Goal: Task Accomplishment & Management: Use online tool/utility

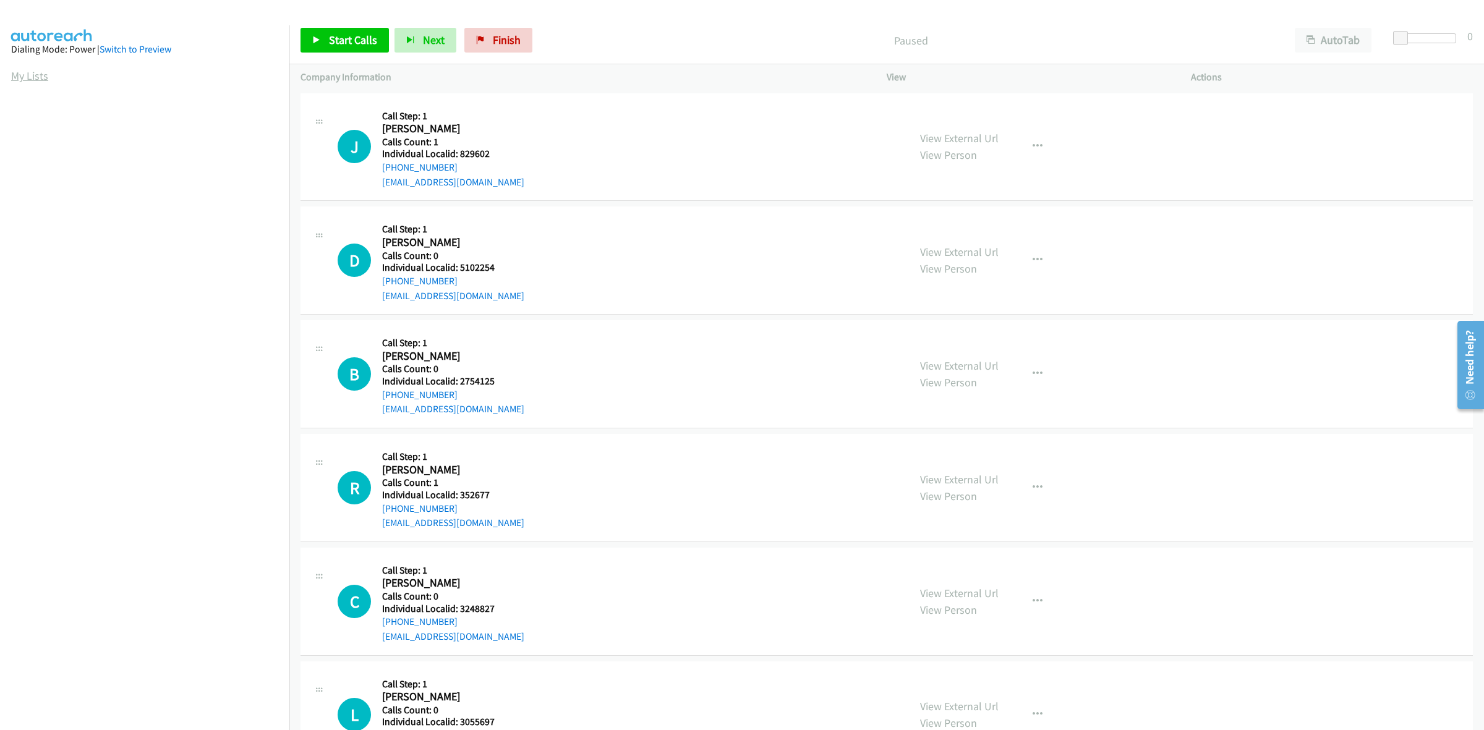
click at [17, 75] on link "My Lists" at bounding box center [29, 76] width 37 height 14
drag, startPoint x: 502, startPoint y: 152, endPoint x: 458, endPoint y: 155, distance: 43.4
click at [458, 155] on h5 "Individual Localid: 3321079" at bounding box center [453, 154] width 142 height 12
copy h5 "3321079"
click at [262, 56] on aside "Dialing Mode: Power | Switch to Preview My Lists" at bounding box center [144, 367] width 289 height 685
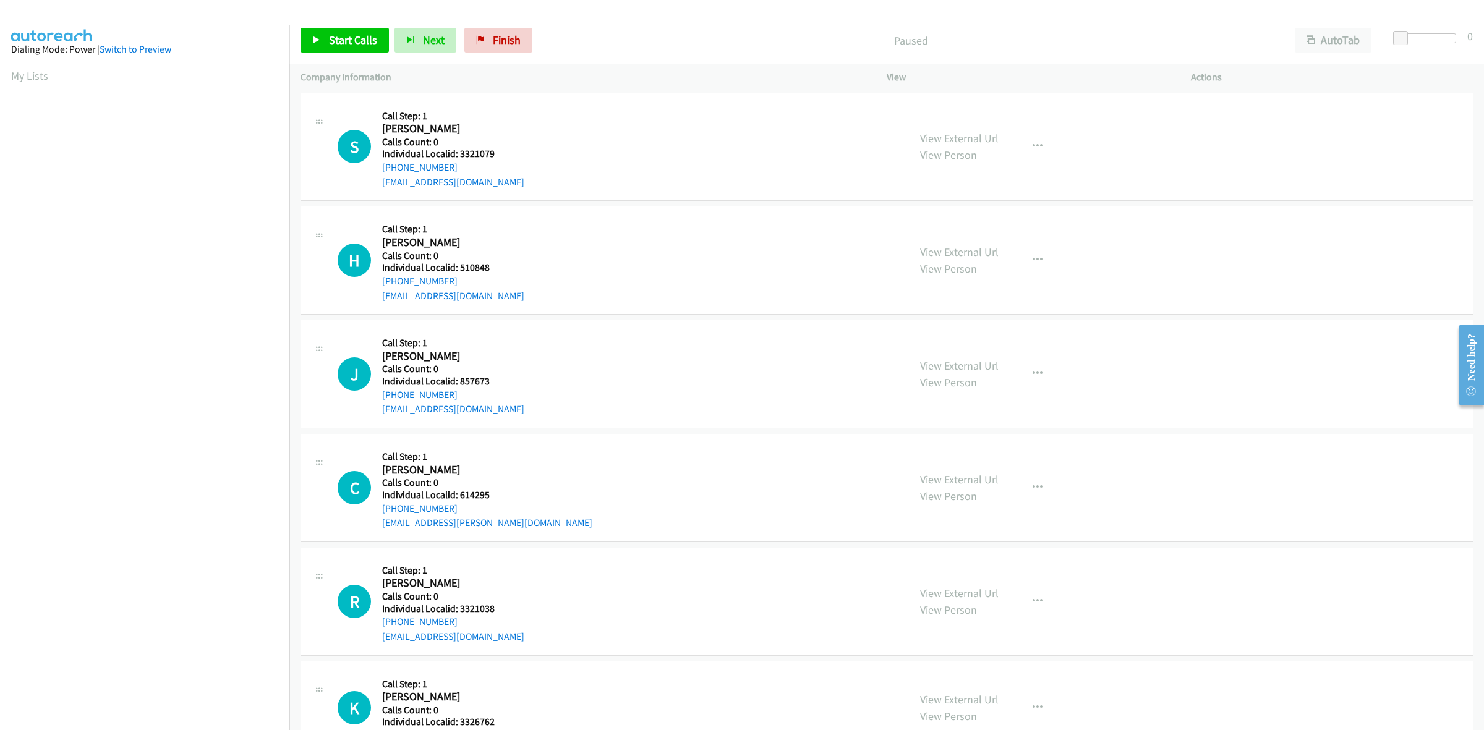
scroll to position [0, 2]
click at [246, 75] on section "My Lists" at bounding box center [144, 75] width 267 height 17
click at [276, 88] on nav "Dialing Mode: Power | Switch to Preview My Lists" at bounding box center [145, 390] width 290 height 730
drag, startPoint x: 508, startPoint y: 152, endPoint x: 459, endPoint y: 147, distance: 49.1
click at [459, 147] on div "S Callback Scheduled Call Step: 1 Scott Correll America/New_York Calls Count: 0…" at bounding box center [618, 147] width 560 height 85
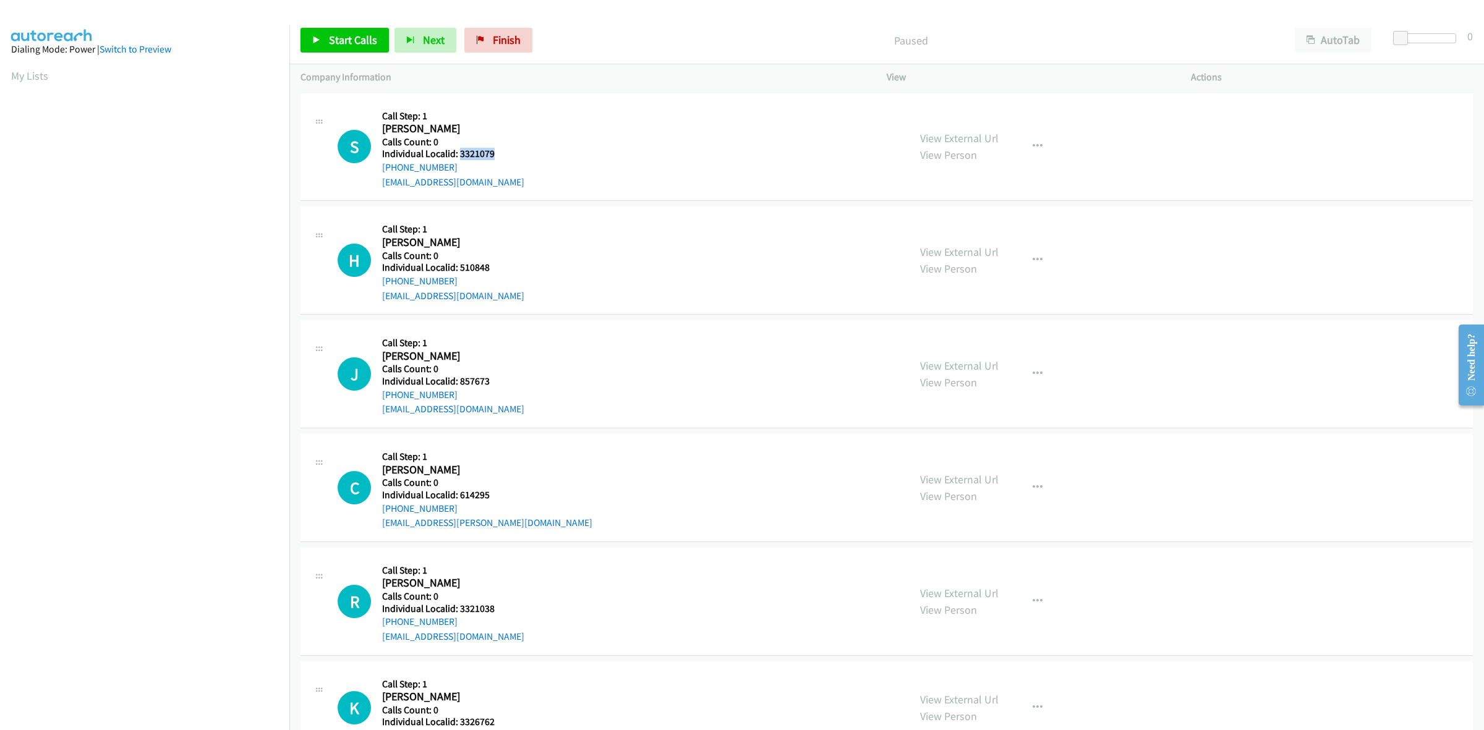
copy h5 "3321079"
drag, startPoint x: 411, startPoint y: 164, endPoint x: 378, endPoint y: 170, distance: 34.0
click at [378, 170] on div "S Callback Scheduled Call Step: 1 Scott Correll America/New_York Calls Count: 0…" at bounding box center [618, 147] width 560 height 85
copy link "+1 704-876-5347"
drag, startPoint x: 505, startPoint y: 153, endPoint x: 458, endPoint y: 156, distance: 46.5
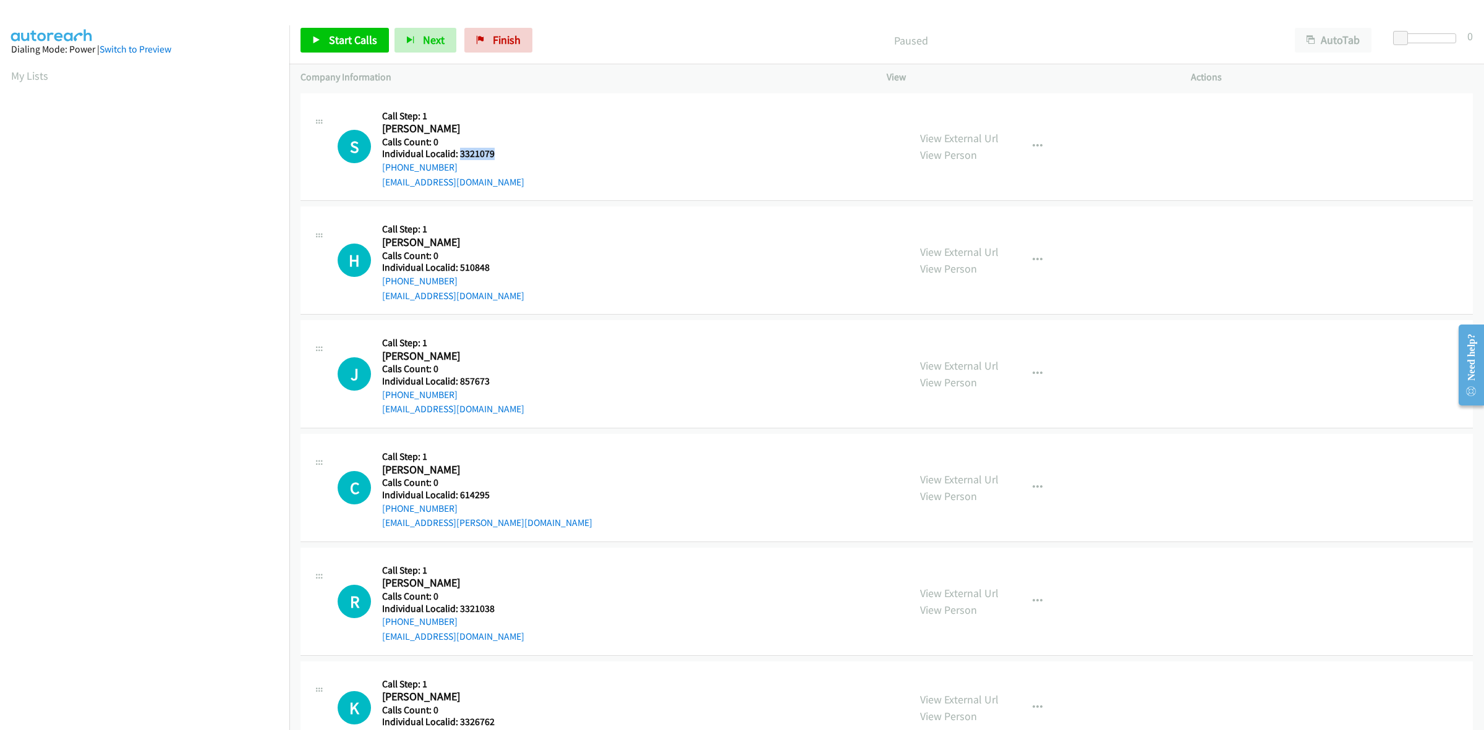
click at [458, 156] on div "S Callback Scheduled Call Step: 1 Scott Correll America/New_York Calls Count: 0…" at bounding box center [618, 147] width 560 height 85
copy h5 "3321079"
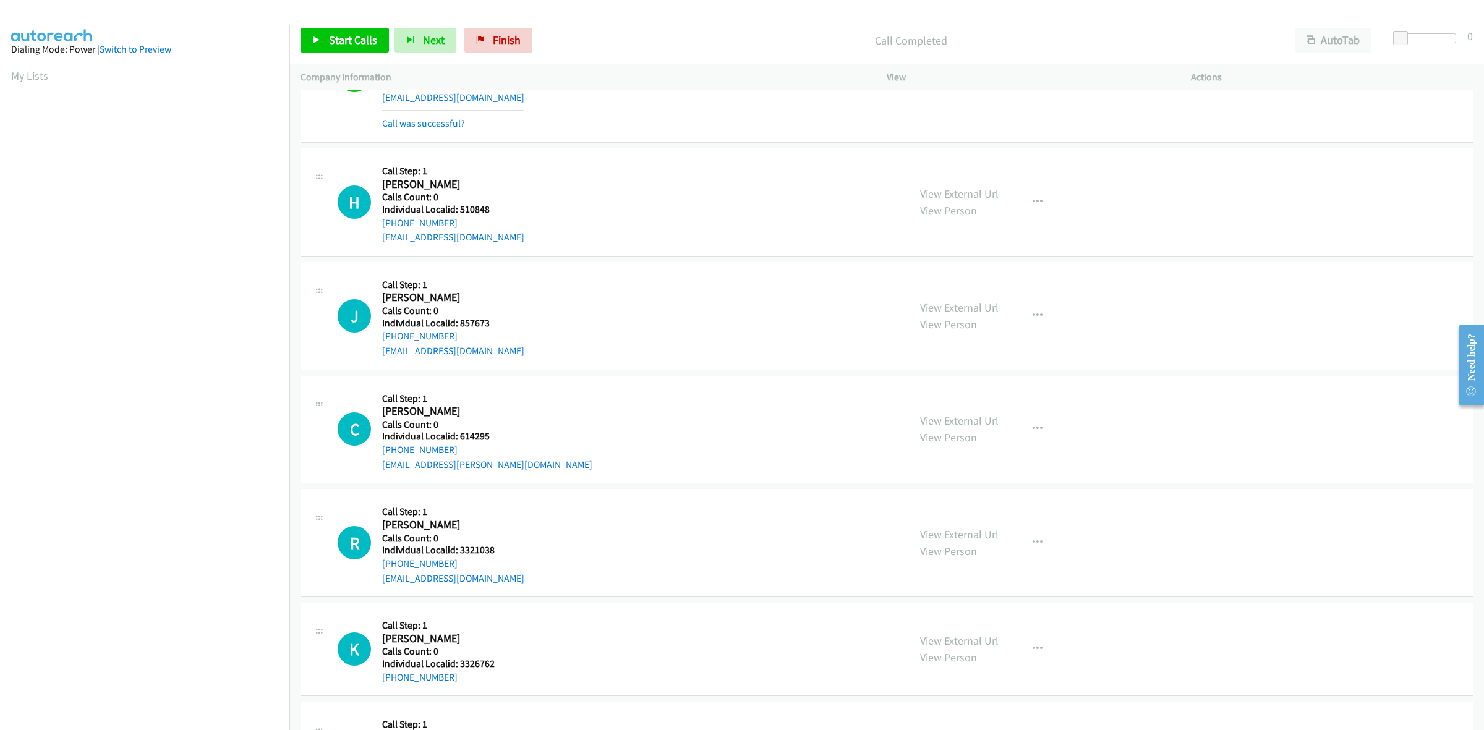
scroll to position [96, 0]
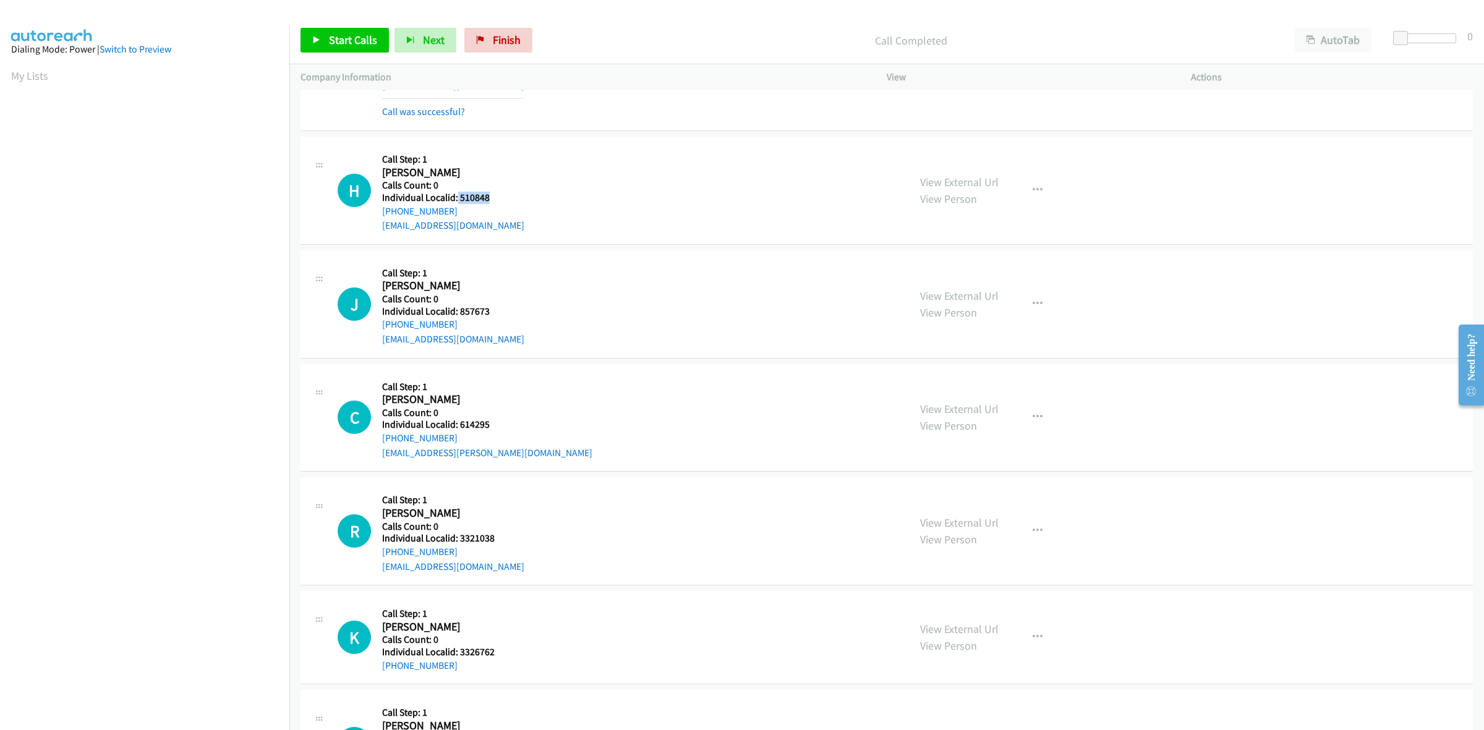
drag, startPoint x: 499, startPoint y: 197, endPoint x: 456, endPoint y: 198, distance: 42.7
click at [456, 198] on h5 "Individual Localid: 510848" at bounding box center [453, 198] width 142 height 12
copy h5 "510848"
click at [1038, 193] on button "button" at bounding box center [1037, 190] width 33 height 25
click at [941, 270] on link "Skip Call" at bounding box center [971, 271] width 165 height 25
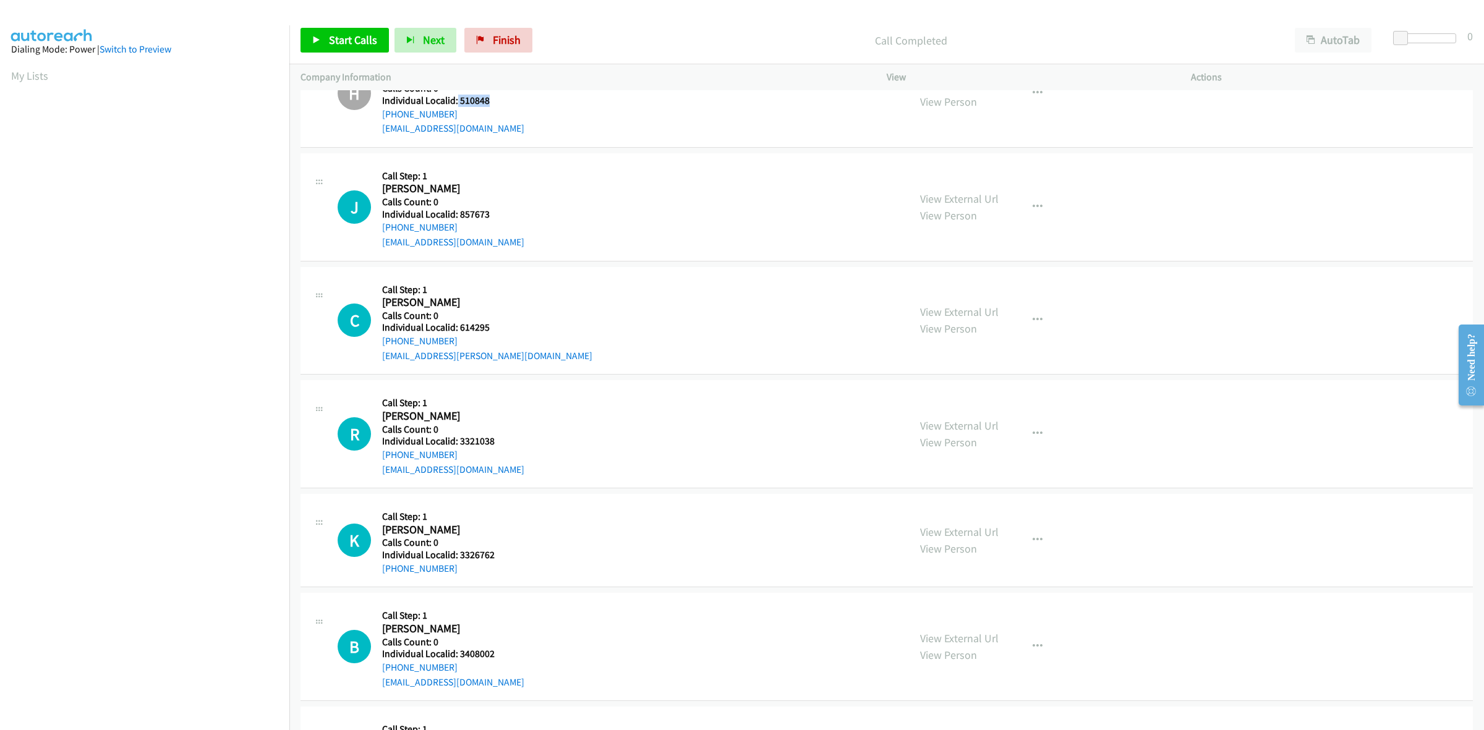
scroll to position [212, 0]
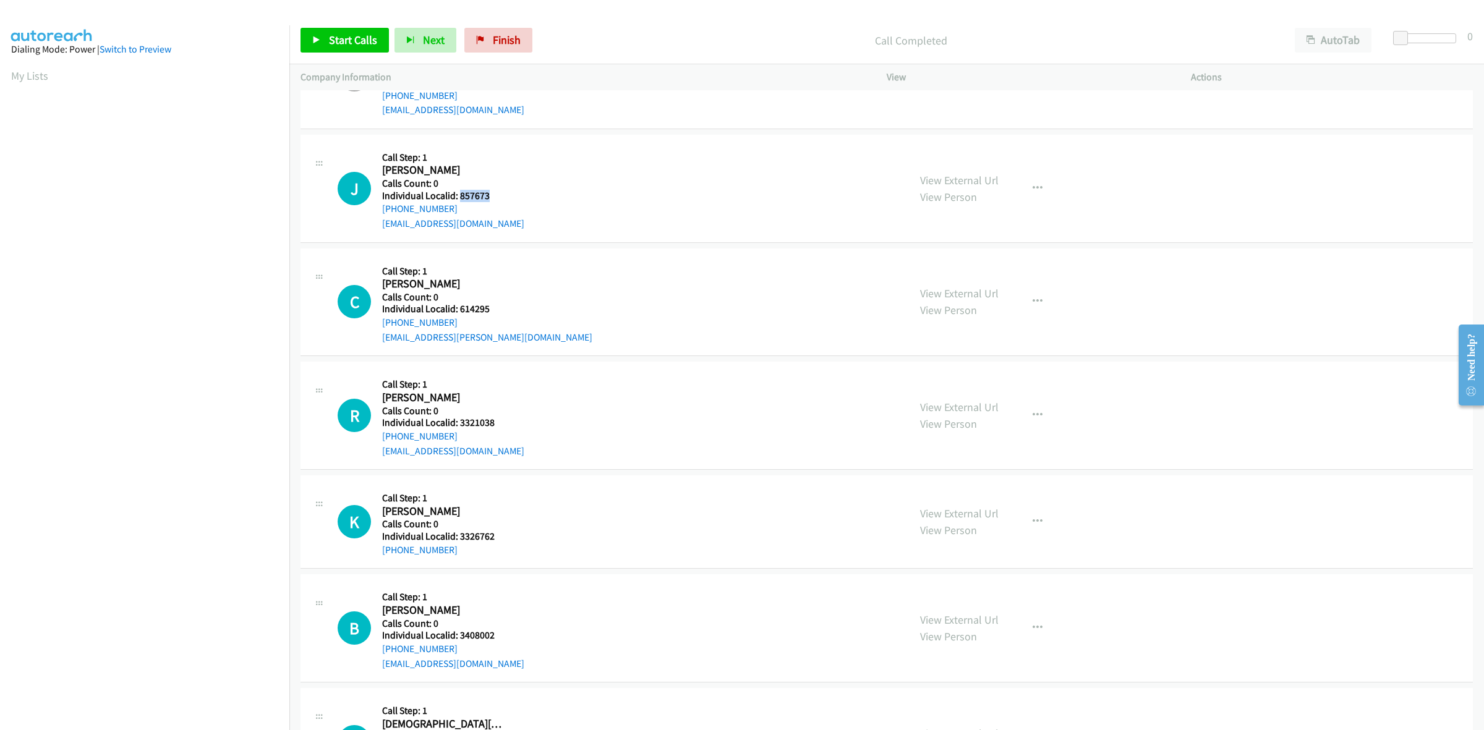
drag, startPoint x: 497, startPoint y: 195, endPoint x: 458, endPoint y: 190, distance: 39.3
click at [458, 190] on h5 "Individual Localid: 857673" at bounding box center [453, 196] width 142 height 12
drag, startPoint x: 458, startPoint y: 187, endPoint x: 506, endPoint y: 175, distance: 49.1
click at [534, 158] on div "J Callback Scheduled Call Step: 1 Jeff Titus America/New_York Calls Count: 0 In…" at bounding box center [618, 188] width 560 height 85
drag, startPoint x: 495, startPoint y: 196, endPoint x: 461, endPoint y: 195, distance: 34.0
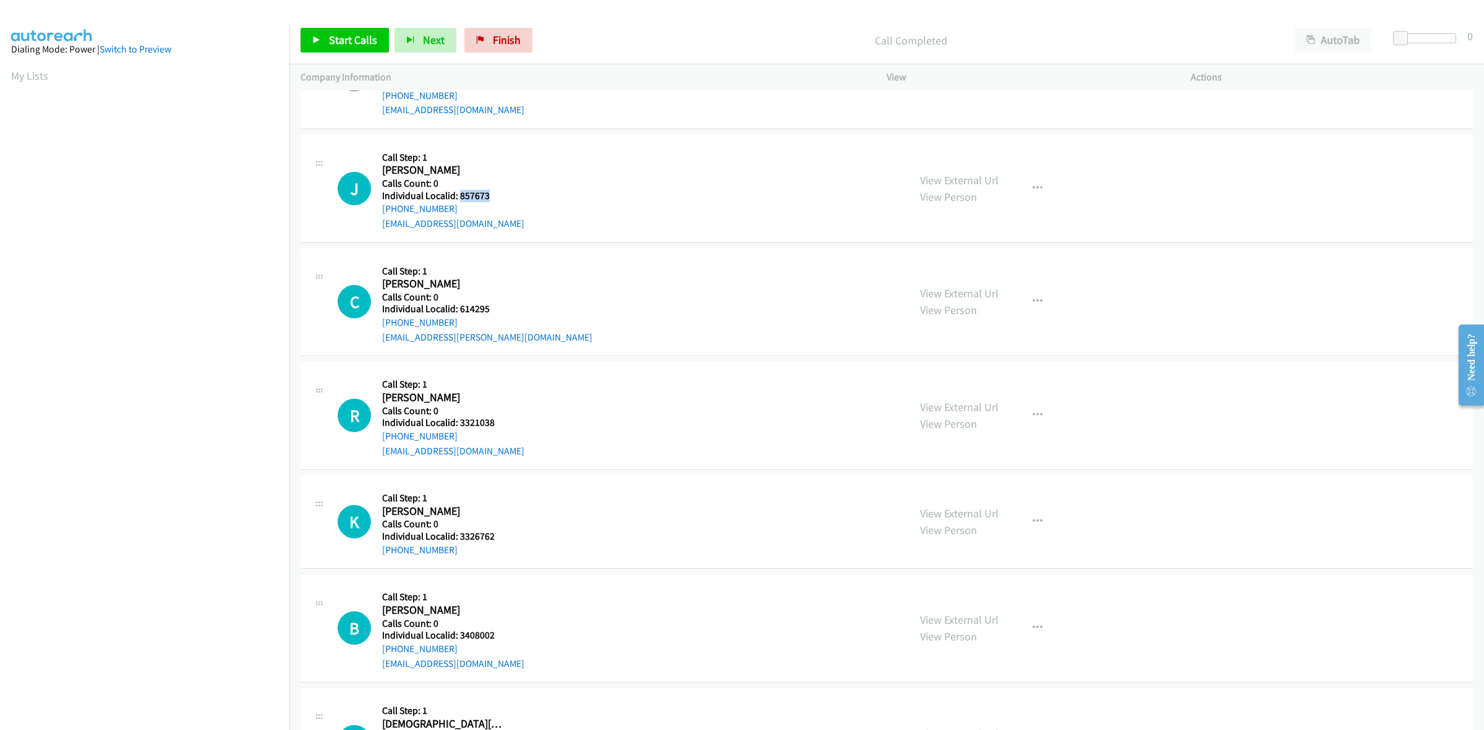
click at [461, 195] on h5 "Individual Localid: 857673" at bounding box center [453, 196] width 142 height 12
copy h5 "857673"
click at [1043, 176] on button "button" at bounding box center [1037, 188] width 33 height 25
click at [975, 263] on link "Skip Call" at bounding box center [971, 269] width 165 height 25
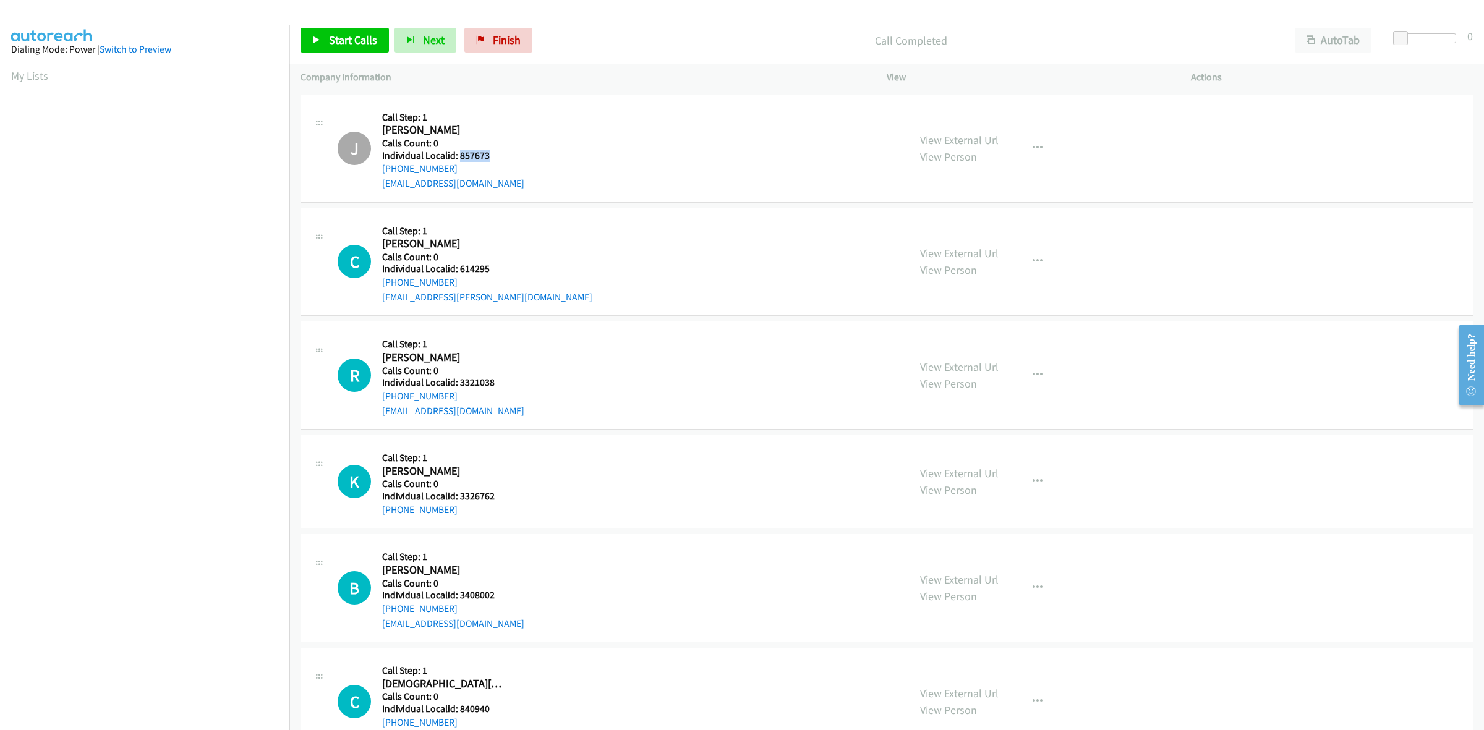
scroll to position [348, 0]
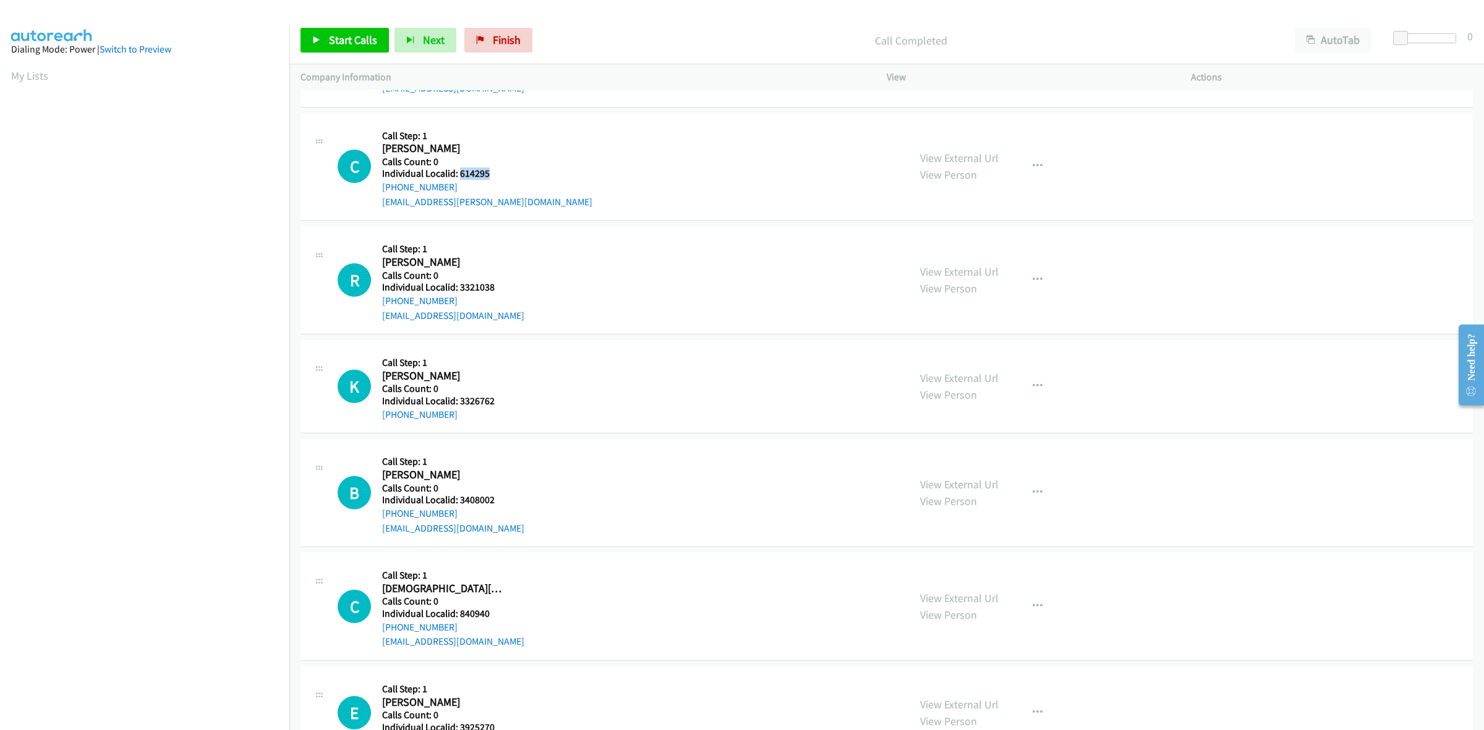
drag, startPoint x: 501, startPoint y: 176, endPoint x: 459, endPoint y: 177, distance: 42.1
click at [459, 177] on h5 "Individual Localid: 614295" at bounding box center [487, 174] width 210 height 12
copy h5 "614295"
drag, startPoint x: 475, startPoint y: 186, endPoint x: 379, endPoint y: 187, distance: 96.5
click at [379, 187] on div "C Callback Scheduled Call Step: 1 Conor Edgar America/New_York Calls Count: 0 I…" at bounding box center [618, 166] width 560 height 85
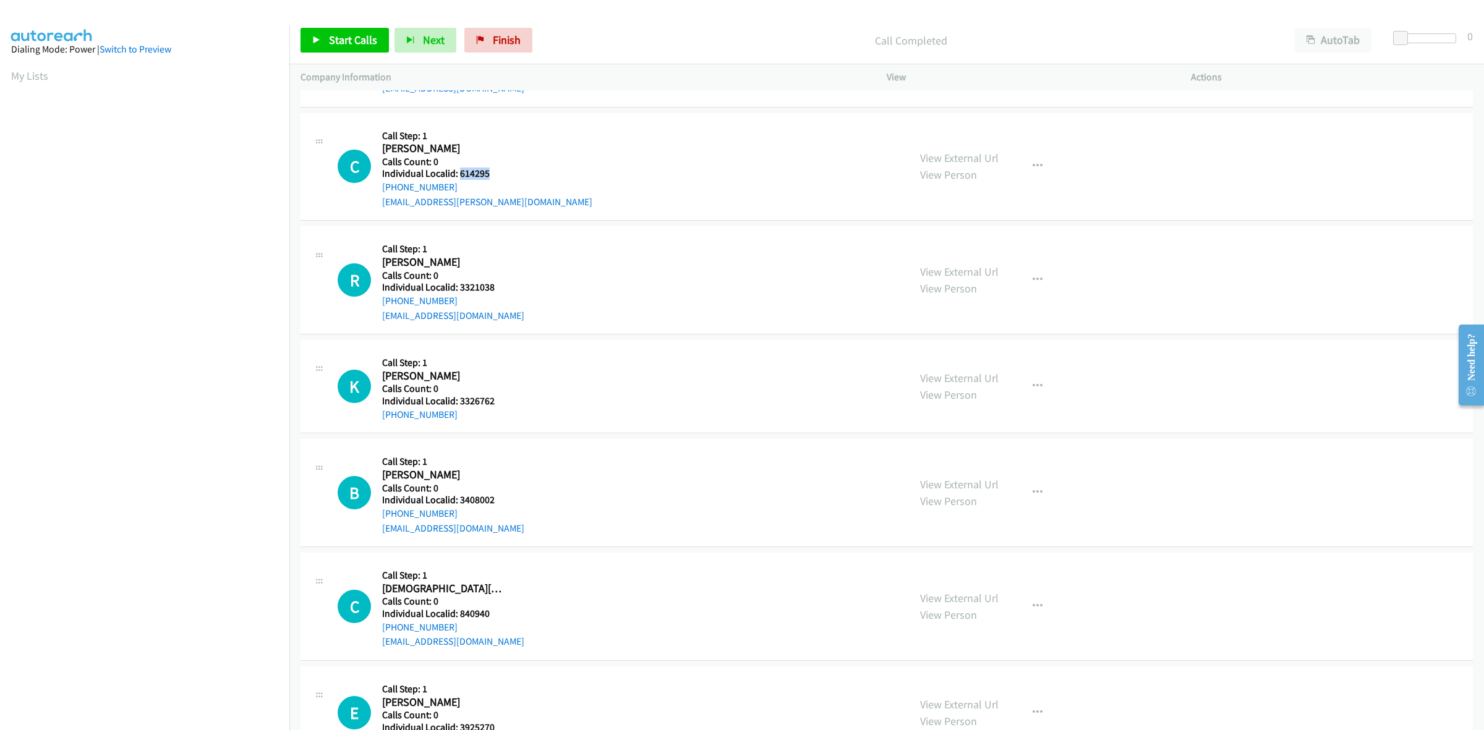
copy link "+1 616-389-3962"
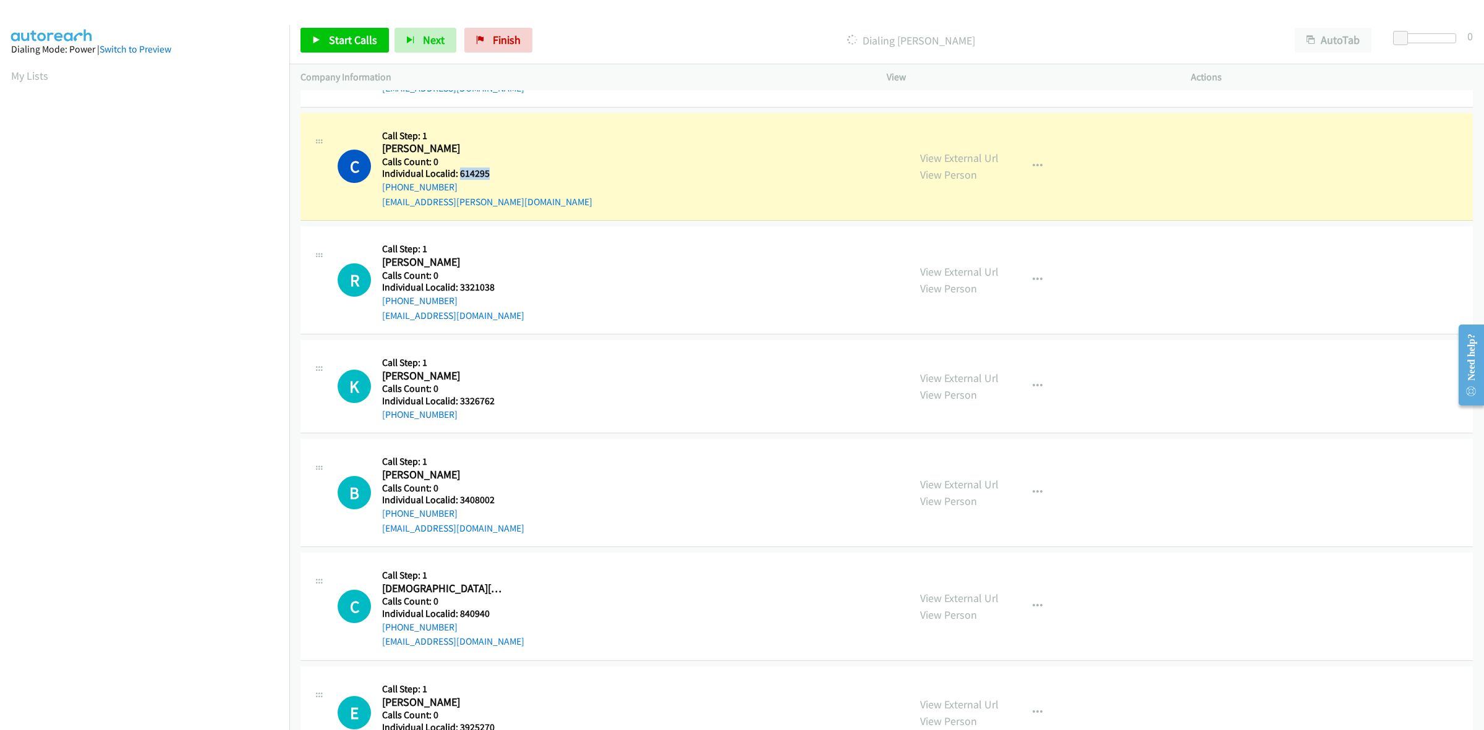
drag, startPoint x: 486, startPoint y: 174, endPoint x: 460, endPoint y: 172, distance: 26.7
click at [460, 172] on h5 "Individual Localid: 614295" at bounding box center [487, 174] width 210 height 12
copy h5 "614295"
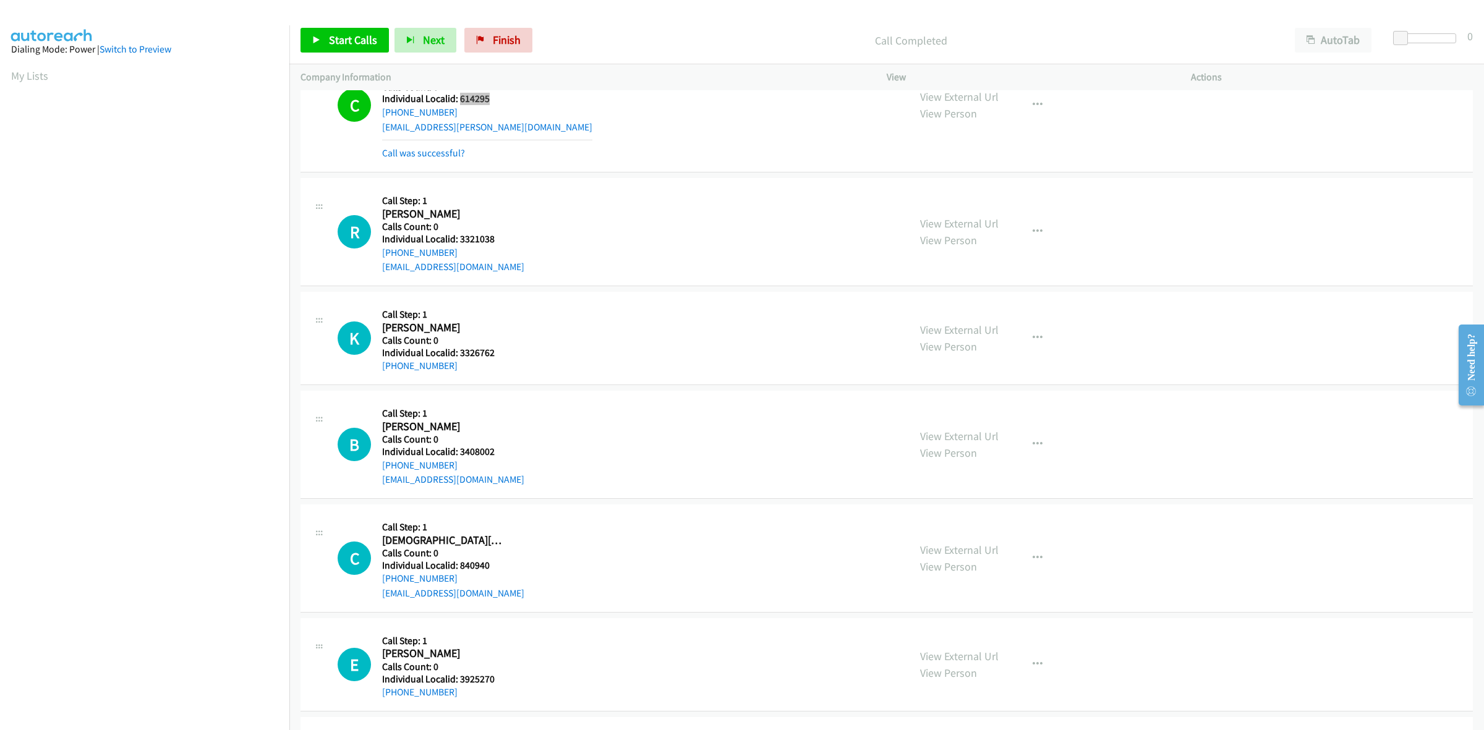
scroll to position [425, 0]
drag, startPoint x: 505, startPoint y: 237, endPoint x: 461, endPoint y: 234, distance: 44.6
click at [461, 234] on div "R Callback Scheduled Call Step: 1 Randy Clark America/New_York Calls Count: 0 I…" at bounding box center [618, 229] width 560 height 85
copy h5 "3321038"
drag, startPoint x: 482, startPoint y: 249, endPoint x: 474, endPoint y: 249, distance: 8.0
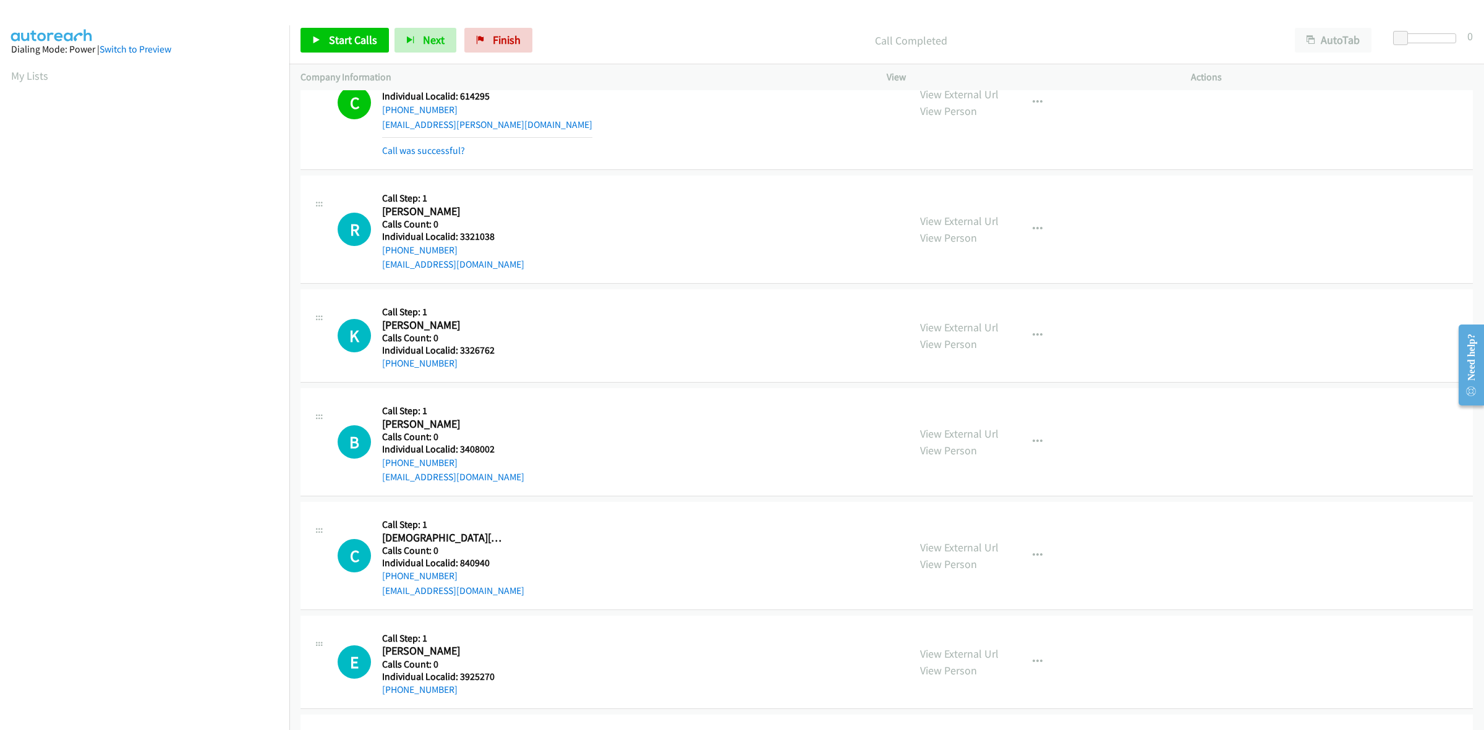
click at [476, 249] on div "+1 269-930-0427" at bounding box center [453, 250] width 142 height 15
drag, startPoint x: 433, startPoint y: 251, endPoint x: 379, endPoint y: 251, distance: 54.4
click at [379, 251] on div "R Callback Scheduled Call Step: 1 Randy Clark America/New_York Calls Count: 0 I…" at bounding box center [618, 229] width 560 height 85
drag, startPoint x: 499, startPoint y: 240, endPoint x: 458, endPoint y: 236, distance: 40.4
click at [458, 236] on h5 "Individual Localid: 3321038" at bounding box center [453, 237] width 142 height 12
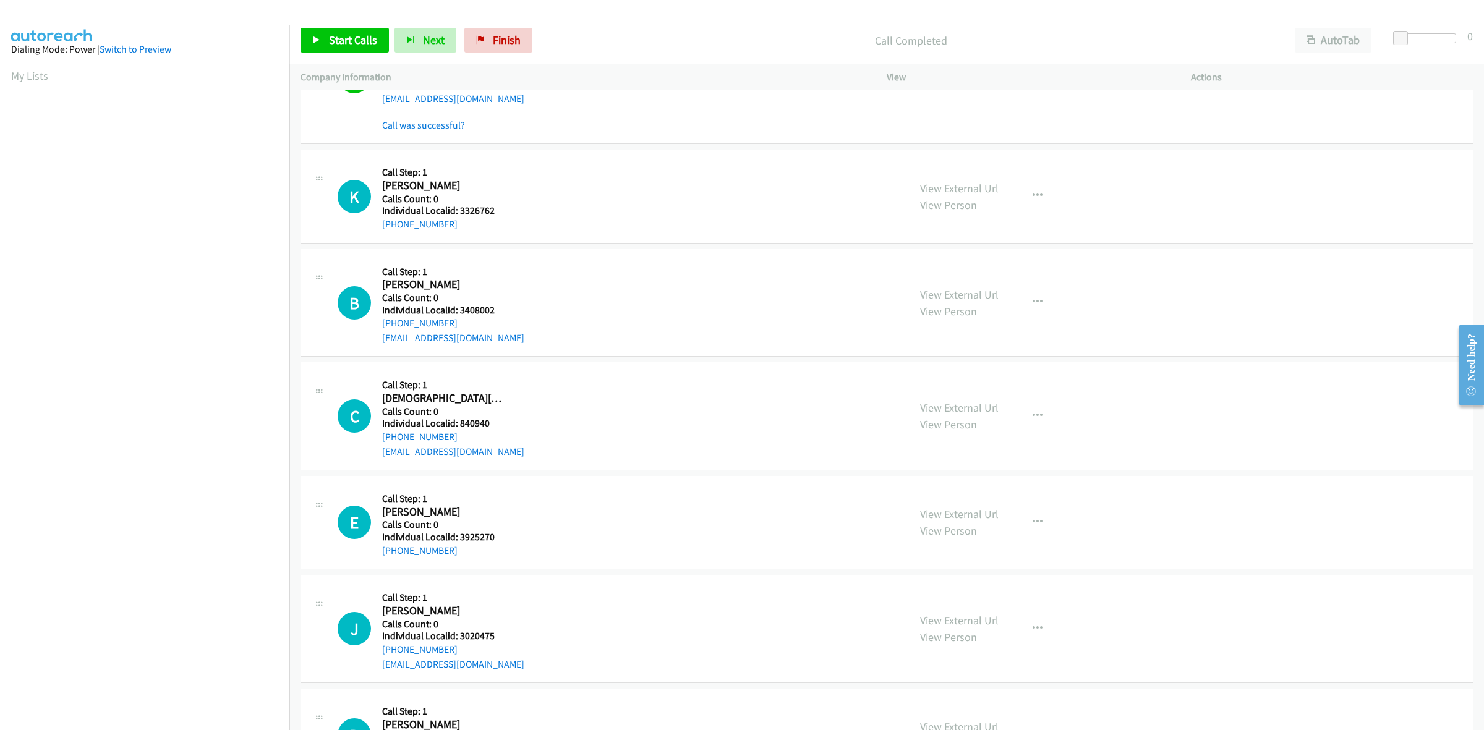
scroll to position [599, 0]
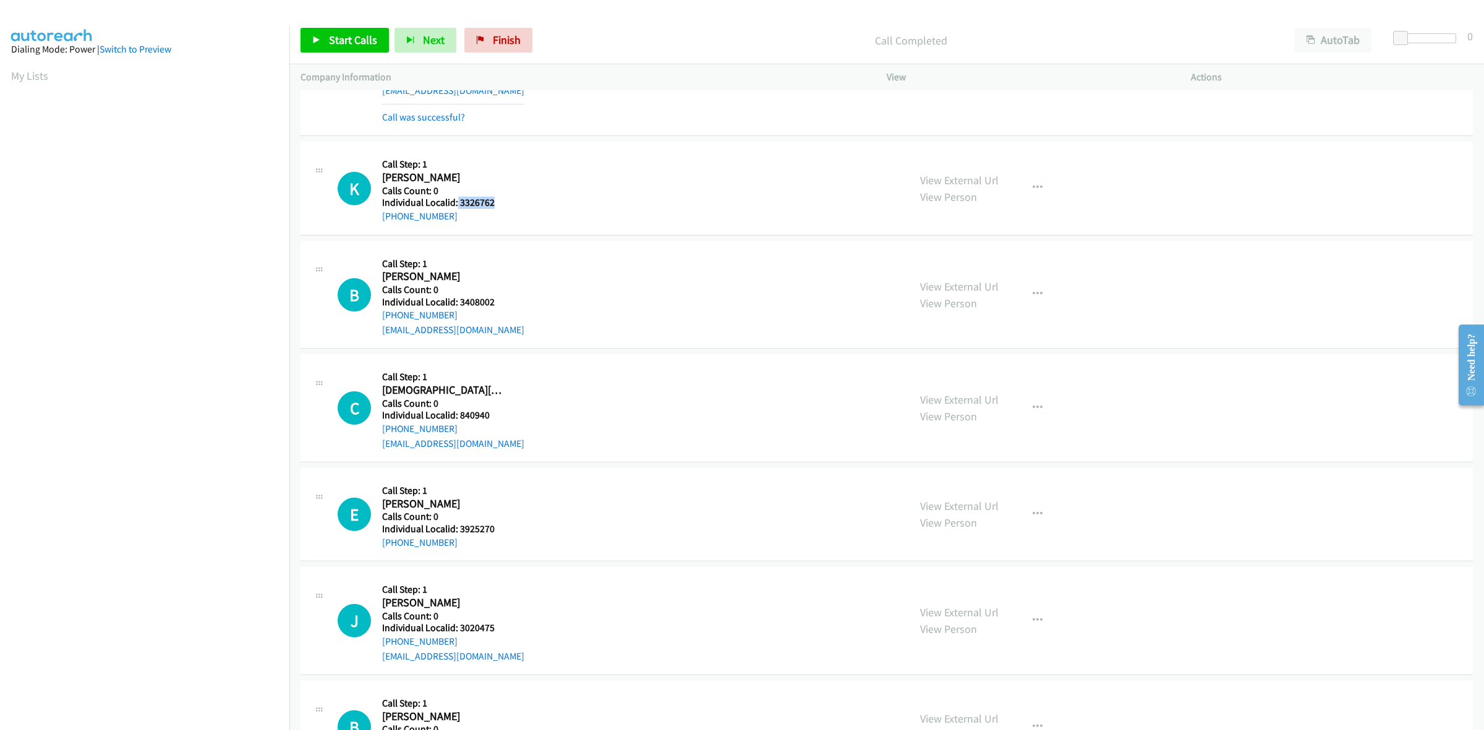
drag, startPoint x: 498, startPoint y: 201, endPoint x: 456, endPoint y: 205, distance: 41.6
click at [456, 205] on div "K Callback Scheduled Call Step: 1 Karen Howard America/New_York Calls Count: 0 …" at bounding box center [618, 188] width 560 height 71
click at [512, 170] on div "K Callback Scheduled Call Step: 1 Karen Howard America/New_York Calls Count: 0 …" at bounding box center [618, 188] width 560 height 71
drag, startPoint x: 460, startPoint y: 215, endPoint x: 376, endPoint y: 223, distance: 83.8
click at [376, 223] on div "K Callback Scheduled Call Step: 1 Karen Howard America/New_York Calls Count: 0 …" at bounding box center [618, 188] width 560 height 71
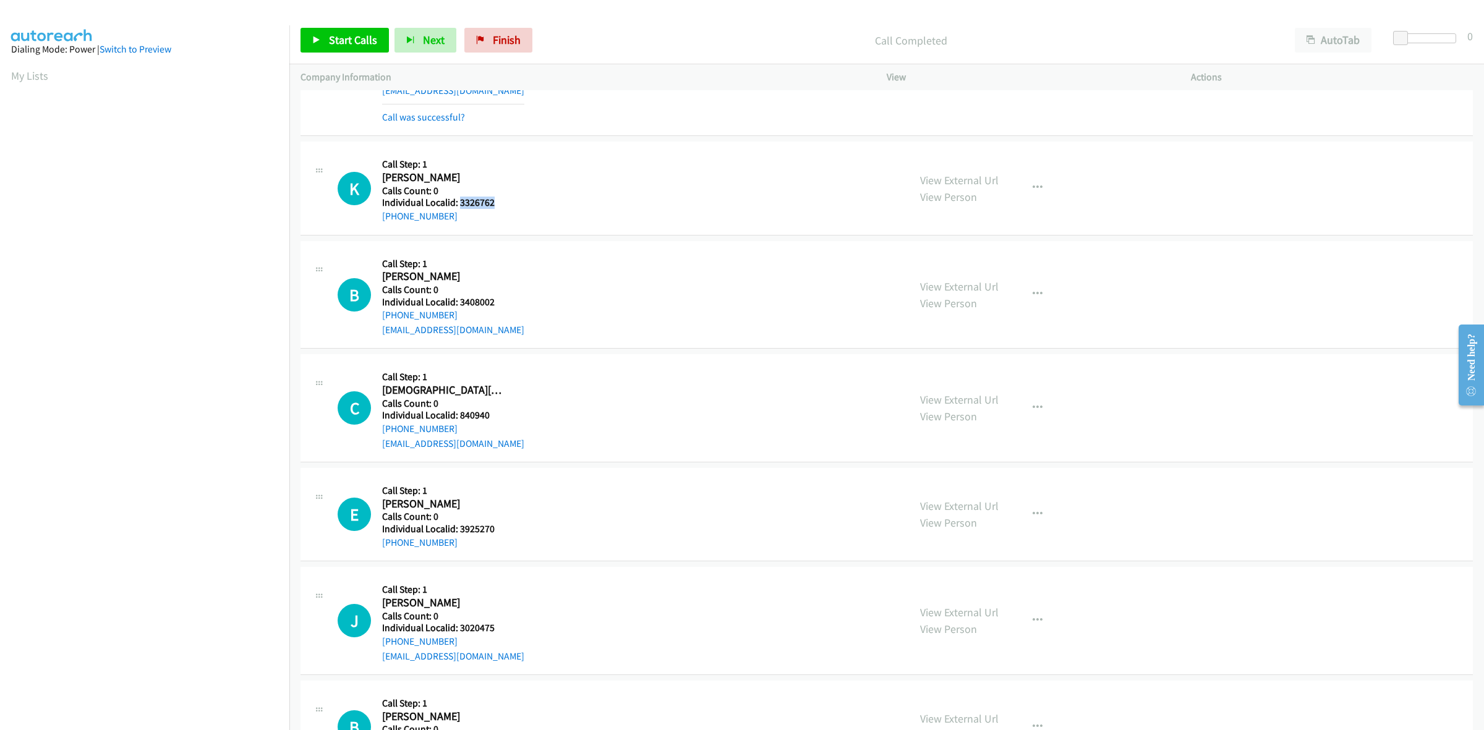
drag, startPoint x: 504, startPoint y: 199, endPoint x: 460, endPoint y: 203, distance: 44.7
click at [460, 203] on h5 "Individual Localid: 3326762" at bounding box center [443, 203] width 123 height 12
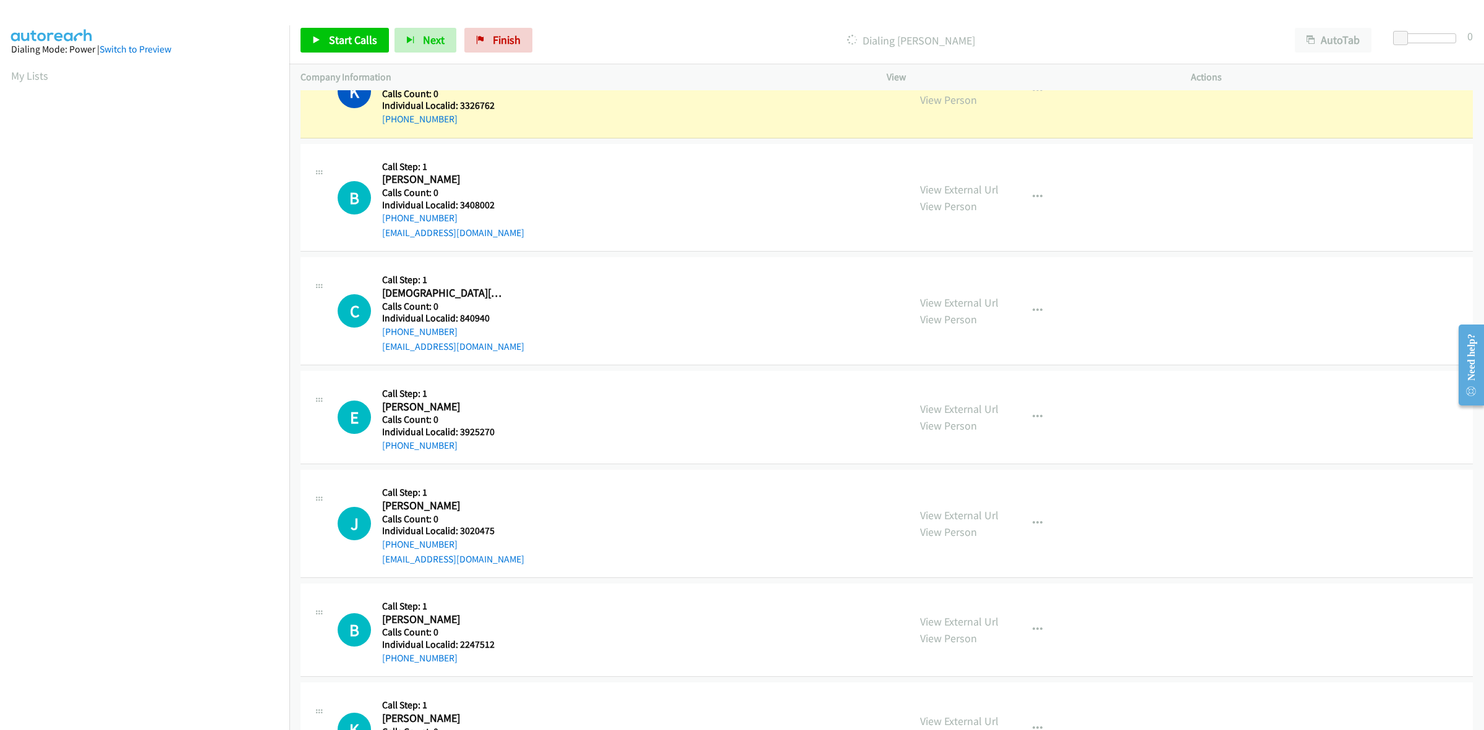
scroll to position [709, 0]
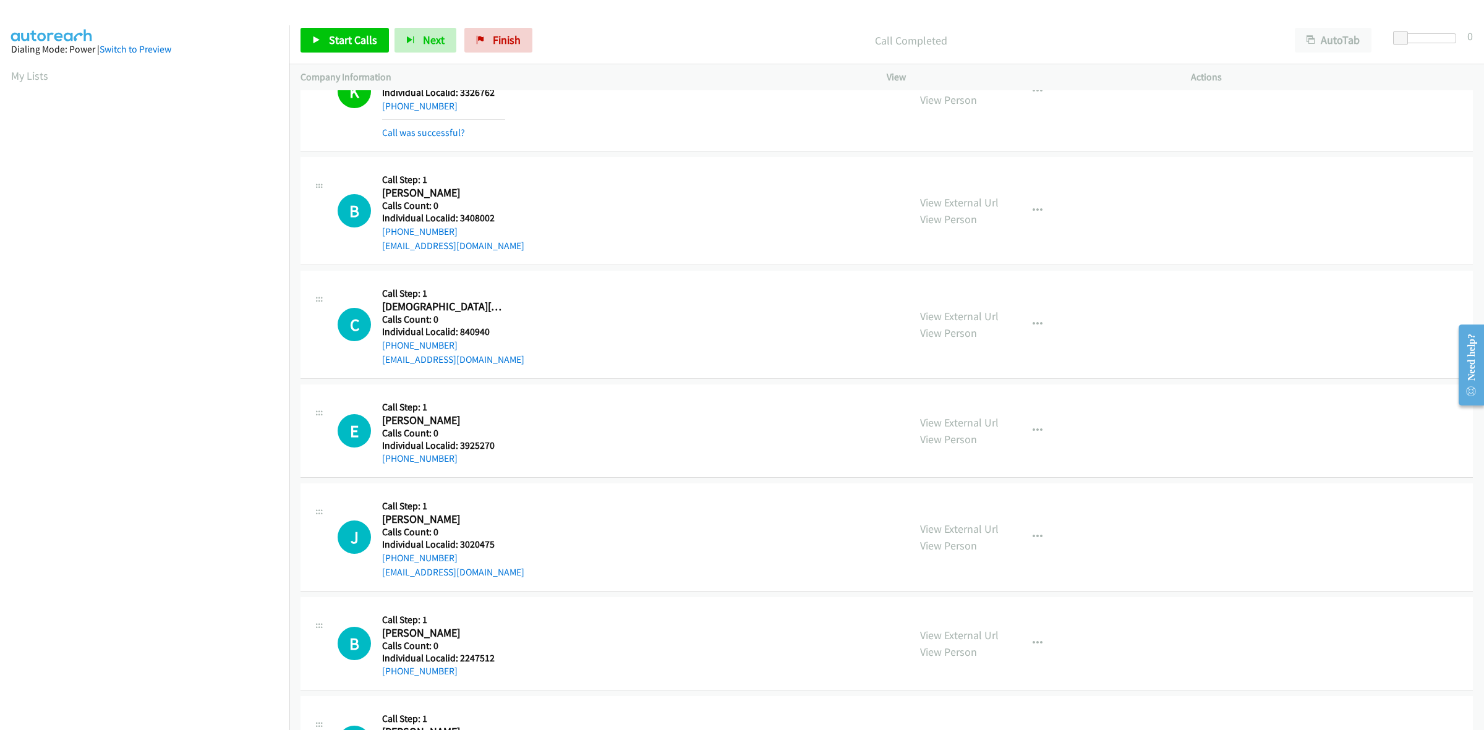
drag, startPoint x: 506, startPoint y: 204, endPoint x: 475, endPoint y: 202, distance: 31.0
click at [475, 202] on div "B Callback Scheduled Call Step: 1 Benjamin Brinson America/New_York Calls Count…" at bounding box center [618, 210] width 560 height 85
click at [475, 202] on h5 "Calls Count: 0" at bounding box center [453, 206] width 142 height 12
drag, startPoint x: 502, startPoint y: 217, endPoint x: 459, endPoint y: 220, distance: 43.4
click at [459, 220] on h5 "Individual Localid: 3408002" at bounding box center [453, 218] width 142 height 12
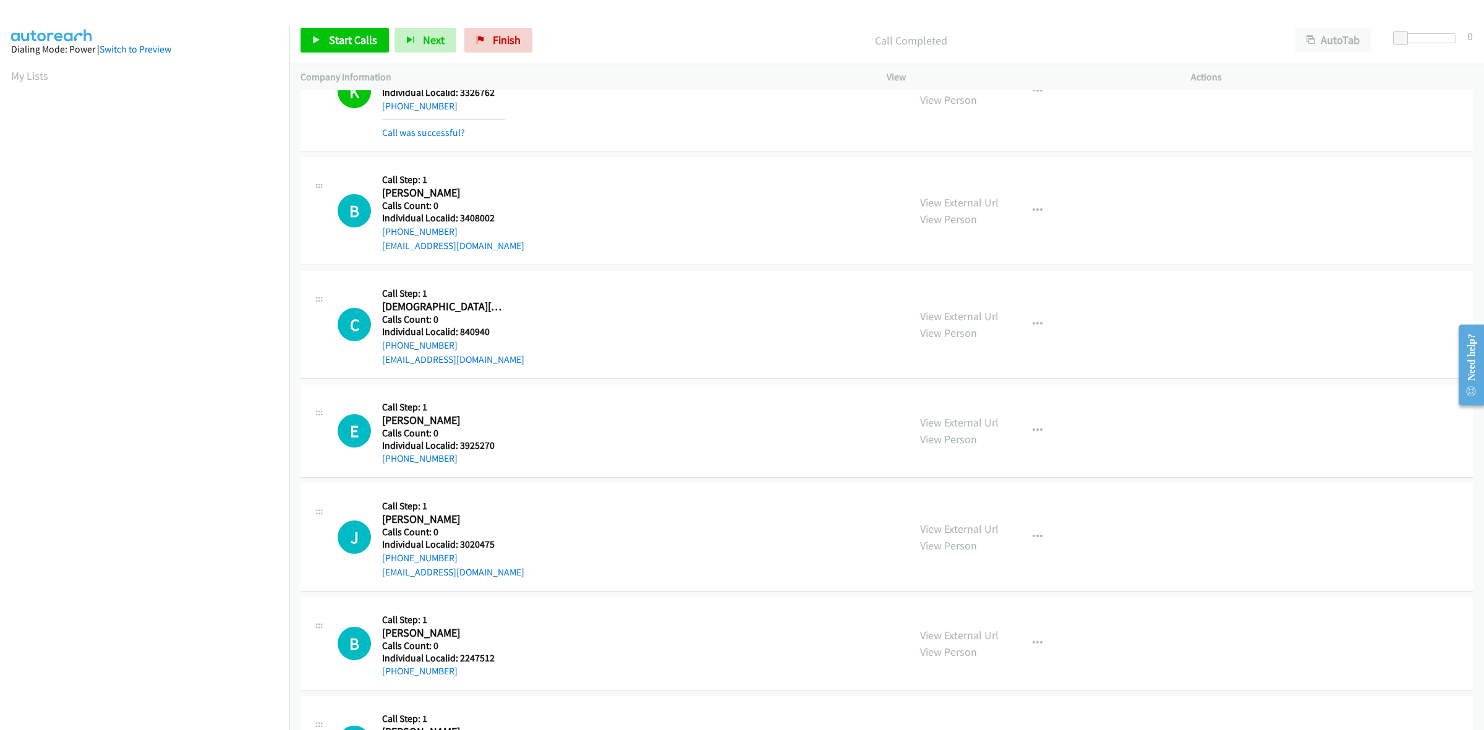
click at [495, 199] on h2 "Benjamin Brinson" at bounding box center [443, 193] width 123 height 14
drag, startPoint x: 455, startPoint y: 231, endPoint x: 382, endPoint y: 231, distance: 73.0
click at [382, 231] on div "+1 704-618-9526" at bounding box center [453, 232] width 142 height 15
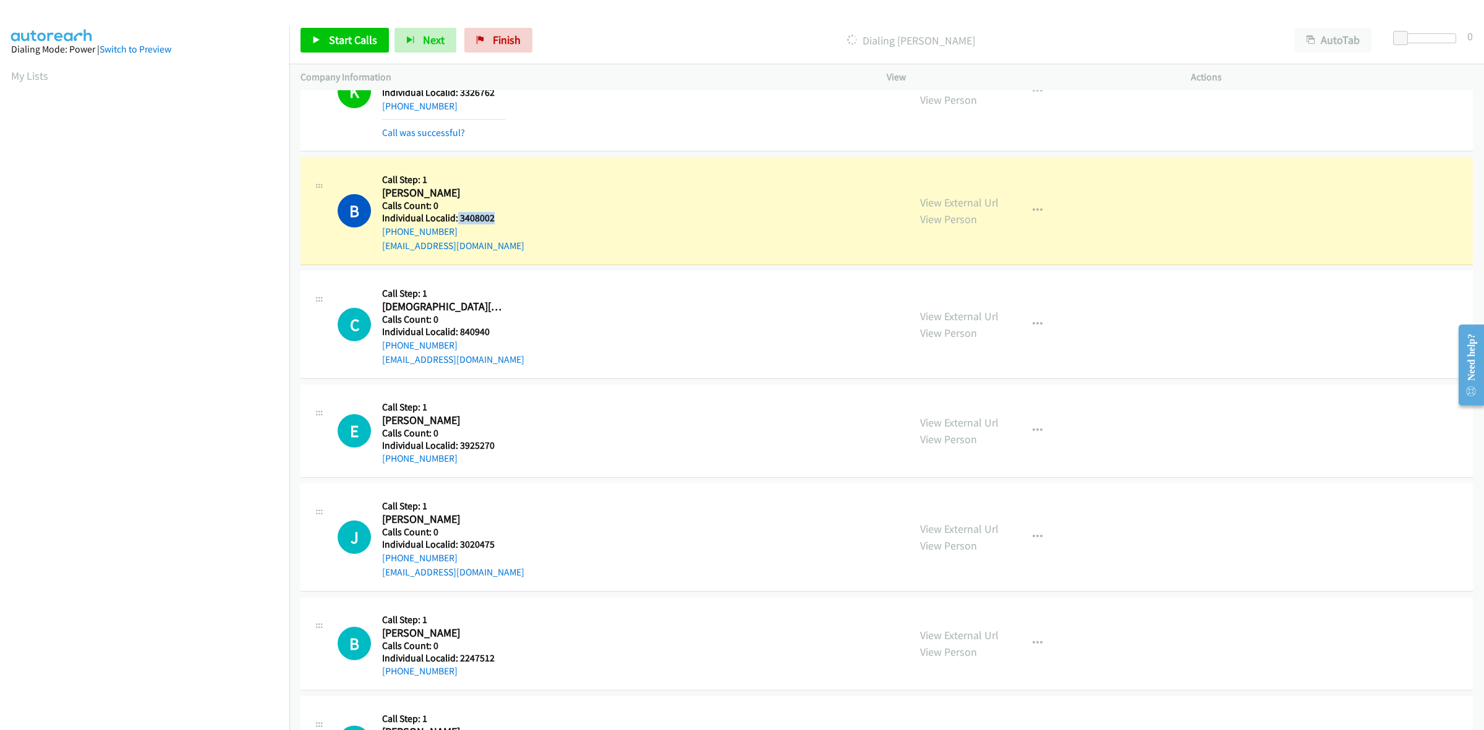
drag, startPoint x: 504, startPoint y: 213, endPoint x: 456, endPoint y: 220, distance: 48.6
click at [456, 220] on h5 "Individual Localid: 3408002" at bounding box center [453, 218] width 142 height 12
drag, startPoint x: 494, startPoint y: 334, endPoint x: 461, endPoint y: 335, distance: 32.8
click at [461, 335] on h5 "Individual Localid: 840940" at bounding box center [453, 332] width 142 height 12
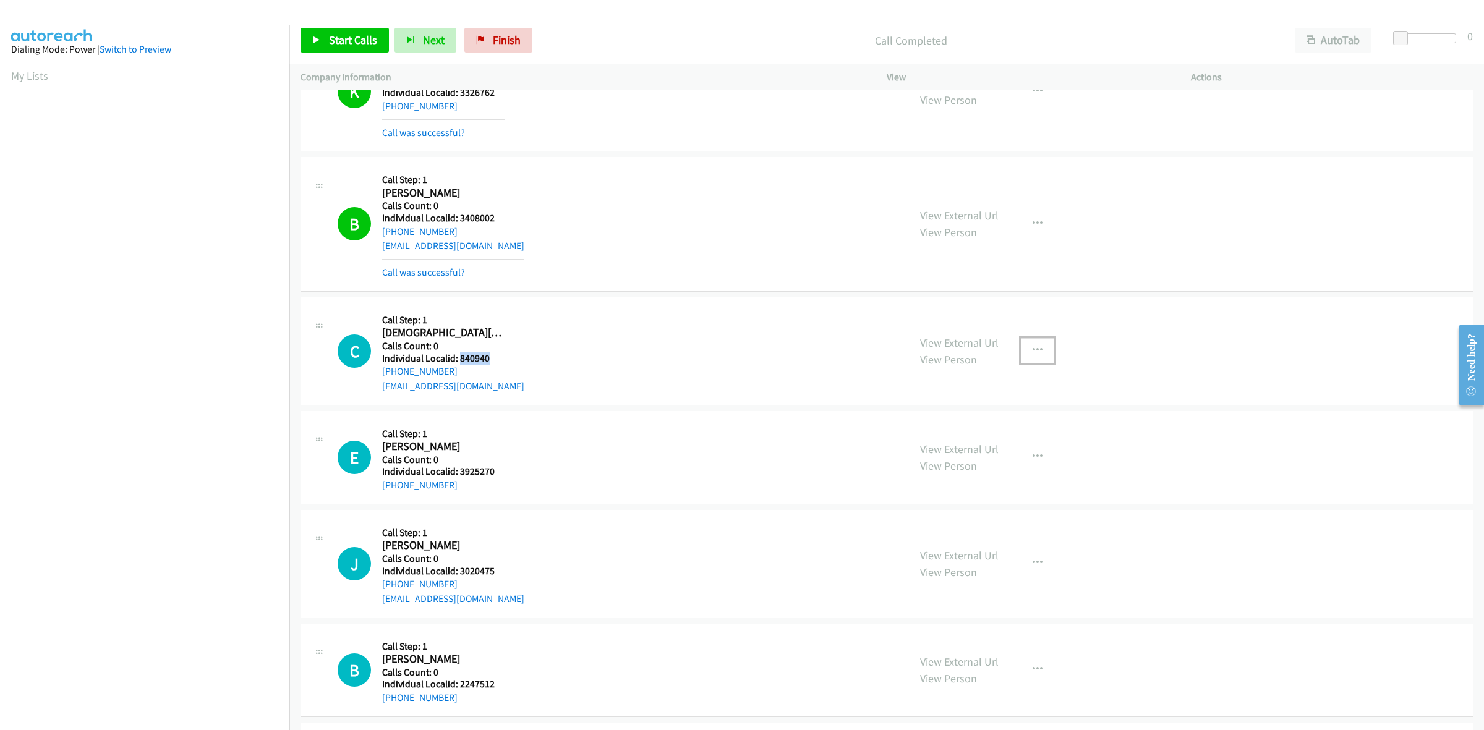
click at [1040, 346] on button "button" at bounding box center [1037, 350] width 33 height 25
click at [941, 463] on link "Add to do not call list" at bounding box center [971, 456] width 165 height 25
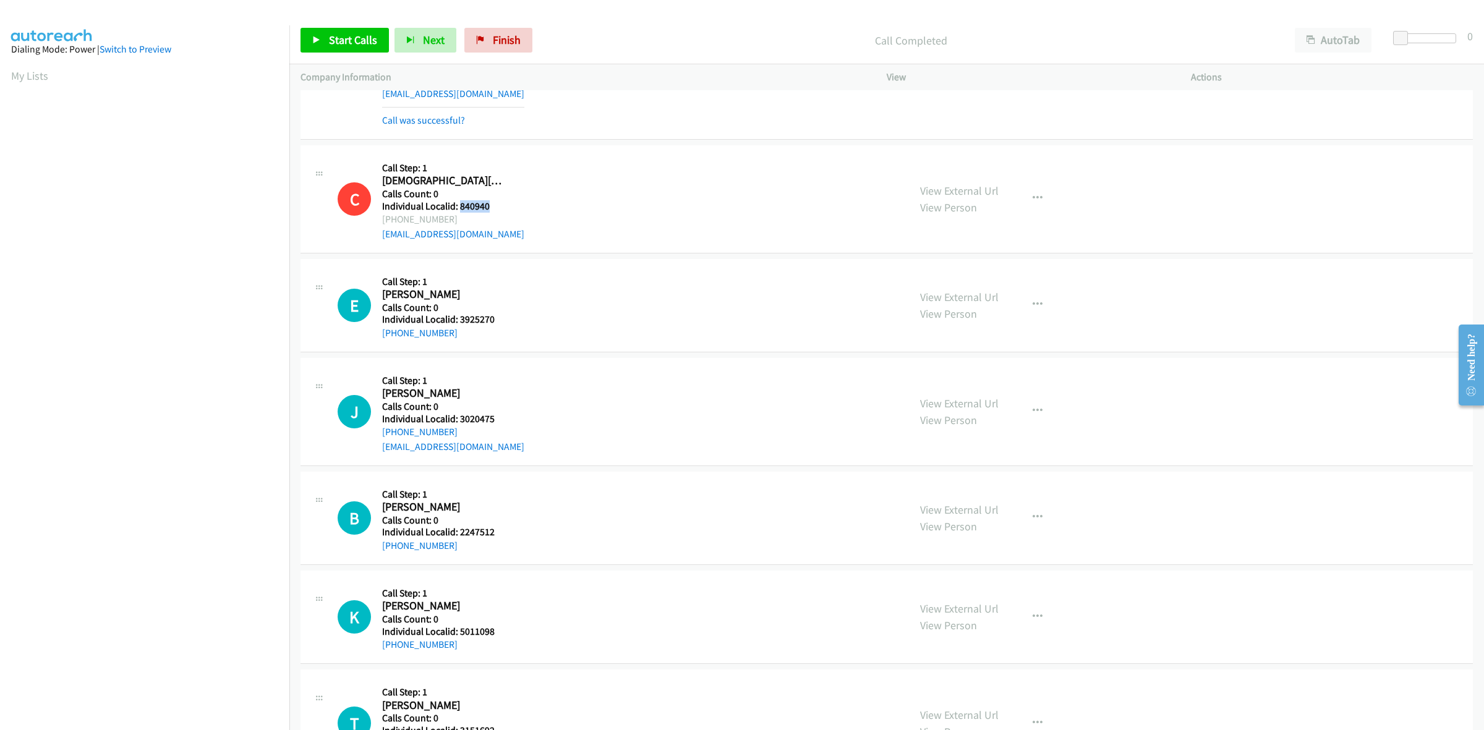
scroll to position [902, 0]
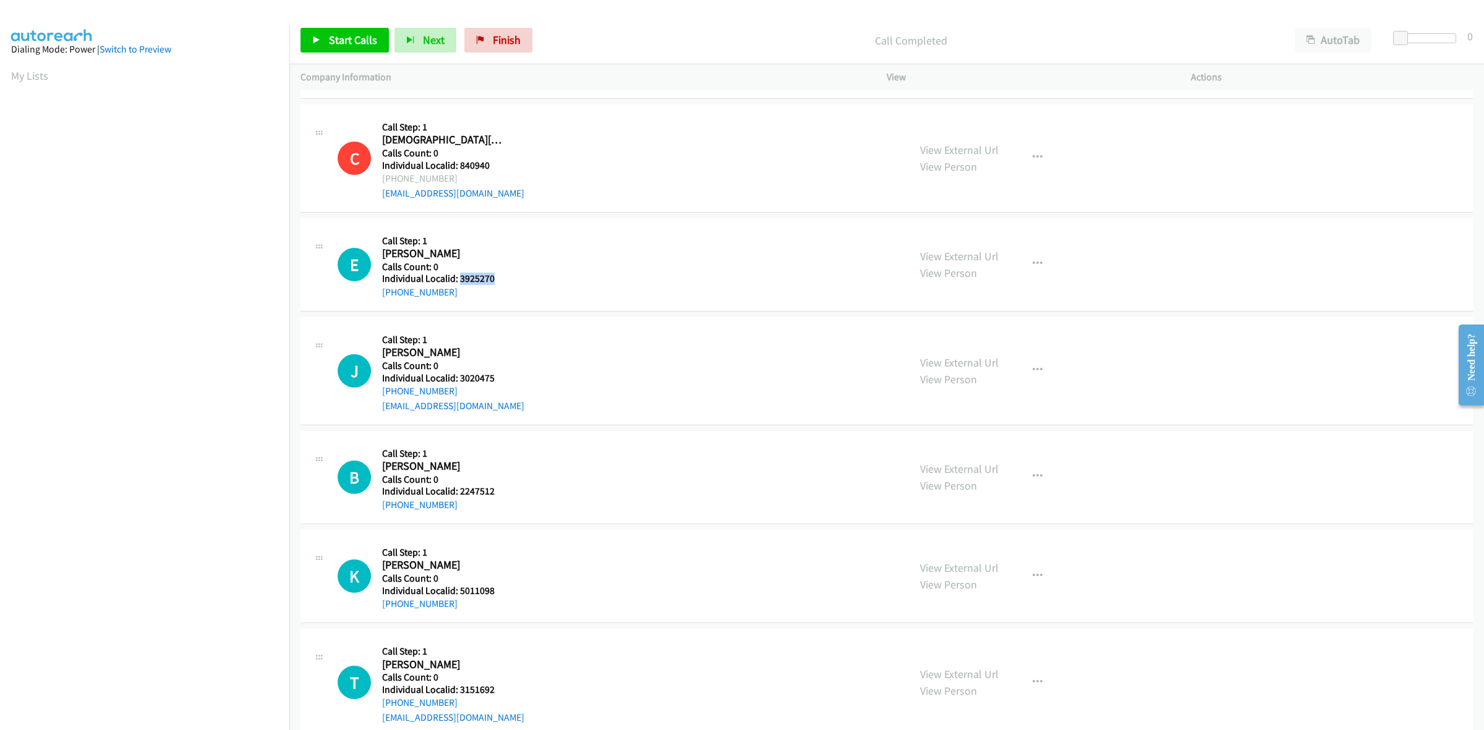
drag, startPoint x: 490, startPoint y: 282, endPoint x: 460, endPoint y: 281, distance: 30.9
click at [460, 281] on h5 "Individual Localid: 3925270" at bounding box center [443, 279] width 123 height 12
drag, startPoint x: 1031, startPoint y: 252, endPoint x: 1002, endPoint y: 327, distance: 79.7
click at [1031, 252] on button "button" at bounding box center [1037, 264] width 33 height 25
click at [978, 346] on link "Skip Call" at bounding box center [971, 345] width 165 height 25
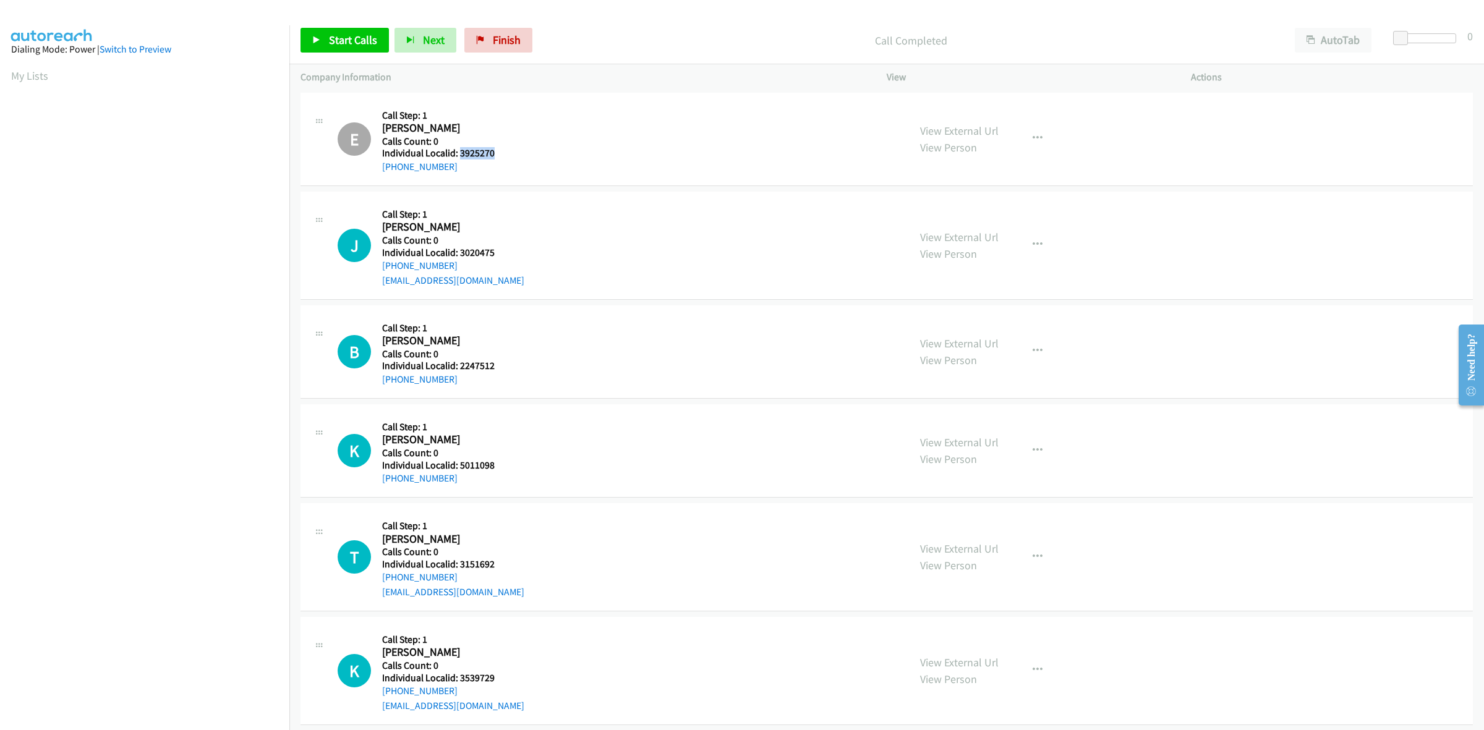
scroll to position [1056, 0]
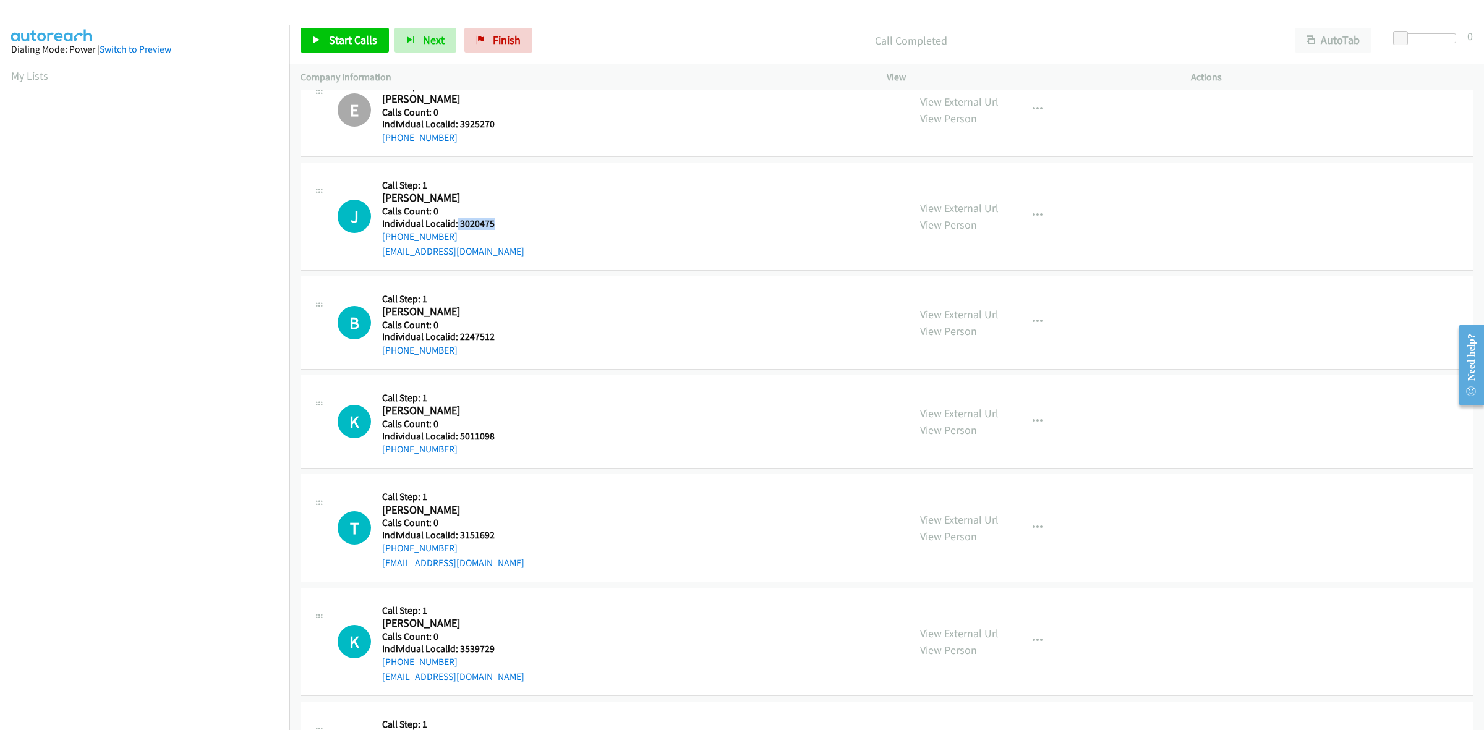
drag, startPoint x: 495, startPoint y: 220, endPoint x: 455, endPoint y: 223, distance: 39.7
click at [455, 223] on h5 "Individual Localid: 3020475" at bounding box center [453, 224] width 142 height 12
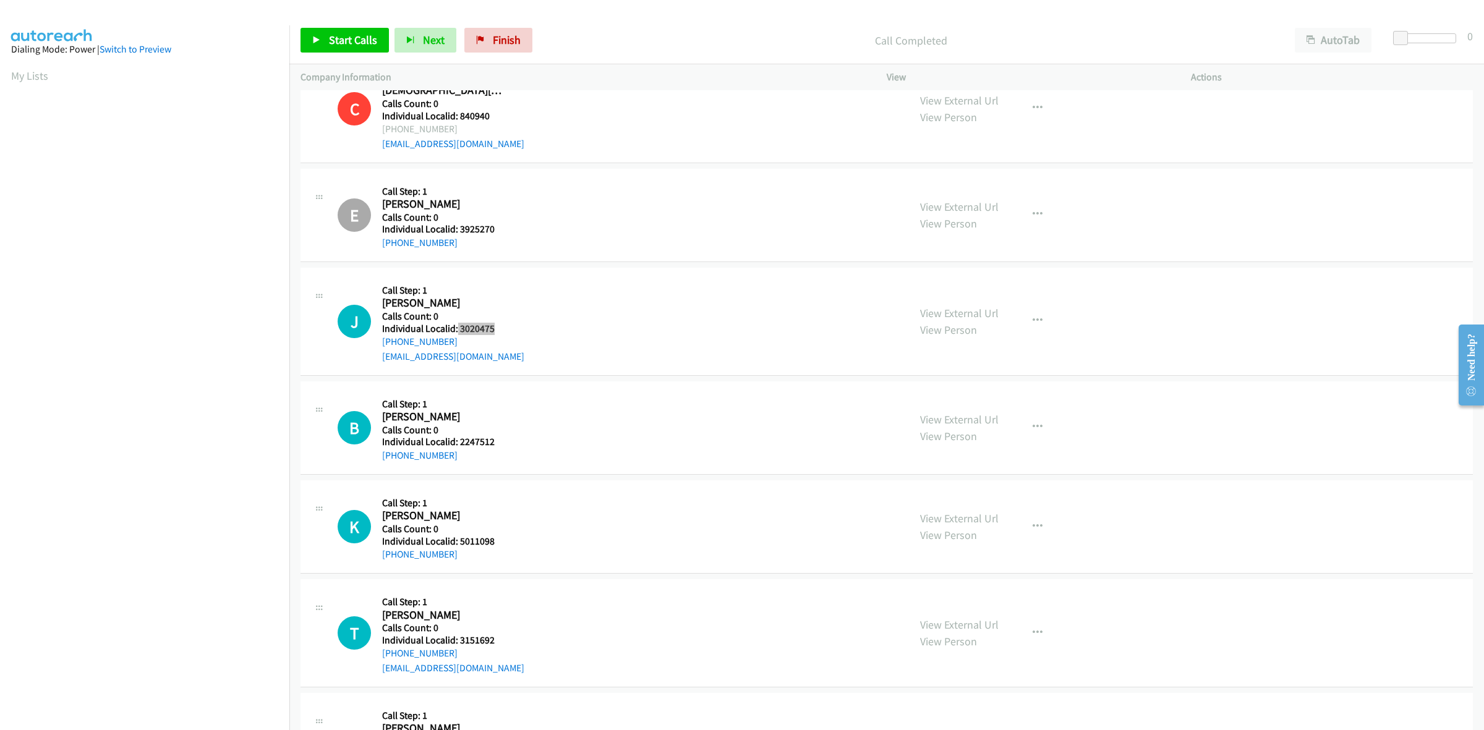
scroll to position [1005, 0]
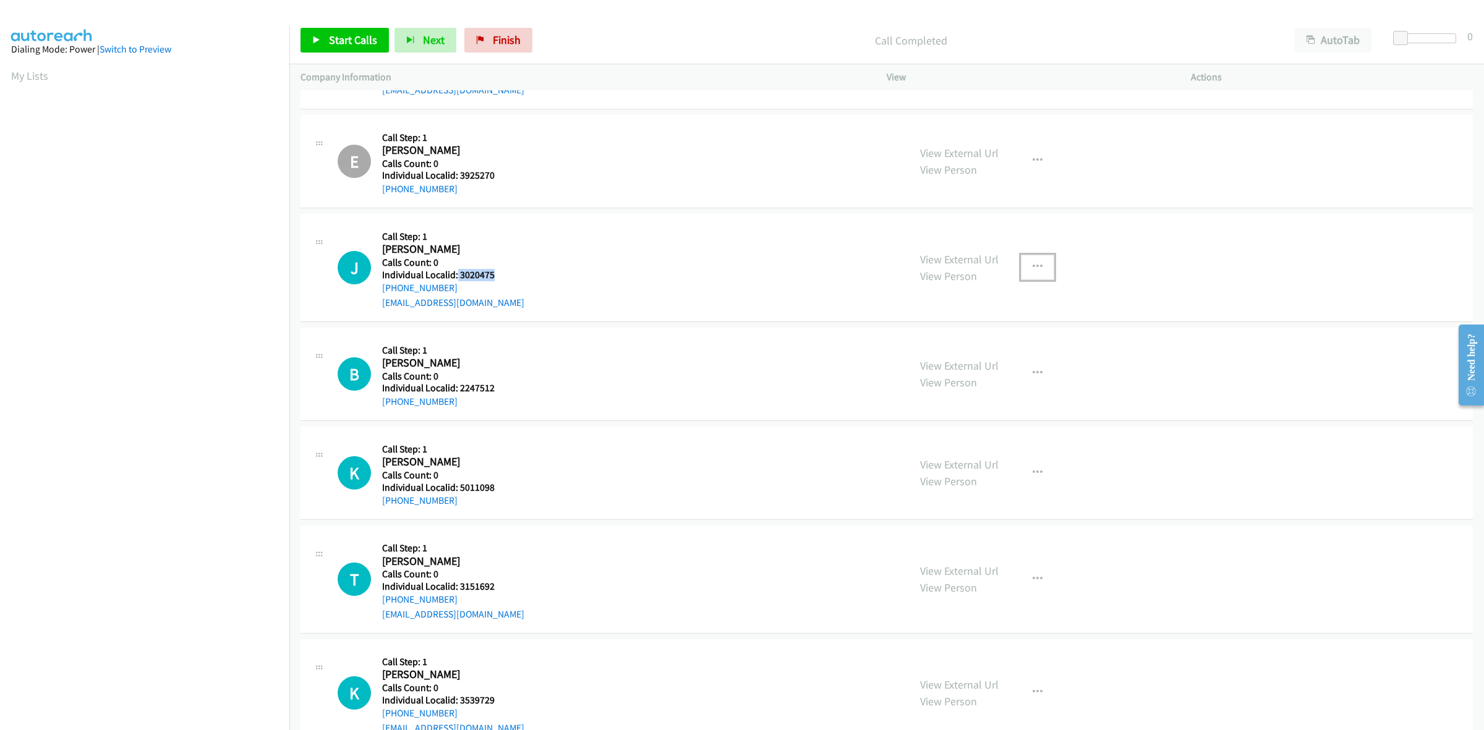
click at [1022, 265] on button "button" at bounding box center [1037, 267] width 33 height 25
click at [940, 346] on link "Skip Call" at bounding box center [971, 348] width 165 height 25
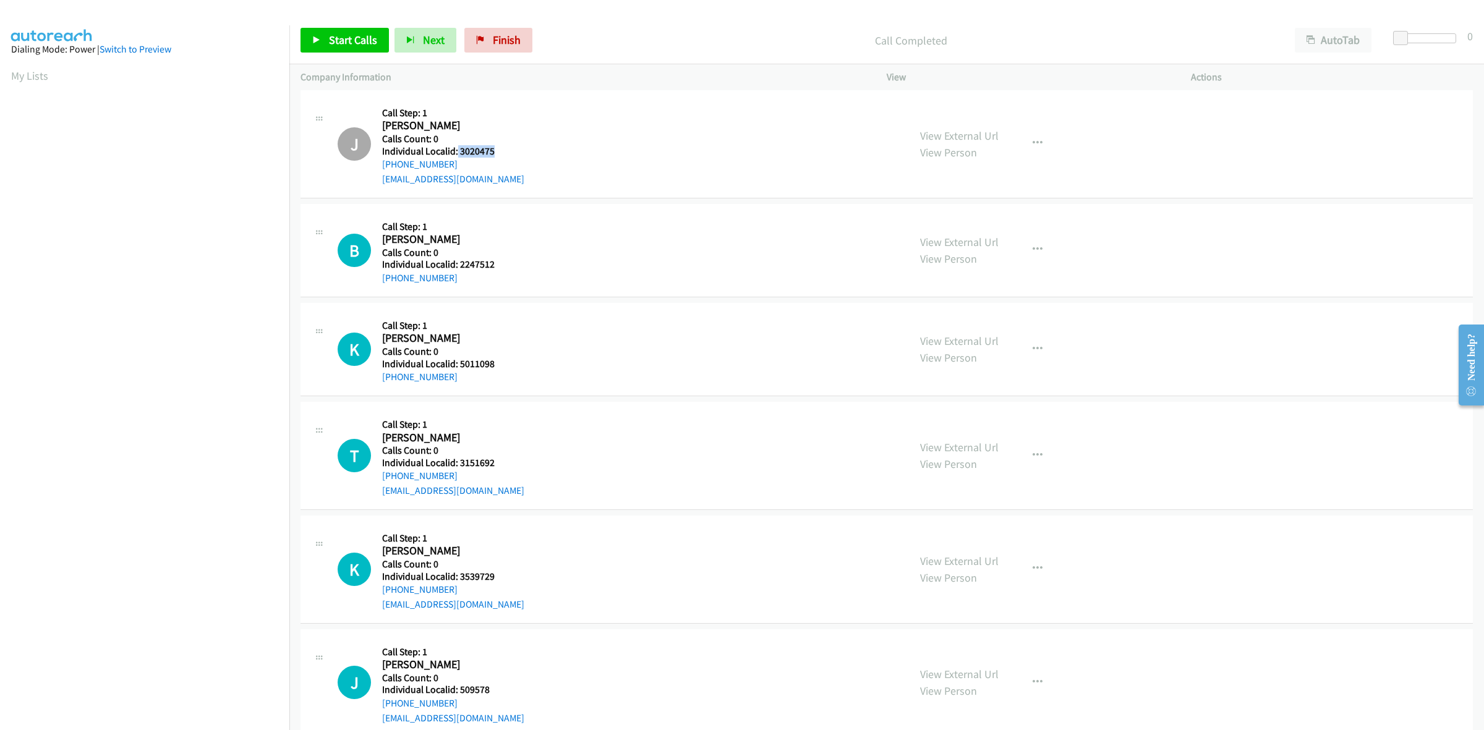
scroll to position [1158, 0]
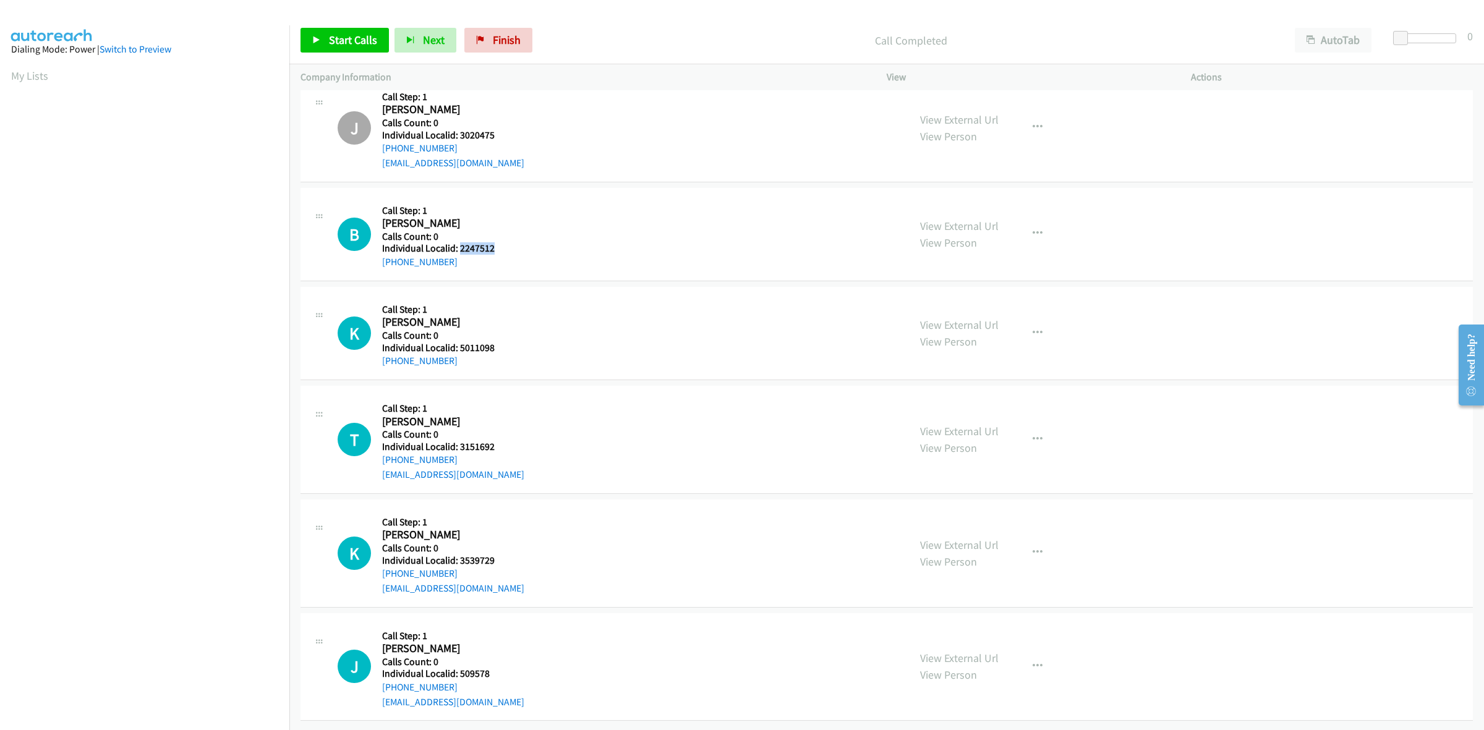
drag, startPoint x: 490, startPoint y: 236, endPoint x: 459, endPoint y: 236, distance: 31.6
click at [459, 242] on h5 "Individual Localid: 2247512" at bounding box center [443, 248] width 123 height 12
click at [1037, 221] on button "button" at bounding box center [1037, 233] width 33 height 25
drag, startPoint x: 956, startPoint y: 302, endPoint x: 899, endPoint y: 280, distance: 60.9
click at [956, 302] on link "Skip Call" at bounding box center [971, 314] width 165 height 25
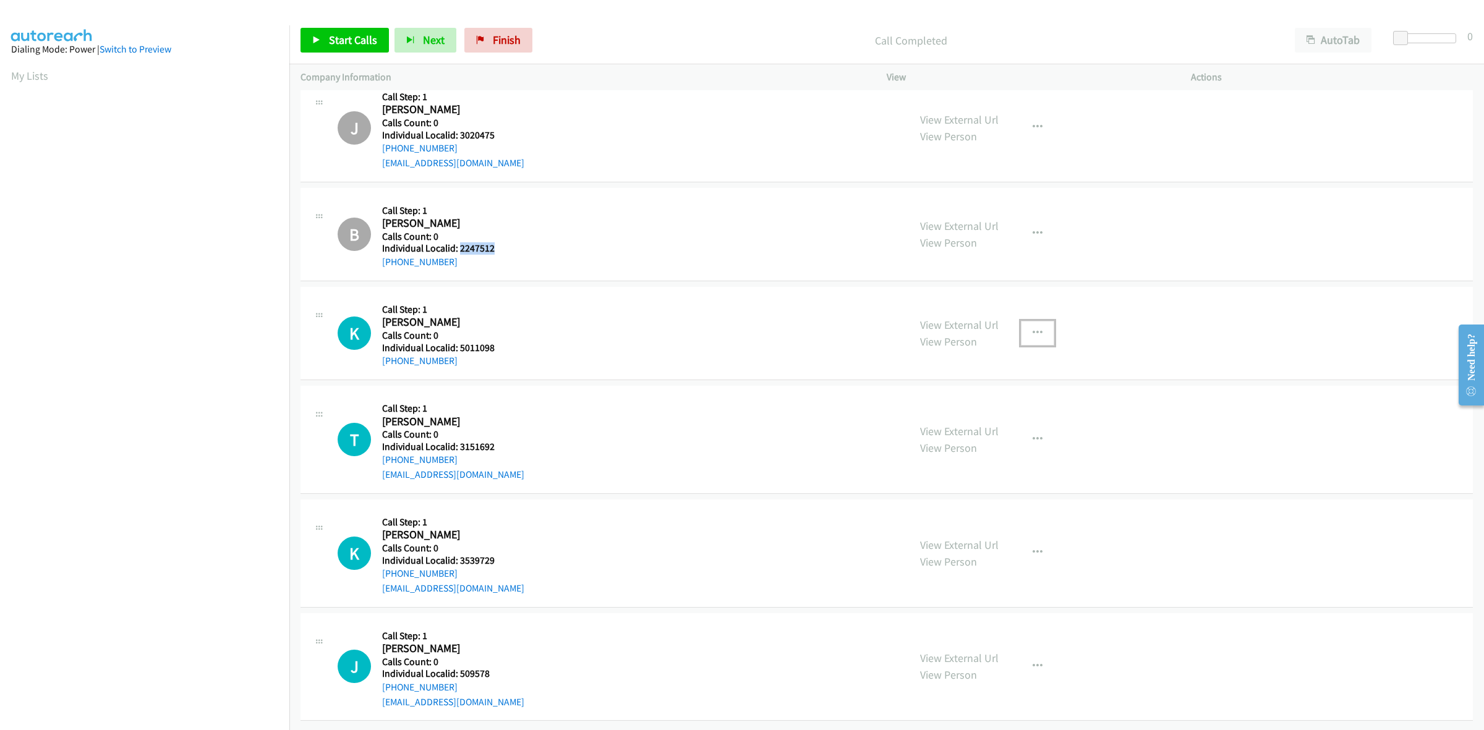
click at [1033, 328] on icon "button" at bounding box center [1038, 333] width 10 height 10
click at [1005, 401] on link "Skip Call" at bounding box center [971, 413] width 165 height 25
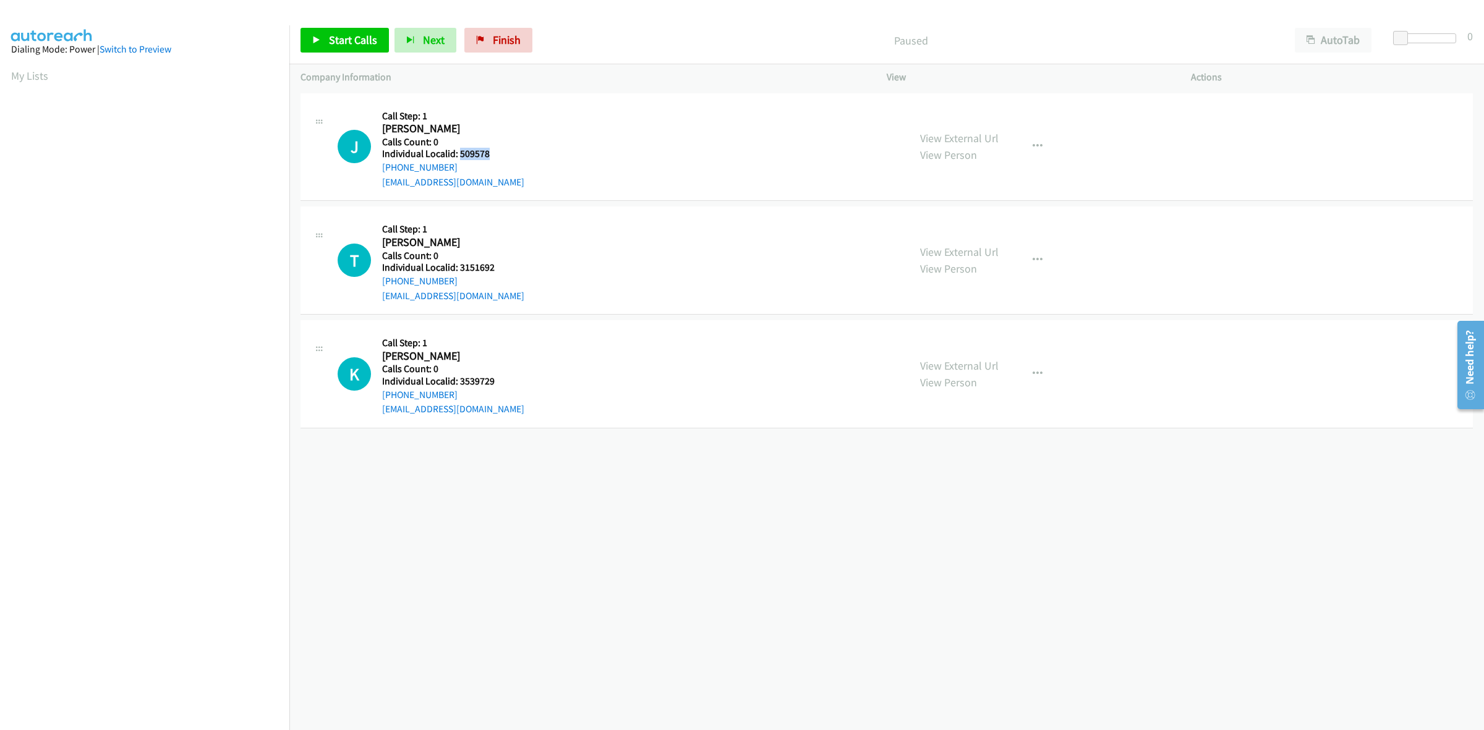
drag, startPoint x: 494, startPoint y: 156, endPoint x: 458, endPoint y: 158, distance: 35.3
click at [458, 158] on div "J Callback Scheduled Call Step: 1 Jeremy Molli America/New_York Calls Count: 0 …" at bounding box center [618, 147] width 560 height 85
copy h5 "509578"
click at [1040, 146] on button "button" at bounding box center [1037, 146] width 33 height 25
click at [959, 235] on link "Skip Call" at bounding box center [971, 227] width 165 height 25
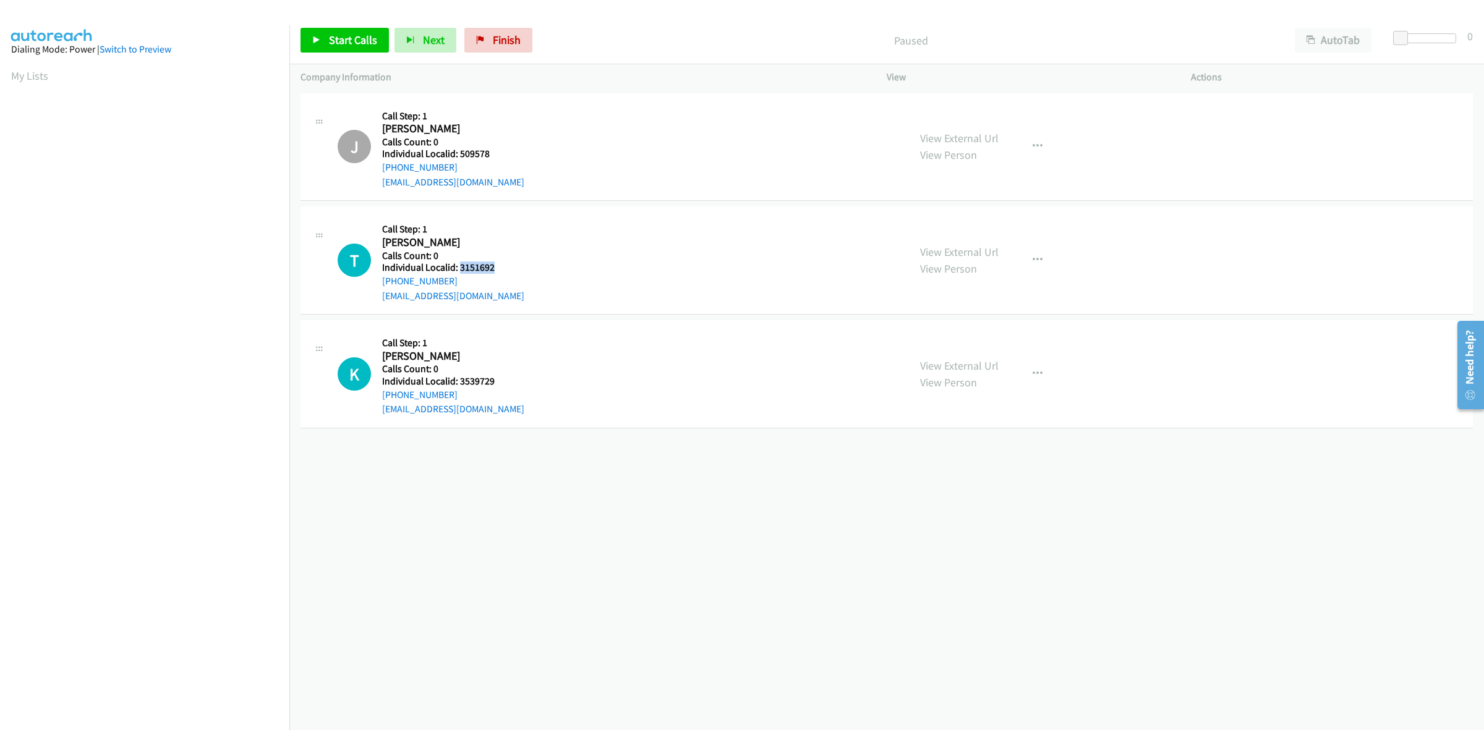
drag, startPoint x: 504, startPoint y: 268, endPoint x: 461, endPoint y: 270, distance: 43.3
click at [461, 270] on div "T Callback Scheduled Call Step: 1 Tommy Elliott America/New_York Calls Count: 0…" at bounding box center [618, 260] width 560 height 85
copy h5 "3151692"
drag, startPoint x: 41, startPoint y: 72, endPoint x: 82, endPoint y: 41, distance: 51.3
click at [41, 72] on link "My Lists" at bounding box center [29, 76] width 37 height 14
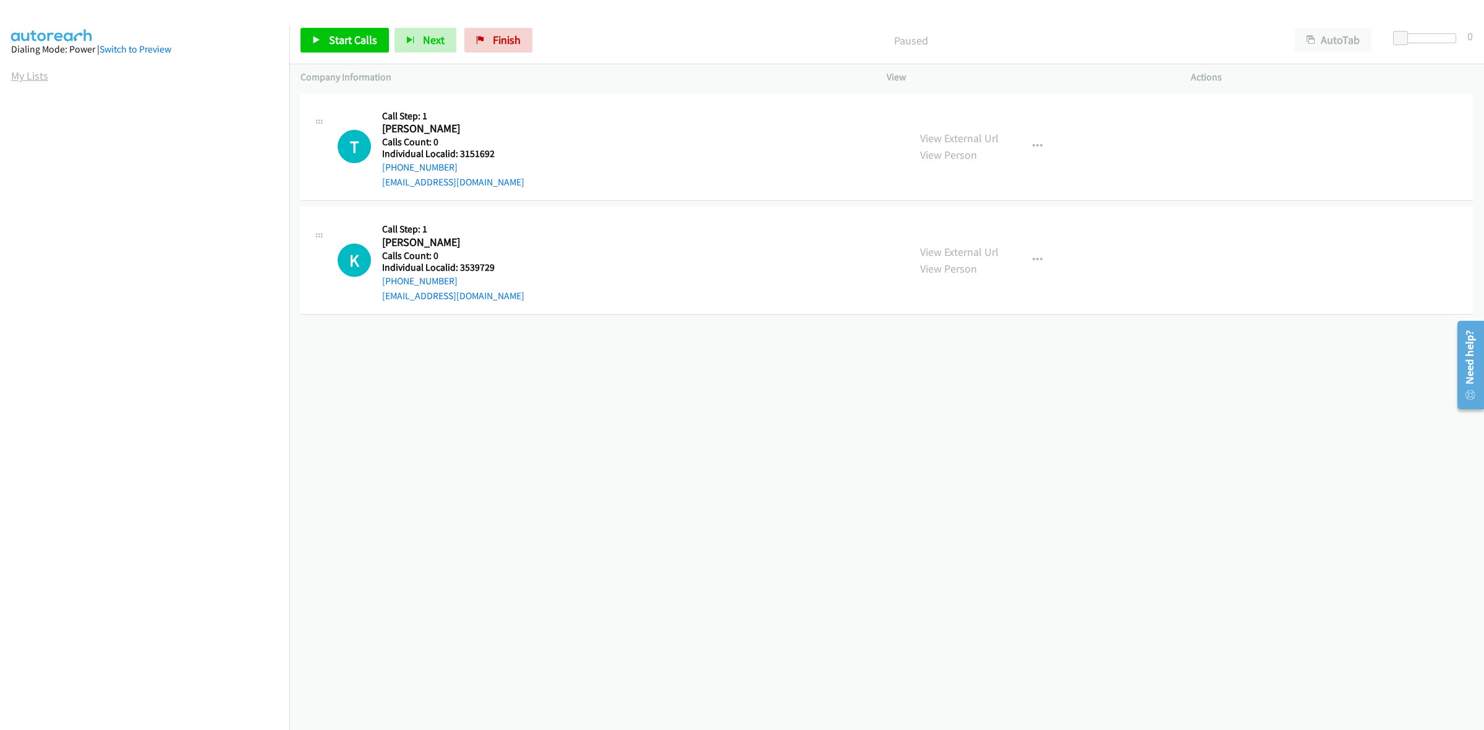
click at [22, 71] on link "My Lists" at bounding box center [29, 76] width 37 height 14
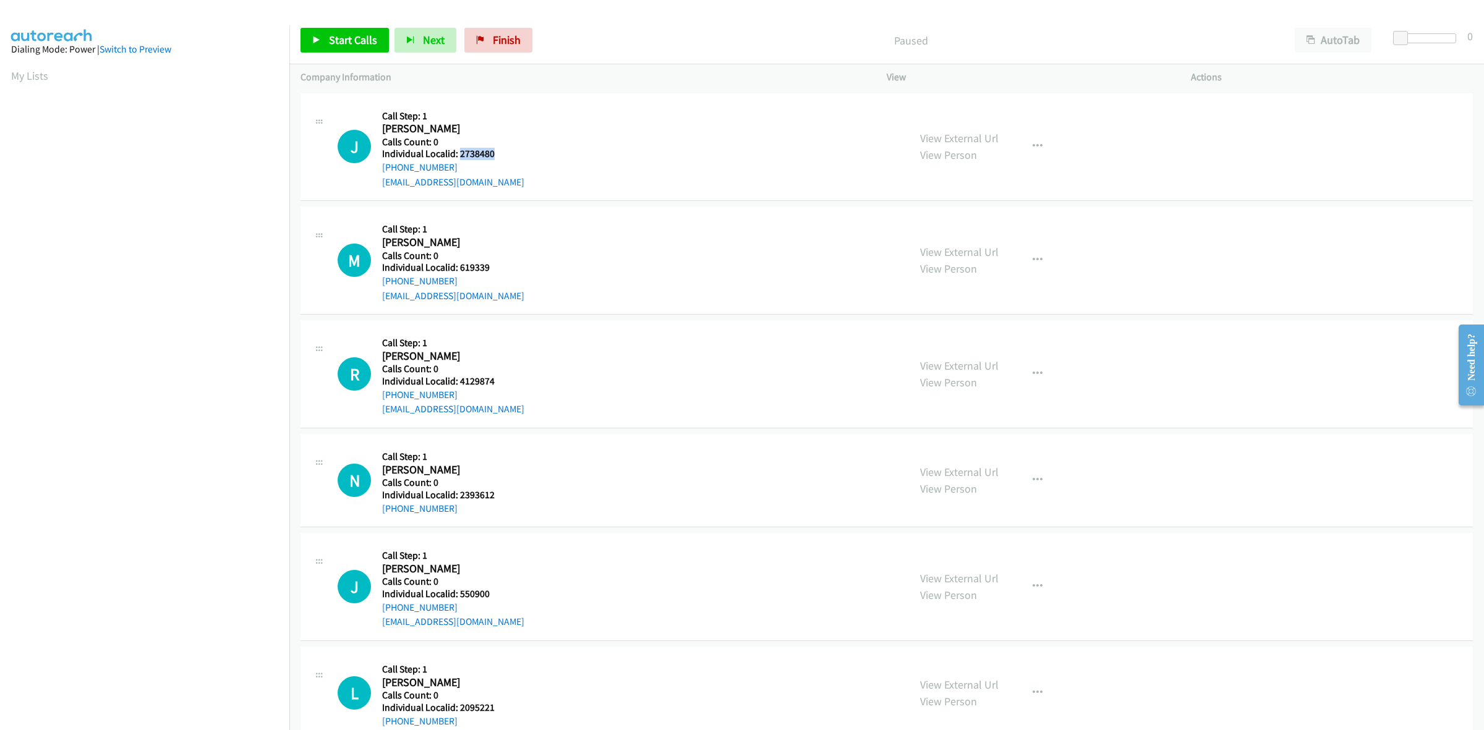
drag, startPoint x: 495, startPoint y: 152, endPoint x: 458, endPoint y: 153, distance: 37.1
click at [458, 153] on div "J Callback Scheduled Call Step: 1 James Rogers America/New_York Calls Count: 0 …" at bounding box center [618, 147] width 560 height 85
copy h5 "2738480"
click at [1044, 145] on button "button" at bounding box center [1037, 146] width 33 height 25
click at [975, 228] on link "Skip Call" at bounding box center [971, 227] width 165 height 25
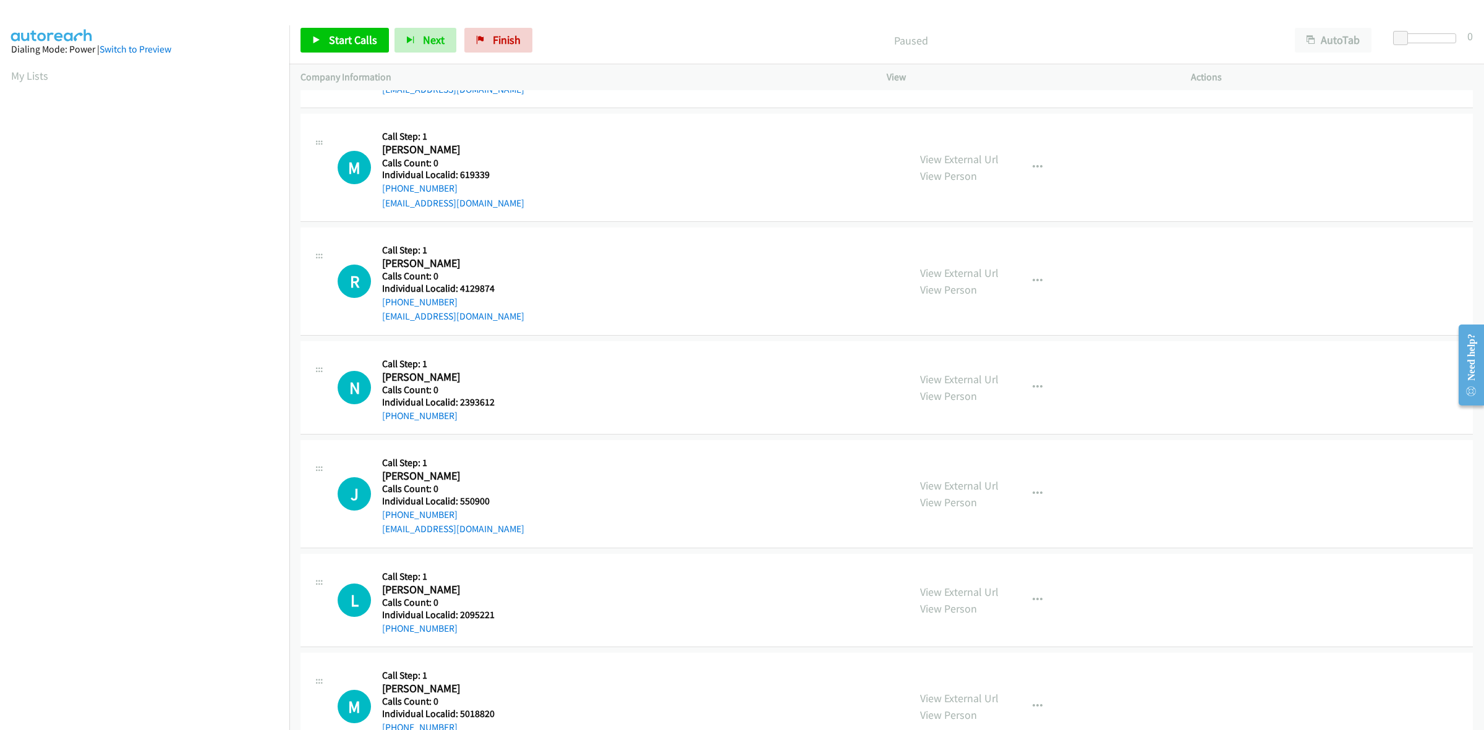
scroll to position [135, 0]
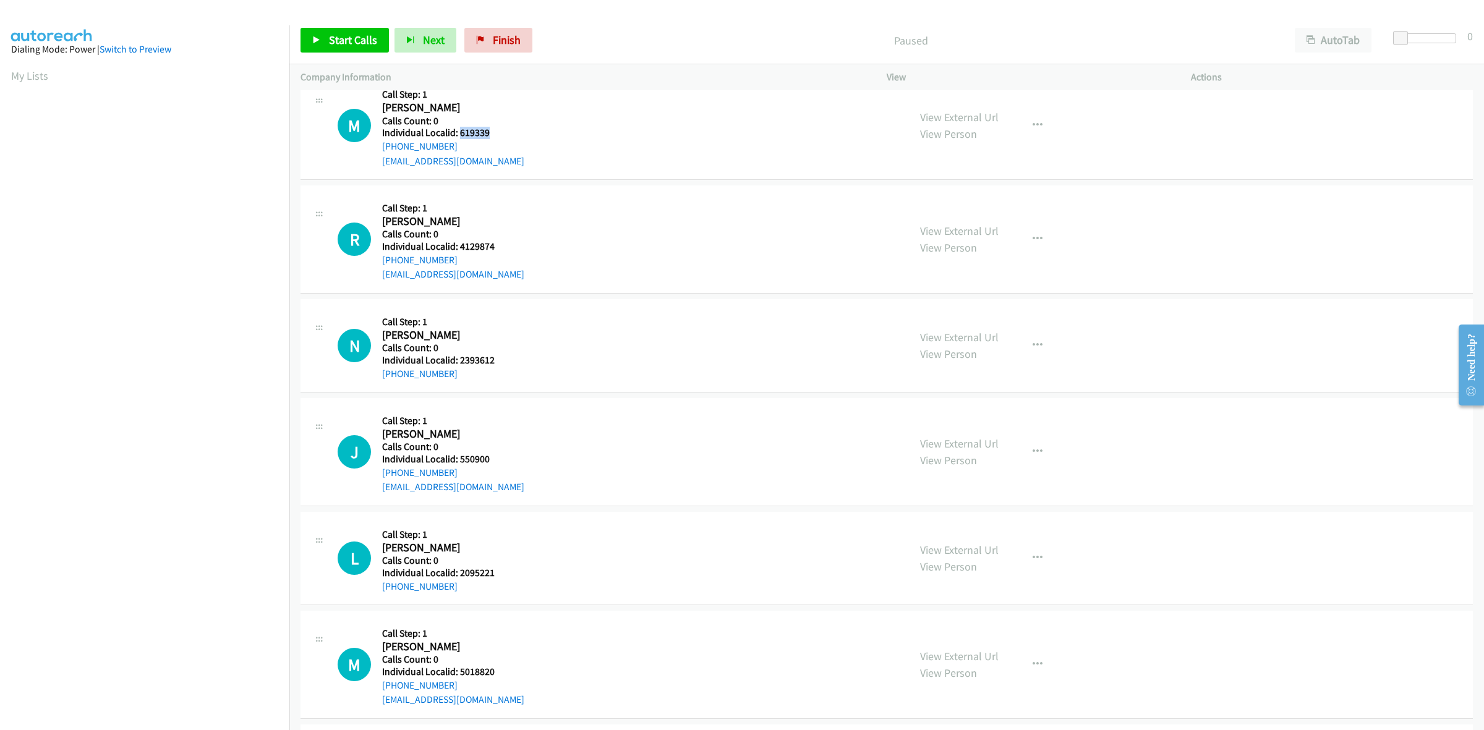
drag, startPoint x: 495, startPoint y: 127, endPoint x: 458, endPoint y: 130, distance: 37.2
click at [458, 130] on div "M Callback Scheduled Call Step: 1 Mark Swartz America/New_York Calls Count: 0 I…" at bounding box center [618, 125] width 560 height 85
copy h5 "619339"
click at [1038, 126] on button "button" at bounding box center [1037, 125] width 33 height 25
click at [975, 228] on link "Add to do not call list" at bounding box center [971, 231] width 165 height 25
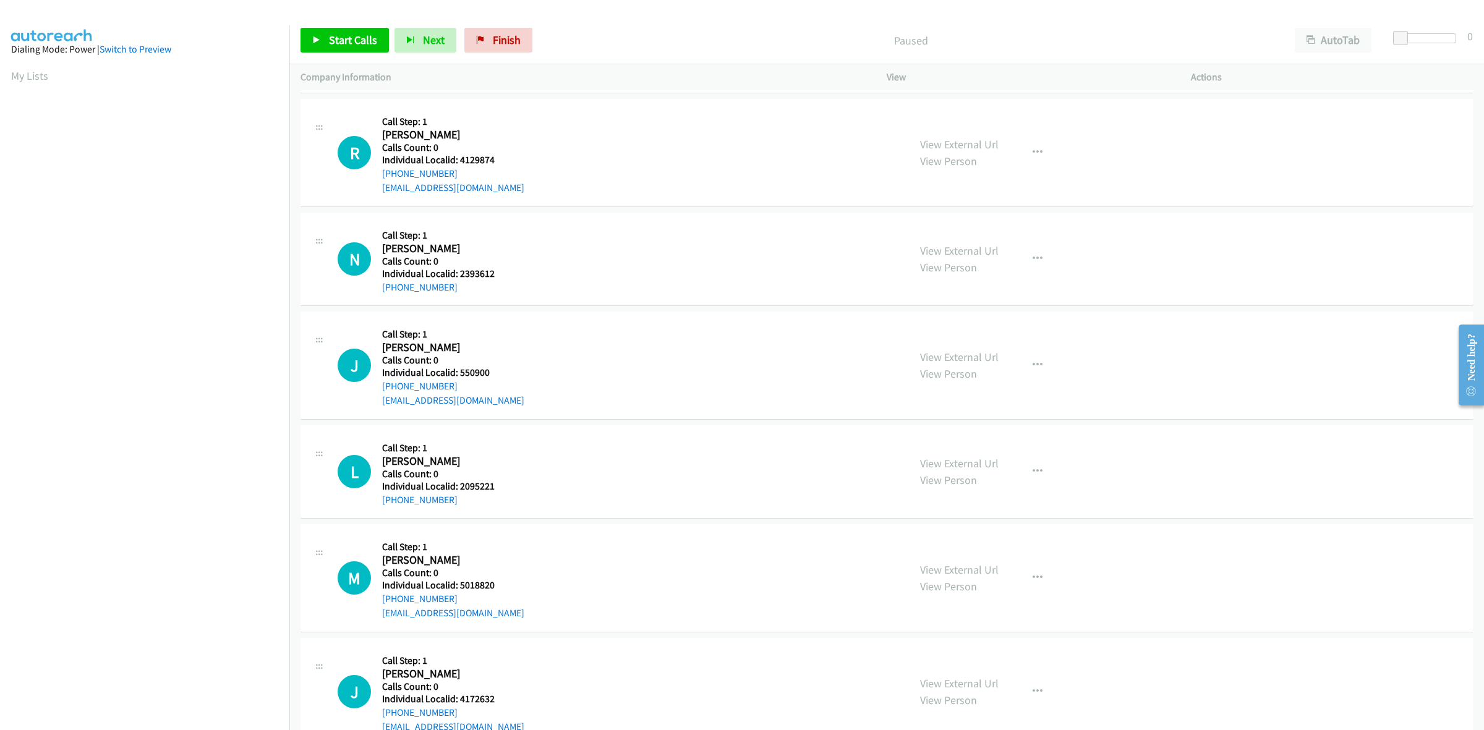
scroll to position [270, 0]
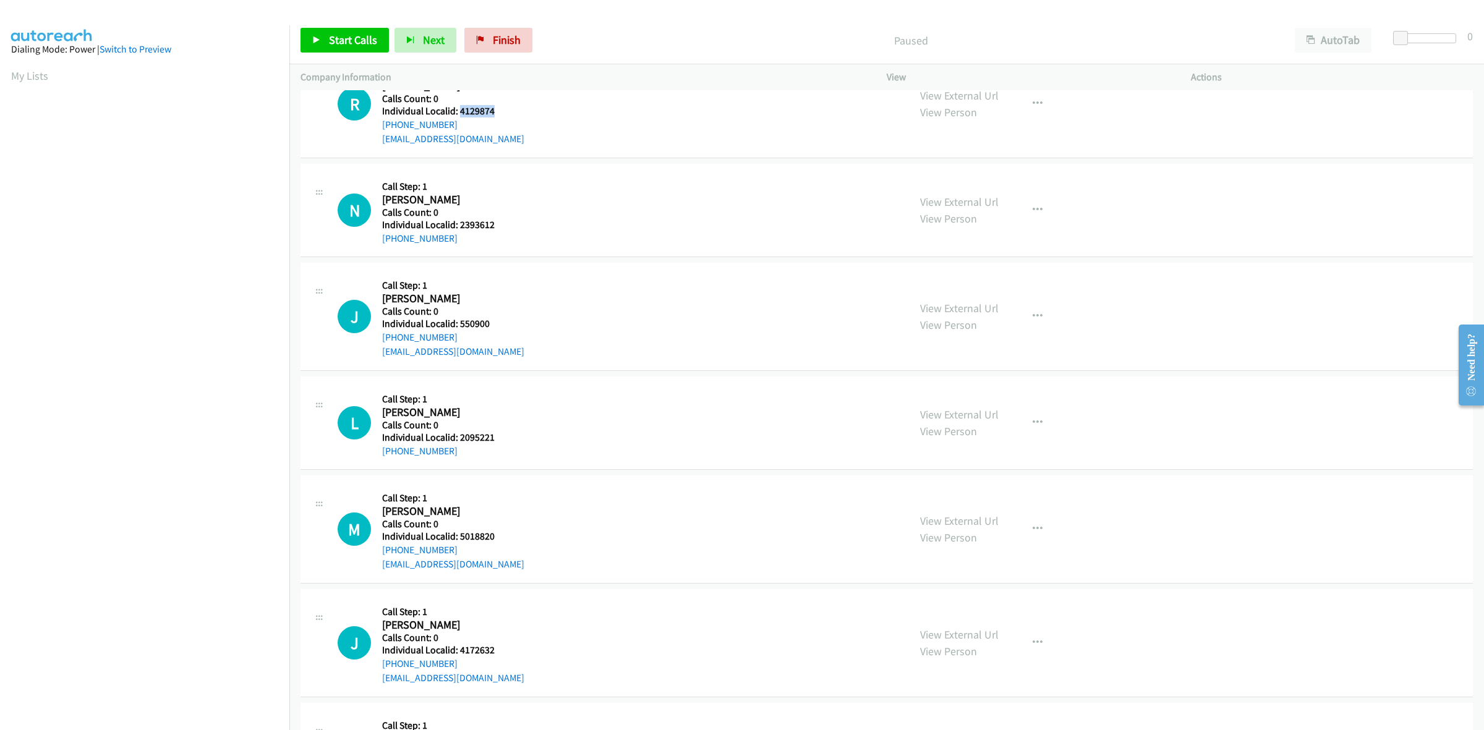
drag, startPoint x: 496, startPoint y: 110, endPoint x: 458, endPoint y: 114, distance: 38.0
click at [458, 114] on div "R Callback Scheduled Call Step: 1 Rob Terry America/New_York Calls Count: 0 Ind…" at bounding box center [618, 103] width 560 height 85
copy h5 "4129874"
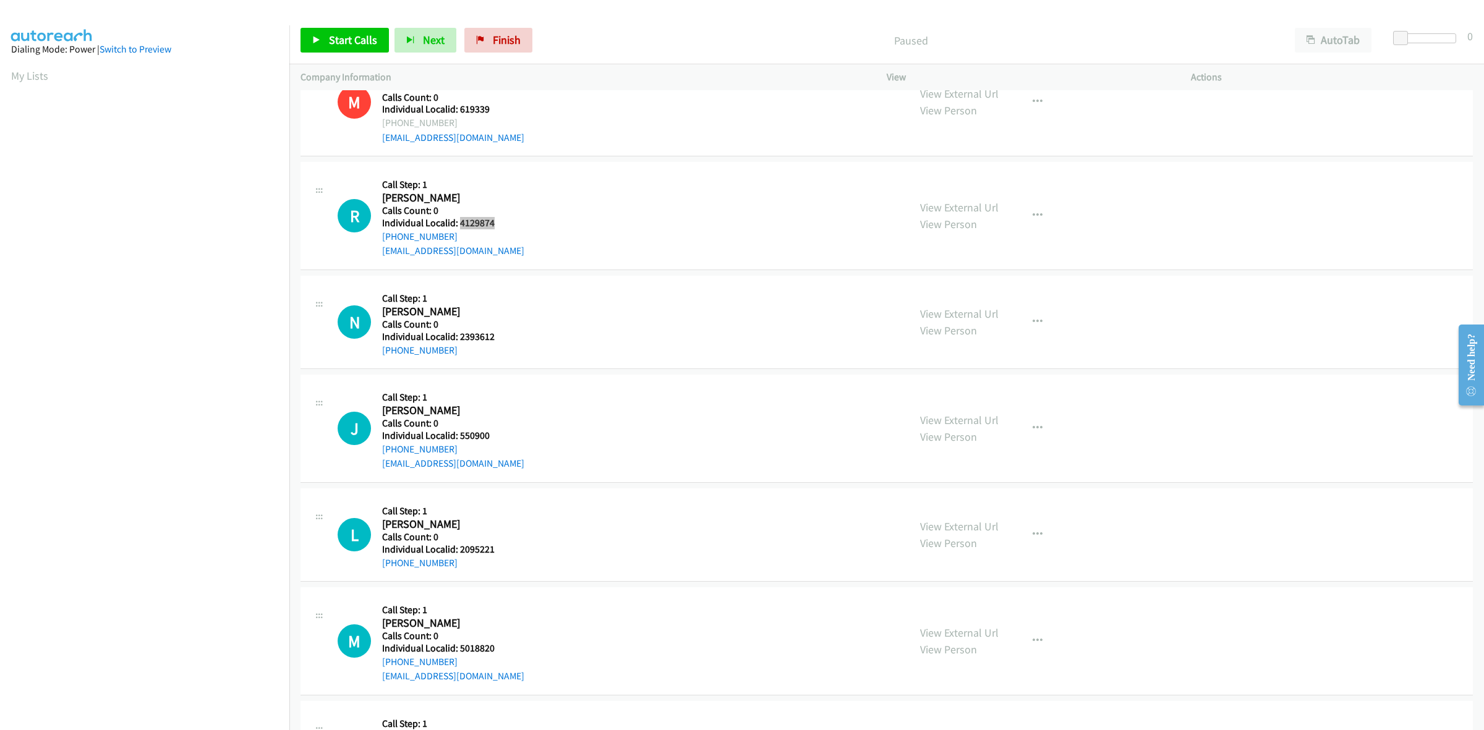
scroll to position [155, 0]
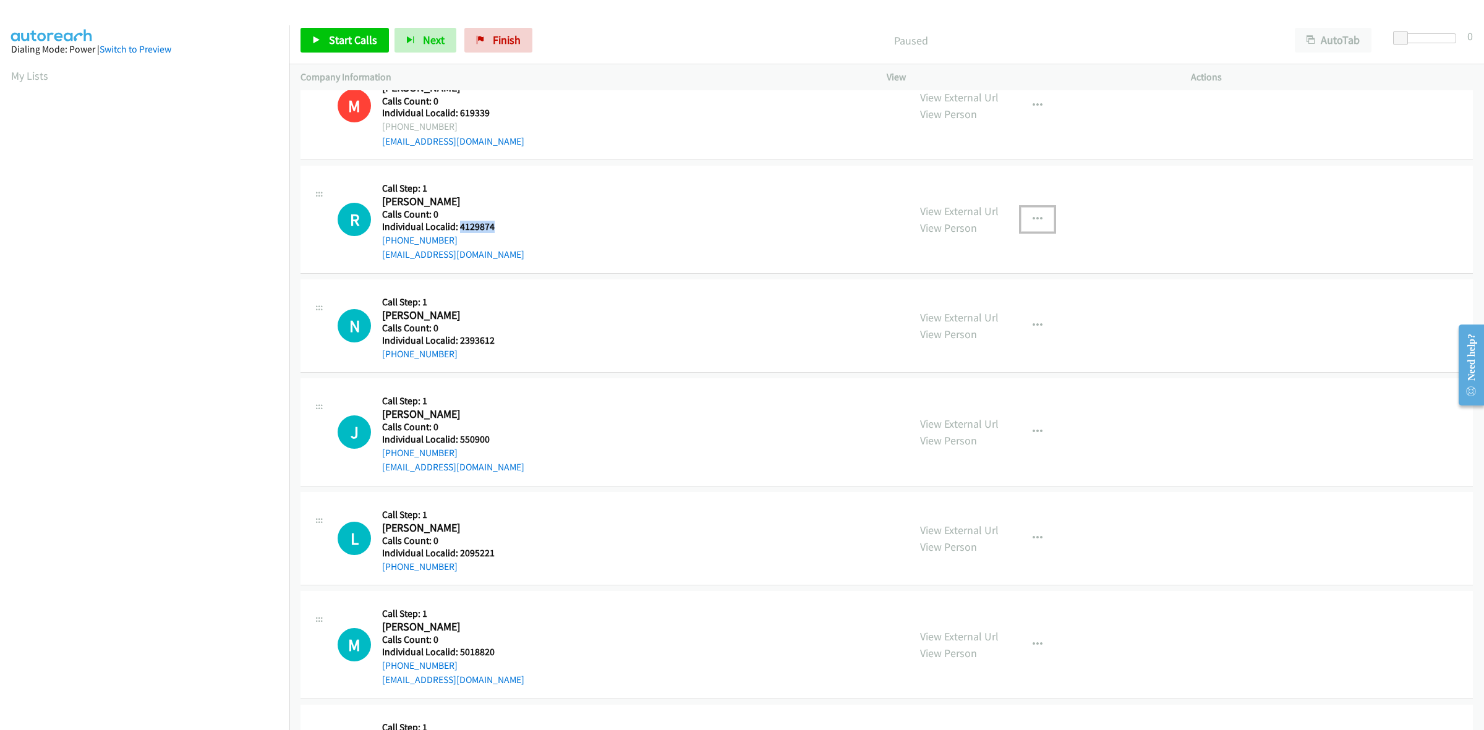
click at [1032, 212] on button "button" at bounding box center [1037, 219] width 33 height 25
click at [962, 300] on link "Skip Call" at bounding box center [971, 300] width 165 height 25
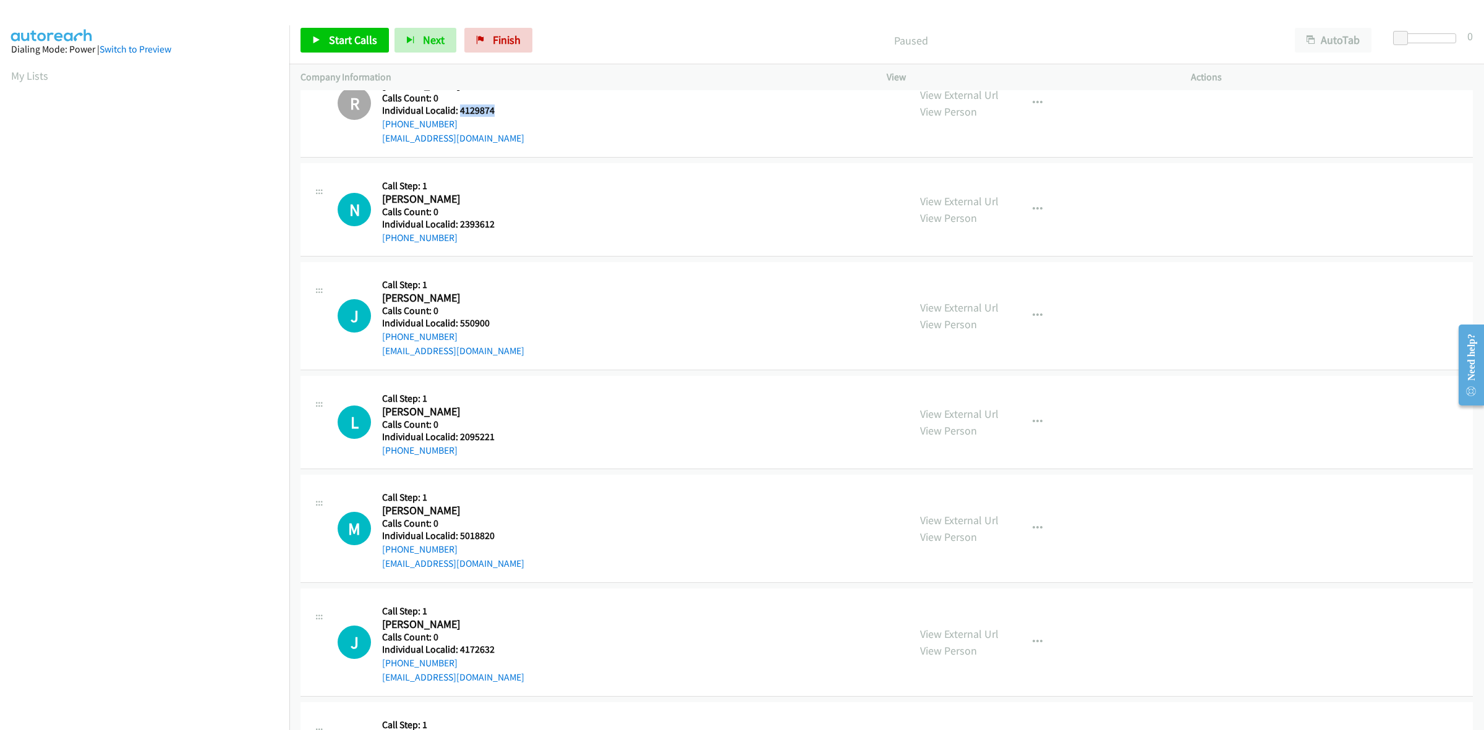
scroll to position [289, 0]
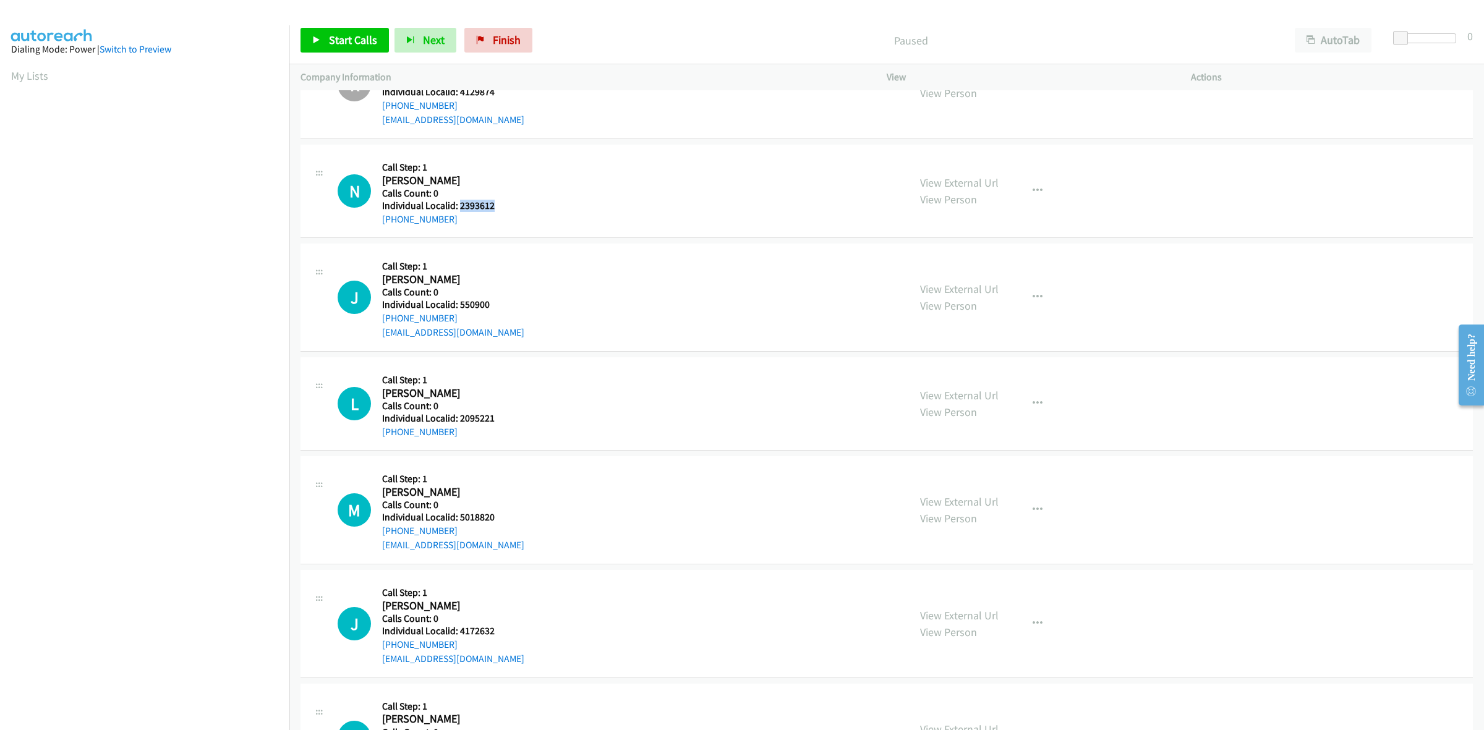
drag, startPoint x: 496, startPoint y: 205, endPoint x: 459, endPoint y: 206, distance: 37.1
click at [459, 206] on div "N Callback Scheduled Call Step: 1 Nathan Annon America/New_York Calls Count: 0 …" at bounding box center [618, 191] width 560 height 71
copy h5 "2393612"
drag, startPoint x: 1024, startPoint y: 184, endPoint x: 1021, endPoint y: 198, distance: 14.6
click at [1024, 184] on button "button" at bounding box center [1037, 191] width 33 height 25
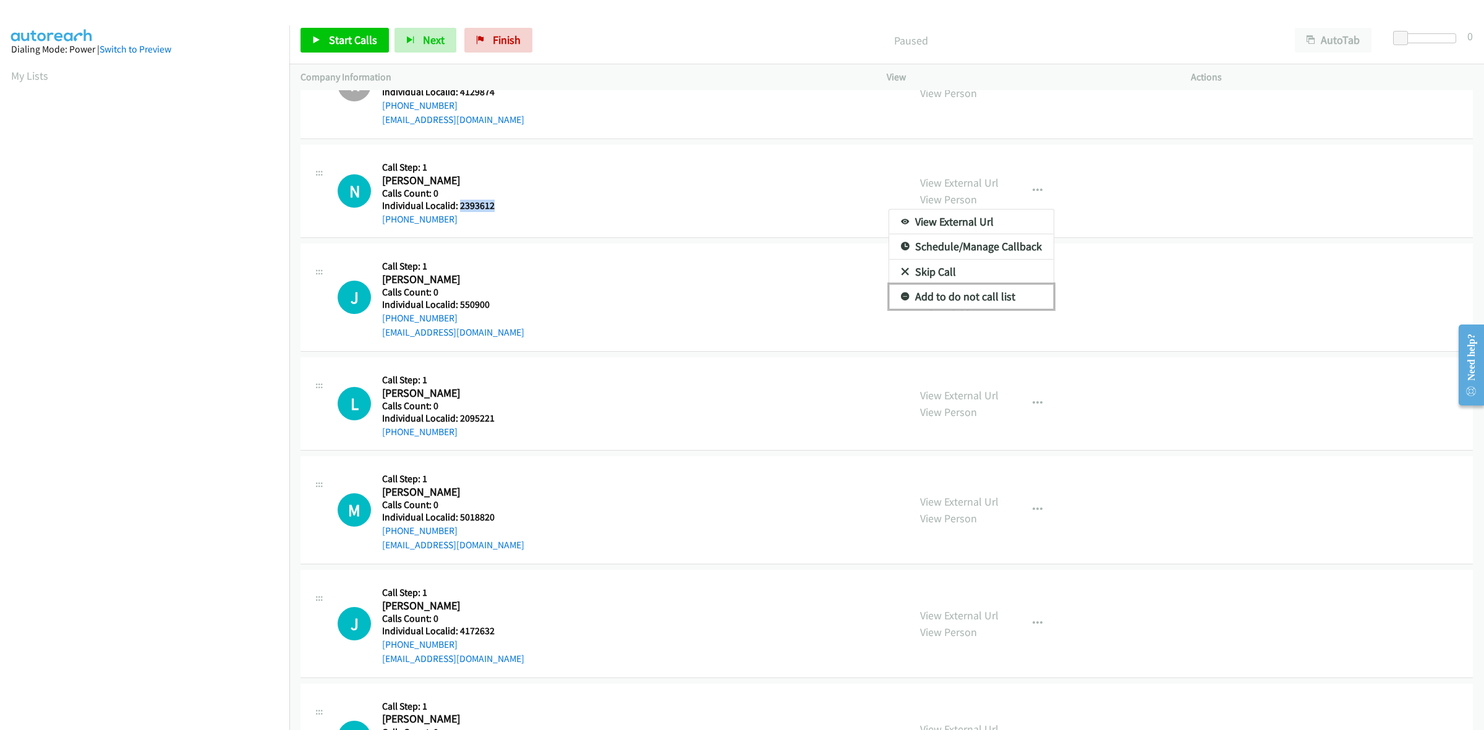
click at [968, 300] on link "Add to do not call list" at bounding box center [971, 297] width 165 height 25
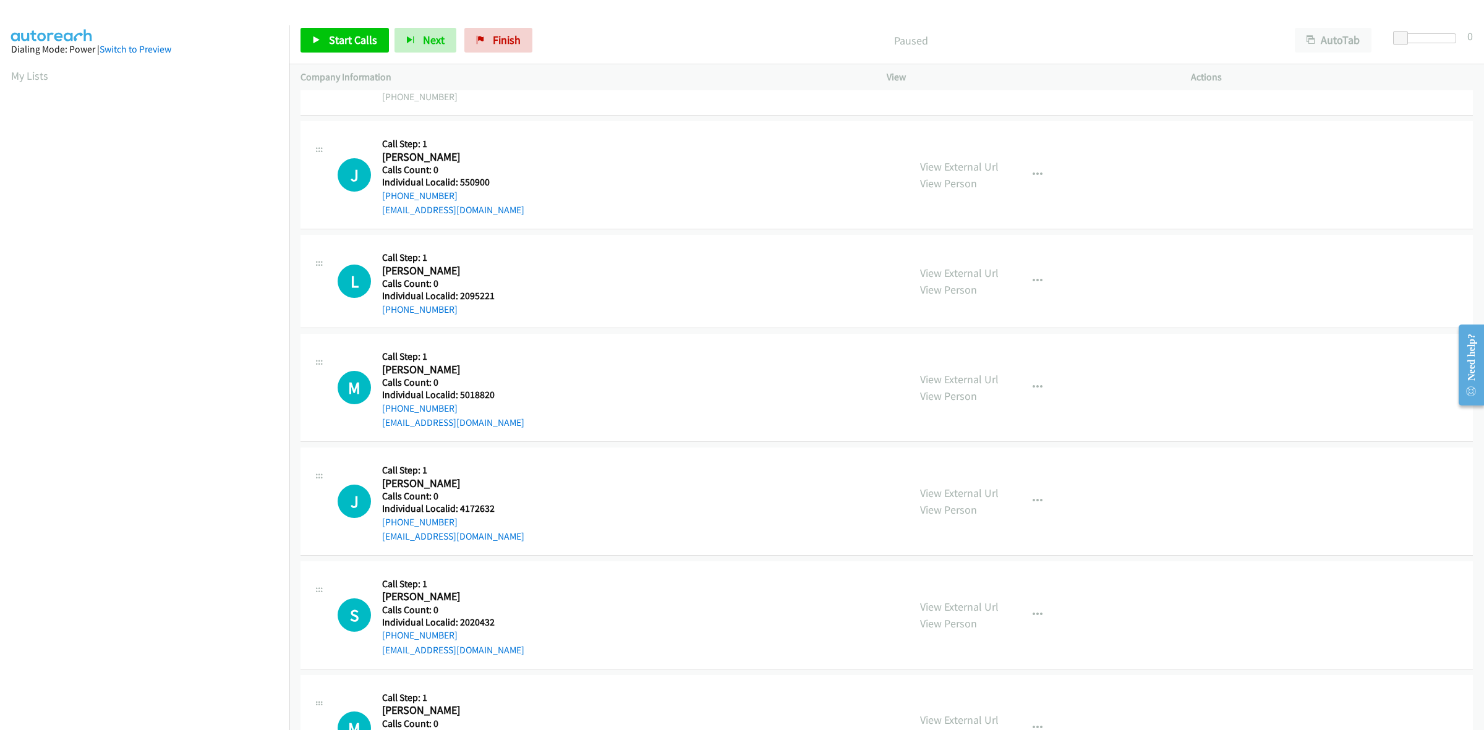
scroll to position [444, 0]
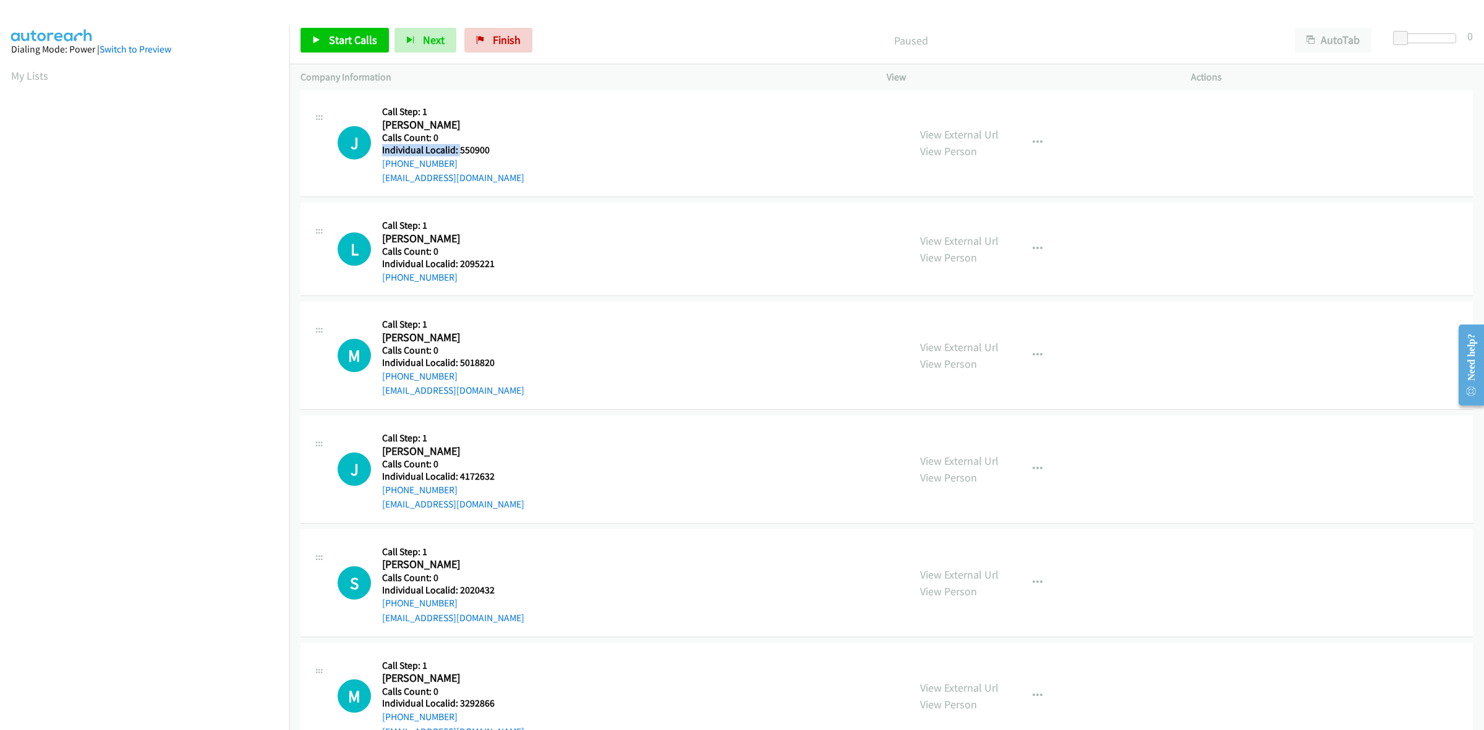
drag, startPoint x: 504, startPoint y: 143, endPoint x: 460, endPoint y: 144, distance: 44.5
click at [460, 144] on div "J Callback Scheduled Call Step: 1 James Hanrahan America/New_York Calls Count: …" at bounding box center [618, 142] width 560 height 85
click at [518, 142] on div "J Callback Scheduled Call Step: 1 James Hanrahan America/New_York Calls Count: …" at bounding box center [618, 142] width 560 height 85
drag, startPoint x: 494, startPoint y: 148, endPoint x: 483, endPoint y: 148, distance: 10.5
click at [483, 148] on h5 "Individual Localid: 550900" at bounding box center [453, 150] width 142 height 12
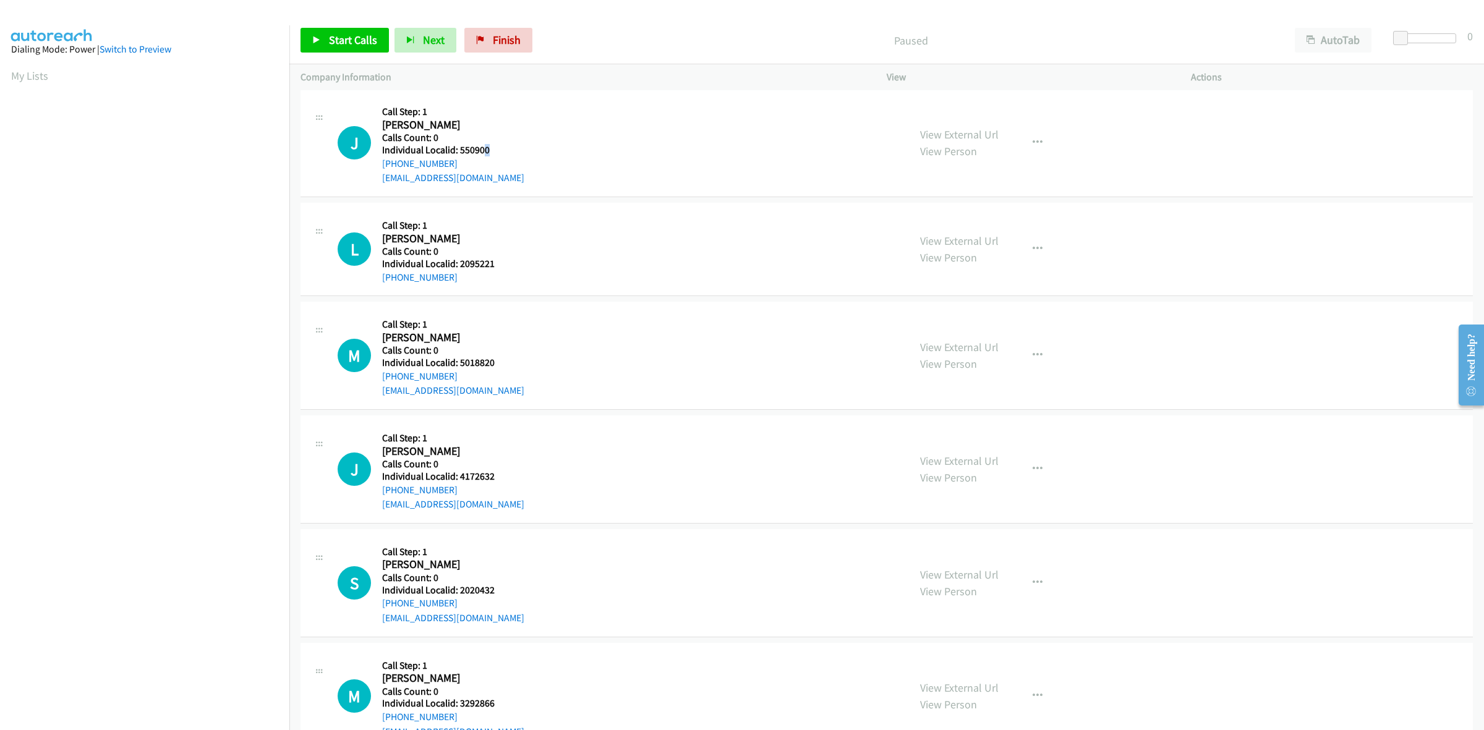
click at [511, 148] on div "J Callback Scheduled Call Step: 1 James Hanrahan America/New_York Calls Count: …" at bounding box center [618, 142] width 560 height 85
drag, startPoint x: 481, startPoint y: 148, endPoint x: 459, endPoint y: 146, distance: 22.4
click at [459, 146] on div "J Callback Scheduled Call Step: 1 James Hanrahan America/New_York Calls Count: …" at bounding box center [618, 142] width 560 height 85
copy h5 "550900"
click at [1033, 146] on icon "button" at bounding box center [1038, 143] width 10 height 10
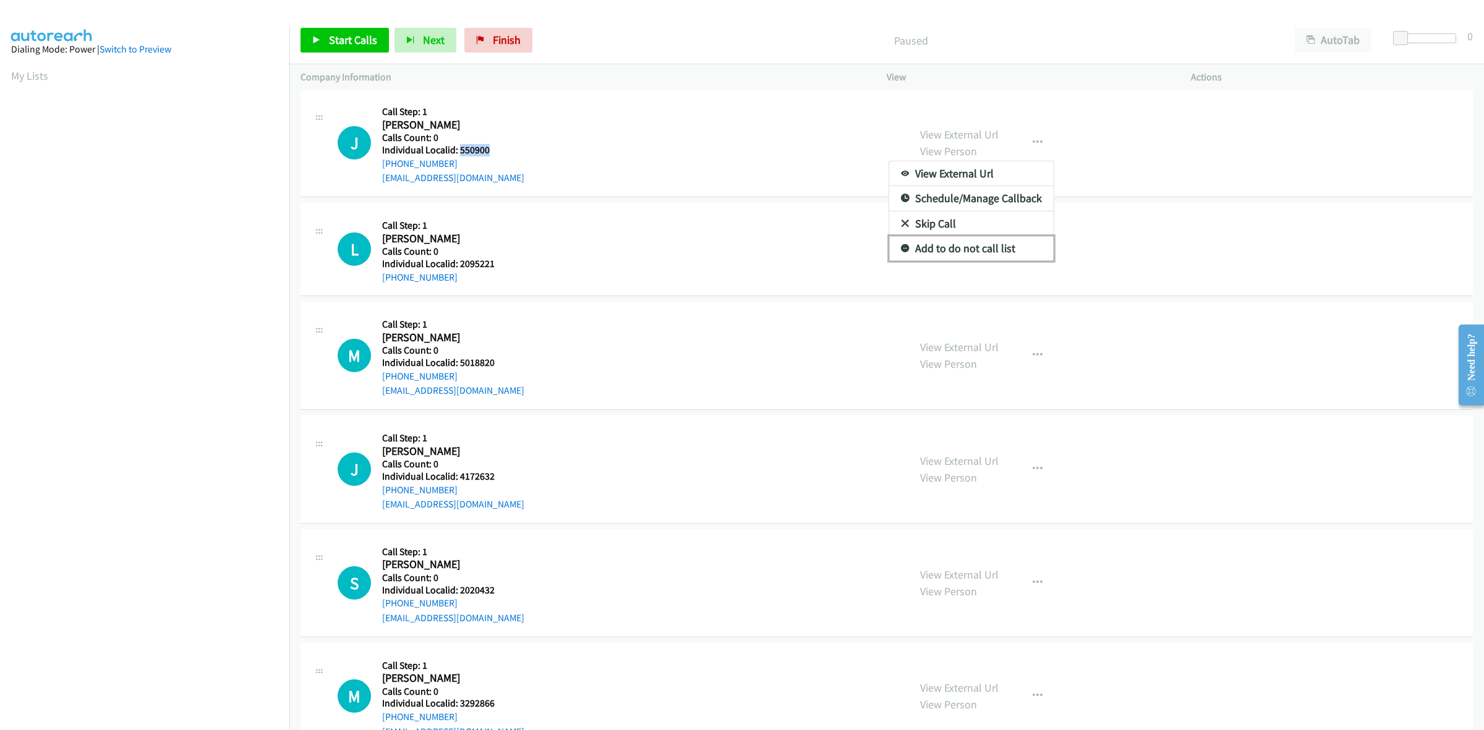
click at [976, 251] on link "Add to do not call list" at bounding box center [971, 248] width 165 height 25
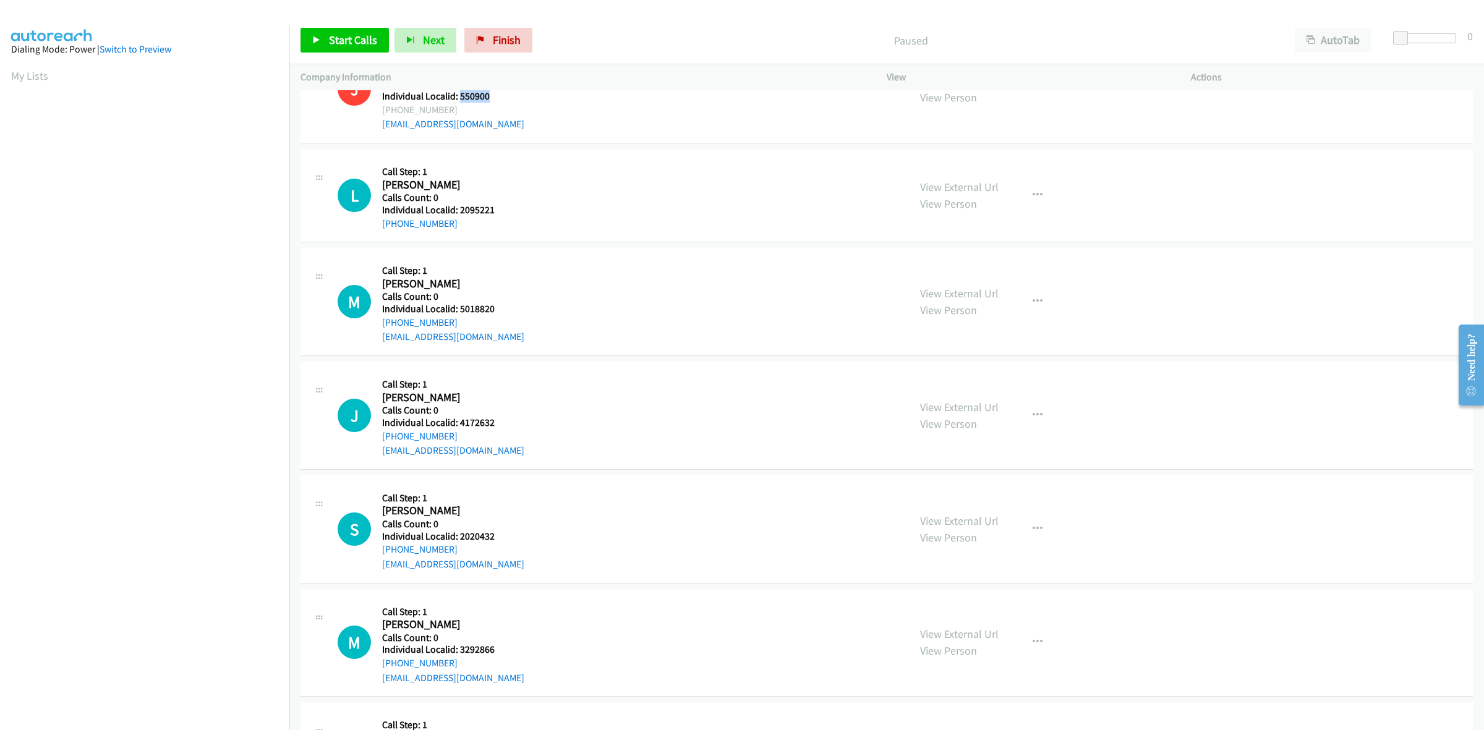
scroll to position [502, 0]
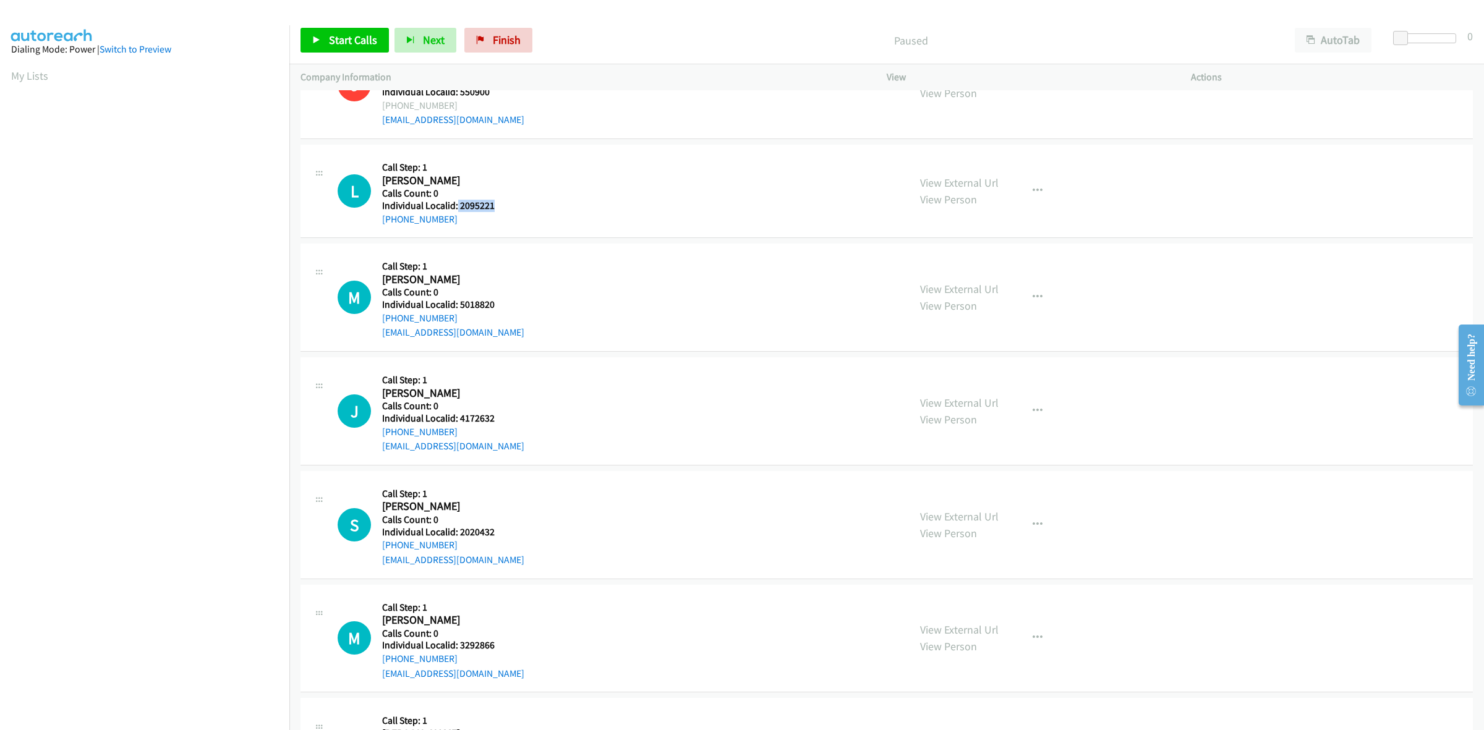
drag, startPoint x: 498, startPoint y: 208, endPoint x: 456, endPoint y: 202, distance: 41.9
click at [456, 202] on div "L Callback Scheduled Call Step: 1 Lucas Hoffman America/New_York Calls Count: 0…" at bounding box center [618, 191] width 560 height 71
copy h5 "2095221"
click at [1030, 183] on button "button" at bounding box center [1037, 191] width 33 height 25
click at [996, 298] on link "Add to do not call list" at bounding box center [971, 297] width 165 height 25
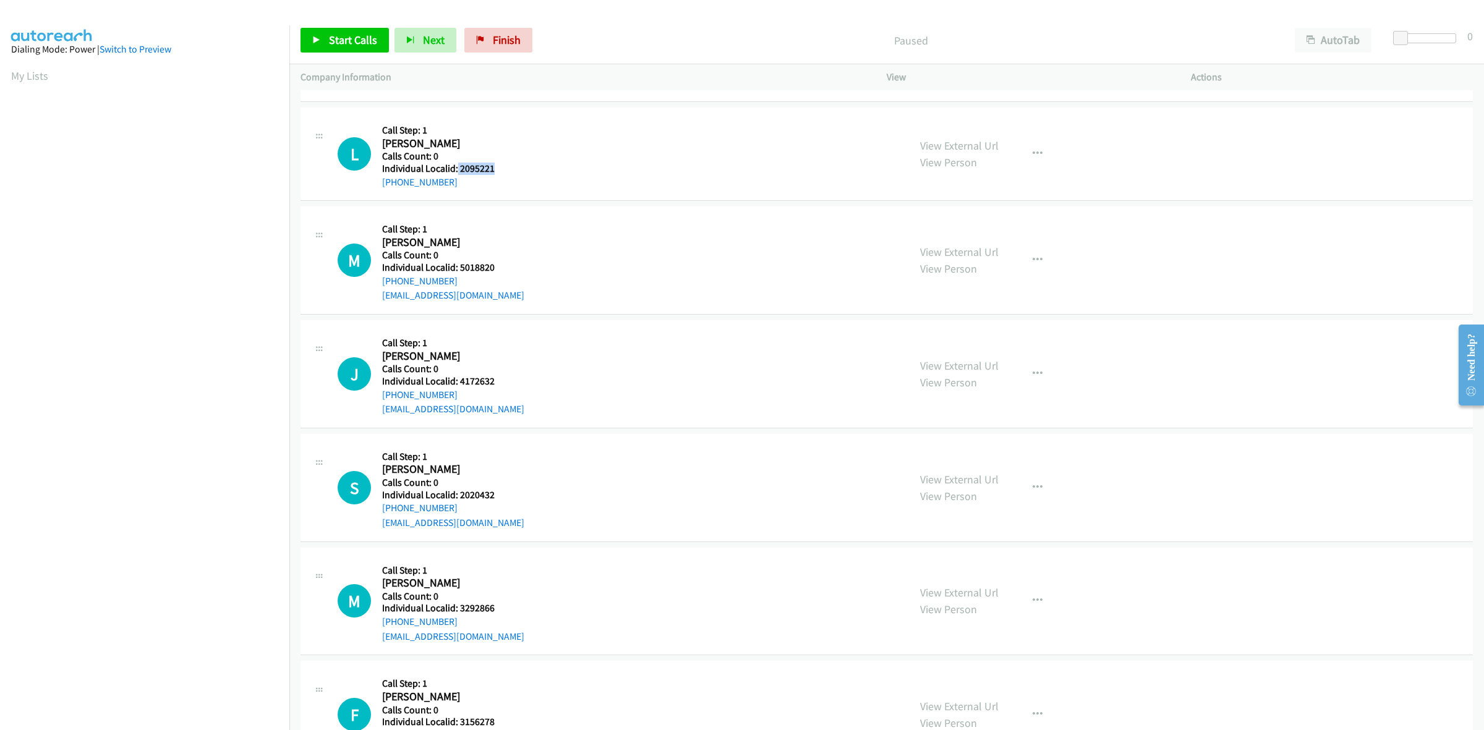
scroll to position [541, 0]
drag, startPoint x: 500, startPoint y: 266, endPoint x: 459, endPoint y: 268, distance: 40.9
click at [459, 268] on div "M Callback Scheduled Call Step: 1 Moises Miranda America/New_York Calls Count: …" at bounding box center [618, 258] width 560 height 85
copy h5 "5018820"
click at [1039, 257] on button "button" at bounding box center [1037, 258] width 33 height 25
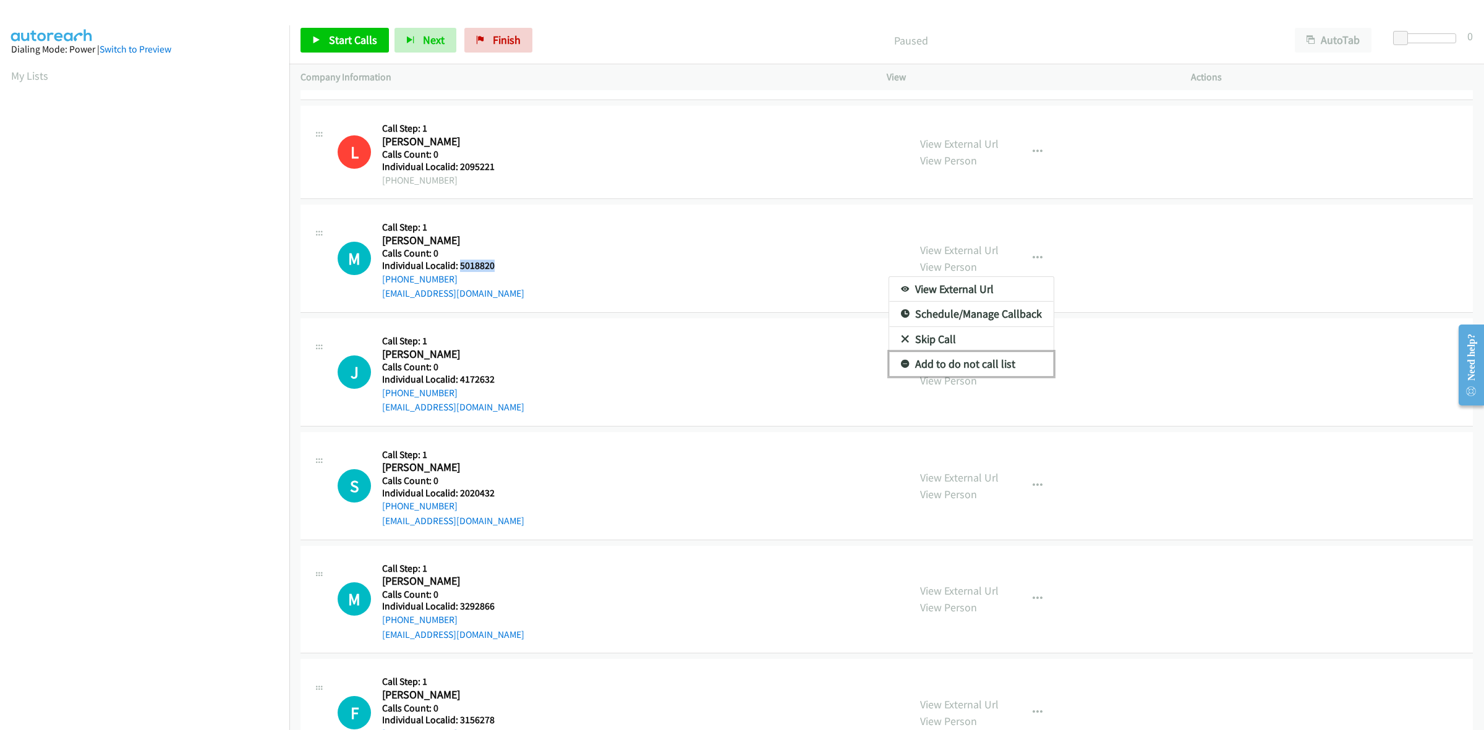
click at [977, 364] on link "Add to do not call list" at bounding box center [971, 364] width 165 height 25
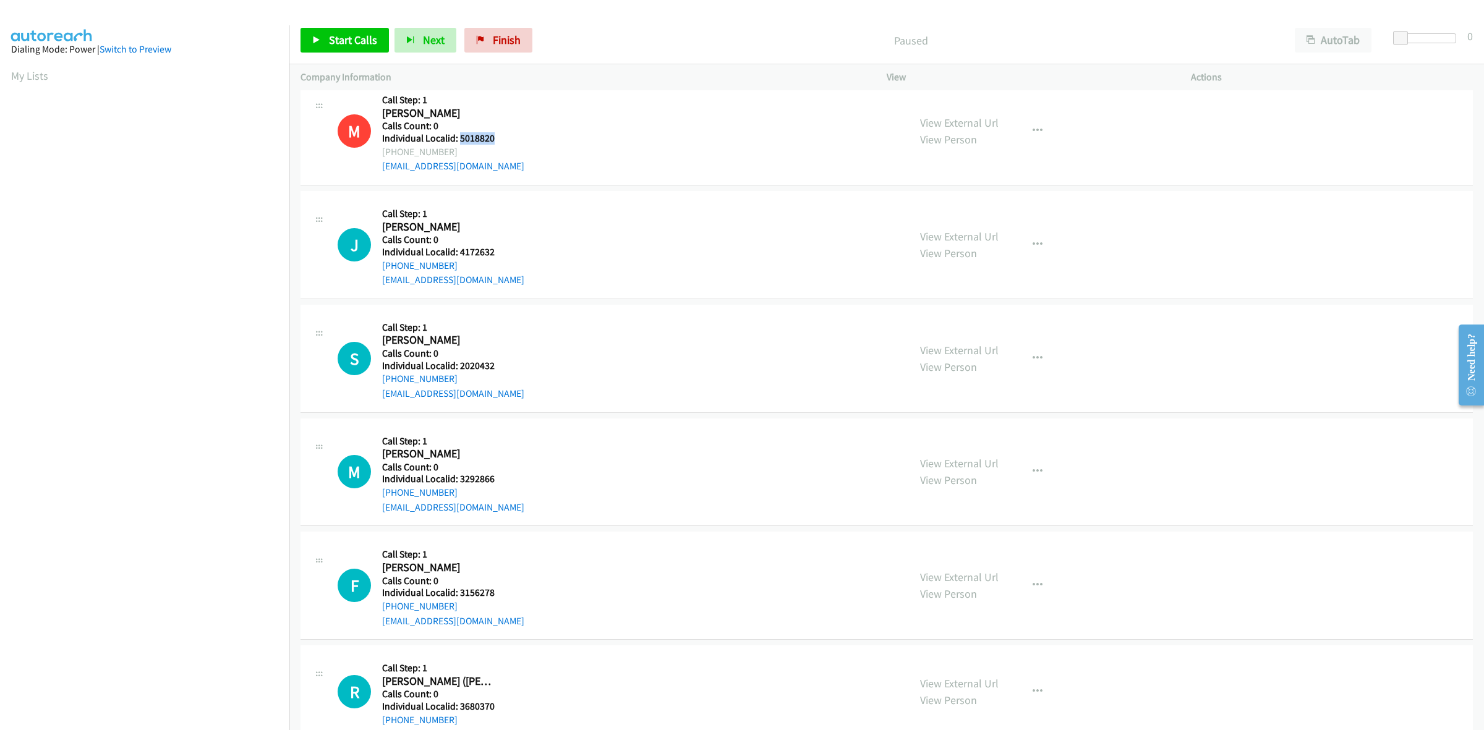
scroll to position [676, 0]
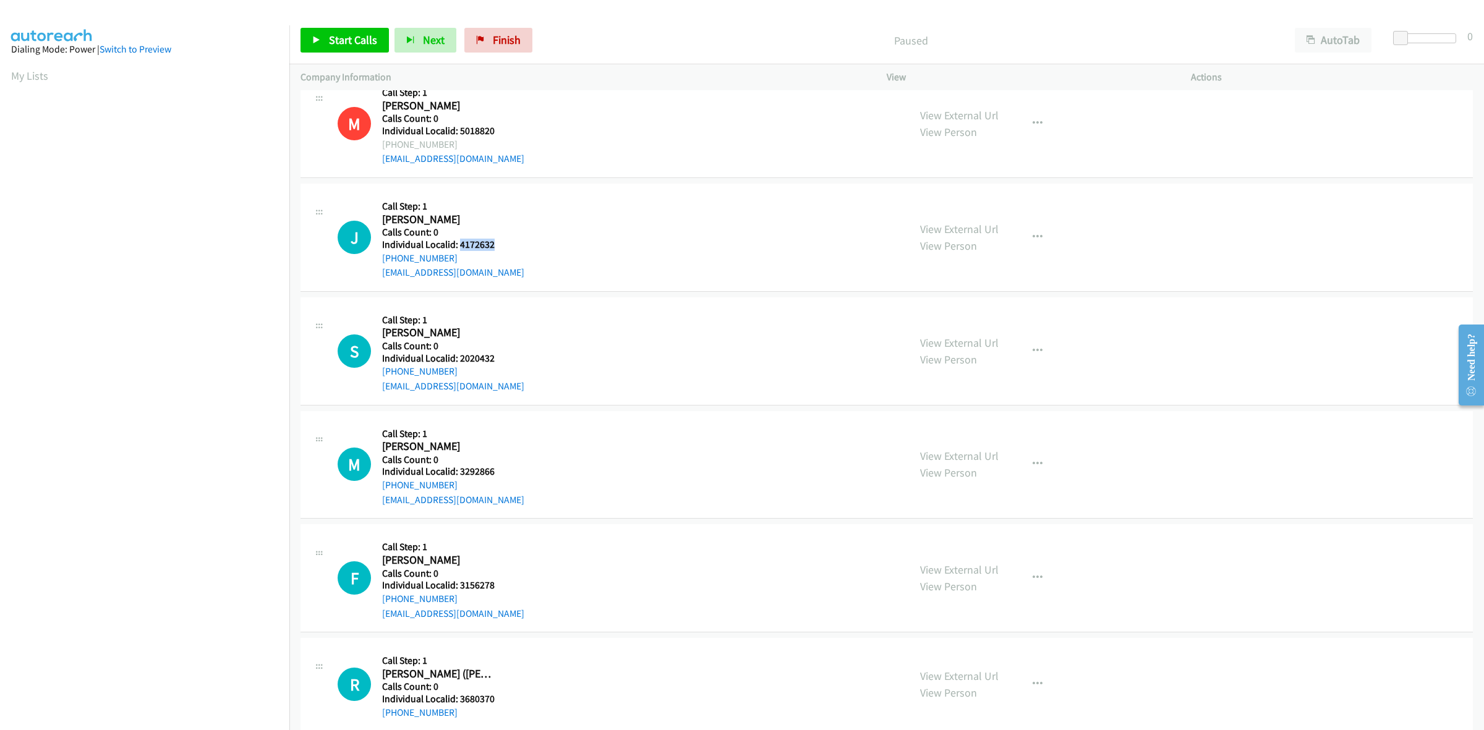
drag, startPoint x: 499, startPoint y: 245, endPoint x: 460, endPoint y: 248, distance: 39.1
click at [460, 248] on div "J Callback Scheduled Call Step: 1 Joseph Bonfiglio America/New_York Calls Count…" at bounding box center [618, 237] width 560 height 85
copy h5 "4172632"
drag, startPoint x: 1037, startPoint y: 229, endPoint x: 1027, endPoint y: 242, distance: 15.5
click at [1037, 229] on button "button" at bounding box center [1037, 237] width 33 height 25
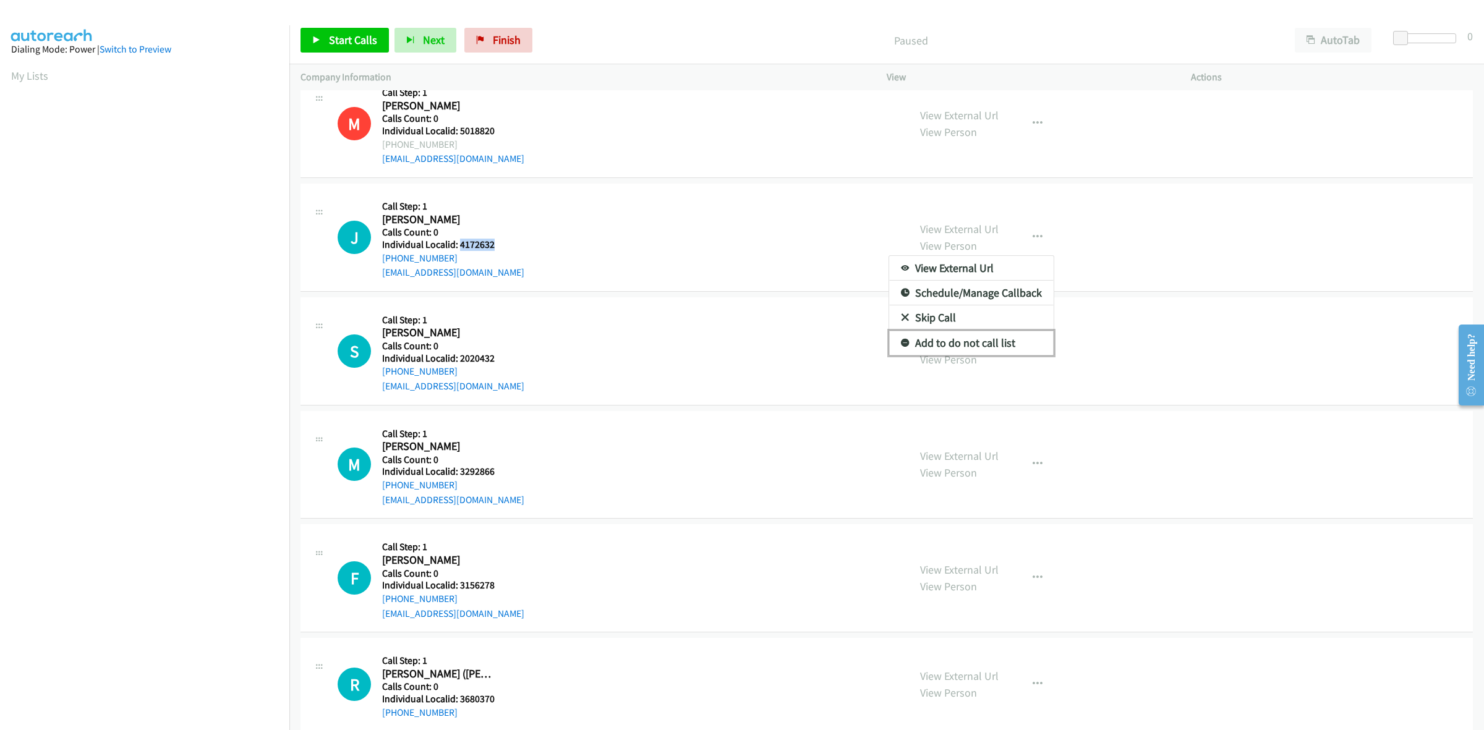
drag, startPoint x: 972, startPoint y: 345, endPoint x: 920, endPoint y: 338, distance: 52.3
click at [972, 345] on link "Add to do not call list" at bounding box center [971, 343] width 165 height 25
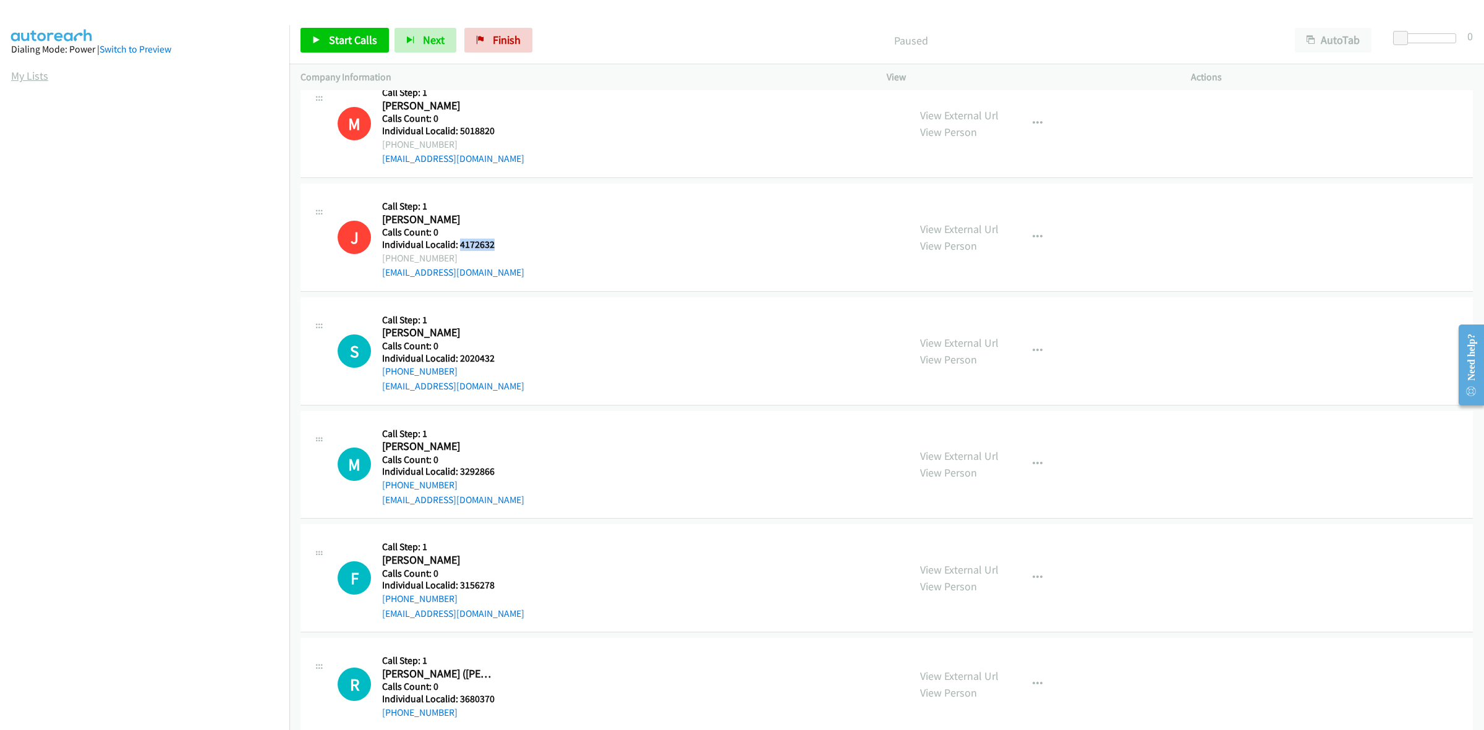
click at [35, 72] on link "My Lists" at bounding box center [29, 76] width 37 height 14
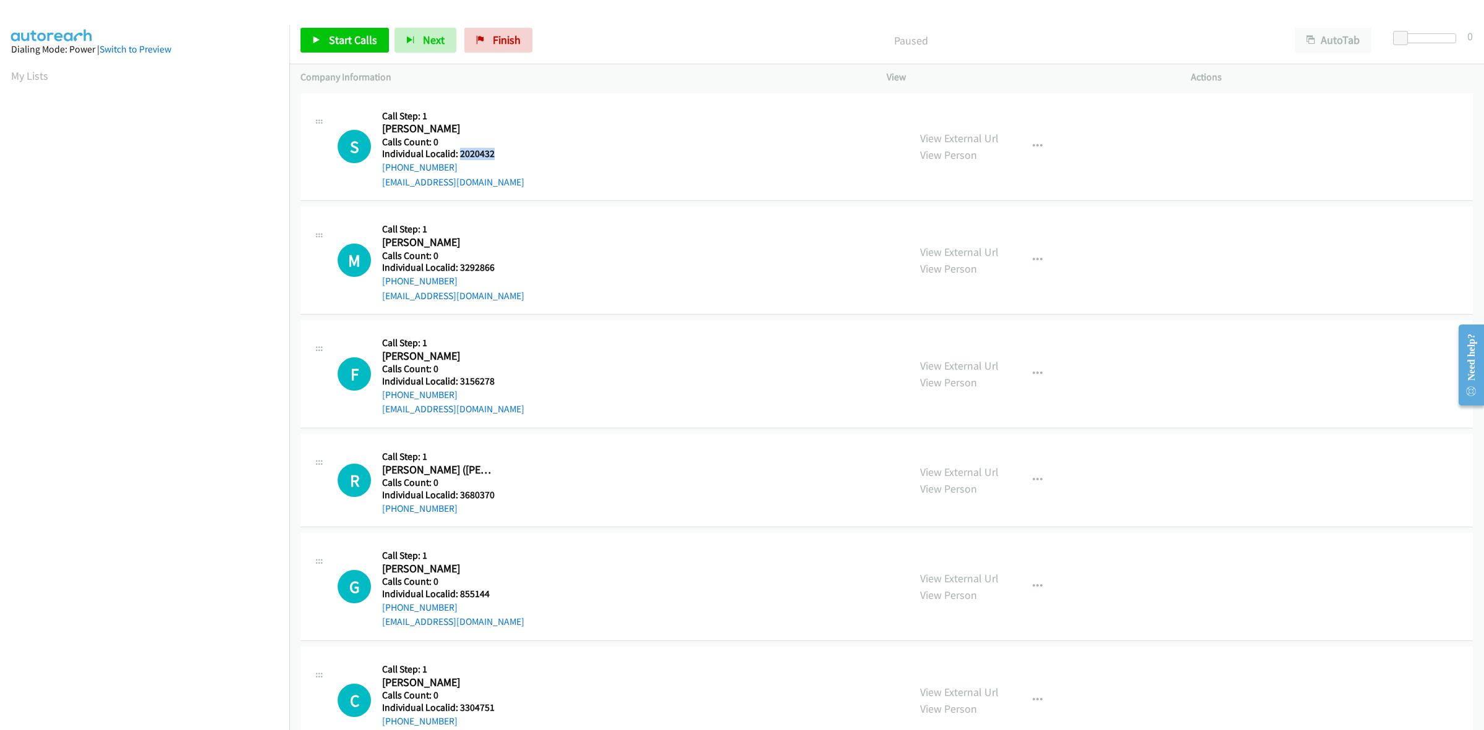
drag, startPoint x: 501, startPoint y: 150, endPoint x: 458, endPoint y: 155, distance: 43.6
click at [458, 155] on div "S Callback Scheduled Call Step: 1 Savannah Peters America/New_York Calls Count:…" at bounding box center [618, 147] width 560 height 85
copy h5 "2020432"
drag, startPoint x: 25, startPoint y: 75, endPoint x: 49, endPoint y: 45, distance: 38.7
click at [25, 75] on link "My Lists" at bounding box center [29, 76] width 37 height 14
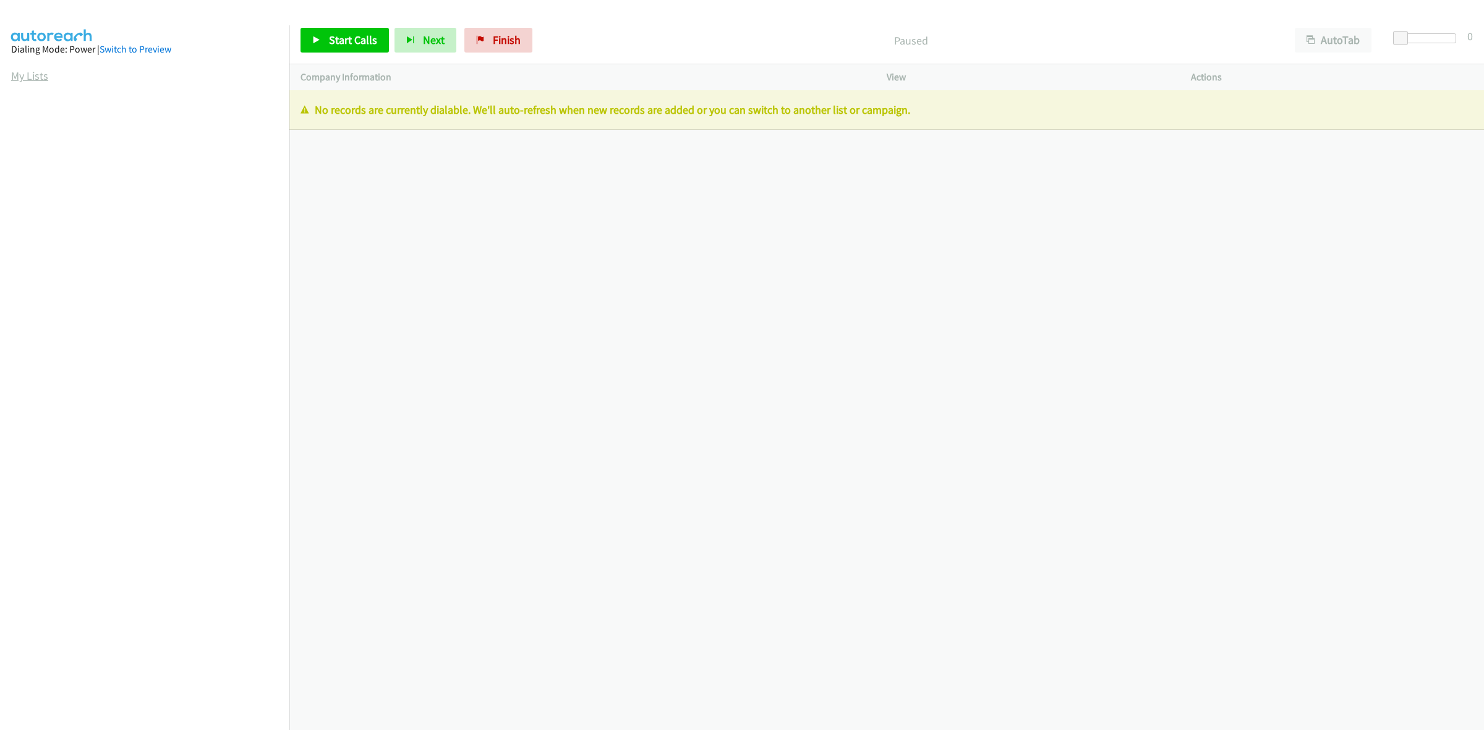
click at [27, 73] on link "My Lists" at bounding box center [29, 76] width 37 height 14
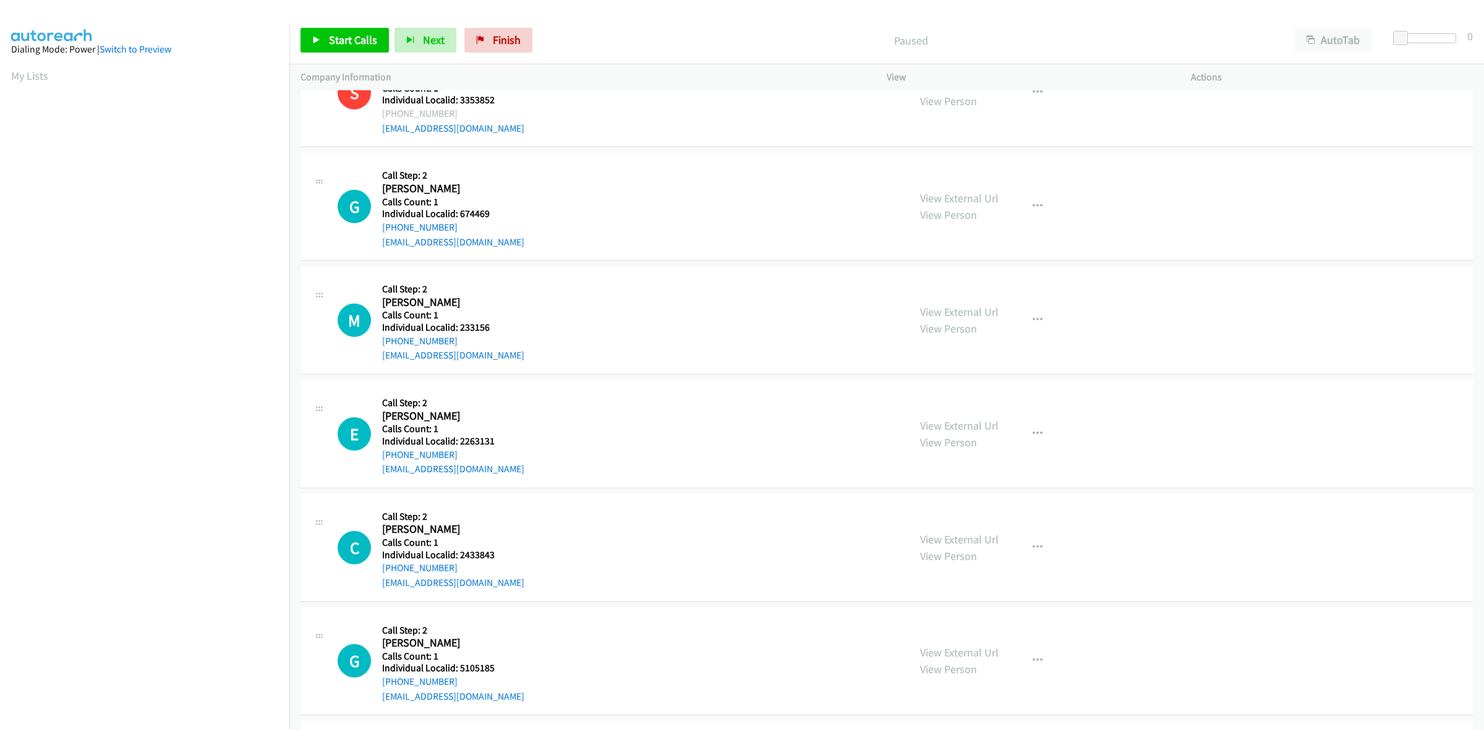
scroll to position [58, 0]
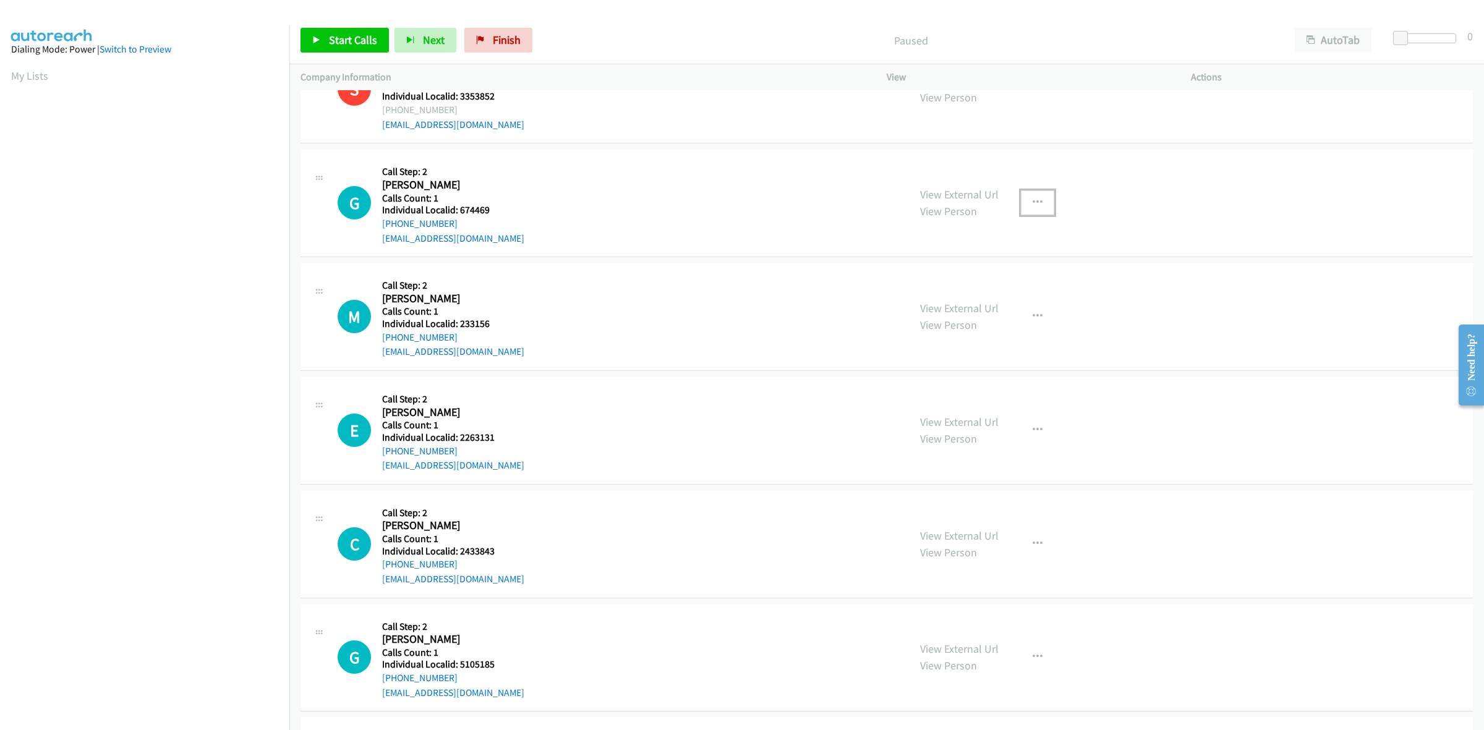
click at [1034, 195] on button "button" at bounding box center [1037, 203] width 33 height 25
click at [1013, 283] on link "Skip Call" at bounding box center [971, 284] width 165 height 25
click at [1034, 316] on icon "button" at bounding box center [1038, 317] width 10 height 10
click at [993, 395] on link "Skip Call" at bounding box center [971, 397] width 165 height 25
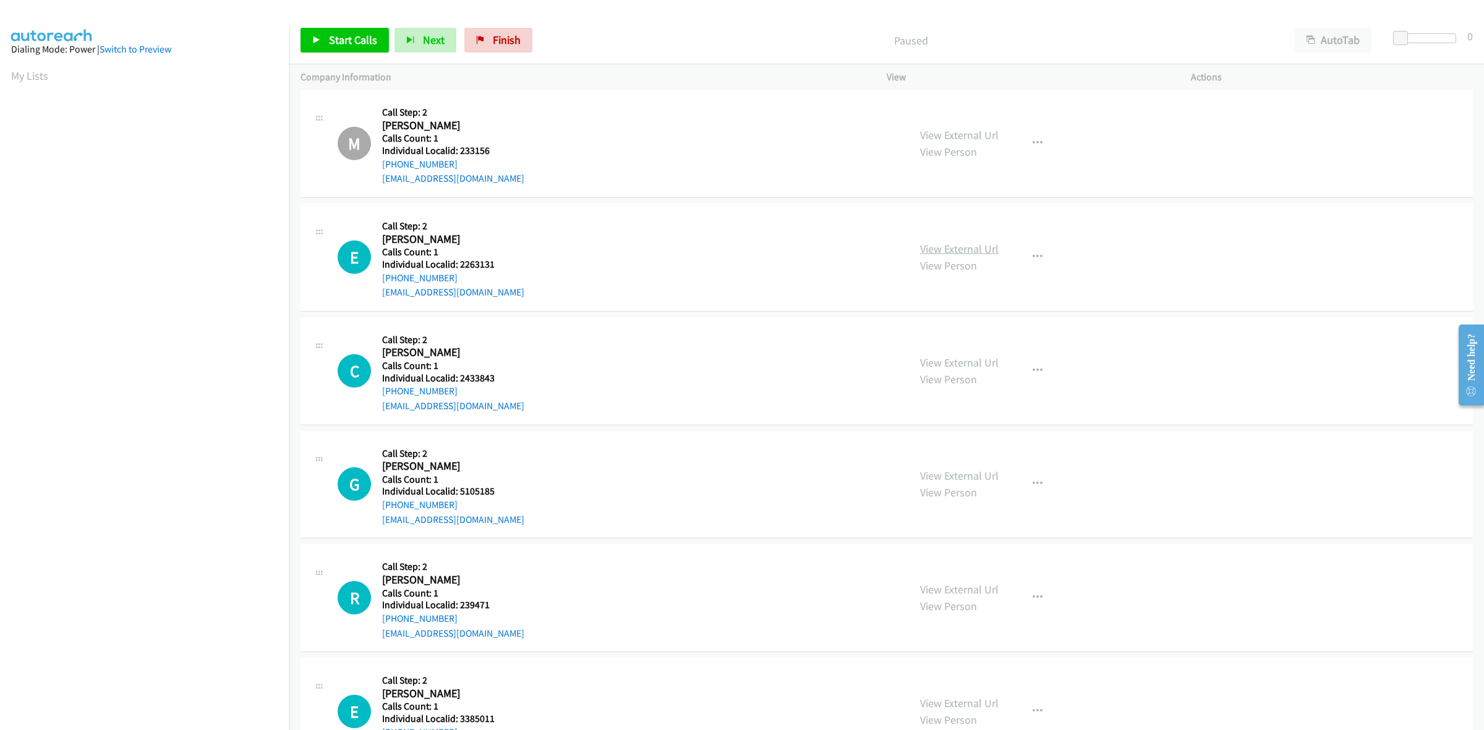
scroll to position [232, 0]
click at [1037, 255] on button "button" at bounding box center [1037, 256] width 33 height 25
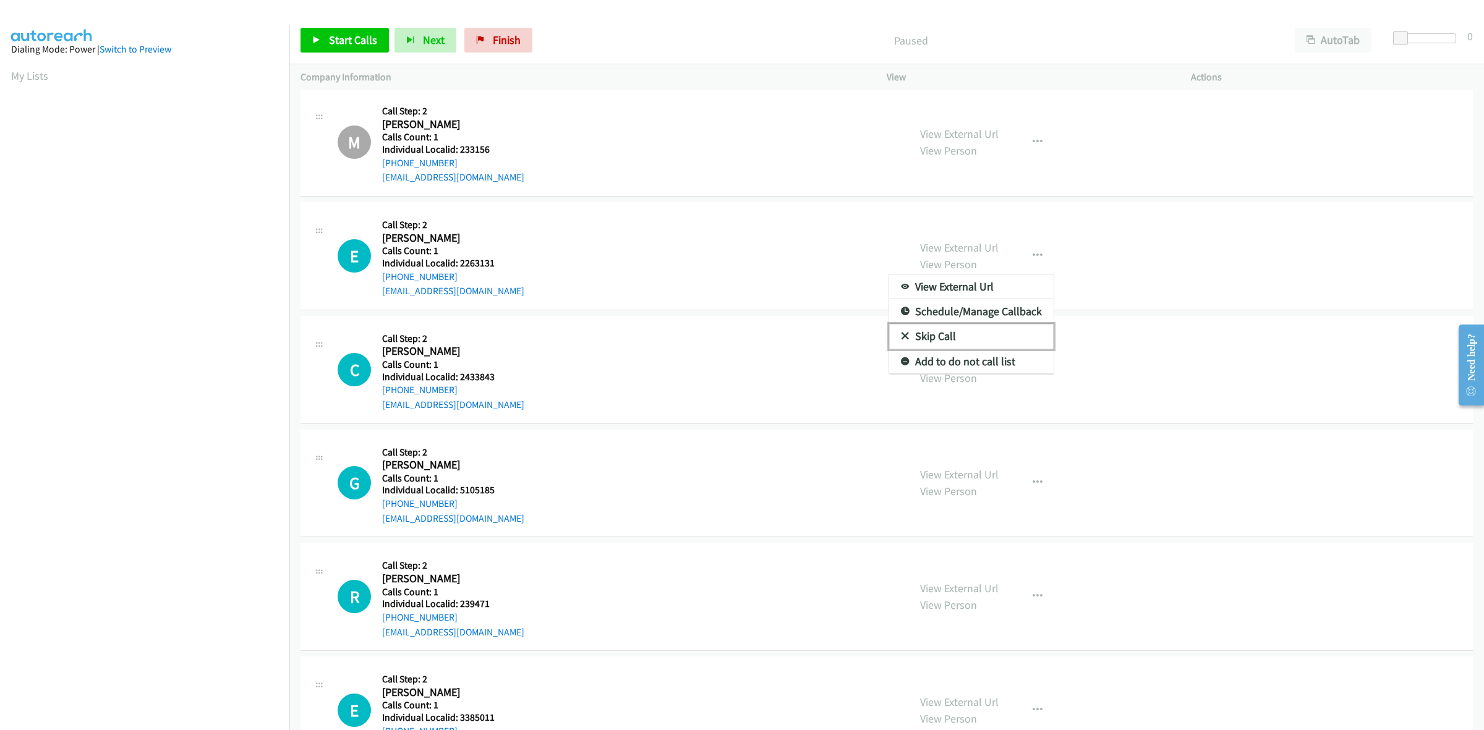
click at [993, 338] on link "Skip Call" at bounding box center [971, 336] width 165 height 25
click at [1033, 366] on icon "button" at bounding box center [1038, 370] width 10 height 10
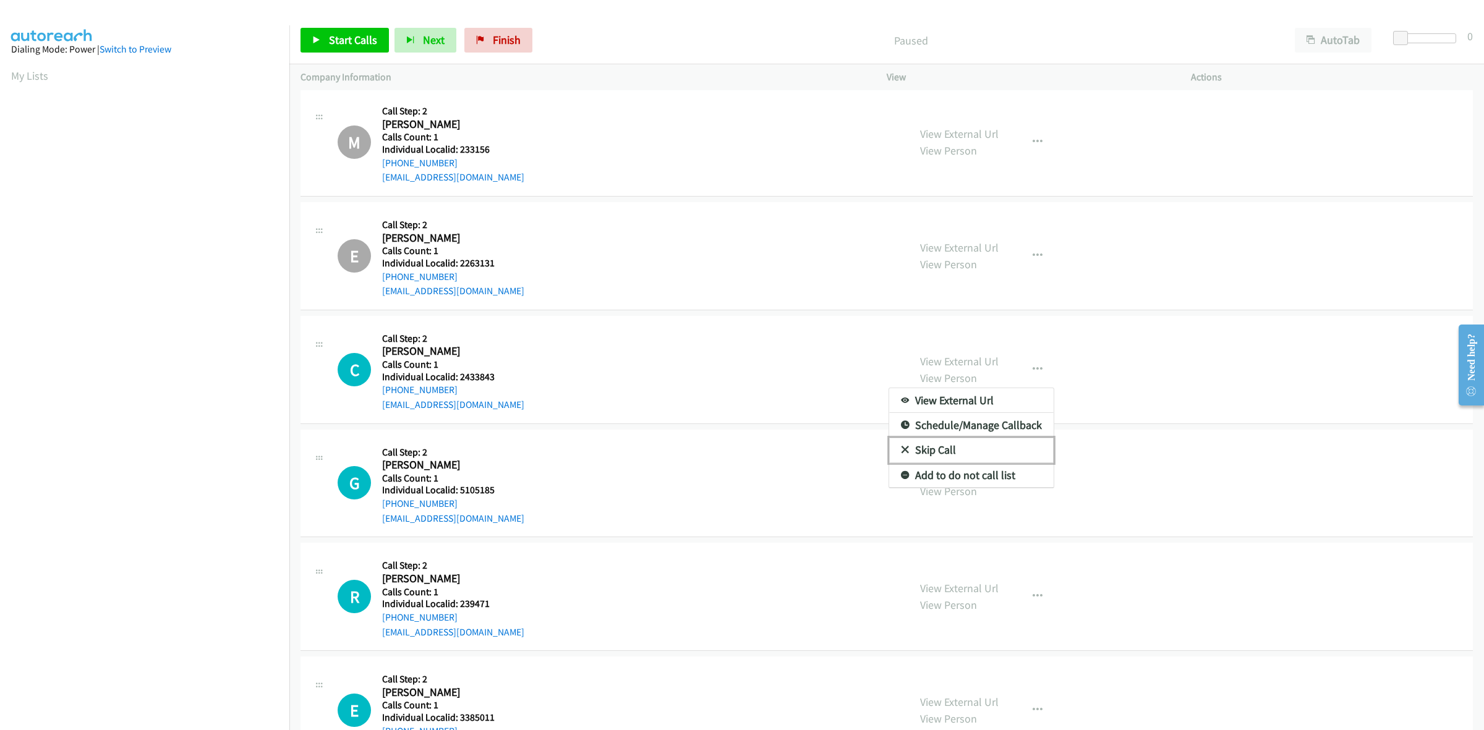
click at [954, 447] on link "Skip Call" at bounding box center [971, 450] width 165 height 25
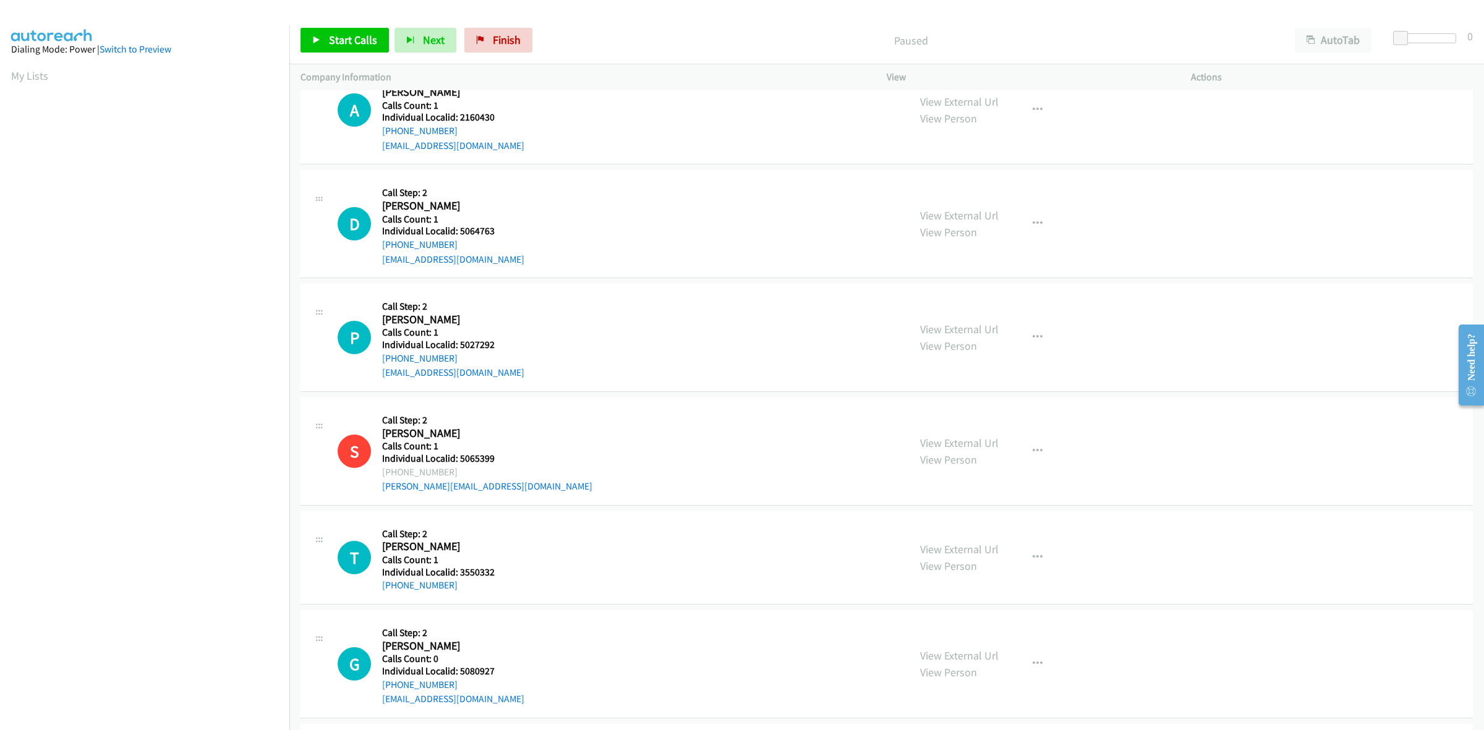
scroll to position [1527, 0]
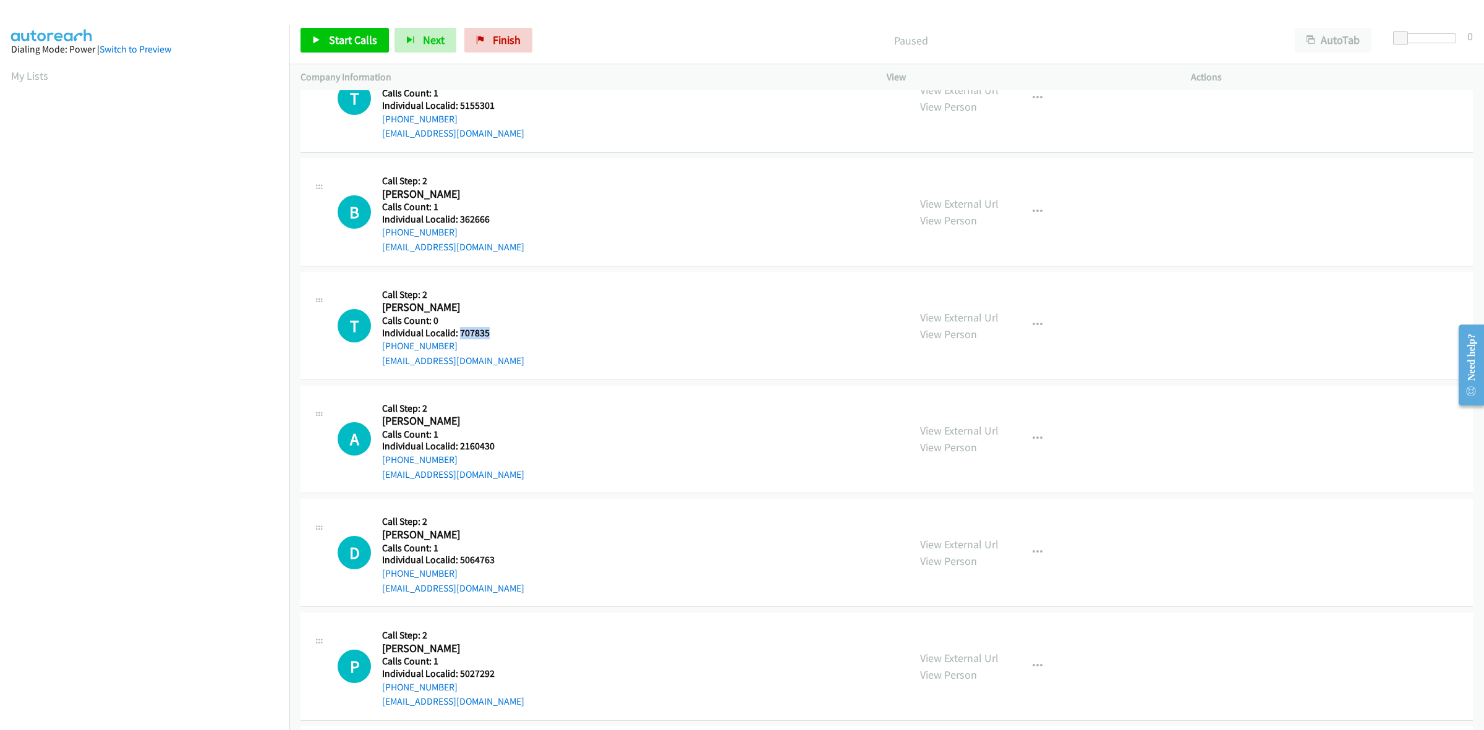
drag, startPoint x: 492, startPoint y: 332, endPoint x: 458, endPoint y: 334, distance: 34.1
click at [458, 334] on h5 "Individual Localid: 707835" at bounding box center [453, 333] width 142 height 12
copy h5 "707835"
drag, startPoint x: 1024, startPoint y: 329, endPoint x: 1022, endPoint y: 337, distance: 8.4
click at [1024, 329] on button "button" at bounding box center [1037, 325] width 33 height 25
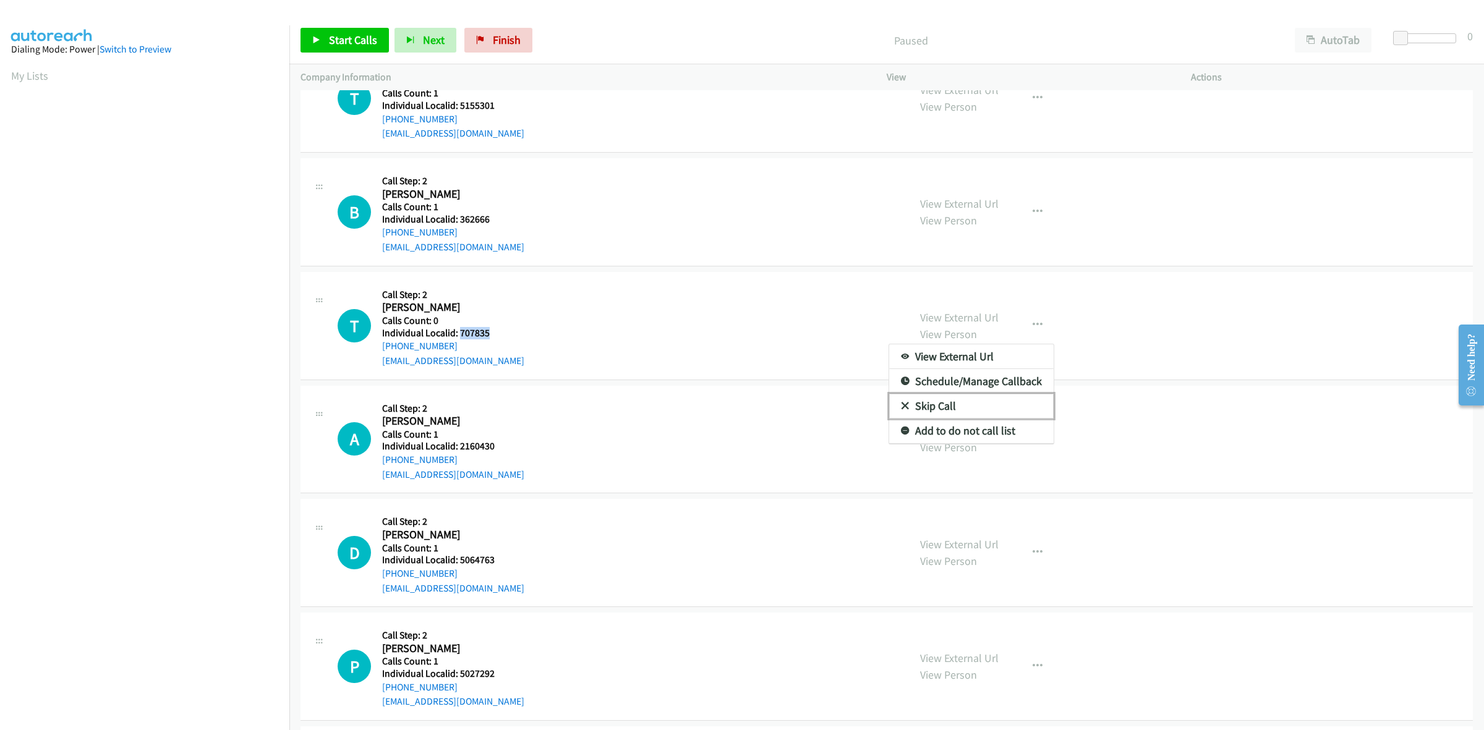
click at [967, 413] on link "Skip Call" at bounding box center [971, 406] width 165 height 25
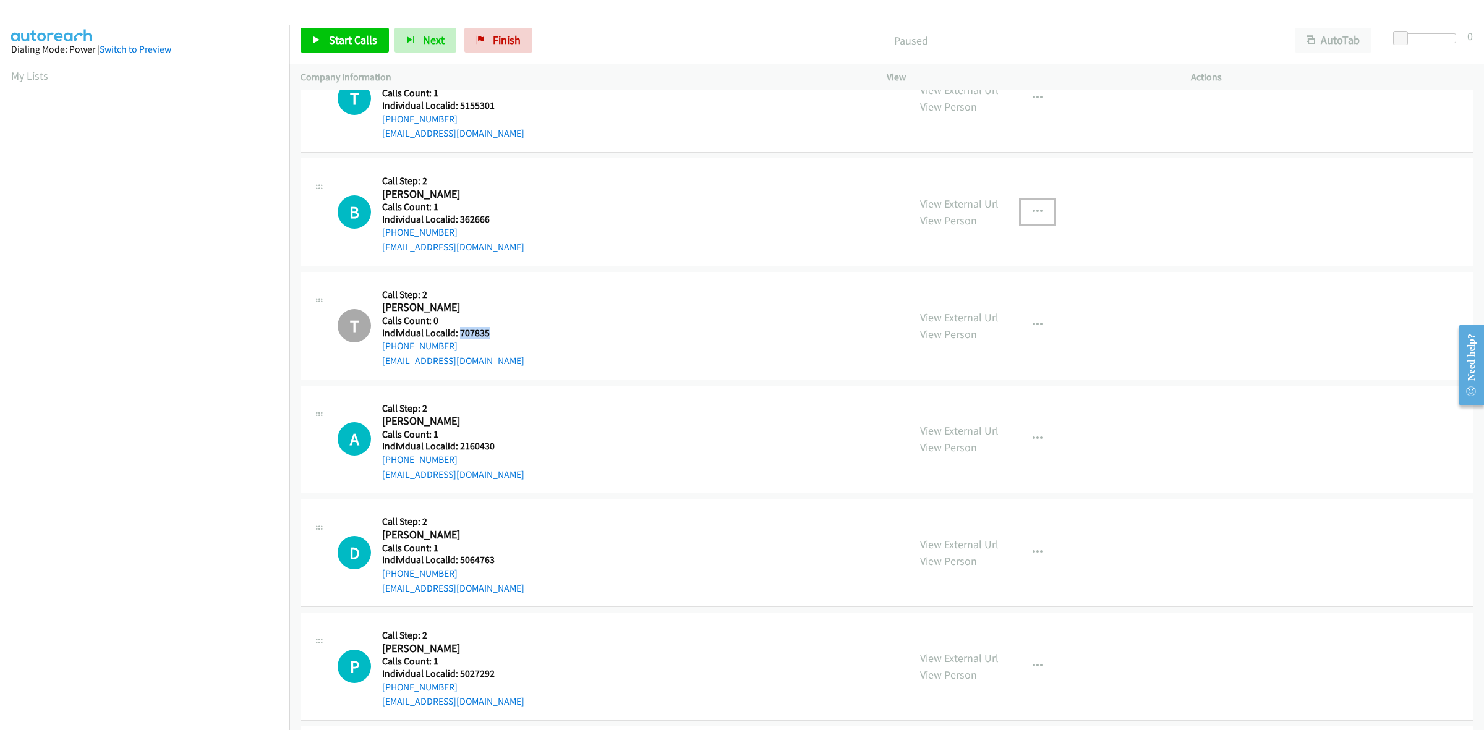
click at [1022, 202] on button "button" at bounding box center [1037, 212] width 33 height 25
click at [996, 291] on link "Skip Call" at bounding box center [971, 292] width 165 height 25
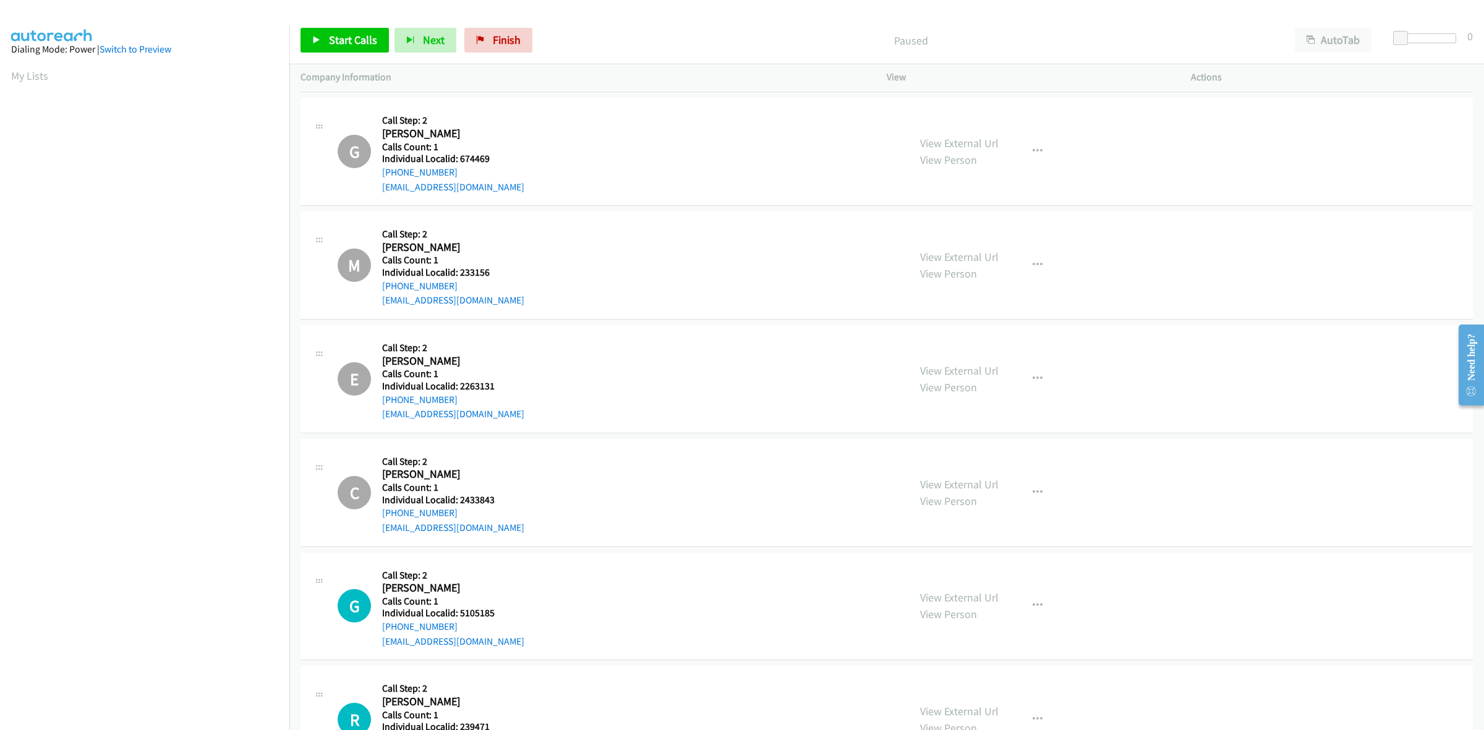
scroll to position [270, 0]
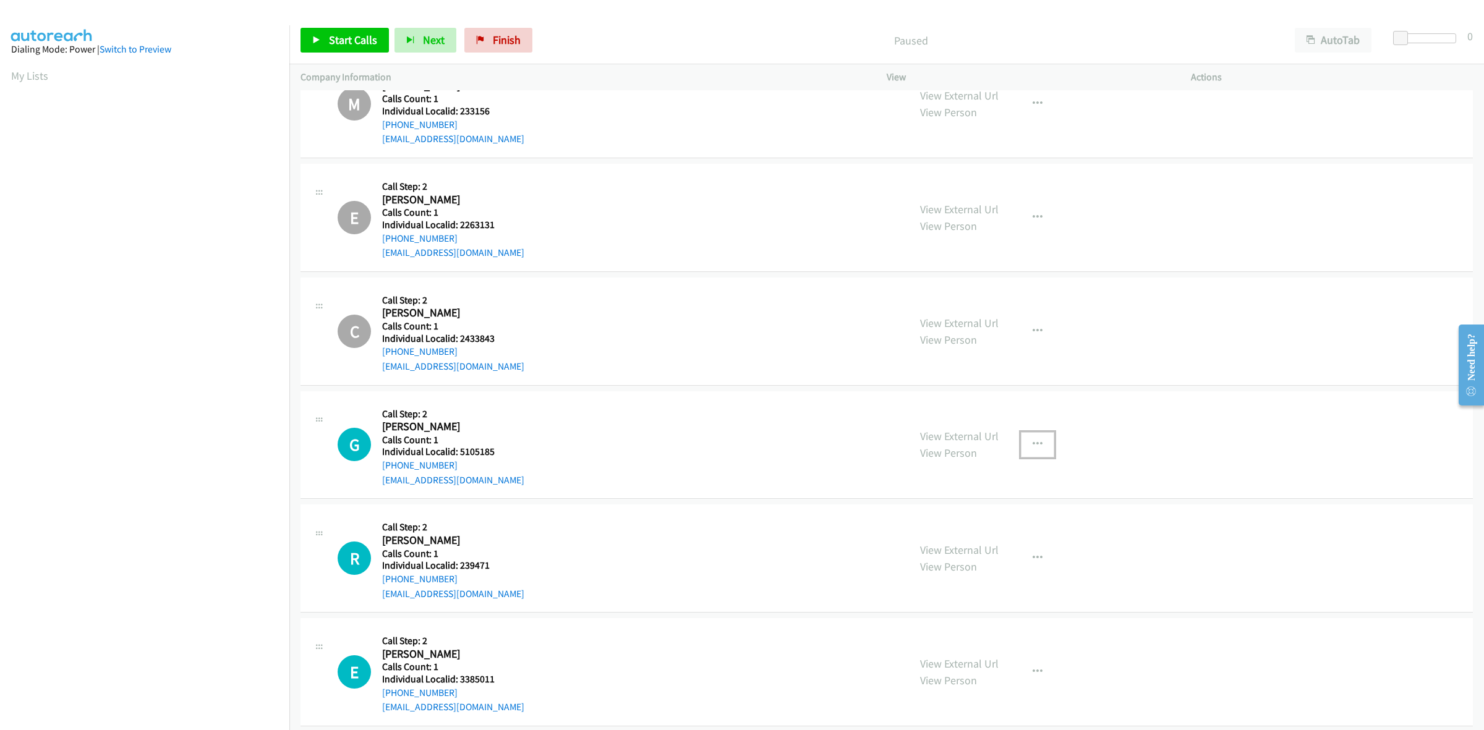
click at [1033, 443] on icon "button" at bounding box center [1038, 445] width 10 height 10
click at [963, 521] on link "Skip Call" at bounding box center [971, 525] width 165 height 25
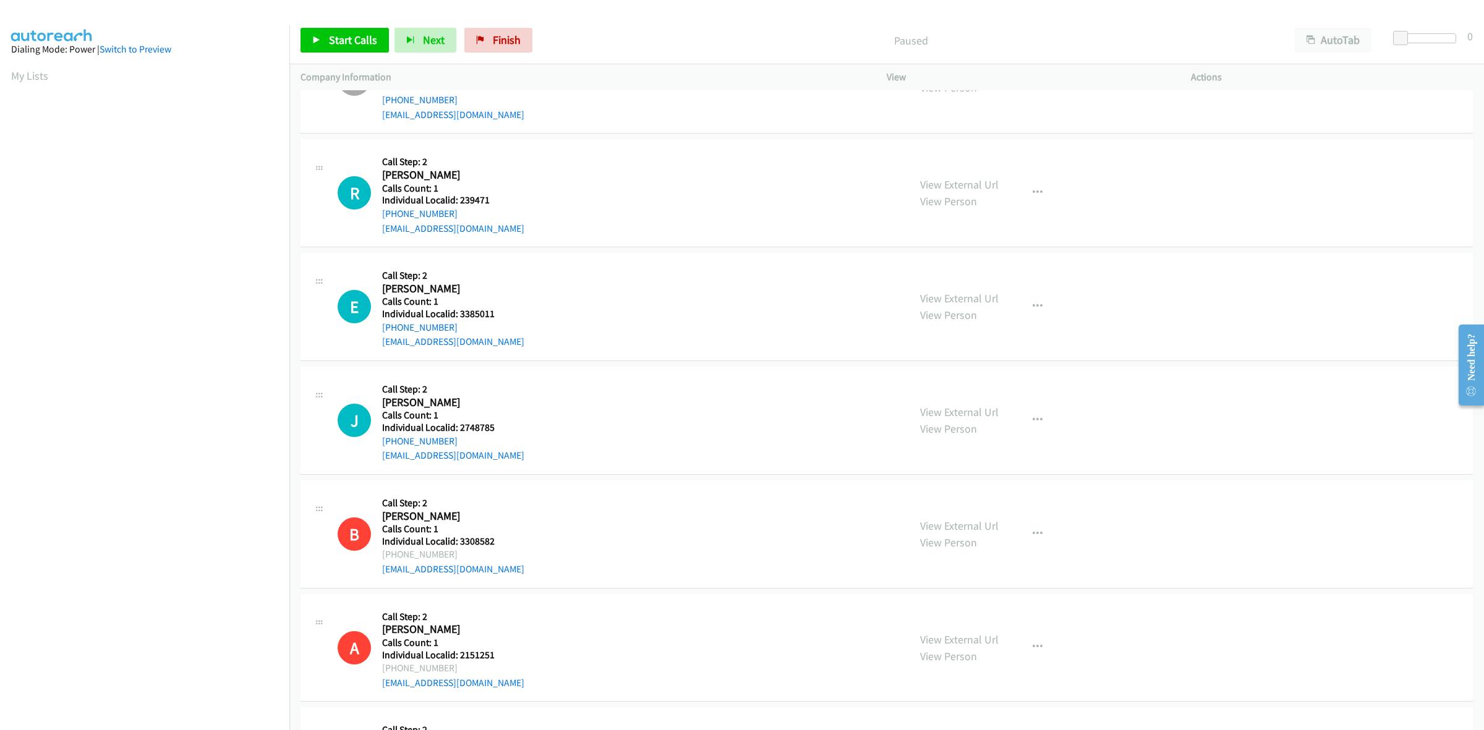
scroll to position [638, 0]
click at [1033, 186] on icon "button" at bounding box center [1038, 191] width 10 height 10
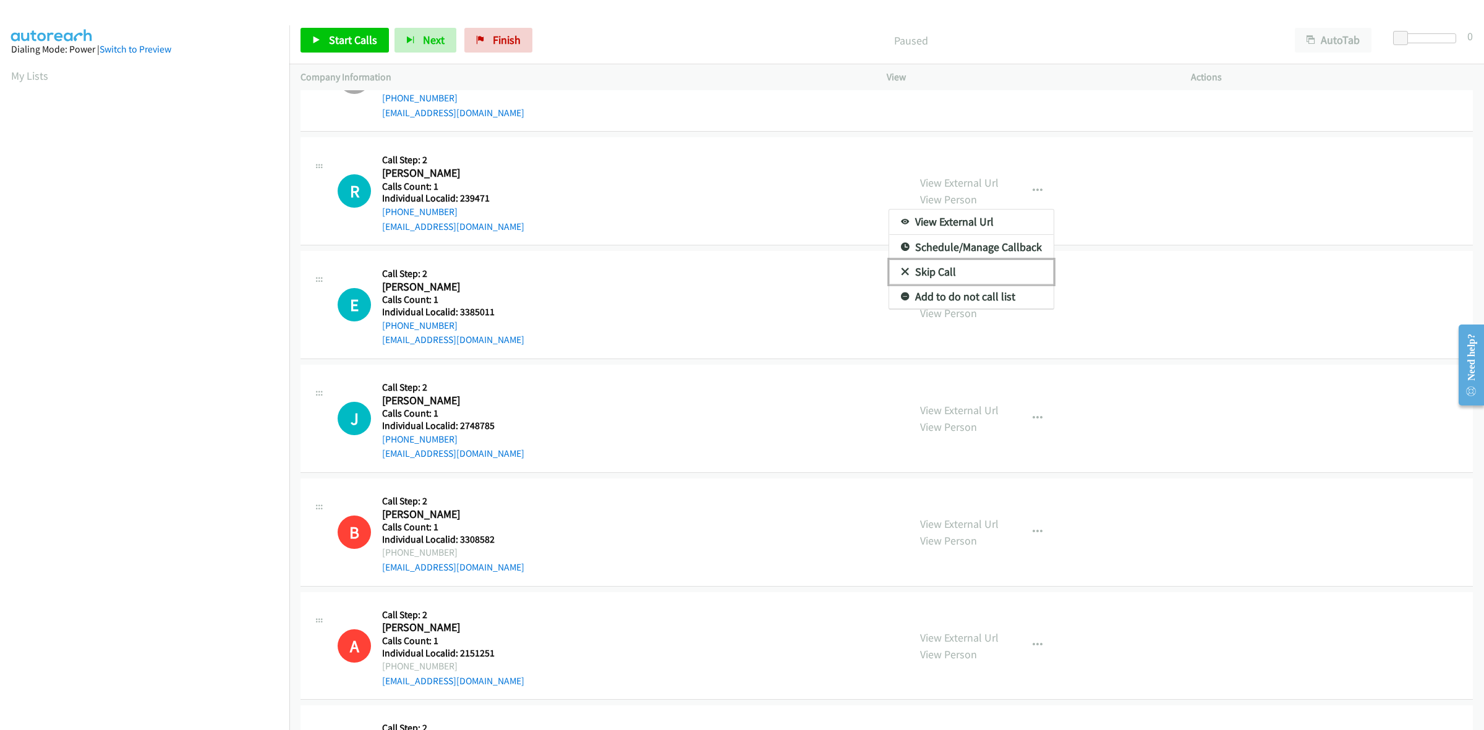
click at [1003, 270] on link "Skip Call" at bounding box center [971, 272] width 165 height 25
click at [1036, 301] on icon "button" at bounding box center [1038, 305] width 10 height 10
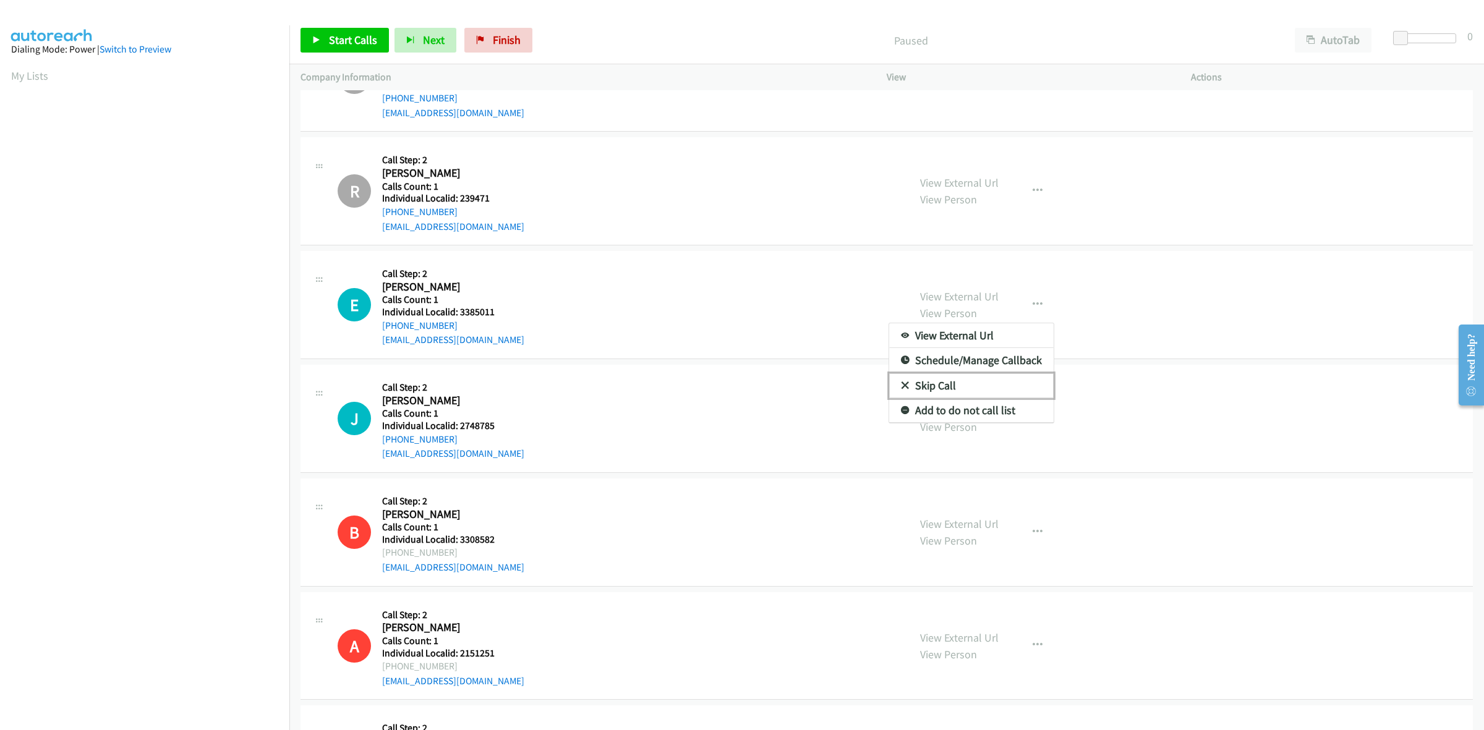
click at [976, 390] on link "Skip Call" at bounding box center [971, 386] width 165 height 25
click at [1044, 419] on button "button" at bounding box center [1037, 418] width 33 height 25
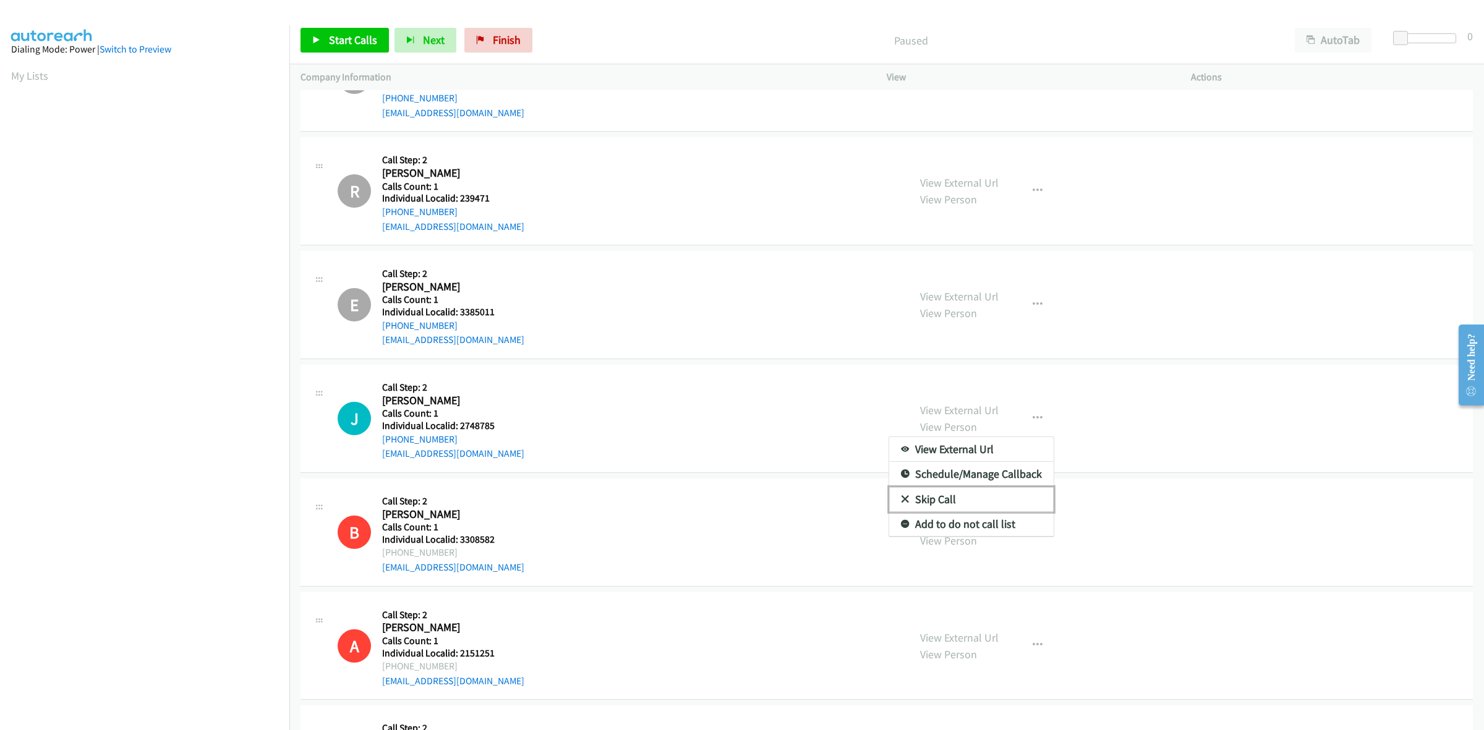
click at [980, 494] on link "Skip Call" at bounding box center [971, 499] width 165 height 25
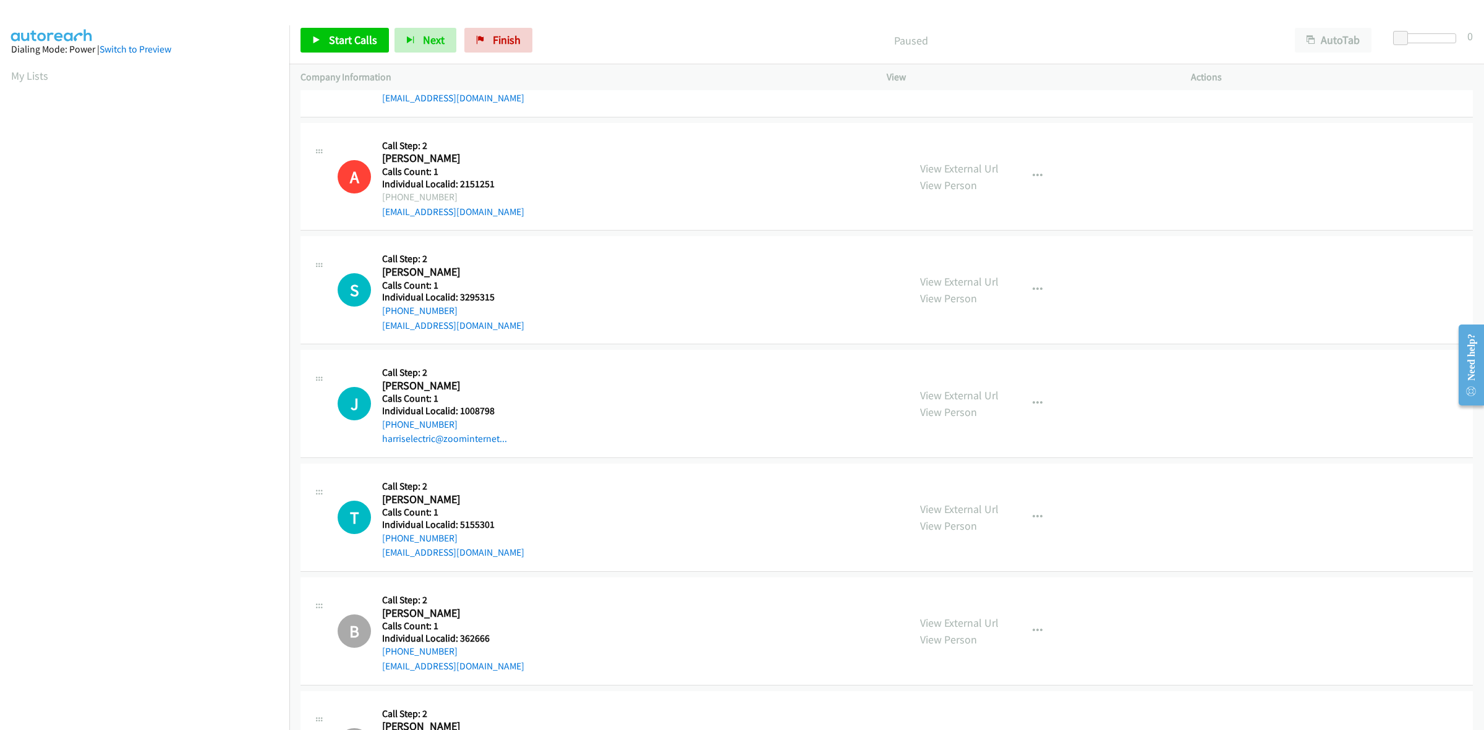
scroll to position [1160, 0]
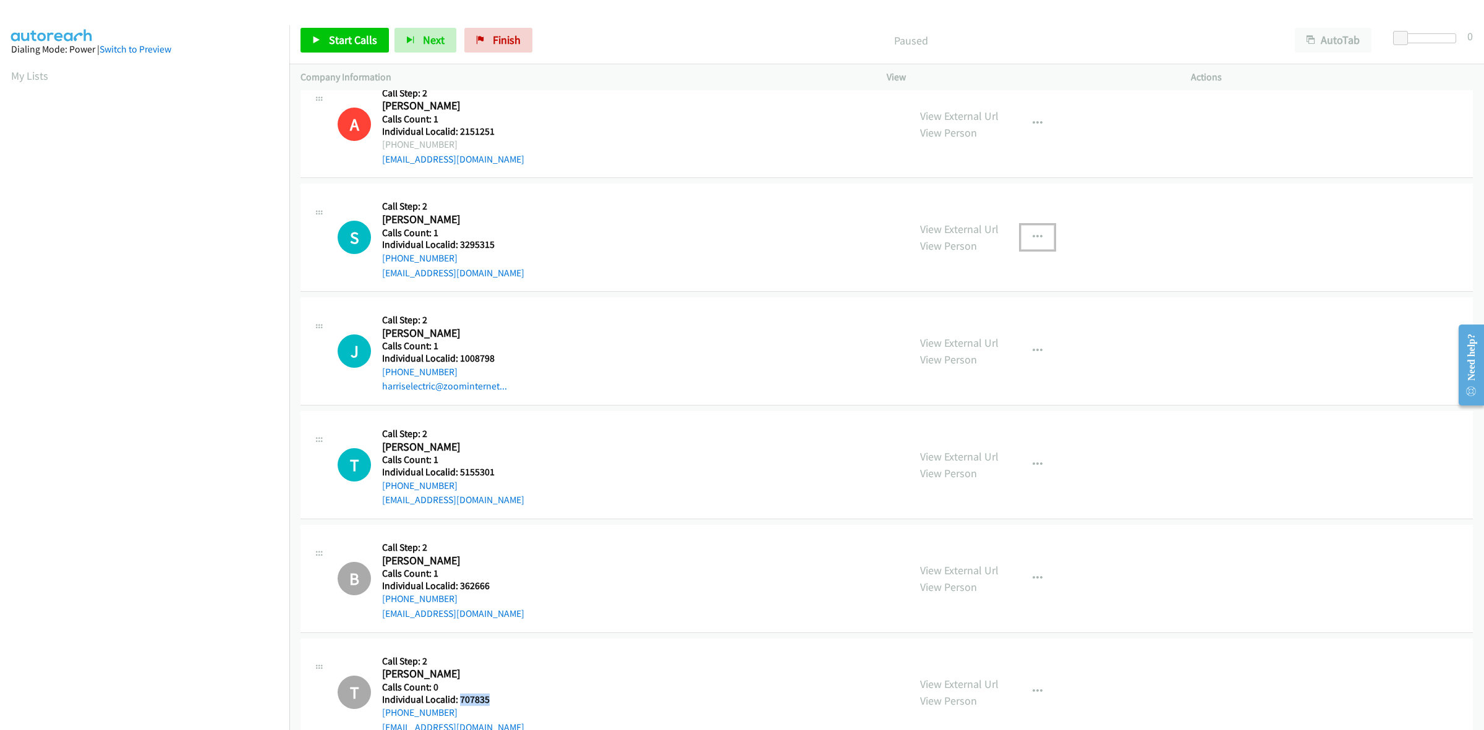
click at [1038, 234] on button "button" at bounding box center [1037, 237] width 33 height 25
click at [985, 320] on link "Skip Call" at bounding box center [971, 318] width 165 height 25
click at [1024, 357] on button "button" at bounding box center [1037, 351] width 33 height 25
click at [982, 424] on link "Skip Call" at bounding box center [971, 432] width 165 height 25
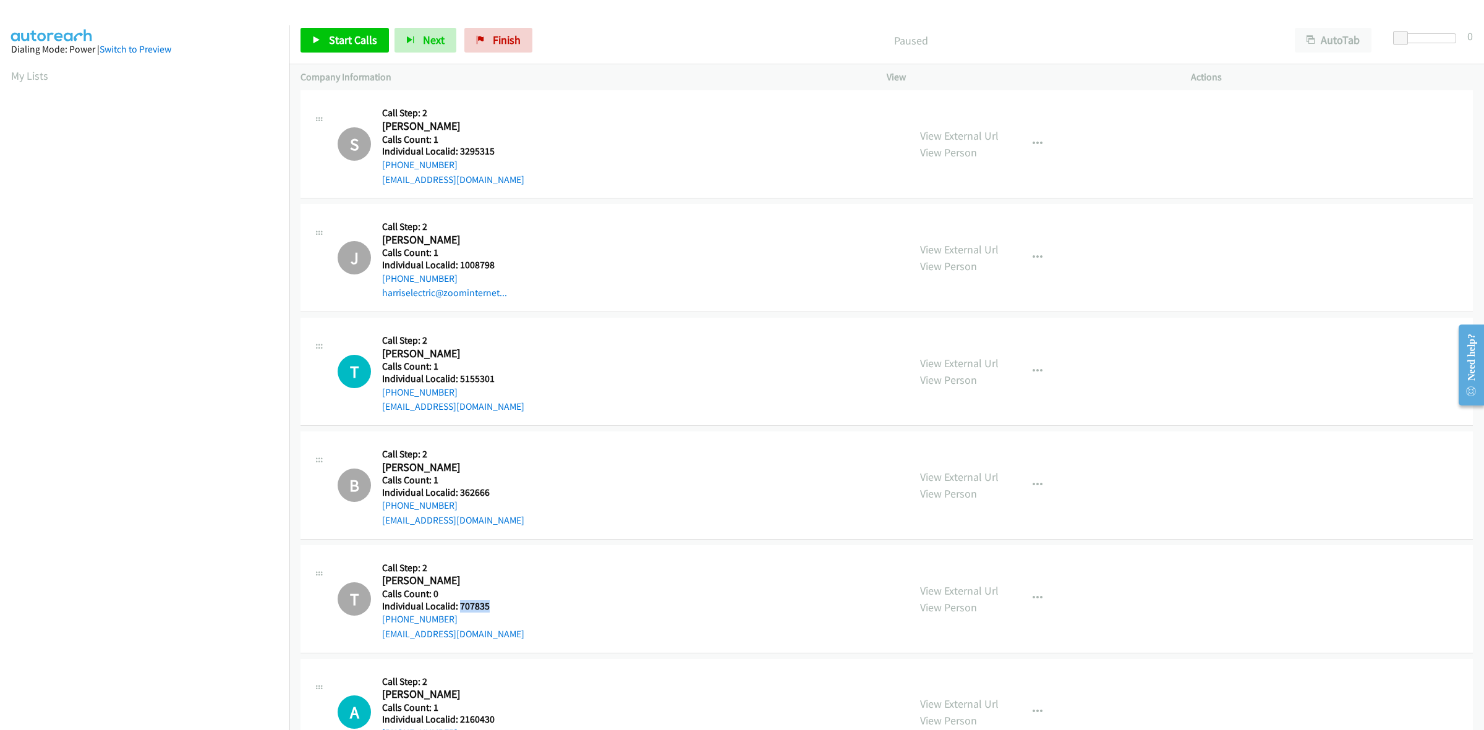
scroll to position [1237, 0]
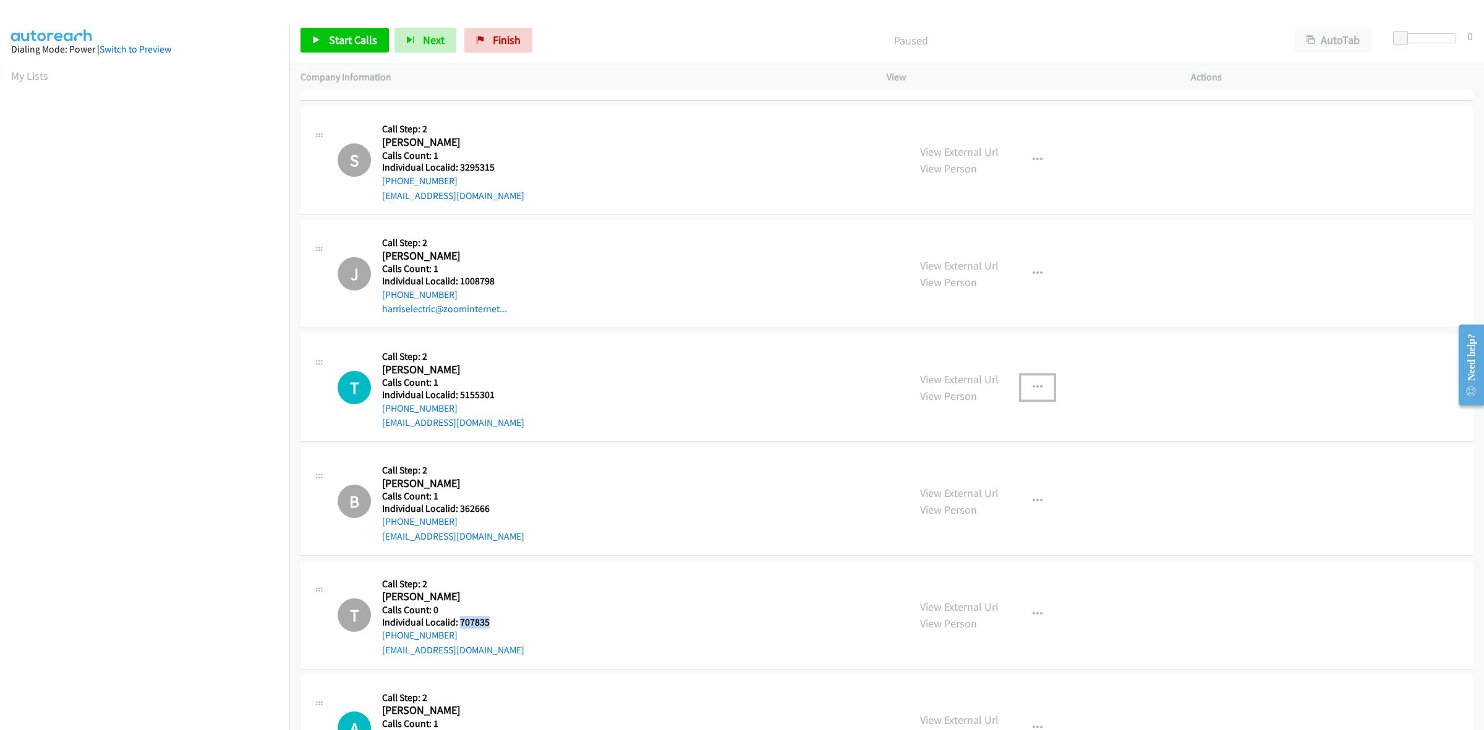
click at [1039, 393] on button "button" at bounding box center [1037, 387] width 33 height 25
click at [971, 468] on link "Skip Call" at bounding box center [971, 468] width 165 height 25
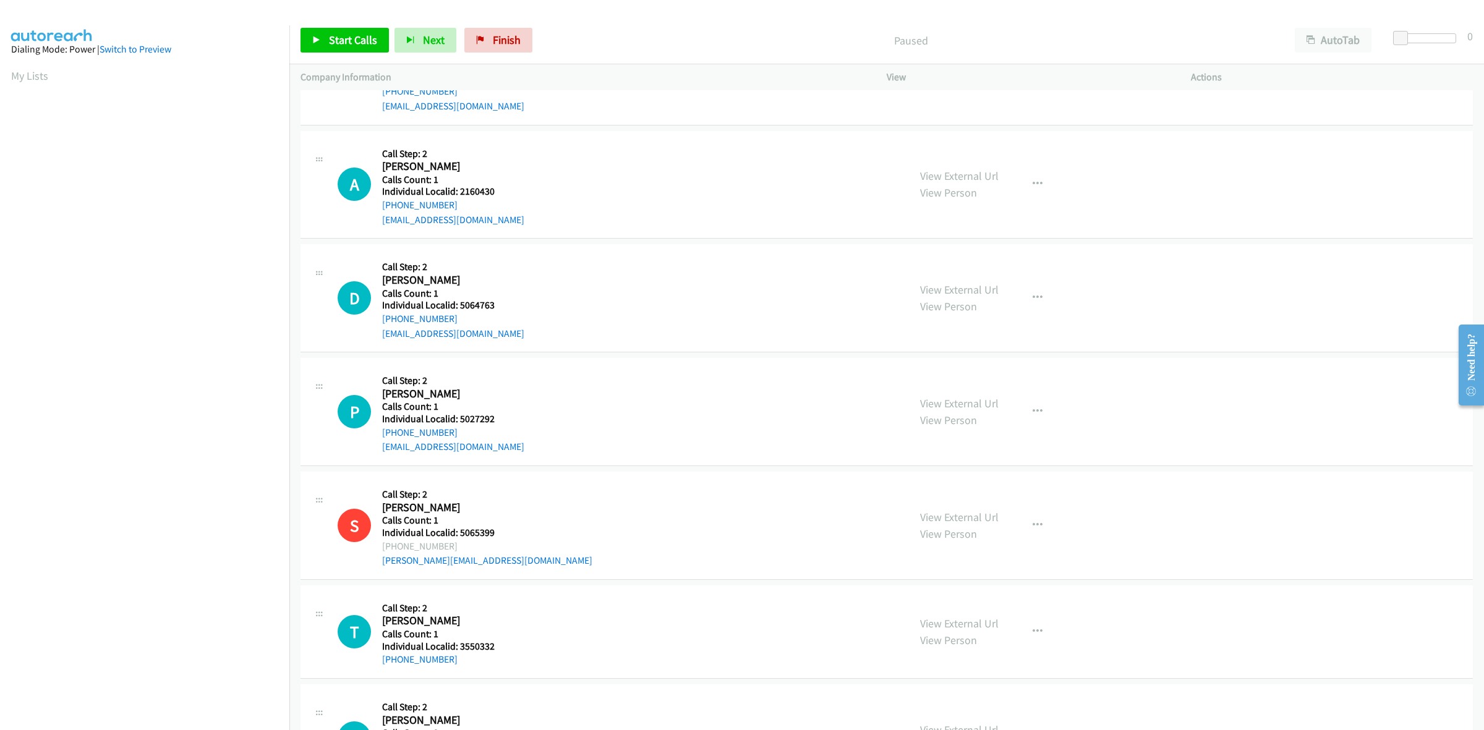
scroll to position [1778, 0]
click at [1043, 191] on button "button" at bounding box center [1037, 187] width 33 height 25
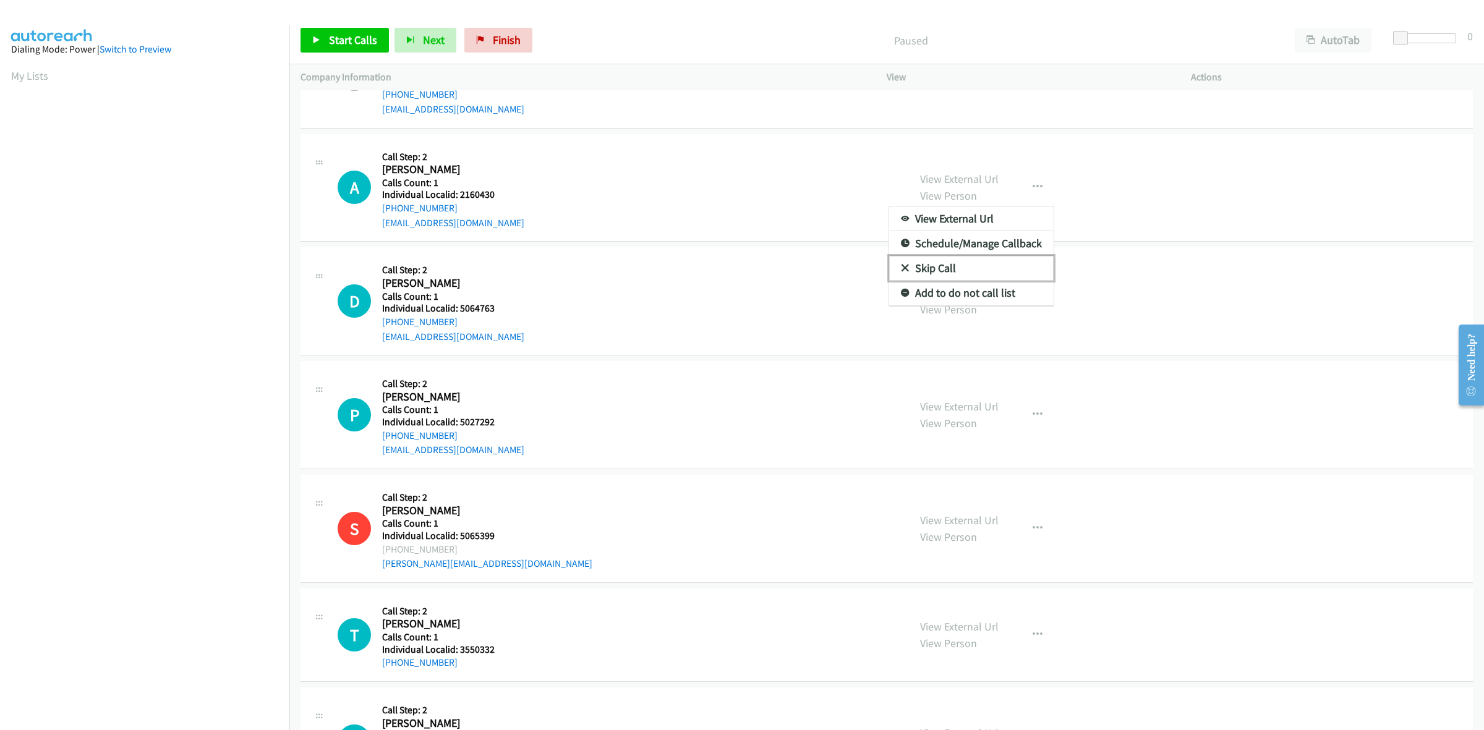
click at [973, 264] on link "Skip Call" at bounding box center [971, 268] width 165 height 25
drag, startPoint x: 1035, startPoint y: 304, endPoint x: 993, endPoint y: 325, distance: 46.5
click at [1035, 304] on icon "button" at bounding box center [1038, 301] width 10 height 10
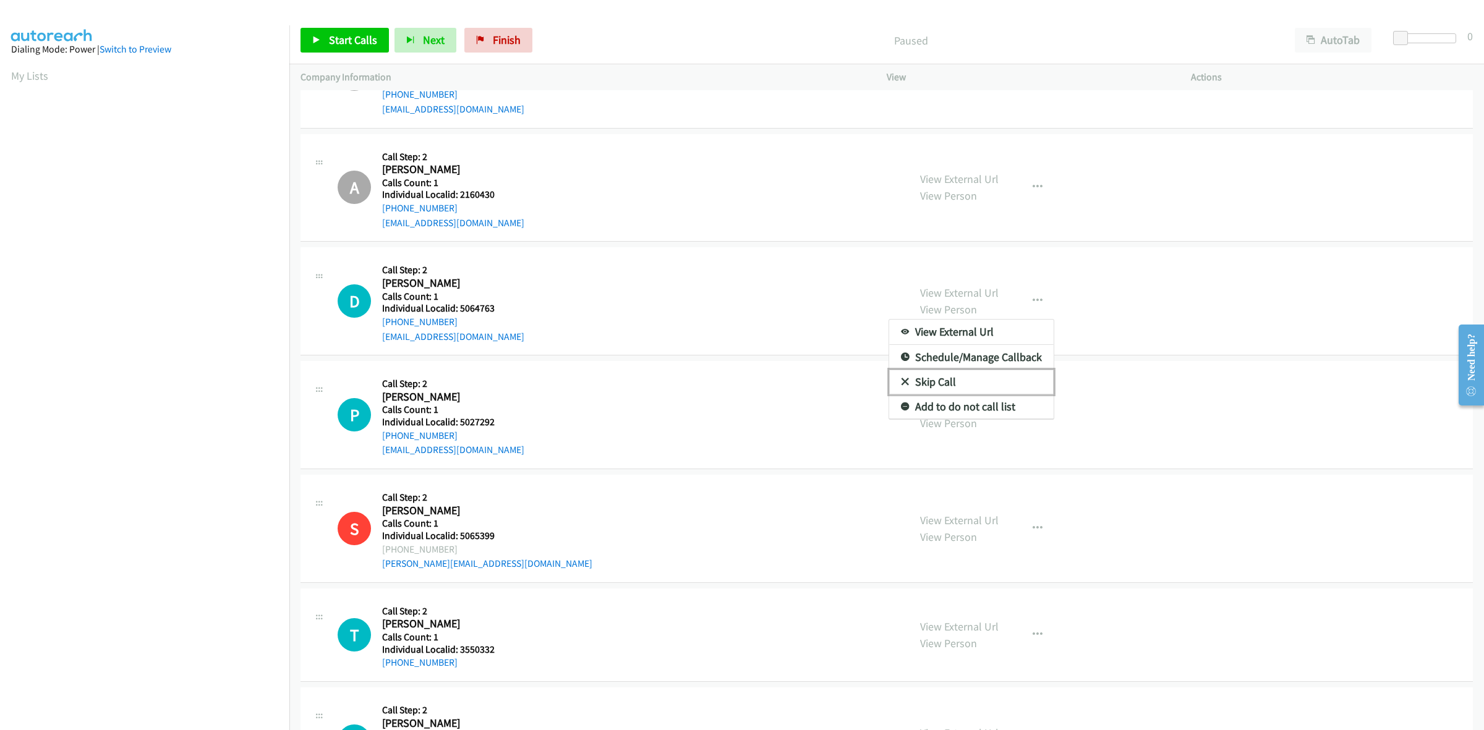
click at [914, 382] on link "Skip Call" at bounding box center [971, 382] width 165 height 25
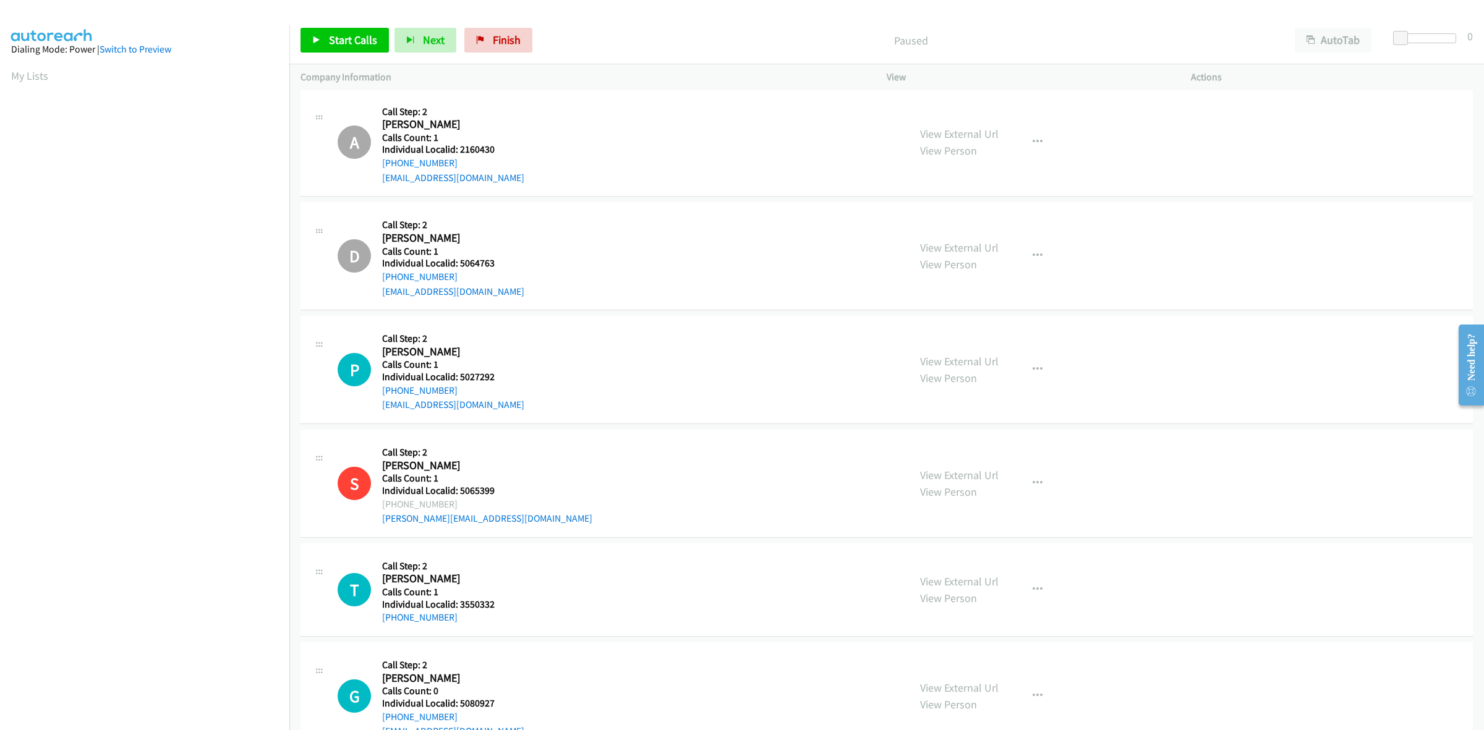
scroll to position [1990, 0]
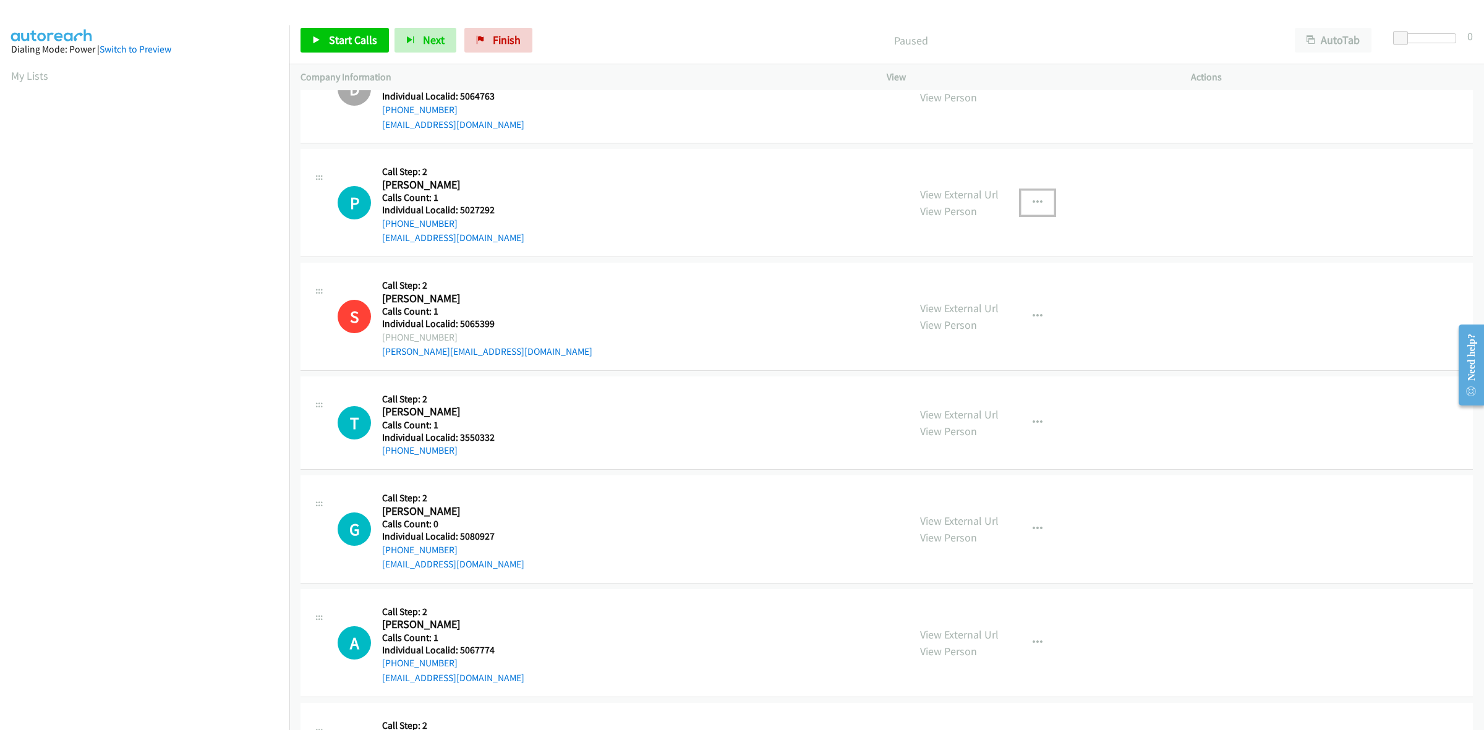
click at [1033, 205] on icon "button" at bounding box center [1038, 203] width 10 height 10
click at [948, 286] on link "Skip Call" at bounding box center [971, 284] width 165 height 25
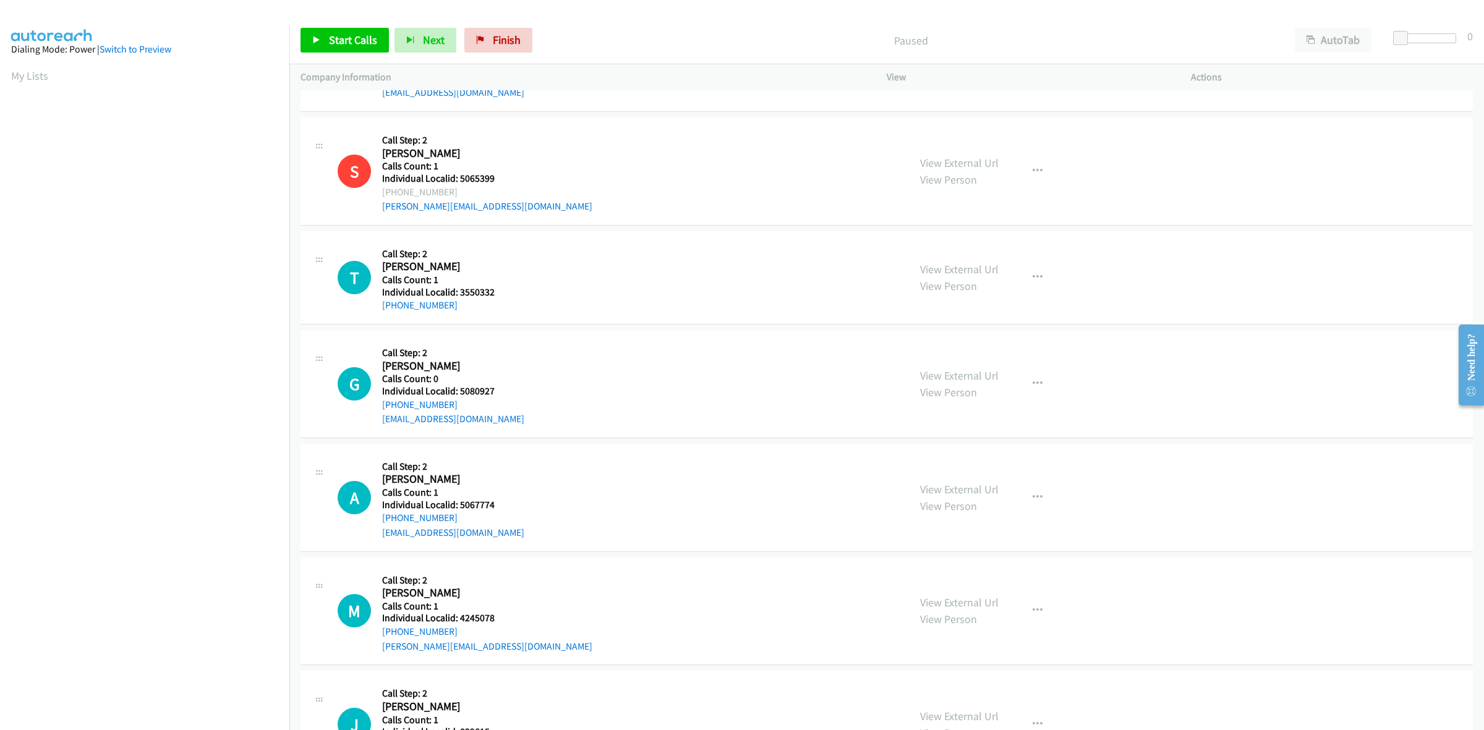
scroll to position [2203, 0]
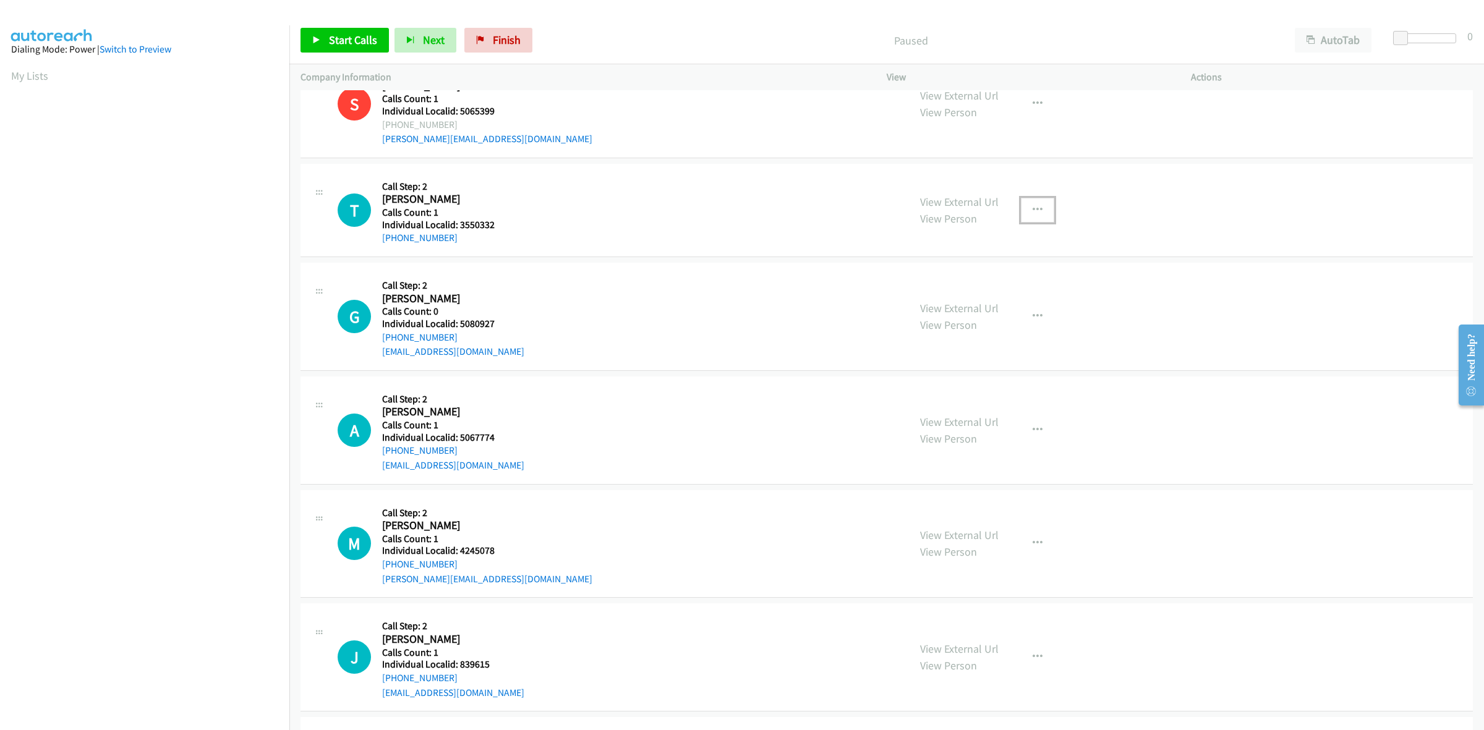
click at [1034, 211] on icon "button" at bounding box center [1038, 210] width 10 height 10
click at [982, 286] on link "Skip Call" at bounding box center [971, 290] width 165 height 25
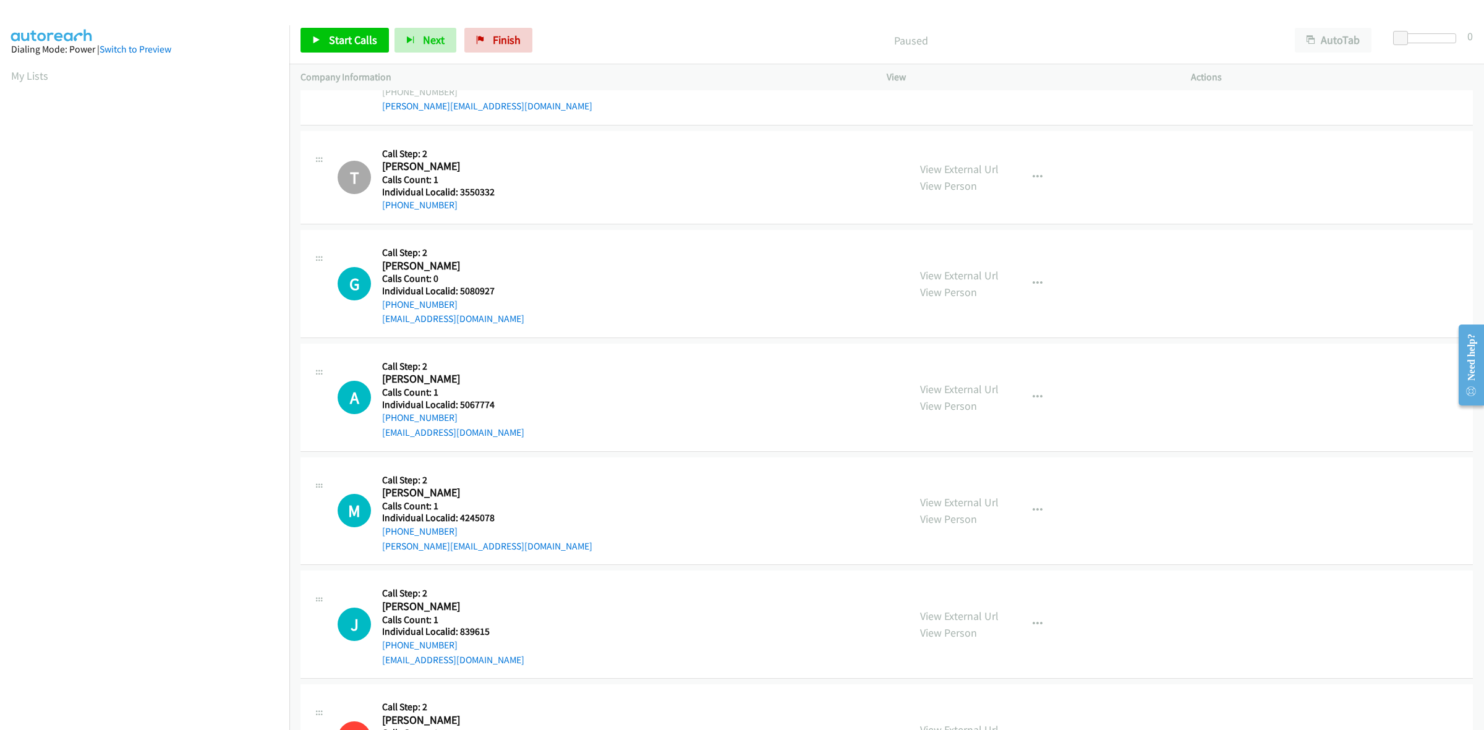
scroll to position [2319, 0]
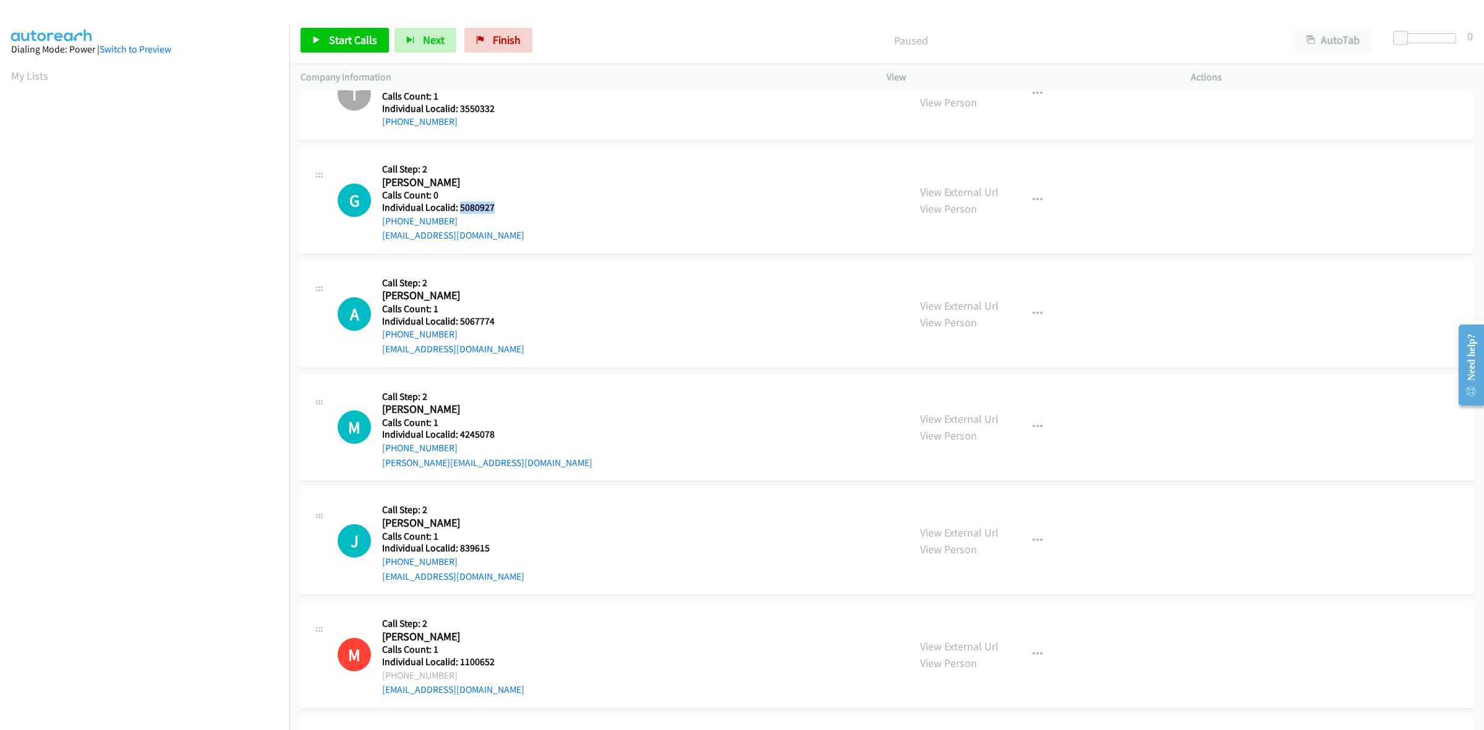
drag, startPoint x: 502, startPoint y: 210, endPoint x: 458, endPoint y: 207, distance: 44.0
click at [458, 207] on h5 "Individual Localid: 5080927" at bounding box center [453, 208] width 142 height 12
copy h5 "5080927"
click at [463, 153] on div "G Callback Scheduled Call Step: 2 Graham Kobak America/New_York Calls Count: 0 …" at bounding box center [887, 201] width 1173 height 108
drag, startPoint x: 452, startPoint y: 224, endPoint x: 375, endPoint y: 229, distance: 76.2
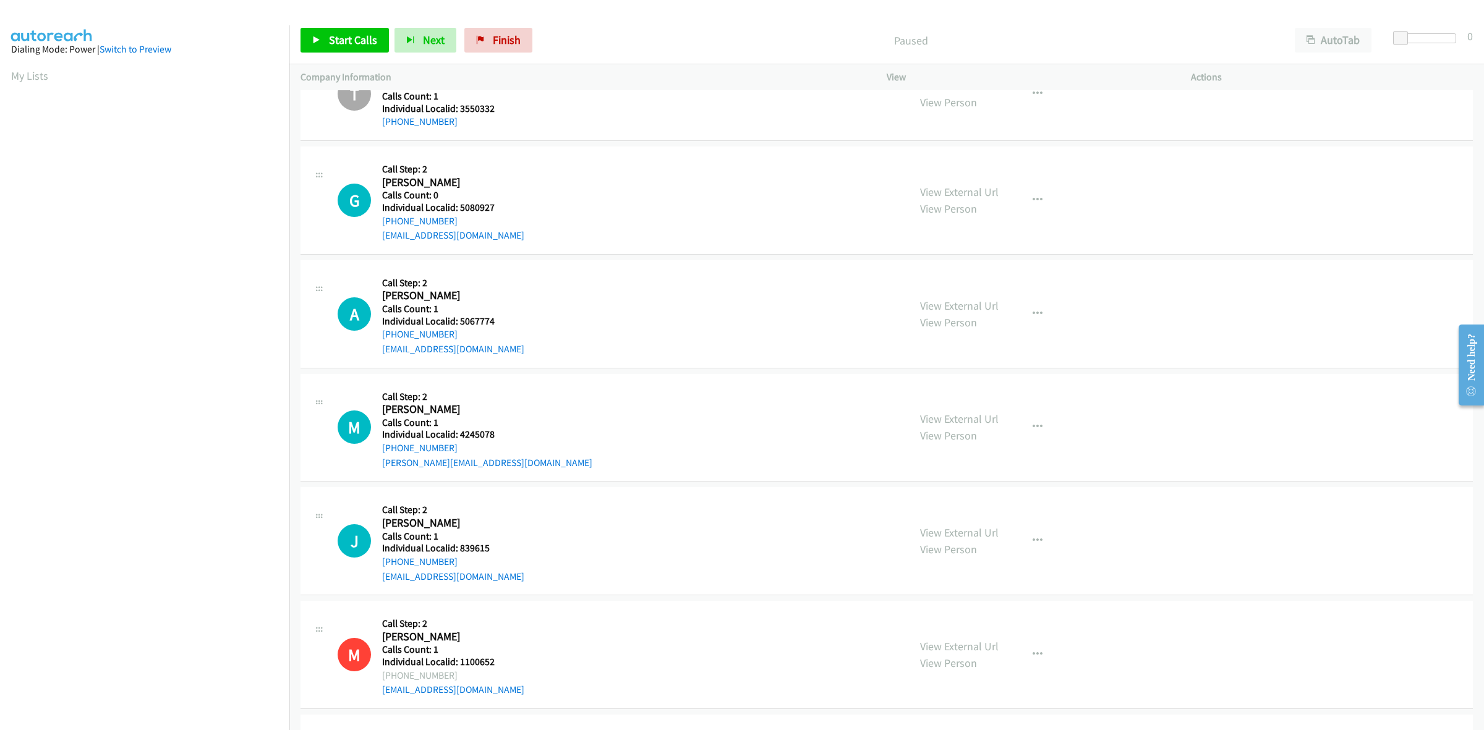
click at [375, 229] on div "G Callback Scheduled Call Step: 2 Graham Kobak America/New_York Calls Count: 0 …" at bounding box center [618, 200] width 560 height 85
copy link "+1 859-420-1183"
drag, startPoint x: 495, startPoint y: 207, endPoint x: 458, endPoint y: 205, distance: 36.5
click at [458, 205] on h5 "Individual Localid: 5080927" at bounding box center [453, 208] width 142 height 12
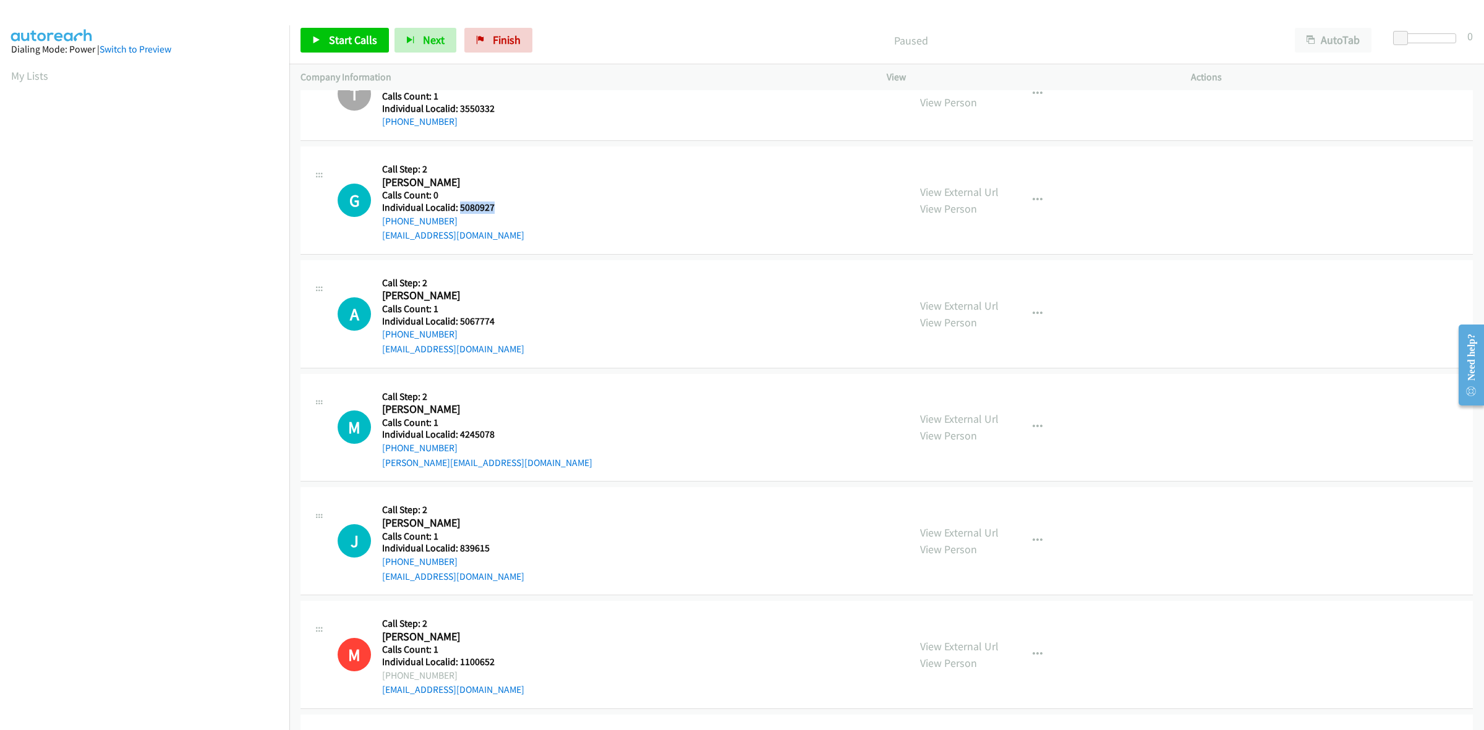
copy h5 "5080927"
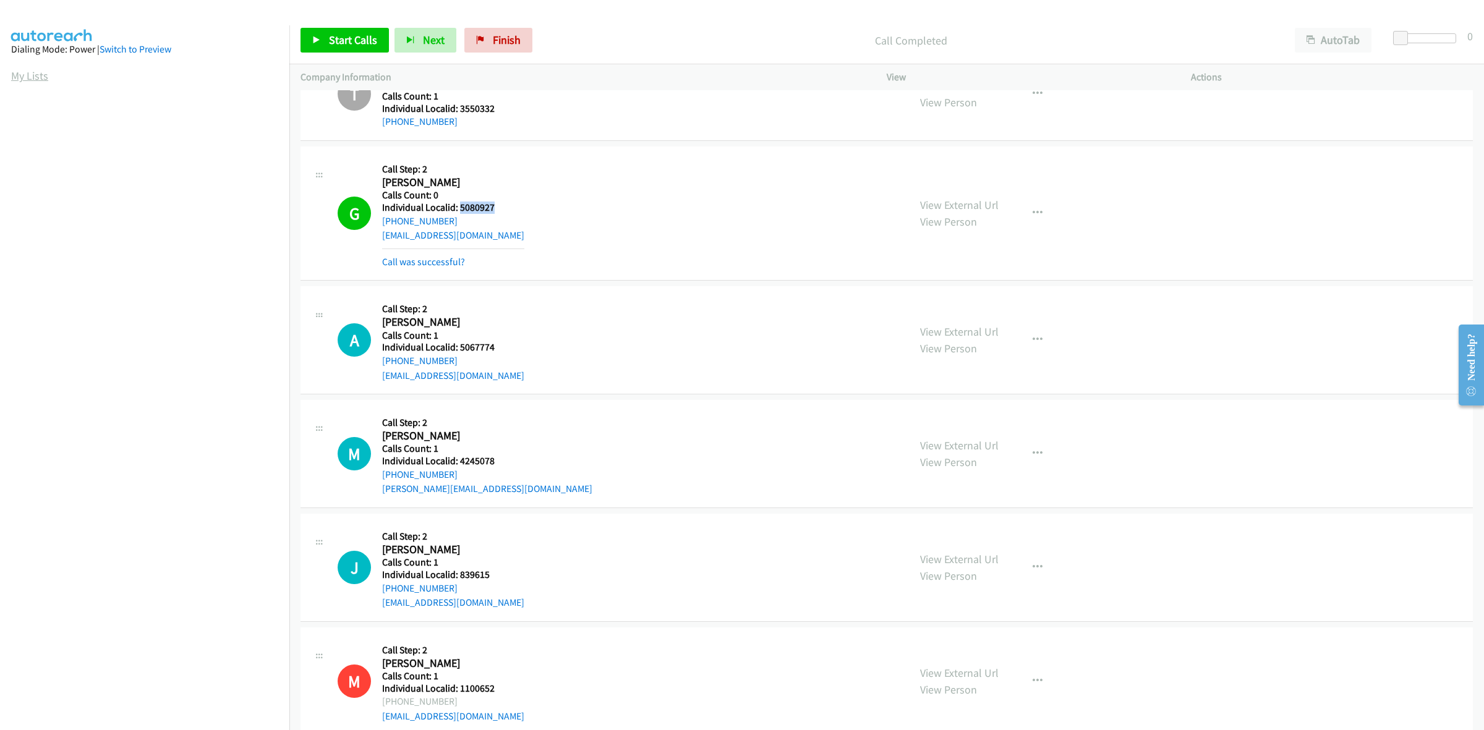
click at [38, 79] on link "My Lists" at bounding box center [29, 76] width 37 height 14
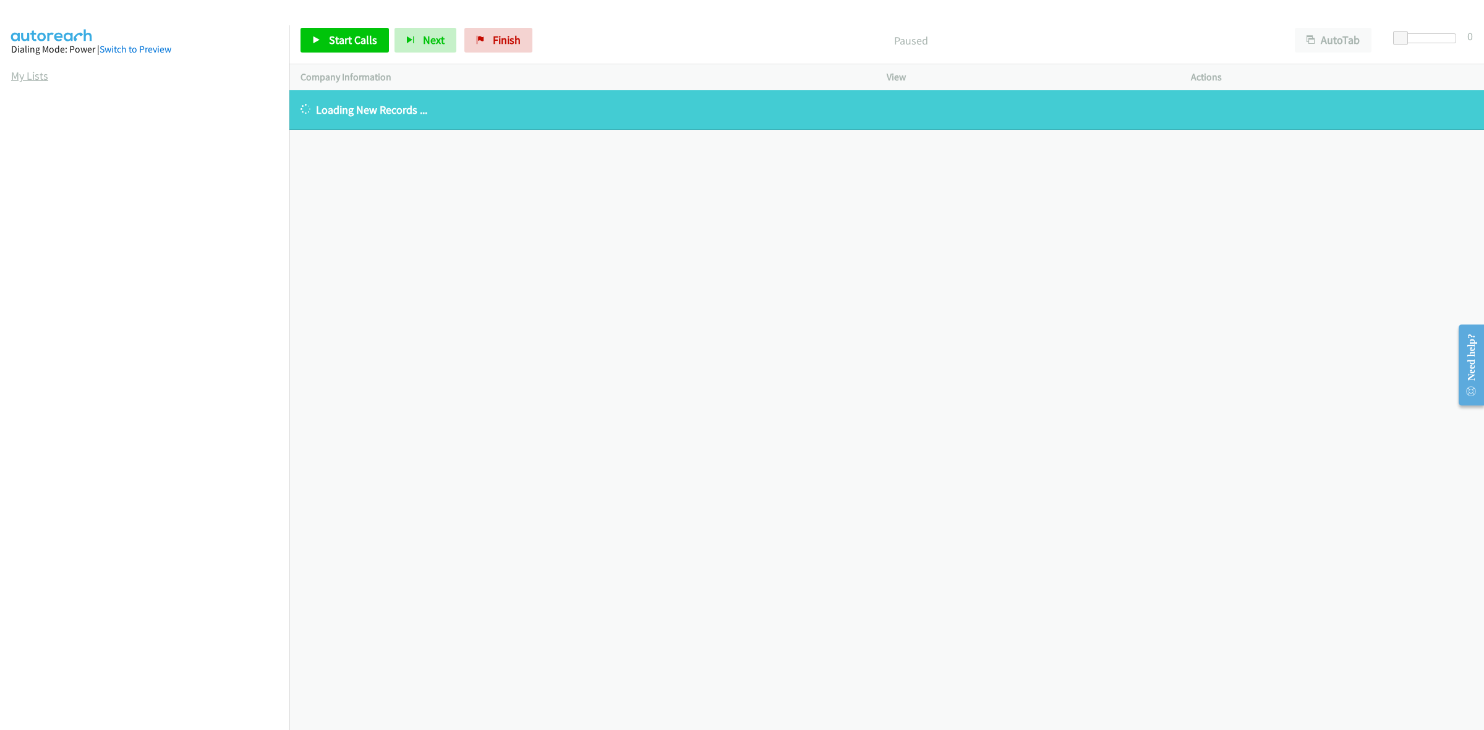
click at [38, 71] on link "My Lists" at bounding box center [29, 76] width 37 height 14
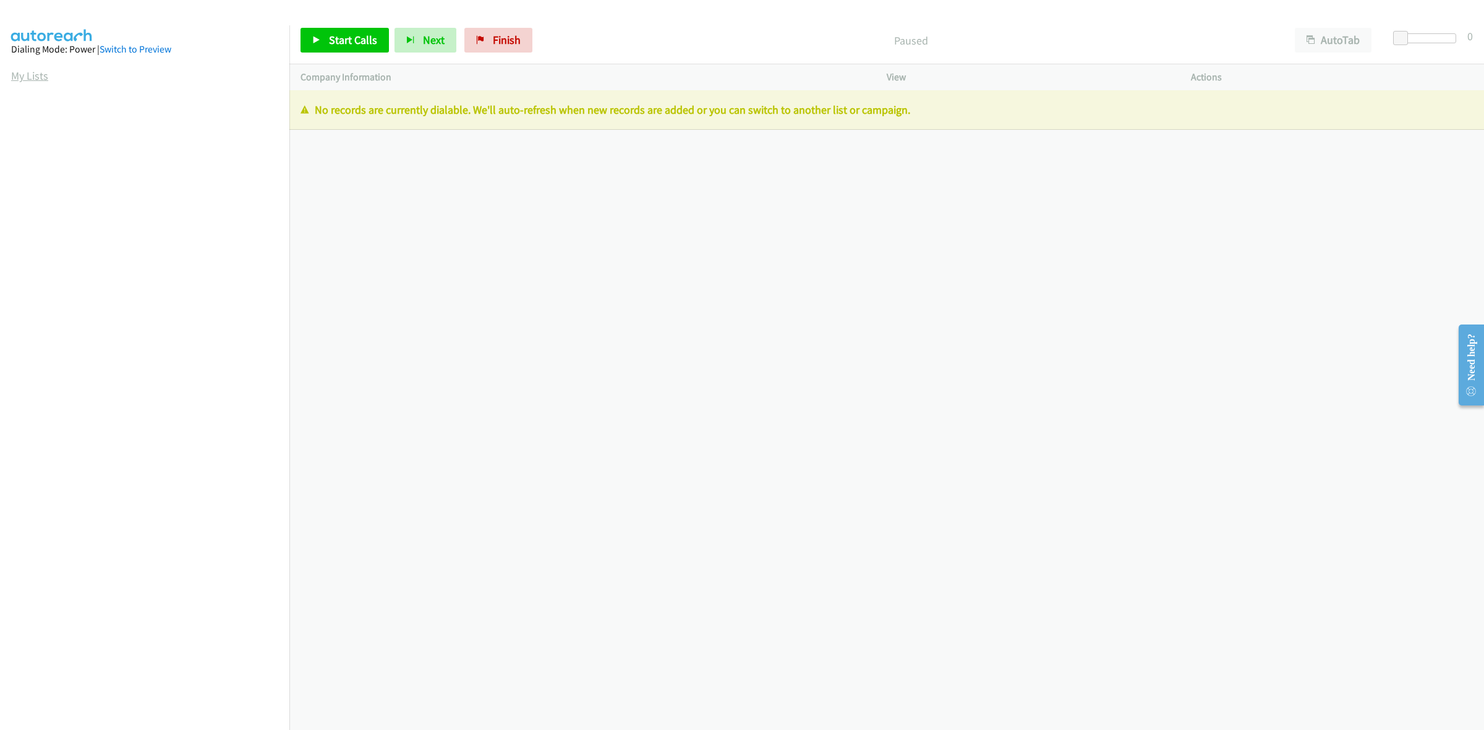
click at [29, 75] on link "My Lists" at bounding box center [29, 76] width 37 height 14
click at [27, 75] on link "My Lists" at bounding box center [29, 76] width 37 height 14
click at [38, 76] on link "My Lists" at bounding box center [29, 76] width 37 height 14
click at [42, 75] on link "My Lists" at bounding box center [29, 76] width 37 height 14
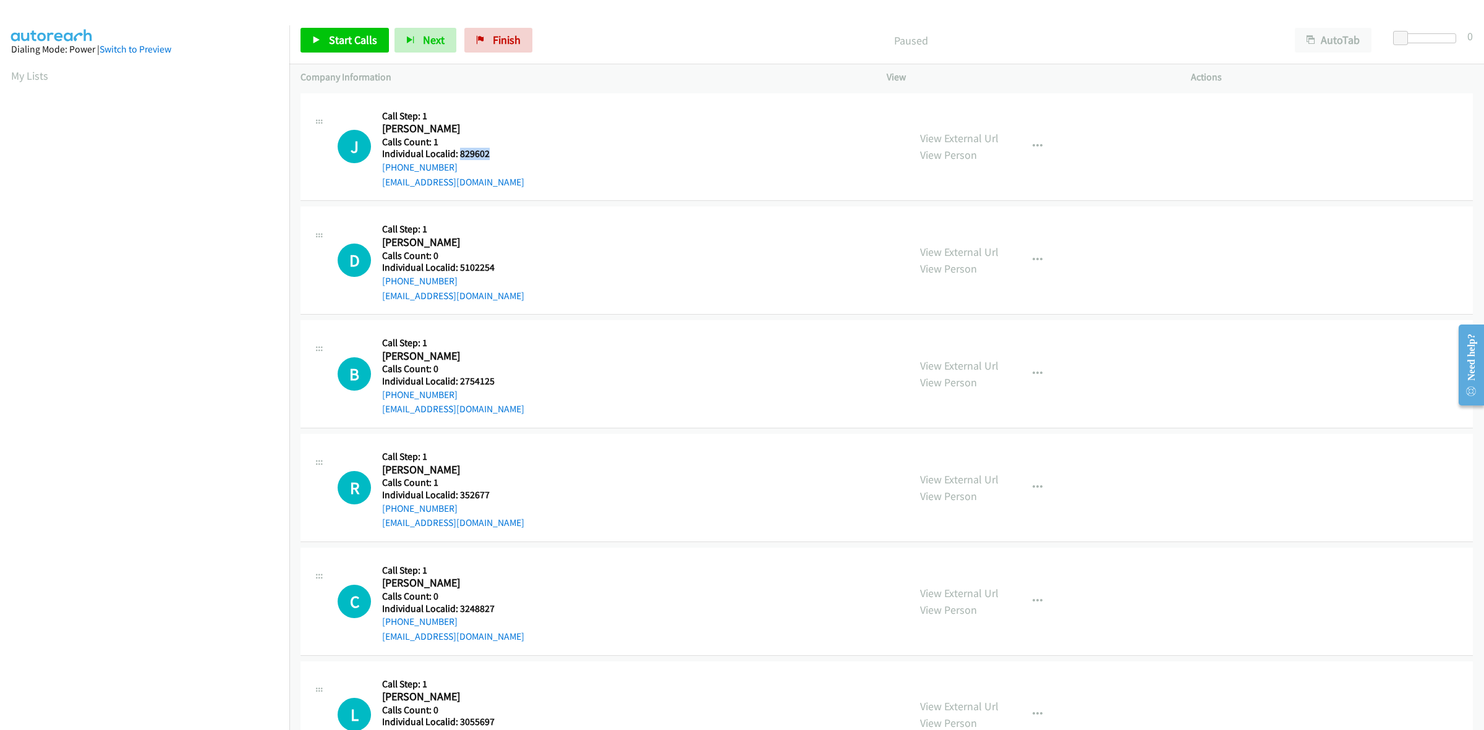
drag, startPoint x: 494, startPoint y: 152, endPoint x: 459, endPoint y: 156, distance: 34.8
click at [459, 156] on h5 "Individual Localid: 829602" at bounding box center [453, 154] width 142 height 12
copy h5 "829602"
click at [28, 79] on link "My Lists" at bounding box center [29, 76] width 37 height 14
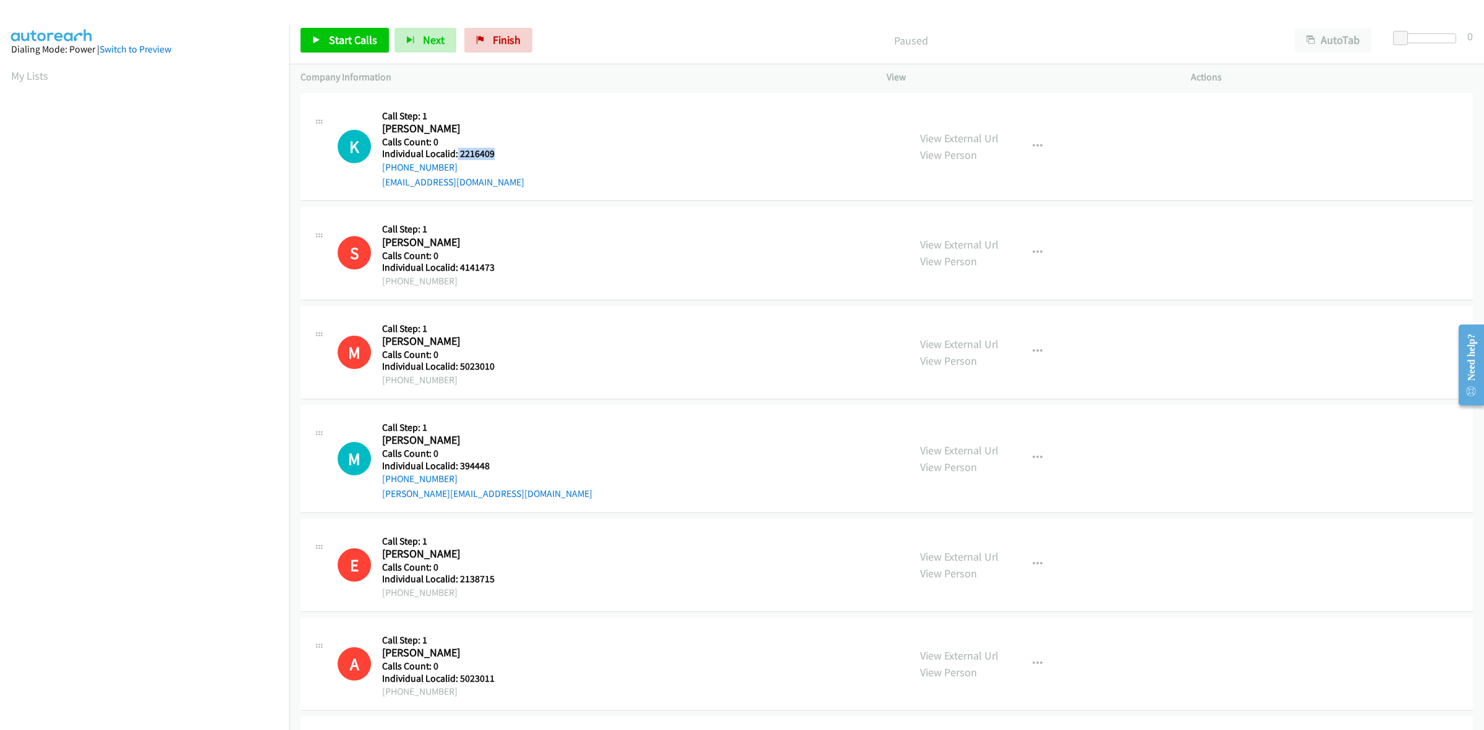
drag, startPoint x: 503, startPoint y: 153, endPoint x: 456, endPoint y: 156, distance: 47.2
click at [456, 156] on h5 "Individual Localid: 2216409" at bounding box center [453, 154] width 142 height 12
copy h5 "2216409"
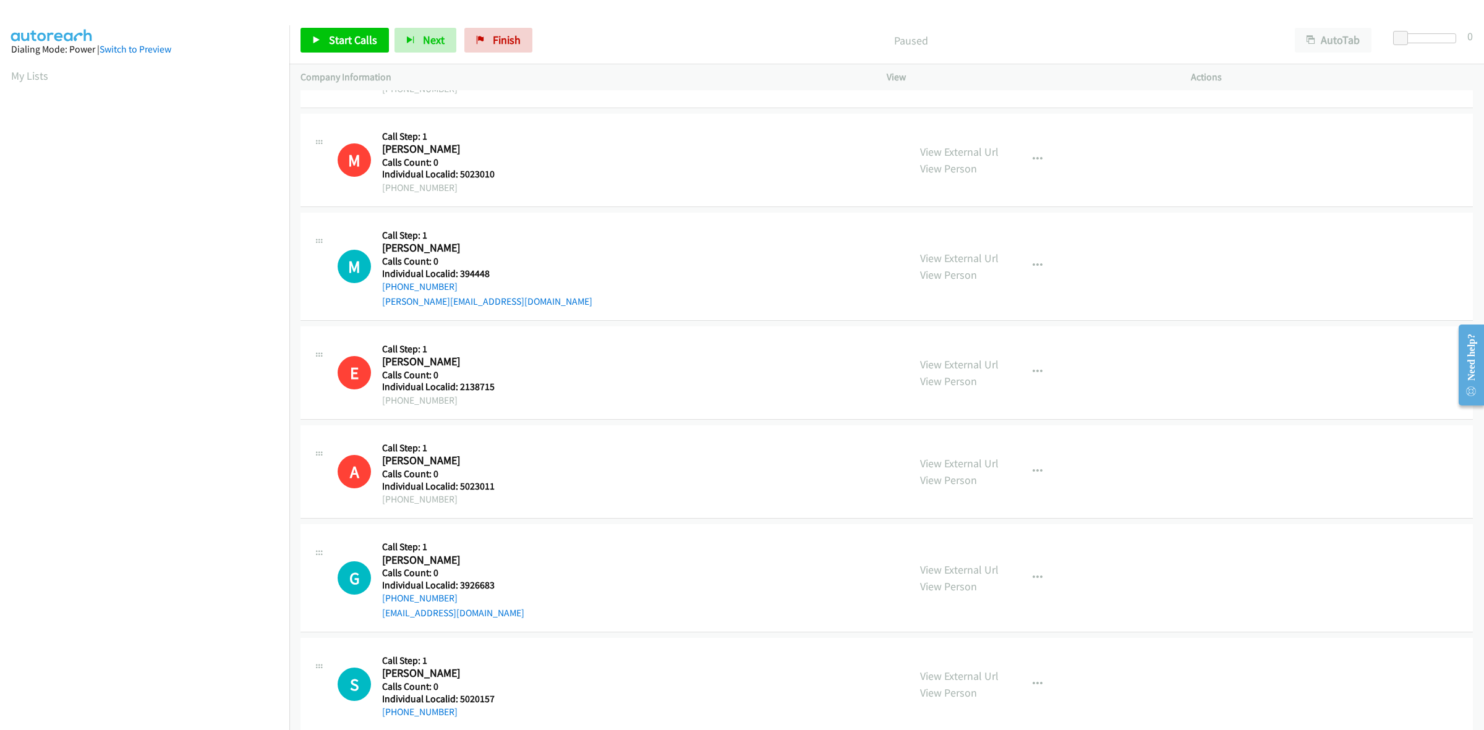
scroll to position [232, 0]
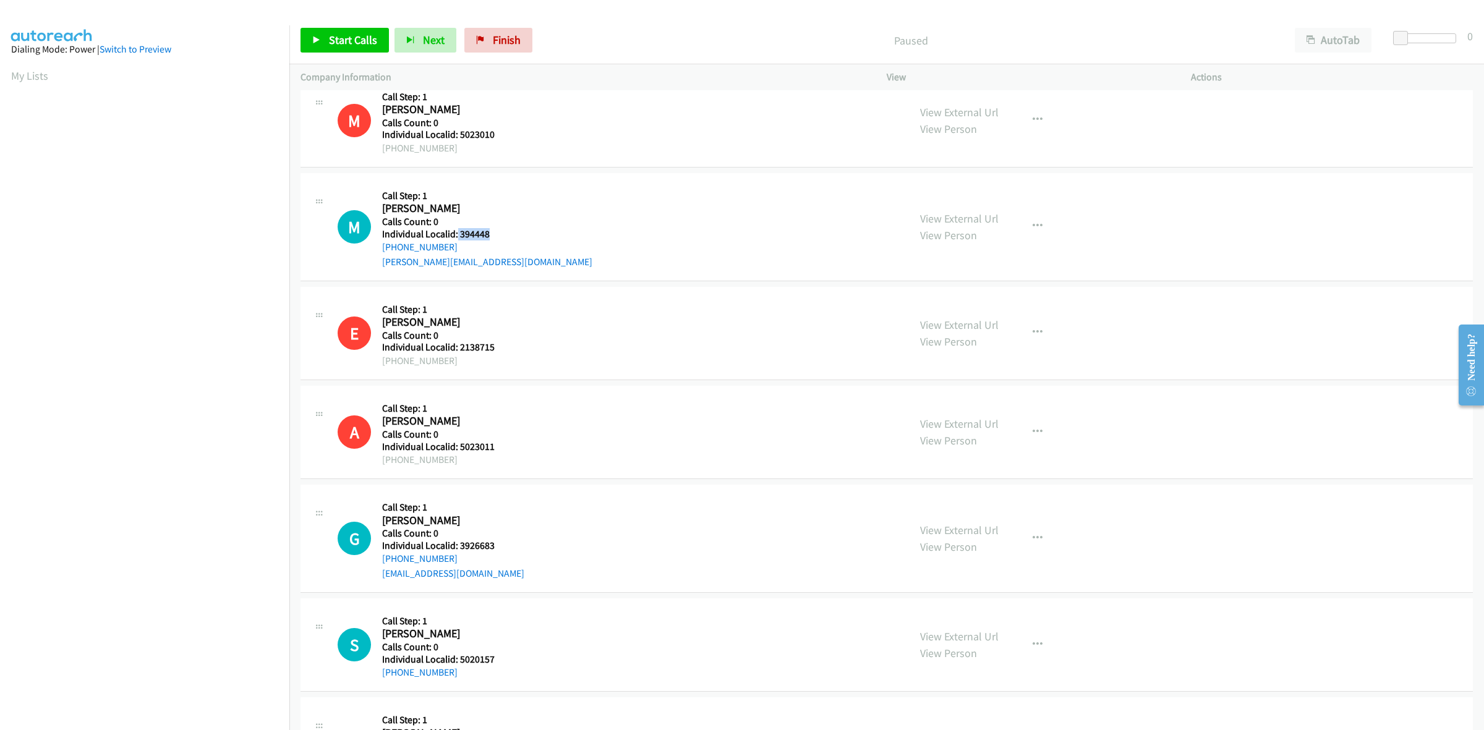
drag, startPoint x: 497, startPoint y: 232, endPoint x: 455, endPoint y: 234, distance: 41.5
click at [455, 234] on h5 "Individual Localid: 394448" at bounding box center [487, 234] width 210 height 12
copy h5 "394448"
click at [43, 75] on link "My Lists" at bounding box center [29, 76] width 37 height 14
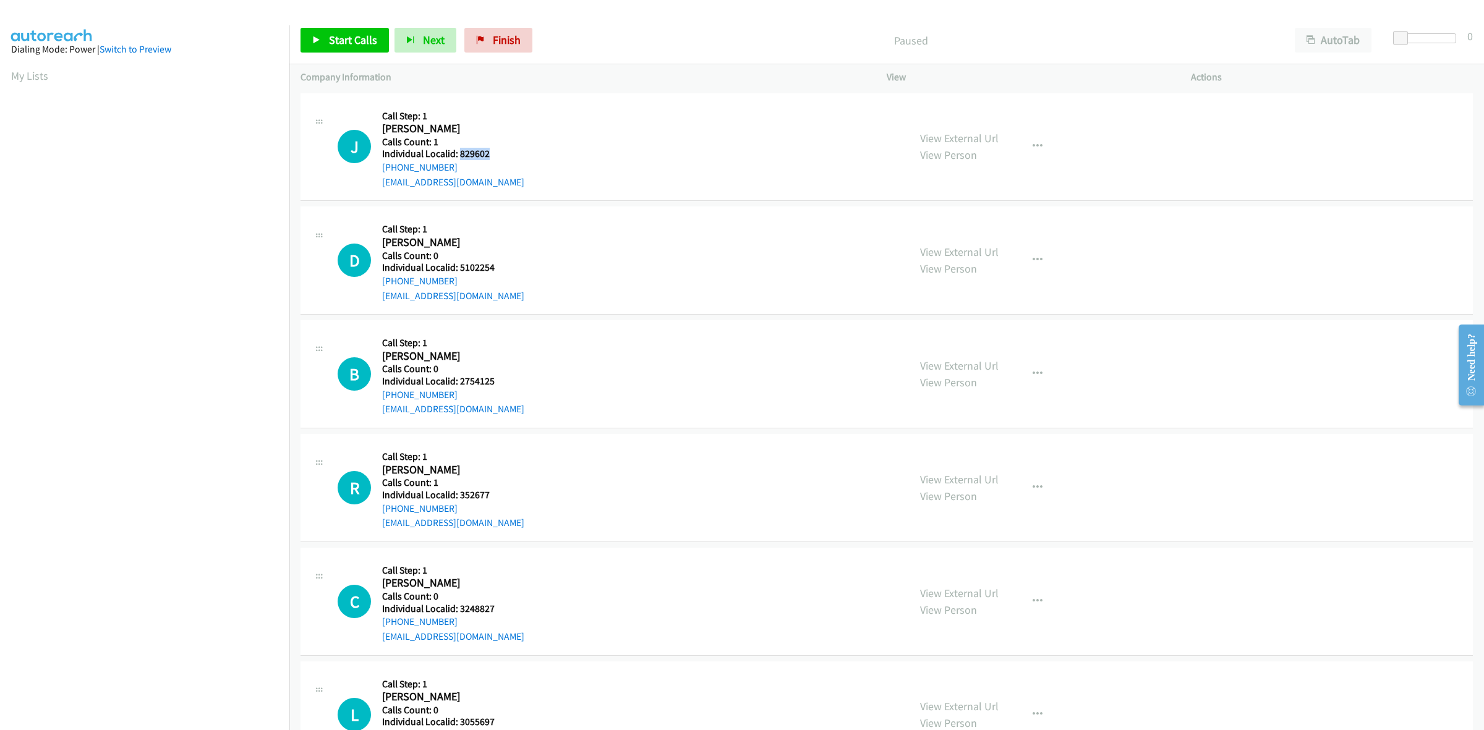
drag, startPoint x: 495, startPoint y: 156, endPoint x: 458, endPoint y: 155, distance: 37.1
click at [458, 155] on h5 "Individual Localid: 829602" at bounding box center [453, 154] width 142 height 12
copy h5 "829602"
click at [1038, 150] on button "button" at bounding box center [1037, 146] width 33 height 25
click at [985, 227] on link "Skip Call" at bounding box center [971, 227] width 165 height 25
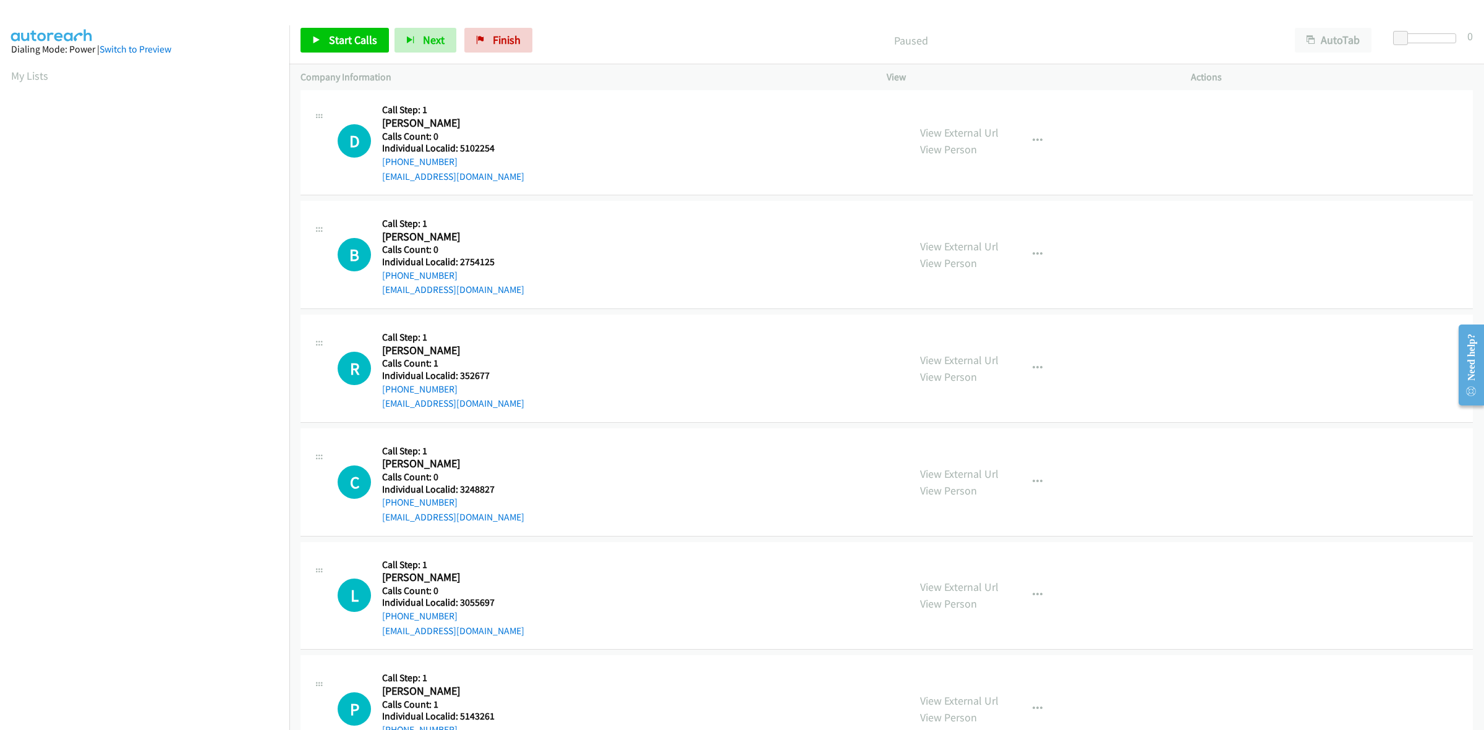
scroll to position [135, 0]
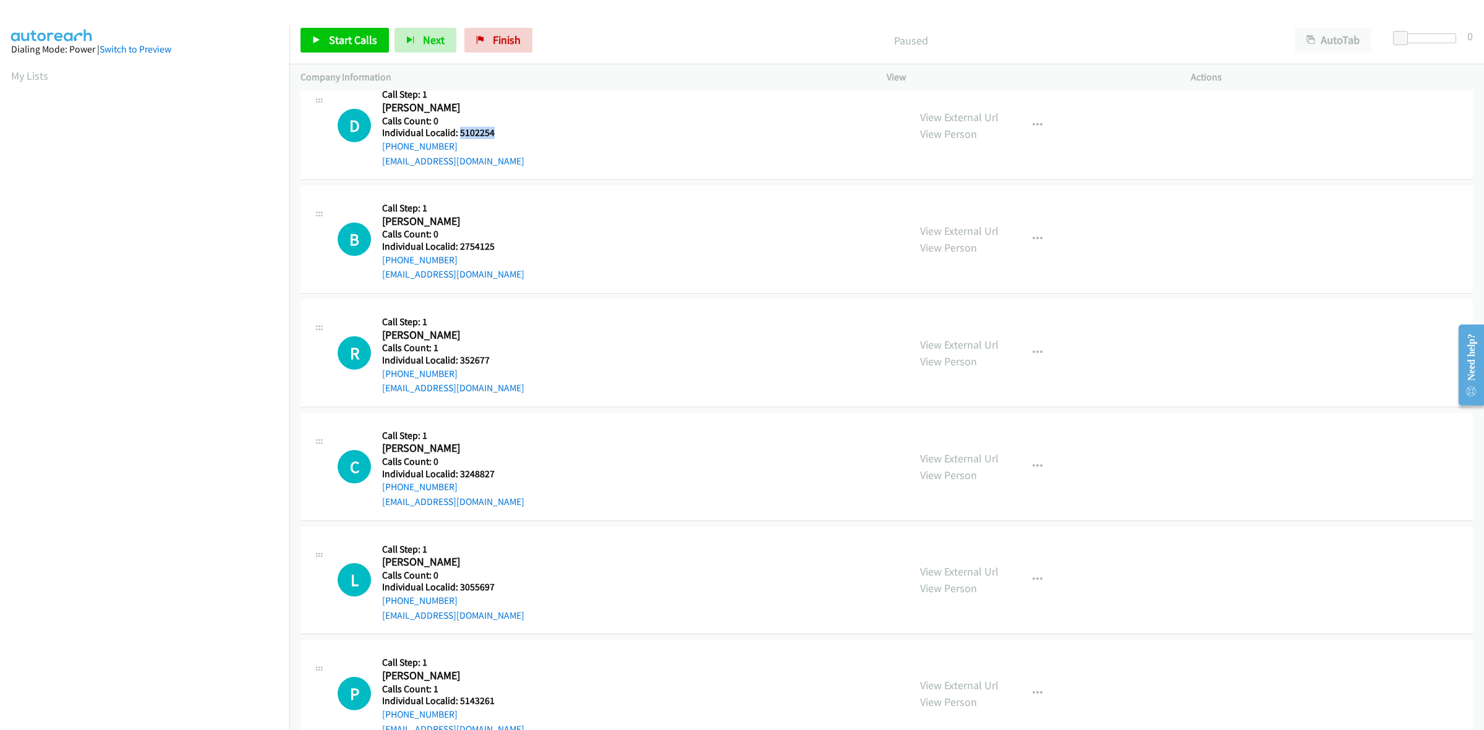
drag, startPoint x: 486, startPoint y: 134, endPoint x: 459, endPoint y: 133, distance: 26.6
click at [459, 133] on h5 "Individual Localid: 5102254" at bounding box center [453, 133] width 142 height 12
copy h5 "5102254"
click at [1021, 122] on button "button" at bounding box center [1037, 125] width 33 height 25
click at [962, 203] on link "Skip Call" at bounding box center [971, 206] width 165 height 25
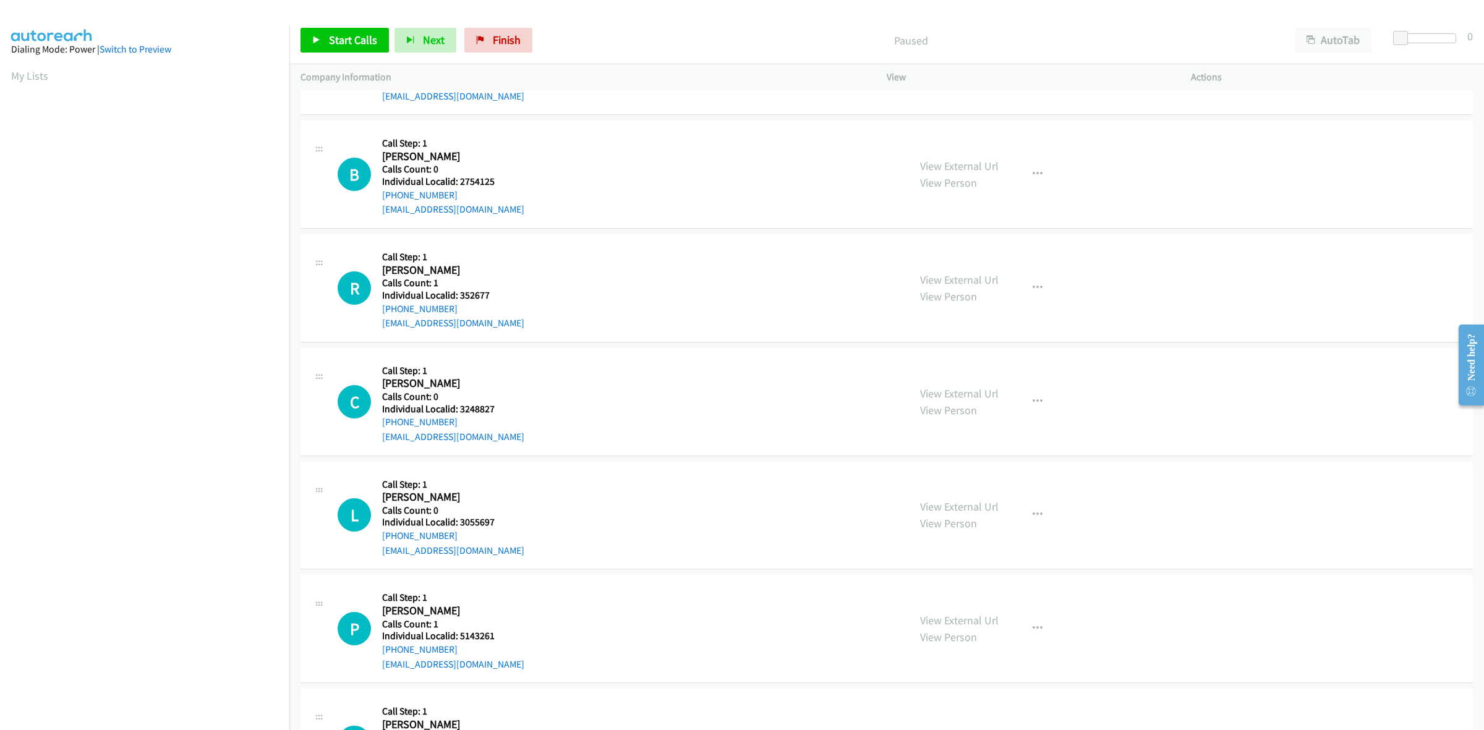
scroll to position [212, 0]
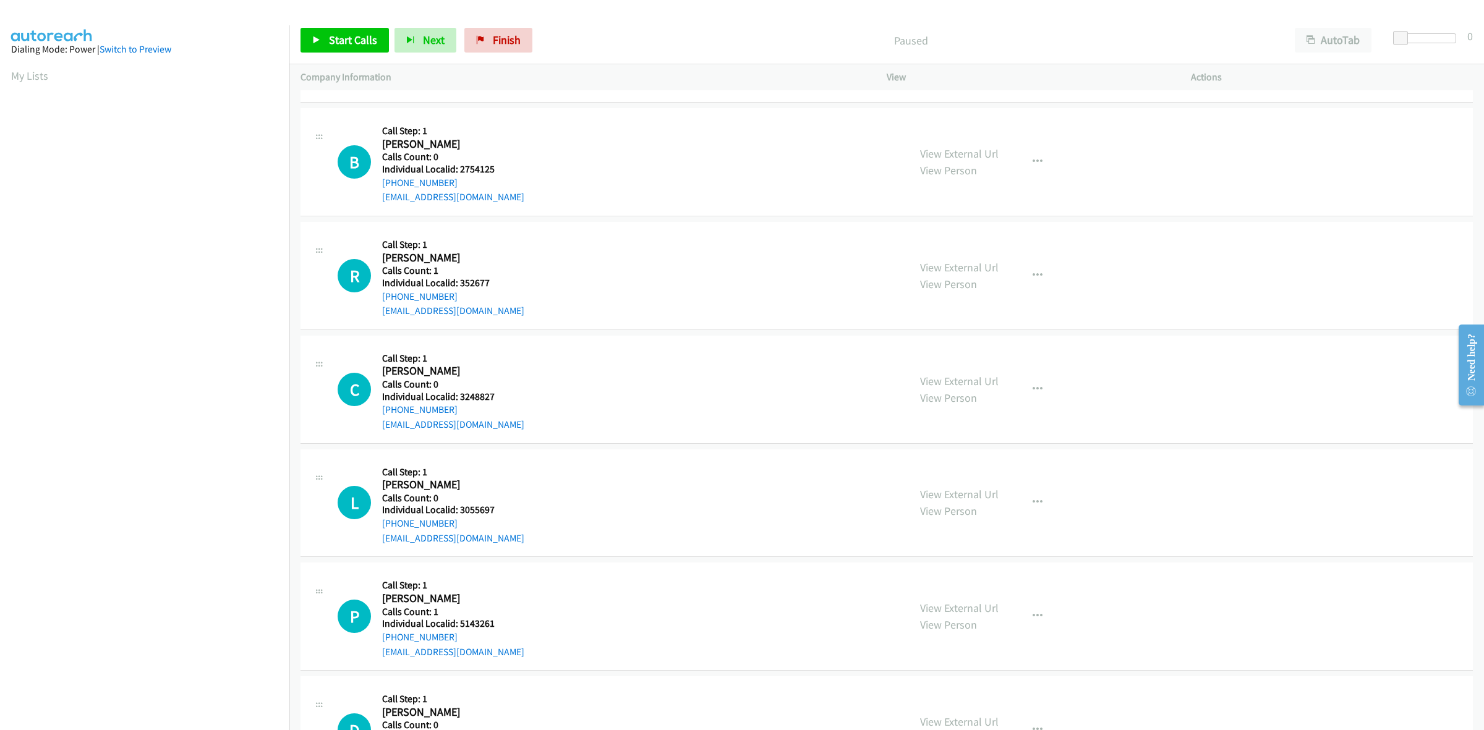
drag, startPoint x: 498, startPoint y: 174, endPoint x: 460, endPoint y: 171, distance: 38.5
click at [459, 171] on div "Callback Scheduled Call Step: 1 Bill Kiefer America/New_York Calls Count: 0 Ind…" at bounding box center [453, 161] width 142 height 85
click at [524, 174] on div "B Callback Scheduled Call Step: 1 Bill Kiefer America/New_York Calls Count: 0 I…" at bounding box center [618, 161] width 560 height 85
drag, startPoint x: 497, startPoint y: 170, endPoint x: 456, endPoint y: 170, distance: 40.8
click at [456, 170] on h5 "Individual Localid: 2754125" at bounding box center [453, 169] width 142 height 12
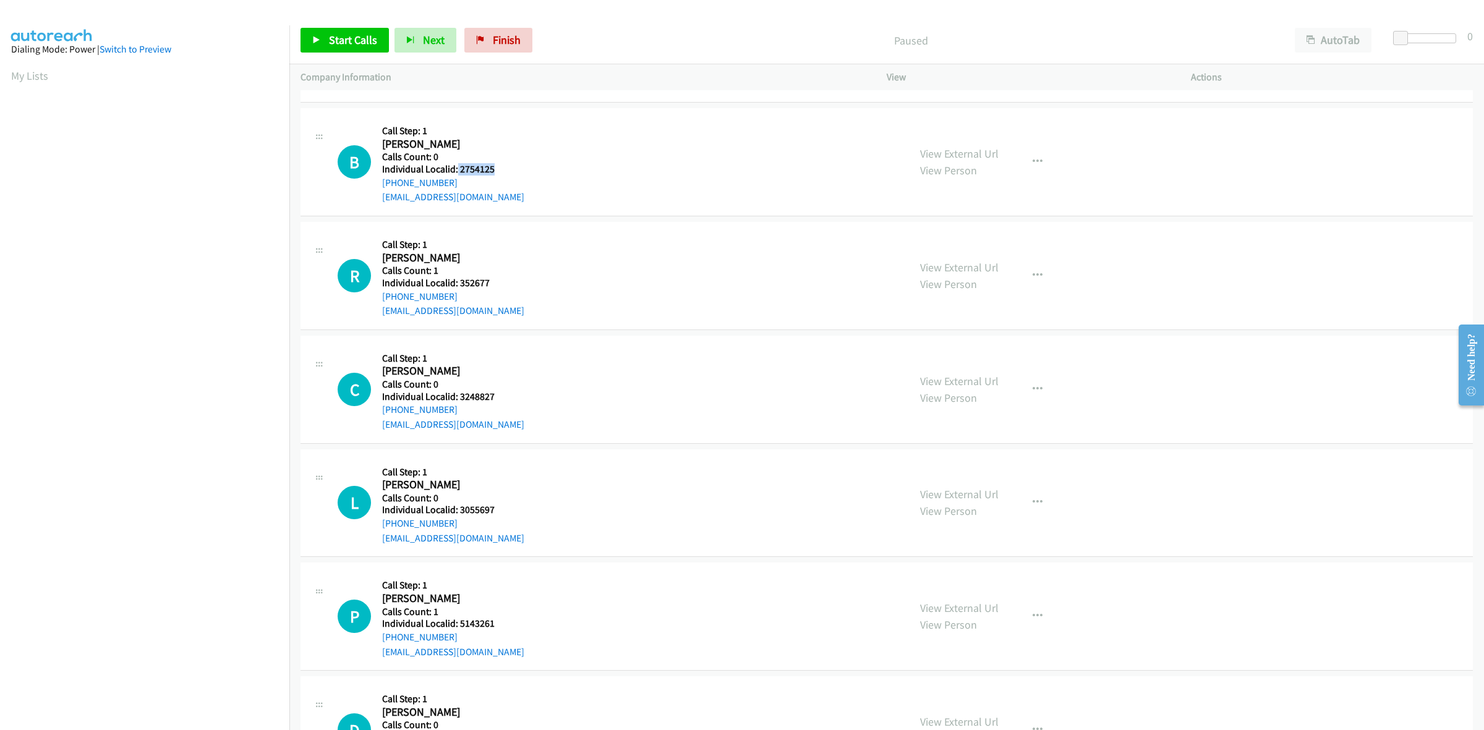
copy h5 "2754125"
click at [1037, 158] on button "button" at bounding box center [1037, 162] width 33 height 25
click at [917, 234] on link "Skip Call" at bounding box center [971, 243] width 165 height 25
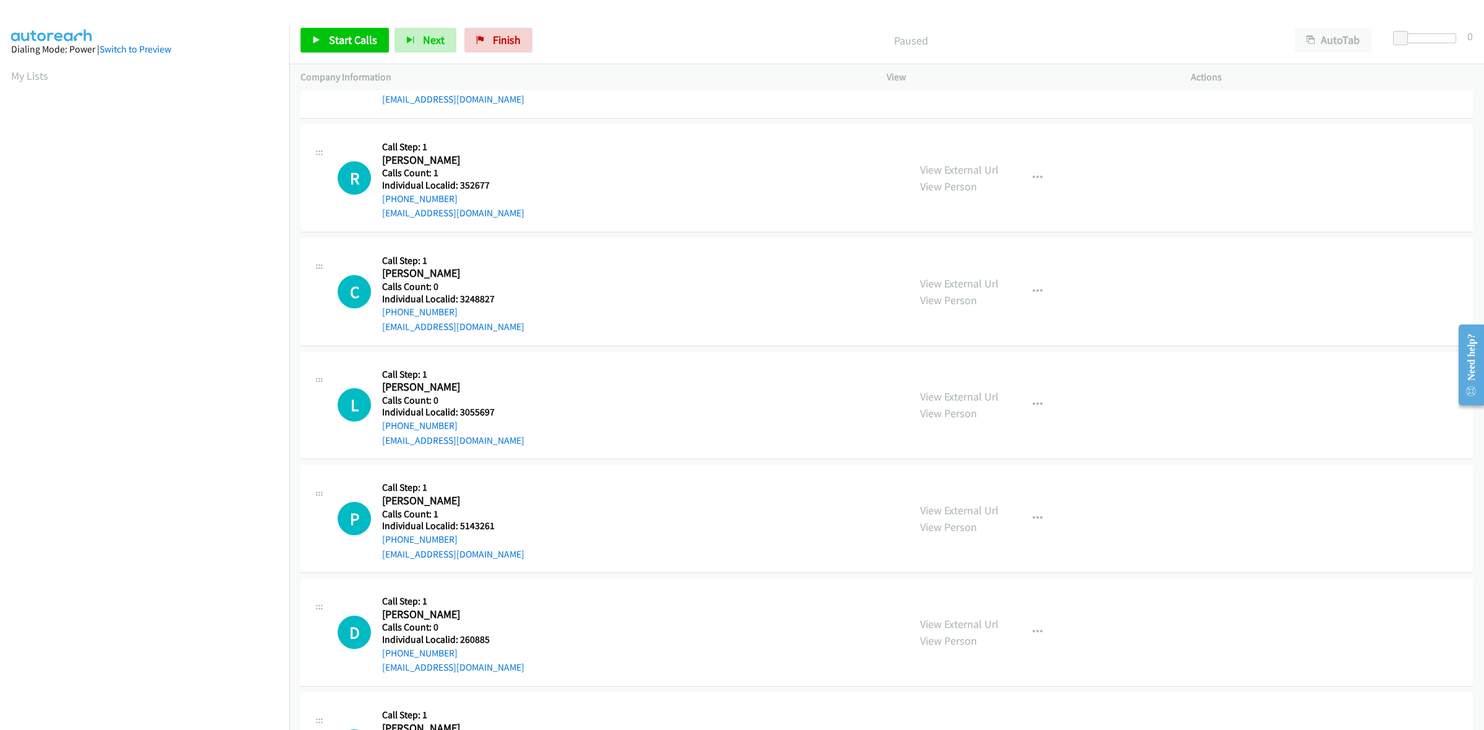
scroll to position [348, 0]
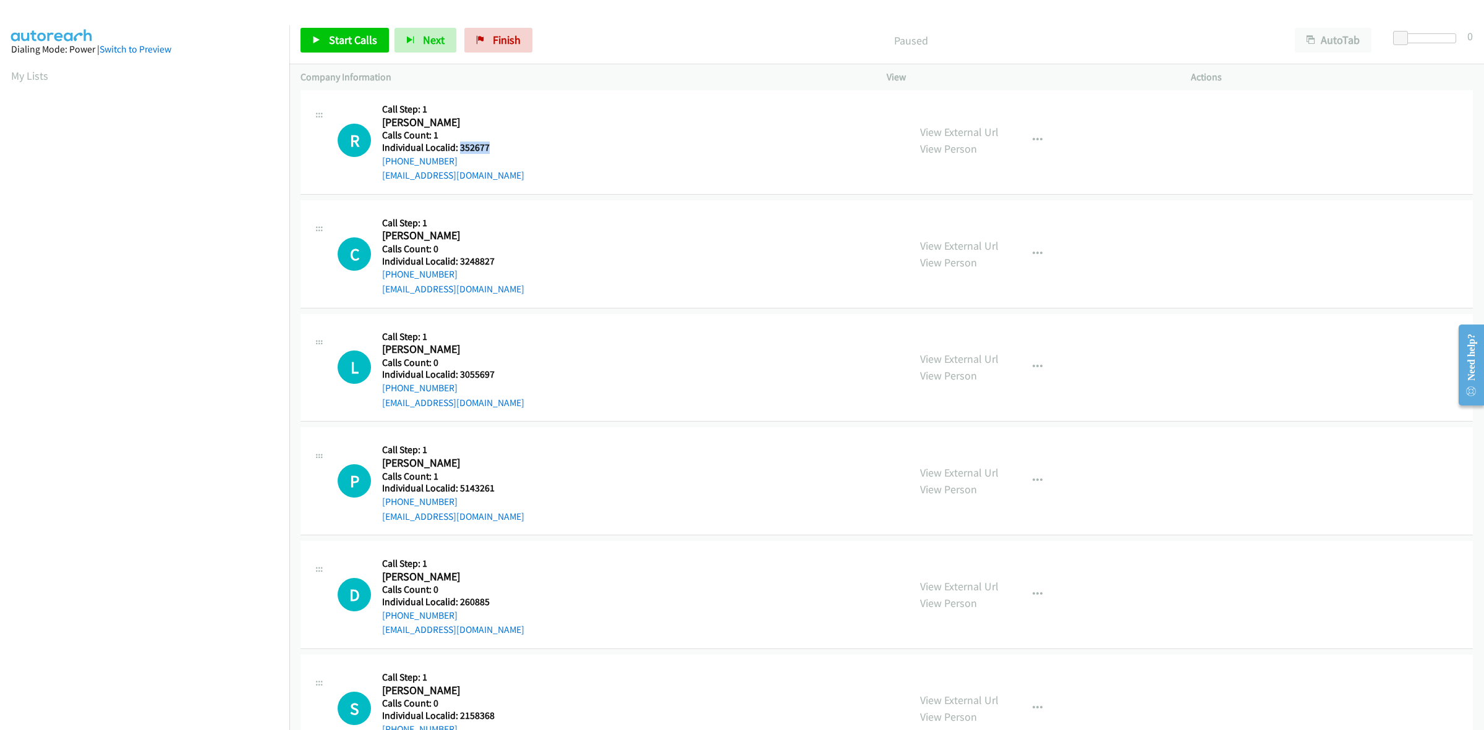
drag, startPoint x: 494, startPoint y: 149, endPoint x: 459, endPoint y: 148, distance: 34.6
click at [459, 148] on h5 "Individual Localid: 352677" at bounding box center [453, 148] width 142 height 12
copy h5 "352677"
drag, startPoint x: 1022, startPoint y: 132, endPoint x: 1029, endPoint y: 134, distance: 6.5
click at [1024, 132] on button "button" at bounding box center [1037, 140] width 33 height 25
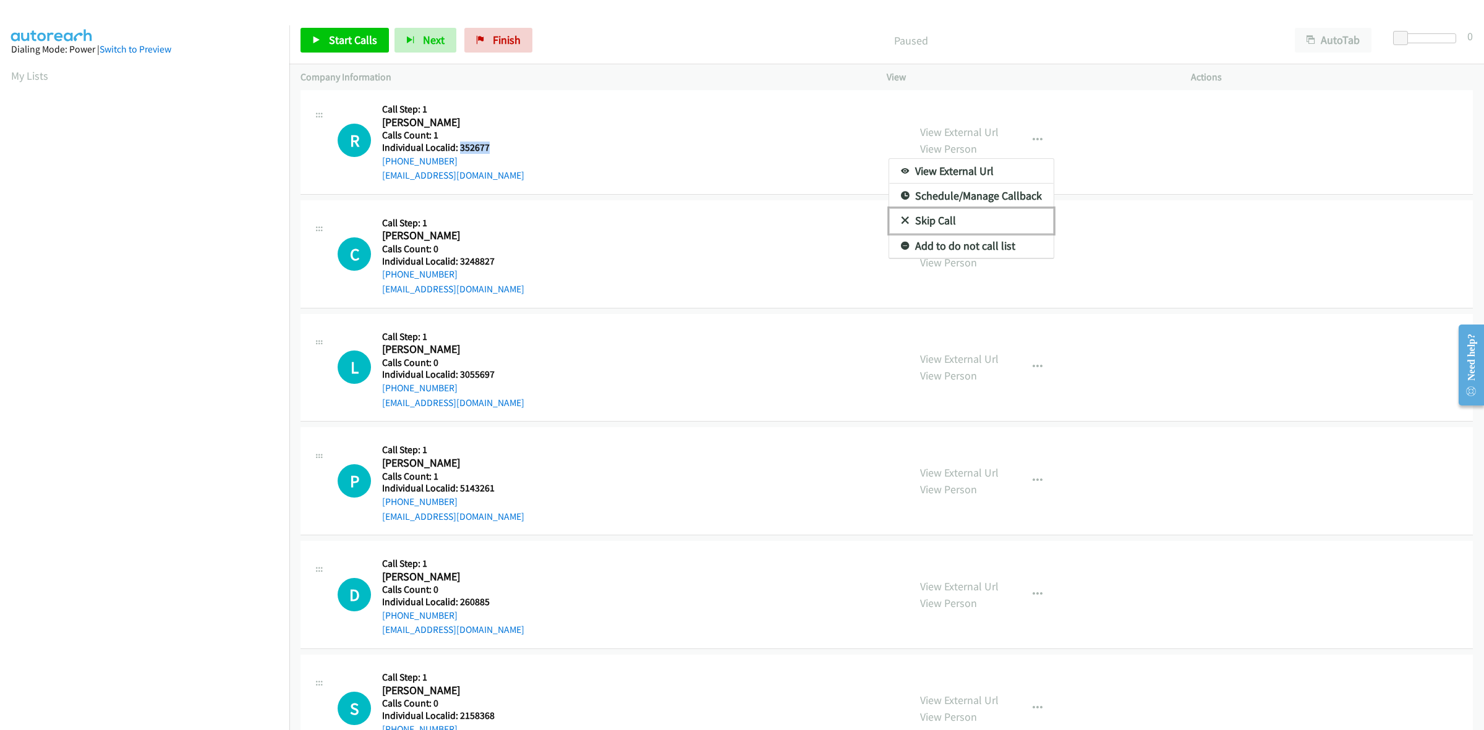
click at [967, 216] on link "Skip Call" at bounding box center [971, 220] width 165 height 25
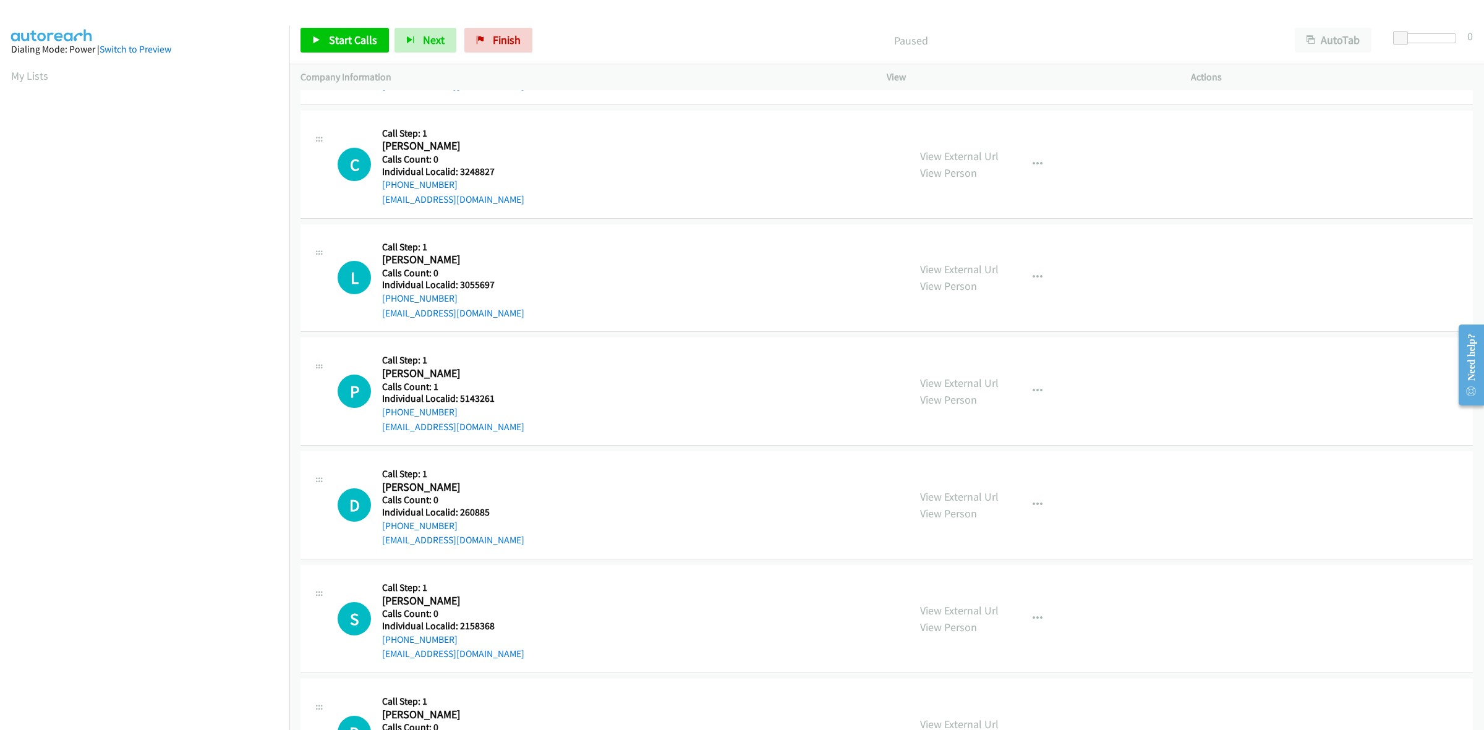
scroll to position [444, 0]
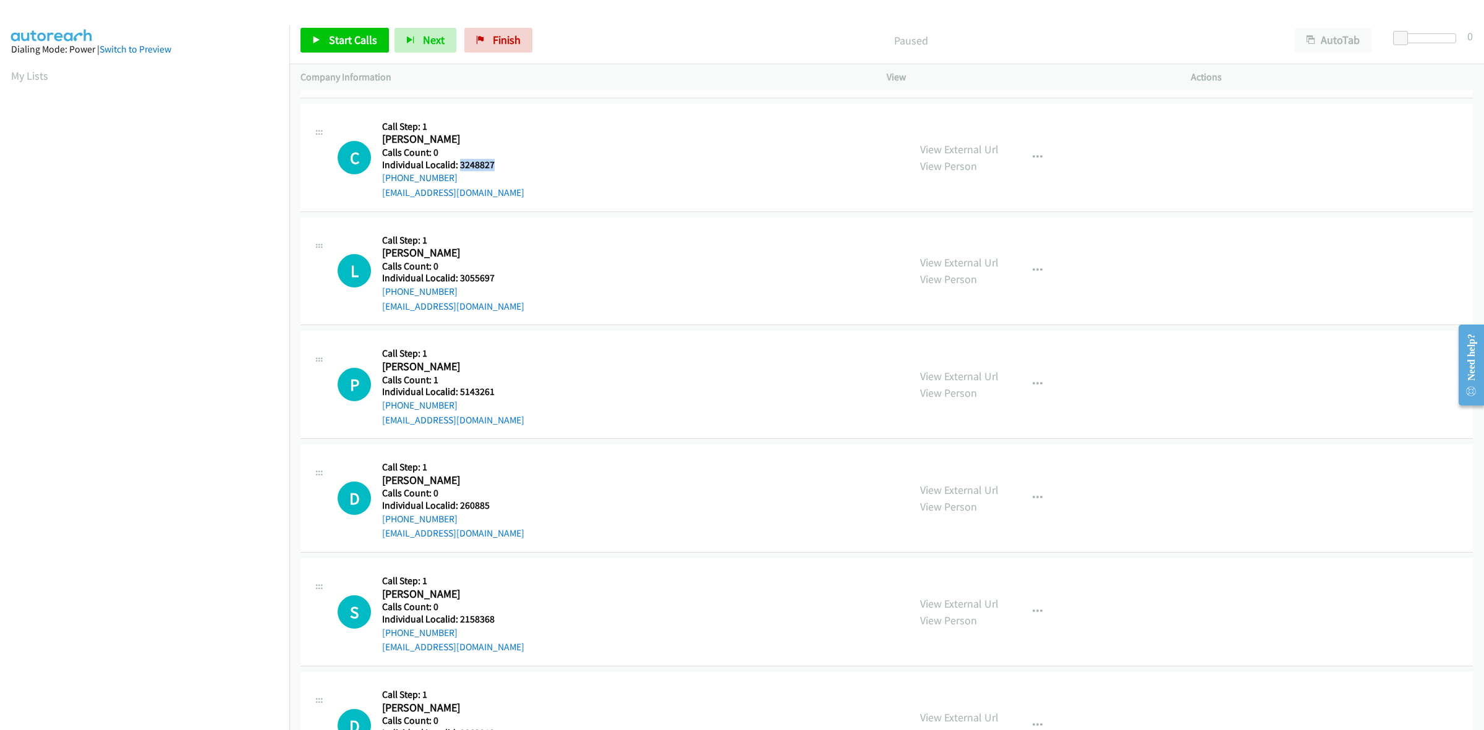
drag, startPoint x: 486, startPoint y: 160, endPoint x: 460, endPoint y: 165, distance: 27.1
click at [460, 165] on h5 "Individual Localid: 3248827" at bounding box center [453, 165] width 142 height 12
copy h5 "3248827"
click at [1040, 158] on button "button" at bounding box center [1037, 157] width 33 height 25
click at [956, 238] on link "Skip Call" at bounding box center [971, 238] width 165 height 25
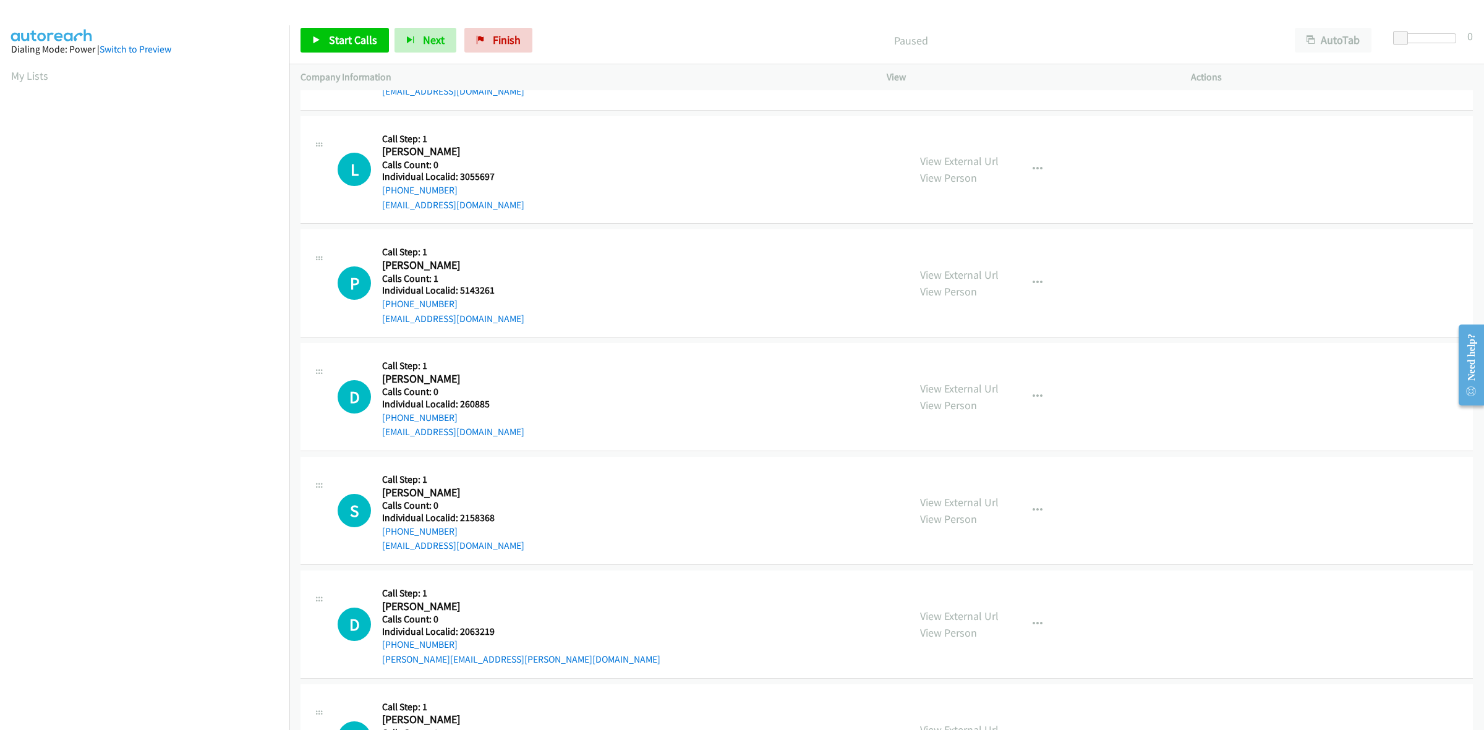
scroll to position [560, 0]
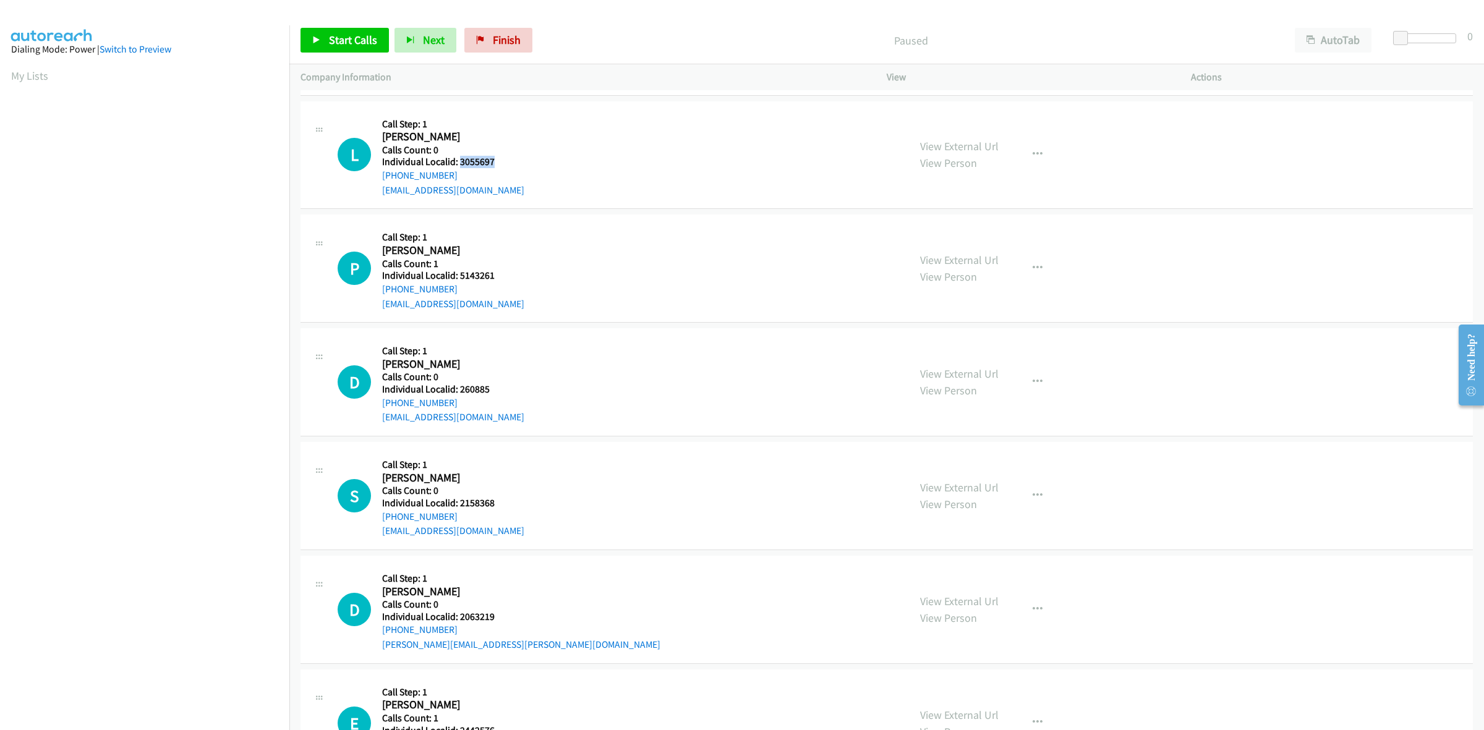
drag, startPoint x: 484, startPoint y: 160, endPoint x: 458, endPoint y: 160, distance: 26.0
click at [458, 160] on h5 "Individual Localid: 3055697" at bounding box center [453, 162] width 142 height 12
copy h5 "3055697"
click at [626, 274] on div "P Callback Scheduled Call Step: 1 Paul Bennett America/Los_Angeles Calls Count:…" at bounding box center [618, 268] width 560 height 85
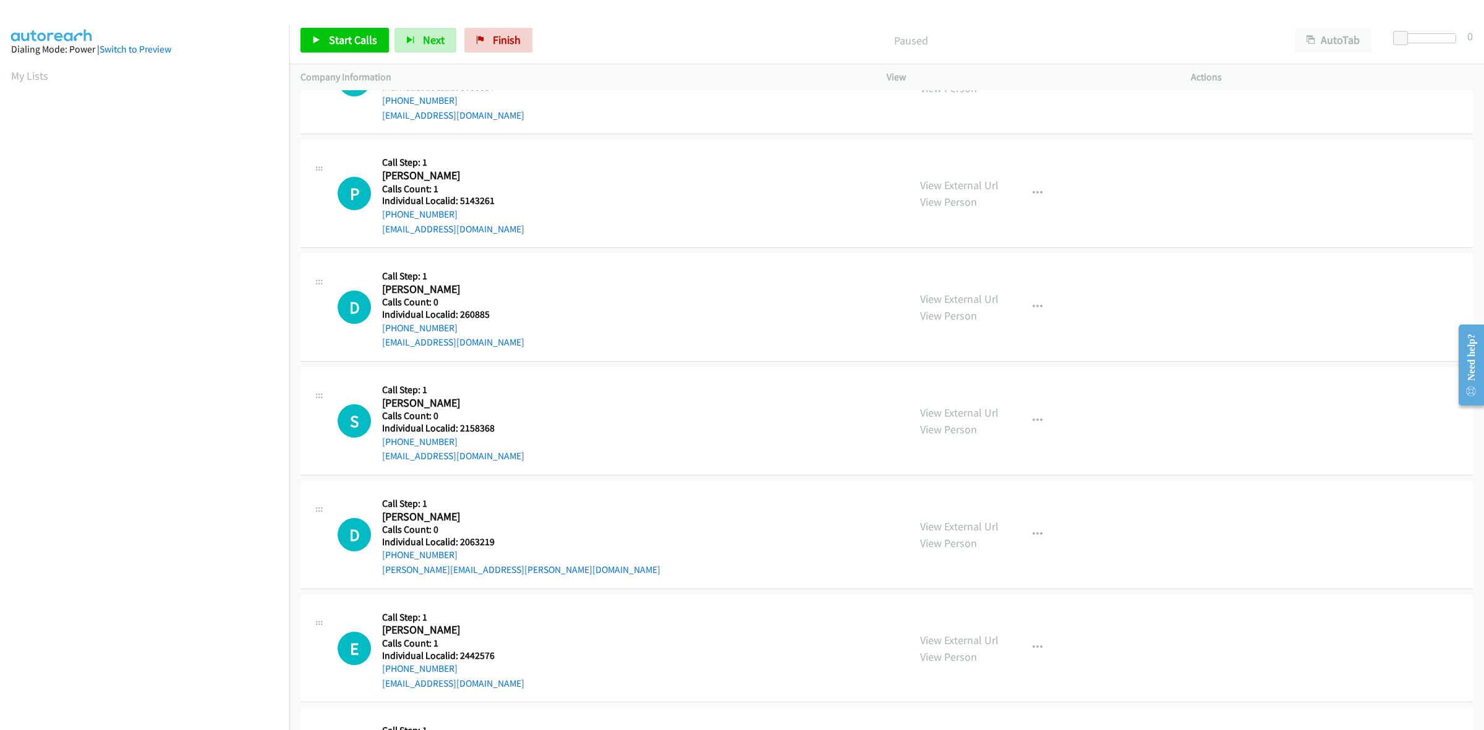
scroll to position [657, 0]
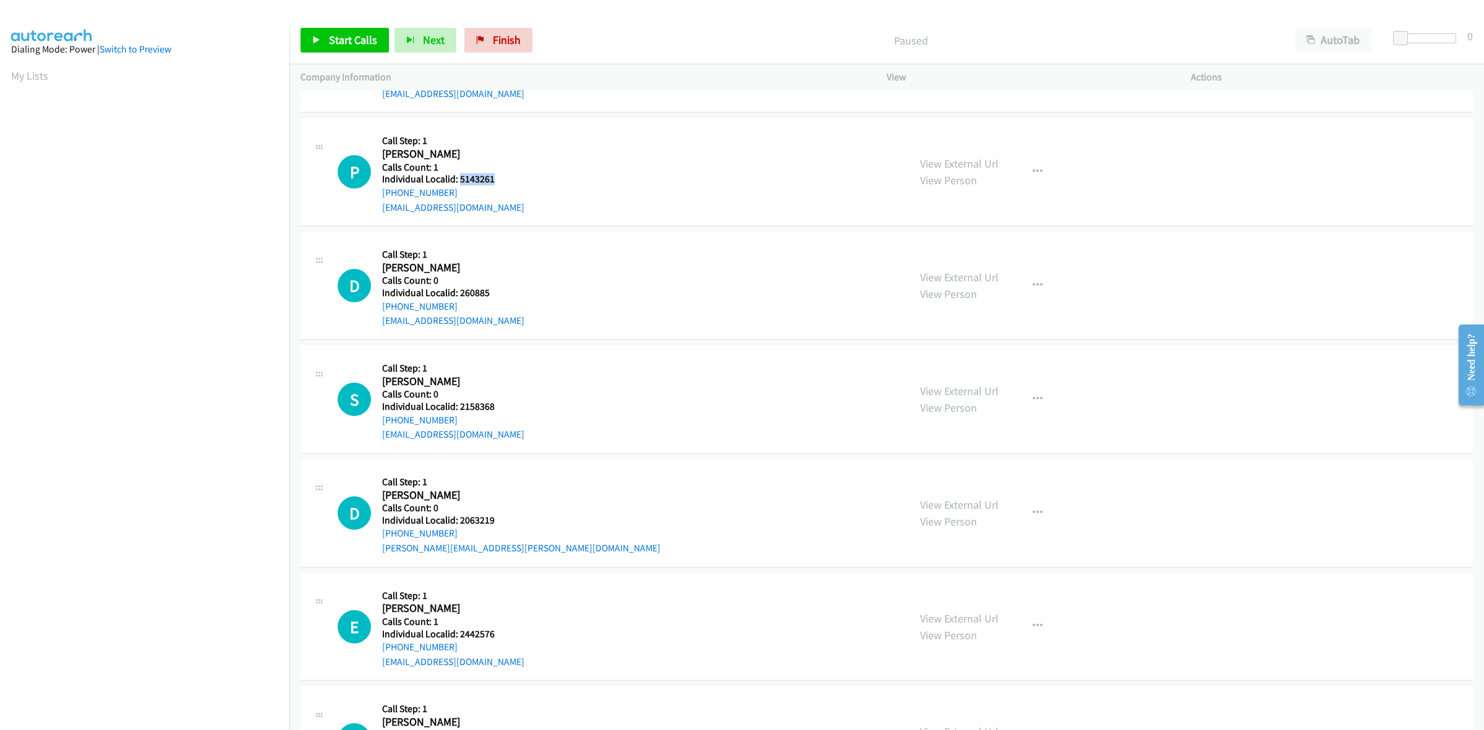
drag, startPoint x: 494, startPoint y: 181, endPoint x: 458, endPoint y: 181, distance: 35.3
click at [458, 181] on h5 "Individual Localid: 5143261" at bounding box center [453, 179] width 142 height 12
copy h5 "5143261"
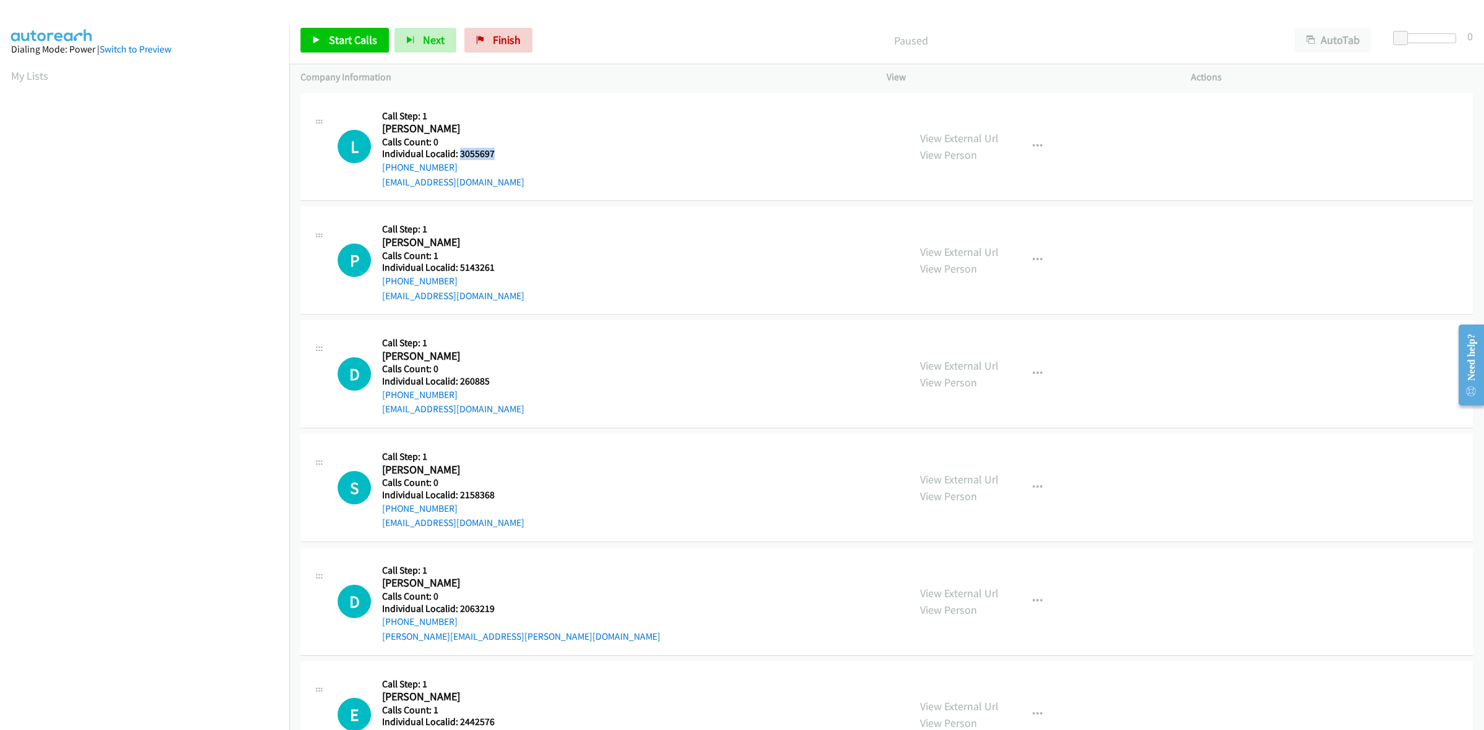
drag, startPoint x: 496, startPoint y: 149, endPoint x: 460, endPoint y: 150, distance: 36.5
click at [460, 150] on h5 "Individual Localid: 3055697" at bounding box center [453, 154] width 142 height 12
copy h5 "3055697"
click at [1024, 143] on button "button" at bounding box center [1037, 146] width 33 height 25
click at [950, 226] on link "Skip Call" at bounding box center [971, 227] width 165 height 25
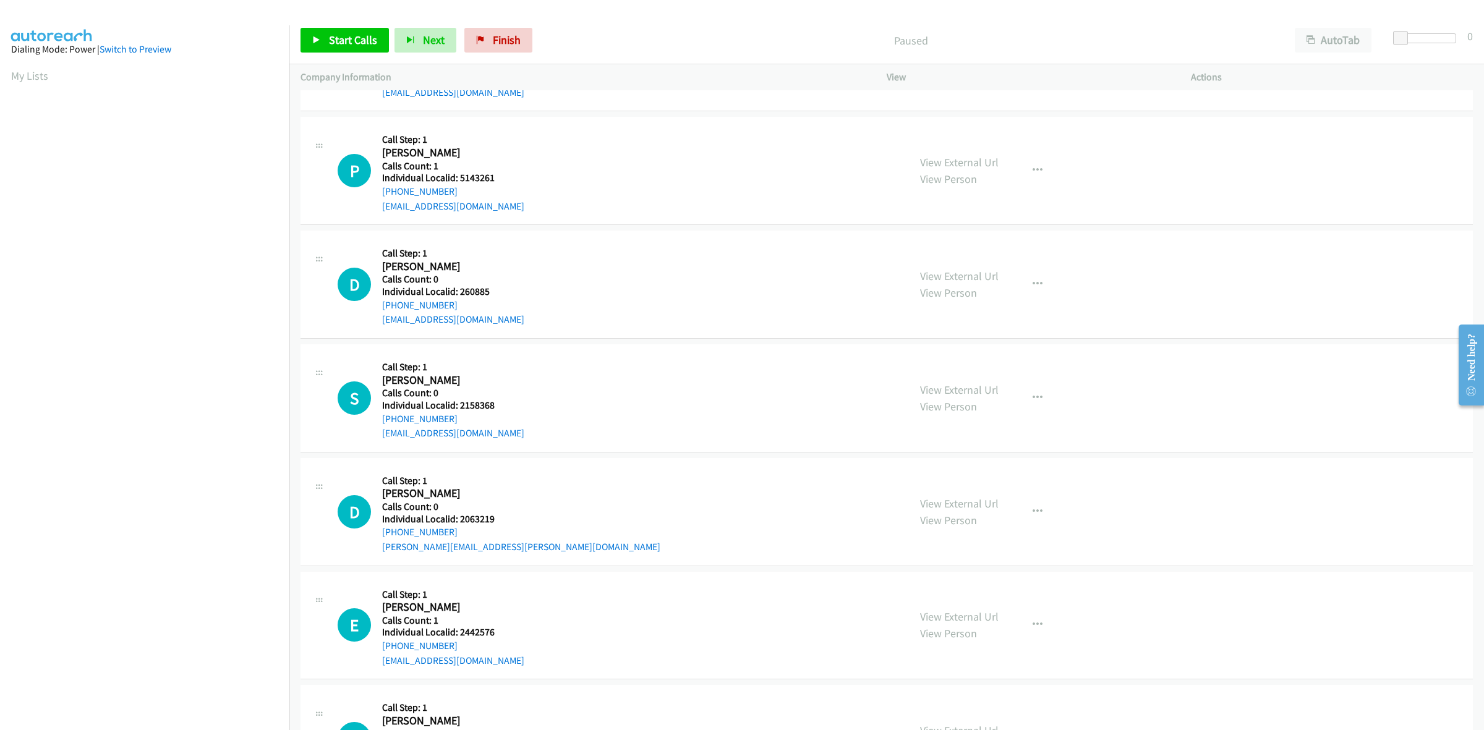
scroll to position [96, 0]
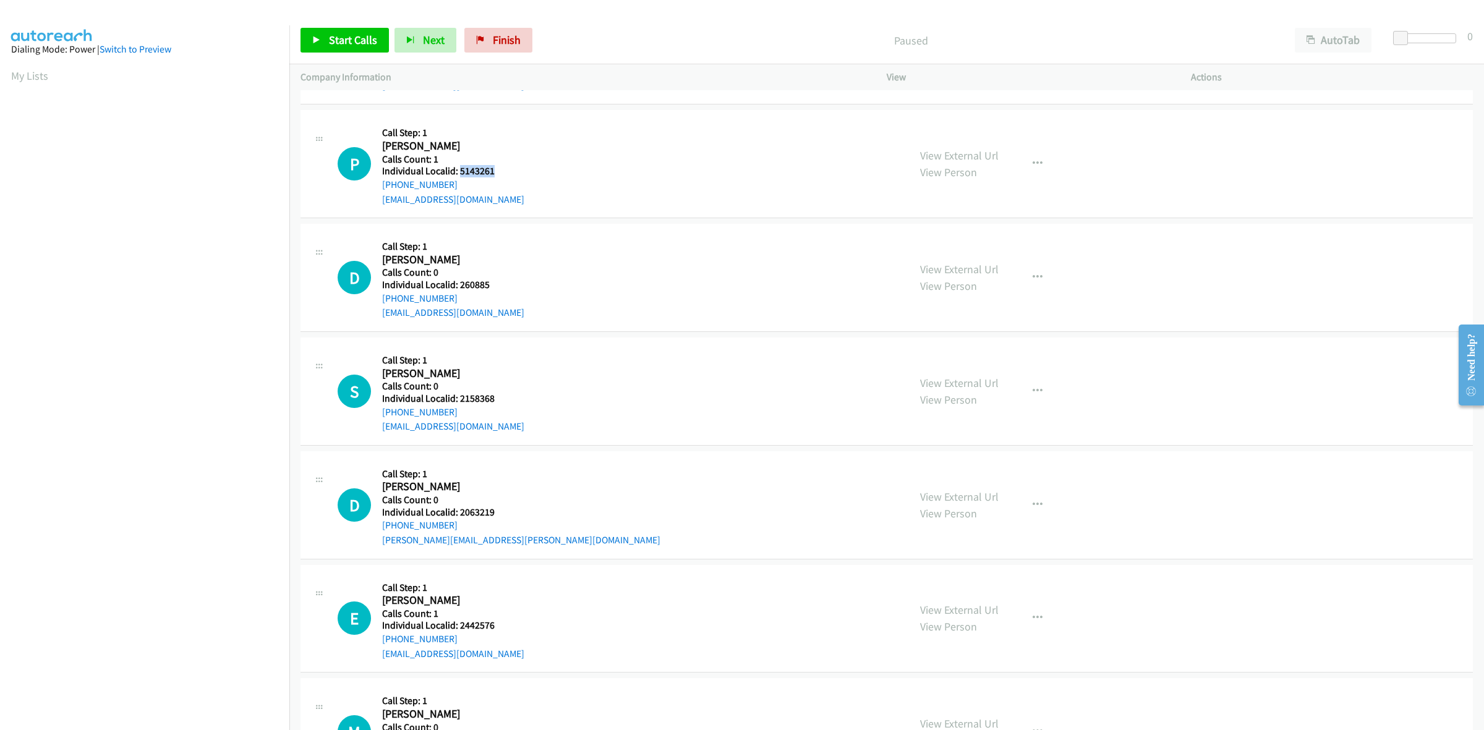
drag, startPoint x: 496, startPoint y: 169, endPoint x: 458, endPoint y: 168, distance: 37.8
click at [458, 168] on h5 "Individual Localid: 5143261" at bounding box center [453, 171] width 142 height 12
copy h5 "5143261"
click at [1037, 163] on button "button" at bounding box center [1037, 164] width 33 height 25
click at [959, 239] on link "Skip Call" at bounding box center [971, 245] width 165 height 25
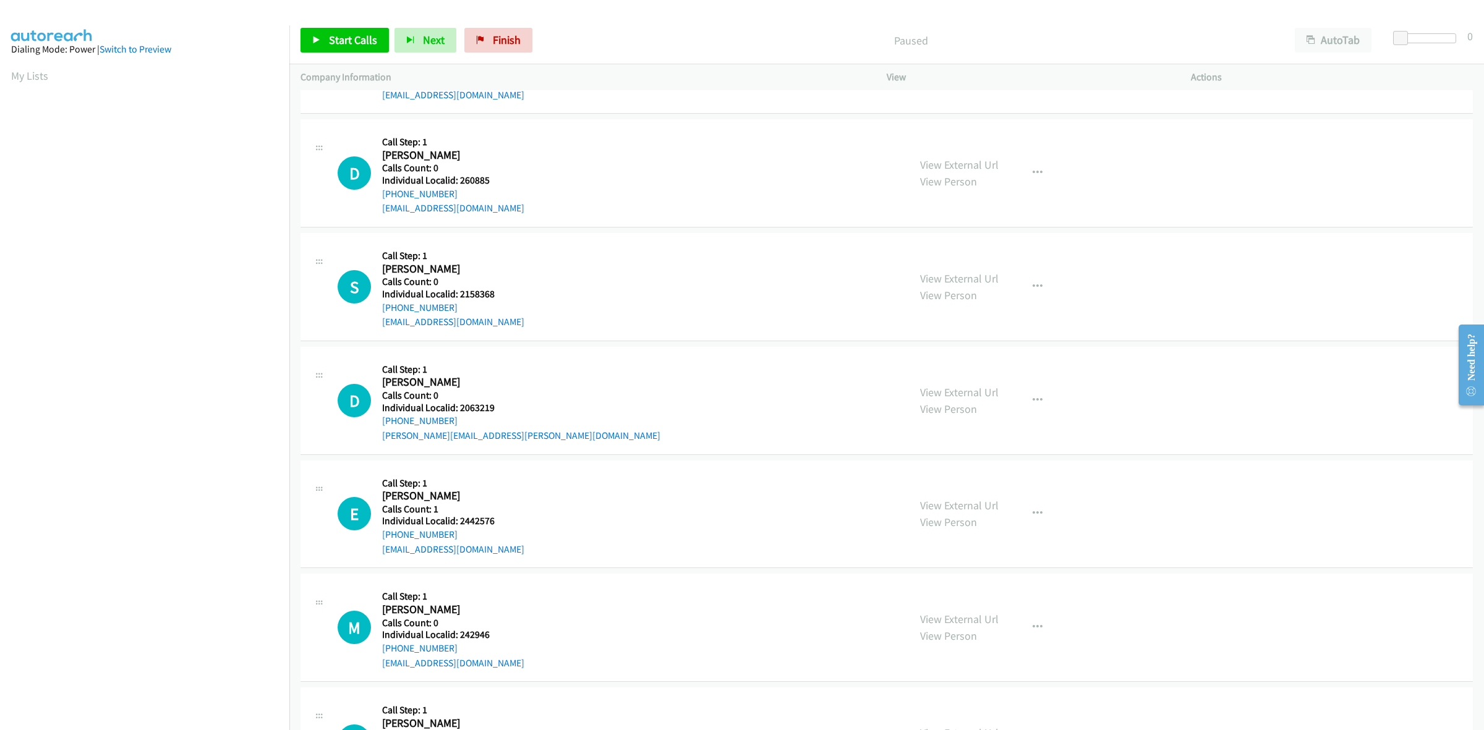
scroll to position [212, 0]
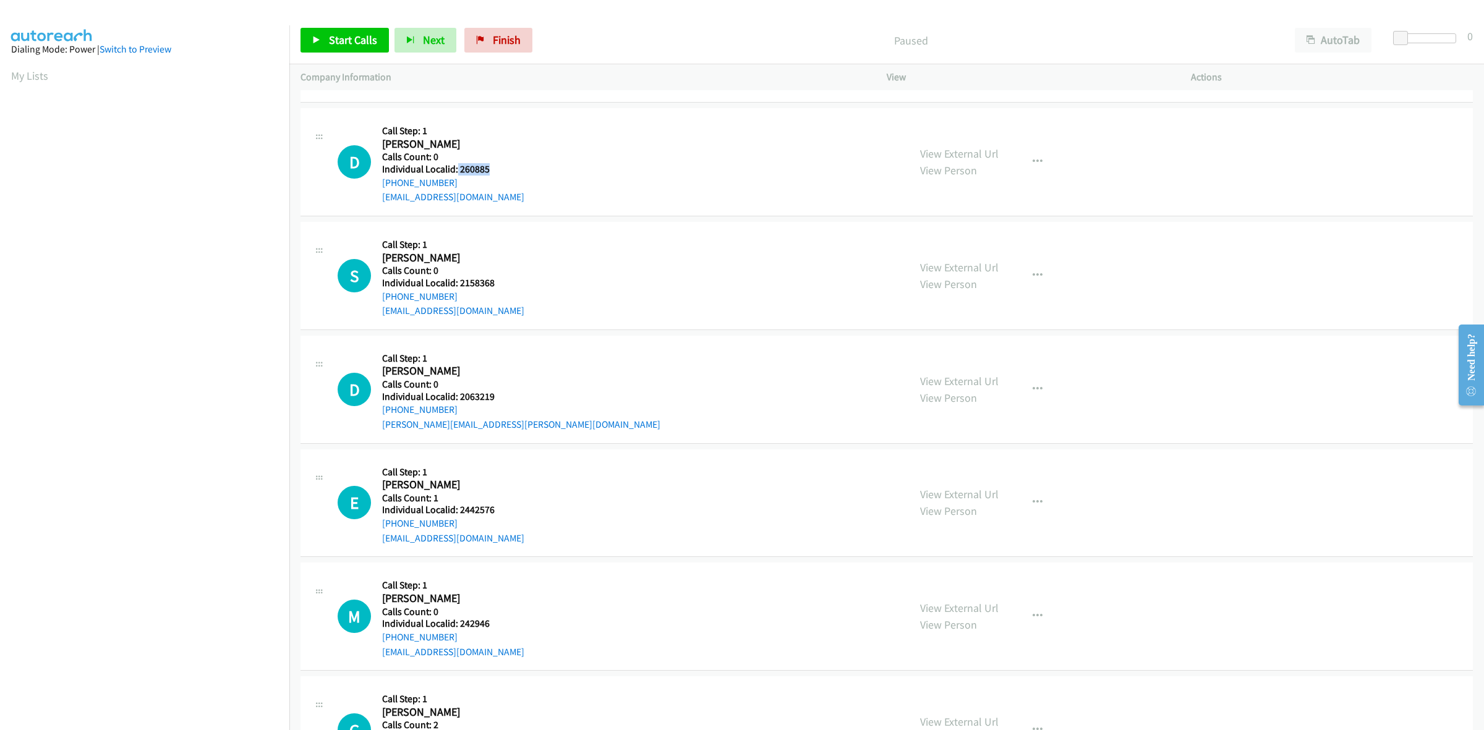
drag, startPoint x: 489, startPoint y: 168, endPoint x: 456, endPoint y: 171, distance: 33.0
click at [456, 171] on h5 "Individual Localid: 260885" at bounding box center [453, 169] width 142 height 12
copy h5 "260885"
click at [38, 79] on link "My Lists" at bounding box center [29, 76] width 37 height 14
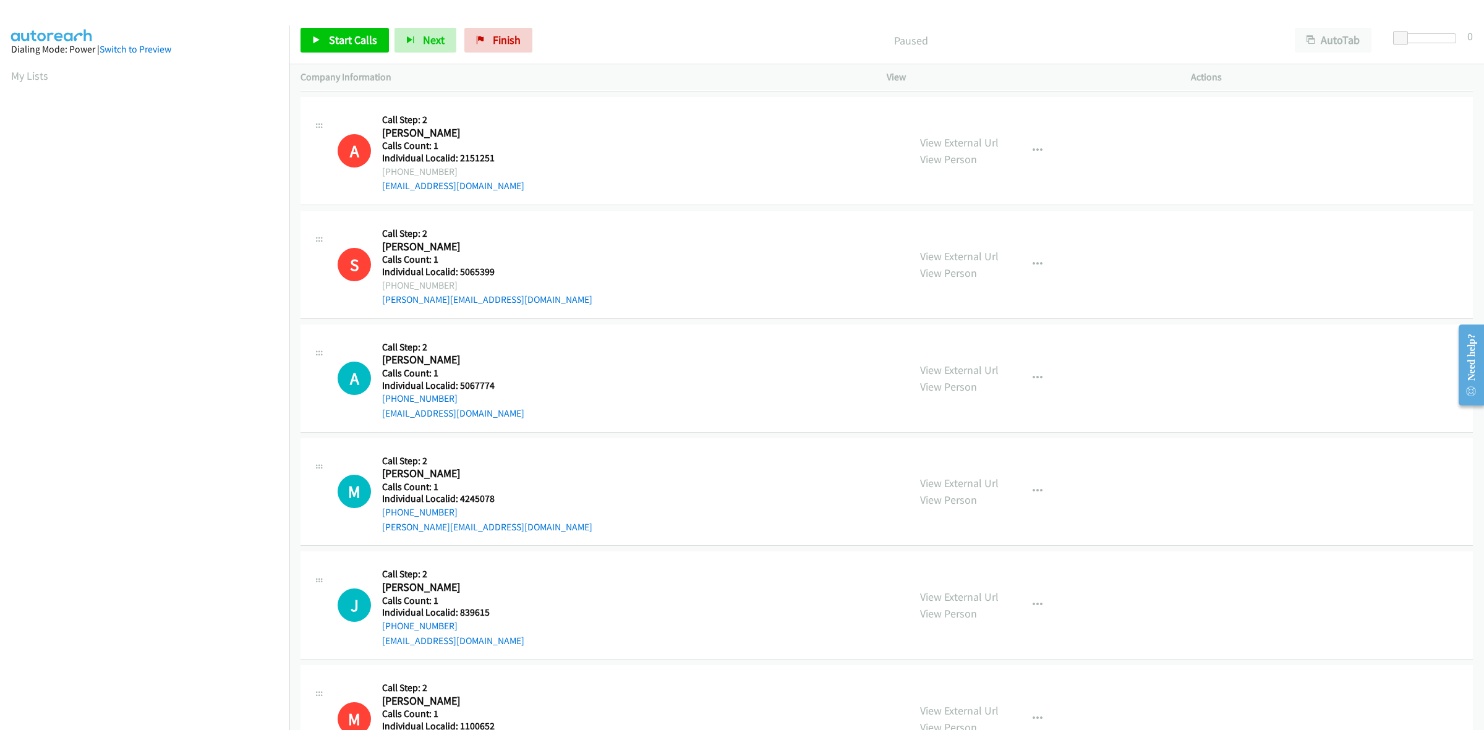
scroll to position [289, 0]
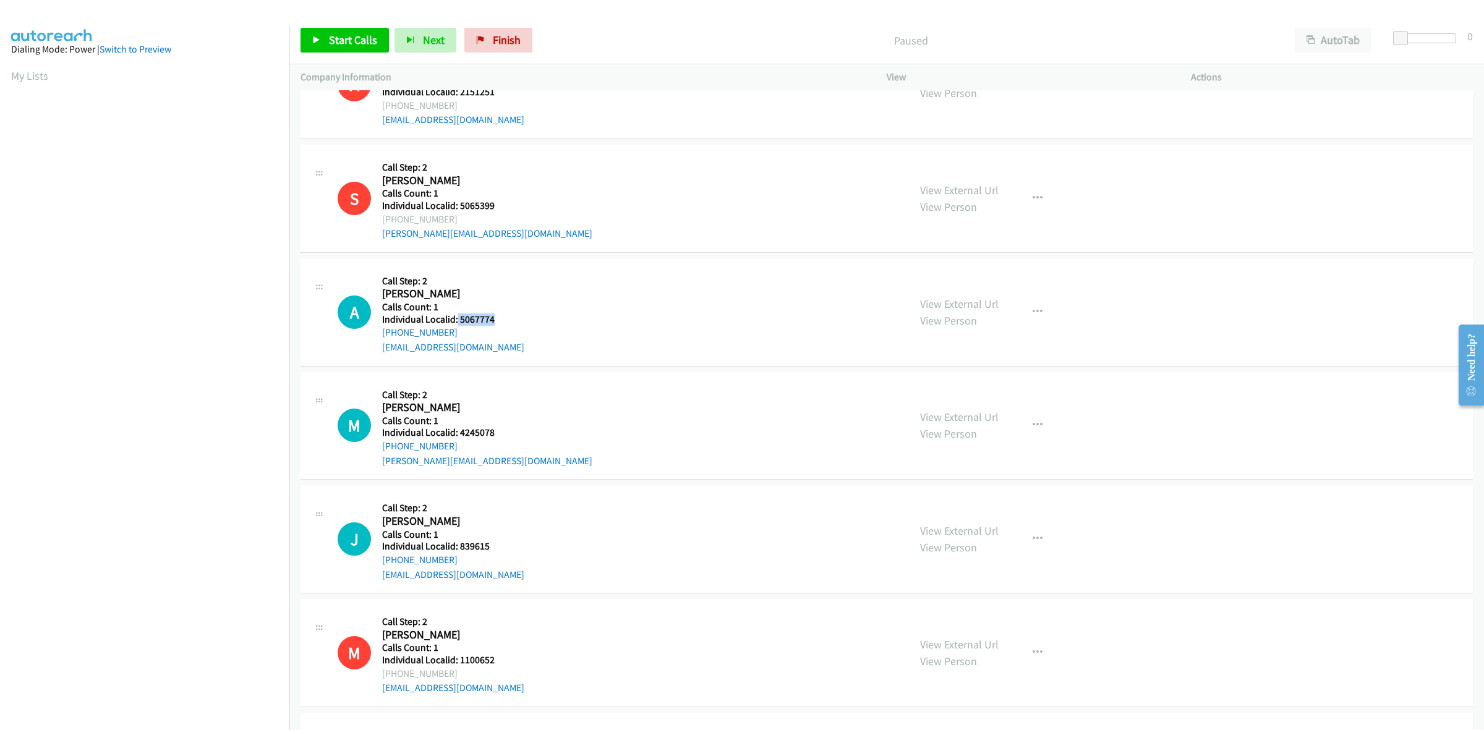
drag, startPoint x: 513, startPoint y: 317, endPoint x: 456, endPoint y: 317, distance: 56.9
click at [456, 317] on div "A Callback Scheduled Call Step: 2 [PERSON_NAME] America/New_York Calls Count: 1…" at bounding box center [618, 312] width 560 height 85
copy h5 "5067774"
click at [517, 320] on div "A Callback Scheduled Call Step: 2 Alex Conner America/New_York Calls Count: 1 I…" at bounding box center [618, 312] width 560 height 85
drag, startPoint x: 435, startPoint y: 332, endPoint x: 382, endPoint y: 338, distance: 53.5
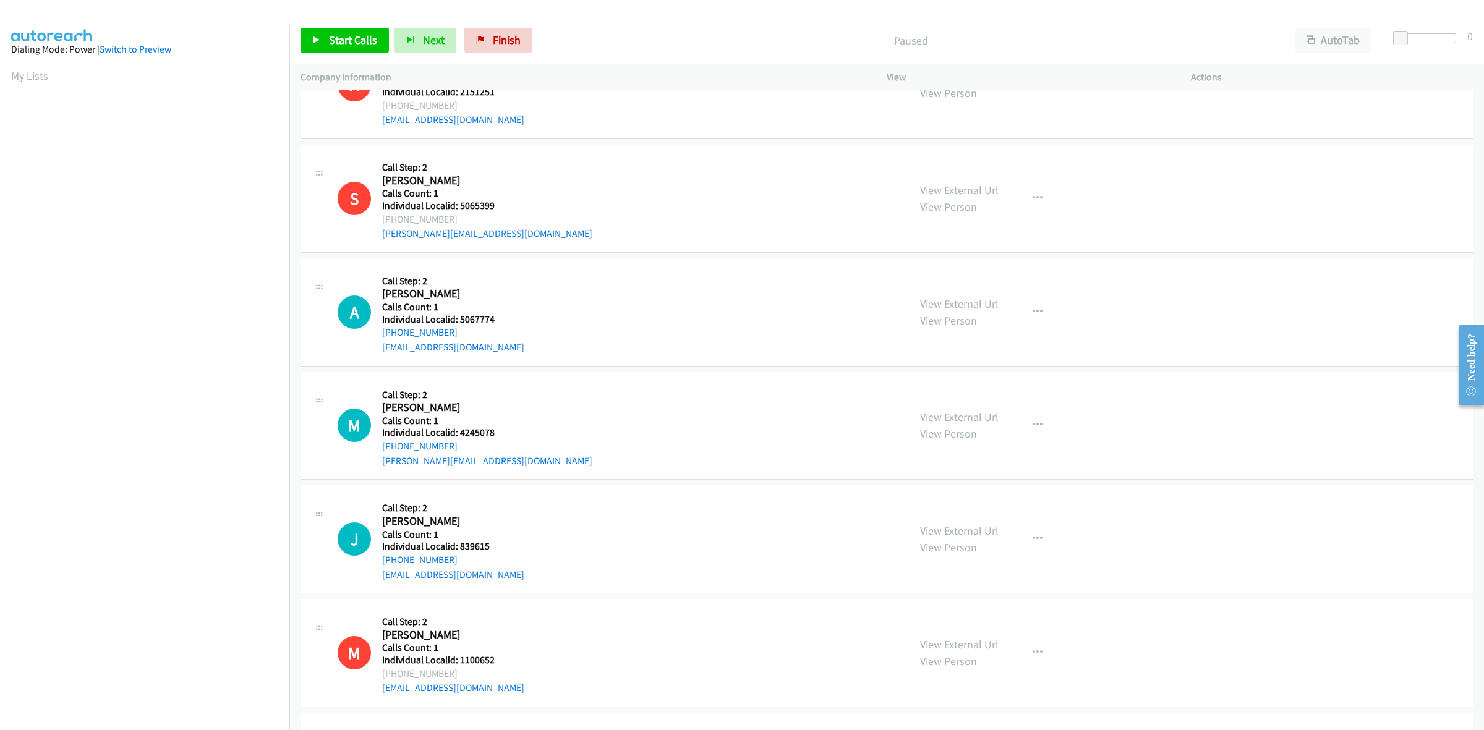
click at [382, 338] on div "+1 463-215-4132" at bounding box center [453, 332] width 142 height 15
copy link "+1 463-215-4132"
drag, startPoint x: 487, startPoint y: 317, endPoint x: 460, endPoint y: 317, distance: 27.8
click at [460, 317] on h5 "Individual Localid: 5067774" at bounding box center [453, 320] width 142 height 12
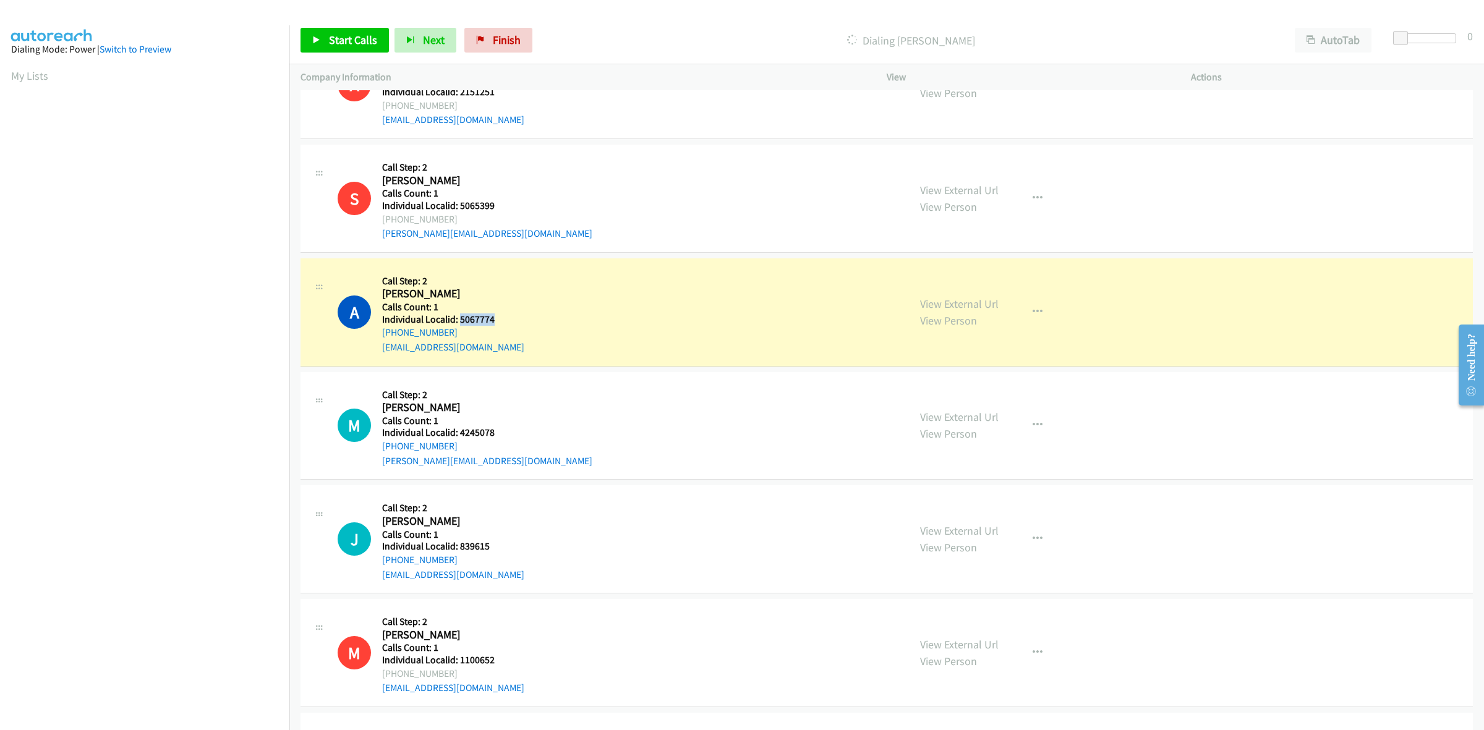
copy h5 "5067774"
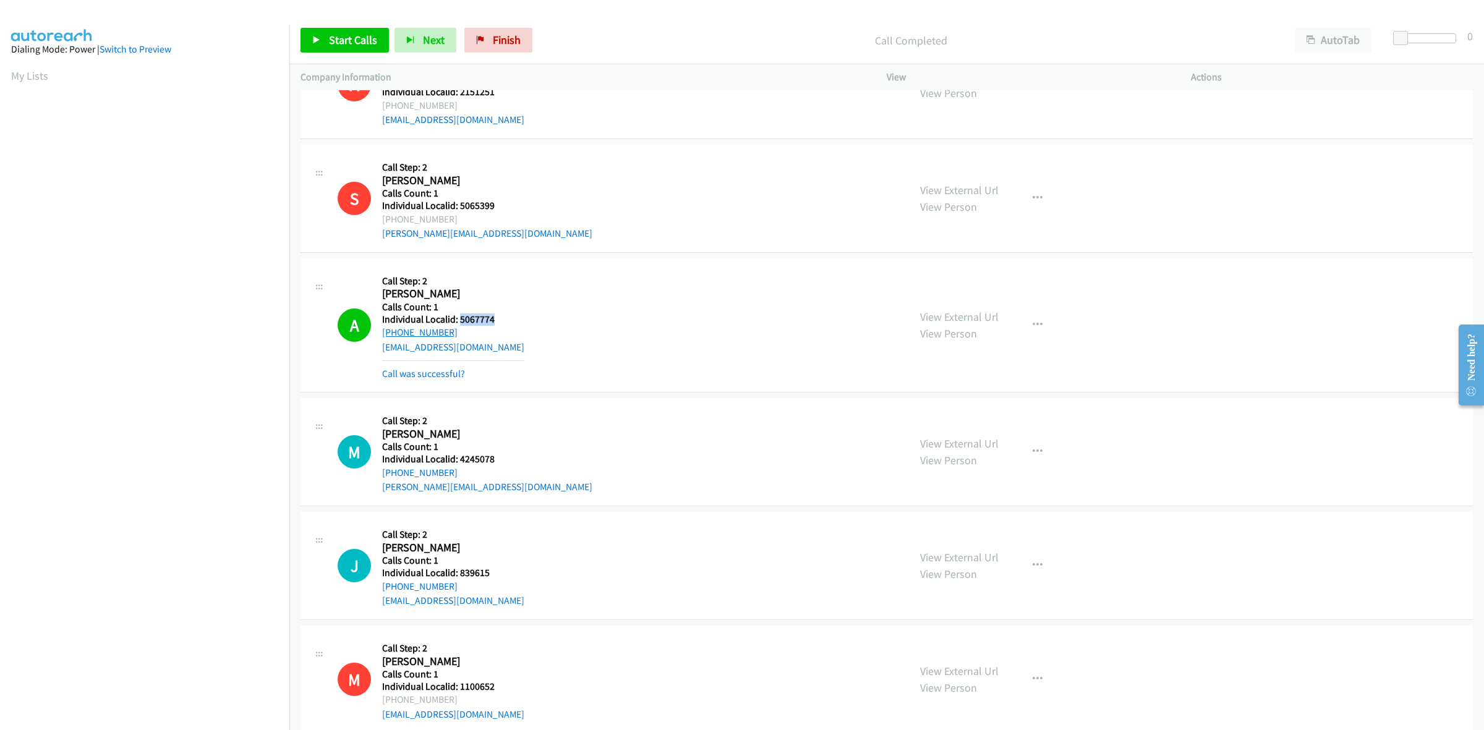
drag, startPoint x: 448, startPoint y: 327, endPoint x: 382, endPoint y: 335, distance: 66.7
click at [382, 335] on div "+1 463-215-4132" at bounding box center [453, 332] width 142 height 15
copy link "+1 463-215-4132"
click at [1033, 320] on icon "button" at bounding box center [1038, 325] width 10 height 10
click at [977, 432] on link "Add to do not call list" at bounding box center [971, 431] width 165 height 25
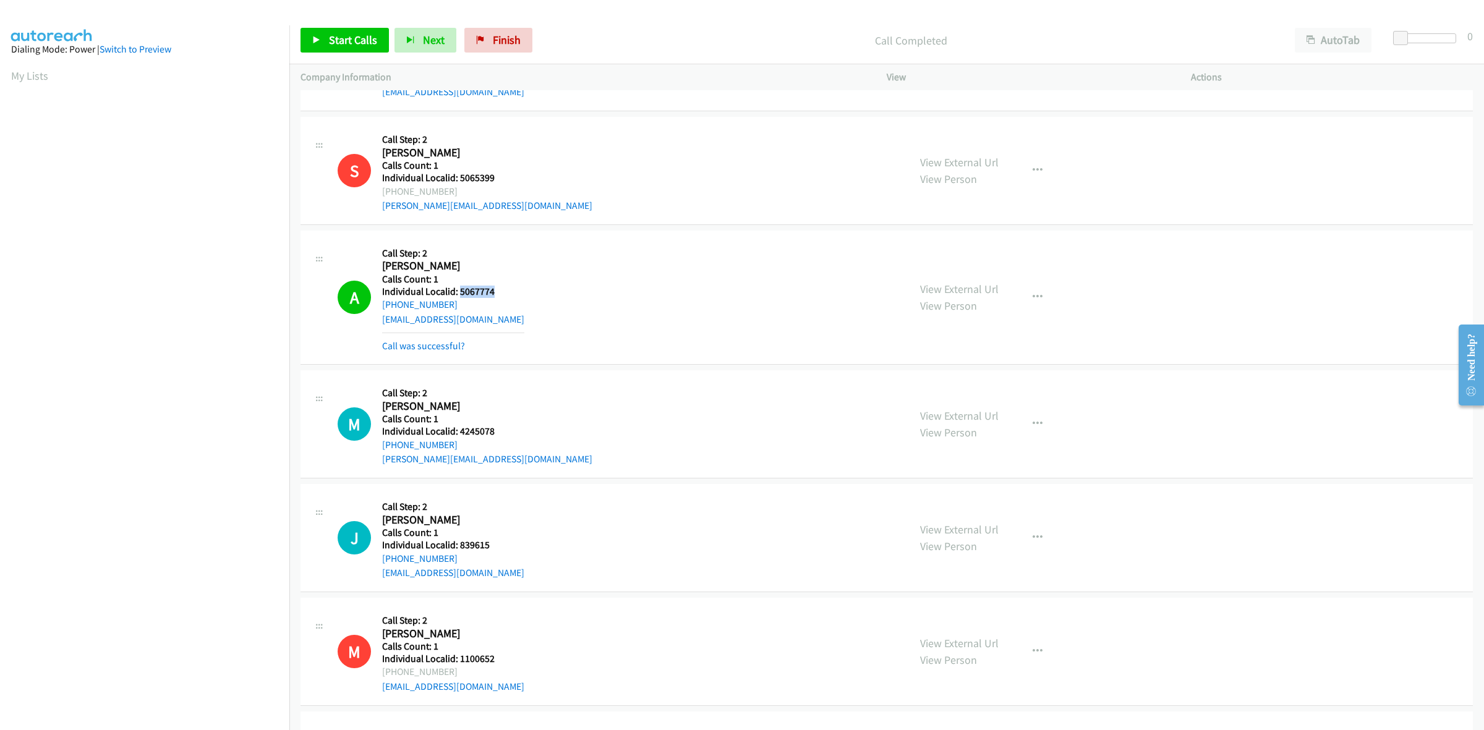
scroll to position [406, 0]
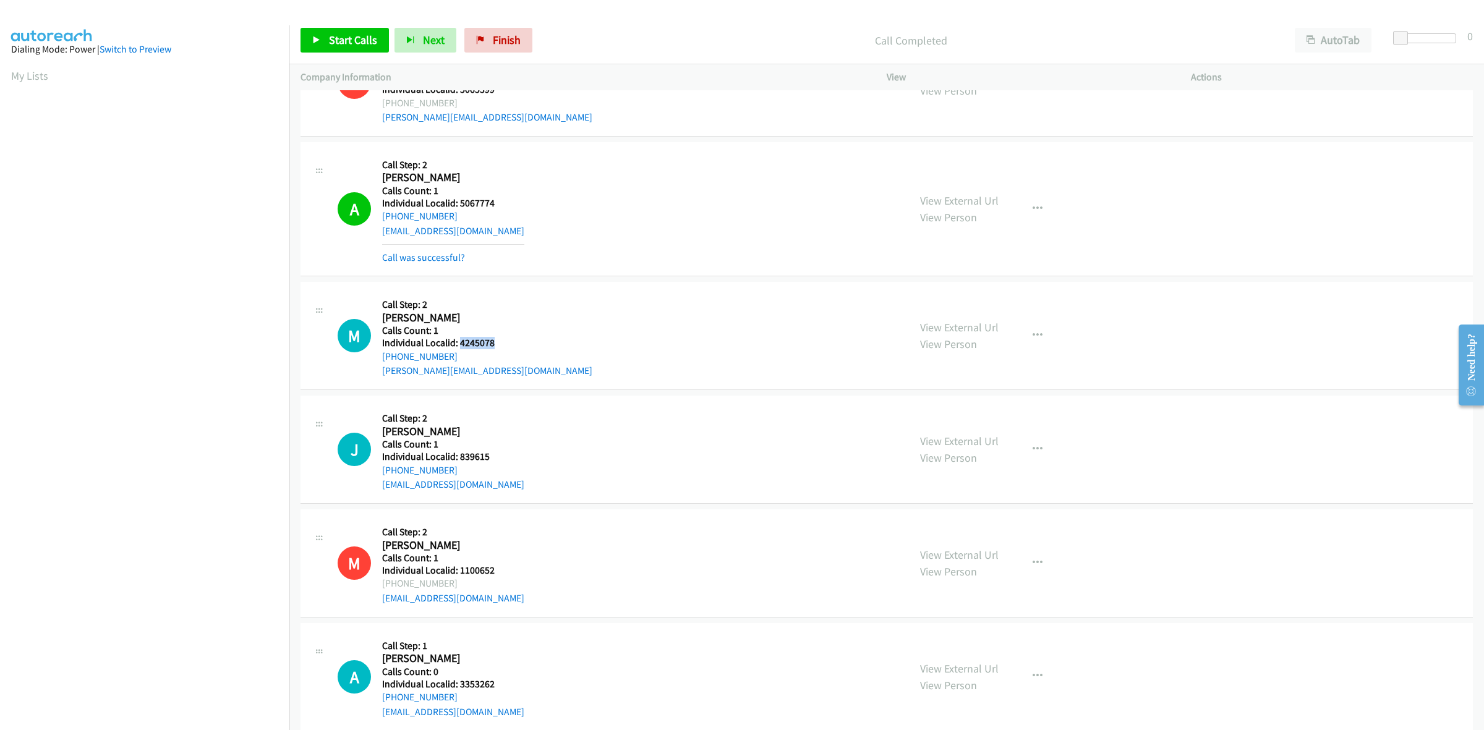
drag, startPoint x: 508, startPoint y: 346, endPoint x: 458, endPoint y: 345, distance: 49.5
click at [458, 345] on div "M Callback Scheduled Call Step: 2 Michael Smith America/New_York Calls Count: 1…" at bounding box center [618, 335] width 560 height 85
copy h5 "4245078"
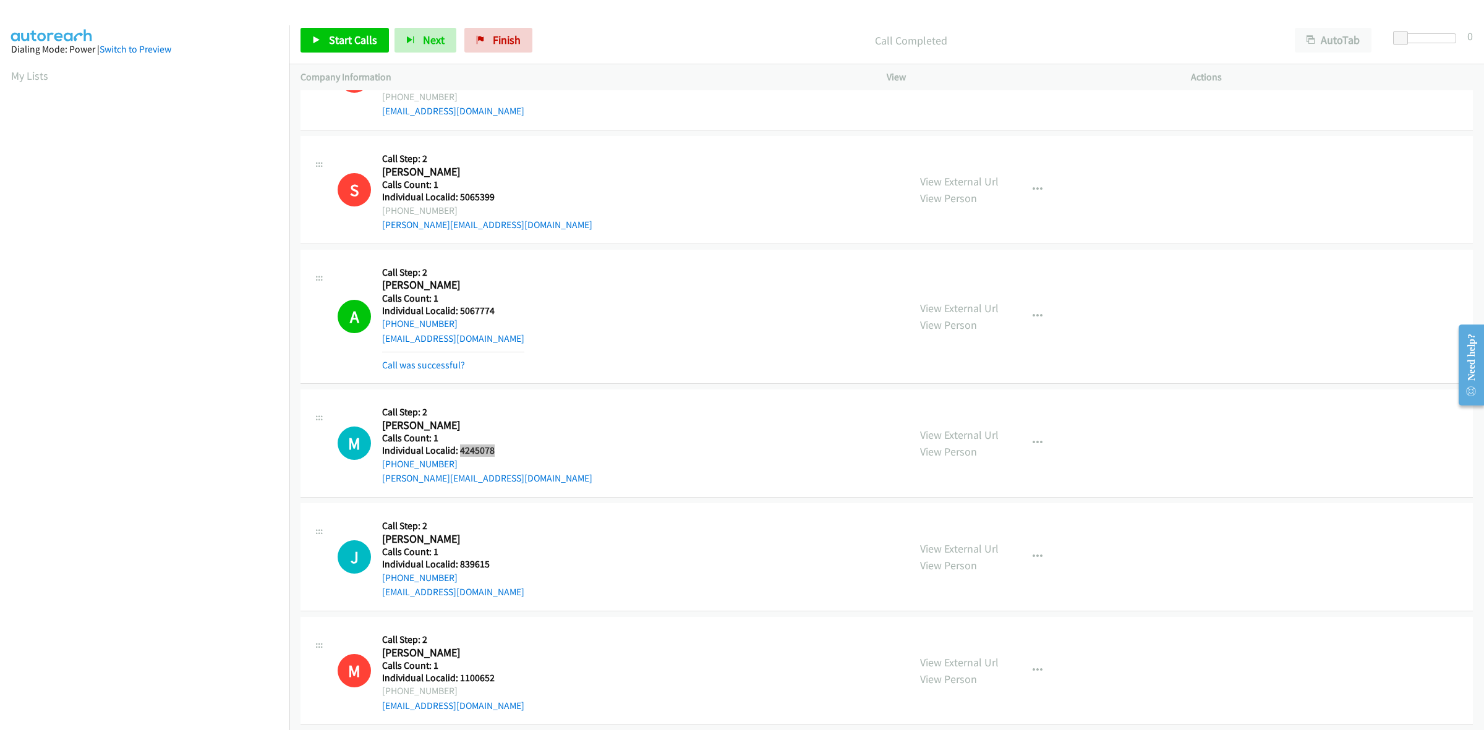
scroll to position [289, 0]
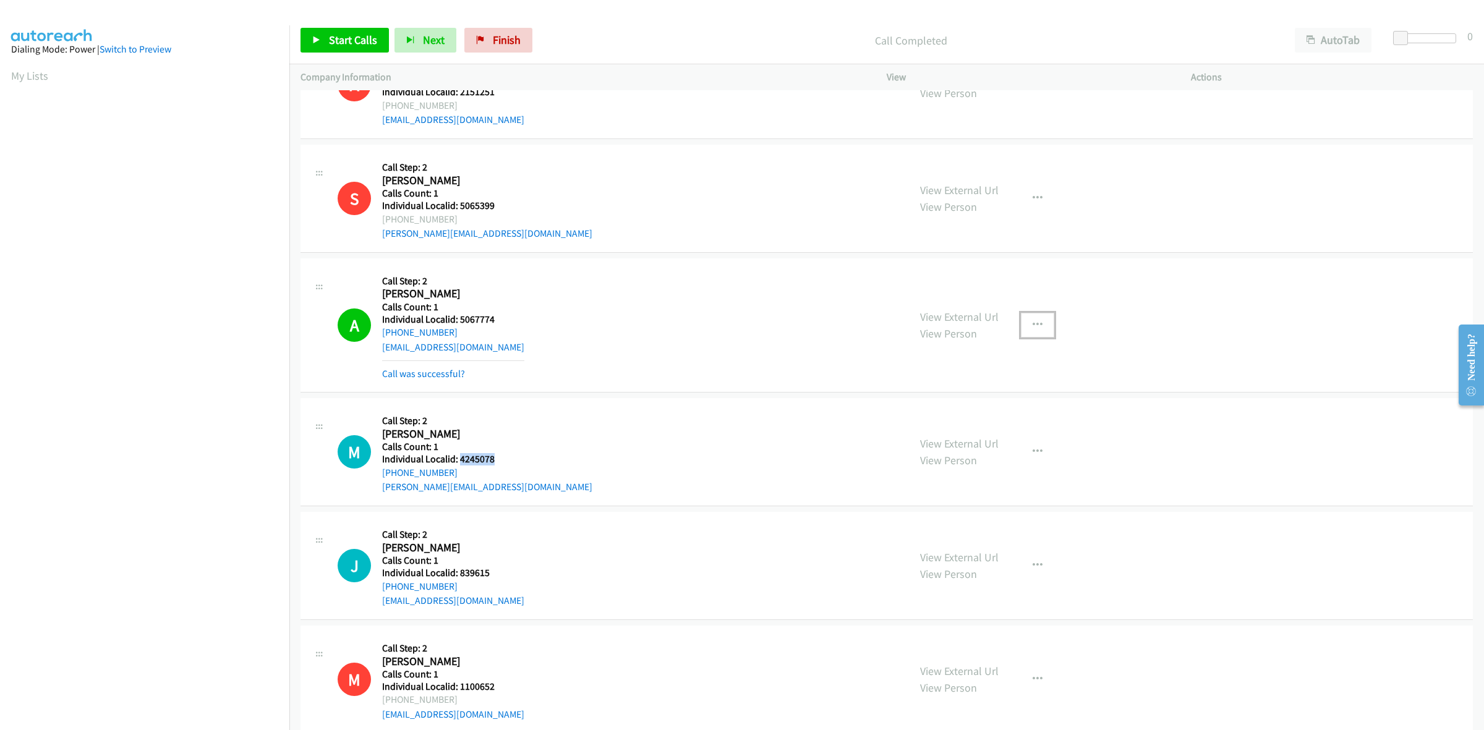
click at [1033, 325] on icon "button" at bounding box center [1038, 325] width 10 height 10
click at [948, 424] on link "Add to do not call list" at bounding box center [971, 431] width 165 height 25
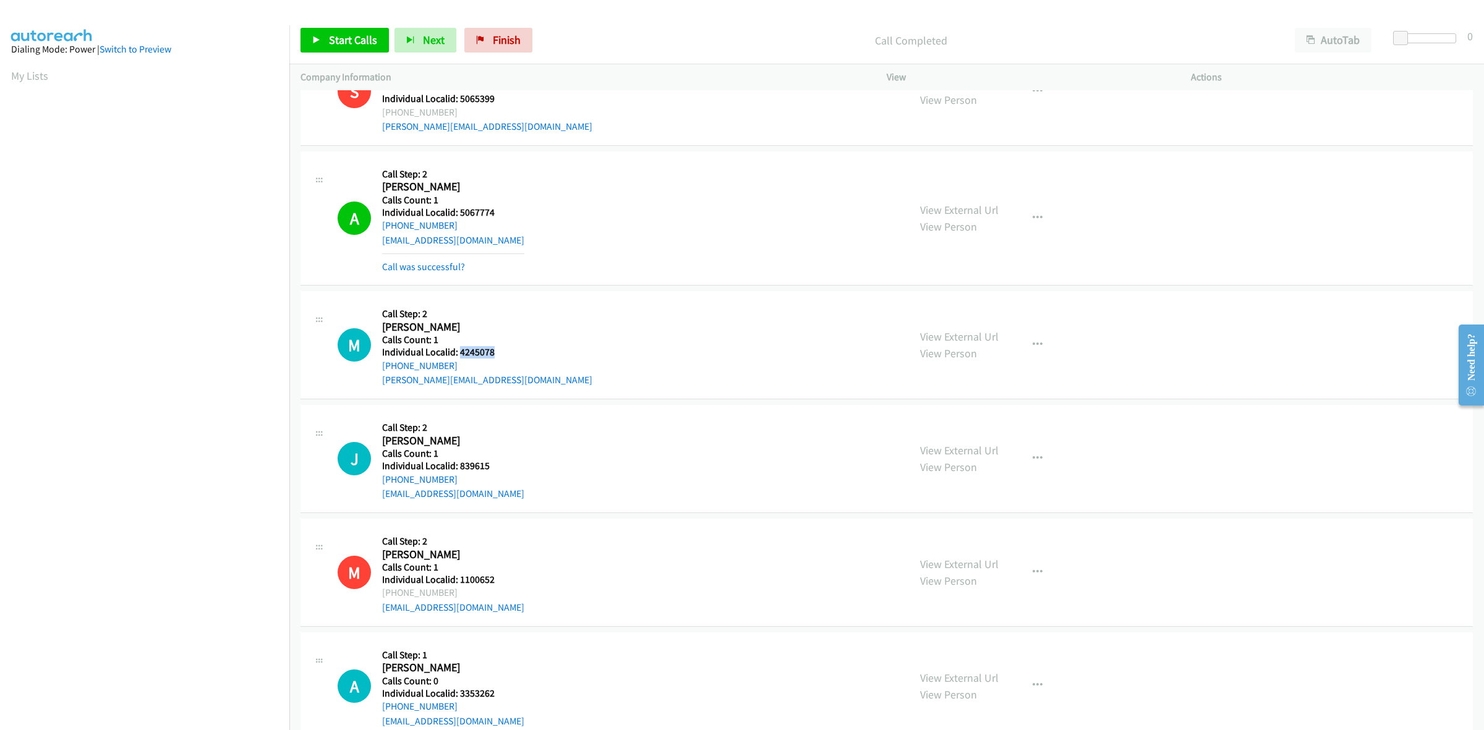
scroll to position [406, 0]
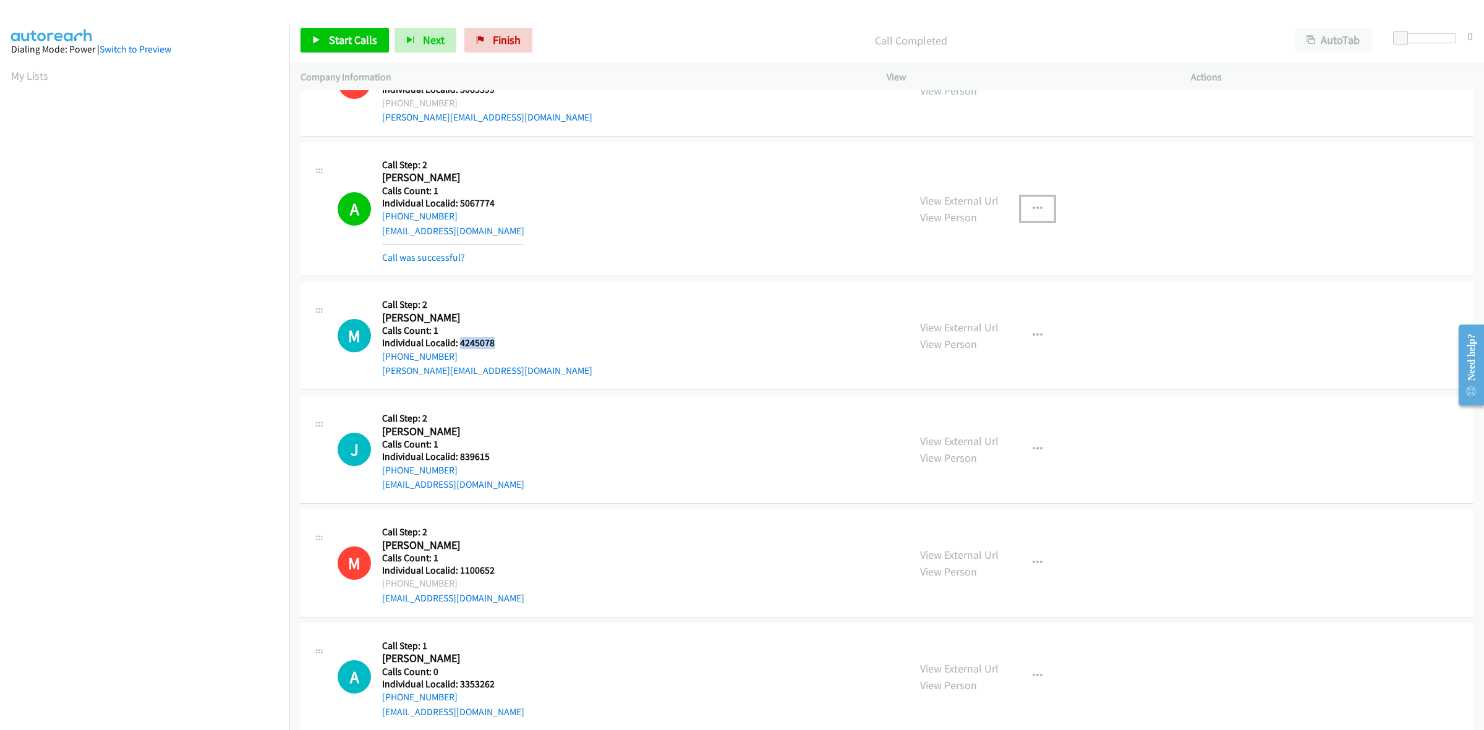
click at [1034, 212] on icon "button" at bounding box center [1038, 209] width 10 height 10
click at [987, 312] on link "Add to do not call list" at bounding box center [971, 314] width 165 height 25
click at [743, 226] on div "A Callback Scheduled Call Step: 2 Alex Conner America/New_York Calls Count: 1 I…" at bounding box center [618, 208] width 560 height 111
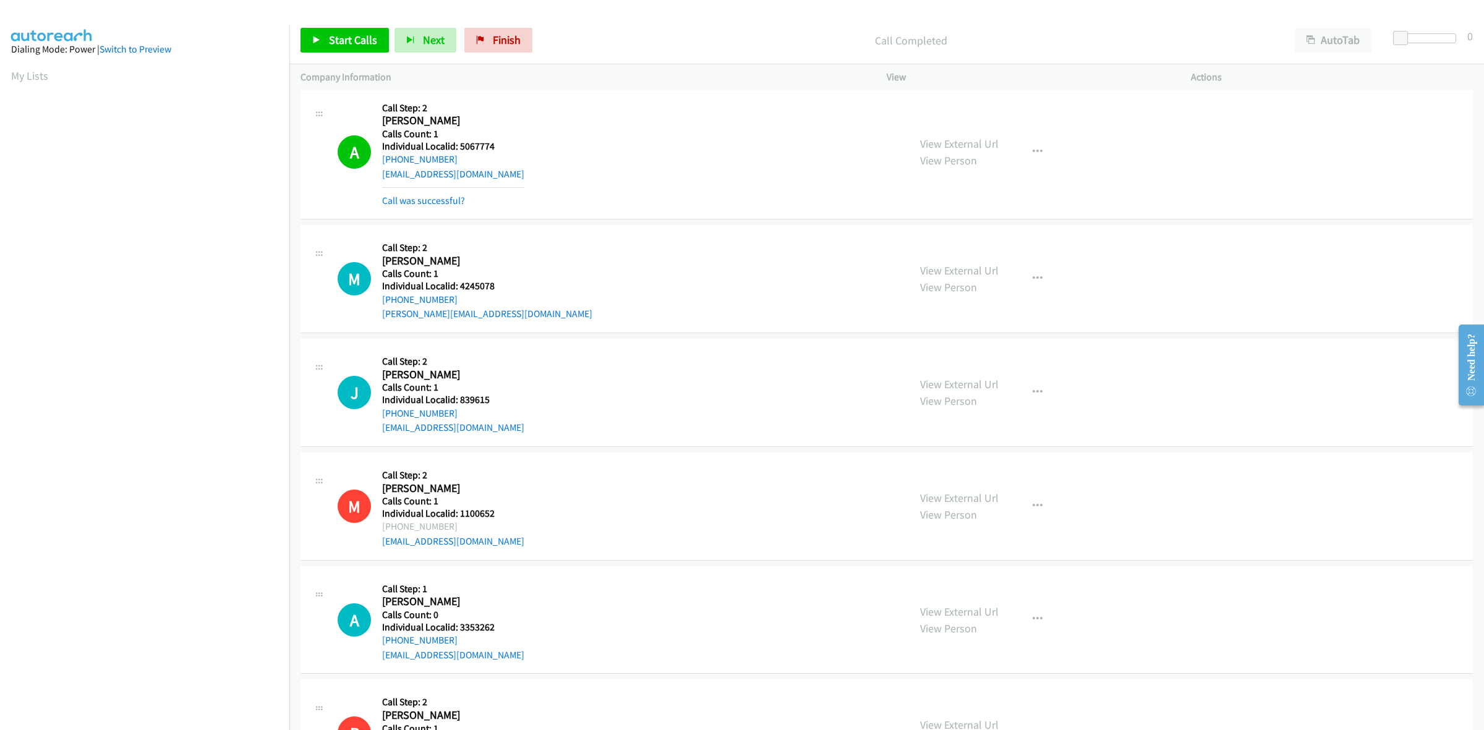
scroll to position [483, 0]
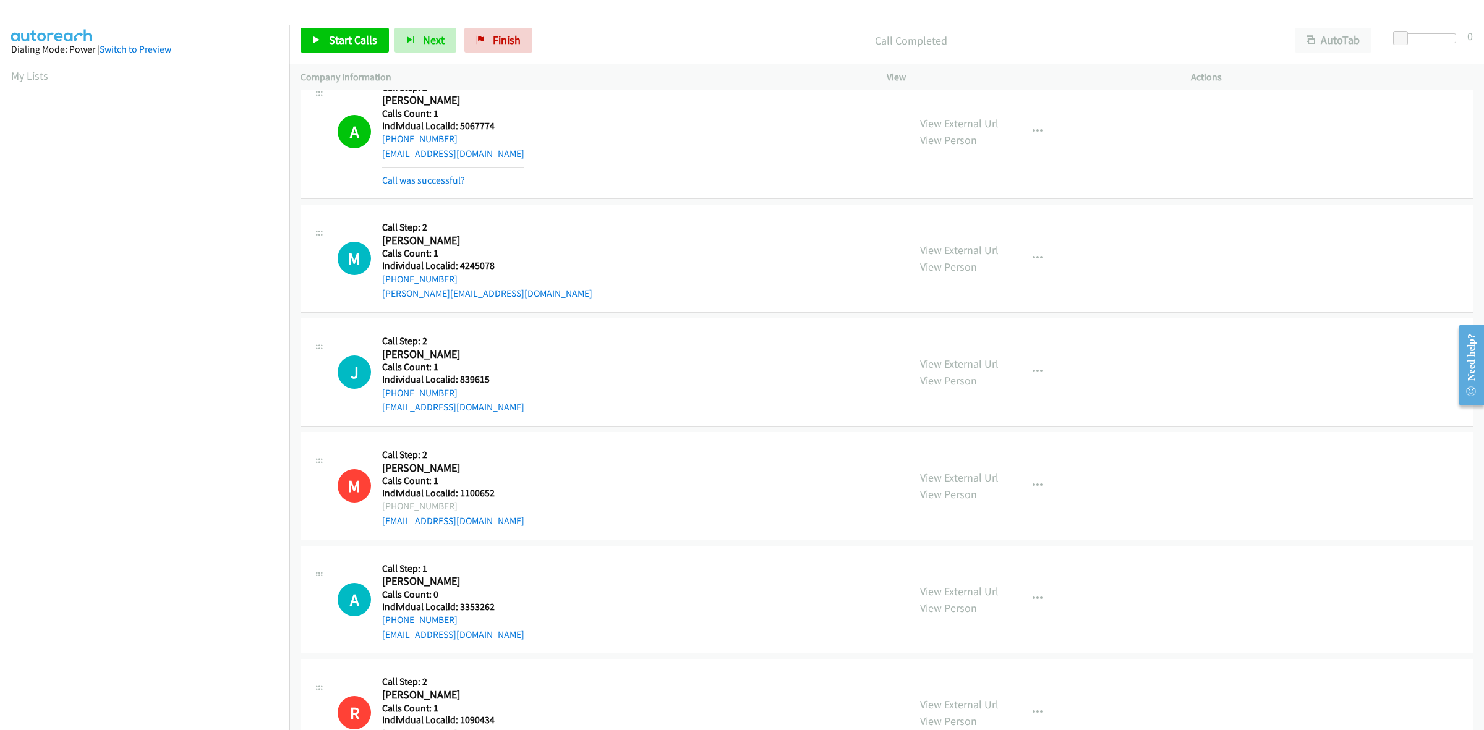
click at [539, 233] on div "M Callback Scheduled Call Step: 2 Michael Smith America/New_York Calls Count: 1…" at bounding box center [618, 258] width 560 height 85
drag, startPoint x: 462, startPoint y: 282, endPoint x: 375, endPoint y: 285, distance: 87.2
click at [375, 285] on div "M Callback Scheduled Call Step: 2 Michael Smith America/New_York Calls Count: 1…" at bounding box center [618, 258] width 560 height 85
copy link "+1 919-291-6448"
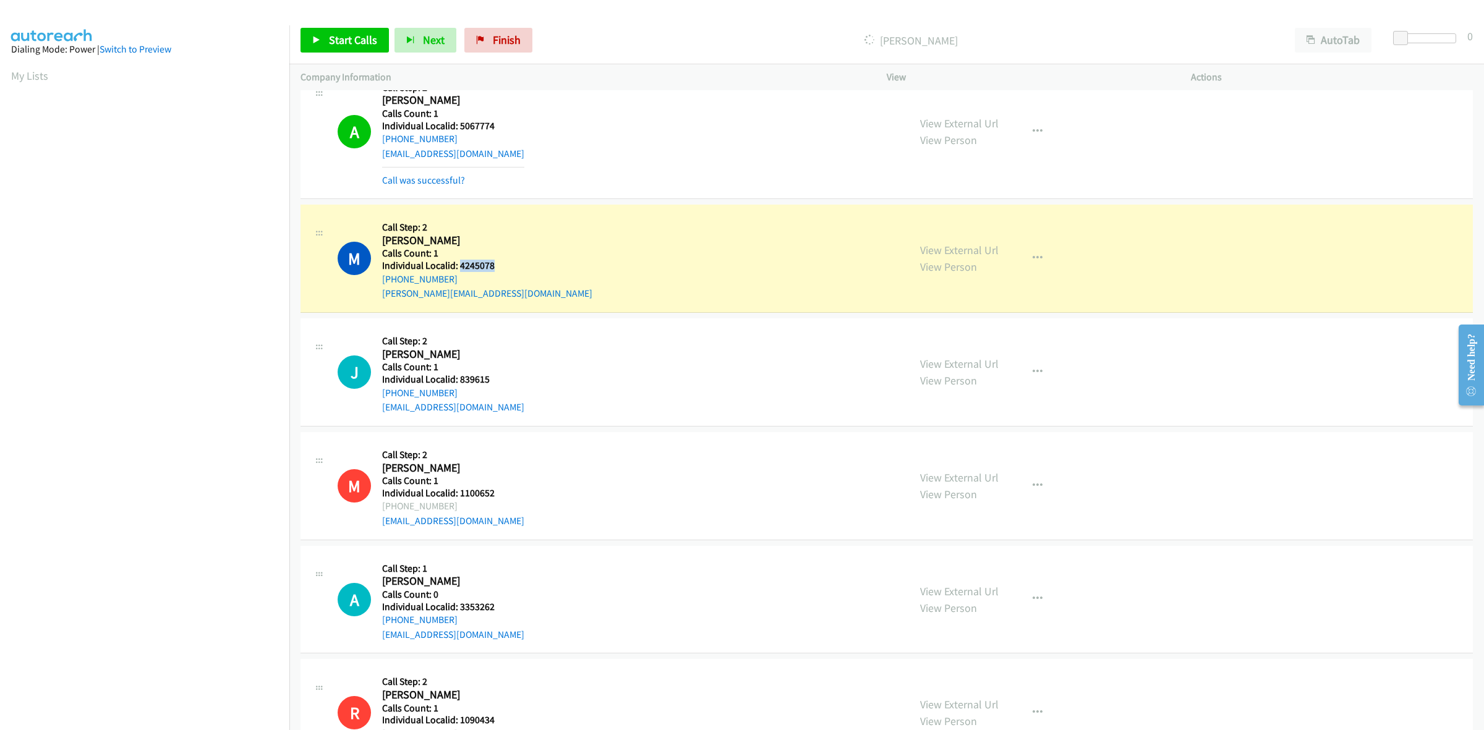
drag, startPoint x: 494, startPoint y: 264, endPoint x: 458, endPoint y: 265, distance: 35.3
click at [458, 265] on h5 "Individual Localid: 4245078" at bounding box center [487, 266] width 210 height 12
copy h5 "4245078"
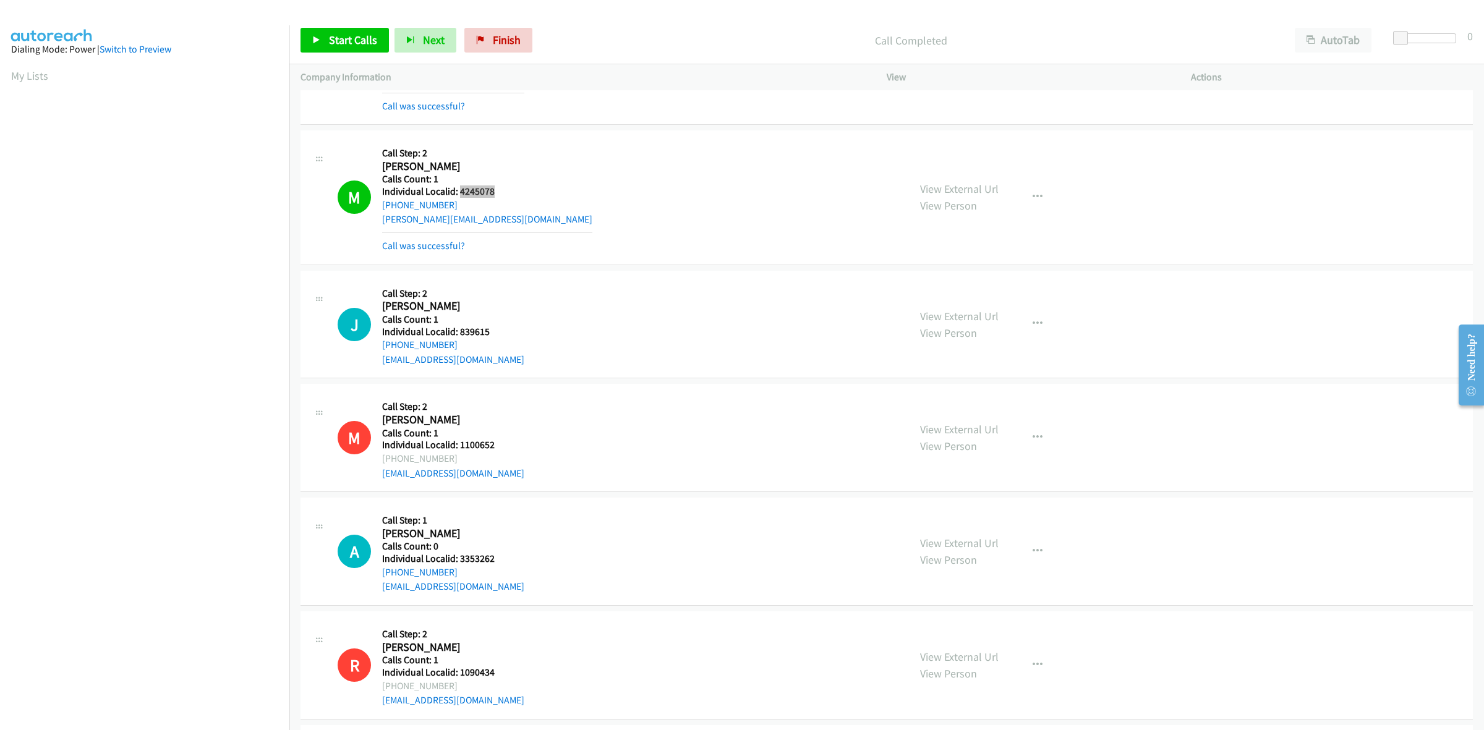
scroll to position [676, 0]
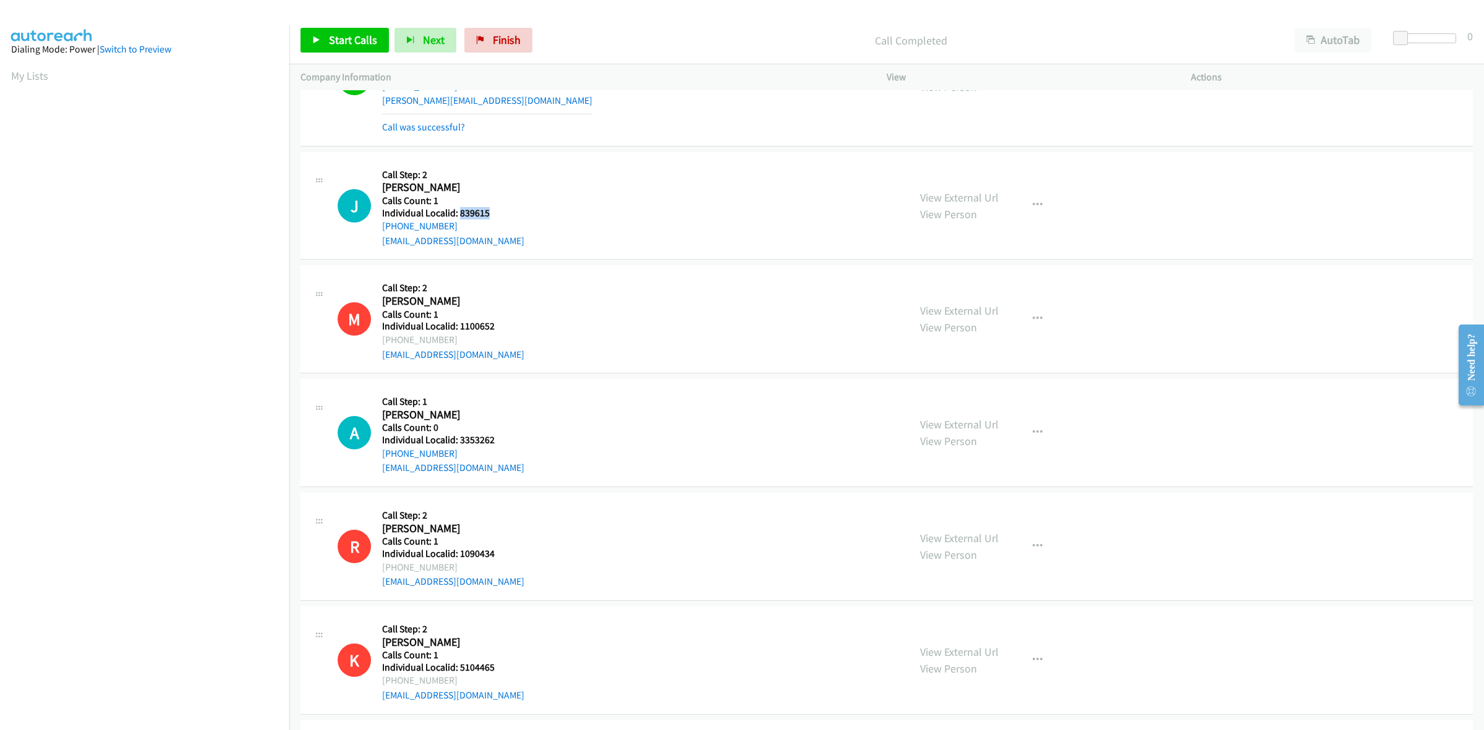
drag, startPoint x: 500, startPoint y: 206, endPoint x: 459, endPoint y: 211, distance: 41.1
click at [459, 211] on h5 "Individual Localid: 839615" at bounding box center [453, 213] width 142 height 12
copy h5 "839615"
drag, startPoint x: 452, startPoint y: 221, endPoint x: 379, endPoint y: 230, distance: 73.0
click at [379, 230] on div "J Callback Scheduled Call Step: 2 James Weavering America/New_York Calls Count:…" at bounding box center [618, 205] width 560 height 85
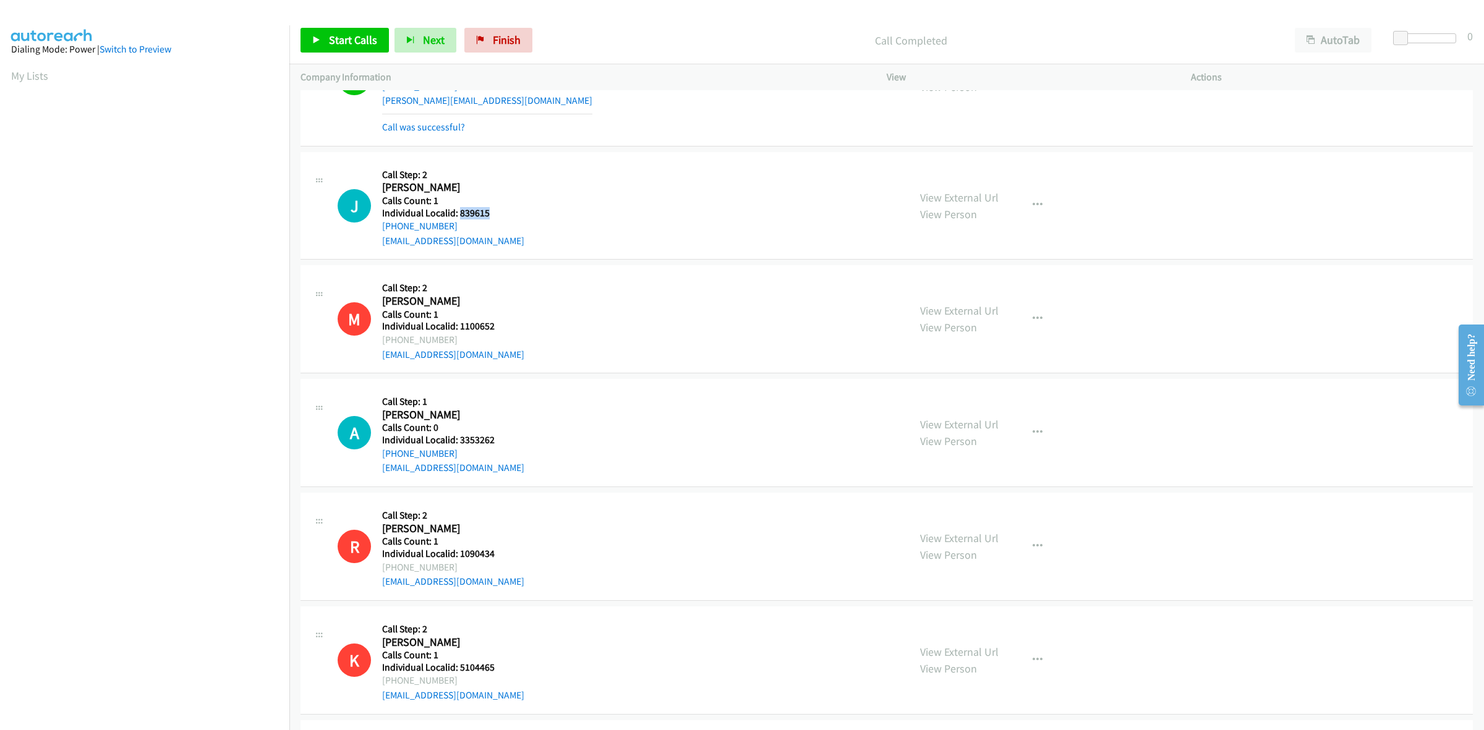
copy link "+1 443-324-2937"
drag, startPoint x: 501, startPoint y: 218, endPoint x: 455, endPoint y: 214, distance: 45.9
click at [455, 214] on h5 "Individual Localid: 839615" at bounding box center [453, 213] width 142 height 12
copy h5 "839615"
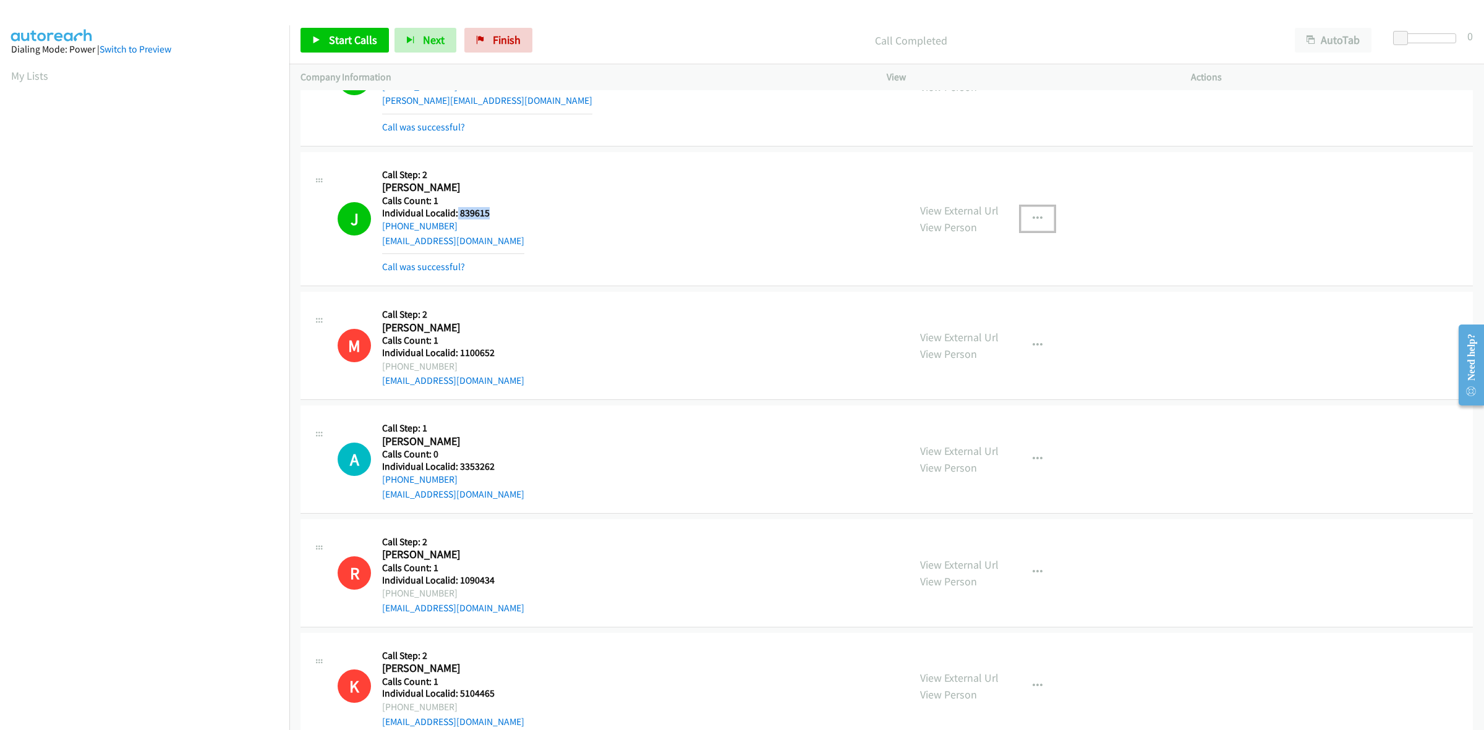
click at [1033, 221] on icon "button" at bounding box center [1038, 219] width 10 height 10
click at [967, 328] on link "Add to do not call list" at bounding box center [971, 324] width 165 height 25
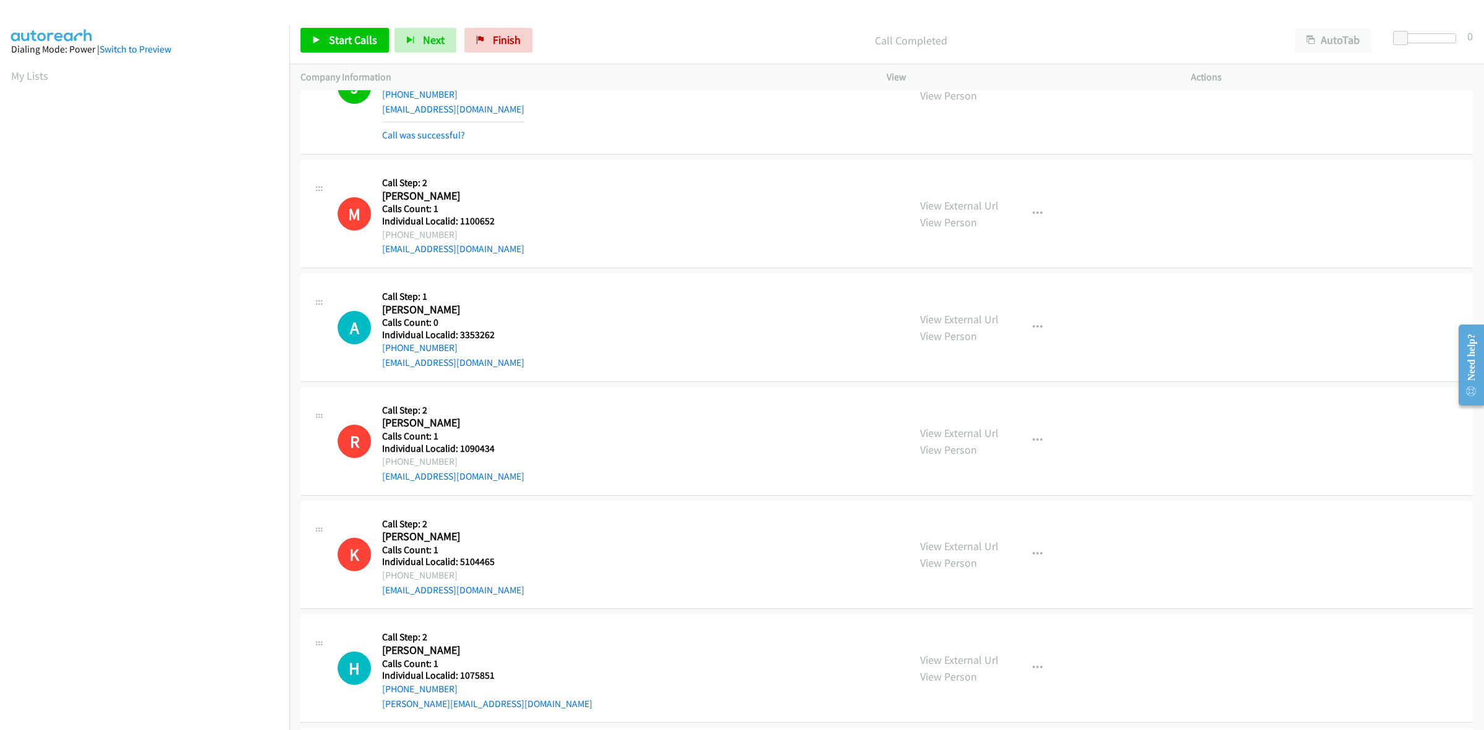
scroll to position [928, 0]
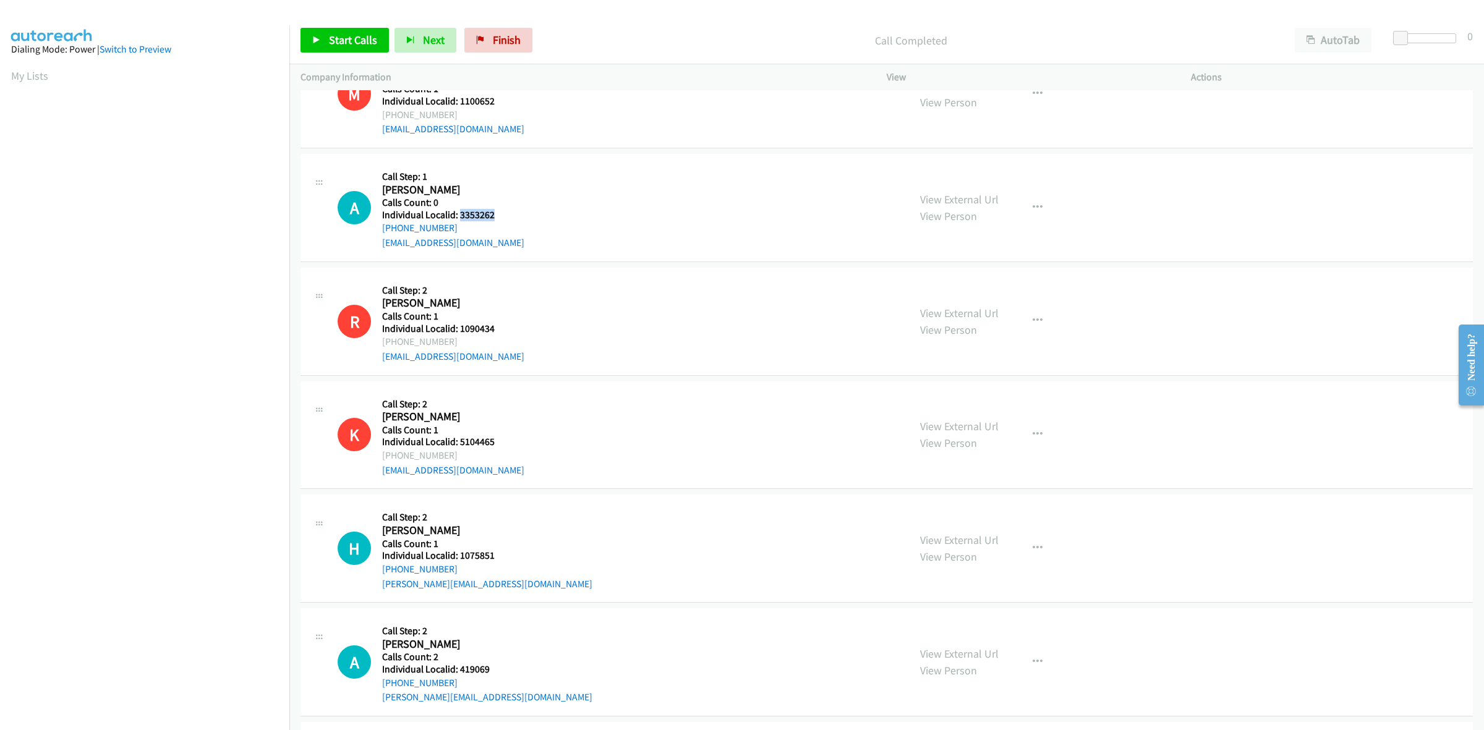
drag, startPoint x: 502, startPoint y: 213, endPoint x: 461, endPoint y: 218, distance: 41.1
click at [461, 218] on h5 "Individual Localid: 3353262" at bounding box center [453, 215] width 142 height 12
click at [555, 158] on div "A Callback Scheduled Call Step: 1 Andre Bouchard America/New_York Calls Count: …" at bounding box center [887, 208] width 1173 height 108
drag, startPoint x: 453, startPoint y: 227, endPoint x: 378, endPoint y: 235, distance: 75.9
click at [378, 235] on div "A Callback Scheduled Call Step: 1 Andre Bouchard America/New_York Calls Count: …" at bounding box center [618, 207] width 560 height 85
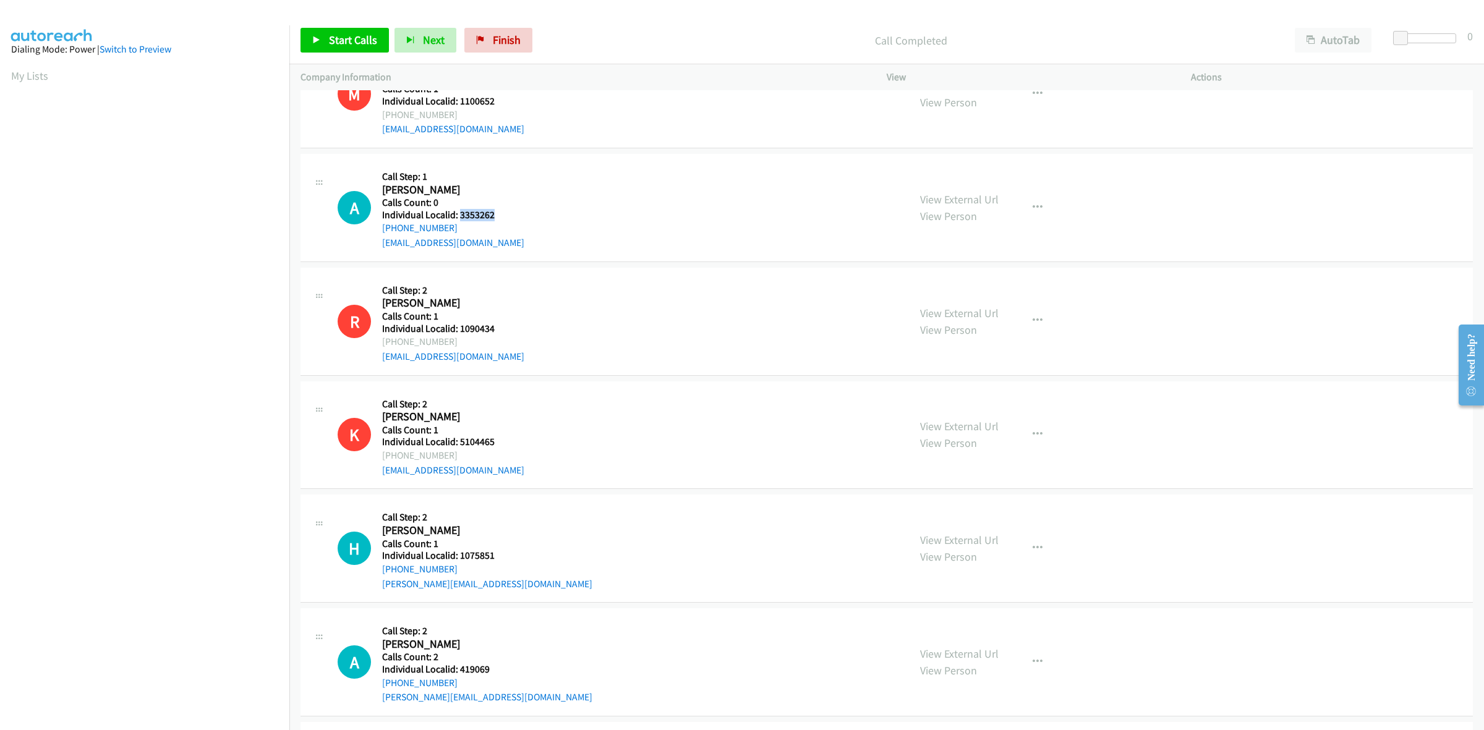
drag, startPoint x: 513, startPoint y: 216, endPoint x: 458, endPoint y: 212, distance: 55.2
click at [458, 212] on div "A Callback Scheduled Call Step: 1 Andre Bouchard America/New_York Calls Count: …" at bounding box center [618, 207] width 560 height 85
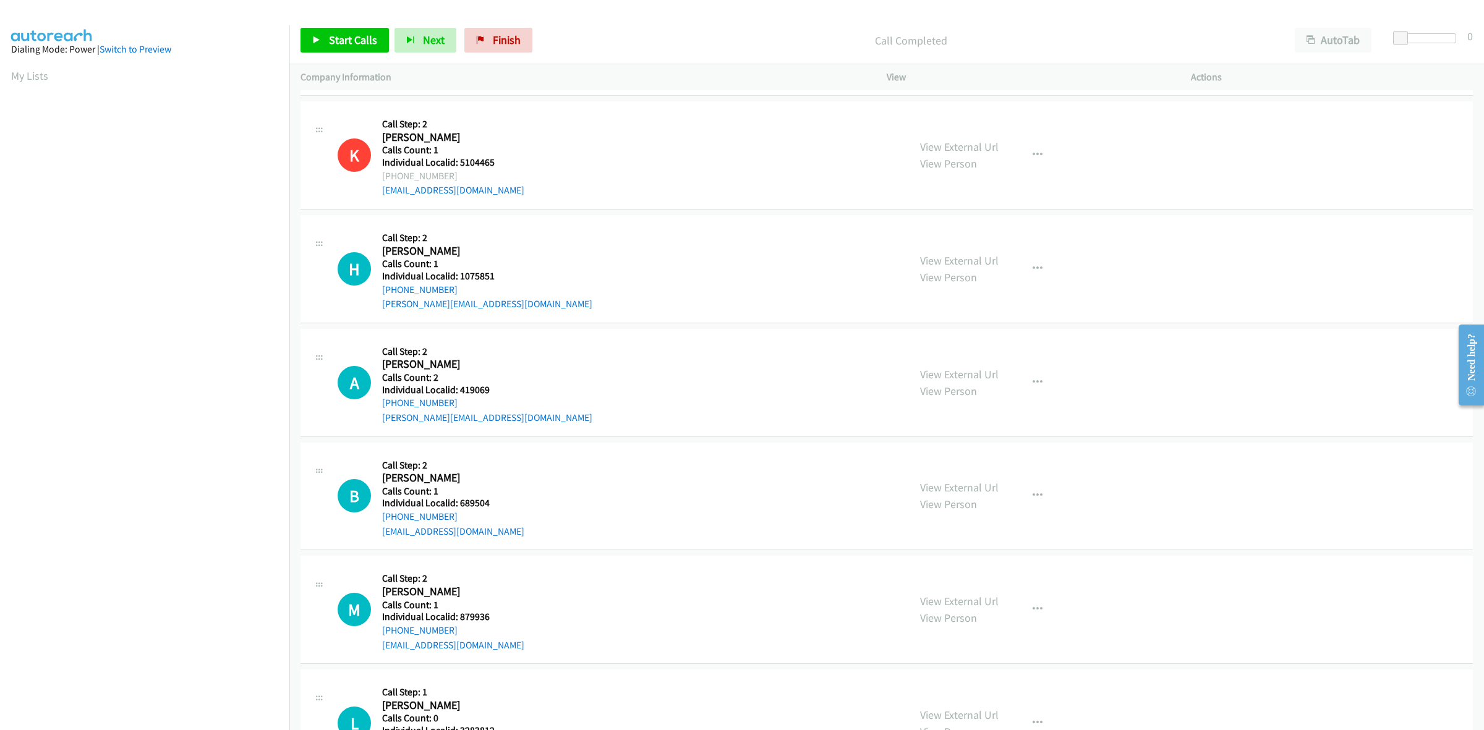
scroll to position [1334, 0]
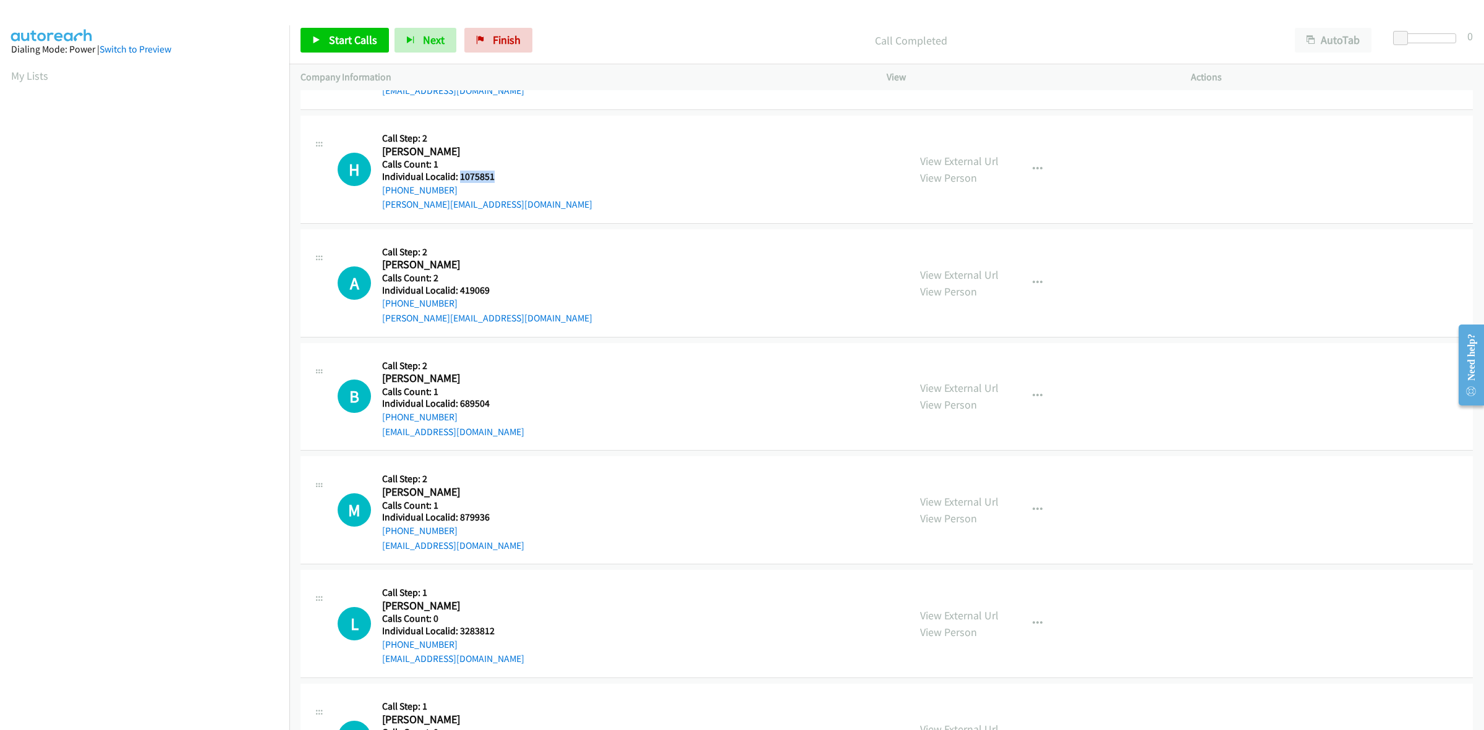
drag, startPoint x: 496, startPoint y: 178, endPoint x: 459, endPoint y: 179, distance: 37.1
click at [459, 179] on h5 "Individual Localid: 1075851" at bounding box center [487, 177] width 210 height 12
click at [1040, 161] on button "button" at bounding box center [1037, 169] width 33 height 25
click at [961, 258] on link "Skip Call" at bounding box center [971, 250] width 165 height 25
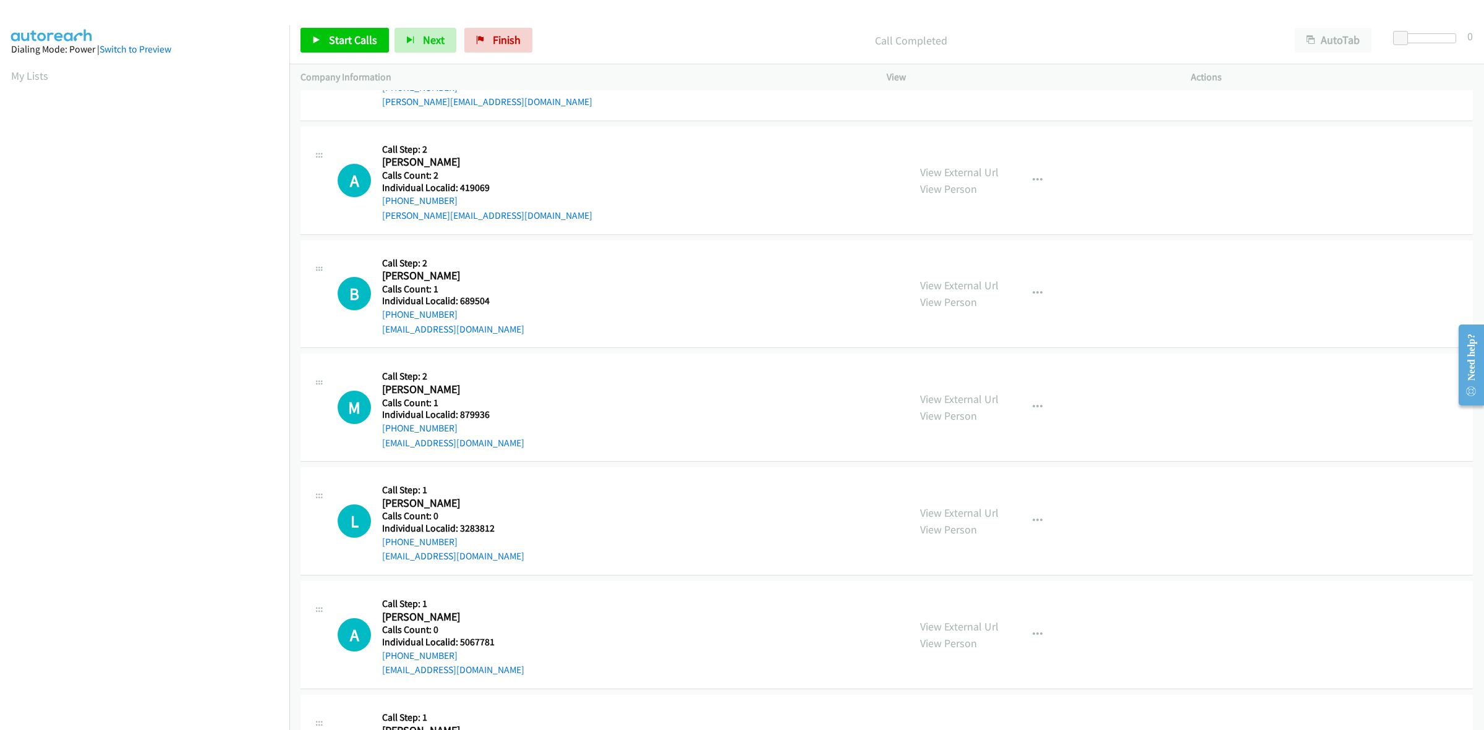
scroll to position [1469, 0]
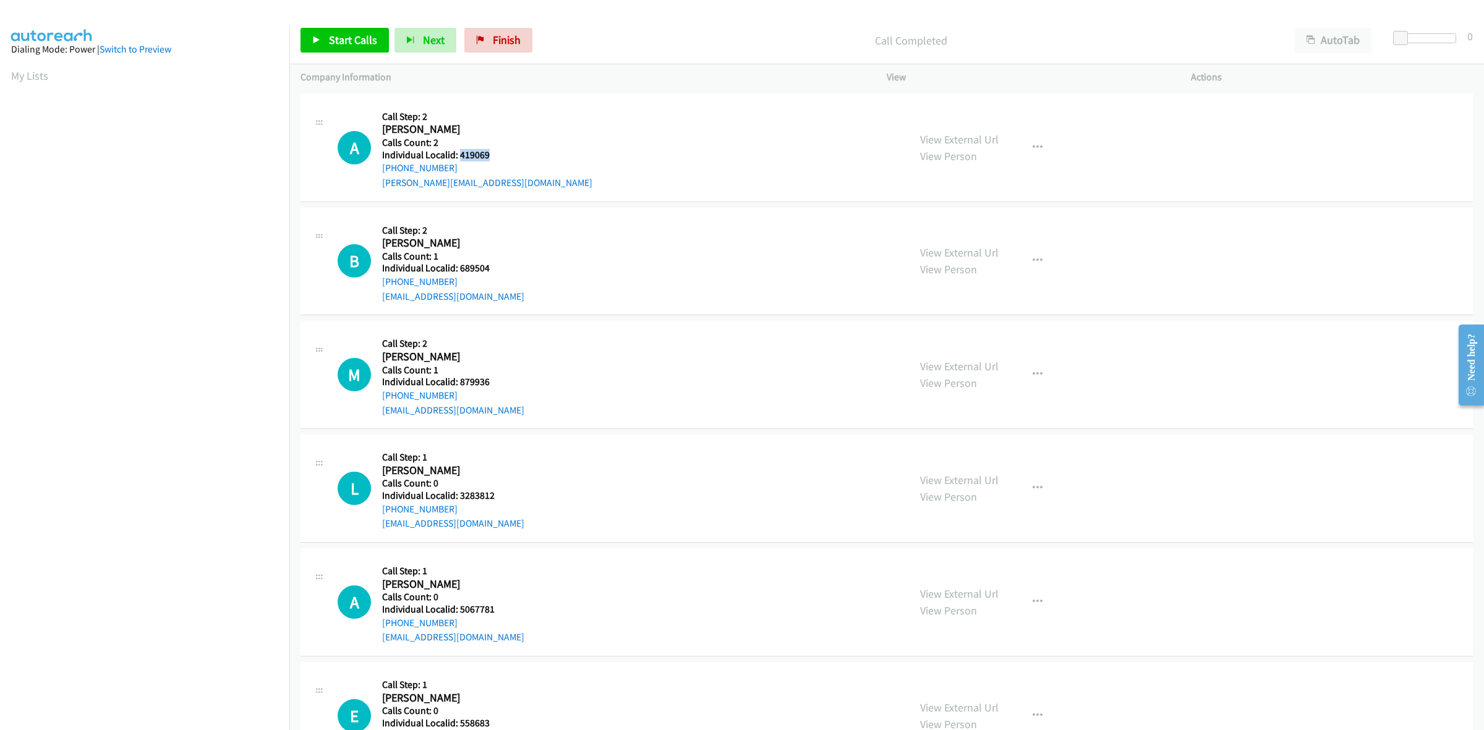
drag, startPoint x: 502, startPoint y: 156, endPoint x: 458, endPoint y: 152, distance: 43.5
click at [458, 152] on h5 "Individual Localid: 419069" at bounding box center [487, 155] width 210 height 12
click at [448, 118] on h5 "Call Step: 2" at bounding box center [487, 117] width 210 height 12
drag, startPoint x: 455, startPoint y: 171, endPoint x: 378, endPoint y: 169, distance: 77.4
click at [378, 169] on div "A Callback Scheduled Call Step: 2 Alan Percy America/New_York Calls Count: 2 In…" at bounding box center [618, 147] width 560 height 85
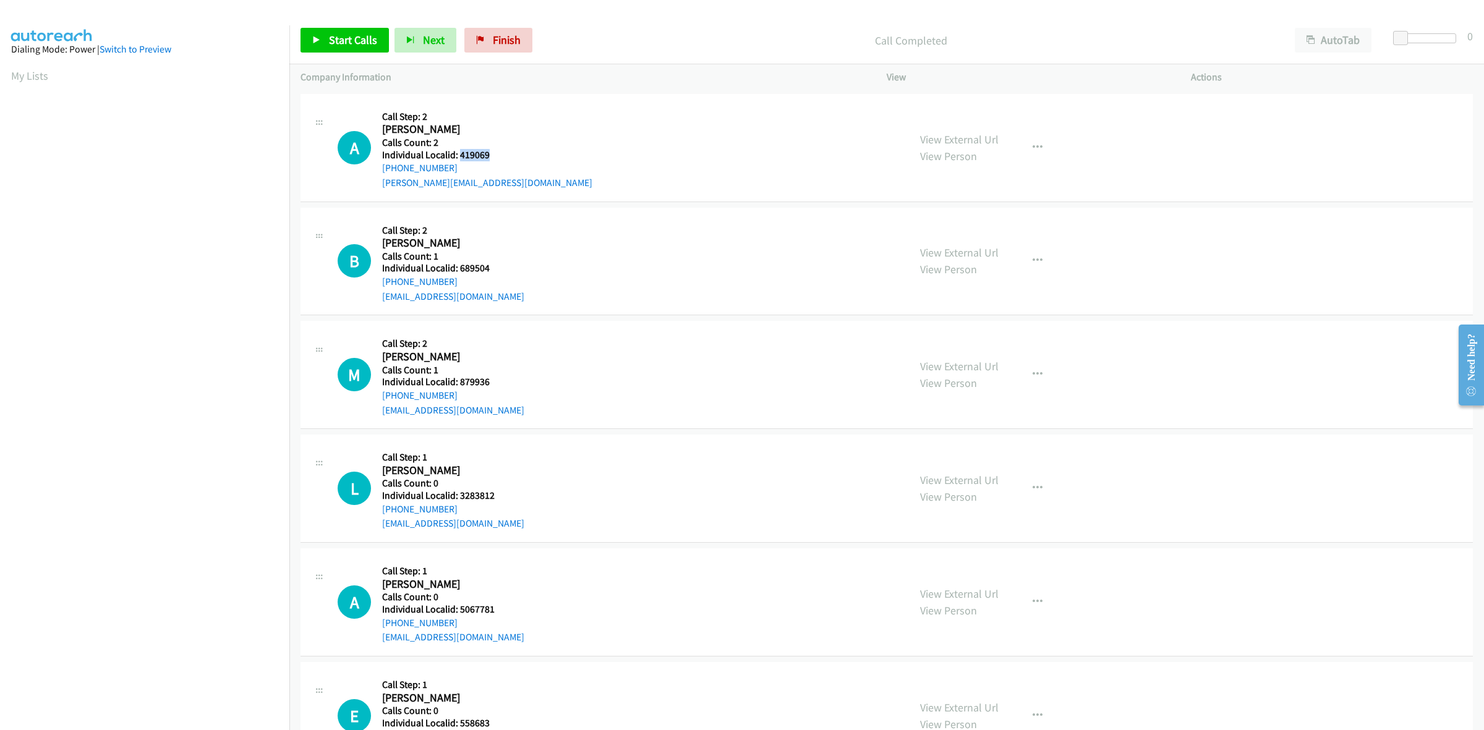
drag, startPoint x: 494, startPoint y: 155, endPoint x: 458, endPoint y: 155, distance: 35.9
click at [458, 155] on h5 "Individual Localid: 419069" at bounding box center [487, 155] width 210 height 12
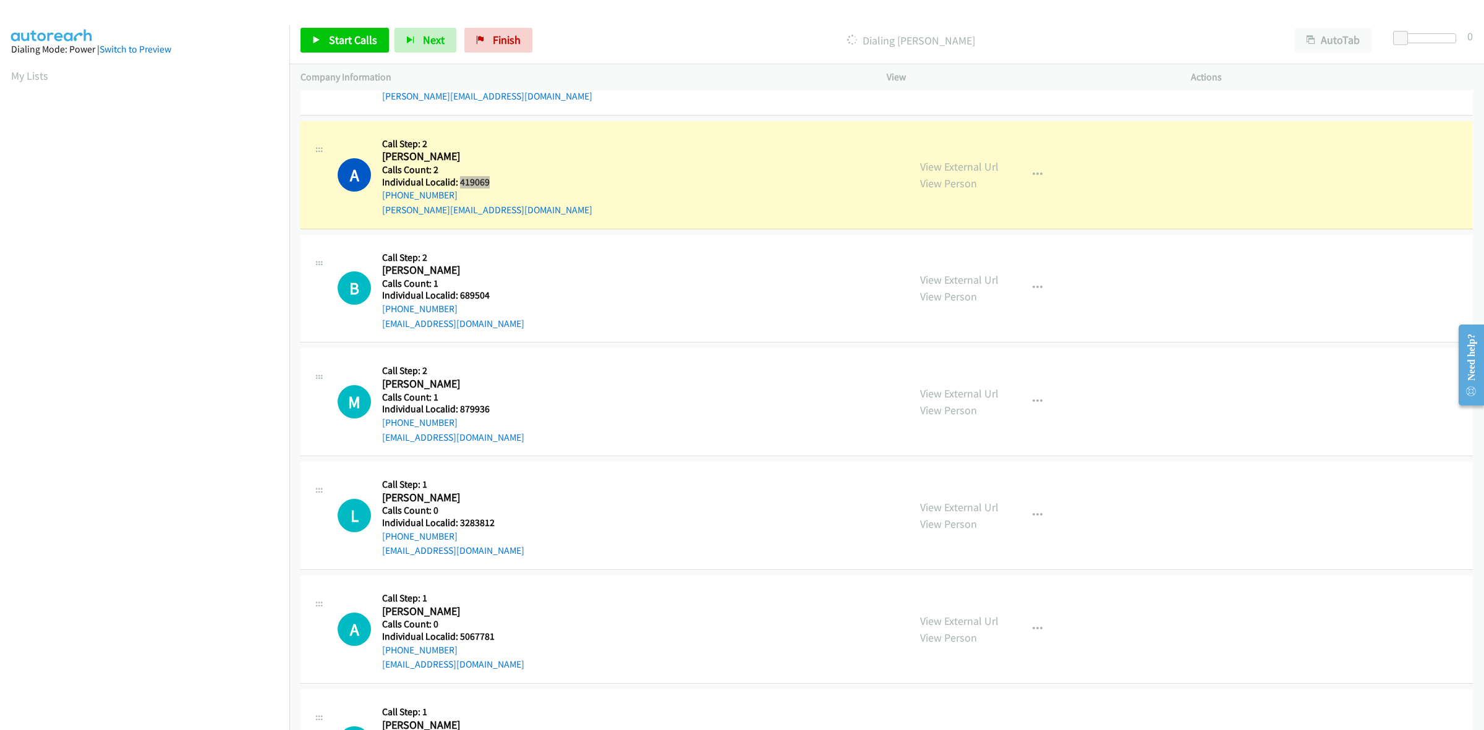
scroll to position [1411, 0]
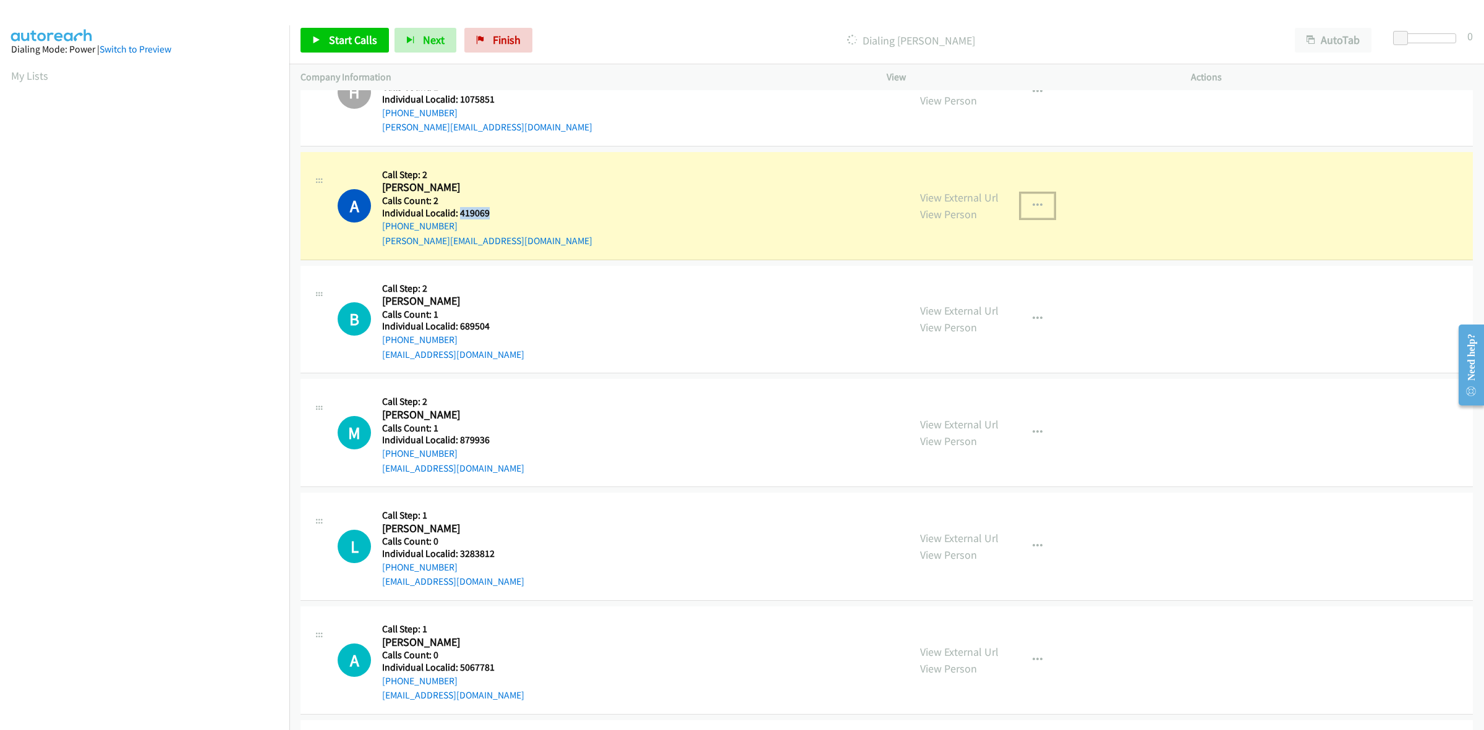
click at [1038, 205] on button "button" at bounding box center [1037, 206] width 33 height 25
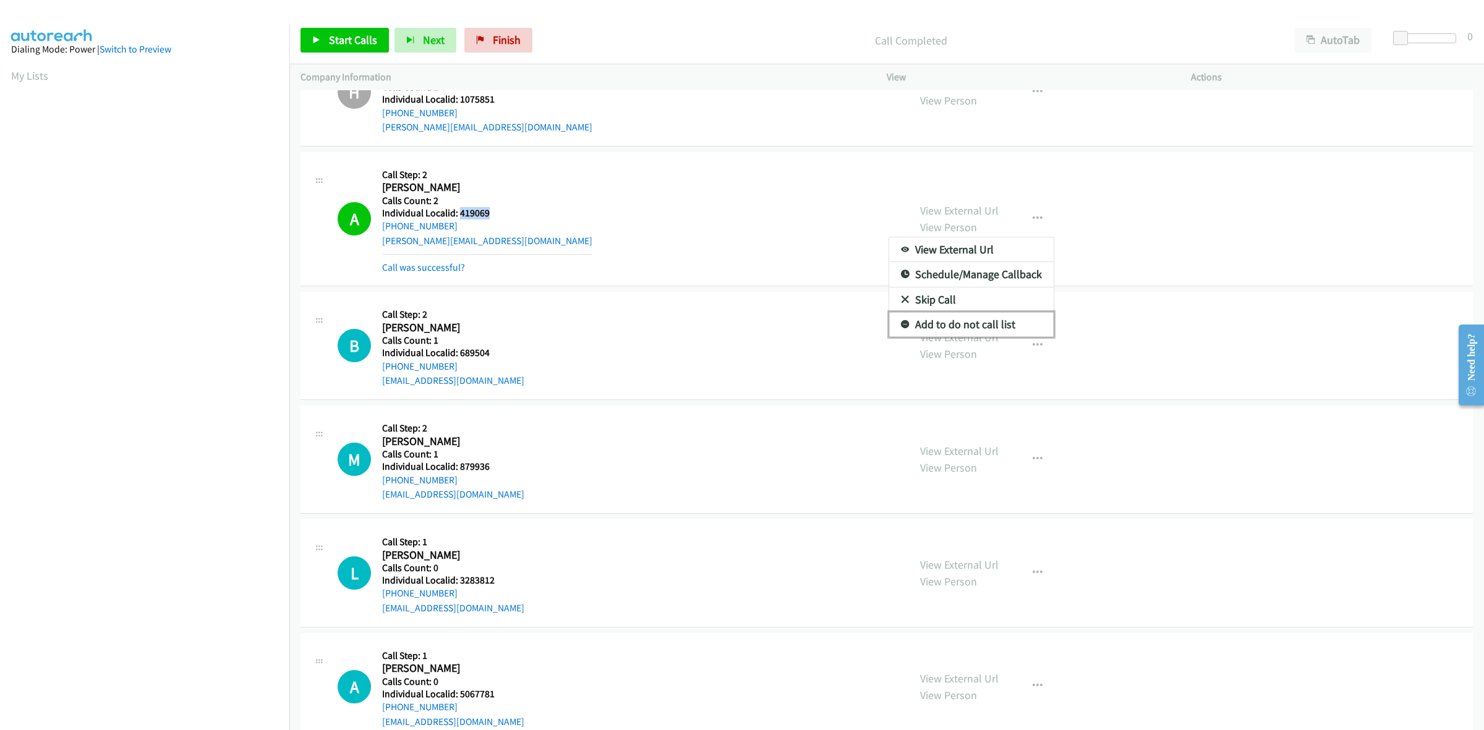
click at [957, 332] on link "Add to do not call list" at bounding box center [971, 324] width 165 height 25
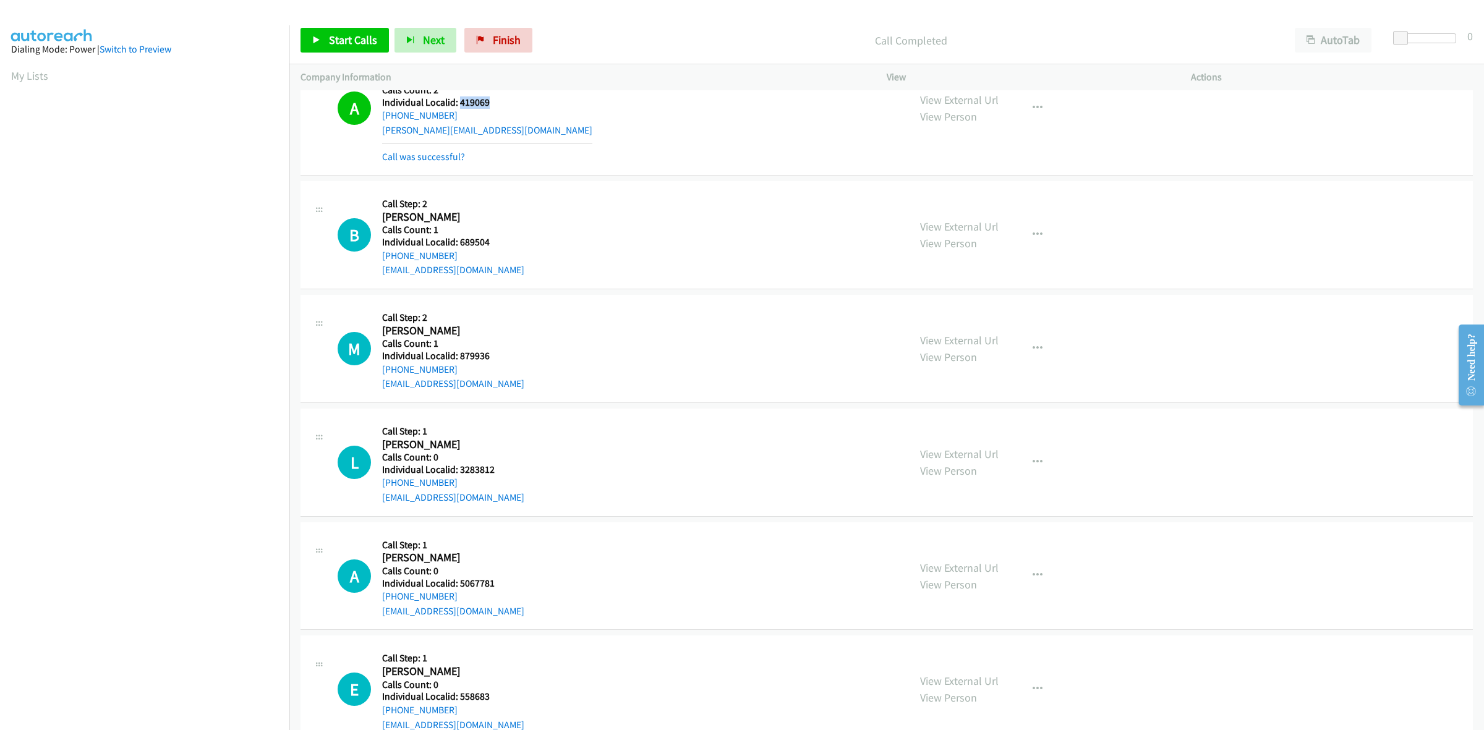
scroll to position [1527, 0]
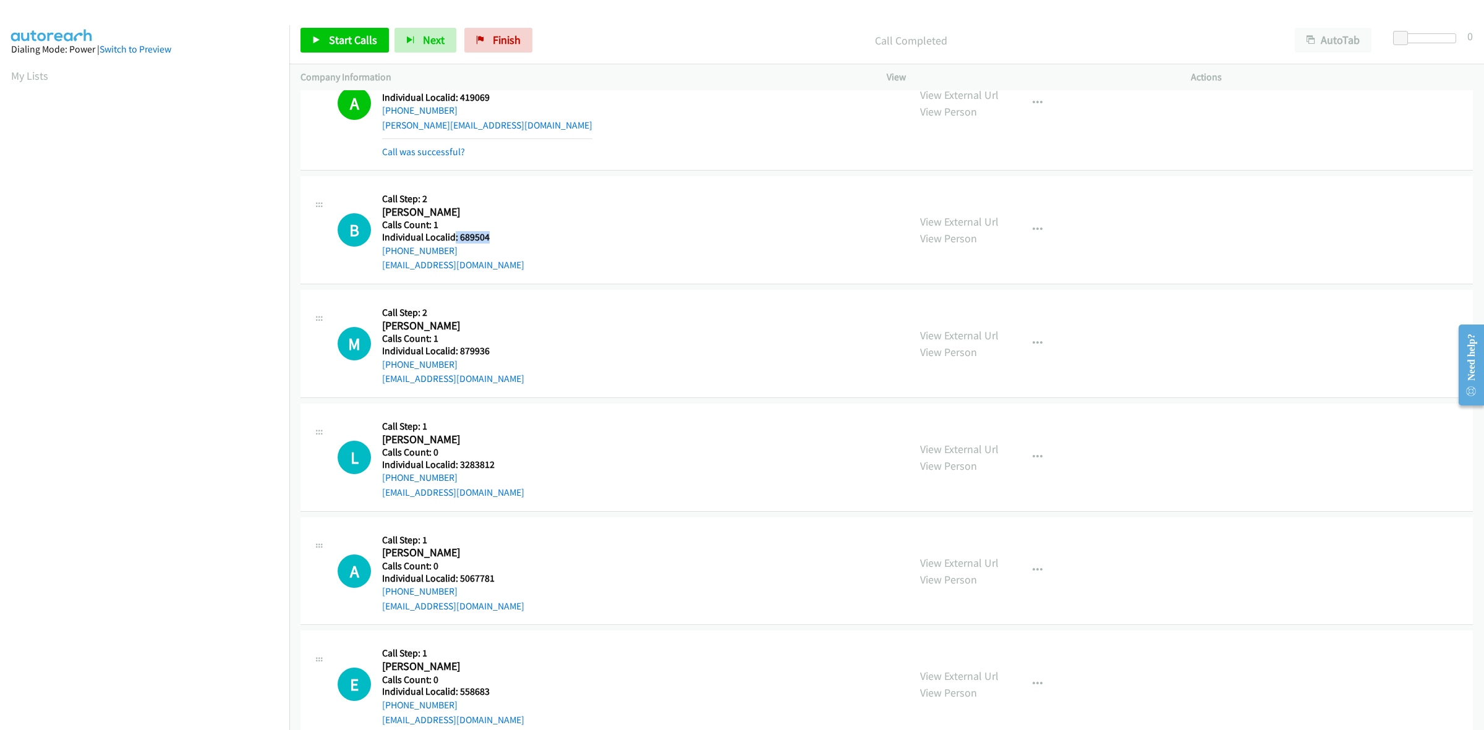
drag, startPoint x: 490, startPoint y: 241, endPoint x: 453, endPoint y: 240, distance: 36.5
click at [453, 240] on h5 "Individual Localid: 689504" at bounding box center [453, 237] width 142 height 12
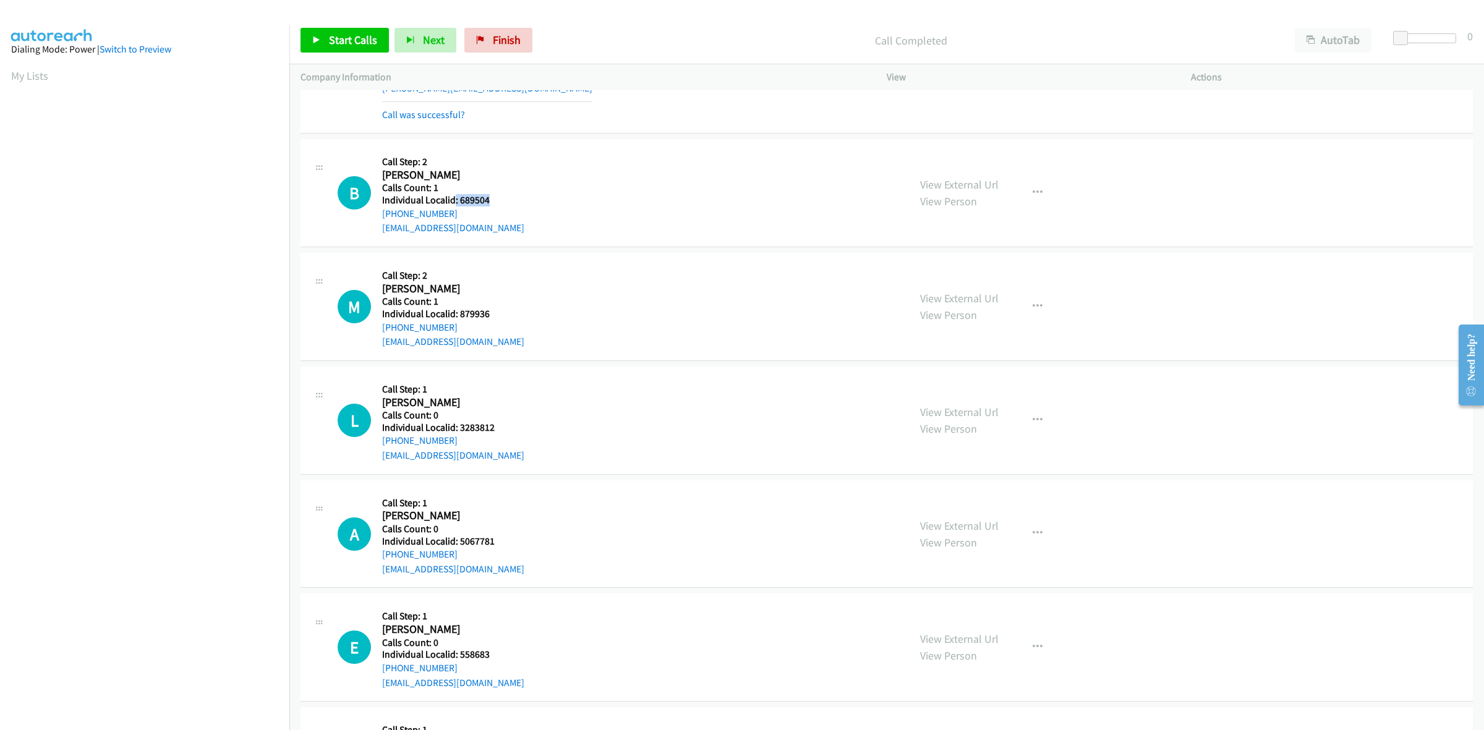
scroll to position [1565, 0]
click at [559, 266] on div "M Callback Scheduled Call Step: 2 Martin Vasak America/New_York Calls Count: 1 …" at bounding box center [618, 304] width 560 height 85
click at [1042, 190] on button "button" at bounding box center [1037, 191] width 33 height 25
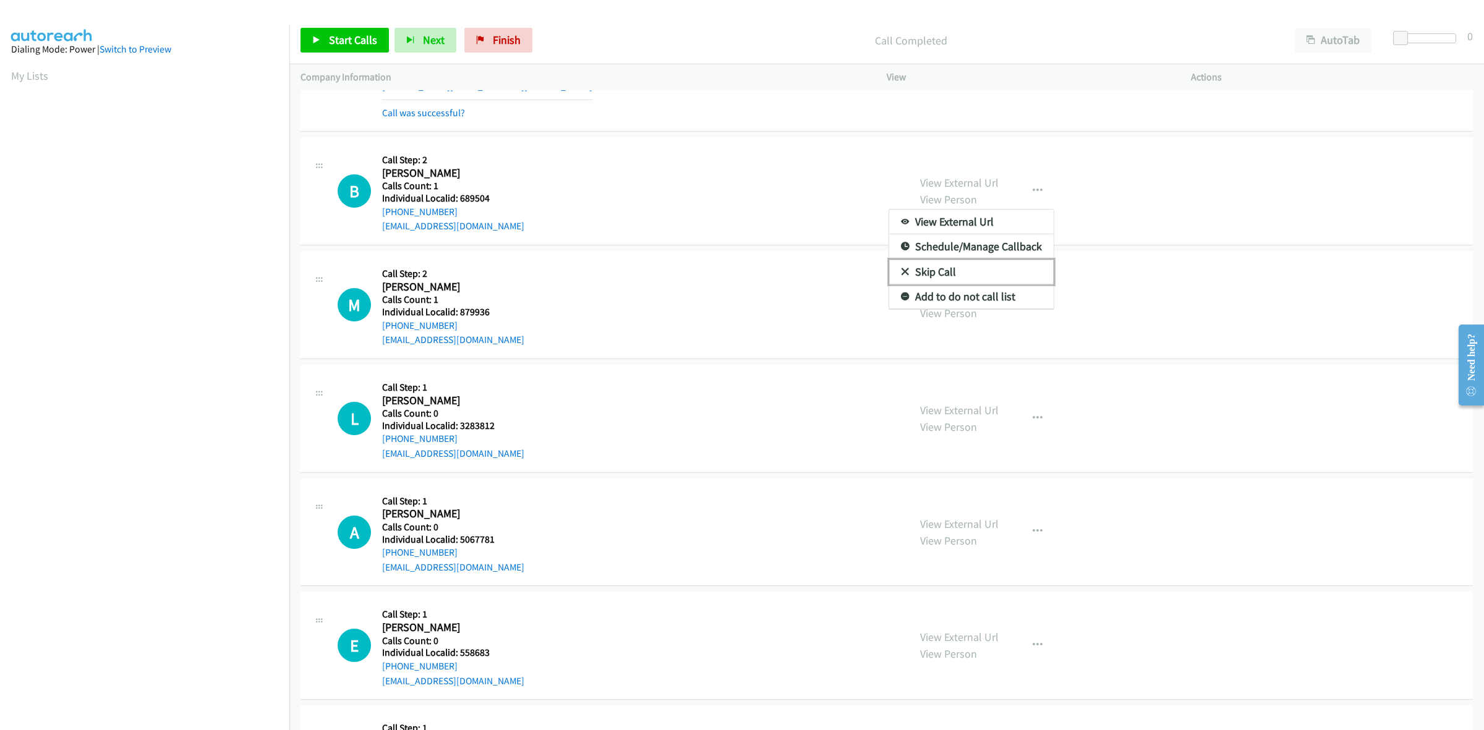
click at [984, 281] on link "Skip Call" at bounding box center [971, 272] width 165 height 25
click at [1022, 302] on button "button" at bounding box center [1037, 305] width 33 height 25
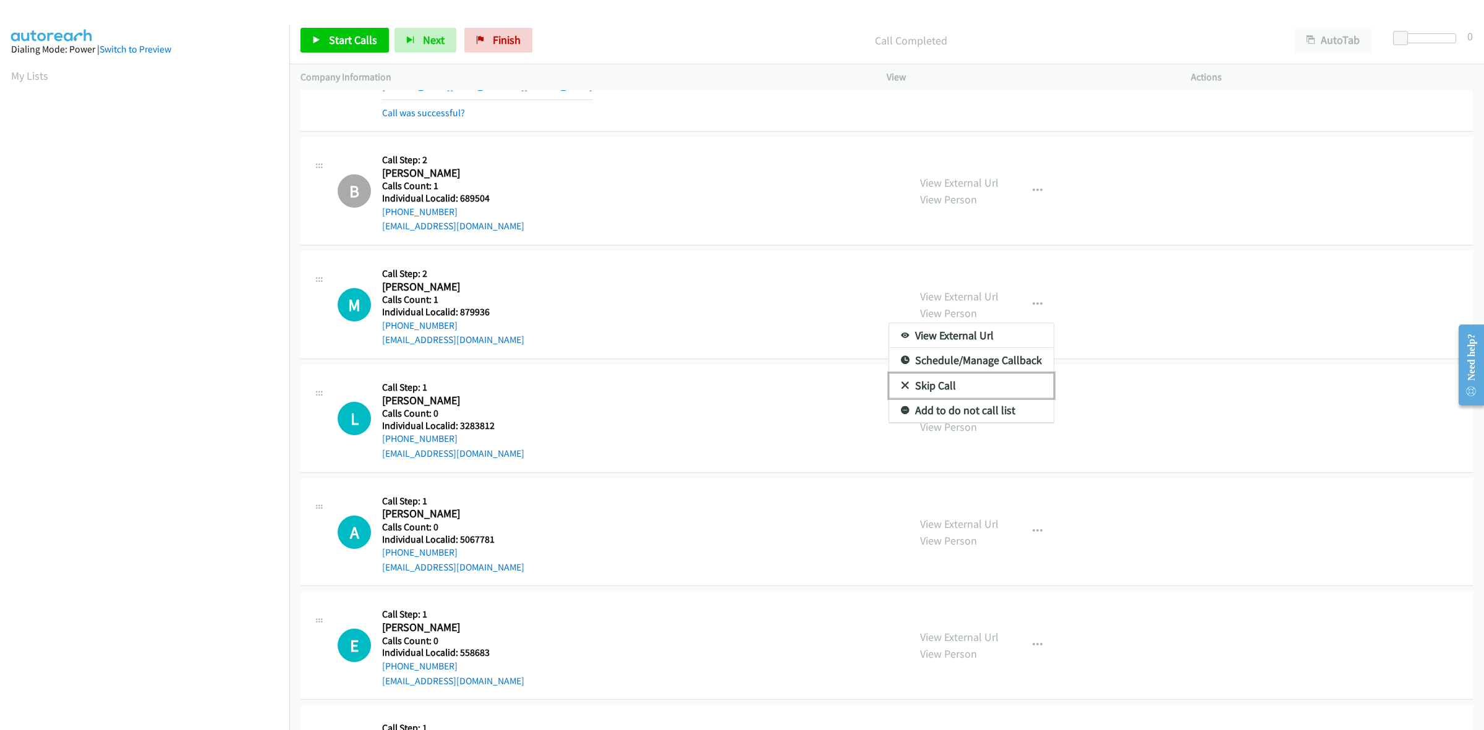
click at [984, 378] on link "Skip Call" at bounding box center [971, 386] width 165 height 25
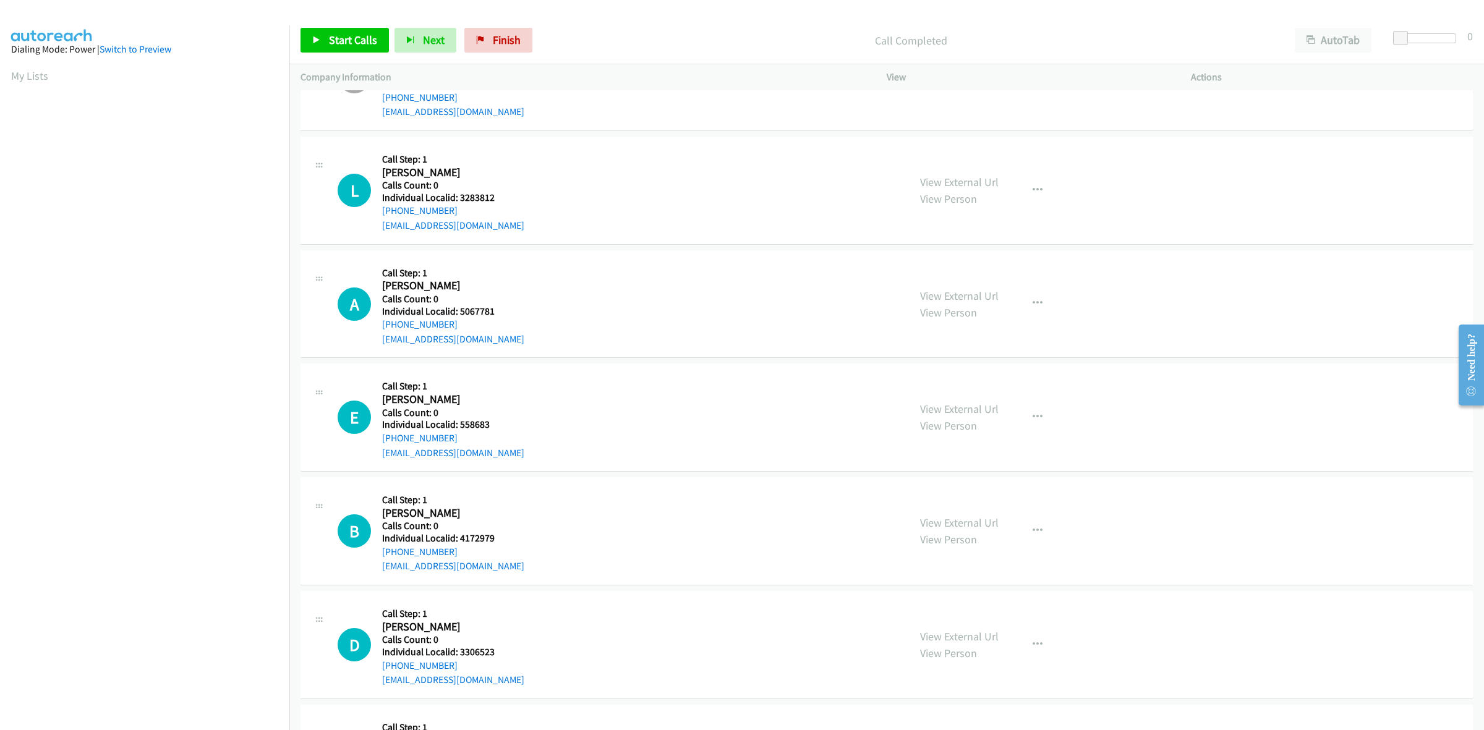
scroll to position [1797, 0]
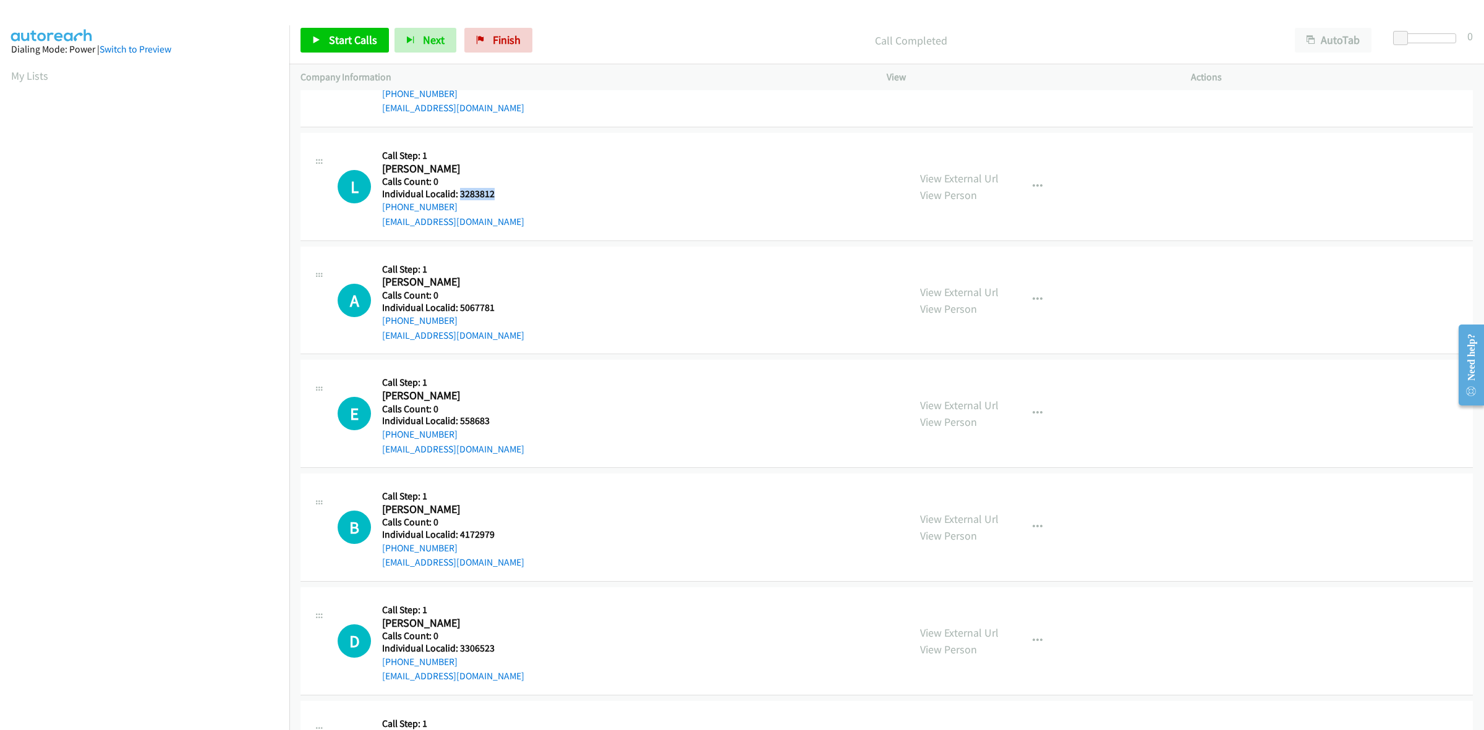
drag, startPoint x: 500, startPoint y: 192, endPoint x: 459, endPoint y: 192, distance: 40.8
click at [459, 192] on h5 "Individual Localid: 3283812" at bounding box center [453, 194] width 142 height 12
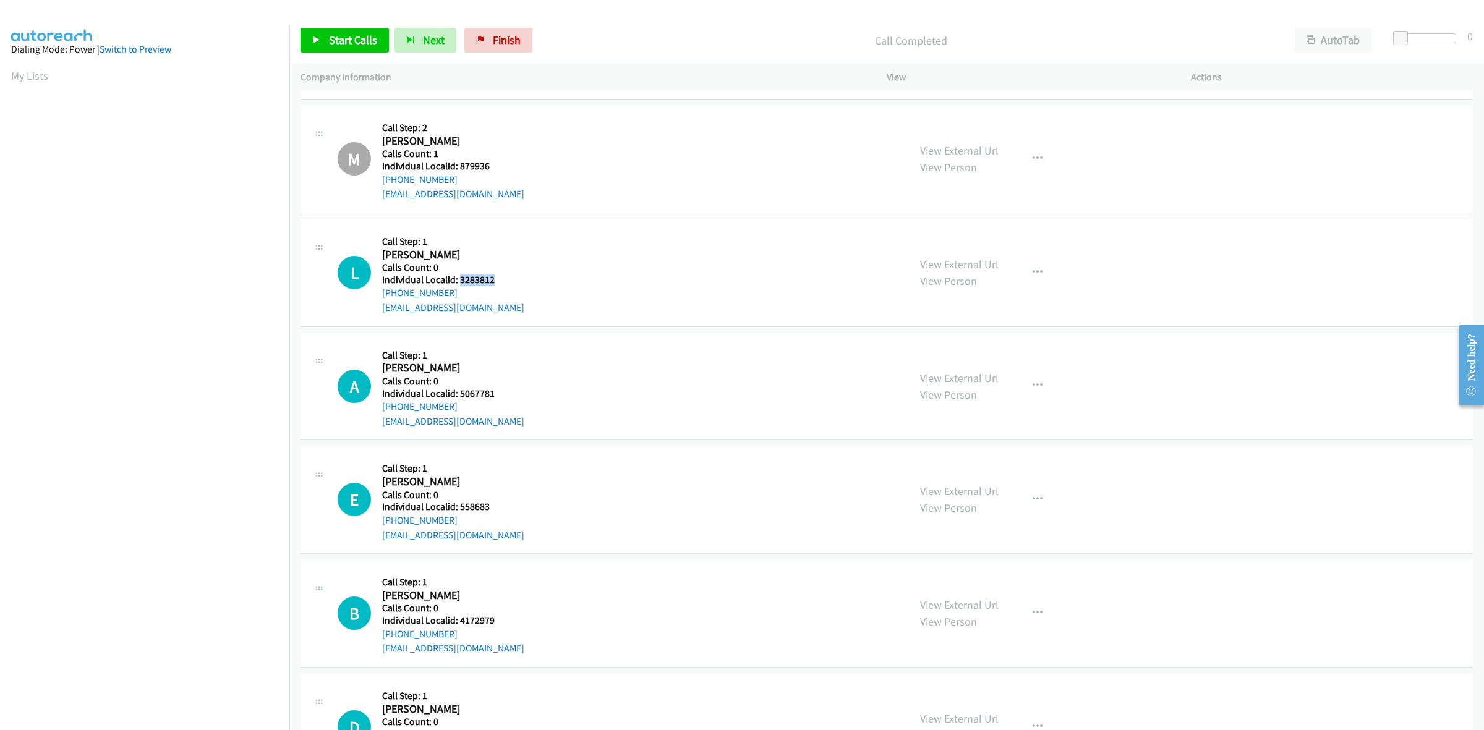
scroll to position [1701, 0]
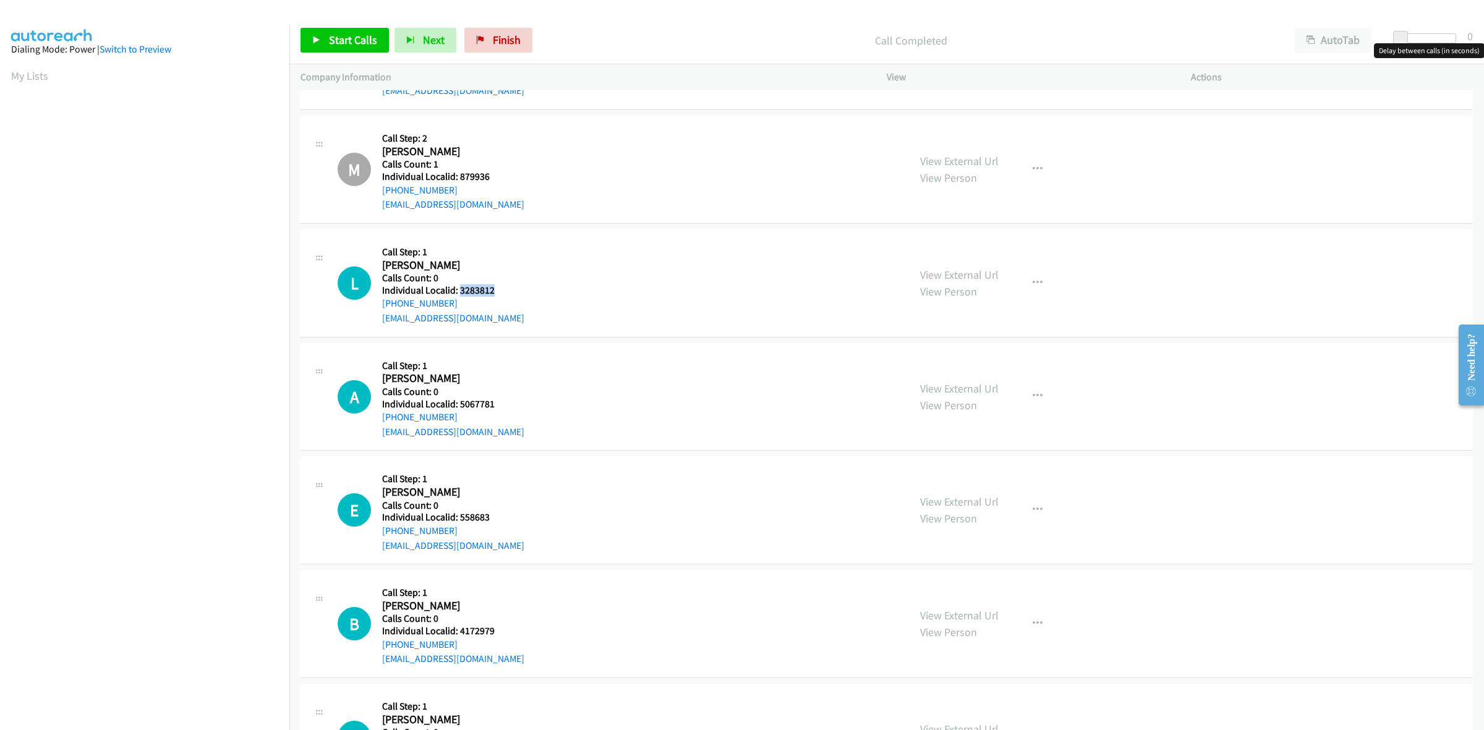
click at [1408, 34] on span at bounding box center [1401, 38] width 15 height 15
drag, startPoint x: 1408, startPoint y: 34, endPoint x: 1427, endPoint y: 34, distance: 19.2
click at [1427, 34] on div at bounding box center [1422, 38] width 57 height 10
click at [366, 50] on link "Start Calls" at bounding box center [345, 40] width 88 height 25
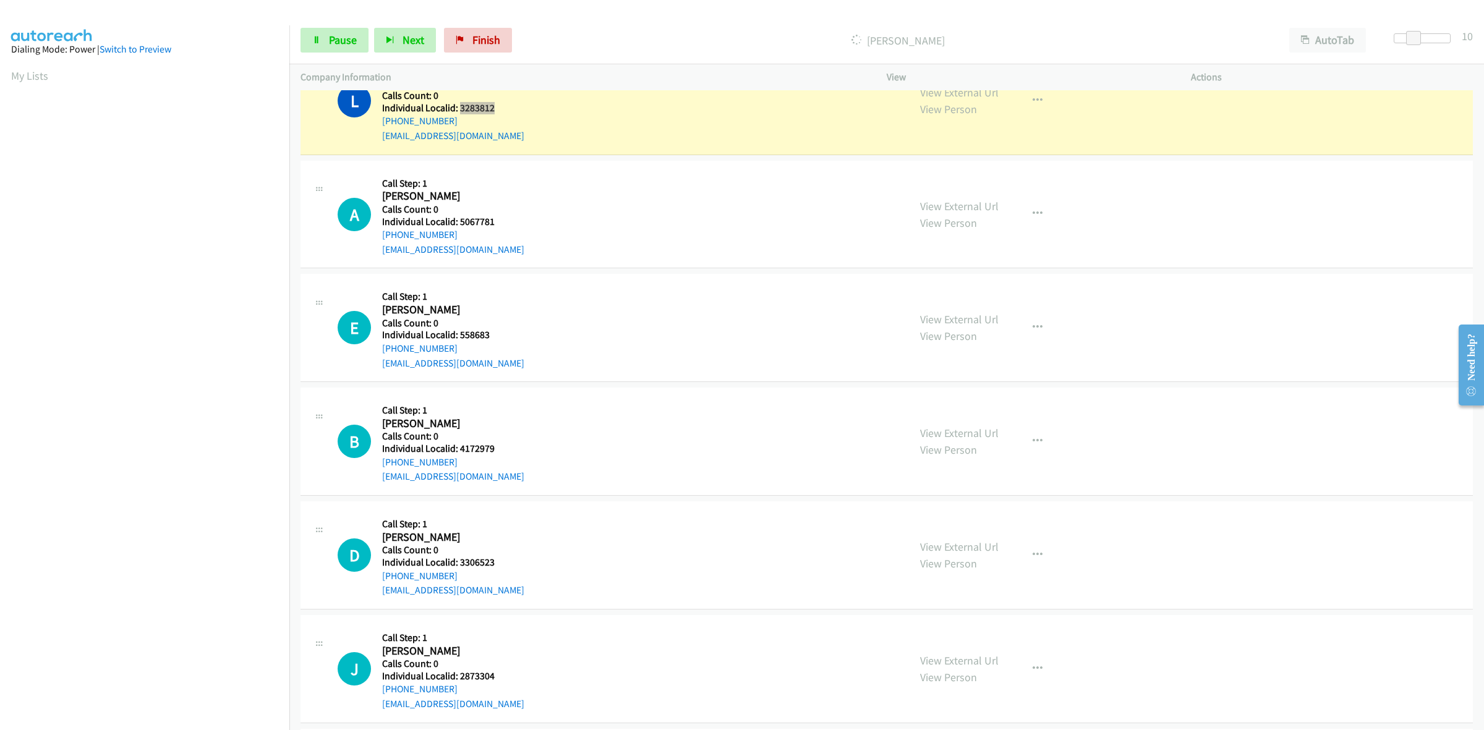
scroll to position [1894, 0]
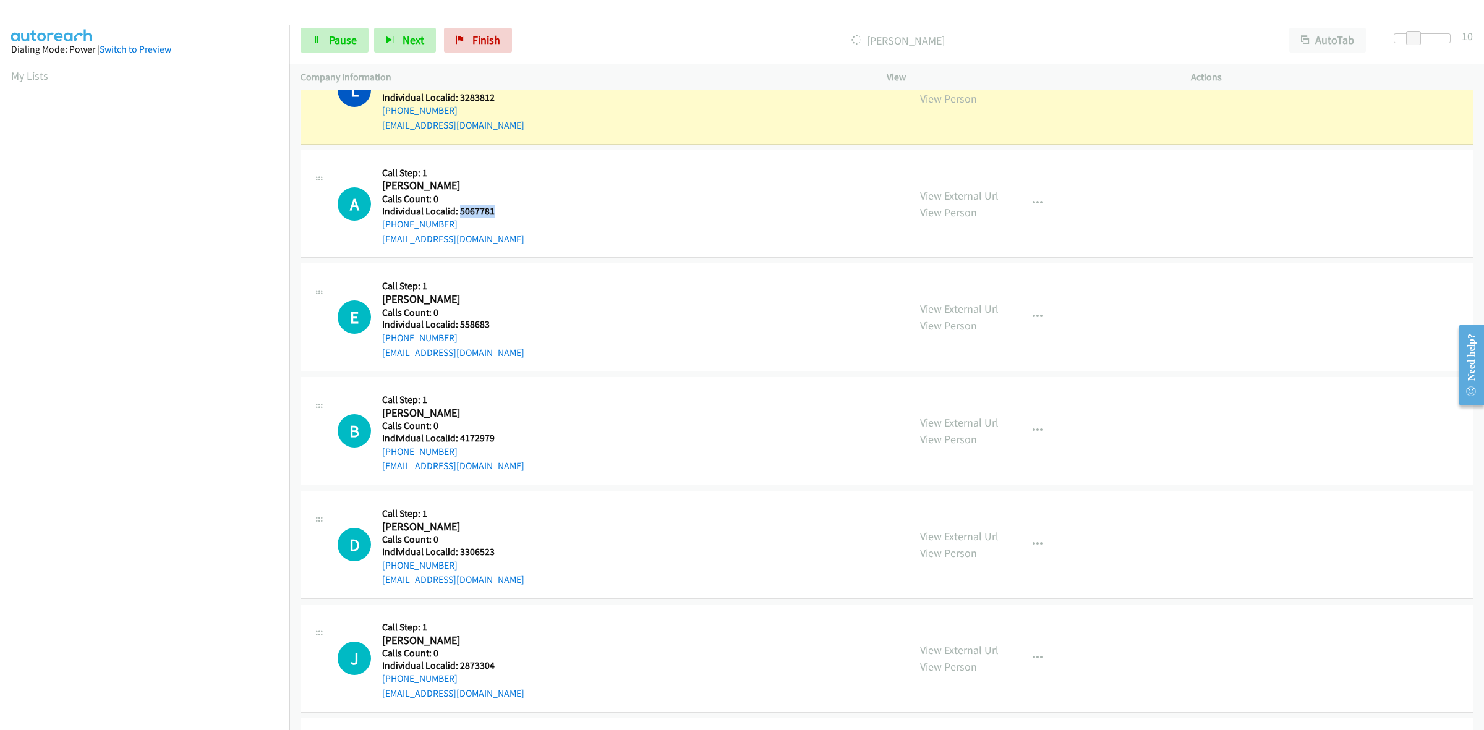
drag, startPoint x: 499, startPoint y: 212, endPoint x: 458, endPoint y: 216, distance: 40.4
click at [458, 216] on h5 "Individual Localid: 5067781" at bounding box center [453, 211] width 142 height 12
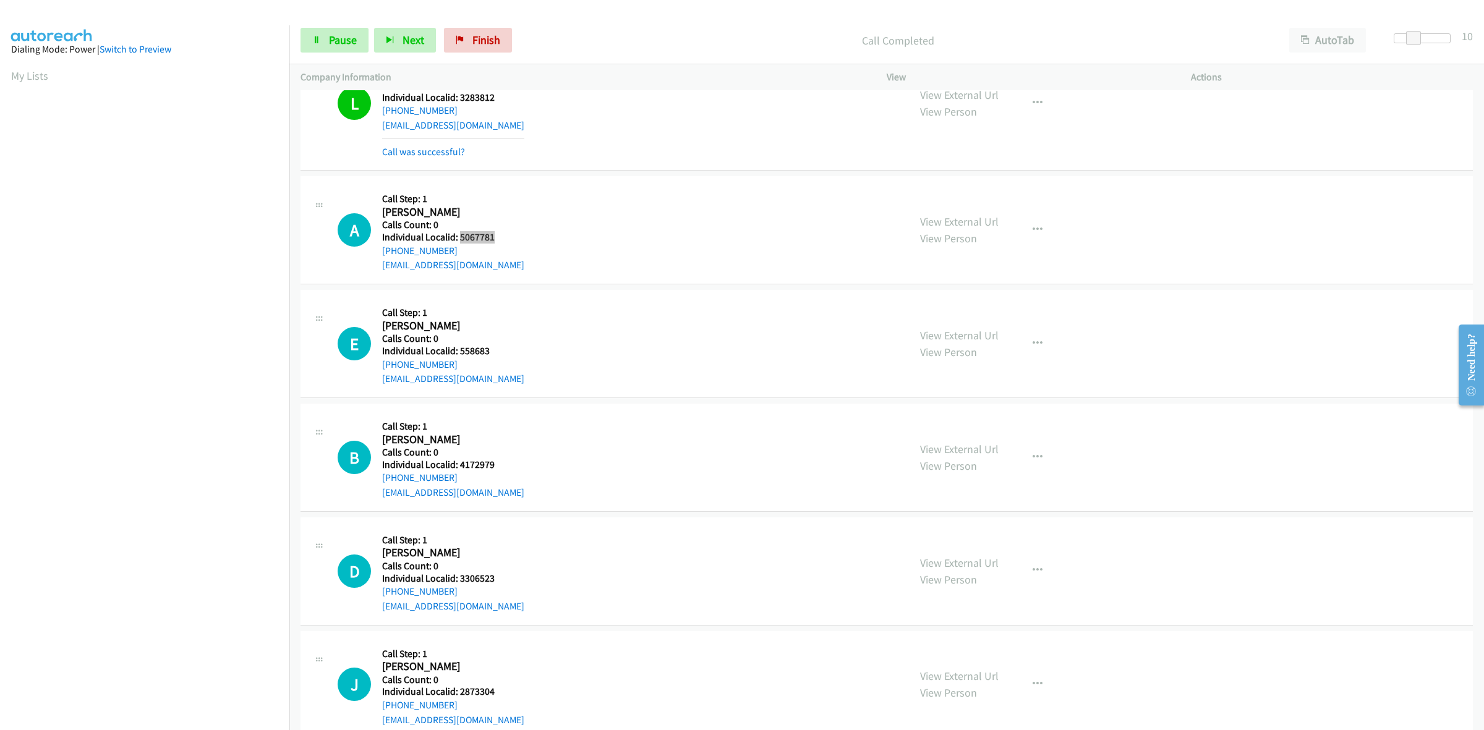
scroll to position [1907, 0]
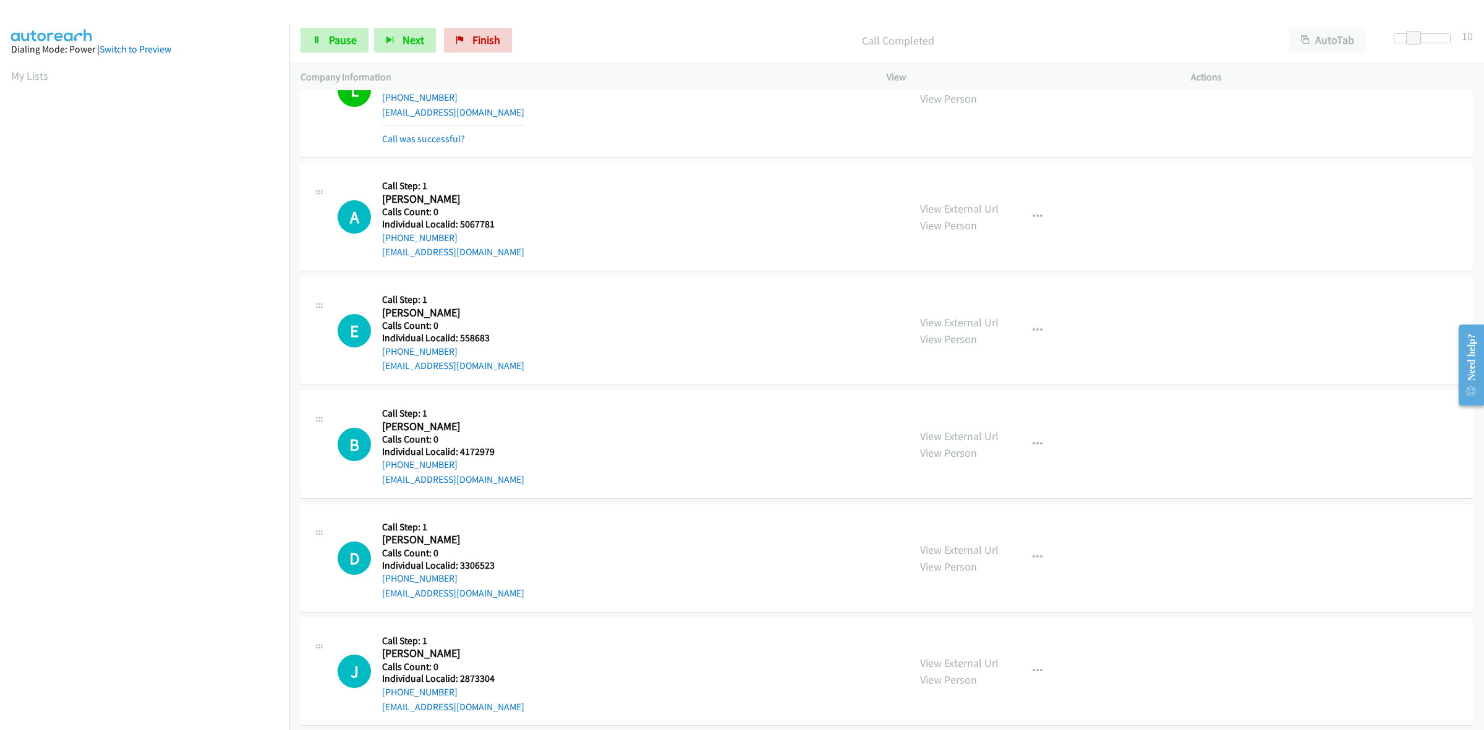
drag, startPoint x: 469, startPoint y: 218, endPoint x: 509, endPoint y: 201, distance: 43.8
click at [542, 181] on div "A Callback Scheduled Call Step: 1 Aaron Booth America/New_York Calls Count: 0 I…" at bounding box center [618, 216] width 560 height 85
drag, startPoint x: 486, startPoint y: 226, endPoint x: 458, endPoint y: 226, distance: 27.2
click at [458, 226] on h5 "Individual Localid: 5067781" at bounding box center [453, 224] width 142 height 12
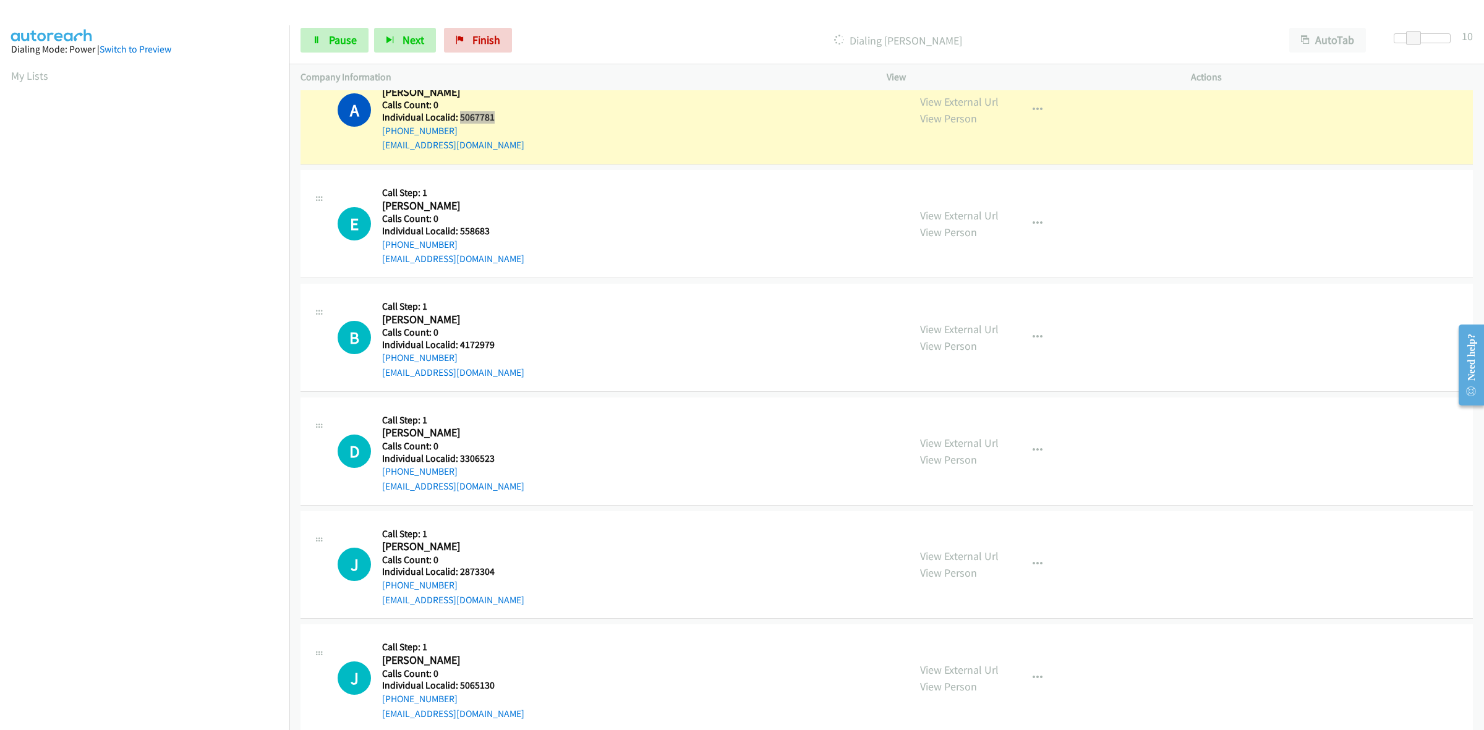
scroll to position [2042, 0]
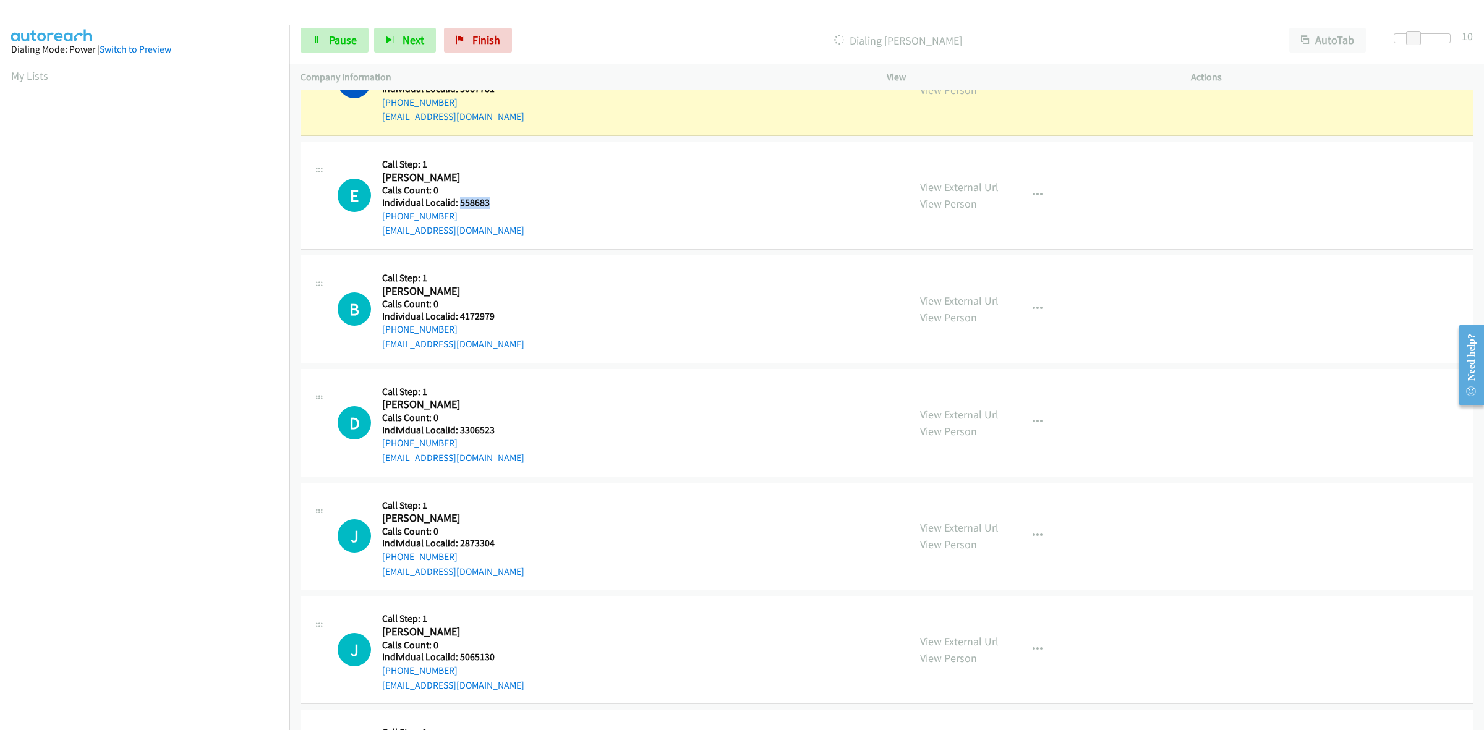
drag, startPoint x: 492, startPoint y: 202, endPoint x: 459, endPoint y: 202, distance: 33.4
click at [459, 202] on h5 "Individual Localid: 558683" at bounding box center [453, 203] width 142 height 12
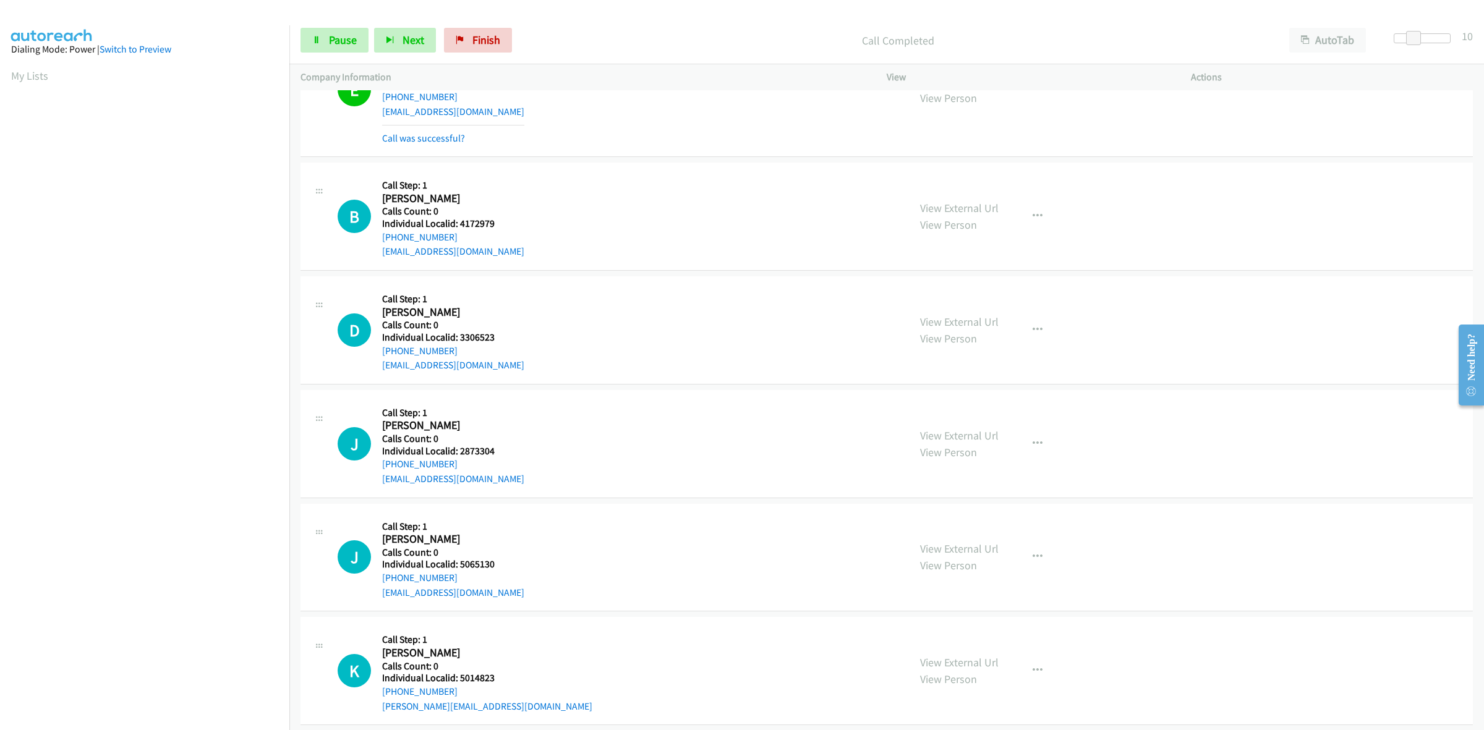
scroll to position [2210, 0]
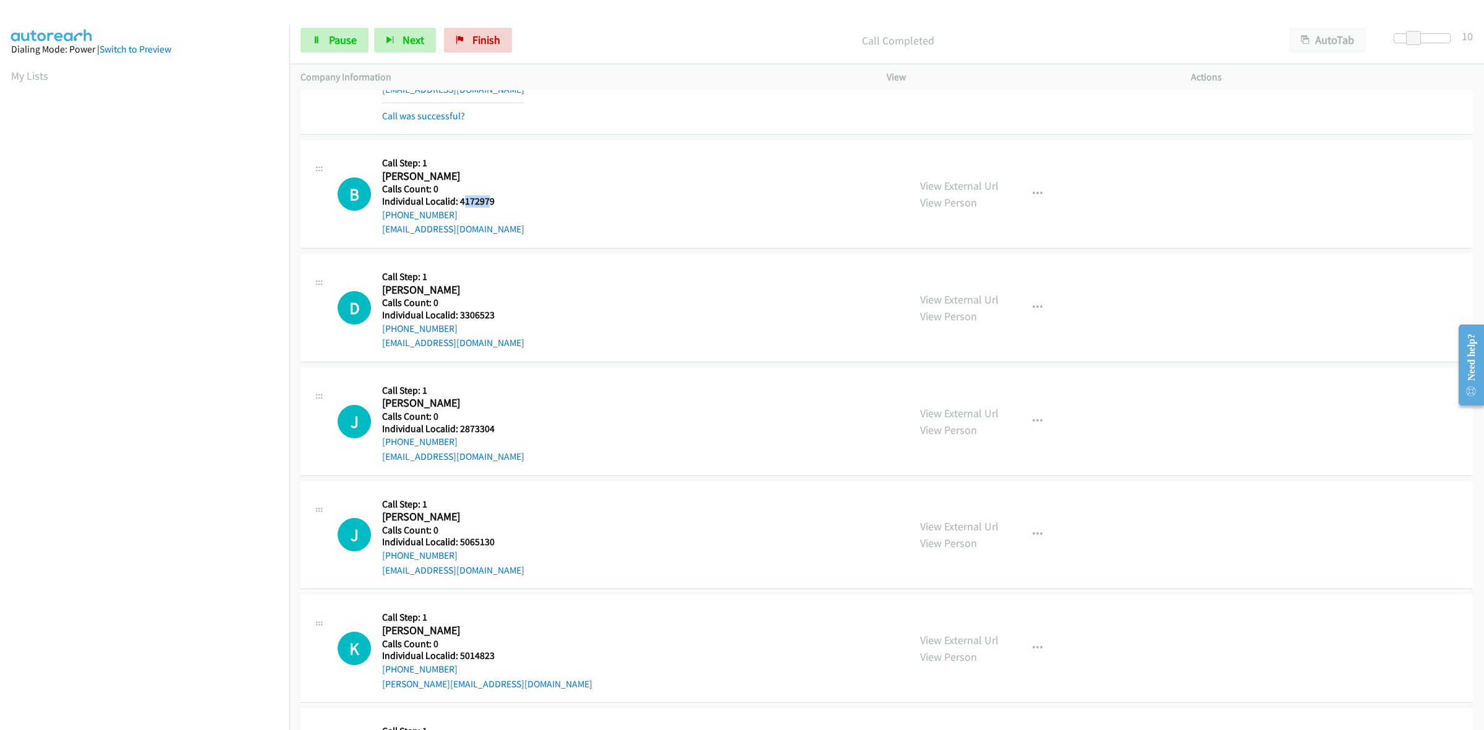
drag, startPoint x: 489, startPoint y: 201, endPoint x: 463, endPoint y: 207, distance: 27.3
click at [463, 207] on h5 "Individual Localid: 4172979" at bounding box center [453, 201] width 142 height 12
click at [498, 206] on h5 "Individual Localid: 4172979" at bounding box center [453, 201] width 142 height 12
drag, startPoint x: 498, startPoint y: 206, endPoint x: 456, endPoint y: 206, distance: 41.4
click at [456, 206] on h5 "Individual Localid: 4172979" at bounding box center [453, 201] width 142 height 12
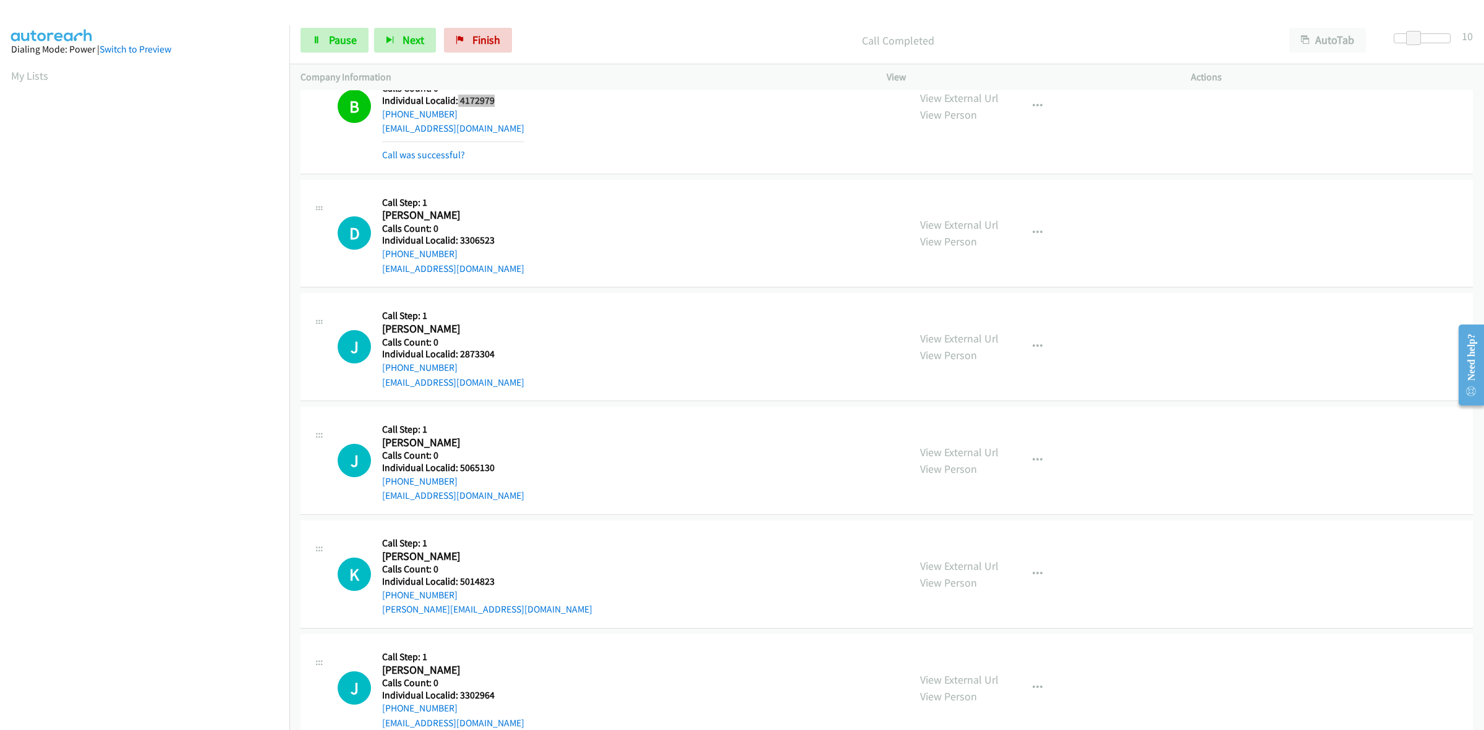
scroll to position [2345, 0]
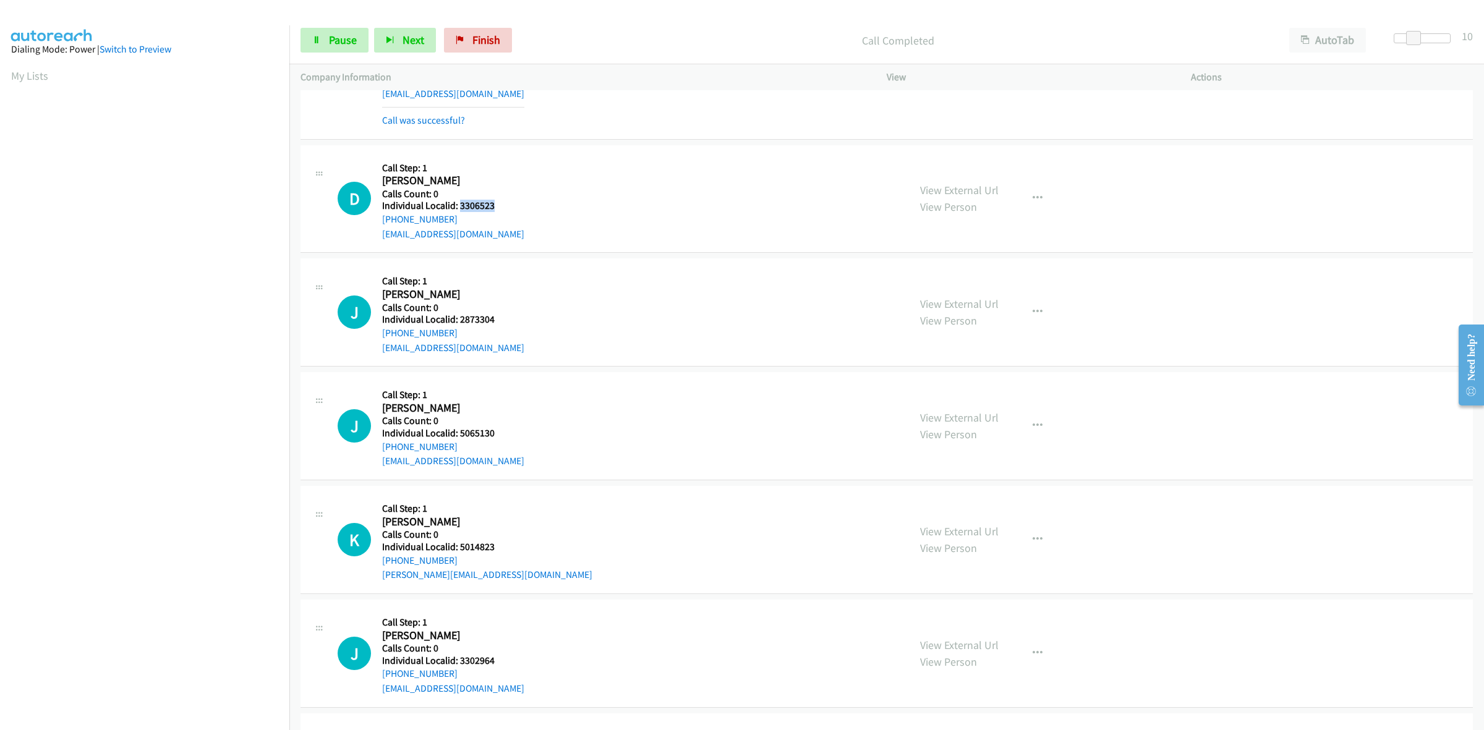
drag, startPoint x: 497, startPoint y: 207, endPoint x: 461, endPoint y: 210, distance: 36.0
click at [461, 210] on h5 "Individual Localid: 3306523" at bounding box center [453, 206] width 142 height 12
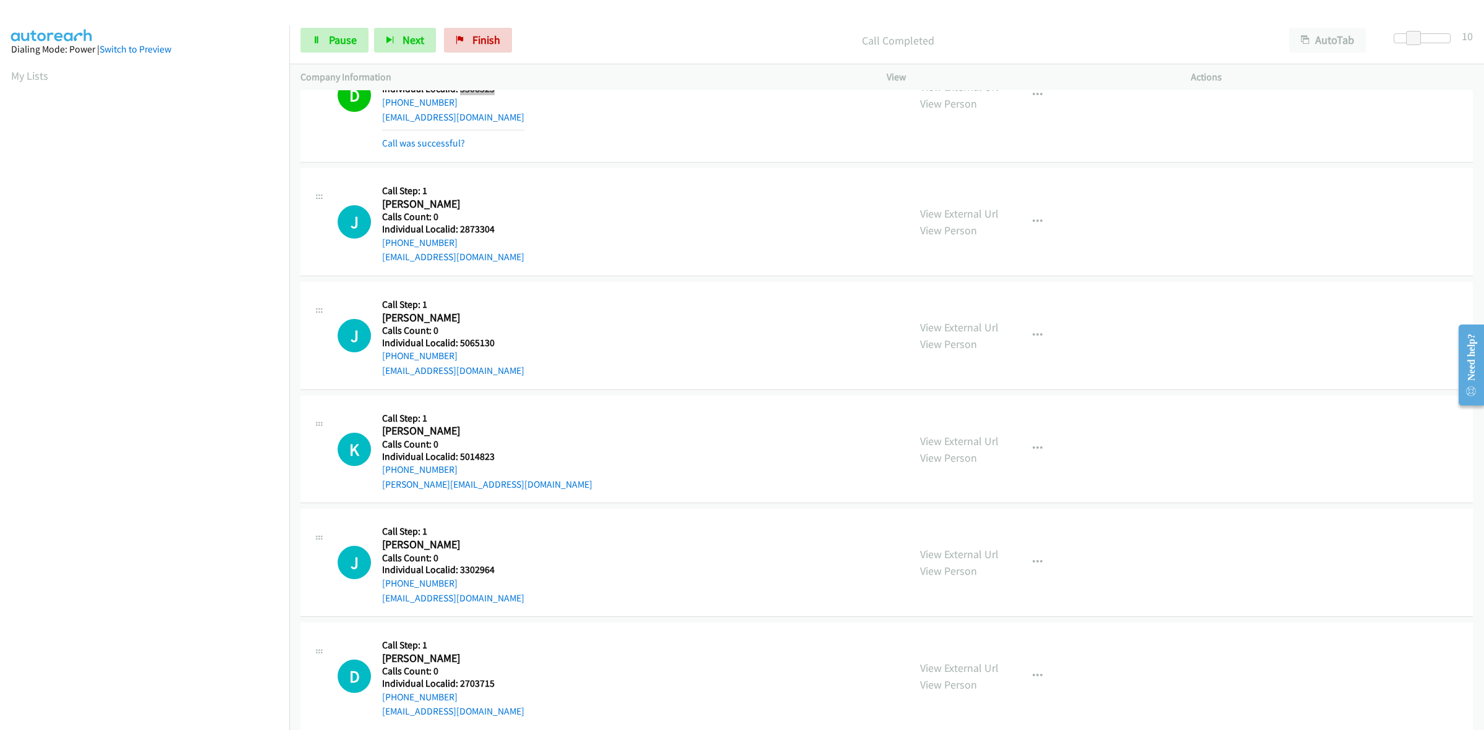
scroll to position [2481, 0]
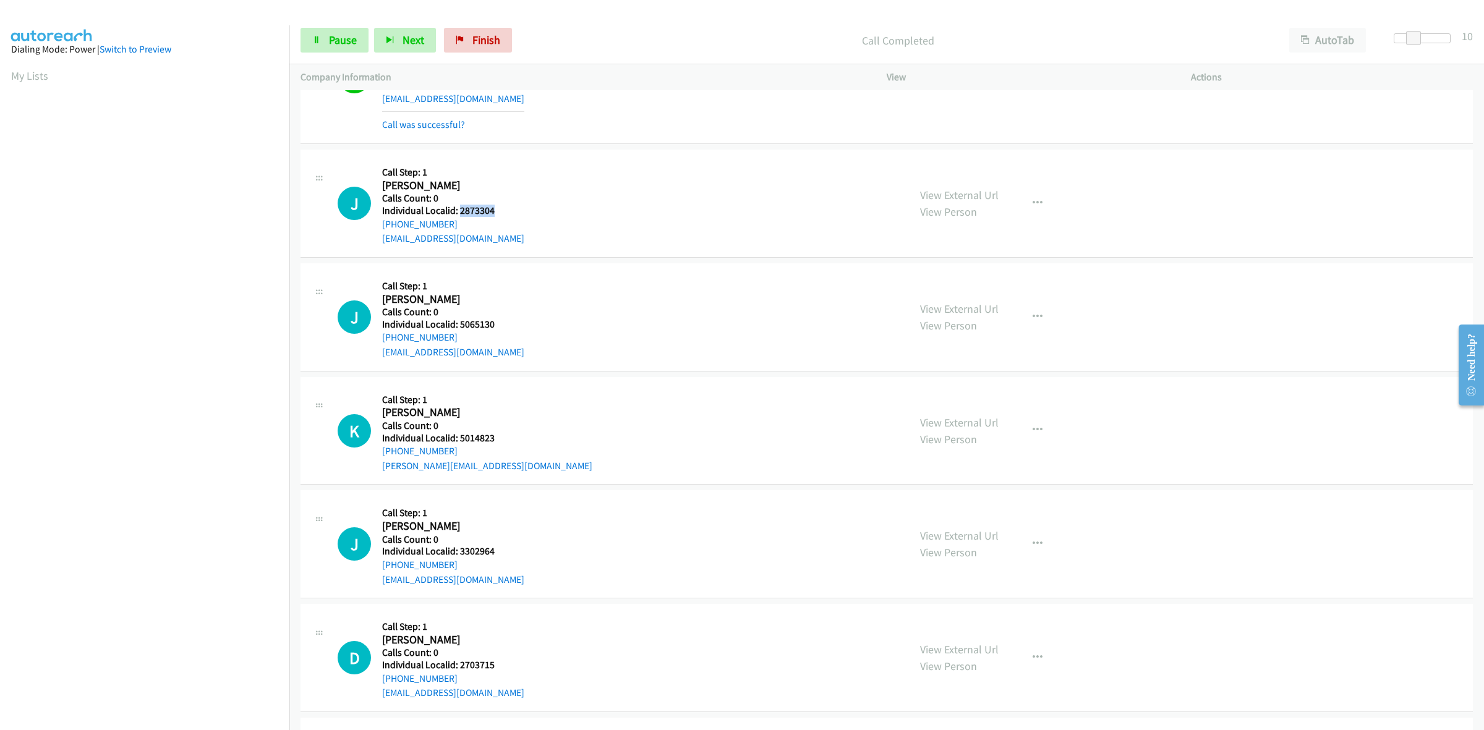
drag, startPoint x: 502, startPoint y: 213, endPoint x: 459, endPoint y: 210, distance: 42.8
click at [459, 210] on h5 "Individual Localid: 2873304" at bounding box center [453, 211] width 142 height 12
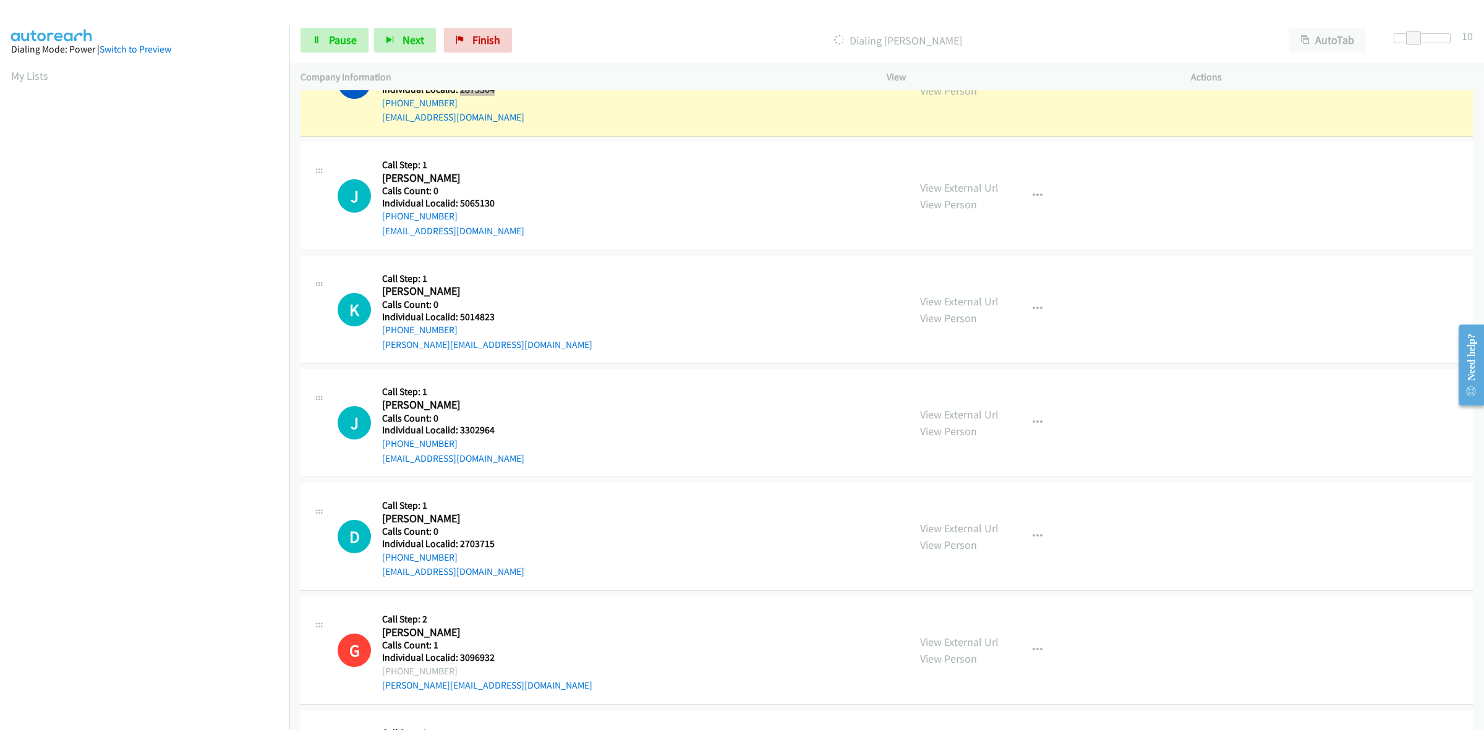
scroll to position [2616, 0]
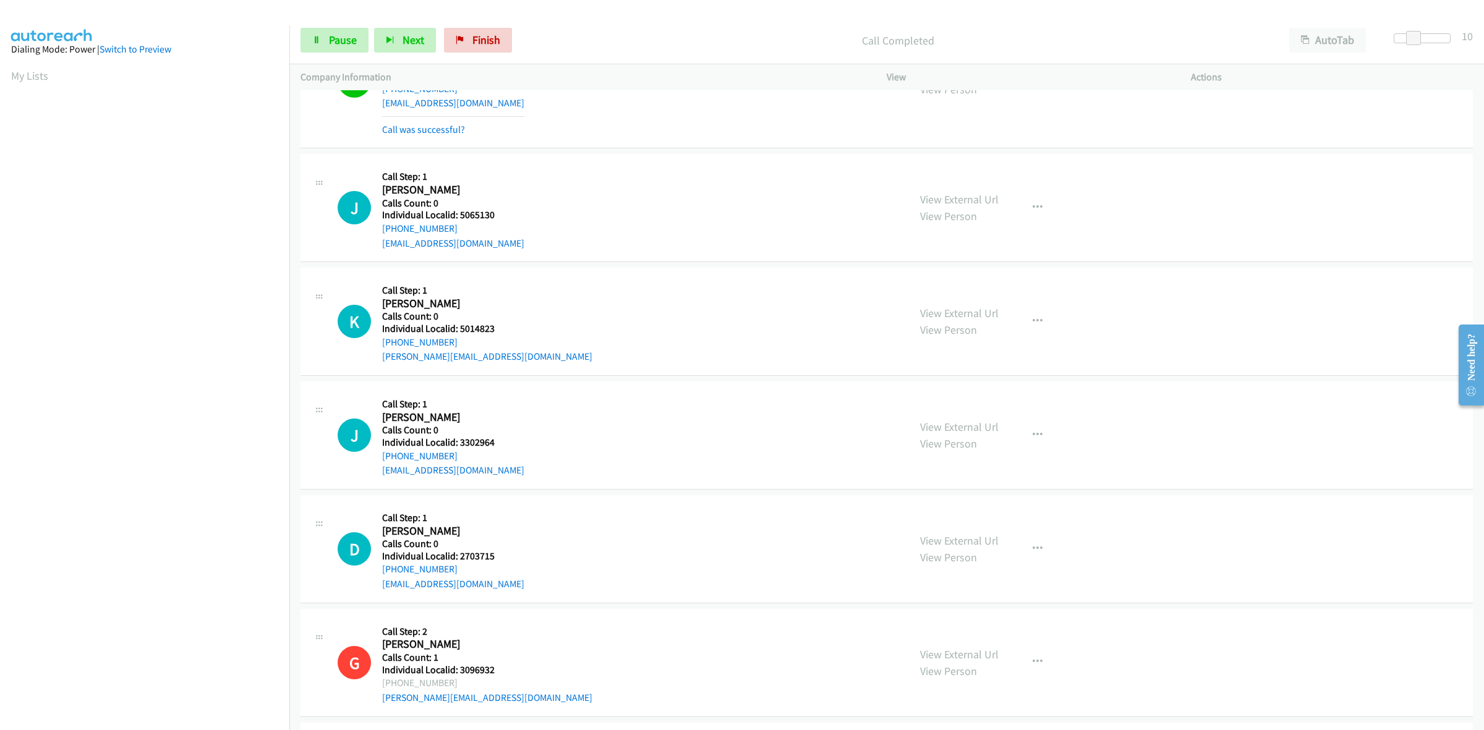
click at [495, 186] on h2 "Julio Jimenez" at bounding box center [443, 190] width 122 height 14
drag, startPoint x: 503, startPoint y: 216, endPoint x: 460, endPoint y: 220, distance: 43.4
click at [460, 220] on h5 "Individual Localid: 5065130" at bounding box center [453, 215] width 142 height 12
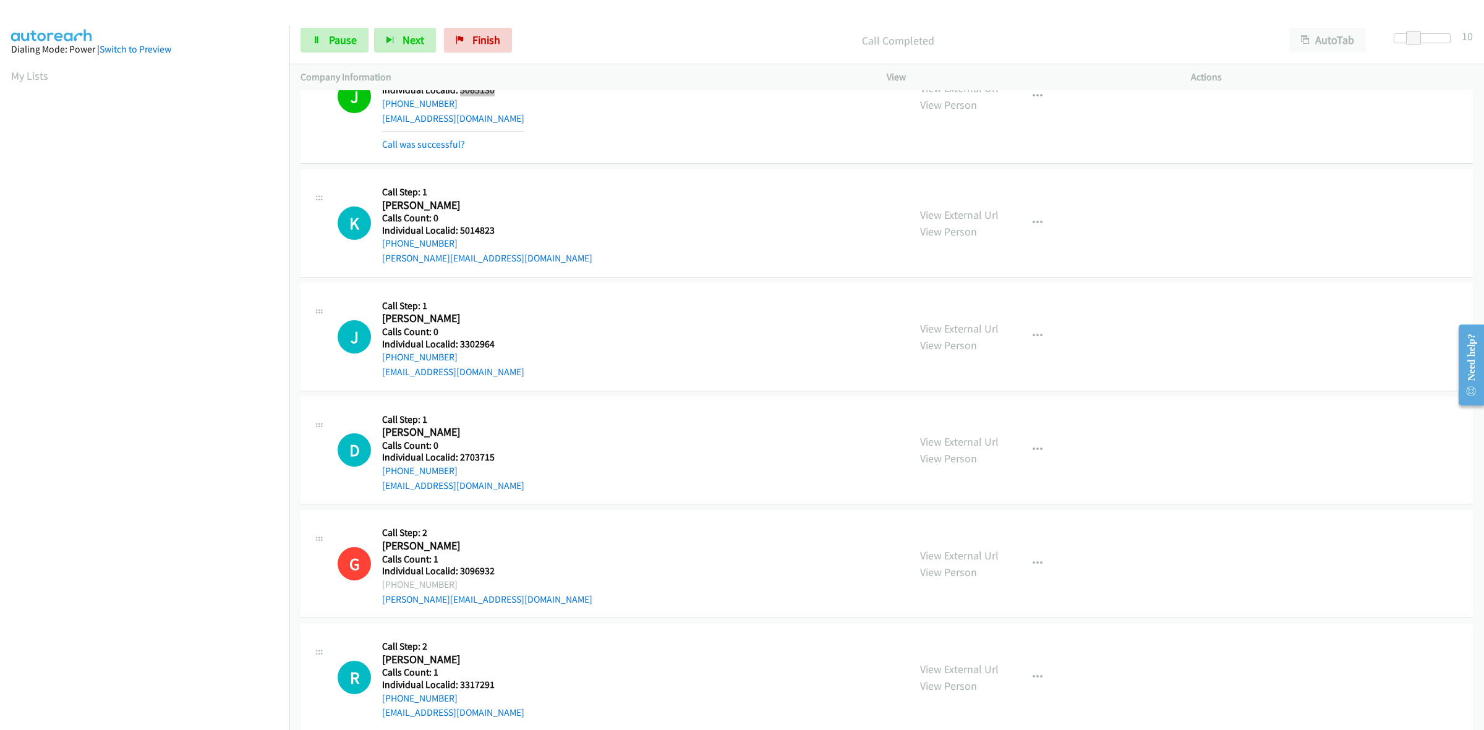
scroll to position [2771, 0]
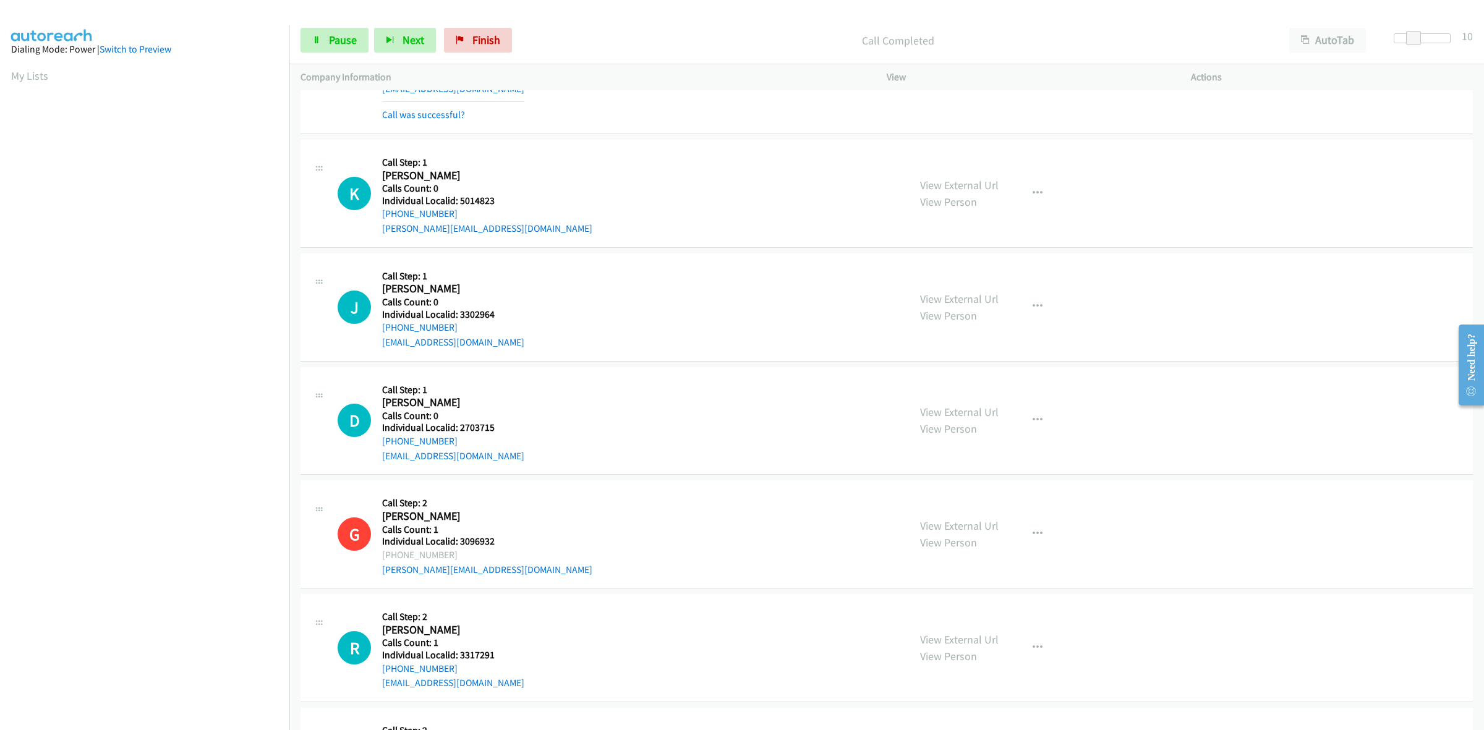
drag, startPoint x: 498, startPoint y: 210, endPoint x: 468, endPoint y: 208, distance: 30.4
click at [468, 208] on div "Callback Scheduled Call Step: 1 Kolbe Kimbrew America/New_York Calls Count: 0 I…" at bounding box center [487, 193] width 210 height 85
click at [526, 205] on div "K Callback Scheduled Call Step: 1 Kolbe Kimbrew America/New_York Calls Count: 0…" at bounding box center [618, 193] width 560 height 85
drag, startPoint x: 489, startPoint y: 204, endPoint x: 458, endPoint y: 205, distance: 30.9
click at [458, 205] on h5 "Individual Localid: 5014823" at bounding box center [487, 201] width 210 height 12
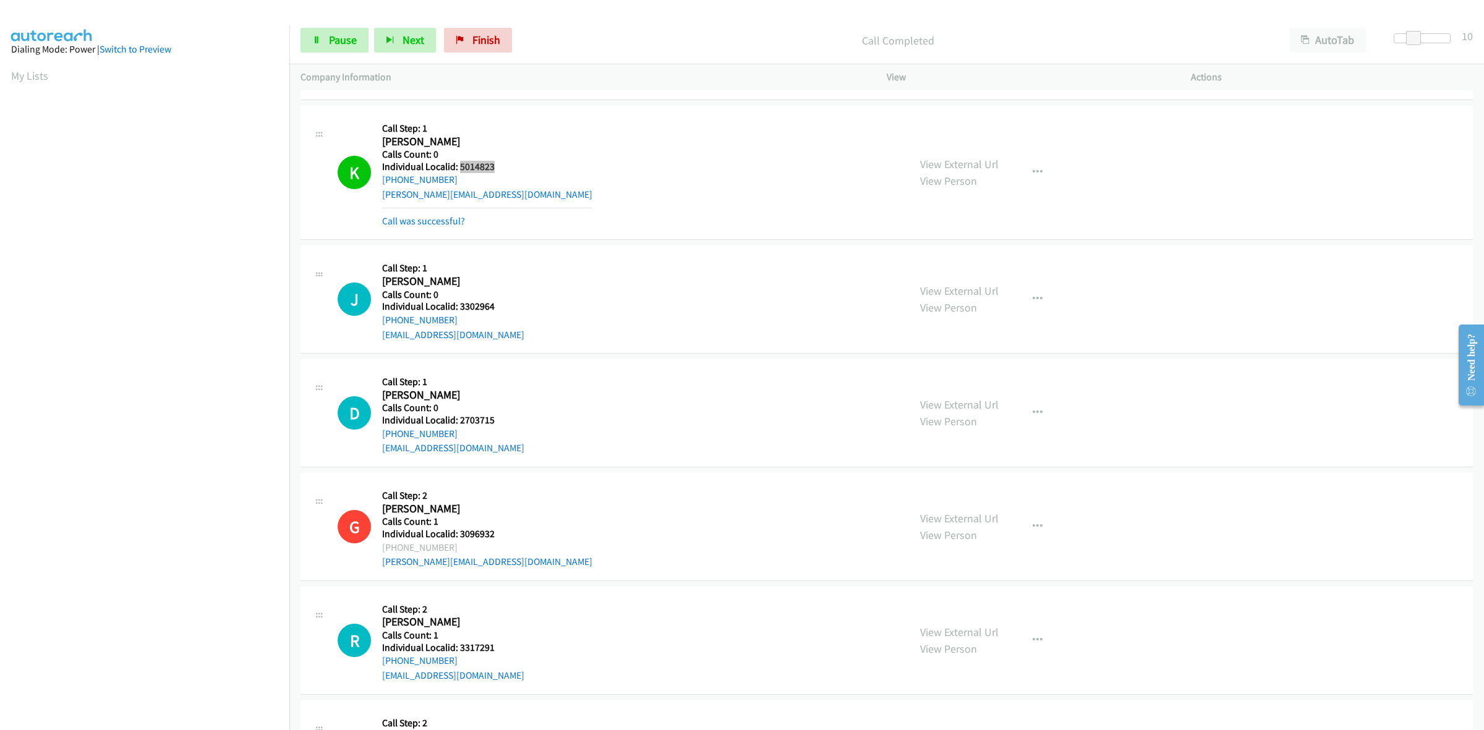
scroll to position [2887, 0]
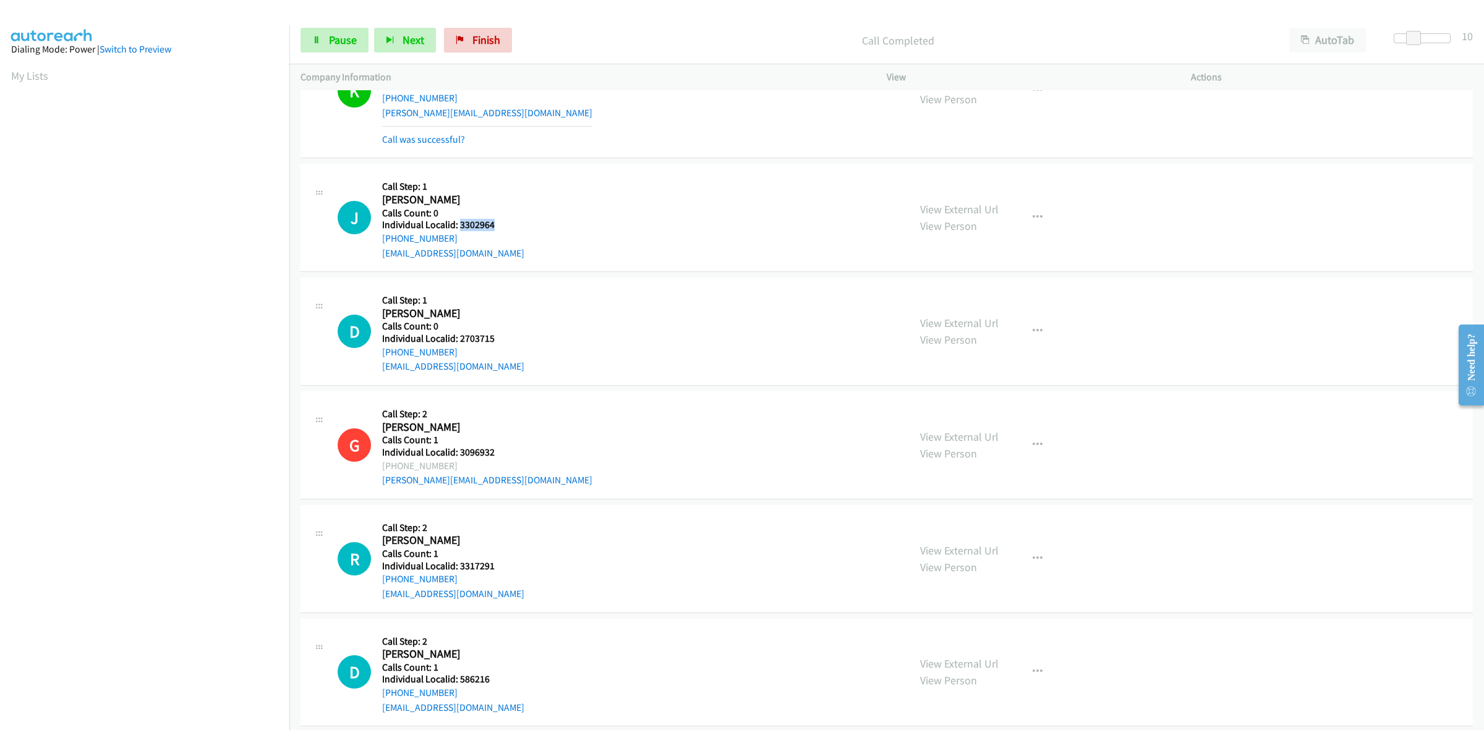
drag, startPoint x: 498, startPoint y: 225, endPoint x: 458, endPoint y: 229, distance: 40.4
click at [458, 229] on h5 "Individual Localid: 3302964" at bounding box center [453, 225] width 142 height 12
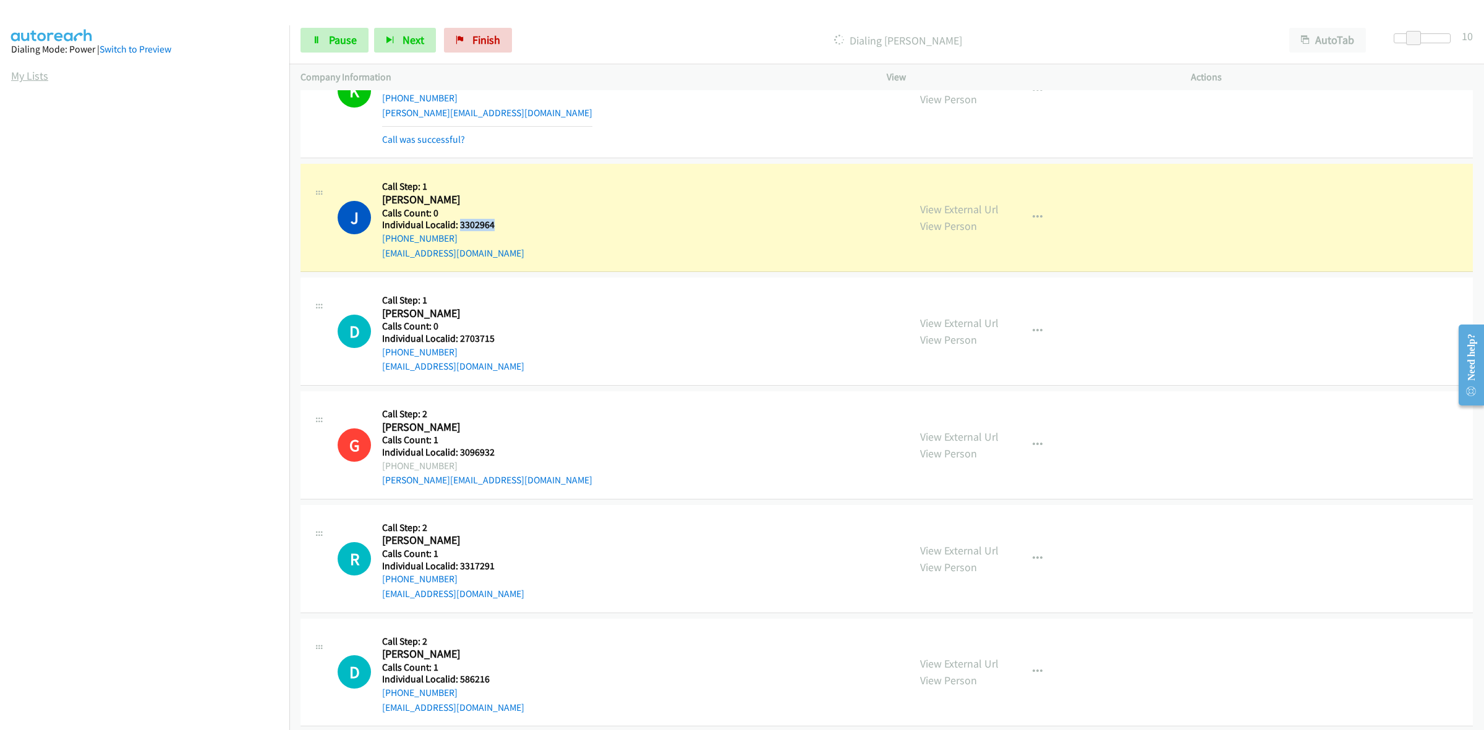
click at [34, 75] on link "My Lists" at bounding box center [29, 76] width 37 height 14
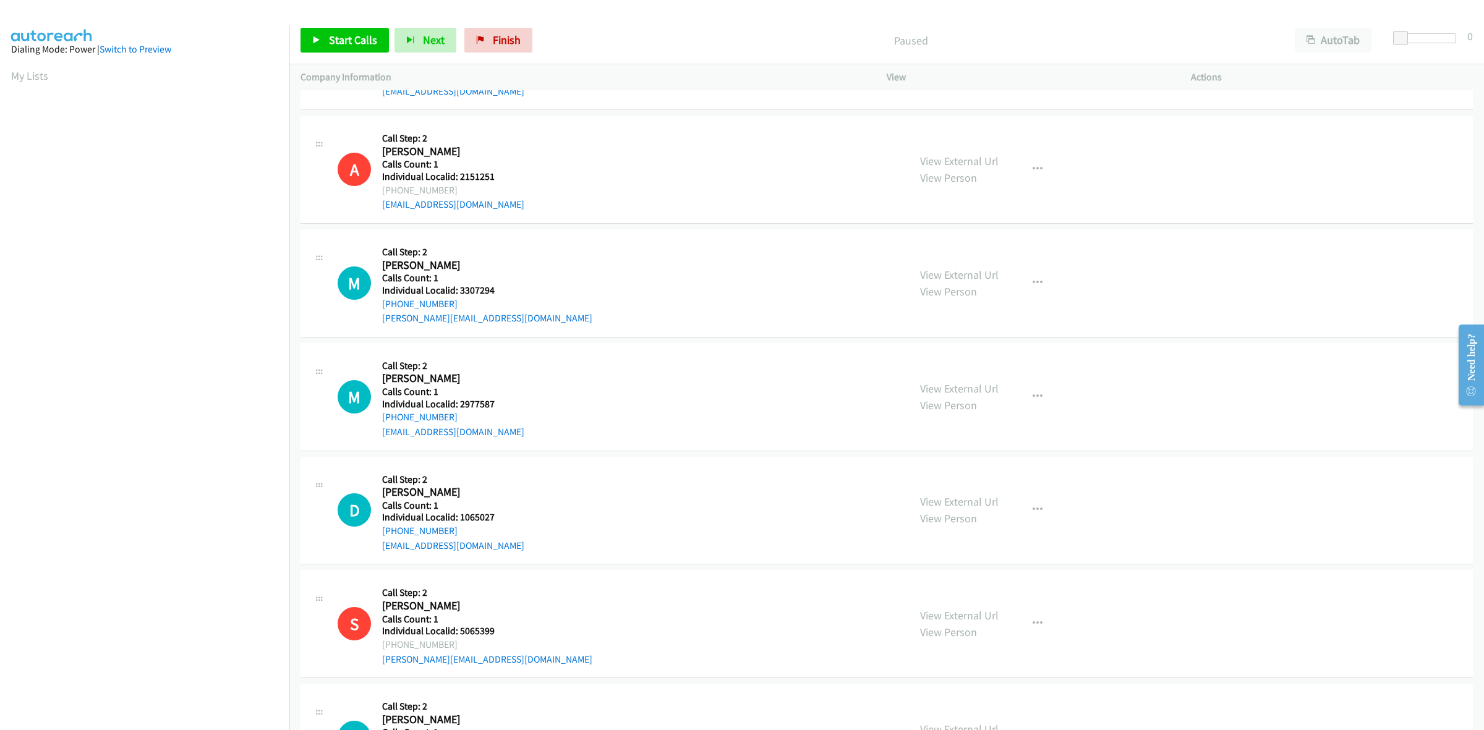
scroll to position [212, 0]
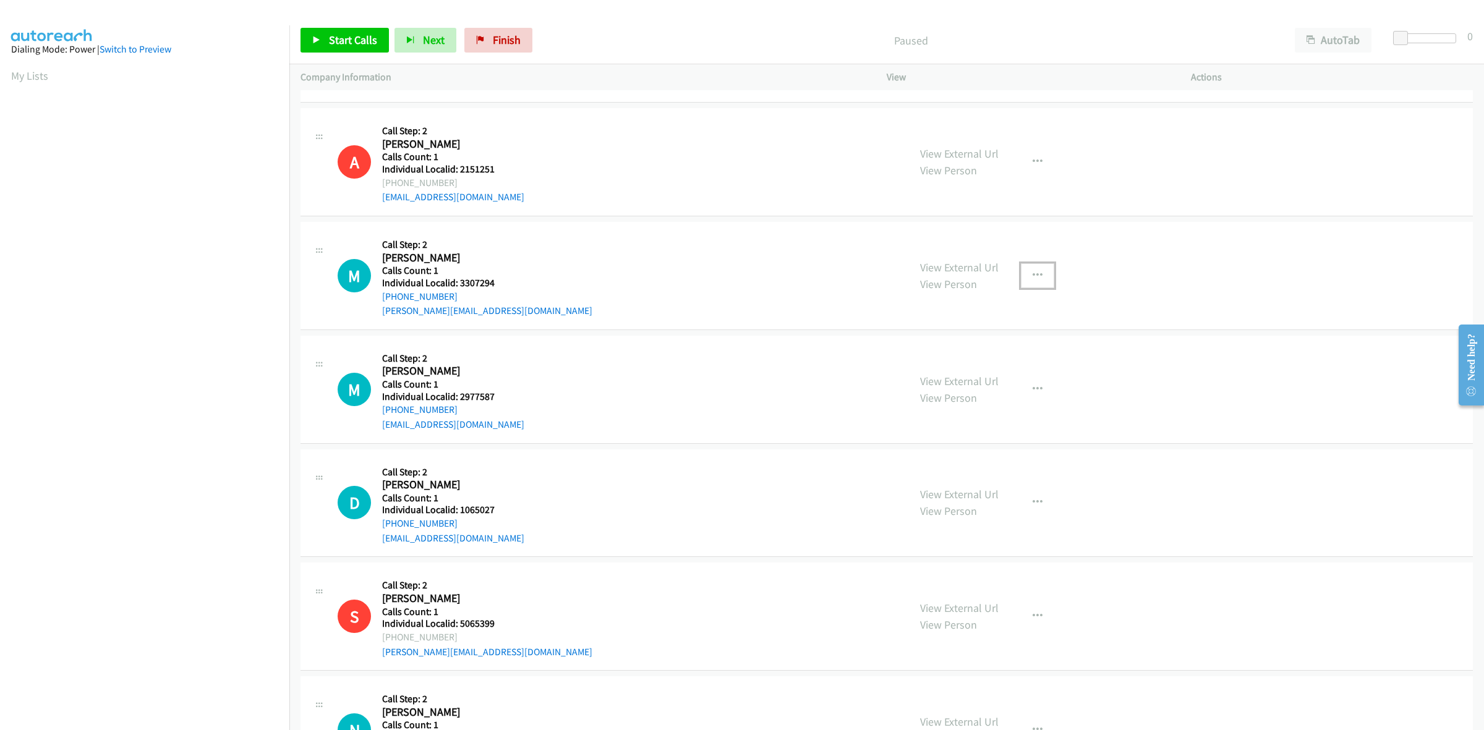
drag, startPoint x: 1043, startPoint y: 271, endPoint x: 1040, endPoint y: 279, distance: 8.9
click at [1043, 271] on button "button" at bounding box center [1037, 275] width 33 height 25
click at [988, 362] on link "Skip Call" at bounding box center [971, 356] width 165 height 25
click at [1024, 387] on button "button" at bounding box center [1037, 389] width 33 height 25
click at [992, 474] on link "Skip Call" at bounding box center [971, 470] width 165 height 25
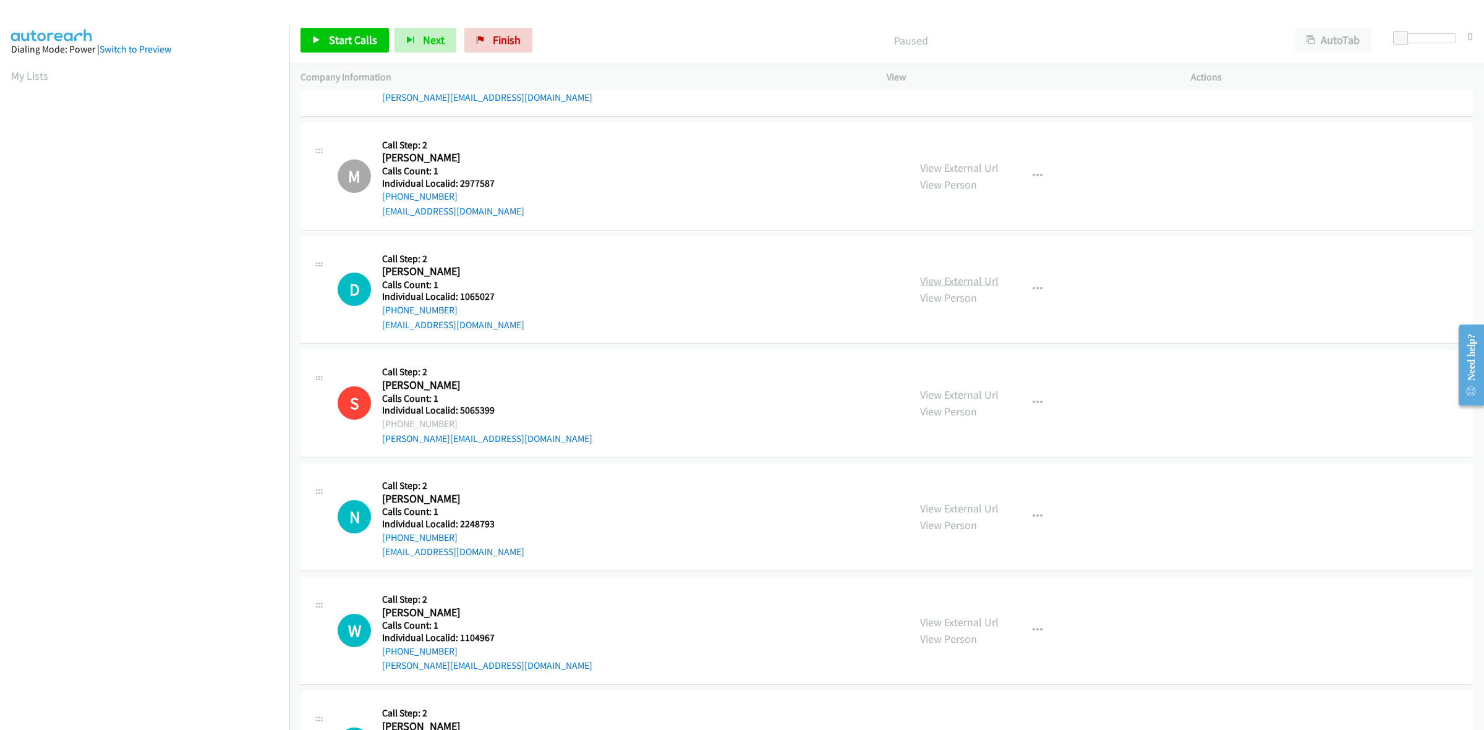
scroll to position [444, 0]
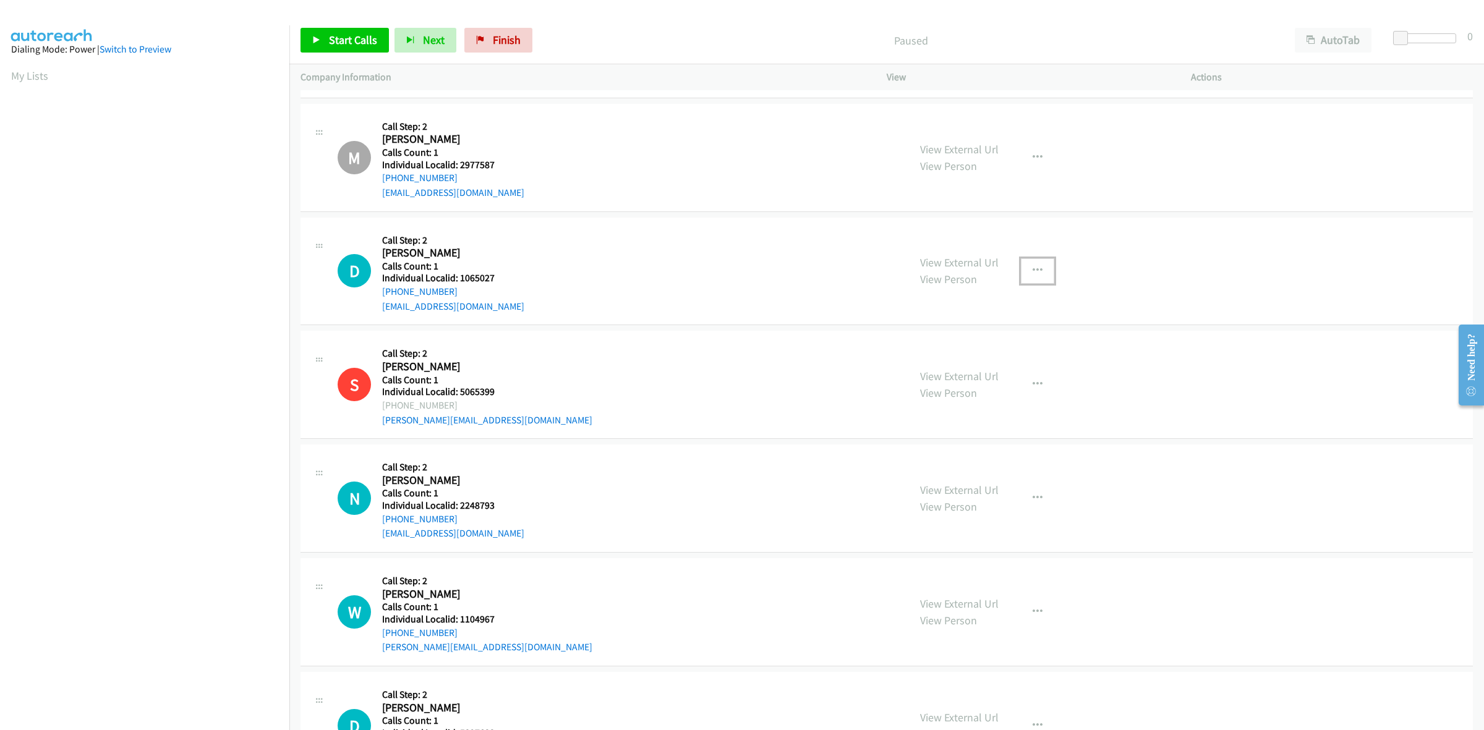
drag, startPoint x: 1034, startPoint y: 260, endPoint x: 1031, endPoint y: 266, distance: 6.4
click at [1032, 264] on button "button" at bounding box center [1037, 271] width 33 height 25
click at [977, 357] on link "Skip Call" at bounding box center [971, 352] width 165 height 25
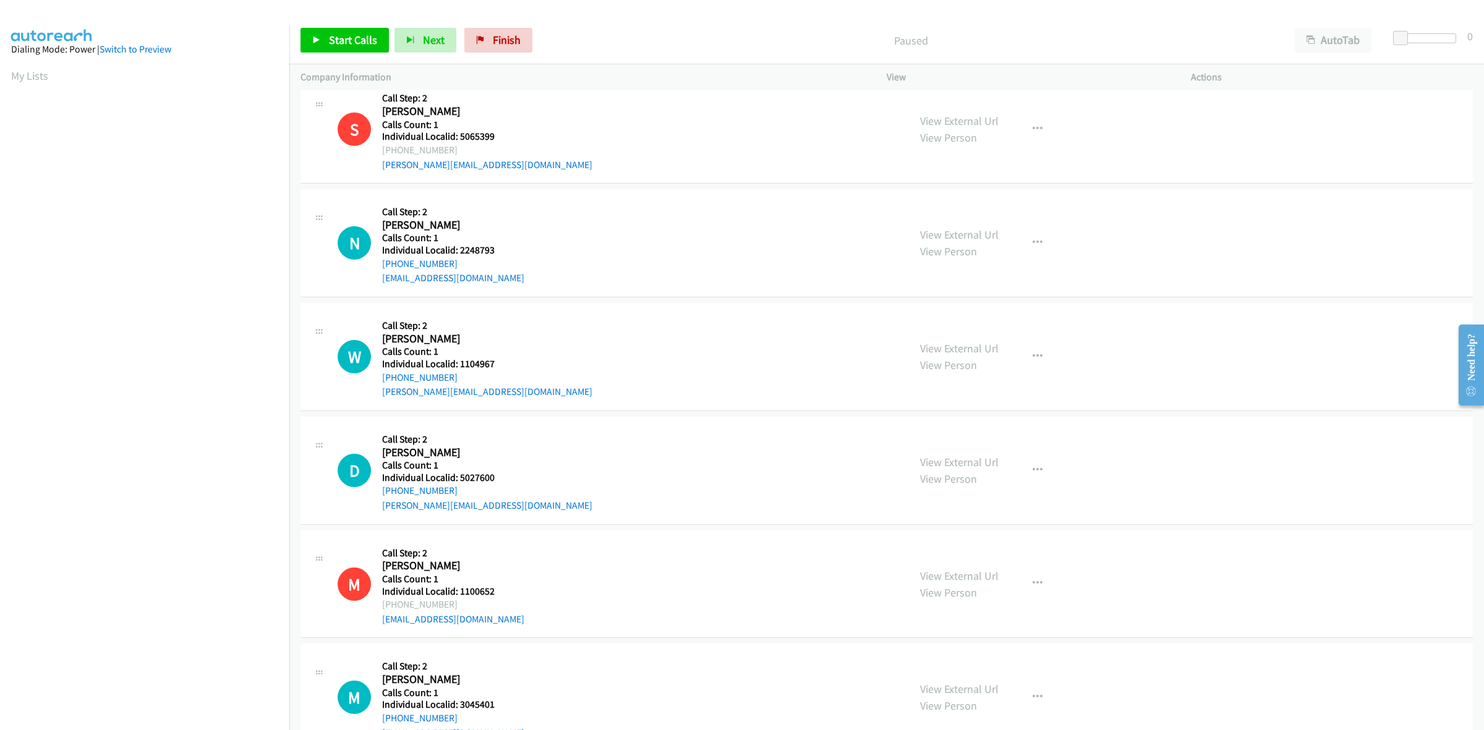
scroll to position [696, 0]
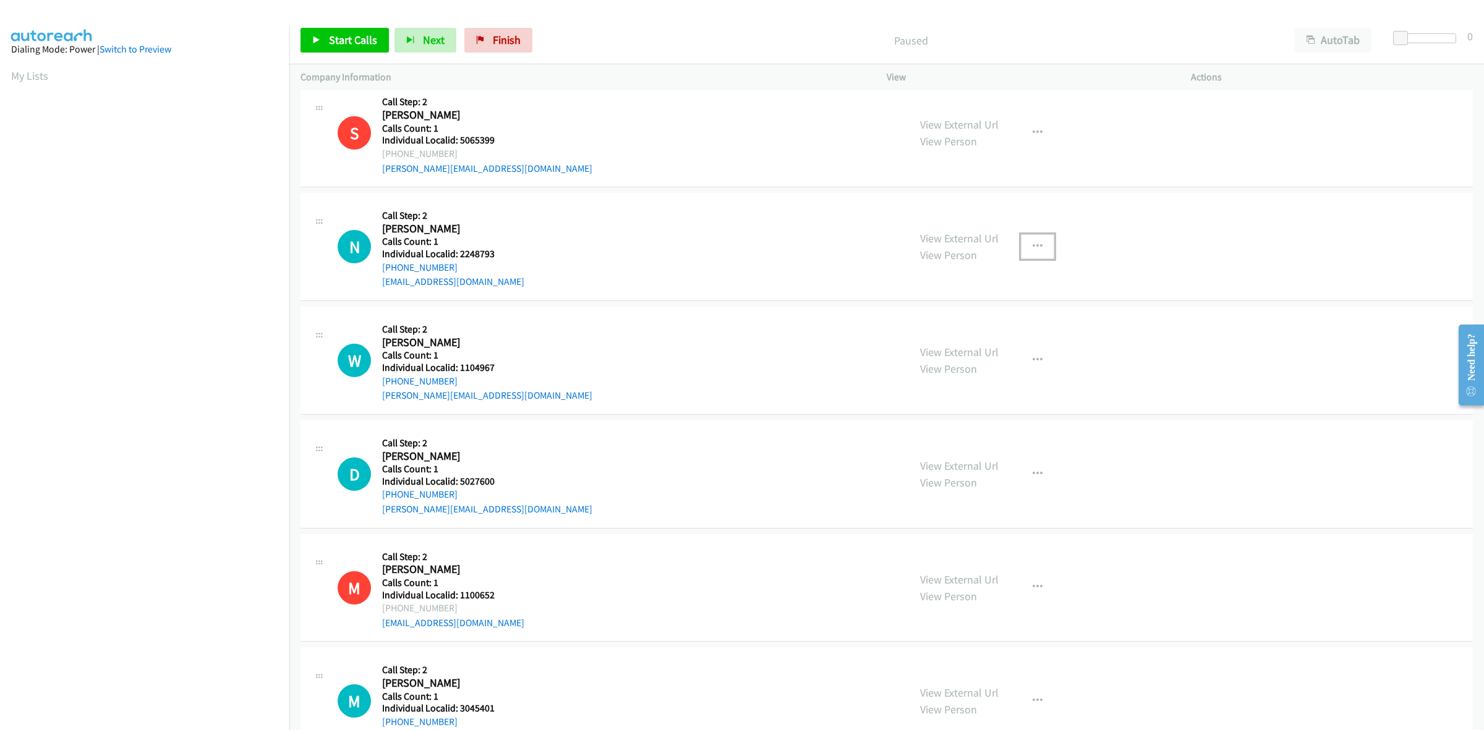
click at [1033, 242] on icon "button" at bounding box center [1038, 247] width 10 height 10
click at [961, 335] on link "Skip Call" at bounding box center [971, 327] width 165 height 25
click at [1022, 360] on button "button" at bounding box center [1037, 360] width 33 height 25
click at [972, 439] on link "Skip Call" at bounding box center [971, 441] width 165 height 25
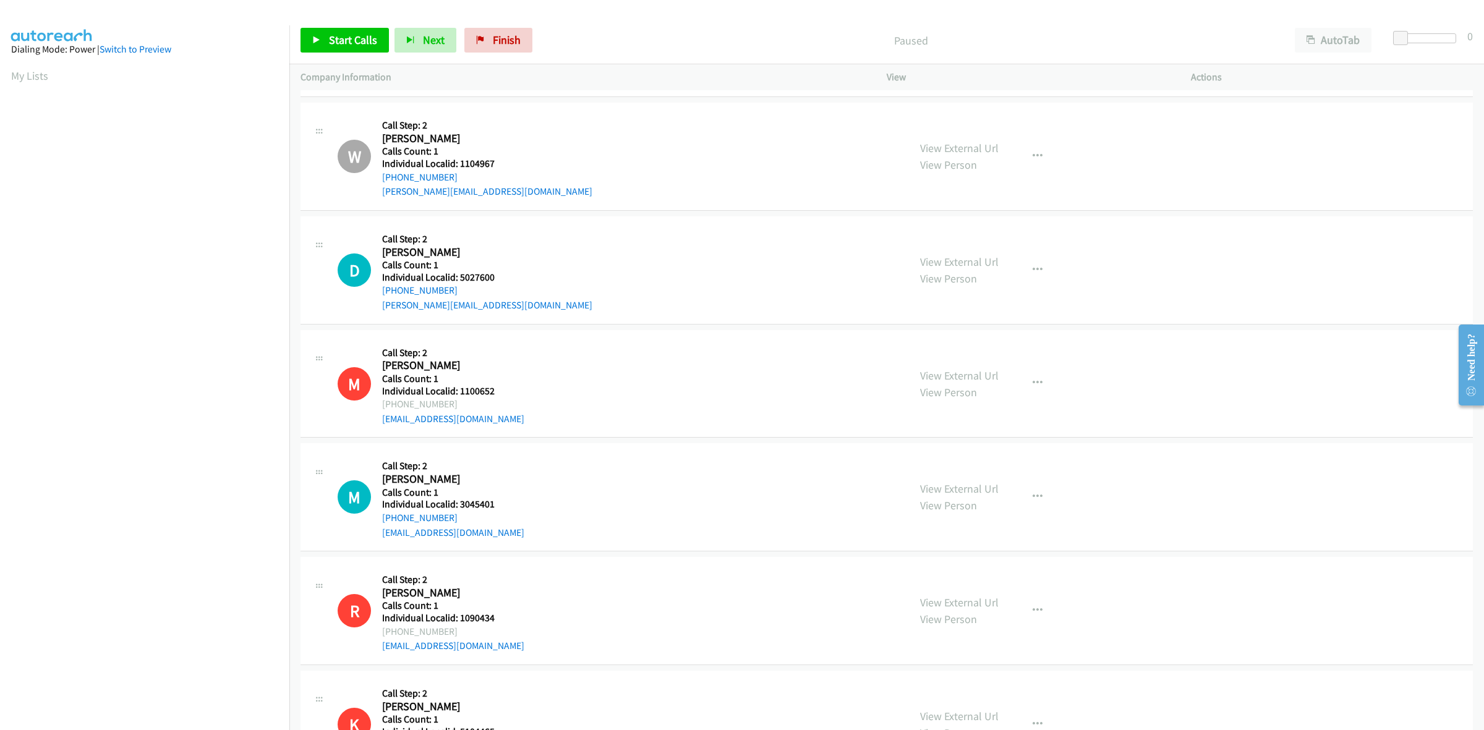
scroll to position [947, 0]
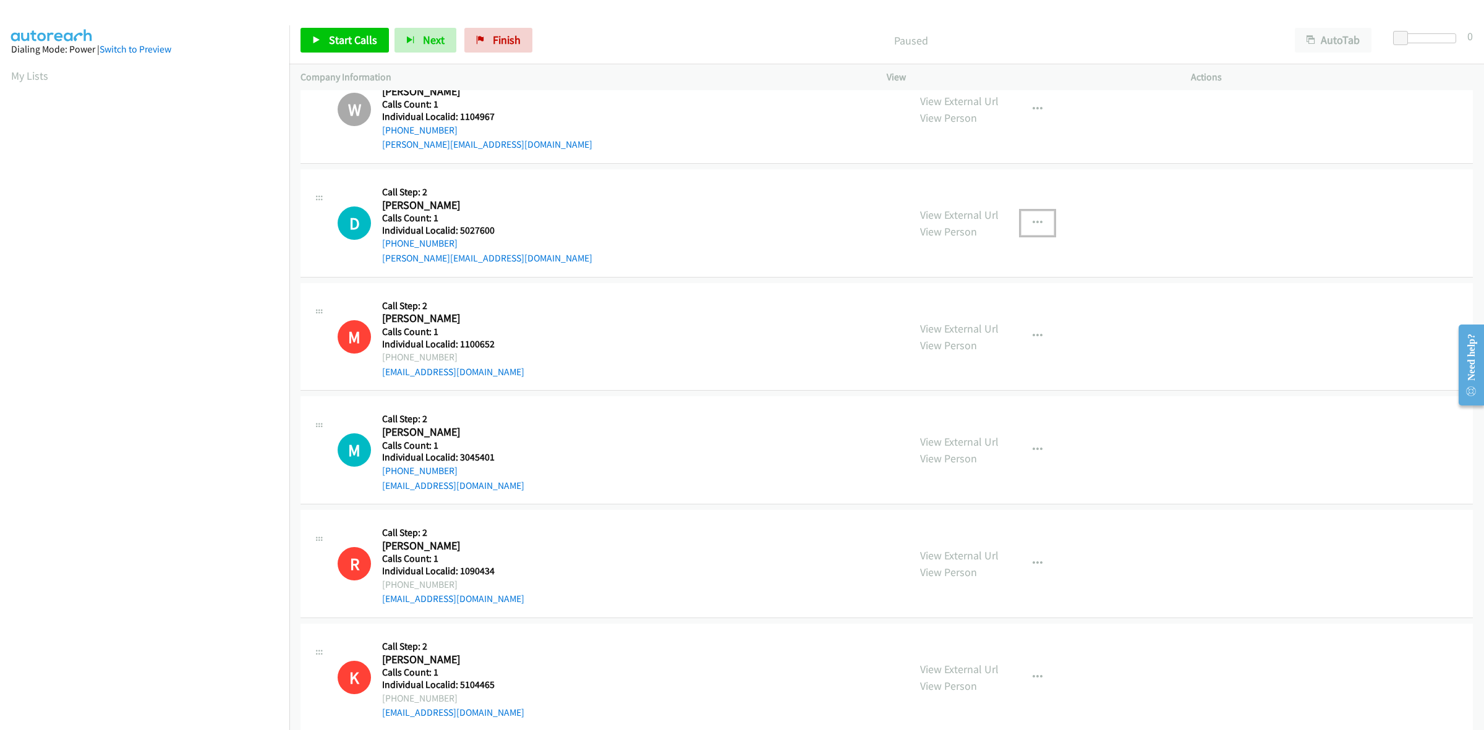
click at [1034, 220] on icon "button" at bounding box center [1038, 223] width 10 height 10
click at [1000, 303] on link "Skip Call" at bounding box center [971, 303] width 165 height 25
click at [1041, 455] on button "button" at bounding box center [1037, 450] width 33 height 25
click at [969, 536] on link "Skip Call" at bounding box center [971, 531] width 165 height 25
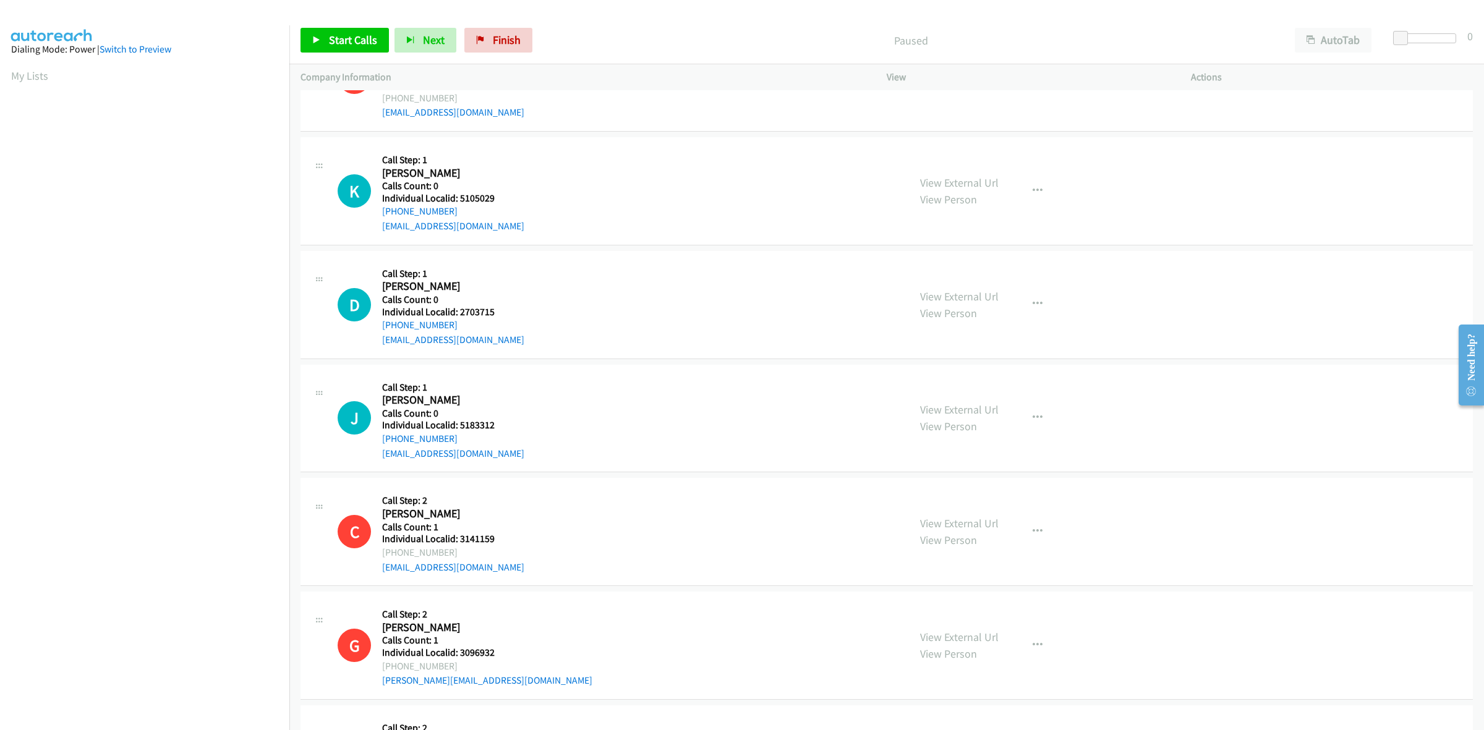
scroll to position [1565, 0]
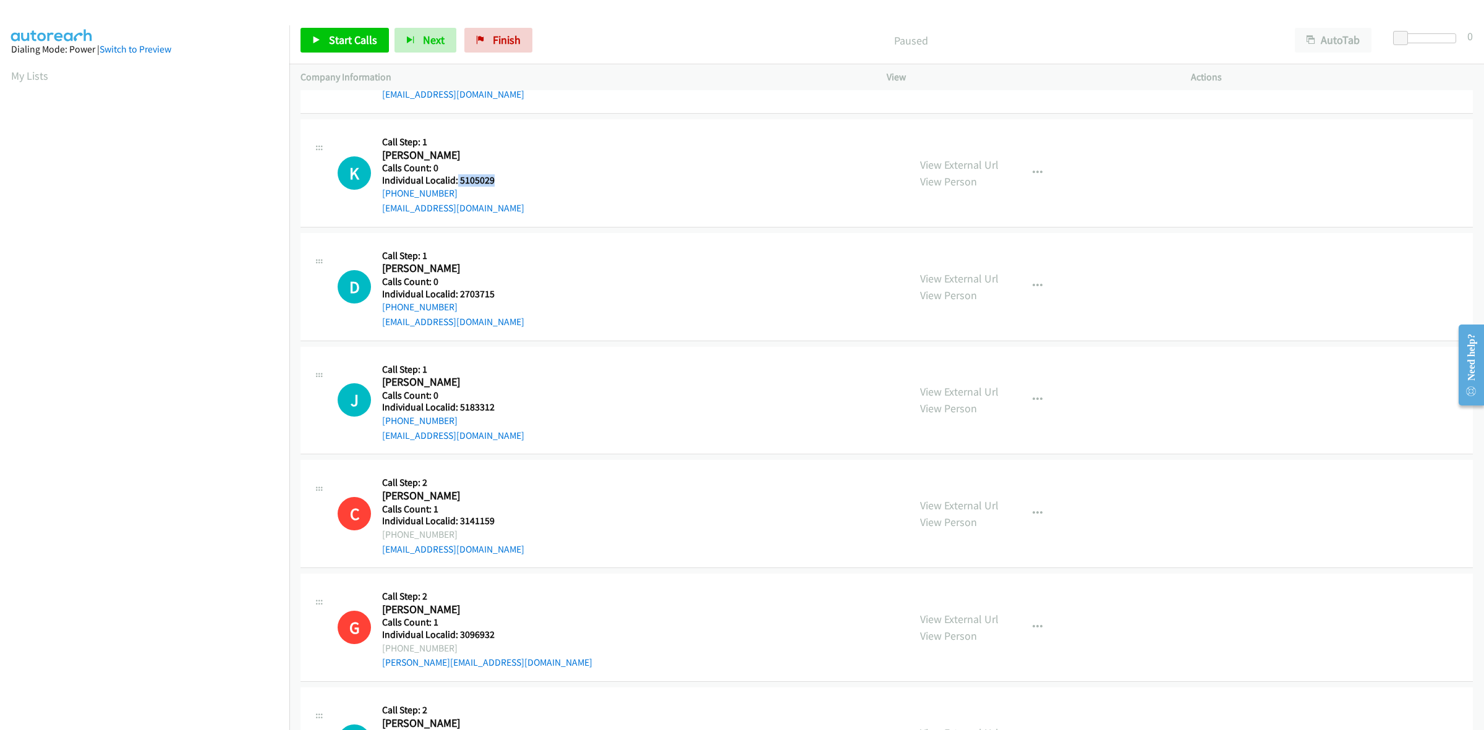
drag, startPoint x: 502, startPoint y: 178, endPoint x: 456, endPoint y: 178, distance: 45.2
click at [456, 178] on h5 "Individual Localid: 5105029" at bounding box center [453, 180] width 142 height 12
copy h5 "5105029"
drag, startPoint x: 458, startPoint y: 193, endPoint x: 372, endPoint y: 200, distance: 85.6
click at [372, 200] on div "K Callback Scheduled Call Step: 1 [PERSON_NAME] America/[GEOGRAPHIC_DATA] Calls…" at bounding box center [618, 173] width 560 height 85
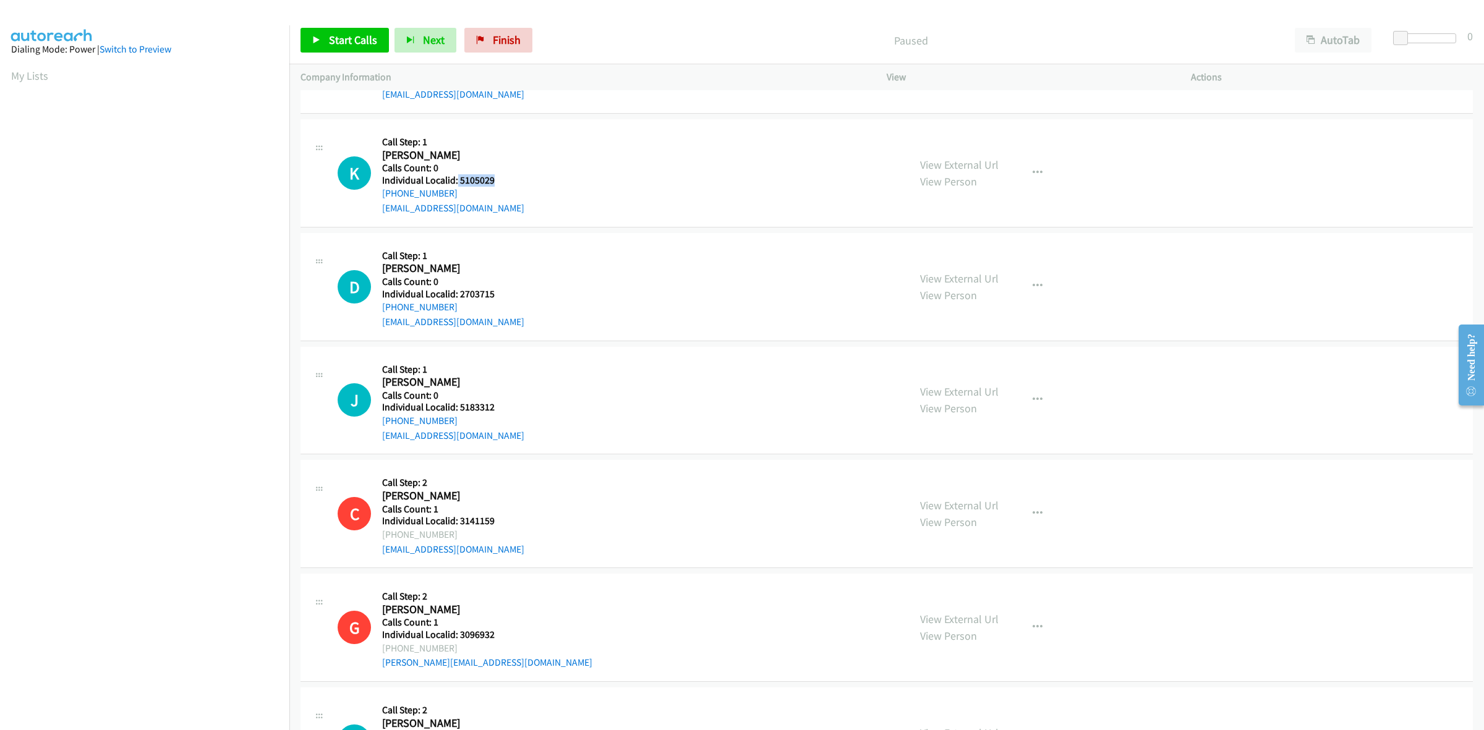
copy link "[PHONE_NUMBER]"
drag, startPoint x: 493, startPoint y: 184, endPoint x: 456, endPoint y: 183, distance: 36.5
click at [456, 183] on h5 "Individual Localid: 5105029" at bounding box center [453, 180] width 142 height 12
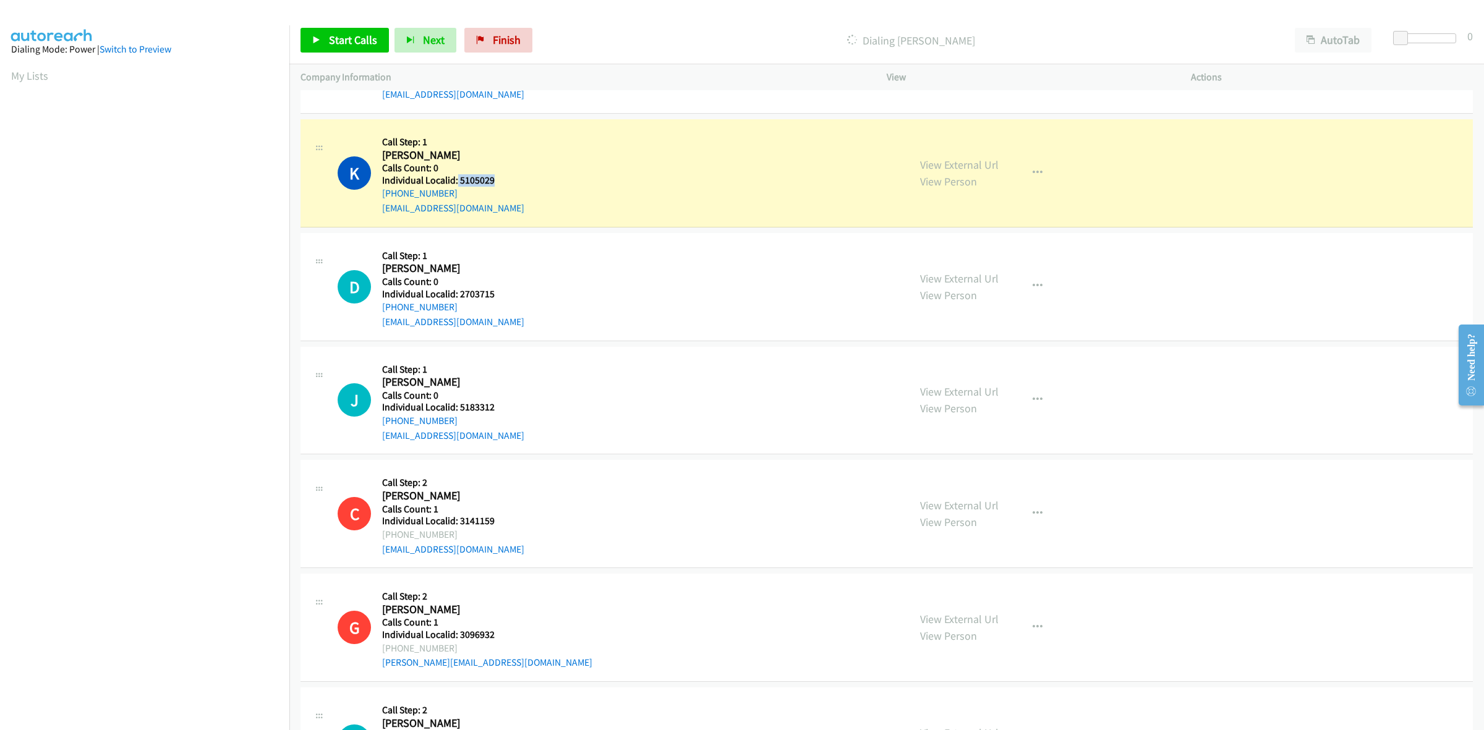
copy h5 "5105029"
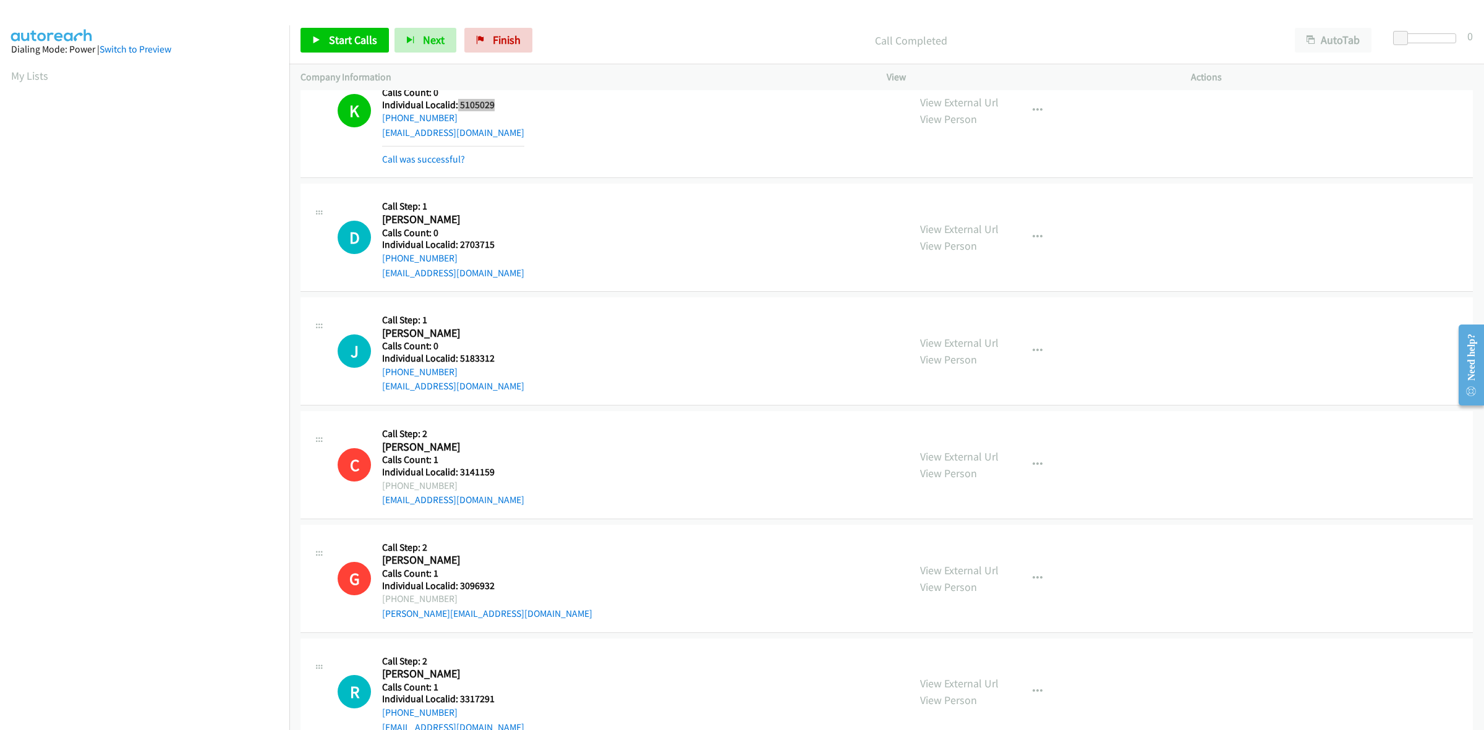
scroll to position [1662, 0]
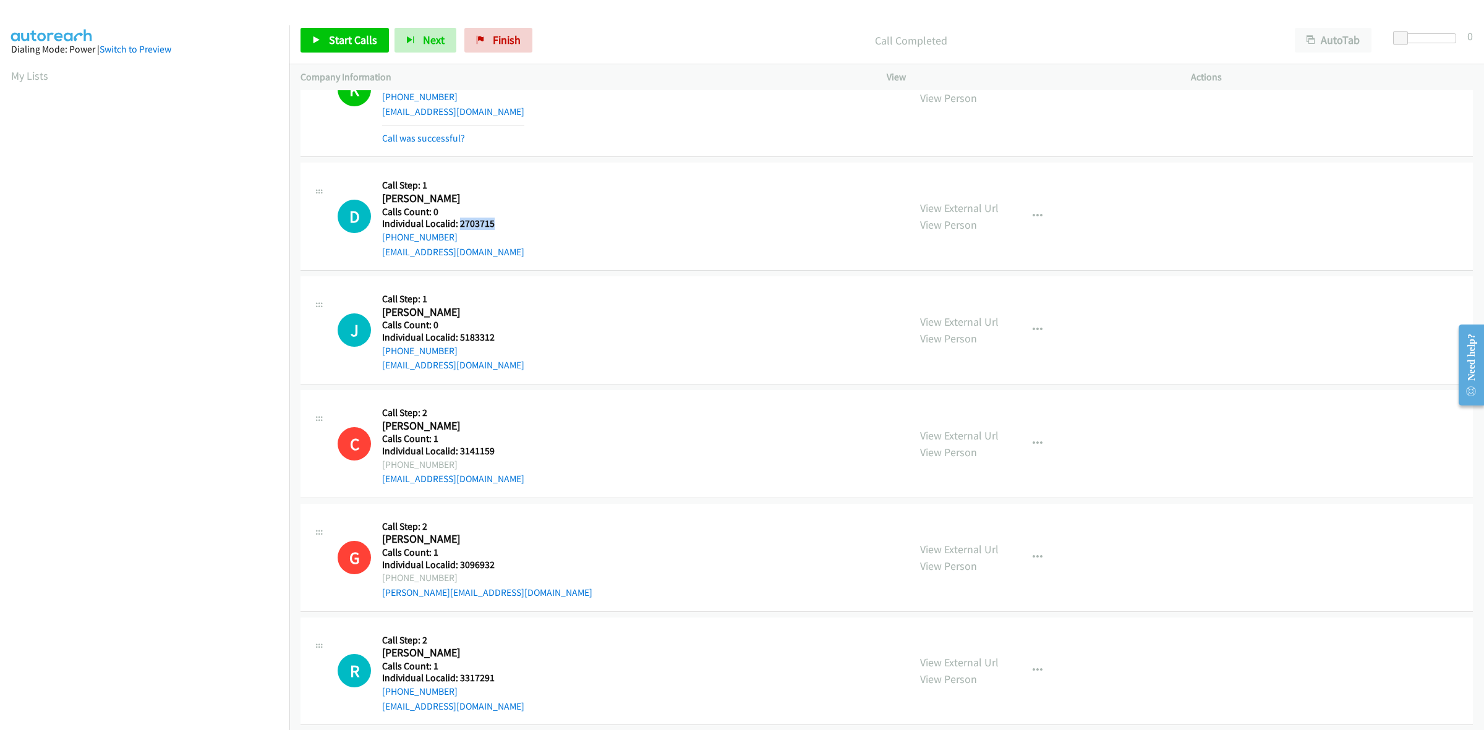
drag, startPoint x: 468, startPoint y: 218, endPoint x: 458, endPoint y: 220, distance: 9.6
click at [458, 220] on h5 "Individual Localid: 2703715" at bounding box center [453, 224] width 142 height 12
copy h5 "2703715"
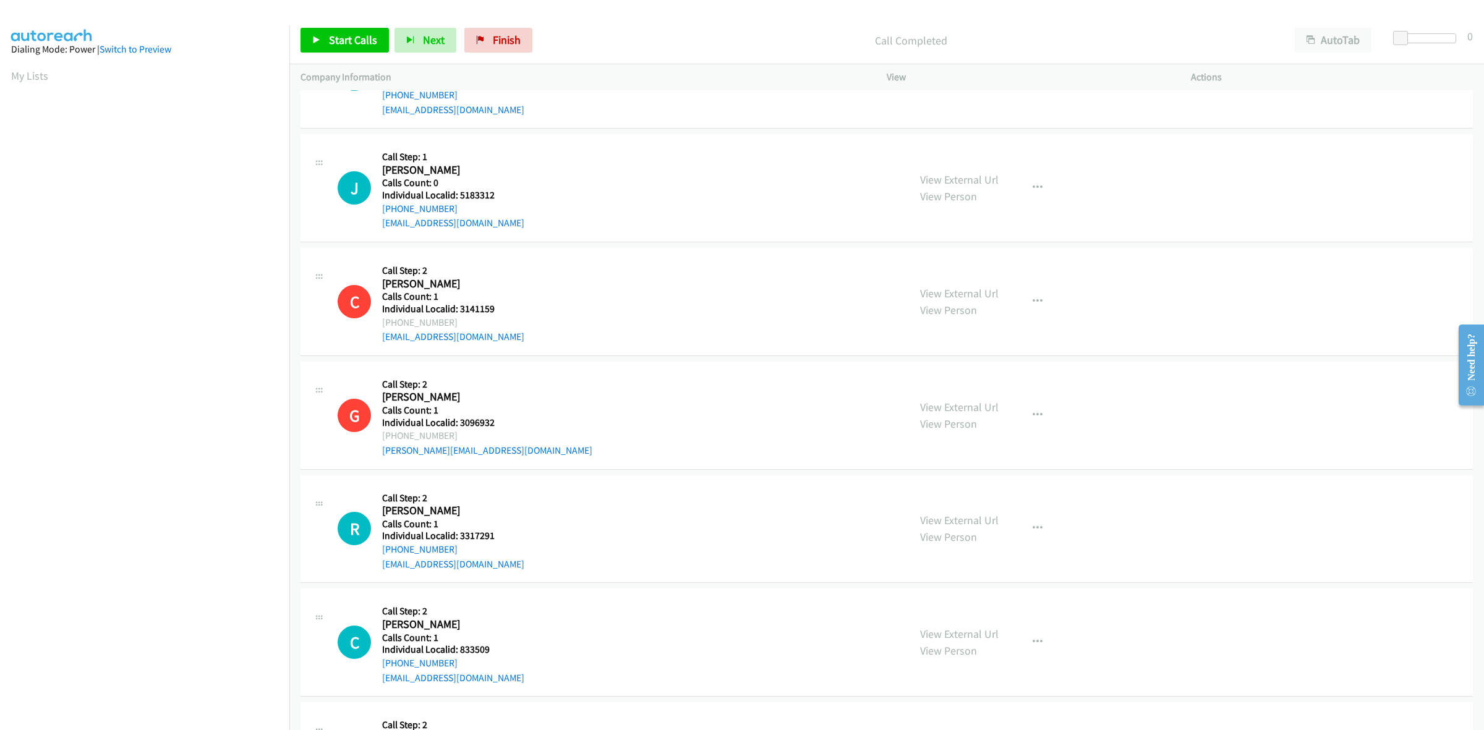
scroll to position [1836, 0]
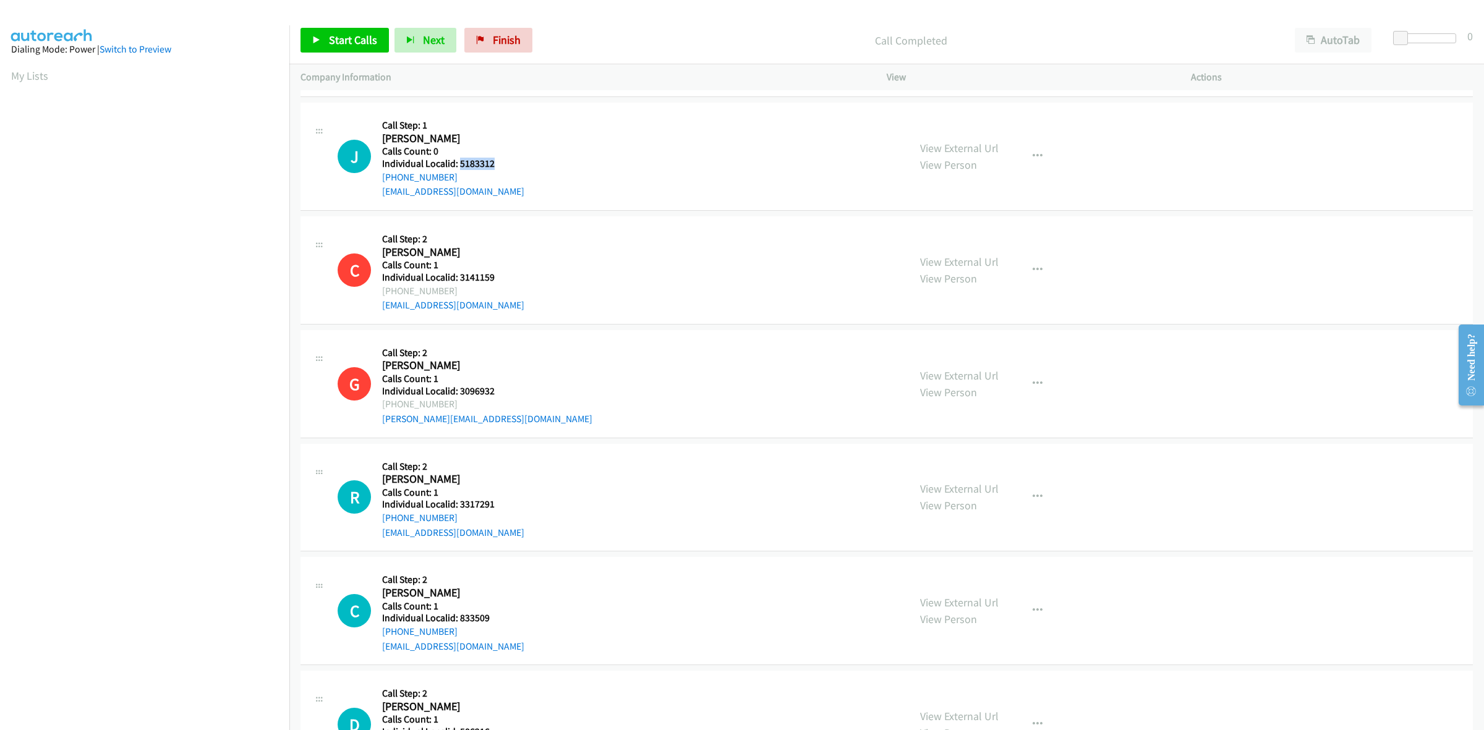
drag, startPoint x: 495, startPoint y: 164, endPoint x: 459, endPoint y: 163, distance: 35.9
click at [459, 163] on h5 "Individual Localid: 5183312" at bounding box center [453, 164] width 142 height 12
copy h5 "5183312"
click at [521, 150] on div "J Callback Scheduled Call Step: 1 [PERSON_NAME] America/[GEOGRAPHIC_DATA] Calls…" at bounding box center [618, 156] width 560 height 85
click at [503, 145] on h2 "[PERSON_NAME]" at bounding box center [447, 139] width 130 height 14
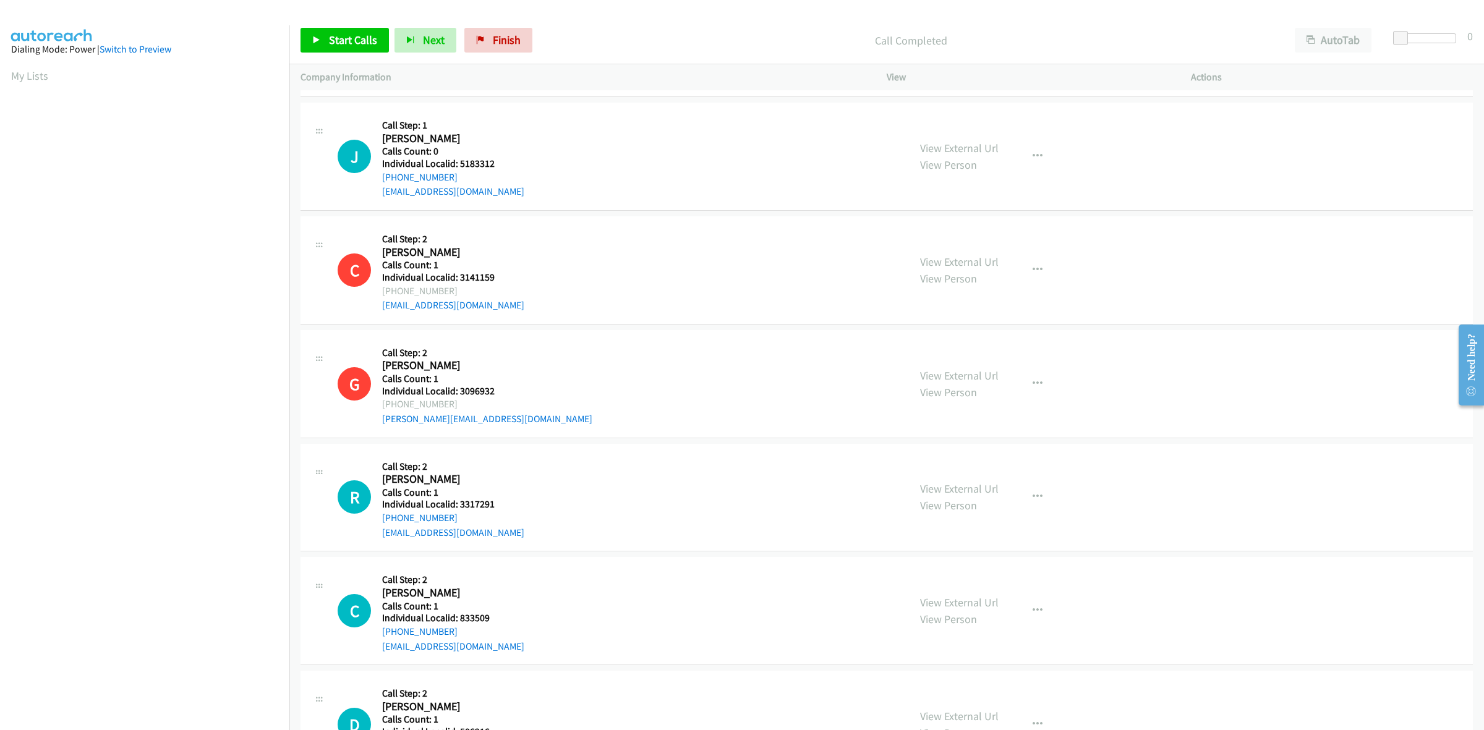
drag, startPoint x: 460, startPoint y: 173, endPoint x: 378, endPoint y: 178, distance: 81.8
click at [378, 178] on div "J Callback Scheduled Call Step: 1 [PERSON_NAME] America/[GEOGRAPHIC_DATA] Calls…" at bounding box center [618, 156] width 560 height 85
copy link "[PHONE_NUMBER]"
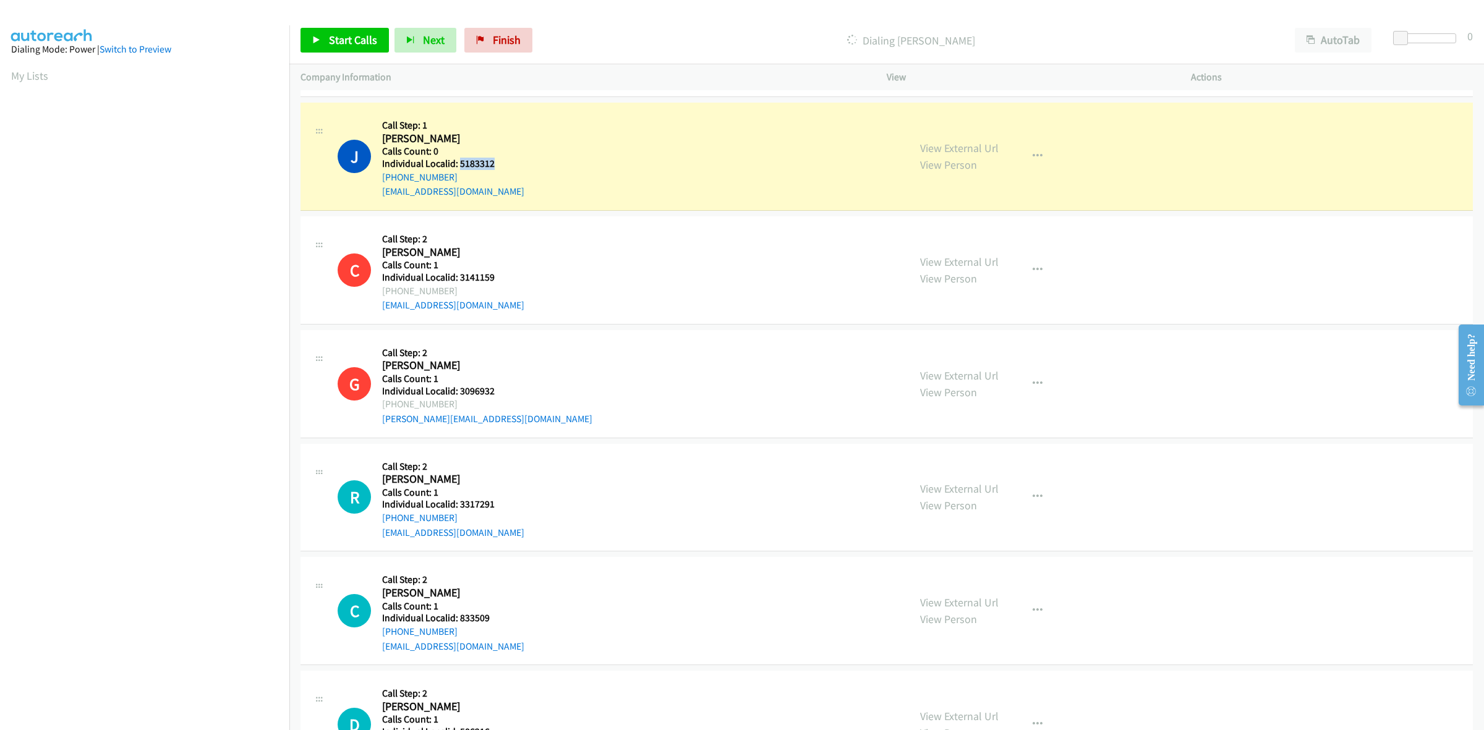
drag, startPoint x: 497, startPoint y: 165, endPoint x: 460, endPoint y: 165, distance: 37.1
click at [460, 165] on h5 "Individual Localid: 5183312" at bounding box center [453, 164] width 142 height 12
copy h5 "5183312"
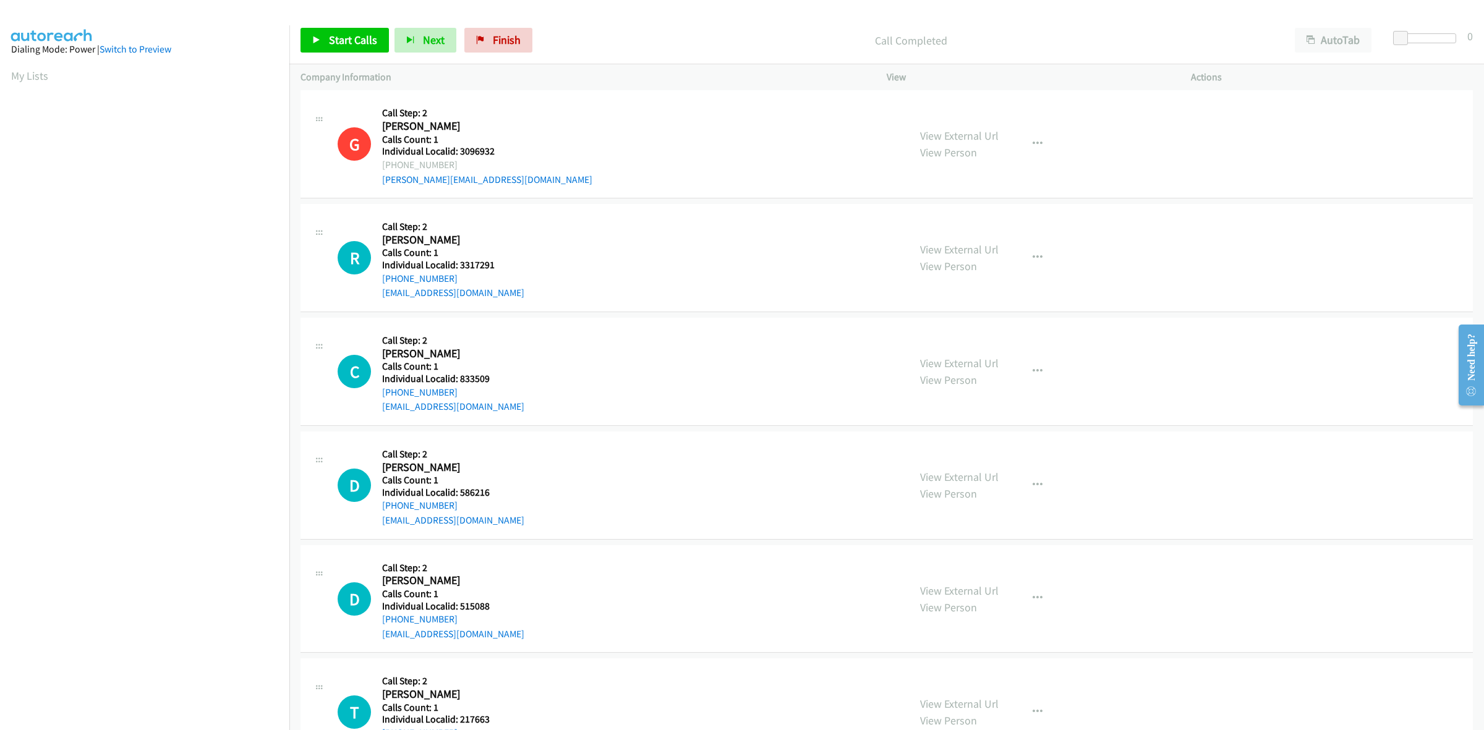
scroll to position [2165, 0]
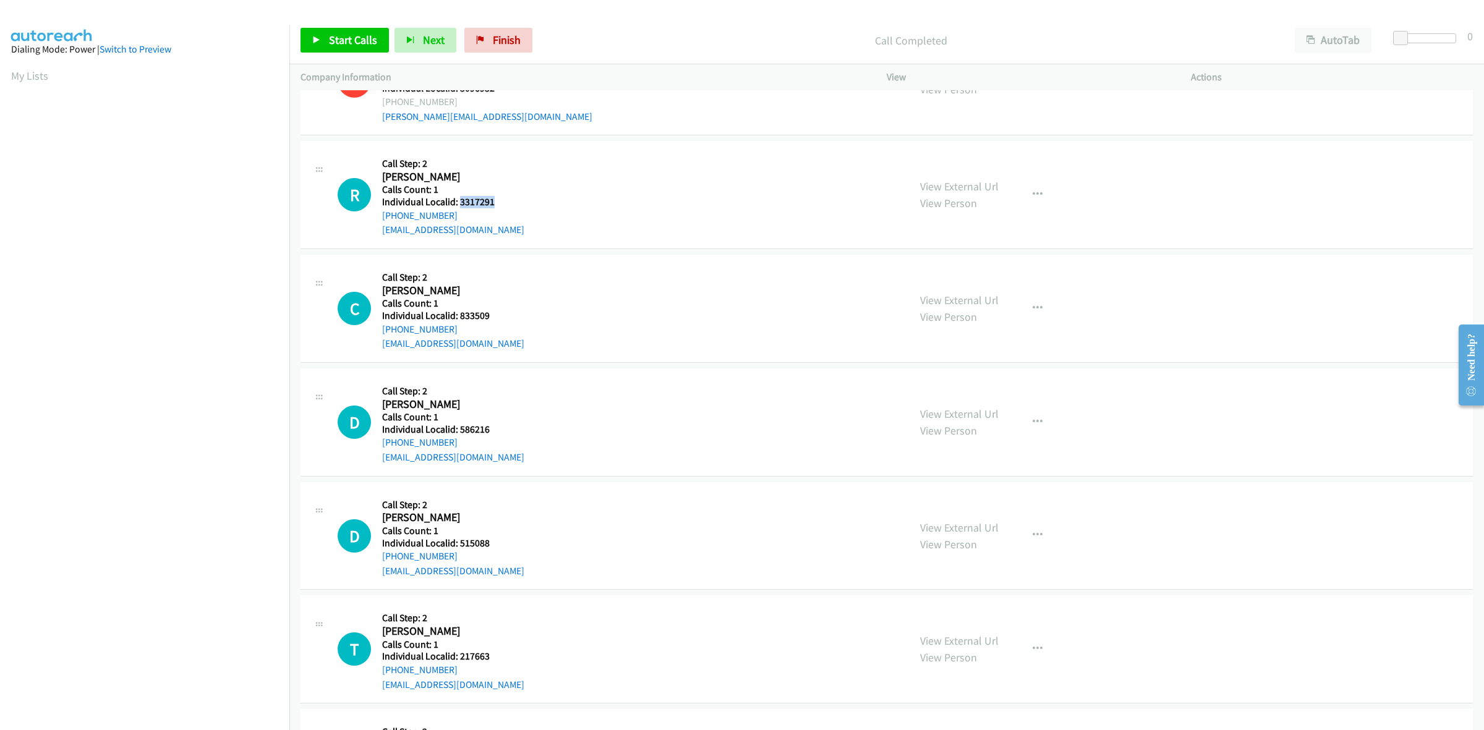
drag, startPoint x: 505, startPoint y: 204, endPoint x: 460, endPoint y: 208, distance: 45.9
click at [460, 208] on h5 "Individual Localid: 3317291" at bounding box center [453, 202] width 142 height 12
copy h5 "3317291"
click at [478, 171] on h2 "[PERSON_NAME]" at bounding box center [447, 177] width 130 height 14
drag, startPoint x: 461, startPoint y: 216, endPoint x: 376, endPoint y: 223, distance: 85.6
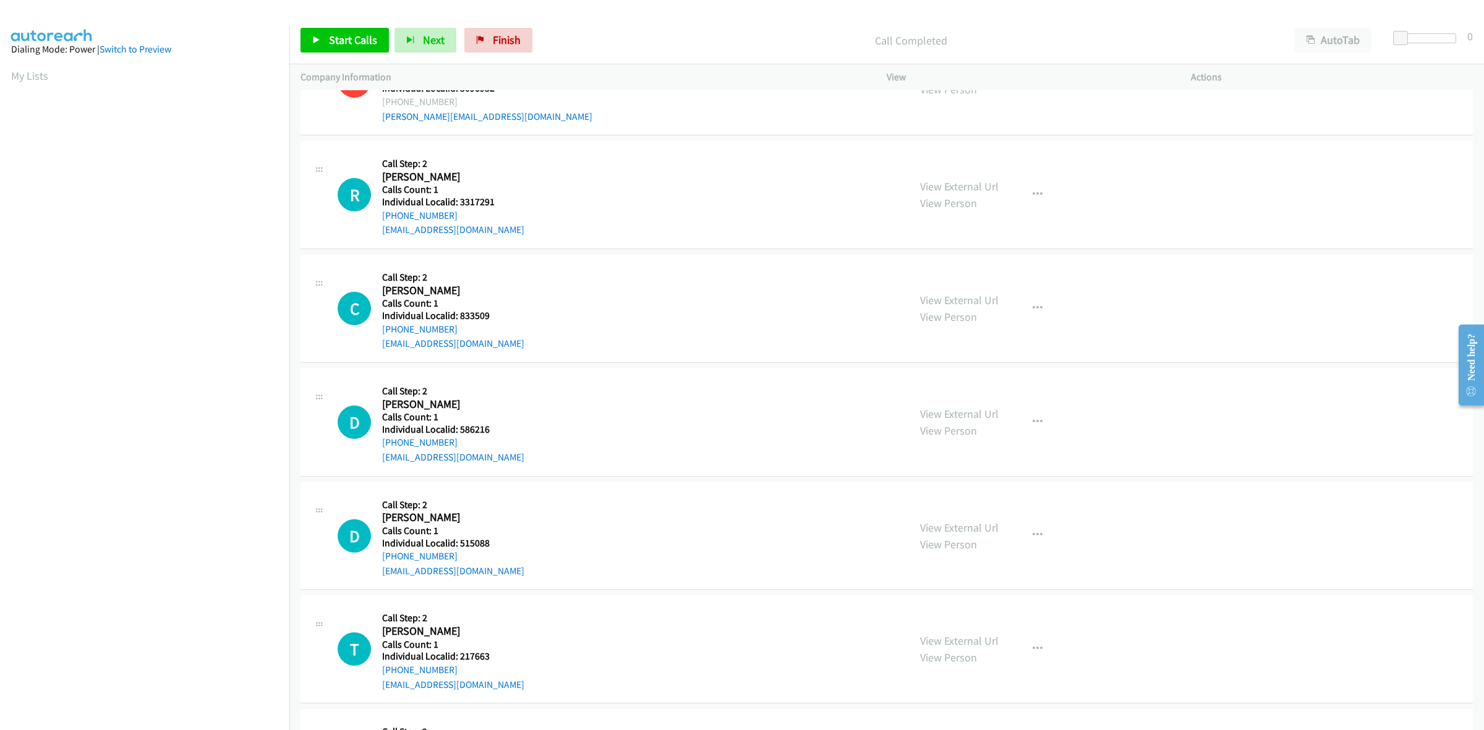
click at [376, 223] on div "R Callback Scheduled Call Step: 2 [PERSON_NAME] America/New_York Calls Count: 1…" at bounding box center [618, 194] width 560 height 85
copy link "[PHONE_NUMBER]"
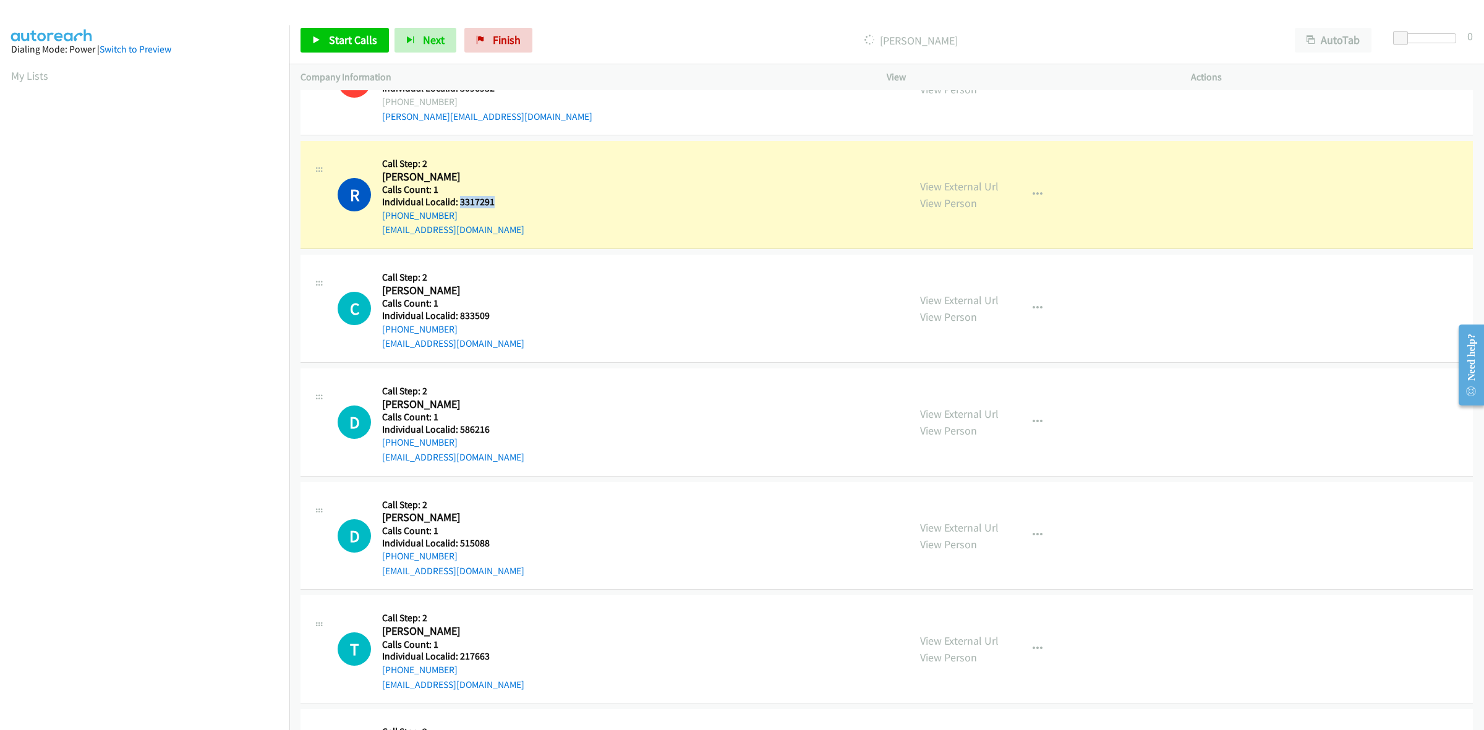
drag, startPoint x: 493, startPoint y: 205, endPoint x: 459, endPoint y: 205, distance: 34.0
click at [459, 205] on h5 "Individual Localid: 3317291" at bounding box center [453, 202] width 142 height 12
copy h5 "3317291"
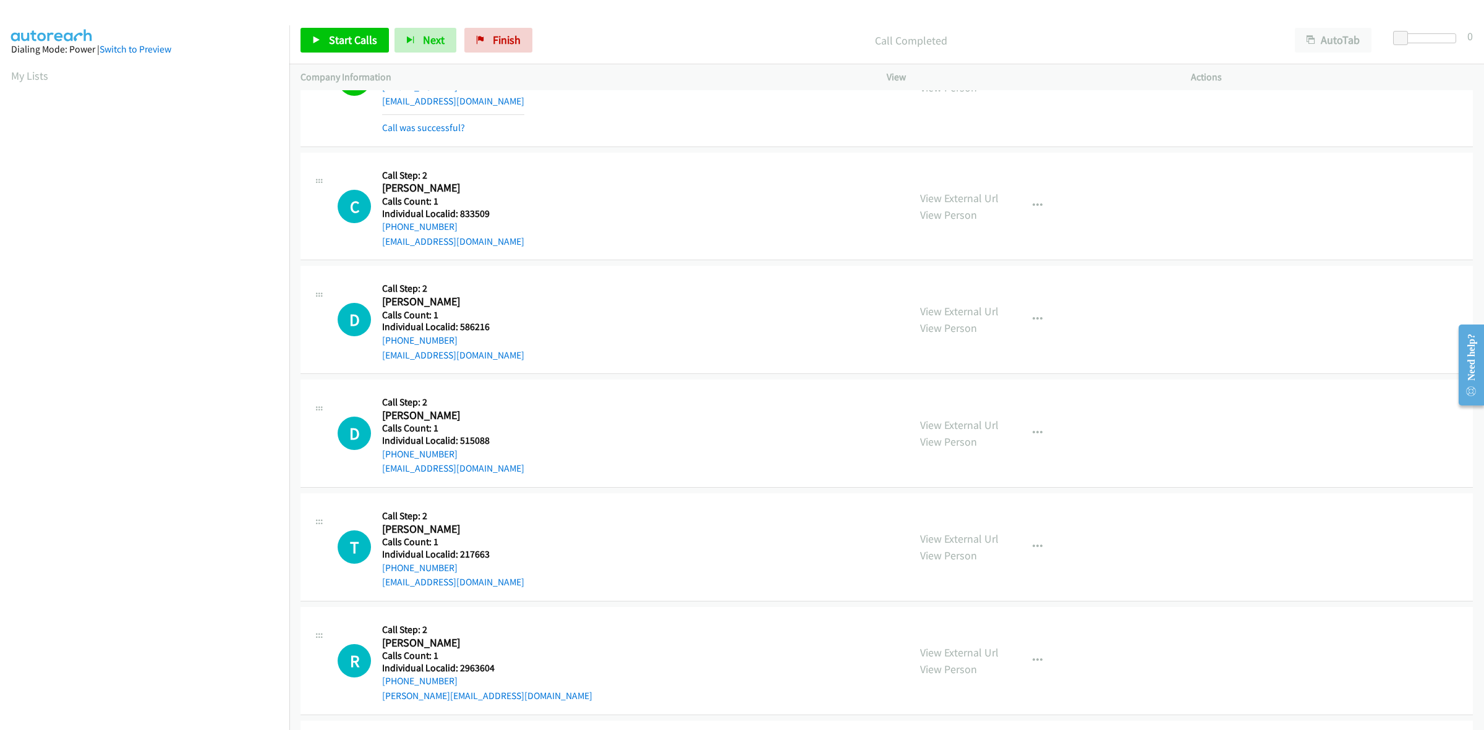
scroll to position [2339, 0]
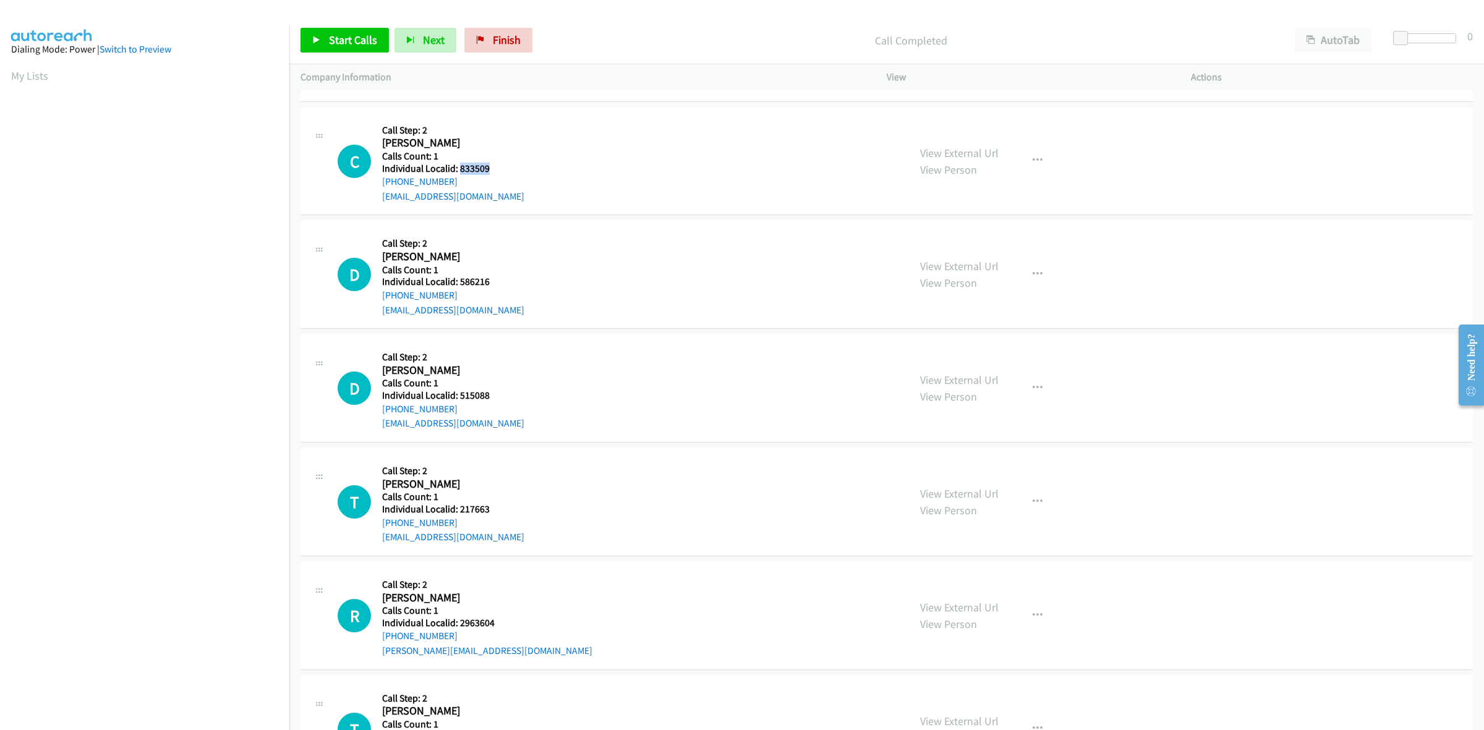
drag, startPoint x: 496, startPoint y: 167, endPoint x: 458, endPoint y: 171, distance: 38.0
click at [458, 171] on h5 "Individual Localid: 833509" at bounding box center [453, 169] width 142 height 12
click at [594, 153] on div "C Callback Scheduled Call Step: 2 Clayton Rankin America/Chicago Calls Count: 1…" at bounding box center [618, 161] width 560 height 85
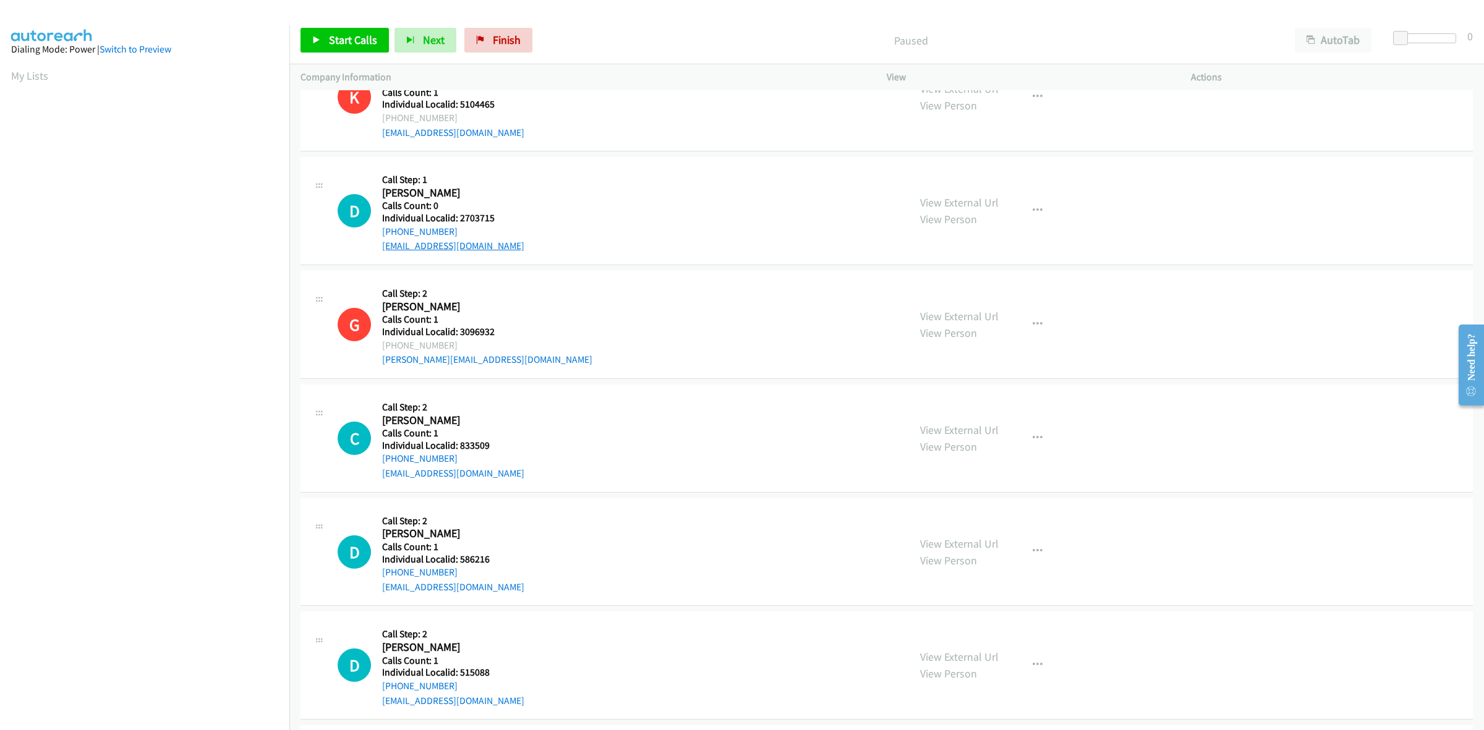
scroll to position [734, 0]
drag, startPoint x: 505, startPoint y: 212, endPoint x: 460, endPoint y: 216, distance: 45.4
click at [460, 216] on h5 "Individual Localid: 2703715" at bounding box center [453, 216] width 142 height 12
copy h5 "2703715"
click at [479, 171] on h5 "Call Step: 1" at bounding box center [453, 177] width 142 height 12
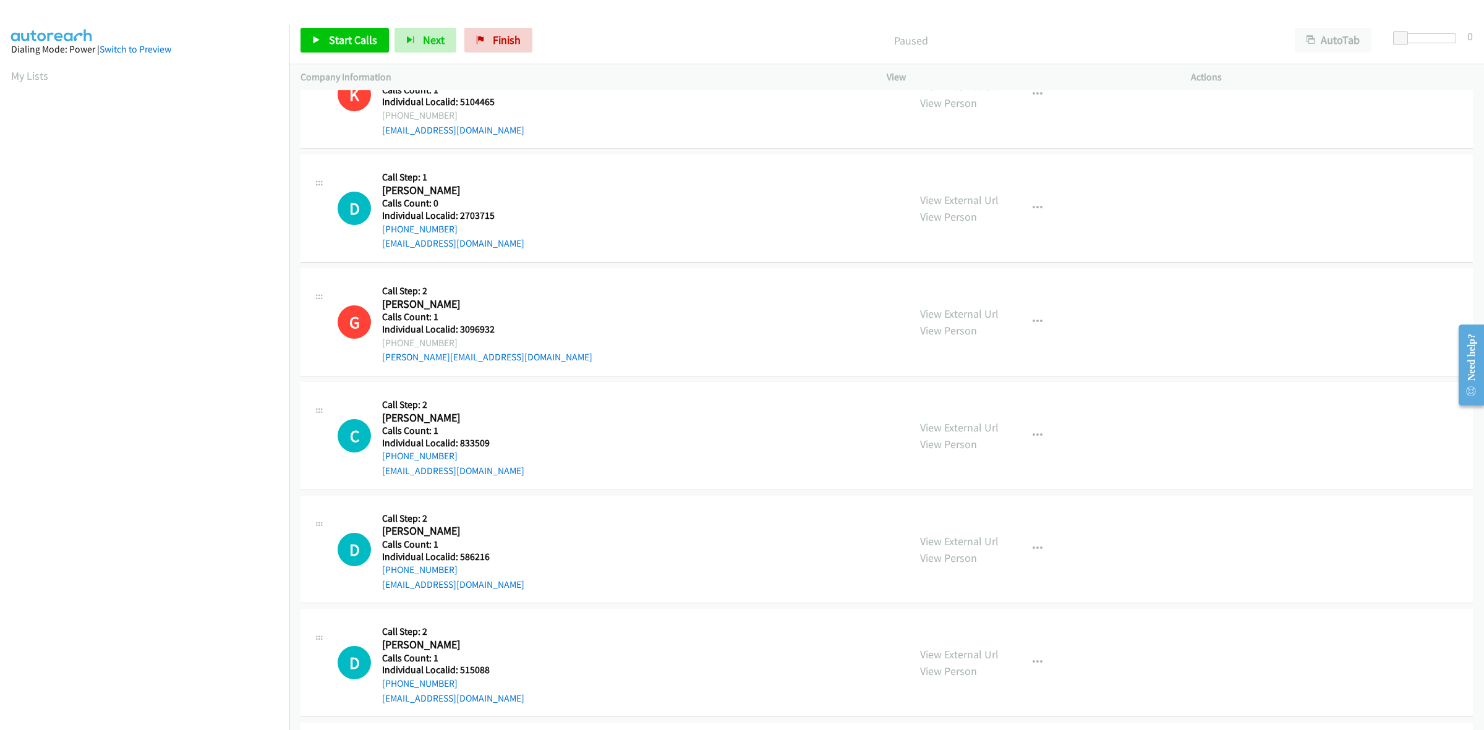
drag, startPoint x: 461, startPoint y: 226, endPoint x: 381, endPoint y: 230, distance: 79.9
click at [381, 230] on div "D Callback Scheduled Call Step: 1 David Macarthur America/New_York Calls Count:…" at bounding box center [618, 208] width 560 height 85
copy link "+1 772-497-4031"
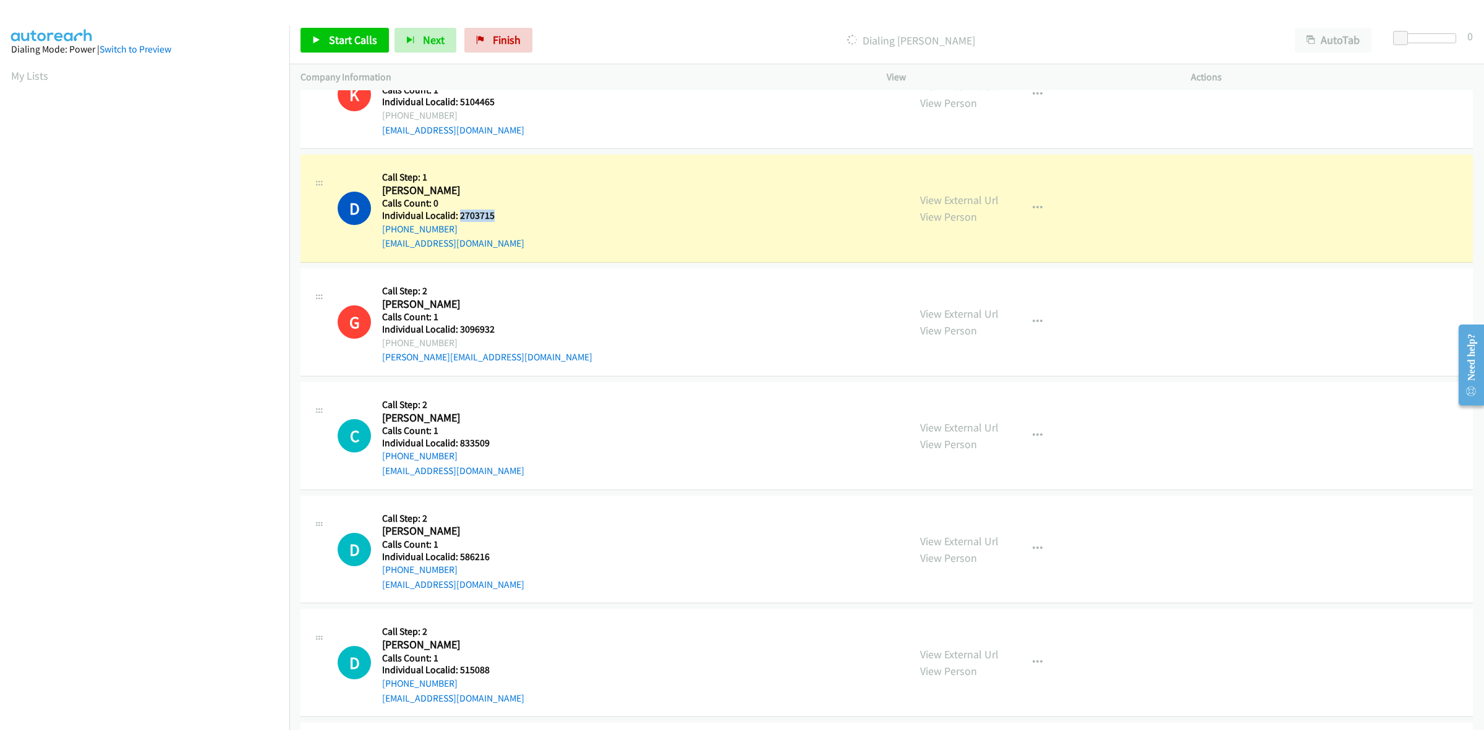
drag, startPoint x: 500, startPoint y: 215, endPoint x: 460, endPoint y: 213, distance: 40.2
click at [460, 213] on h5 "Individual Localid: 2703715" at bounding box center [453, 216] width 142 height 12
copy h5 "2703715"
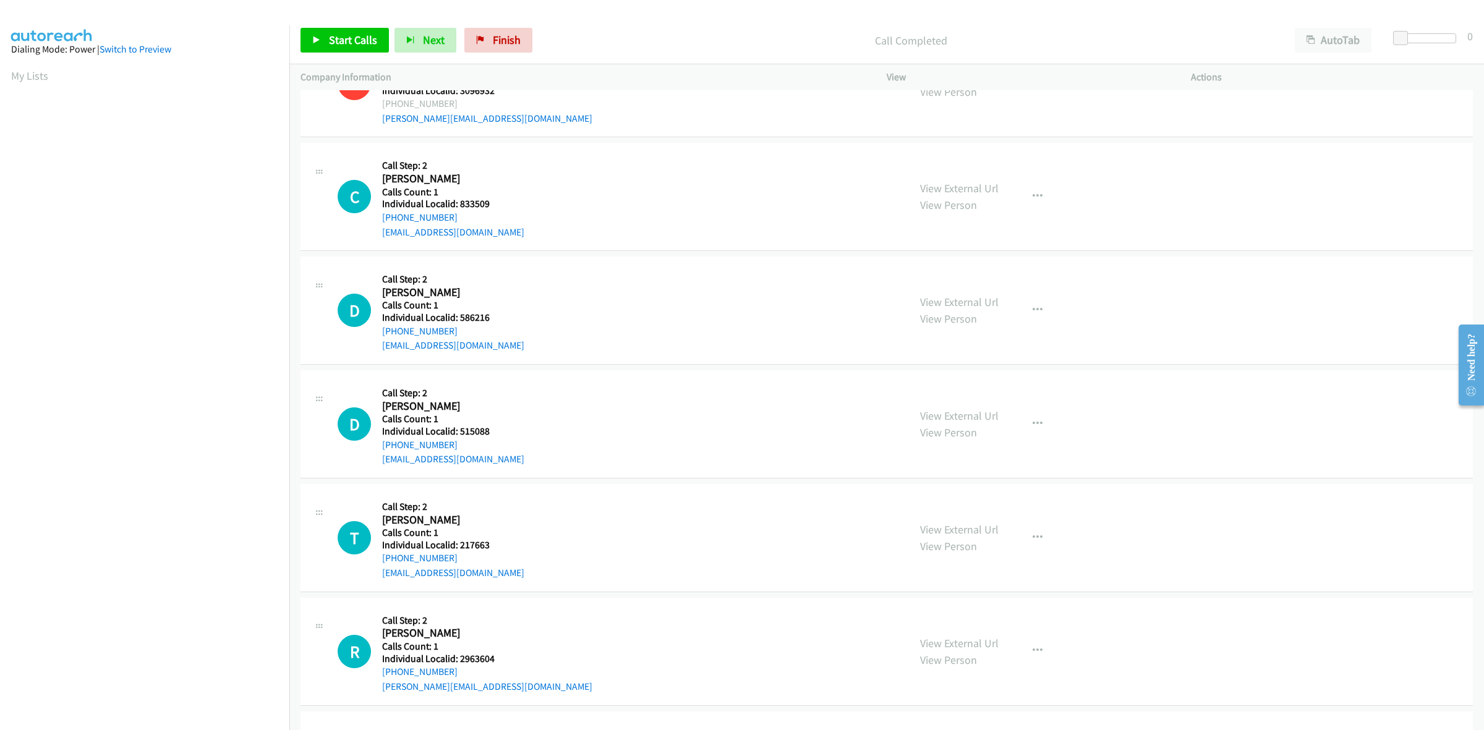
scroll to position [1005, 0]
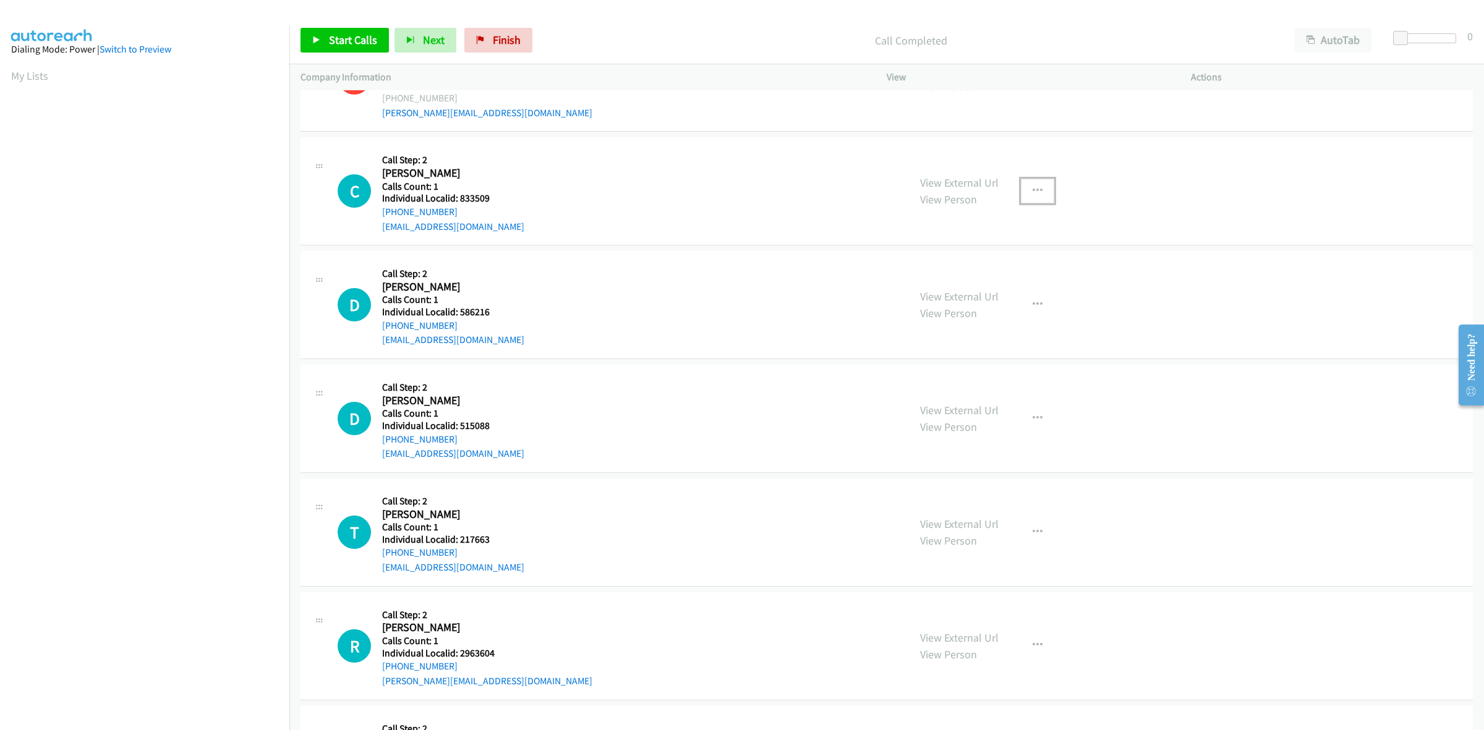
click at [1033, 184] on button "button" at bounding box center [1037, 191] width 33 height 25
click at [953, 273] on link "Skip Call" at bounding box center [971, 272] width 165 height 25
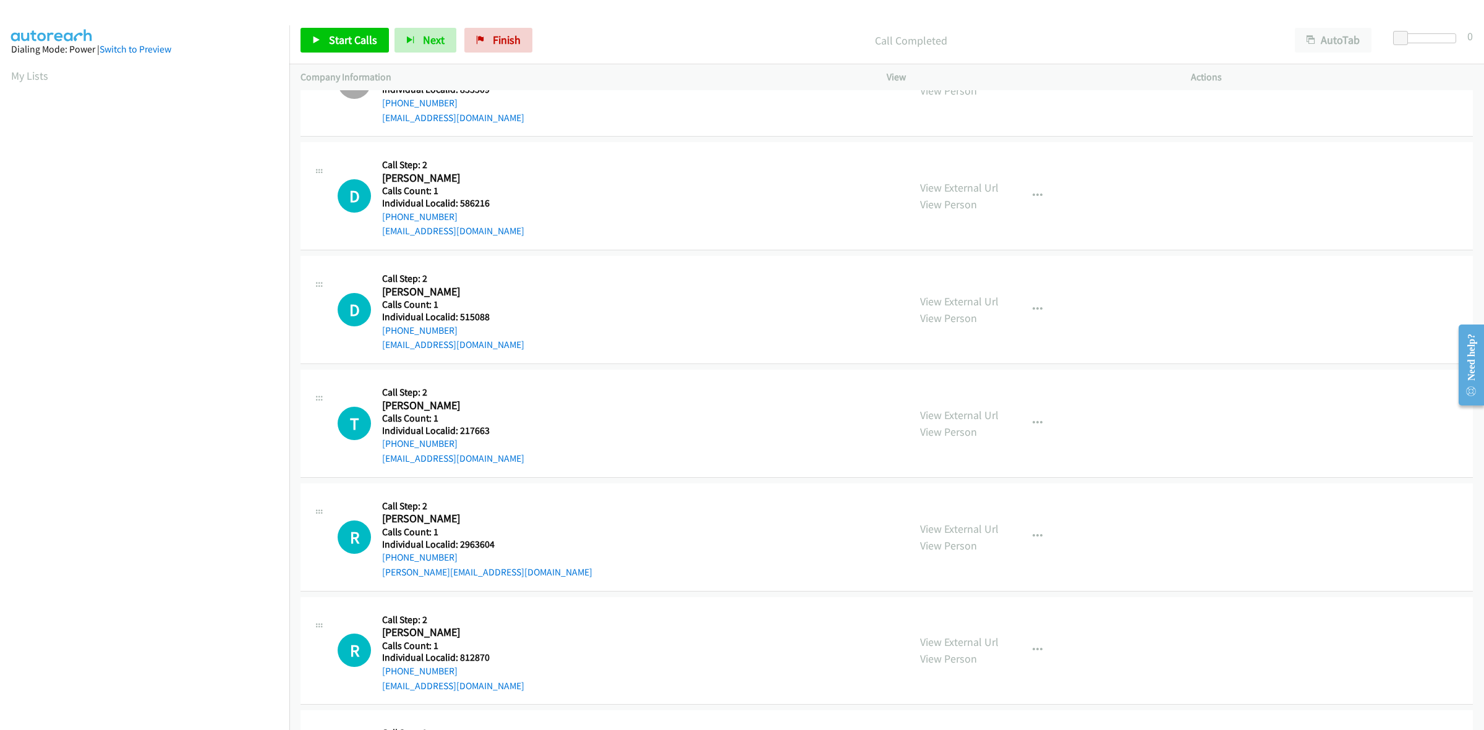
scroll to position [1160, 0]
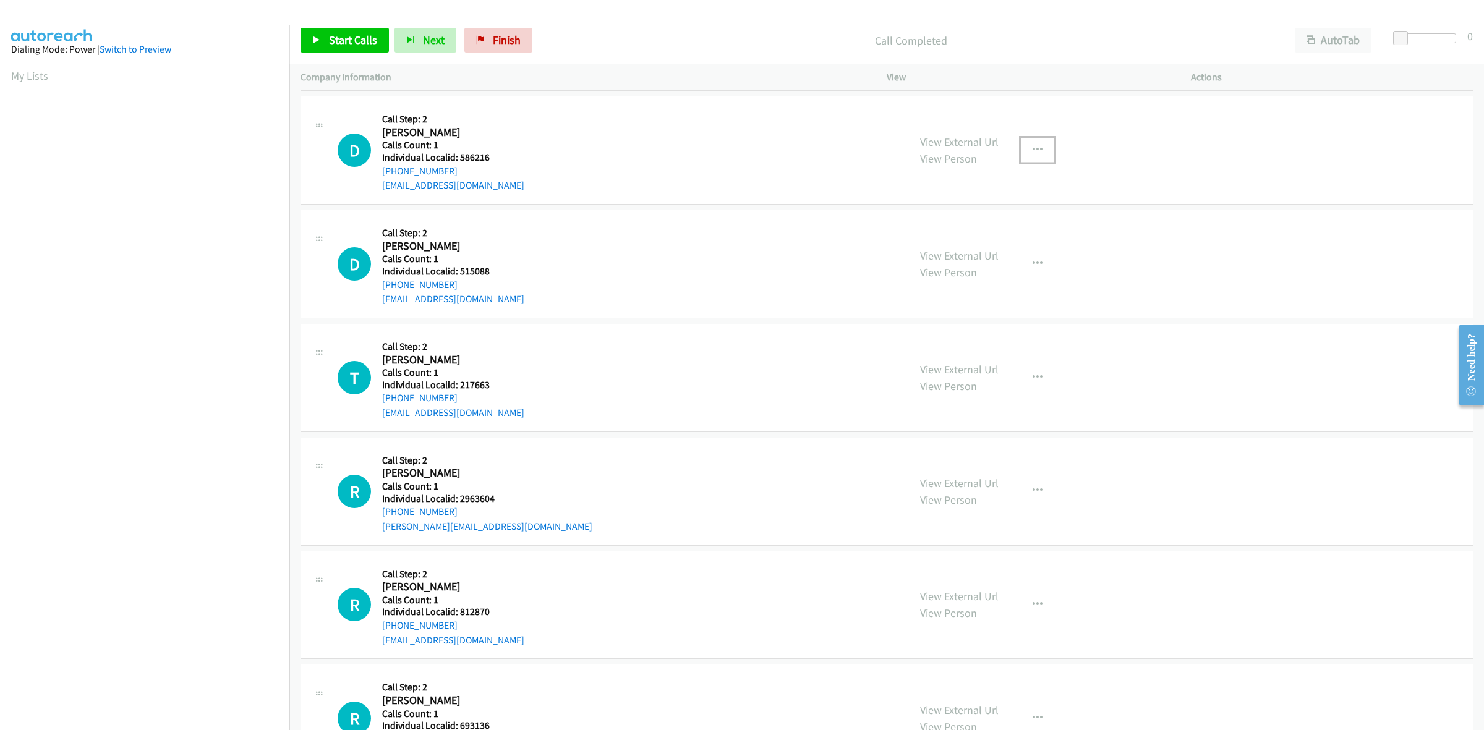
click at [1035, 152] on icon "button" at bounding box center [1038, 150] width 10 height 10
click at [981, 229] on link "Skip Call" at bounding box center [971, 231] width 165 height 25
click at [1033, 263] on icon "button" at bounding box center [1038, 264] width 10 height 10
click at [984, 343] on link "Skip Call" at bounding box center [971, 345] width 165 height 25
click at [1025, 375] on button "button" at bounding box center [1037, 378] width 33 height 25
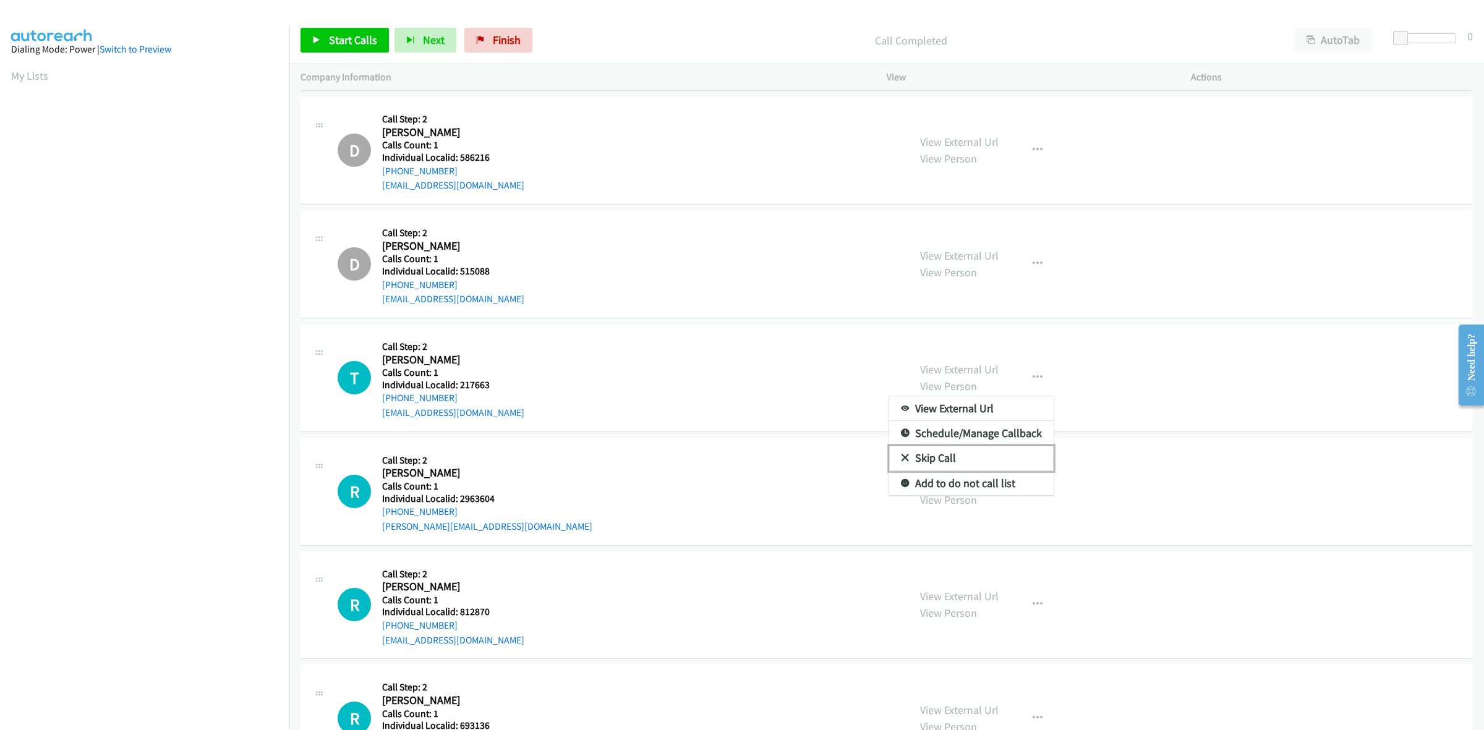
click at [972, 458] on link "Skip Call" at bounding box center [971, 458] width 165 height 25
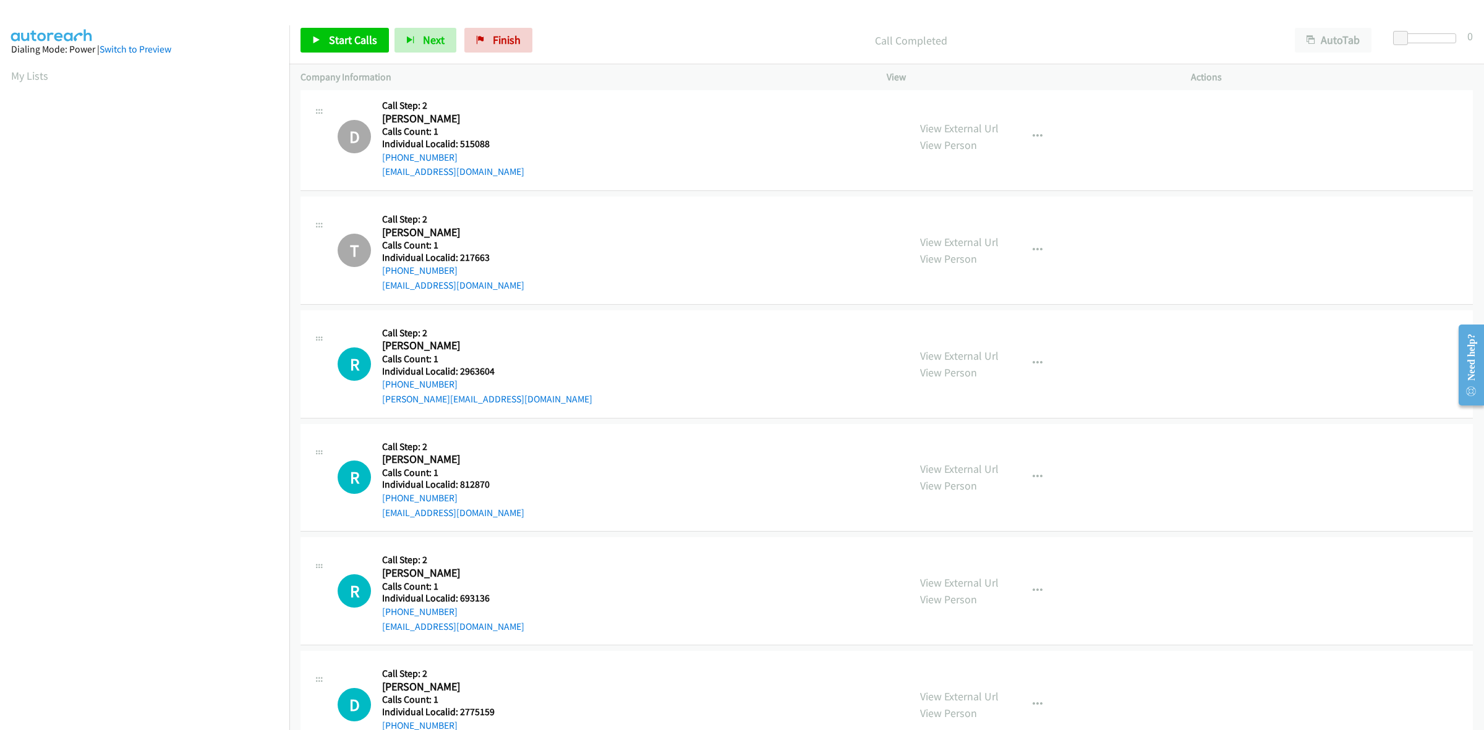
scroll to position [1275, 0]
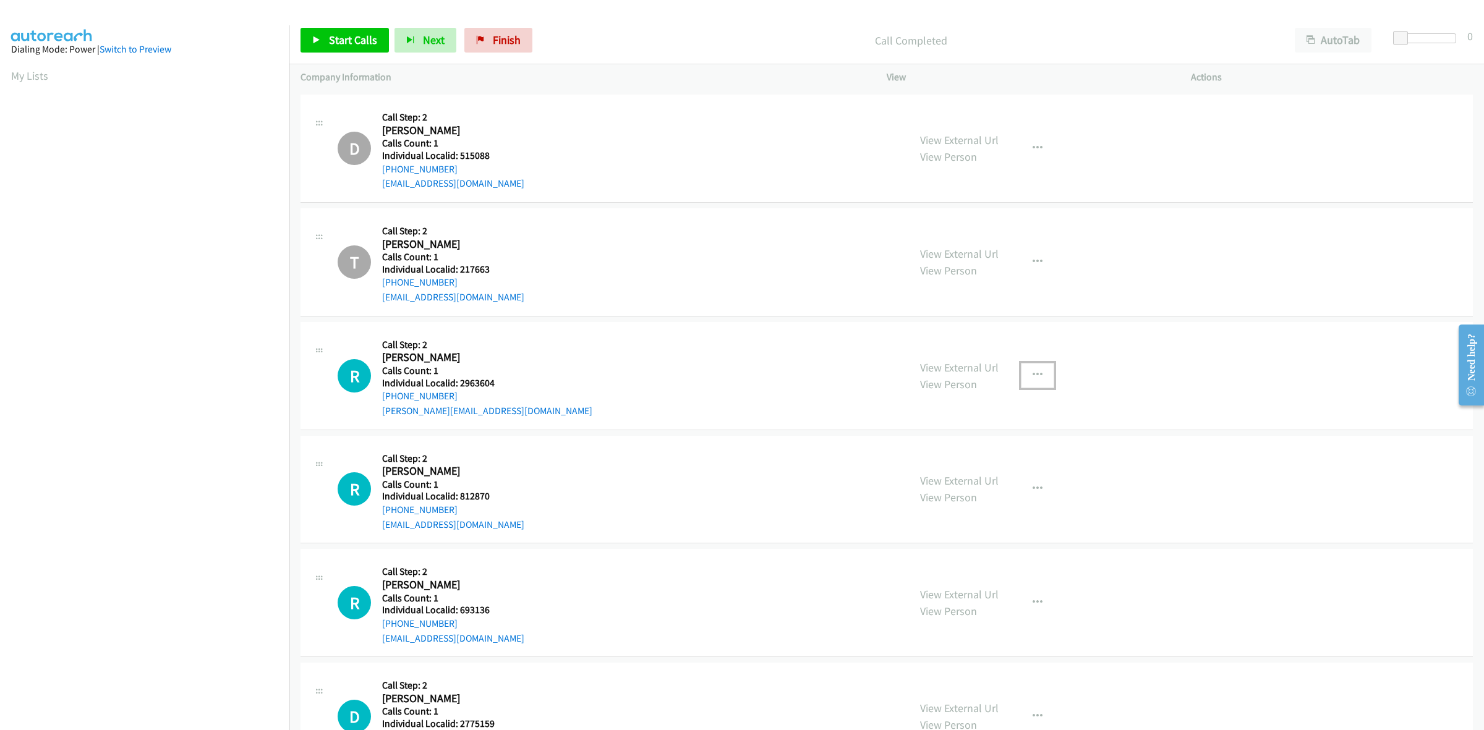
click at [1038, 384] on button "button" at bounding box center [1037, 375] width 33 height 25
click at [948, 453] on link "Skip Call" at bounding box center [971, 456] width 165 height 25
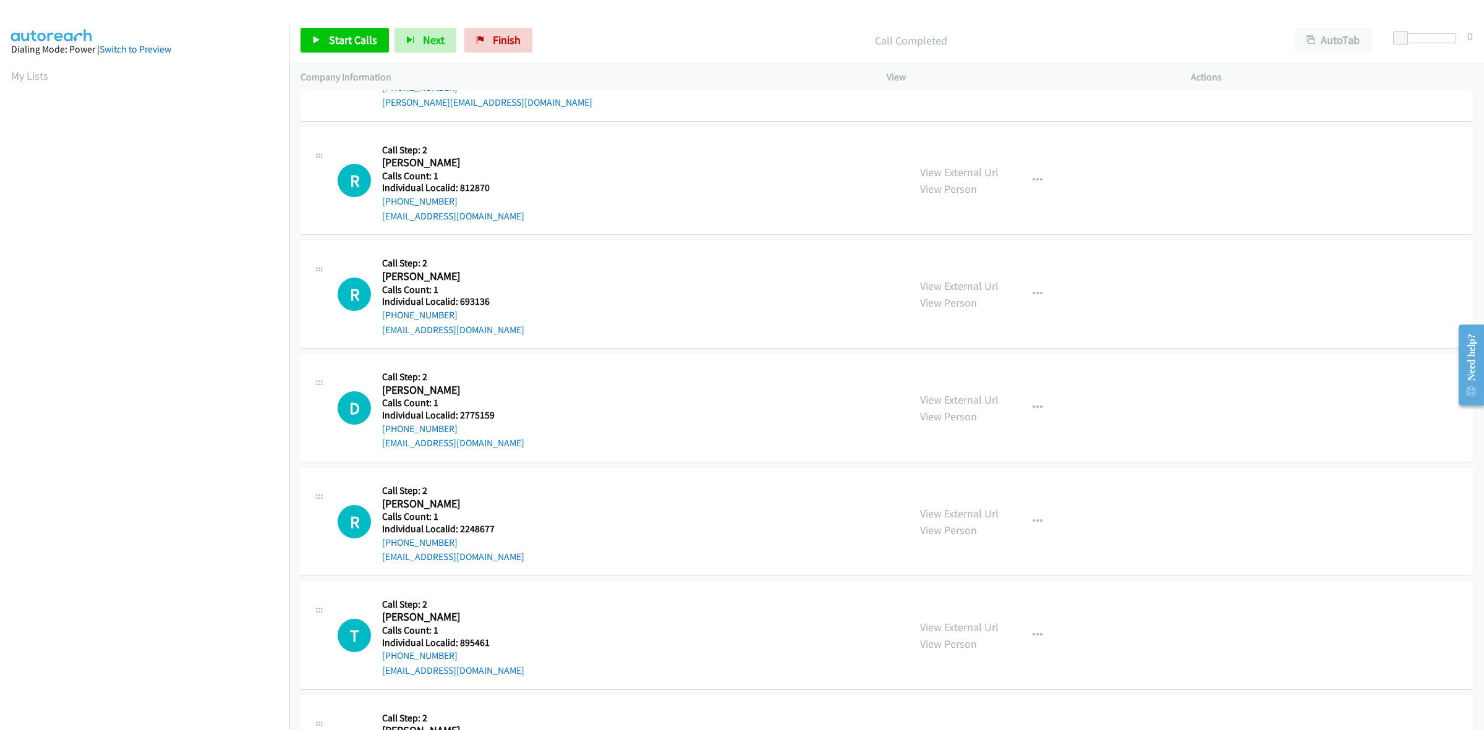
scroll to position [1585, 0]
click at [1039, 181] on button "button" at bounding box center [1037, 180] width 33 height 25
click at [971, 258] on link "Skip Call" at bounding box center [971, 261] width 165 height 25
click at [1024, 289] on button "button" at bounding box center [1037, 293] width 33 height 25
click at [975, 373] on link "Skip Call" at bounding box center [971, 374] width 165 height 25
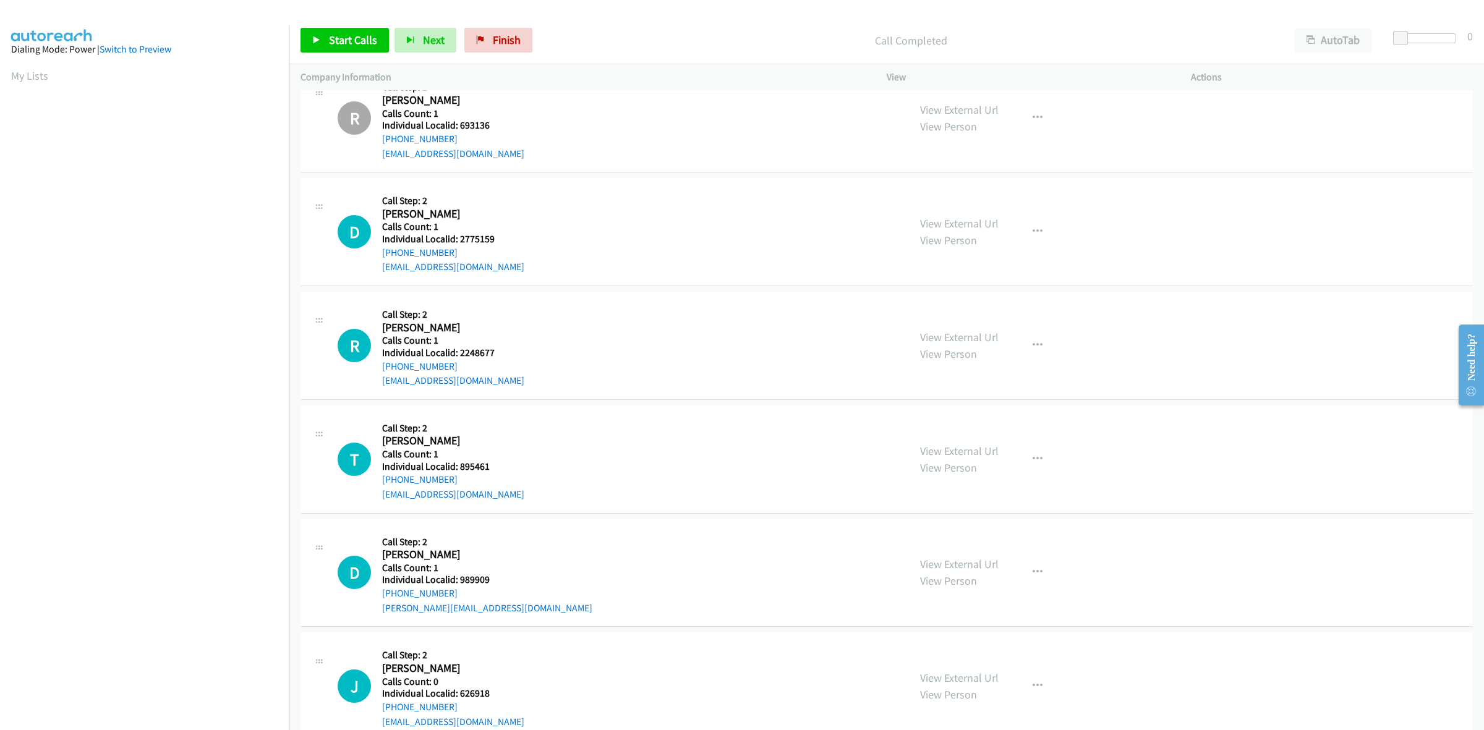
scroll to position [1778, 0]
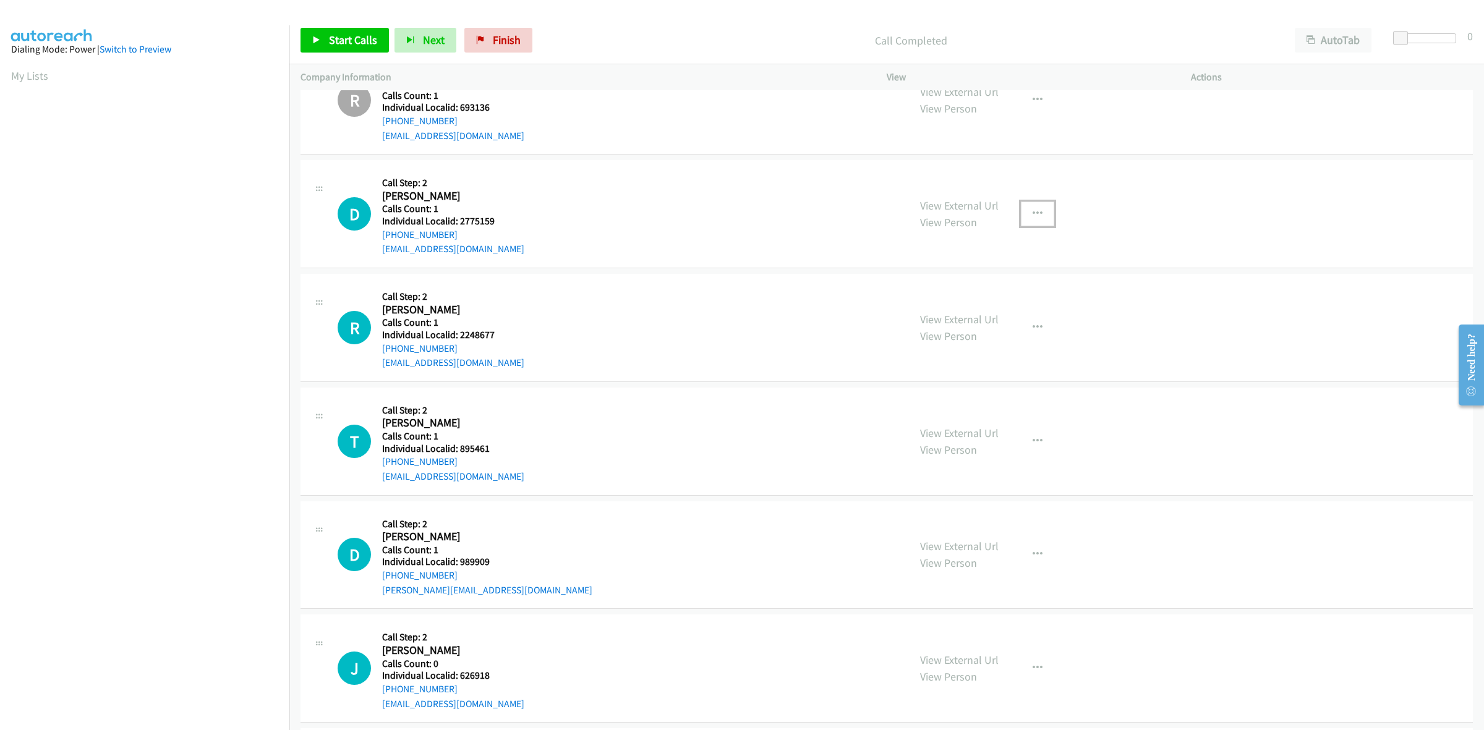
click at [1033, 216] on icon "button" at bounding box center [1038, 214] width 10 height 10
click at [972, 302] on link "Skip Call" at bounding box center [971, 295] width 165 height 25
click at [1035, 335] on button "button" at bounding box center [1037, 327] width 33 height 25
click at [998, 401] on link "Skip Call" at bounding box center [971, 408] width 165 height 25
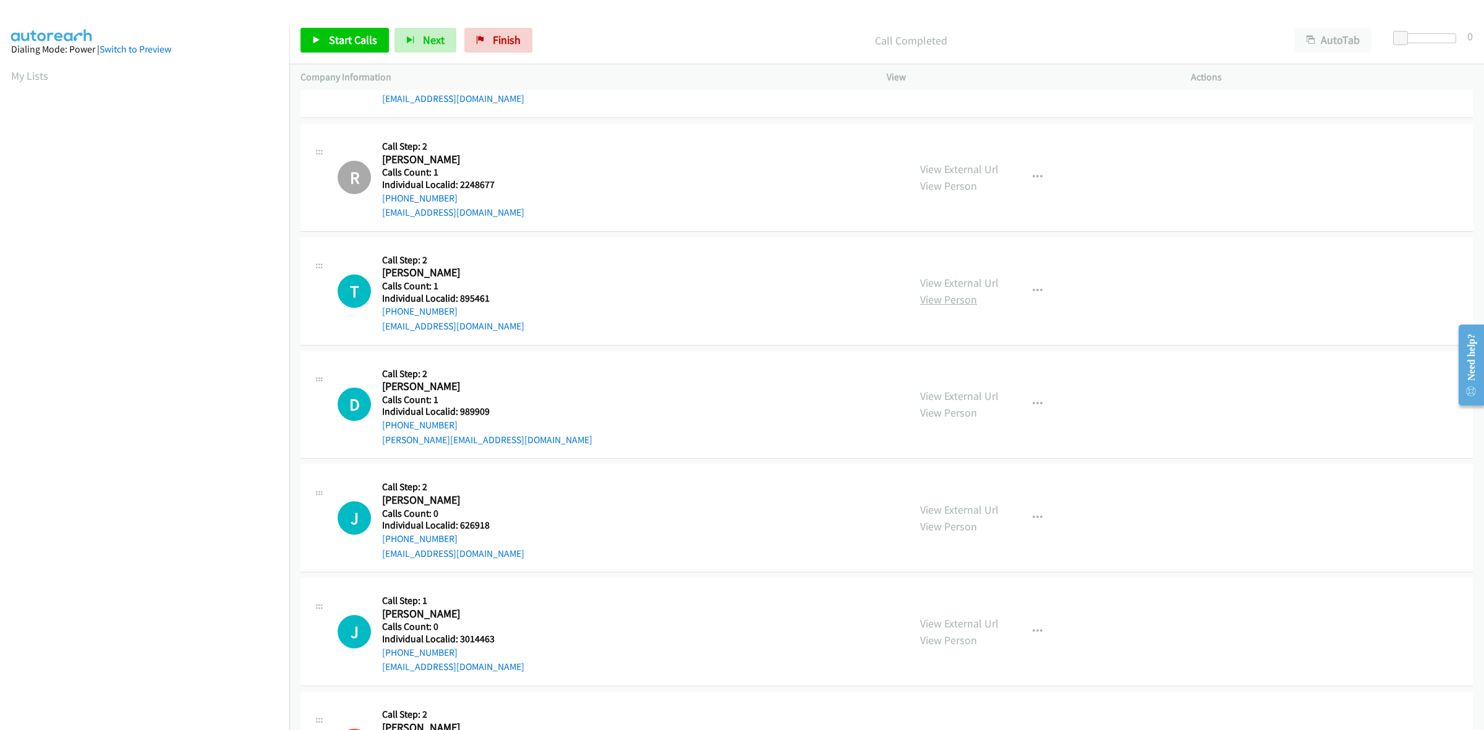
scroll to position [1933, 0]
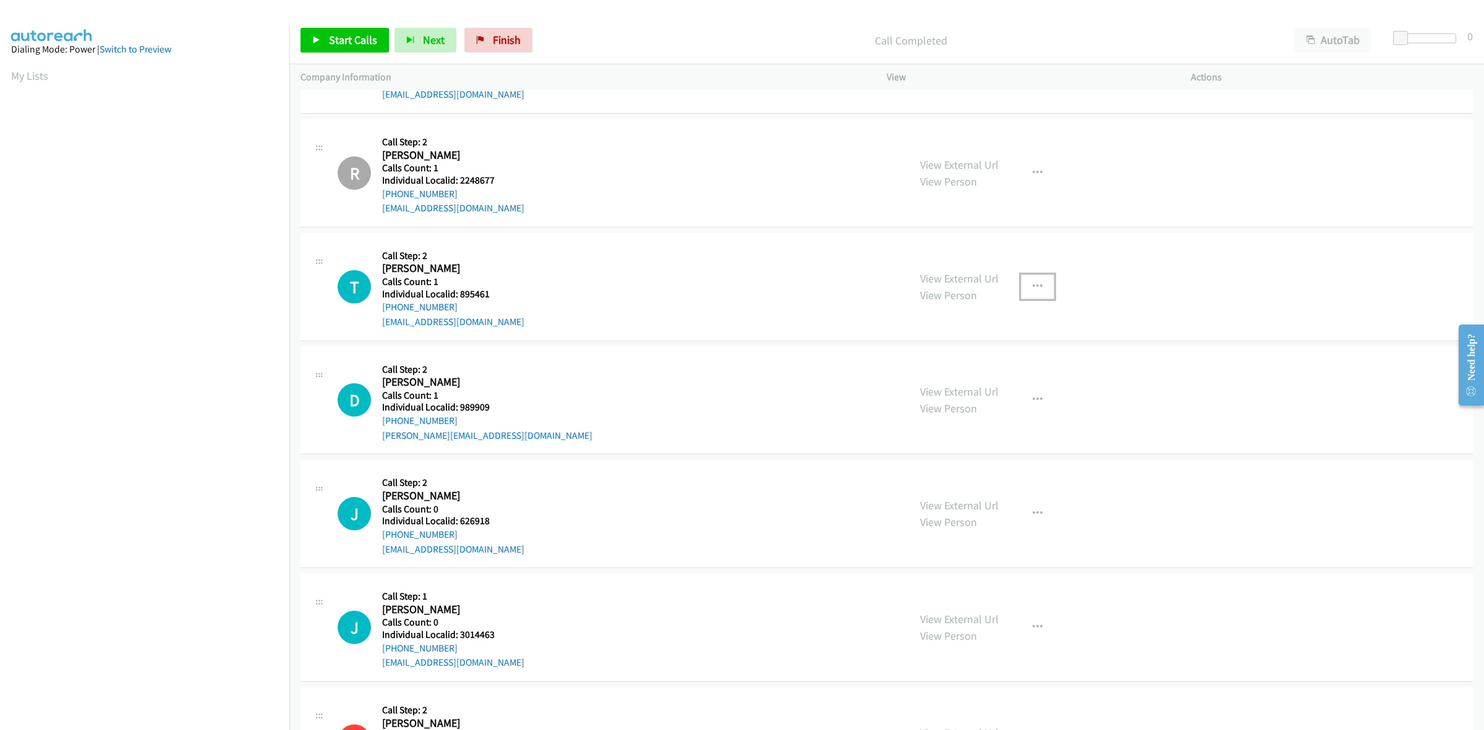
click at [1040, 291] on button "button" at bounding box center [1037, 287] width 33 height 25
click at [956, 368] on link "Skip Call" at bounding box center [971, 367] width 165 height 25
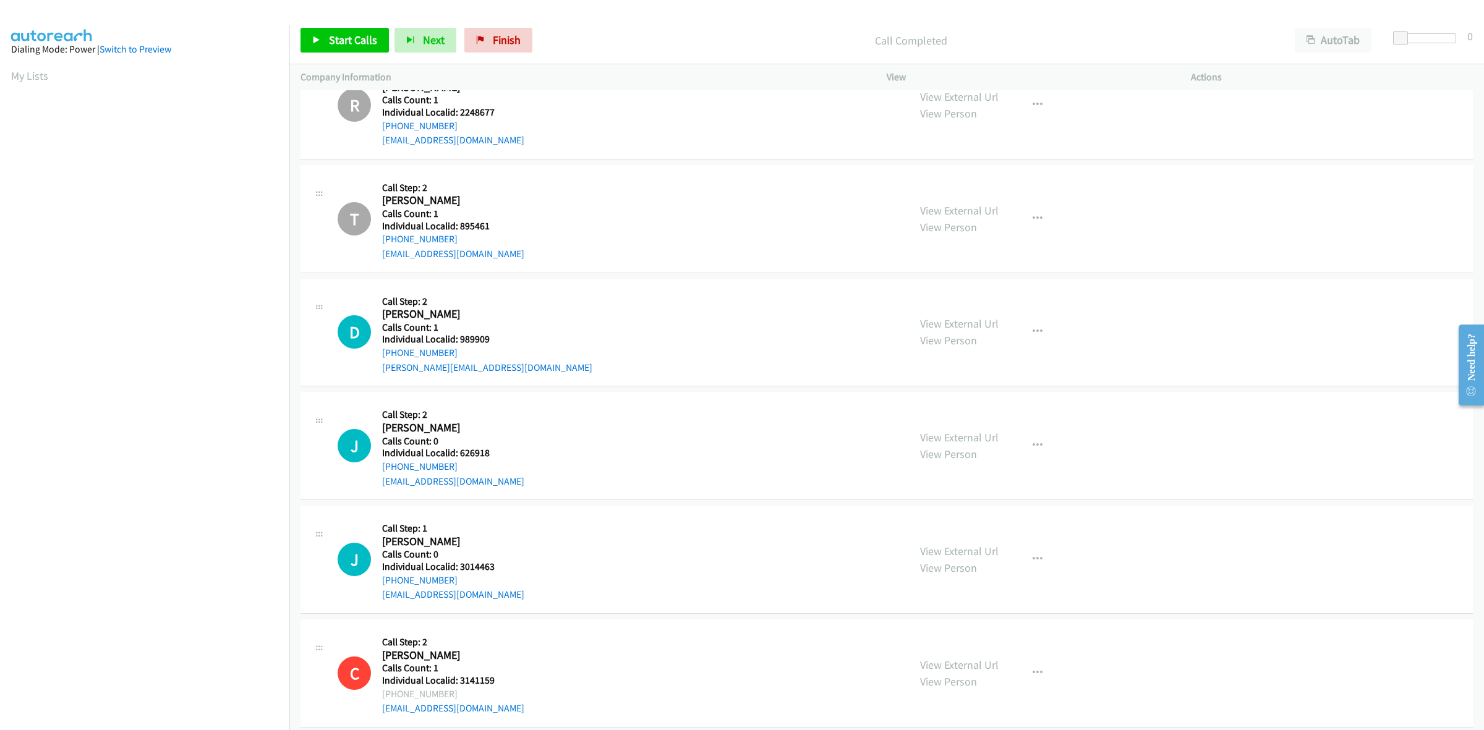
scroll to position [2049, 0]
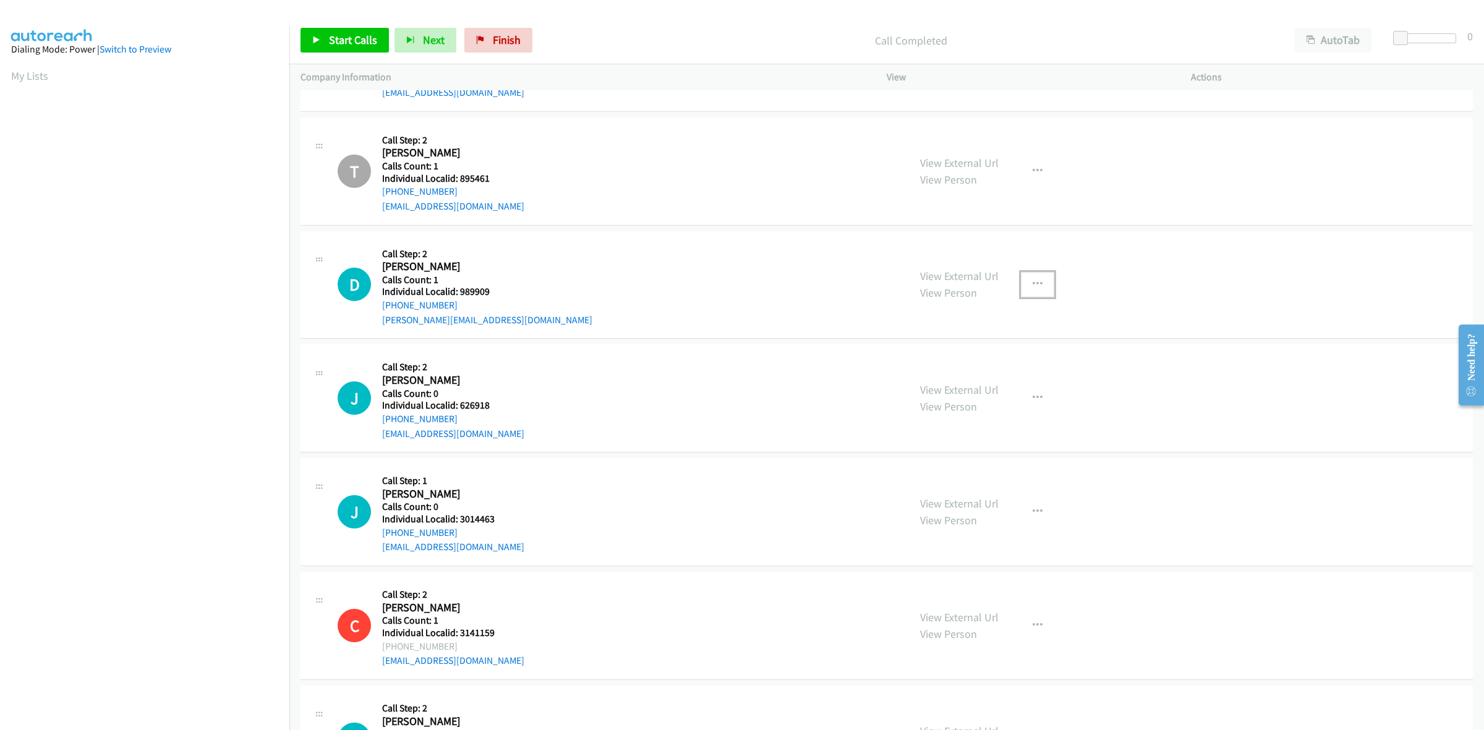
click at [1025, 283] on button "button" at bounding box center [1037, 284] width 33 height 25
click at [993, 368] on link "Skip Call" at bounding box center [971, 365] width 165 height 25
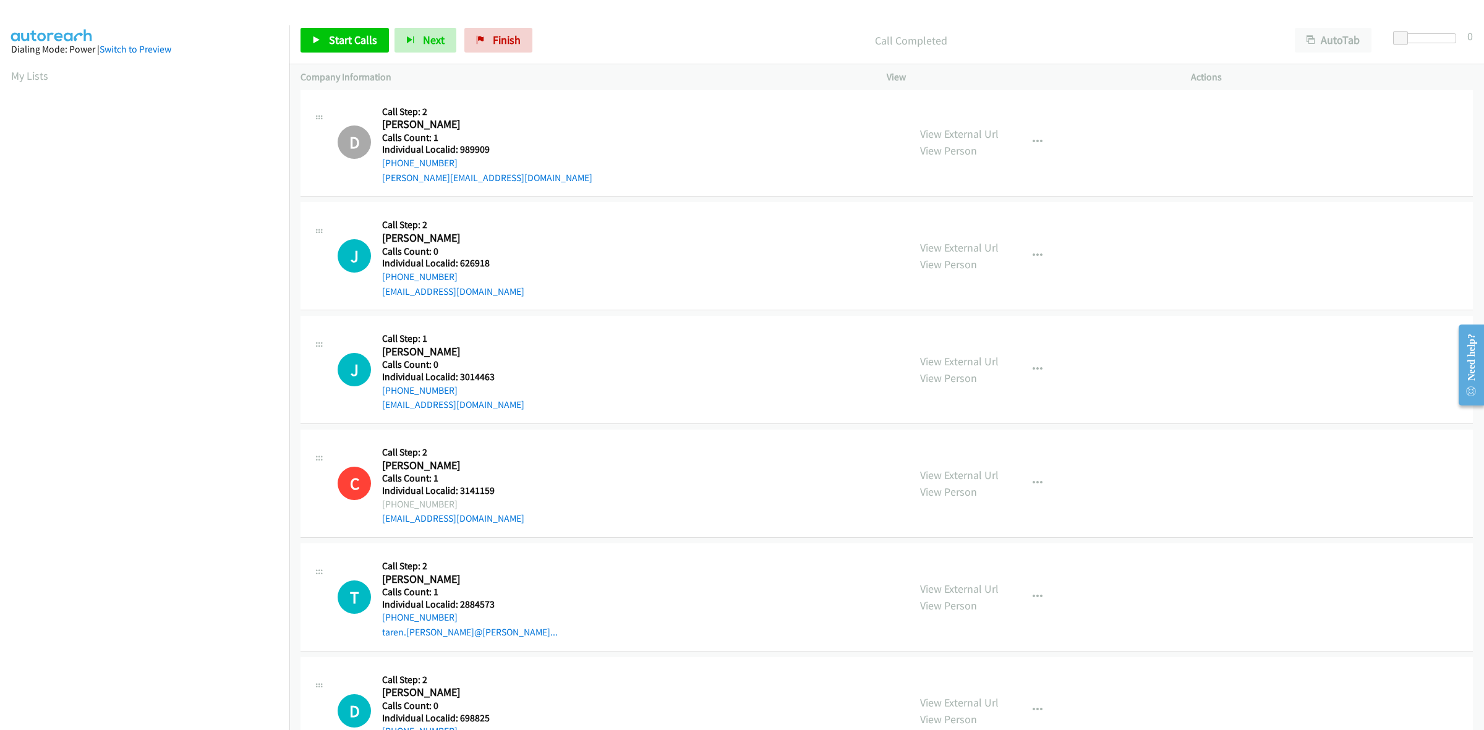
scroll to position [2242, 0]
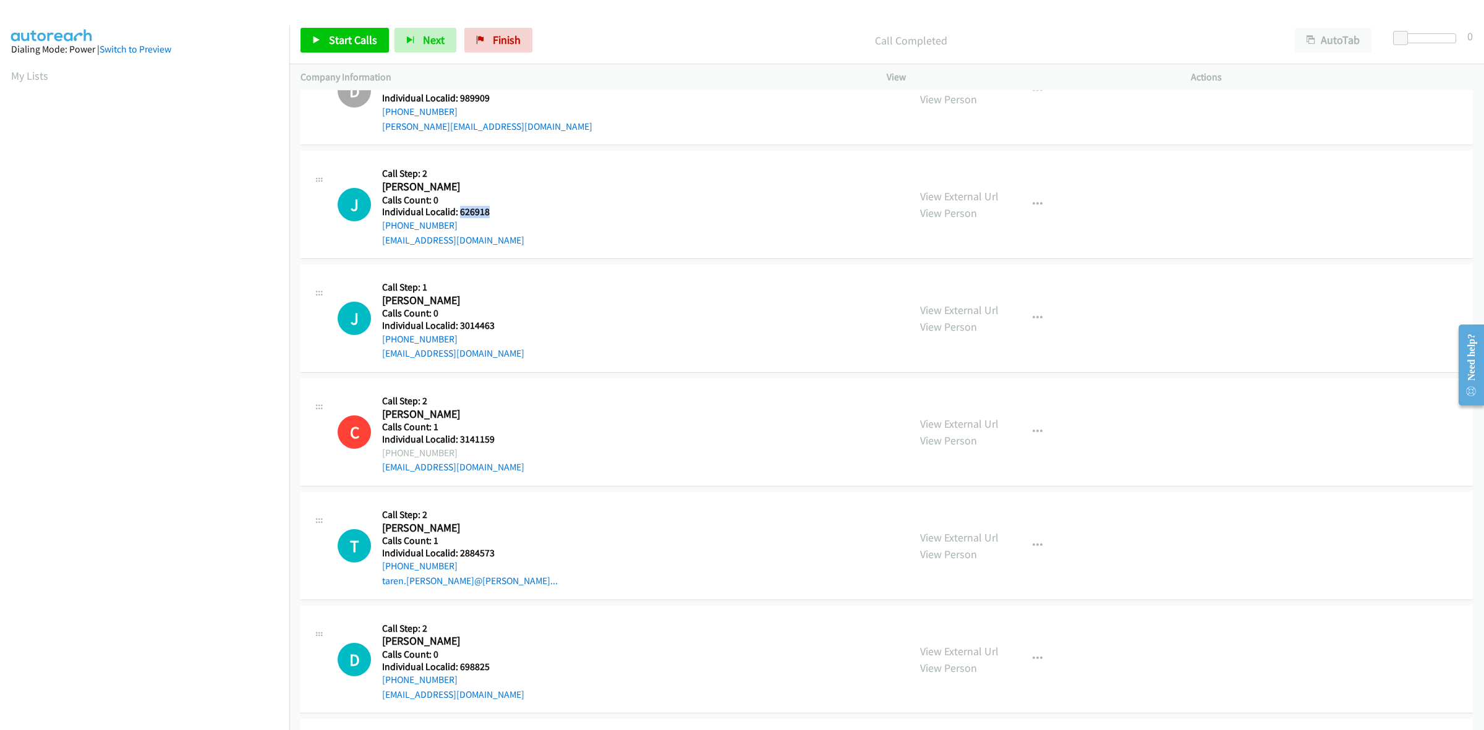
drag, startPoint x: 500, startPoint y: 214, endPoint x: 459, endPoint y: 209, distance: 41.1
click at [459, 209] on h5 "Individual Localid: 626918" at bounding box center [453, 212] width 142 height 12
copy h5 "626918"
click at [508, 174] on h5 "Call Step: 2" at bounding box center [453, 174] width 142 height 12
drag, startPoint x: 455, startPoint y: 224, endPoint x: 380, endPoint y: 227, distance: 74.9
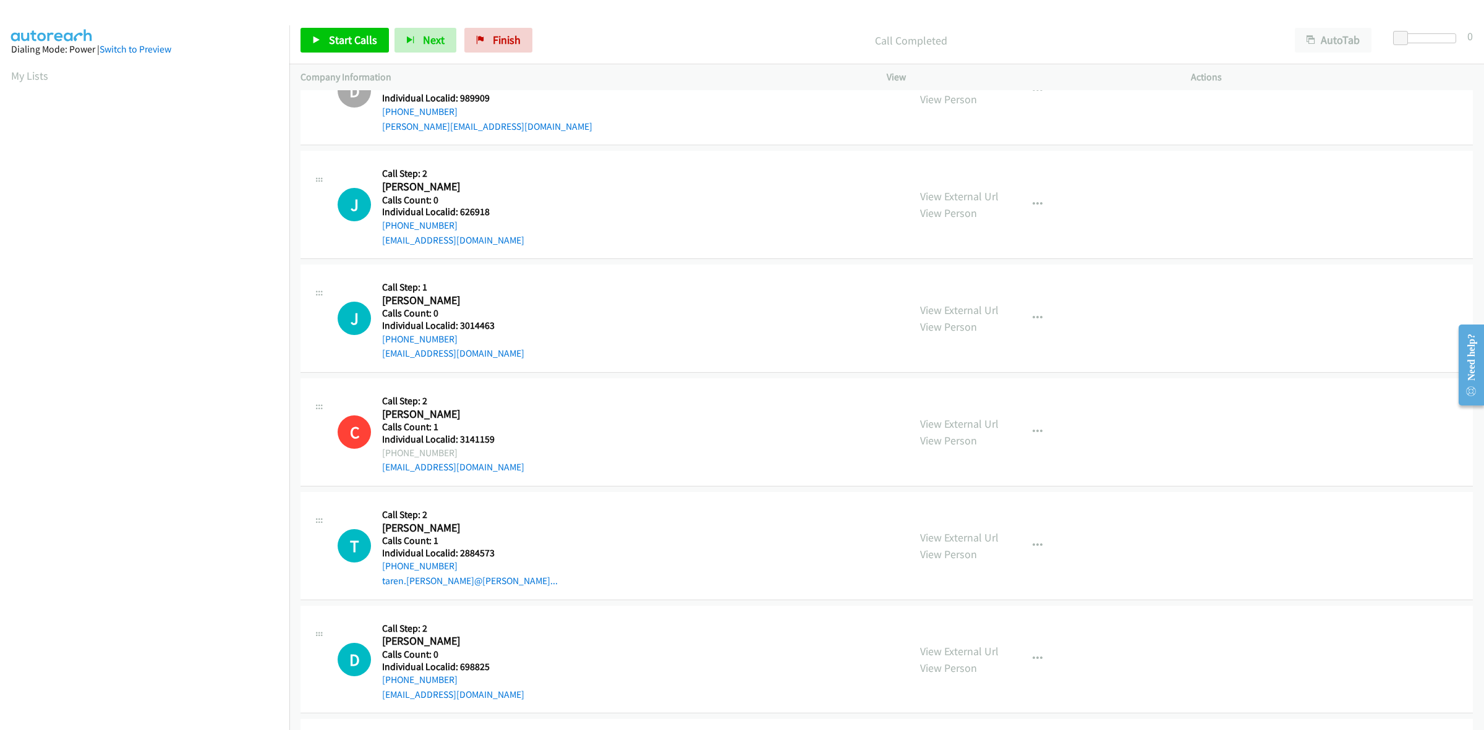
click at [380, 227] on div "J Callback Scheduled Call Step: 2 Janet Elaine Vance America/New_York Calls Cou…" at bounding box center [618, 204] width 560 height 85
copy link "+1 301-980-1615"
drag, startPoint x: 499, startPoint y: 211, endPoint x: 461, endPoint y: 213, distance: 37.8
click at [461, 213] on h5 "Individual Localid: 626918" at bounding box center [453, 212] width 142 height 12
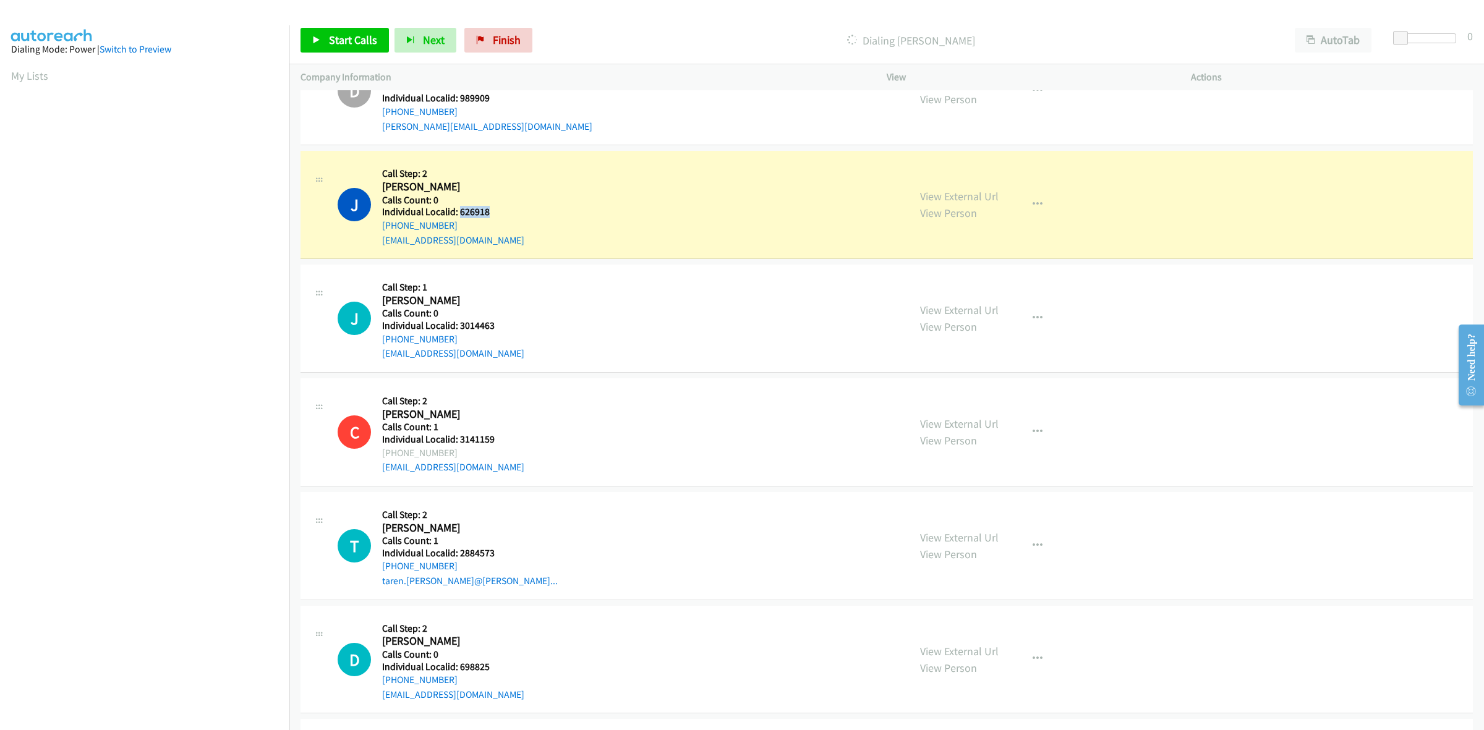
copy h5 "626918"
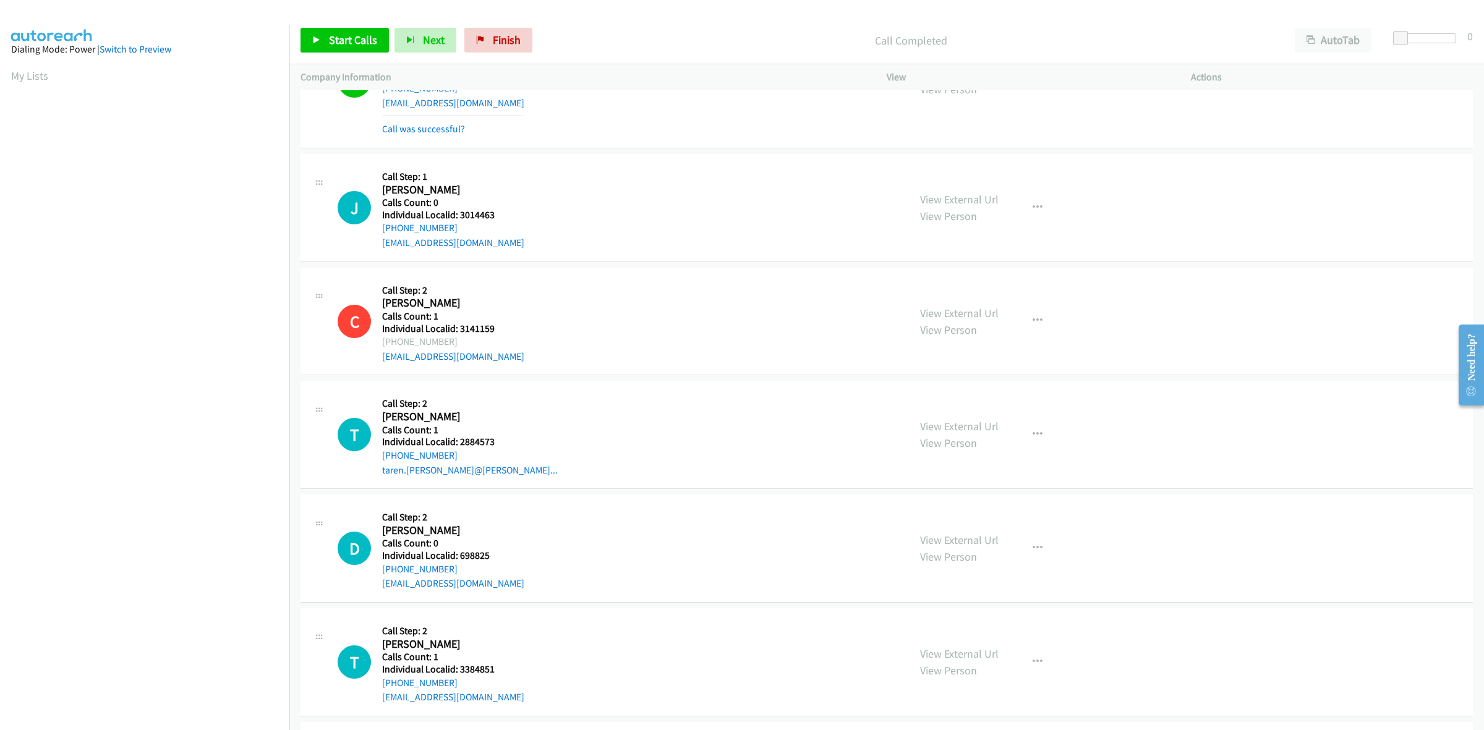
scroll to position [2397, 0]
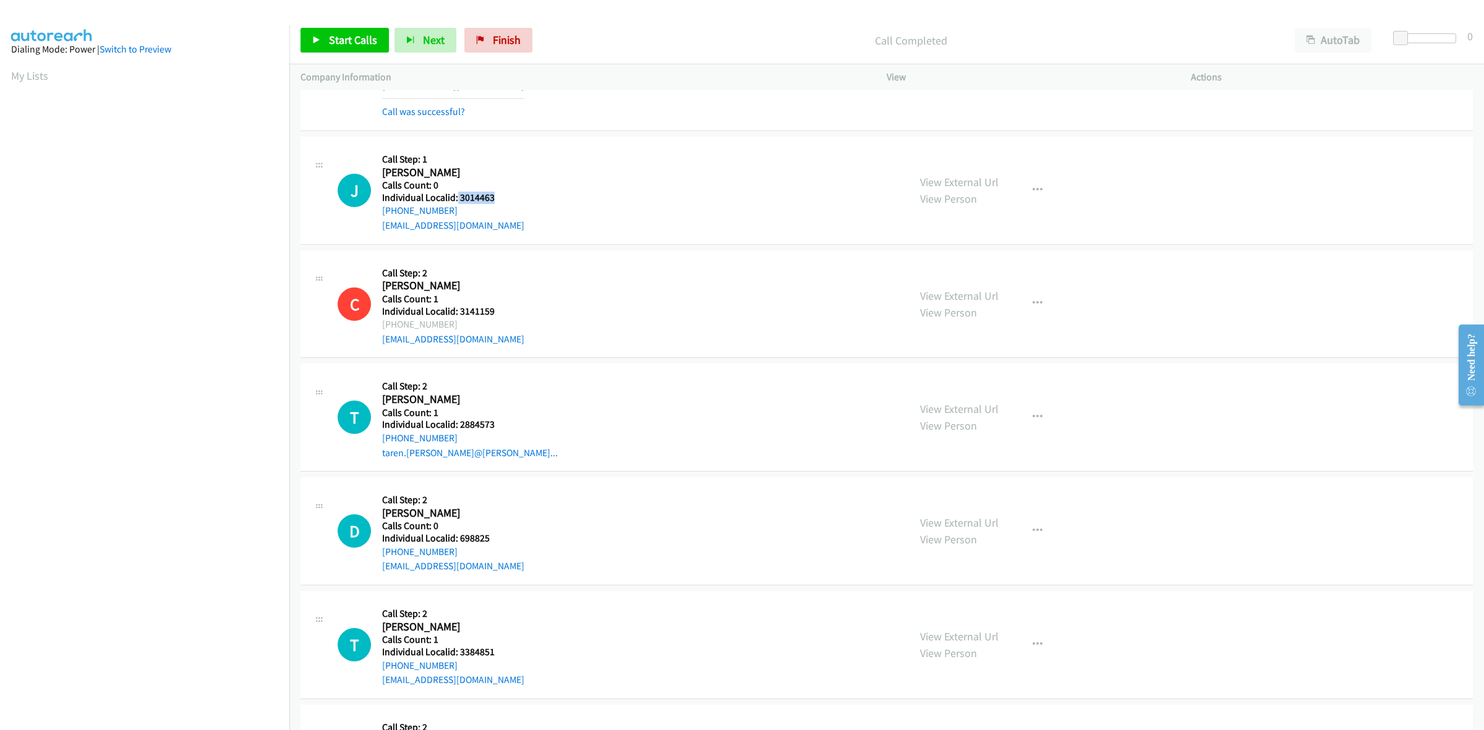
drag, startPoint x: 499, startPoint y: 200, endPoint x: 456, endPoint y: 200, distance: 42.7
click at [456, 200] on h5 "Individual Localid: 3014463" at bounding box center [453, 198] width 142 height 12
copy h5 "3014463"
drag, startPoint x: 497, startPoint y: 158, endPoint x: 487, endPoint y: 177, distance: 21.0
click at [497, 158] on h5 "Call Step: 1" at bounding box center [453, 159] width 142 height 12
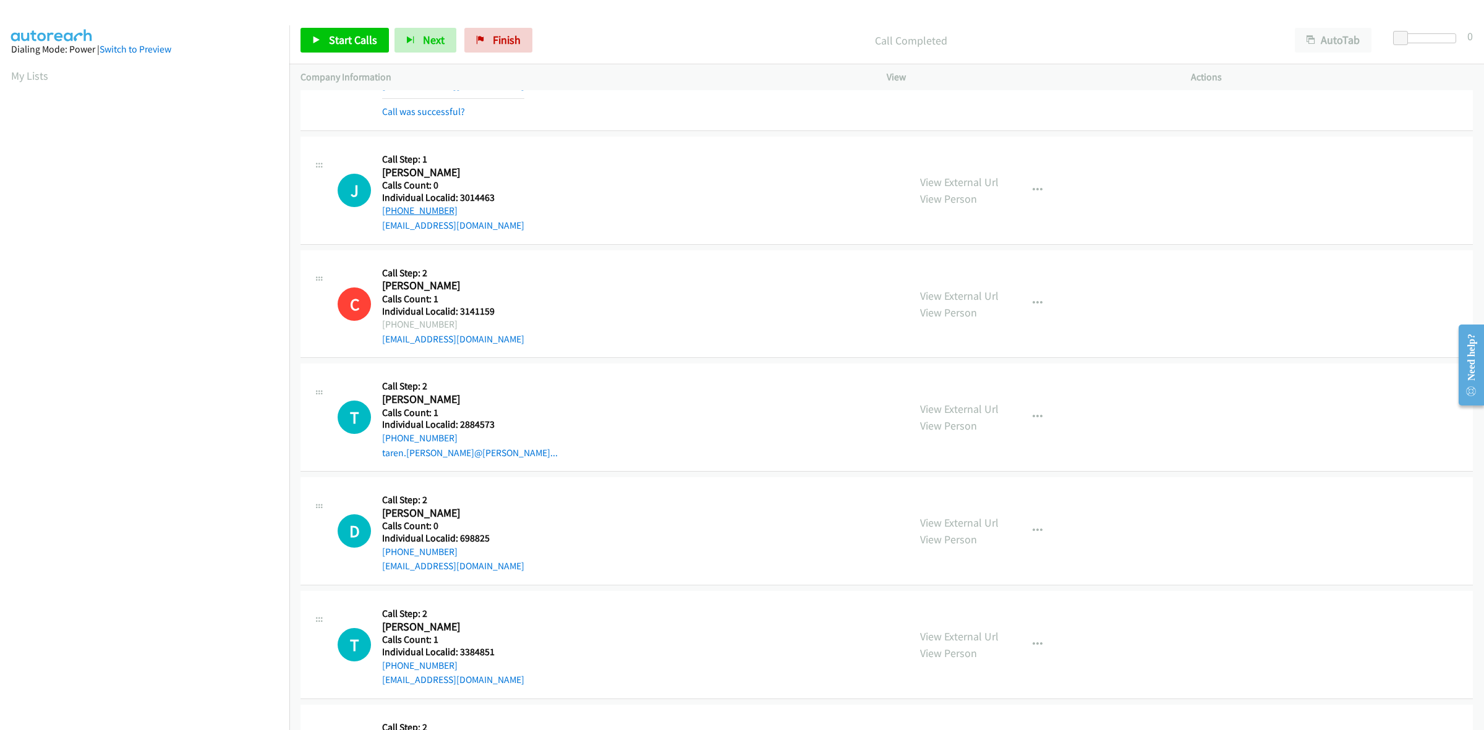
drag, startPoint x: 458, startPoint y: 215, endPoint x: 382, endPoint y: 213, distance: 76.7
click at [382, 213] on div "+1 574-606-1737" at bounding box center [453, 210] width 142 height 15
copy link "+1 574-606-1737"
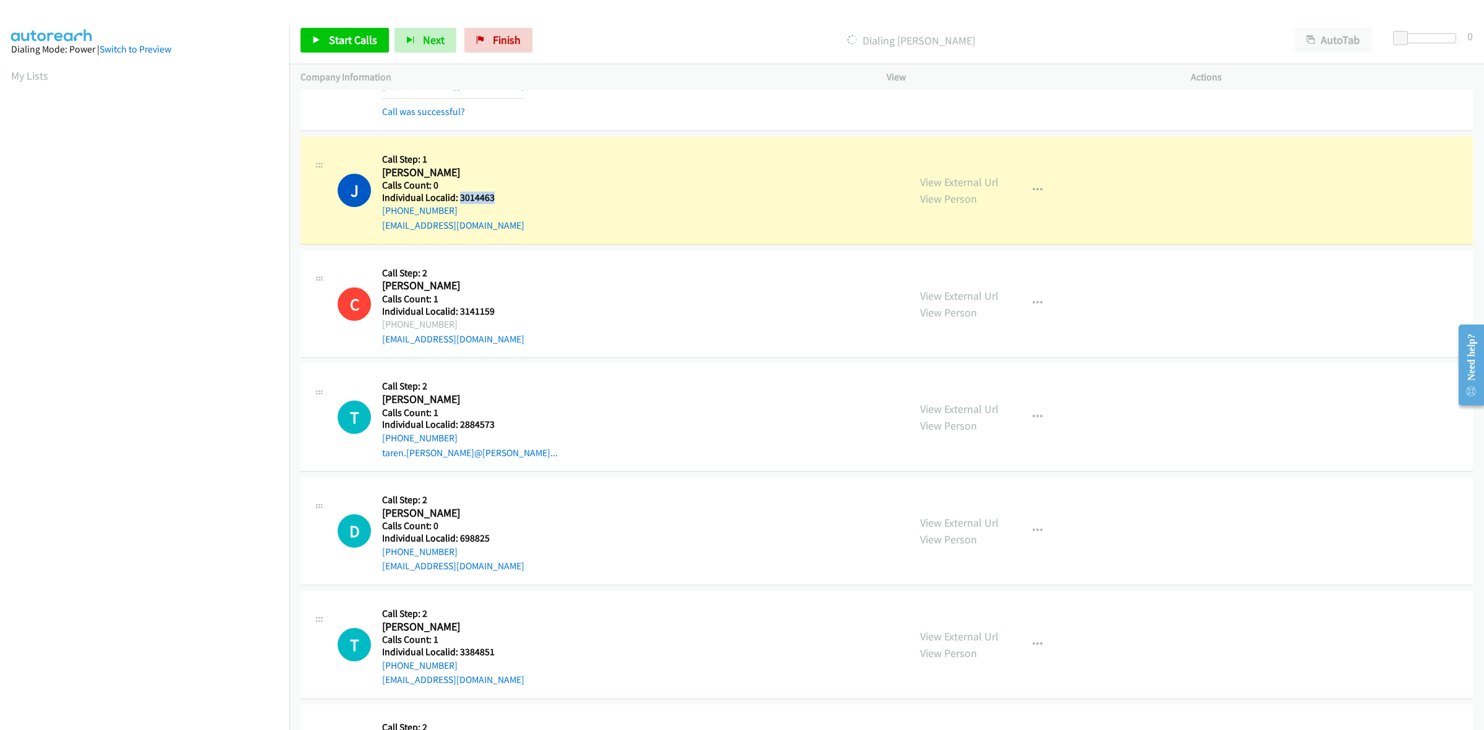
drag, startPoint x: 501, startPoint y: 202, endPoint x: 458, endPoint y: 196, distance: 43.0
click at [458, 196] on h5 "Individual Localid: 3014463" at bounding box center [453, 198] width 142 height 12
copy h5 "3014463"
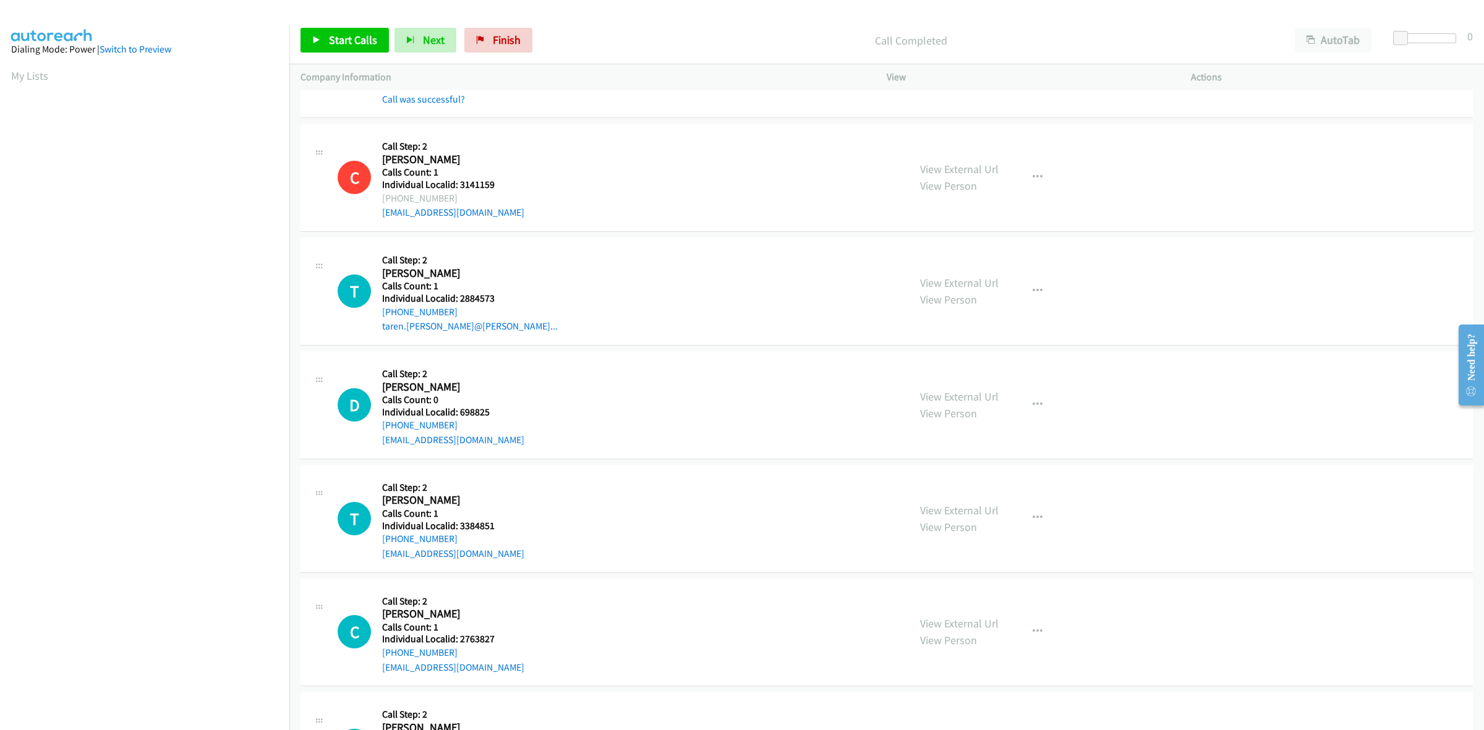
scroll to position [2609, 0]
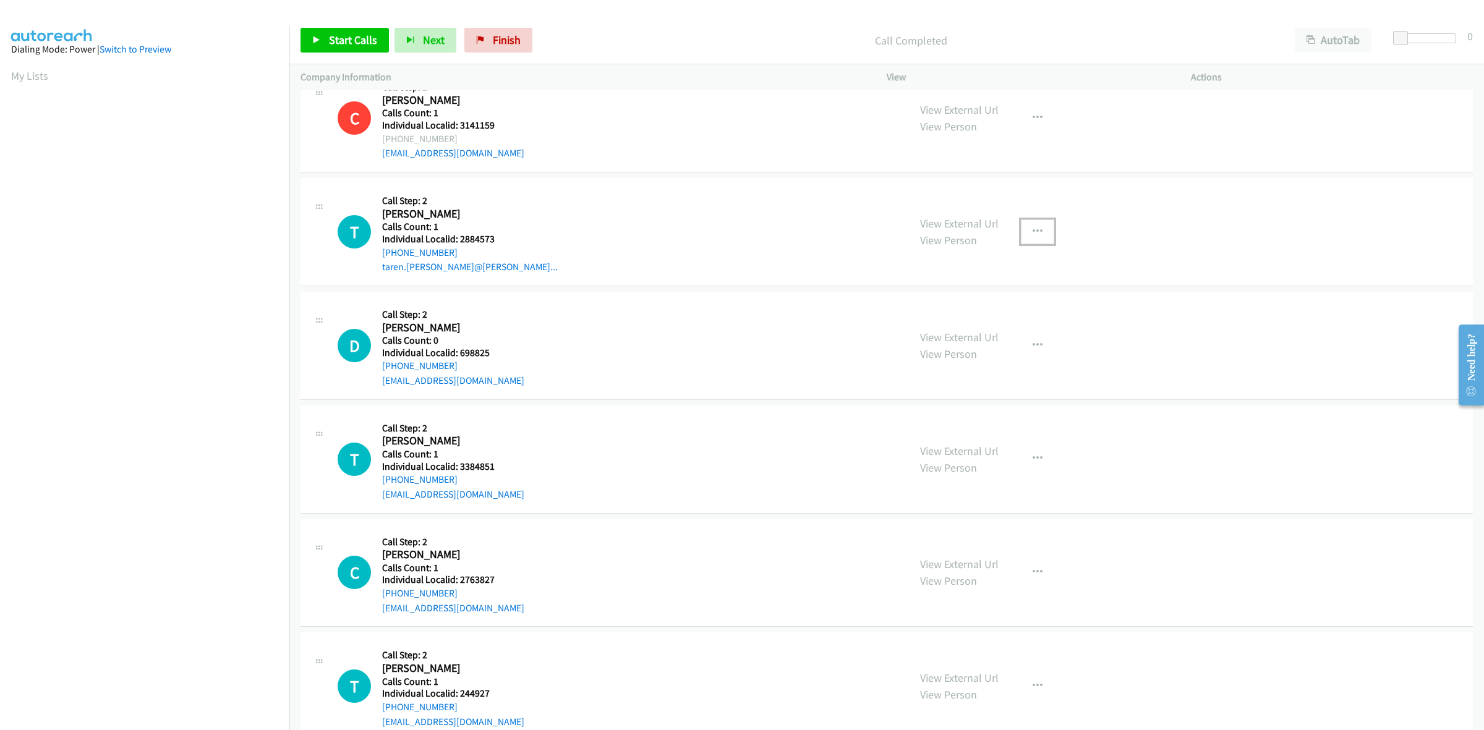
click at [1025, 231] on button "button" at bounding box center [1037, 232] width 33 height 25
click at [987, 314] on link "Skip Call" at bounding box center [971, 313] width 165 height 25
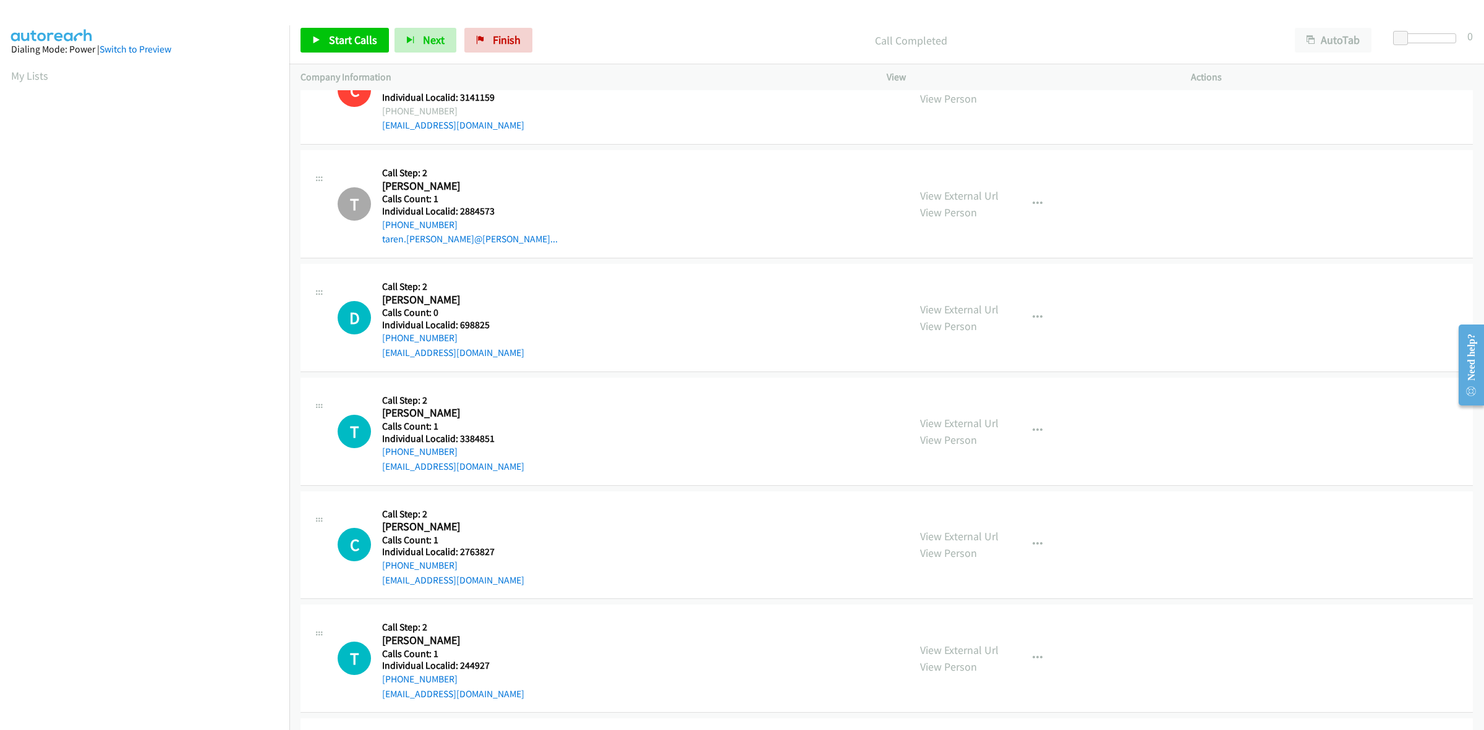
scroll to position [2783, 0]
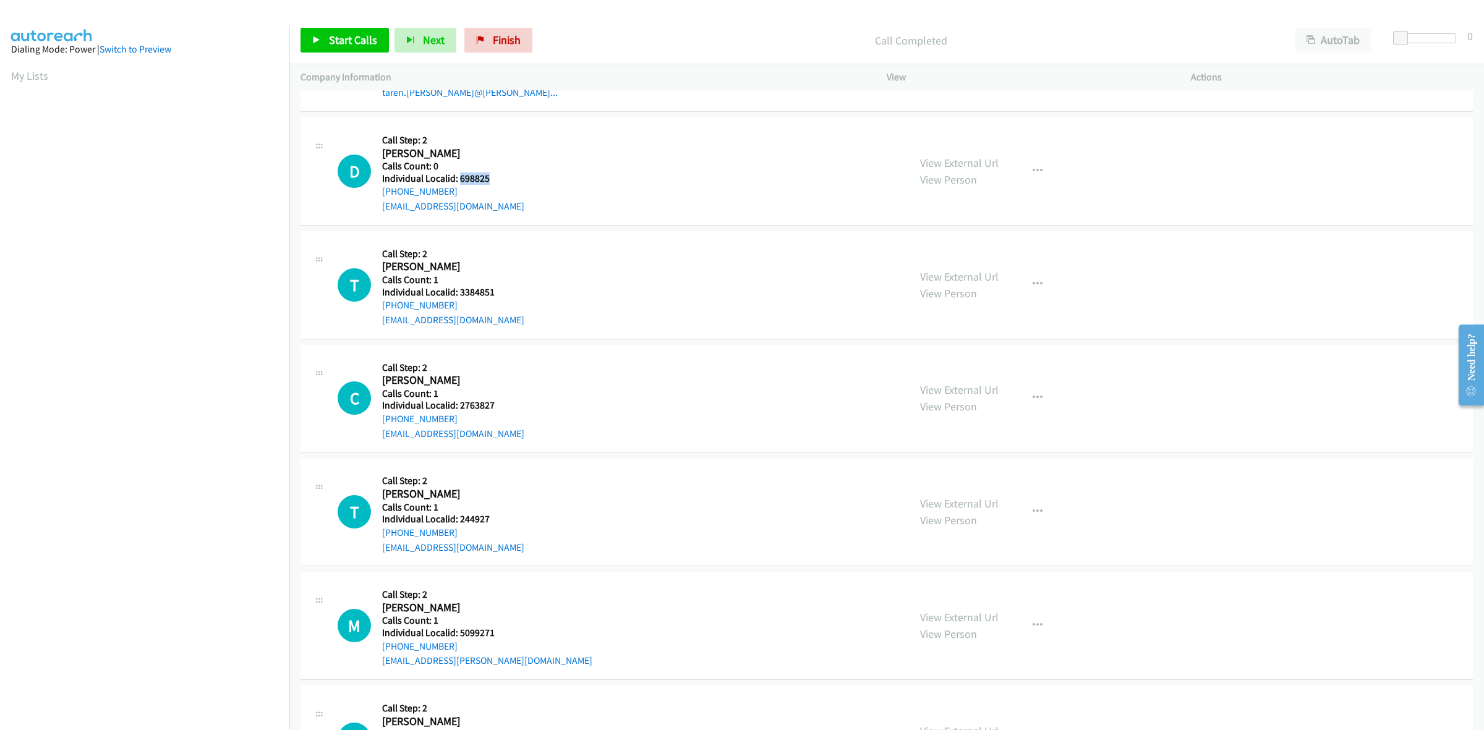
drag, startPoint x: 490, startPoint y: 180, endPoint x: 461, endPoint y: 183, distance: 29.9
click at [461, 183] on h5 "Individual Localid: 698825" at bounding box center [453, 179] width 142 height 12
copy h5 "698825"
click at [1033, 168] on icon "button" at bounding box center [1038, 171] width 10 height 10
click at [969, 249] on link "Skip Call" at bounding box center [971, 251] width 165 height 25
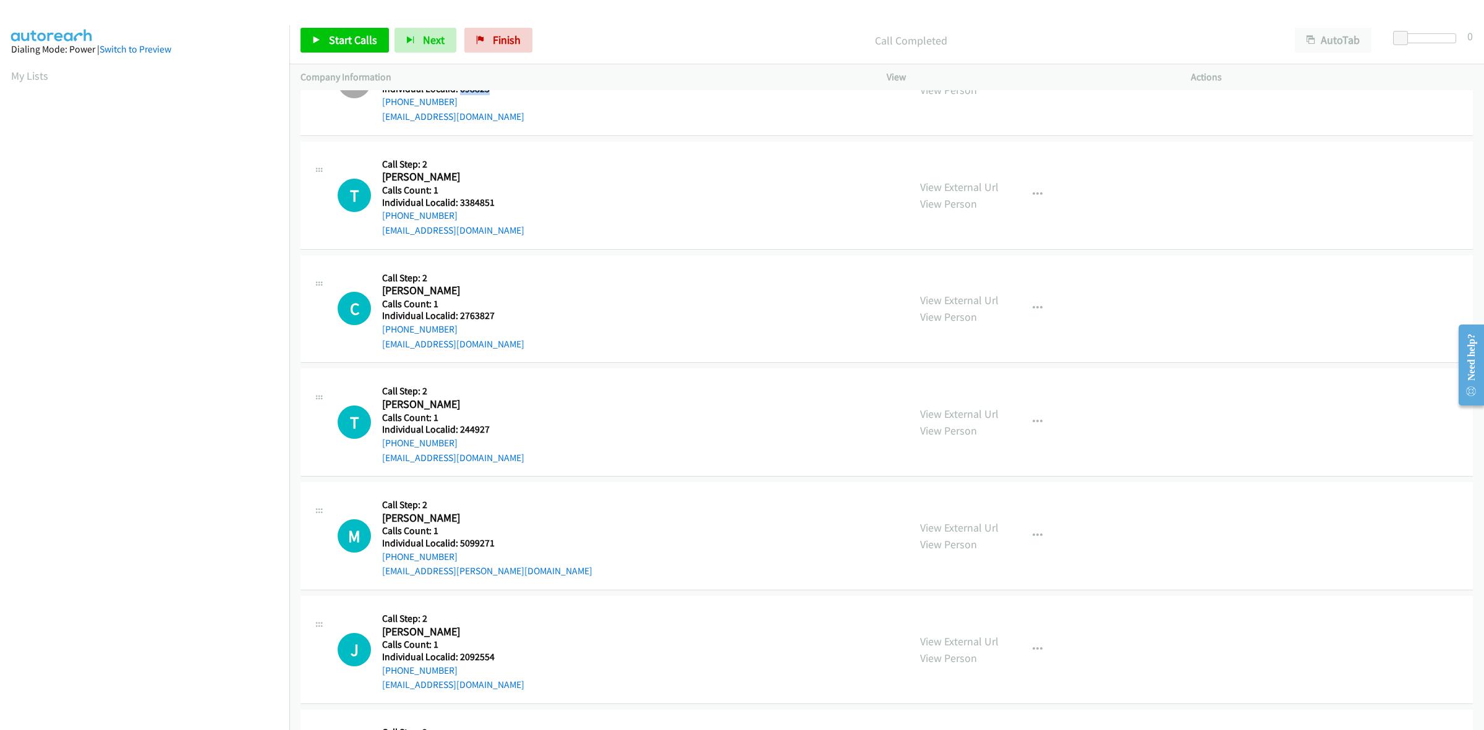
scroll to position [2880, 0]
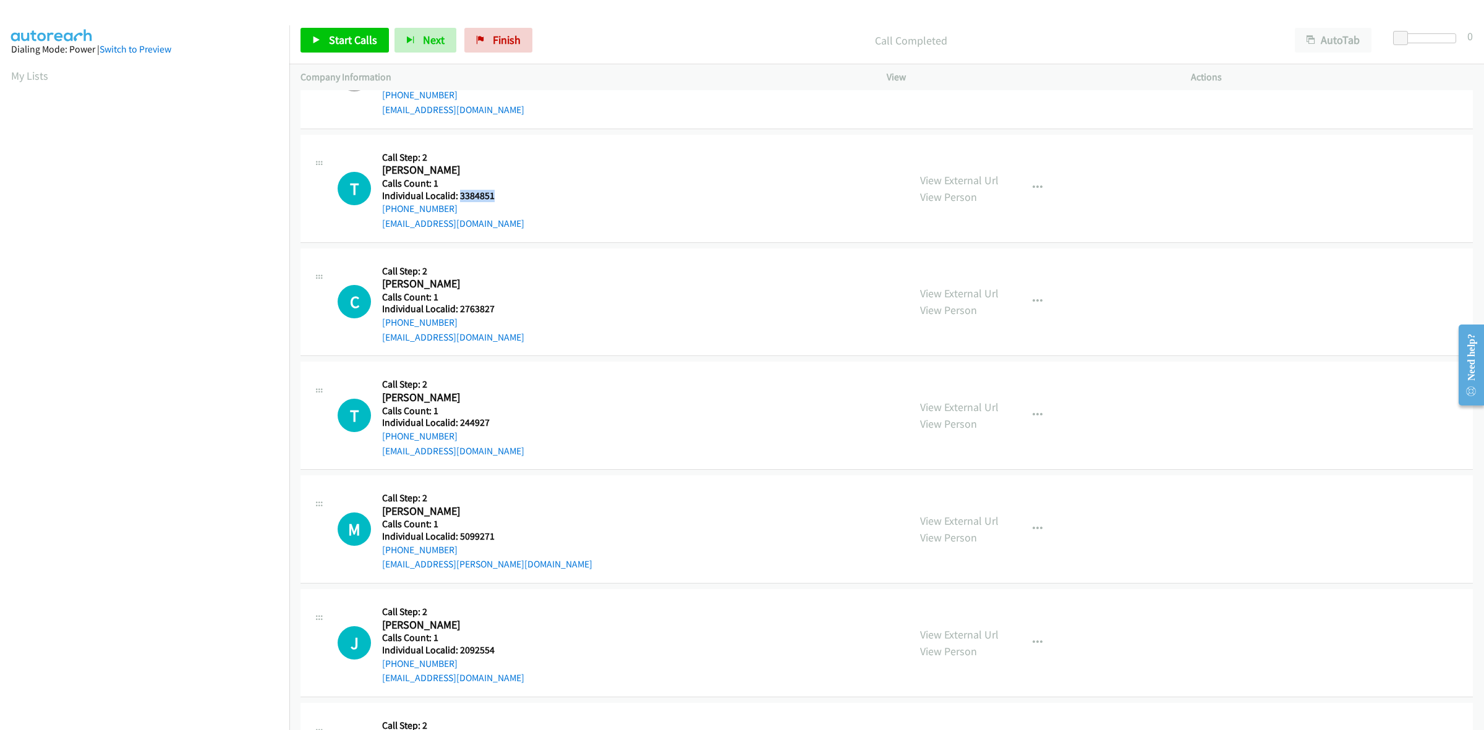
drag, startPoint x: 496, startPoint y: 195, endPoint x: 459, endPoint y: 202, distance: 37.7
click at [459, 202] on h5 "Individual Localid: 3384851" at bounding box center [453, 196] width 142 height 12
click at [1042, 190] on button "button" at bounding box center [1037, 188] width 33 height 25
click at [962, 269] on link "Skip Call" at bounding box center [971, 269] width 165 height 25
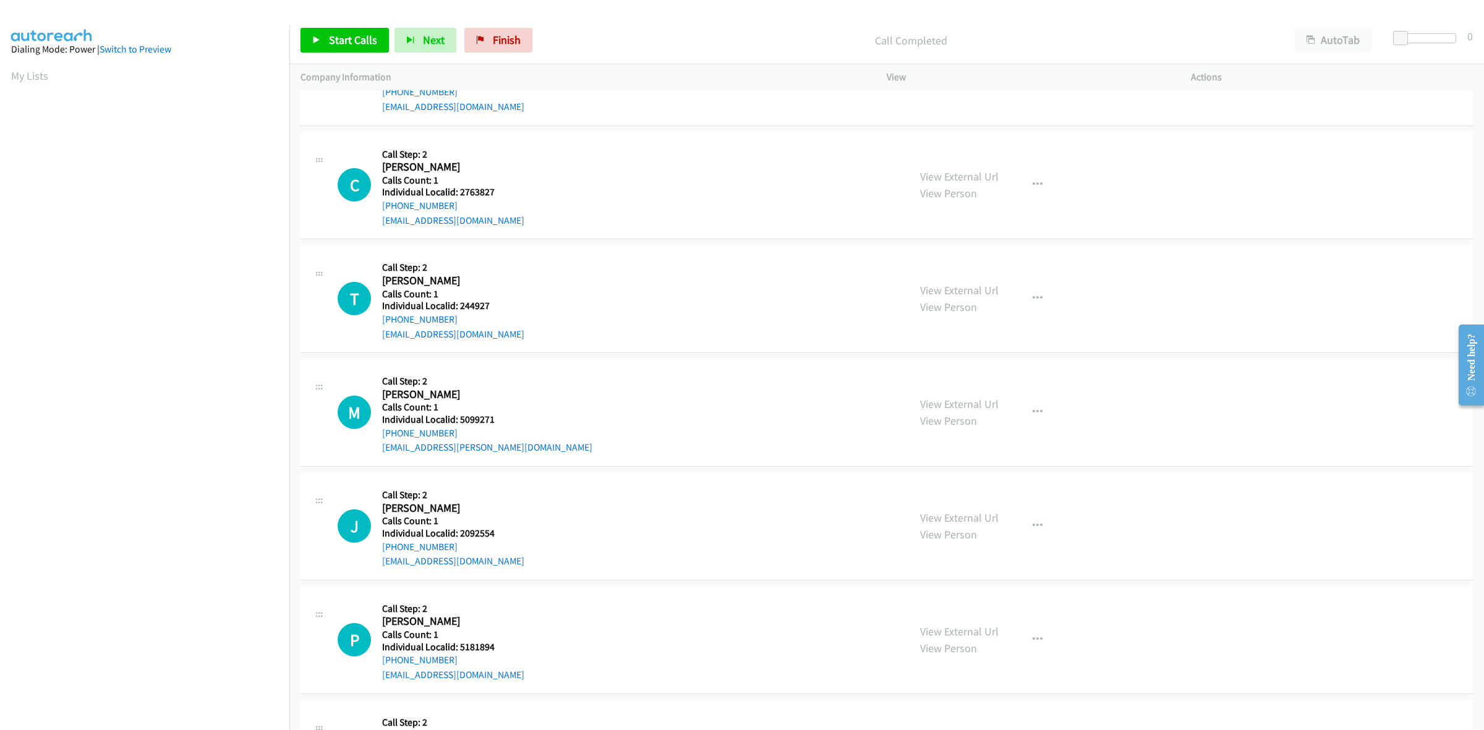
scroll to position [3035, 0]
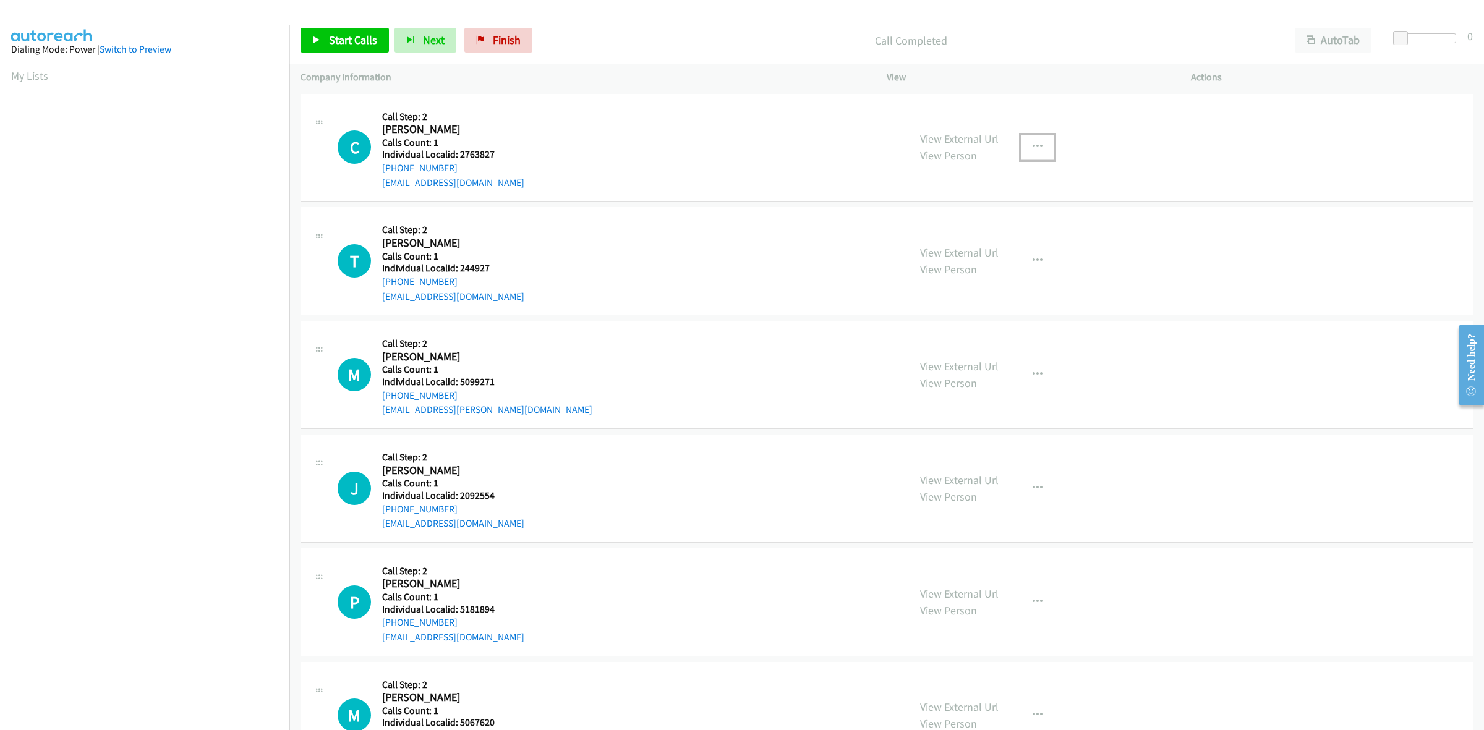
click at [1033, 145] on icon "button" at bounding box center [1038, 147] width 10 height 10
click at [969, 229] on link "Skip Call" at bounding box center [971, 228] width 165 height 25
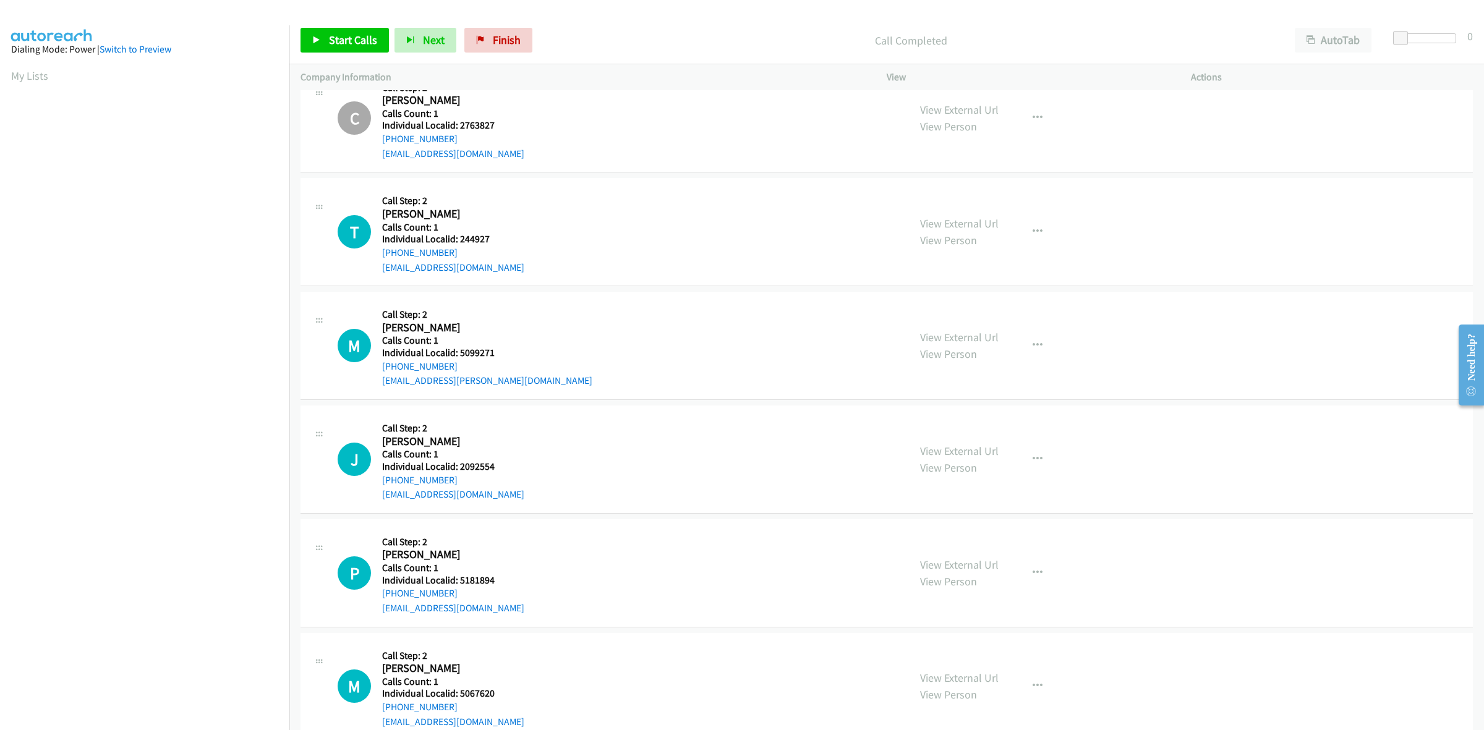
scroll to position [3073, 0]
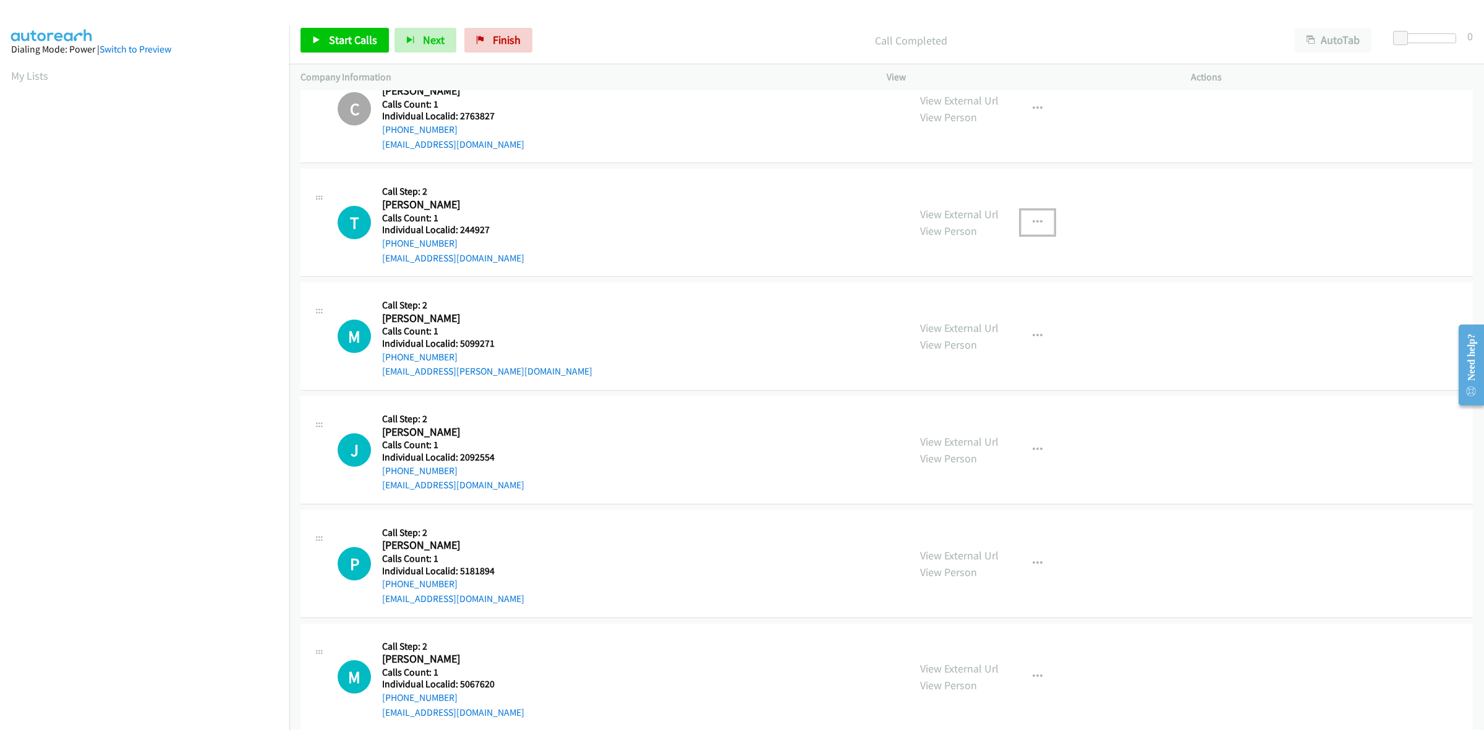
click at [1022, 221] on button "button" at bounding box center [1037, 222] width 33 height 25
click at [968, 307] on link "Skip Call" at bounding box center [971, 303] width 165 height 25
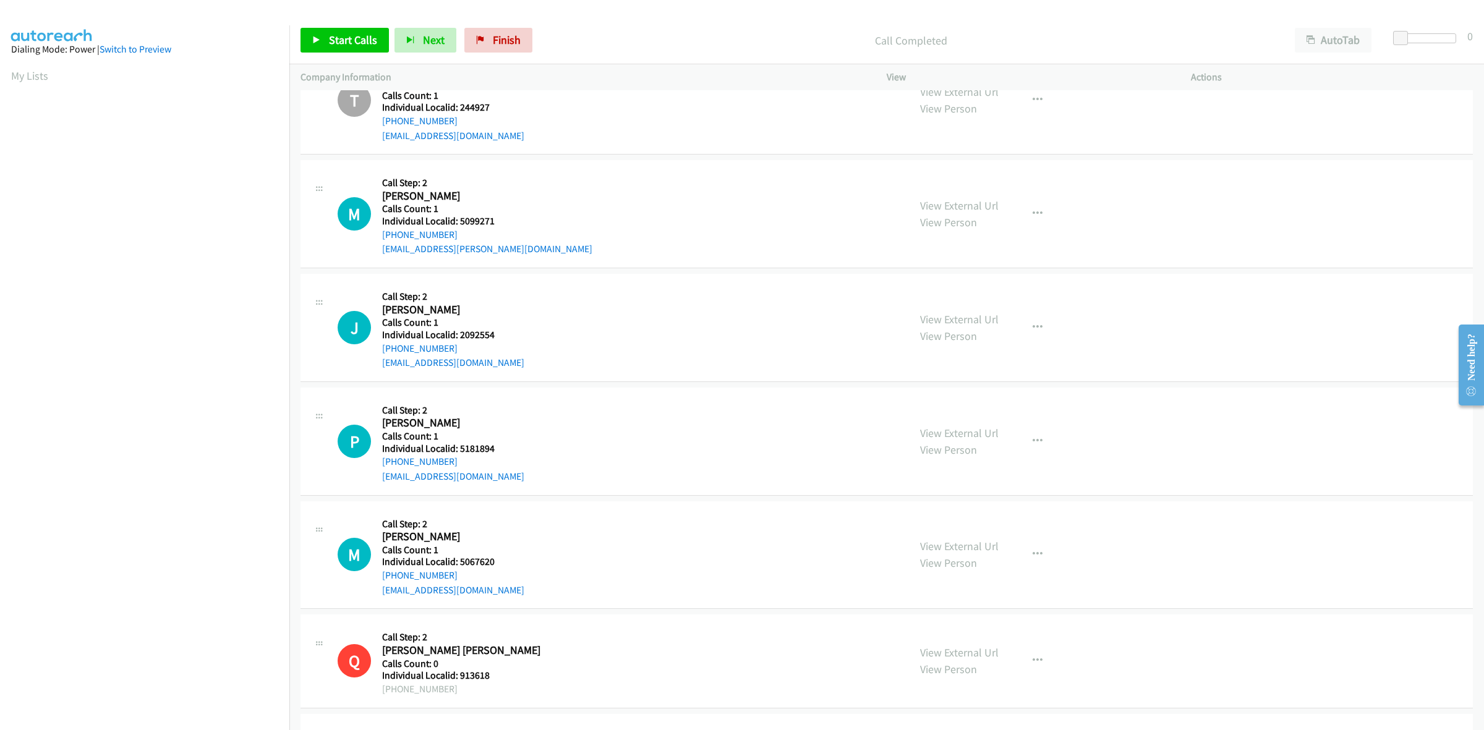
scroll to position [3227, 0]
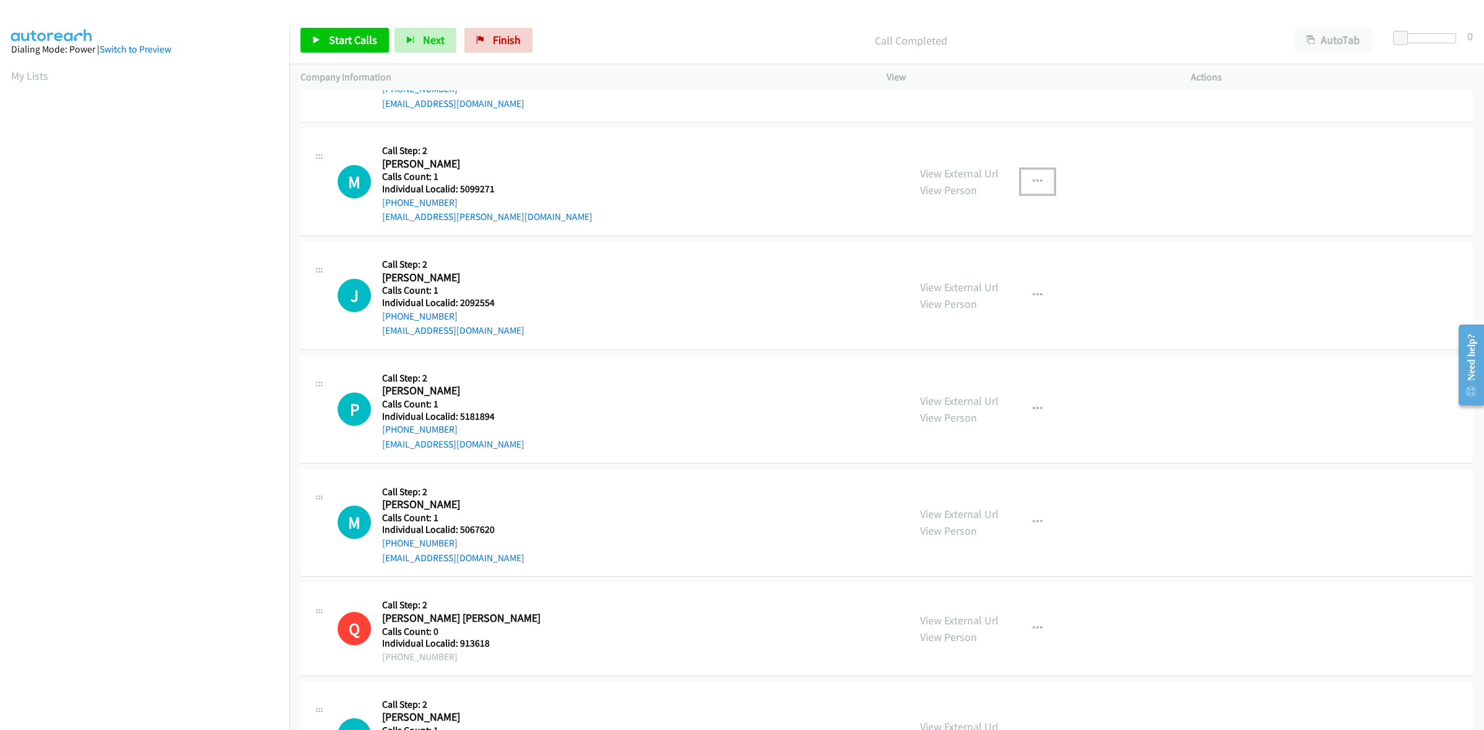
click at [1033, 180] on icon "button" at bounding box center [1038, 182] width 10 height 10
click at [970, 267] on link "Skip Call" at bounding box center [971, 263] width 165 height 25
click at [1037, 301] on button "button" at bounding box center [1037, 295] width 33 height 25
click at [968, 375] on link "Skip Call" at bounding box center [971, 376] width 165 height 25
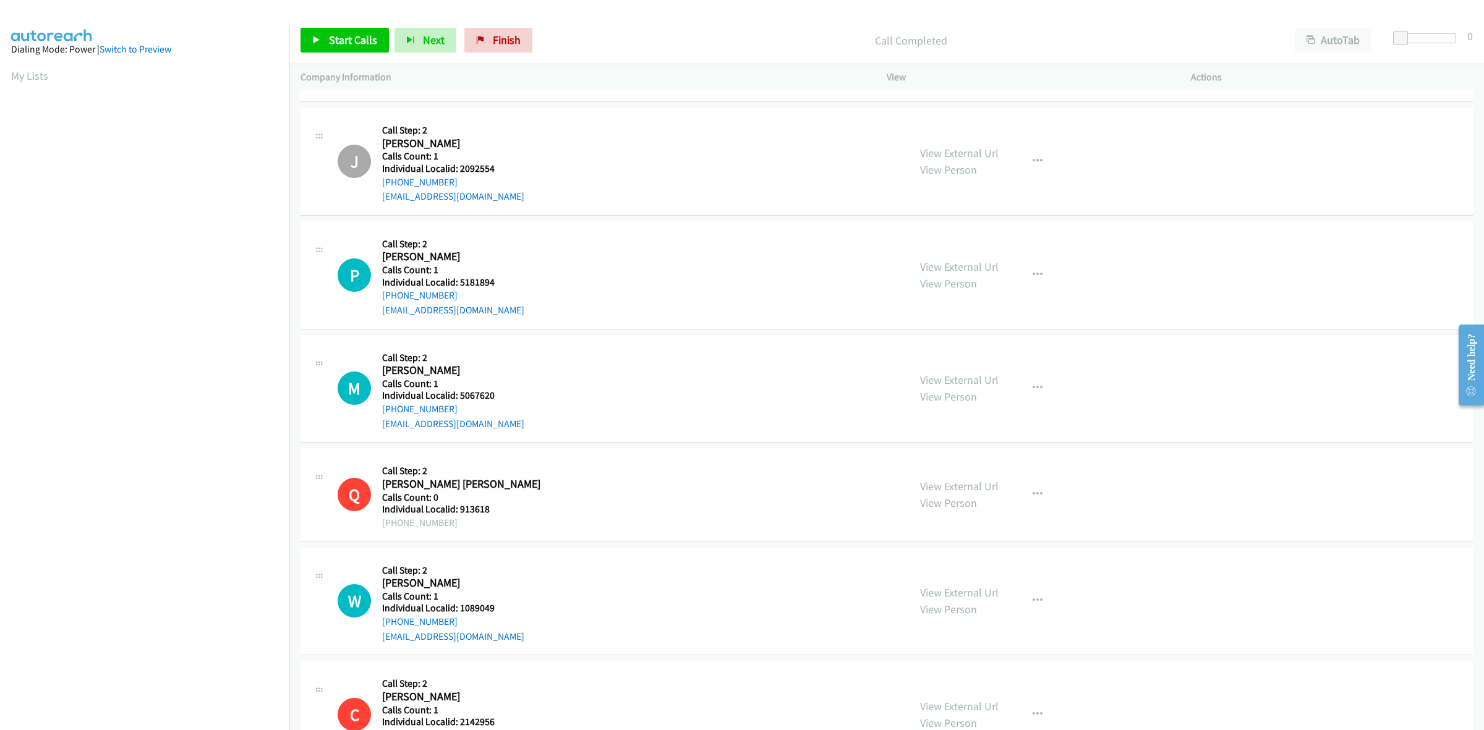
scroll to position [3402, 0]
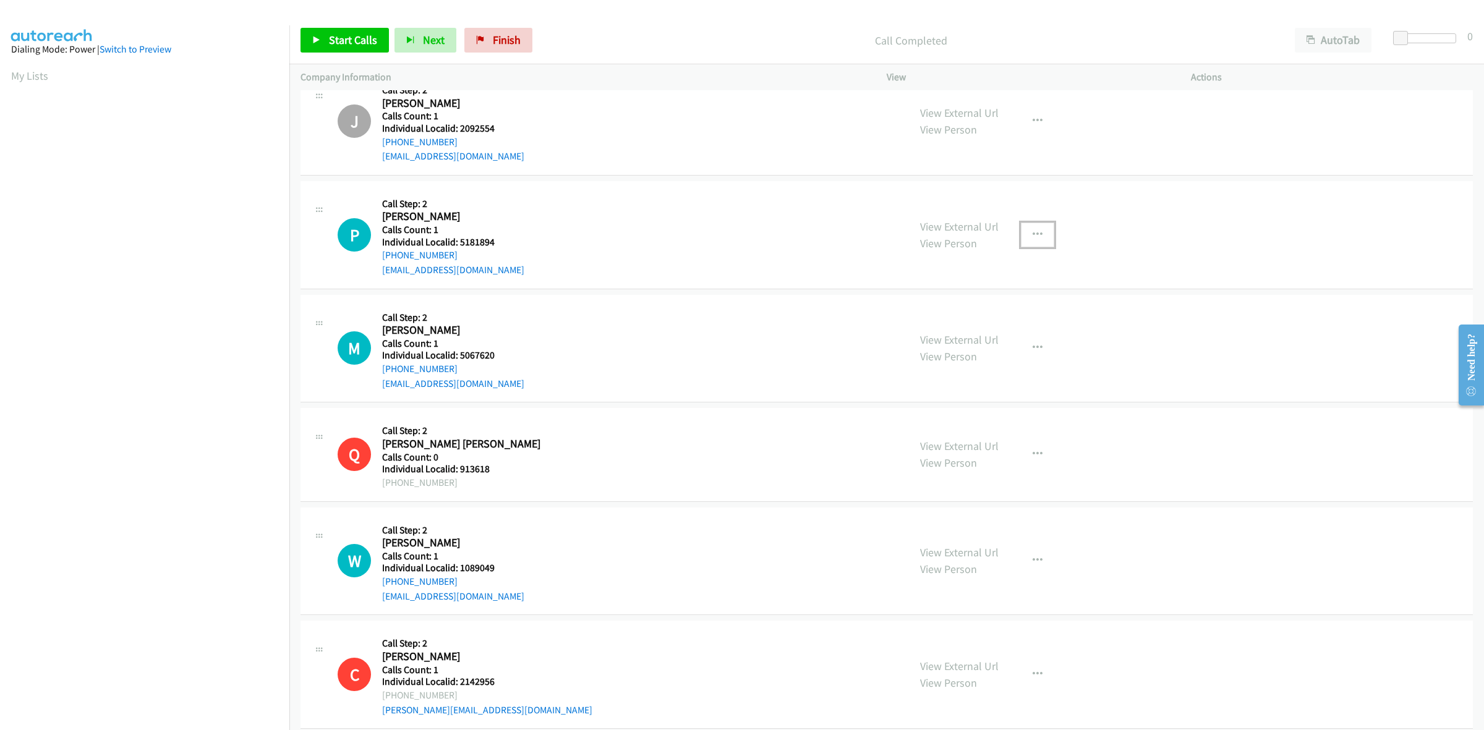
click at [1039, 239] on button "button" at bounding box center [1037, 235] width 33 height 25
click at [972, 314] on link "Skip Call" at bounding box center [971, 315] width 165 height 25
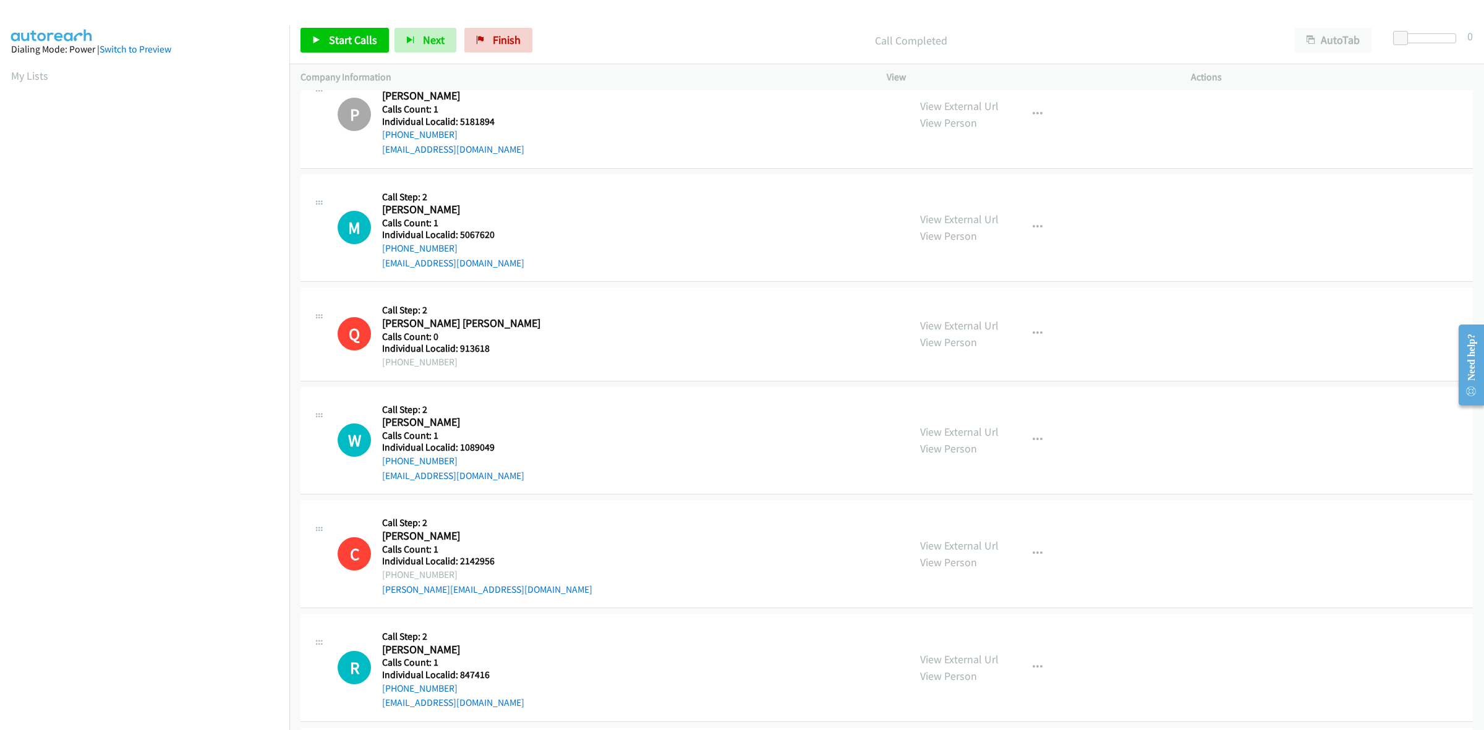
scroll to position [3557, 0]
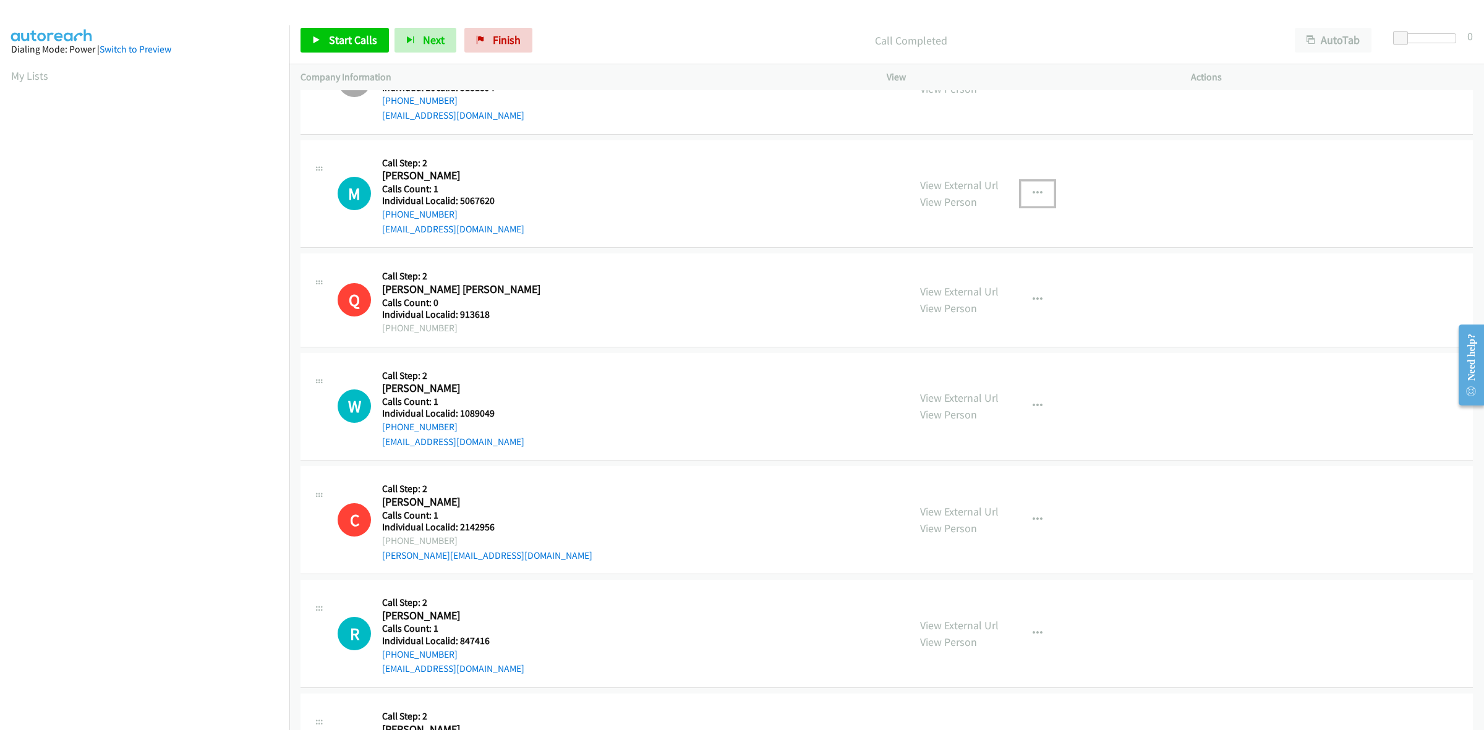
click at [1021, 198] on button "button" at bounding box center [1037, 193] width 33 height 25
click at [961, 283] on link "Skip Call" at bounding box center [971, 274] width 165 height 25
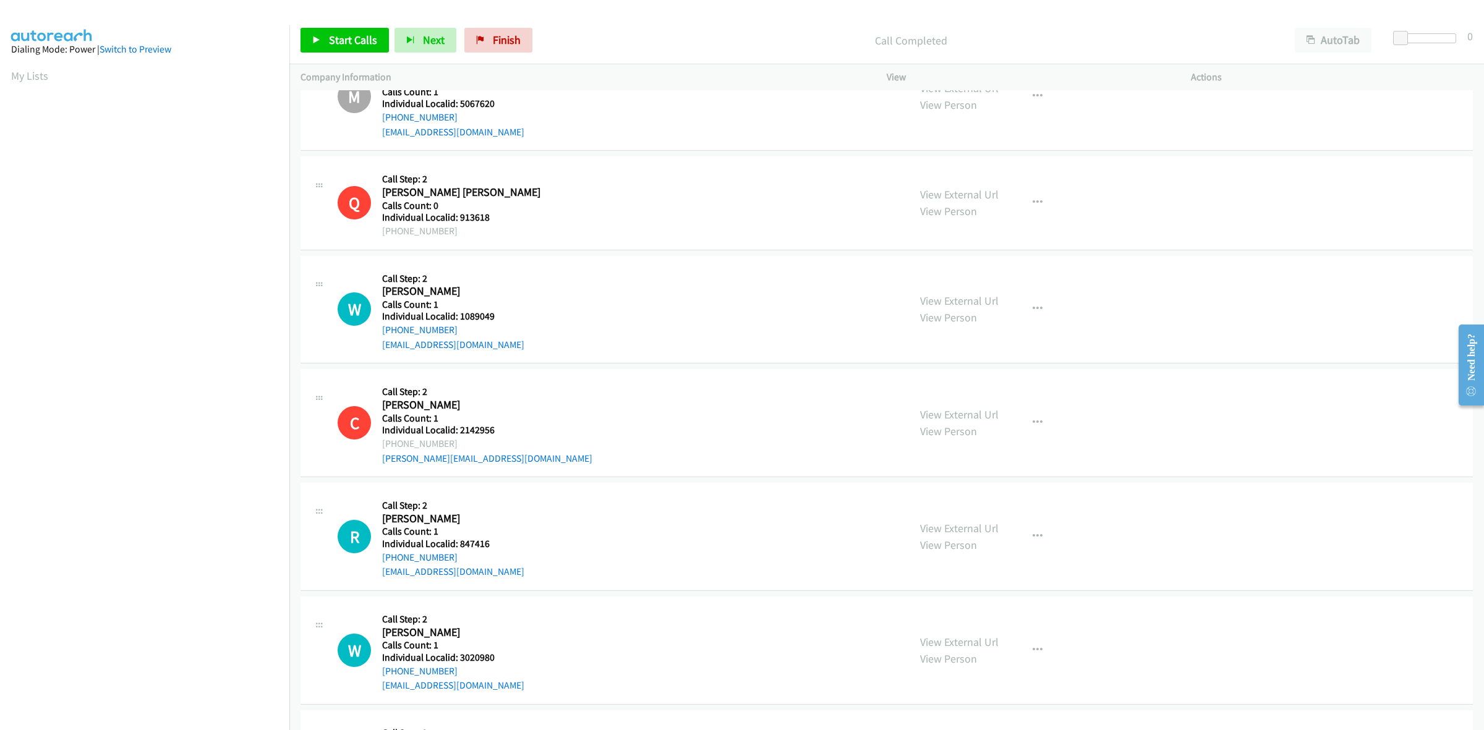
scroll to position [3691, 0]
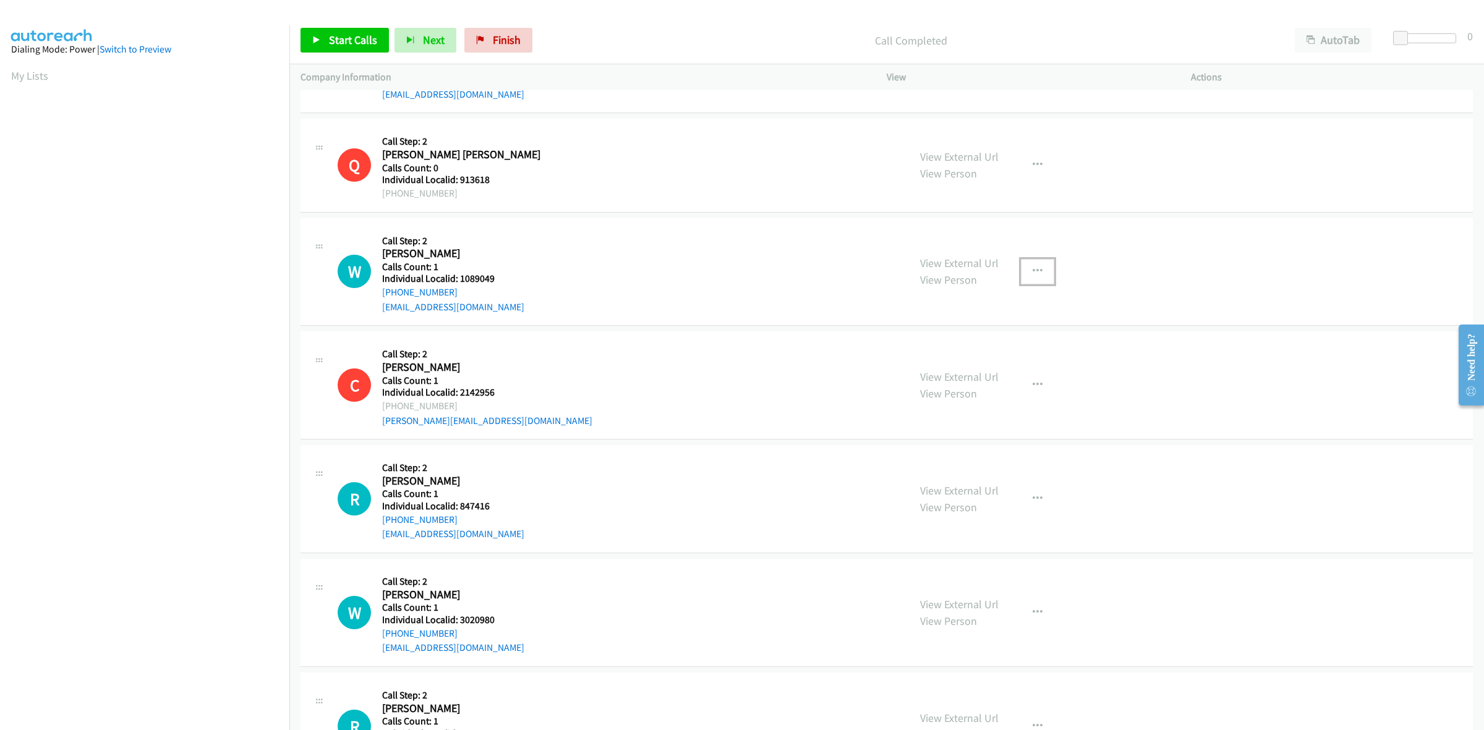
click at [1033, 270] on icon "button" at bounding box center [1038, 272] width 10 height 10
click at [945, 348] on link "Skip Call" at bounding box center [971, 352] width 165 height 25
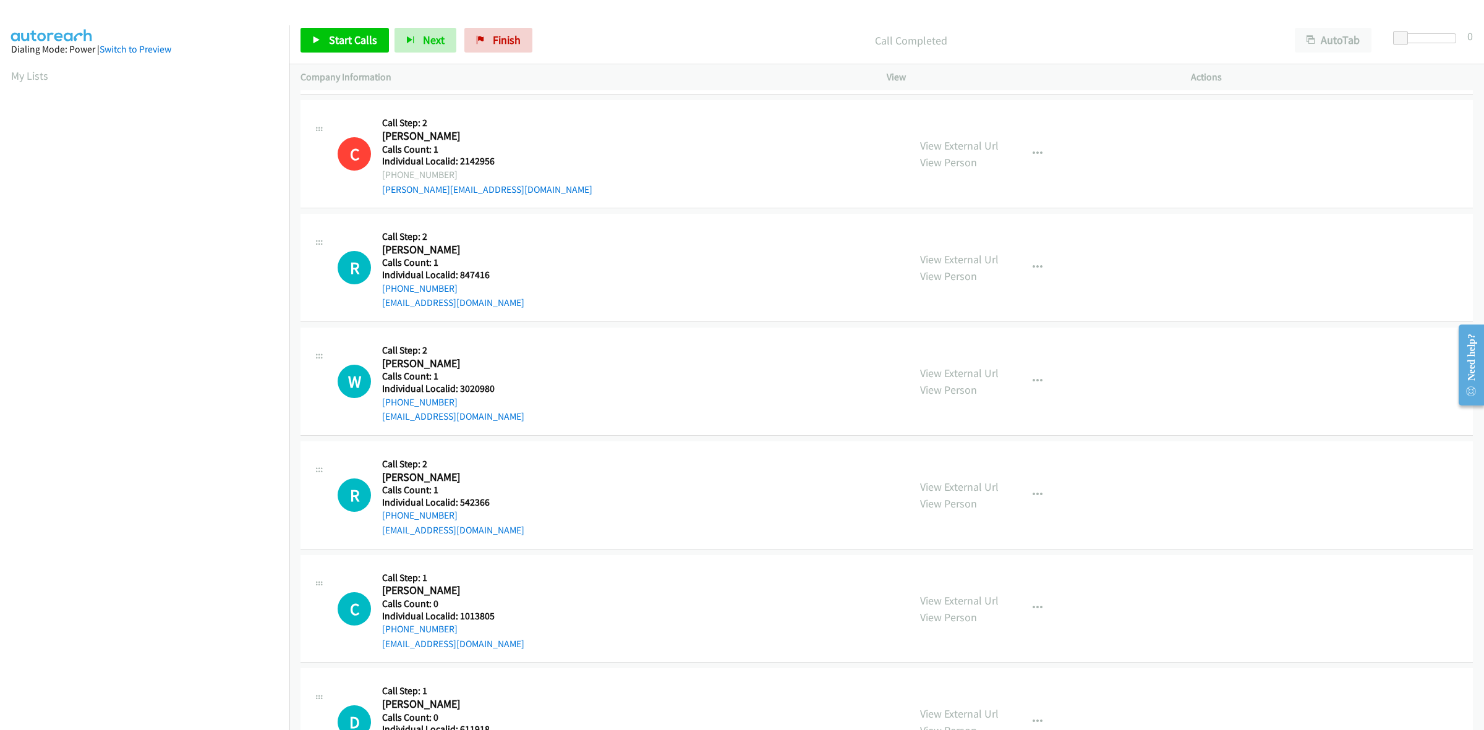
scroll to position [3943, 0]
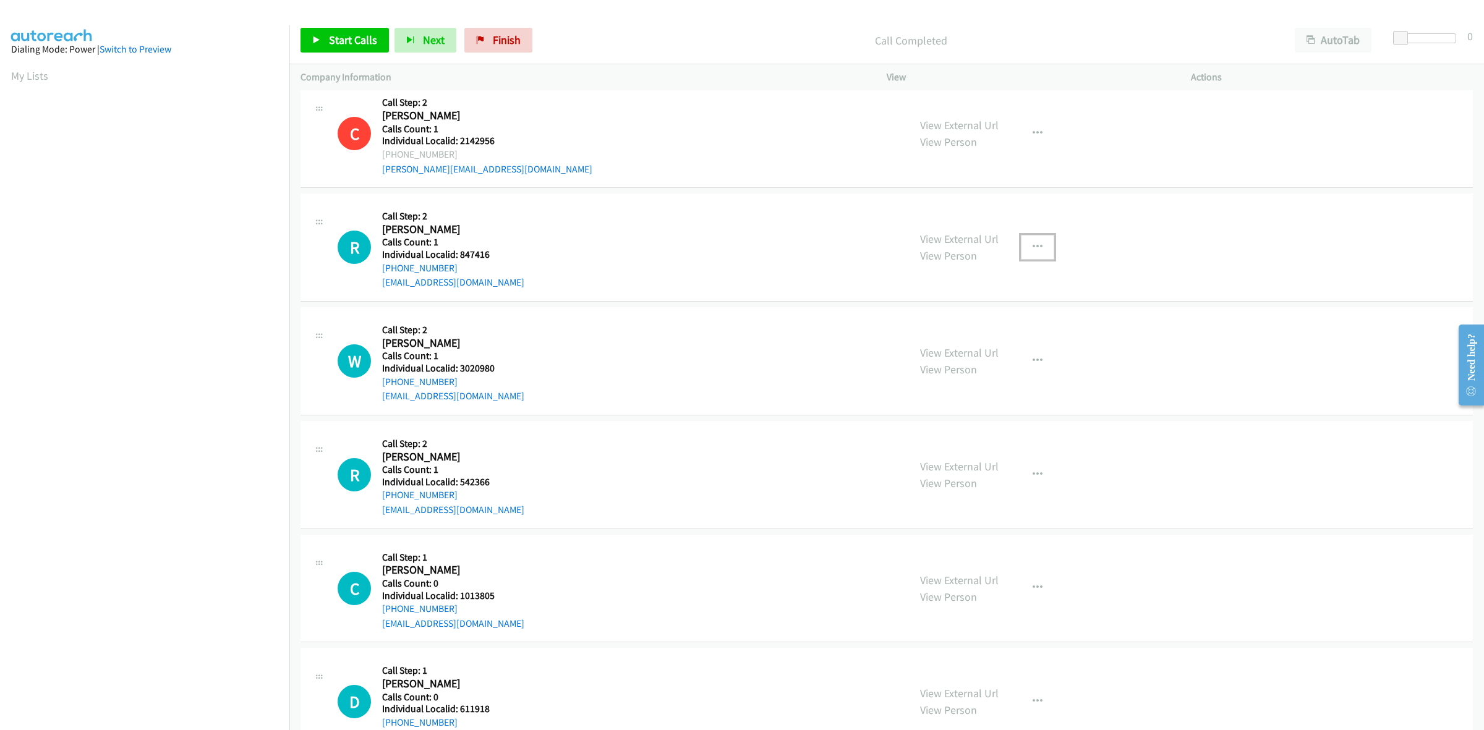
click at [1025, 248] on button "button" at bounding box center [1037, 247] width 33 height 25
click at [990, 327] on link "Skip Call" at bounding box center [971, 328] width 165 height 25
click at [1038, 363] on button "button" at bounding box center [1037, 361] width 33 height 25
click at [928, 441] on link "Skip Call" at bounding box center [971, 442] width 165 height 25
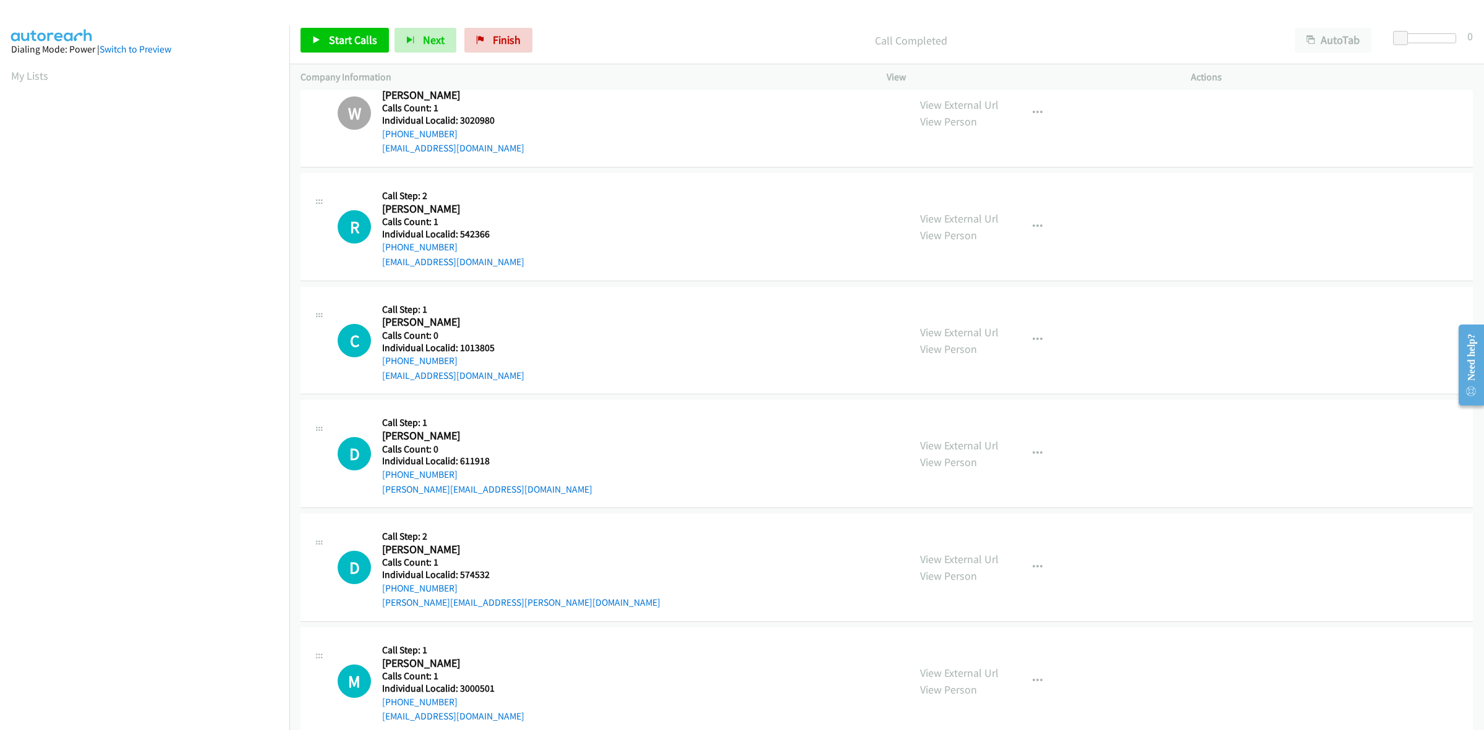
scroll to position [4194, 0]
click at [1026, 228] on button "button" at bounding box center [1037, 224] width 33 height 25
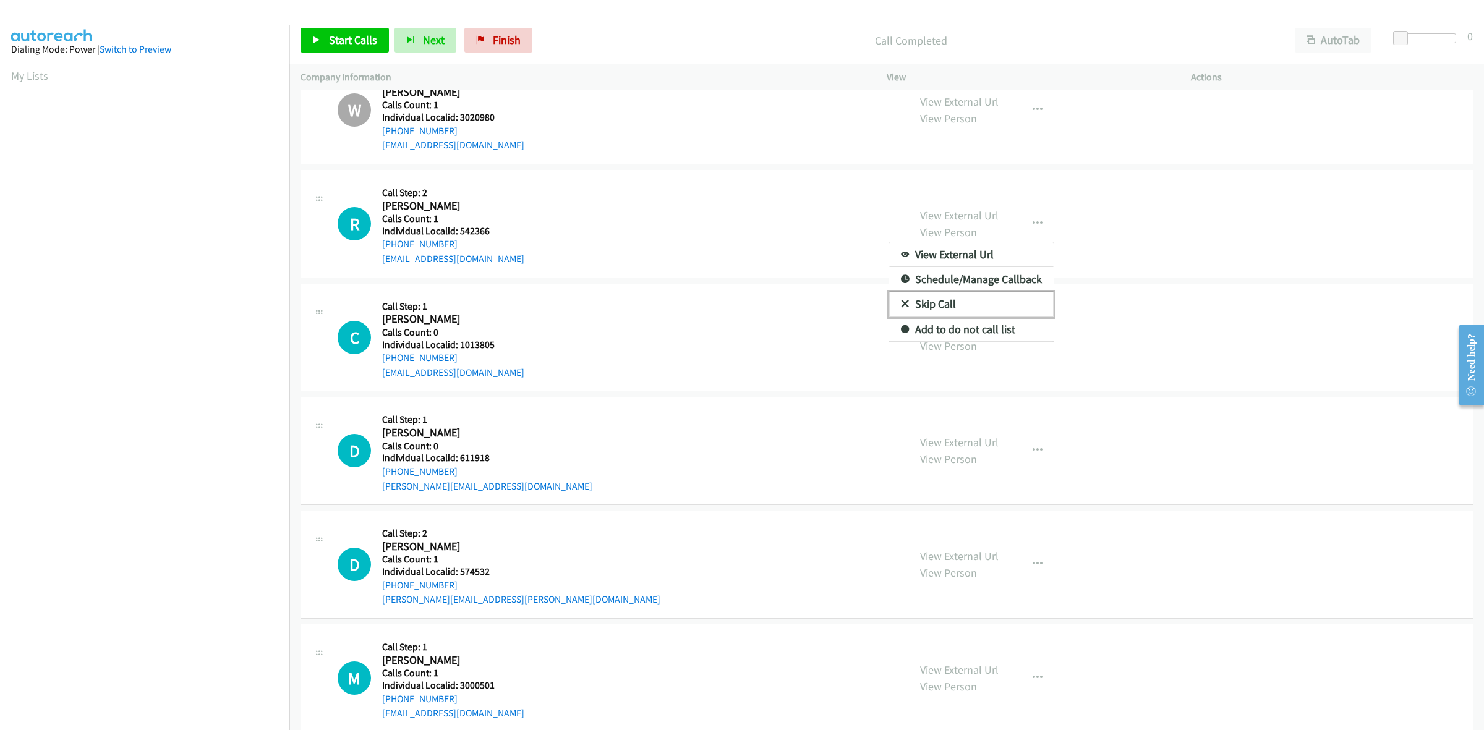
click at [959, 302] on link "Skip Call" at bounding box center [971, 304] width 165 height 25
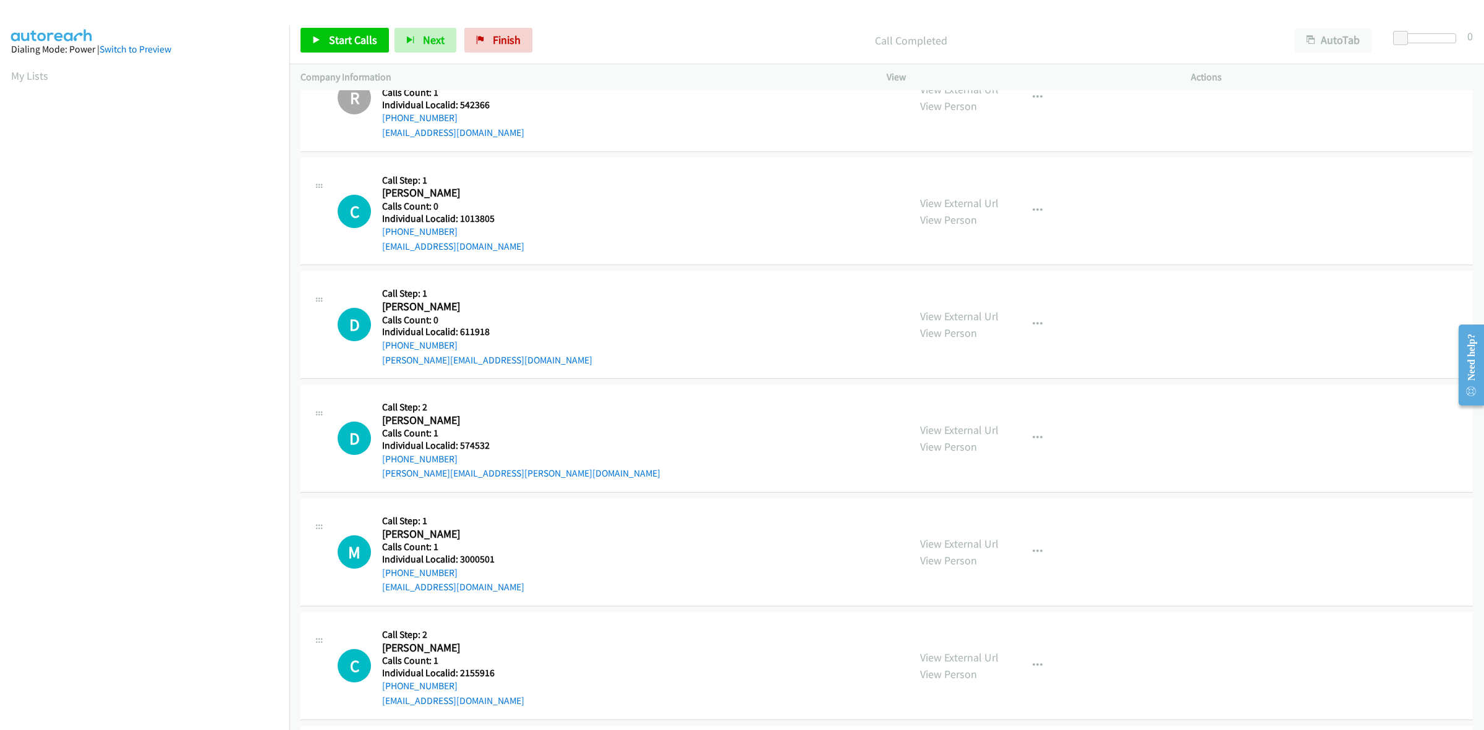
scroll to position [4330, 0]
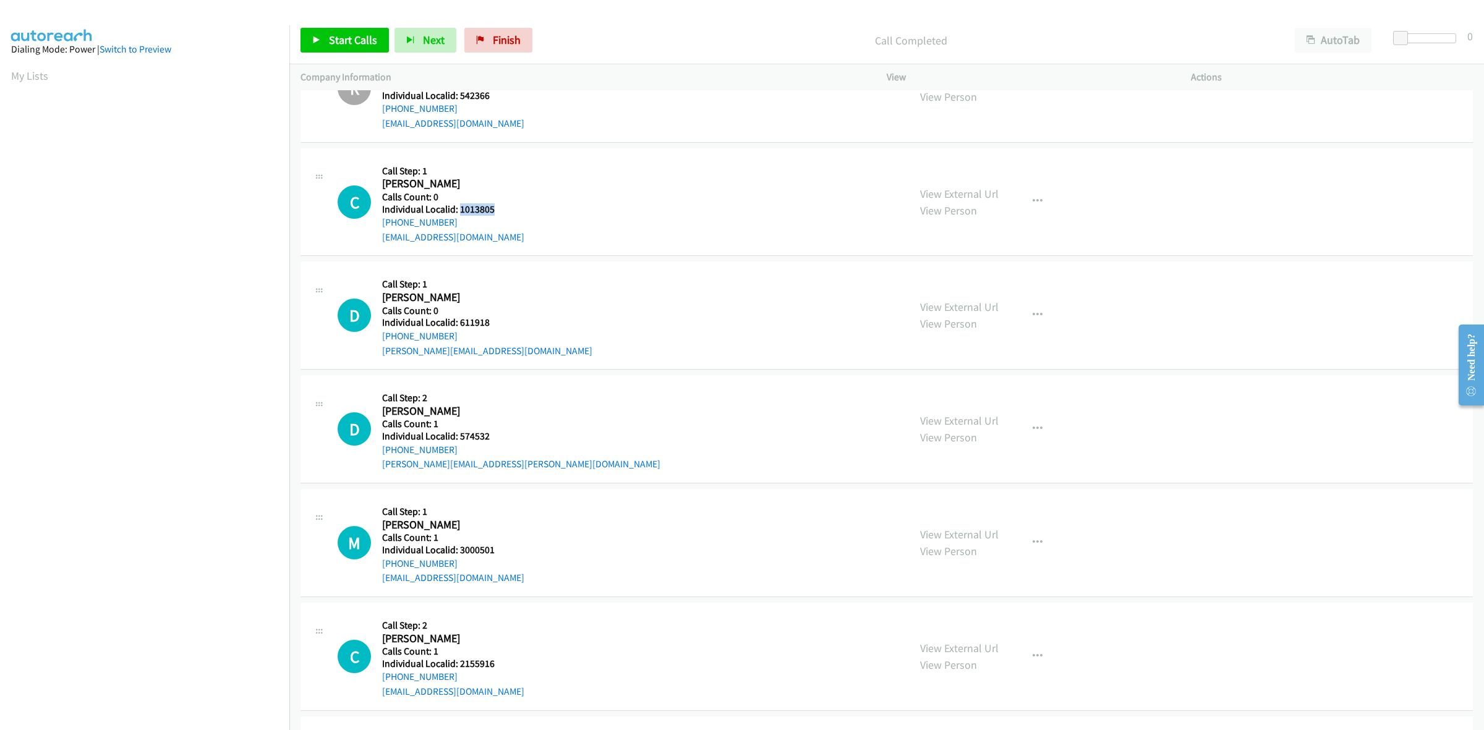
drag, startPoint x: 499, startPoint y: 209, endPoint x: 458, endPoint y: 212, distance: 40.9
click at [458, 212] on div "C Callback Scheduled Call Step: 1 Crystal Stepankow America/New_York Calls Coun…" at bounding box center [618, 202] width 560 height 85
click at [461, 168] on h5 "Call Step: 1" at bounding box center [453, 171] width 142 height 12
drag, startPoint x: 467, startPoint y: 223, endPoint x: 378, endPoint y: 233, distance: 89.6
click at [378, 233] on div "C Callback Scheduled Call Step: 1 Crystal Stepankow America/New_York Calls Coun…" at bounding box center [618, 202] width 560 height 85
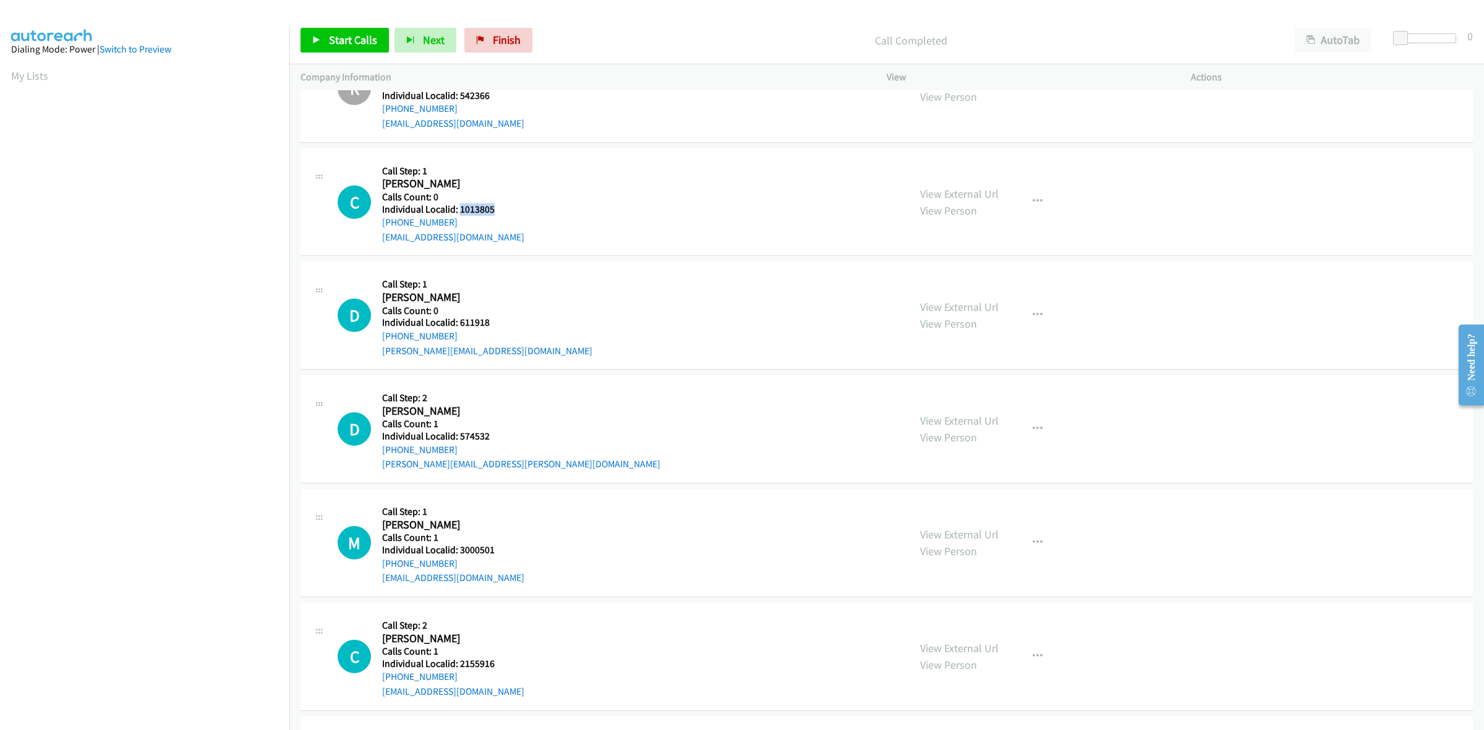
drag, startPoint x: 502, startPoint y: 215, endPoint x: 458, endPoint y: 212, distance: 44.6
click at [458, 212] on div "C Callback Scheduled Call Step: 1 Crystal Stepankow America/New_York Calls Coun…" at bounding box center [618, 202] width 560 height 85
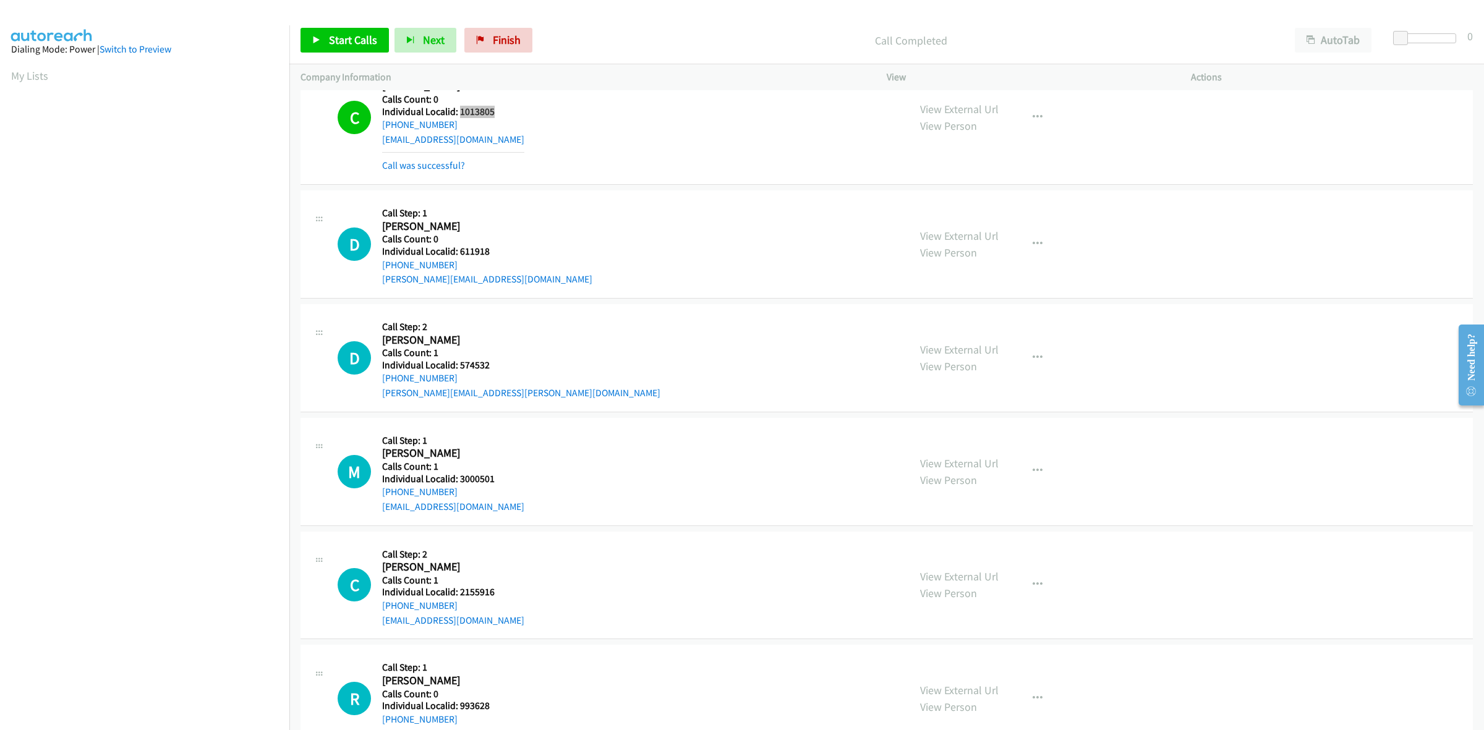
scroll to position [4465, 0]
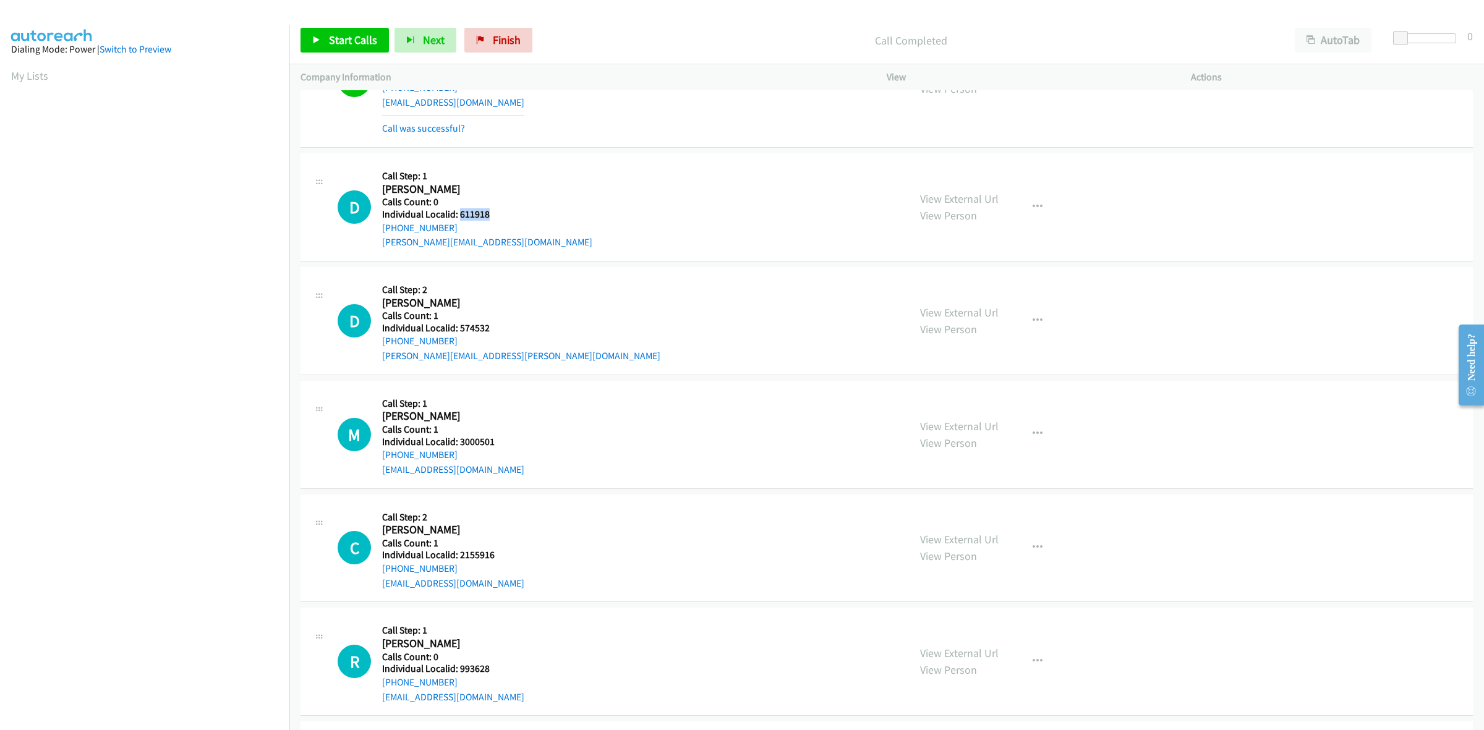
drag, startPoint x: 490, startPoint y: 218, endPoint x: 460, endPoint y: 220, distance: 31.0
click at [460, 220] on h5 "Individual Localid: 611918" at bounding box center [487, 214] width 210 height 12
click at [478, 192] on h2 "David Webster" at bounding box center [487, 189] width 210 height 14
drag, startPoint x: 450, startPoint y: 229, endPoint x: 379, endPoint y: 234, distance: 71.9
click at [379, 234] on div "D Callback Scheduled Call Step: 1 David Webster America/Chicago Calls Count: 0 …" at bounding box center [618, 207] width 560 height 85
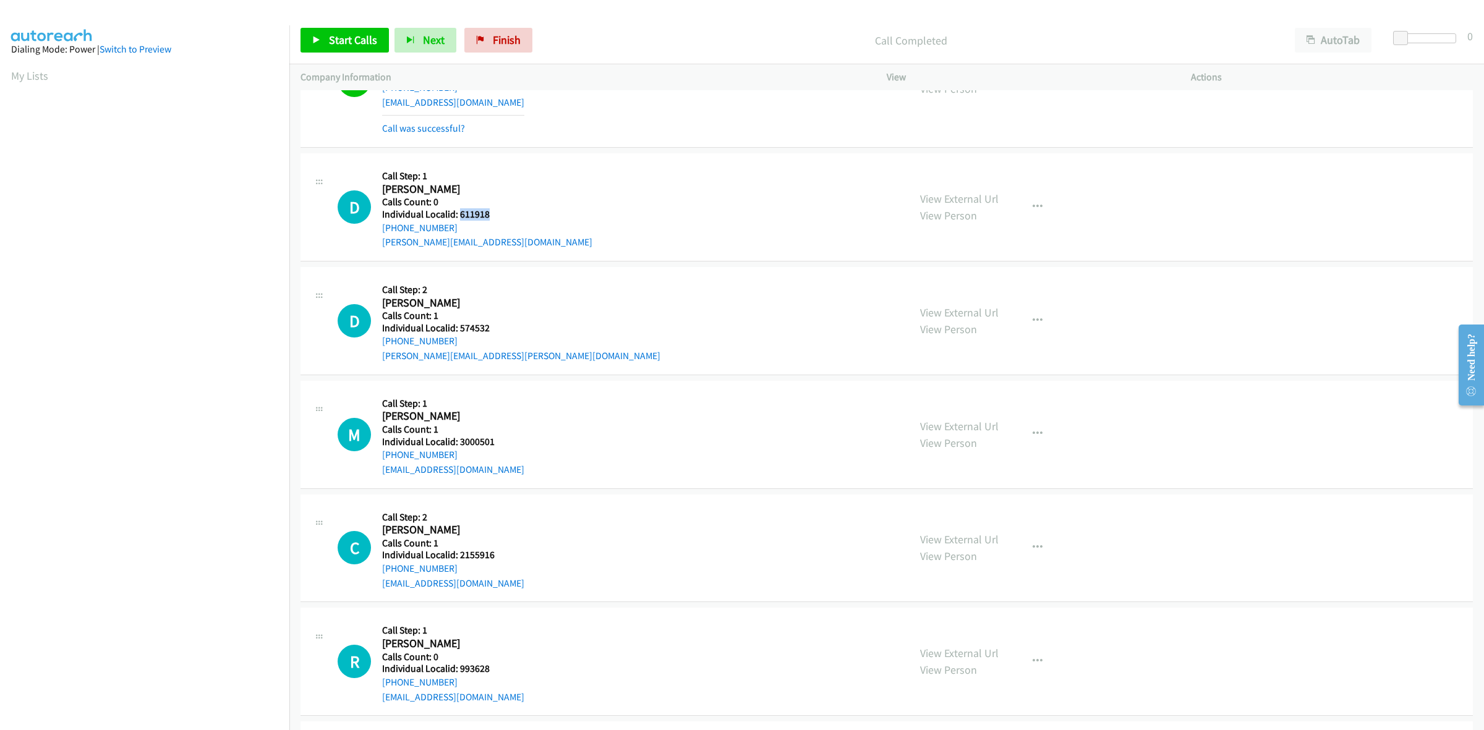
drag, startPoint x: 490, startPoint y: 215, endPoint x: 460, endPoint y: 215, distance: 30.9
click at [460, 215] on h5 "Individual Localid: 611918" at bounding box center [487, 214] width 210 height 12
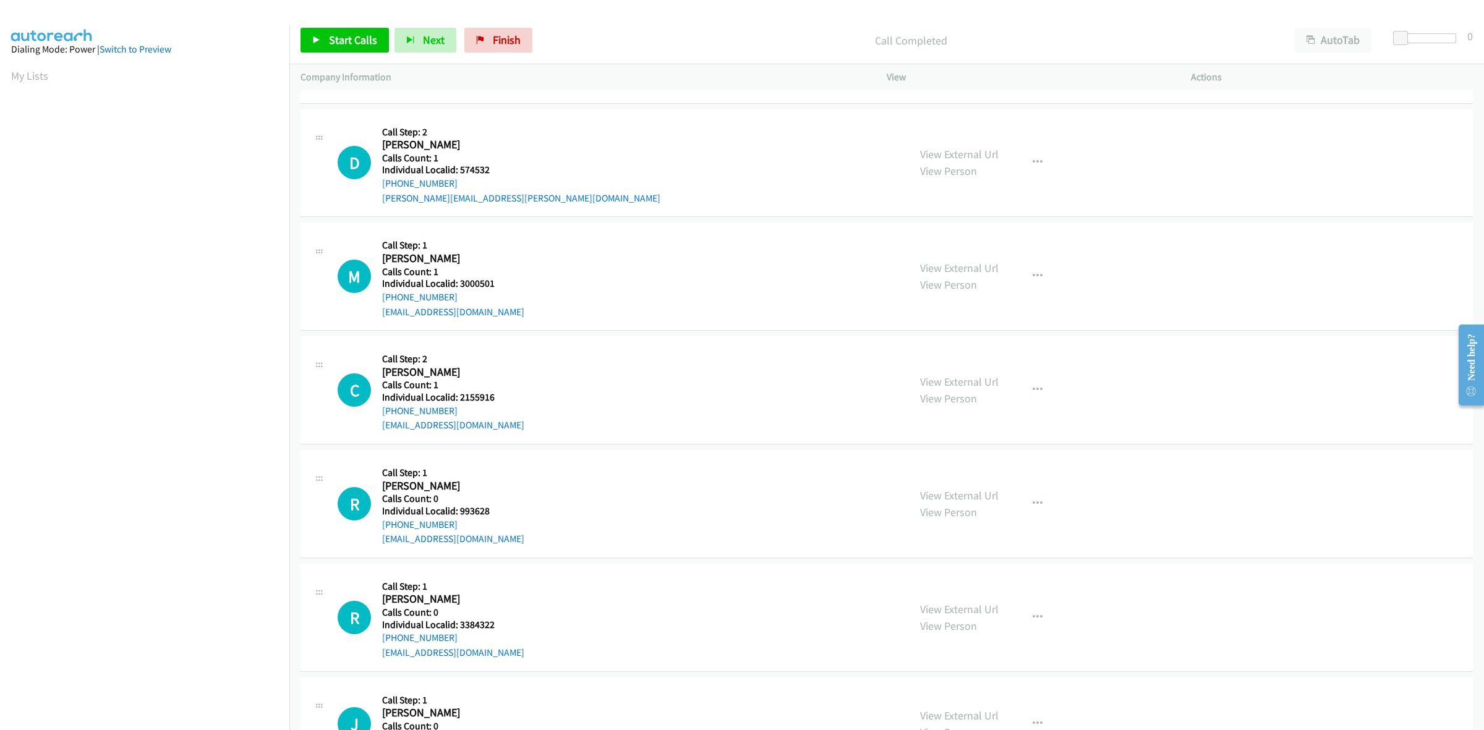
scroll to position [4658, 0]
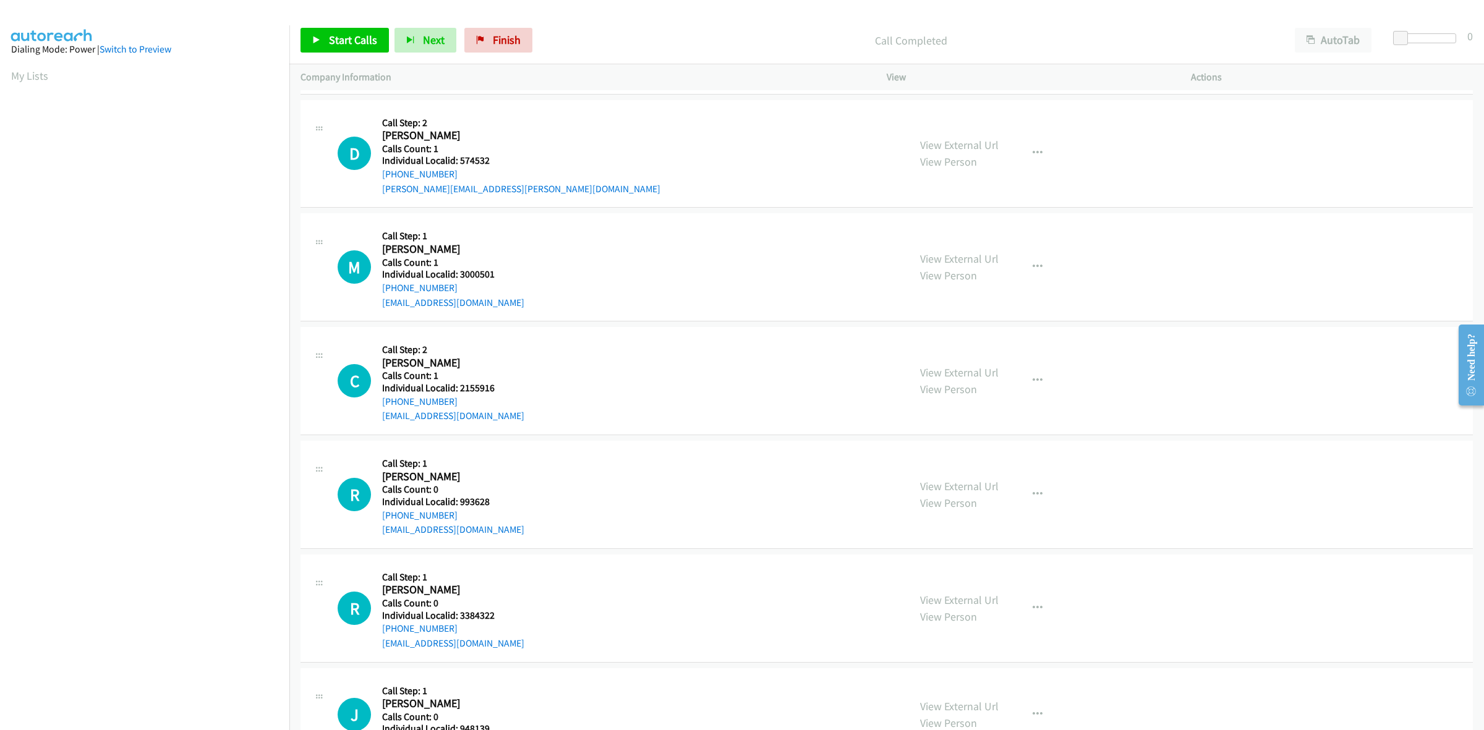
click at [490, 156] on div "D Callback Scheduled Call Step: 2 Dan Nibbelink America/Denver Calls Count: 1 I…" at bounding box center [618, 153] width 560 height 85
click at [1024, 150] on button "button" at bounding box center [1037, 153] width 33 height 25
click at [971, 232] on link "Skip Call" at bounding box center [971, 234] width 165 height 25
click at [1040, 263] on button "button" at bounding box center [1037, 267] width 33 height 25
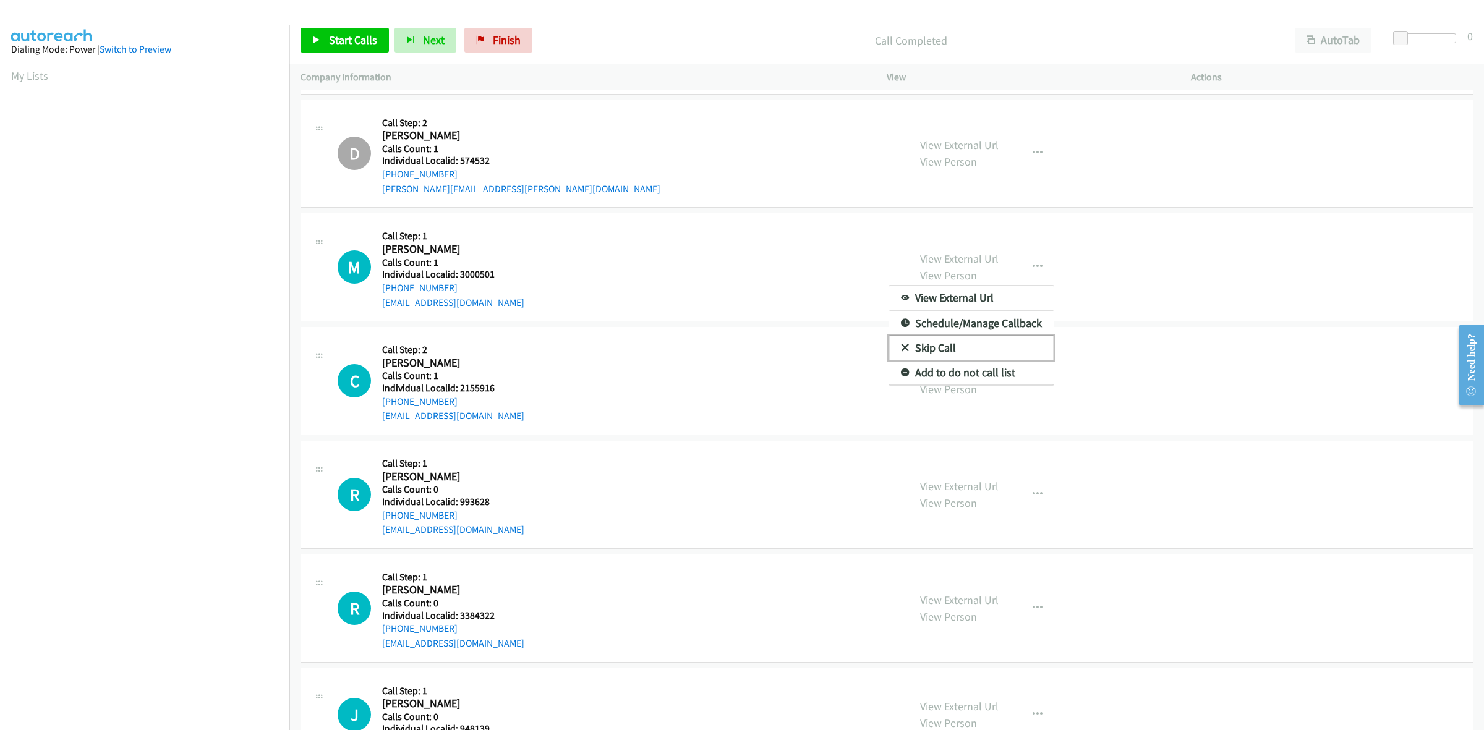
click at [954, 349] on link "Skip Call" at bounding box center [971, 348] width 165 height 25
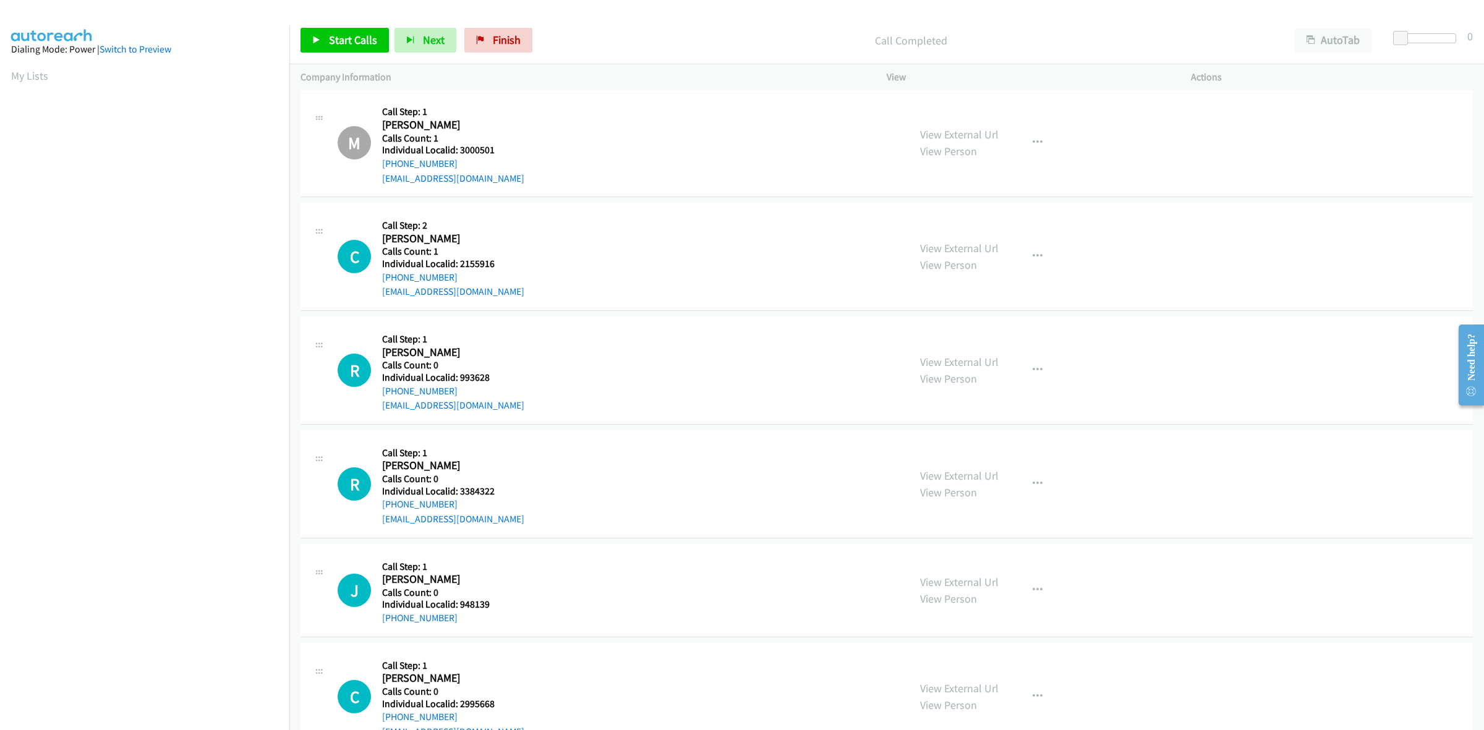
scroll to position [4813, 0]
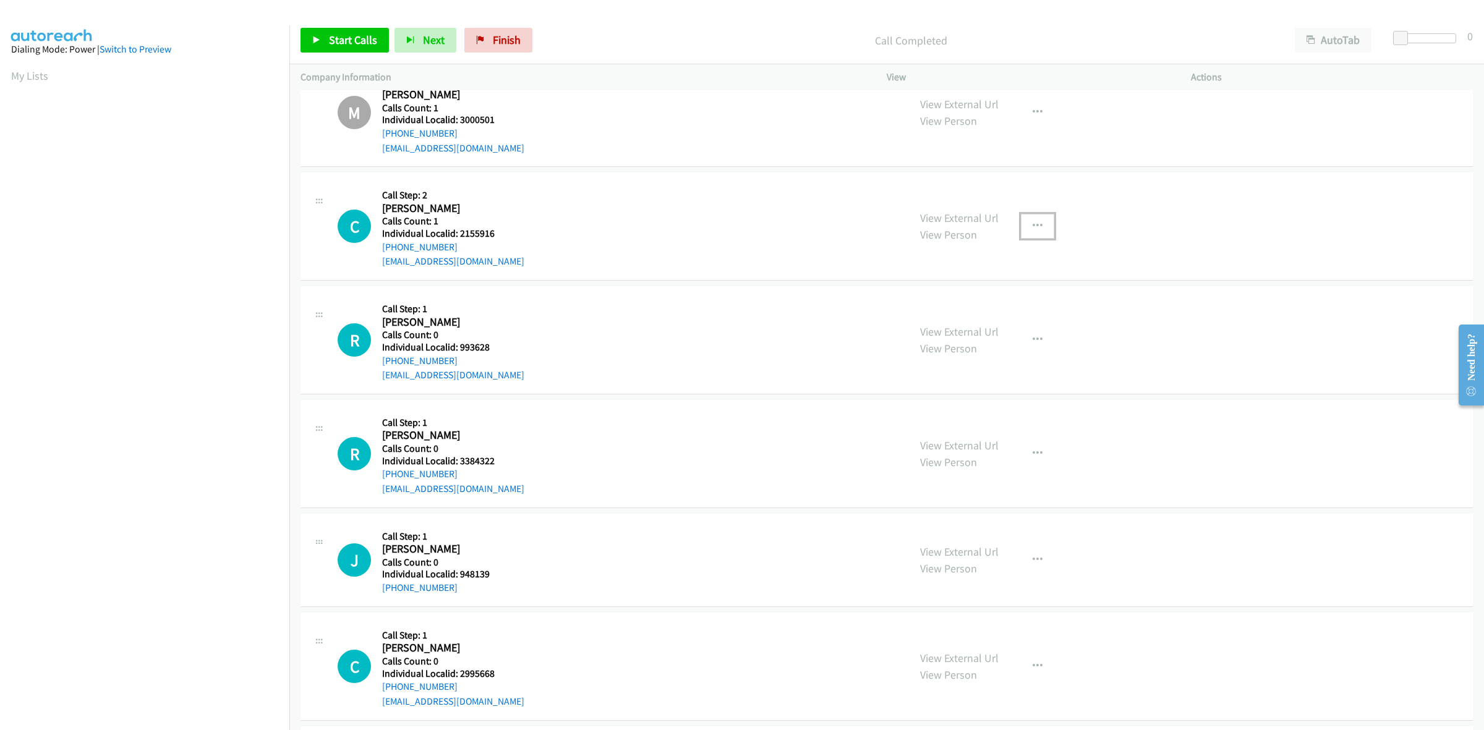
click at [1024, 229] on button "button" at bounding box center [1037, 226] width 33 height 25
click at [969, 311] on link "Skip Call" at bounding box center [971, 307] width 165 height 25
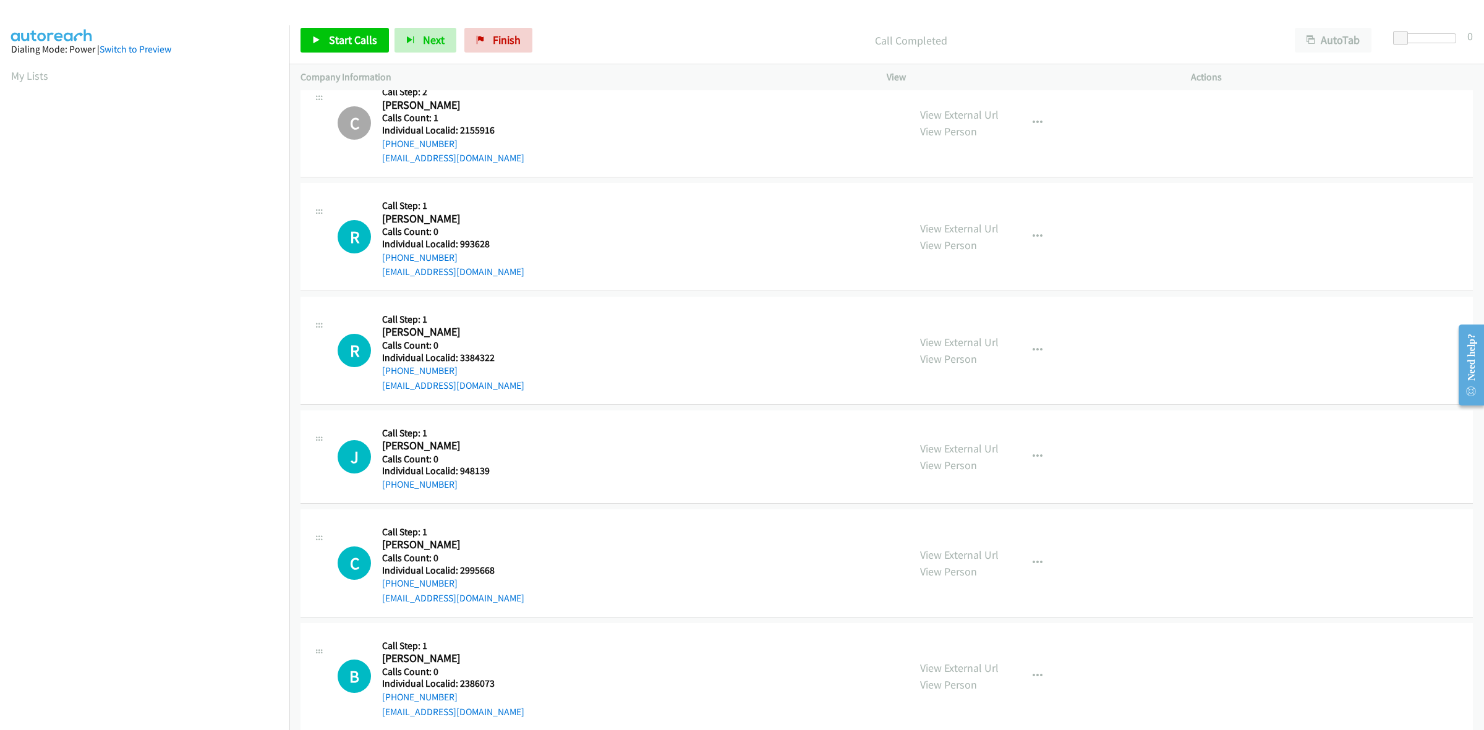
scroll to position [4987, 0]
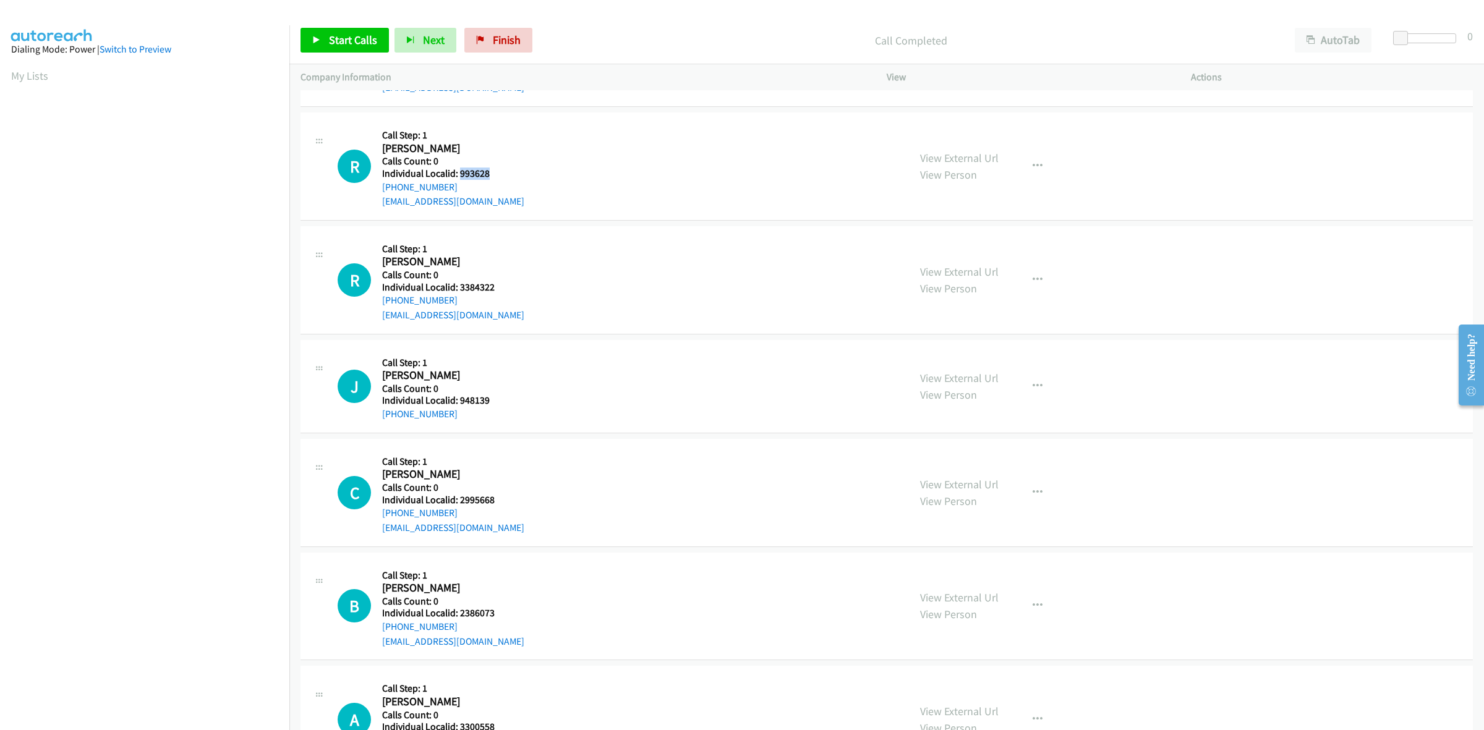
drag, startPoint x: 495, startPoint y: 175, endPoint x: 460, endPoint y: 176, distance: 35.9
click at [460, 176] on div "R Callback Scheduled Call Step: 1 Ronald Plummer America/New_York Calls Count: …" at bounding box center [618, 166] width 560 height 85
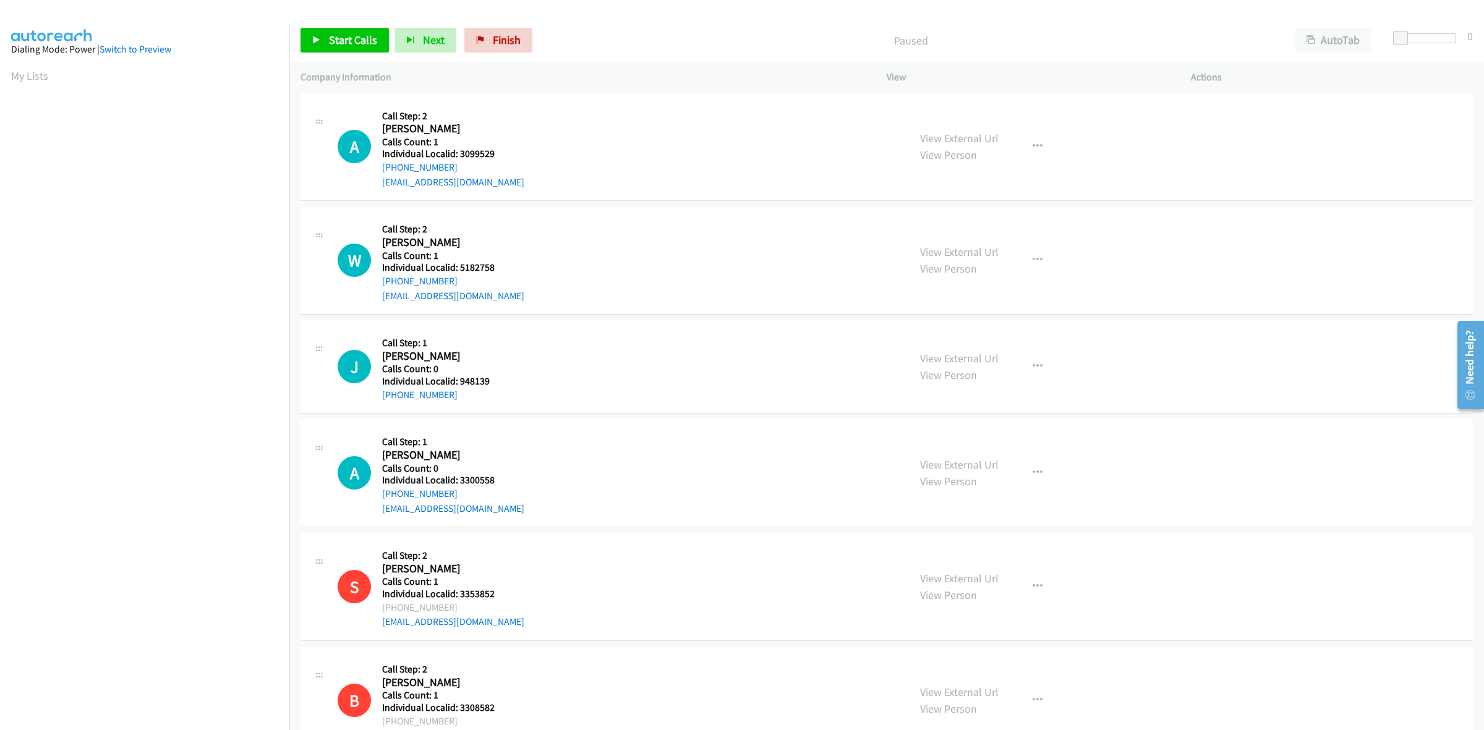
click at [554, 131] on div "A Callback Scheduled Call Step: 2 [PERSON_NAME] America/New_York Calls Count: 1…" at bounding box center [618, 147] width 560 height 85
click at [1041, 142] on button "button" at bounding box center [1037, 146] width 33 height 25
click at [984, 226] on link "Skip Call" at bounding box center [971, 227] width 165 height 25
click at [1037, 263] on button "button" at bounding box center [1037, 260] width 33 height 25
click at [959, 340] on link "Skip Call" at bounding box center [971, 341] width 165 height 25
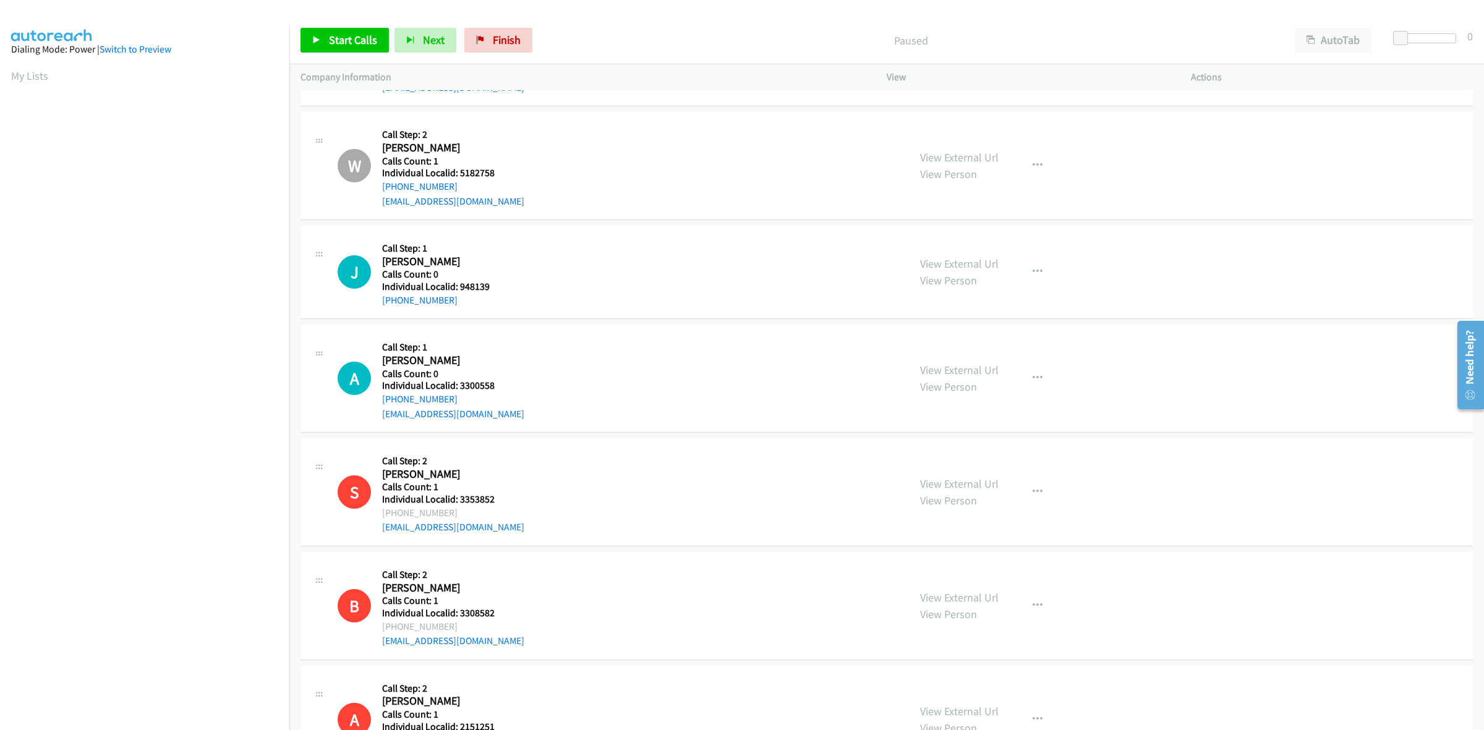
scroll to position [116, 0]
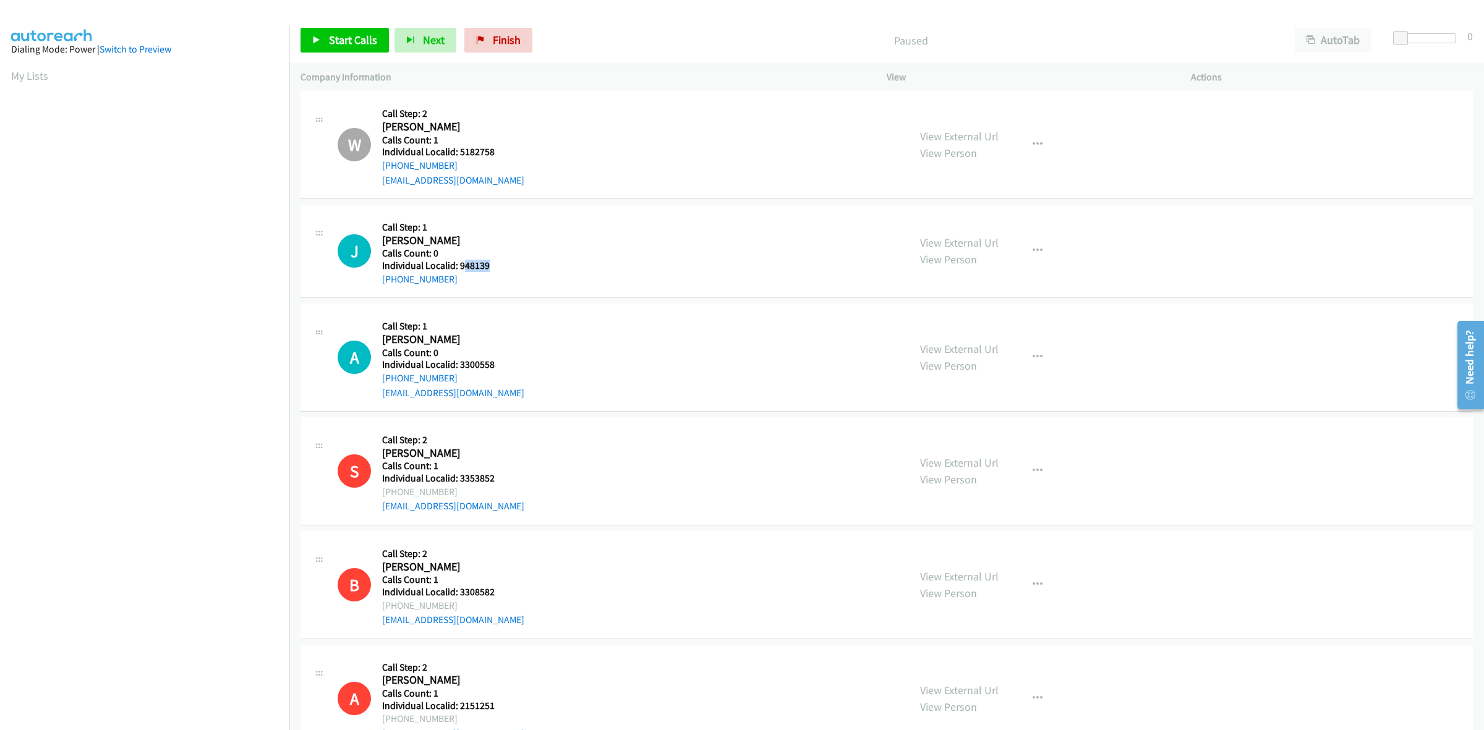
drag, startPoint x: 494, startPoint y: 267, endPoint x: 461, endPoint y: 263, distance: 32.3
click at [461, 263] on h5 "Individual Localid: 948139" at bounding box center [451, 266] width 139 height 12
click at [521, 258] on div "J Callback Scheduled Call Step: 1 [PERSON_NAME] America/New_York Calls Count: 0…" at bounding box center [618, 251] width 560 height 71
drag, startPoint x: 495, startPoint y: 263, endPoint x: 460, endPoint y: 263, distance: 35.3
click at [460, 263] on h5 "Individual Localid: 948139" at bounding box center [451, 266] width 139 height 12
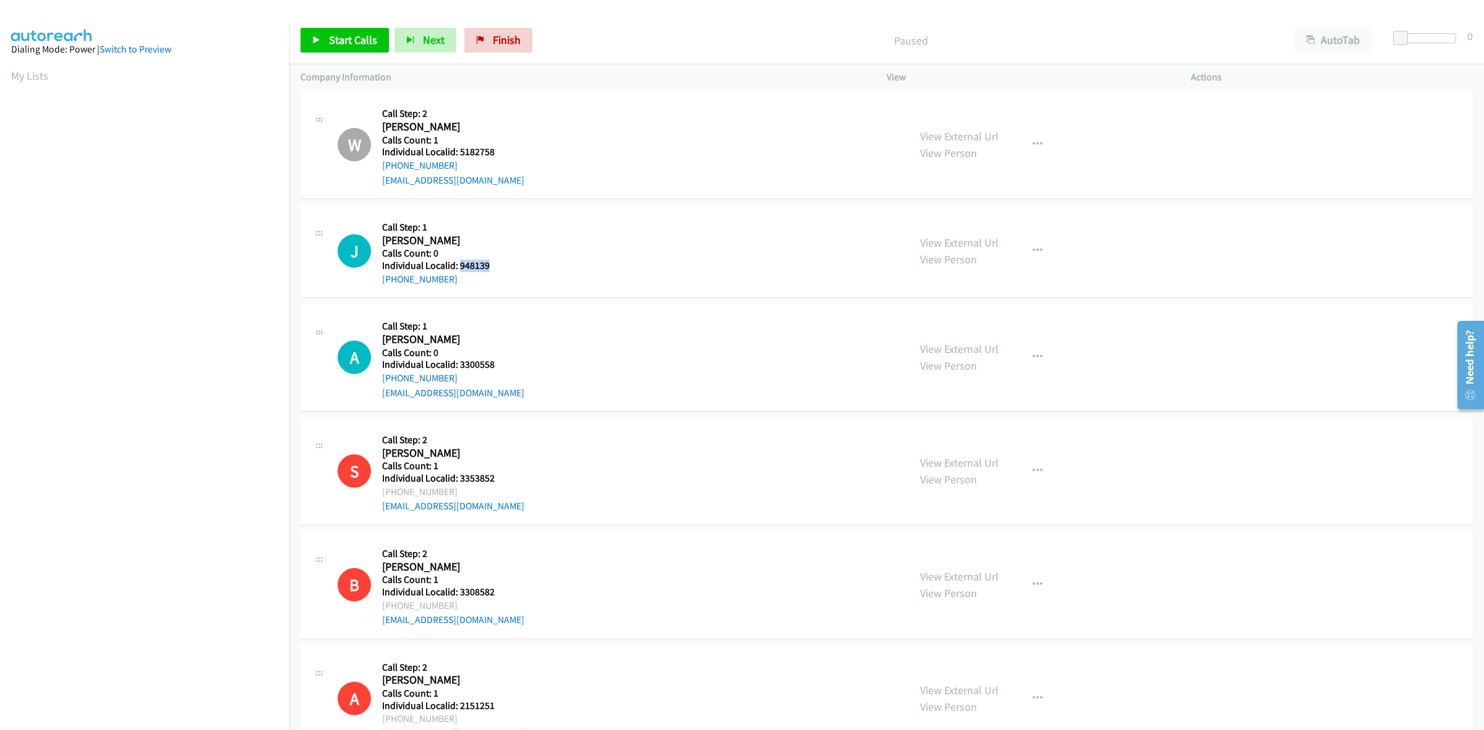
copy h5 "948139"
drag, startPoint x: 412, startPoint y: 271, endPoint x: 378, endPoint y: 277, distance: 34.6
click at [378, 277] on div "J Callback Scheduled Call Step: 1 [PERSON_NAME] America/New_York Calls Count: 0…" at bounding box center [618, 251] width 560 height 71
copy link "[PHONE_NUMBER]"
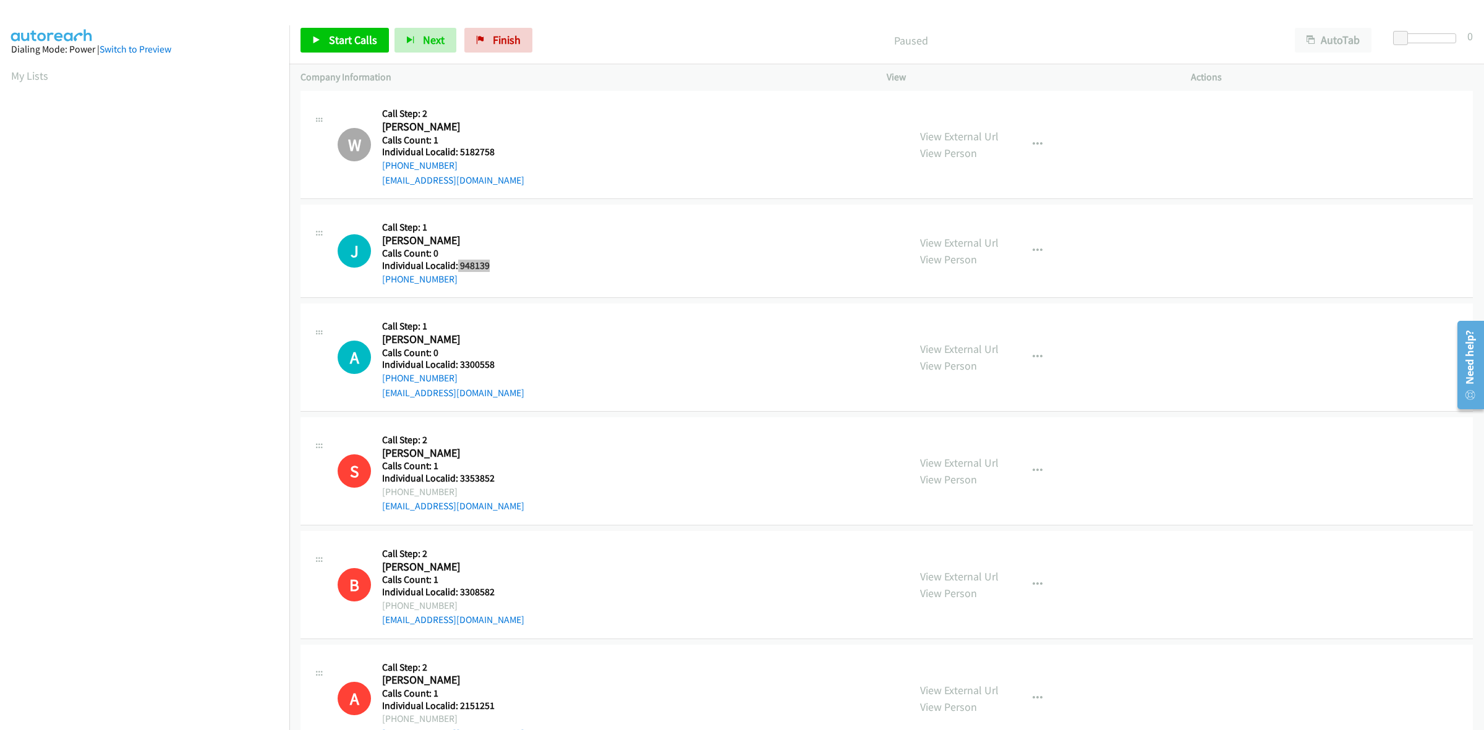
drag, startPoint x: 495, startPoint y: 262, endPoint x: 455, endPoint y: 260, distance: 39.6
click at [455, 260] on h5 "Individual Localid: 948139" at bounding box center [451, 266] width 139 height 12
copy h5 "948139"
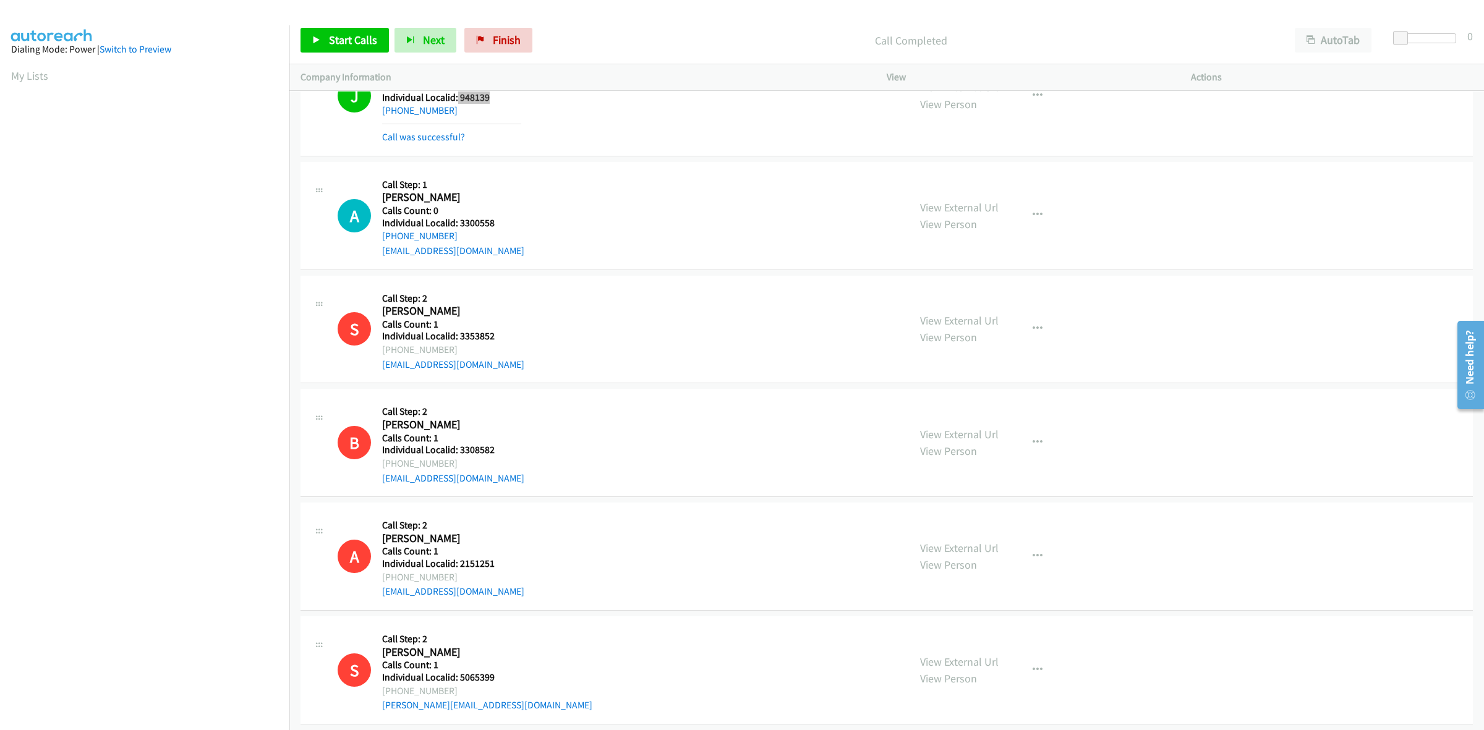
scroll to position [309, 0]
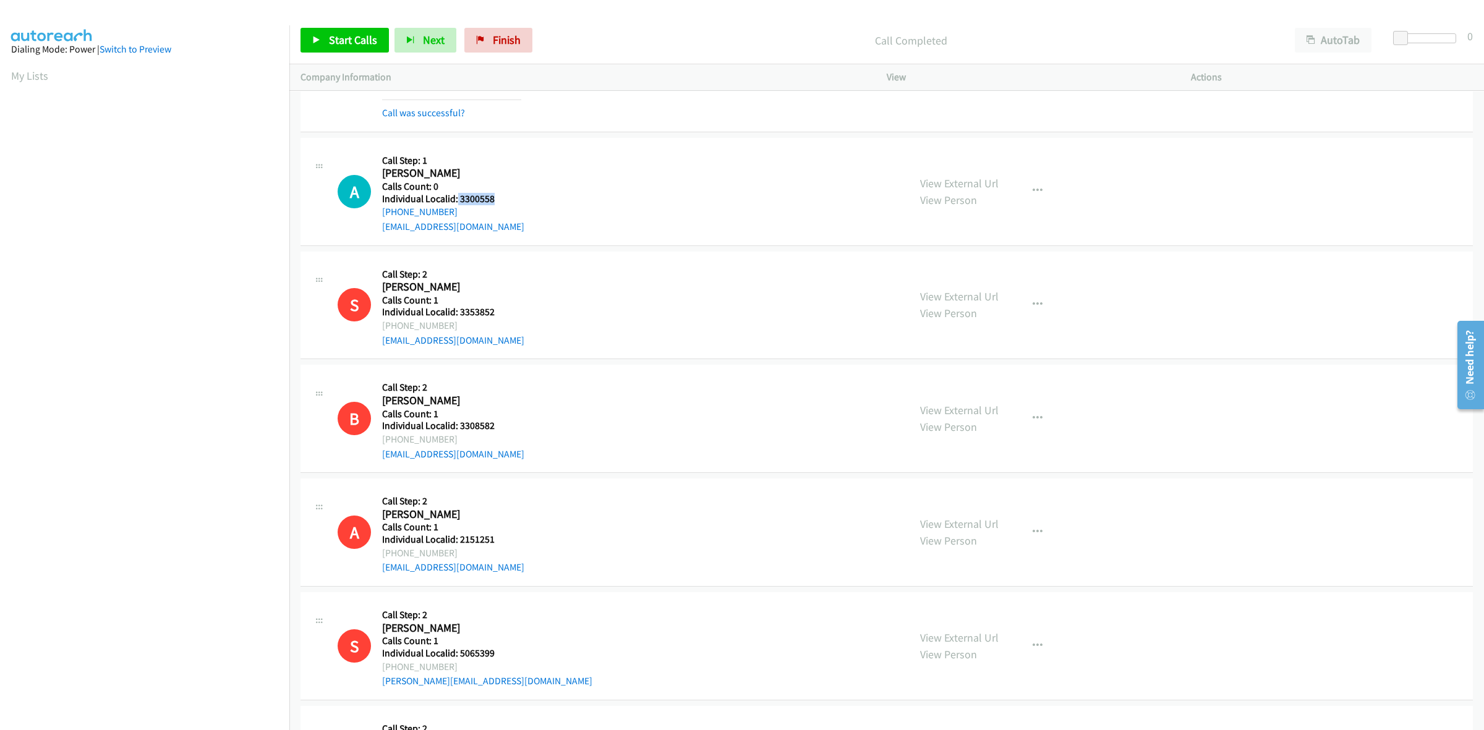
drag, startPoint x: 515, startPoint y: 199, endPoint x: 456, endPoint y: 205, distance: 59.7
click at [456, 205] on h5 "Individual Localid: 3300558" at bounding box center [453, 199] width 142 height 12
copy h5 "3300558"
drag, startPoint x: 465, startPoint y: 210, endPoint x: 379, endPoint y: 215, distance: 86.1
click at [379, 215] on div "A Callback Scheduled Call Step: 1 [PERSON_NAME] America/[GEOGRAPHIC_DATA] Calls…" at bounding box center [618, 191] width 560 height 85
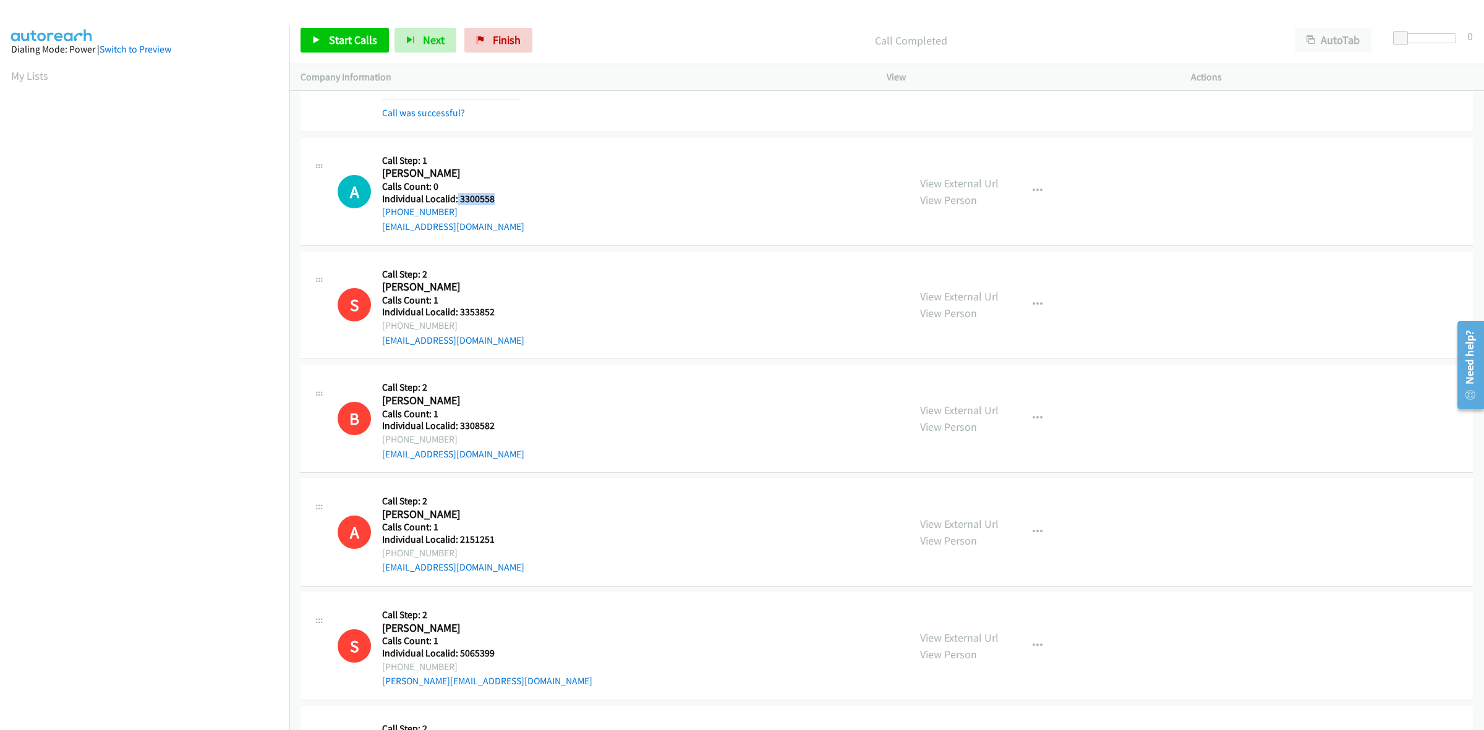
copy link "[PHONE_NUMBER]"
drag, startPoint x: 505, startPoint y: 196, endPoint x: 459, endPoint y: 199, distance: 45.8
click at [459, 199] on h5 "Individual Localid: 3300558" at bounding box center [453, 199] width 142 height 12
copy h5 "3300558"
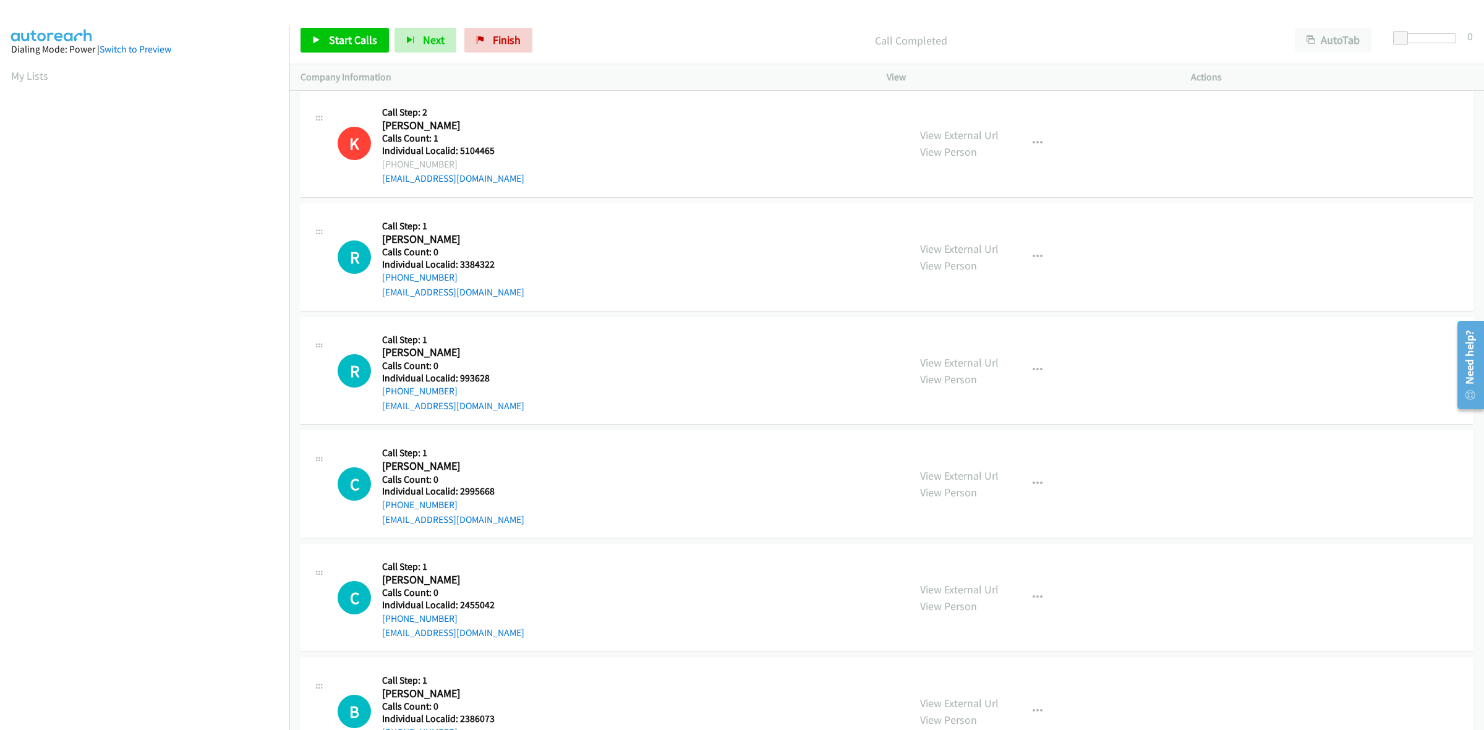
scroll to position [1430, 0]
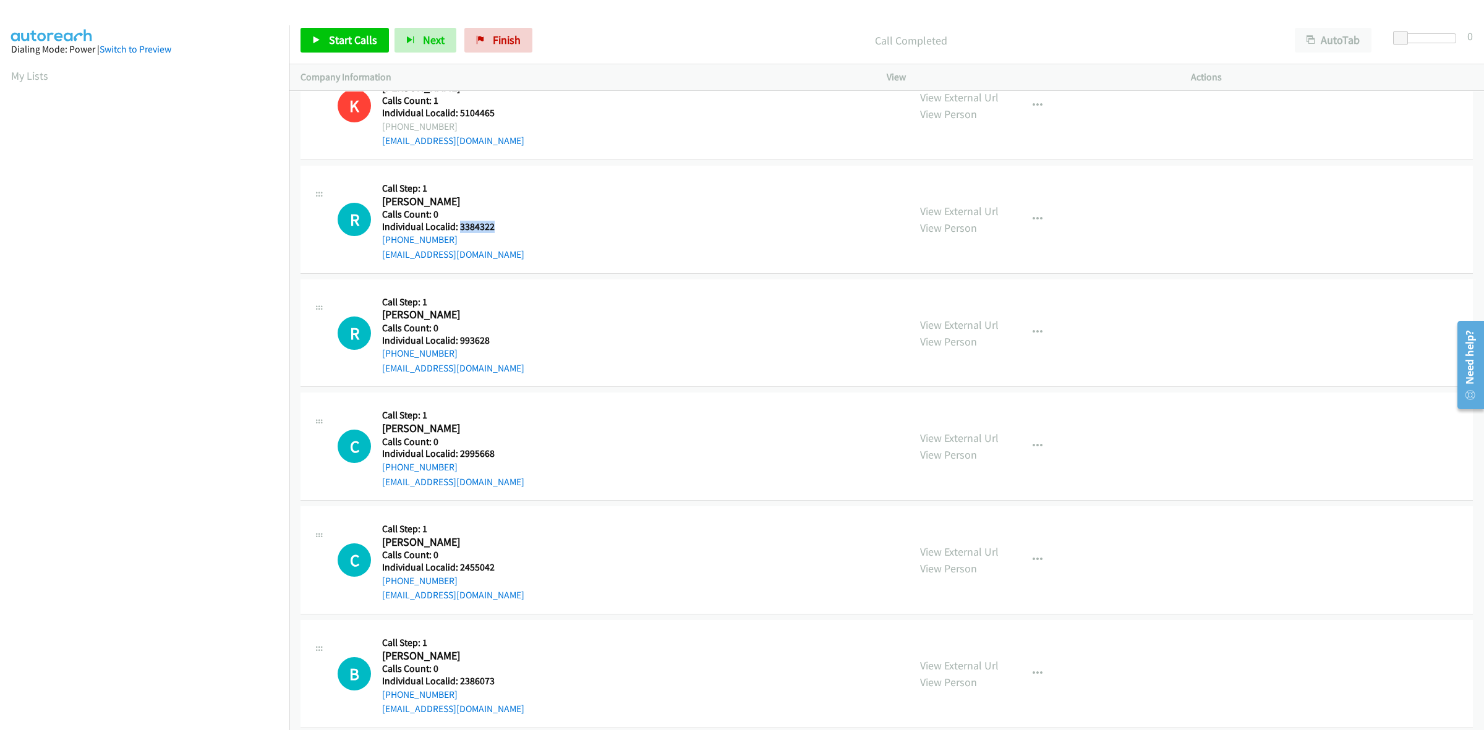
drag, startPoint x: 497, startPoint y: 229, endPoint x: 459, endPoint y: 226, distance: 37.8
click at [459, 226] on h5 "Individual Localid: 3384322" at bounding box center [453, 227] width 142 height 12
copy h5 "3384322"
drag, startPoint x: 472, startPoint y: 235, endPoint x: 376, endPoint y: 246, distance: 96.4
click at [376, 246] on div "R Callback Scheduled Call Step: 1 Rick Goukler America/New_York Calls Count: 0 …" at bounding box center [618, 219] width 560 height 85
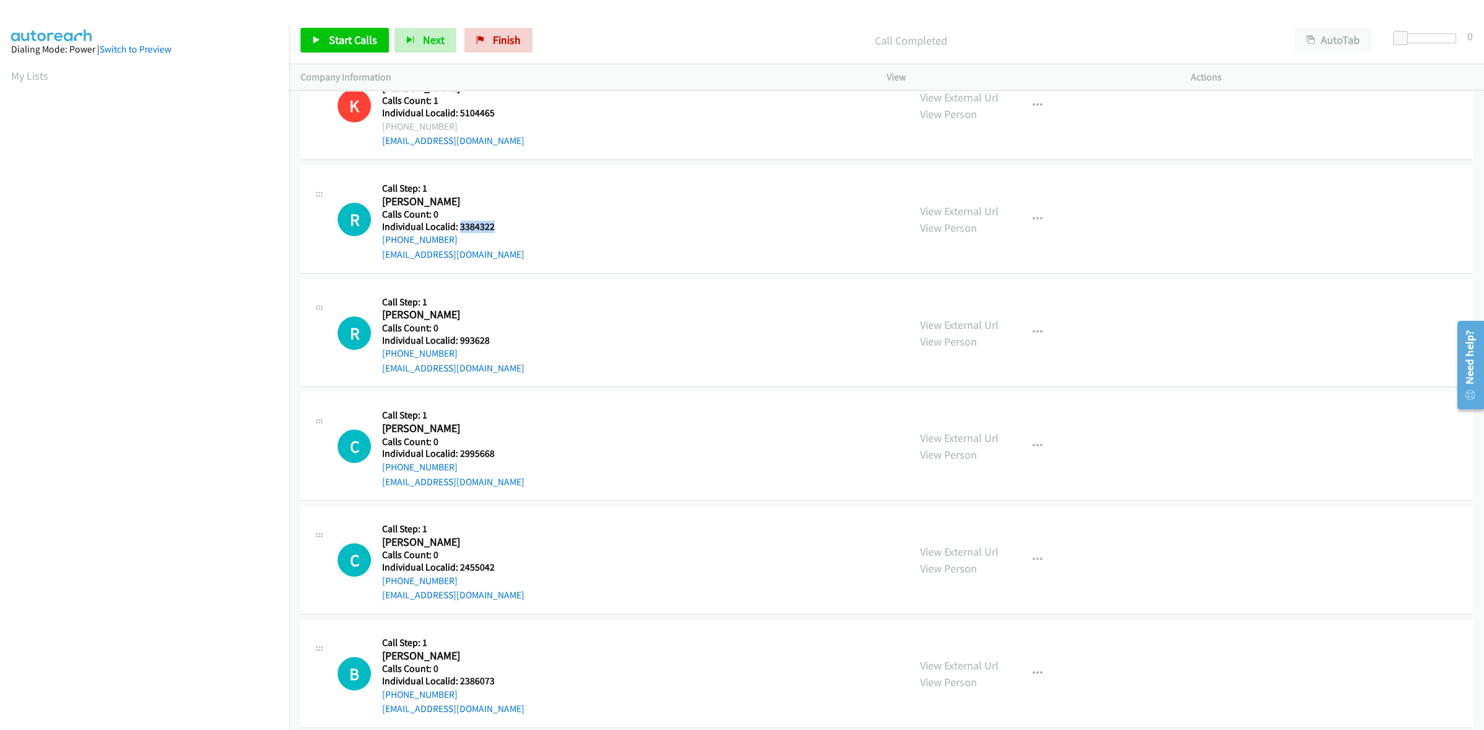
copy link "+1 678-447-5671"
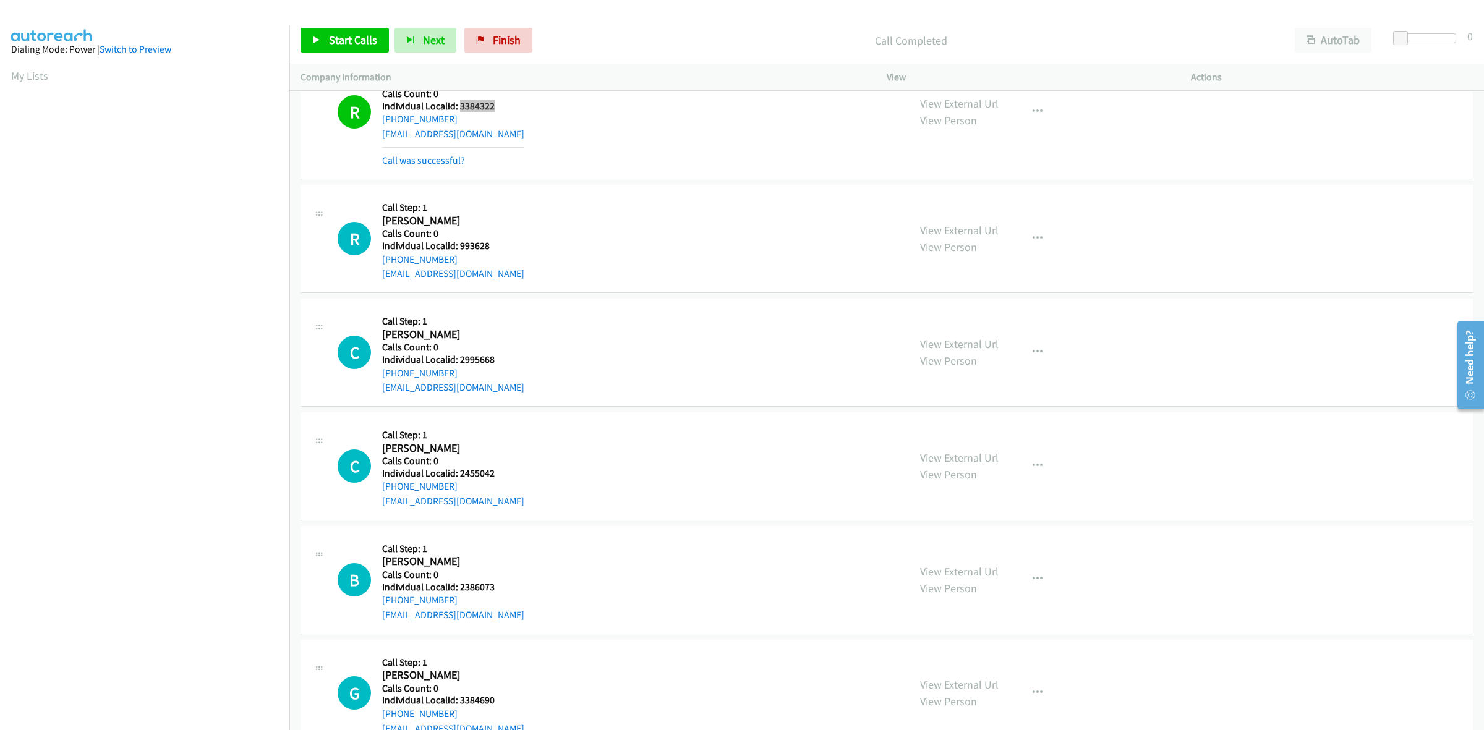
scroll to position [1585, 0]
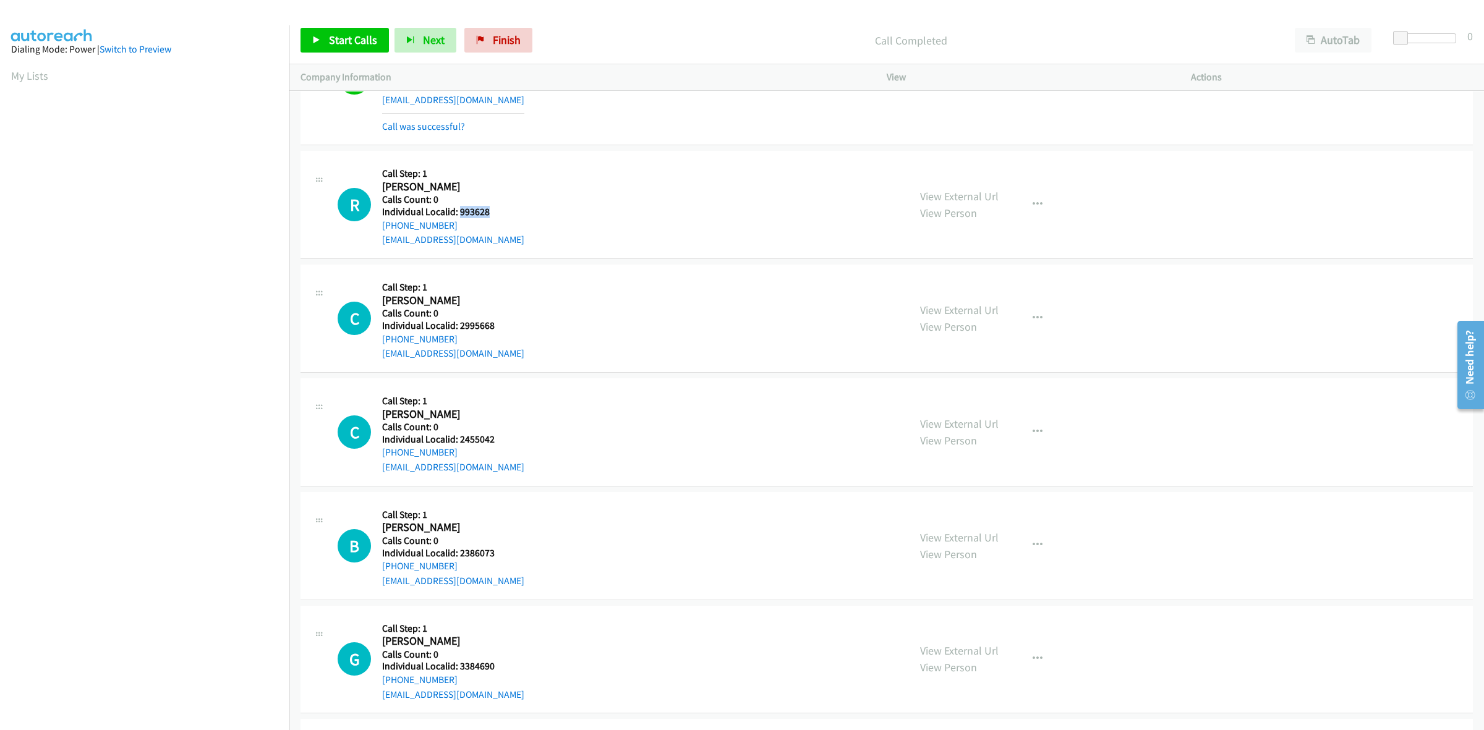
drag, startPoint x: 478, startPoint y: 210, endPoint x: 459, endPoint y: 210, distance: 18.6
click at [459, 210] on h5 "Individual Localid: 993628" at bounding box center [453, 212] width 142 height 12
copy h5 "993628"
drag, startPoint x: 473, startPoint y: 208, endPoint x: 526, endPoint y: 216, distance: 53.8
click at [575, 198] on div "R Callback Scheduled Call Step: 1 Ronald Plummer America/New_York Calls Count: …" at bounding box center [618, 204] width 560 height 85
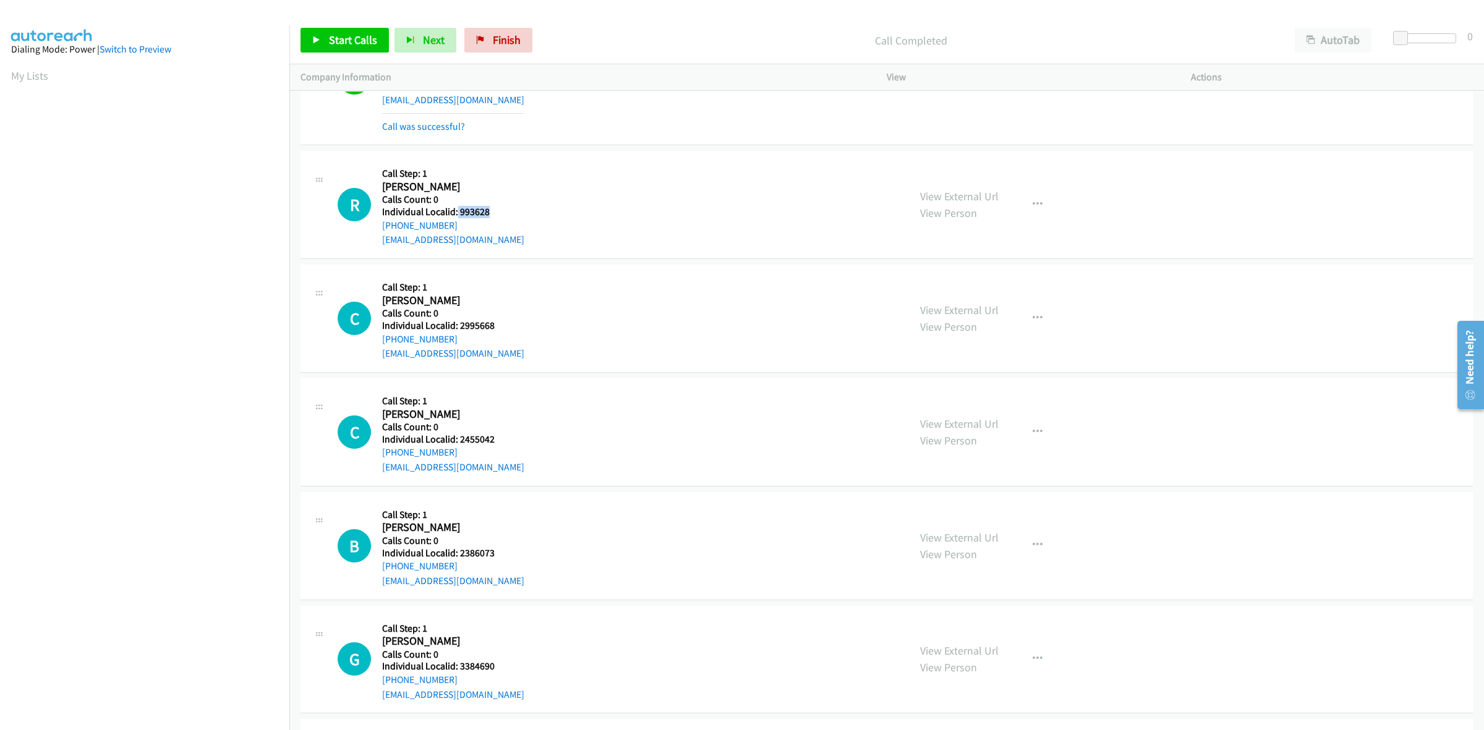
drag, startPoint x: 499, startPoint y: 211, endPoint x: 456, endPoint y: 208, distance: 43.4
click at [456, 208] on h5 "Individual Localid: 993628" at bounding box center [453, 212] width 142 height 12
copy h5 "993628"
drag, startPoint x: 509, startPoint y: 164, endPoint x: 490, endPoint y: 181, distance: 25.4
click at [509, 164] on div "Callback Scheduled Call Step: 1 Ronald Plummer America/New_York Calls Count: 0 …" at bounding box center [453, 204] width 142 height 85
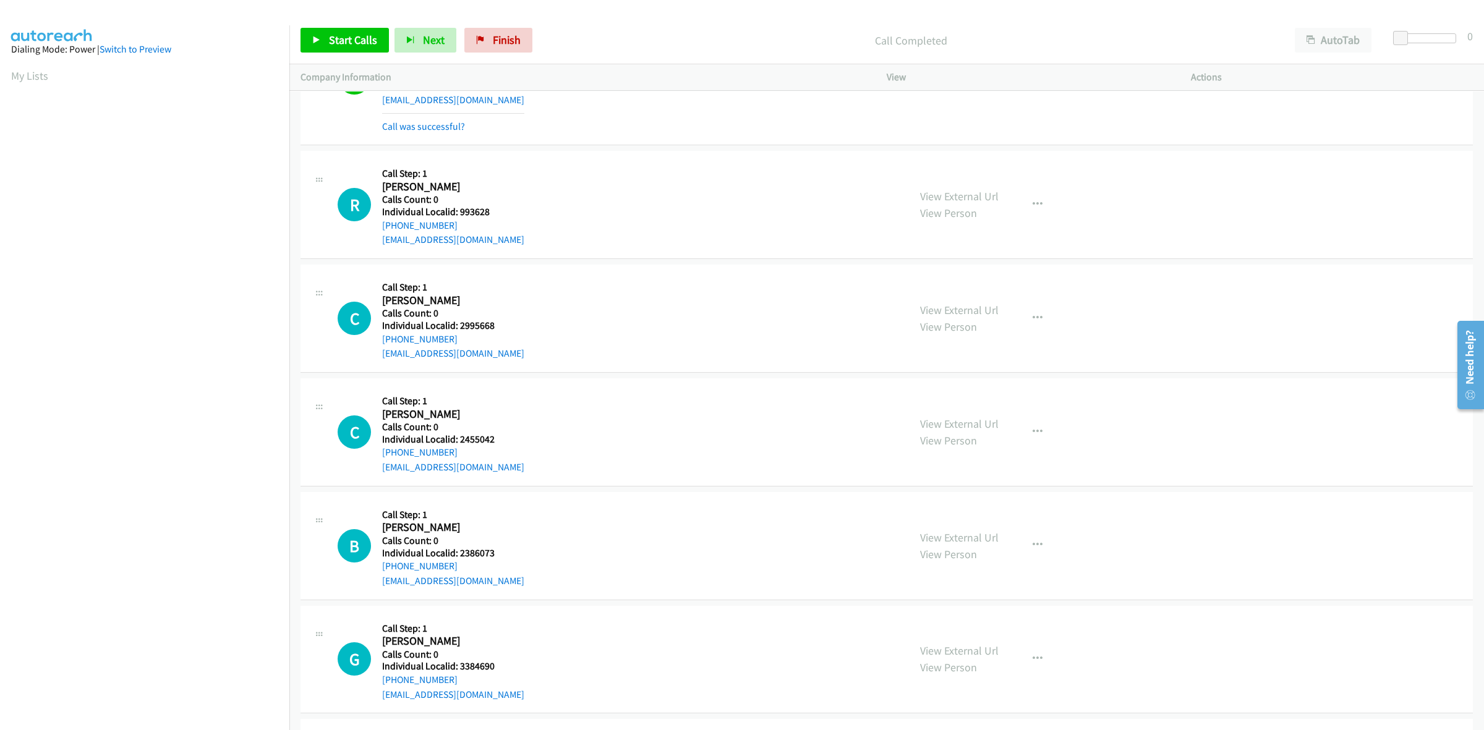
drag, startPoint x: 461, startPoint y: 228, endPoint x: 374, endPoint y: 229, distance: 86.6
click at [374, 229] on div "R Callback Scheduled Call Step: 1 Ronald Plummer America/New_York Calls Count: …" at bounding box center [618, 204] width 560 height 85
drag, startPoint x: 490, startPoint y: 212, endPoint x: 461, endPoint y: 218, distance: 29.9
click at [461, 218] on h5 "Individual Localid: 993628" at bounding box center [453, 212] width 142 height 12
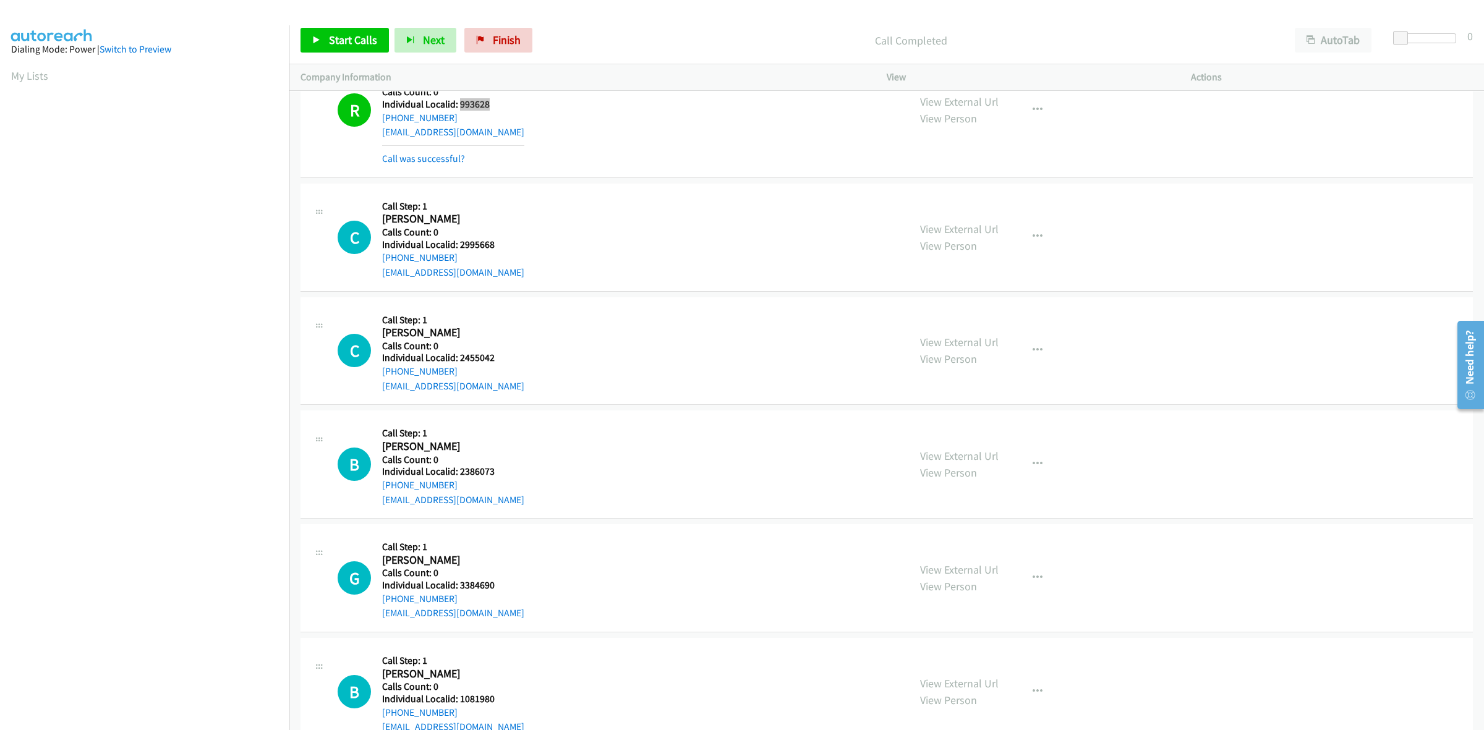
scroll to position [1778, 0]
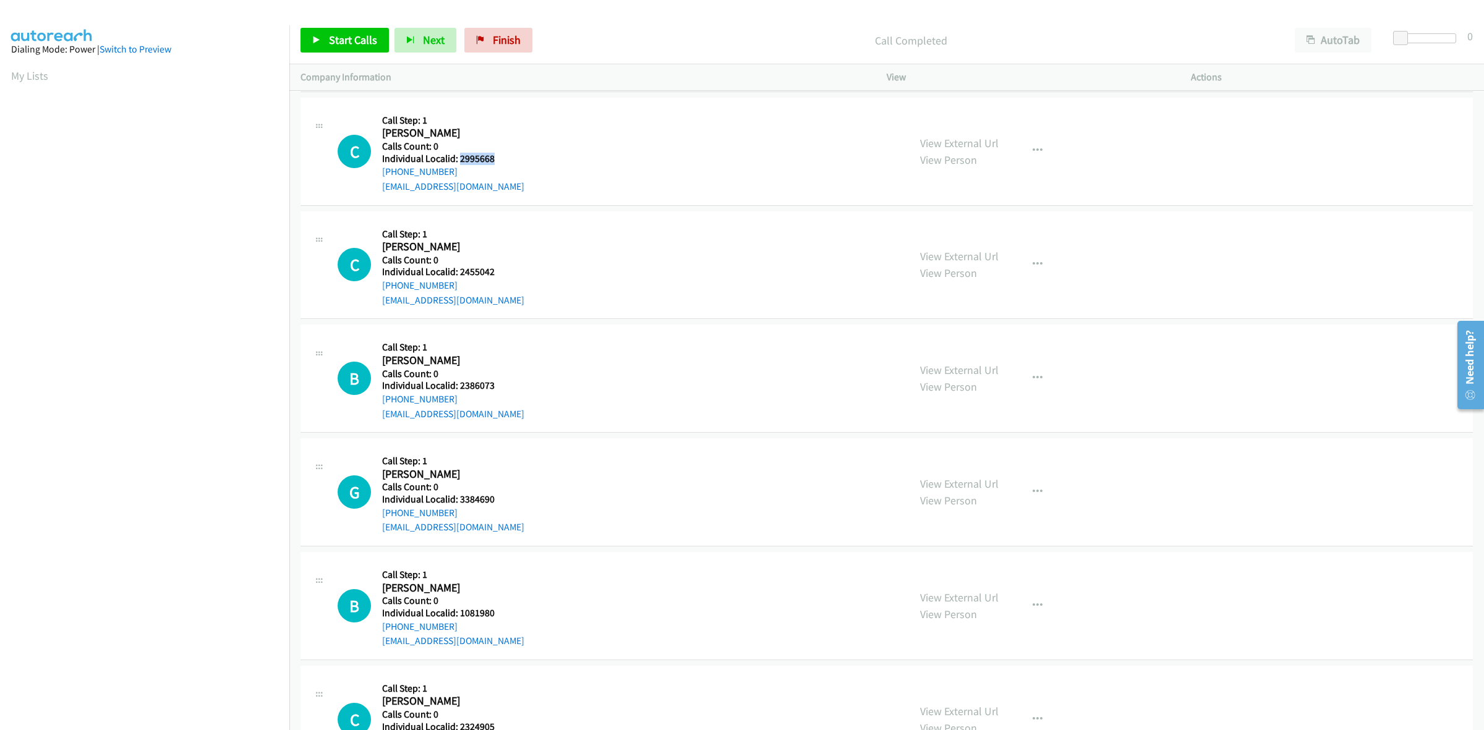
drag, startPoint x: 502, startPoint y: 161, endPoint x: 458, endPoint y: 163, distance: 44.6
click at [458, 163] on h5 "Individual Localid: 2995668" at bounding box center [453, 159] width 142 height 12
drag, startPoint x: 474, startPoint y: 177, endPoint x: 372, endPoint y: 179, distance: 102.1
click at [372, 179] on div "C Callback Scheduled Call Step: 1 Christopher Behm America/New_York Calls Count…" at bounding box center [618, 151] width 560 height 85
drag, startPoint x: 474, startPoint y: 160, endPoint x: 458, endPoint y: 161, distance: 16.7
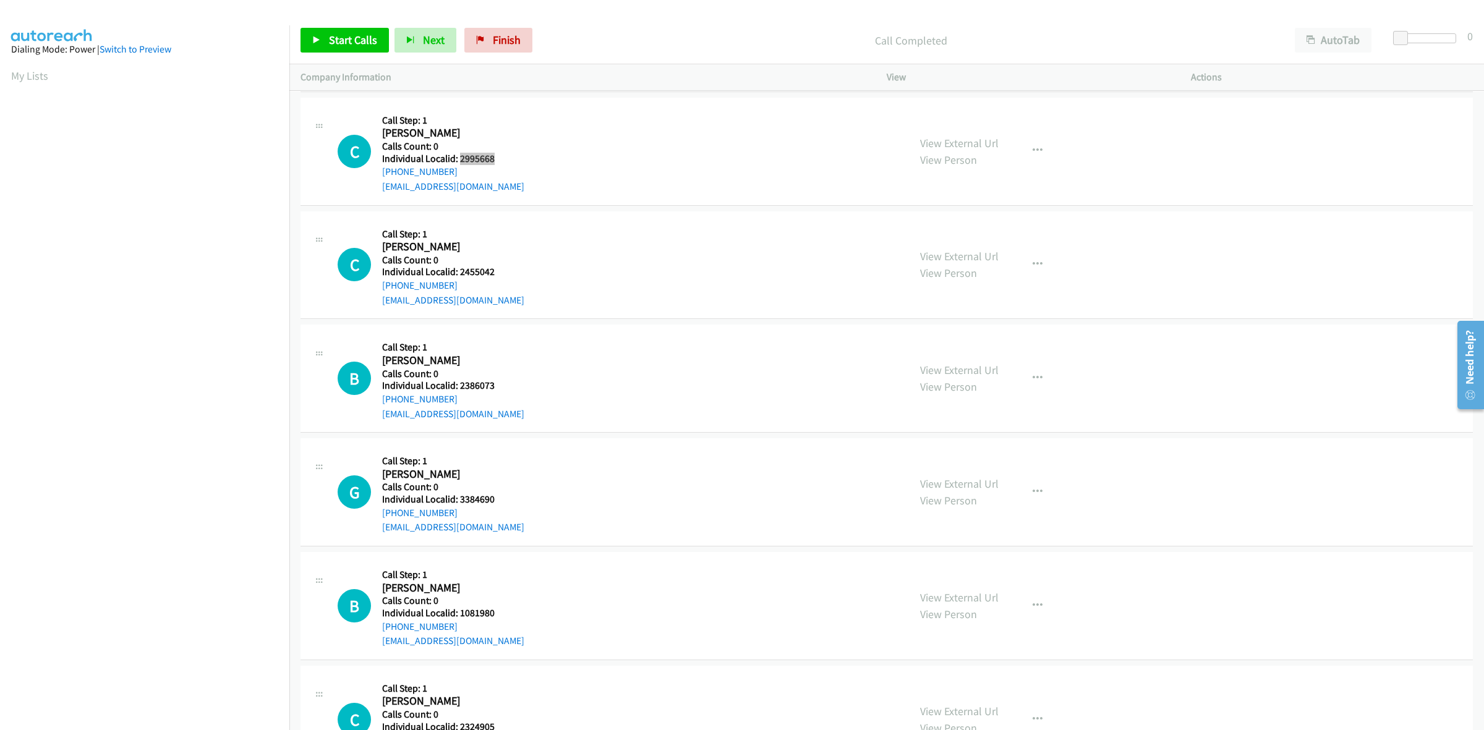
click at [458, 161] on h5 "Individual Localid: 2995668" at bounding box center [453, 159] width 142 height 12
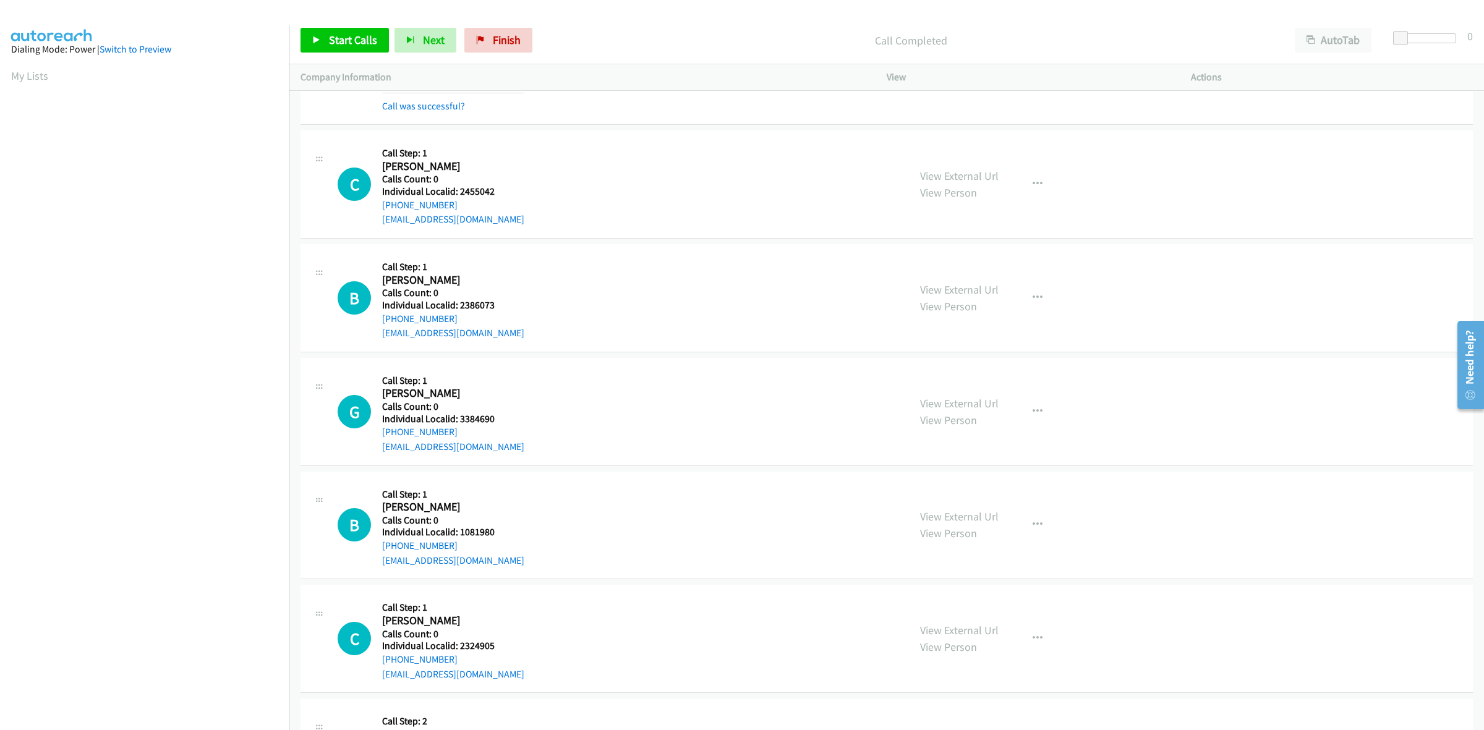
scroll to position [1933, 0]
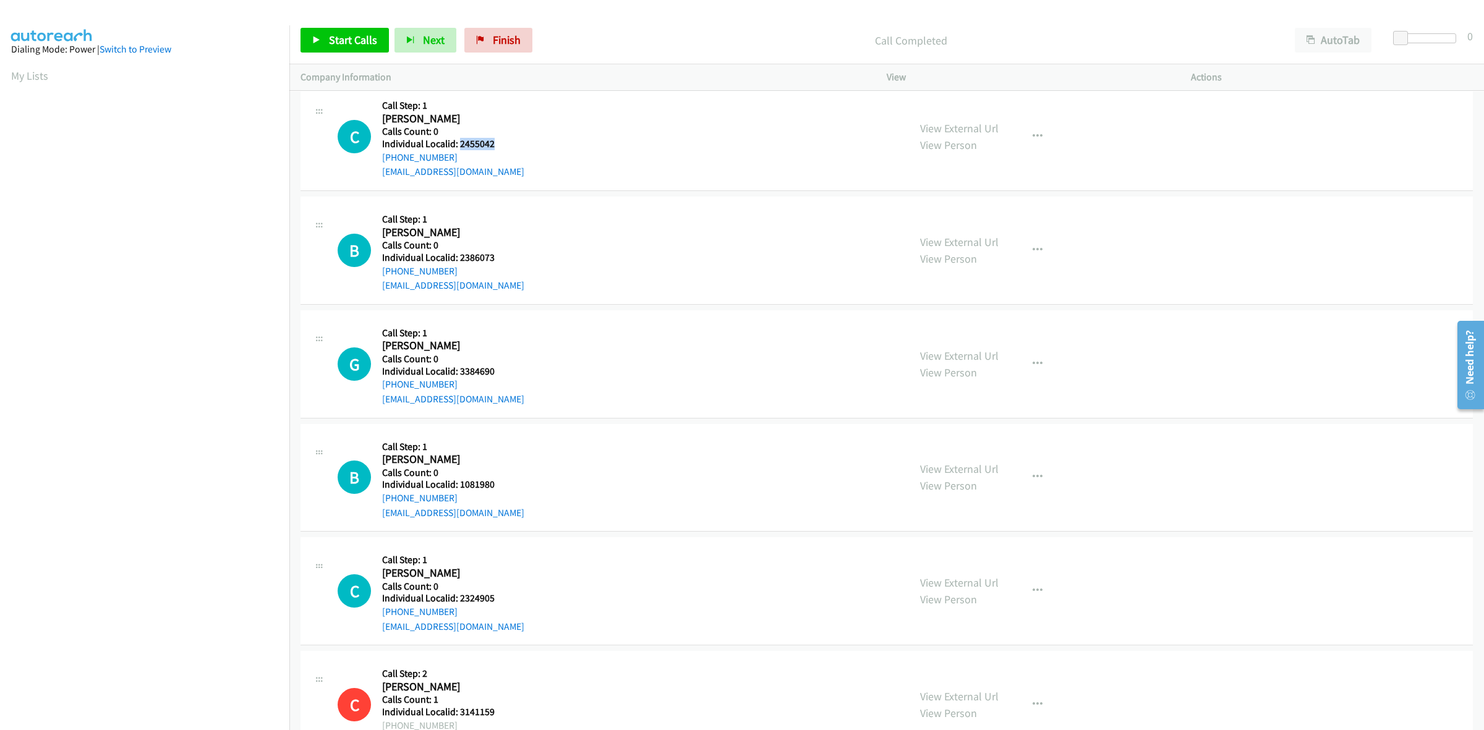
drag, startPoint x: 499, startPoint y: 149, endPoint x: 460, endPoint y: 145, distance: 39.1
click at [460, 145] on h5 "Individual Localid: 2455042" at bounding box center [453, 144] width 142 height 12
drag, startPoint x: 431, startPoint y: 155, endPoint x: 382, endPoint y: 159, distance: 49.6
click at [382, 159] on div "+1 704-576-0362" at bounding box center [453, 157] width 142 height 15
drag, startPoint x: 478, startPoint y: 145, endPoint x: 460, endPoint y: 147, distance: 18.6
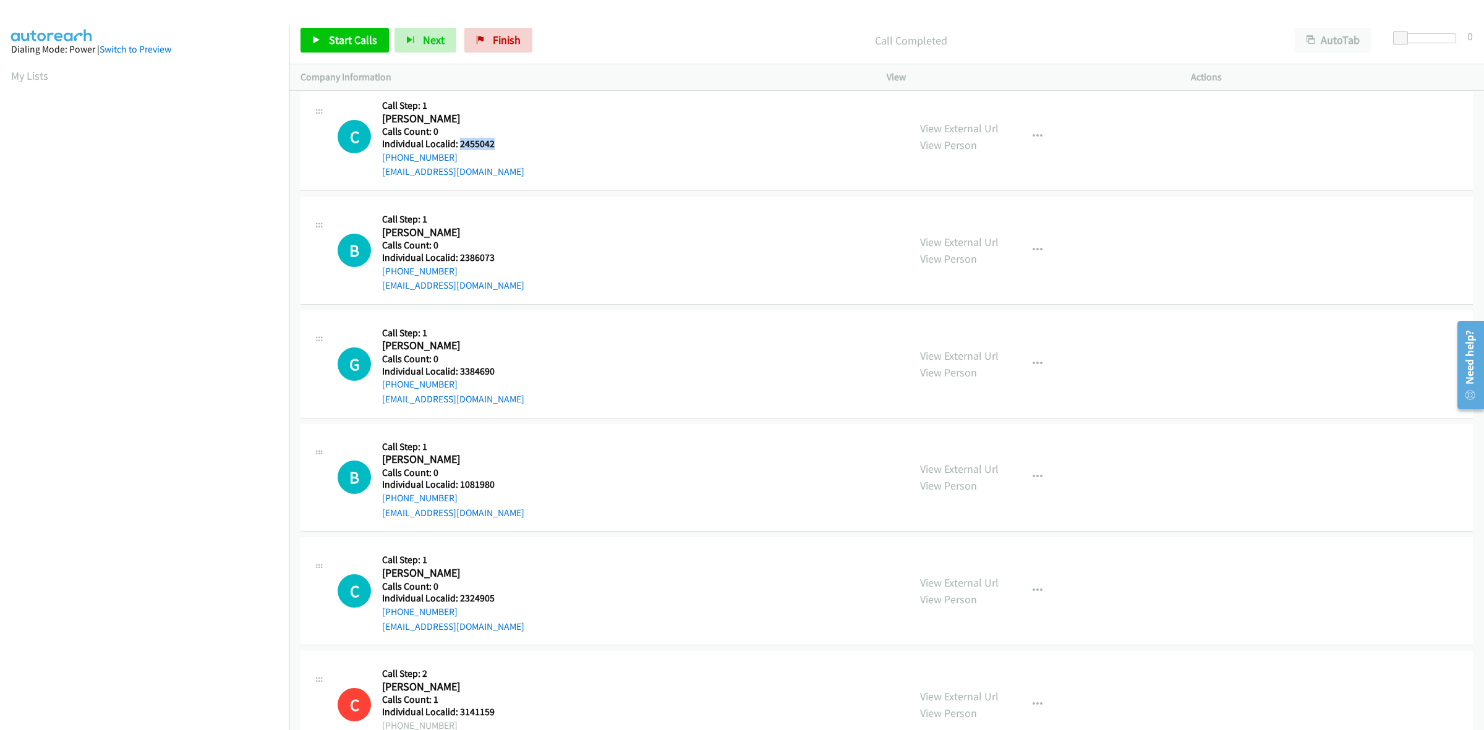
click at [460, 147] on h5 "Individual Localid: 2455042" at bounding box center [453, 144] width 142 height 12
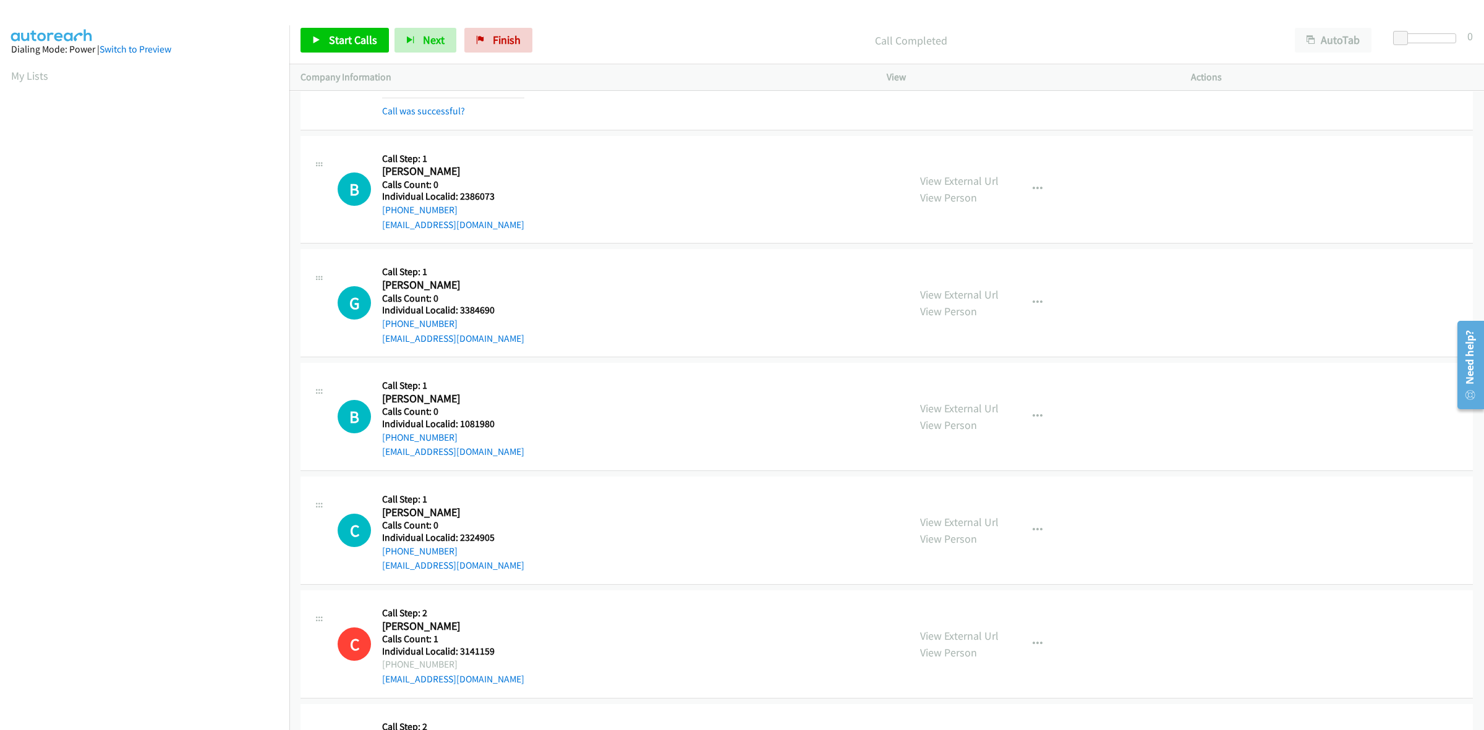
scroll to position [2029, 0]
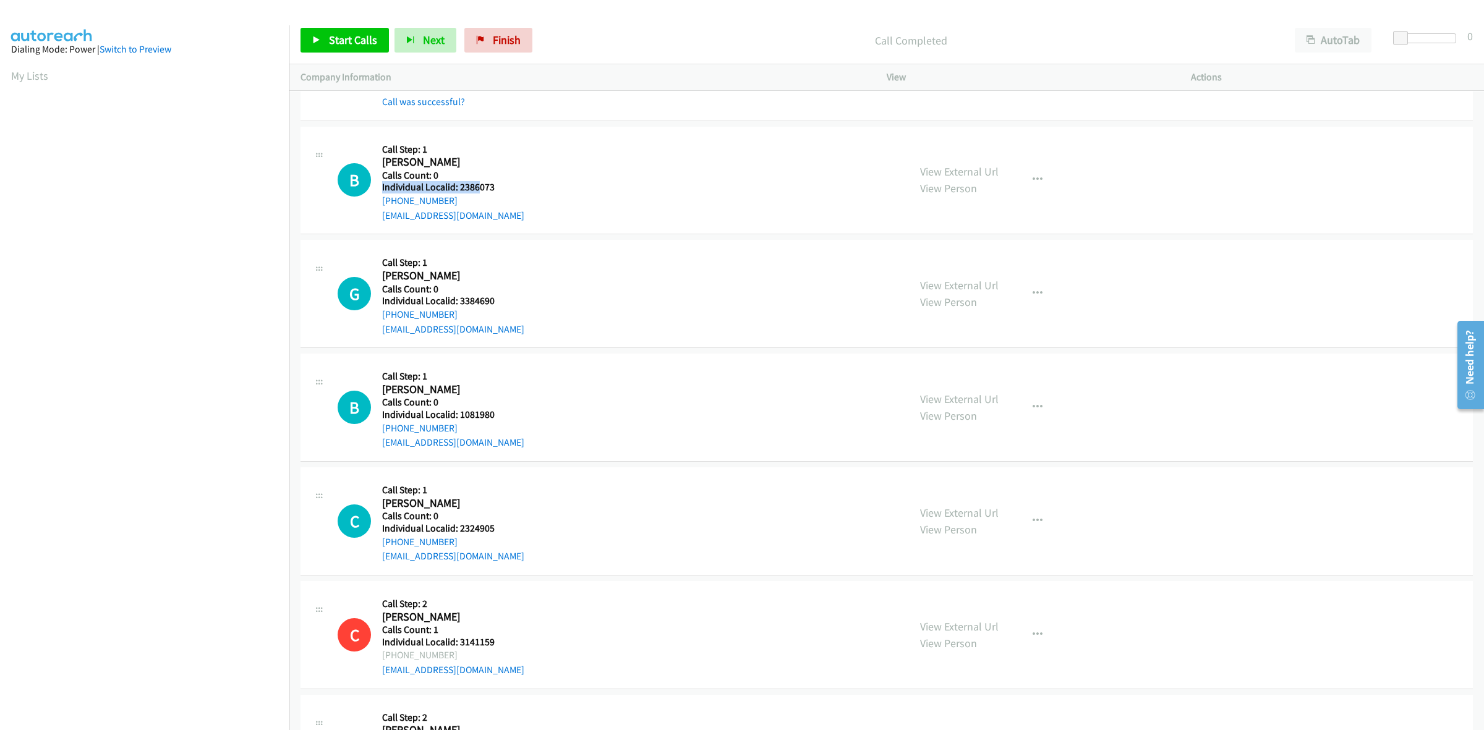
drag, startPoint x: 494, startPoint y: 181, endPoint x: 481, endPoint y: 186, distance: 13.9
click at [476, 186] on div "Callback Scheduled Call Step: 1 Broc Pittman America/New_York Calls Count: 0 In…" at bounding box center [453, 180] width 142 height 85
click at [516, 187] on h5 "Individual Localid: 2386073" at bounding box center [453, 187] width 142 height 12
drag, startPoint x: 499, startPoint y: 189, endPoint x: 460, endPoint y: 187, distance: 39.0
click at [460, 187] on h5 "Individual Localid: 2386073" at bounding box center [453, 187] width 142 height 12
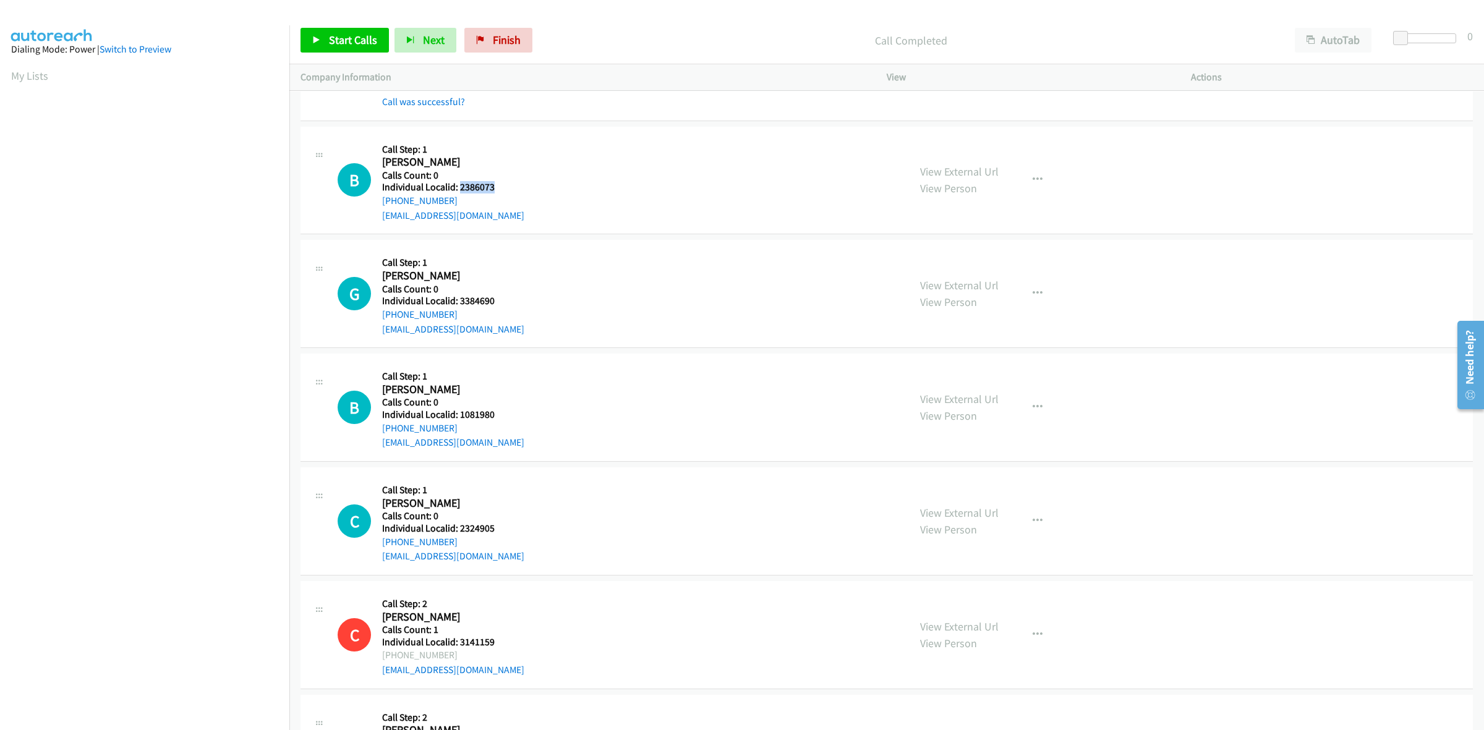
drag, startPoint x: 458, startPoint y: 202, endPoint x: 380, endPoint y: 205, distance: 77.4
click at [380, 205] on div "B Callback Scheduled Call Step: 1 Broc Pittman America/New_York Calls Count: 0 …" at bounding box center [618, 180] width 560 height 85
drag, startPoint x: 483, startPoint y: 186, endPoint x: 461, endPoint y: 186, distance: 22.3
click at [461, 186] on h5 "Individual Localid: 2386073" at bounding box center [453, 187] width 142 height 12
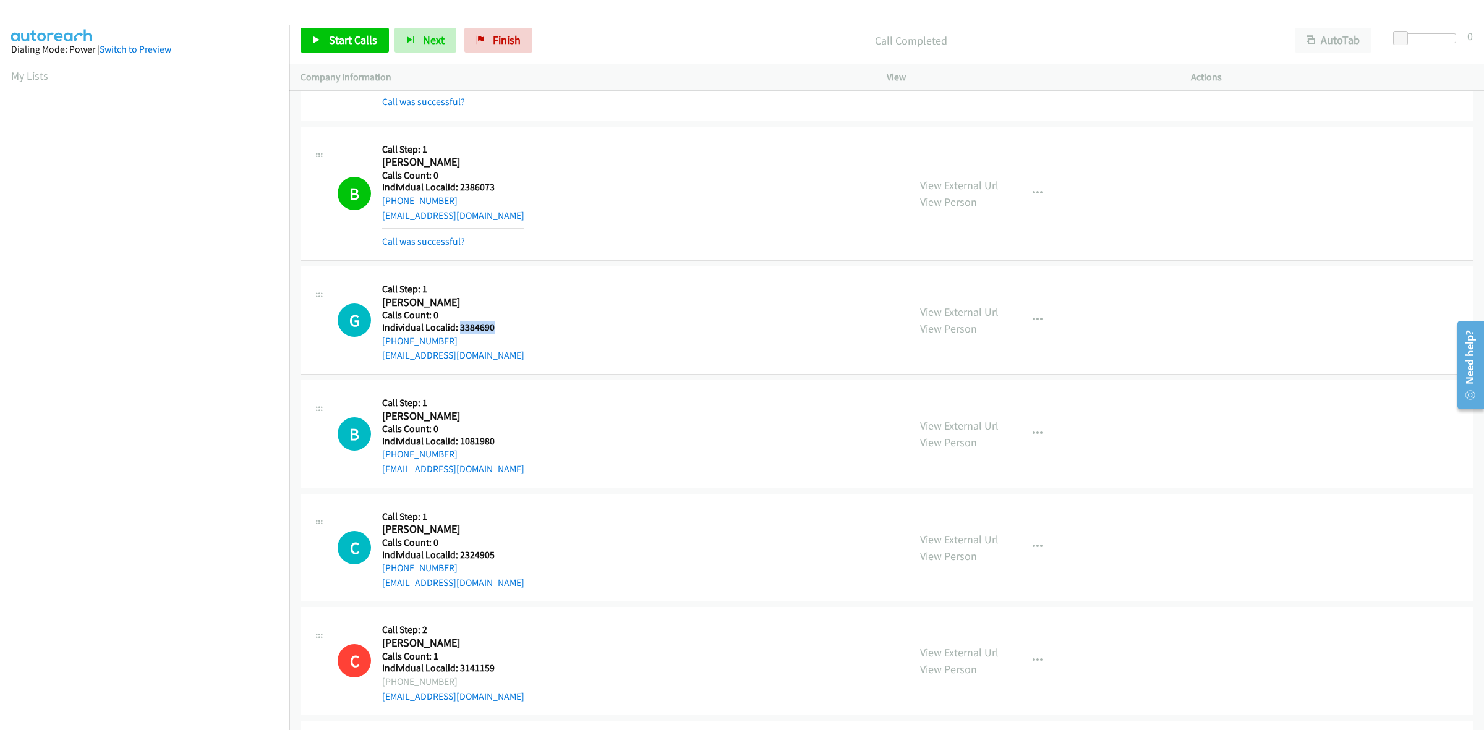
drag, startPoint x: 489, startPoint y: 328, endPoint x: 460, endPoint y: 328, distance: 29.7
click at [460, 328] on h5 "Individual Localid: 3384690" at bounding box center [453, 328] width 142 height 12
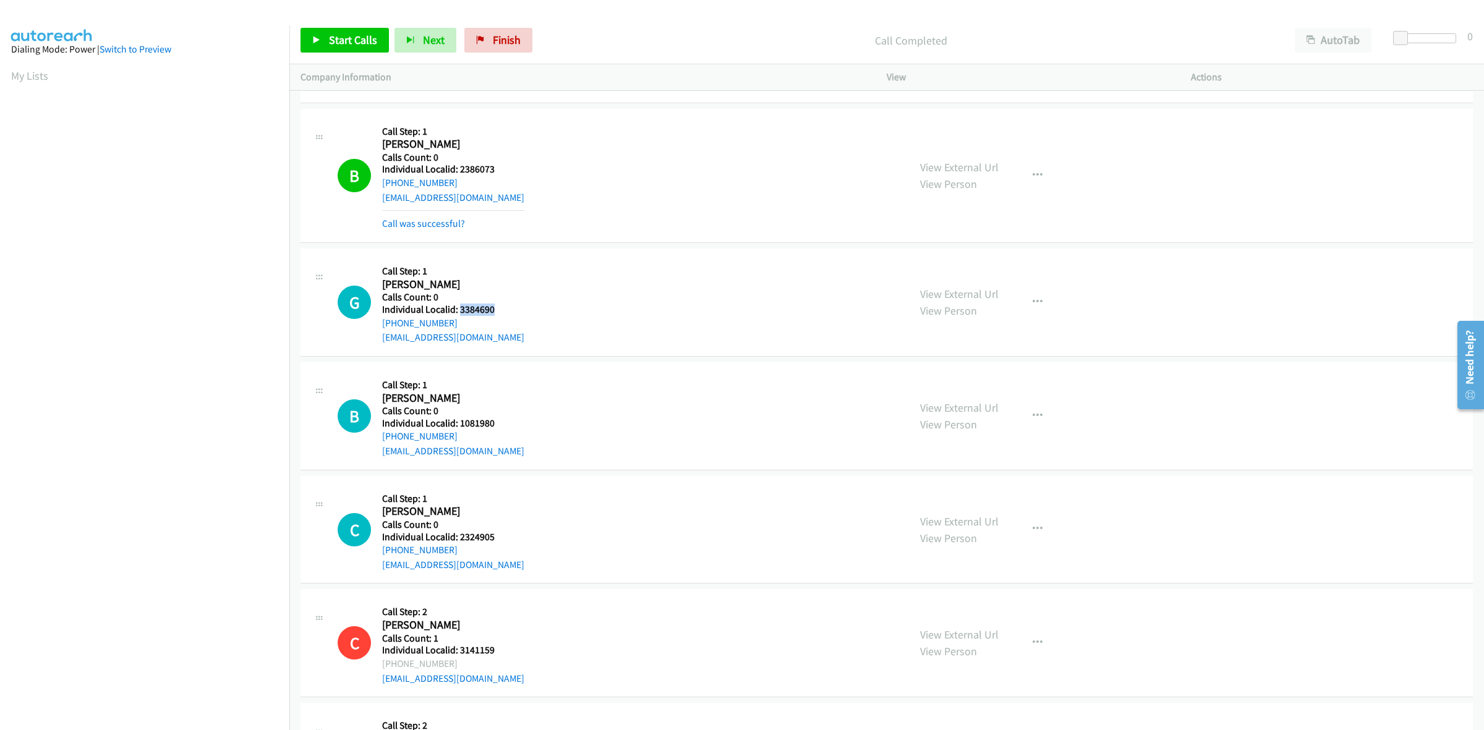
scroll to position [2068, 0]
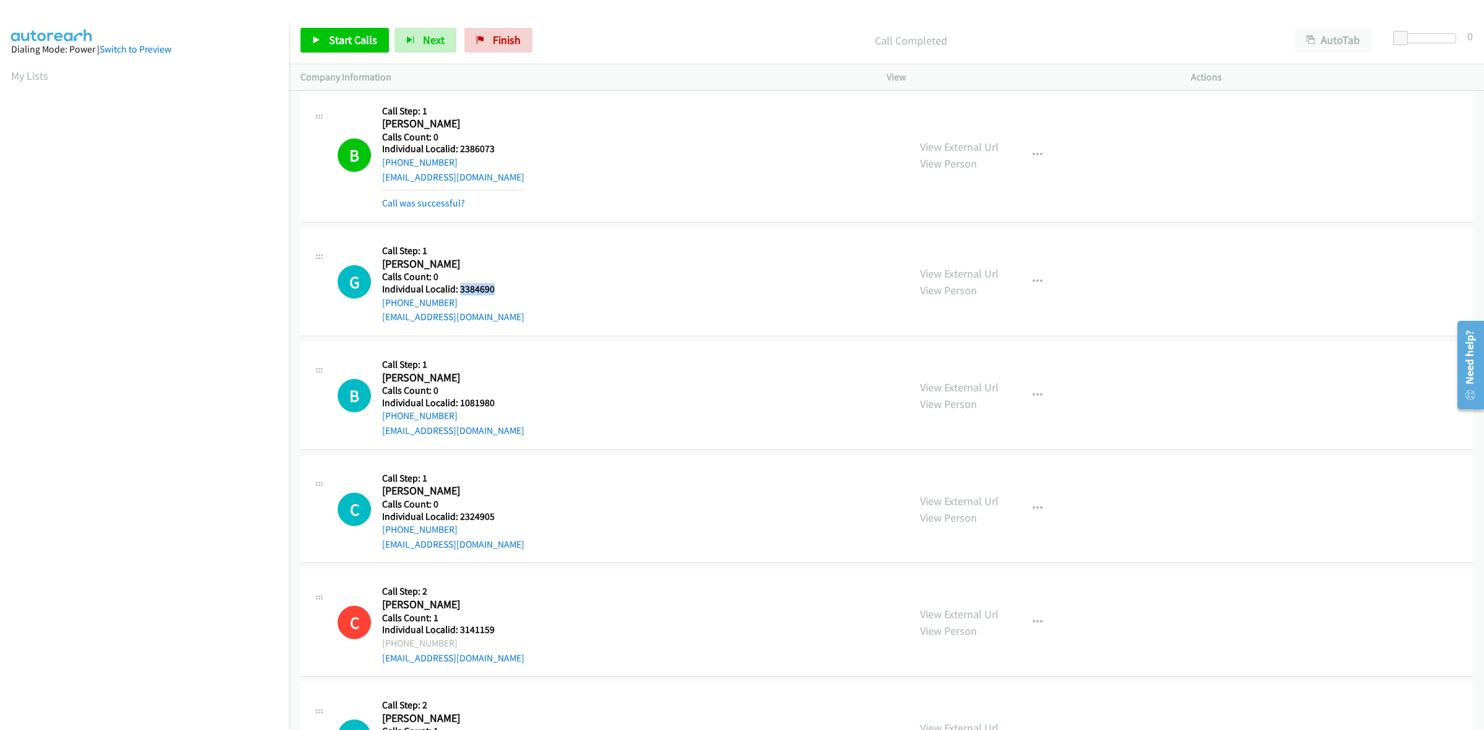
click at [524, 245] on div "G Callback Scheduled Call Step: 1 Glenn Biava America/New_York Calls Count: 0 I…" at bounding box center [618, 281] width 560 height 85
drag, startPoint x: 464, startPoint y: 301, endPoint x: 382, endPoint y: 307, distance: 81.9
click at [382, 307] on div "+1 727-612-9433" at bounding box center [453, 303] width 142 height 15
drag, startPoint x: 505, startPoint y: 286, endPoint x: 458, endPoint y: 289, distance: 47.1
click at [458, 289] on h5 "Individual Localid: 3384690" at bounding box center [453, 289] width 142 height 12
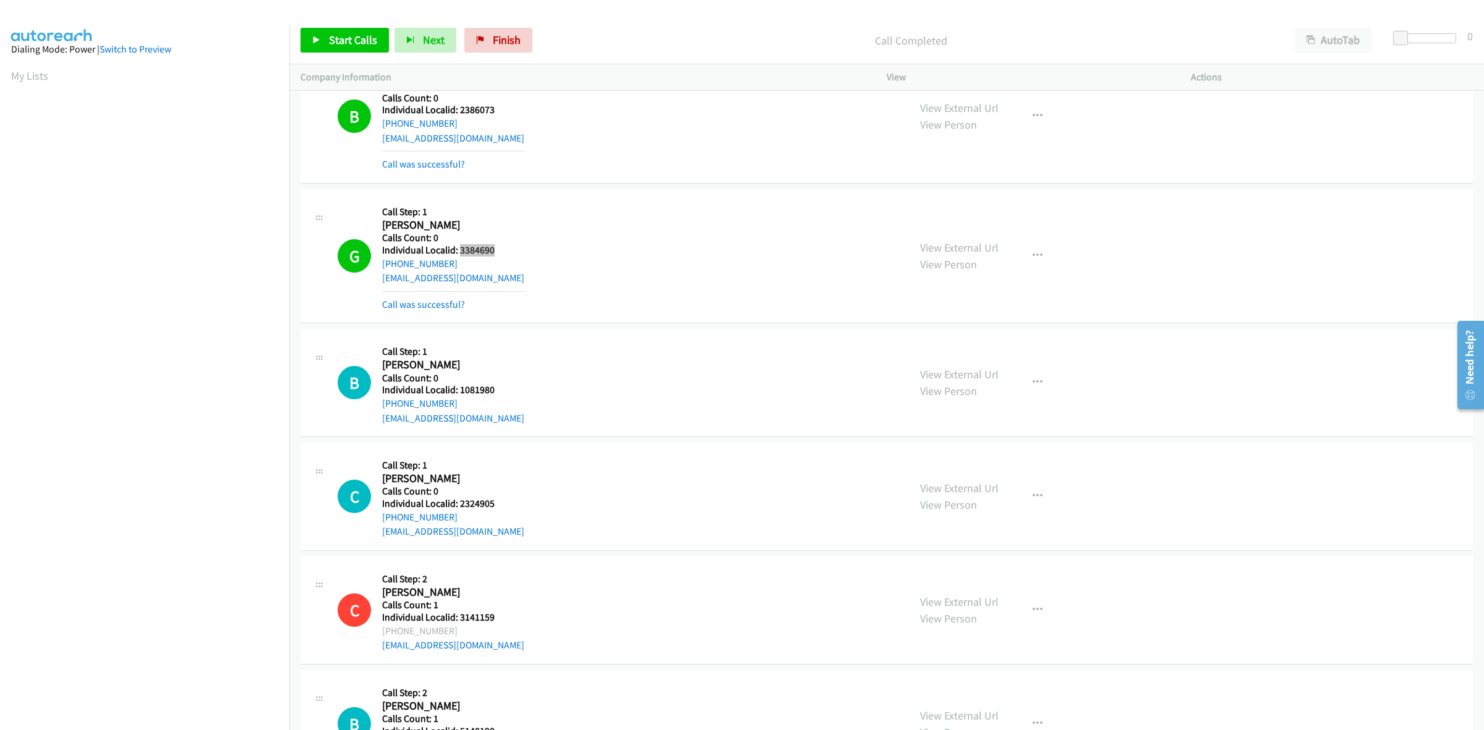
scroll to position [2242, 0]
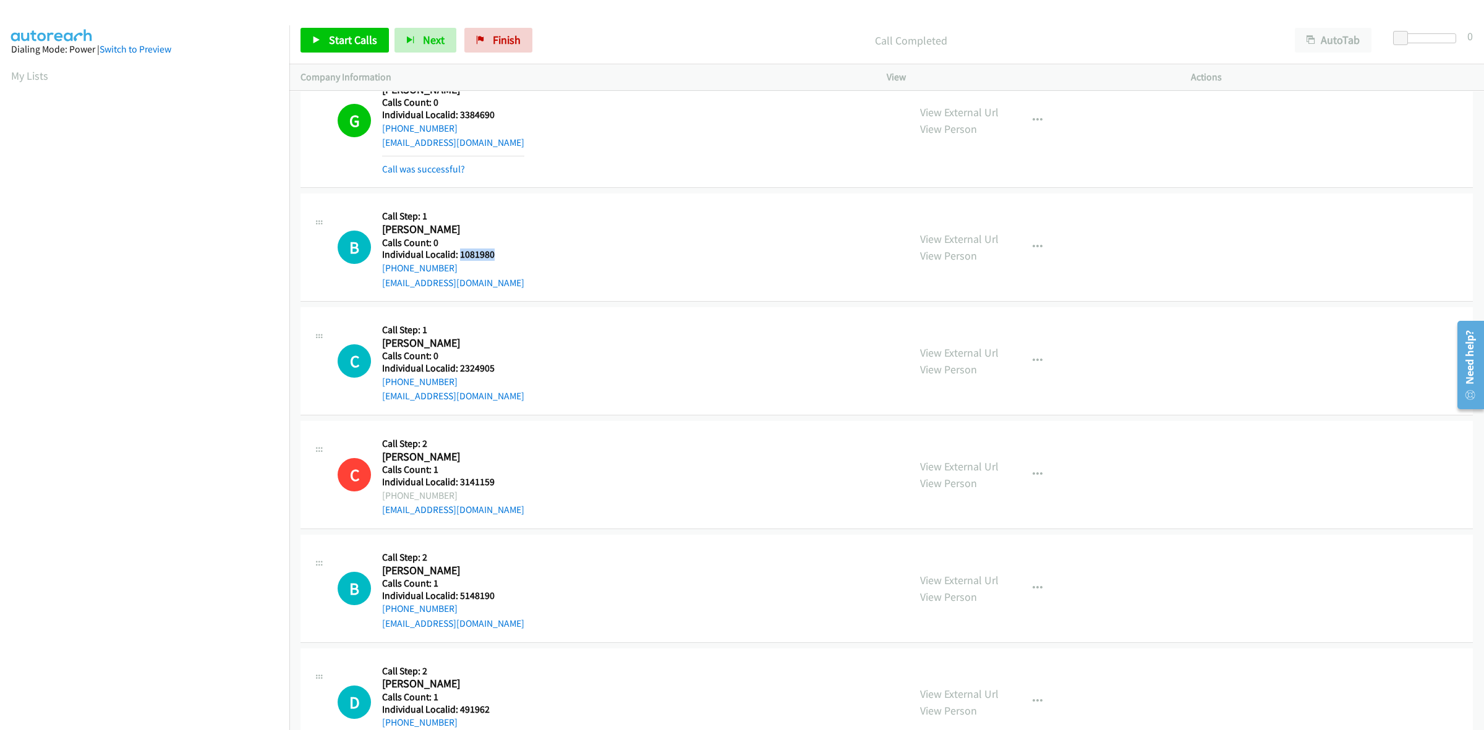
drag, startPoint x: 490, startPoint y: 258, endPoint x: 460, endPoint y: 257, distance: 30.3
click at [460, 257] on h5 "Individual Localid: 1081980" at bounding box center [453, 255] width 142 height 12
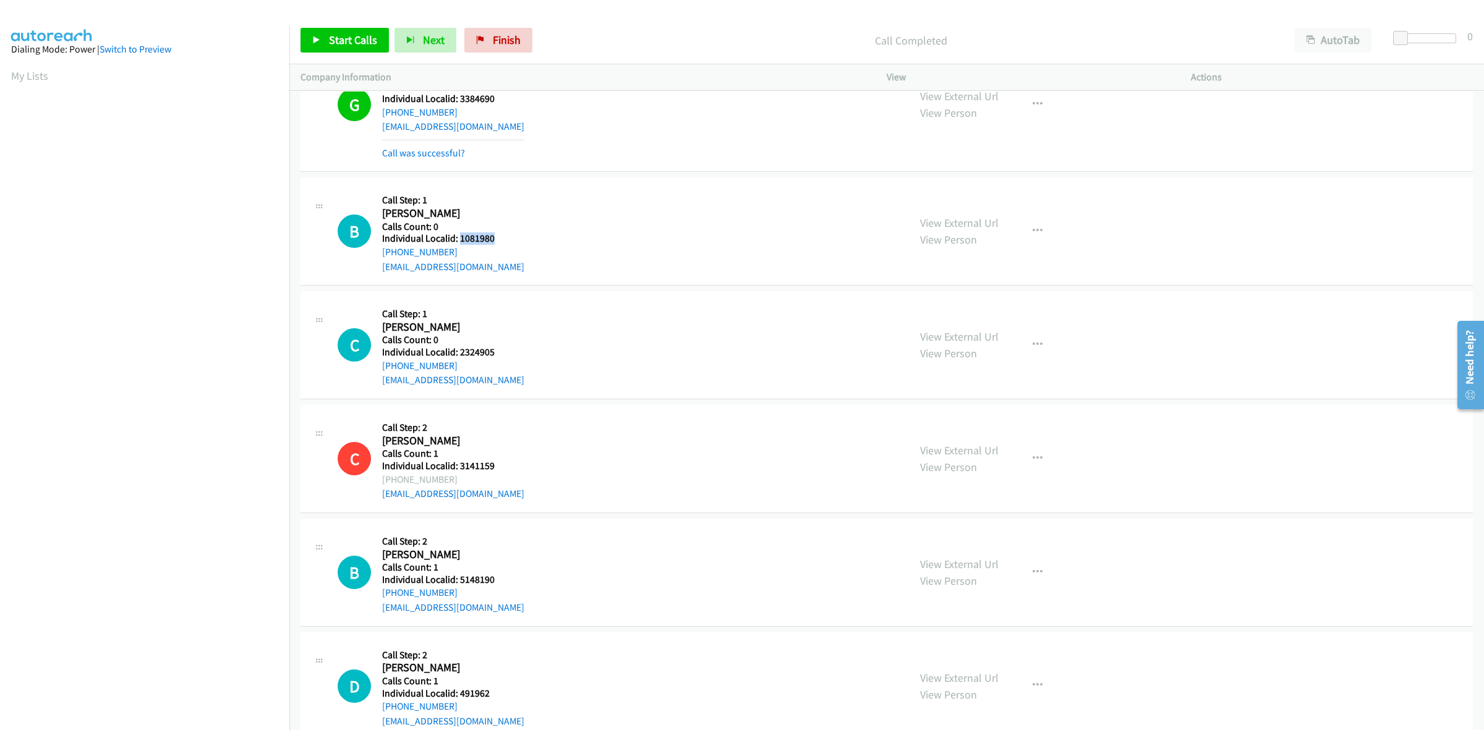
scroll to position [2261, 0]
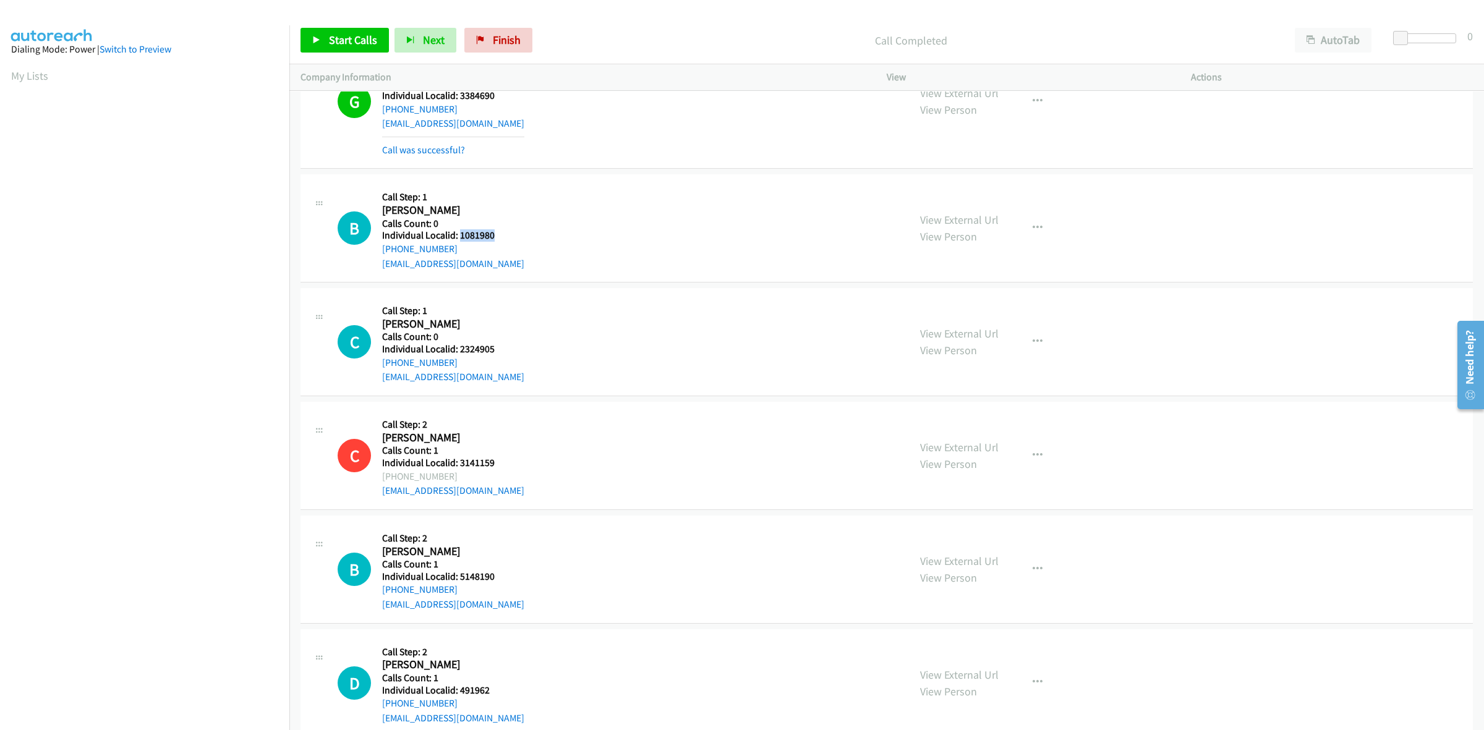
drag, startPoint x: 461, startPoint y: 254, endPoint x: 379, endPoint y: 252, distance: 82.3
click at [379, 252] on div "B Callback Scheduled Call Step: 1 Bill Jarrett America/New_York Calls Count: 0 …" at bounding box center [618, 228] width 560 height 85
drag, startPoint x: 496, startPoint y: 239, endPoint x: 460, endPoint y: 237, distance: 36.6
click at [460, 237] on h5 "Individual Localid: 1081980" at bounding box center [453, 235] width 142 height 12
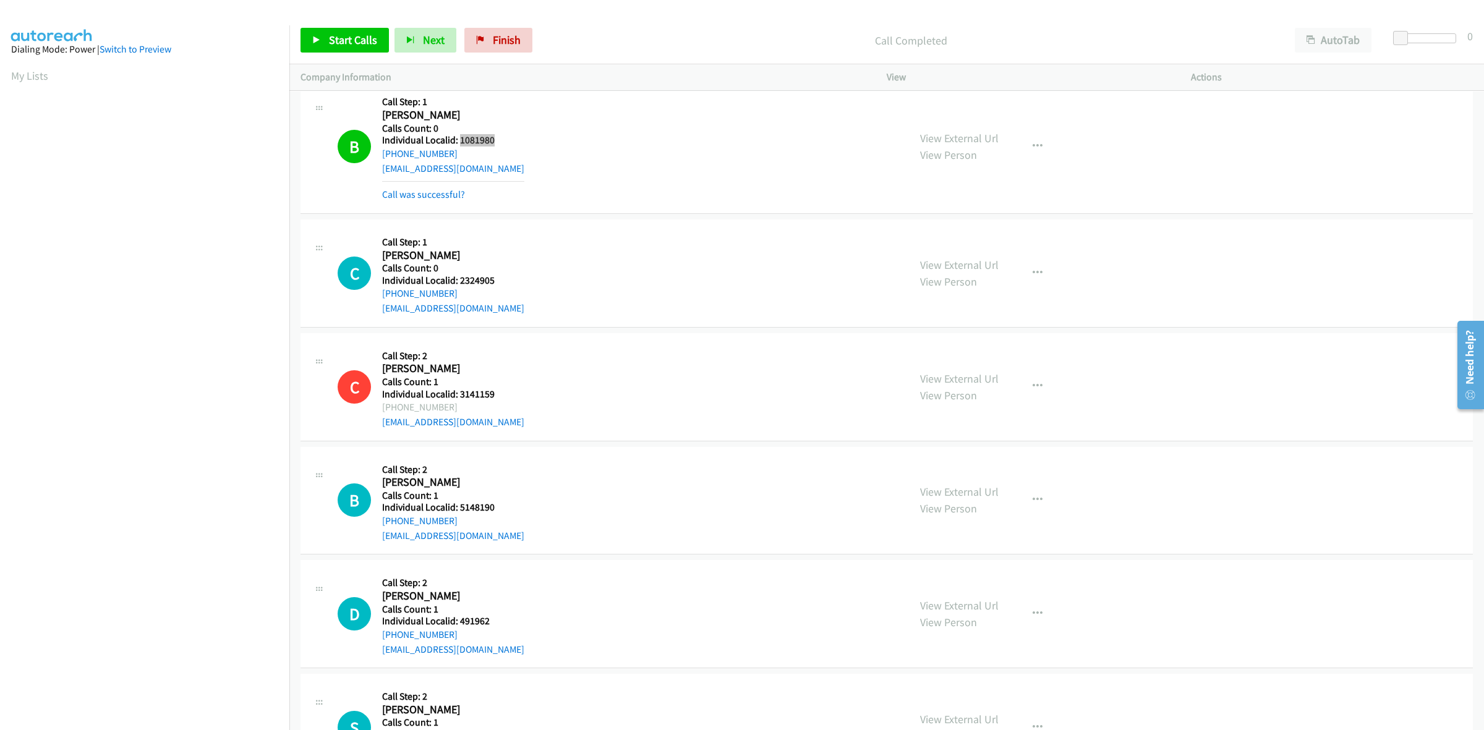
scroll to position [2377, 0]
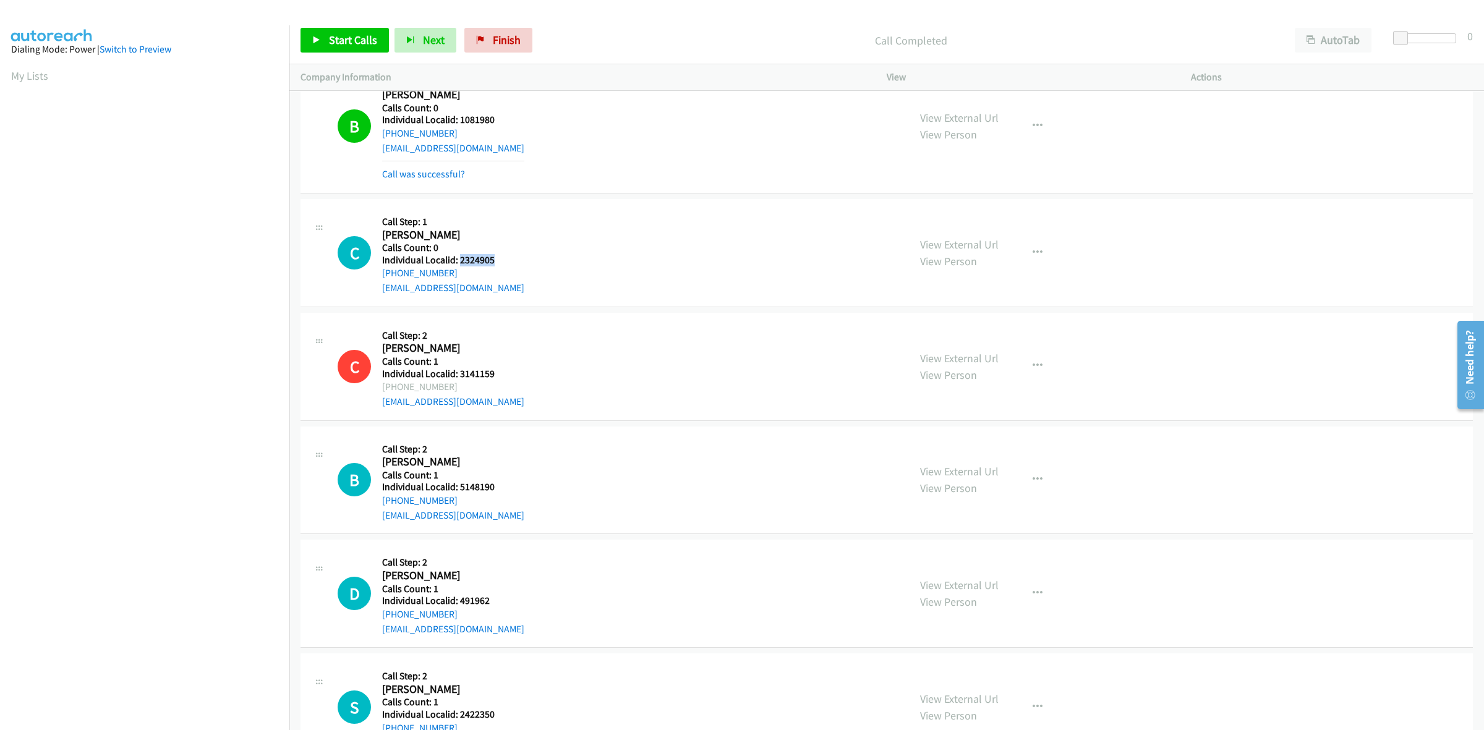
drag, startPoint x: 499, startPoint y: 265, endPoint x: 458, endPoint y: 263, distance: 40.8
click at [458, 263] on h5 "Individual Localid: 2324905" at bounding box center [453, 260] width 142 height 12
drag, startPoint x: 458, startPoint y: 276, endPoint x: 376, endPoint y: 282, distance: 82.5
click at [376, 282] on div "C Callback Scheduled Call Step: 1 Charles Taylor America/Denver Calls Count: 0 …" at bounding box center [618, 252] width 560 height 85
drag, startPoint x: 498, startPoint y: 263, endPoint x: 460, endPoint y: 262, distance: 38.4
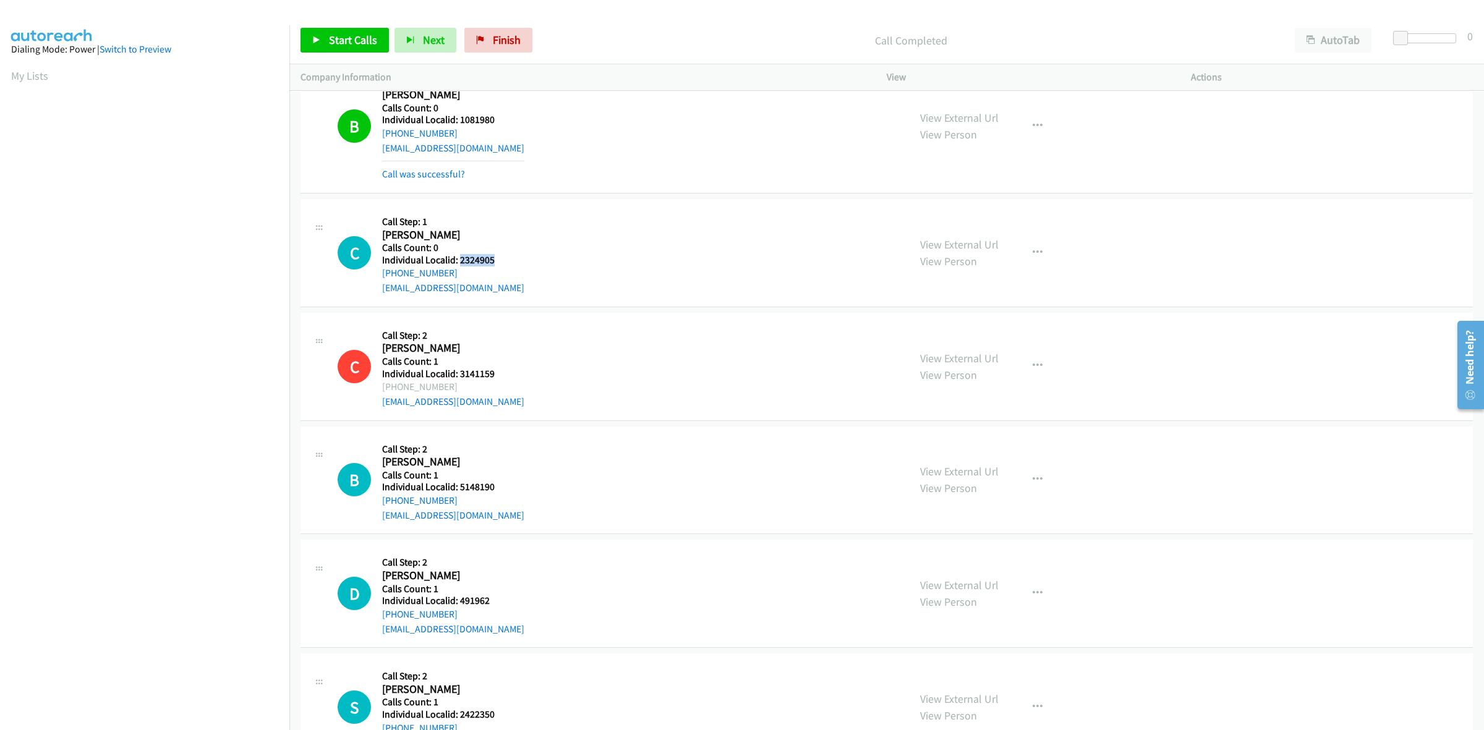
click at [460, 262] on h5 "Individual Localid: 2324905" at bounding box center [453, 260] width 142 height 12
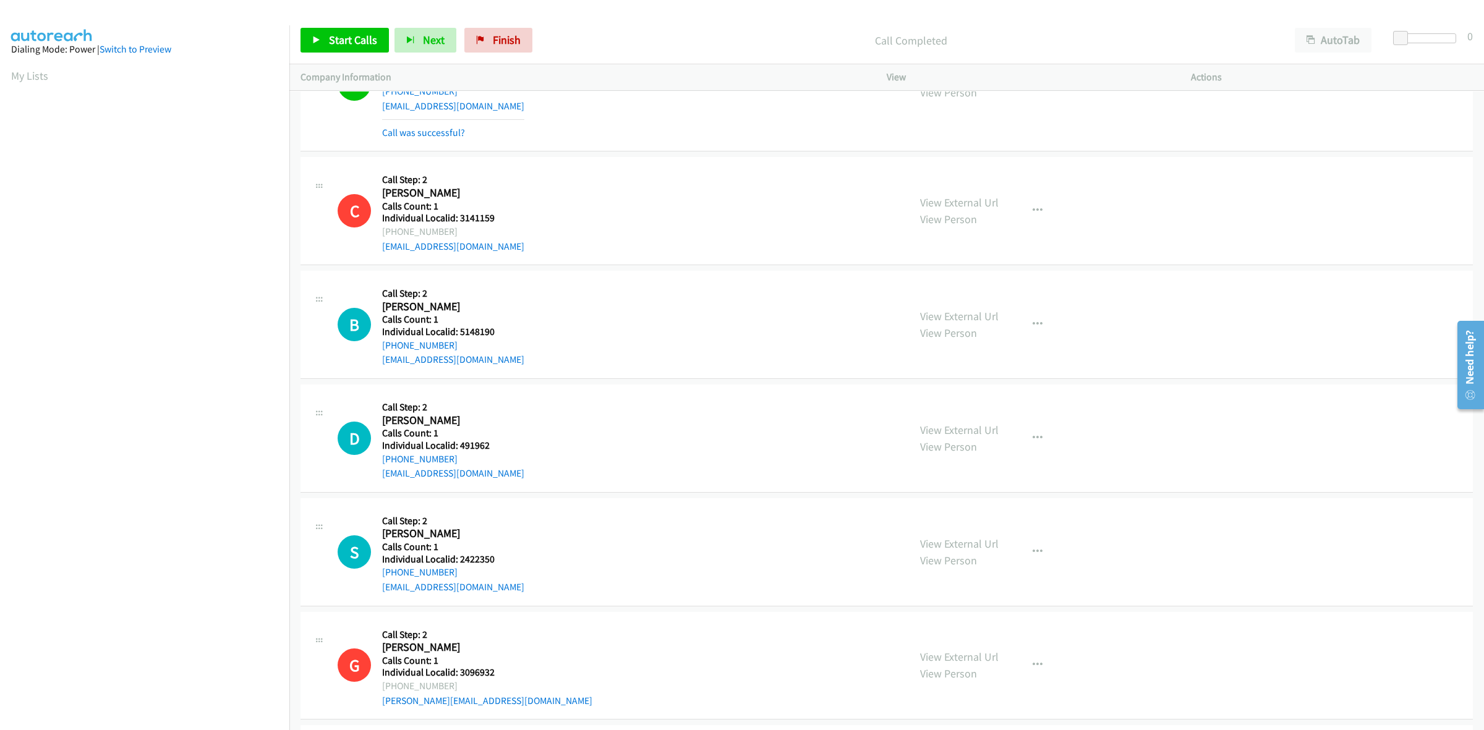
scroll to position [2609, 0]
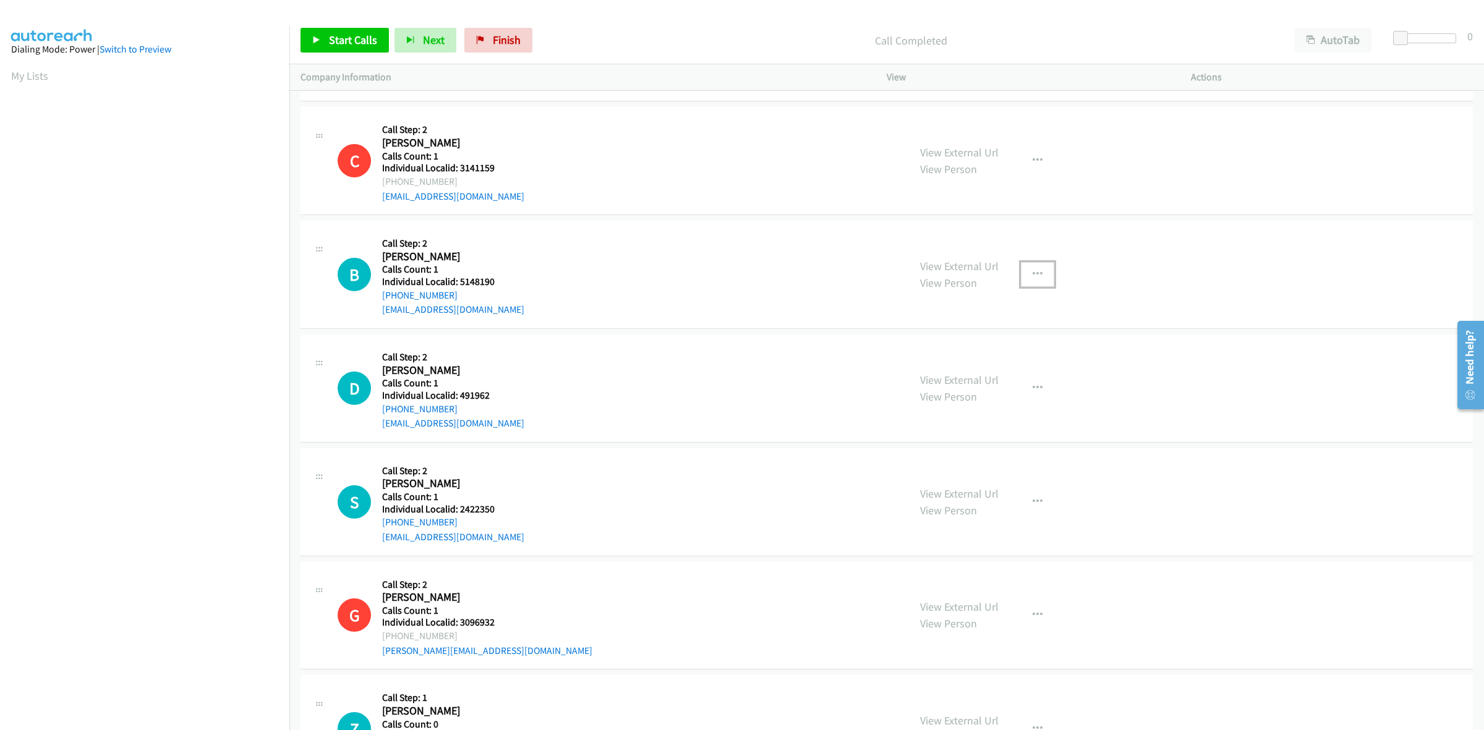
drag, startPoint x: 1036, startPoint y: 272, endPoint x: 1030, endPoint y: 286, distance: 15.5
click at [1036, 272] on icon "button" at bounding box center [1038, 275] width 10 height 10
click at [973, 354] on link "Skip Call" at bounding box center [971, 355] width 165 height 25
click at [1026, 395] on button "button" at bounding box center [1037, 388] width 33 height 25
click at [1009, 477] on link "Skip Call" at bounding box center [971, 468] width 165 height 25
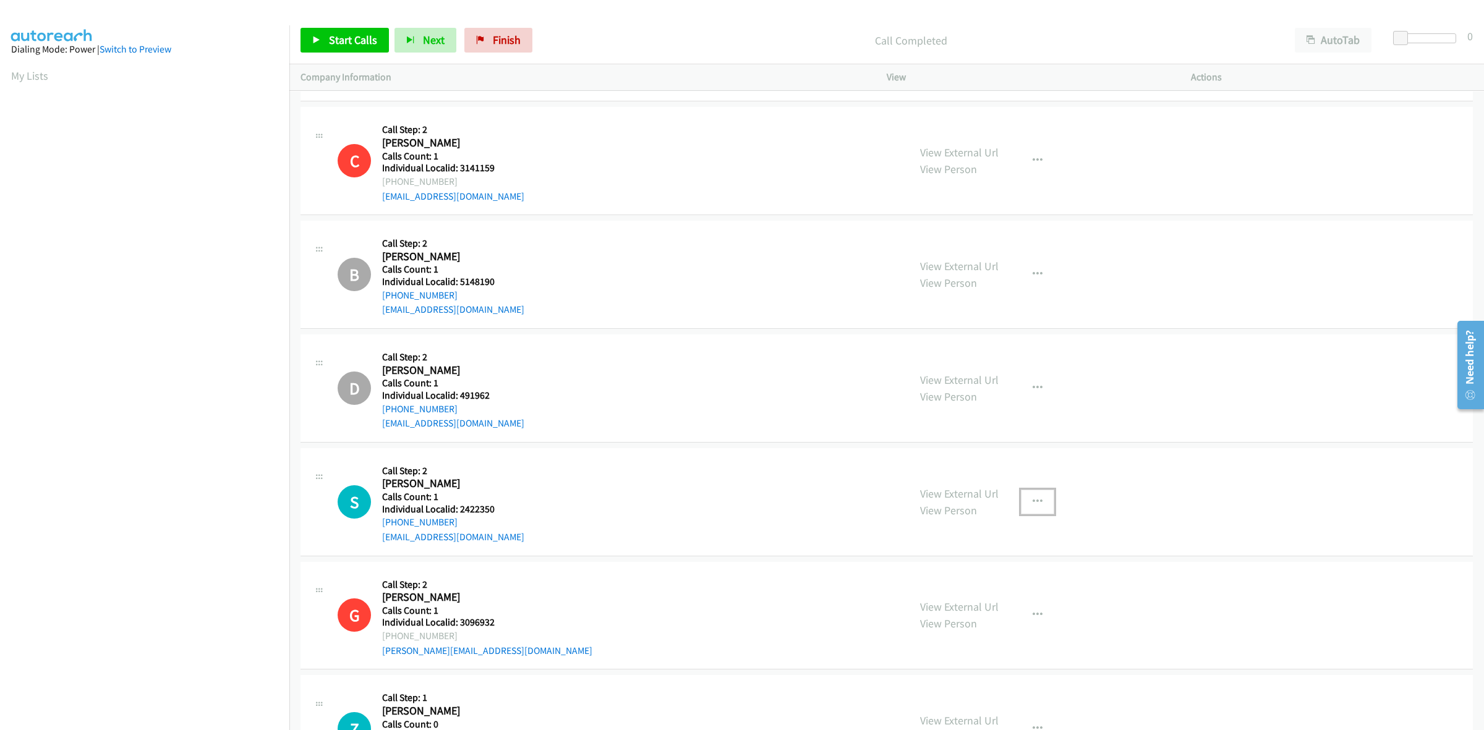
click at [1033, 500] on icon "button" at bounding box center [1038, 502] width 10 height 10
click at [979, 589] on link "Skip Call" at bounding box center [971, 582] width 165 height 25
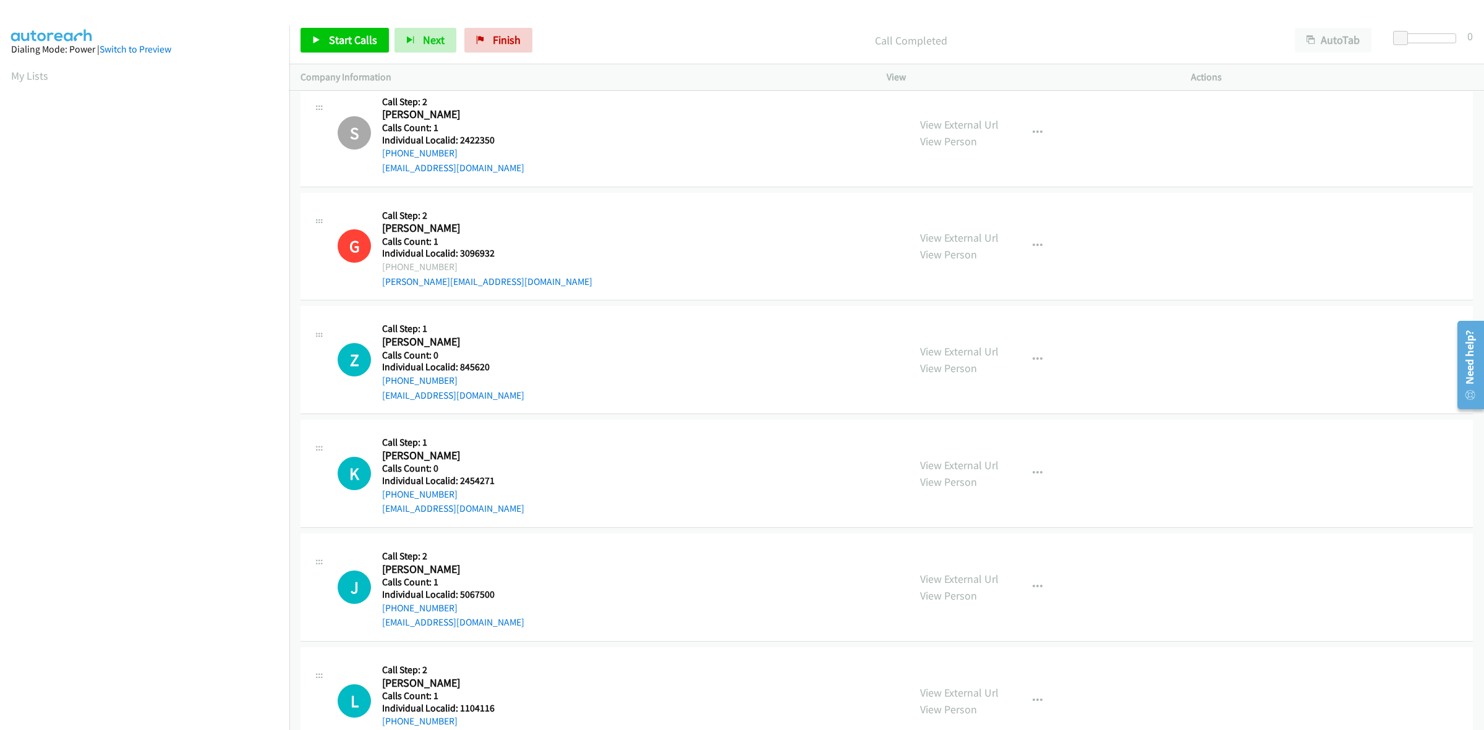
scroll to position [3015, 0]
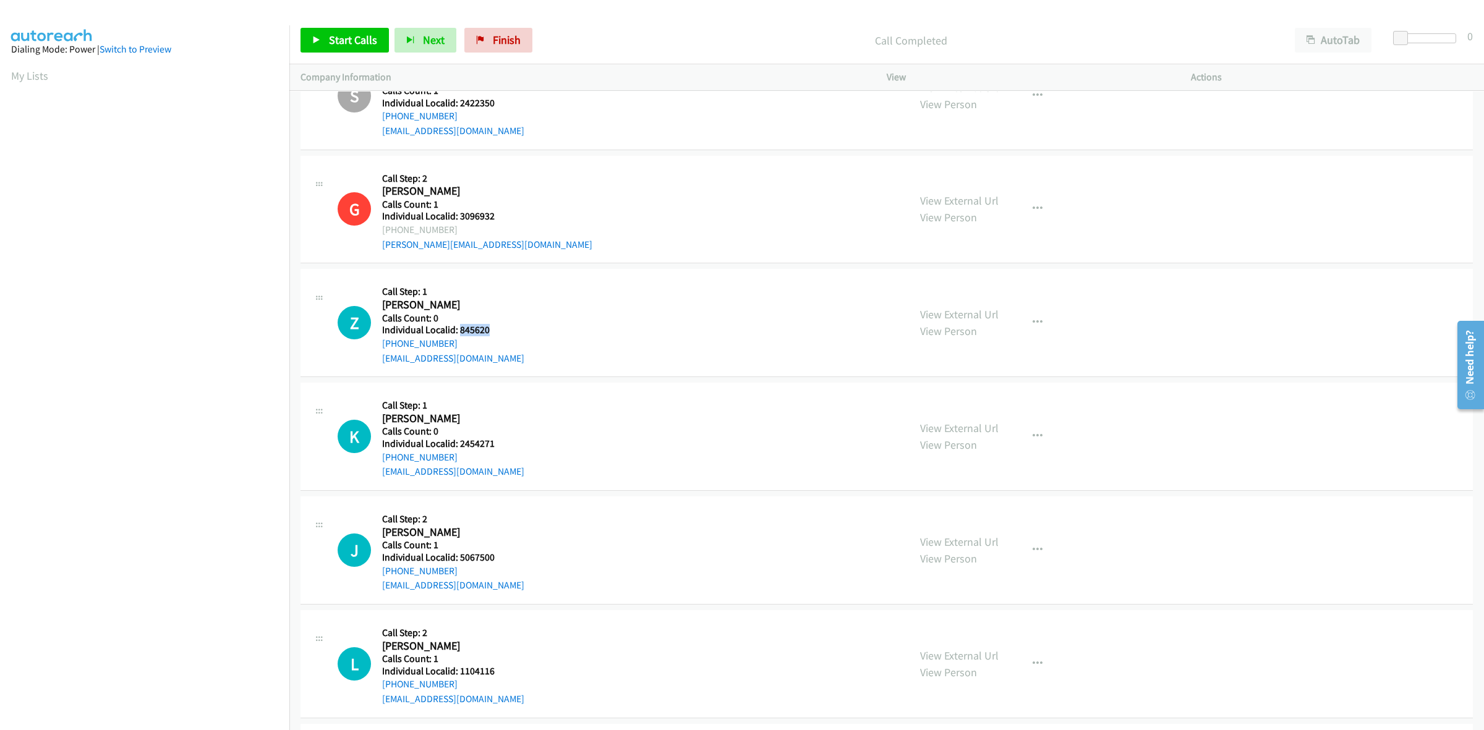
drag, startPoint x: 489, startPoint y: 332, endPoint x: 461, endPoint y: 334, distance: 28.6
click at [461, 334] on h5 "Individual Localid: 845620" at bounding box center [453, 330] width 142 height 12
drag, startPoint x: 464, startPoint y: 343, endPoint x: 375, endPoint y: 353, distance: 89.0
click at [375, 353] on div "Z Callback Scheduled Call Step: 1 Zane Hyten America/New_York Calls Count: 0 In…" at bounding box center [618, 322] width 560 height 85
drag, startPoint x: 489, startPoint y: 337, endPoint x: 456, endPoint y: 335, distance: 32.3
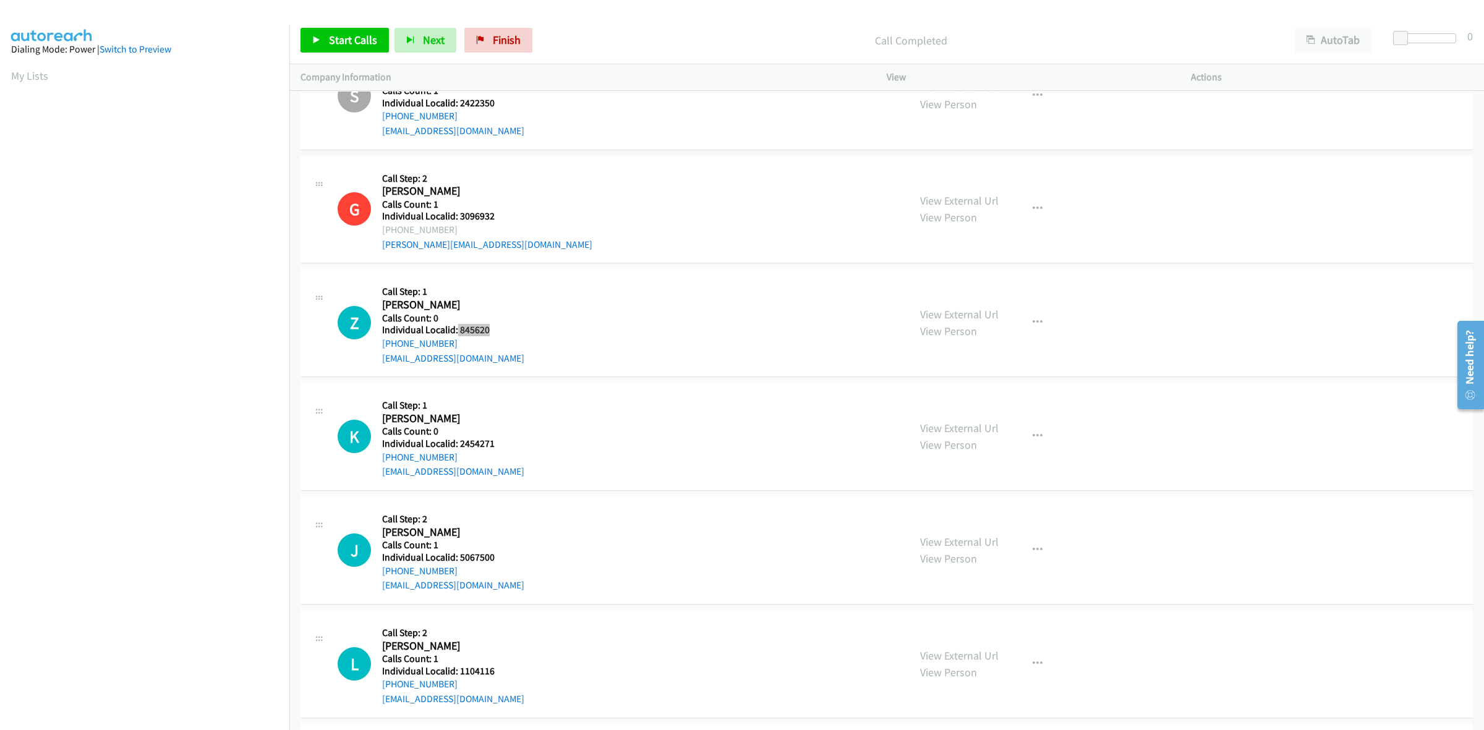
click at [456, 335] on h5 "Individual Localid: 845620" at bounding box center [453, 330] width 142 height 12
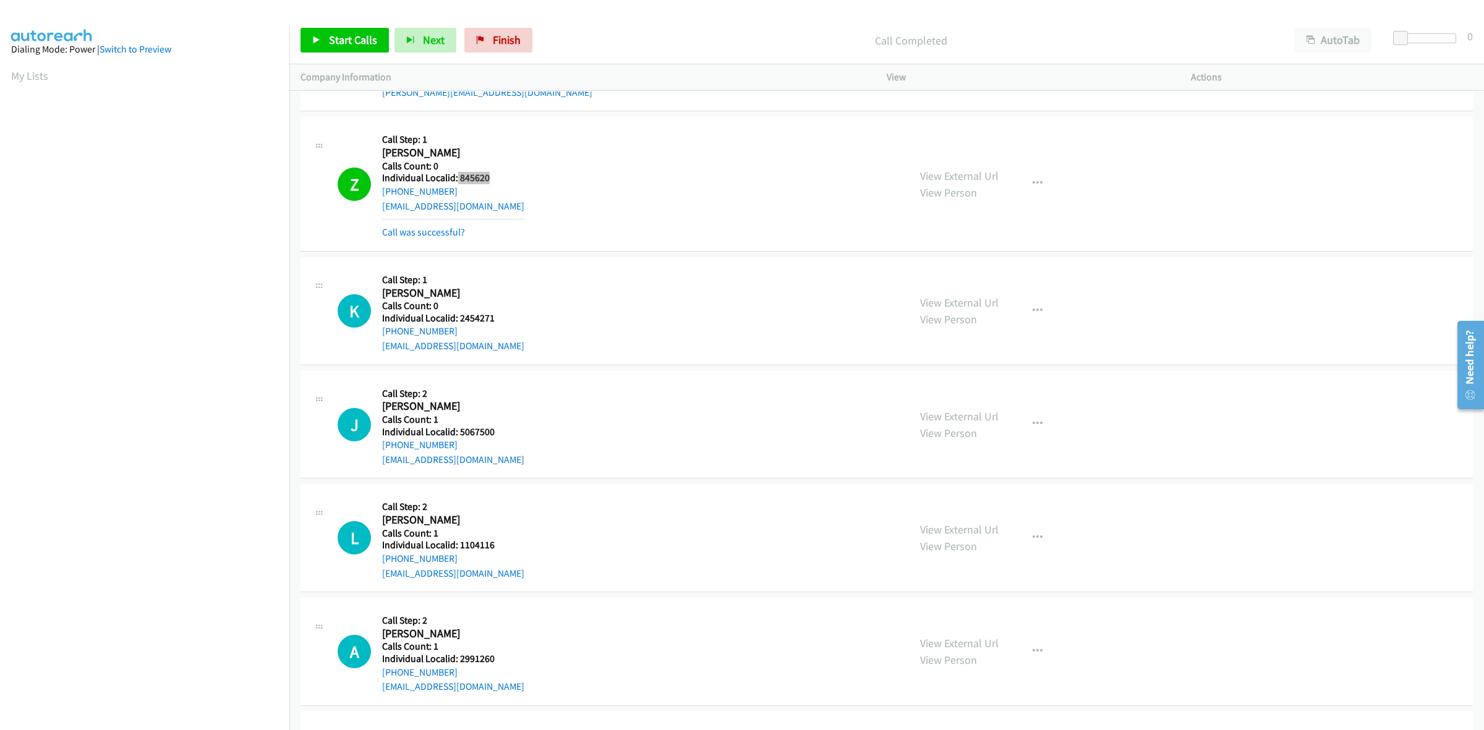
scroll to position [3227, 0]
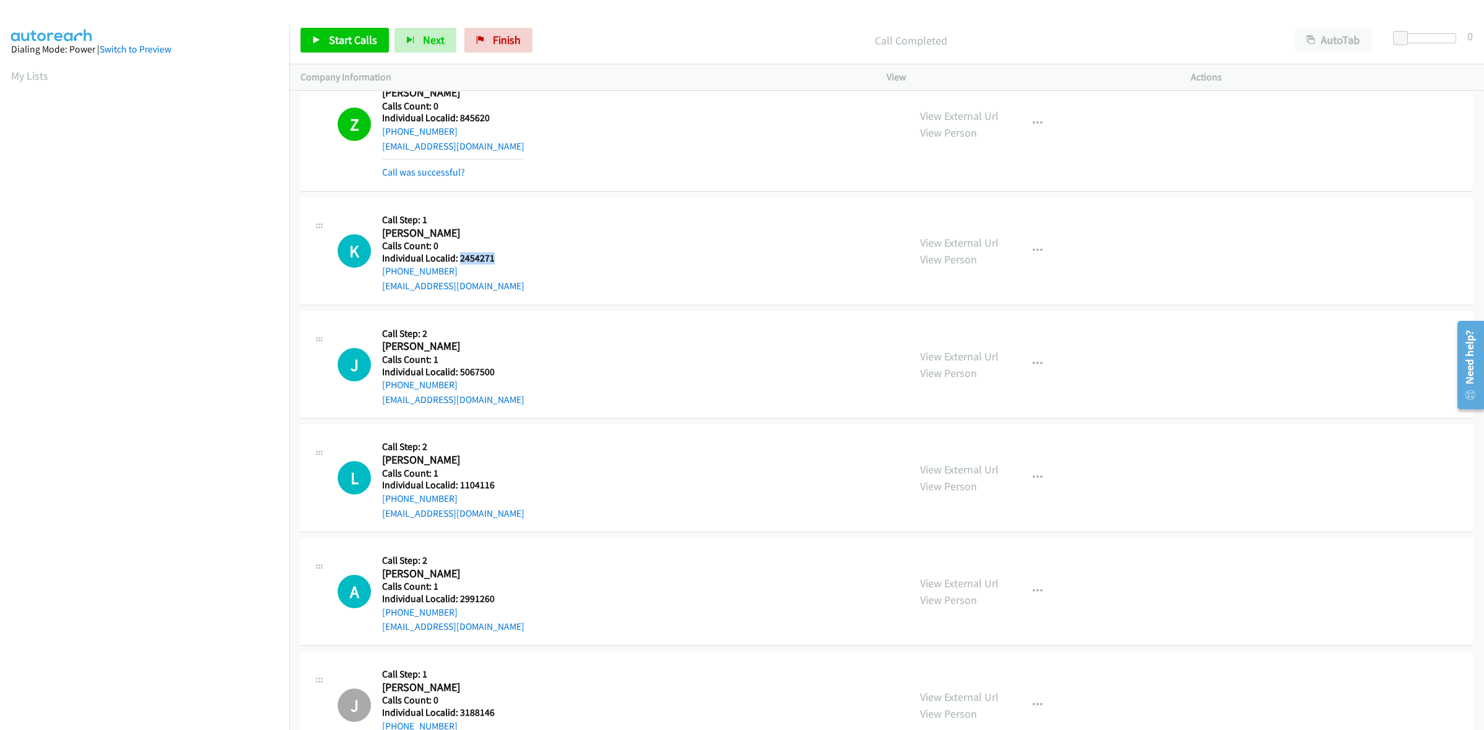
drag, startPoint x: 495, startPoint y: 260, endPoint x: 458, endPoint y: 258, distance: 37.2
click at [458, 258] on h5 "Individual Localid: 2454271" at bounding box center [453, 258] width 142 height 12
drag, startPoint x: 1021, startPoint y: 252, endPoint x: 1012, endPoint y: 282, distance: 31.5
click at [1021, 252] on button "button" at bounding box center [1037, 251] width 33 height 25
click at [966, 335] on link "Skip Call" at bounding box center [971, 331] width 165 height 25
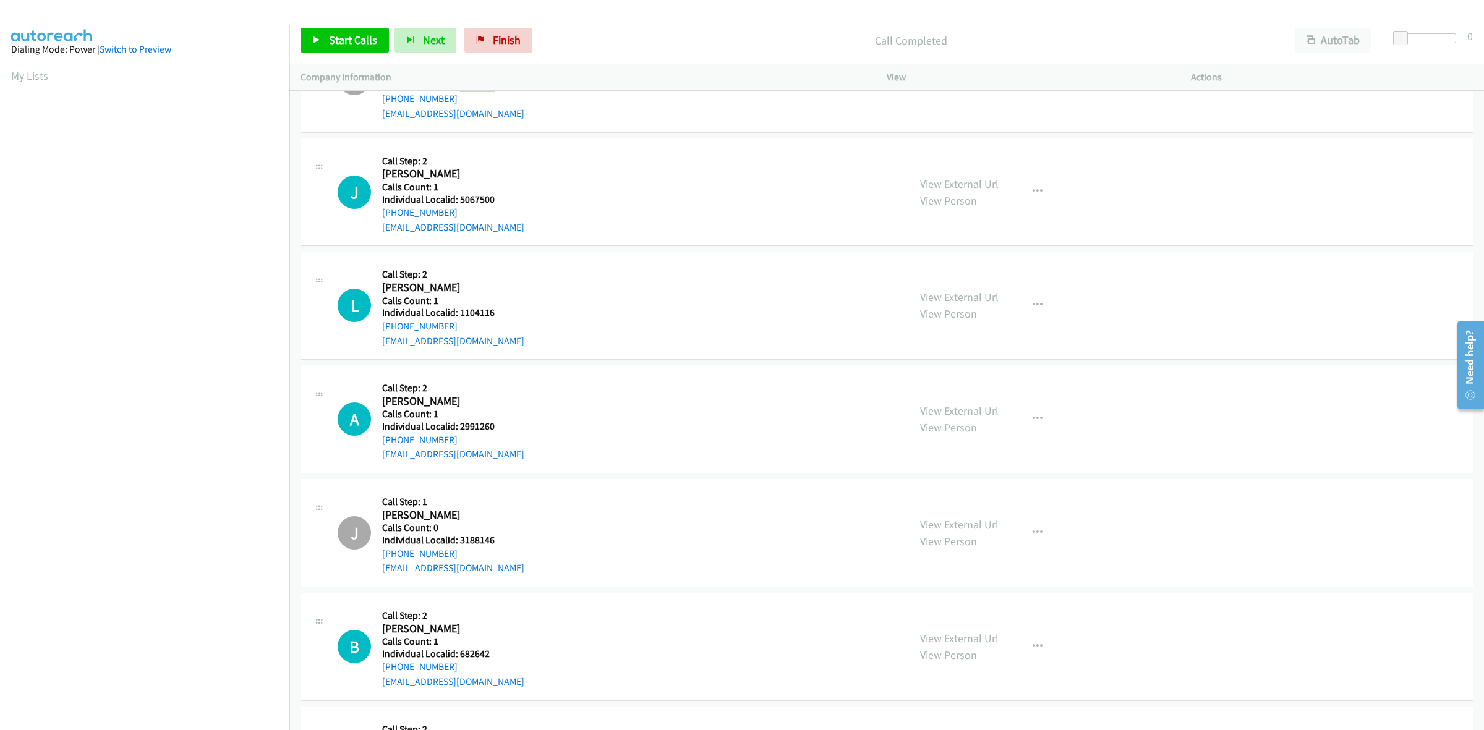
scroll to position [3402, 0]
click at [1061, 197] on div "View External Url View Person View External Url Email Schedule/Manage Callback …" at bounding box center [1066, 190] width 315 height 85
click at [1038, 197] on button "button" at bounding box center [1037, 190] width 33 height 25
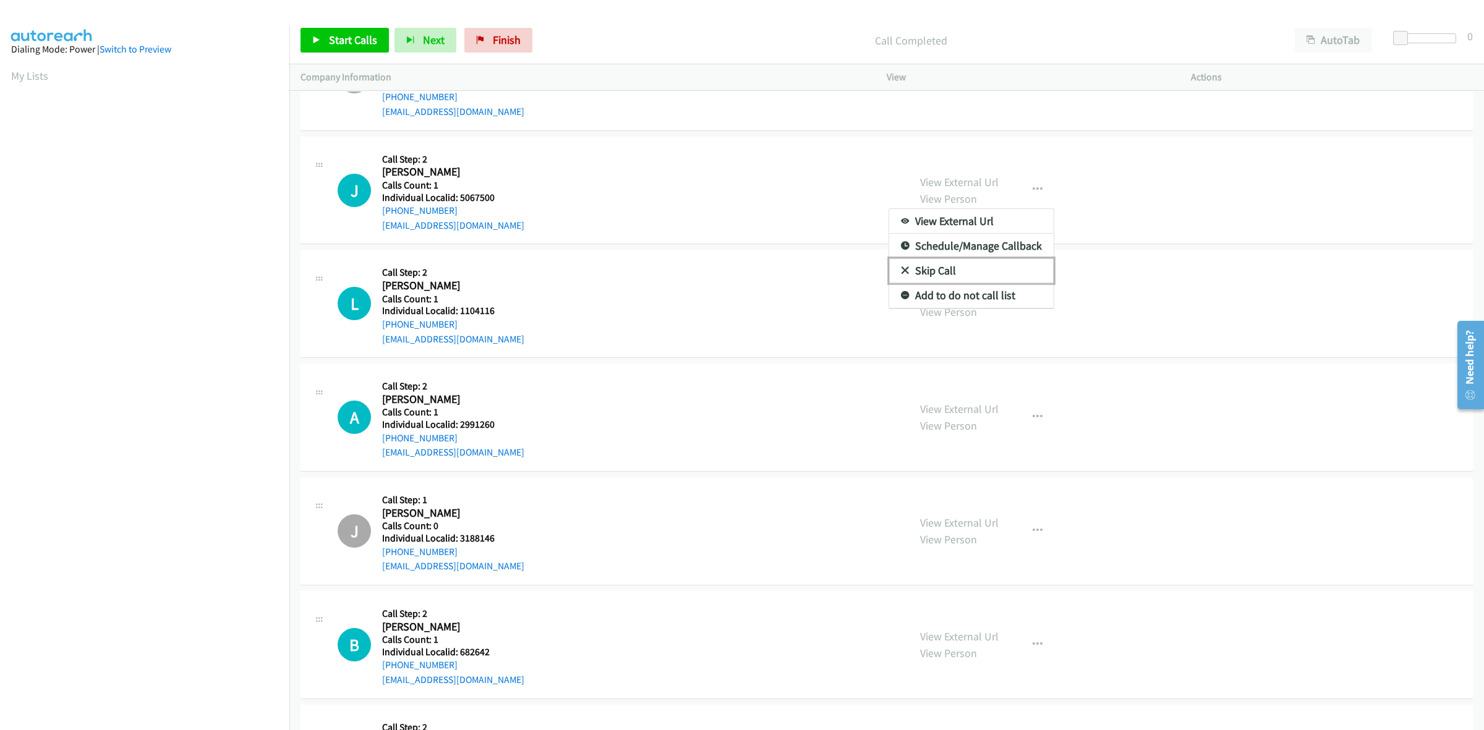
click at [999, 273] on link "Skip Call" at bounding box center [971, 271] width 165 height 25
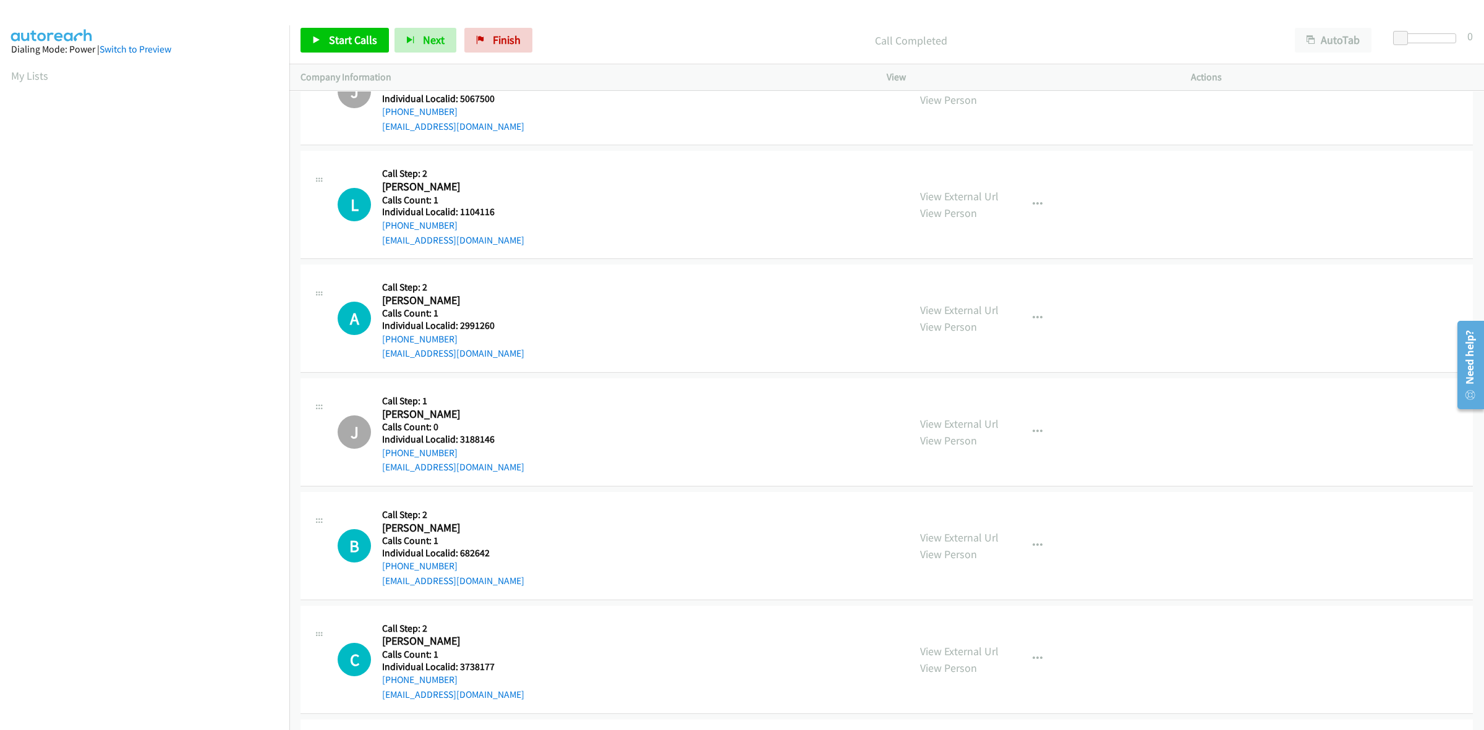
scroll to position [3537, 0]
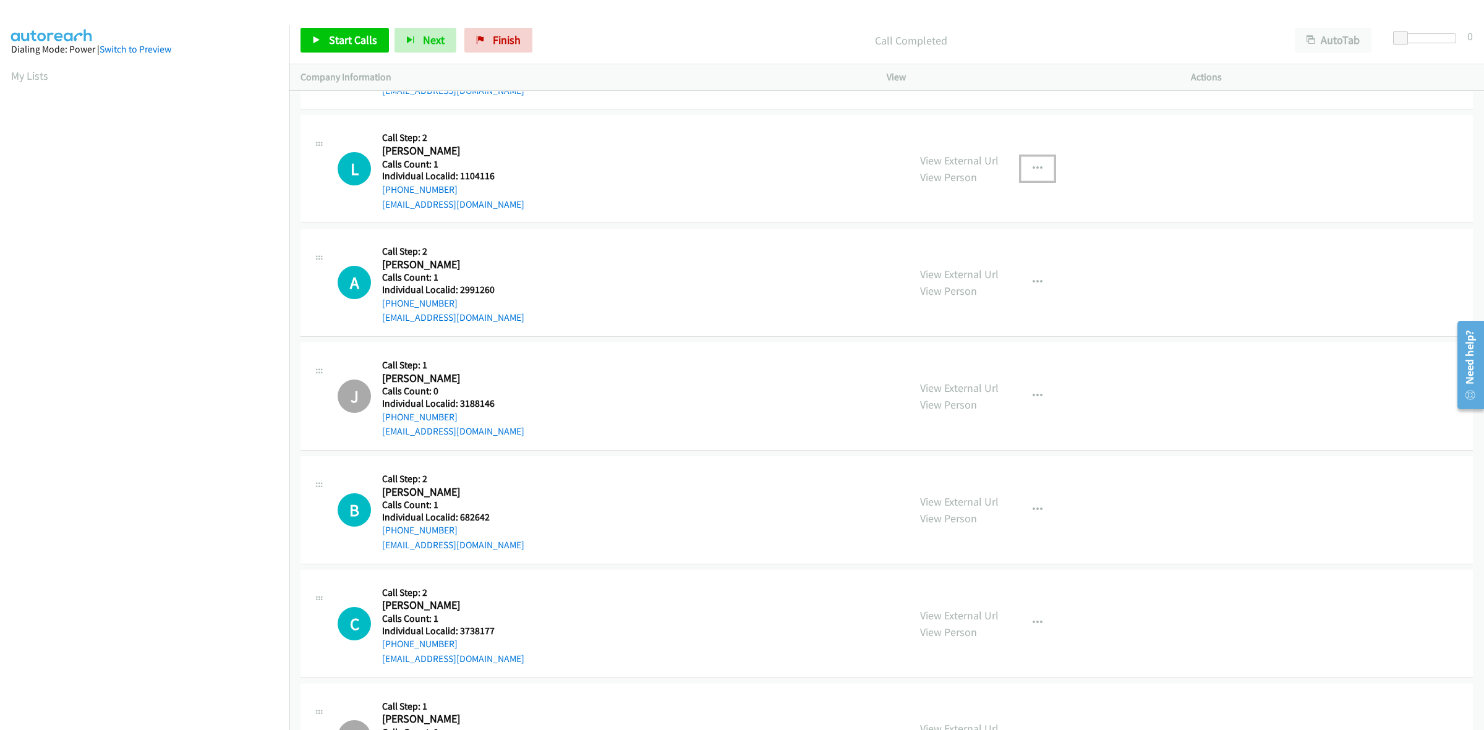
click at [1021, 169] on button "button" at bounding box center [1037, 168] width 33 height 25
click at [1004, 255] on link "Skip Call" at bounding box center [971, 250] width 165 height 25
click at [1037, 286] on button "button" at bounding box center [1037, 282] width 33 height 25
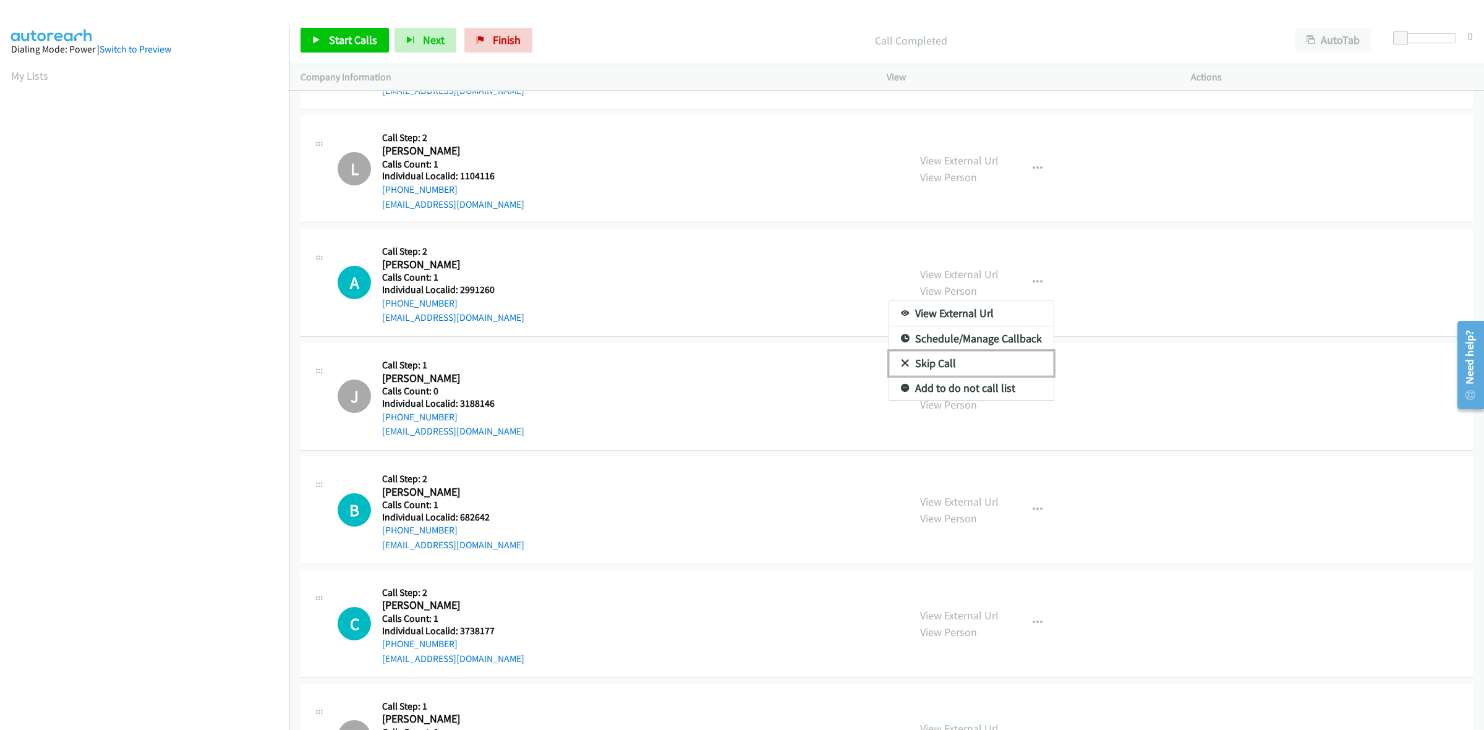
click at [964, 362] on link "Skip Call" at bounding box center [971, 363] width 165 height 25
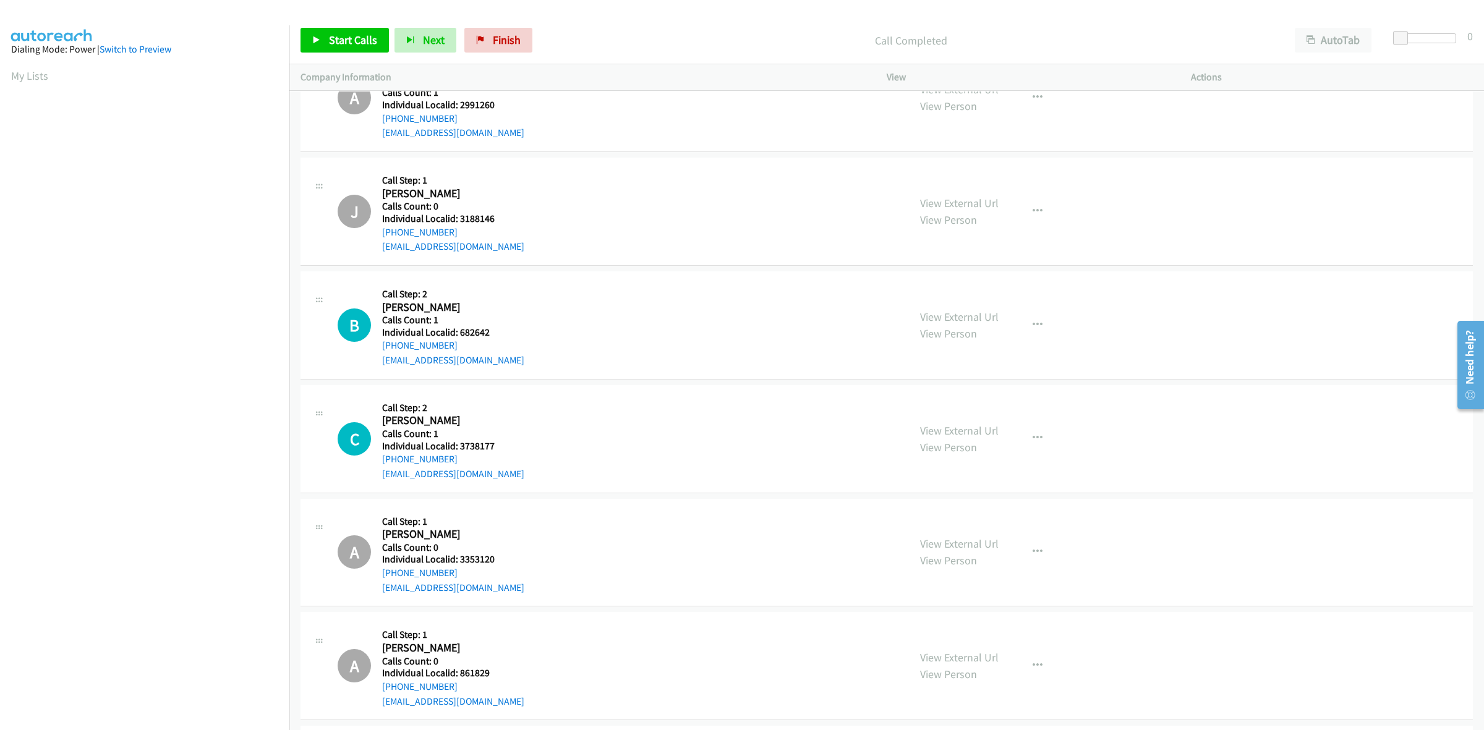
scroll to position [3808, 0]
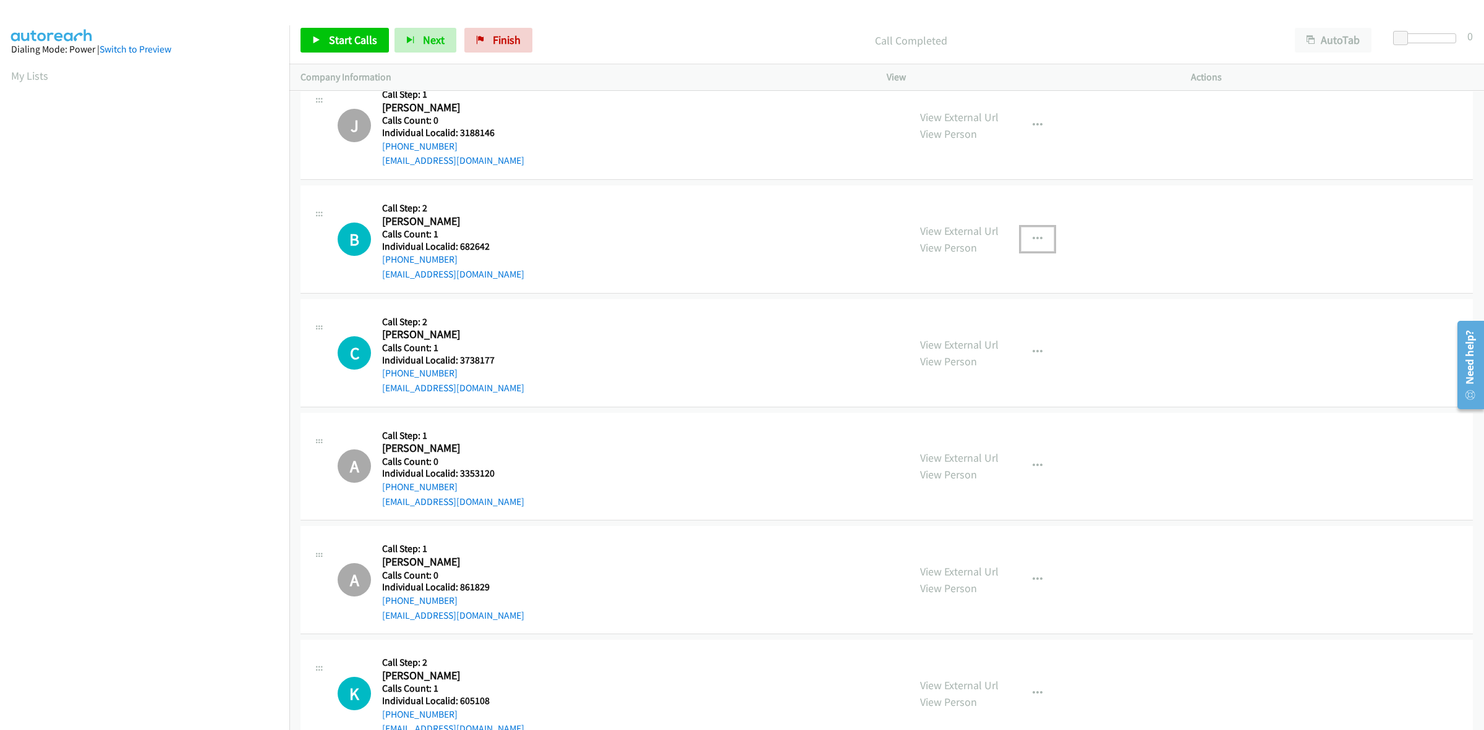
click at [1033, 237] on icon "button" at bounding box center [1038, 239] width 10 height 10
click at [1006, 328] on link "Skip Call" at bounding box center [971, 319] width 165 height 25
click at [1032, 361] on button "button" at bounding box center [1037, 352] width 33 height 25
click at [962, 436] on link "Skip Call" at bounding box center [971, 433] width 165 height 25
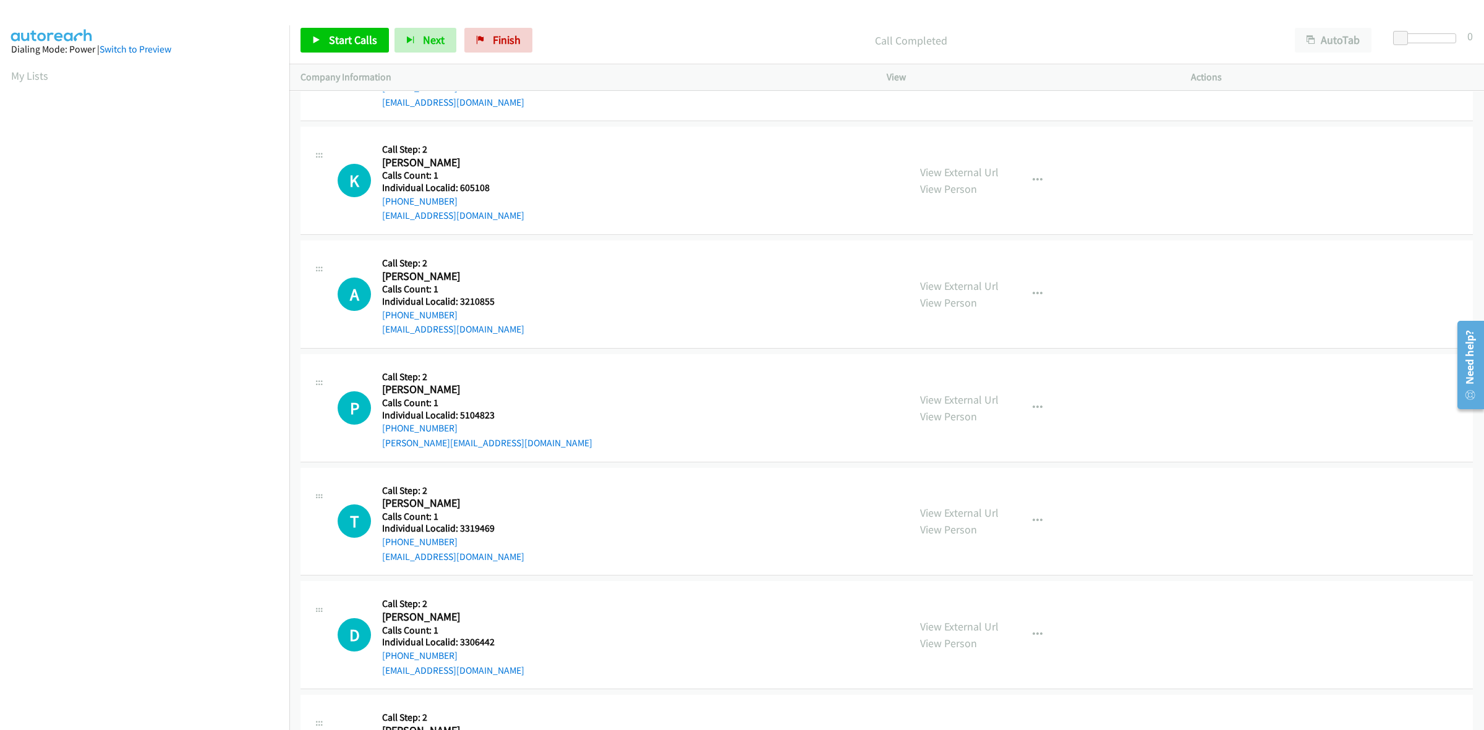
scroll to position [4310, 0]
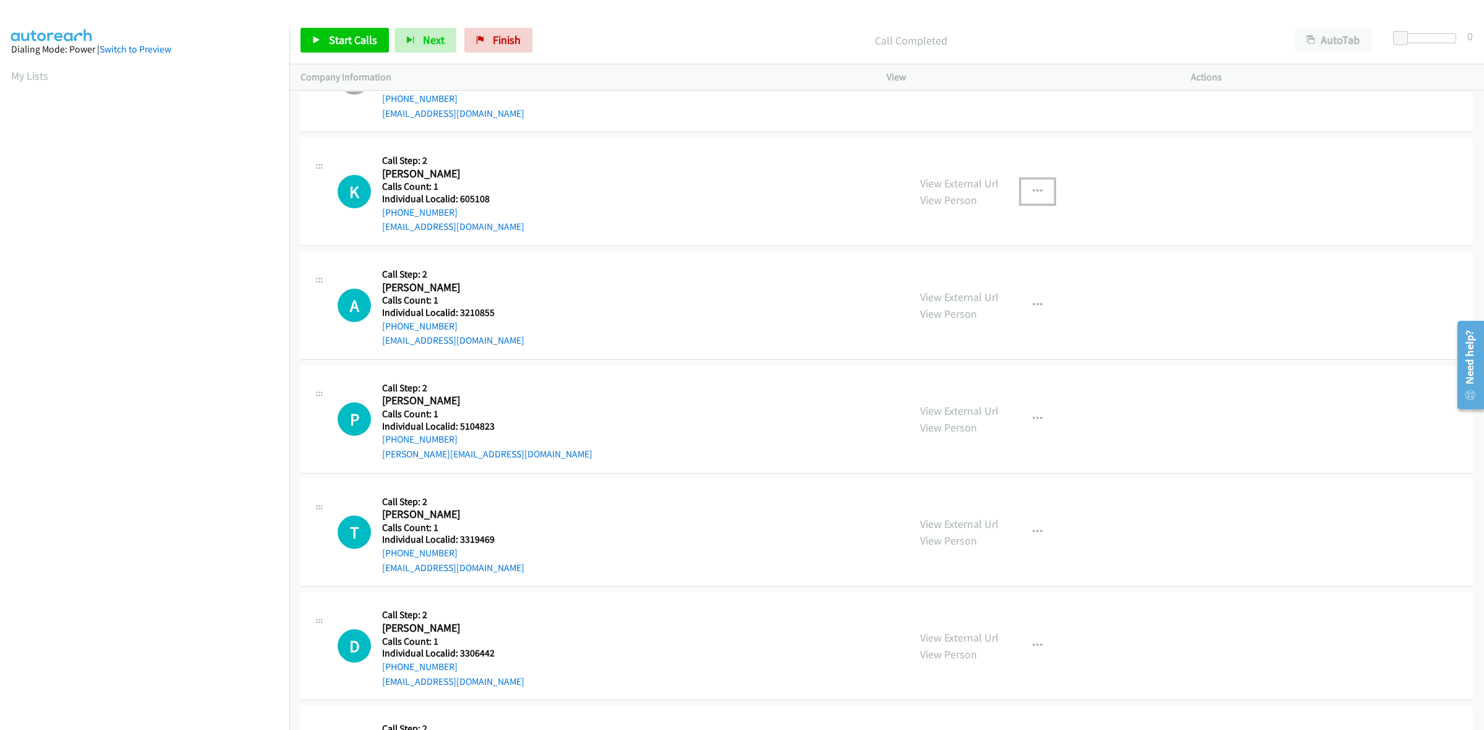
click at [1033, 195] on icon "button" at bounding box center [1038, 192] width 10 height 10
click at [971, 274] on link "Skip Call" at bounding box center [971, 272] width 165 height 25
click at [1037, 309] on button "button" at bounding box center [1037, 305] width 33 height 25
click at [977, 385] on link "Skip Call" at bounding box center [971, 386] width 165 height 25
click at [1021, 418] on button "button" at bounding box center [1037, 419] width 33 height 25
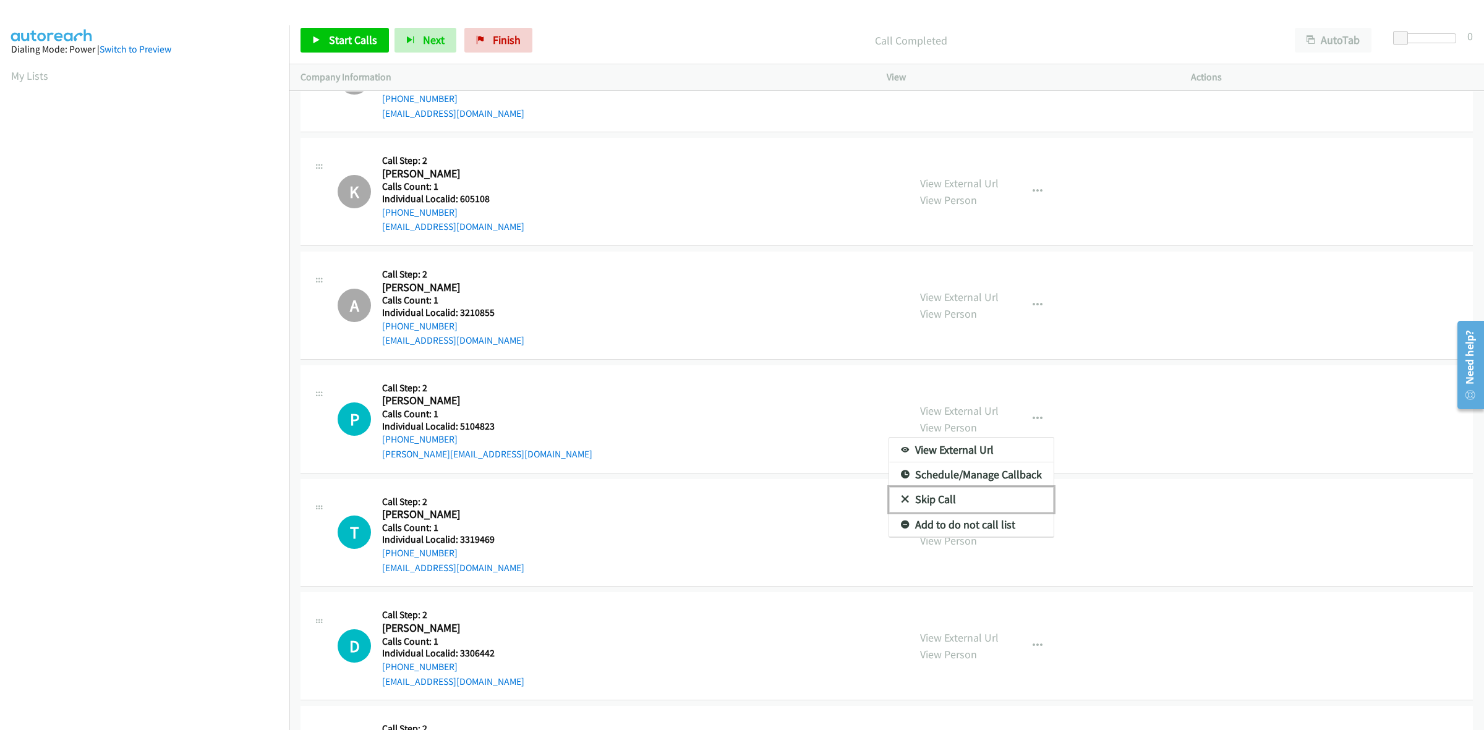
click at [972, 500] on link "Skip Call" at bounding box center [971, 499] width 165 height 25
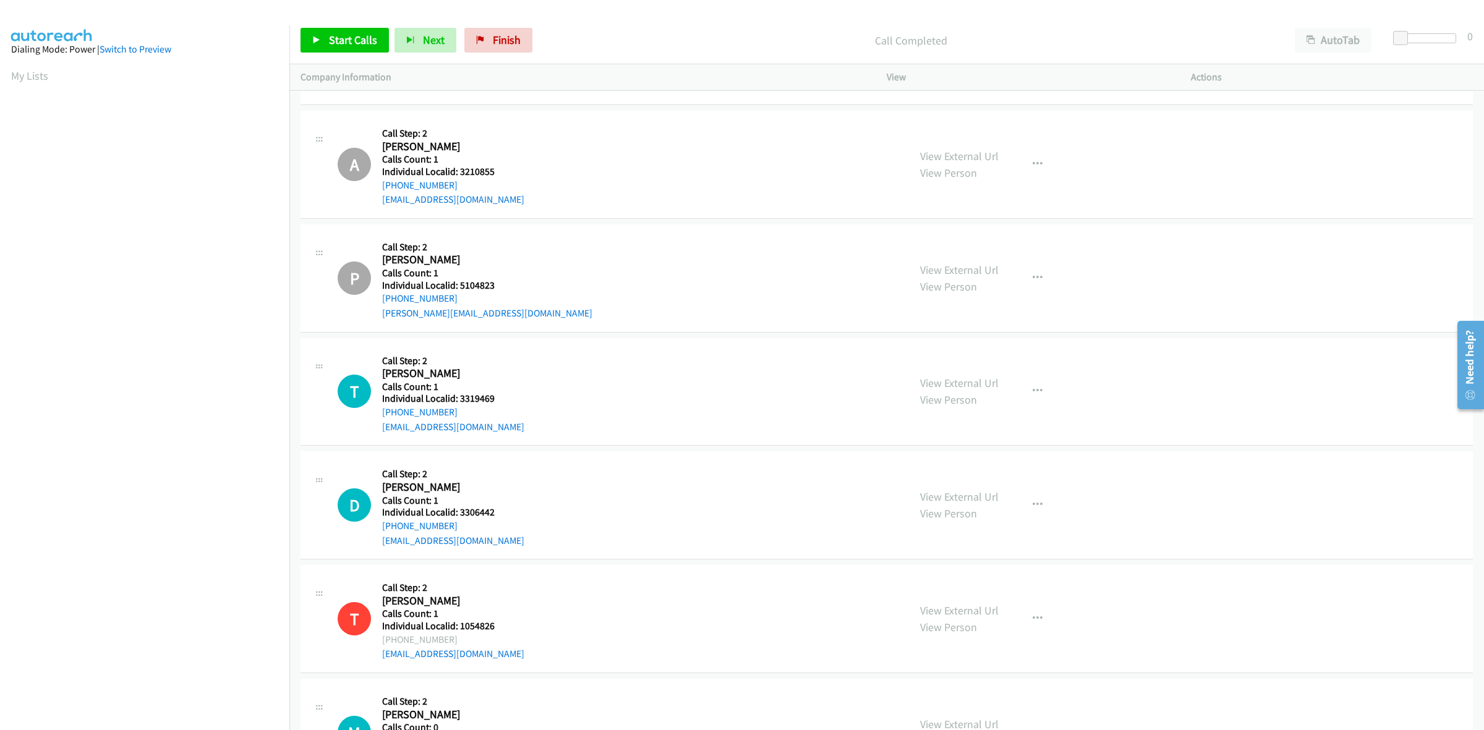
scroll to position [4562, 0]
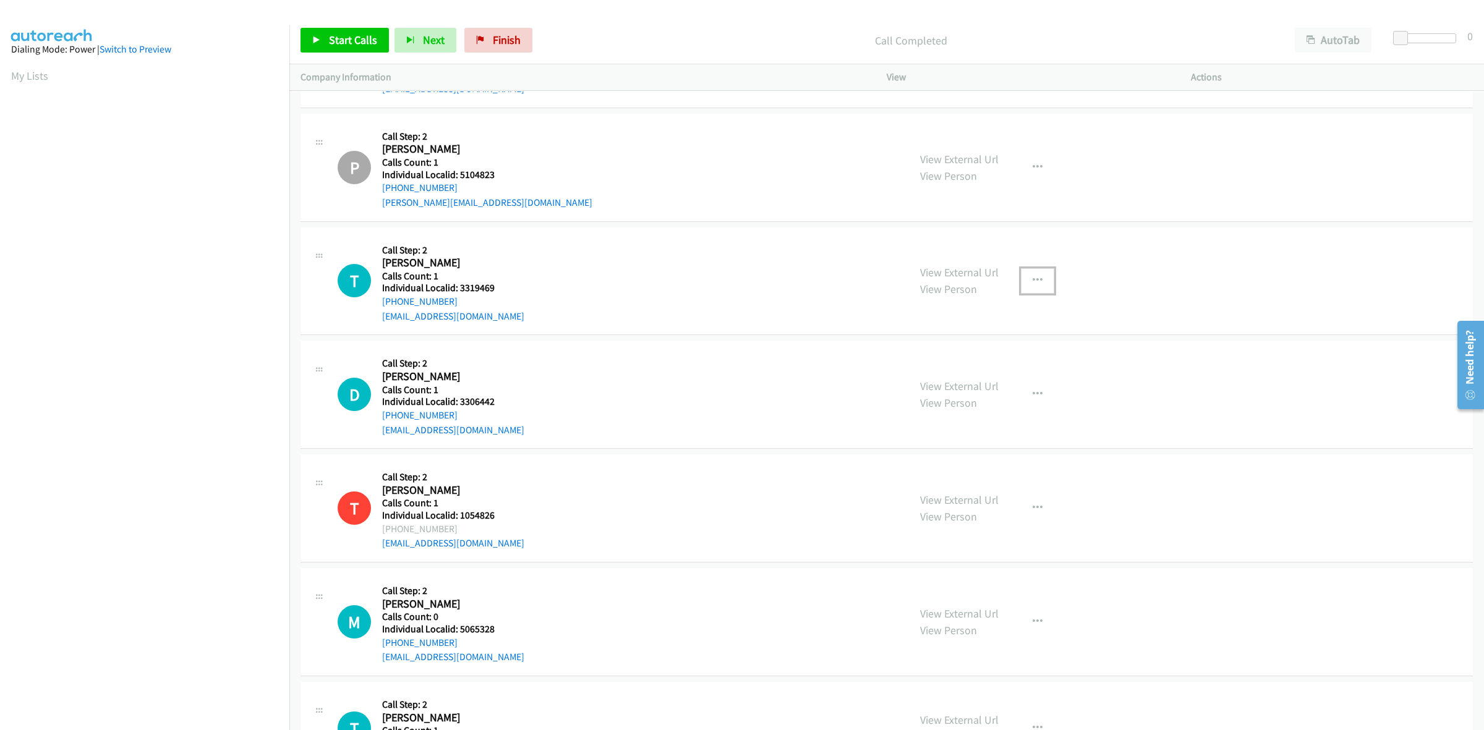
click at [1021, 279] on button "button" at bounding box center [1037, 280] width 33 height 25
click at [991, 366] on link "Skip Call" at bounding box center [971, 361] width 165 height 25
click at [1039, 399] on button "button" at bounding box center [1037, 394] width 33 height 25
click at [972, 478] on link "Skip Call" at bounding box center [971, 475] width 165 height 25
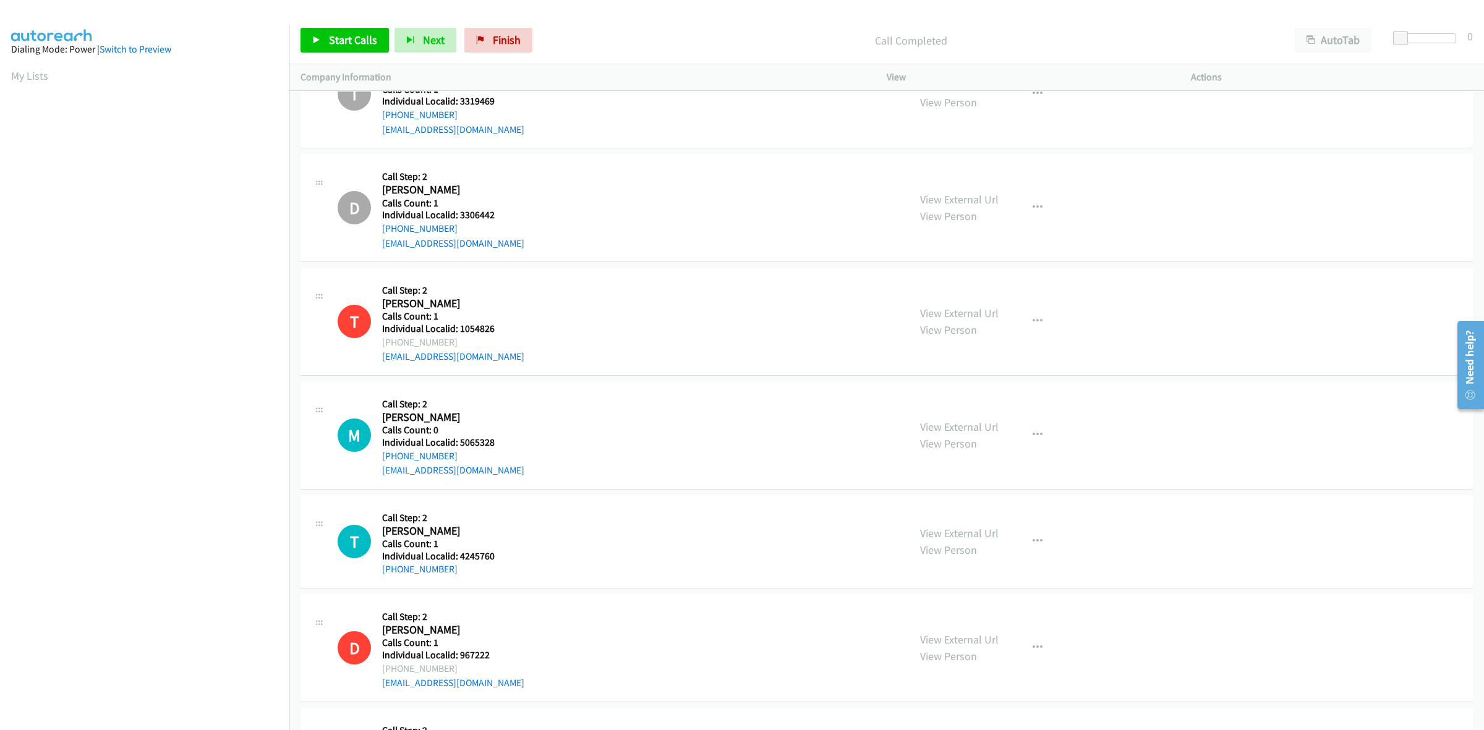
scroll to position [4871, 0]
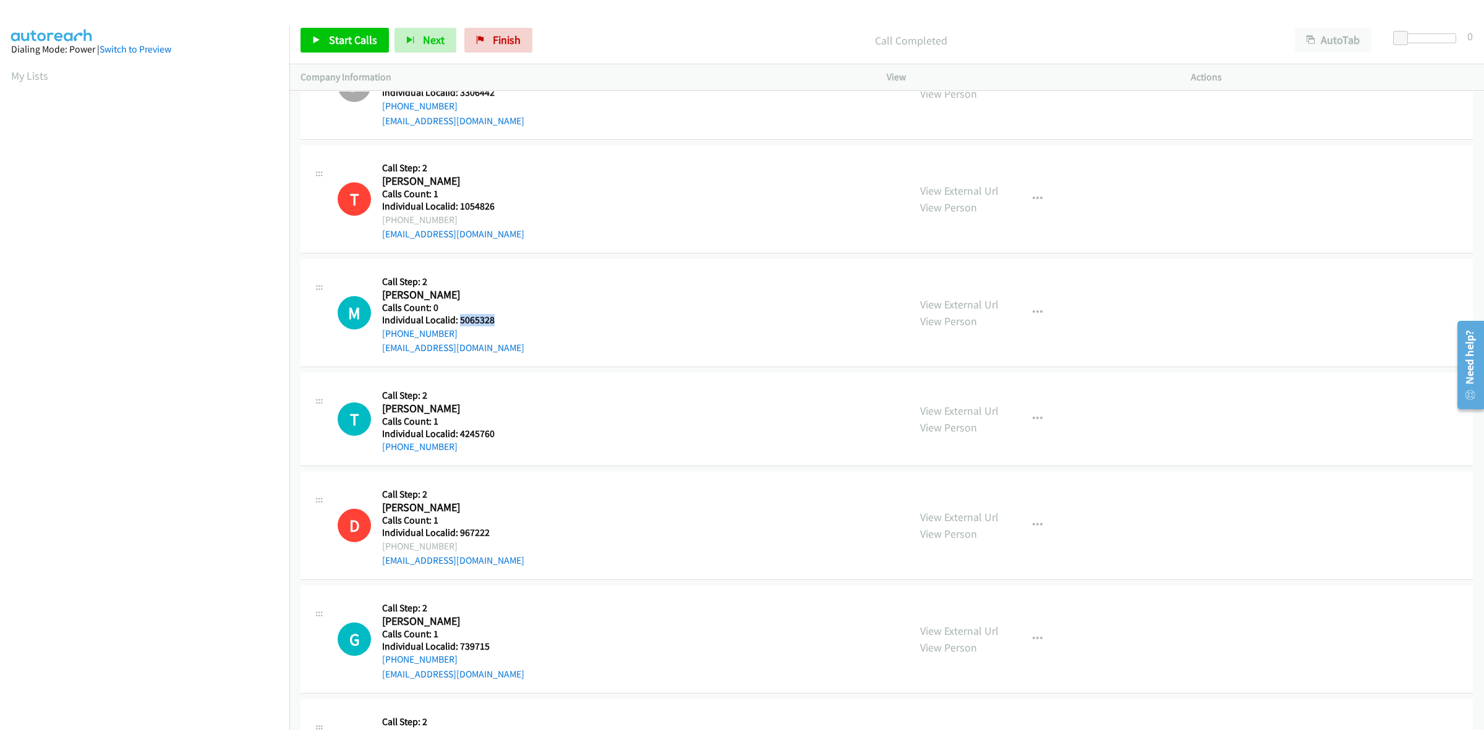
drag, startPoint x: 495, startPoint y: 323, endPoint x: 459, endPoint y: 328, distance: 36.8
click at [459, 328] on div "M Callback Scheduled Call Step: 2 Michael Hamilton America/New_York Calls Count…" at bounding box center [618, 312] width 560 height 85
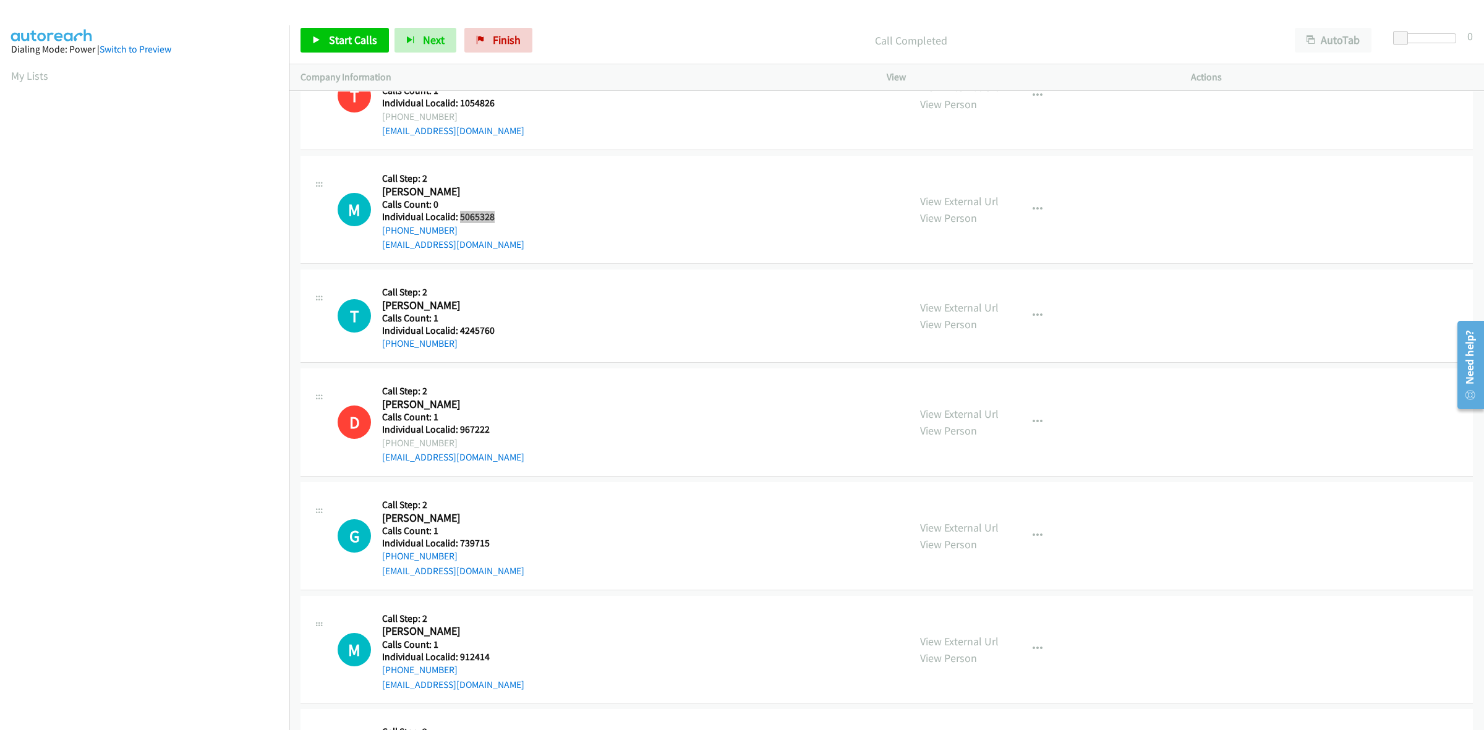
scroll to position [5006, 0]
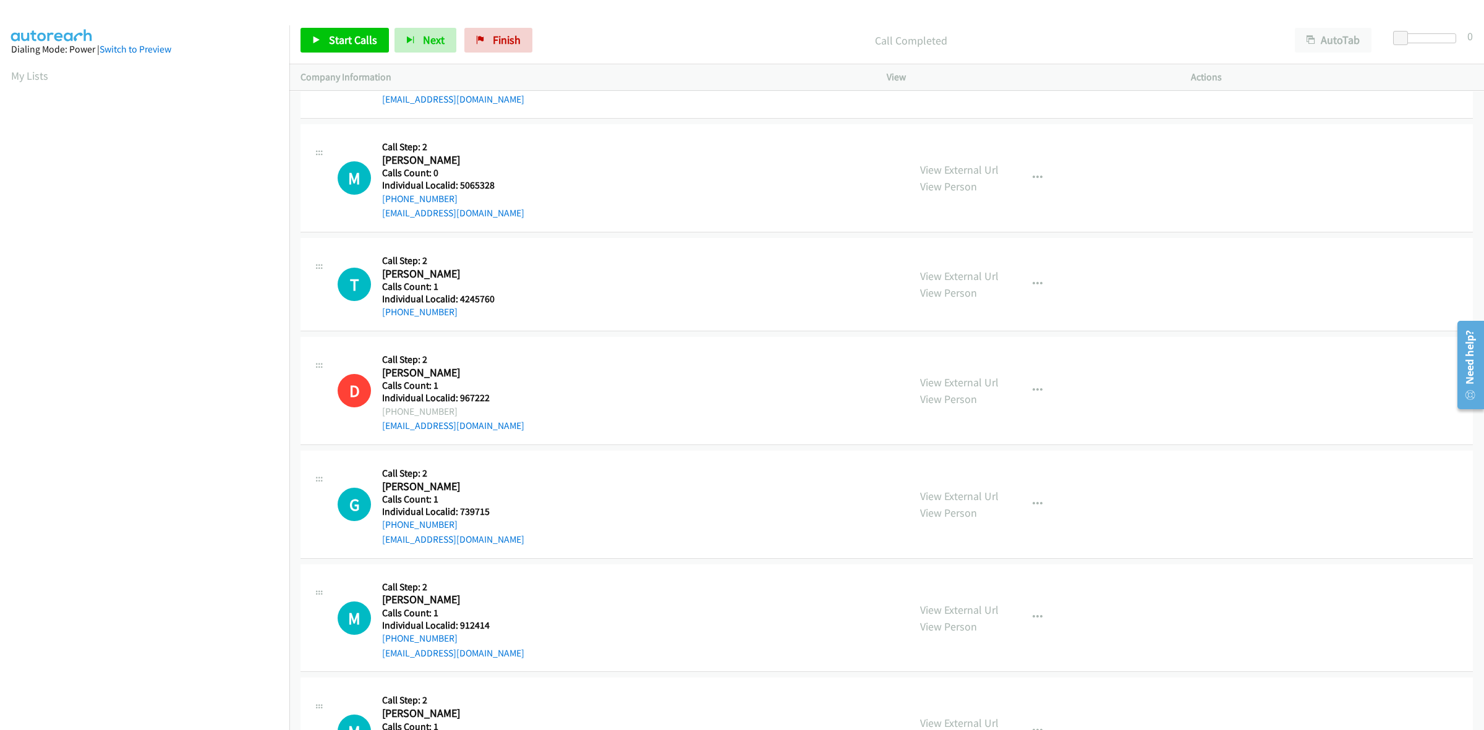
click at [518, 156] on div "M Callback Scheduled Call Step: 2 Michael Hamilton America/New_York Calls Count…" at bounding box center [618, 177] width 560 height 85
drag, startPoint x: 459, startPoint y: 203, endPoint x: 374, endPoint y: 205, distance: 84.8
click at [374, 205] on div "M Callback Scheduled Call Step: 2 Michael Hamilton America/New_York Calls Count…" at bounding box center [618, 177] width 560 height 85
drag, startPoint x: 500, startPoint y: 189, endPoint x: 460, endPoint y: 191, distance: 40.2
click at [460, 191] on div "M Callback Scheduled Call Step: 2 Michael Hamilton America/New_York Calls Count…" at bounding box center [618, 177] width 560 height 85
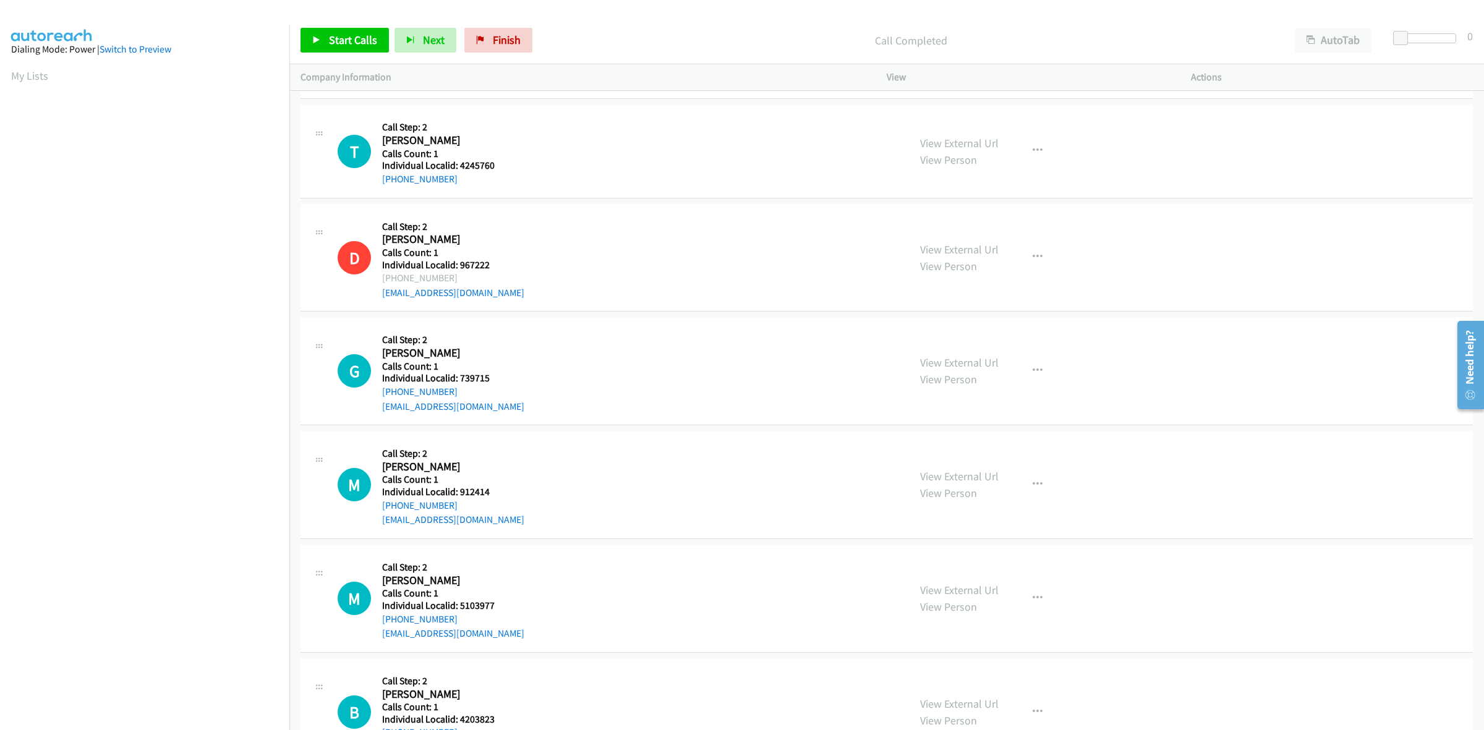
scroll to position [5160, 0]
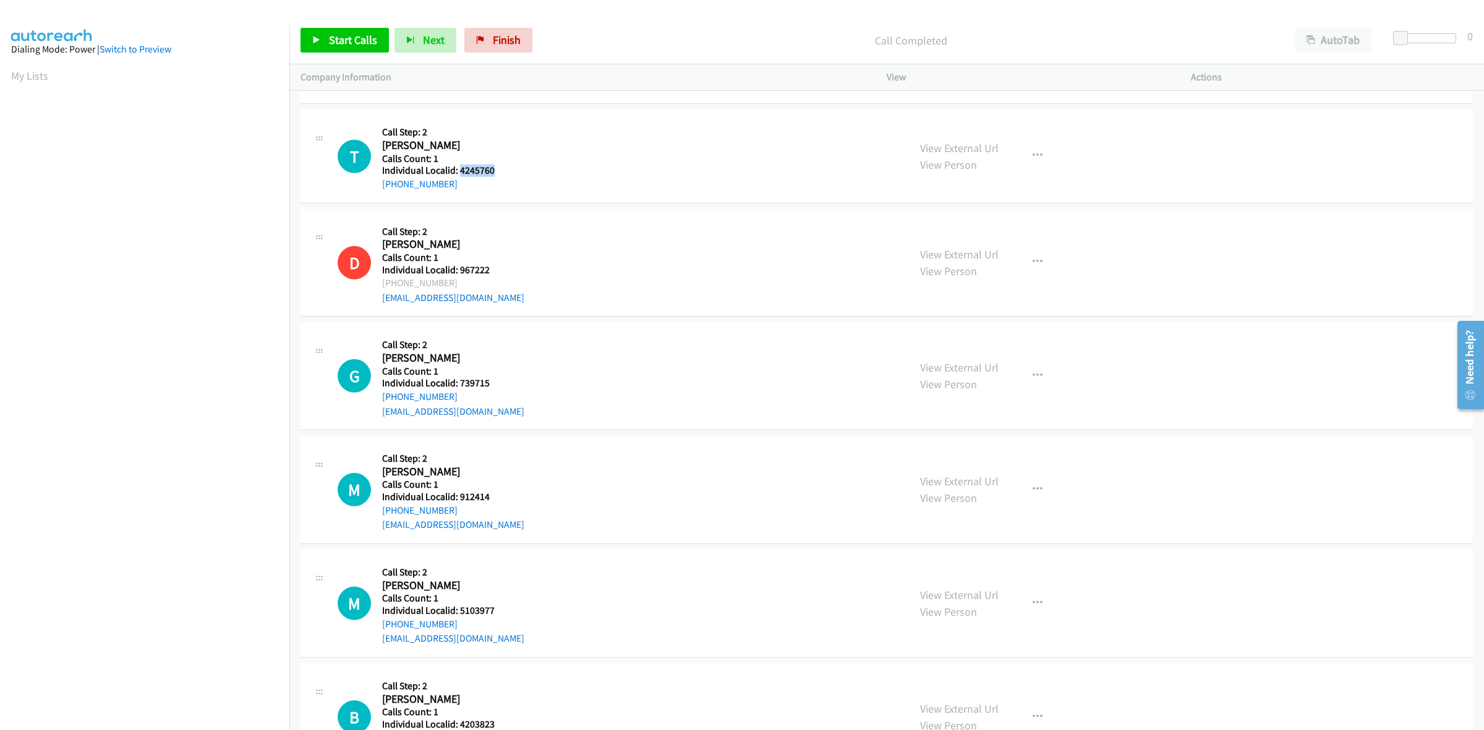
drag, startPoint x: 501, startPoint y: 175, endPoint x: 458, endPoint y: 177, distance: 43.3
click at [458, 177] on div "T Callback Scheduled Call Step: 2 Trey Robles America/Los_Angeles Calls Count: …" at bounding box center [618, 156] width 560 height 71
drag, startPoint x: 1029, startPoint y: 158, endPoint x: 1027, endPoint y: 175, distance: 17.4
click at [1033, 158] on icon "button" at bounding box center [1038, 156] width 10 height 10
click at [987, 239] on link "Skip Call" at bounding box center [971, 237] width 165 height 25
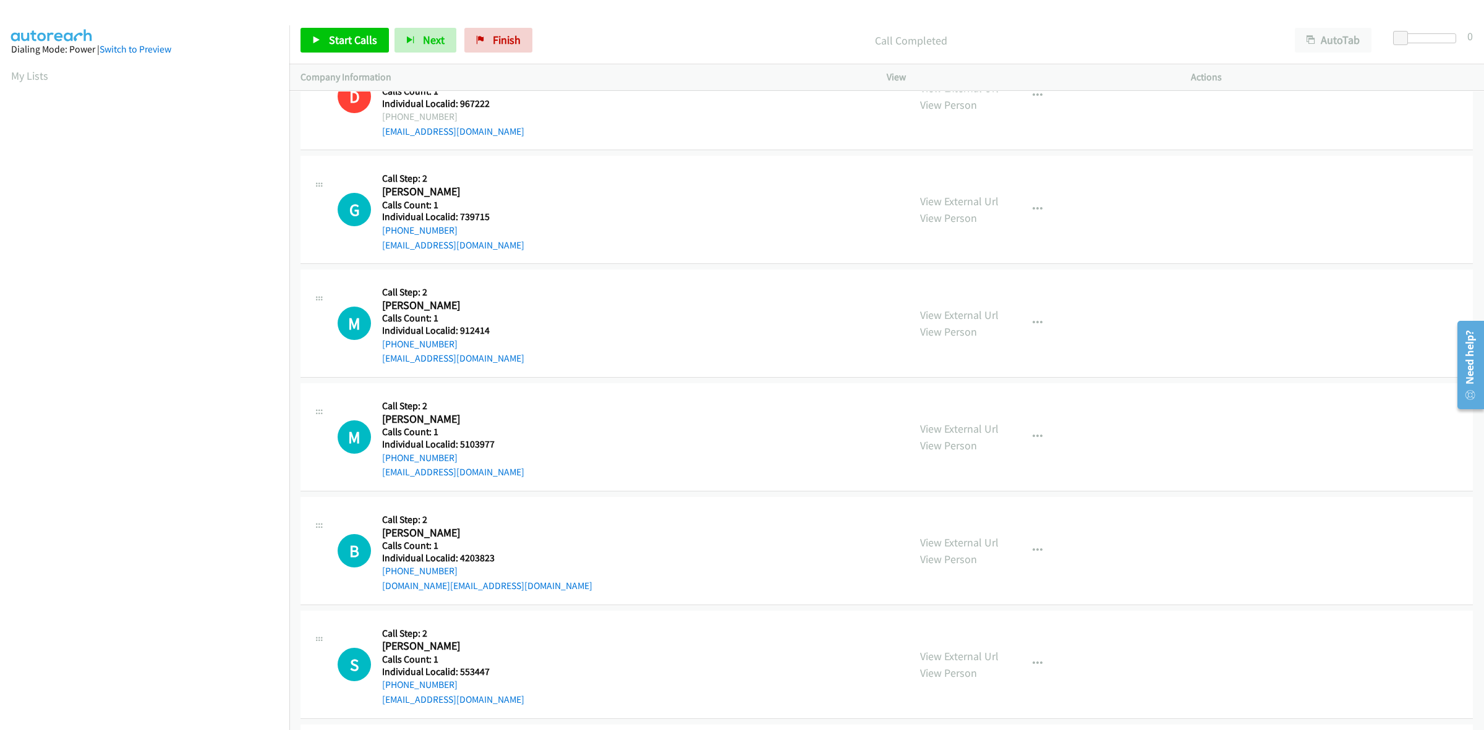
scroll to position [5354, 0]
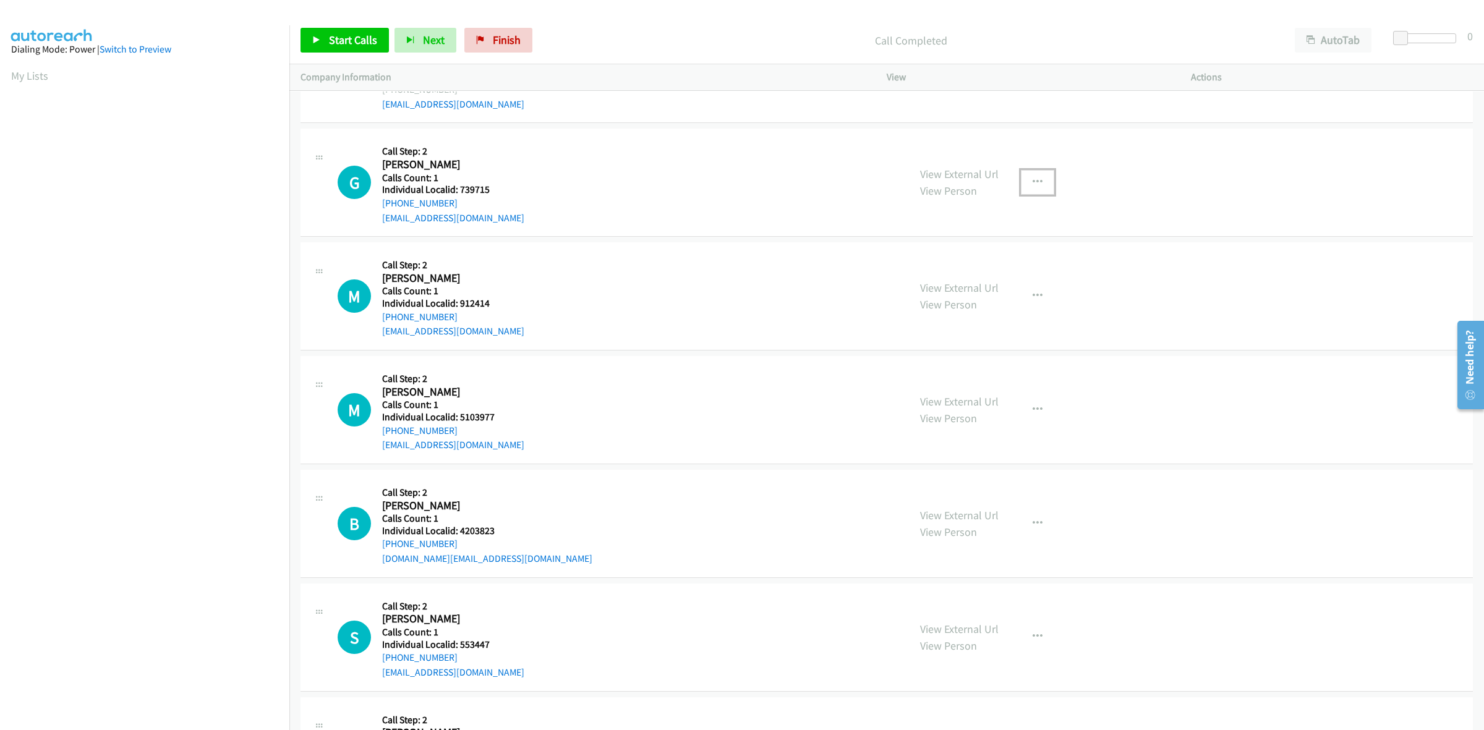
click at [1043, 186] on button "button" at bounding box center [1037, 182] width 33 height 25
click at [979, 269] on link "Skip Call" at bounding box center [971, 263] width 165 height 25
click at [1024, 303] on button "button" at bounding box center [1037, 296] width 33 height 25
click at [996, 387] on link "Skip Call" at bounding box center [971, 377] width 165 height 25
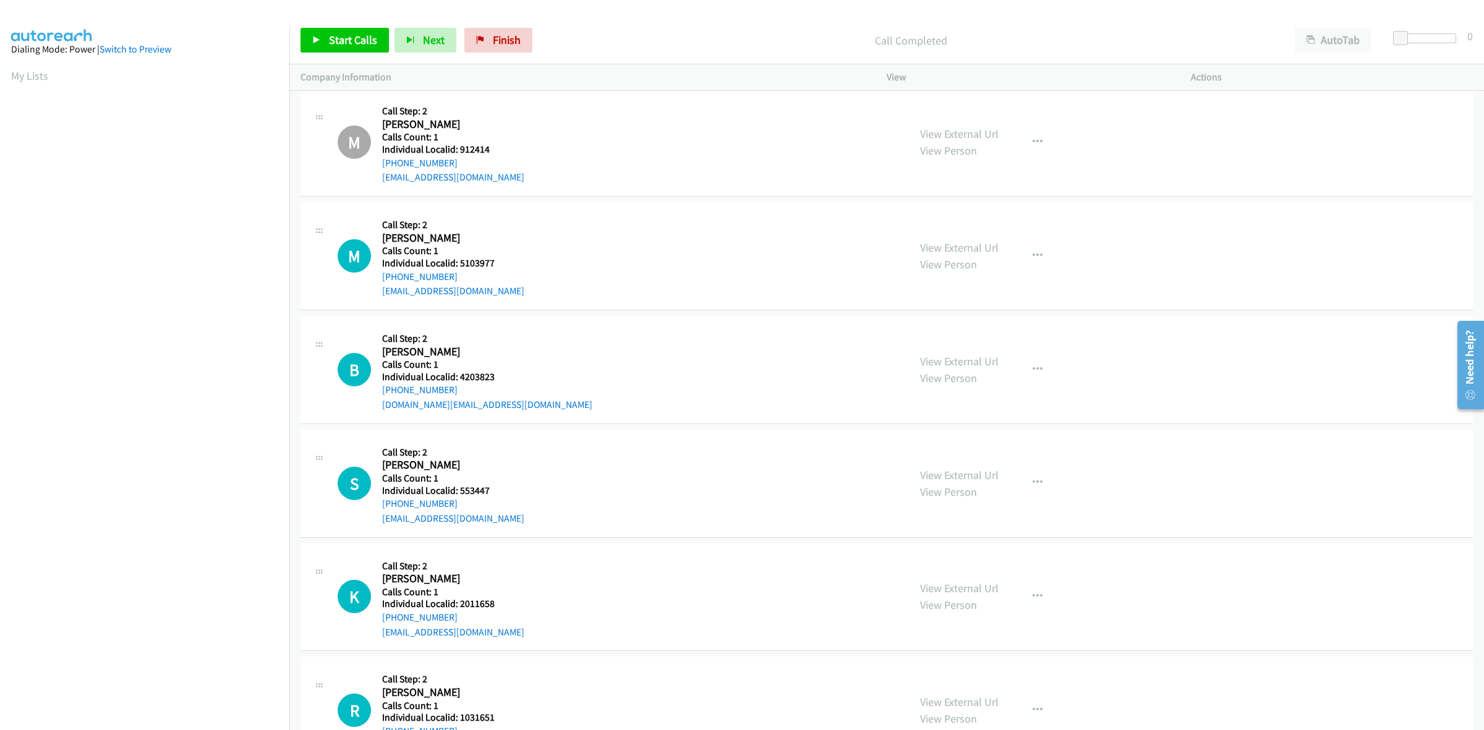
scroll to position [5528, 0]
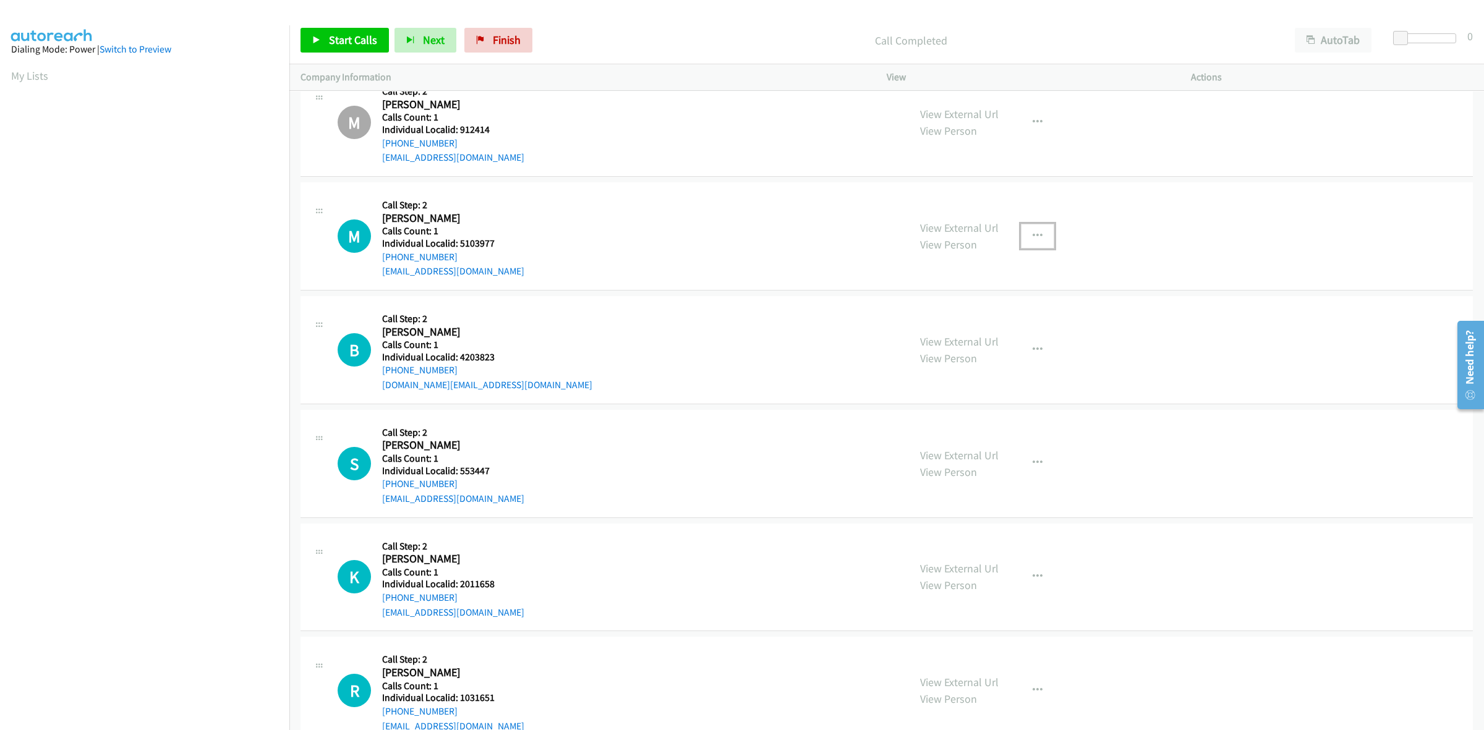
click at [1022, 239] on button "button" at bounding box center [1037, 236] width 33 height 25
click at [996, 323] on link "Skip Call" at bounding box center [971, 317] width 165 height 25
click at [1027, 347] on button "button" at bounding box center [1037, 350] width 33 height 25
click at [988, 443] on link "Skip Call" at bounding box center [971, 430] width 165 height 25
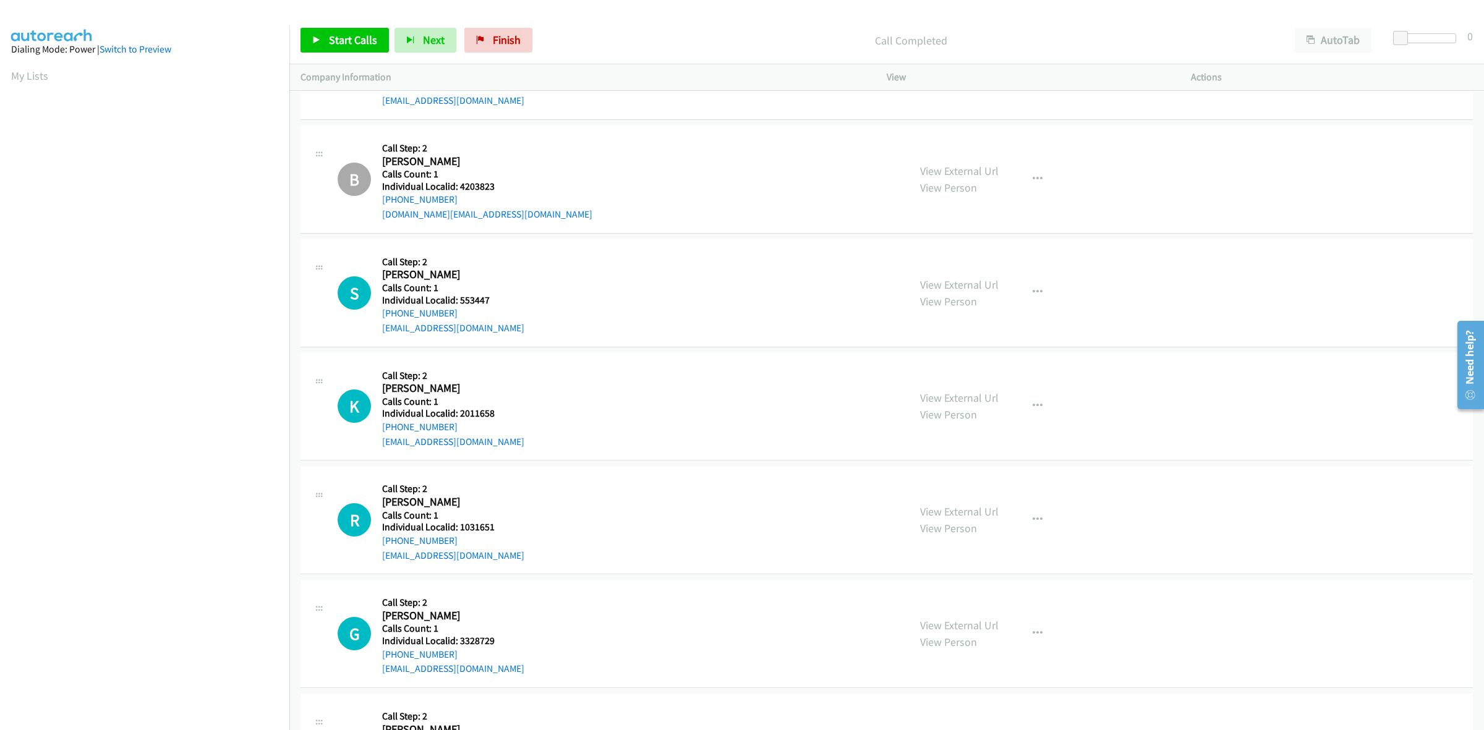
scroll to position [5760, 0]
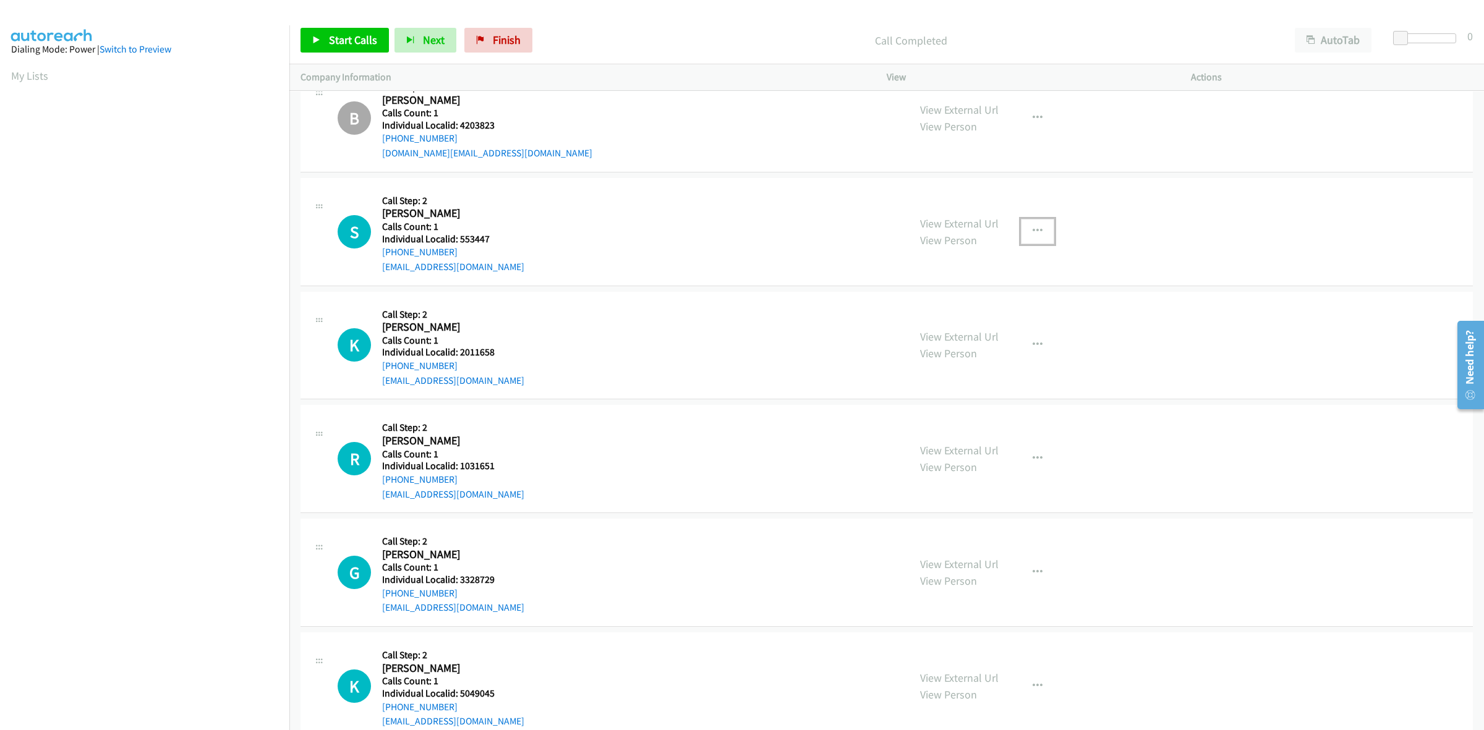
click at [1021, 236] on button "button" at bounding box center [1037, 231] width 33 height 25
click at [991, 317] on link "Skip Call" at bounding box center [971, 312] width 165 height 25
drag, startPoint x: 1024, startPoint y: 341, endPoint x: 1035, endPoint y: 387, distance: 47.0
click at [1024, 341] on button "button" at bounding box center [1037, 345] width 33 height 25
click at [1000, 427] on link "Skip Call" at bounding box center [971, 426] width 165 height 25
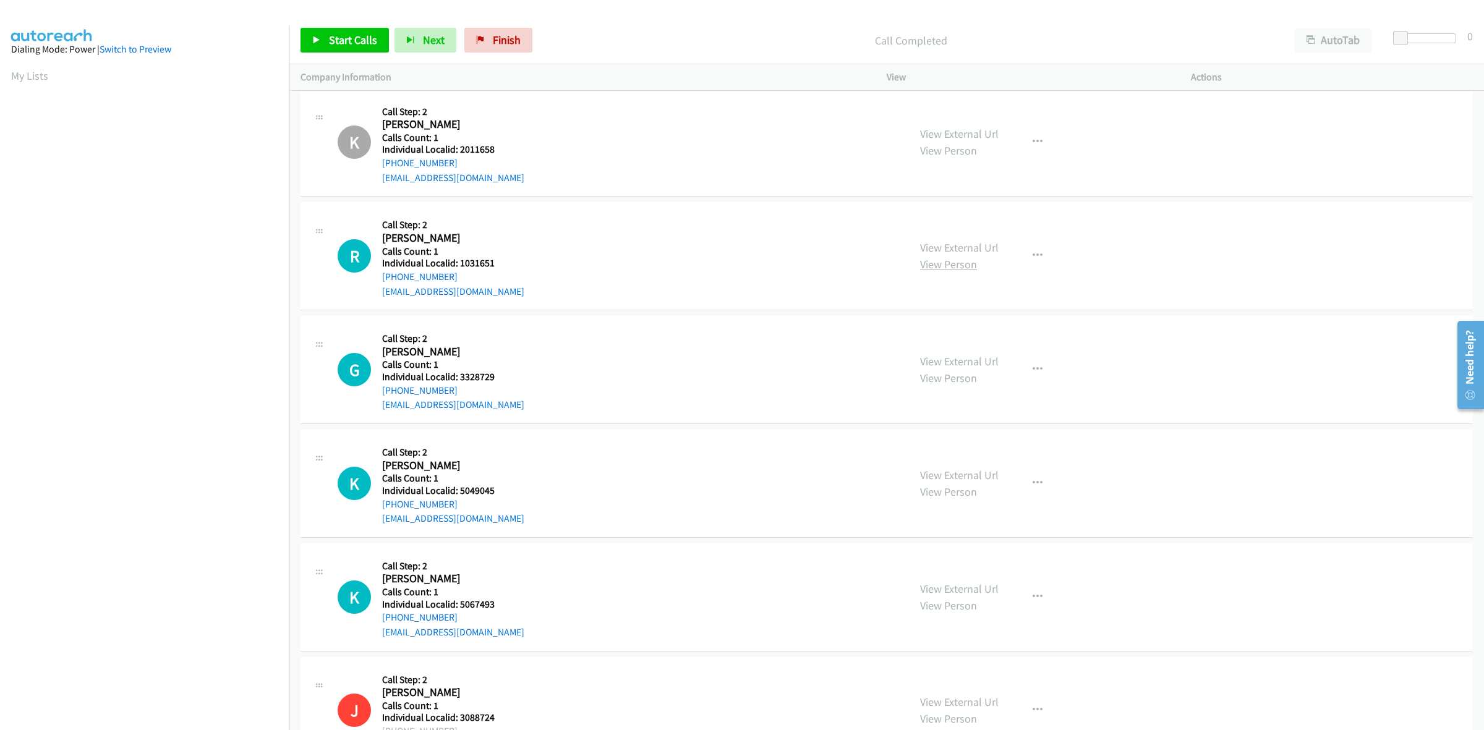
scroll to position [5973, 0]
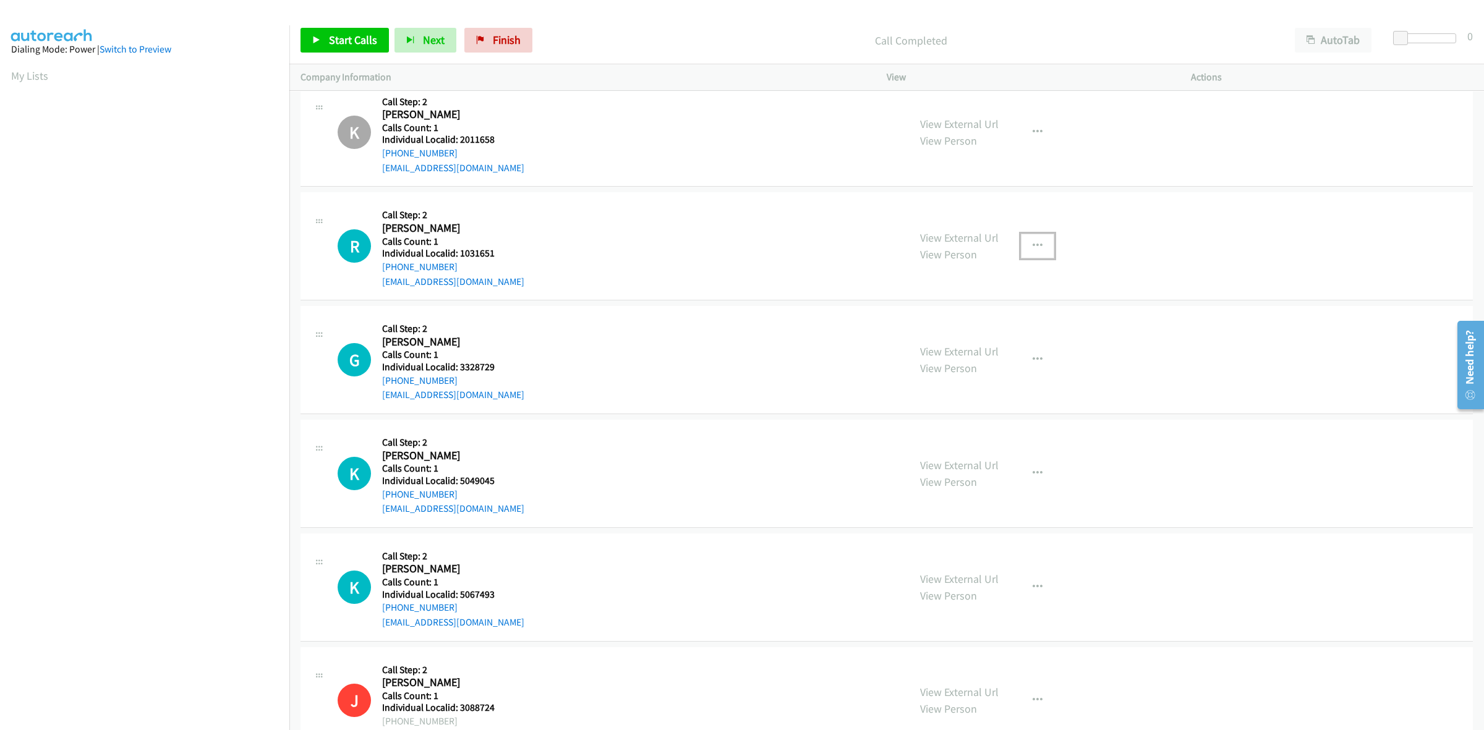
click at [1033, 249] on icon "button" at bounding box center [1038, 246] width 10 height 10
click at [1005, 326] on link "Skip Call" at bounding box center [971, 327] width 165 height 25
click at [1037, 379] on div "View External Url View Person View External Url Email Schedule/Manage Callback …" at bounding box center [1066, 359] width 315 height 85
click at [1033, 362] on icon "button" at bounding box center [1038, 360] width 10 height 10
click at [996, 448] on link "Skip Call" at bounding box center [971, 441] width 165 height 25
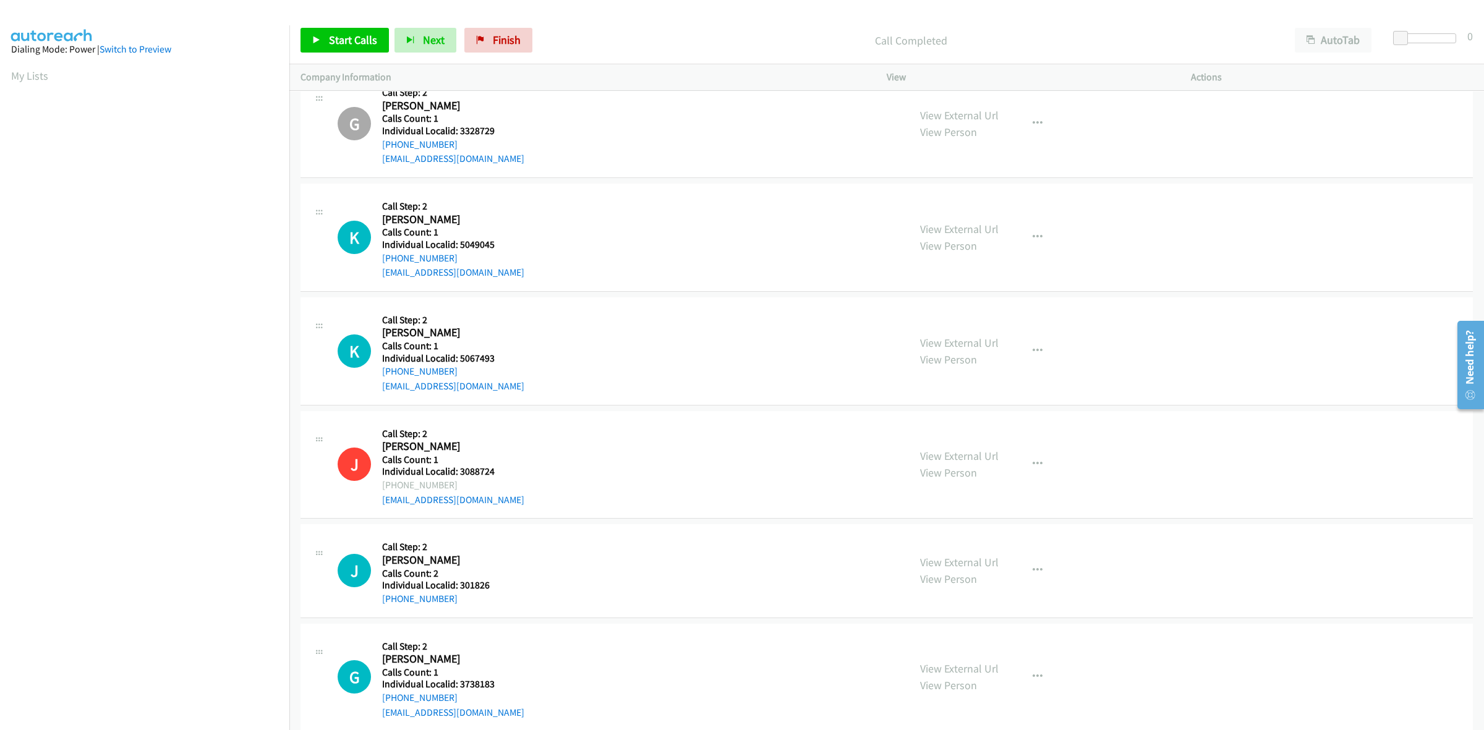
scroll to position [6243, 0]
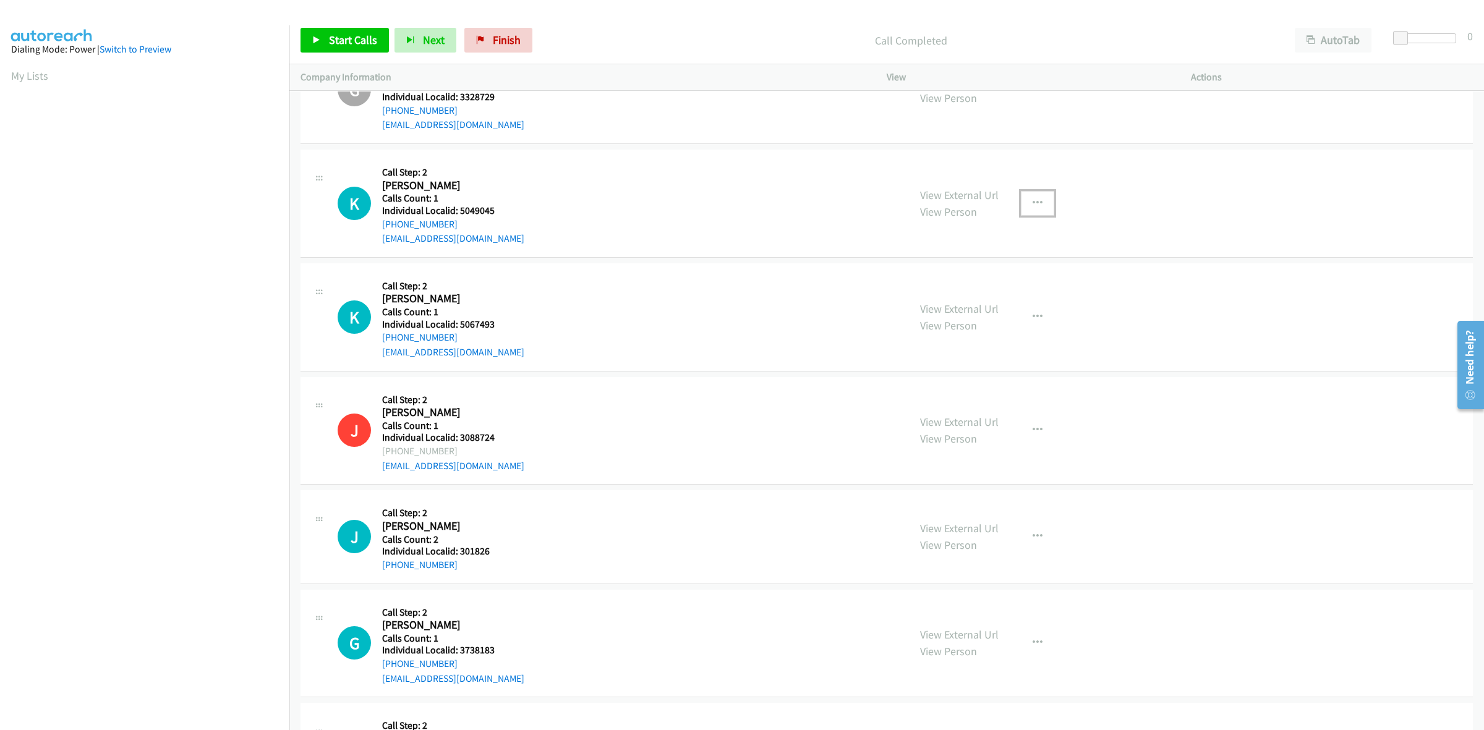
click at [1040, 206] on button "button" at bounding box center [1037, 203] width 33 height 25
click at [980, 294] on link "Skip Call" at bounding box center [971, 284] width 165 height 25
click at [1040, 320] on button "button" at bounding box center [1037, 317] width 33 height 25
click at [968, 402] on link "Skip Call" at bounding box center [971, 397] width 165 height 25
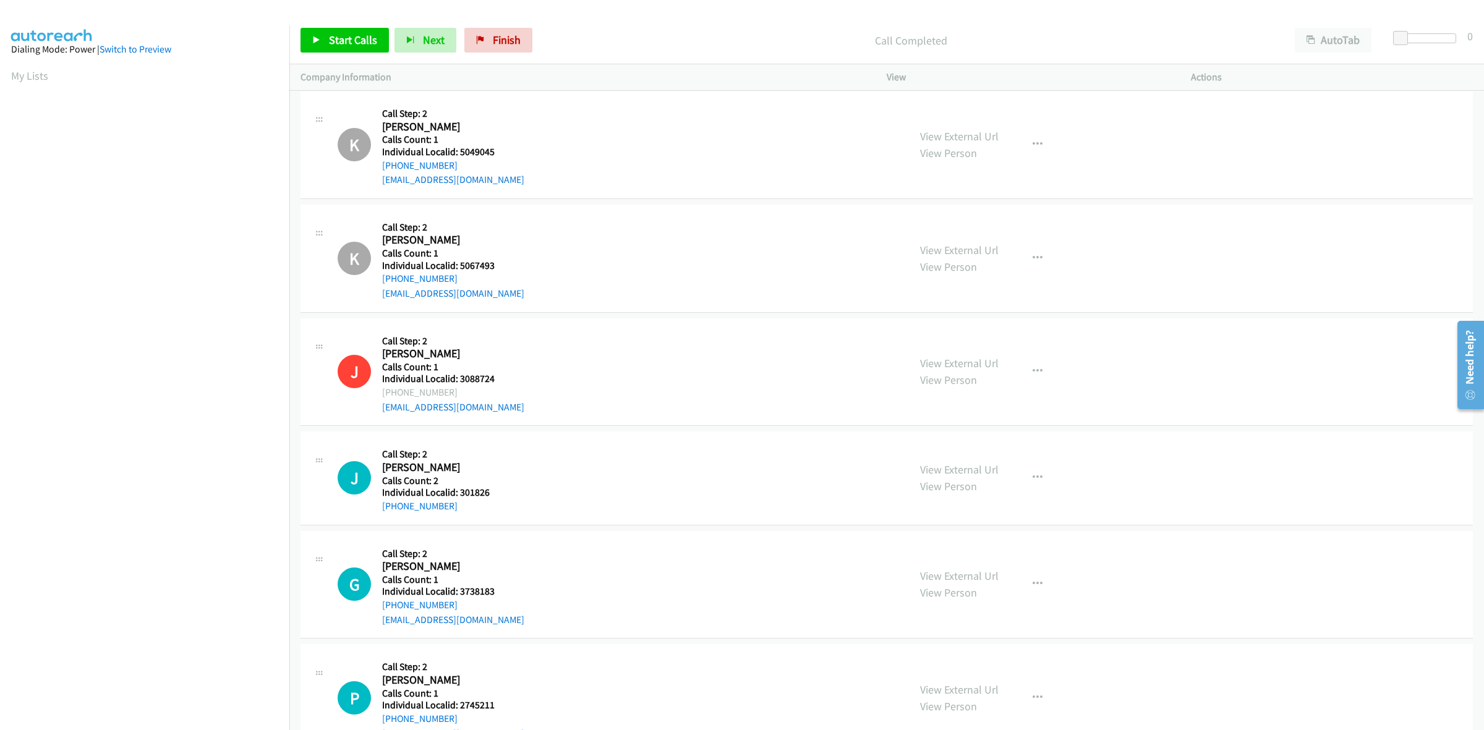
scroll to position [6495, 0]
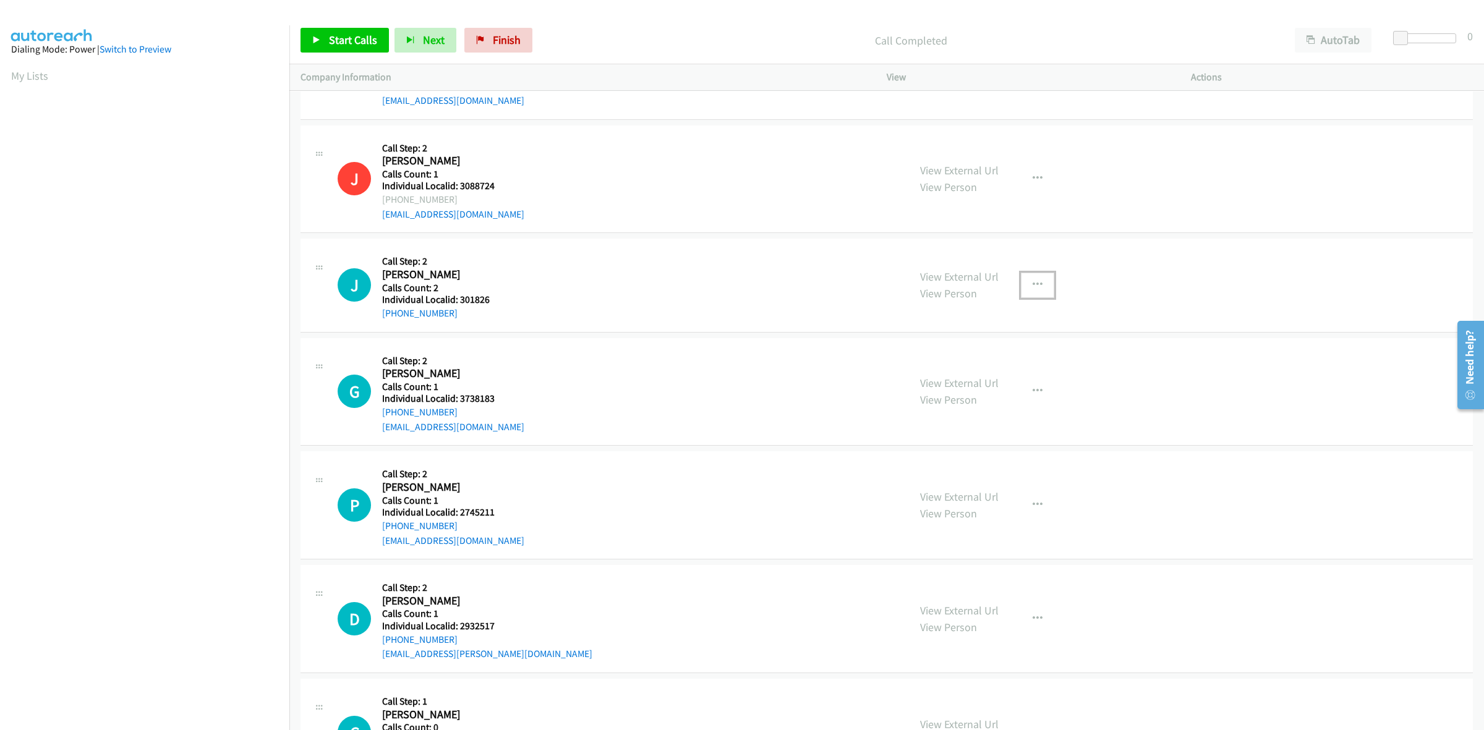
click at [1037, 298] on button "button" at bounding box center [1037, 285] width 33 height 25
click at [970, 366] on link "Skip Call" at bounding box center [971, 366] width 165 height 25
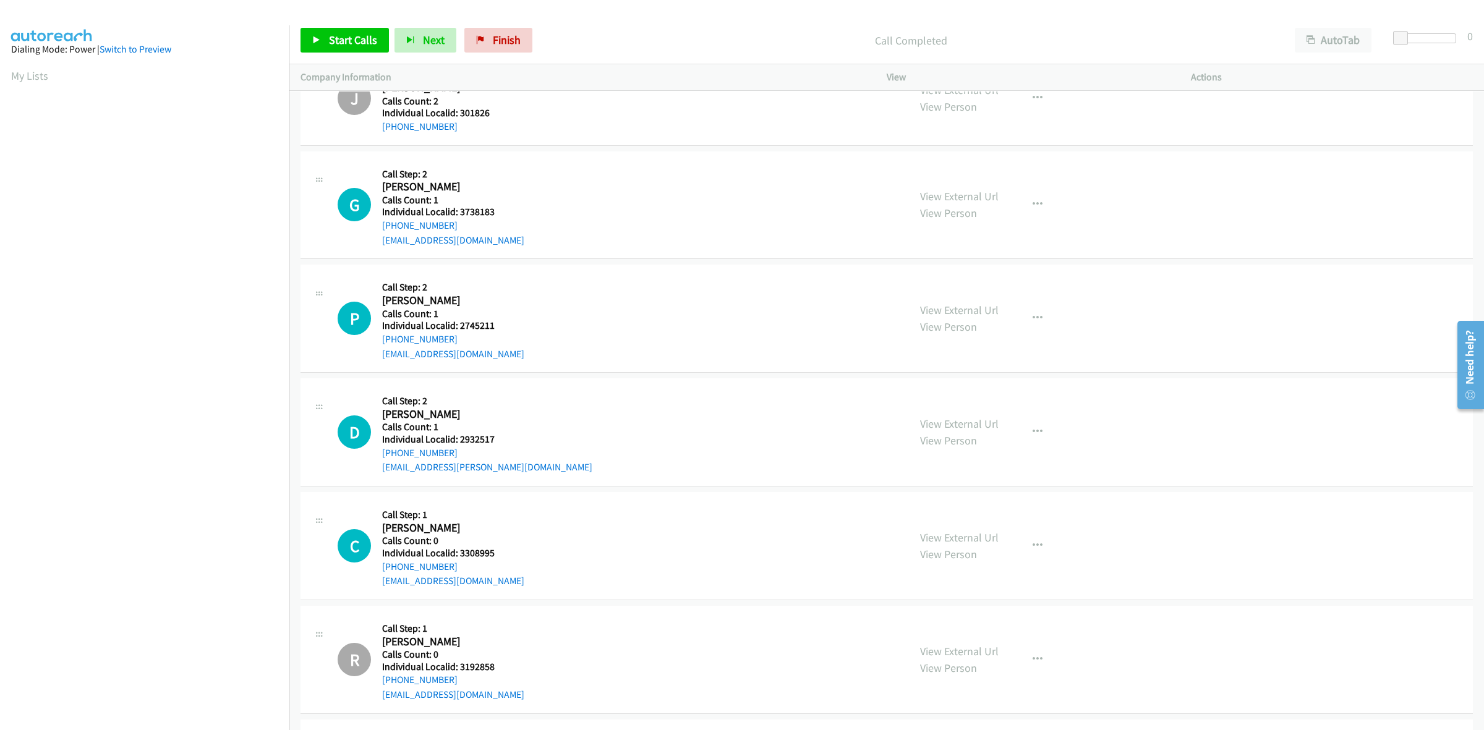
scroll to position [6688, 0]
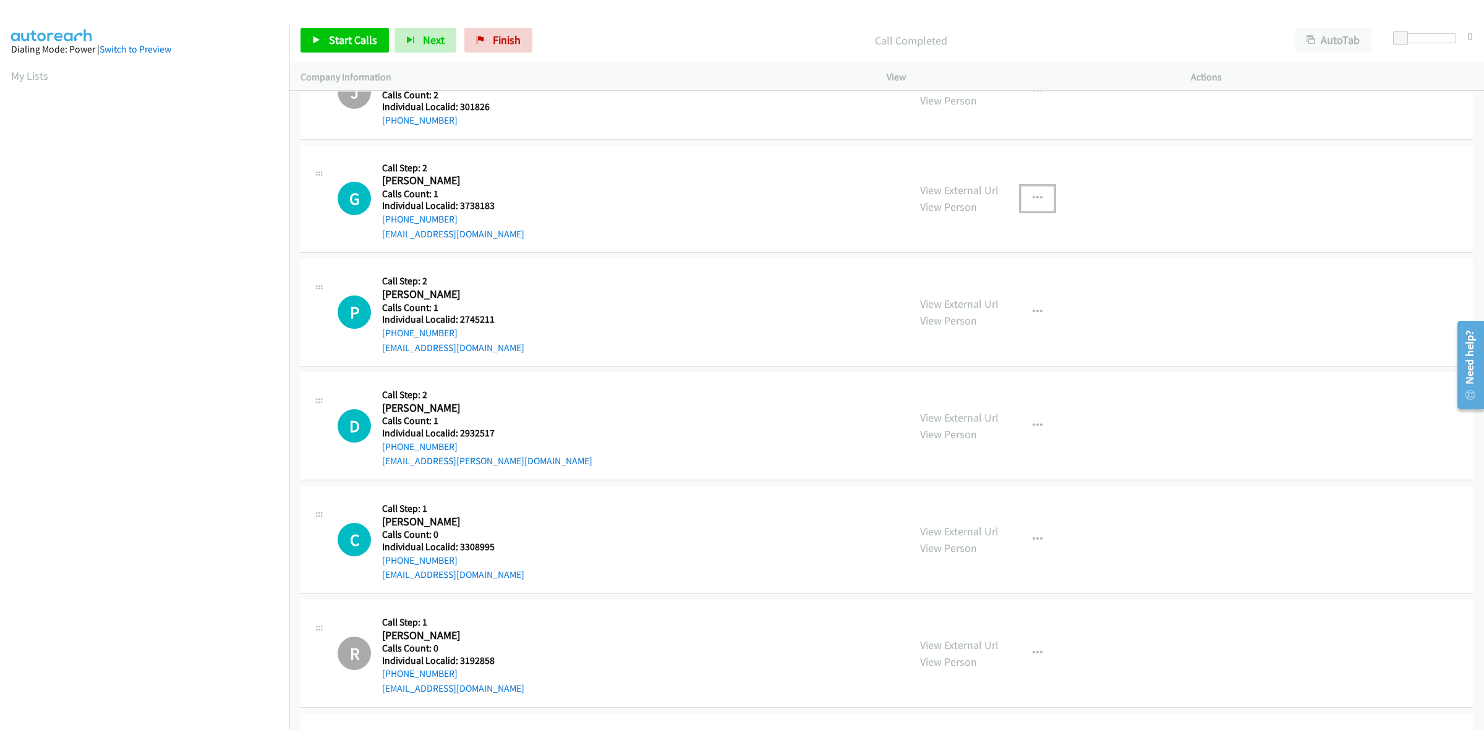
click at [1025, 204] on button "button" at bounding box center [1037, 198] width 33 height 25
click at [997, 281] on link "Skip Call" at bounding box center [971, 279] width 165 height 25
click at [1037, 315] on button "button" at bounding box center [1037, 312] width 33 height 25
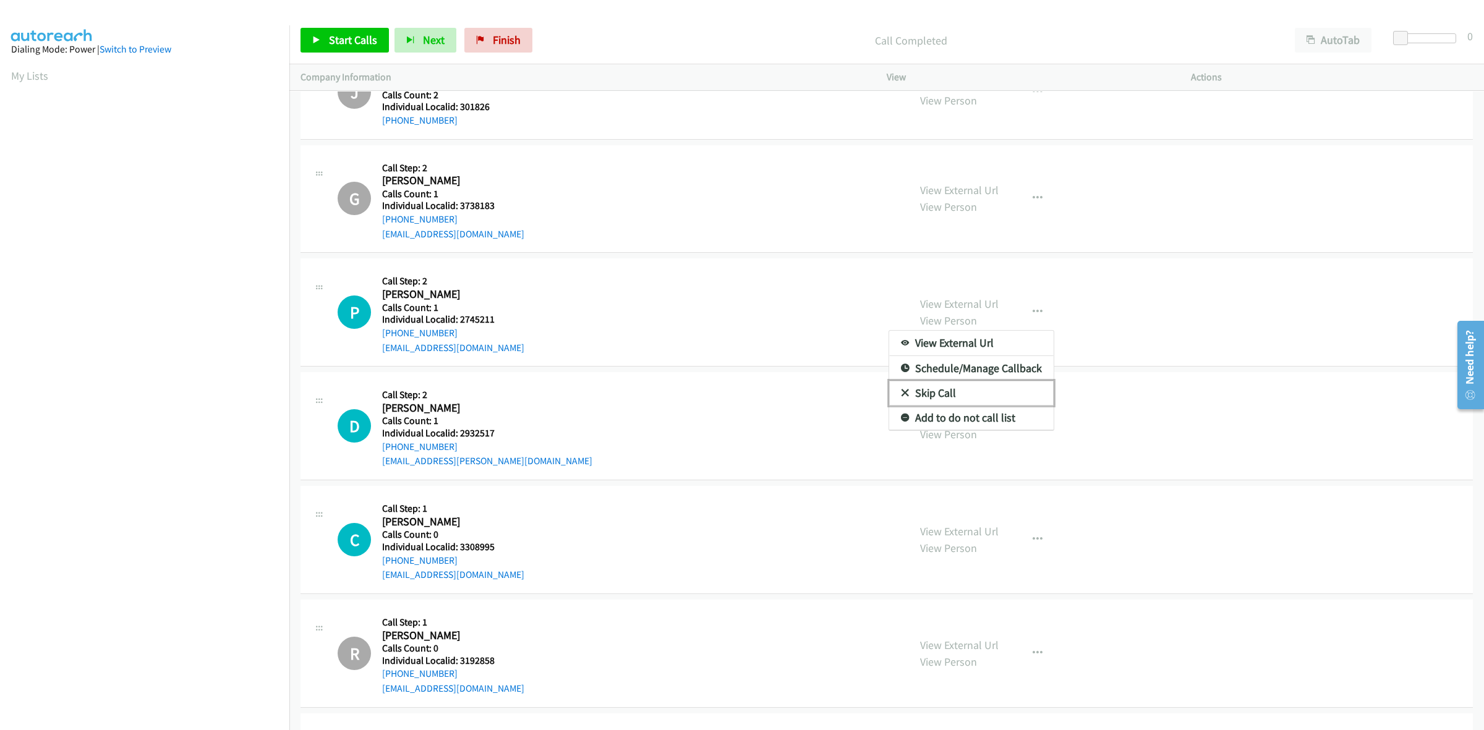
click at [974, 396] on link "Skip Call" at bounding box center [971, 393] width 165 height 25
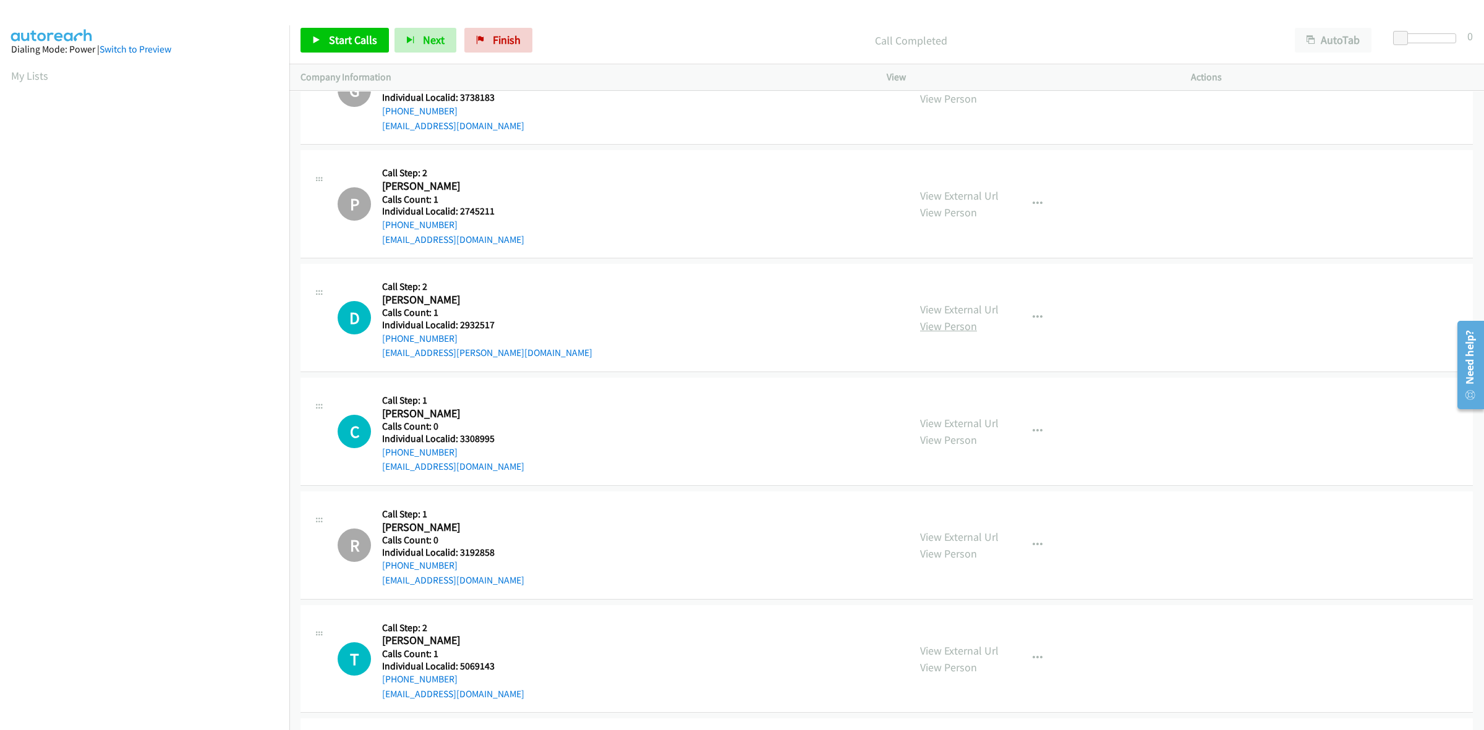
scroll to position [6842, 0]
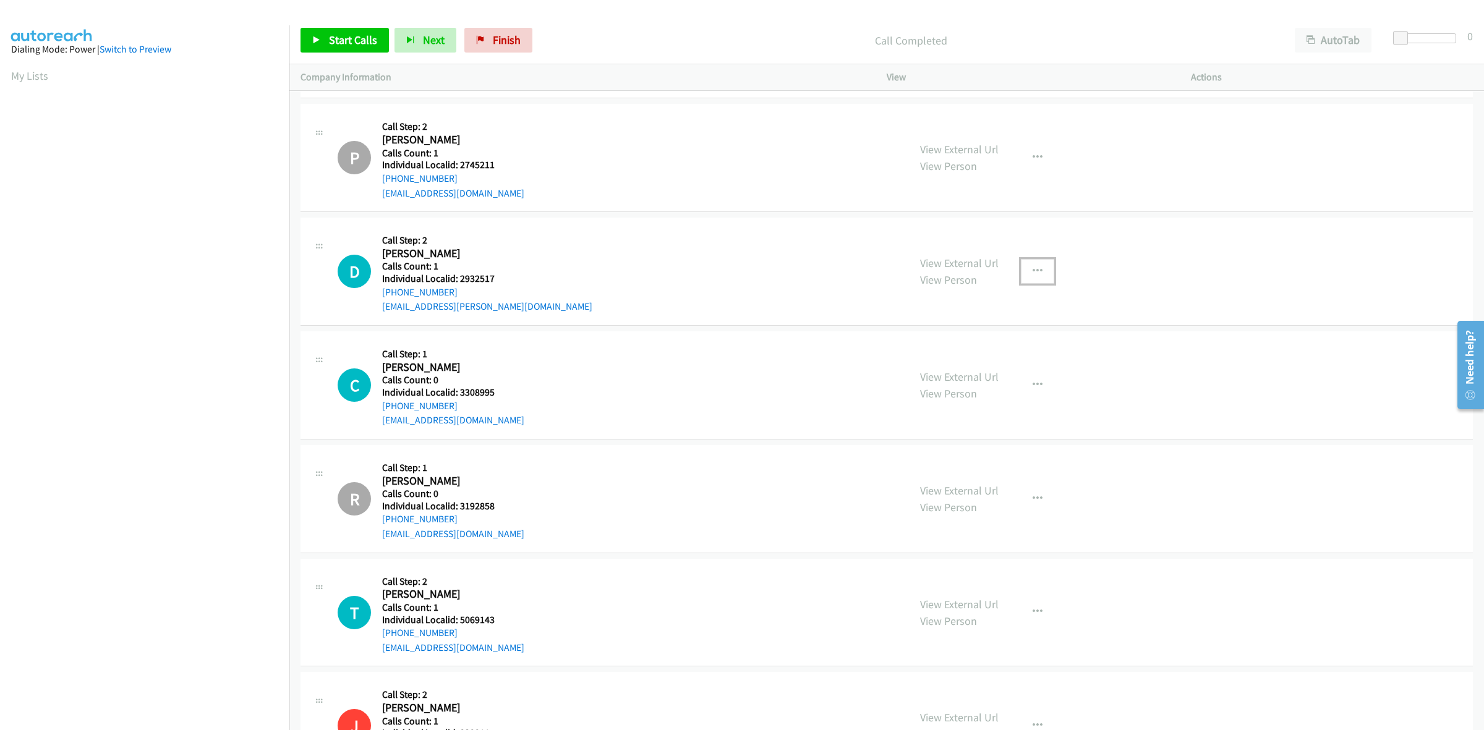
click at [1024, 283] on button "button" at bounding box center [1037, 271] width 33 height 25
click at [965, 360] on link "Skip Call" at bounding box center [971, 352] width 165 height 25
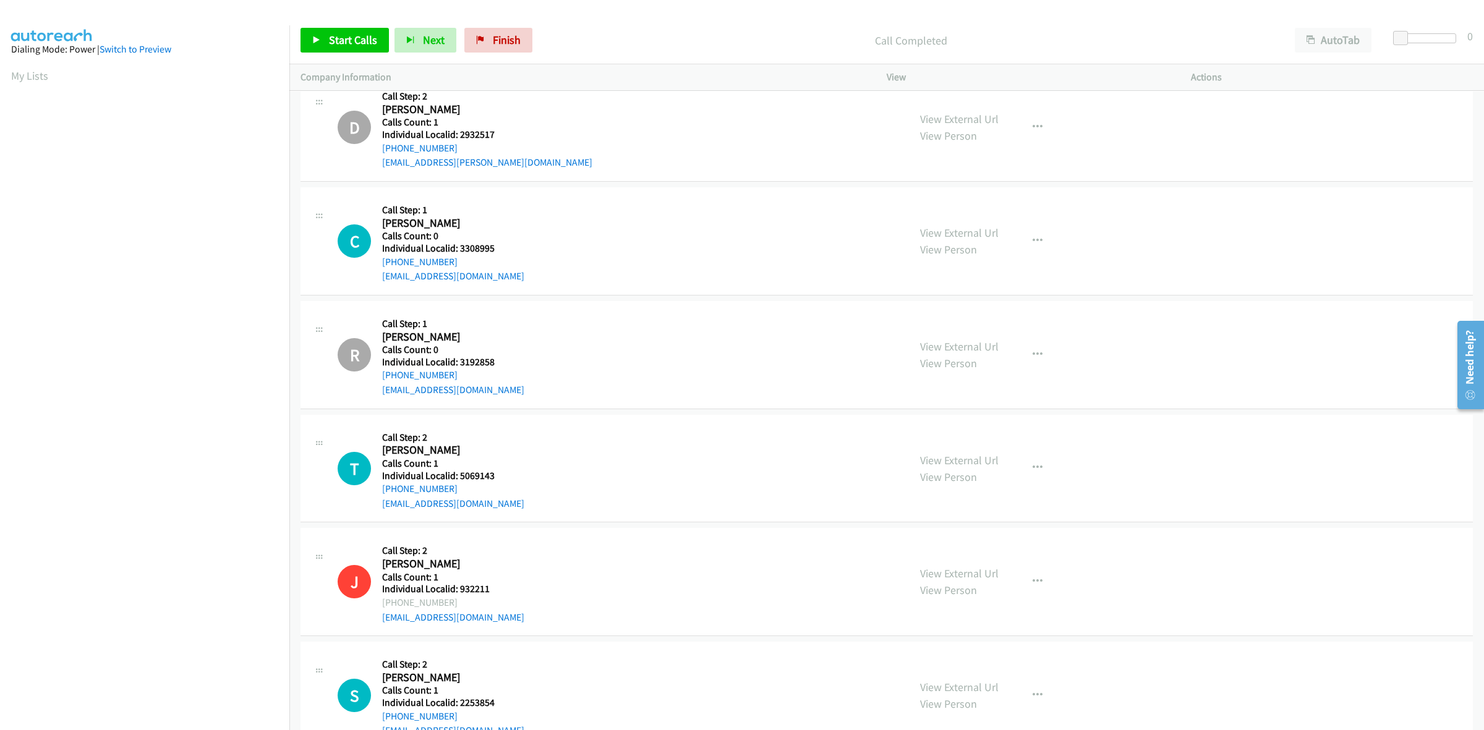
scroll to position [6997, 0]
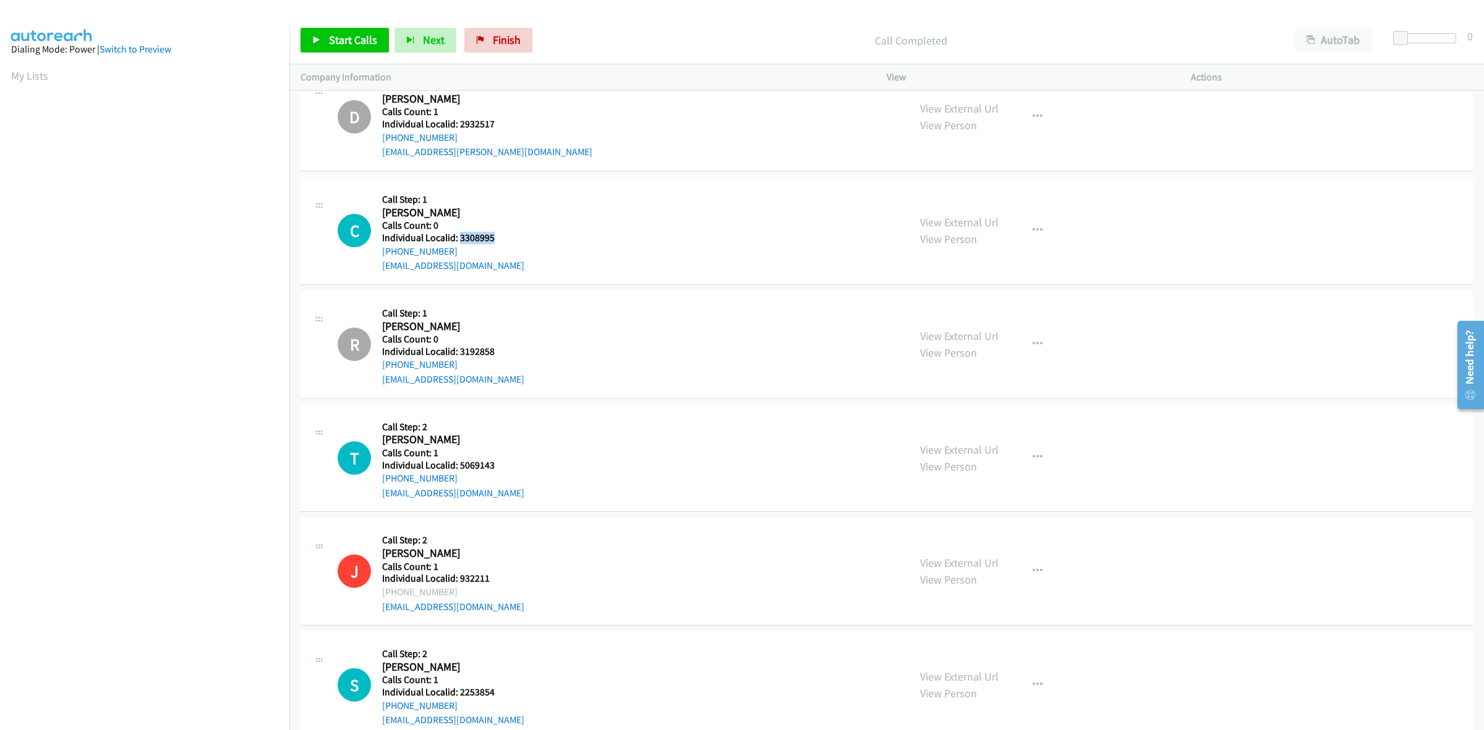
drag, startPoint x: 492, startPoint y: 239, endPoint x: 459, endPoint y: 242, distance: 32.9
click at [459, 242] on div "C Callback Scheduled Call Step: 1 Caesar Paul America/Los_Angeles Calls Count: …" at bounding box center [618, 230] width 560 height 85
drag, startPoint x: 461, startPoint y: 257, endPoint x: 378, endPoint y: 257, distance: 83.5
click at [378, 257] on div "C Callback Scheduled Call Step: 1 Caesar Paul America/Los_Angeles Calls Count: …" at bounding box center [618, 230] width 560 height 85
drag, startPoint x: 495, startPoint y: 239, endPoint x: 461, endPoint y: 243, distance: 34.8
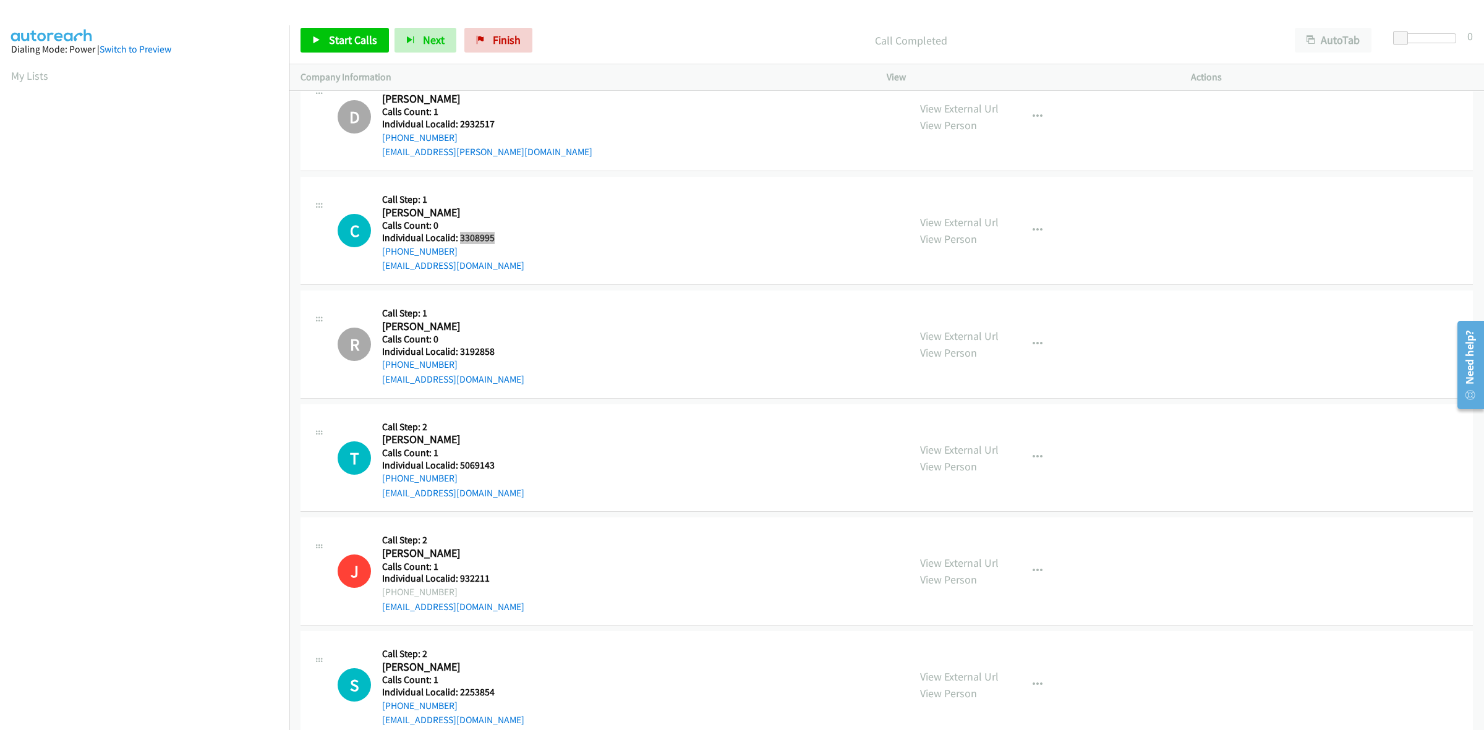
click at [461, 243] on div "C Callback Scheduled Call Step: 1 Caesar Paul America/Los_Angeles Calls Count: …" at bounding box center [618, 230] width 560 height 85
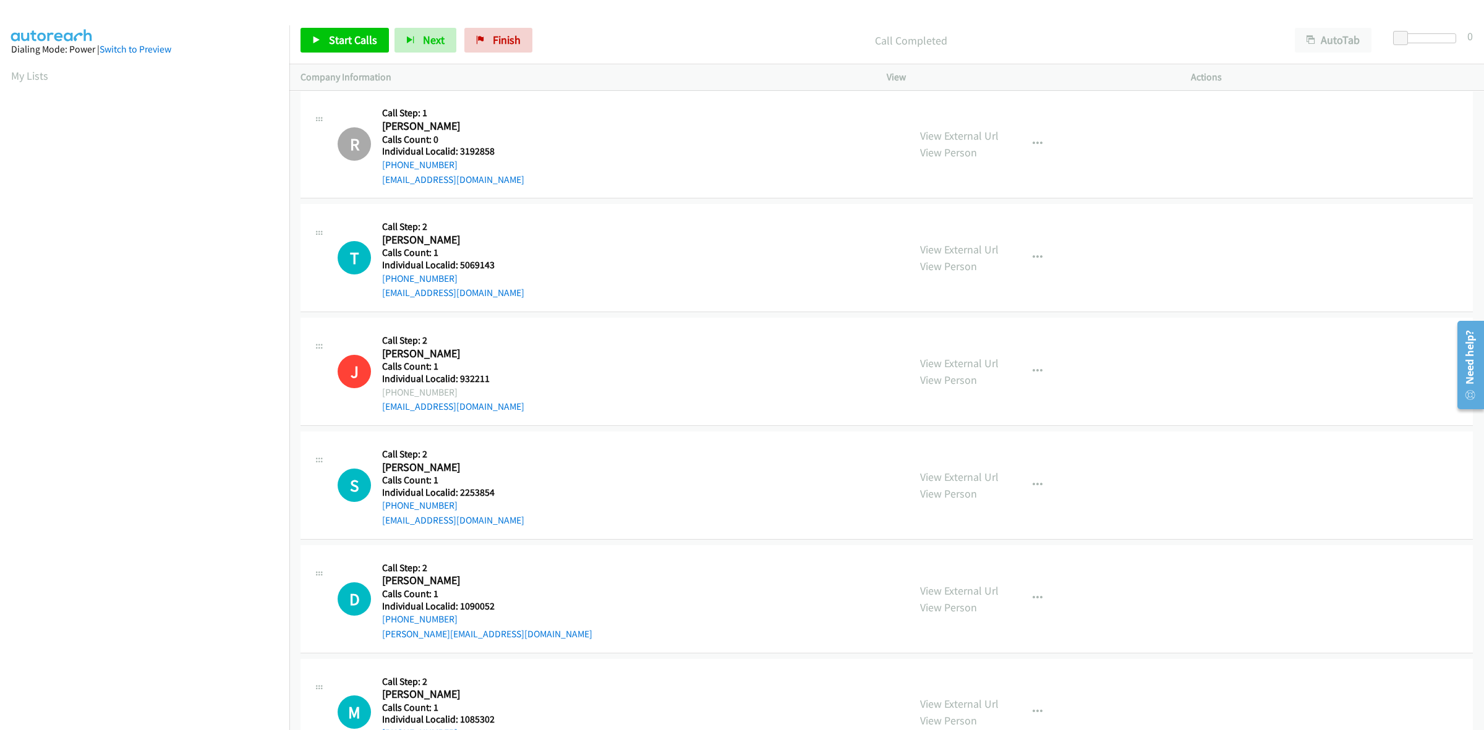
scroll to position [7229, 0]
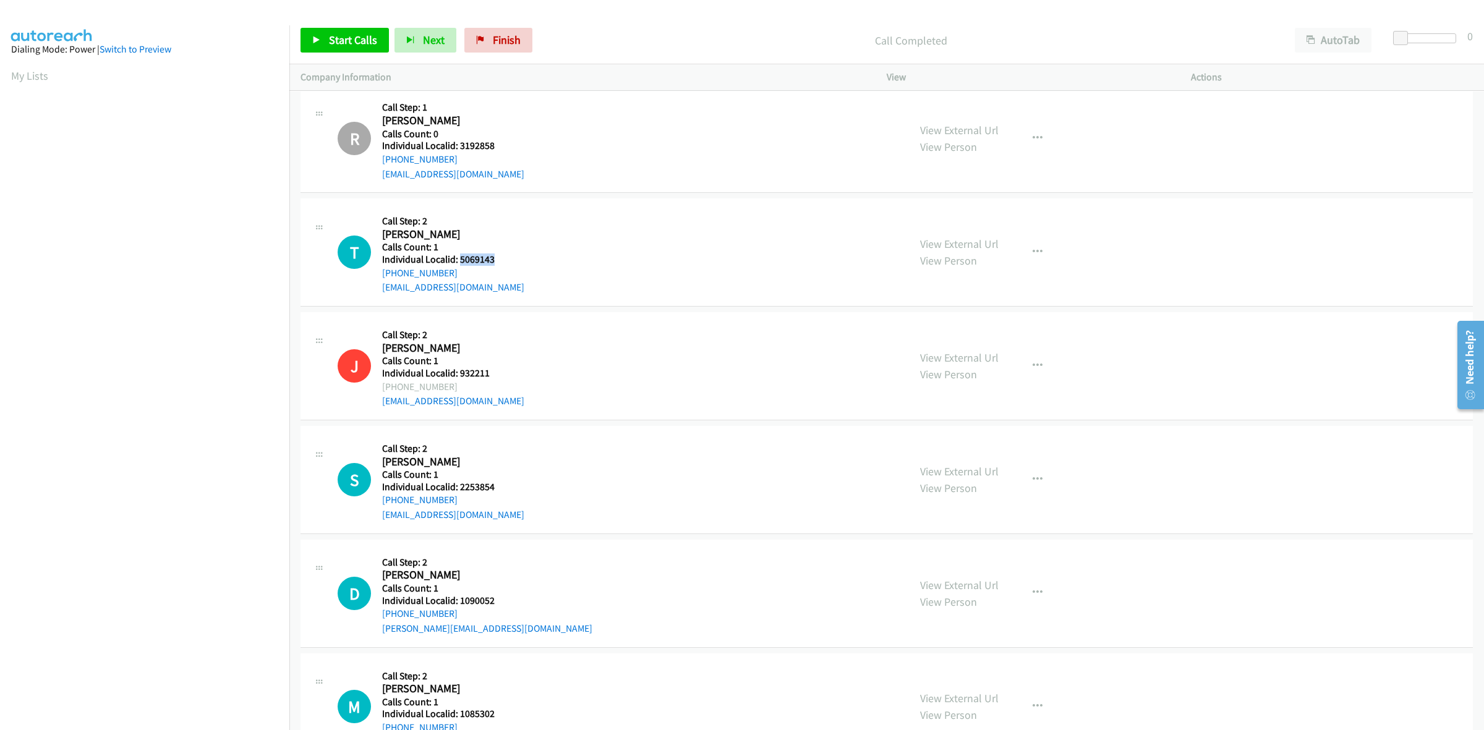
drag, startPoint x: 499, startPoint y: 267, endPoint x: 459, endPoint y: 266, distance: 39.6
click at [459, 266] on div "T Callback Scheduled Call Step: 2 Thomas White America/Los_Angeles Calls Count:…" at bounding box center [618, 252] width 560 height 85
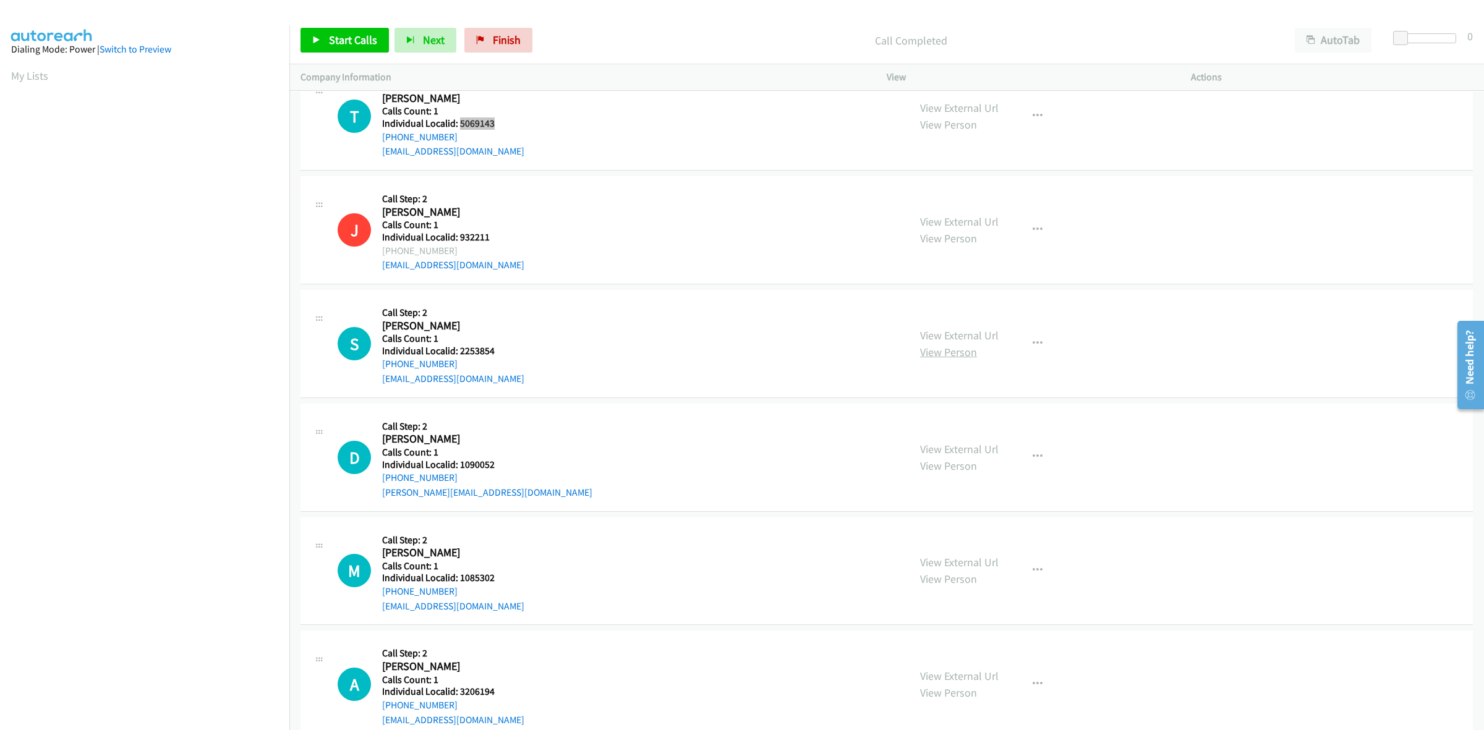
scroll to position [7403, 0]
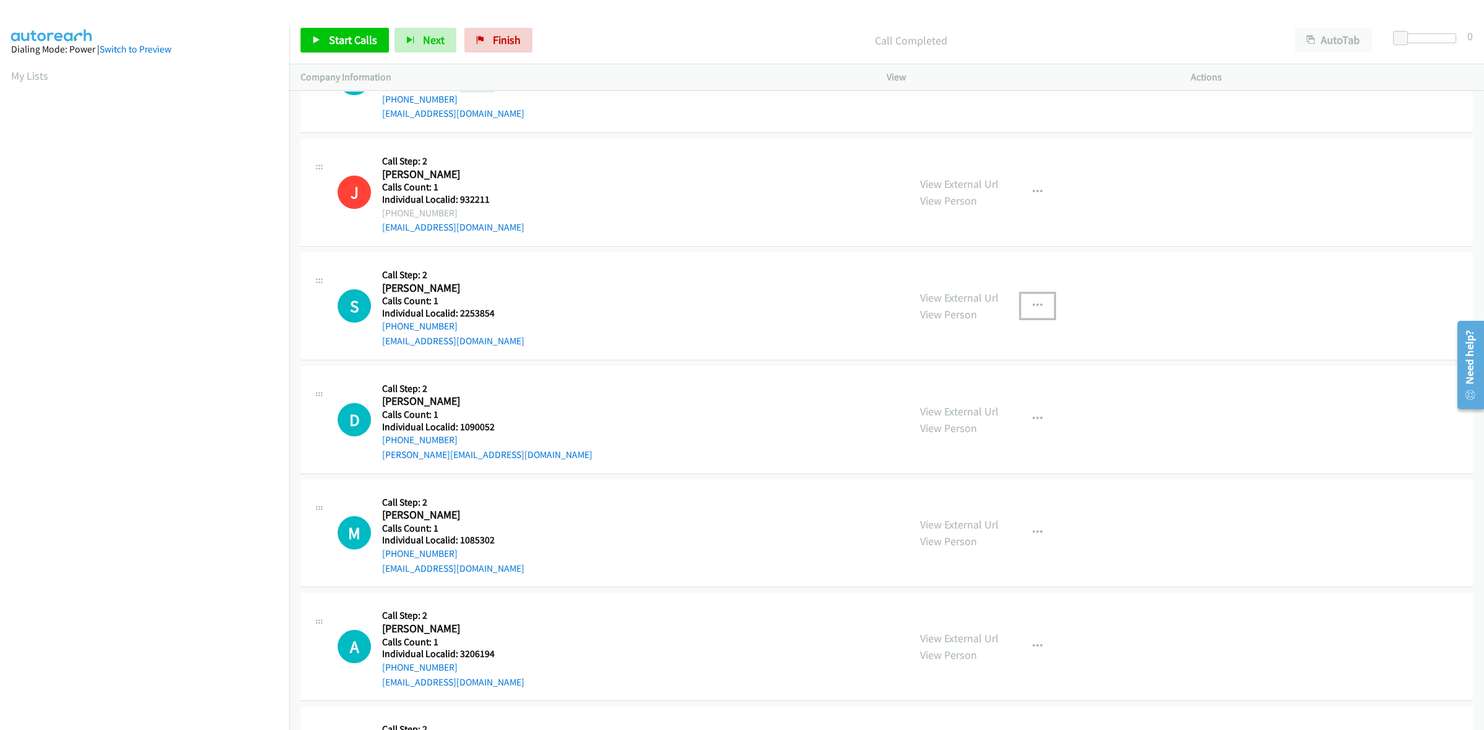
click at [1033, 311] on icon "button" at bounding box center [1038, 306] width 10 height 10
click at [969, 393] on link "Skip Call" at bounding box center [971, 386] width 165 height 25
click at [1033, 424] on icon "button" at bounding box center [1038, 419] width 10 height 10
click at [990, 508] on link "Skip Call" at bounding box center [971, 500] width 165 height 25
click at [1033, 538] on icon "button" at bounding box center [1038, 533] width 10 height 10
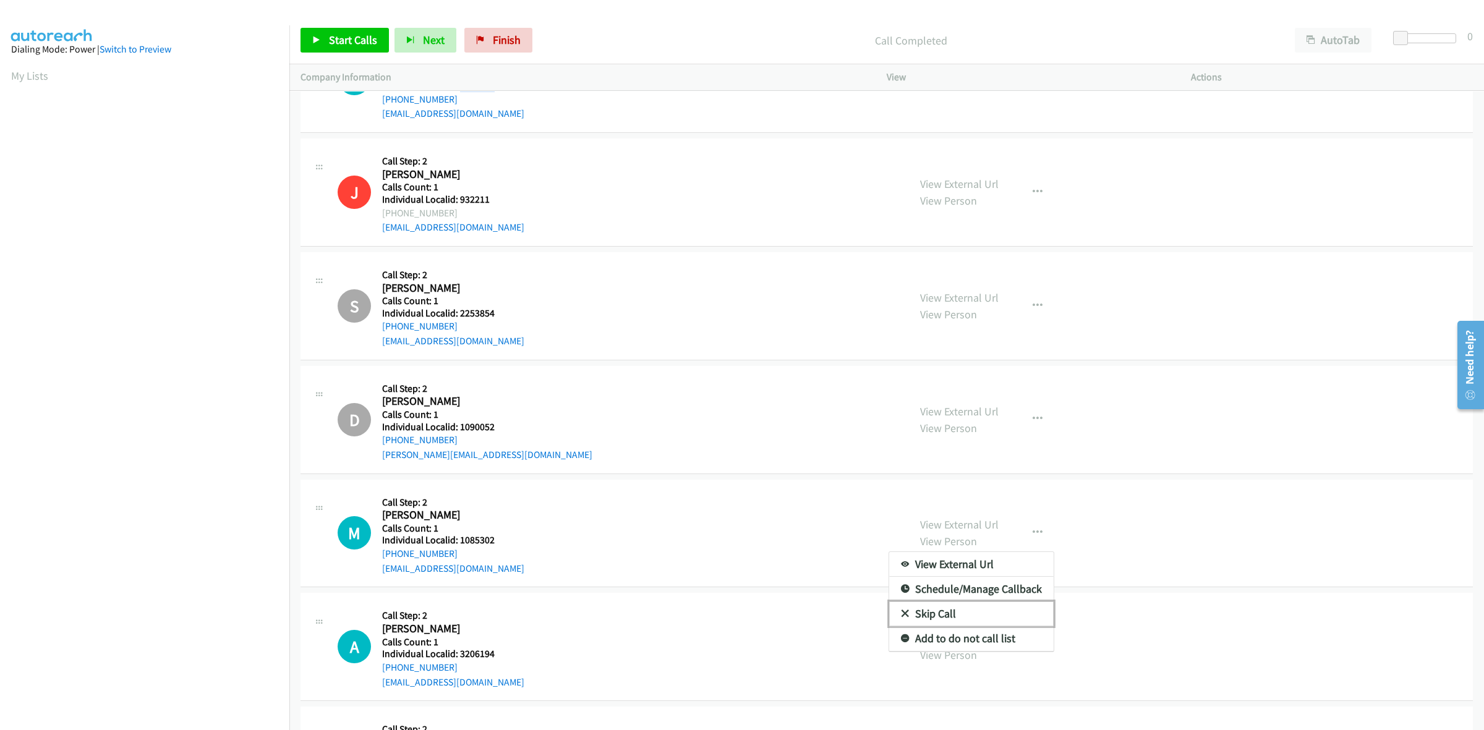
click at [1013, 623] on link "Skip Call" at bounding box center [971, 614] width 165 height 25
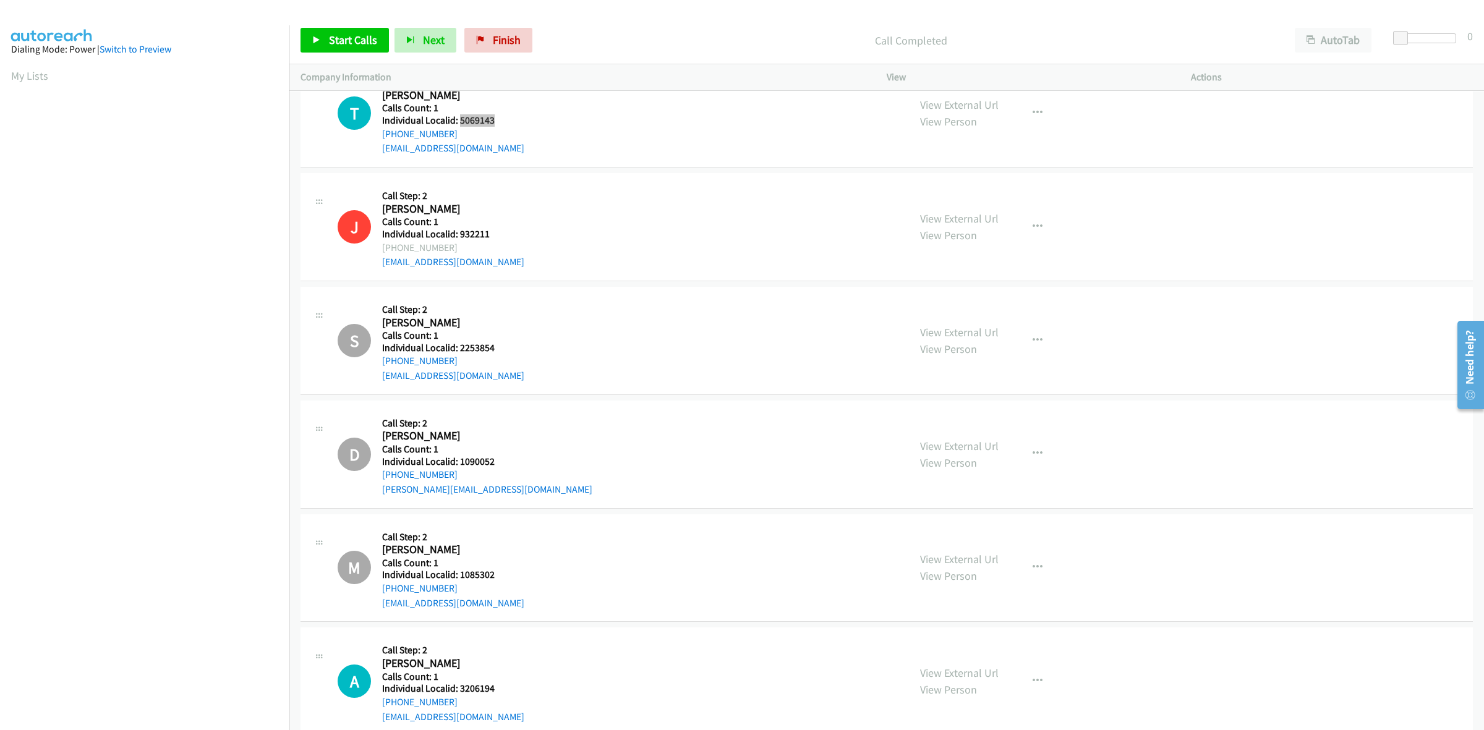
scroll to position [7306, 0]
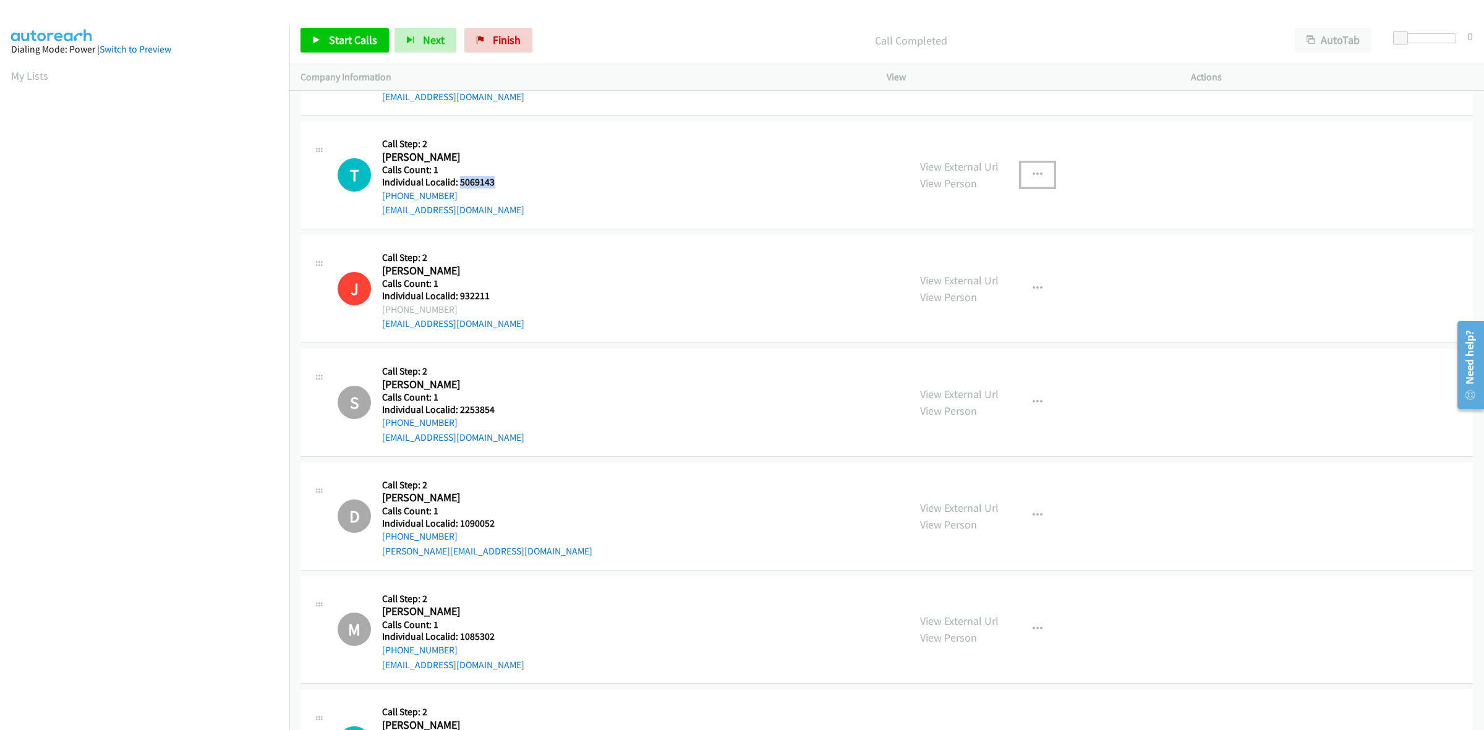
click at [1024, 186] on button "button" at bounding box center [1037, 175] width 33 height 25
click at [964, 254] on link "Skip Call" at bounding box center [971, 256] width 165 height 25
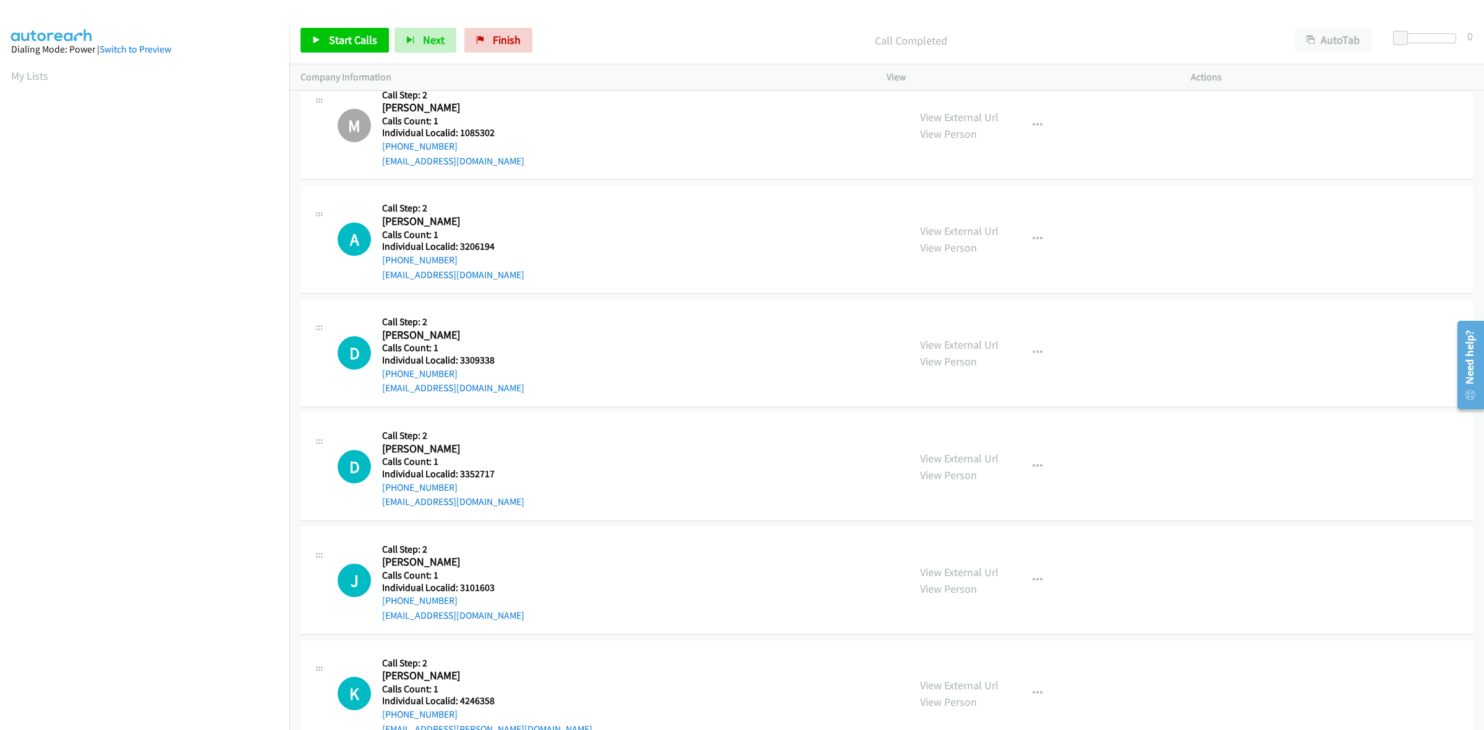
scroll to position [7828, 0]
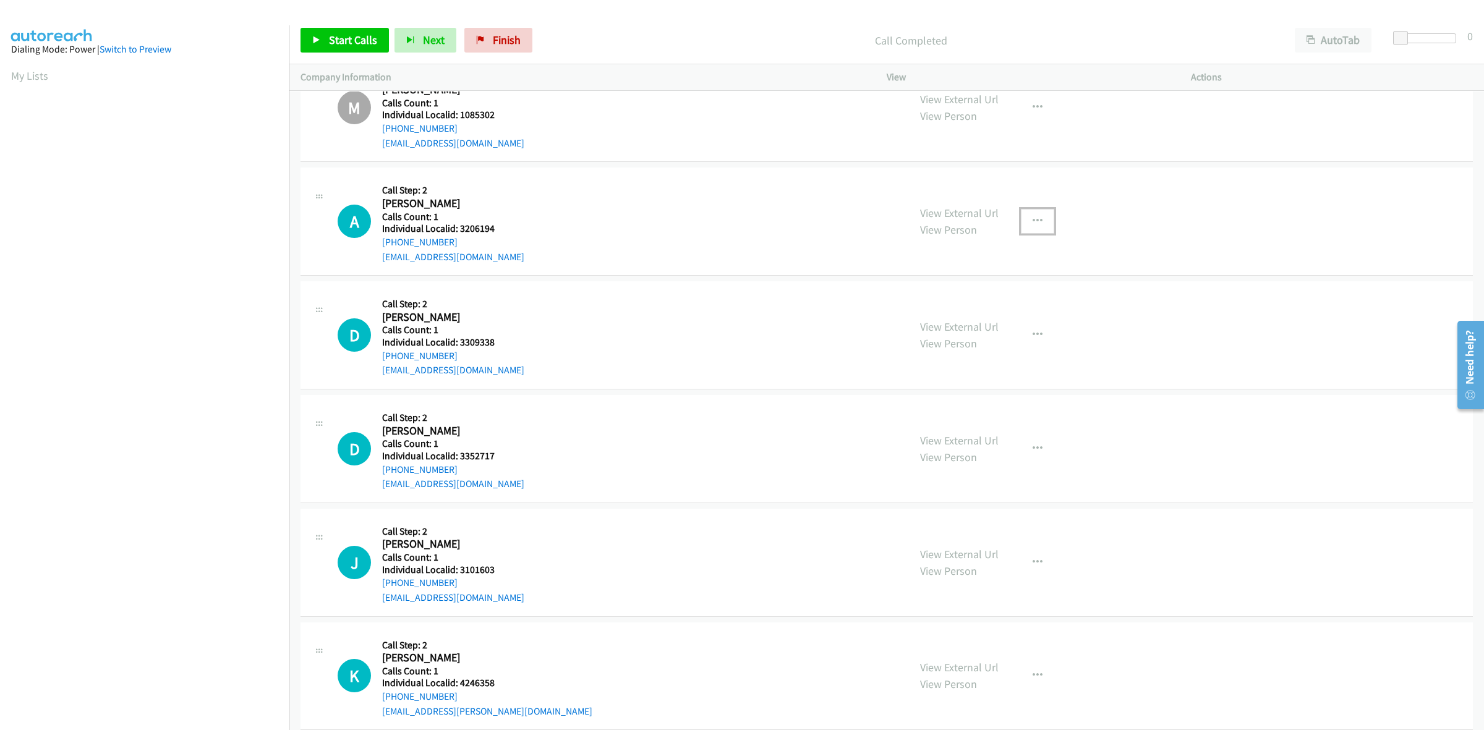
click at [1030, 220] on button "button" at bounding box center [1037, 221] width 33 height 25
click at [993, 305] on link "Skip Call" at bounding box center [971, 302] width 165 height 25
click at [1033, 340] on icon "button" at bounding box center [1038, 335] width 10 height 10
click at [987, 425] on link "Skip Call" at bounding box center [971, 416] width 165 height 25
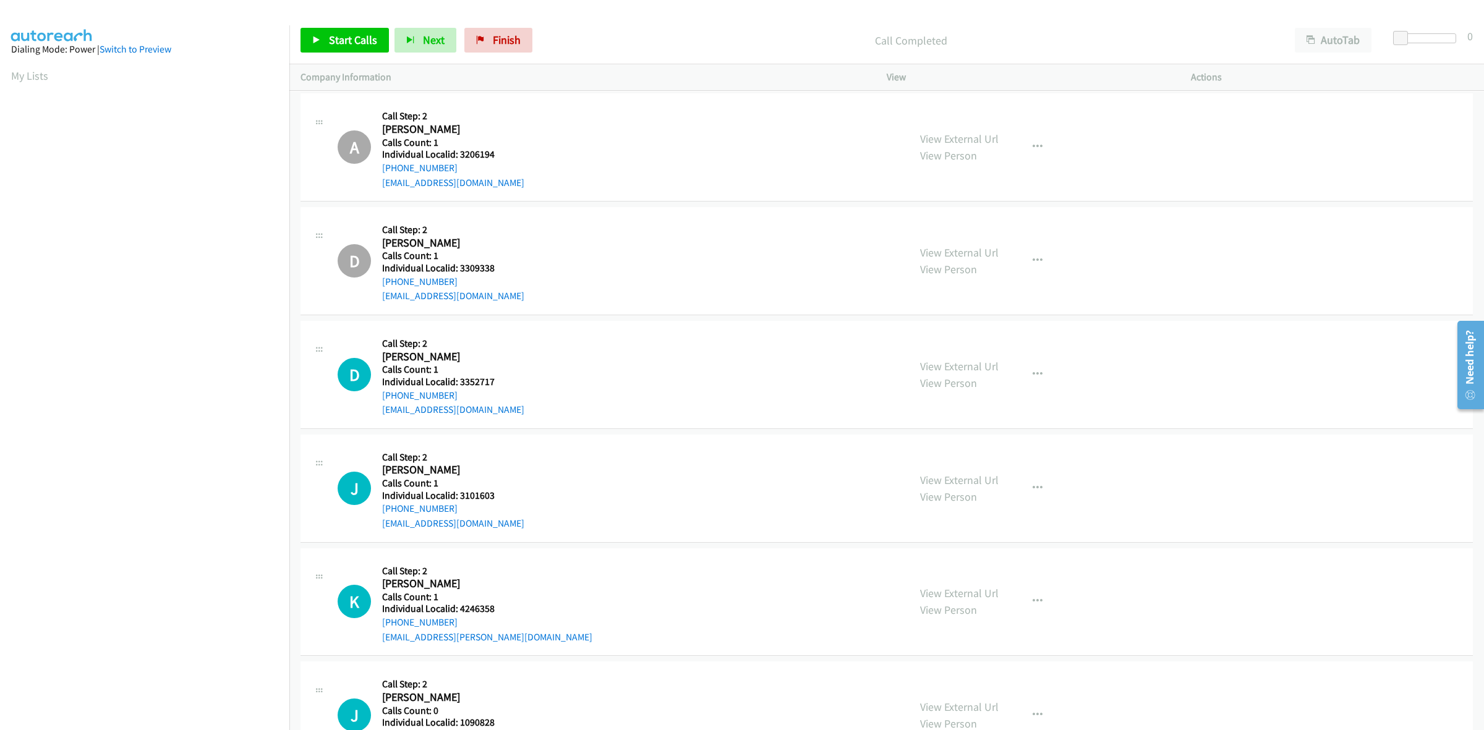
scroll to position [7925, 0]
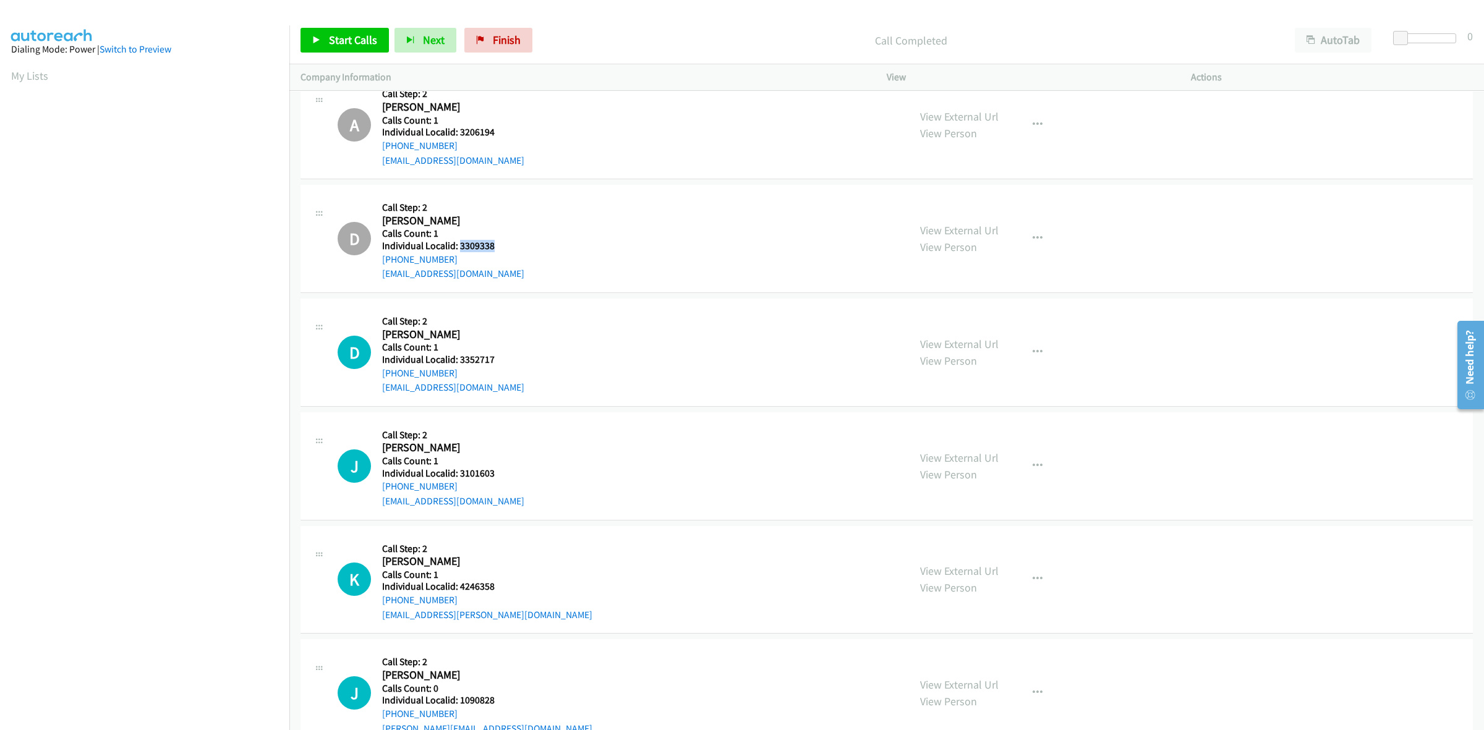
drag, startPoint x: 497, startPoint y: 252, endPoint x: 460, endPoint y: 249, distance: 37.2
click at [460, 249] on div "D Callback Scheduled Call Step: 2 Doug Swanson America/Los_Angeles Calls Count:…" at bounding box center [618, 238] width 560 height 85
click at [564, 248] on div "D Callback Scheduled Call Step: 2 Doug Swanson America/Los_Angeles Calls Count:…" at bounding box center [618, 238] width 560 height 85
click at [1036, 235] on button "button" at bounding box center [1037, 236] width 33 height 25
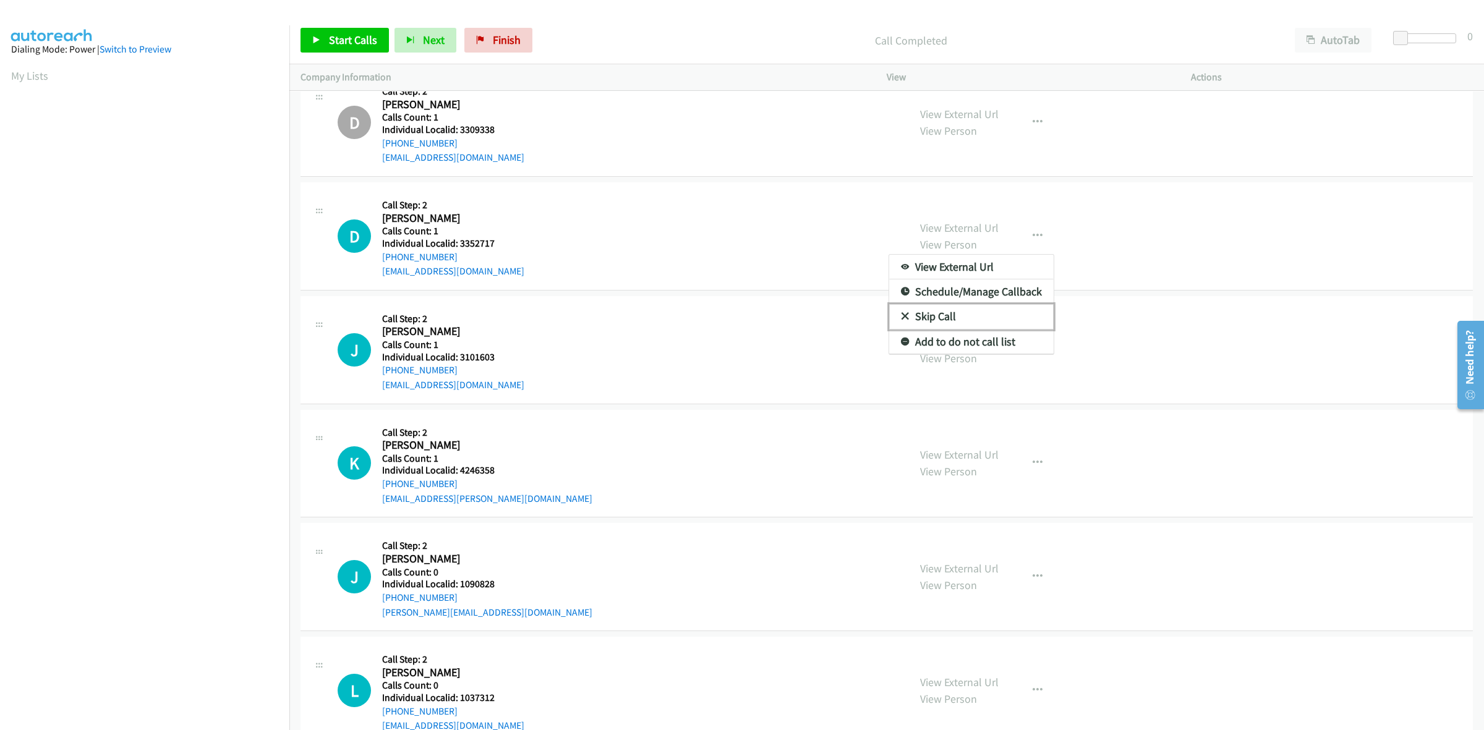
click at [982, 325] on link "Skip Call" at bounding box center [971, 316] width 165 height 25
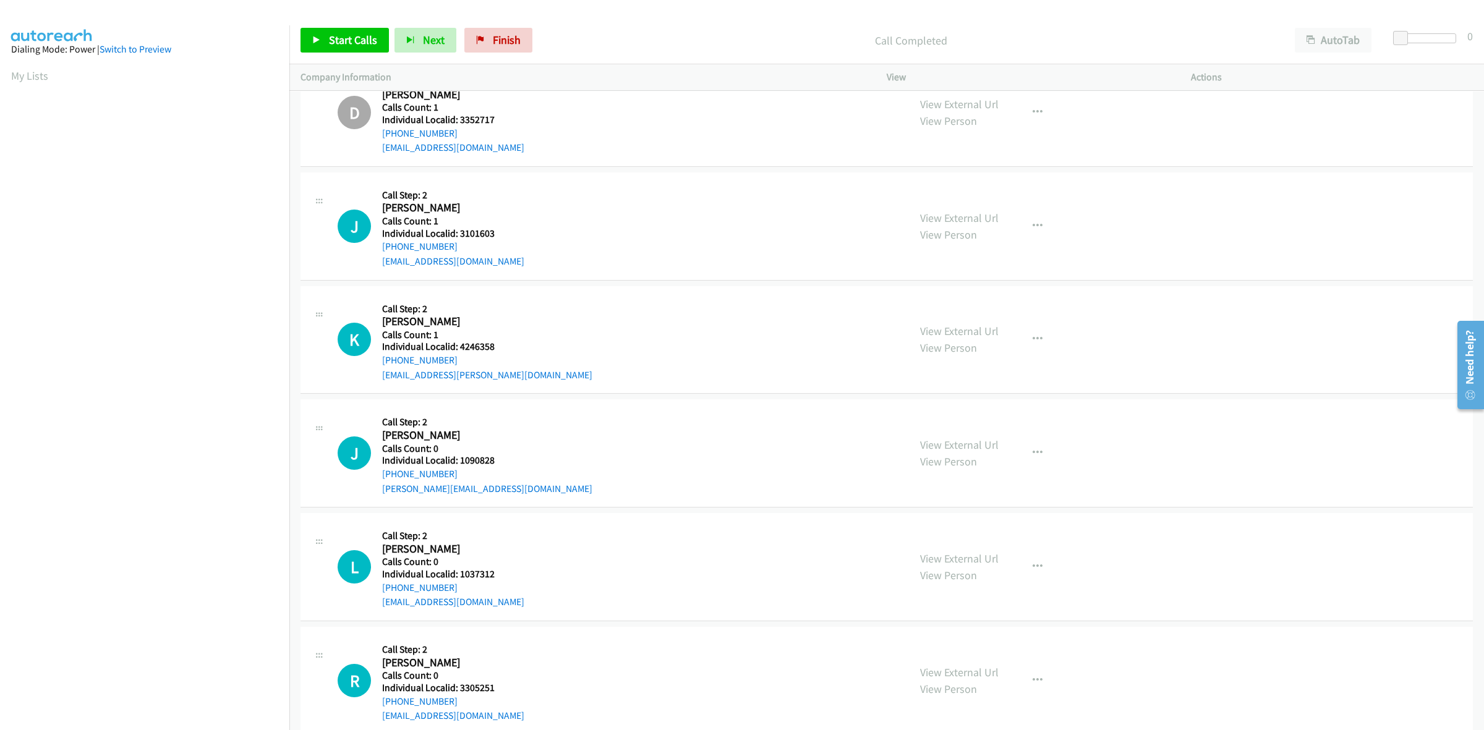
scroll to position [8215, 0]
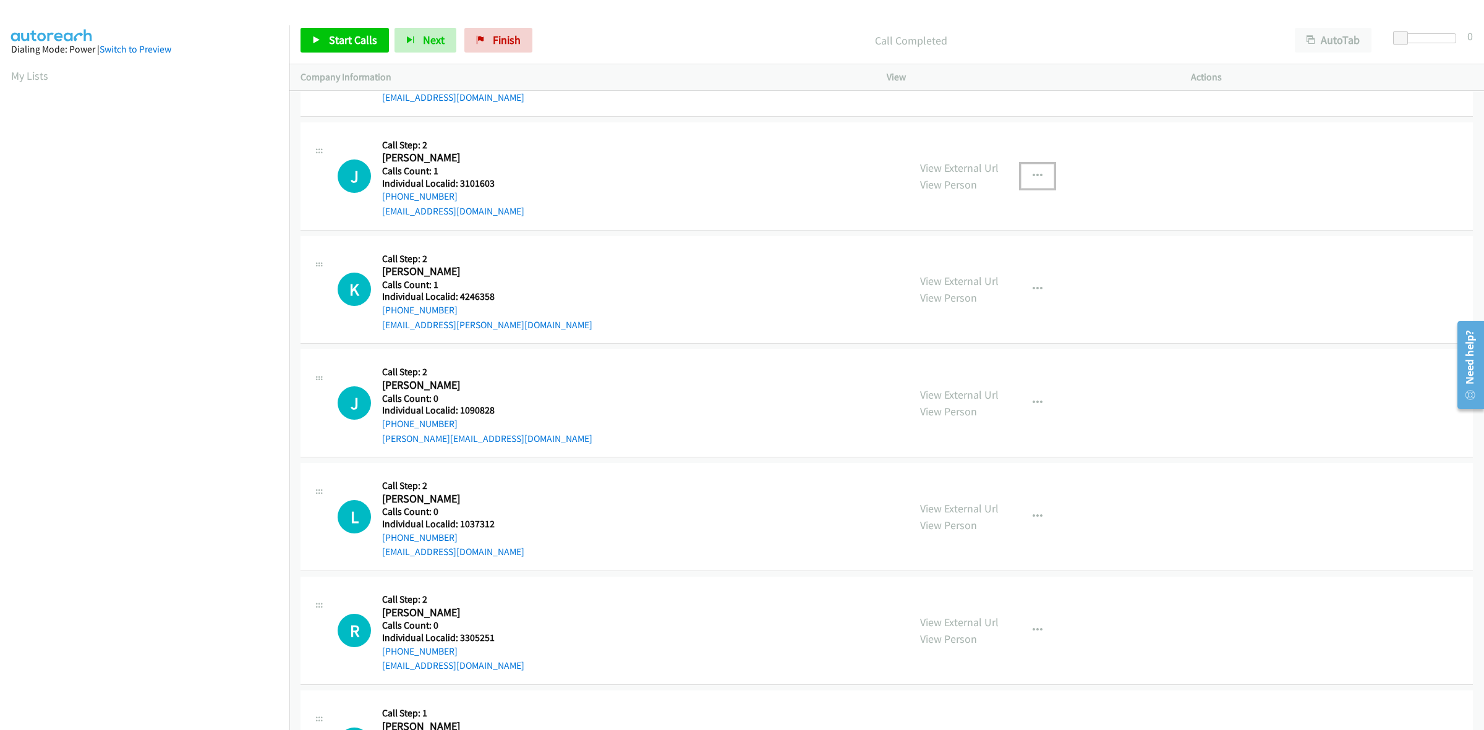
click at [1037, 184] on button "button" at bounding box center [1037, 176] width 33 height 25
click at [985, 269] on link "Skip Call" at bounding box center [971, 256] width 165 height 25
click at [1034, 294] on icon "button" at bounding box center [1038, 290] width 10 height 10
click at [968, 374] on link "Skip Call" at bounding box center [971, 370] width 165 height 25
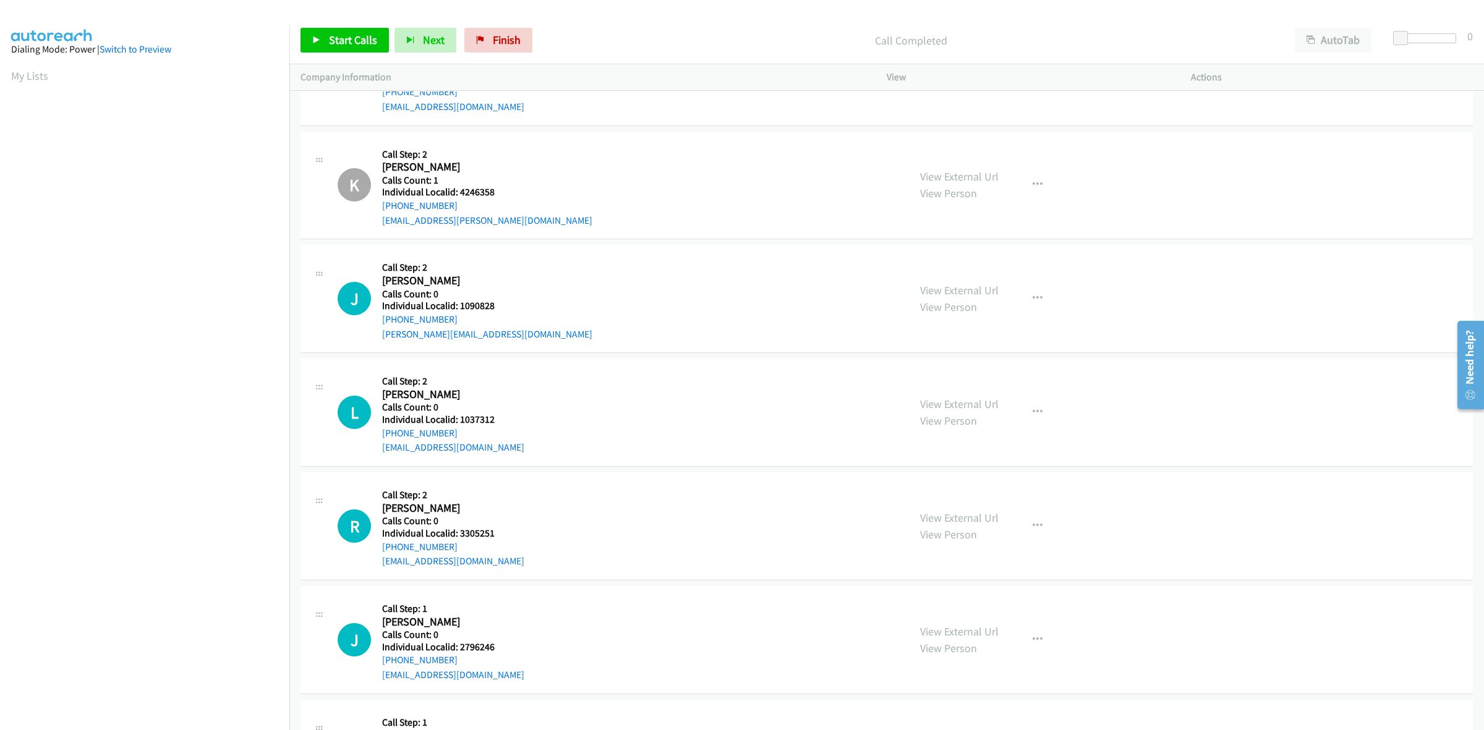
scroll to position [8350, 0]
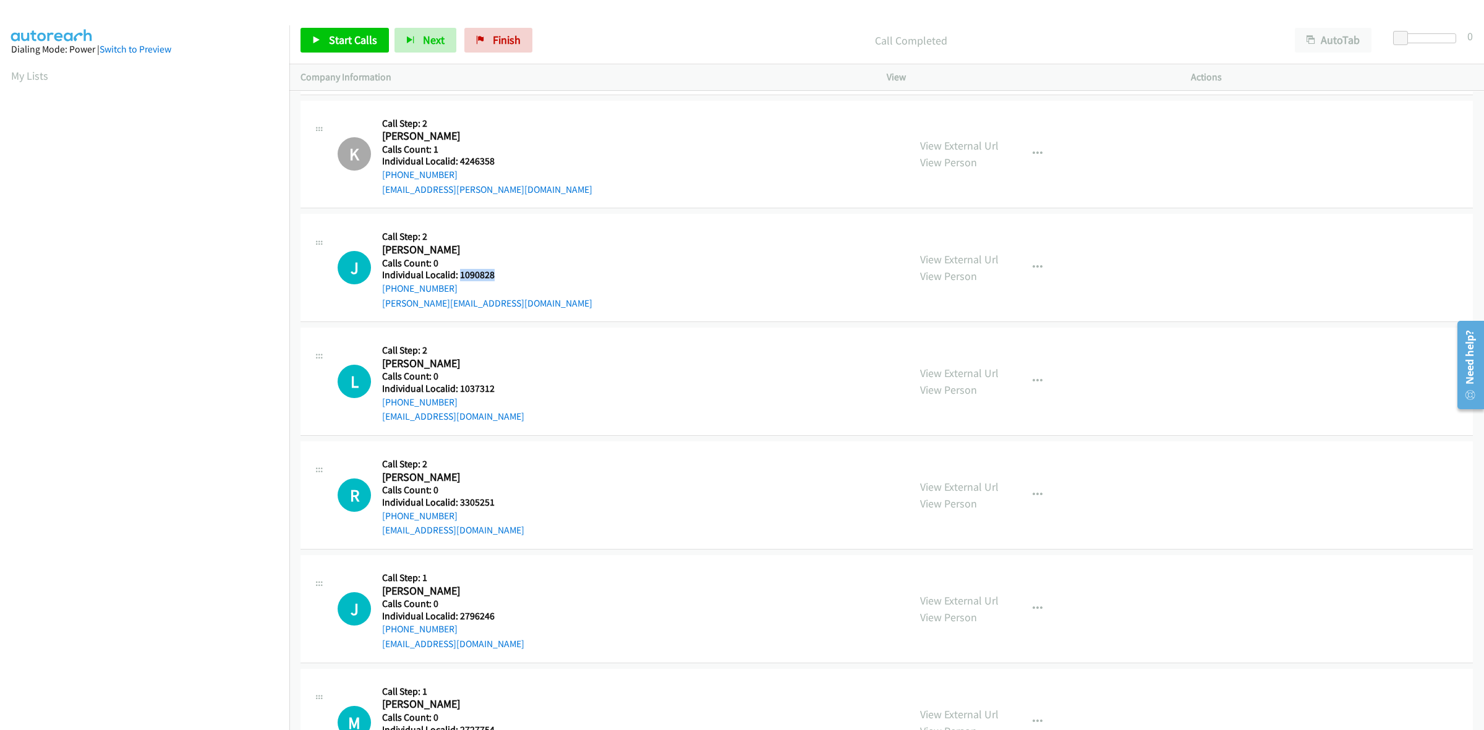
drag, startPoint x: 505, startPoint y: 282, endPoint x: 458, endPoint y: 280, distance: 47.0
click at [458, 280] on div "J Callback Scheduled Call Step: 2 John Barta America/Los_Angeles Calls Count: 0…" at bounding box center [618, 267] width 560 height 85
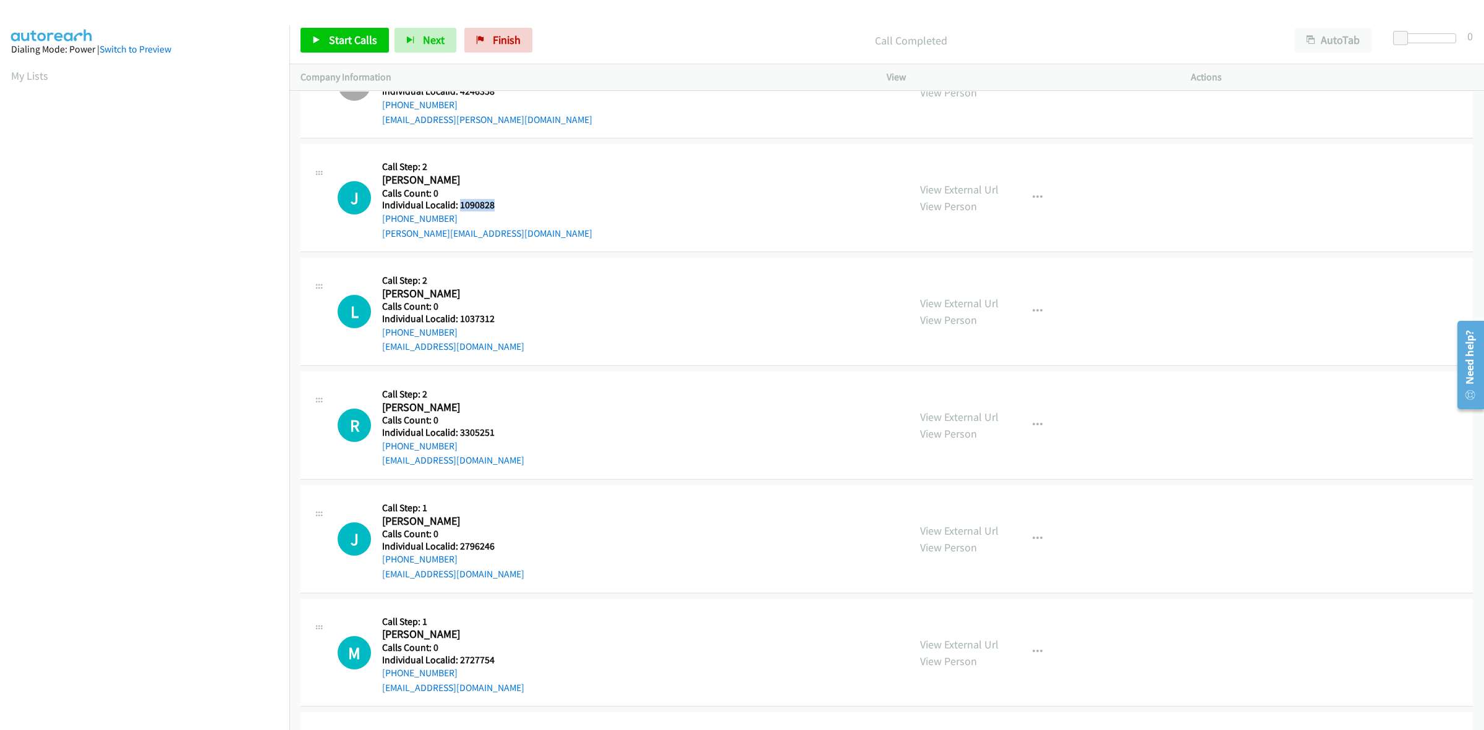
scroll to position [8427, 0]
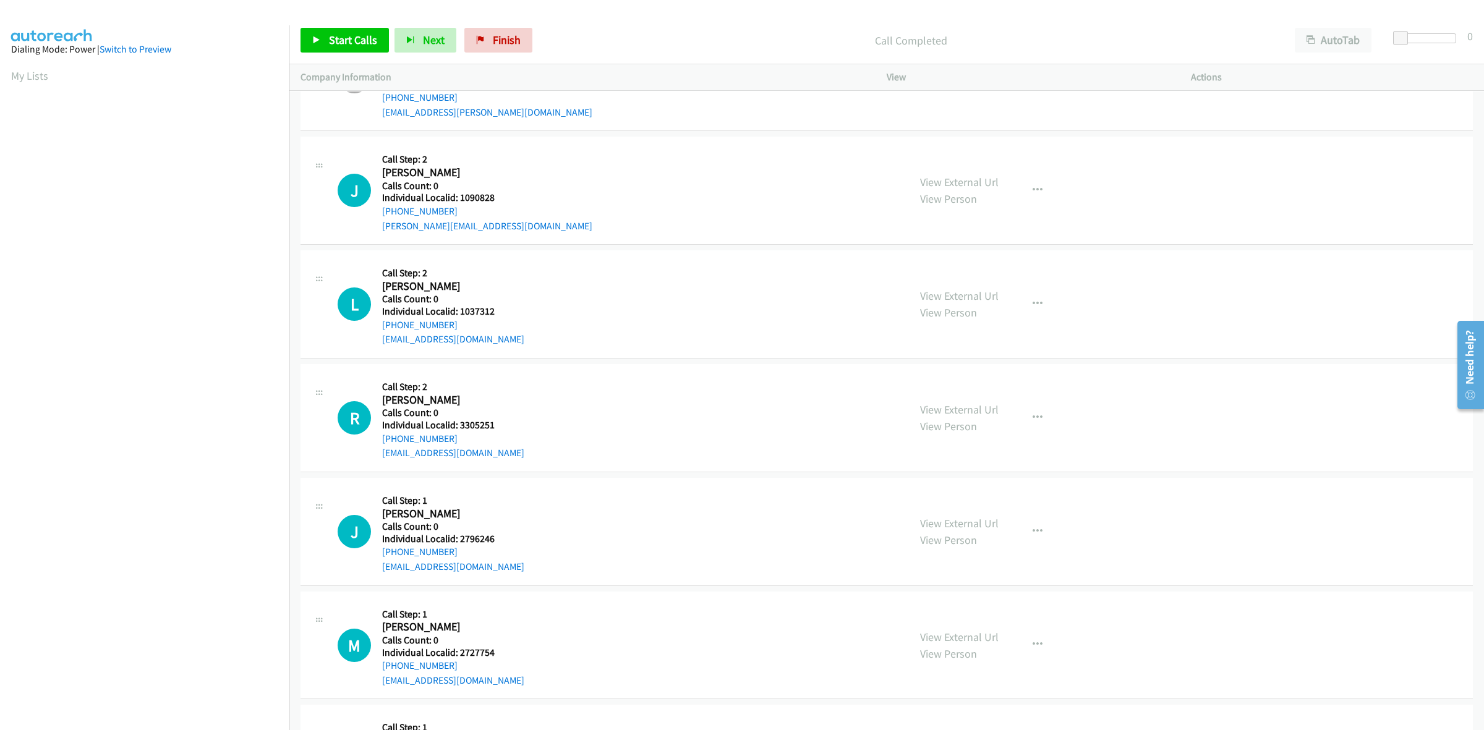
click at [518, 182] on div "J Callback Scheduled Call Step: 2 John Barta America/Los_Angeles Calls Count: 0…" at bounding box center [618, 190] width 560 height 85
drag, startPoint x: 453, startPoint y: 220, endPoint x: 375, endPoint y: 220, distance: 77.9
click at [375, 220] on div "J Callback Scheduled Call Step: 2 John Barta America/Los_Angeles Calls Count: 0…" at bounding box center [618, 190] width 560 height 85
drag, startPoint x: 499, startPoint y: 205, endPoint x: 458, endPoint y: 204, distance: 40.8
click at [458, 204] on div "J Callback Scheduled Call Step: 2 John Barta America/Los_Angeles Calls Count: 0…" at bounding box center [618, 190] width 560 height 85
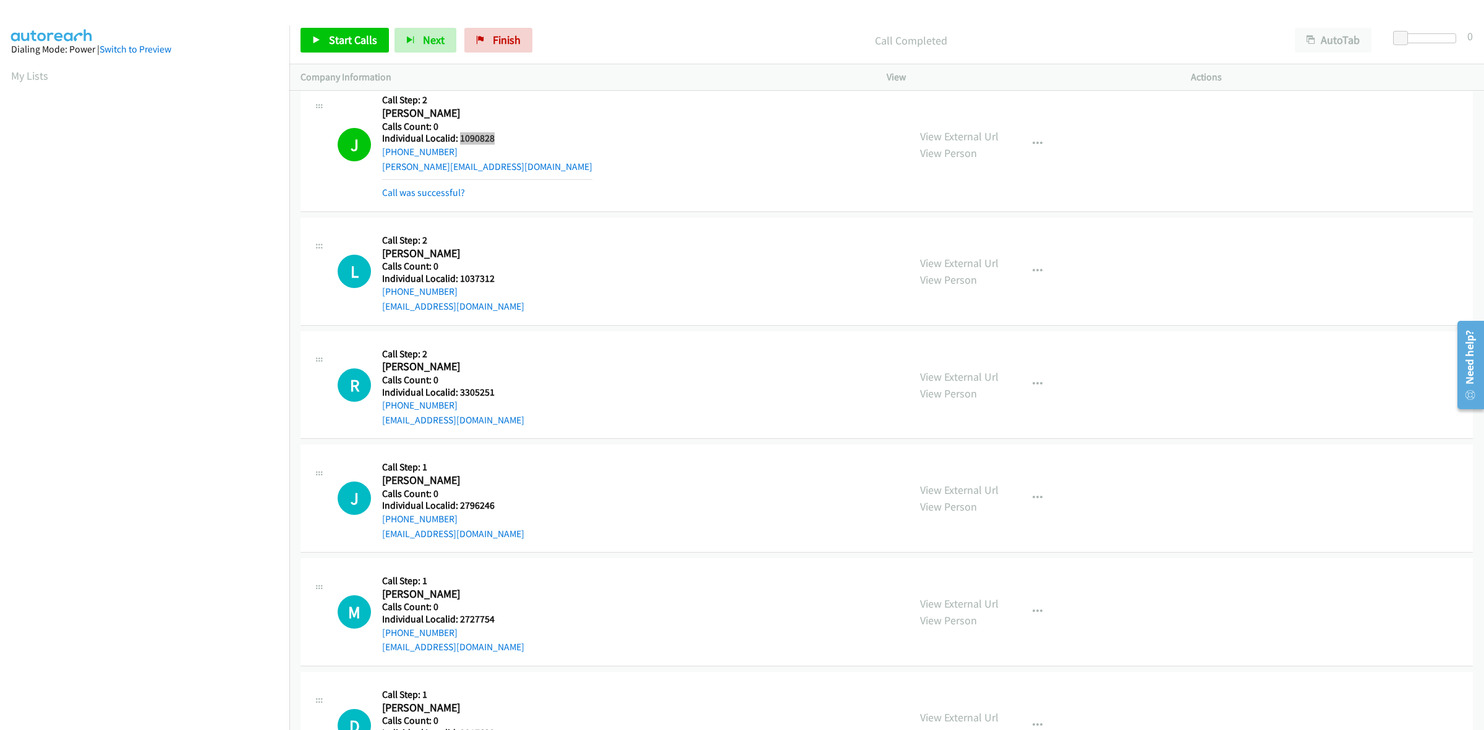
scroll to position [8524, 0]
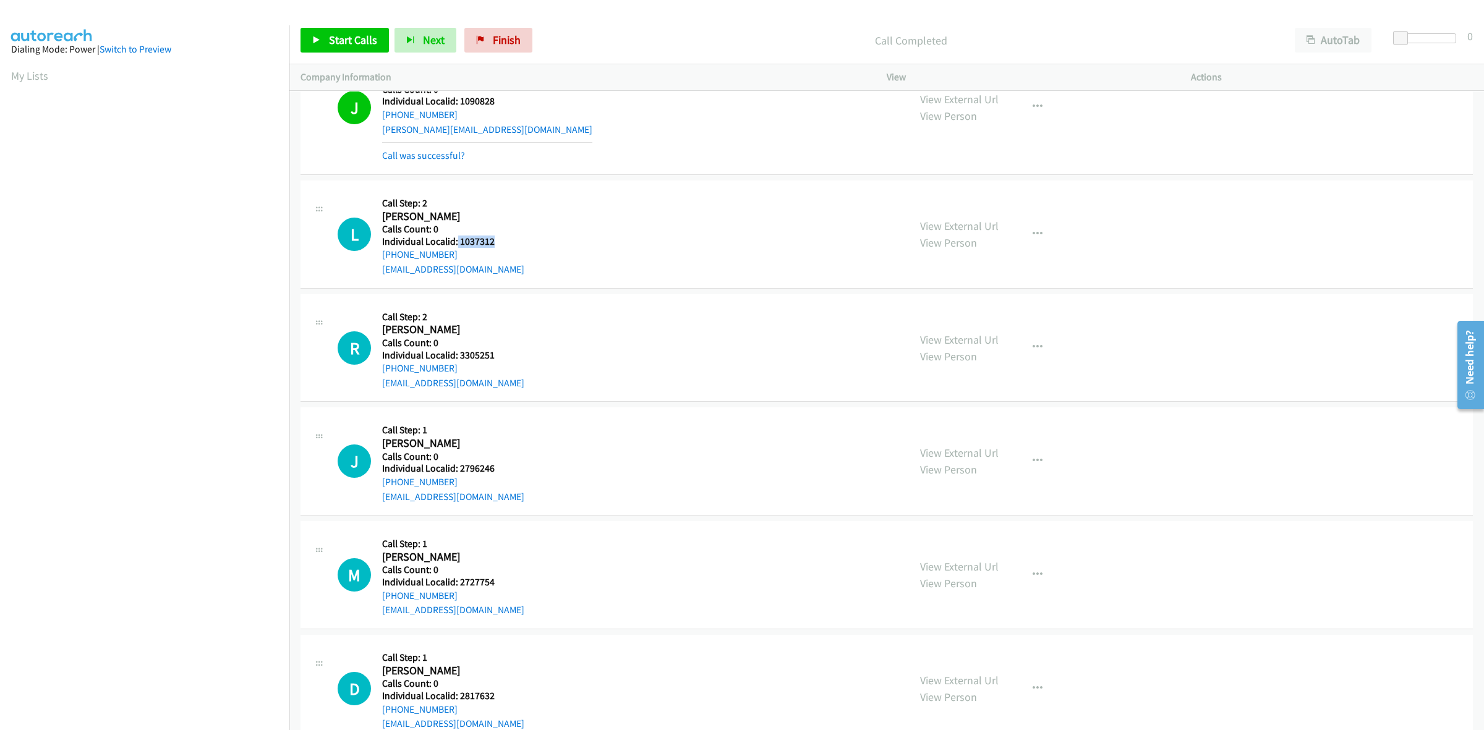
drag, startPoint x: 499, startPoint y: 249, endPoint x: 456, endPoint y: 247, distance: 42.1
click at [456, 247] on div "L Callback Scheduled Call Step: 2 Lori Prentice America/Los_Angeles Calls Count…" at bounding box center [618, 234] width 560 height 85
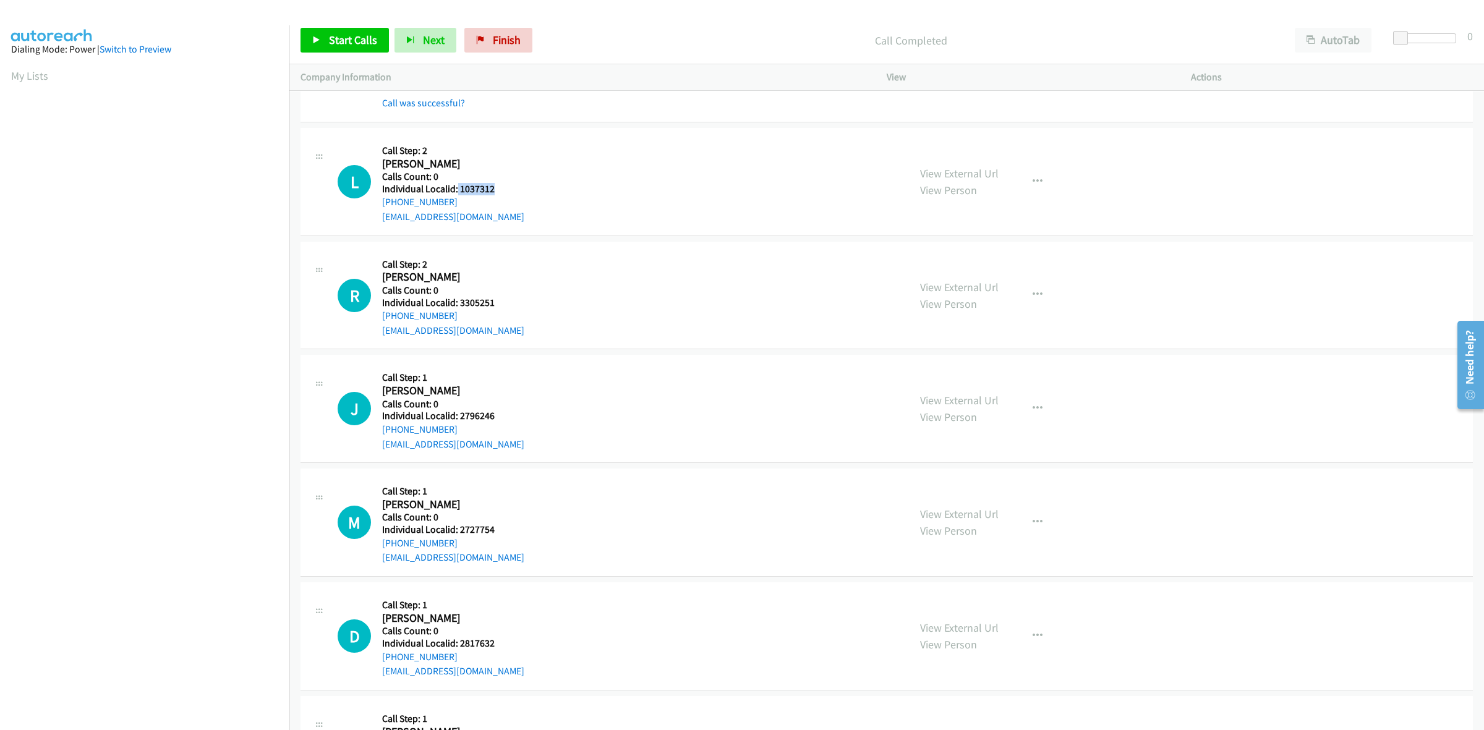
scroll to position [8582, 0]
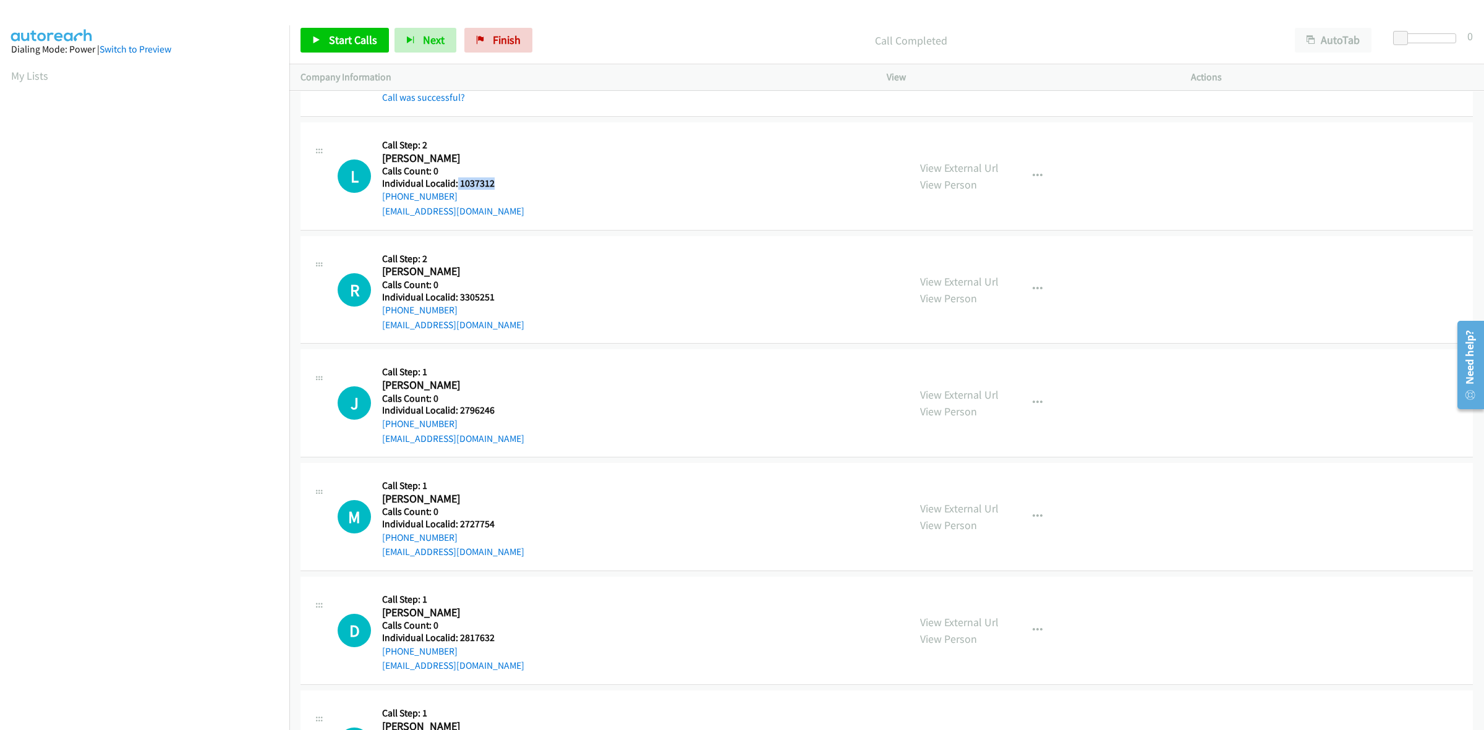
drag, startPoint x: 458, startPoint y: 205, endPoint x: 379, endPoint y: 205, distance: 79.2
click at [379, 205] on div "L Callback Scheduled Call Step: 2 Lori Prentice America/Los_Angeles Calls Count…" at bounding box center [618, 176] width 560 height 85
drag, startPoint x: 494, startPoint y: 190, endPoint x: 460, endPoint y: 193, distance: 34.2
click at [460, 193] on div "L Callback Scheduled Call Step: 2 Lori Prentice America/Los_Angeles Calls Count…" at bounding box center [618, 176] width 560 height 85
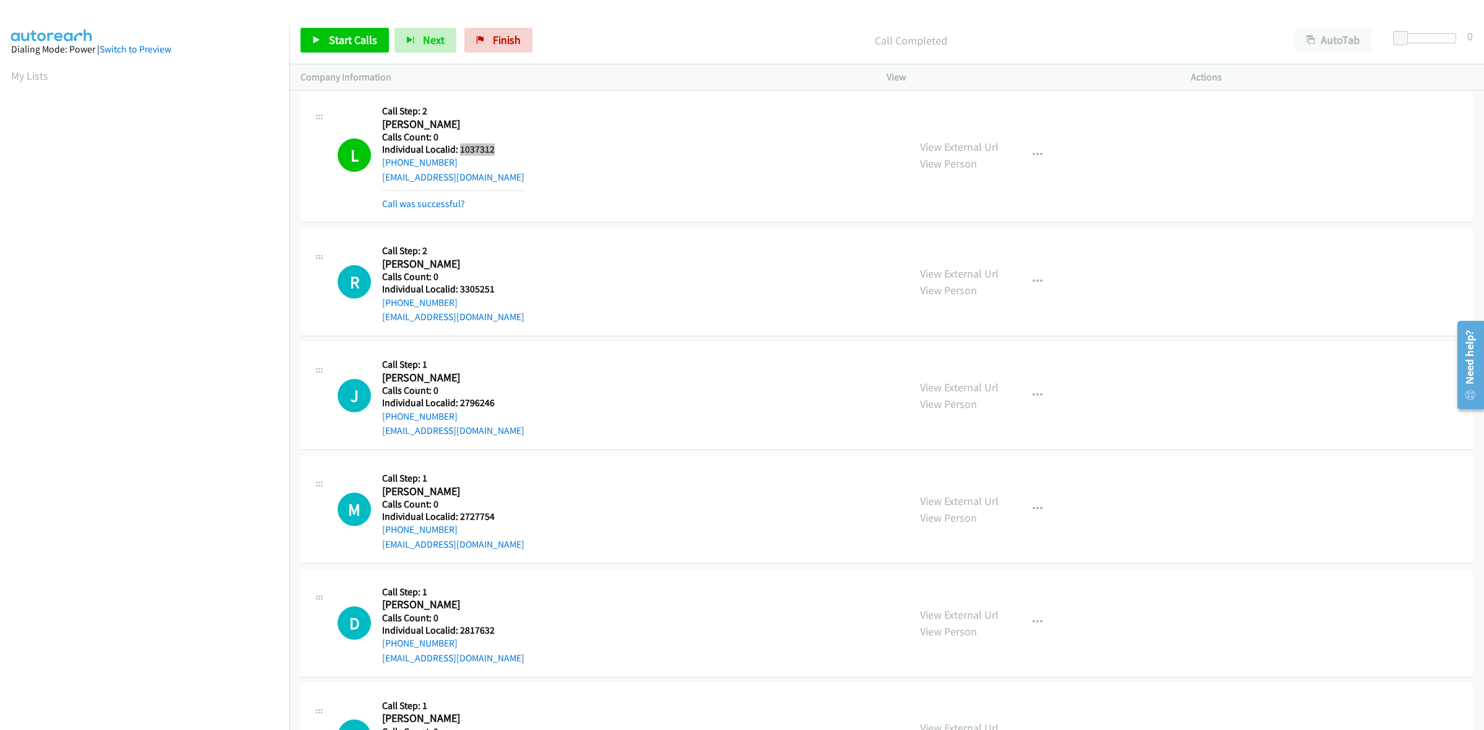
scroll to position [8717, 0]
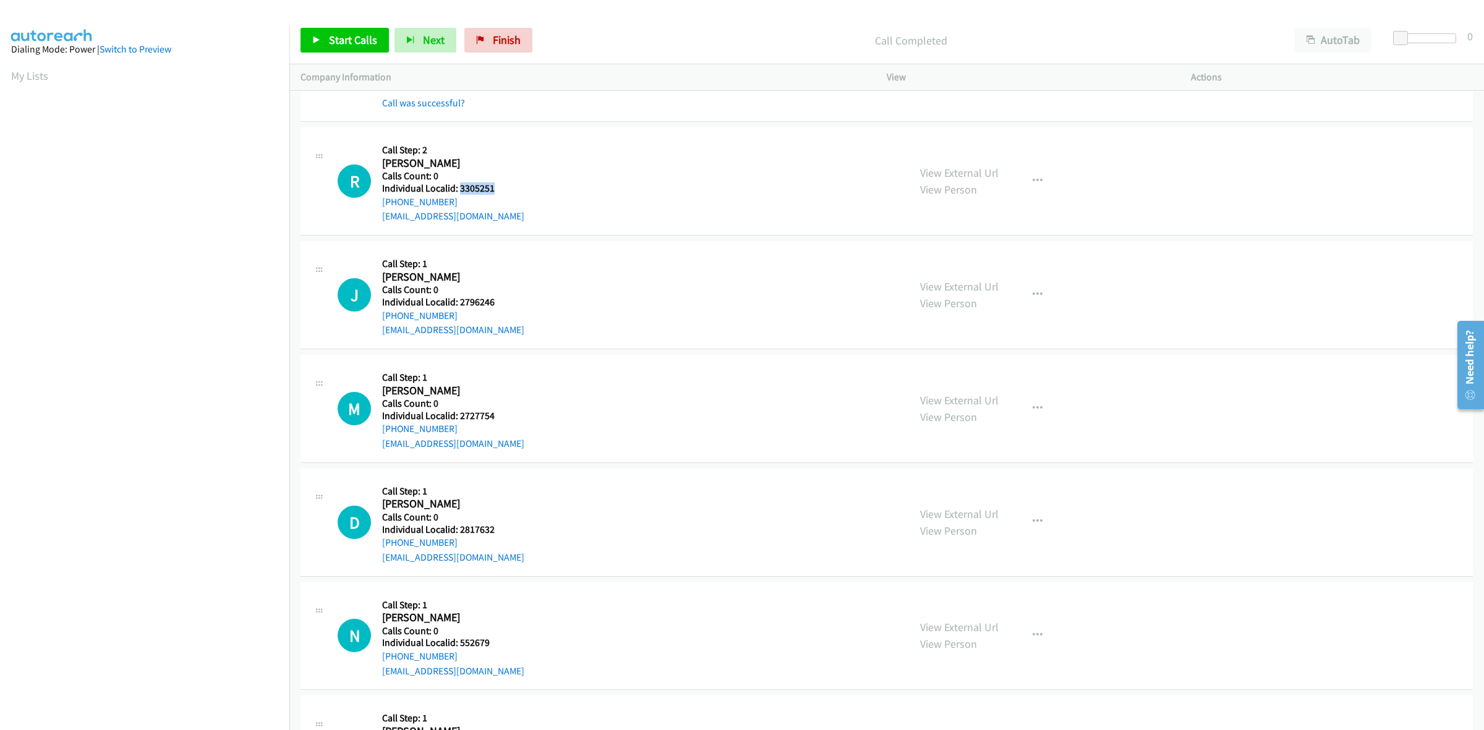
drag, startPoint x: 498, startPoint y: 193, endPoint x: 458, endPoint y: 193, distance: 39.6
click at [458, 193] on div "R Callback Scheduled Call Step: 2 Rita Vineyard America/Phoenix Calls Count: 0 …" at bounding box center [618, 181] width 560 height 85
click at [1040, 194] on button "button" at bounding box center [1037, 181] width 33 height 25
click at [927, 270] on link "Skip Call" at bounding box center [971, 262] width 165 height 25
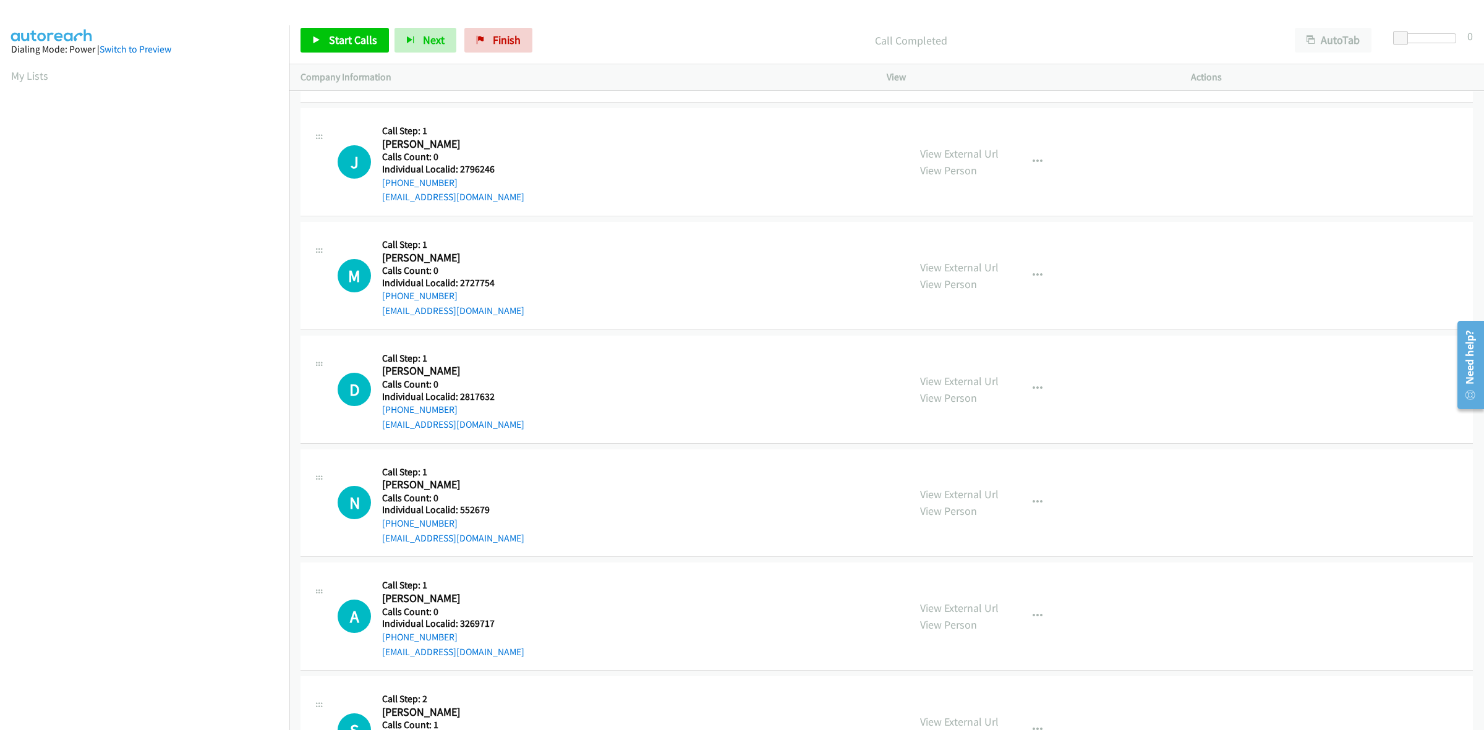
scroll to position [8852, 0]
drag, startPoint x: 495, startPoint y: 176, endPoint x: 458, endPoint y: 171, distance: 37.4
click at [458, 171] on div "J Callback Scheduled Call Step: 1 Jim Stoneman America/Los_Angeles Calls Count:…" at bounding box center [618, 159] width 560 height 85
drag, startPoint x: 456, startPoint y: 192, endPoint x: 372, endPoint y: 193, distance: 84.1
click at [372, 193] on div "J Callback Scheduled Call Step: 1 Jim Stoneman America/Los_Angeles Calls Count:…" at bounding box center [618, 159] width 560 height 85
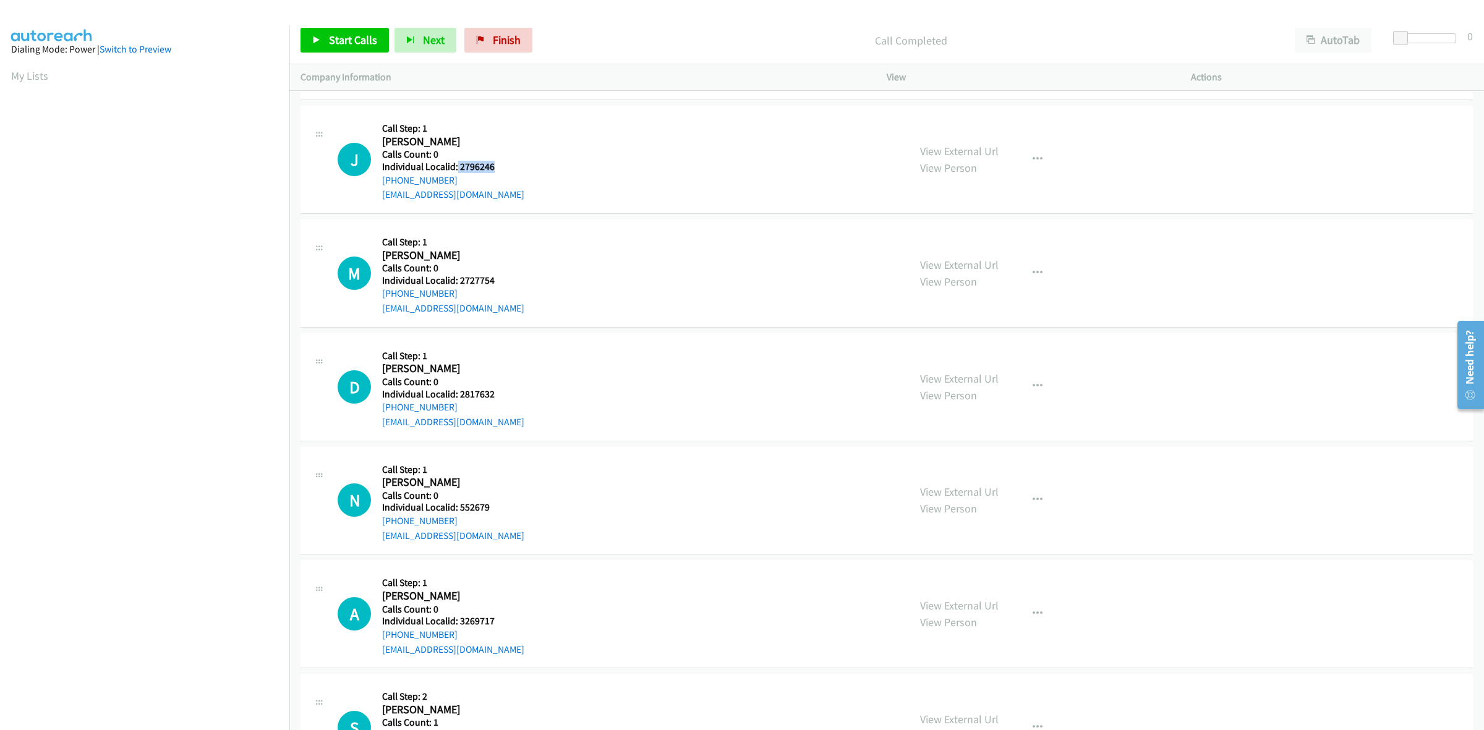
drag, startPoint x: 500, startPoint y: 175, endPoint x: 456, endPoint y: 175, distance: 43.3
click at [456, 175] on div "J Callback Scheduled Call Step: 1 Jim Stoneman America/Los_Angeles Calls Count:…" at bounding box center [618, 159] width 560 height 85
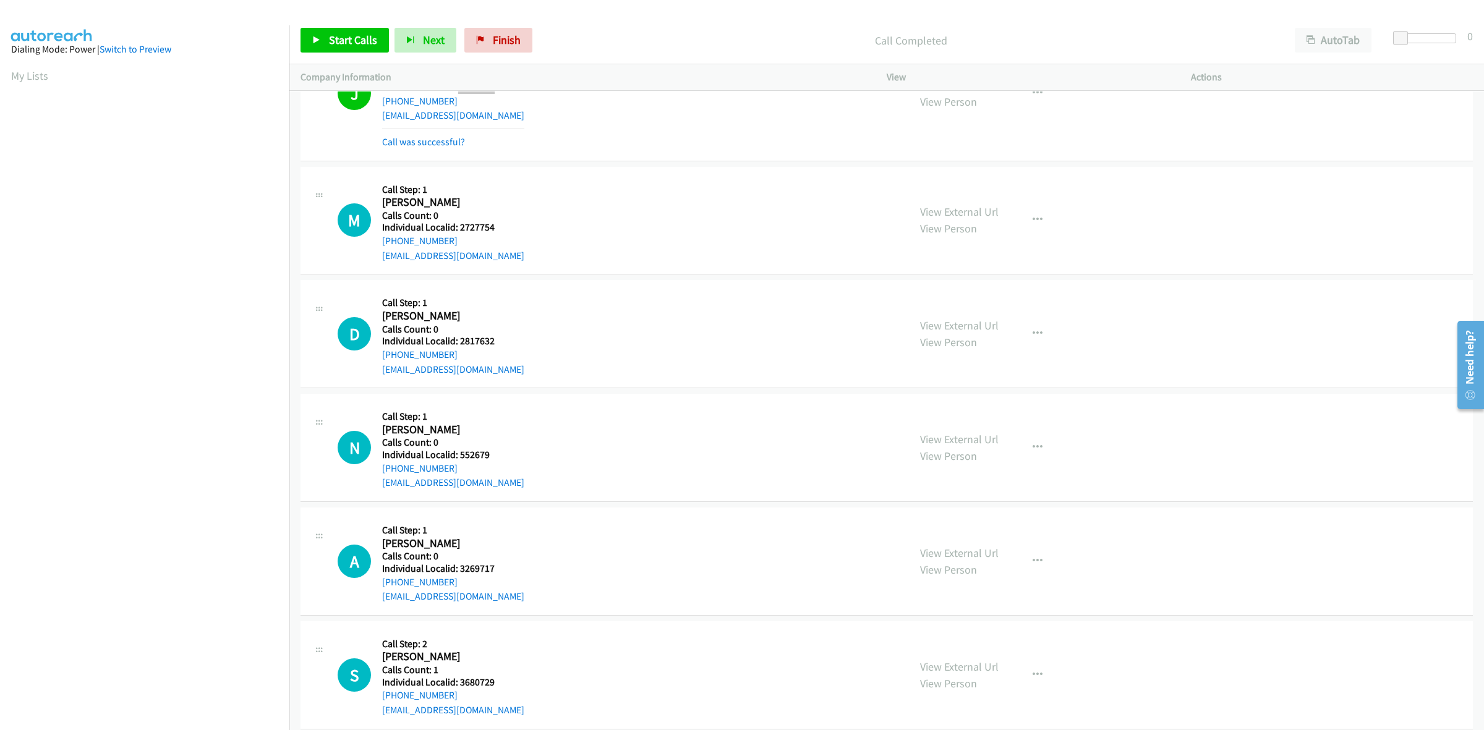
scroll to position [8949, 0]
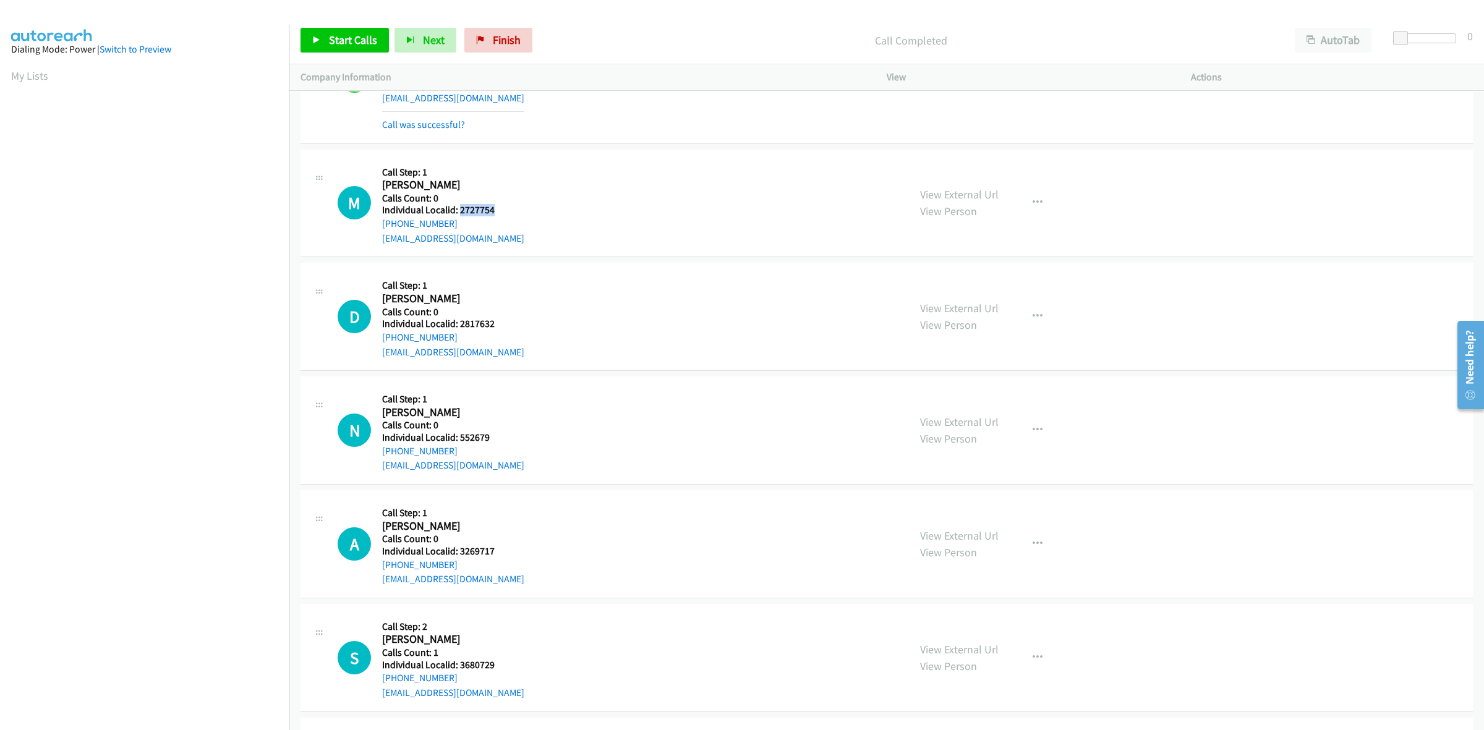
drag, startPoint x: 496, startPoint y: 215, endPoint x: 459, endPoint y: 217, distance: 37.2
click at [459, 217] on div "M Callback Scheduled Call Step: 1 Matthew Irion America/Los_Angeles Calls Count…" at bounding box center [618, 203] width 560 height 85
drag, startPoint x: 458, startPoint y: 229, endPoint x: 375, endPoint y: 235, distance: 83.7
click at [375, 235] on div "M Callback Scheduled Call Step: 1 Matthew Irion America/Los_Angeles Calls Count…" at bounding box center [618, 203] width 560 height 85
drag, startPoint x: 505, startPoint y: 218, endPoint x: 458, endPoint y: 220, distance: 46.5
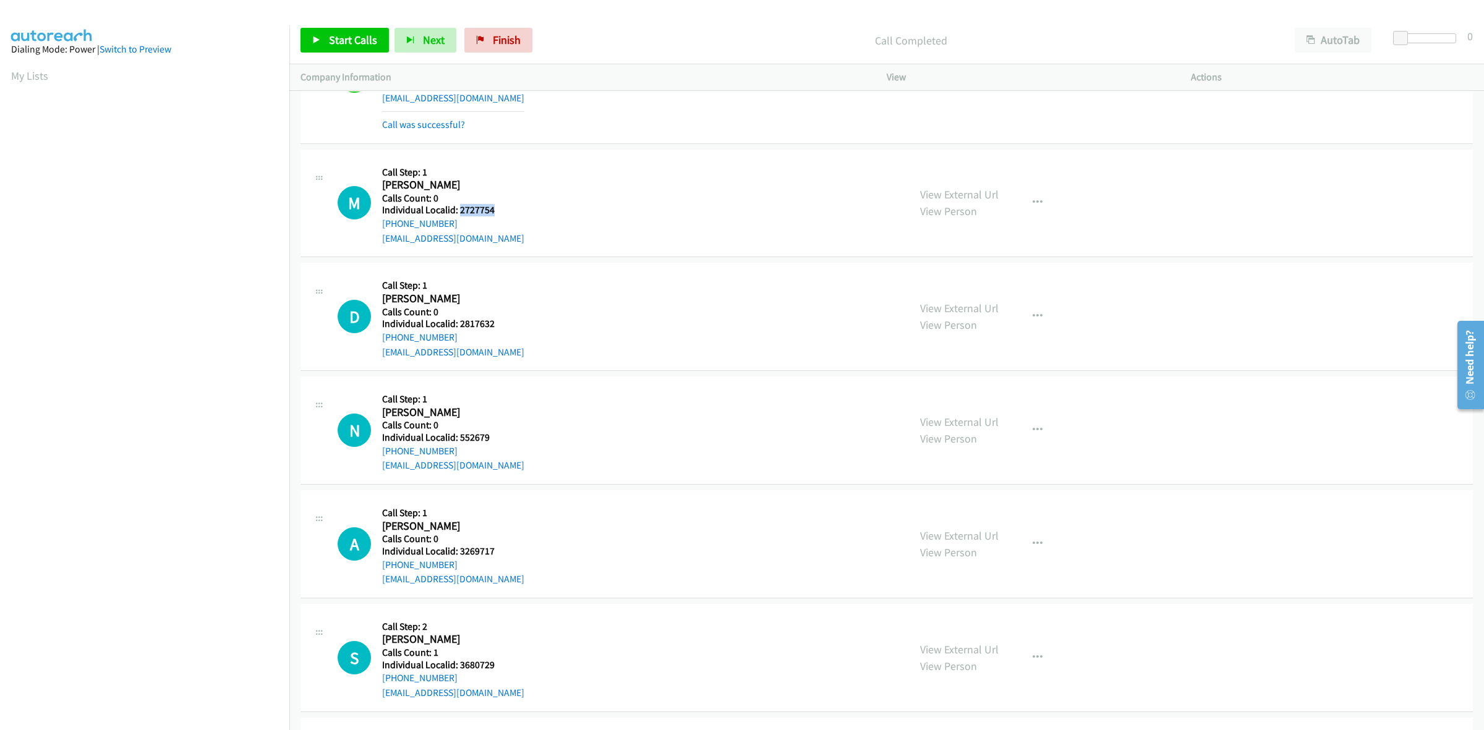
click at [458, 220] on div "M Callback Scheduled Call Step: 1 Matthew Irion America/Los_Angeles Calls Count…" at bounding box center [618, 203] width 560 height 85
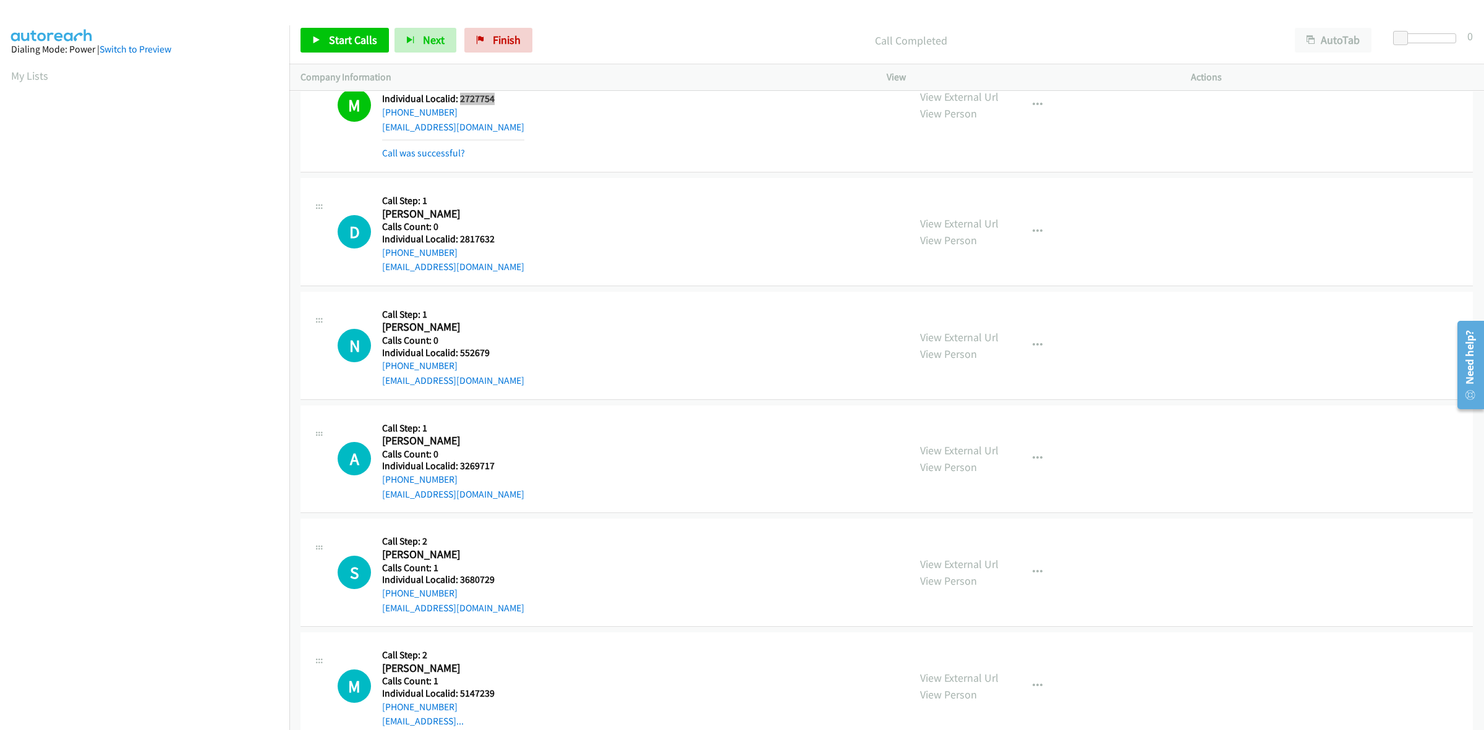
scroll to position [9104, 0]
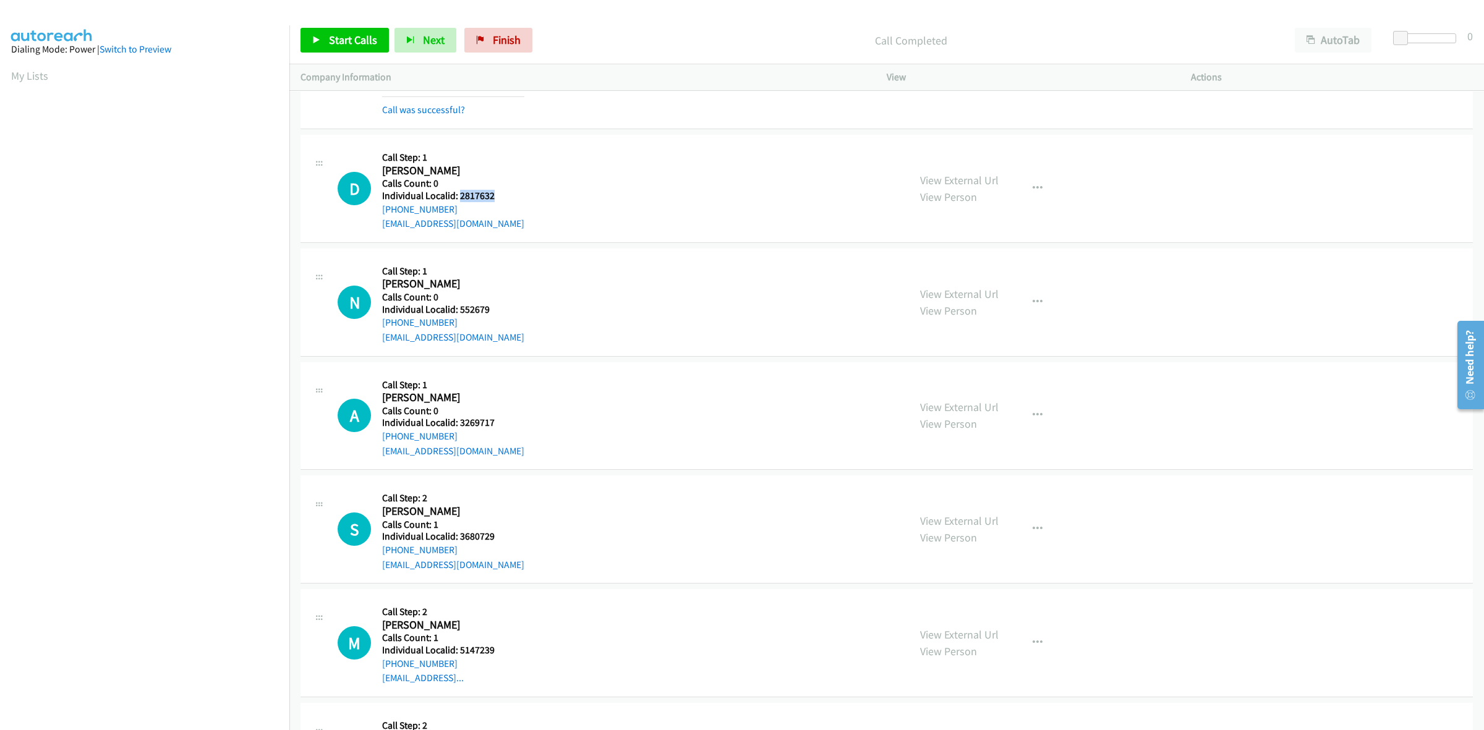
drag, startPoint x: 503, startPoint y: 203, endPoint x: 461, endPoint y: 200, distance: 42.2
click at [461, 200] on div "D Callback Scheduled Call Step: 1 David Harris America/Los_Angeles Calls Count:…" at bounding box center [618, 188] width 560 height 85
drag, startPoint x: 446, startPoint y: 216, endPoint x: 382, endPoint y: 217, distance: 64.3
click at [382, 217] on div "+1 661-304-4388" at bounding box center [453, 209] width 142 height 15
drag, startPoint x: 514, startPoint y: 205, endPoint x: 459, endPoint y: 205, distance: 55.0
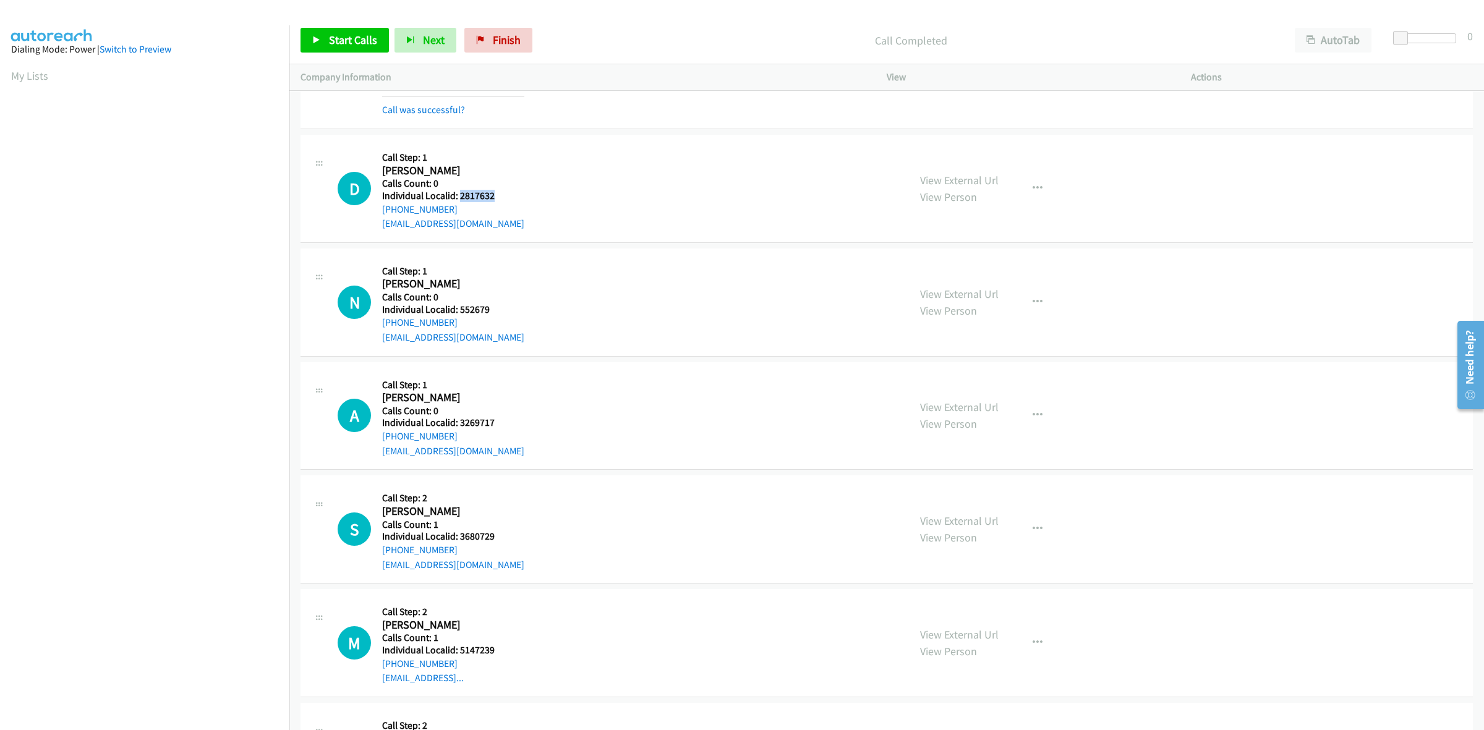
click at [459, 205] on div "D Callback Scheduled Call Step: 1 David Harris America/Los_Angeles Calls Count:…" at bounding box center [618, 188] width 560 height 85
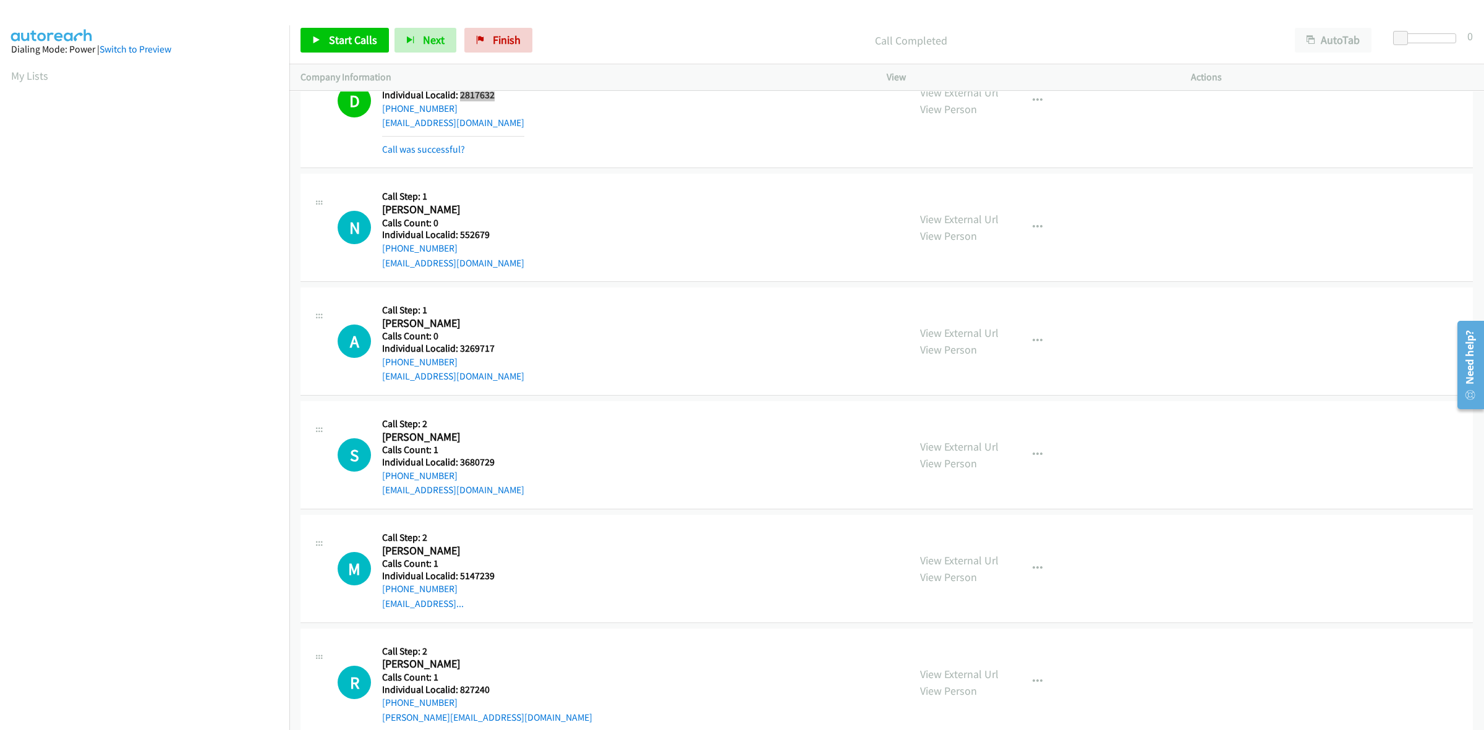
scroll to position [9258, 0]
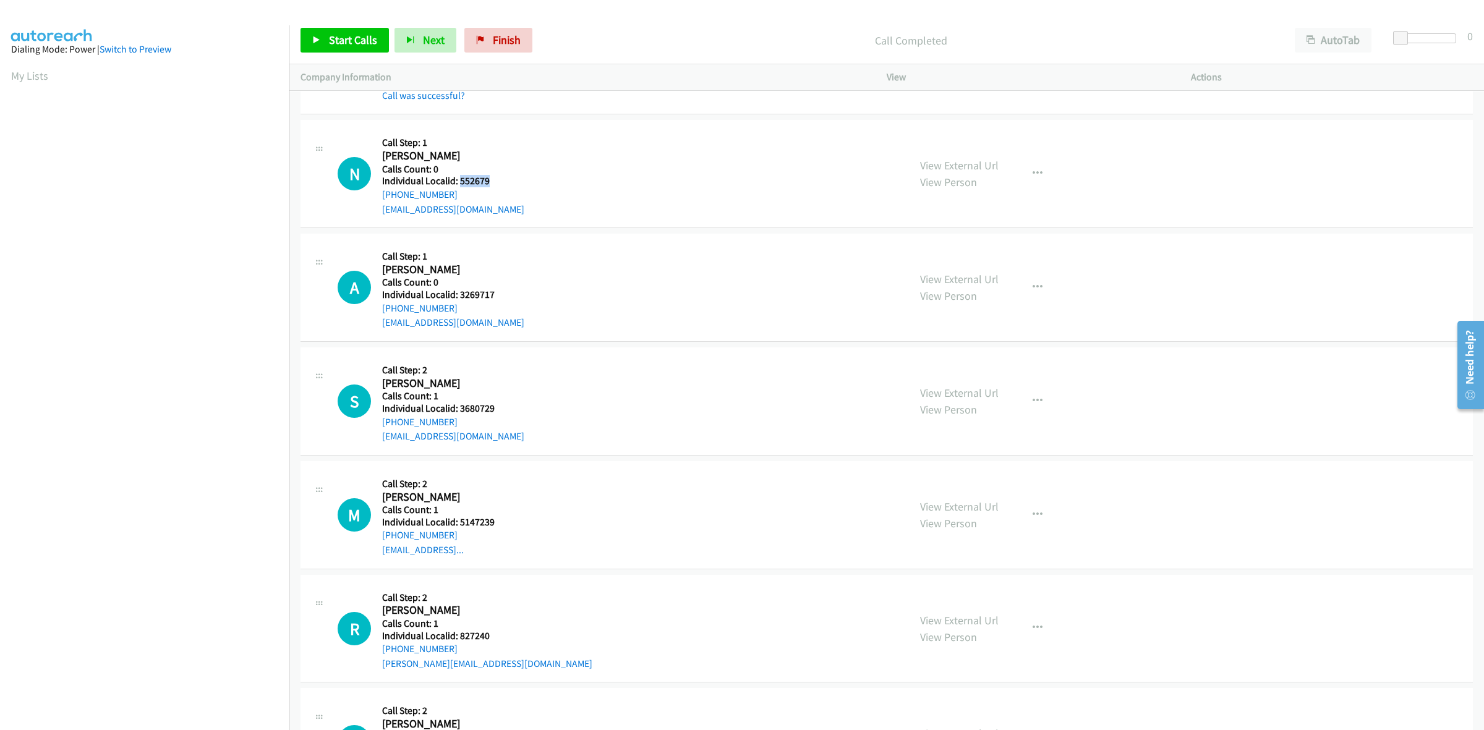
drag, startPoint x: 494, startPoint y: 186, endPoint x: 461, endPoint y: 190, distance: 33.1
click at [461, 190] on div "N Callback Scheduled Call Step: 1 Nick Brehm America/Los_Angeles Calls Count: 0…" at bounding box center [618, 173] width 560 height 85
click at [1037, 186] on button "button" at bounding box center [1037, 173] width 33 height 25
click at [975, 266] on link "Skip Call" at bounding box center [971, 254] width 165 height 25
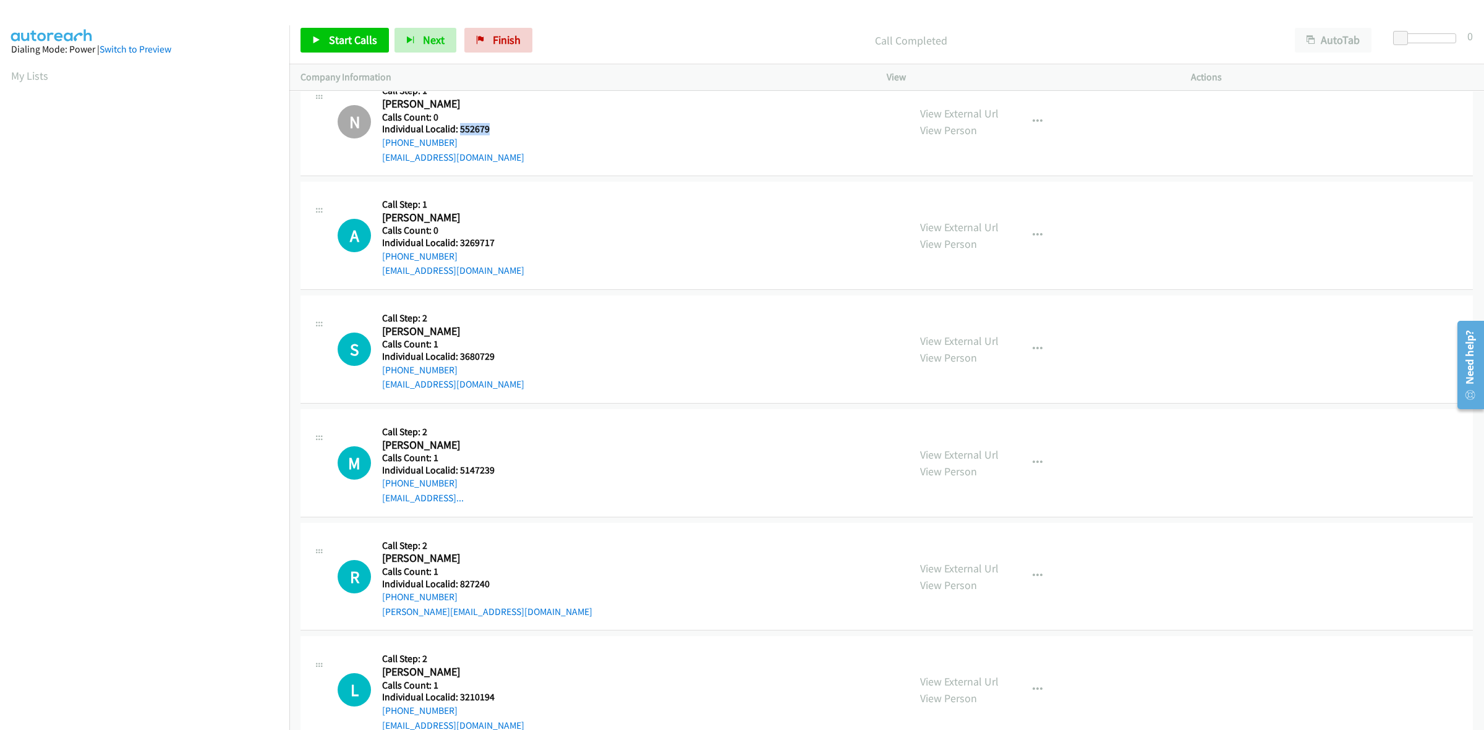
scroll to position [9316, 0]
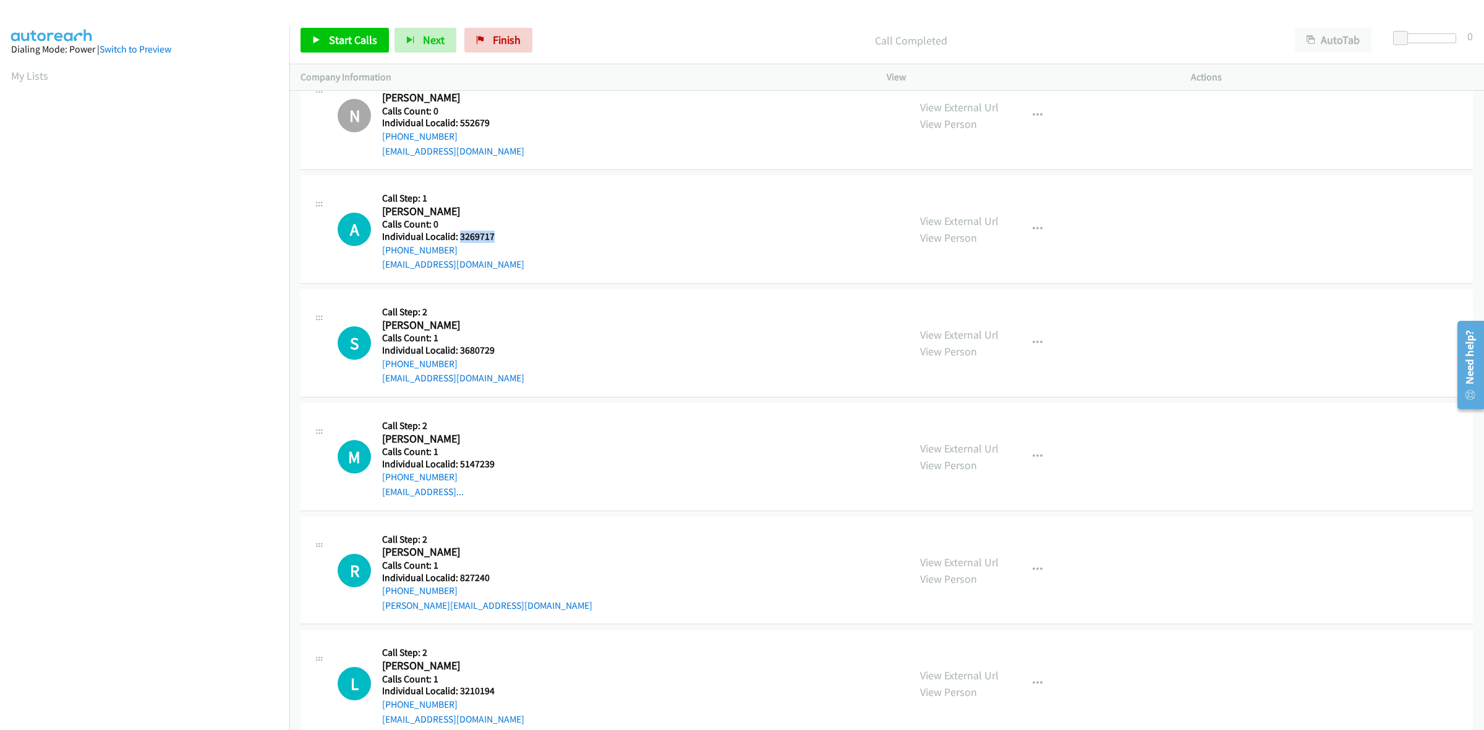
drag, startPoint x: 496, startPoint y: 239, endPoint x: 458, endPoint y: 246, distance: 38.2
click at [458, 246] on div "A Callback Scheduled Call Step: 1 Arthur Swiecki America/Los_Angeles Calls Coun…" at bounding box center [618, 229] width 560 height 85
drag, startPoint x: 459, startPoint y: 259, endPoint x: 381, endPoint y: 255, distance: 78.0
click at [381, 255] on div "A Callback Scheduled Call Step: 1 Arthur Swiecki America/Los_Angeles Calls Coun…" at bounding box center [618, 229] width 560 height 85
drag, startPoint x: 489, startPoint y: 244, endPoint x: 460, endPoint y: 244, distance: 29.1
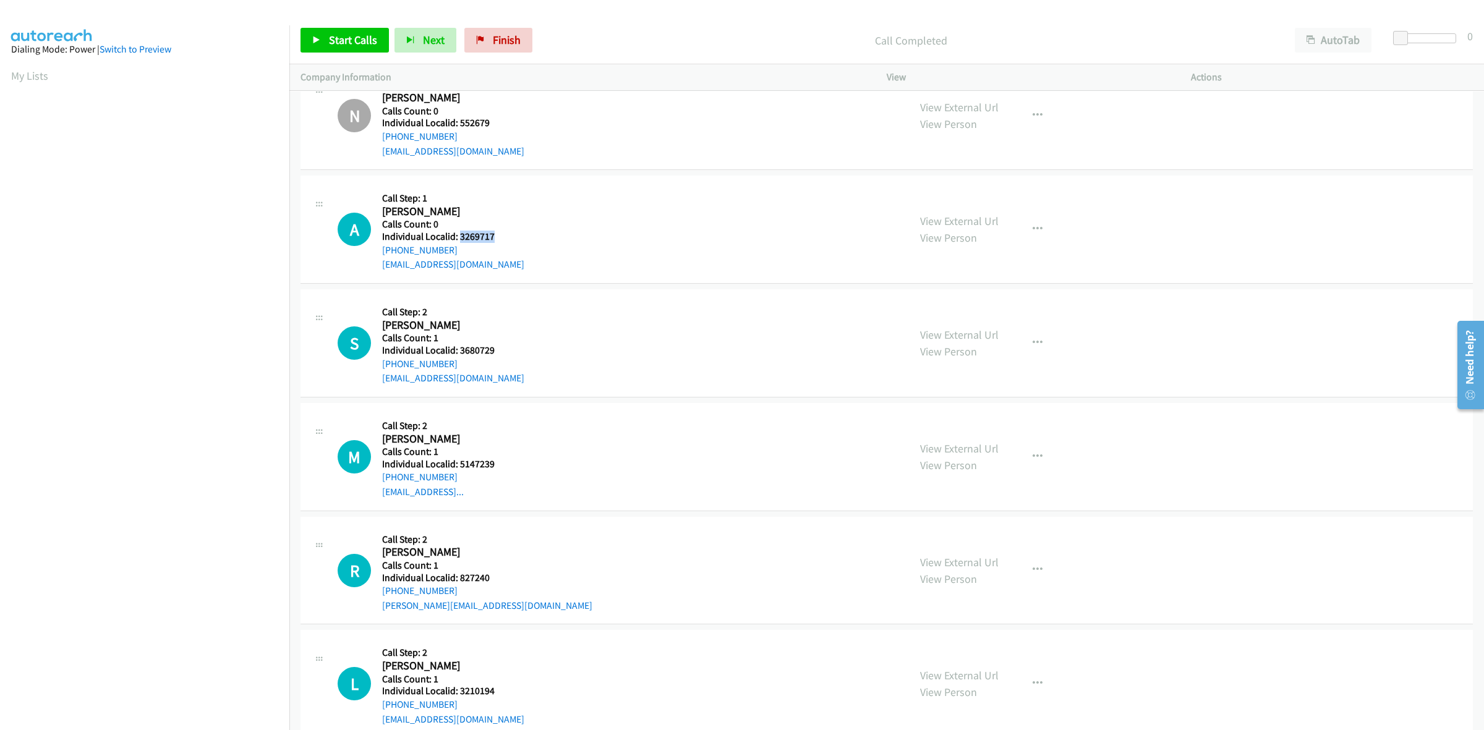
click at [460, 244] on div "A Callback Scheduled Call Step: 1 Arthur Swiecki America/Los_Angeles Calls Coun…" at bounding box center [618, 229] width 560 height 85
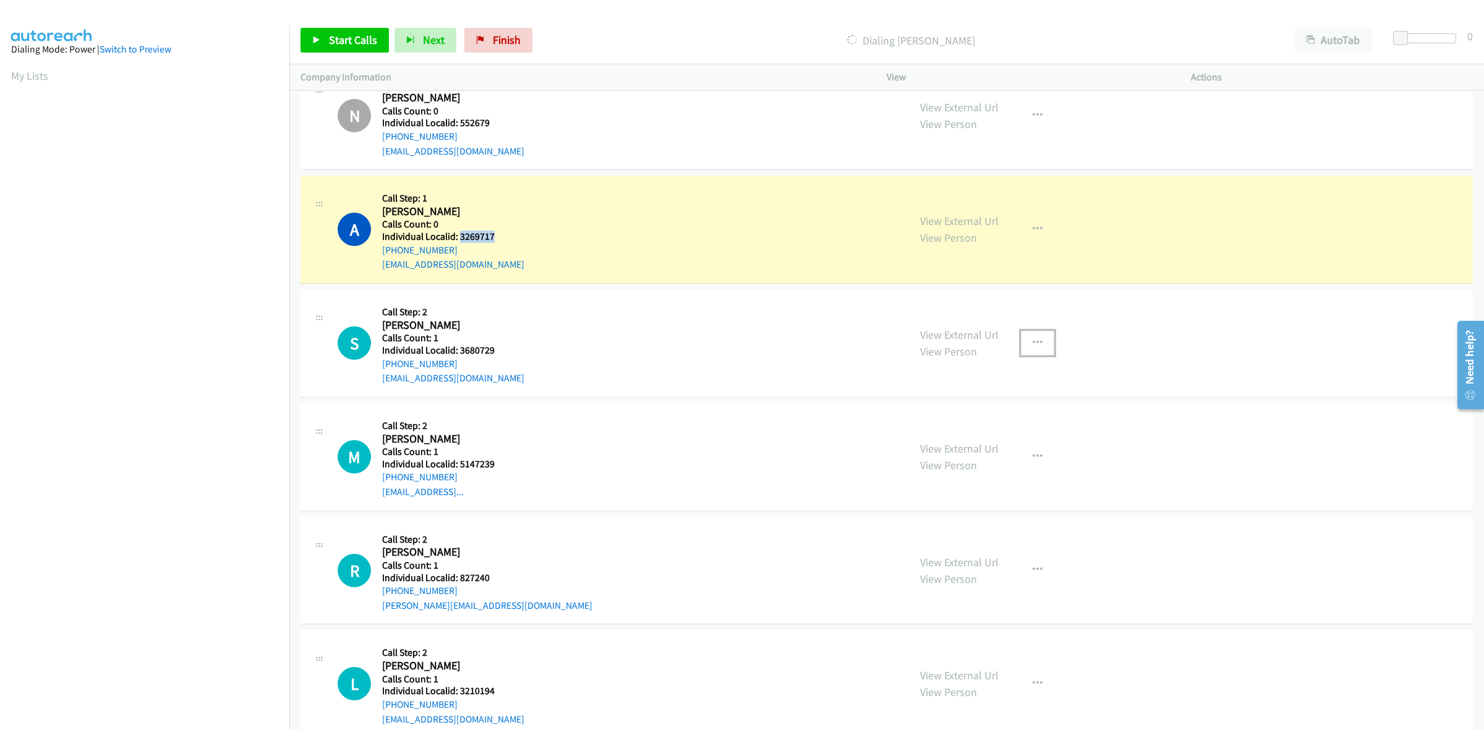
click at [1033, 348] on icon "button" at bounding box center [1038, 343] width 10 height 10
click at [919, 431] on link "Skip Call" at bounding box center [971, 424] width 165 height 25
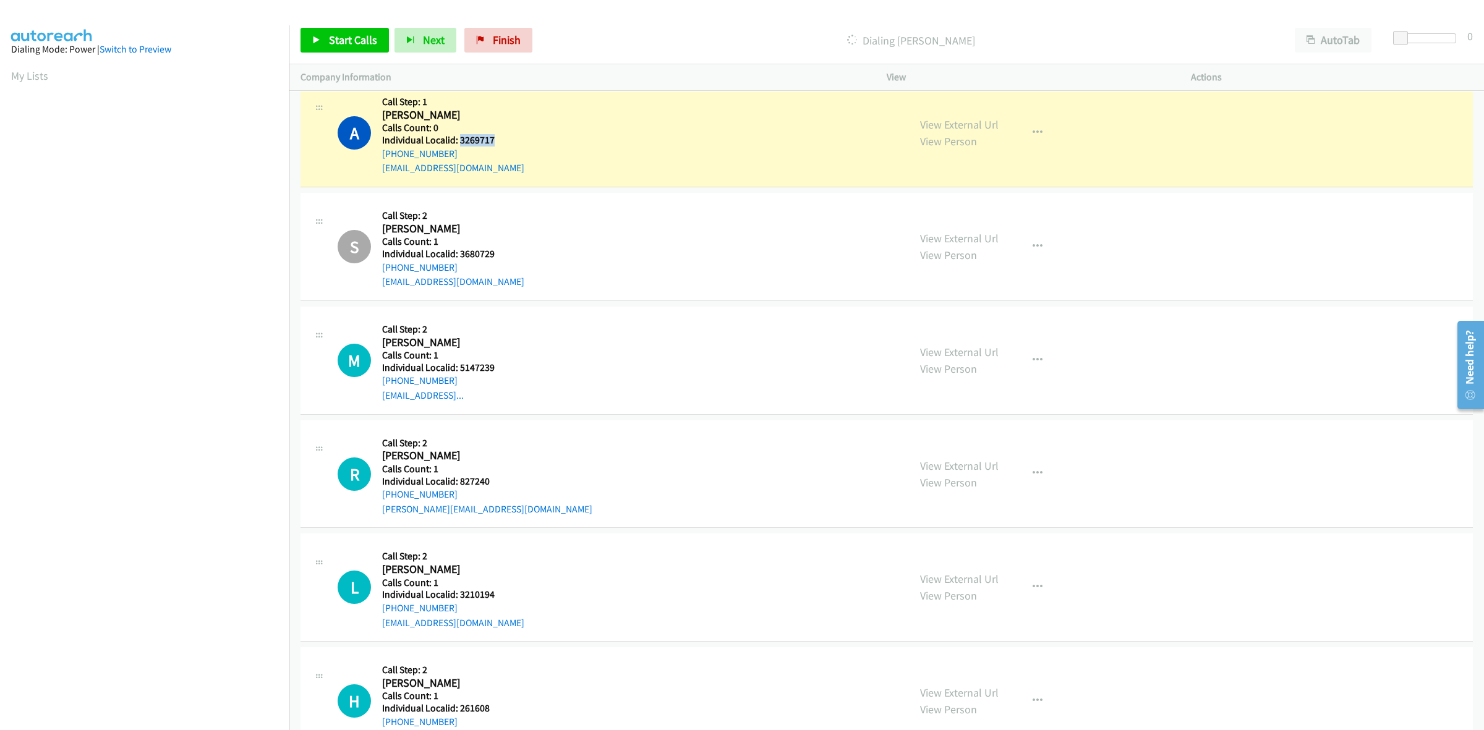
scroll to position [9452, 0]
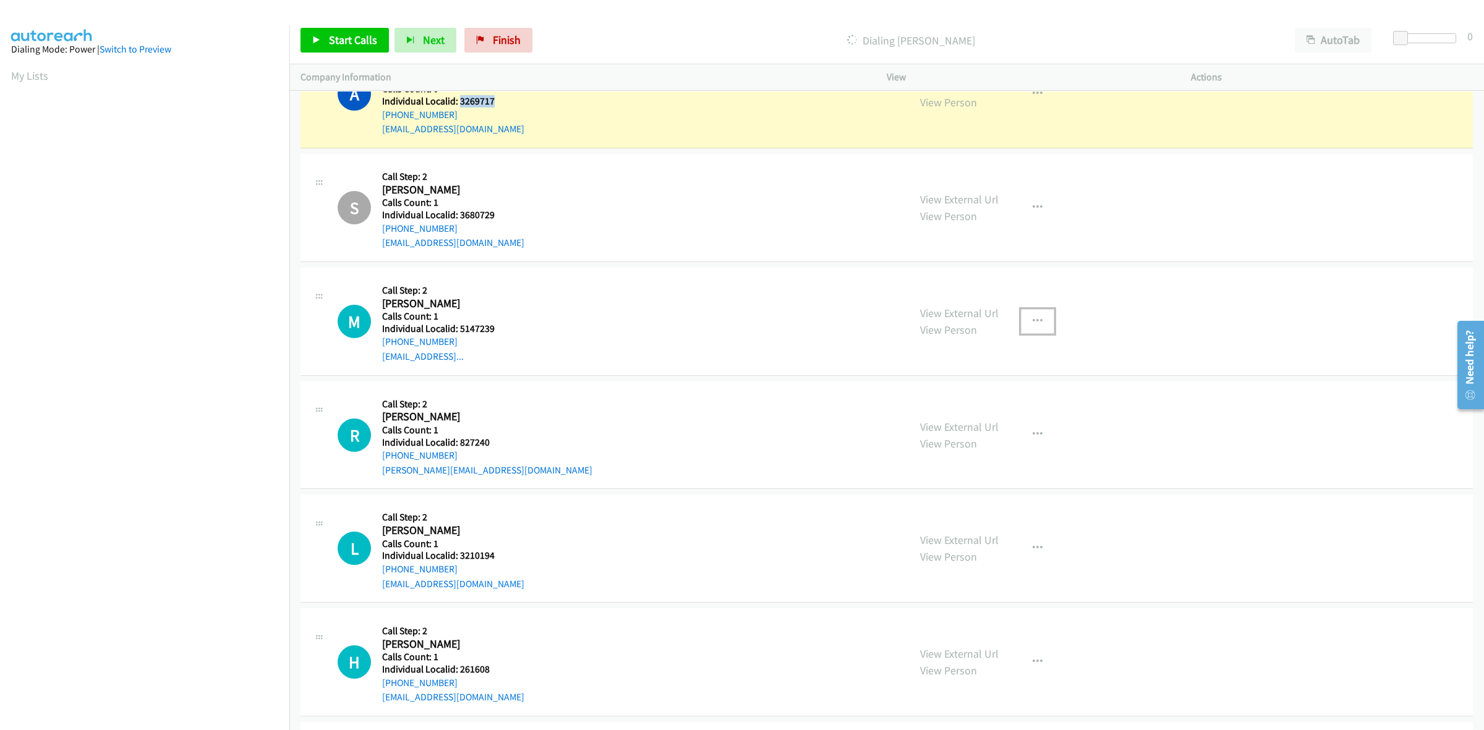
drag, startPoint x: 1034, startPoint y: 325, endPoint x: 1030, endPoint y: 332, distance: 6.9
click at [1034, 325] on icon "button" at bounding box center [1038, 322] width 10 height 10
click at [973, 403] on link "Skip Call" at bounding box center [971, 402] width 165 height 25
click at [1034, 440] on icon "button" at bounding box center [1038, 435] width 10 height 10
click at [966, 520] on link "Skip Call" at bounding box center [971, 515] width 165 height 25
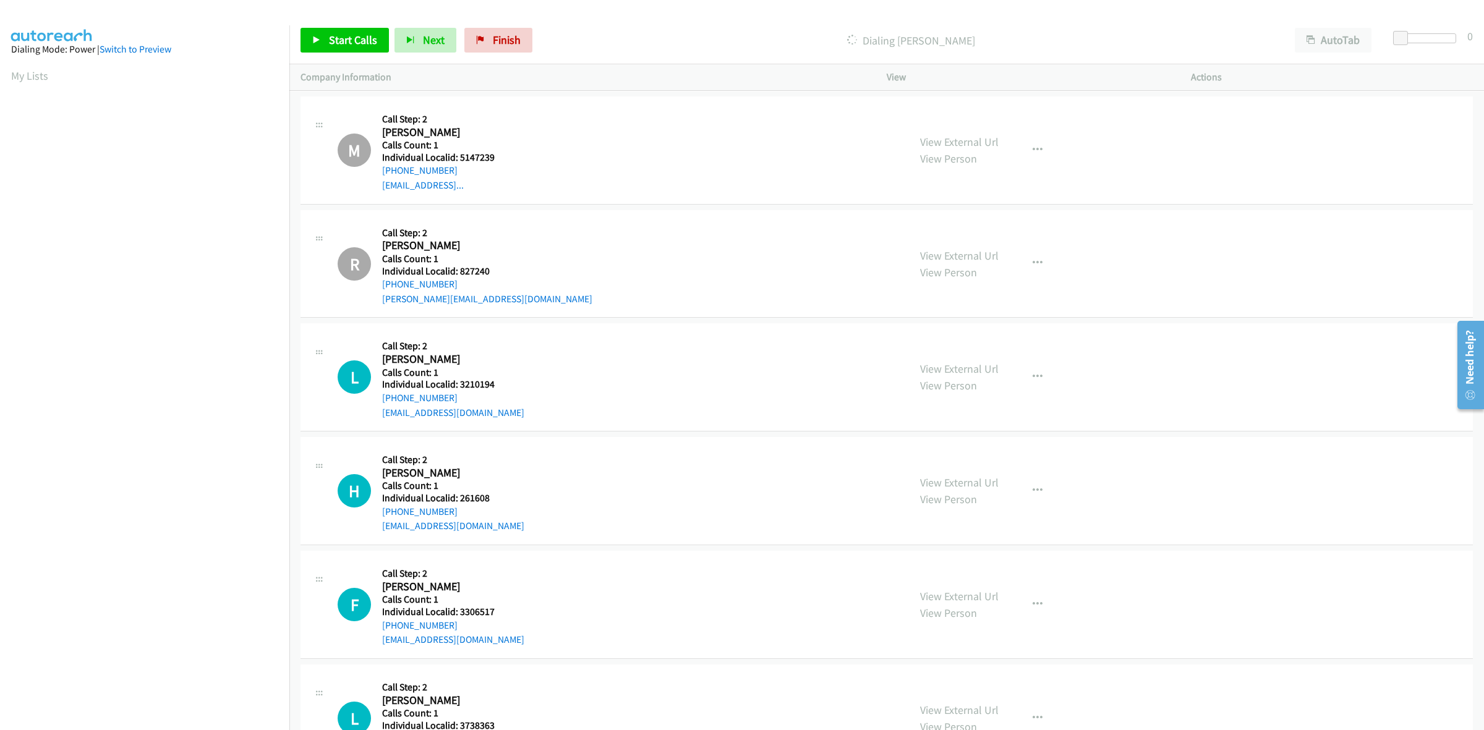
scroll to position [9626, 0]
click at [1033, 380] on icon "button" at bounding box center [1038, 375] width 10 height 10
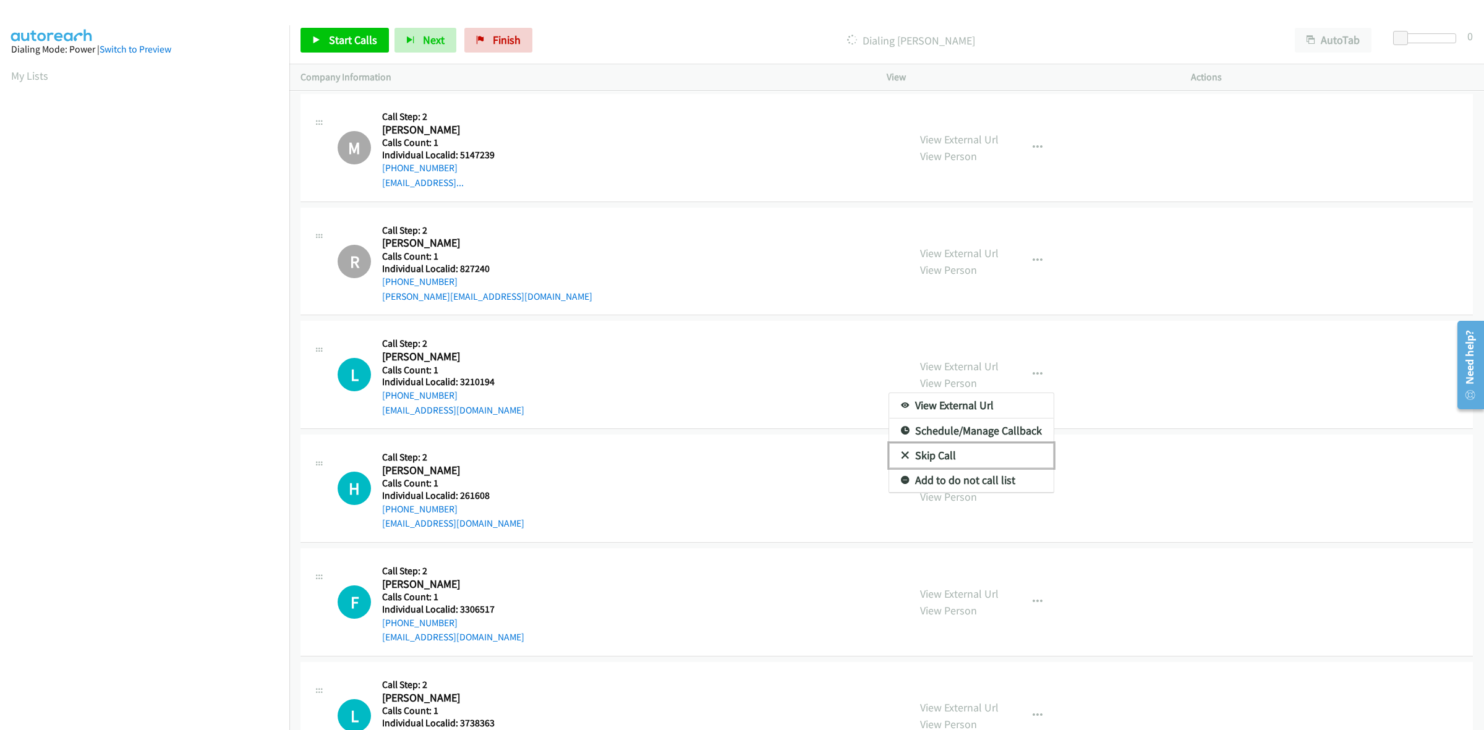
click at [936, 467] on link "Skip Call" at bounding box center [971, 455] width 165 height 25
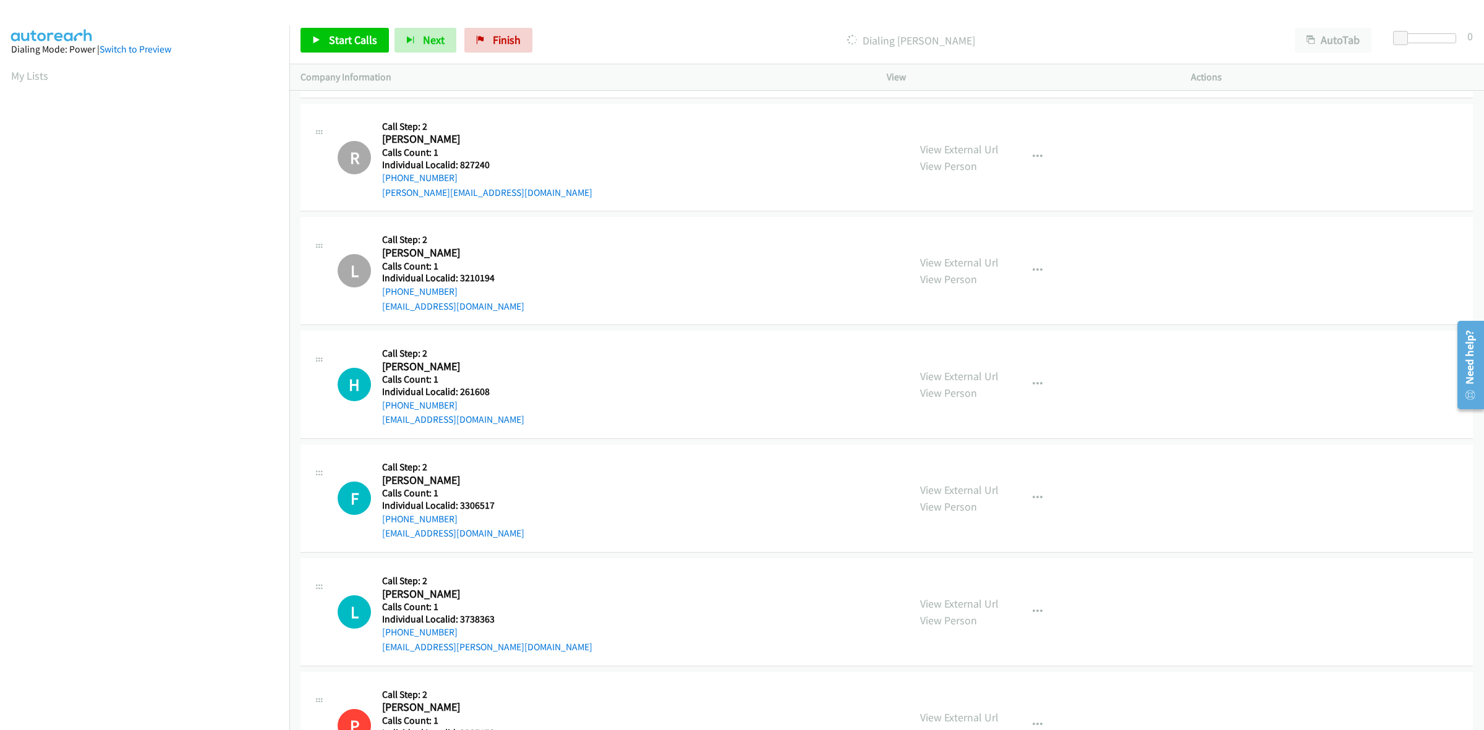
scroll to position [9780, 0]
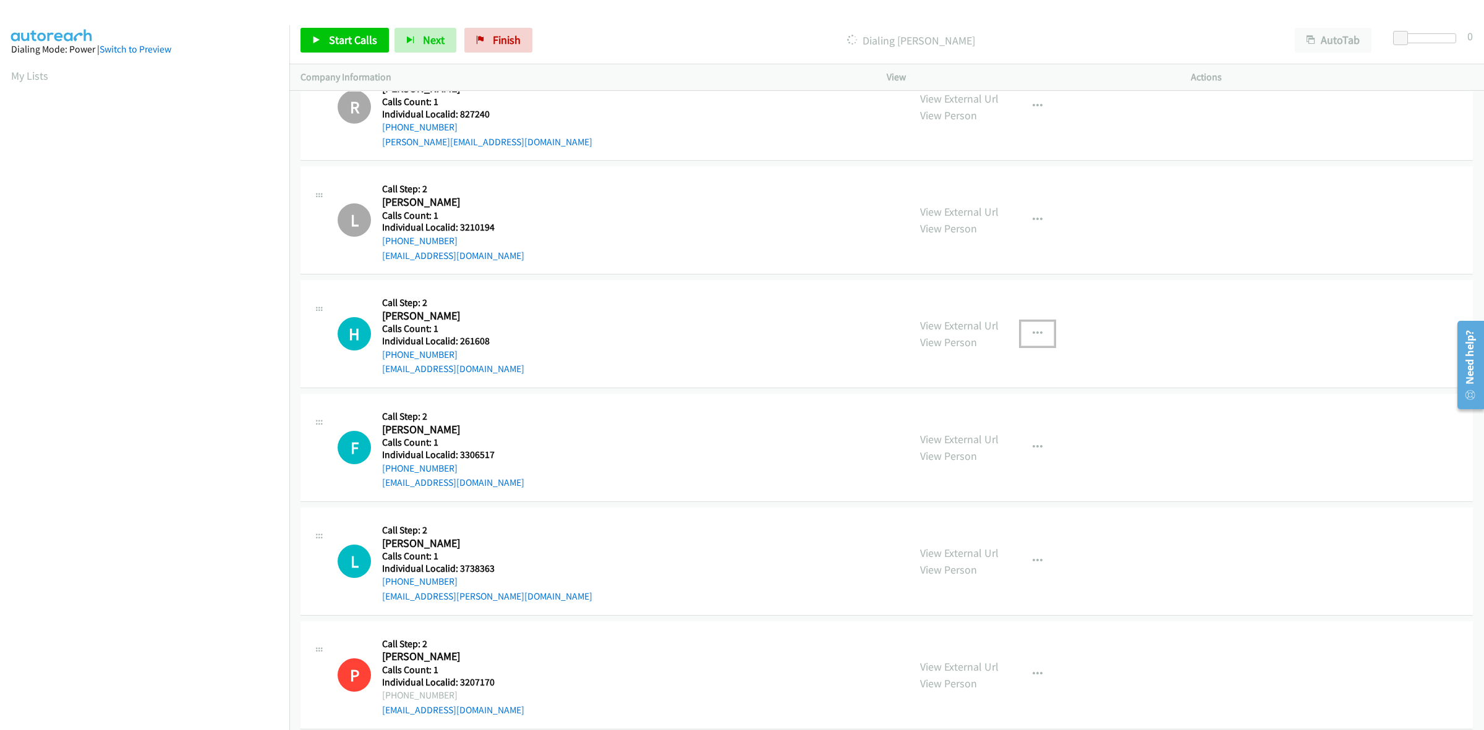
click at [1037, 338] on button "button" at bounding box center [1037, 334] width 33 height 25
click at [959, 425] on link "Skip Call" at bounding box center [971, 415] width 165 height 25
click at [1033, 453] on icon "button" at bounding box center [1038, 448] width 10 height 10
click at [934, 536] on link "Skip Call" at bounding box center [971, 528] width 165 height 25
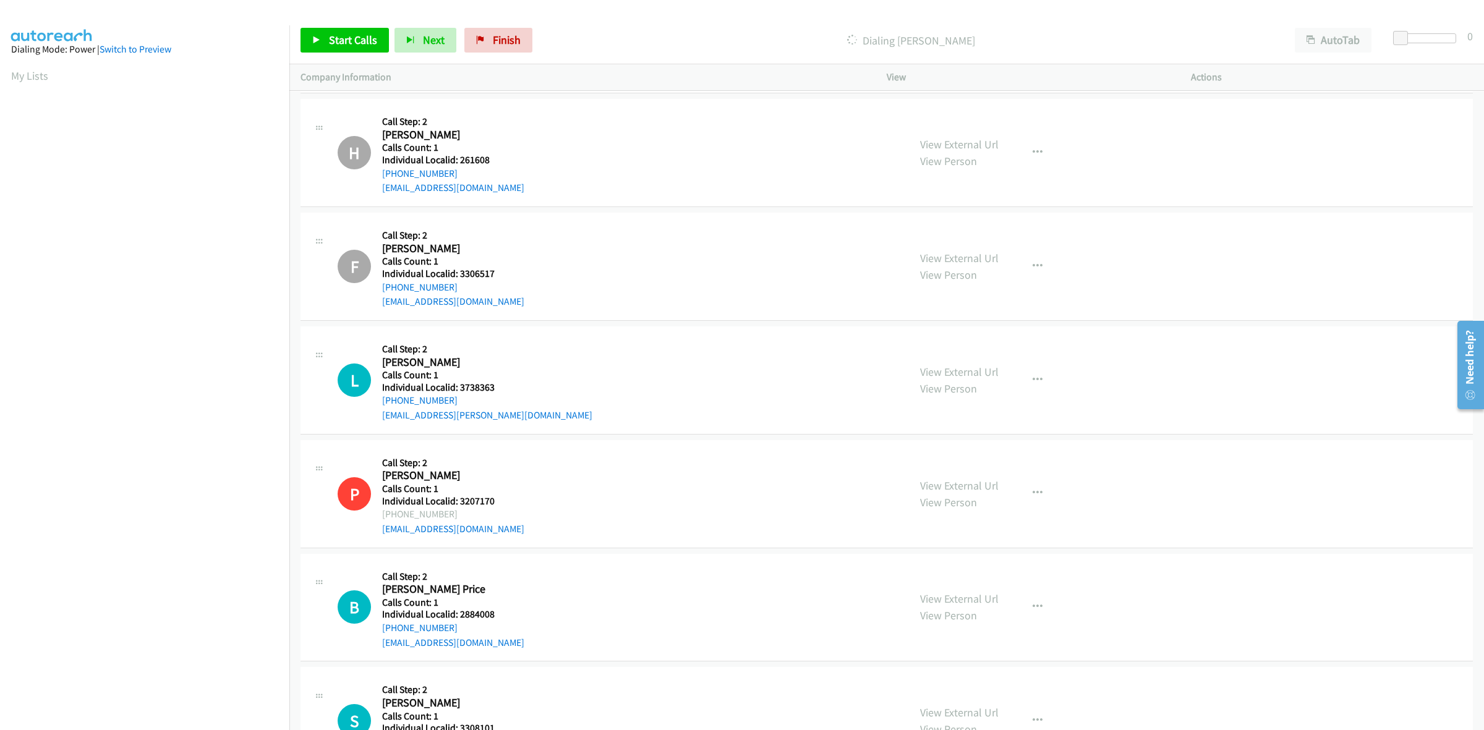
scroll to position [10051, 0]
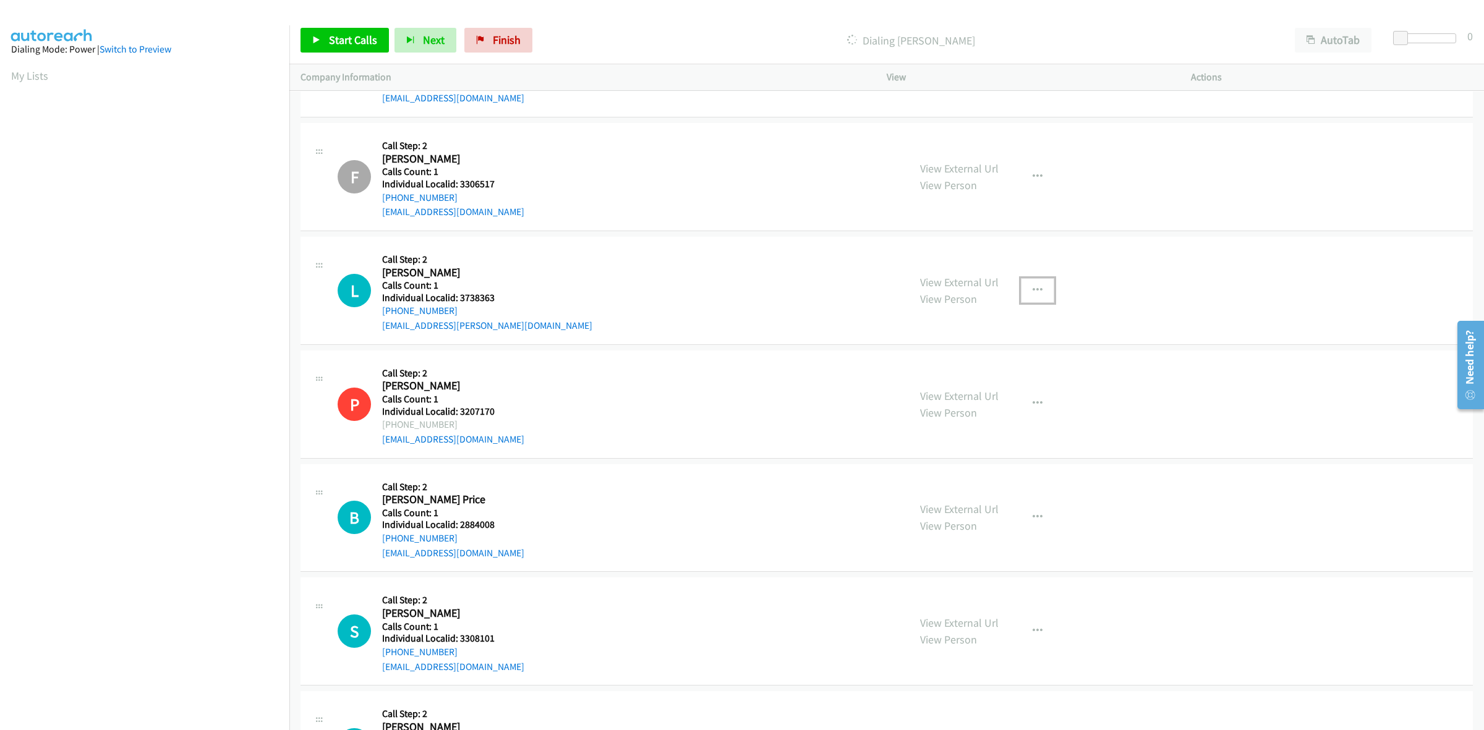
click at [1037, 293] on button "button" at bounding box center [1037, 290] width 33 height 25
click at [960, 373] on link "Skip Call" at bounding box center [971, 371] width 165 height 25
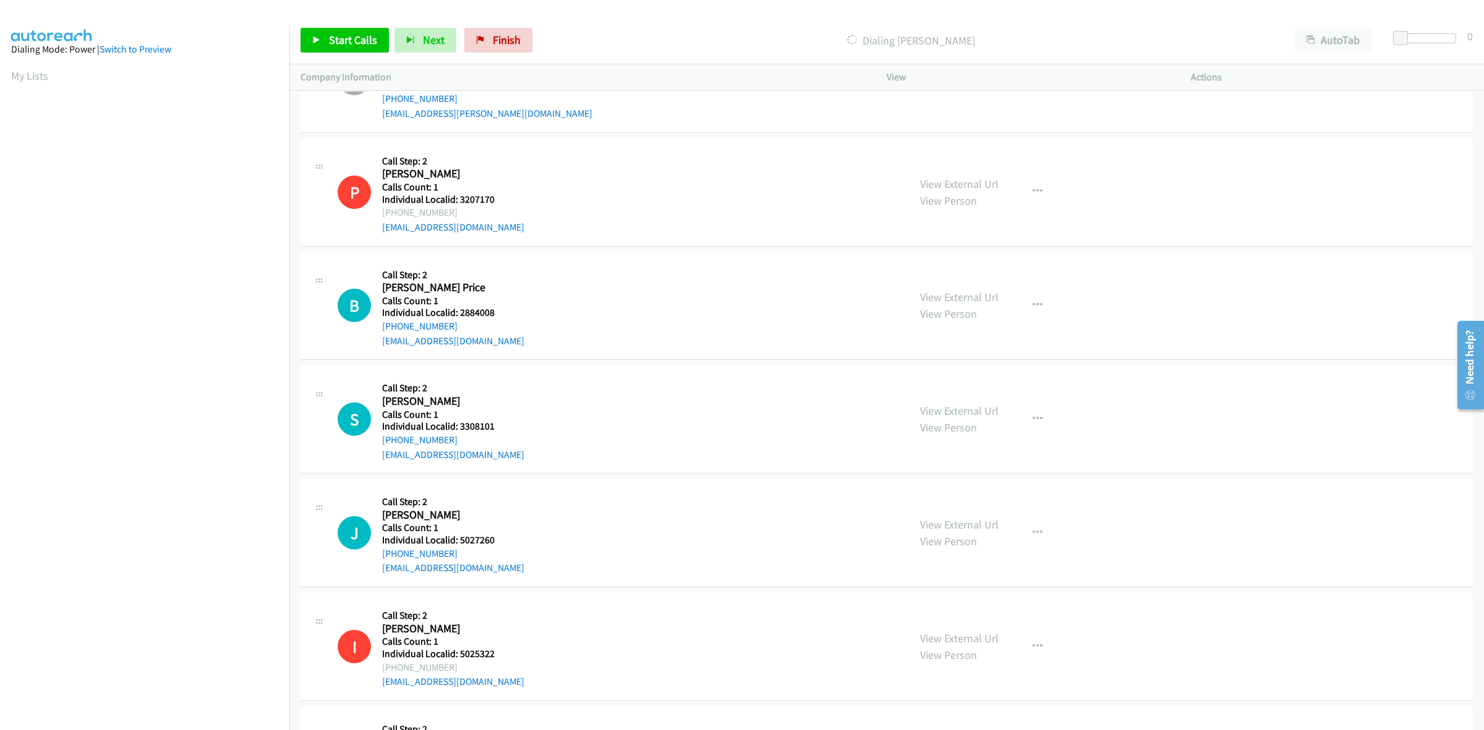
scroll to position [10341, 0]
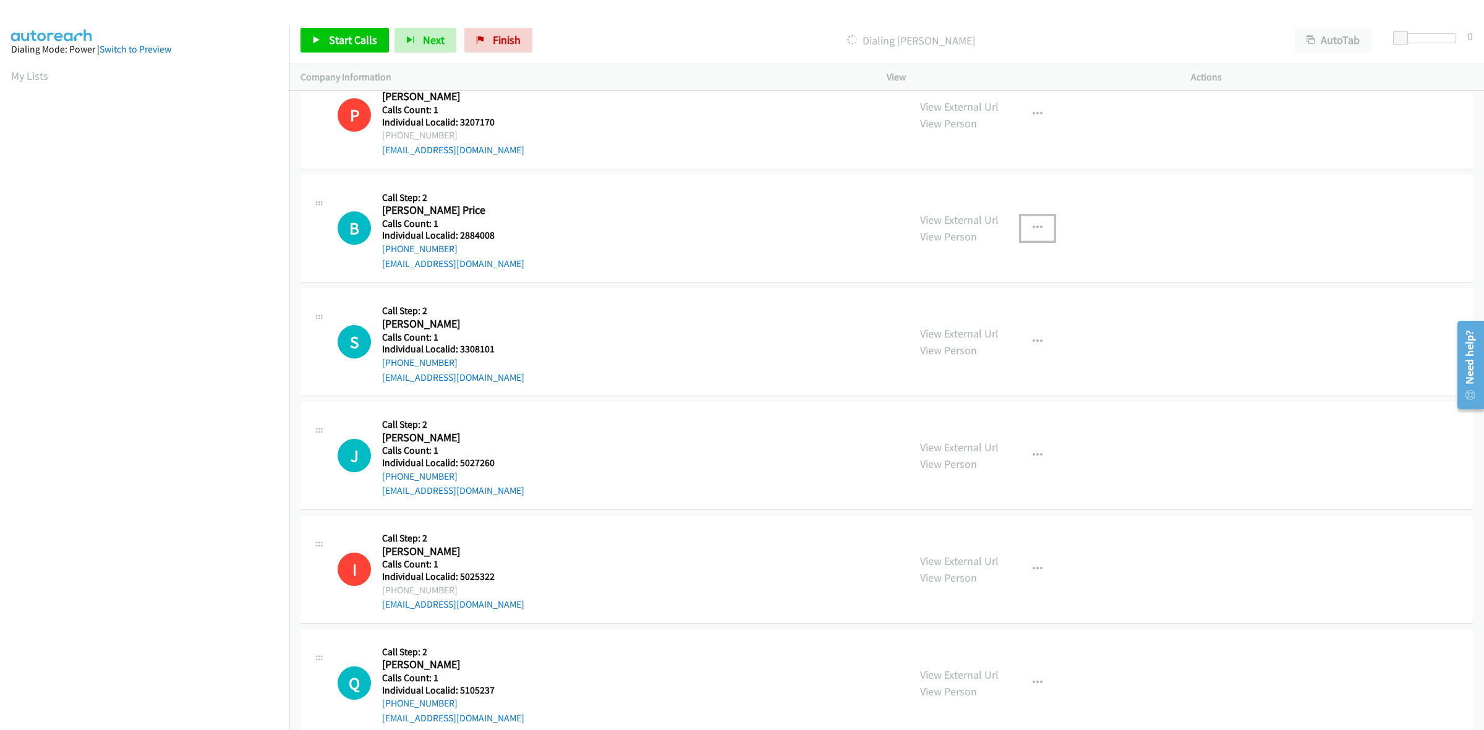
click at [1025, 229] on button "button" at bounding box center [1037, 228] width 33 height 25
click at [987, 297] on link "Schedule/Manage Callback" at bounding box center [971, 284] width 165 height 25
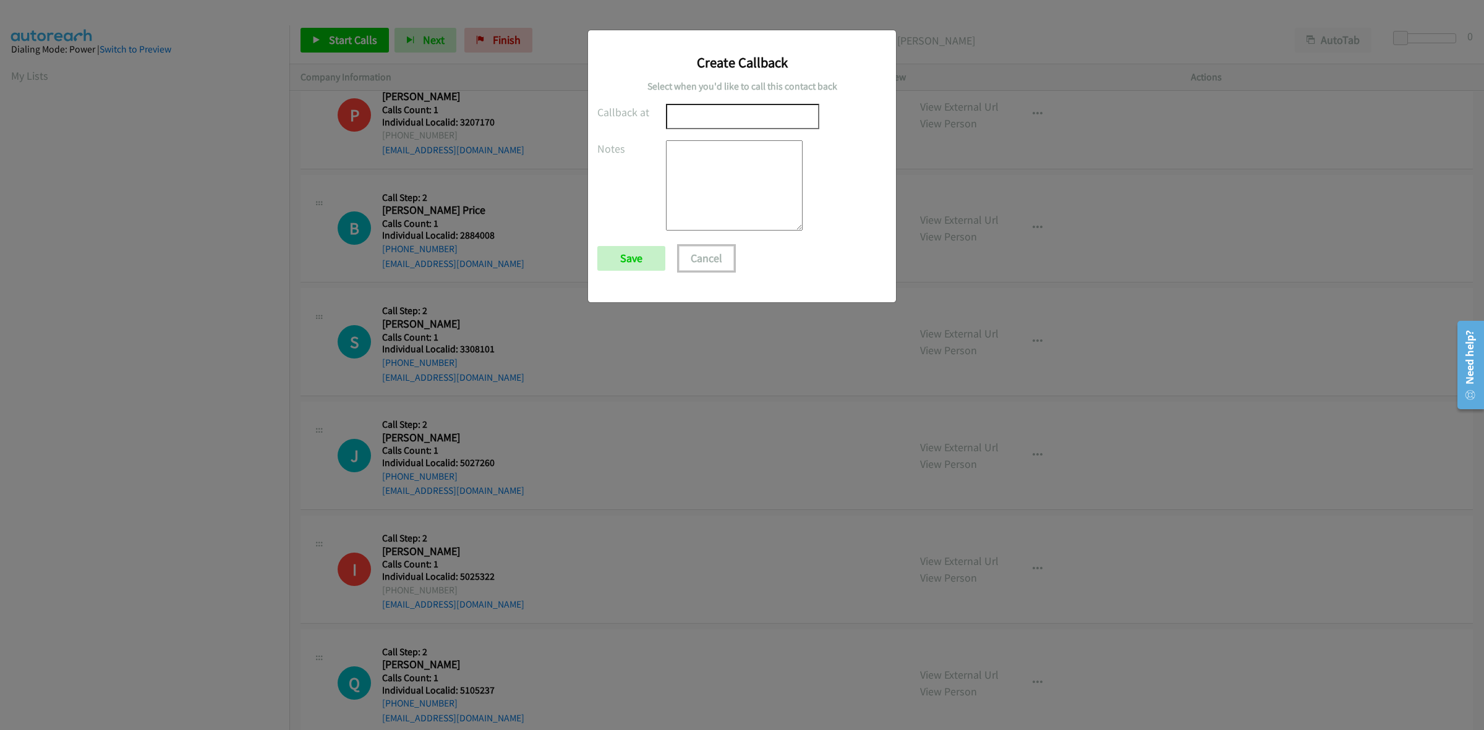
click at [706, 263] on button "Cancel" at bounding box center [706, 258] width 55 height 25
click at [710, 262] on button "Cancel" at bounding box center [706, 258] width 55 height 25
click at [703, 263] on button "Cancel" at bounding box center [706, 258] width 55 height 25
click at [1022, 236] on div "Create Callback Select when you'd like to call this contact back Callback at No…" at bounding box center [742, 370] width 1484 height 719
click at [703, 254] on button "Cancel" at bounding box center [706, 258] width 55 height 25
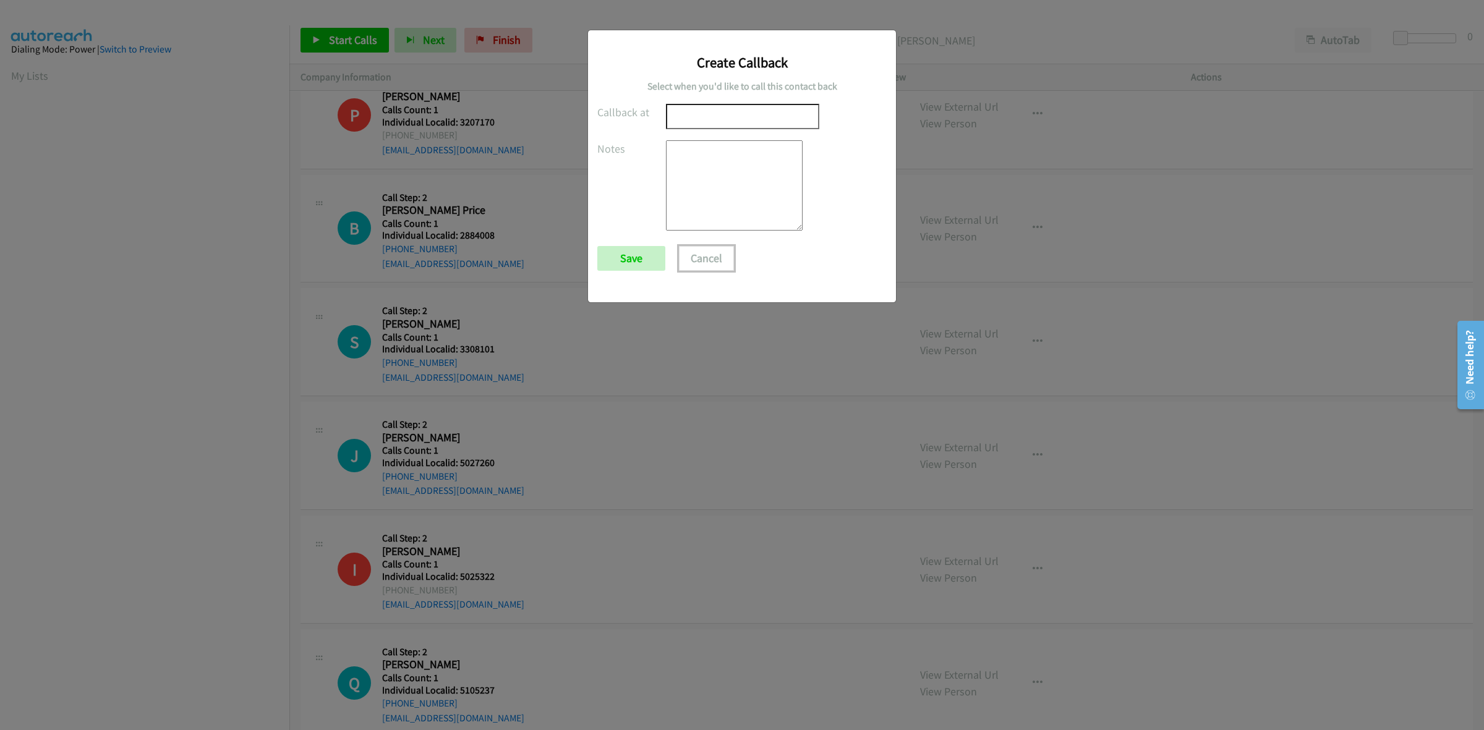
click at [703, 254] on button "Cancel" at bounding box center [706, 258] width 55 height 25
click at [685, 258] on button "Cancel" at bounding box center [706, 258] width 55 height 25
click at [608, 276] on form "Callback at Notes Save Cancel" at bounding box center [699, 193] width 205 height 178
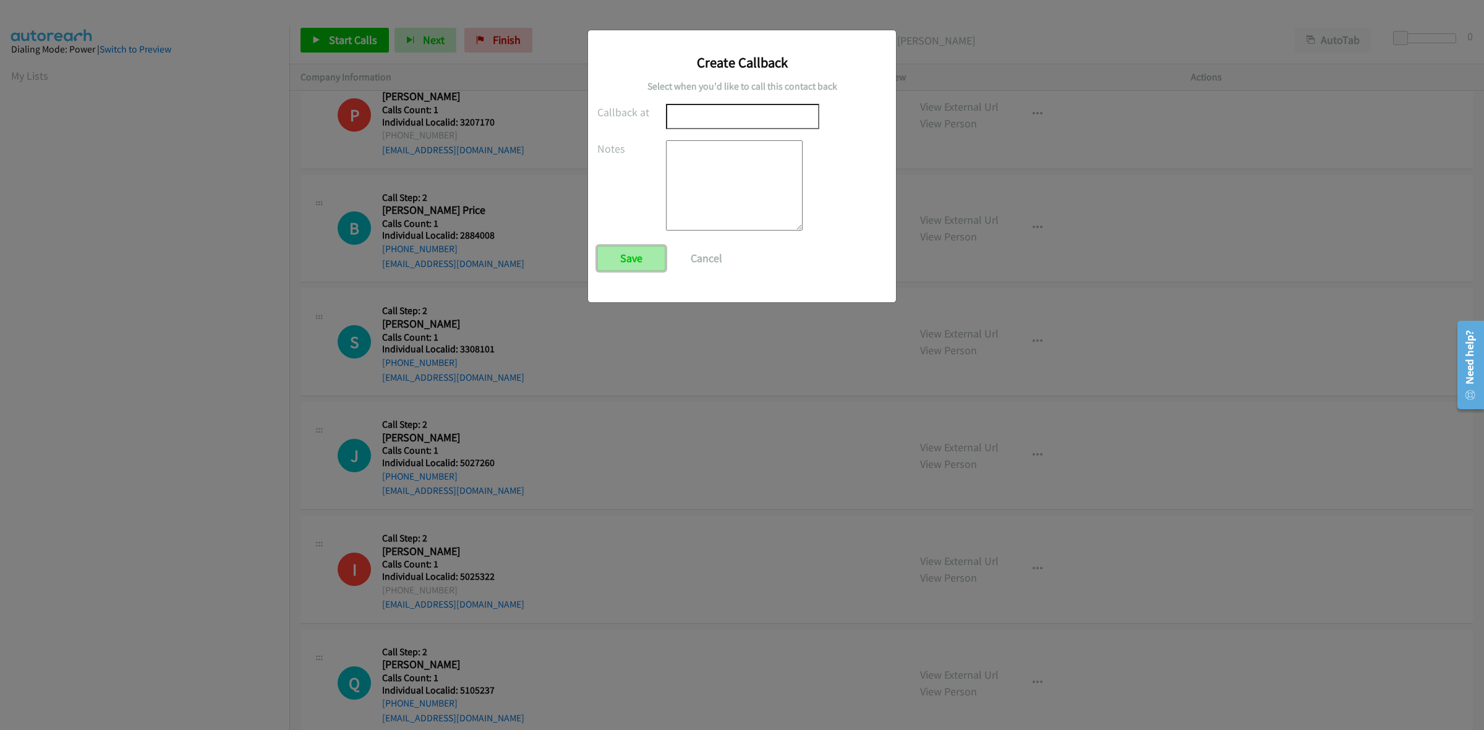
click at [633, 262] on input "Save" at bounding box center [631, 258] width 68 height 25
click at [625, 263] on input "Save" at bounding box center [631, 258] width 68 height 25
click at [712, 121] on input "text" at bounding box center [742, 116] width 153 height 25
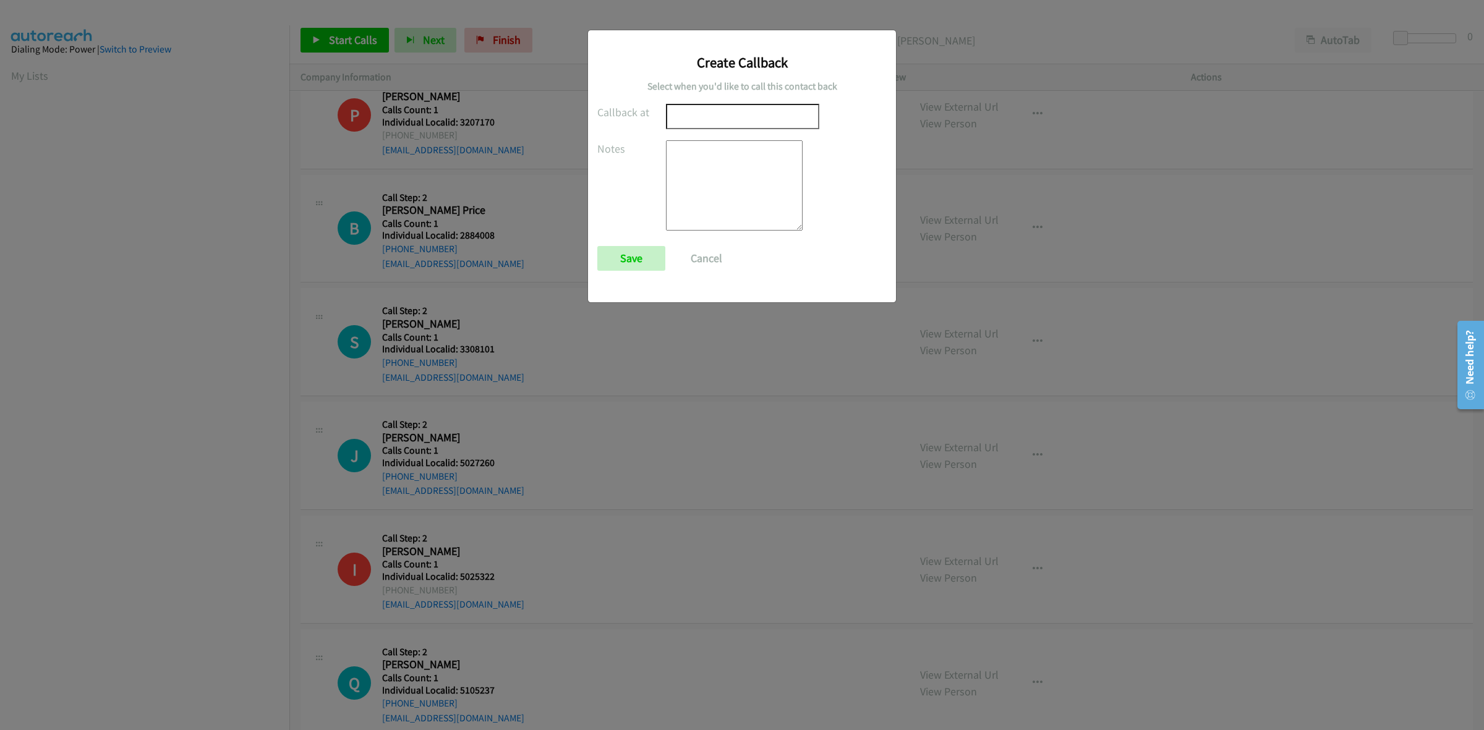
click at [706, 119] on input "text" at bounding box center [742, 116] width 153 height 25
click at [687, 263] on button "Cancel" at bounding box center [706, 258] width 55 height 25
click at [687, 260] on button "Cancel" at bounding box center [706, 258] width 55 height 25
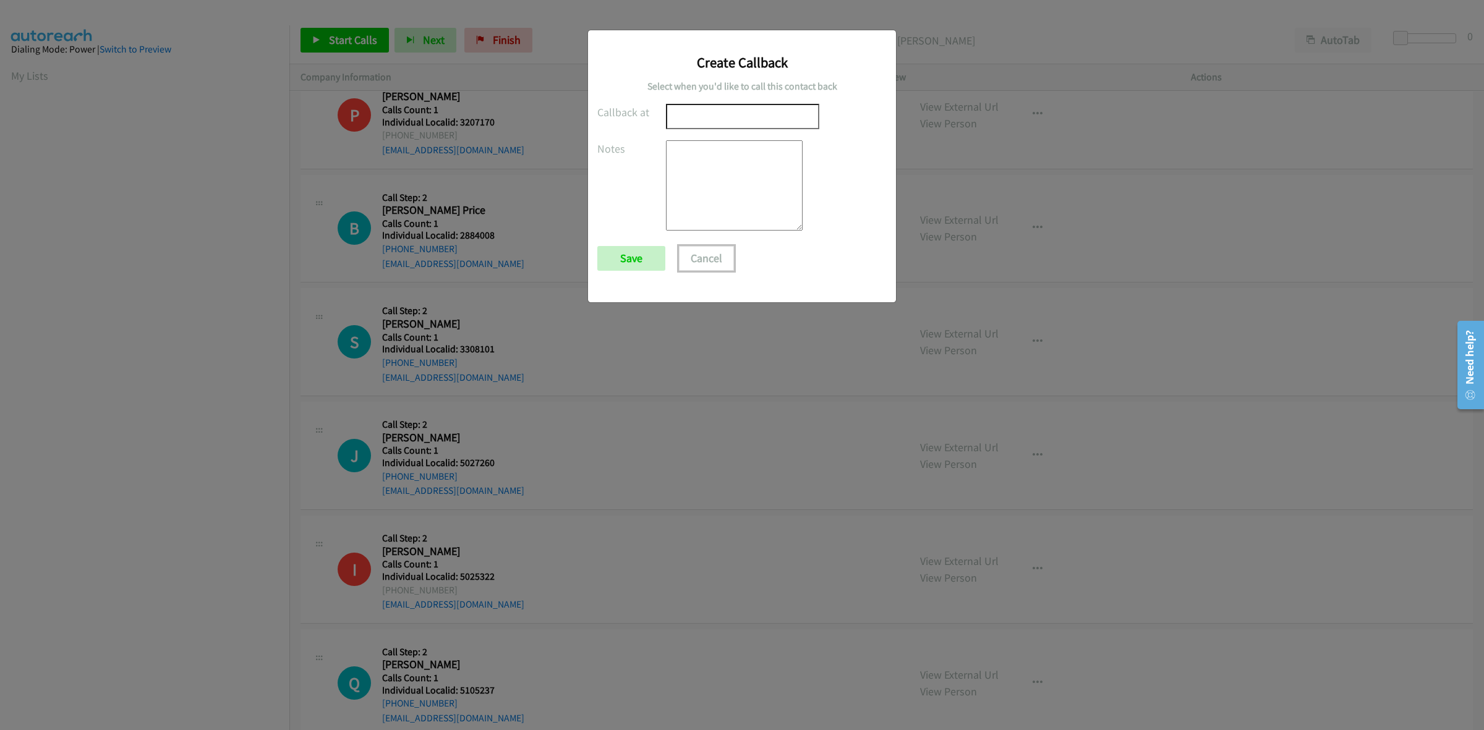
click at [687, 260] on button "Cancel" at bounding box center [706, 258] width 55 height 25
click at [288, 422] on div "Create Callback Select when you'd like to call this contact back Callback at No…" at bounding box center [742, 370] width 1484 height 719
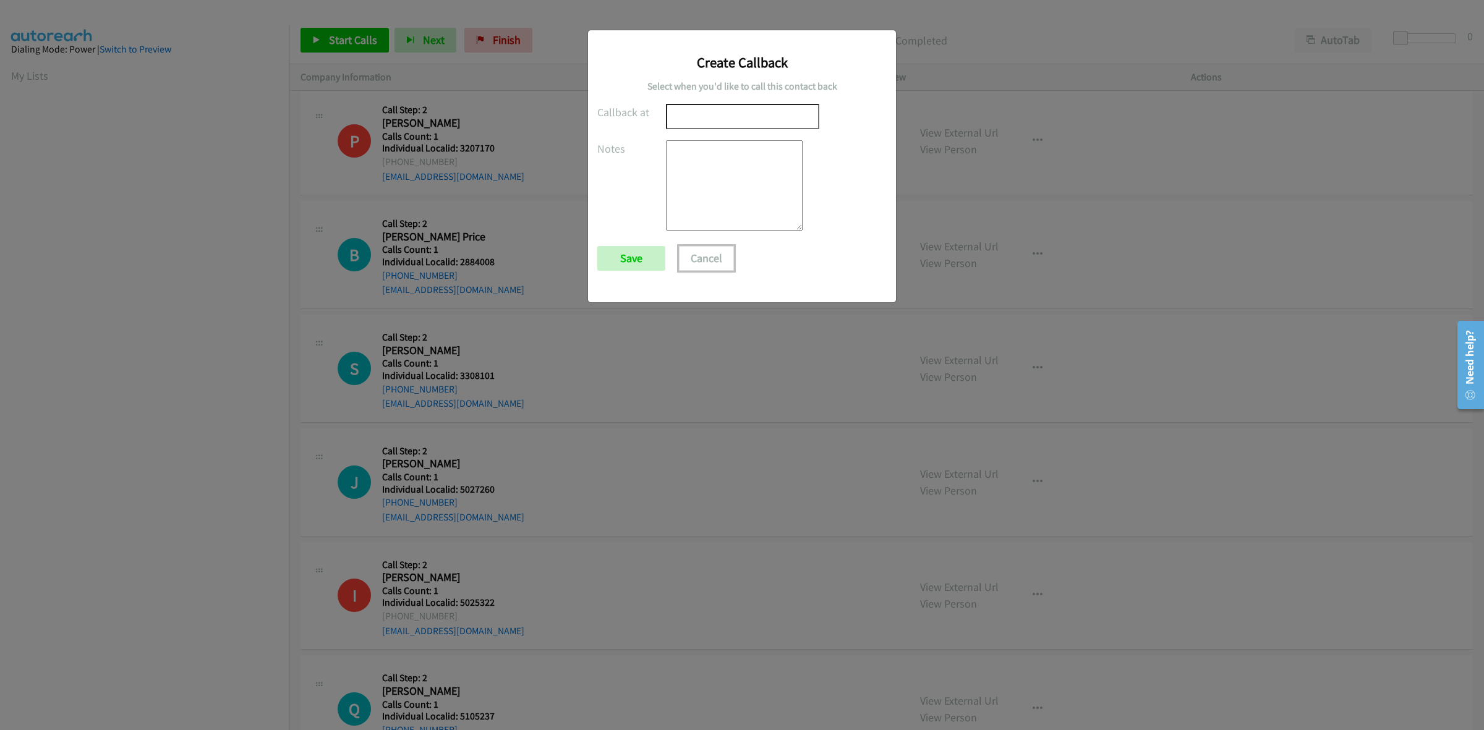
click at [692, 267] on button "Cancel" at bounding box center [706, 258] width 55 height 25
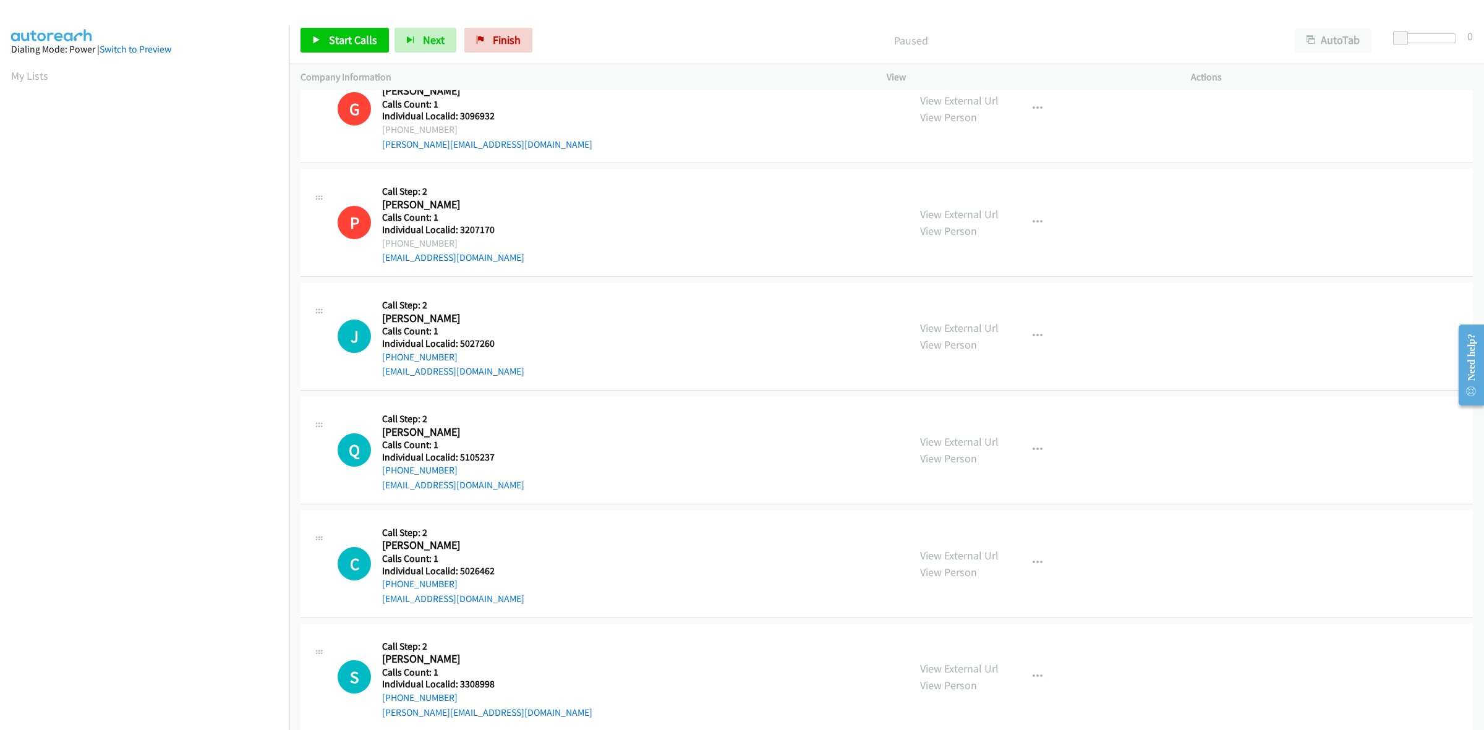
scroll to position [1488, 0]
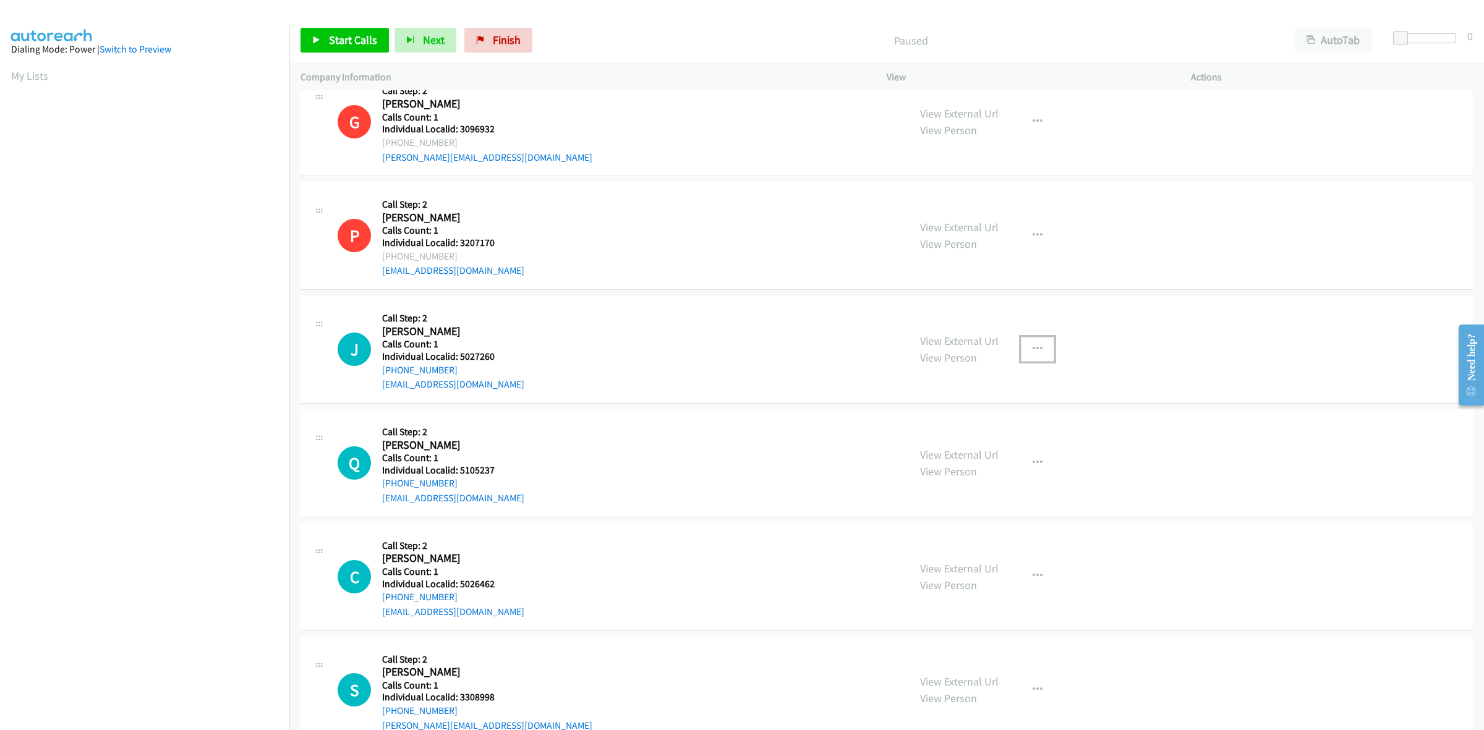
click at [1040, 349] on button "button" at bounding box center [1037, 349] width 33 height 25
click at [982, 427] on link "Skip Call" at bounding box center [971, 430] width 165 height 25
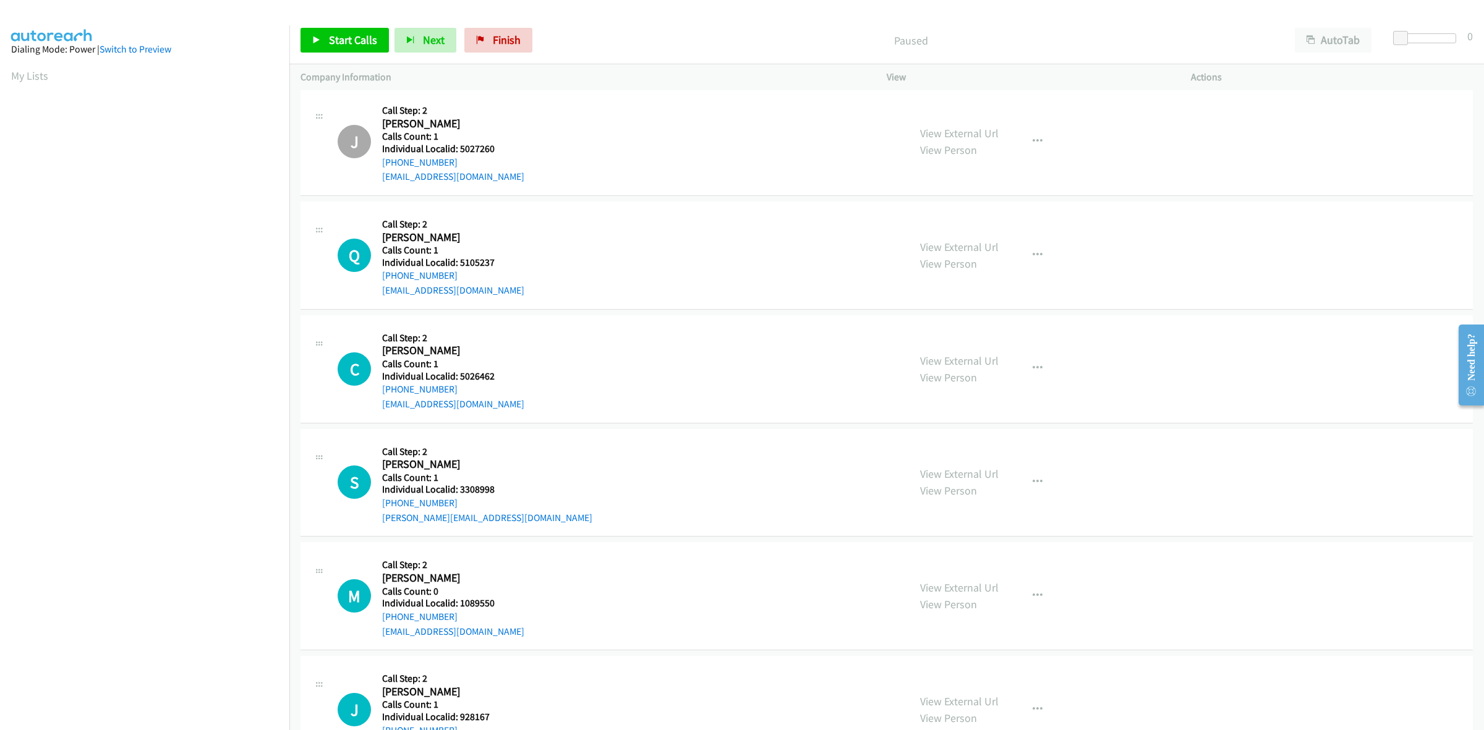
scroll to position [1720, 0]
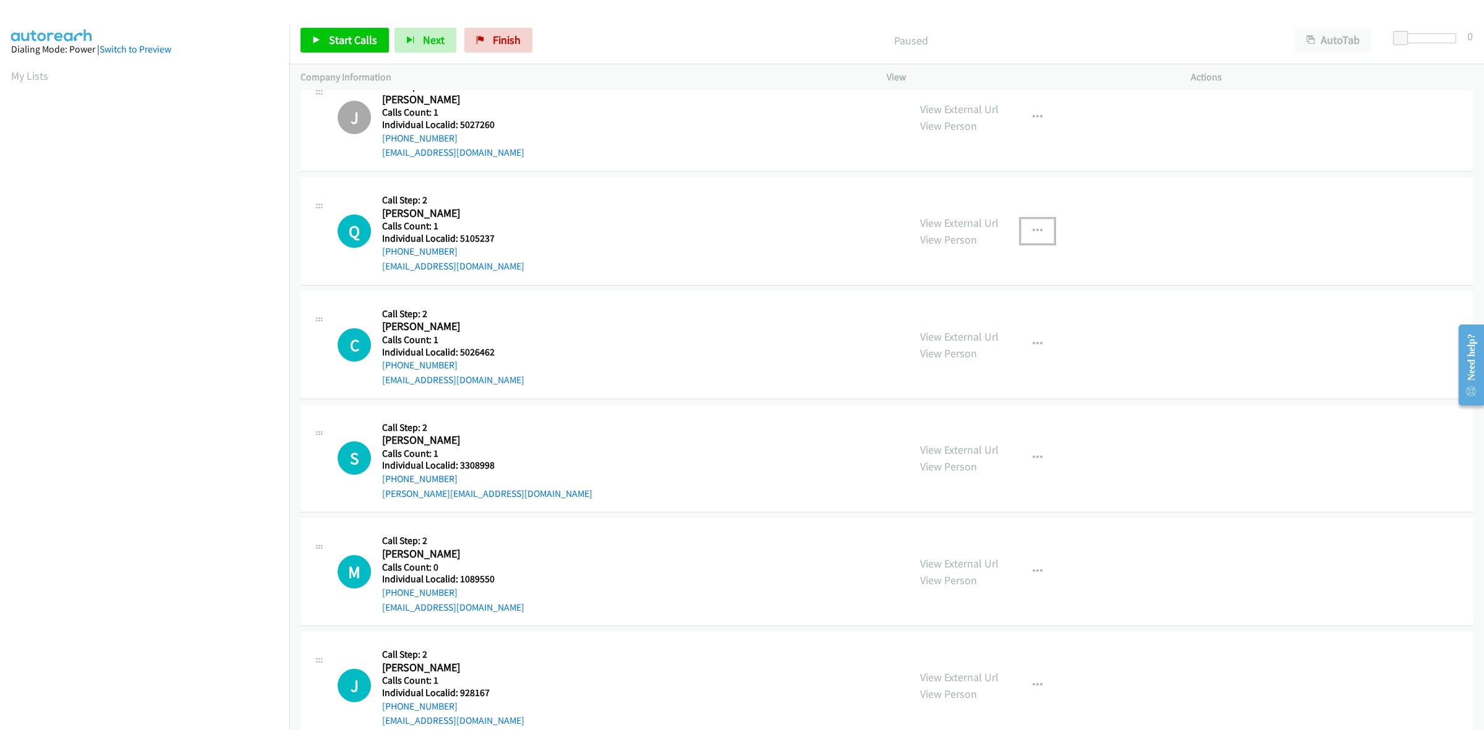
click at [1039, 235] on button "button" at bounding box center [1037, 231] width 33 height 25
click at [969, 320] on link "Skip Call" at bounding box center [971, 311] width 165 height 25
click at [1033, 347] on icon "button" at bounding box center [1038, 345] width 10 height 10
click at [962, 419] on link "Skip Call" at bounding box center [971, 425] width 165 height 25
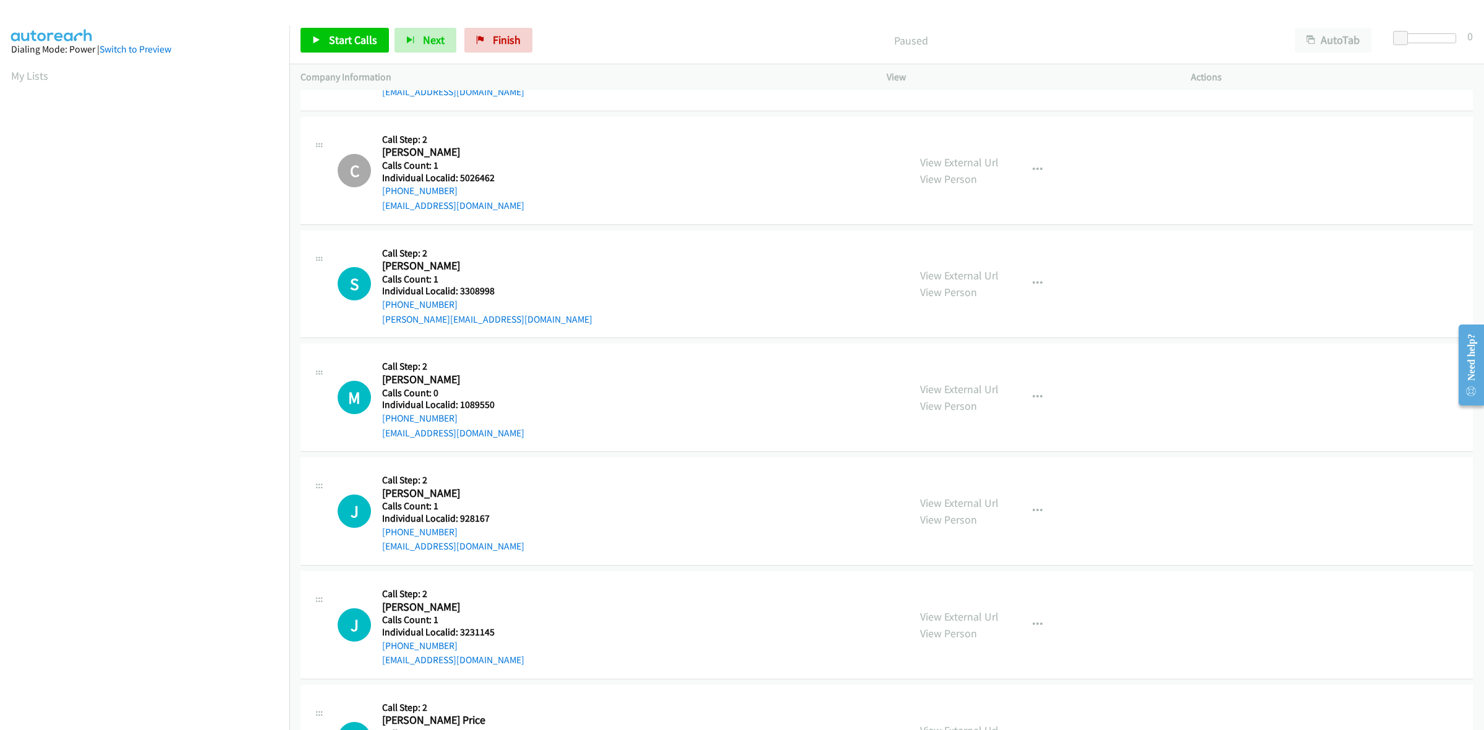
scroll to position [1933, 0]
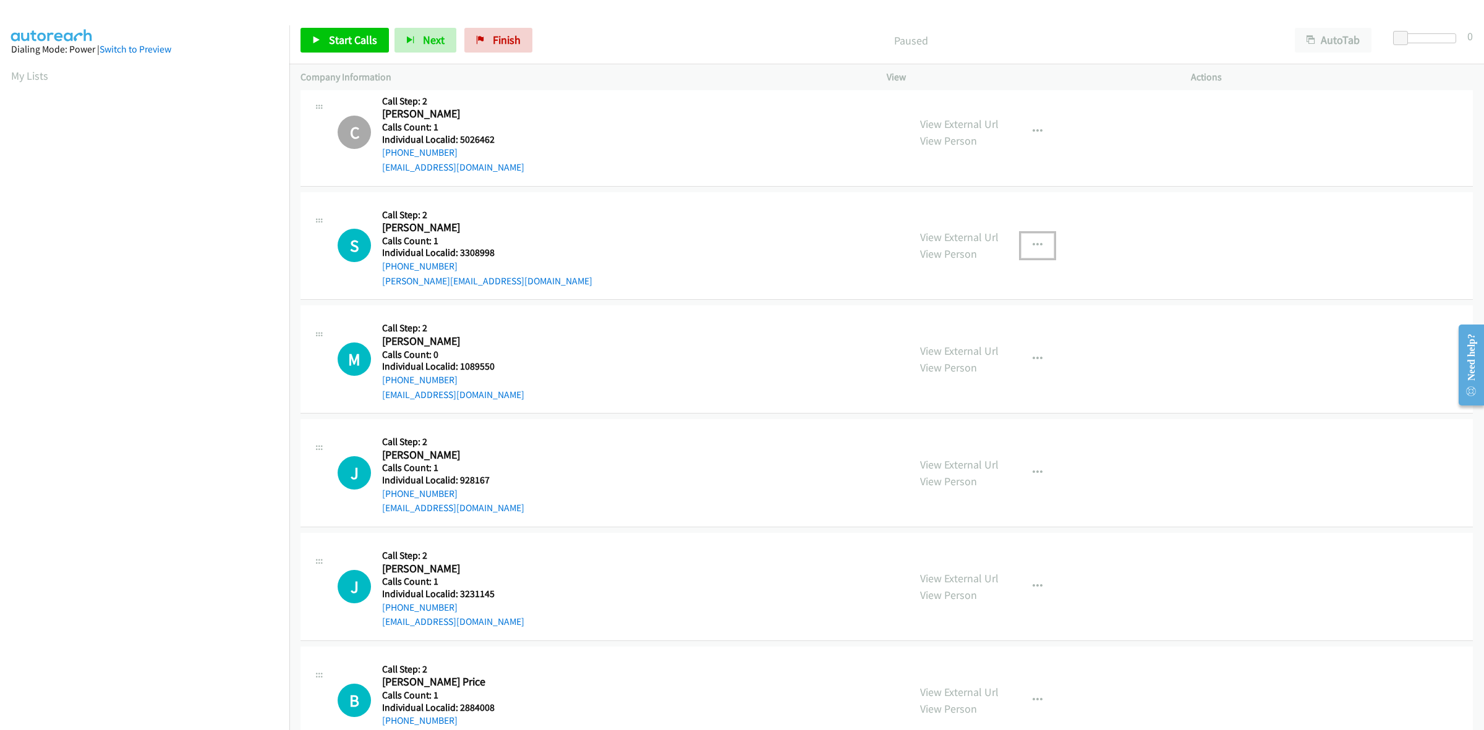
click at [1033, 246] on icon "button" at bounding box center [1038, 246] width 10 height 10
click at [948, 329] on link "Skip Call" at bounding box center [971, 326] width 165 height 25
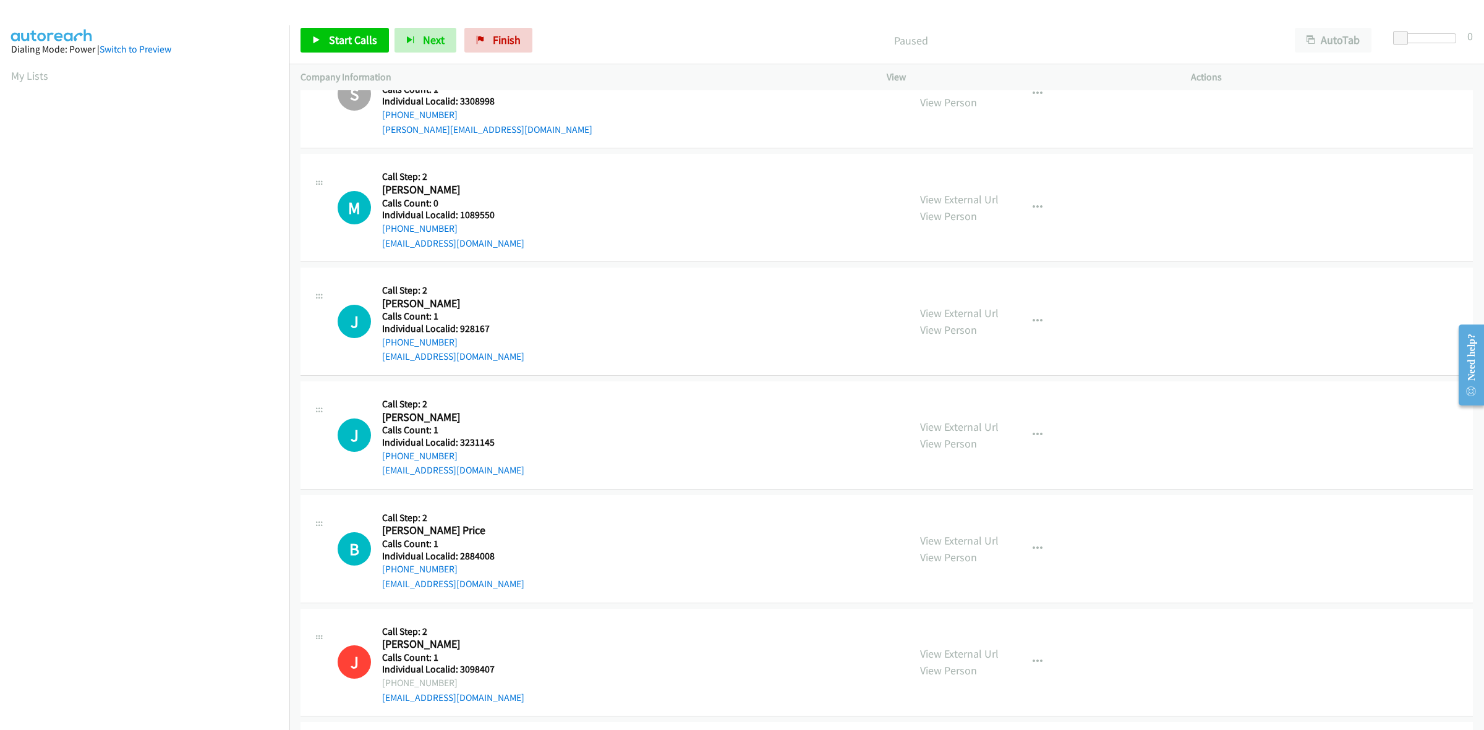
scroll to position [2107, 0]
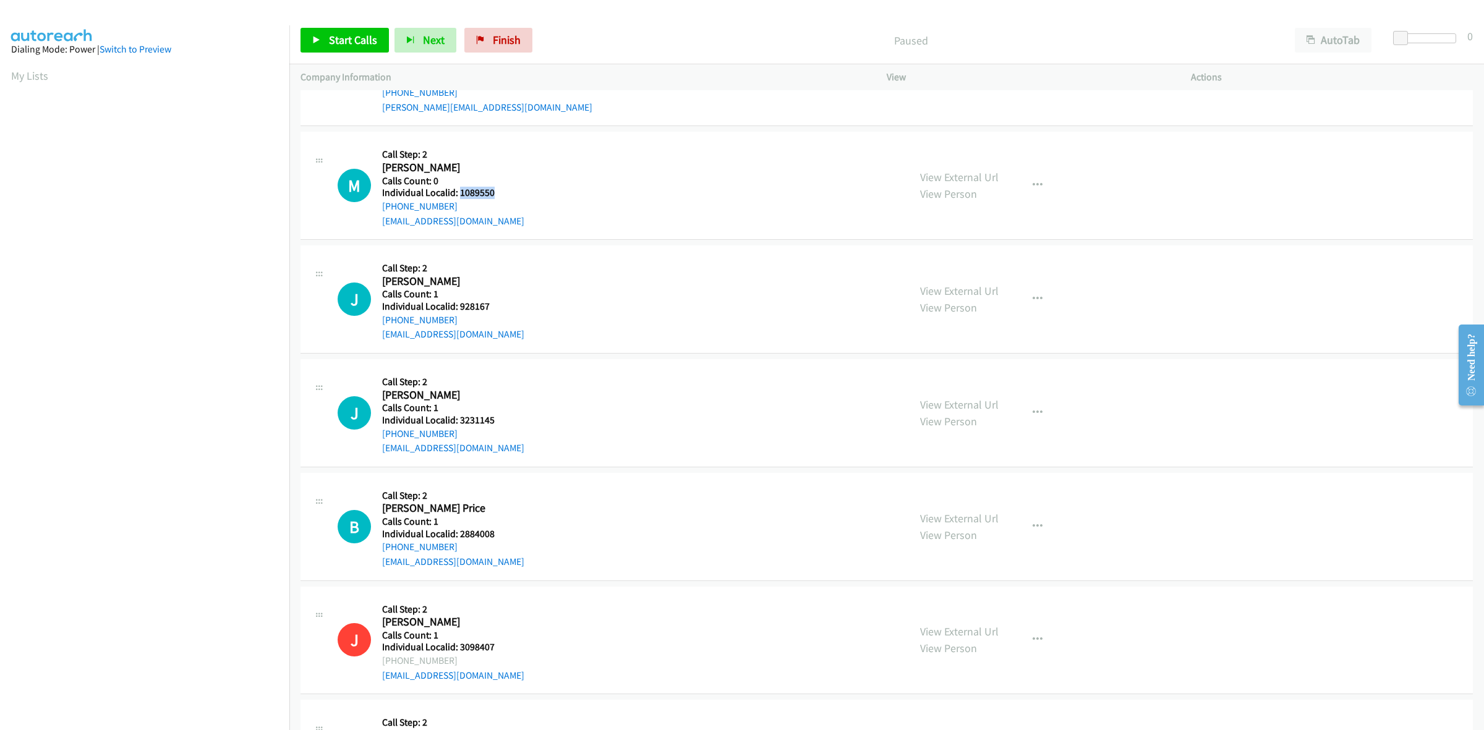
drag, startPoint x: 483, startPoint y: 189, endPoint x: 458, endPoint y: 191, distance: 25.4
click at [458, 191] on div "M Callback Scheduled Call Step: 2 [PERSON_NAME] America/New_York Calls Count: 0…" at bounding box center [618, 185] width 560 height 85
copy h5 "1089550"
click at [1043, 304] on button "button" at bounding box center [1037, 299] width 33 height 25
click at [977, 380] on link "Skip Call" at bounding box center [971, 380] width 165 height 25
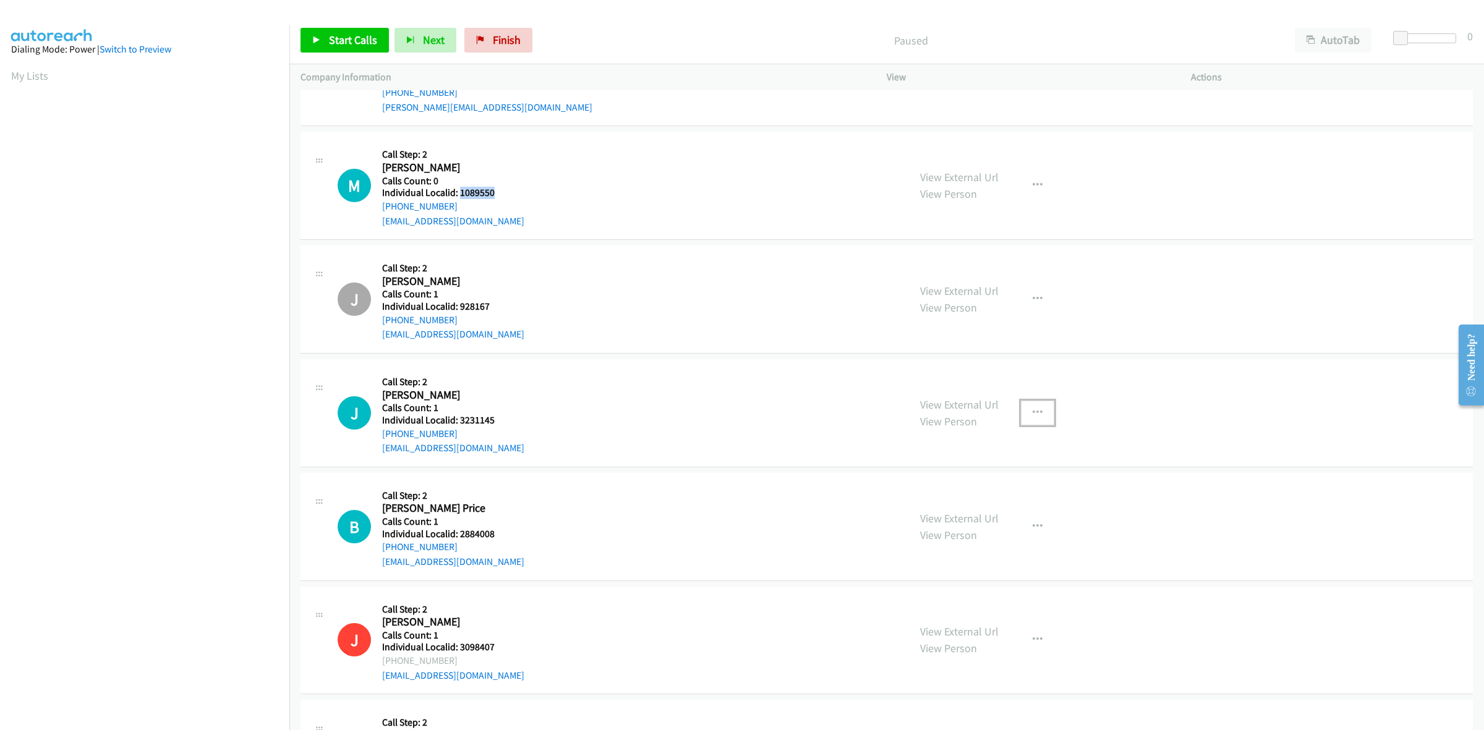
click at [1033, 414] on icon "button" at bounding box center [1038, 413] width 10 height 10
click at [938, 496] on link "Skip Call" at bounding box center [971, 493] width 165 height 25
click at [1033, 186] on icon "button" at bounding box center [1038, 186] width 10 height 10
click at [947, 266] on link "Skip Call" at bounding box center [971, 266] width 165 height 25
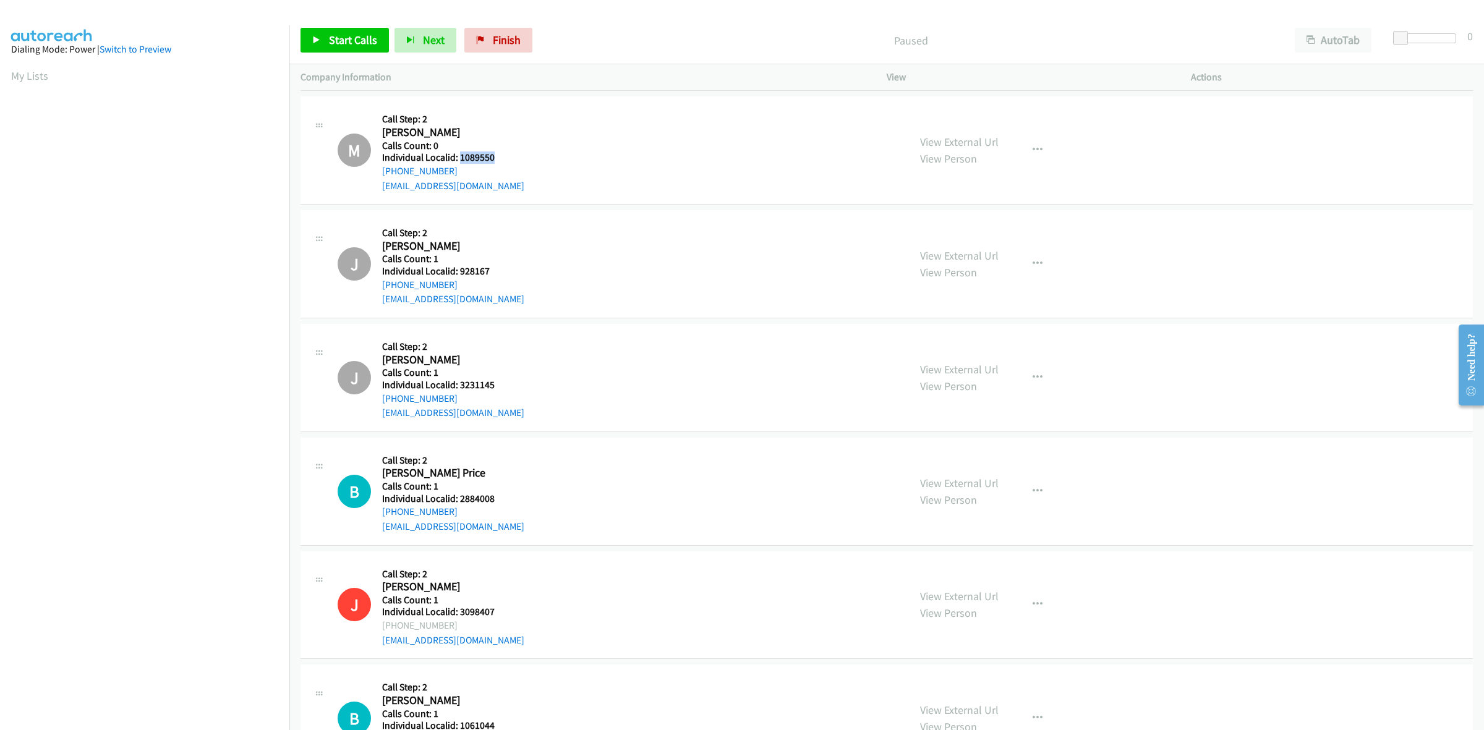
scroll to position [2319, 0]
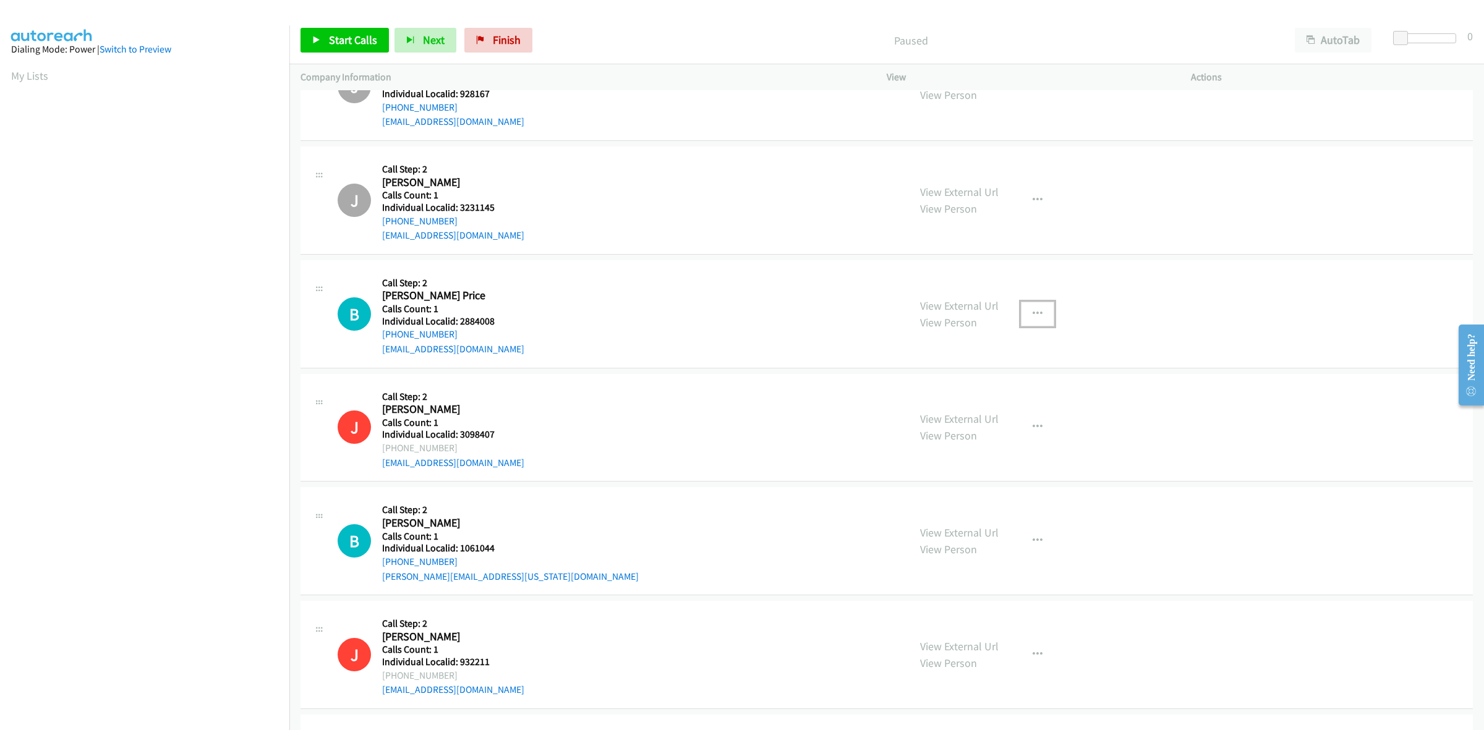
click at [1033, 310] on icon "button" at bounding box center [1038, 314] width 10 height 10
click at [987, 390] on link "Skip Call" at bounding box center [971, 394] width 165 height 25
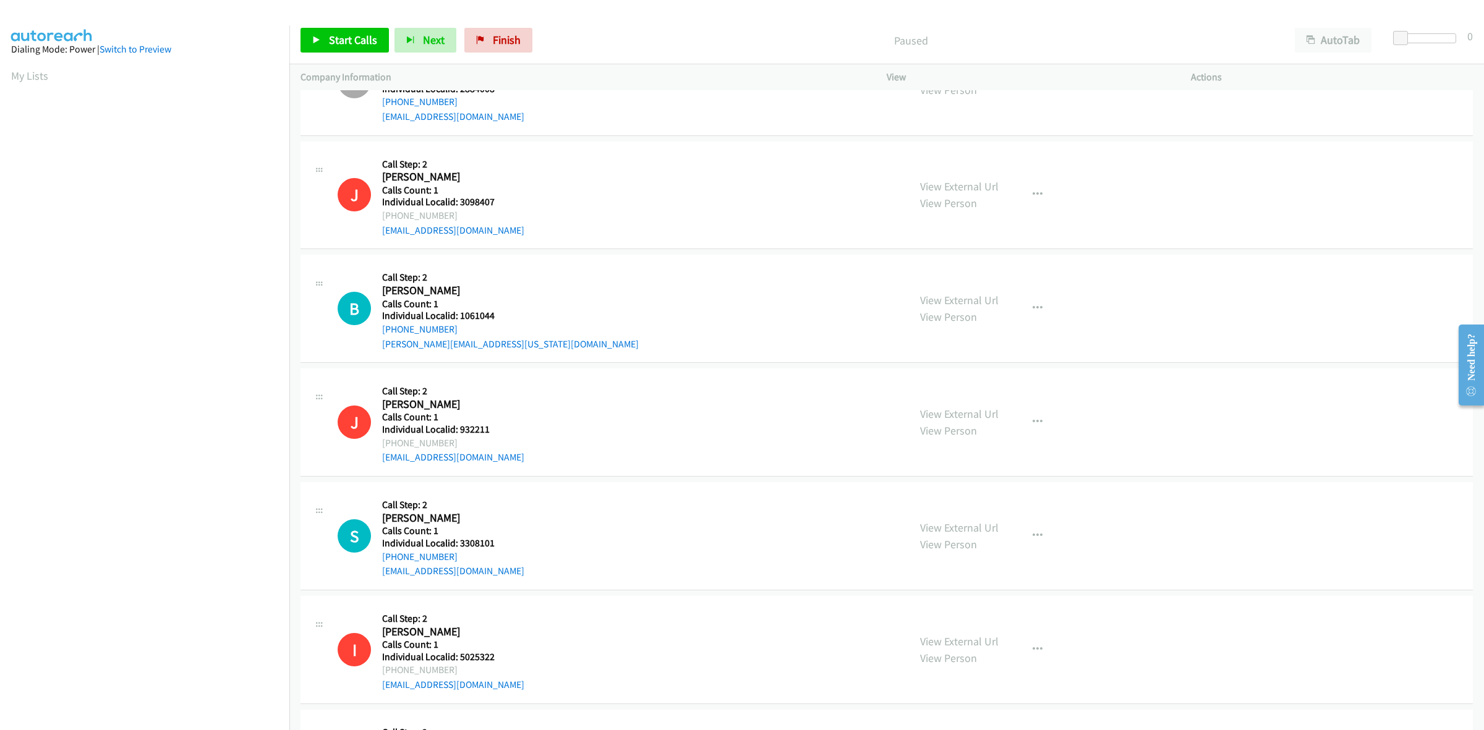
scroll to position [2609, 0]
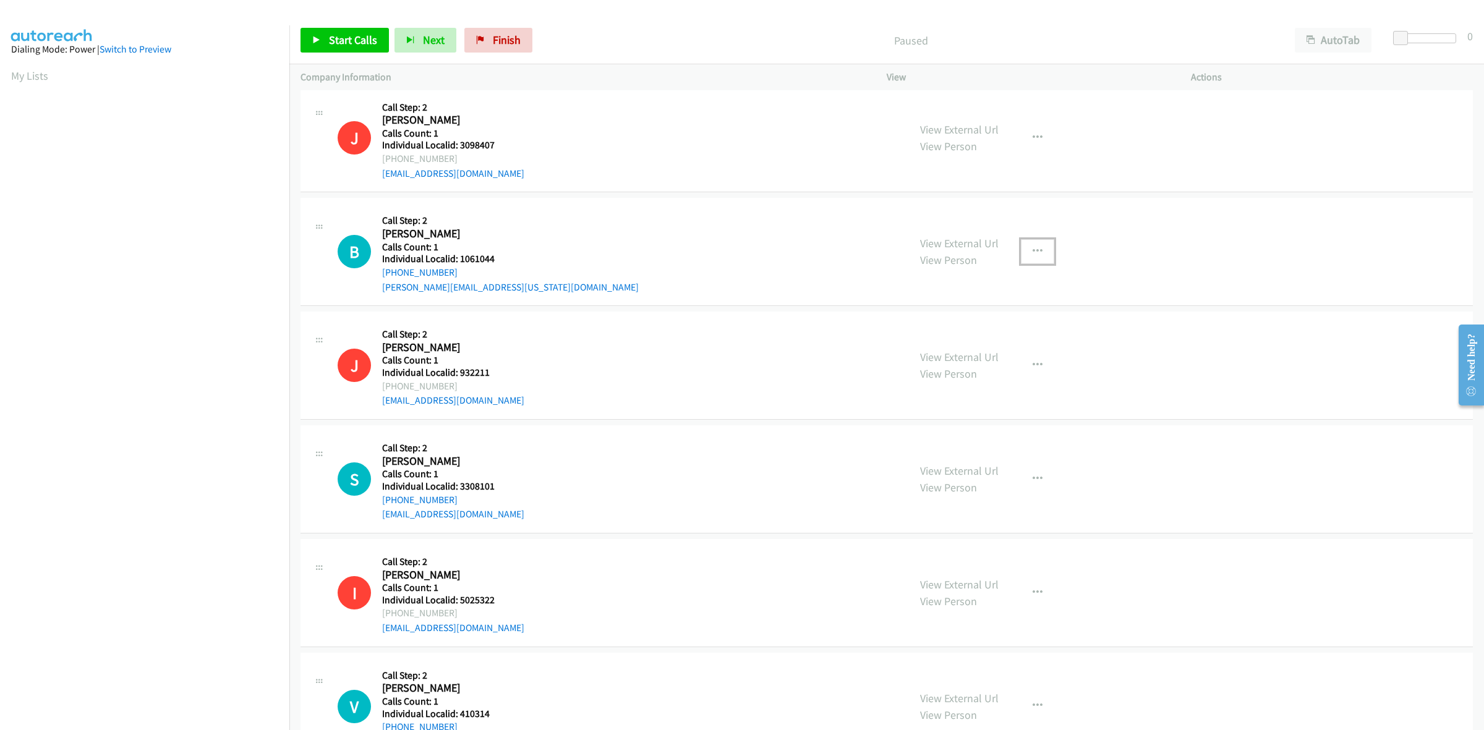
click at [1035, 249] on icon "button" at bounding box center [1038, 252] width 10 height 10
click at [962, 335] on link "Skip Call" at bounding box center [971, 332] width 165 height 25
click at [1038, 483] on button "button" at bounding box center [1037, 479] width 33 height 25
click at [987, 557] on link "Skip Call" at bounding box center [971, 560] width 165 height 25
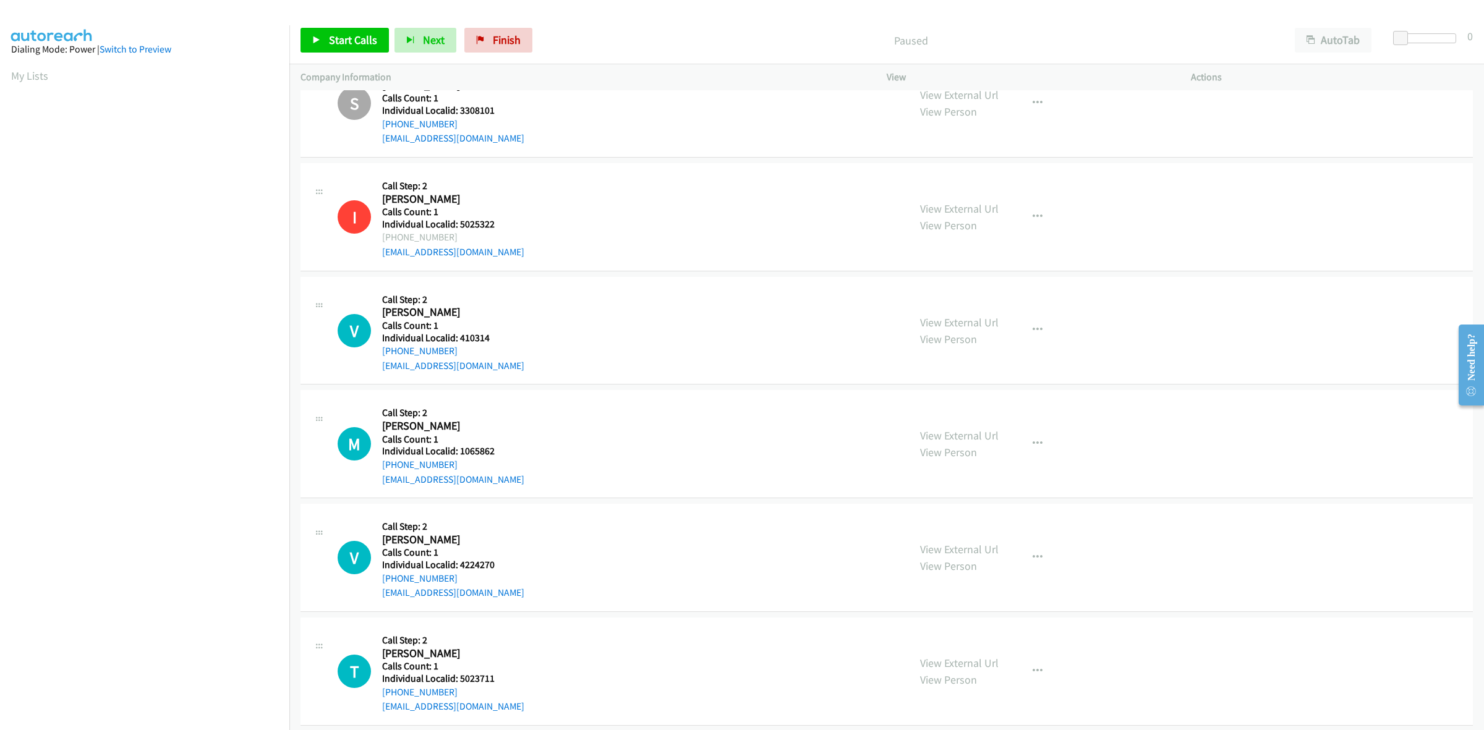
scroll to position [3073, 0]
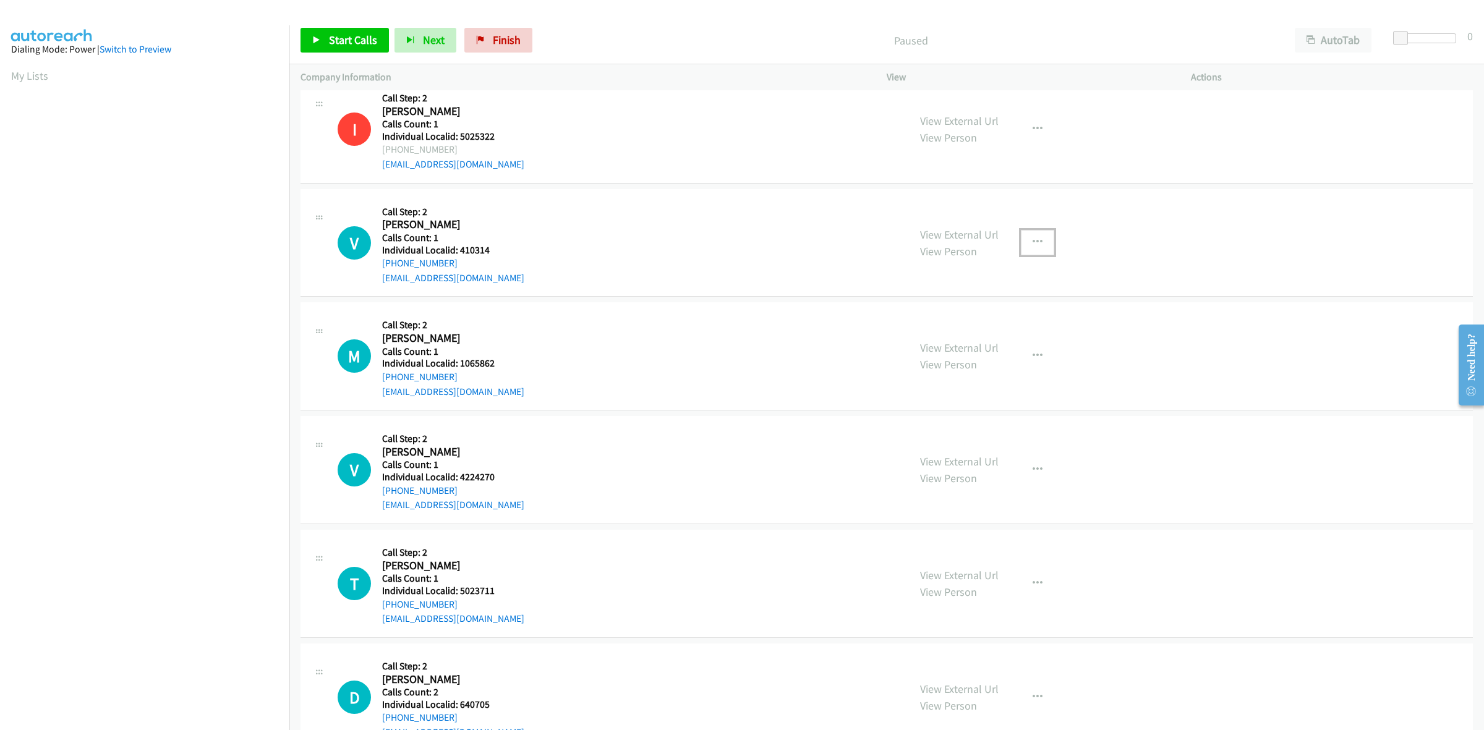
click at [1030, 249] on button "button" at bounding box center [1037, 242] width 33 height 25
click at [974, 330] on link "Skip Call" at bounding box center [971, 323] width 165 height 25
click at [1033, 354] on icon "button" at bounding box center [1038, 356] width 10 height 10
click at [975, 438] on link "Skip Call" at bounding box center [971, 437] width 165 height 25
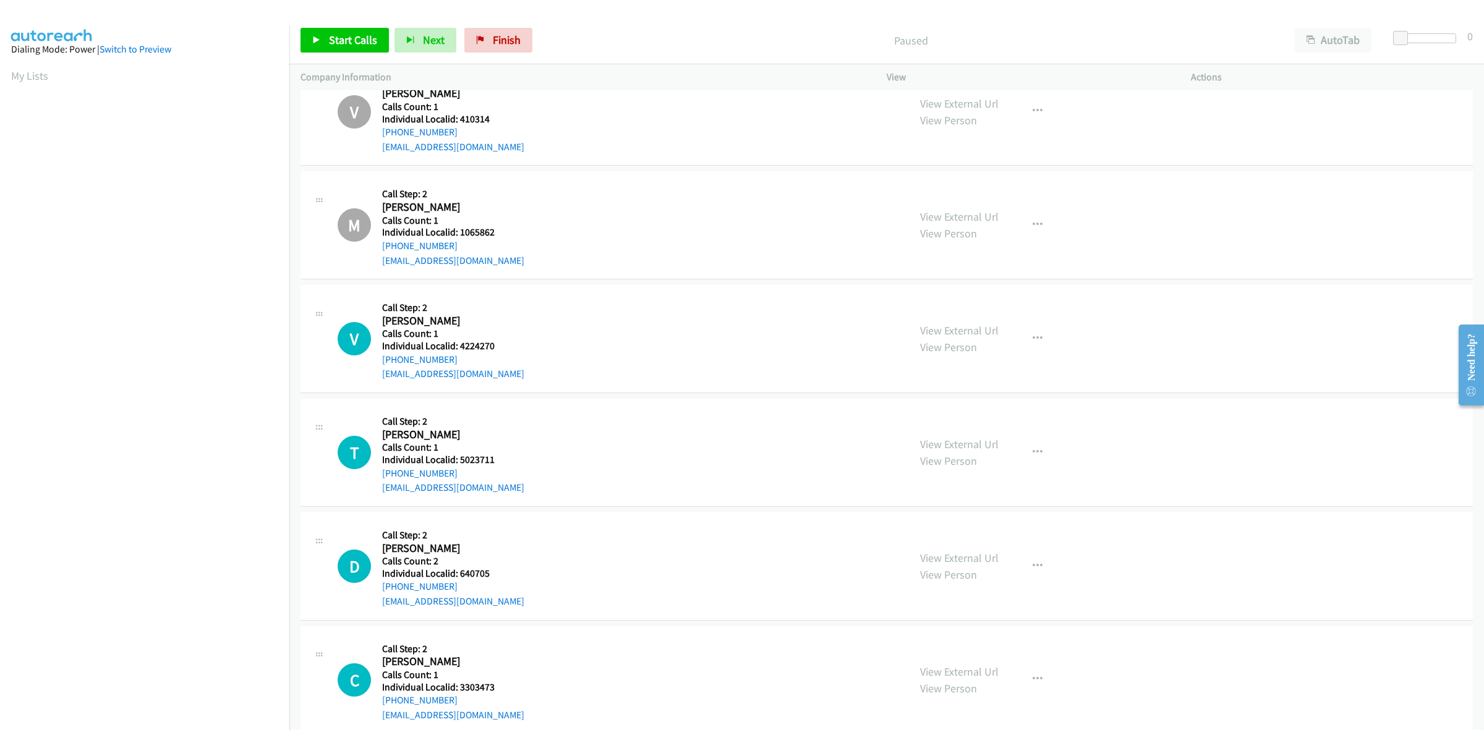
scroll to position [3266, 0]
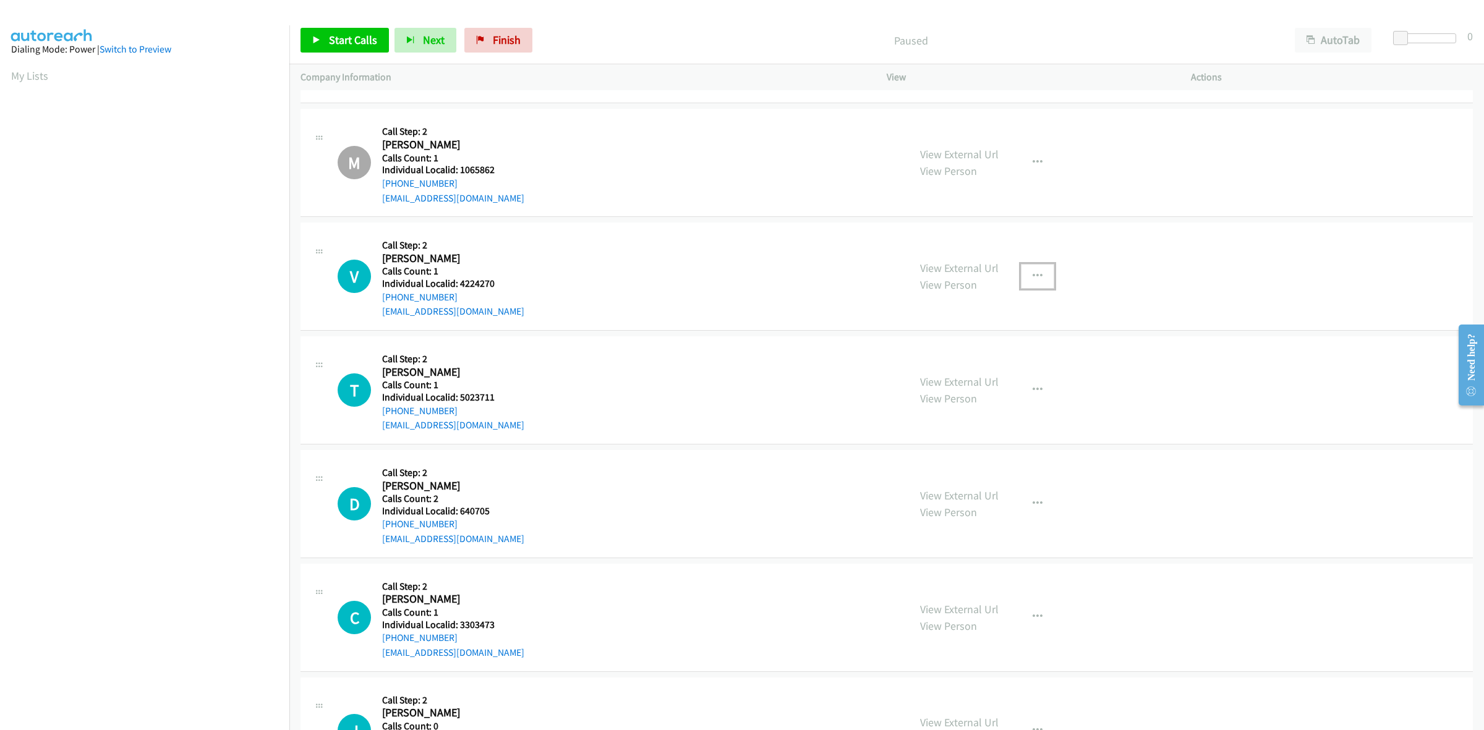
click at [1036, 273] on icon "button" at bounding box center [1038, 277] width 10 height 10
click at [979, 354] on link "Skip Call" at bounding box center [971, 357] width 165 height 25
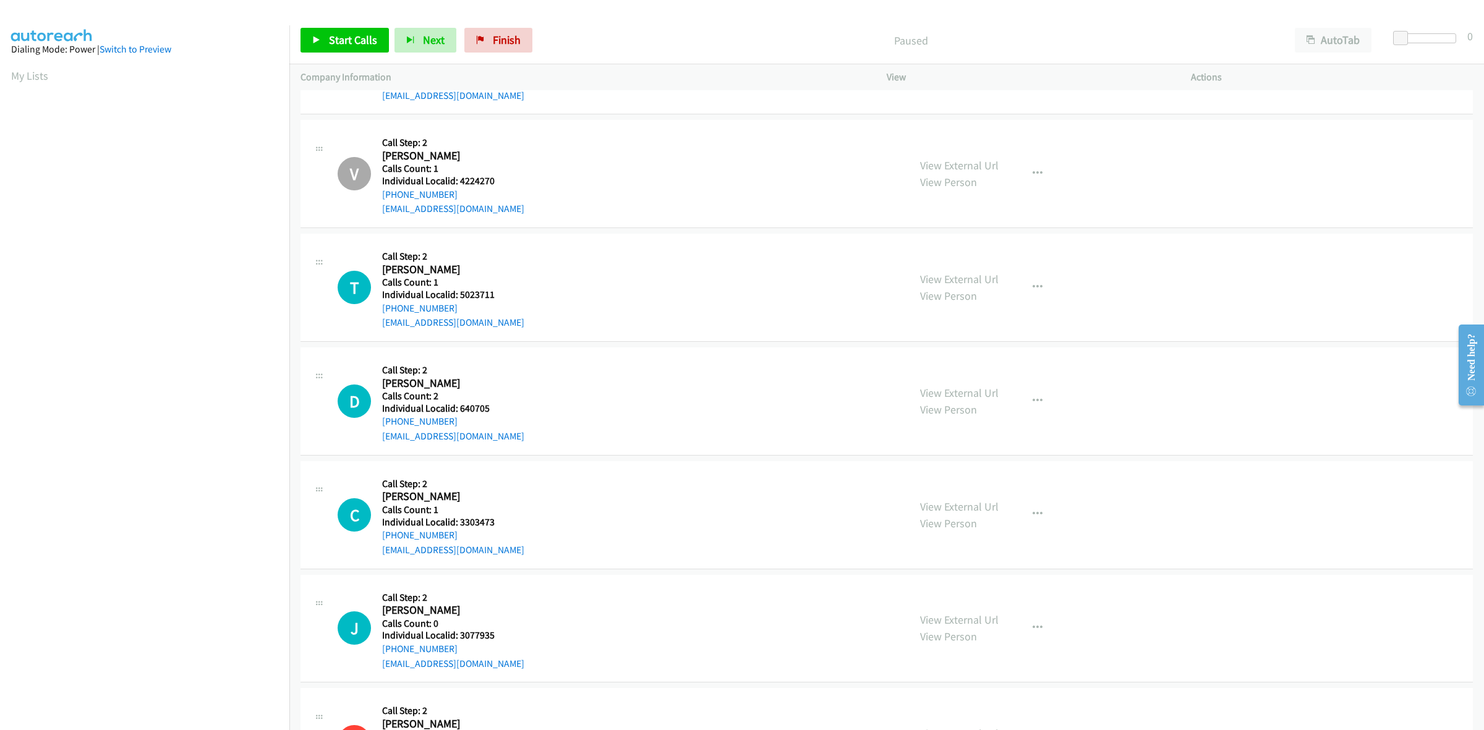
scroll to position [3459, 0]
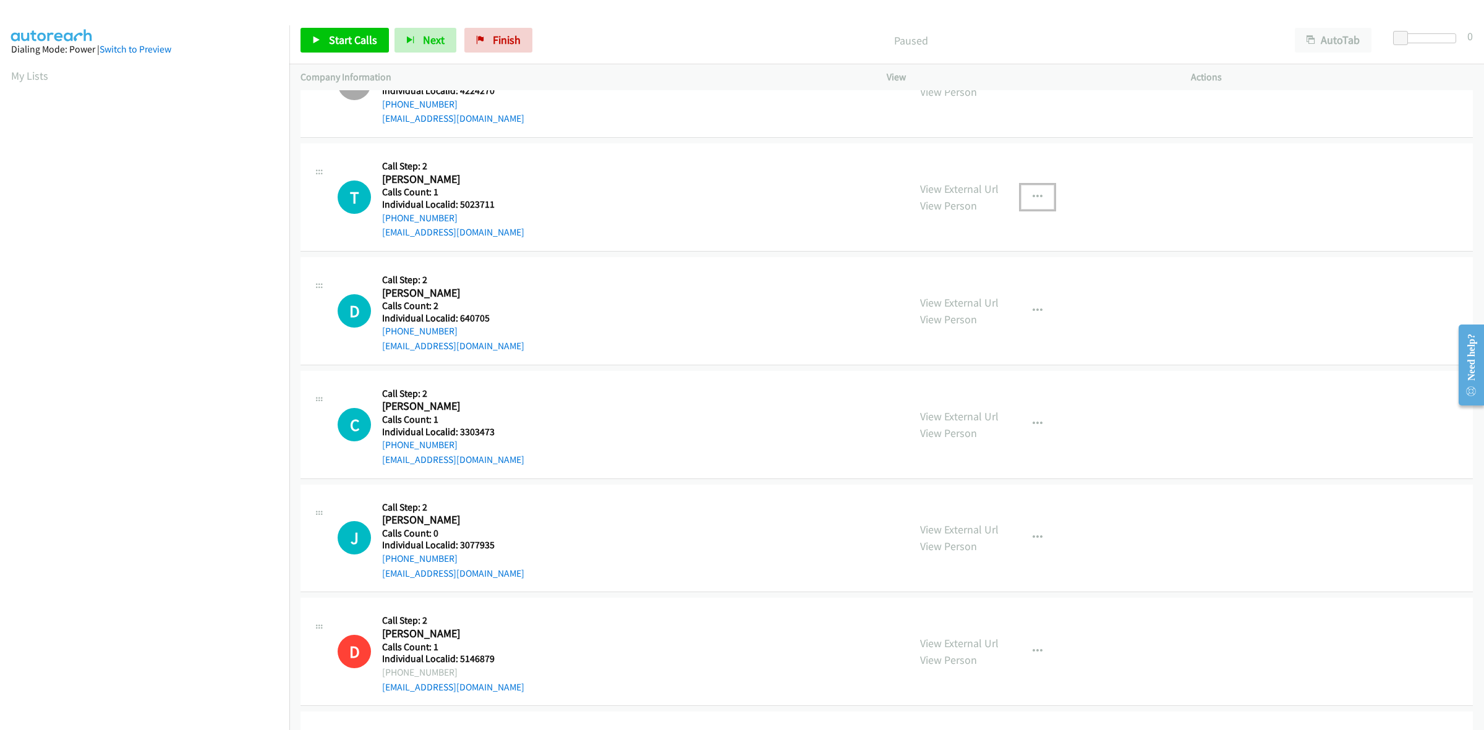
click at [1033, 196] on icon "button" at bounding box center [1038, 197] width 10 height 10
click at [987, 277] on link "Skip Call" at bounding box center [971, 278] width 165 height 25
click at [1033, 309] on icon "button" at bounding box center [1038, 311] width 10 height 10
click at [981, 388] on link "Skip Call" at bounding box center [971, 391] width 165 height 25
click at [1037, 419] on button "button" at bounding box center [1037, 424] width 33 height 25
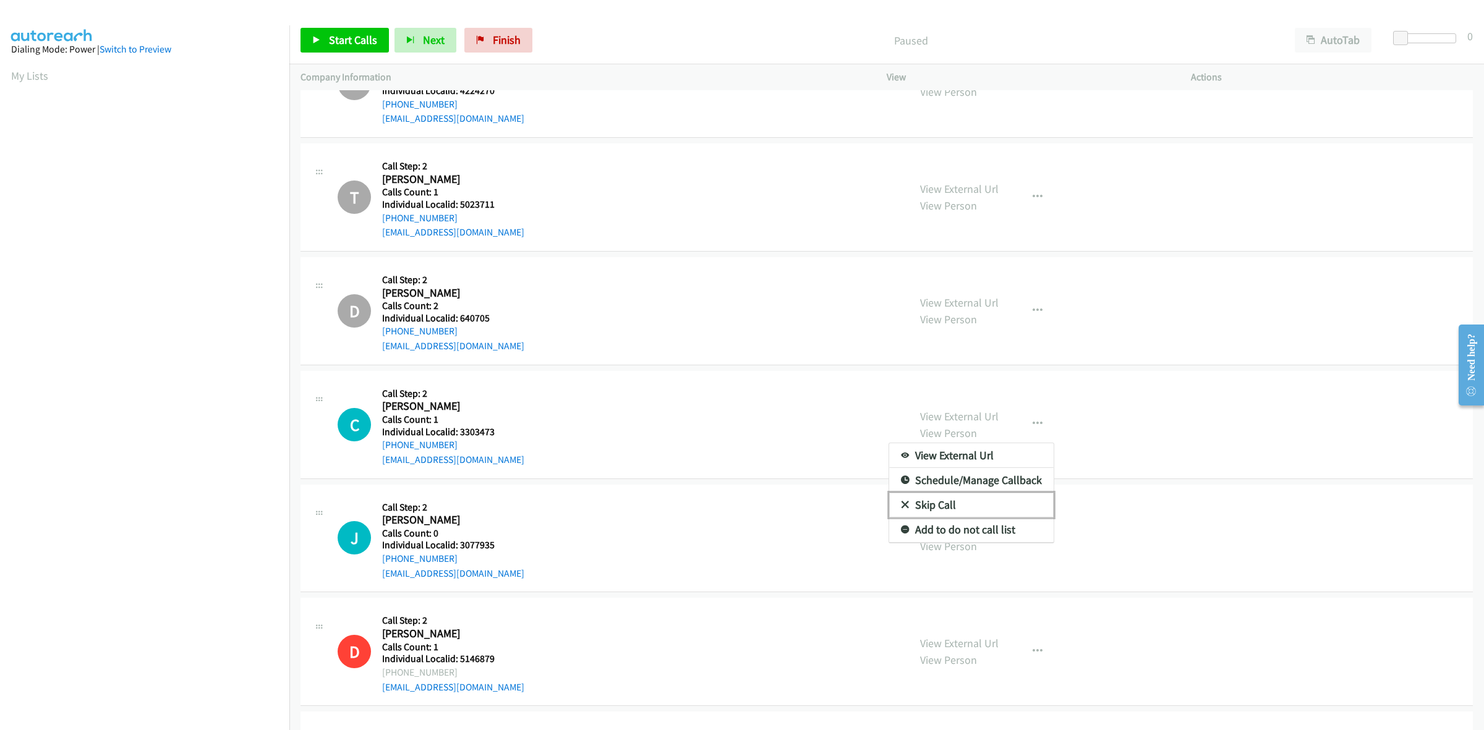
click at [973, 503] on link "Skip Call" at bounding box center [971, 505] width 165 height 25
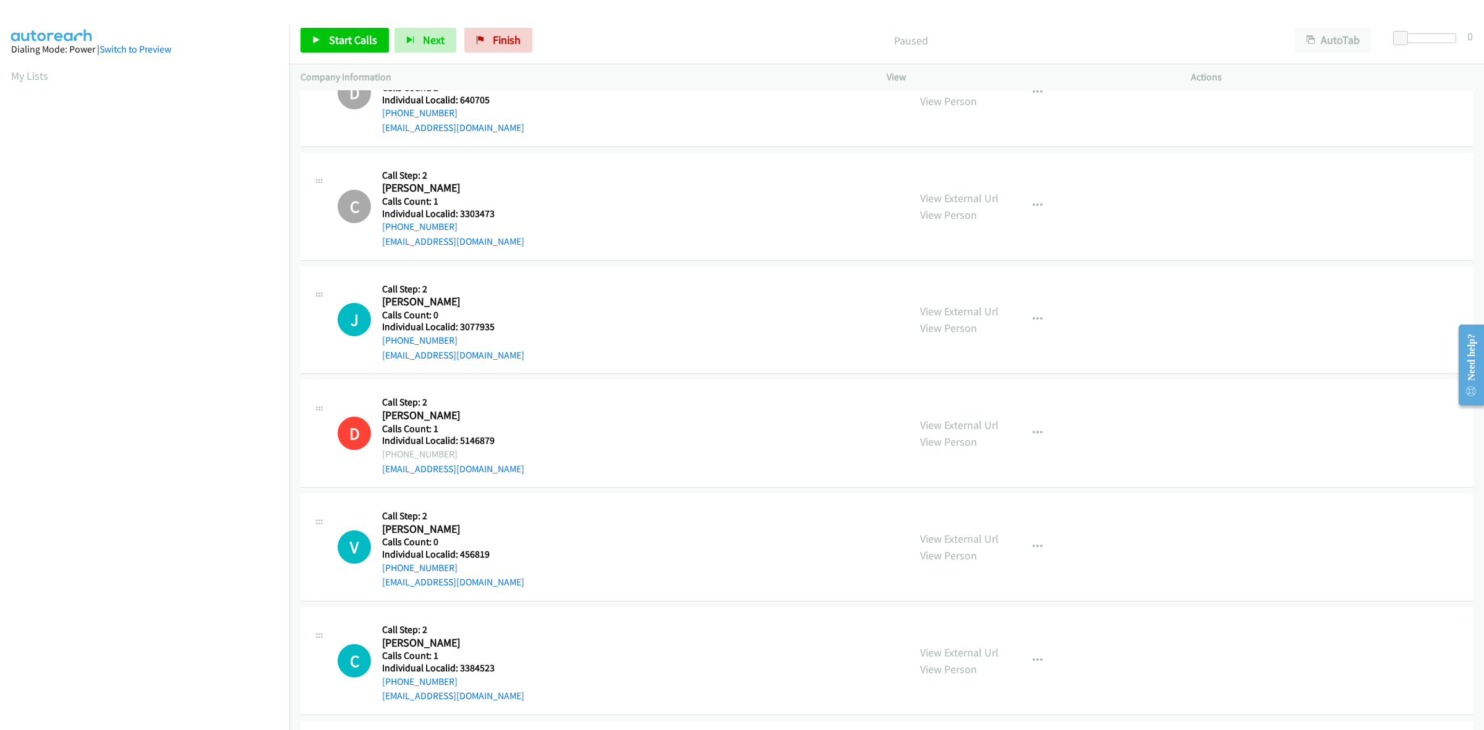
scroll to position [3711, 0]
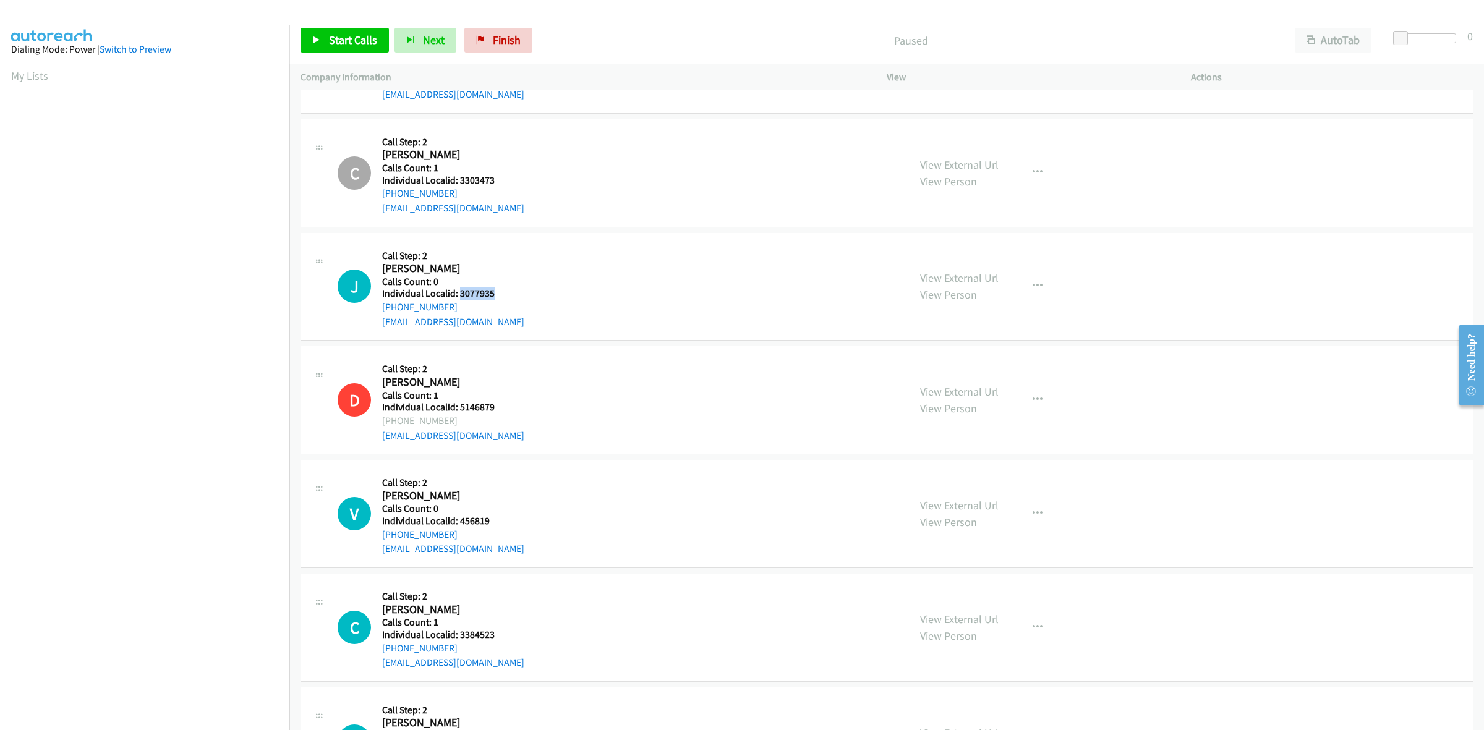
drag, startPoint x: 492, startPoint y: 297, endPoint x: 458, endPoint y: 300, distance: 34.2
click at [458, 300] on h5 "Individual Localid: 3077935" at bounding box center [453, 294] width 142 height 12
copy h5 "3077935"
drag, startPoint x: 458, startPoint y: 307, endPoint x: 379, endPoint y: 311, distance: 79.2
click at [379, 311] on div "J Callback Scheduled Call Step: 2 [PERSON_NAME] America/New_York Calls Count: 0…" at bounding box center [618, 286] width 560 height 85
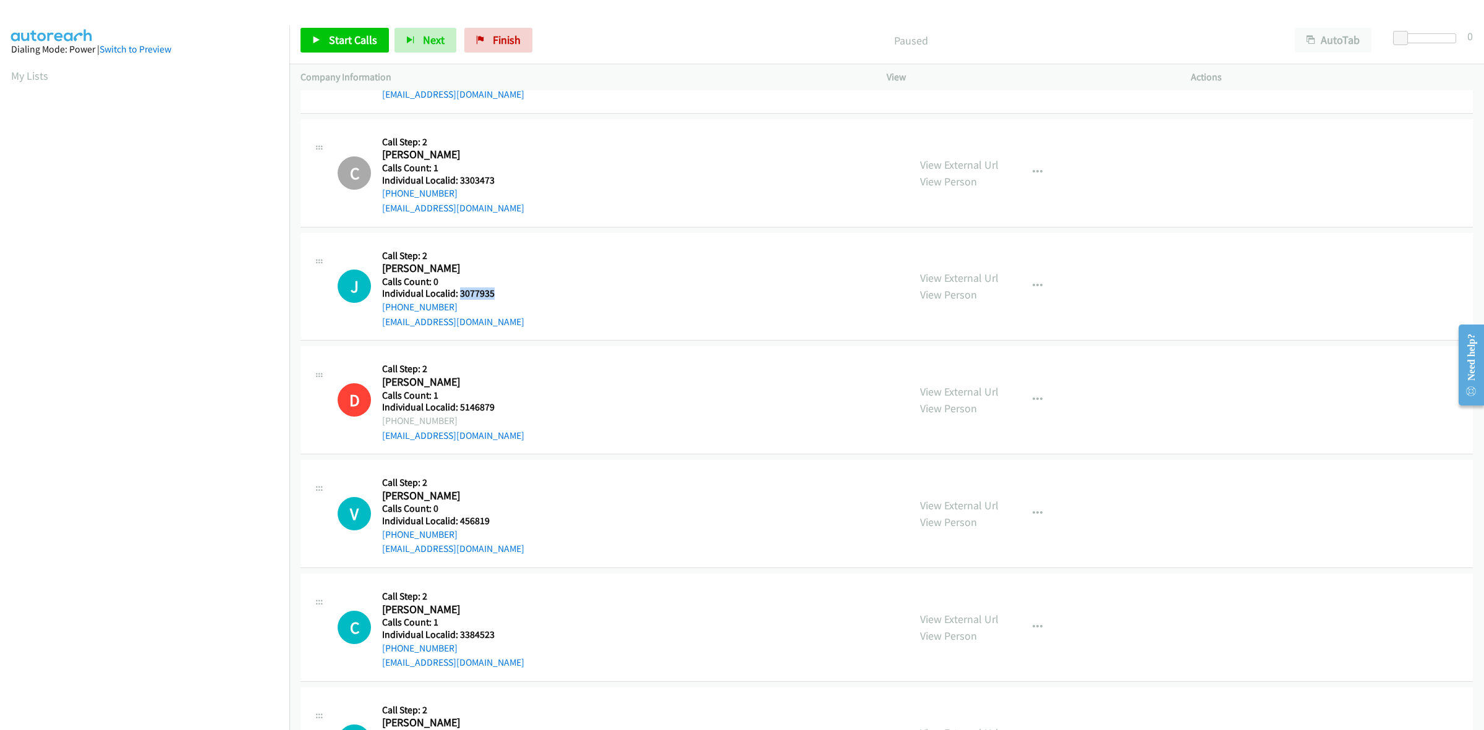
copy link "[PHONE_NUMBER]"
drag, startPoint x: 502, startPoint y: 298, endPoint x: 459, endPoint y: 294, distance: 42.8
click at [459, 294] on div "J Callback Scheduled Call Step: 2 [PERSON_NAME] America/New_York Calls Count: 0…" at bounding box center [618, 286] width 560 height 85
copy h5 "3077935"
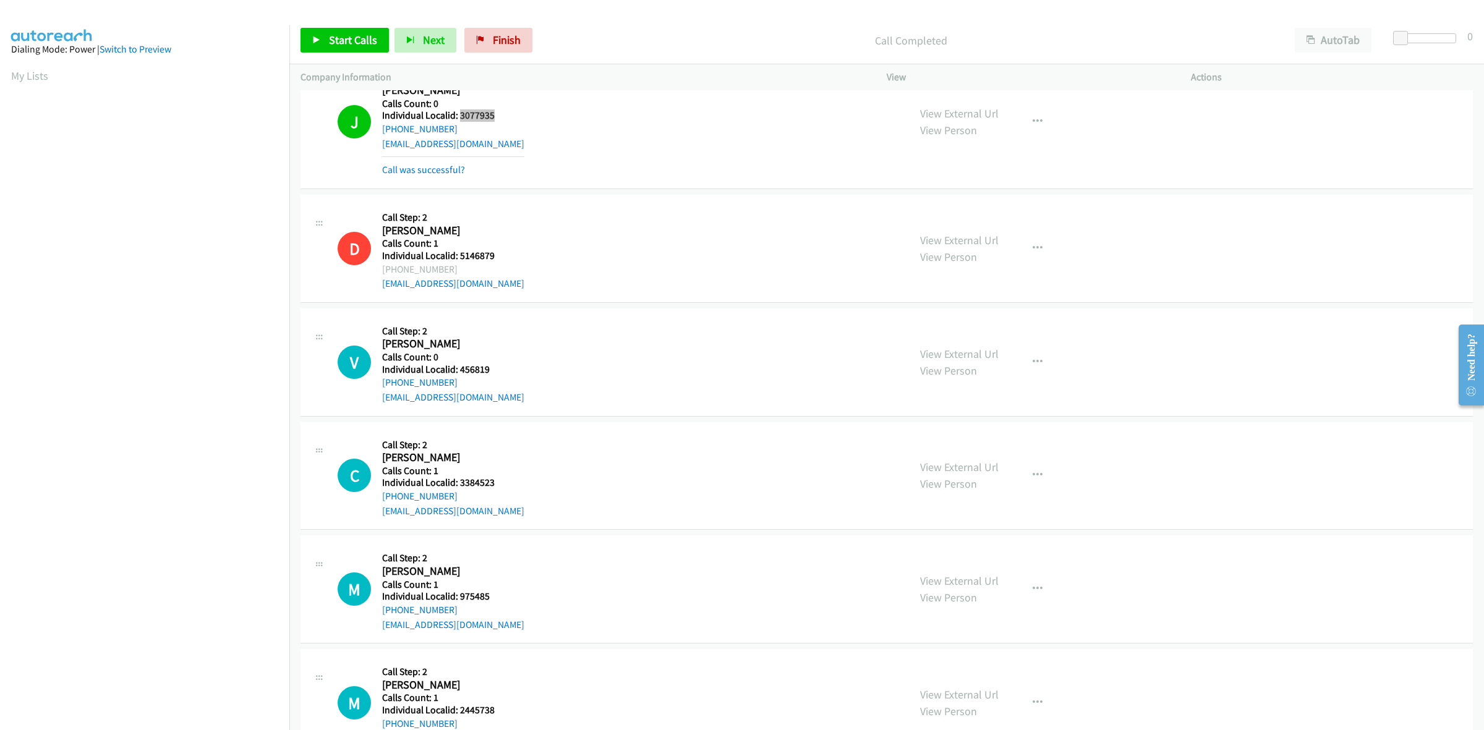
scroll to position [3943, 0]
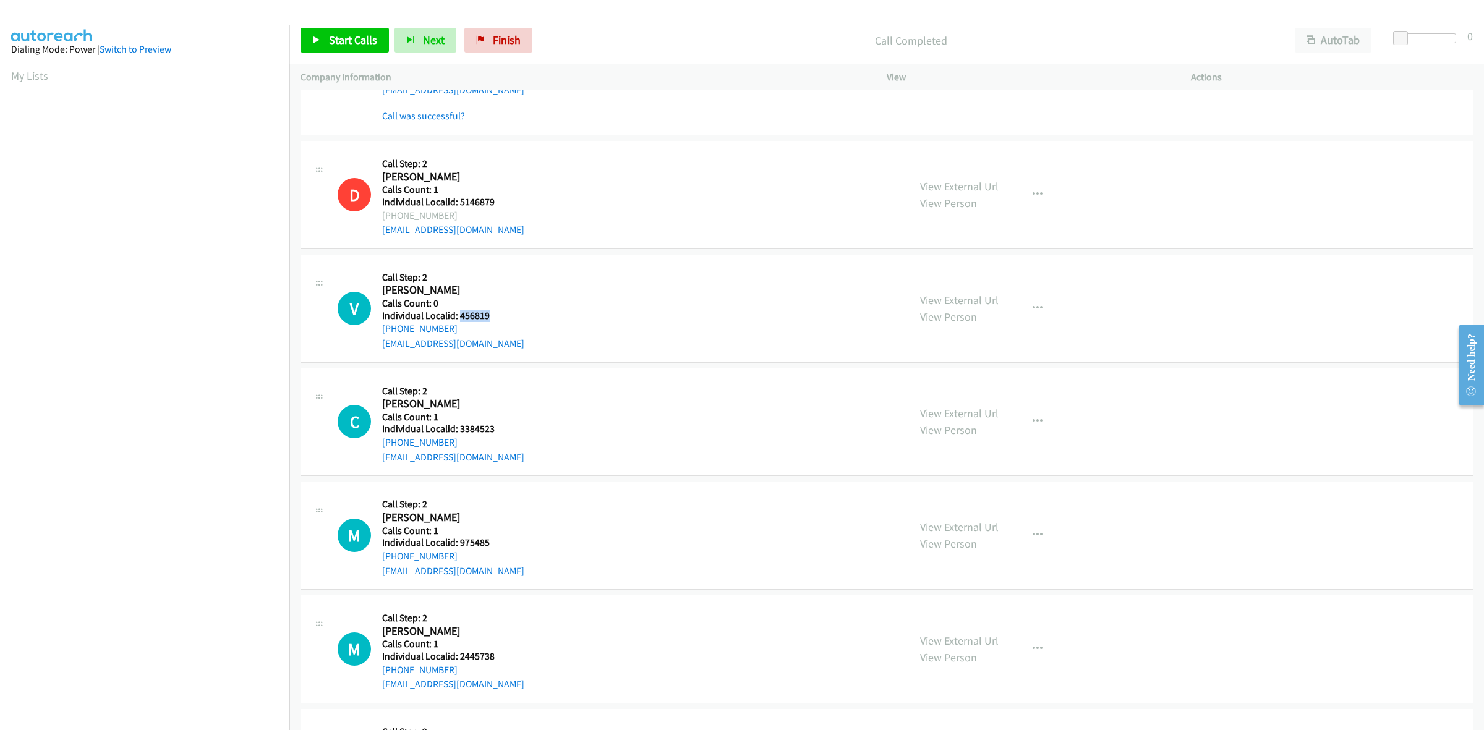
drag, startPoint x: 490, startPoint y: 315, endPoint x: 459, endPoint y: 319, distance: 31.1
click at [459, 319] on div "V Callback Scheduled Call Step: 2 [PERSON_NAME] America/New_York Calls Count: 0…" at bounding box center [618, 308] width 560 height 85
copy h5 "456819"
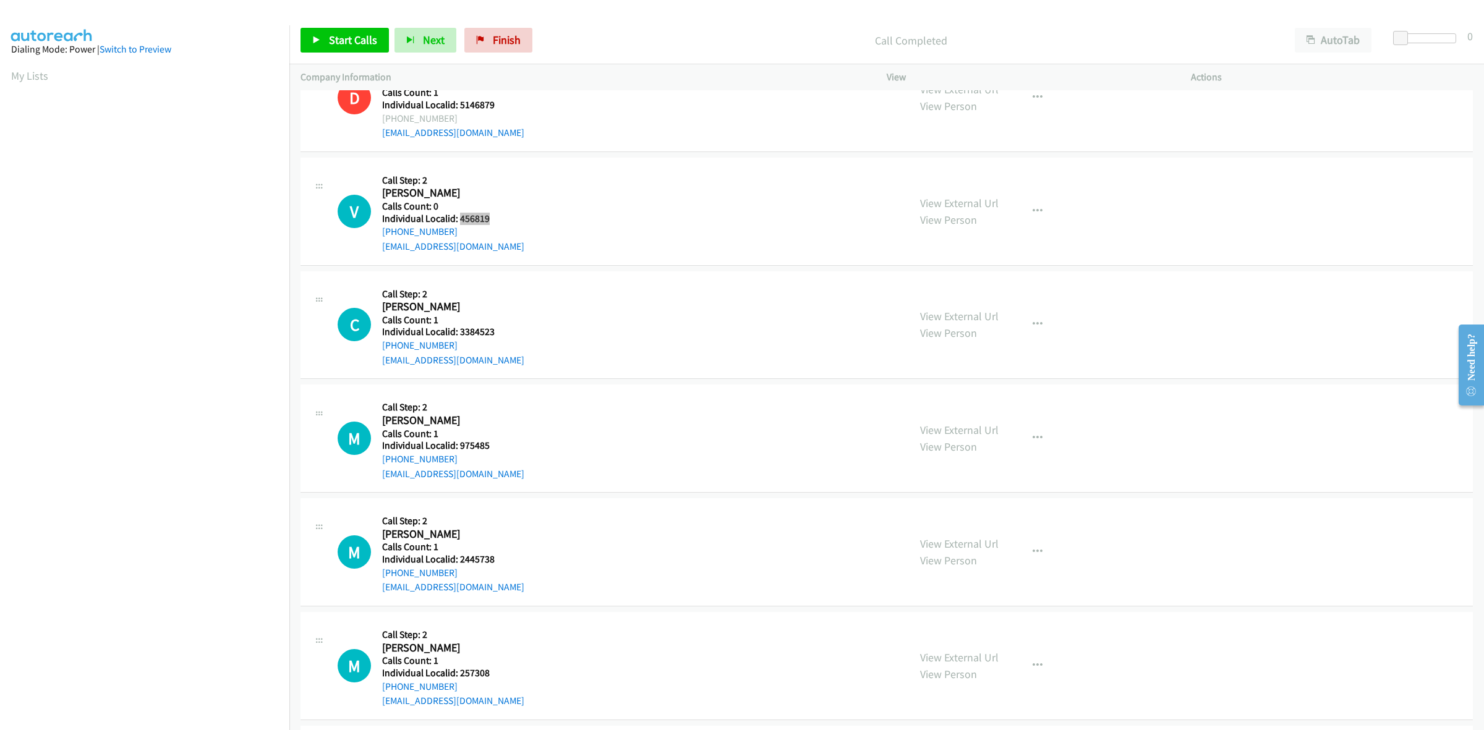
scroll to position [4059, 0]
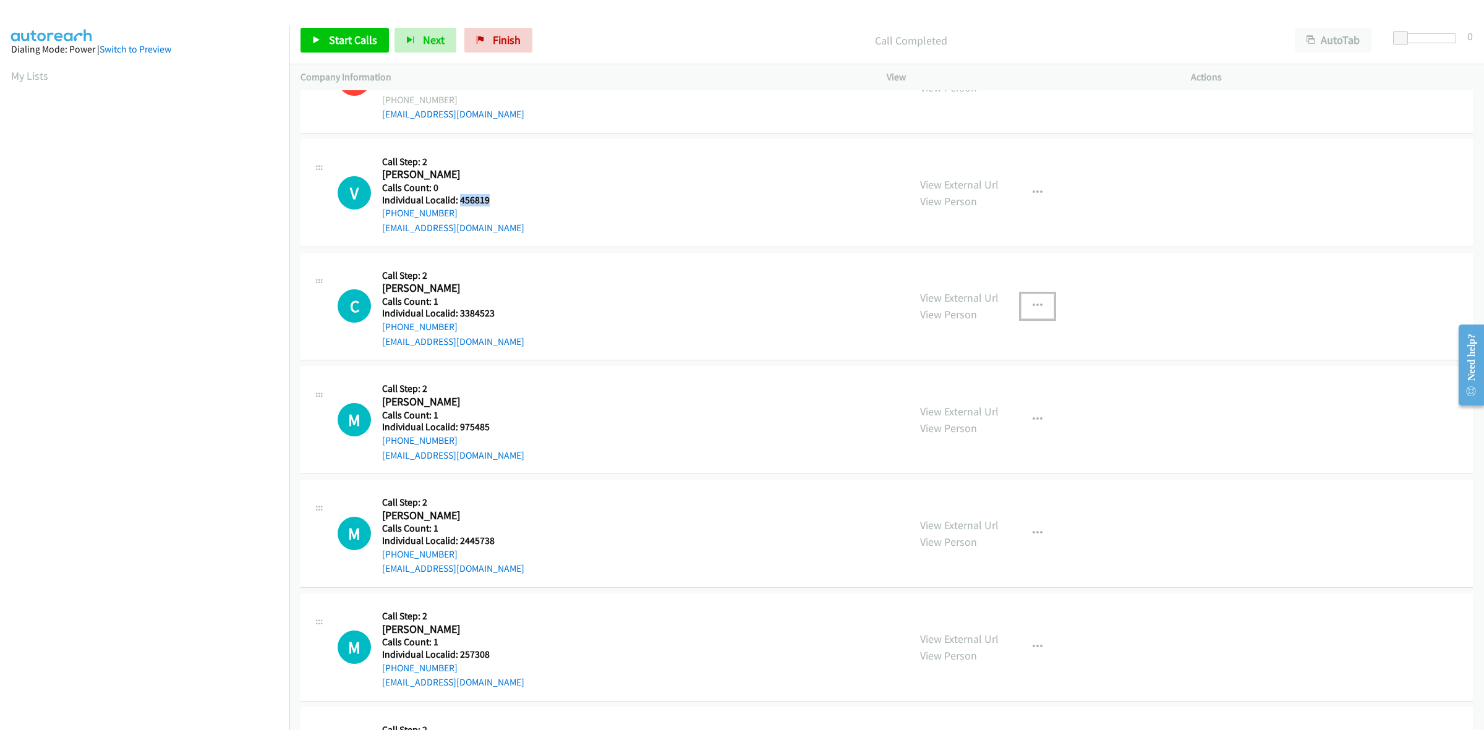
click at [1033, 309] on icon "button" at bounding box center [1038, 306] width 10 height 10
click at [974, 388] on link "Skip Call" at bounding box center [971, 387] width 165 height 25
click at [1040, 424] on button "button" at bounding box center [1037, 420] width 33 height 25
click at [988, 508] on link "Skip Call" at bounding box center [971, 501] width 165 height 25
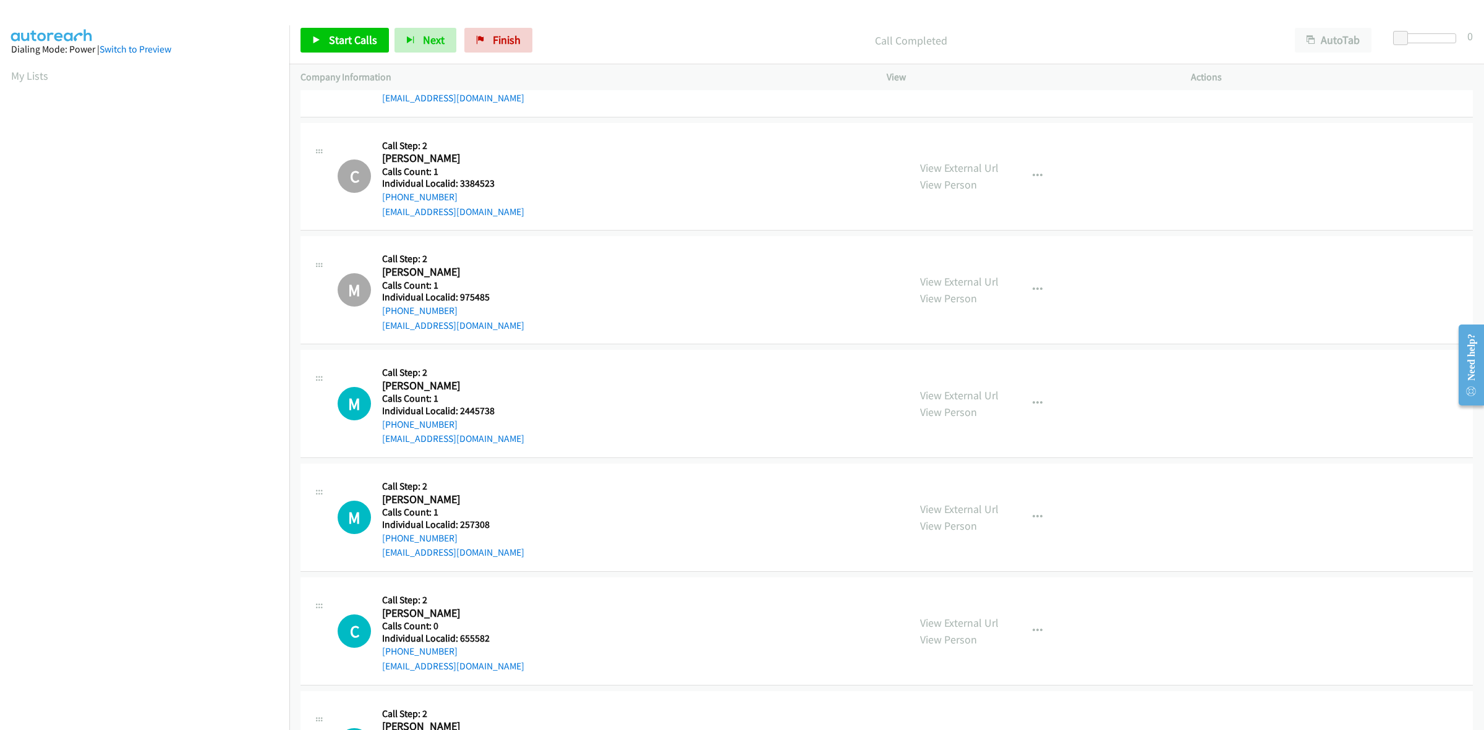
scroll to position [4233, 0]
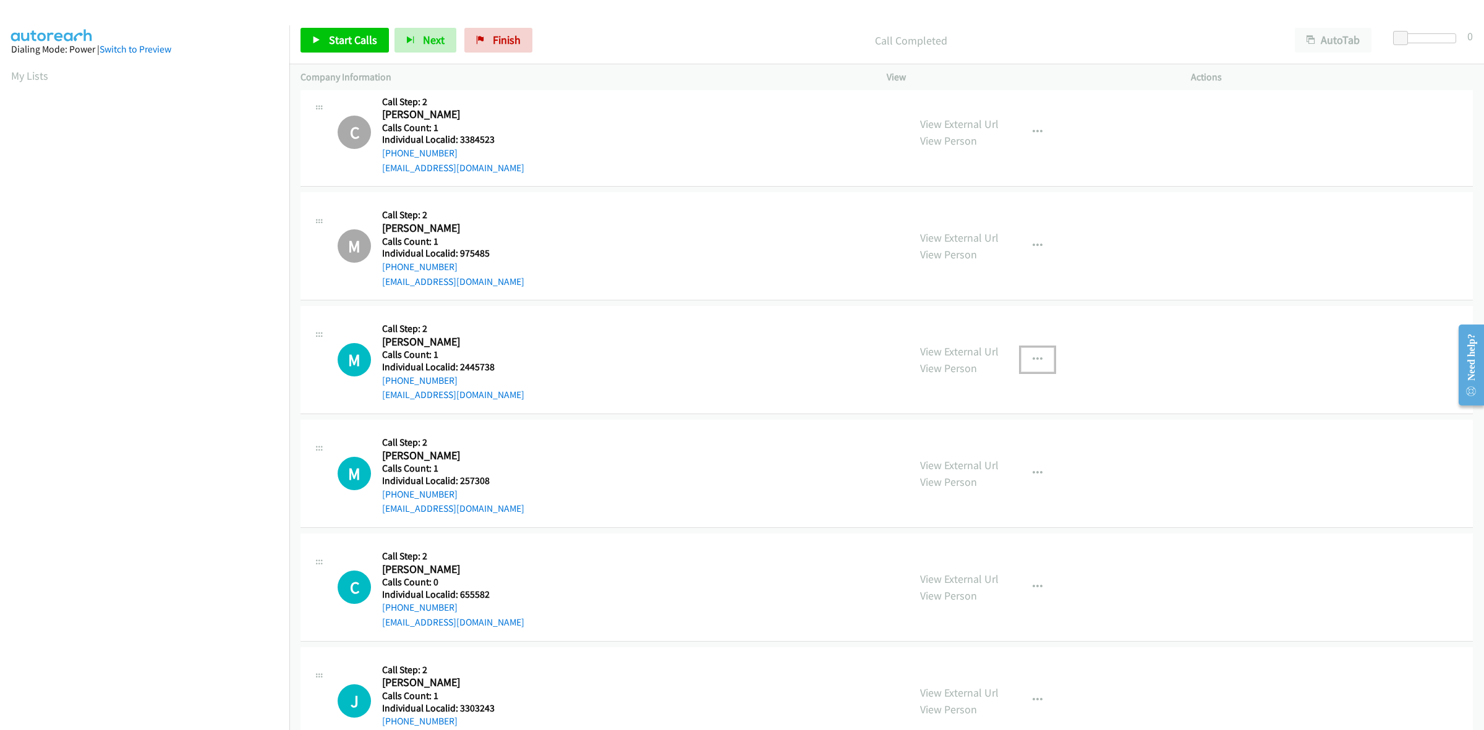
click at [1021, 370] on button "button" at bounding box center [1037, 360] width 33 height 25
click at [997, 449] on link "Skip Call" at bounding box center [971, 441] width 165 height 25
click at [1033, 473] on icon "button" at bounding box center [1038, 474] width 10 height 10
click at [902, 558] on icon at bounding box center [905, 555] width 9 height 9
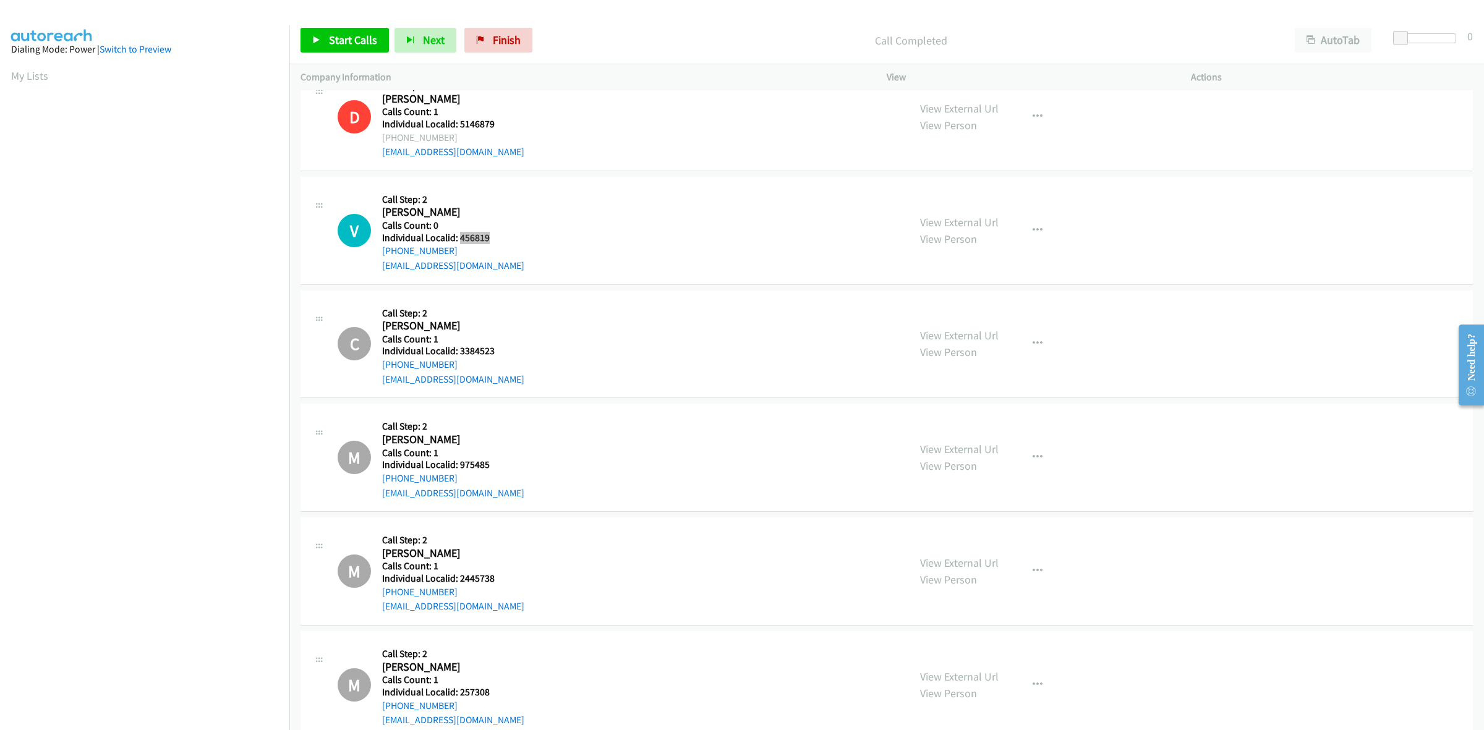
scroll to position [4020, 0]
drag, startPoint x: 1029, startPoint y: 236, endPoint x: 999, endPoint y: 263, distance: 40.7
click at [1033, 236] on icon "button" at bounding box center [1038, 231] width 10 height 10
click at [951, 309] on link "Skip Call" at bounding box center [971, 311] width 165 height 25
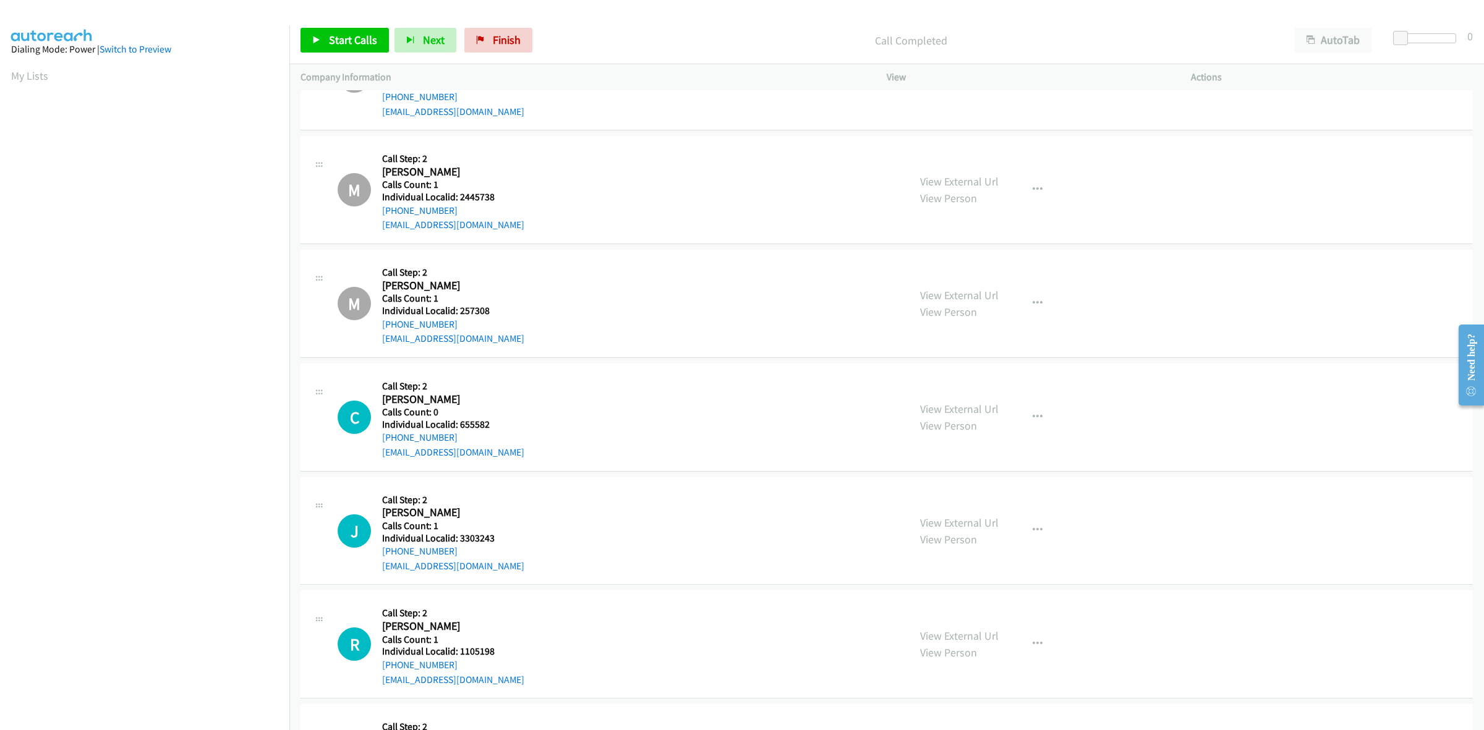
scroll to position [4600, 0]
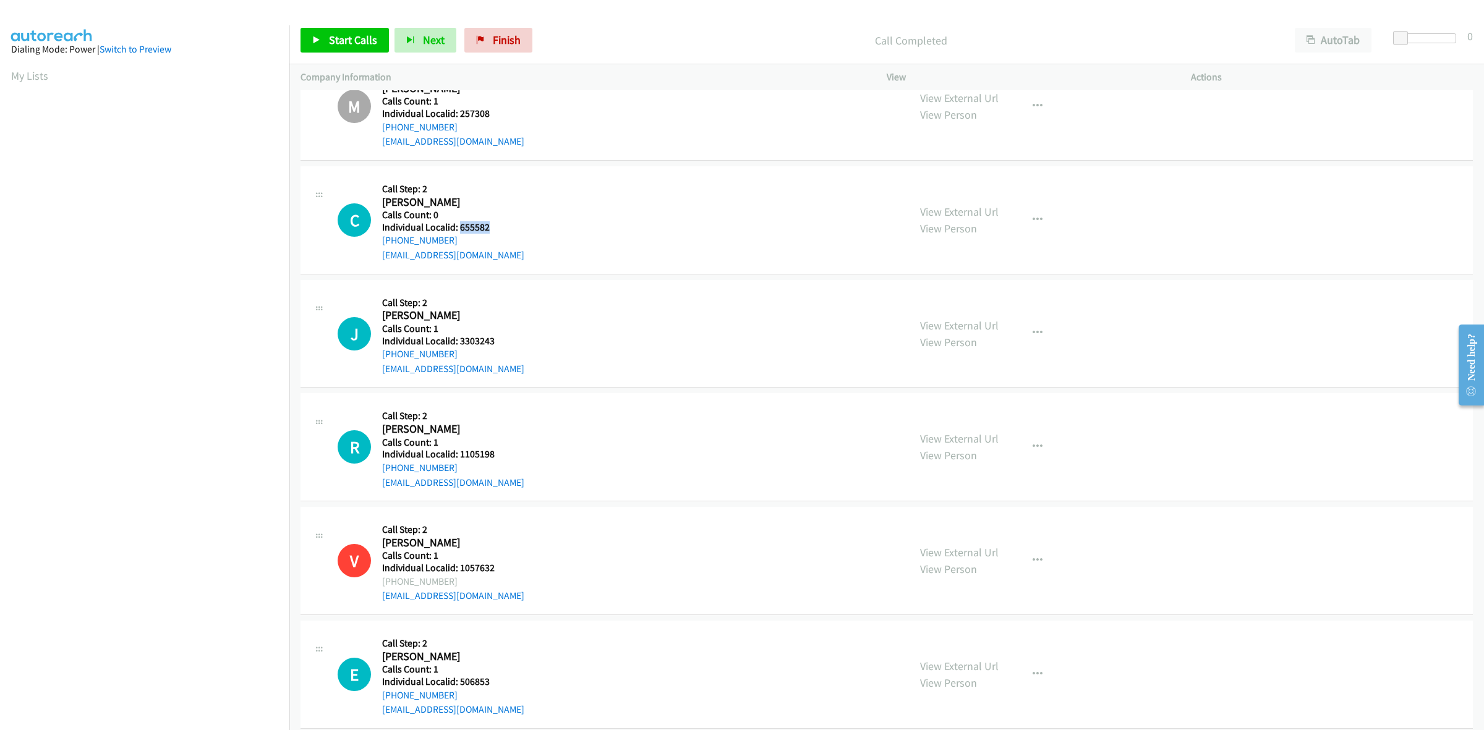
drag, startPoint x: 500, startPoint y: 231, endPoint x: 459, endPoint y: 229, distance: 40.8
click at [459, 229] on div "C Callback Scheduled Call Step: 2 [PERSON_NAME] America/[GEOGRAPHIC_DATA] Calls…" at bounding box center [618, 220] width 560 height 85
copy h5 "655582"
drag, startPoint x: 452, startPoint y: 242, endPoint x: 379, endPoint y: 248, distance: 73.8
click at [379, 248] on div "C Callback Scheduled Call Step: 2 [PERSON_NAME] America/[GEOGRAPHIC_DATA] Calls…" at bounding box center [618, 220] width 560 height 85
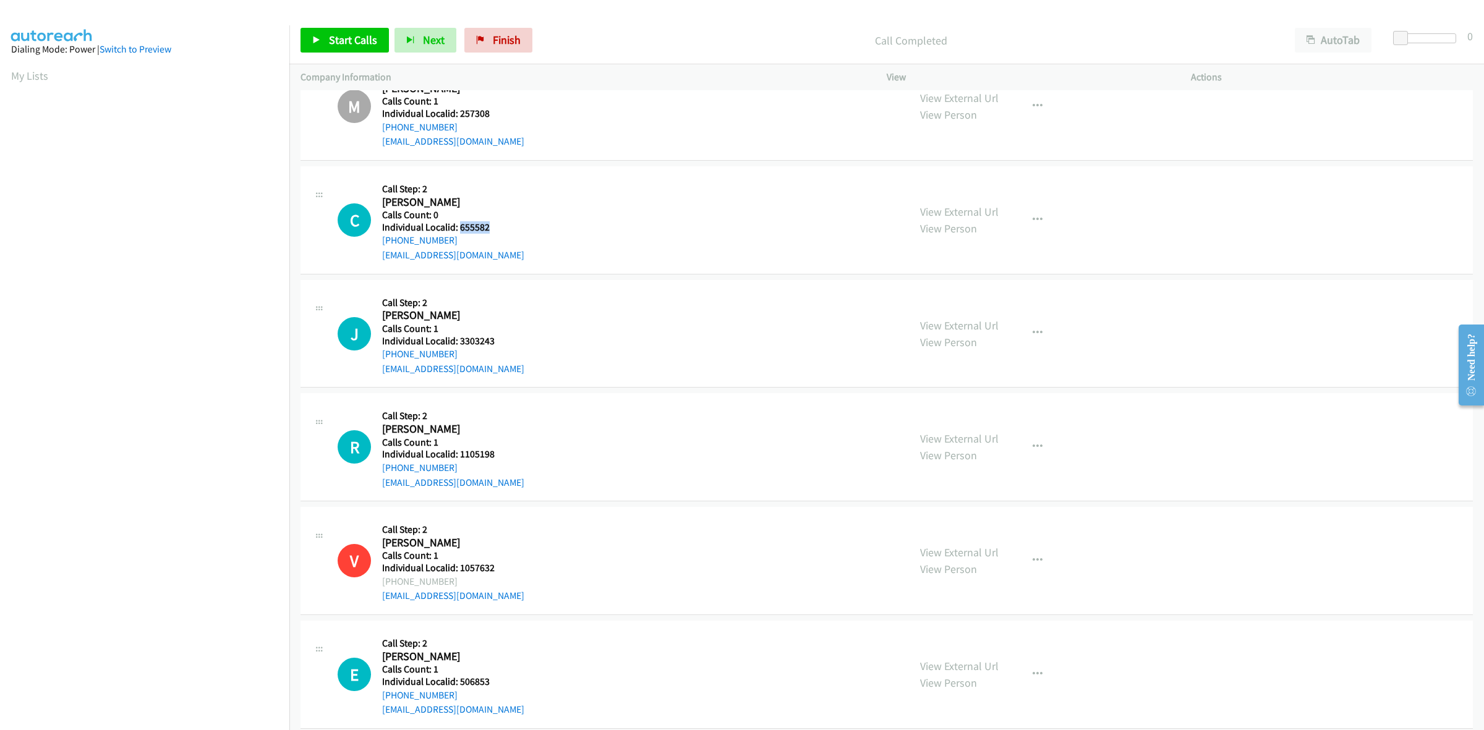
copy link "[PHONE_NUMBER]"
drag, startPoint x: 504, startPoint y: 235, endPoint x: 456, endPoint y: 231, distance: 47.8
click at [456, 231] on div "C Callback Scheduled Call Step: 2 [PERSON_NAME] America/[GEOGRAPHIC_DATA] Calls…" at bounding box center [618, 220] width 560 height 85
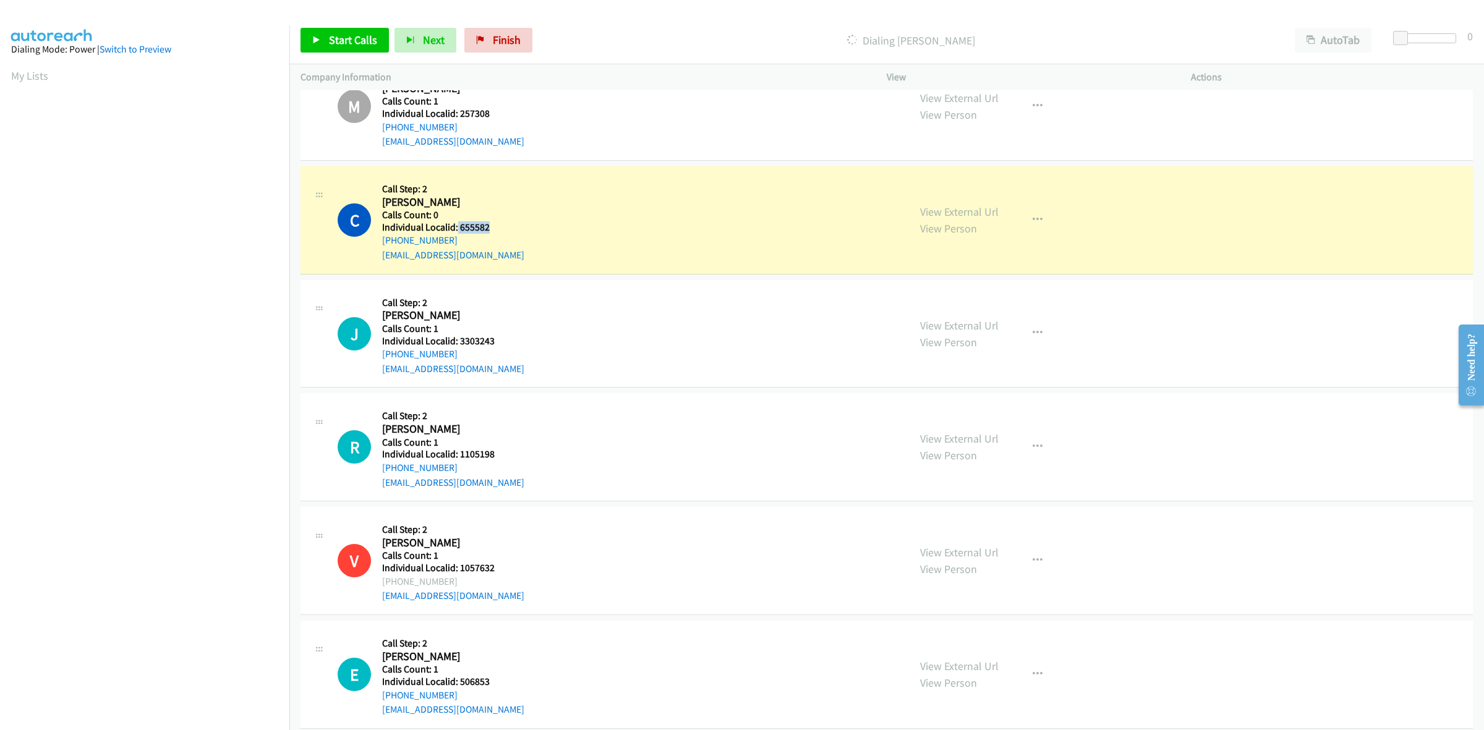
copy h5 "655582"
click at [1033, 337] on icon "button" at bounding box center [1038, 333] width 10 height 10
click at [971, 416] on link "Skip Call" at bounding box center [971, 414] width 165 height 25
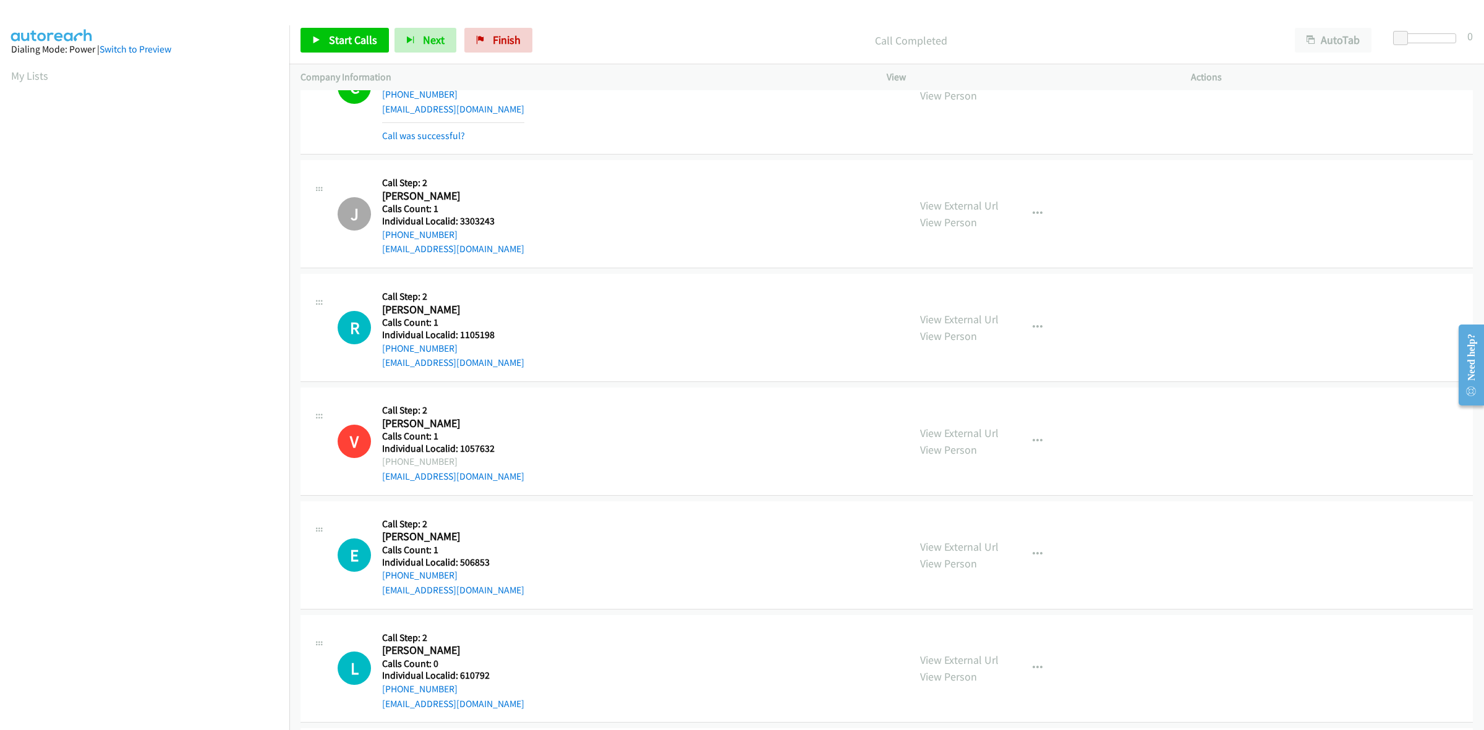
scroll to position [4851, 0]
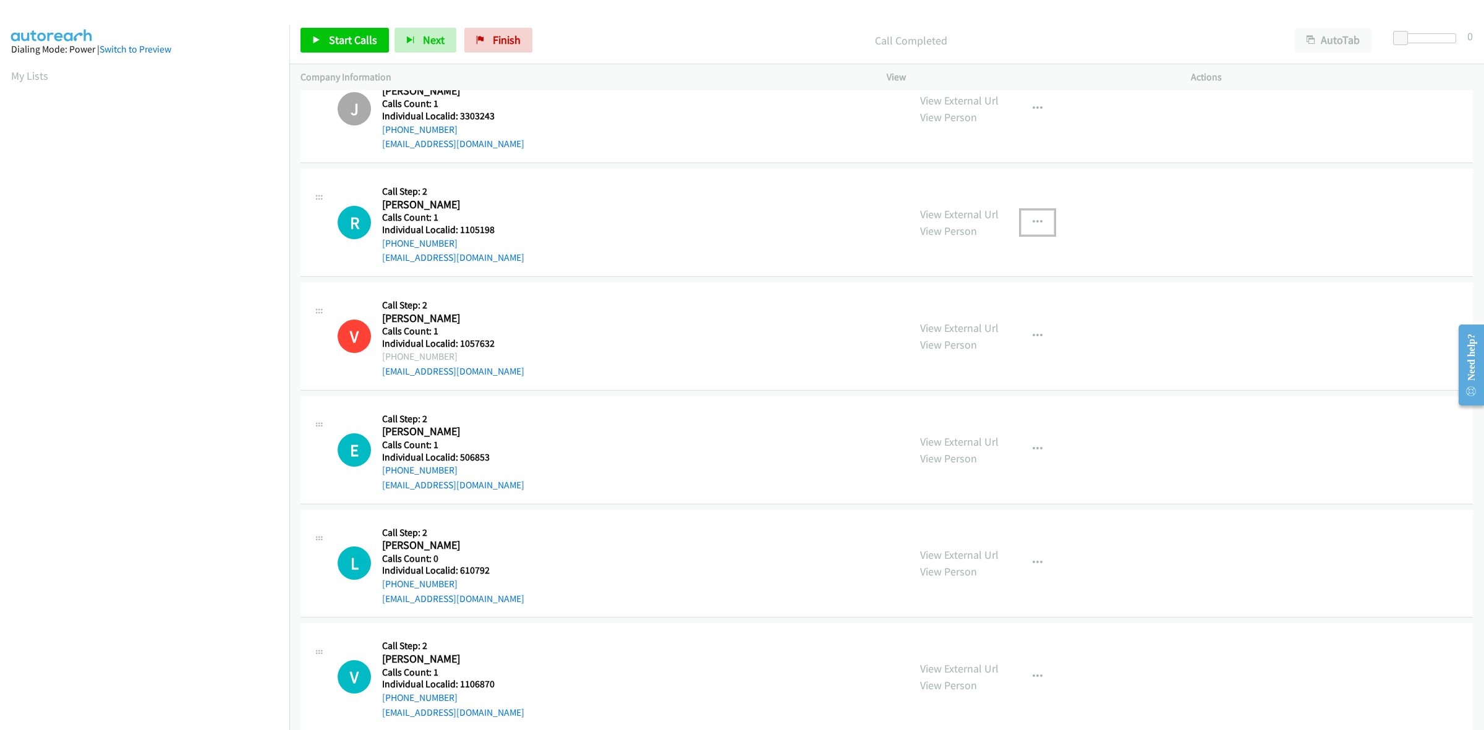
click at [1021, 223] on button "button" at bounding box center [1037, 222] width 33 height 25
click at [978, 309] on link "Skip Call" at bounding box center [971, 303] width 165 height 25
click at [1021, 447] on button "button" at bounding box center [1037, 449] width 33 height 25
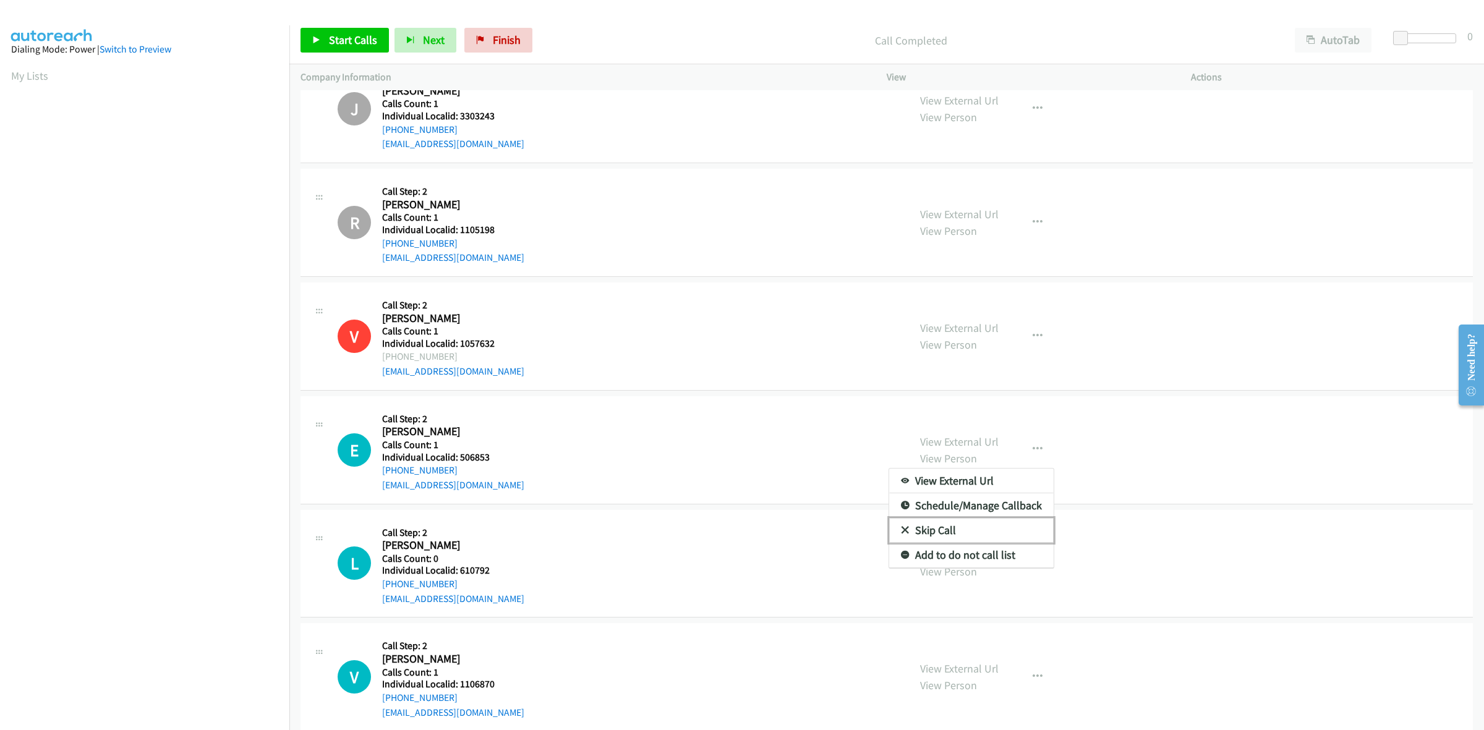
click at [944, 536] on link "Skip Call" at bounding box center [971, 530] width 165 height 25
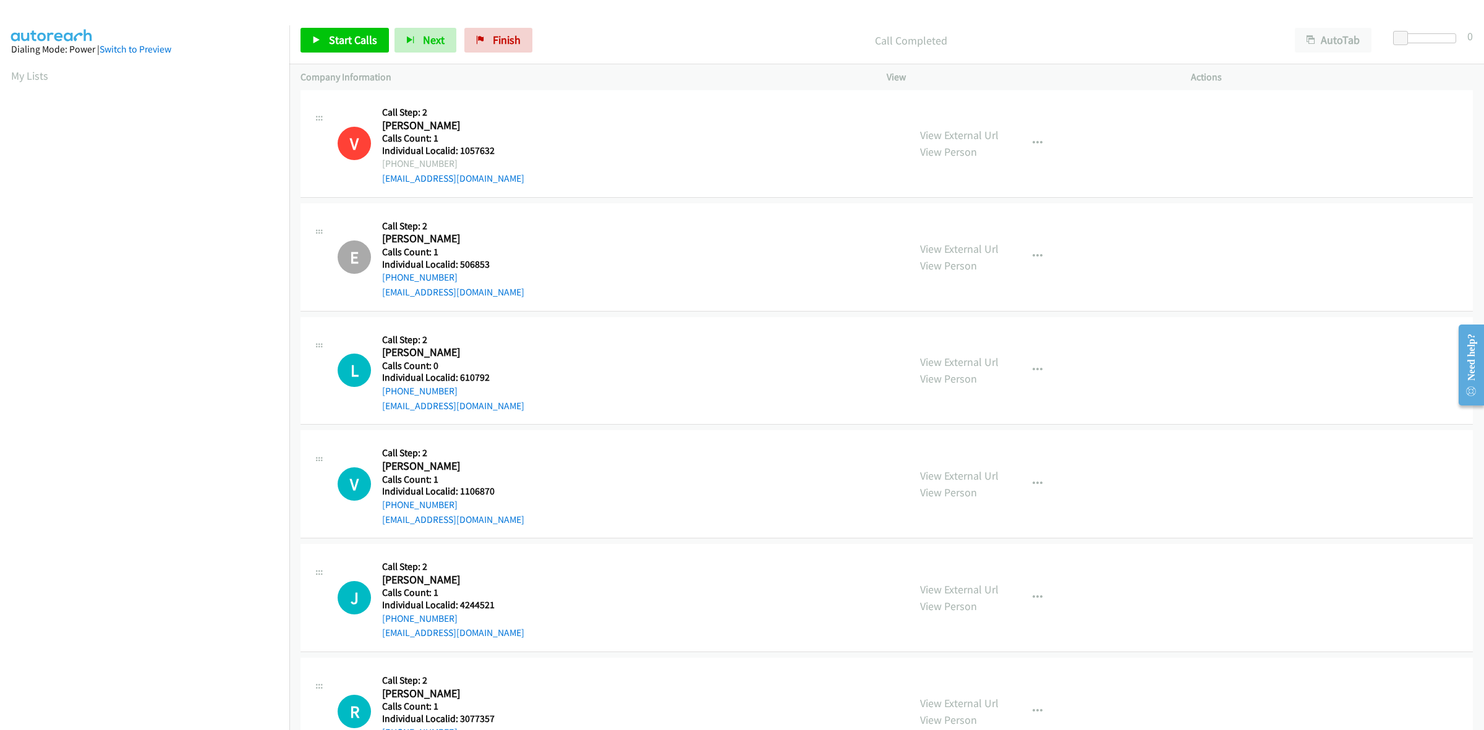
scroll to position [5103, 0]
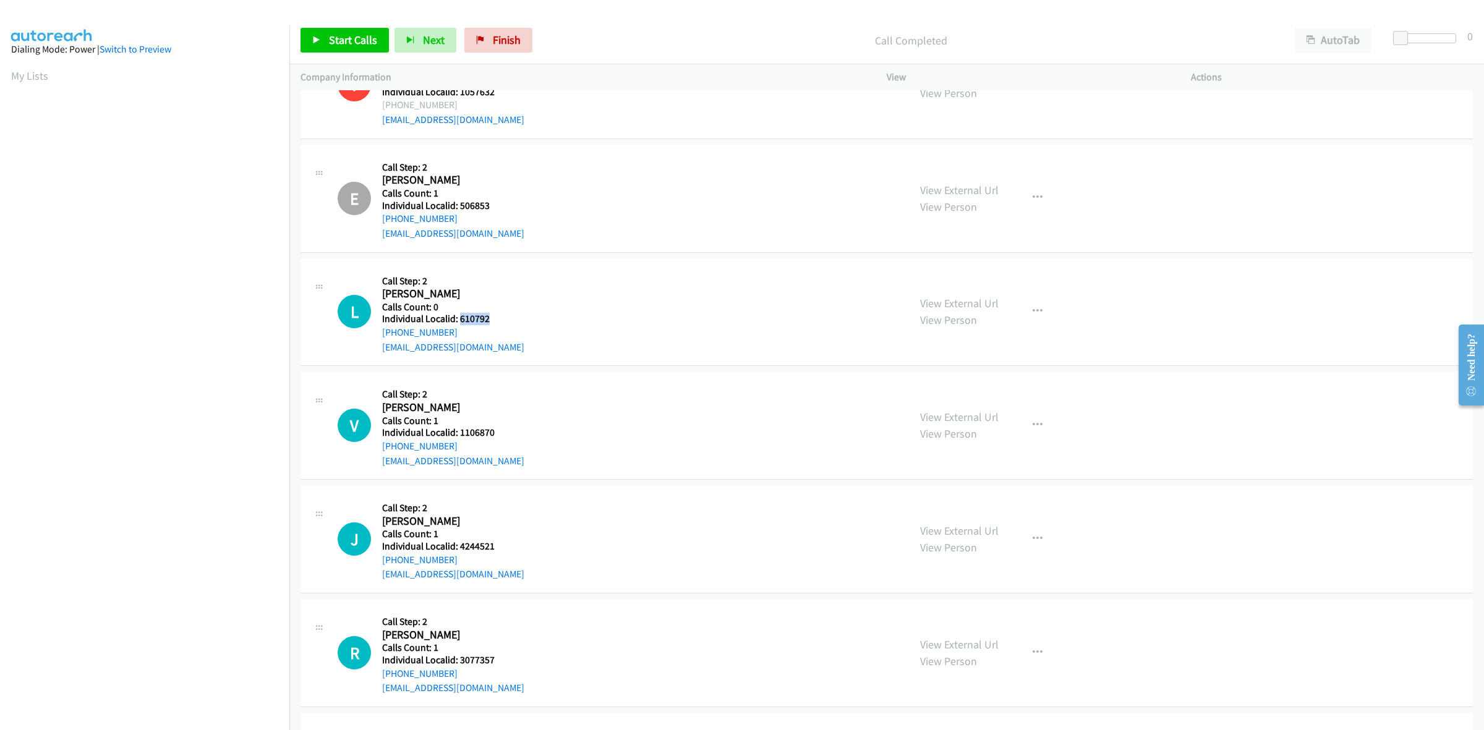
drag, startPoint x: 502, startPoint y: 325, endPoint x: 458, endPoint y: 323, distance: 44.6
click at [458, 323] on div "L Callback Scheduled Call Step: 2 [PERSON_NAME] America/New_York Calls Count: 0…" at bounding box center [618, 312] width 560 height 85
copy h5 "610792"
click at [1022, 310] on button "button" at bounding box center [1037, 311] width 33 height 25
click at [933, 399] on link "Skip Call" at bounding box center [971, 392] width 165 height 25
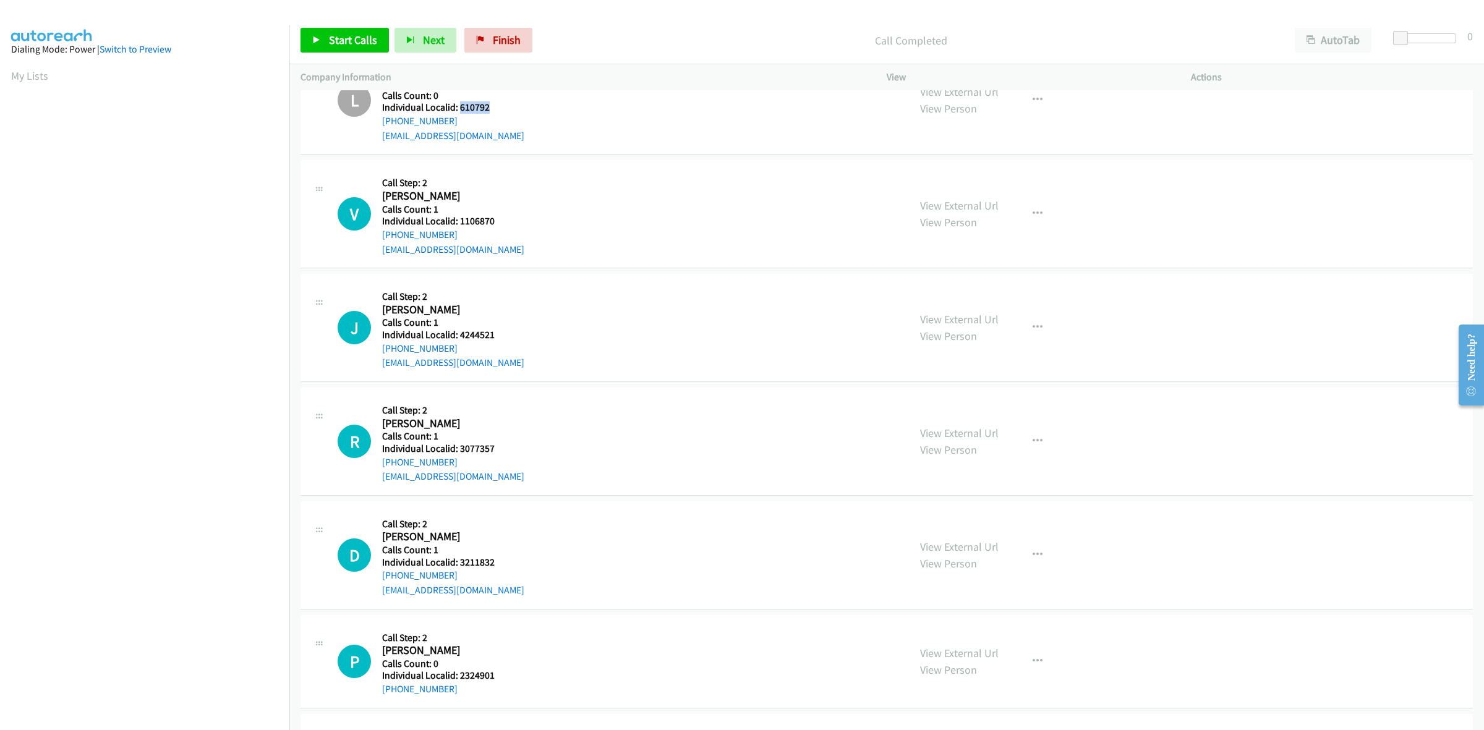
scroll to position [5315, 0]
click at [1035, 214] on icon "button" at bounding box center [1038, 213] width 10 height 10
click at [976, 297] on link "Skip Call" at bounding box center [971, 294] width 165 height 25
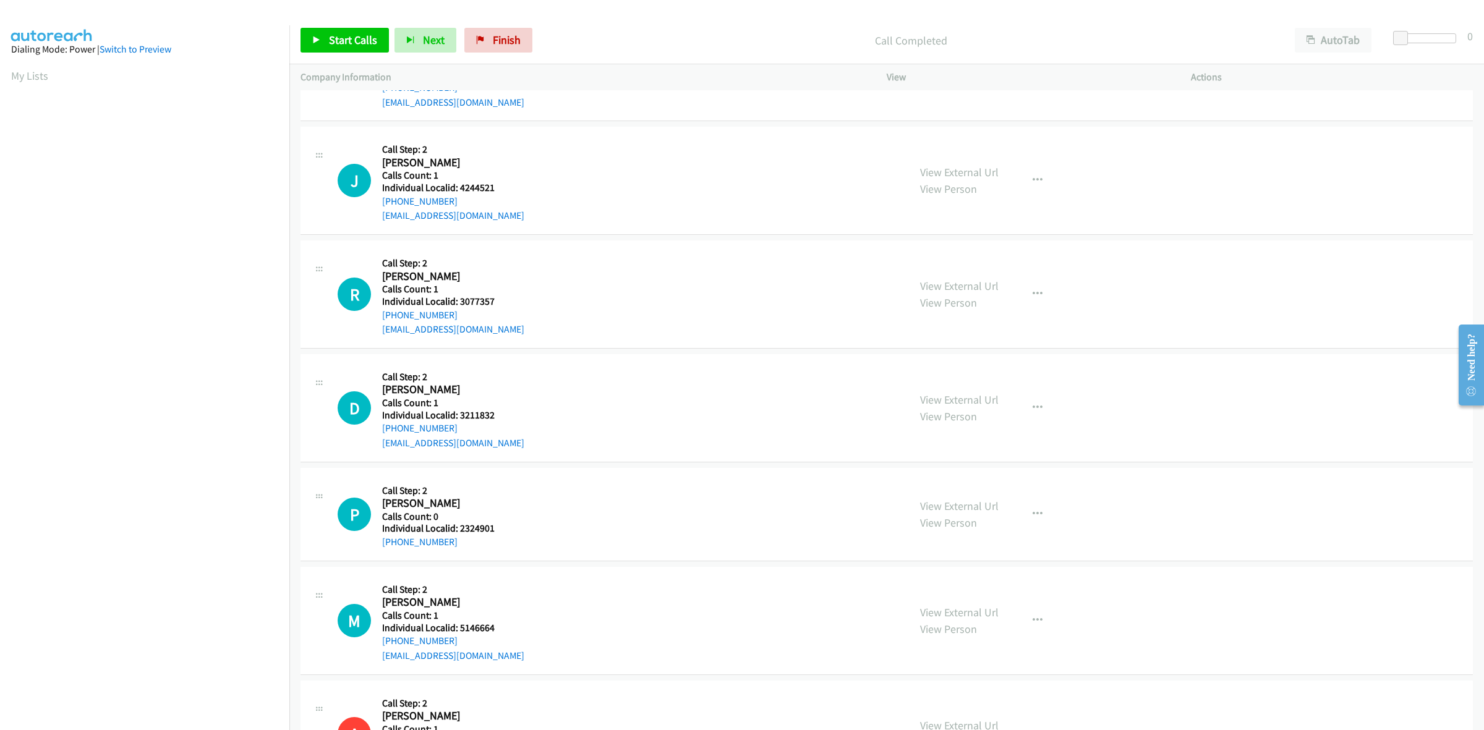
scroll to position [5470, 0]
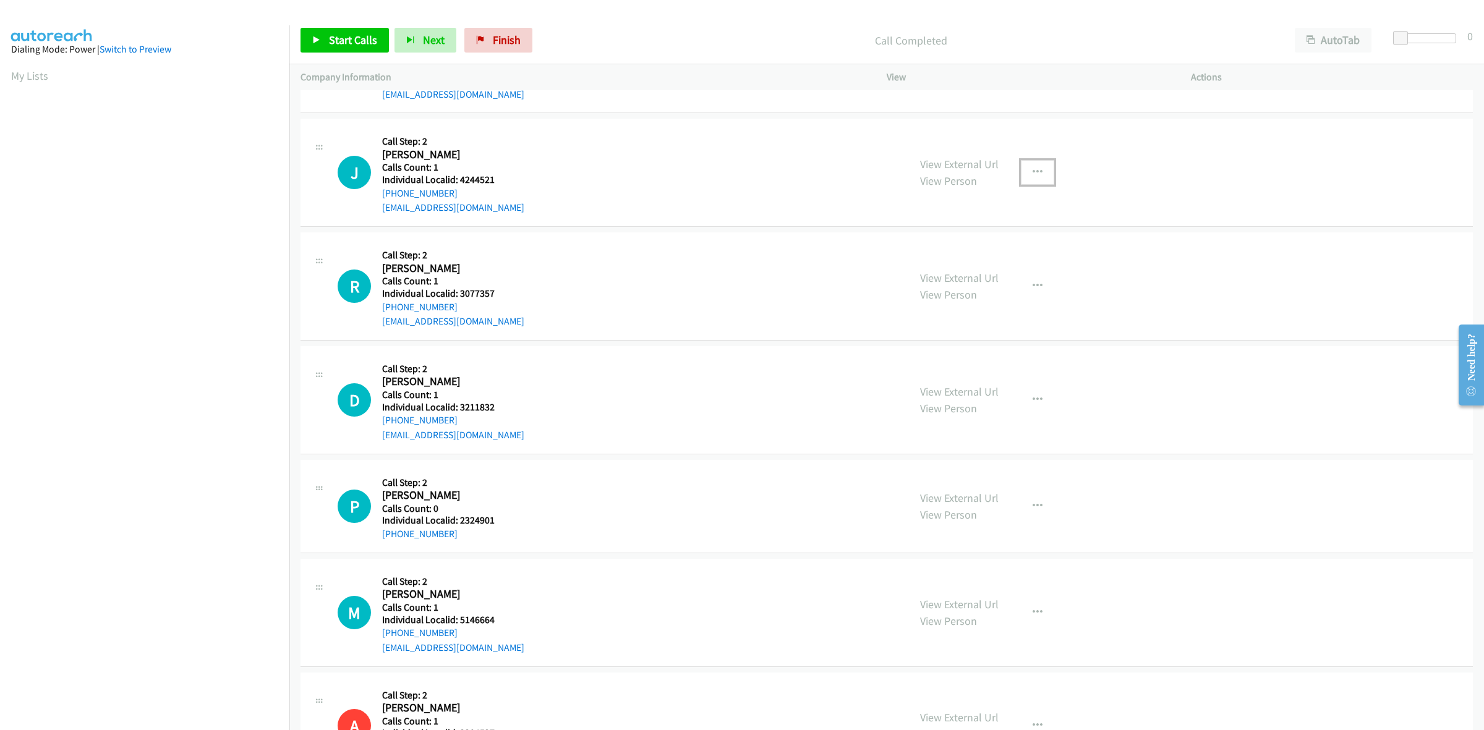
click at [1022, 179] on button "button" at bounding box center [1037, 172] width 33 height 25
click at [965, 252] on link "Skip Call" at bounding box center [971, 253] width 165 height 25
click at [1033, 288] on icon "button" at bounding box center [1038, 286] width 10 height 10
click at [972, 372] on link "Skip Call" at bounding box center [971, 366] width 165 height 25
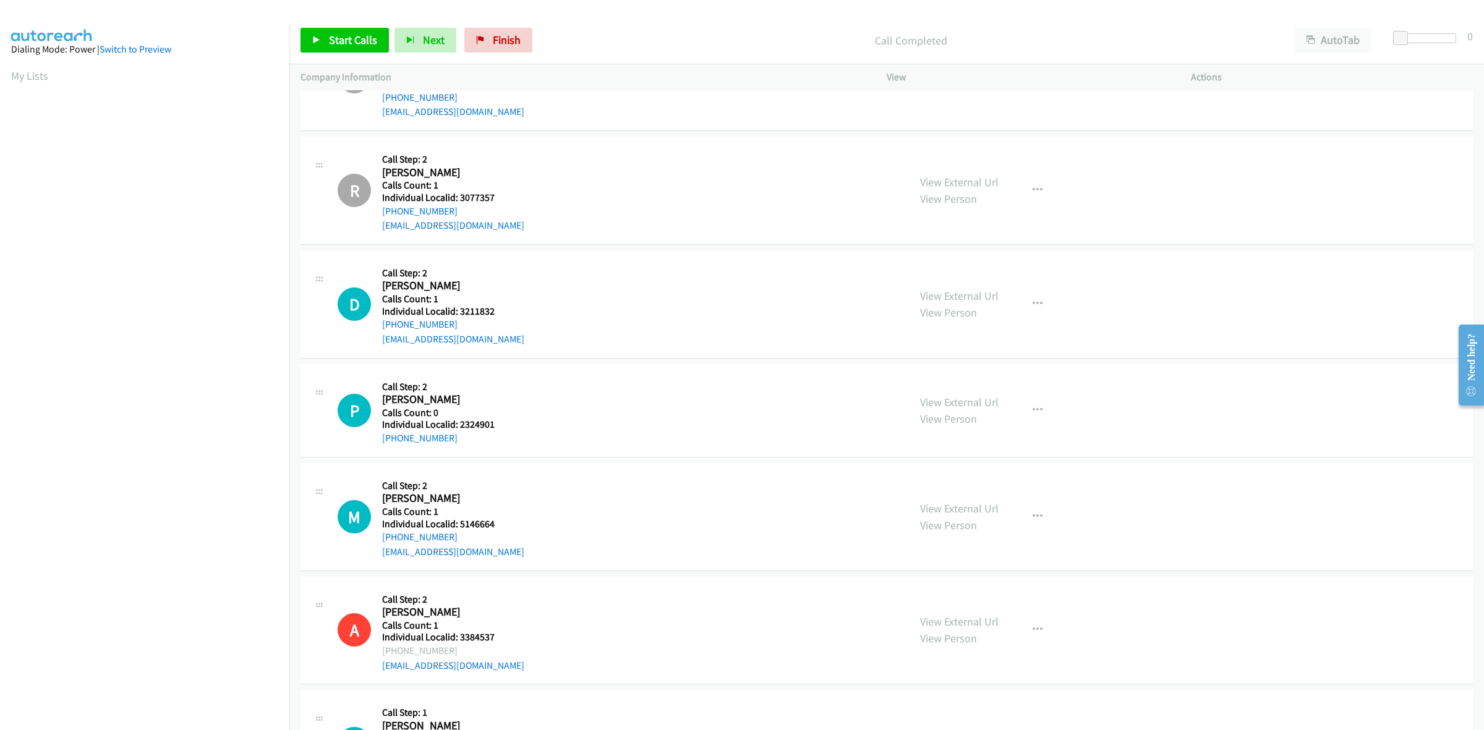
scroll to position [5644, 0]
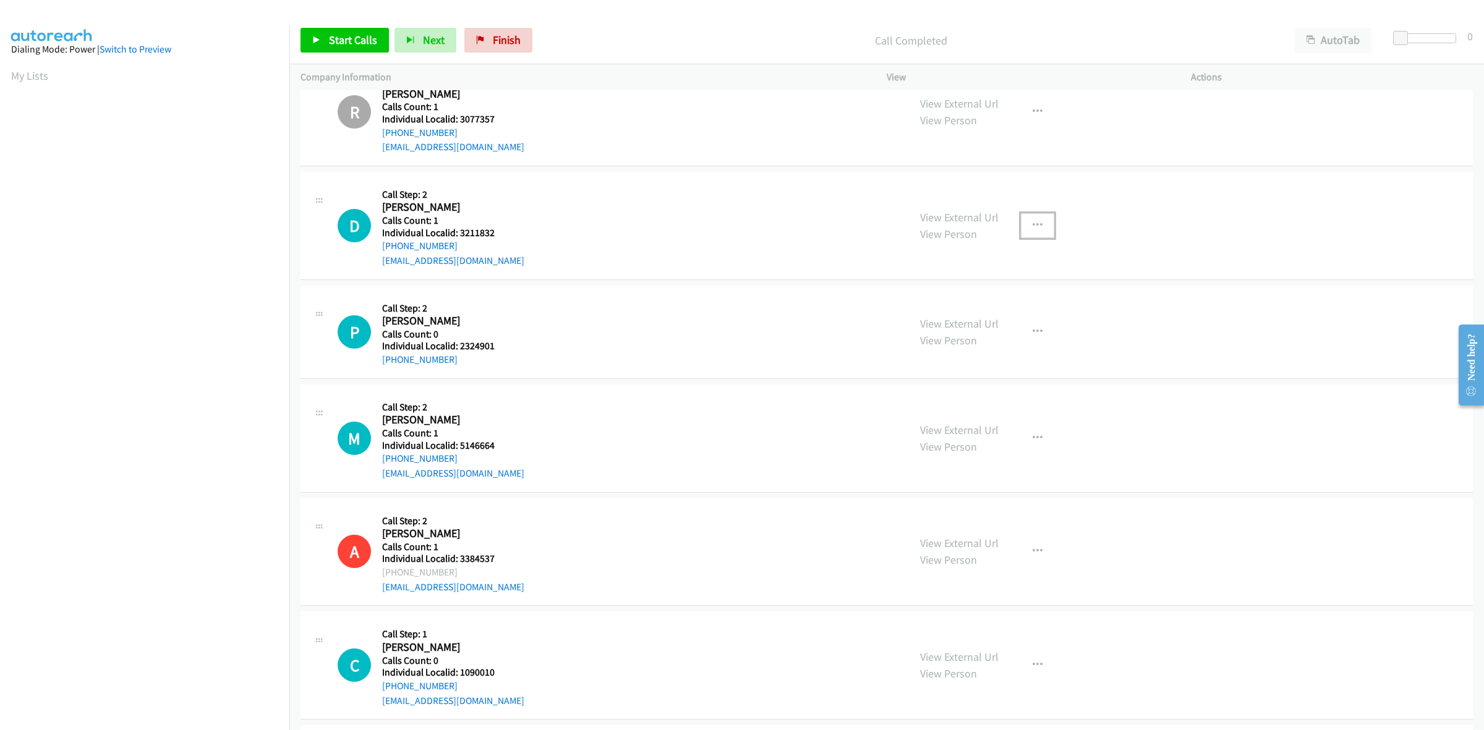
click at [1040, 230] on button "button" at bounding box center [1037, 225] width 33 height 25
click at [942, 312] on link "Skip Call" at bounding box center [971, 306] width 165 height 25
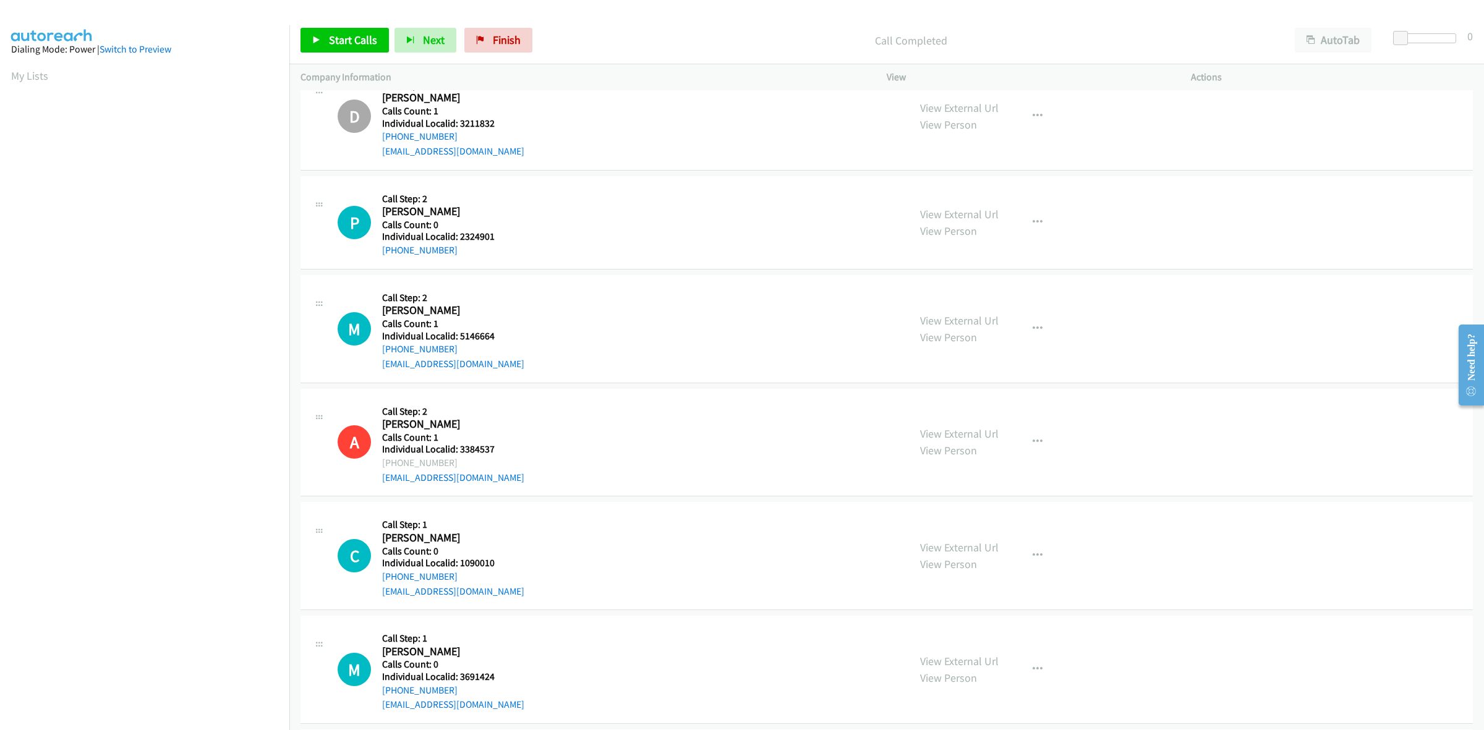
scroll to position [5799, 0]
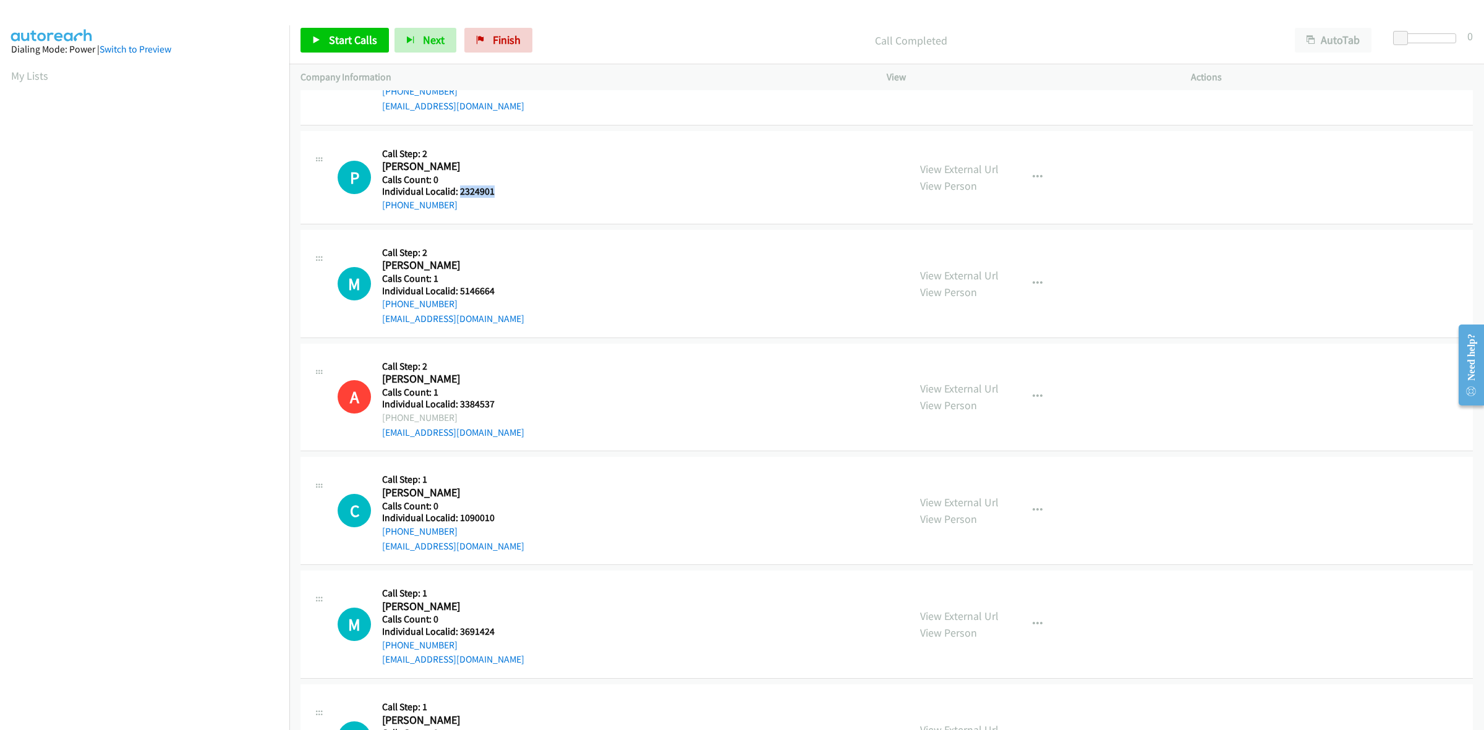
drag, startPoint x: 502, startPoint y: 194, endPoint x: 461, endPoint y: 195, distance: 40.8
click at [461, 195] on div "P Callback Scheduled Call Step: 2 [PERSON_NAME] America/New_York Calls Count: 0…" at bounding box center [618, 177] width 560 height 71
copy h5 "2324901"
drag, startPoint x: 461, startPoint y: 209, endPoint x: 376, endPoint y: 206, distance: 84.8
click at [376, 206] on div "P Callback Scheduled Call Step: 2 [PERSON_NAME] America/New_York Calls Count: 0…" at bounding box center [618, 177] width 560 height 71
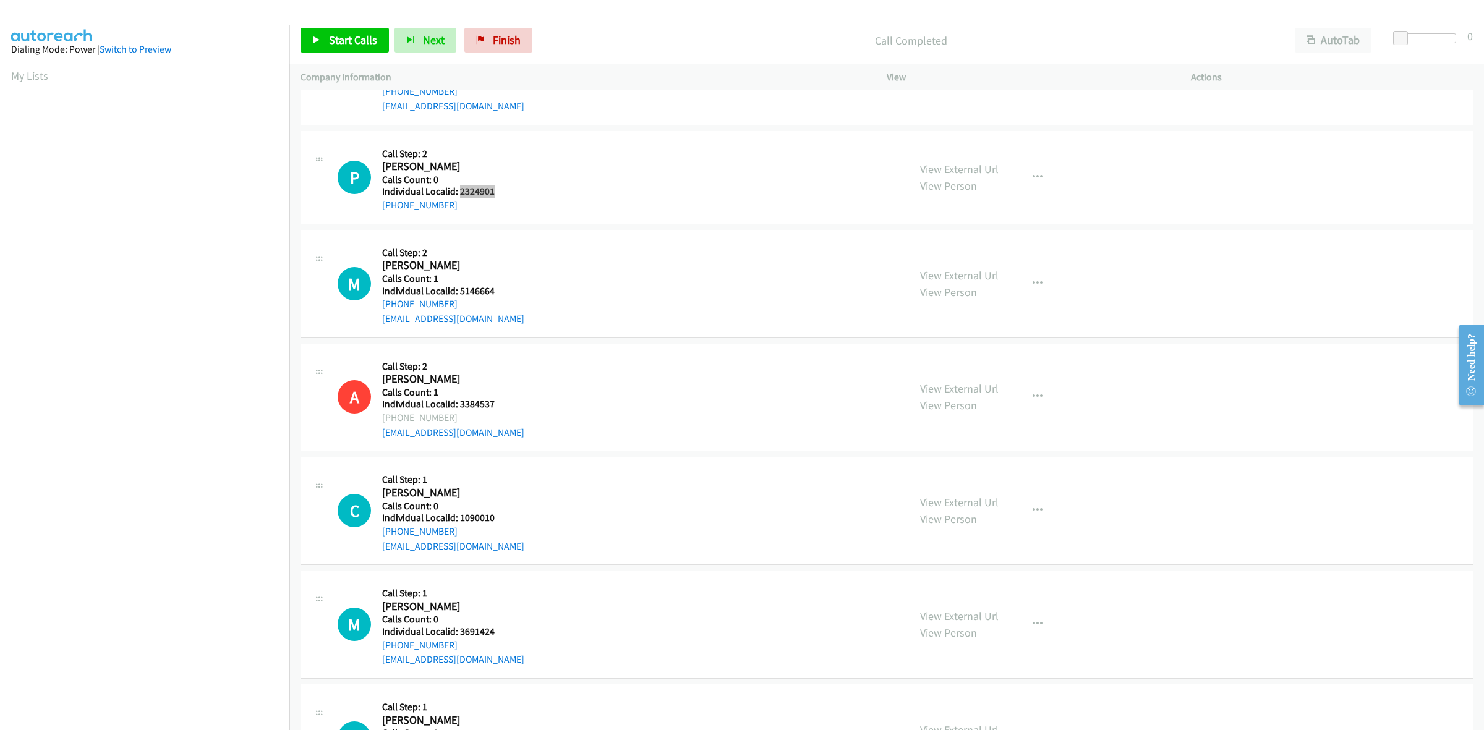
drag, startPoint x: 501, startPoint y: 195, endPoint x: 458, endPoint y: 193, distance: 42.8
click at [458, 193] on div "P Callback Scheduled Call Step: 2 [PERSON_NAME] America/New_York Calls Count: 0…" at bounding box center [618, 177] width 560 height 71
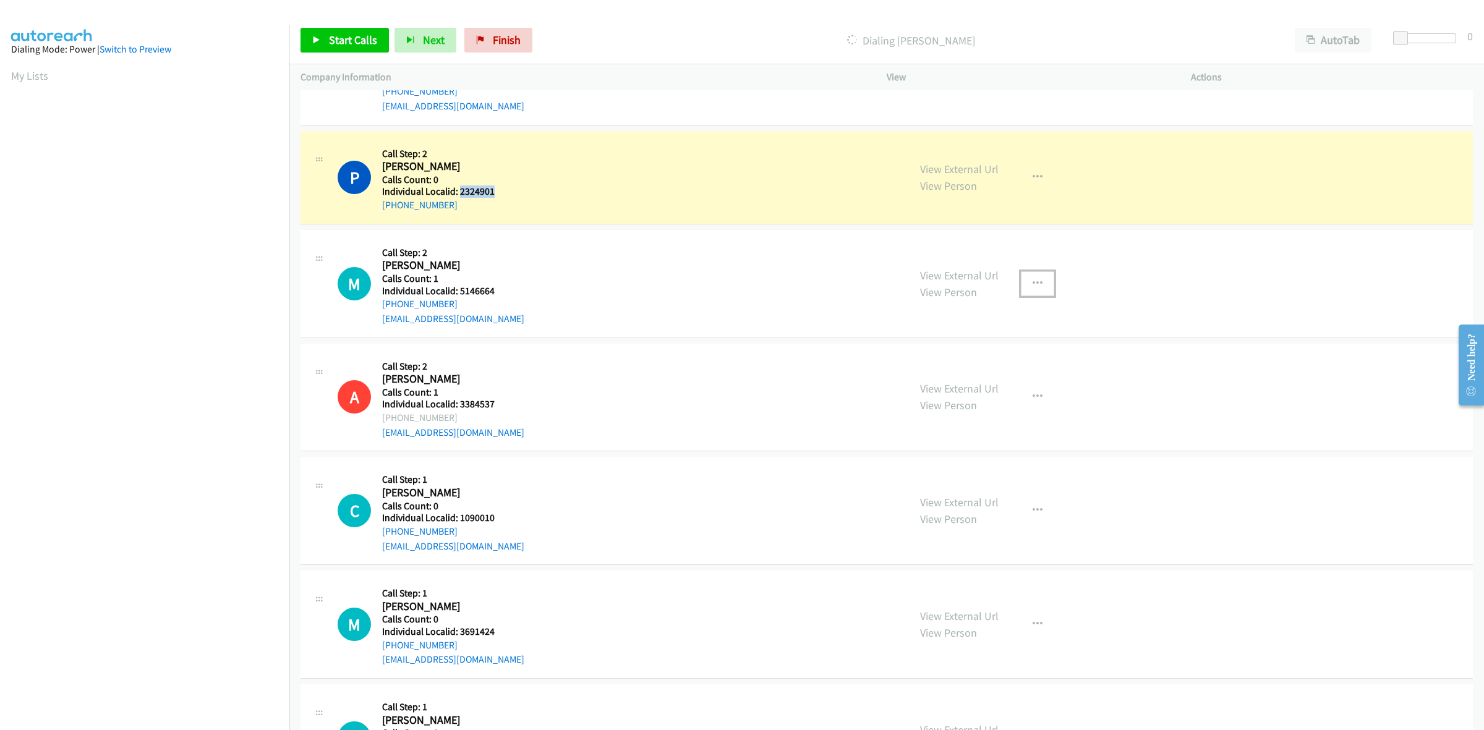
click at [1025, 285] on button "button" at bounding box center [1037, 284] width 33 height 25
drag, startPoint x: 979, startPoint y: 362, endPoint x: 674, endPoint y: 292, distance: 313.0
click at [979, 362] on link "Skip Call" at bounding box center [971, 364] width 165 height 25
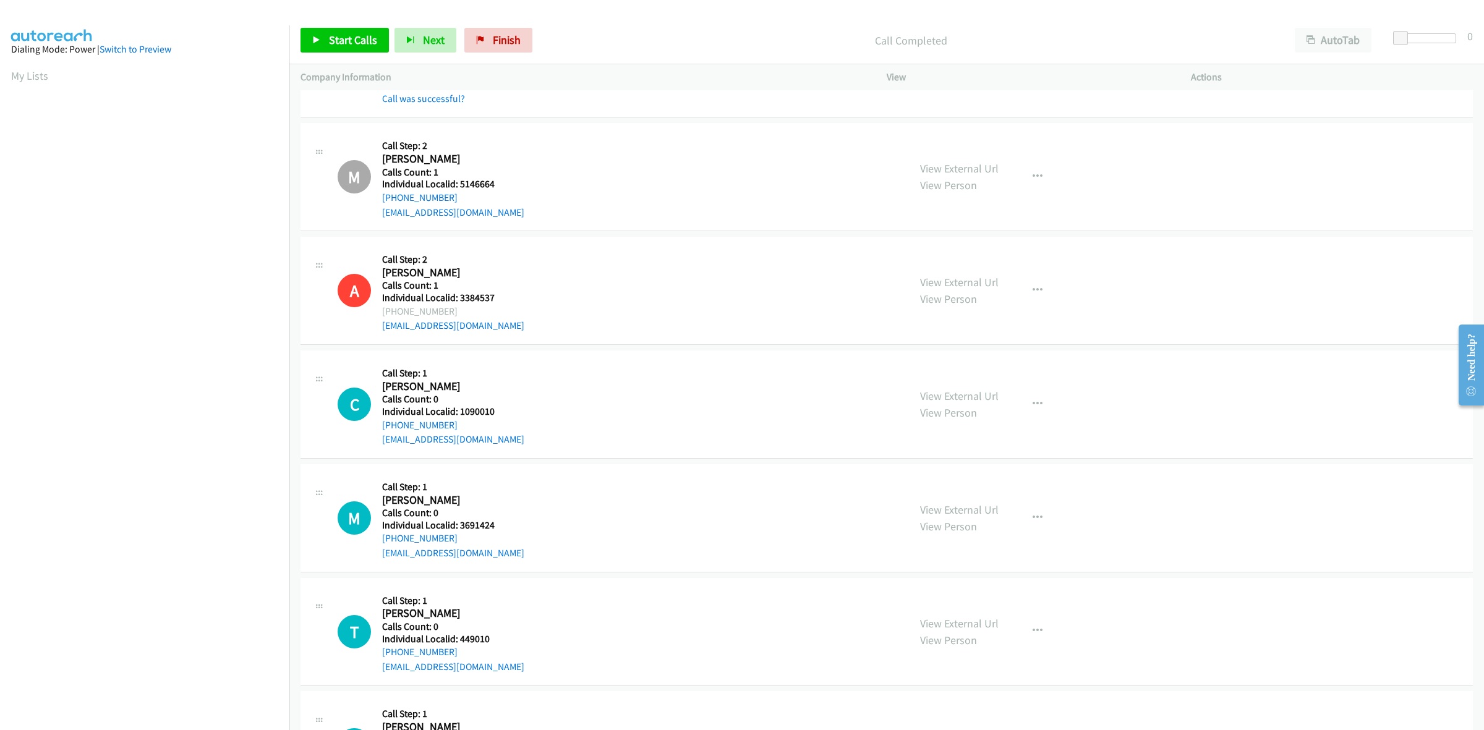
scroll to position [6050, 0]
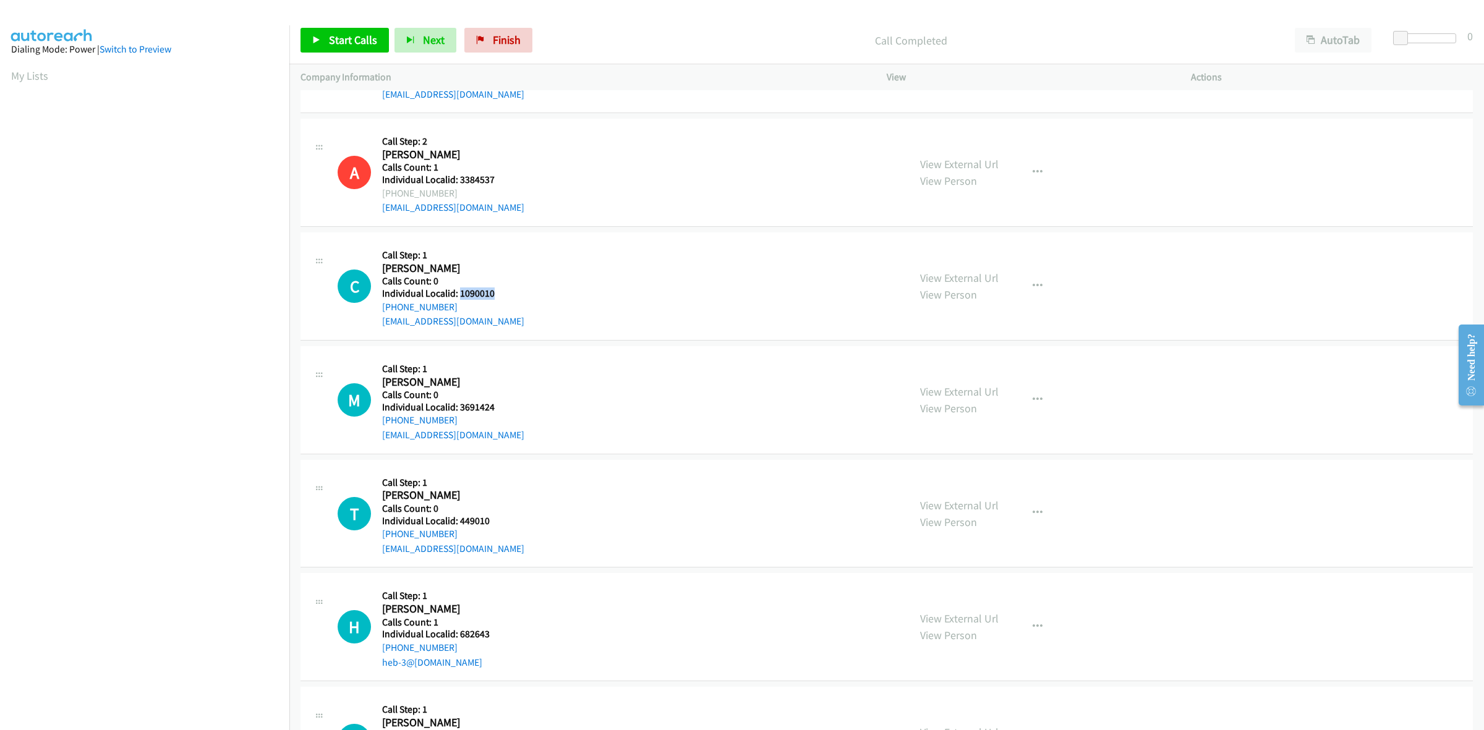
drag, startPoint x: 502, startPoint y: 296, endPoint x: 459, endPoint y: 297, distance: 42.7
click at [459, 297] on div "C Callback Scheduled Call Step: 1 [PERSON_NAME] America/New_York Calls Count: 0…" at bounding box center [618, 286] width 560 height 85
drag, startPoint x: 475, startPoint y: 309, endPoint x: 380, endPoint y: 311, distance: 94.6
click at [380, 311] on div "C Callback Scheduled Call Step: 1 [PERSON_NAME] America/New_York Calls Count: 0…" at bounding box center [618, 286] width 560 height 85
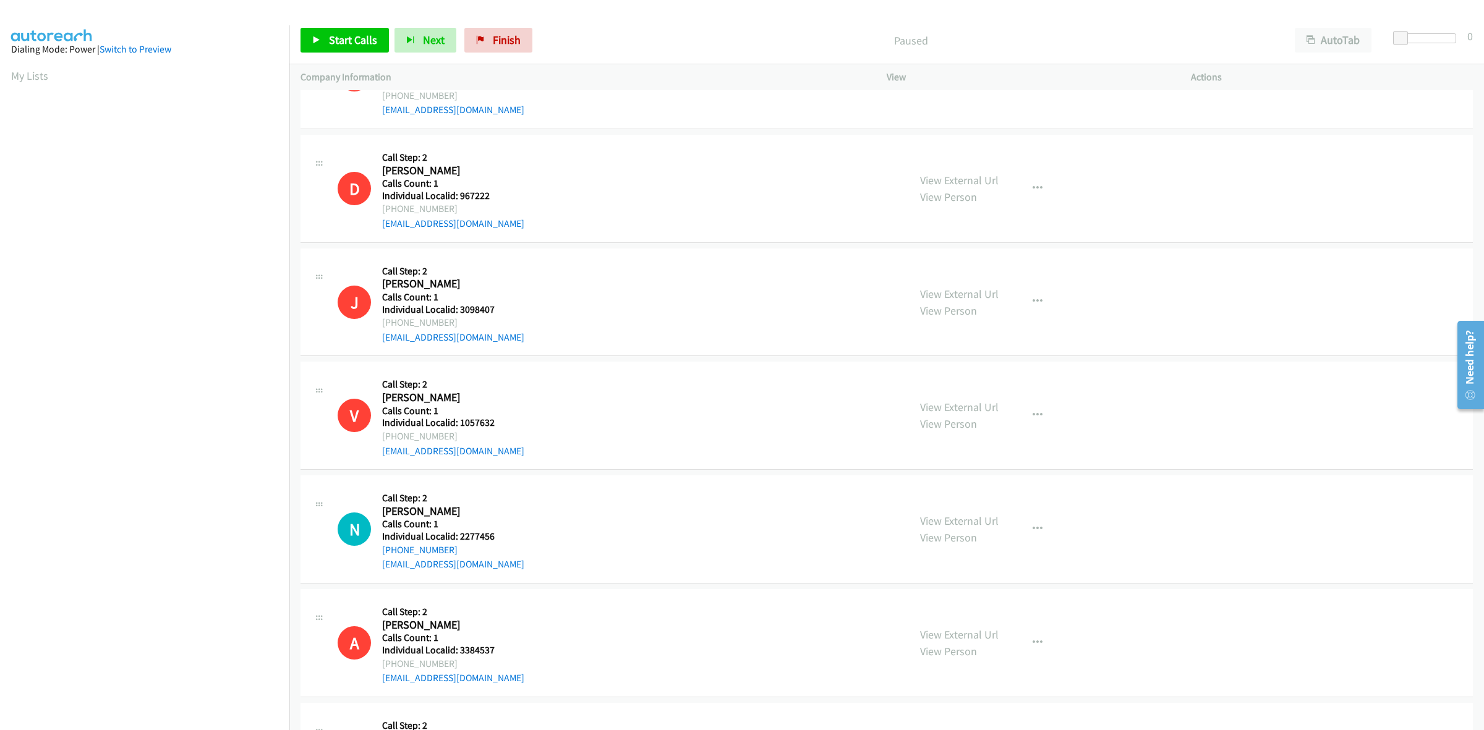
scroll to position [1237, 0]
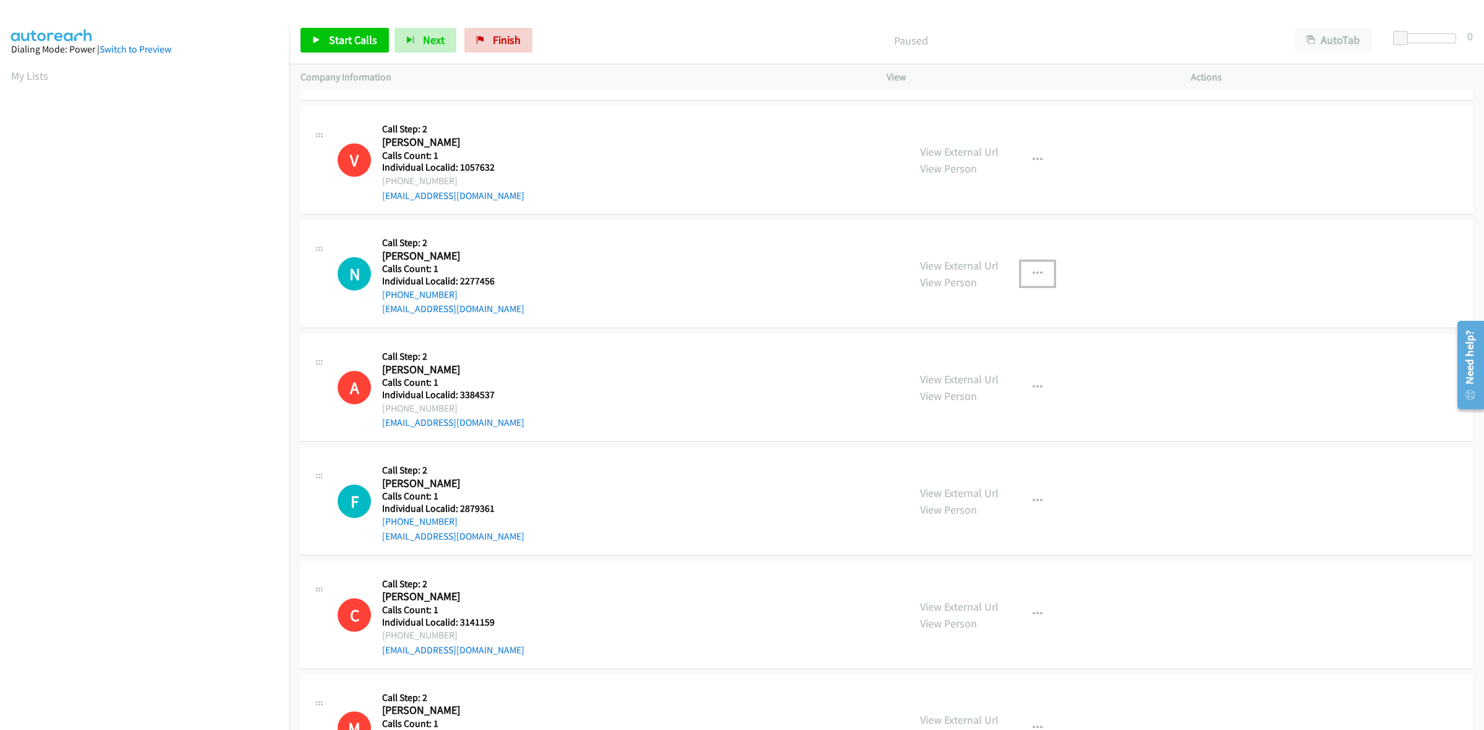
click at [1038, 279] on button "button" at bounding box center [1037, 274] width 33 height 25
click at [1007, 347] on link "Skip Call" at bounding box center [971, 355] width 165 height 25
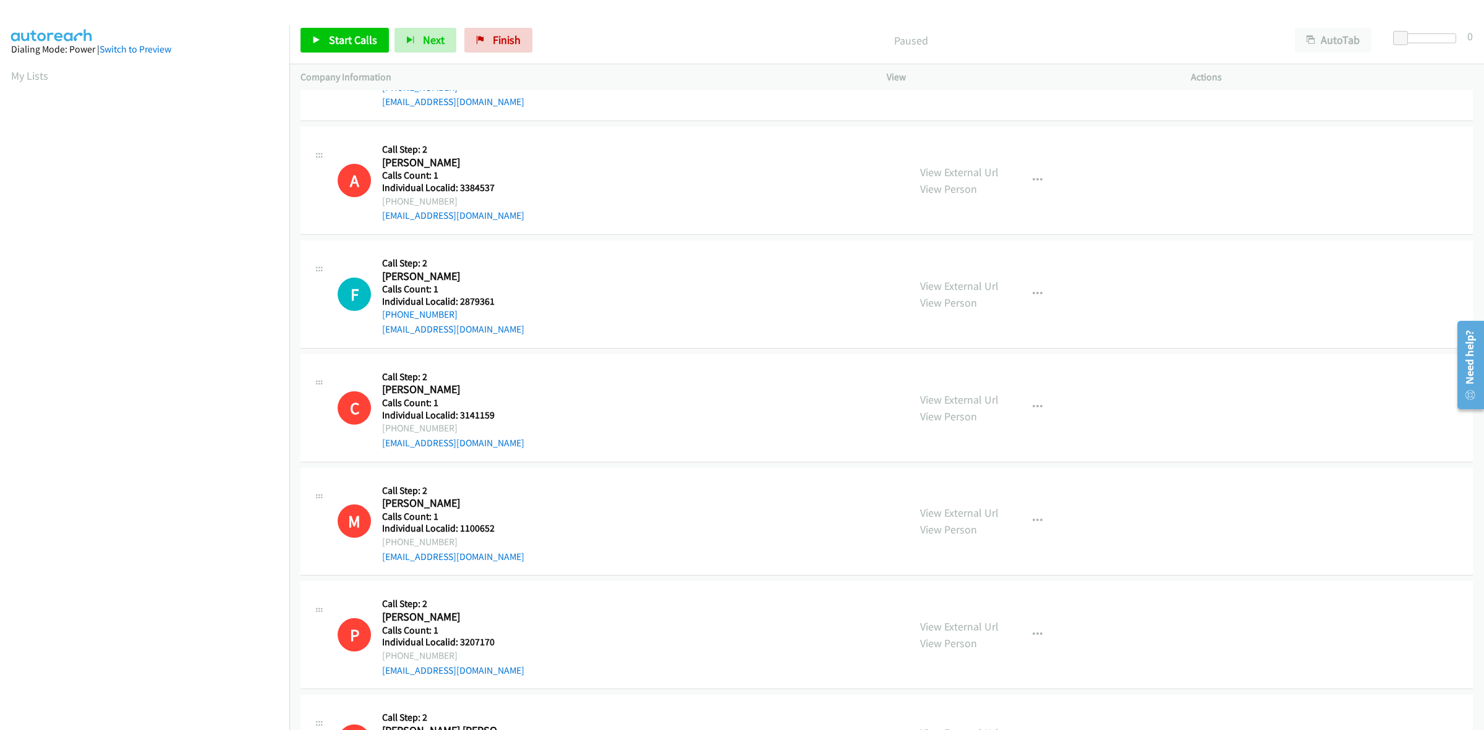
scroll to position [1507, 0]
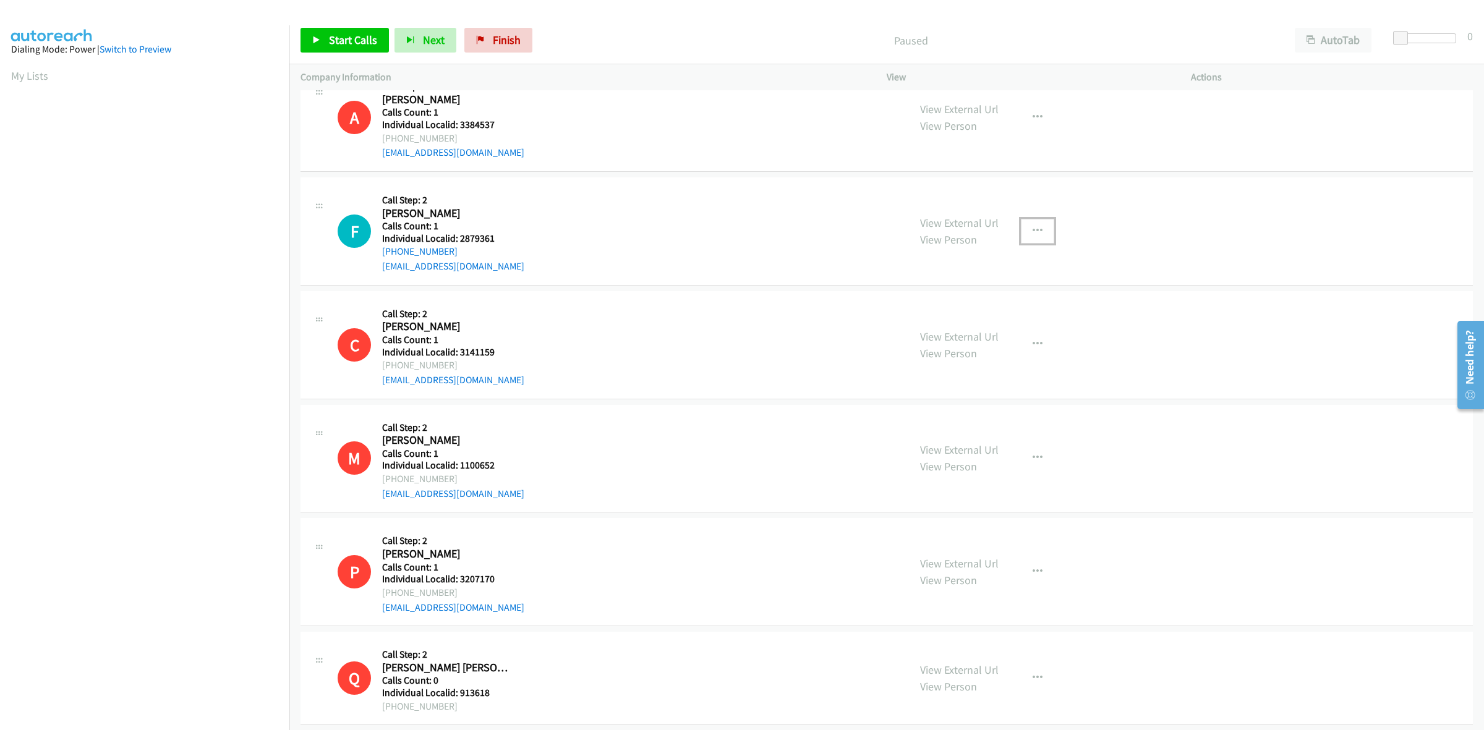
click at [1033, 234] on icon "button" at bounding box center [1038, 231] width 10 height 10
click at [968, 316] on link "Skip Call" at bounding box center [971, 311] width 165 height 25
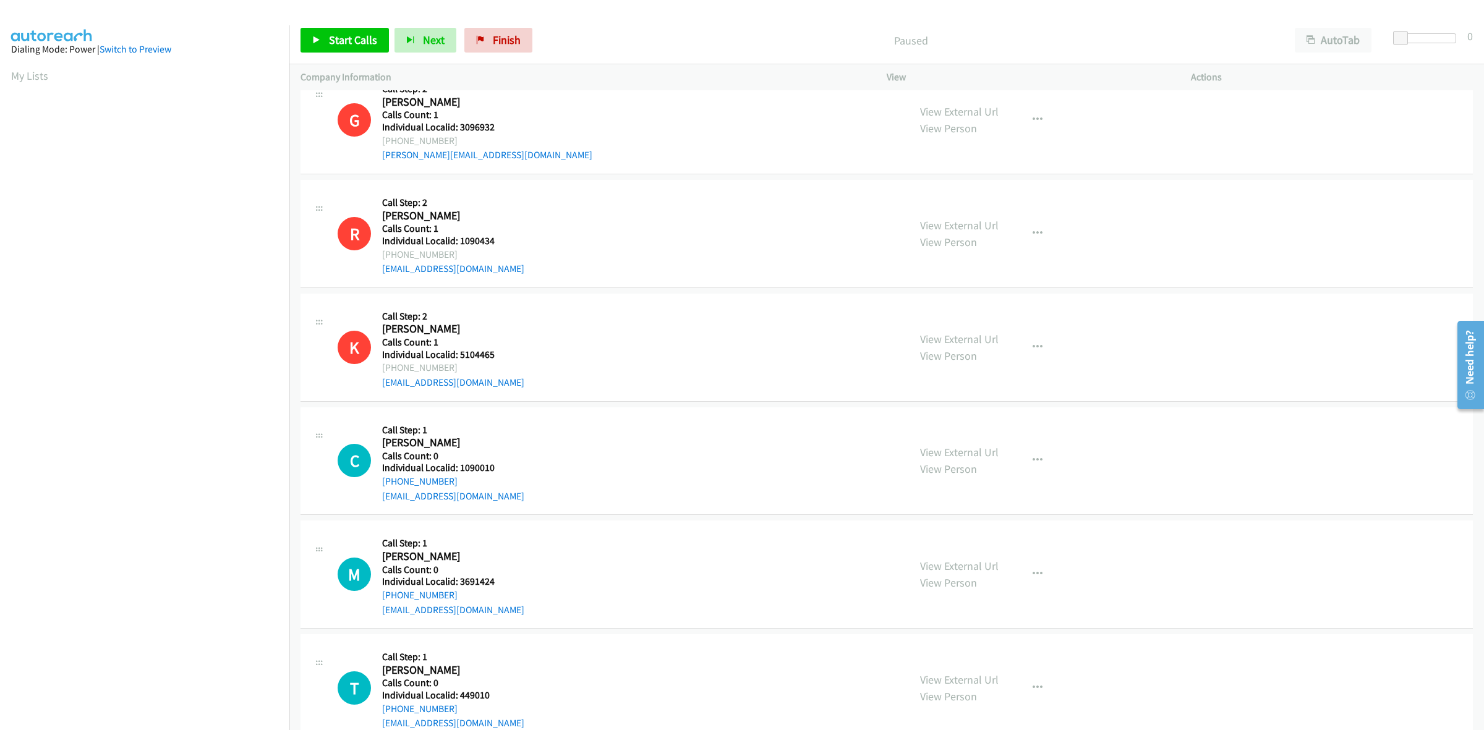
scroll to position [2532, 0]
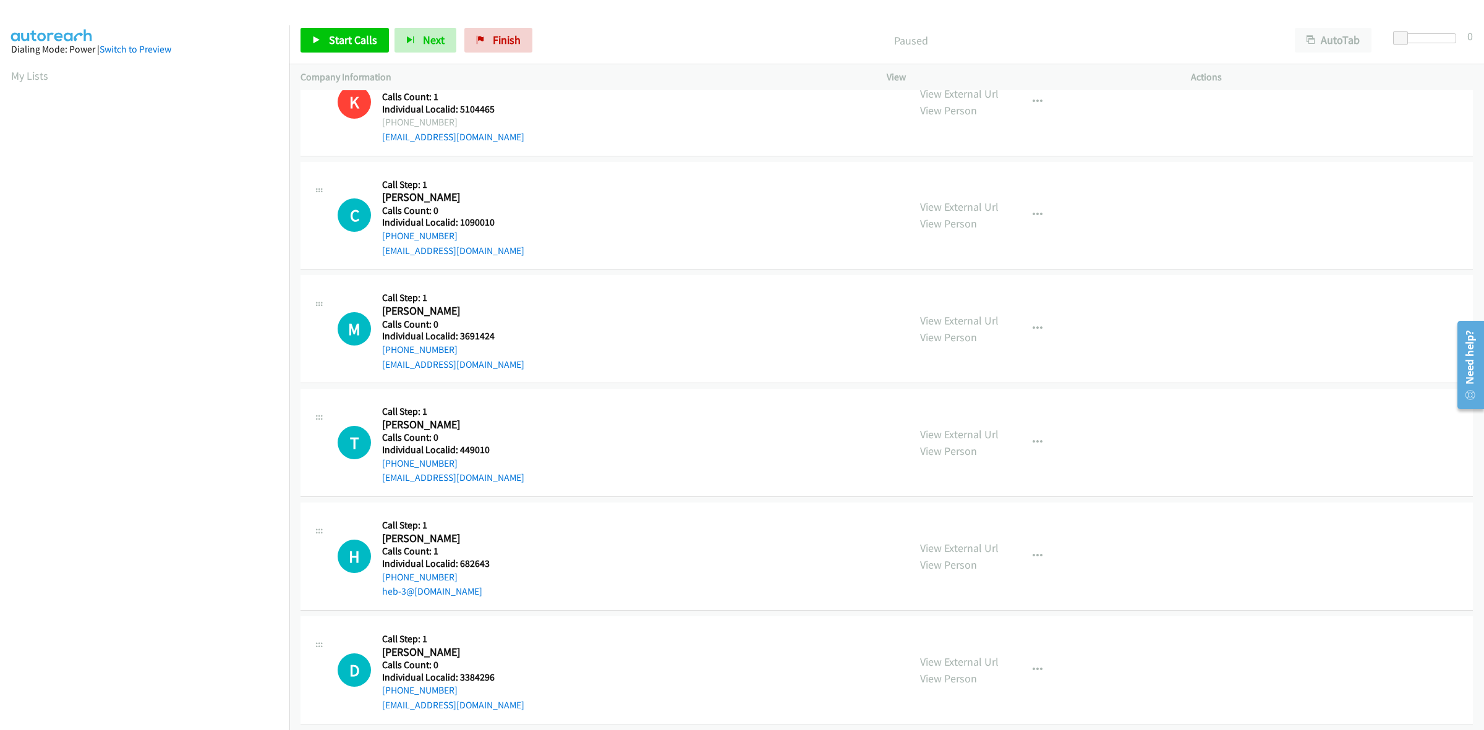
drag, startPoint x: 459, startPoint y: 242, endPoint x: 377, endPoint y: 240, distance: 81.7
click at [377, 240] on div "C Callback Scheduled Call Step: 1 Cliff Penfield America/New_York Calls Count: …" at bounding box center [618, 215] width 560 height 85
copy link "+1 260-444-6394"
drag, startPoint x: 502, startPoint y: 226, endPoint x: 470, endPoint y: 221, distance: 32.5
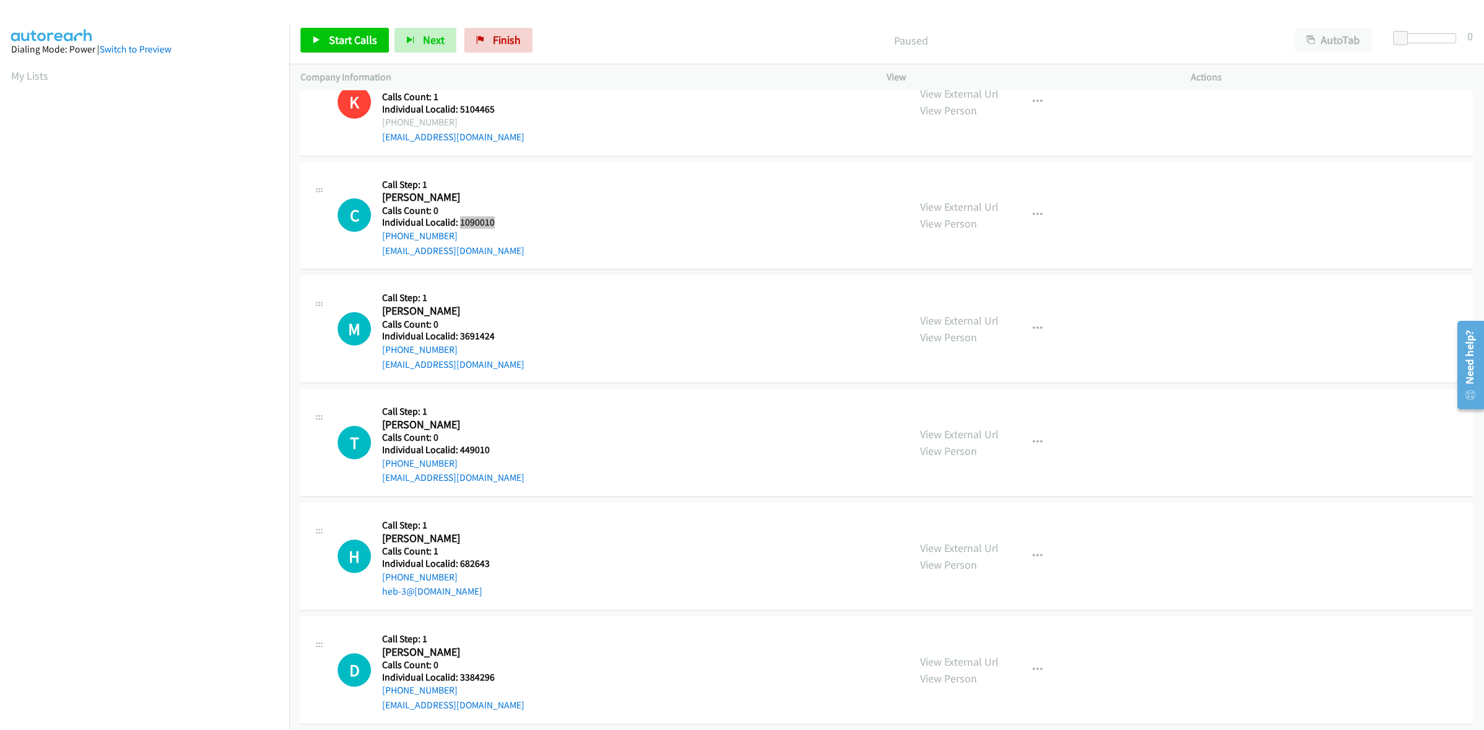
click at [458, 226] on h5 "Individual Localid: 1090010" at bounding box center [453, 222] width 142 height 12
copy h5 "1090010"
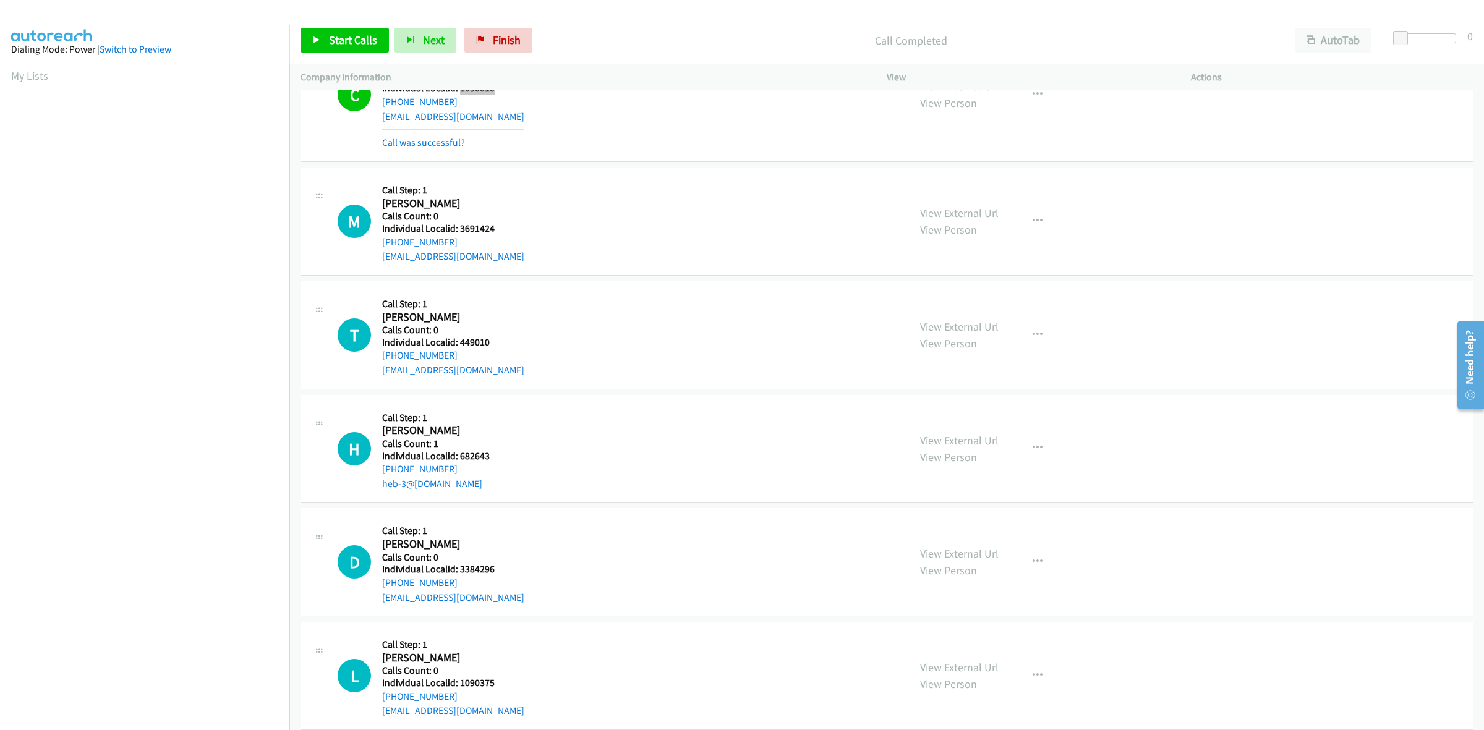
scroll to position [2667, 0]
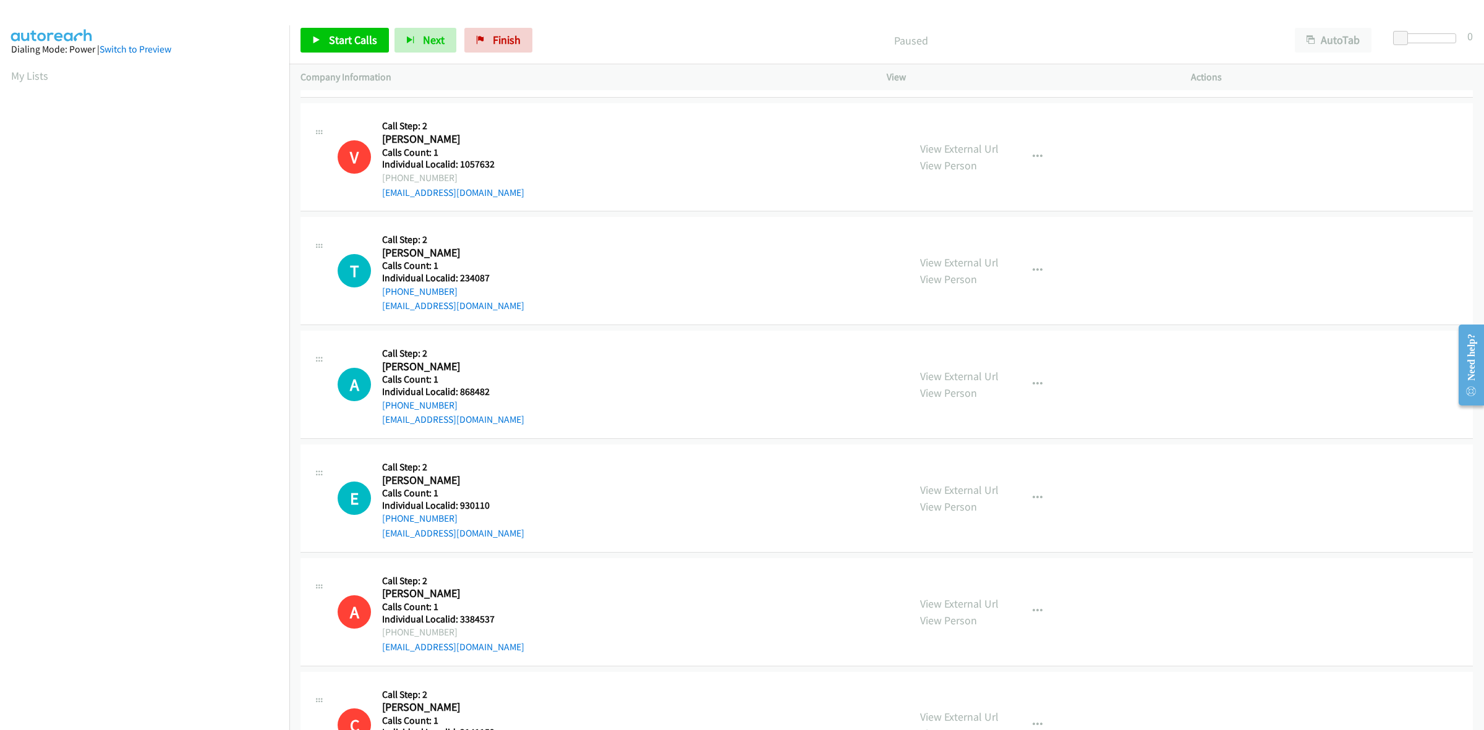
scroll to position [1237, 0]
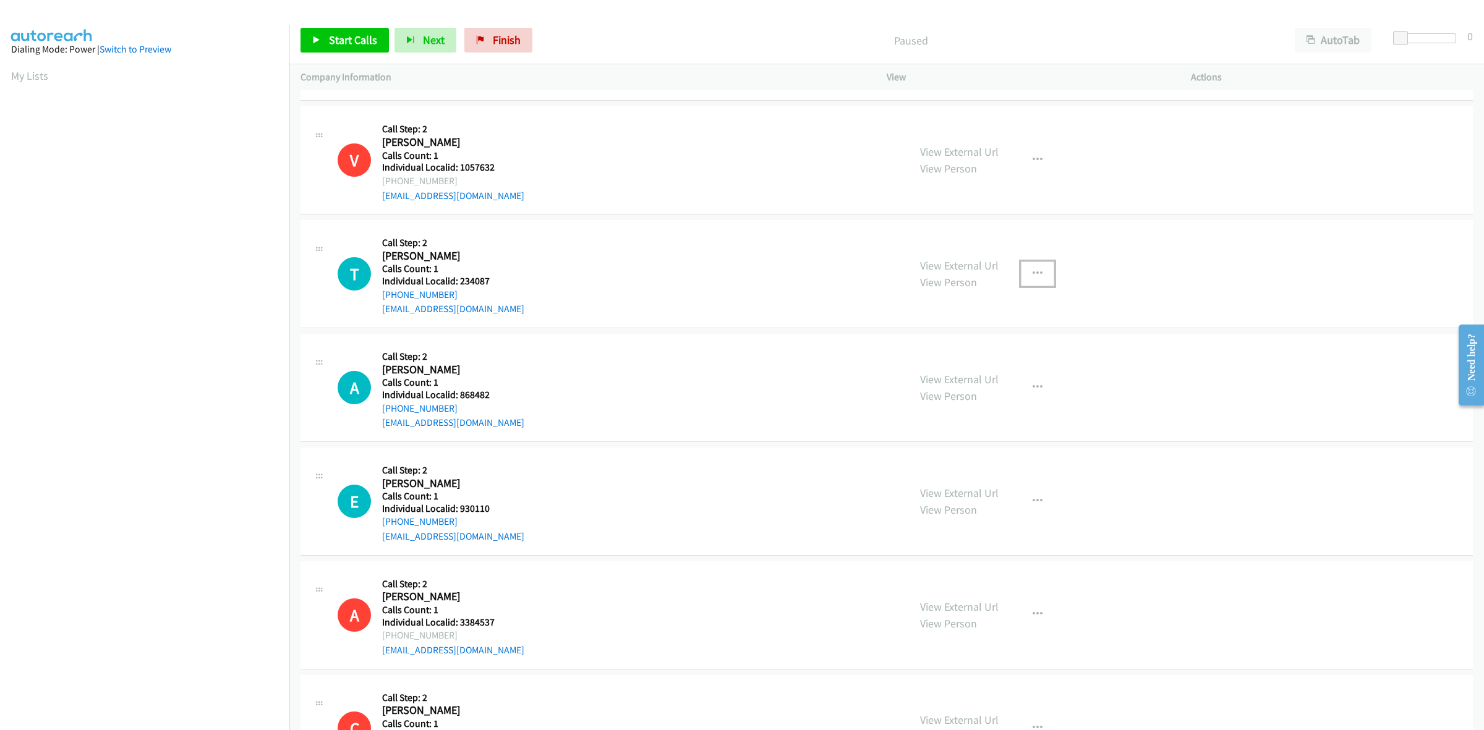
click at [1033, 272] on icon "button" at bounding box center [1038, 274] width 10 height 10
click at [975, 346] on link "Skip Call" at bounding box center [971, 355] width 165 height 25
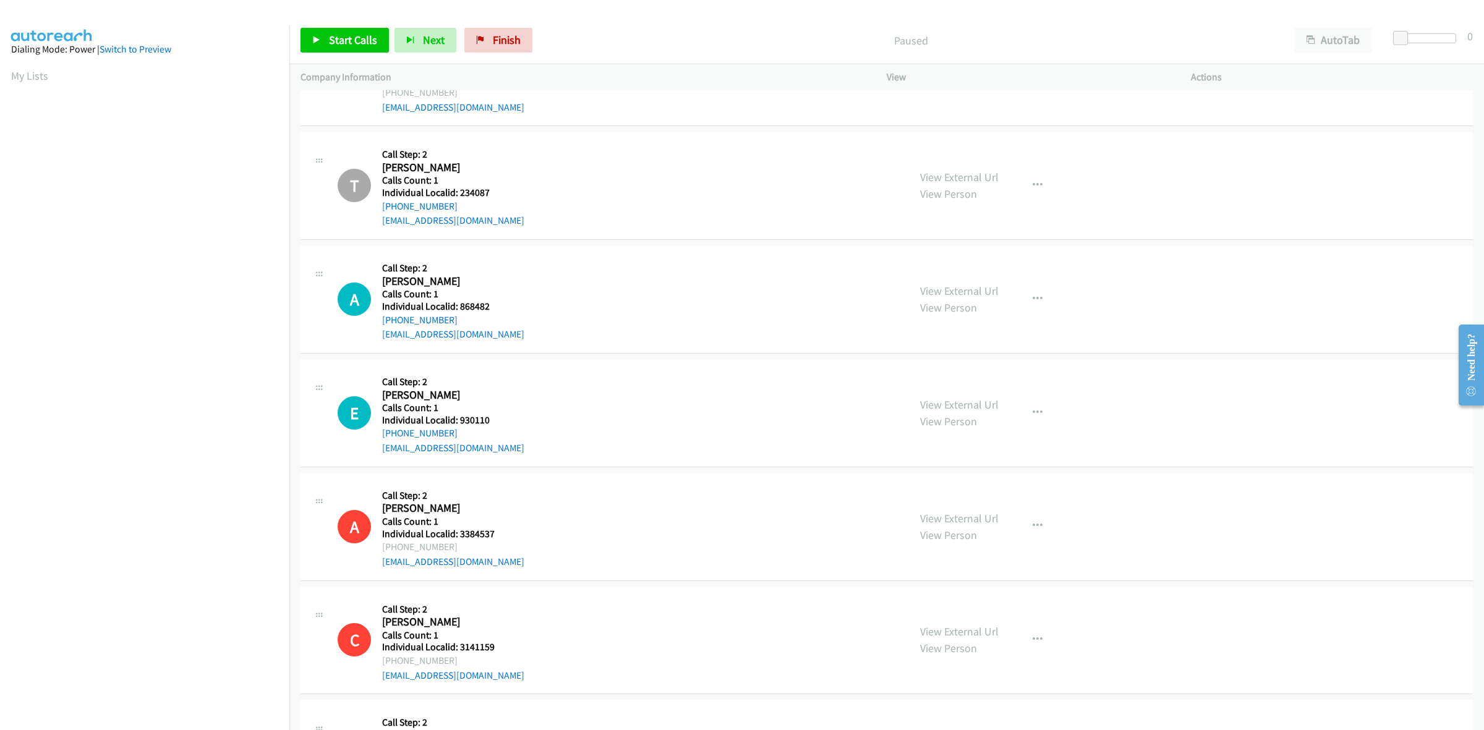
scroll to position [1353, 0]
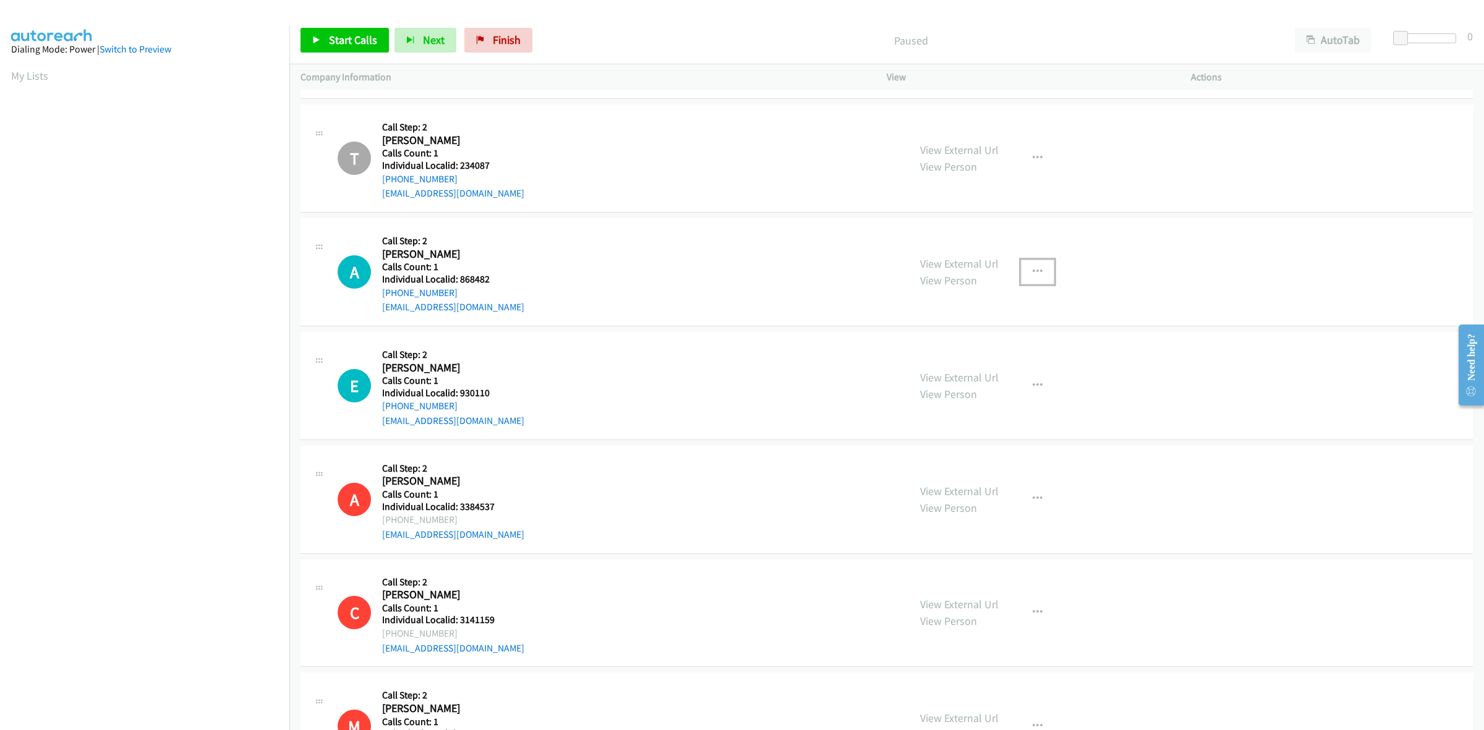
click at [1021, 263] on button "button" at bounding box center [1037, 272] width 33 height 25
click at [987, 353] on link "Skip Call" at bounding box center [971, 353] width 165 height 25
click at [1033, 382] on icon "button" at bounding box center [1038, 386] width 10 height 10
click at [951, 462] on link "Skip Call" at bounding box center [971, 466] width 165 height 25
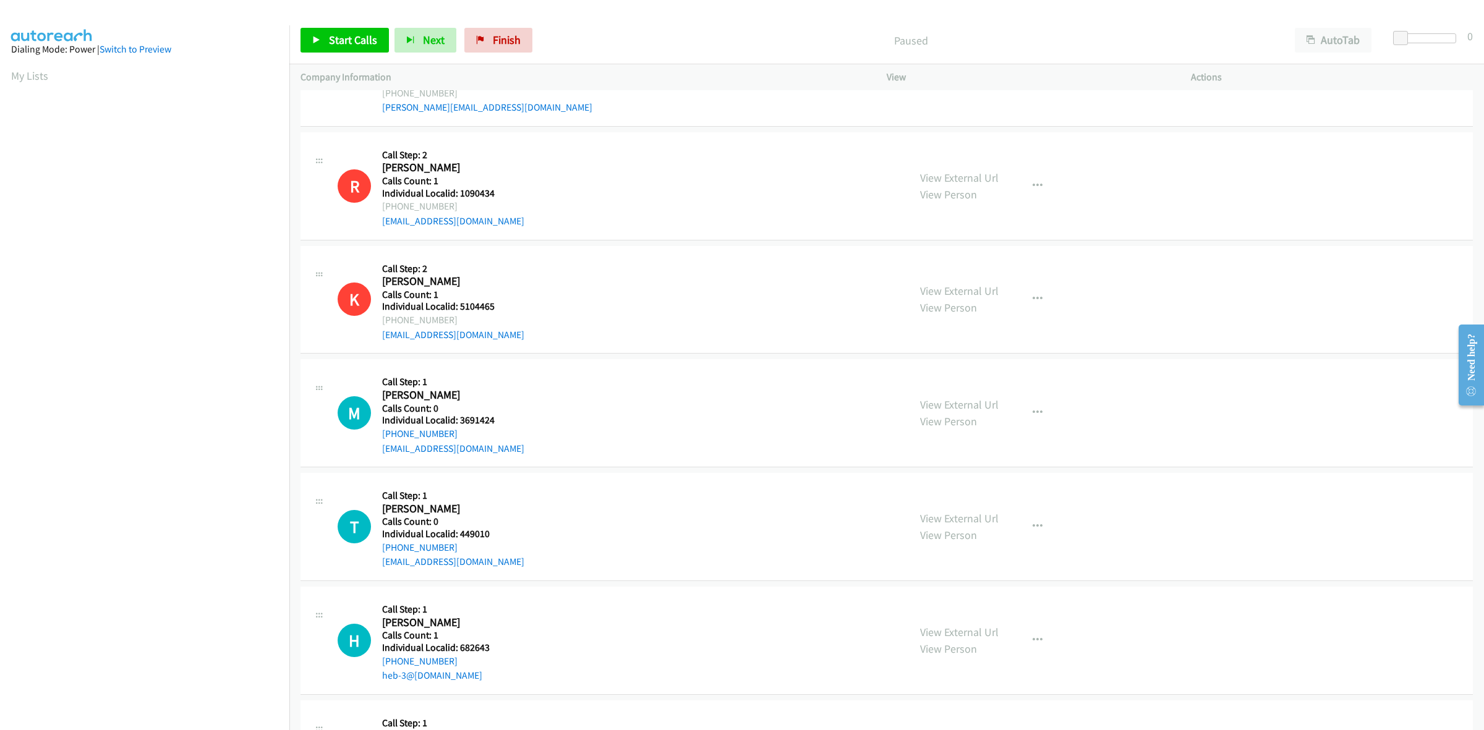
scroll to position [2686, 0]
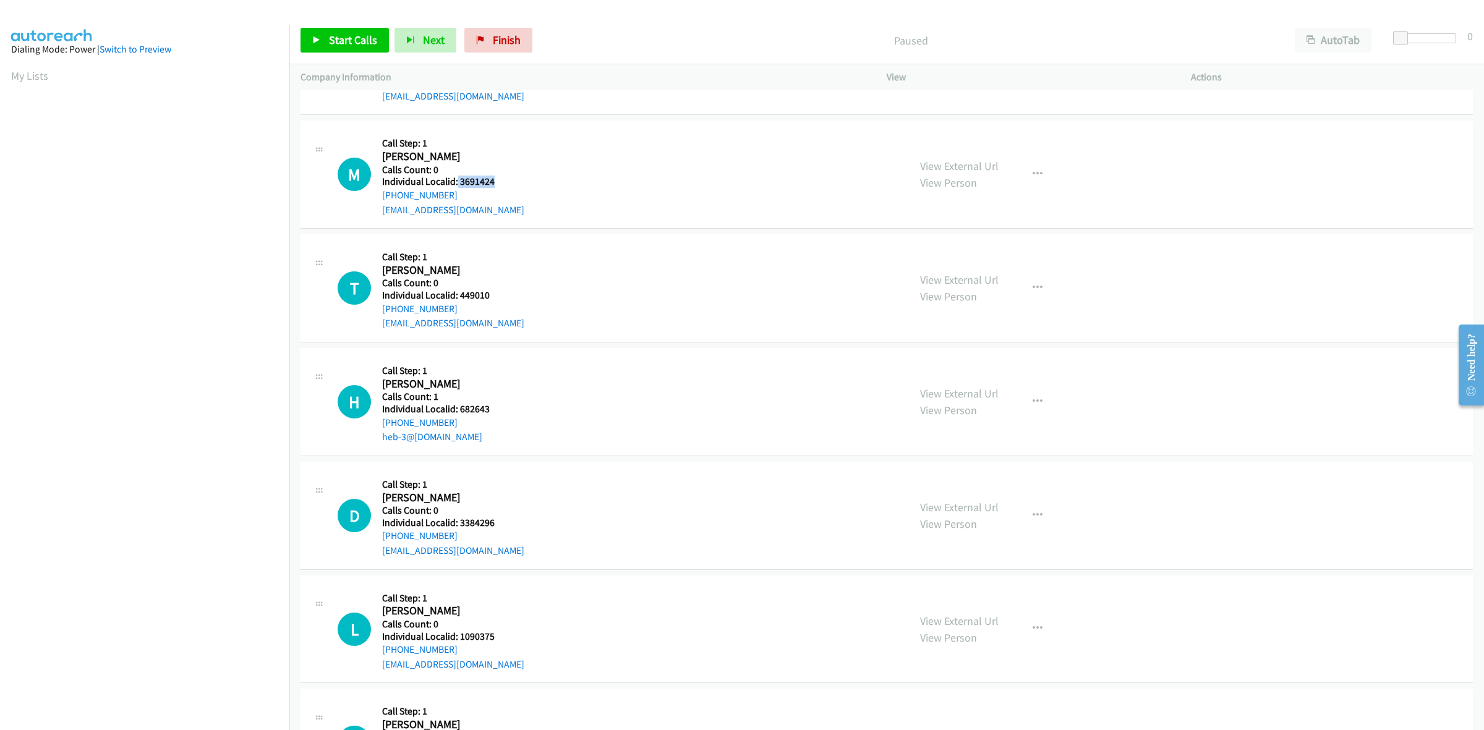
drag, startPoint x: 502, startPoint y: 187, endPoint x: 456, endPoint y: 181, distance: 46.8
click at [456, 181] on h5 "Individual Localid: 3691424" at bounding box center [453, 182] width 142 height 12
copy h5 "3691424"
drag, startPoint x: 464, startPoint y: 199, endPoint x: 378, endPoint y: 199, distance: 86.0
click at [378, 199] on div "M Callback Scheduled Call Step: 1 [PERSON_NAME] America/New_York Calls Count: 0…" at bounding box center [618, 174] width 560 height 85
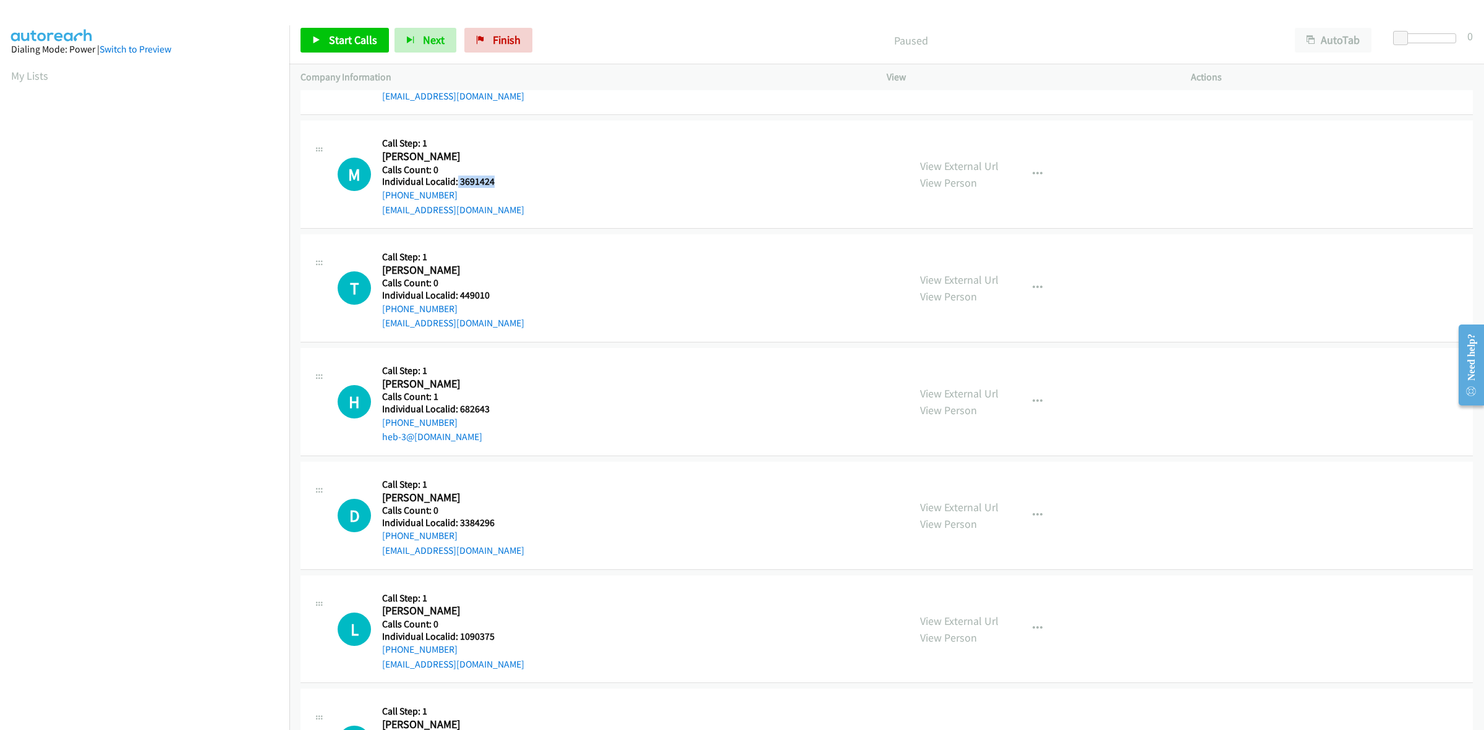
copy link "[PHONE_NUMBER]"
click at [456, 184] on h5 "Individual Localid: 3691424" at bounding box center [453, 182] width 142 height 12
copy h5 "3691424"
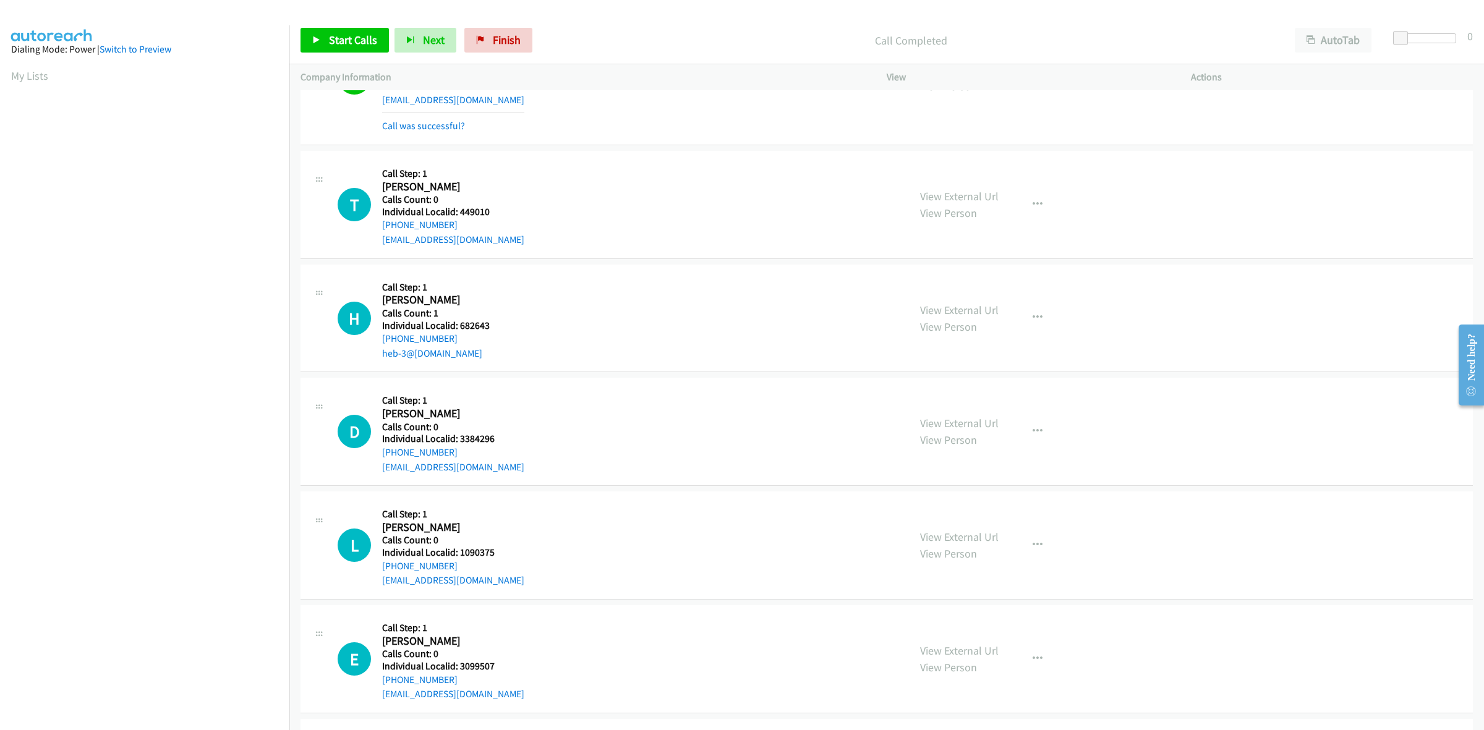
scroll to position [2822, 0]
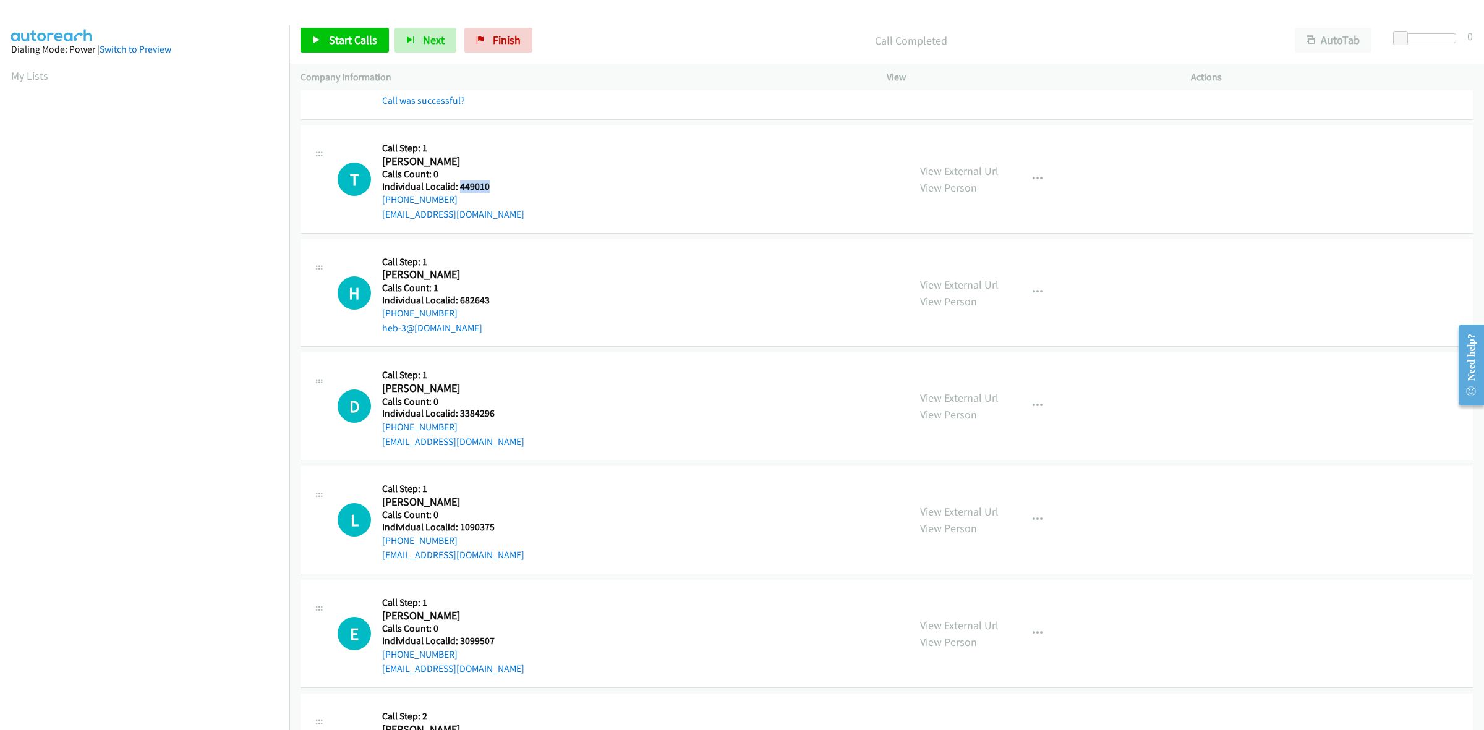
drag, startPoint x: 474, startPoint y: 186, endPoint x: 461, endPoint y: 191, distance: 13.7
click at [461, 191] on h5 "Individual Localid: 449010" at bounding box center [453, 187] width 142 height 12
copy h5 "449010"
drag, startPoint x: 467, startPoint y: 203, endPoint x: 380, endPoint y: 205, distance: 86.6
click at [380, 205] on div "T Callback Scheduled Call Step: 1 [PERSON_NAME] America/[GEOGRAPHIC_DATA] Calls…" at bounding box center [618, 179] width 560 height 85
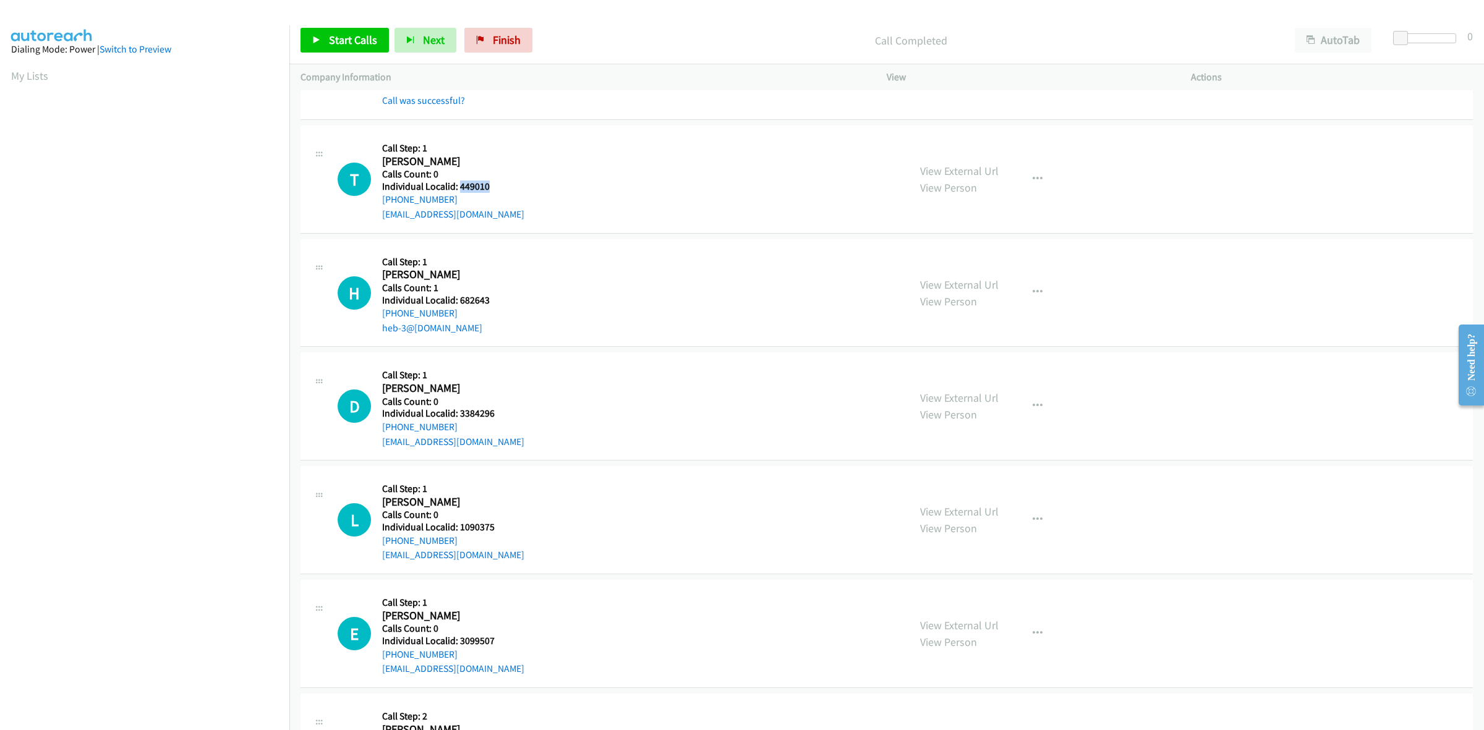
copy link "[PHONE_NUMBER]"
drag, startPoint x: 495, startPoint y: 183, endPoint x: 459, endPoint y: 187, distance: 36.1
click at [459, 187] on h5 "Individual Localid: 449010" at bounding box center [453, 187] width 142 height 12
copy h5 "449010"
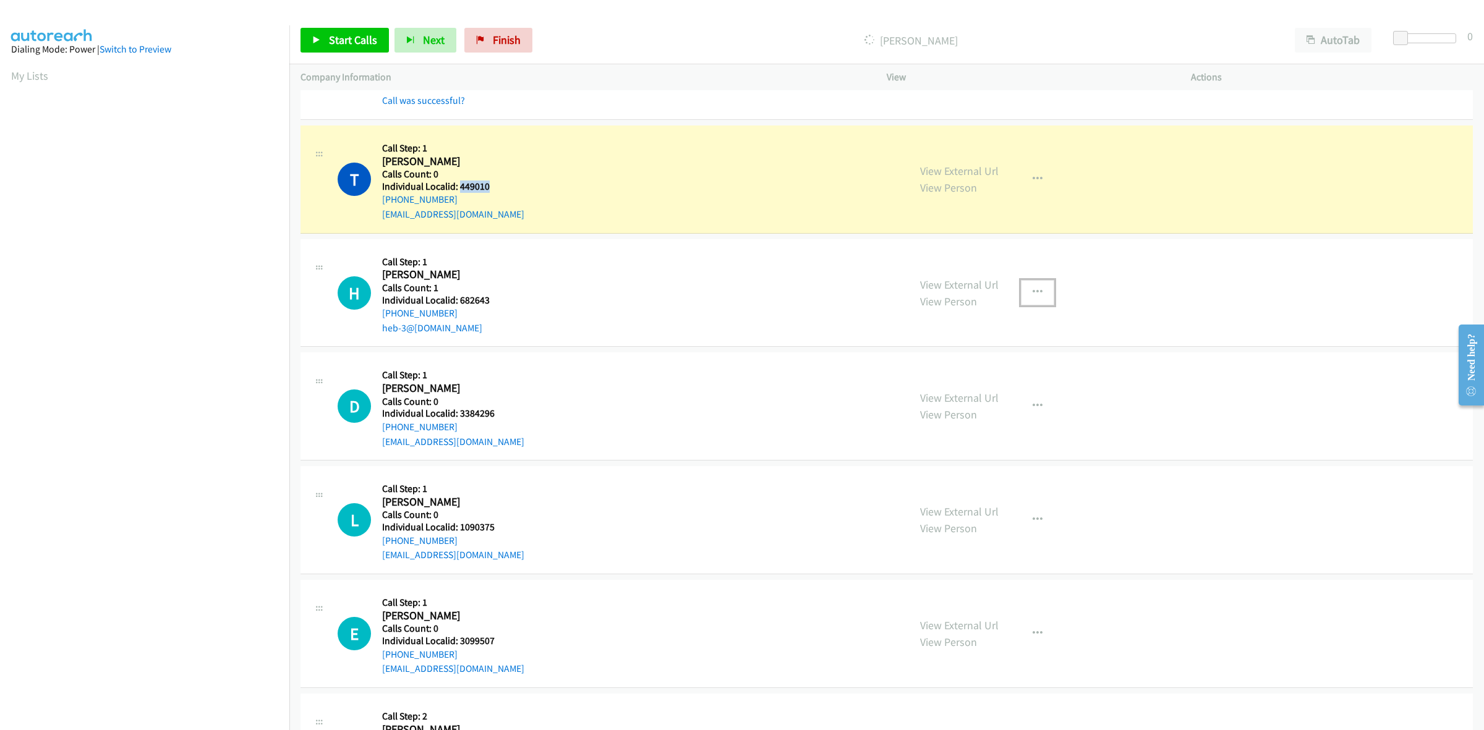
click at [1033, 295] on icon "button" at bounding box center [1038, 293] width 10 height 10
click at [997, 376] on link "Skip Call" at bounding box center [971, 373] width 165 height 25
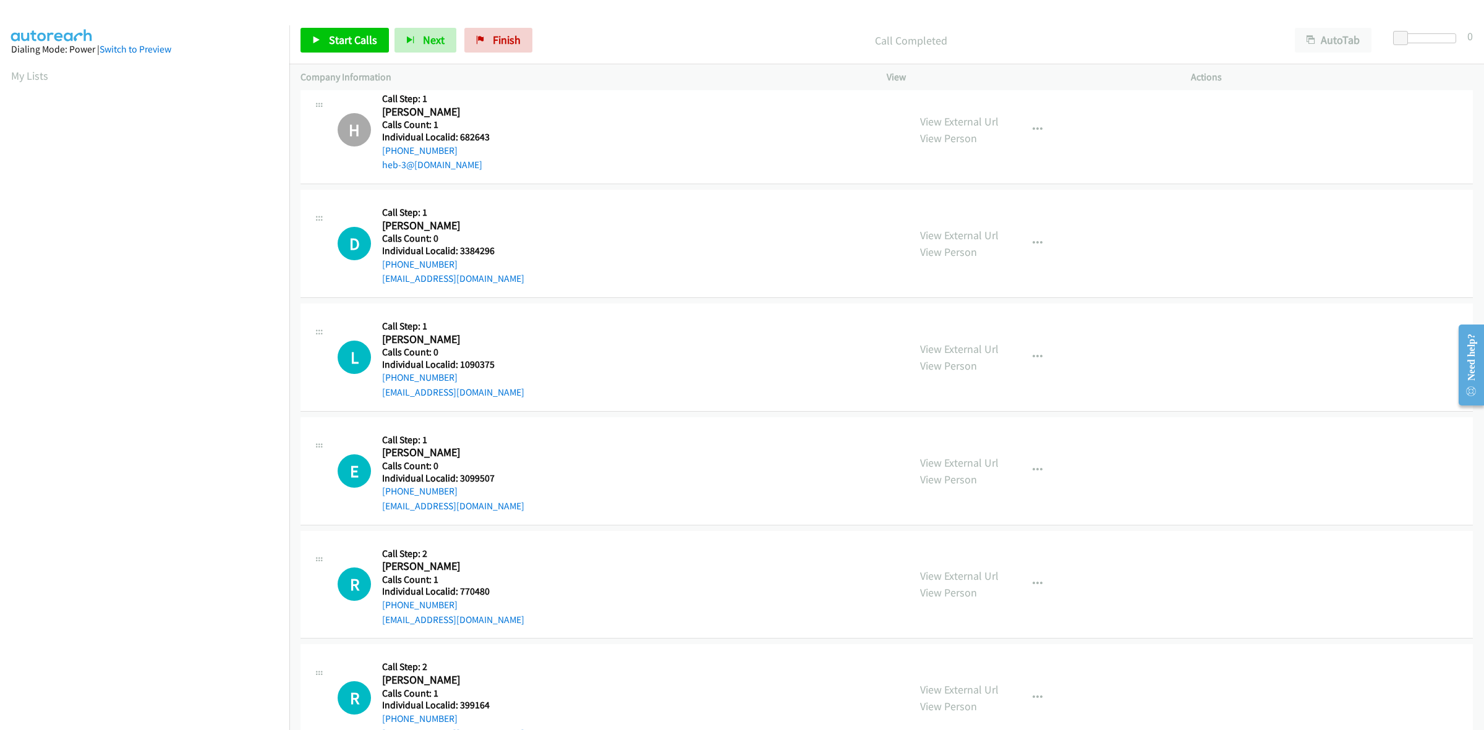
scroll to position [3054, 0]
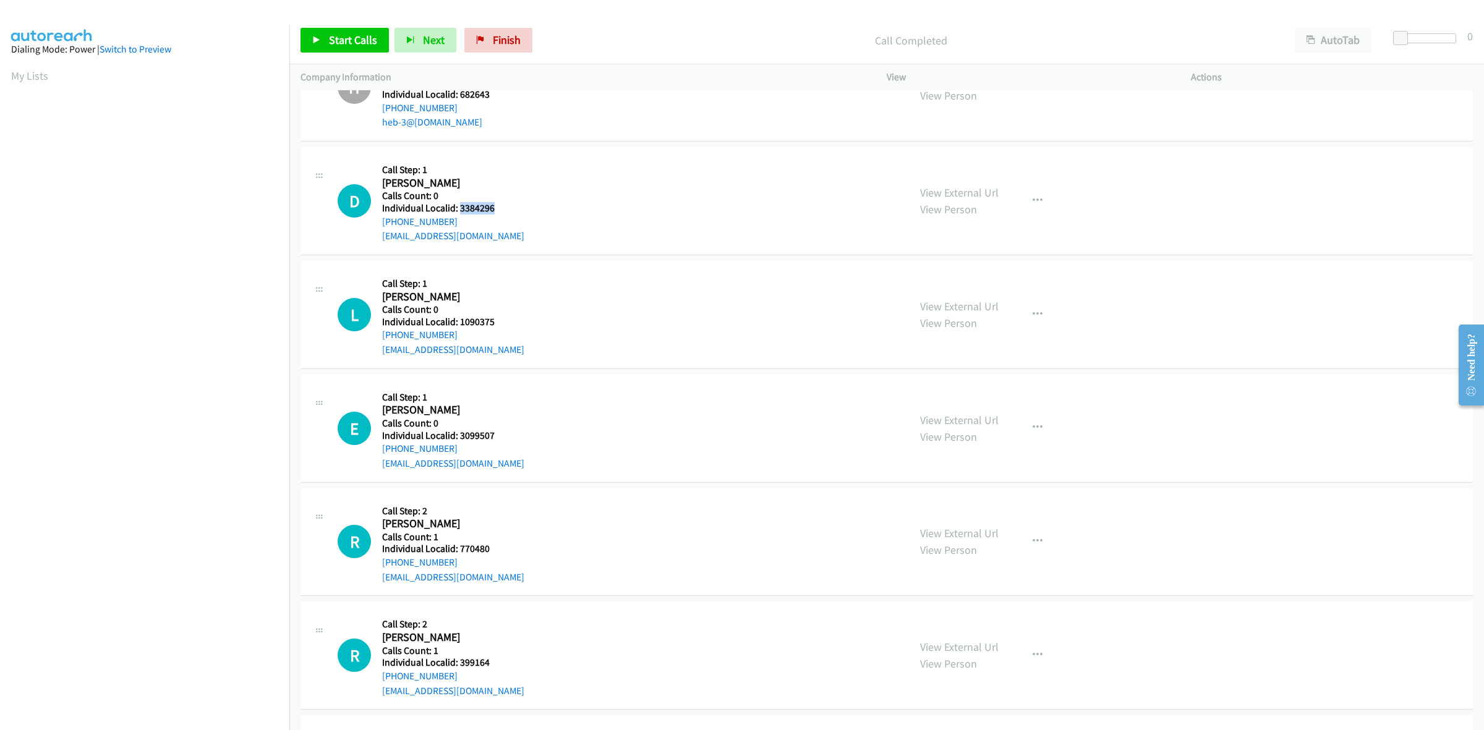
drag, startPoint x: 494, startPoint y: 207, endPoint x: 461, endPoint y: 208, distance: 32.8
click at [461, 208] on h5 "Individual Localid: 3384296" at bounding box center [453, 208] width 142 height 12
copy h5 "3384296"
drag, startPoint x: 465, startPoint y: 225, endPoint x: 376, endPoint y: 224, distance: 89.1
click at [376, 224] on div "D Callback Scheduled Call Step: 1 [PERSON_NAME] America/New_York Calls Count: 0…" at bounding box center [618, 200] width 560 height 85
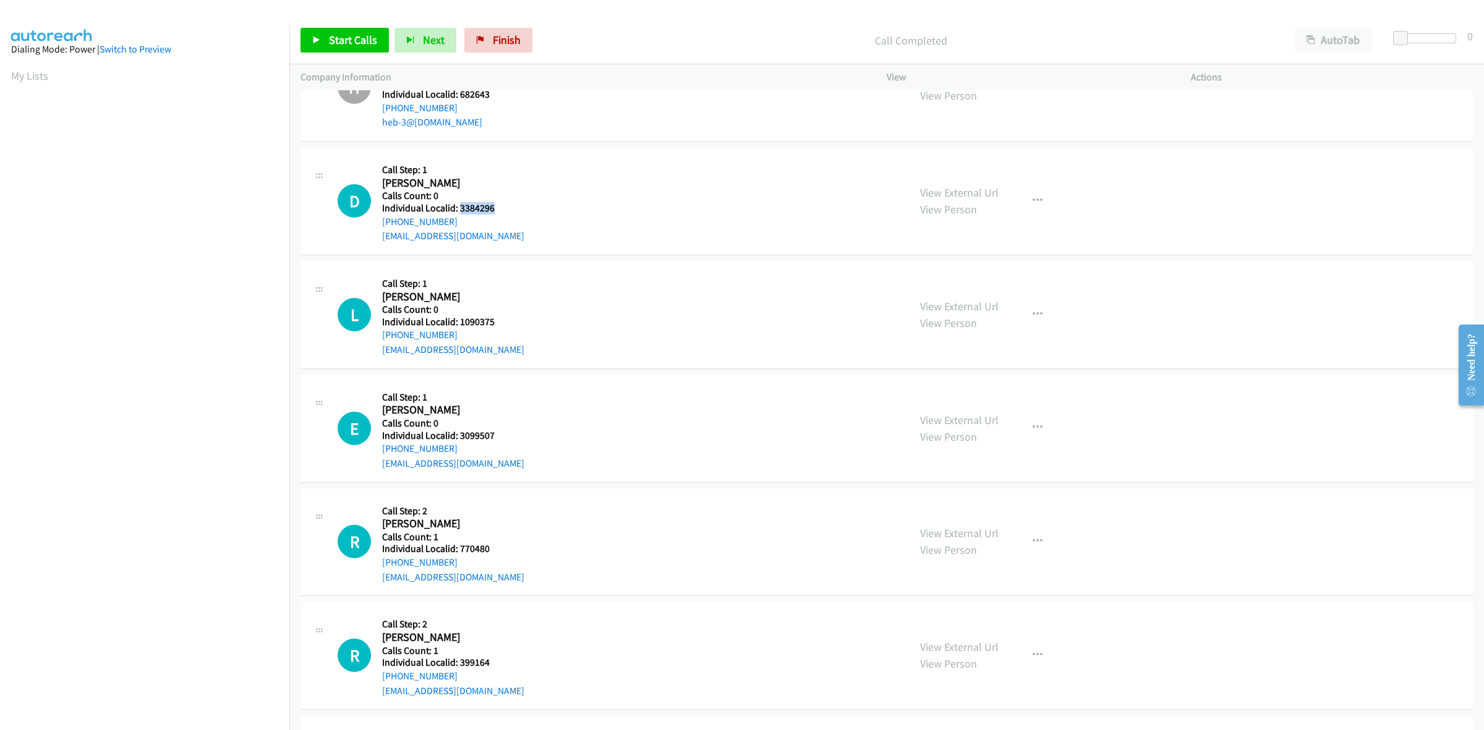
copy link "[PHONE_NUMBER]"
drag, startPoint x: 499, startPoint y: 209, endPoint x: 460, endPoint y: 212, distance: 39.1
click at [460, 212] on h5 "Individual Localid: 3384296" at bounding box center [453, 208] width 142 height 12
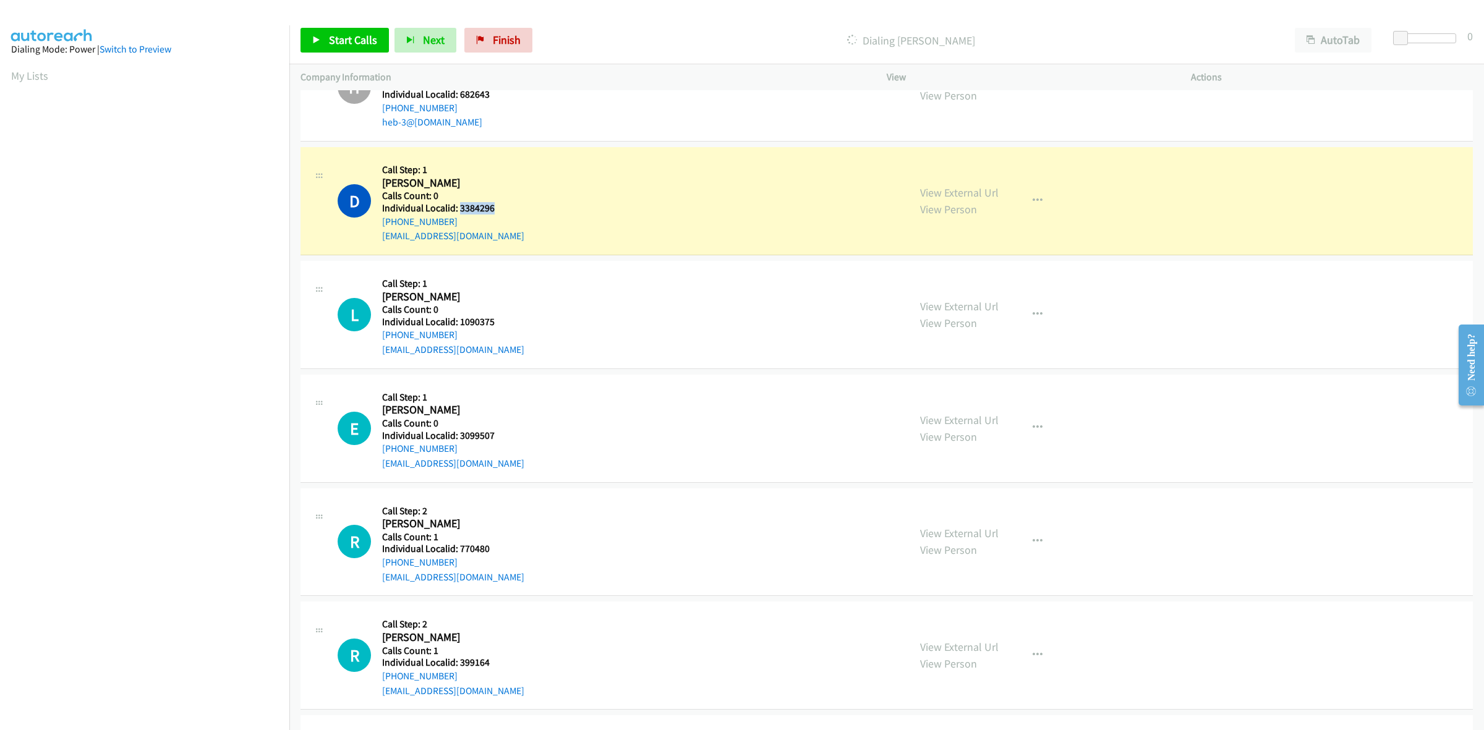
copy h5 "3384296"
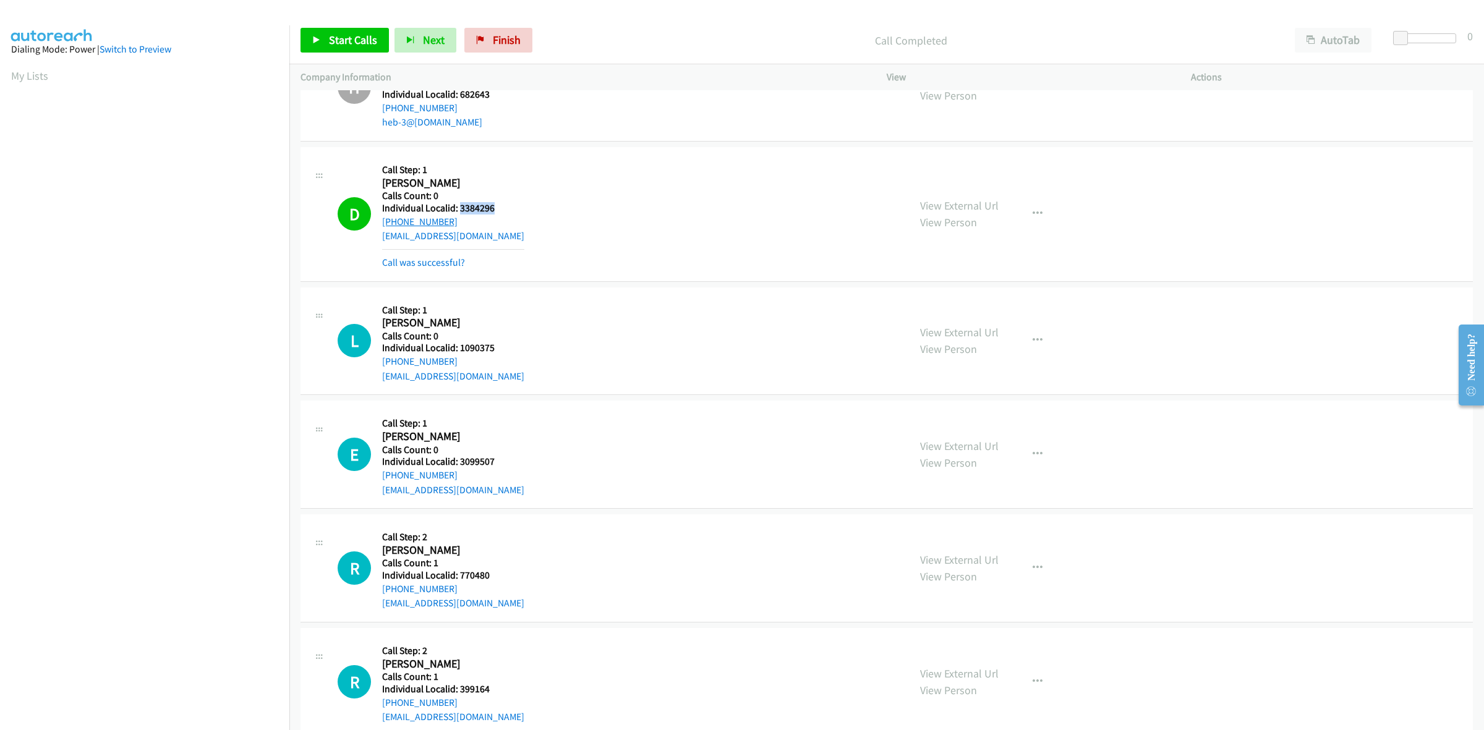
drag, startPoint x: 455, startPoint y: 220, endPoint x: 383, endPoint y: 221, distance: 71.8
click at [383, 221] on div "[PHONE_NUMBER]" at bounding box center [453, 222] width 142 height 15
copy link "[PHONE_NUMBER]"
drag, startPoint x: 484, startPoint y: 207, endPoint x: 460, endPoint y: 208, distance: 24.2
click at [460, 208] on h5 "Individual Localid: 3384296" at bounding box center [453, 208] width 142 height 12
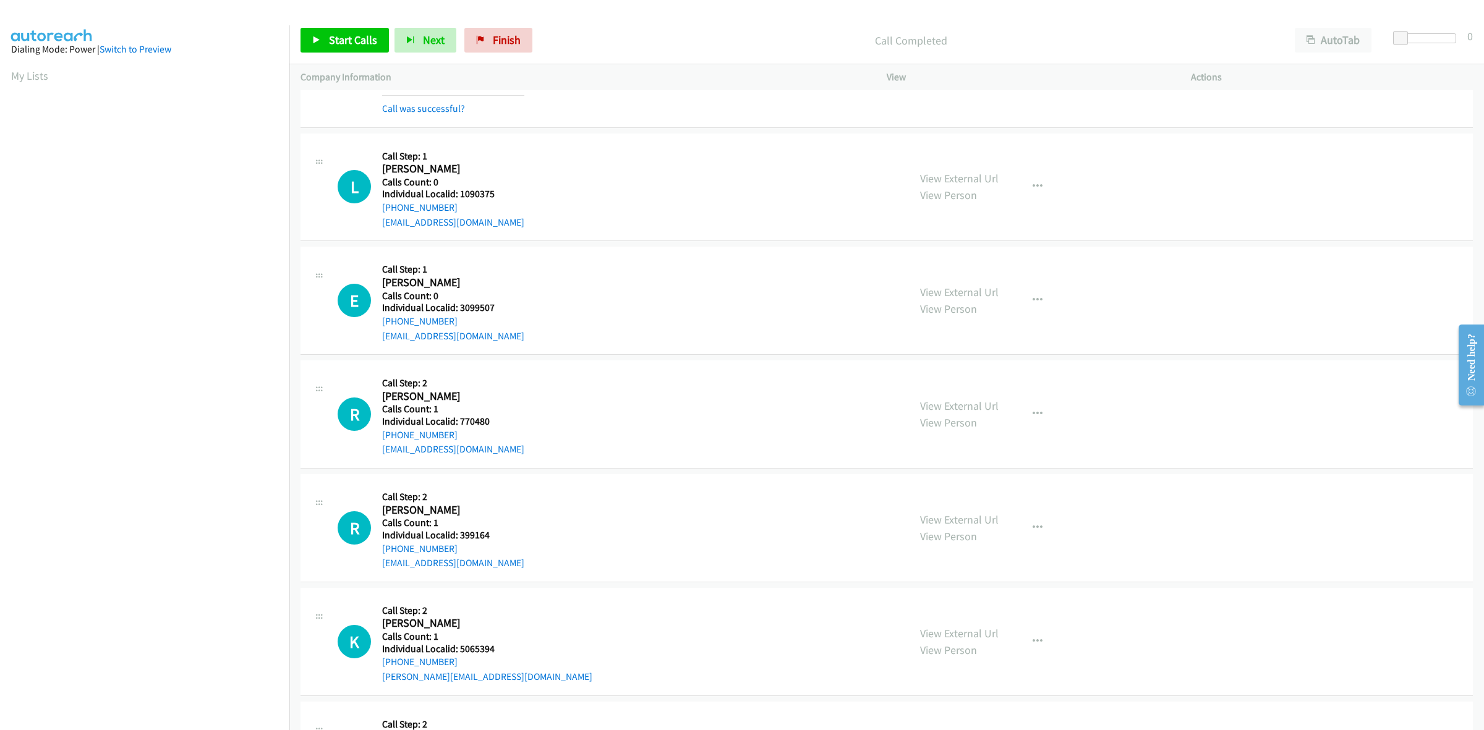
scroll to position [3208, 0]
drag, startPoint x: 501, startPoint y: 192, endPoint x: 459, endPoint y: 194, distance: 42.1
click at [459, 194] on h5 "Individual Localid: 1090375" at bounding box center [453, 193] width 142 height 12
click at [1021, 182] on button "button" at bounding box center [1037, 186] width 33 height 25
click at [965, 266] on link "Skip Call" at bounding box center [971, 267] width 165 height 25
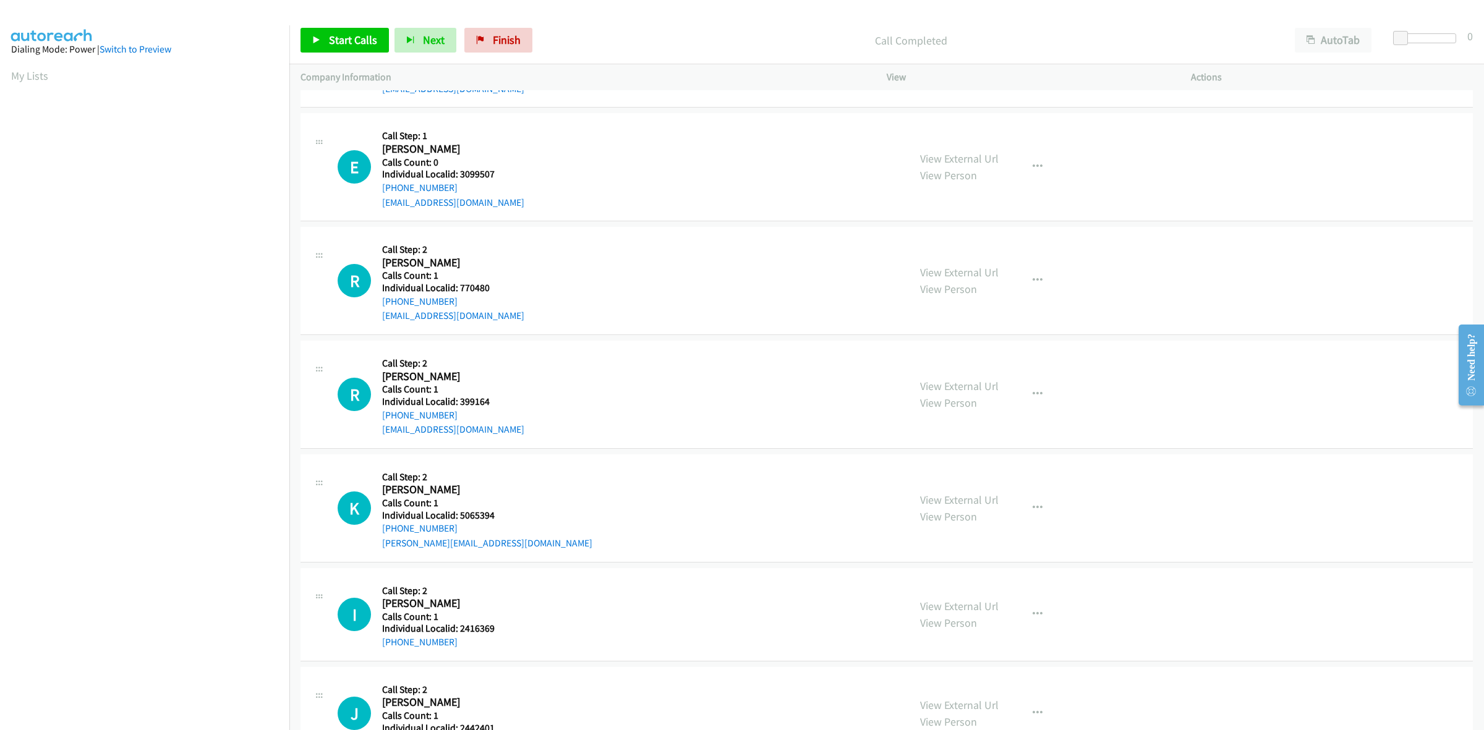
scroll to position [3344, 0]
drag, startPoint x: 513, startPoint y: 180, endPoint x: 459, endPoint y: 172, distance: 55.0
click at [459, 172] on div "E Callback Scheduled Call Step: 1 Eric Dupee America/New_York Calls Count: 0 In…" at bounding box center [618, 164] width 560 height 85
click at [498, 141] on h2 "Eric Dupee" at bounding box center [445, 147] width 127 height 14
drag, startPoint x: 461, startPoint y: 184, endPoint x: 375, endPoint y: 193, distance: 86.5
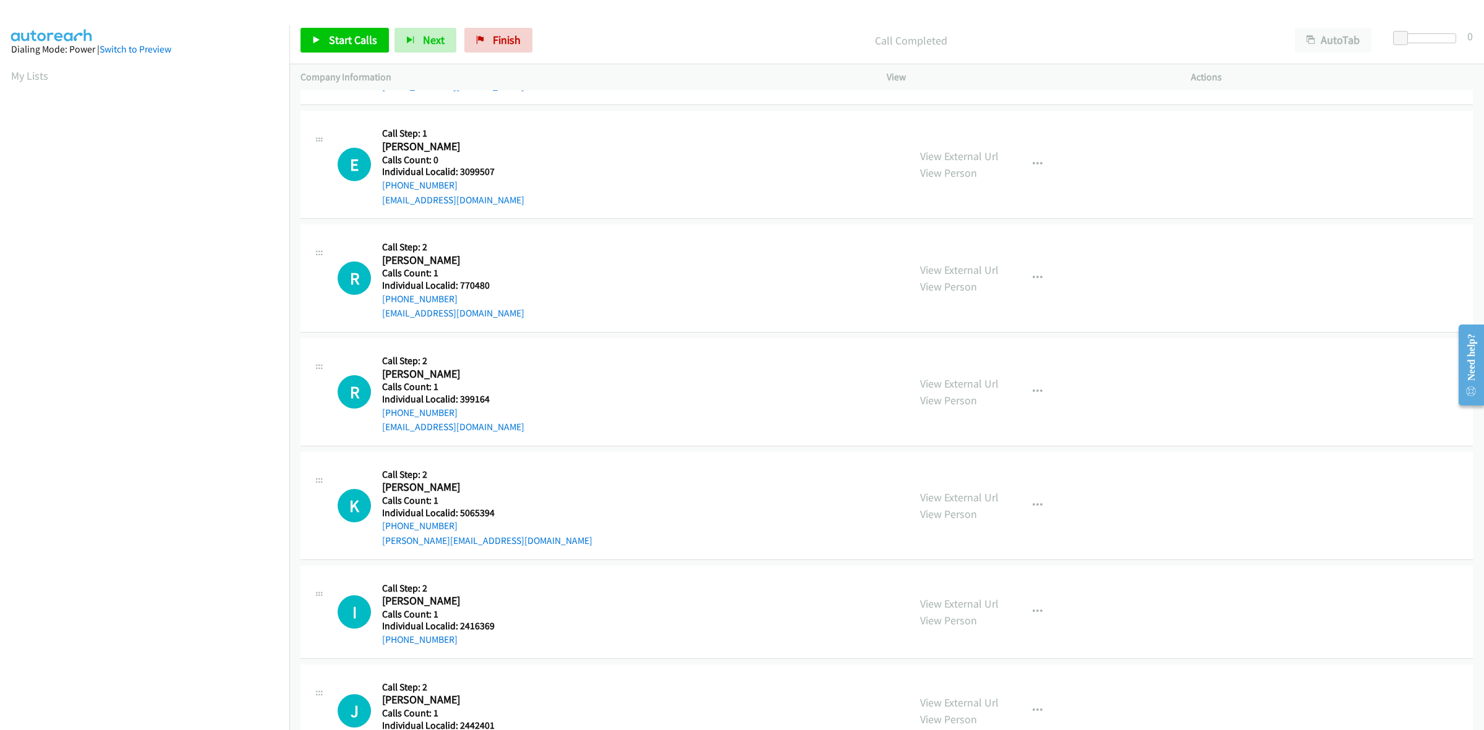
click at [375, 193] on div "E Callback Scheduled Call Step: 1 Eric Dupee America/New_York Calls Count: 0 In…" at bounding box center [618, 164] width 560 height 85
drag, startPoint x: 493, startPoint y: 173, endPoint x: 460, endPoint y: 174, distance: 33.4
click at [460, 174] on h5 "Individual Localid: 3099507" at bounding box center [453, 172] width 142 height 12
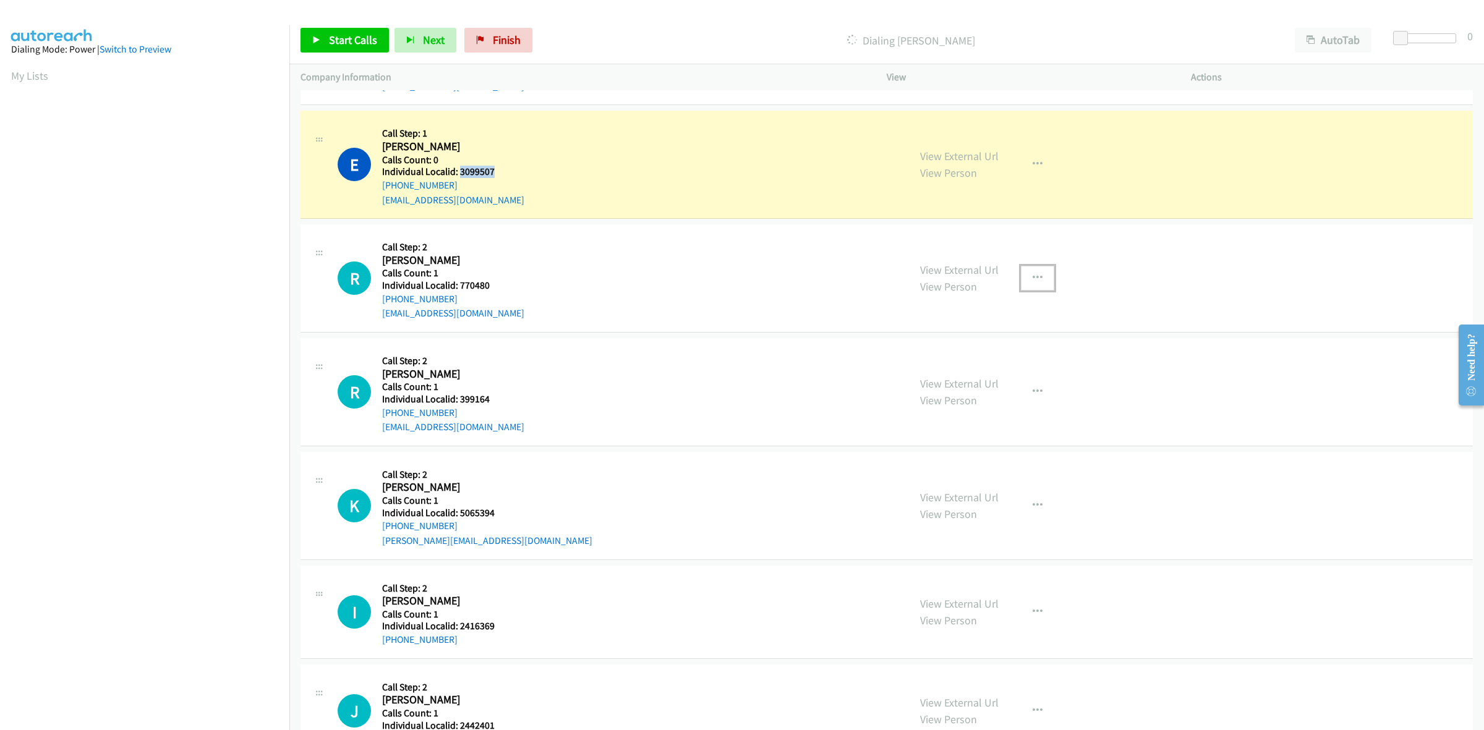
click at [1034, 280] on icon "button" at bounding box center [1038, 278] width 10 height 10
drag, startPoint x: 966, startPoint y: 366, endPoint x: 988, endPoint y: 370, distance: 22.1
click at [966, 366] on link "Skip Call" at bounding box center [971, 359] width 165 height 25
click at [1035, 390] on icon "button" at bounding box center [1038, 392] width 10 height 10
click at [991, 480] on link "Skip Call" at bounding box center [971, 472] width 165 height 25
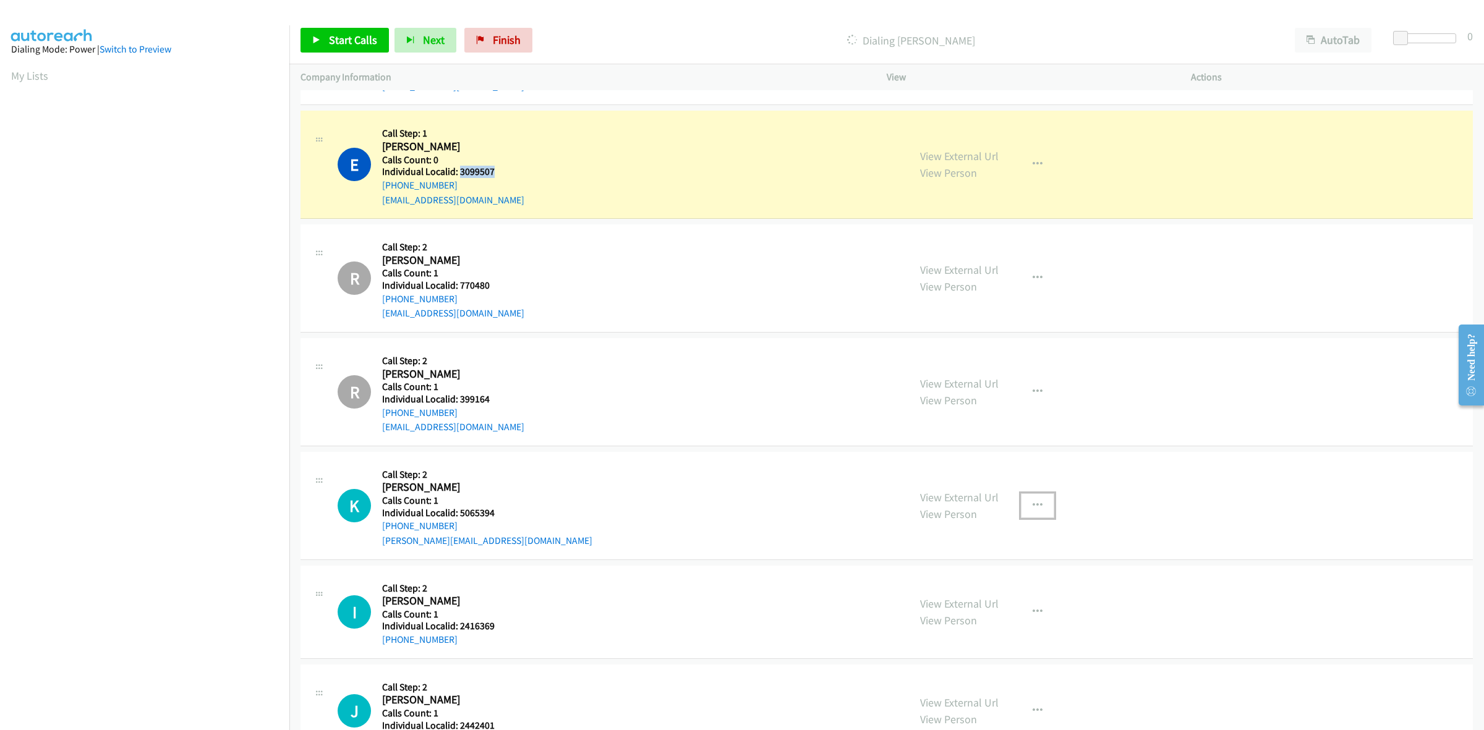
click at [1033, 505] on icon "button" at bounding box center [1038, 506] width 10 height 10
click at [982, 582] on link "Skip Call" at bounding box center [971, 586] width 165 height 25
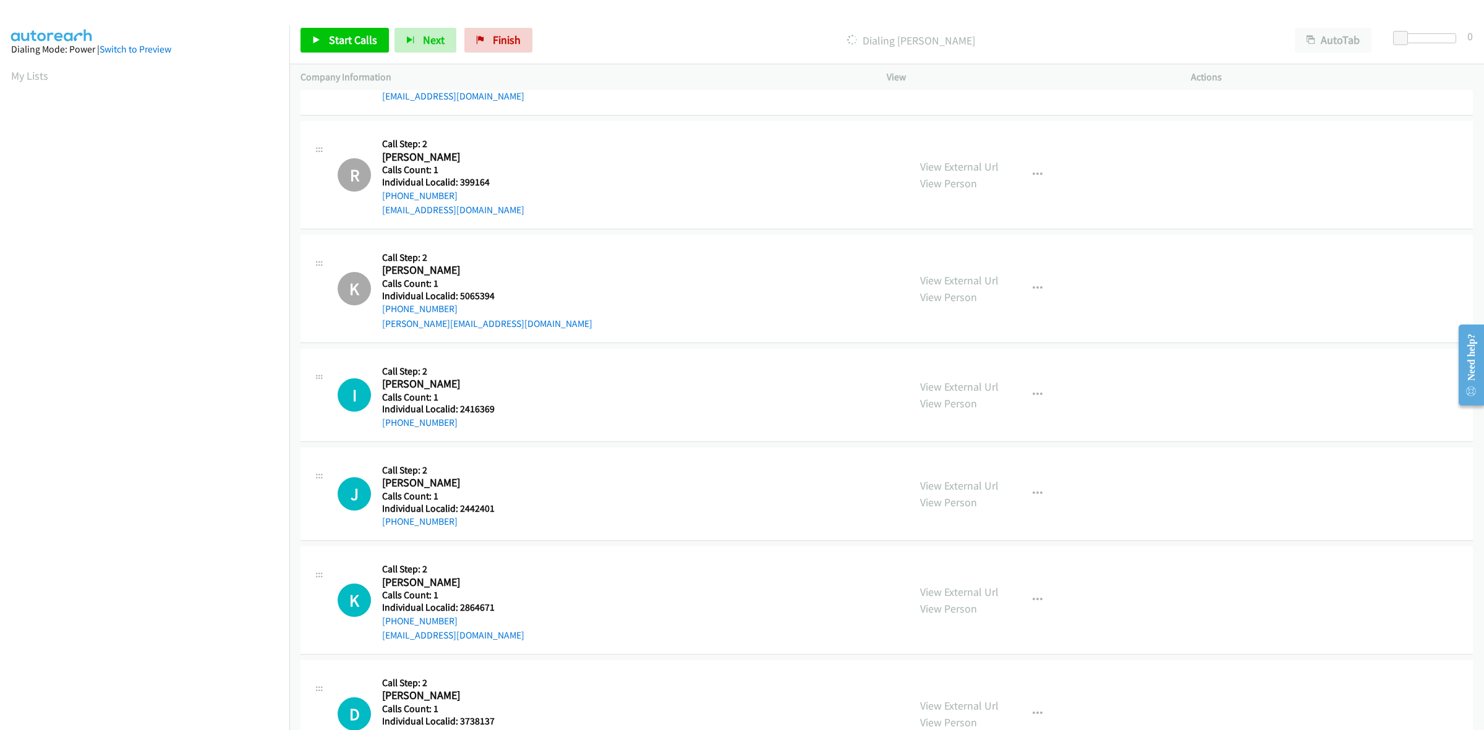
scroll to position [3576, 0]
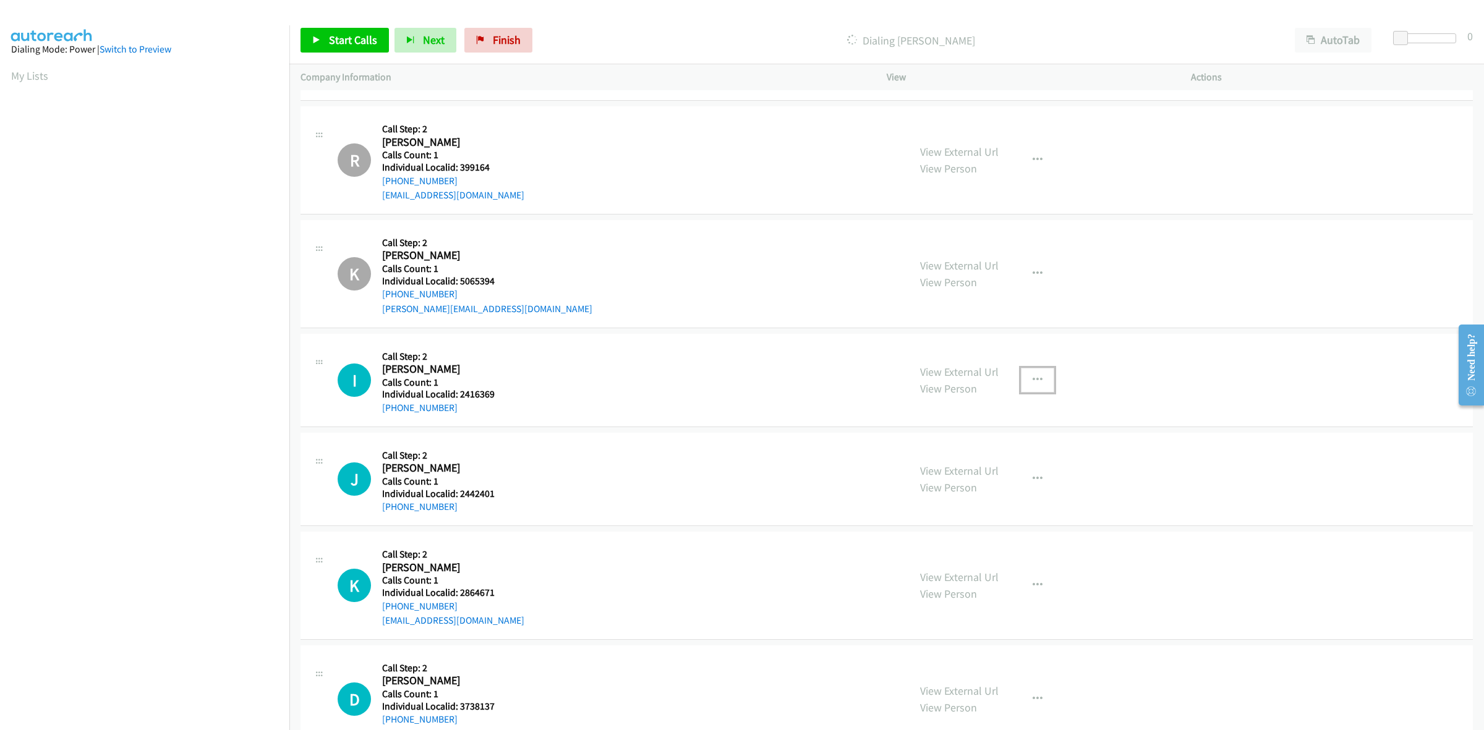
click at [1033, 385] on icon "button" at bounding box center [1038, 380] width 10 height 10
click at [988, 459] on link "Skip Call" at bounding box center [971, 460] width 165 height 25
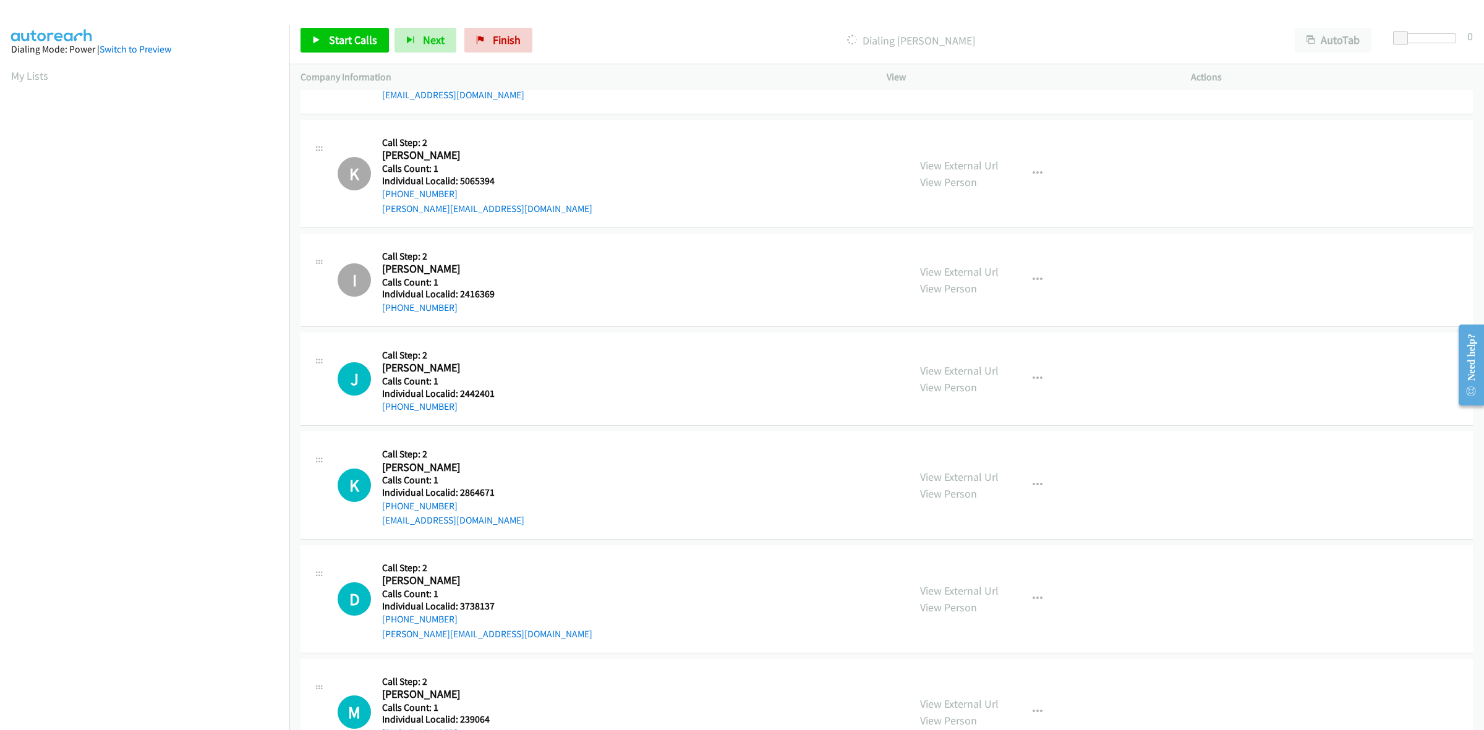
scroll to position [3711, 0]
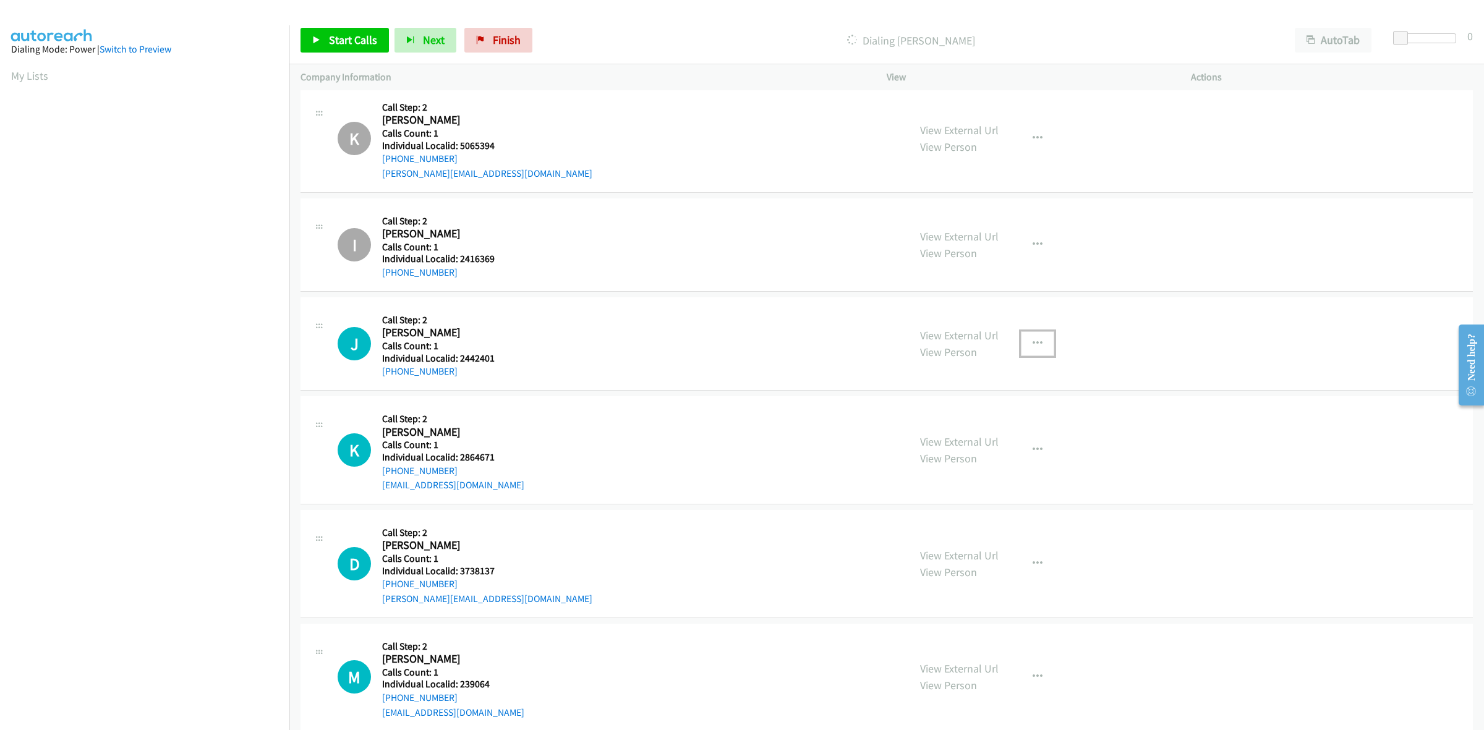
click at [1033, 345] on icon "button" at bounding box center [1038, 344] width 10 height 10
click at [951, 428] on link "Skip Call" at bounding box center [971, 424] width 165 height 25
click at [1033, 455] on icon "button" at bounding box center [1038, 450] width 10 height 10
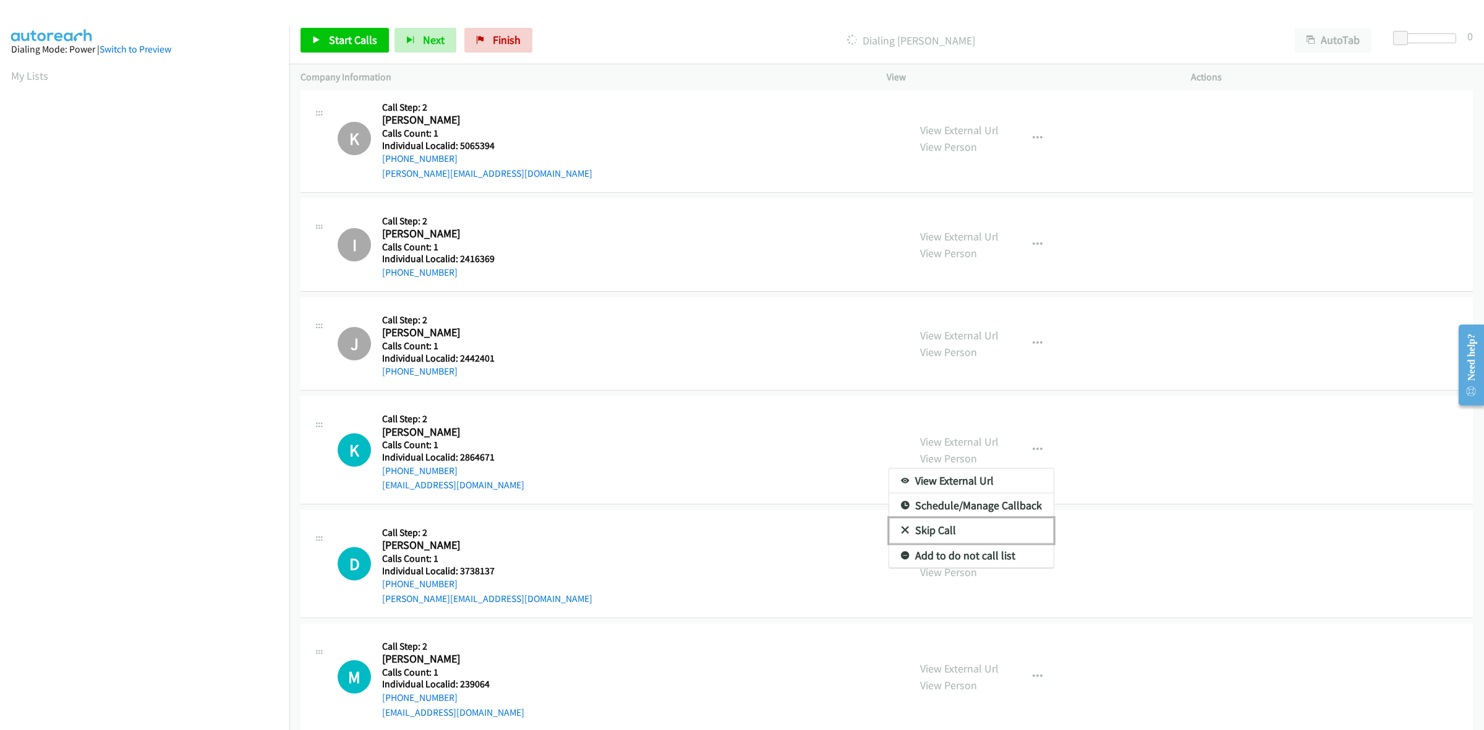
click at [971, 533] on link "Skip Call" at bounding box center [971, 530] width 165 height 25
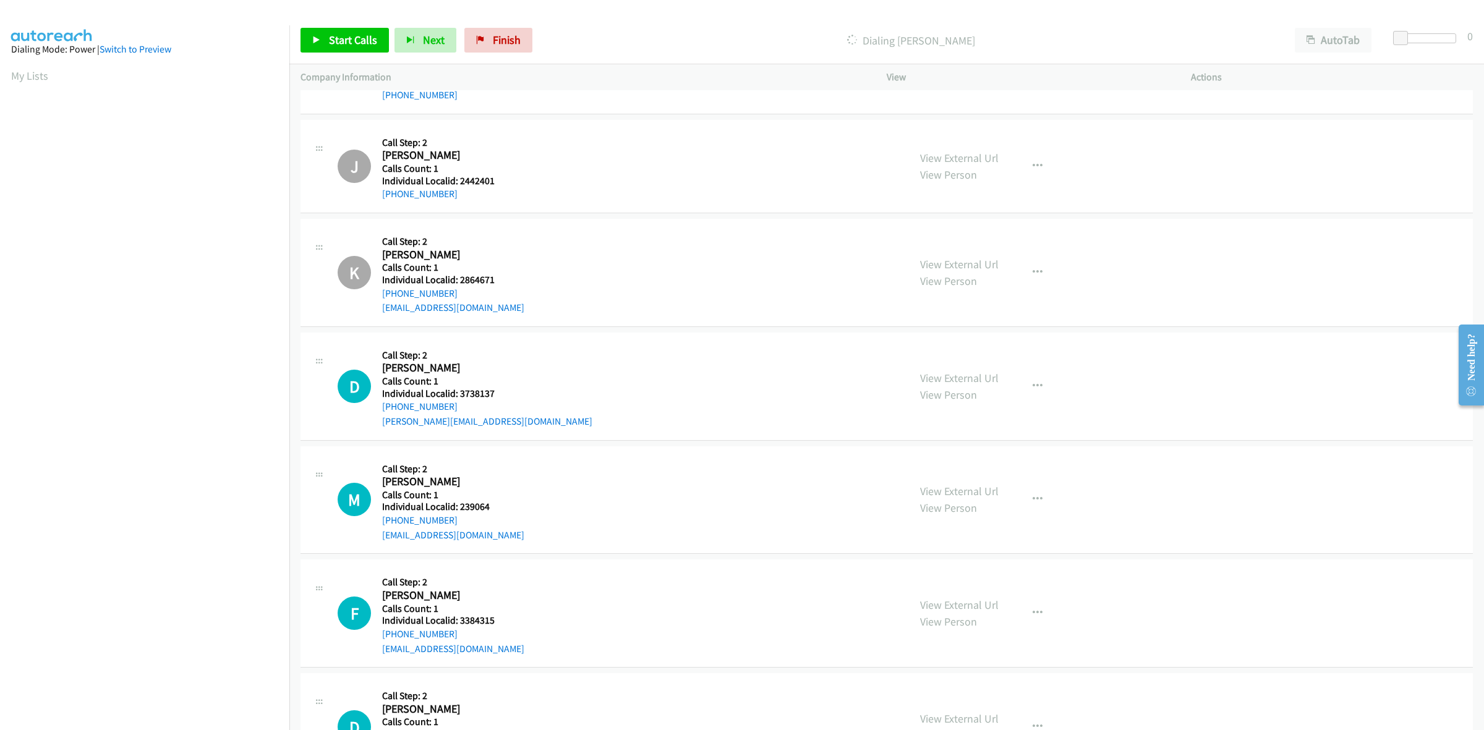
scroll to position [3904, 0]
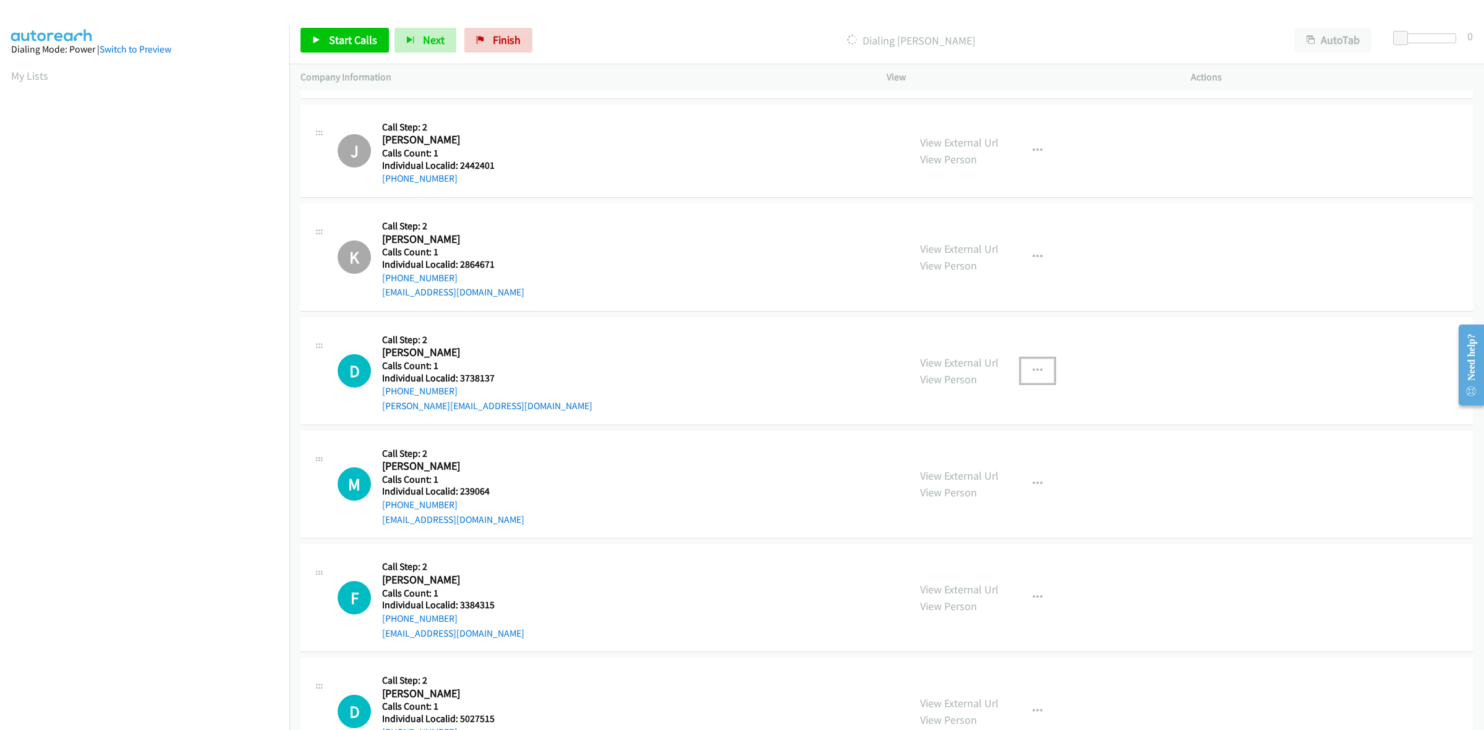
click at [1022, 371] on button "button" at bounding box center [1037, 371] width 33 height 25
click at [954, 448] on link "Skip Call" at bounding box center [971, 451] width 165 height 25
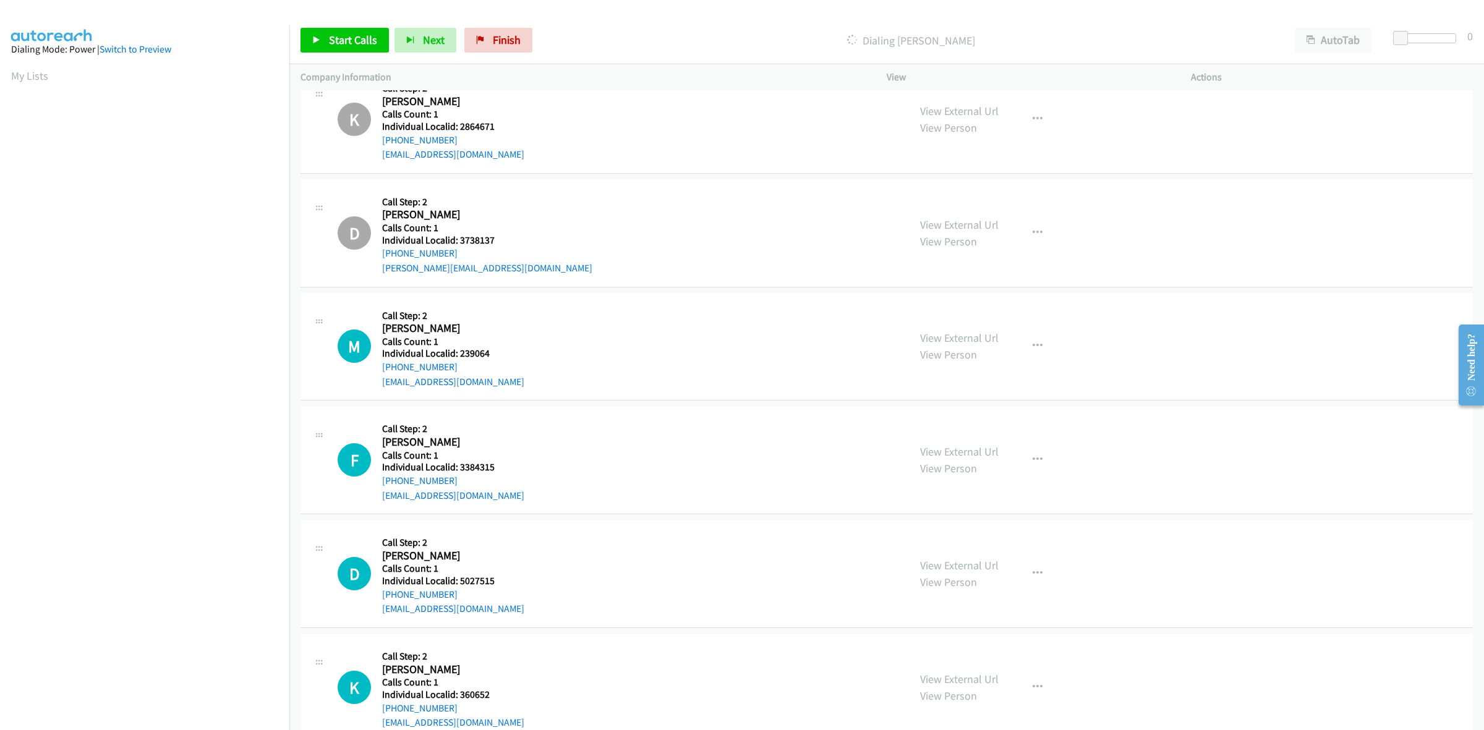
scroll to position [4078, 0]
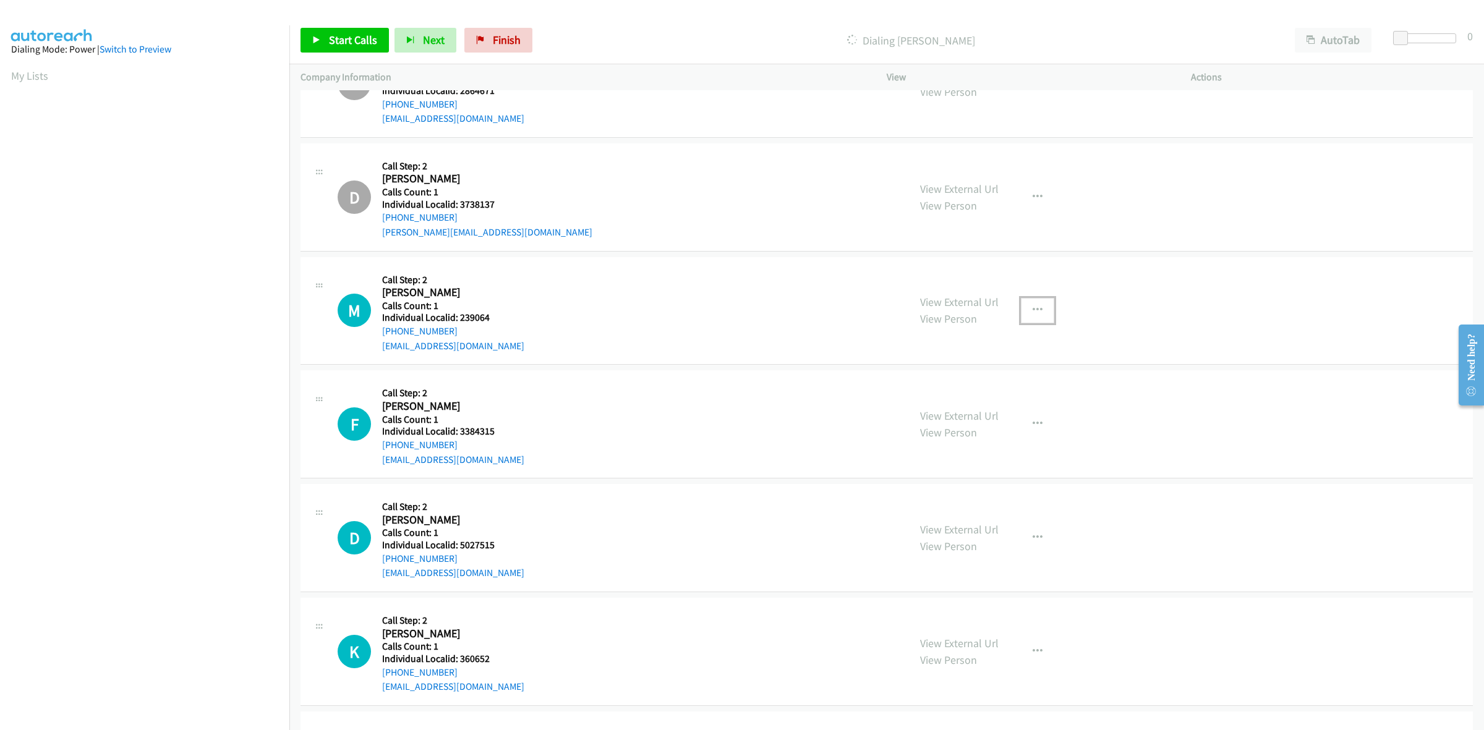
click at [1027, 304] on button "button" at bounding box center [1037, 310] width 33 height 25
click at [982, 391] on link "Skip Call" at bounding box center [971, 391] width 165 height 25
click at [1040, 427] on button "button" at bounding box center [1037, 424] width 33 height 25
click at [988, 507] on link "Skip Call" at bounding box center [971, 505] width 165 height 25
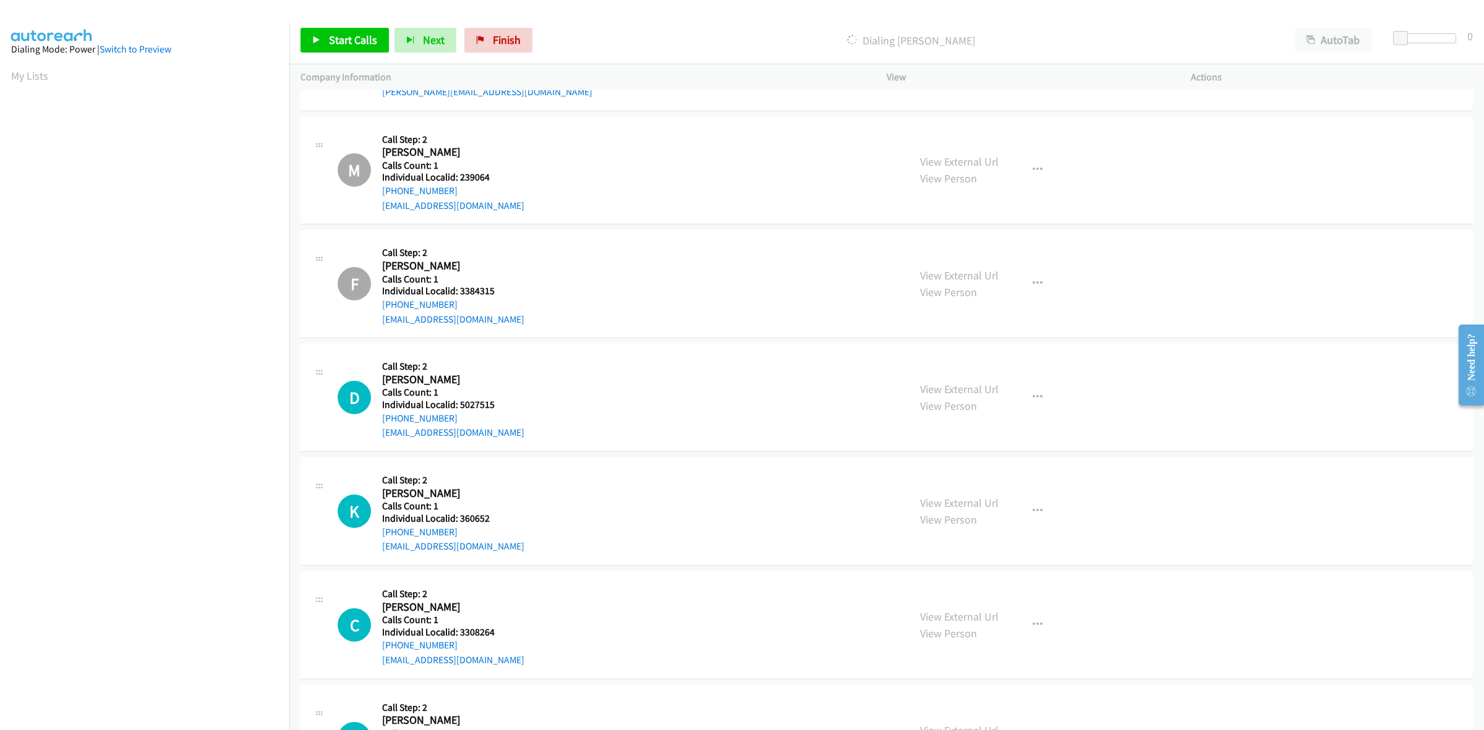
scroll to position [4349, 0]
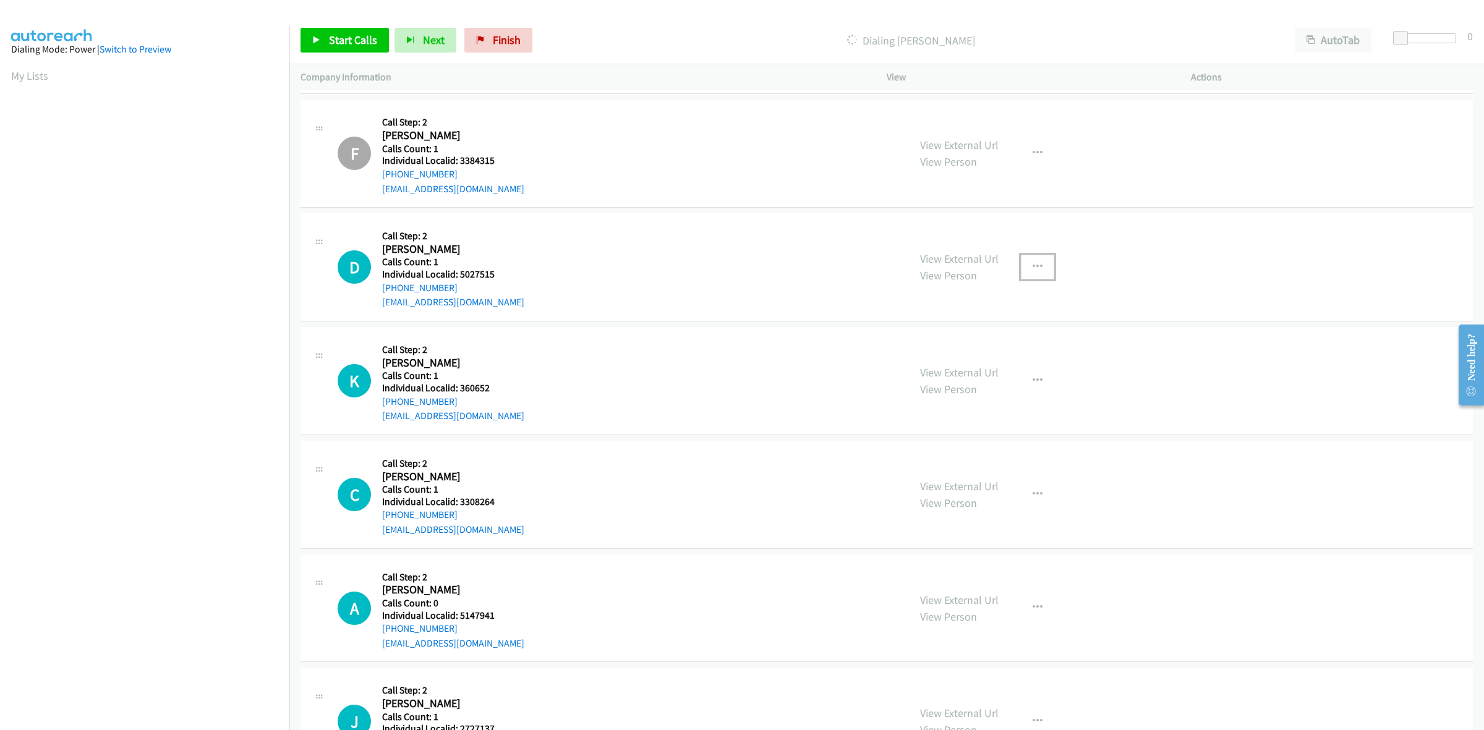
click at [1033, 268] on icon "button" at bounding box center [1038, 267] width 10 height 10
click at [974, 345] on link "Skip Call" at bounding box center [971, 348] width 165 height 25
click at [1037, 385] on button "button" at bounding box center [1037, 381] width 33 height 25
click at [992, 462] on link "Skip Call" at bounding box center [971, 462] width 165 height 25
click at [1043, 492] on button "button" at bounding box center [1037, 494] width 33 height 25
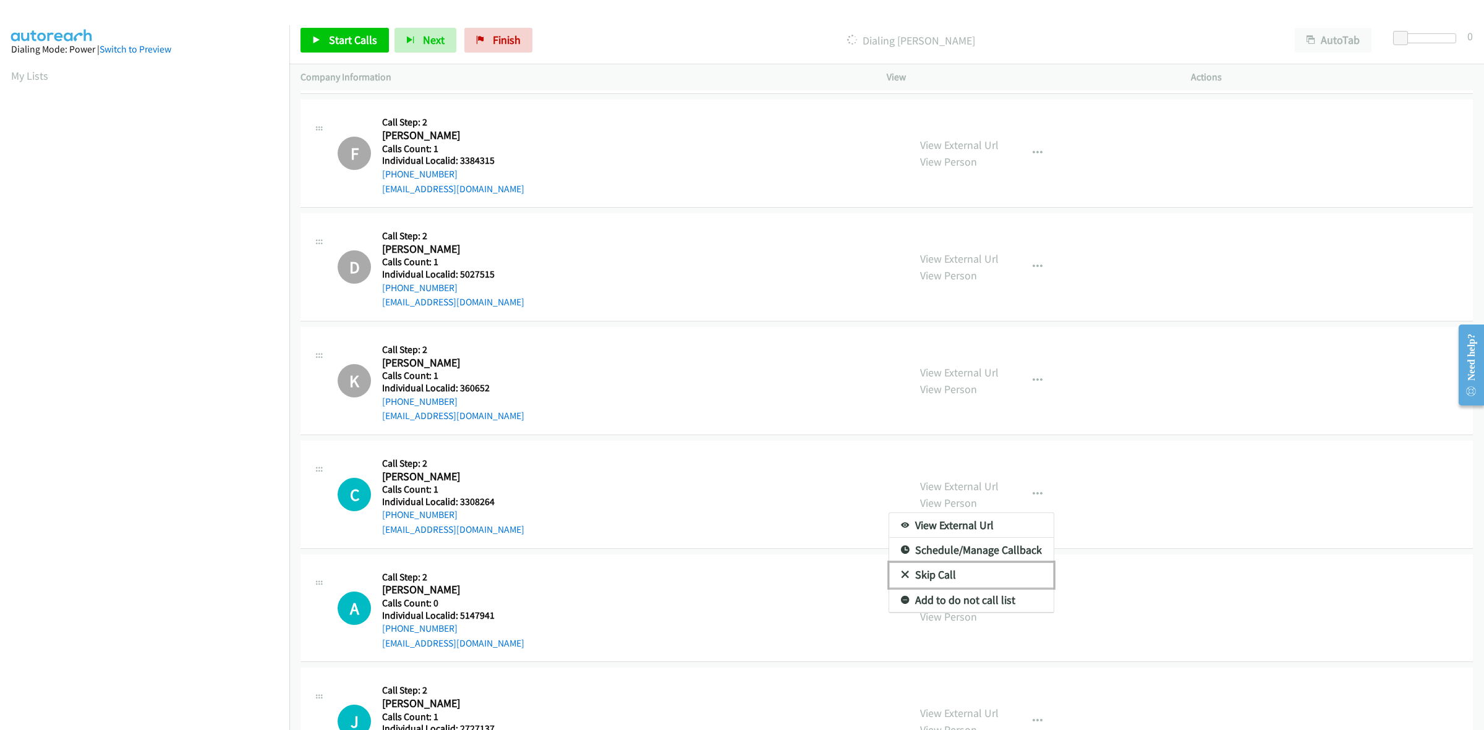
click at [961, 580] on link "Skip Call" at bounding box center [971, 575] width 165 height 25
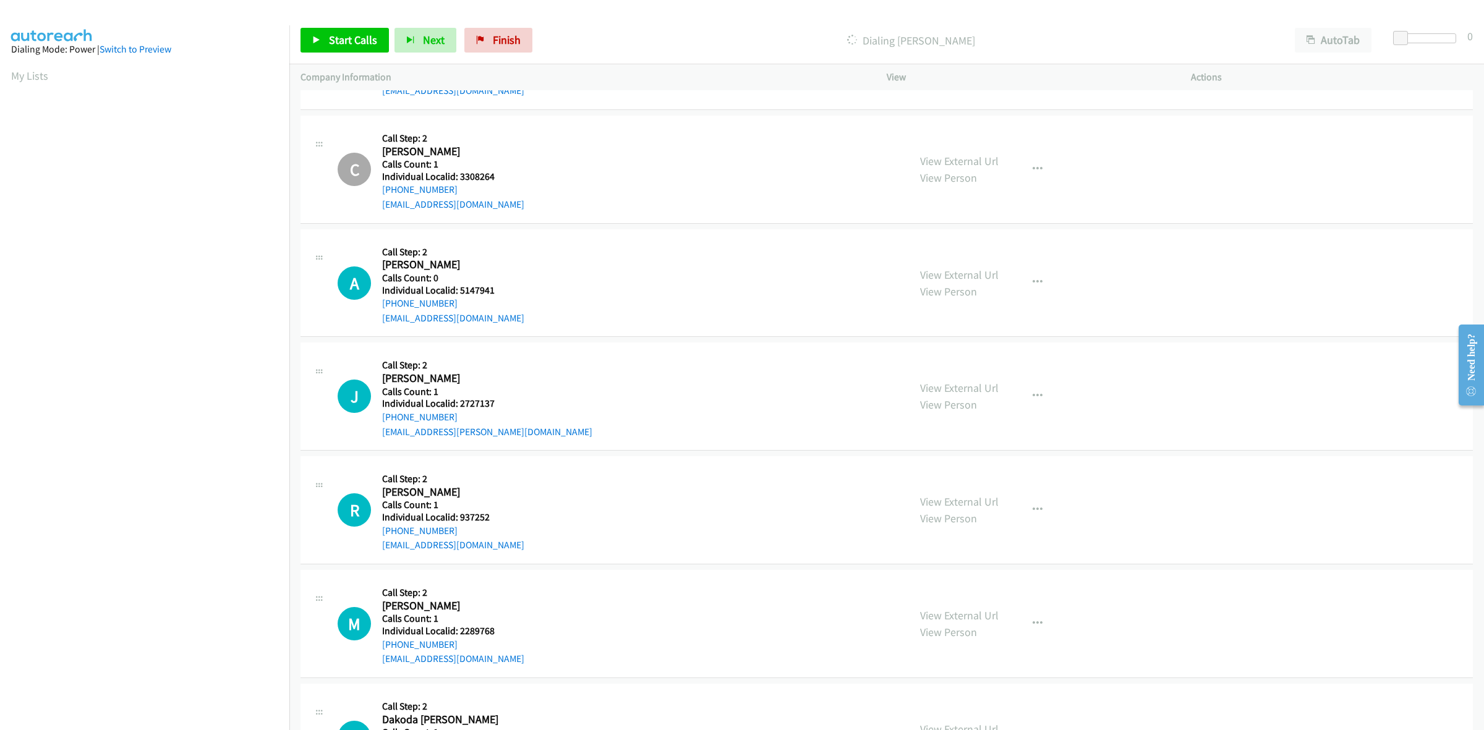
scroll to position [4677, 0]
click at [1033, 393] on icon "button" at bounding box center [1038, 393] width 10 height 10
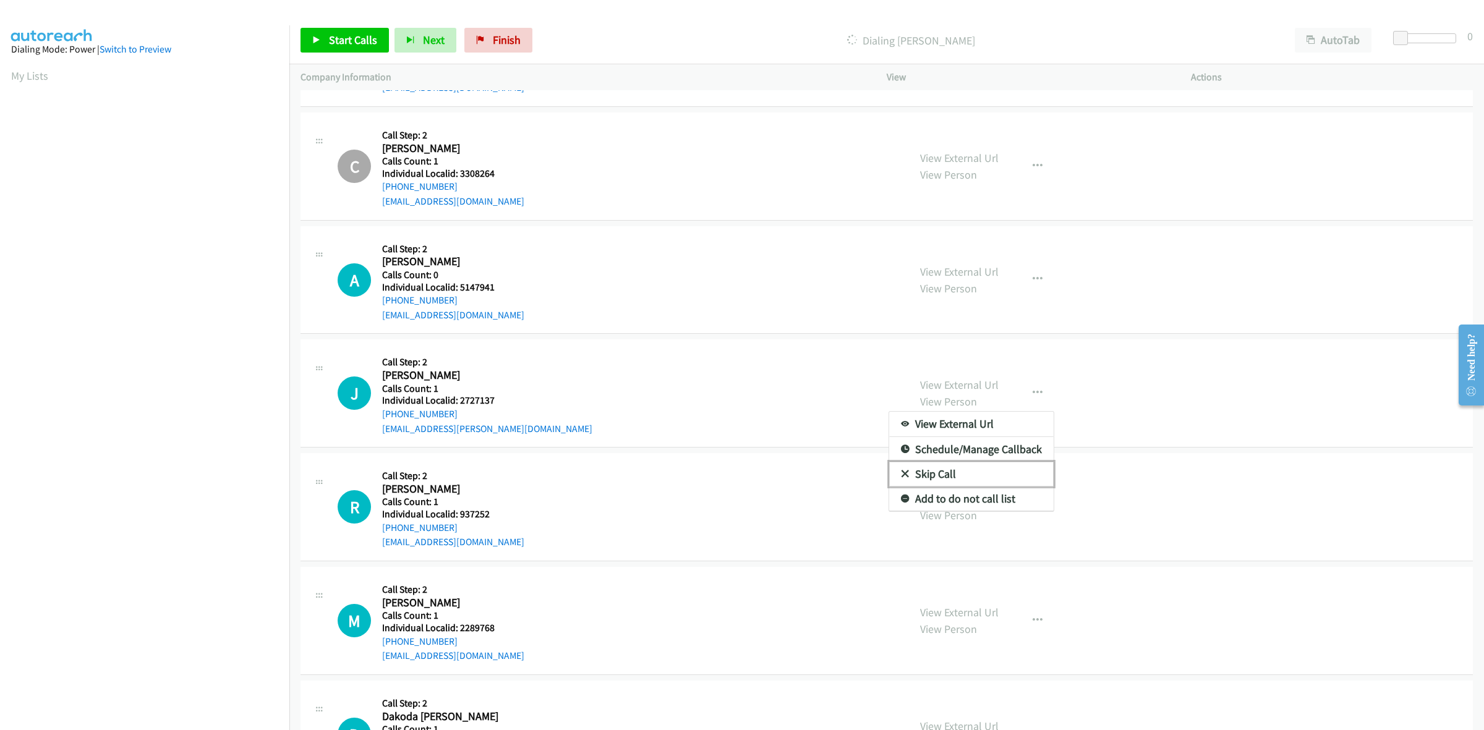
click at [978, 478] on link "Skip Call" at bounding box center [971, 474] width 165 height 25
click at [1034, 515] on button "button" at bounding box center [1037, 507] width 33 height 25
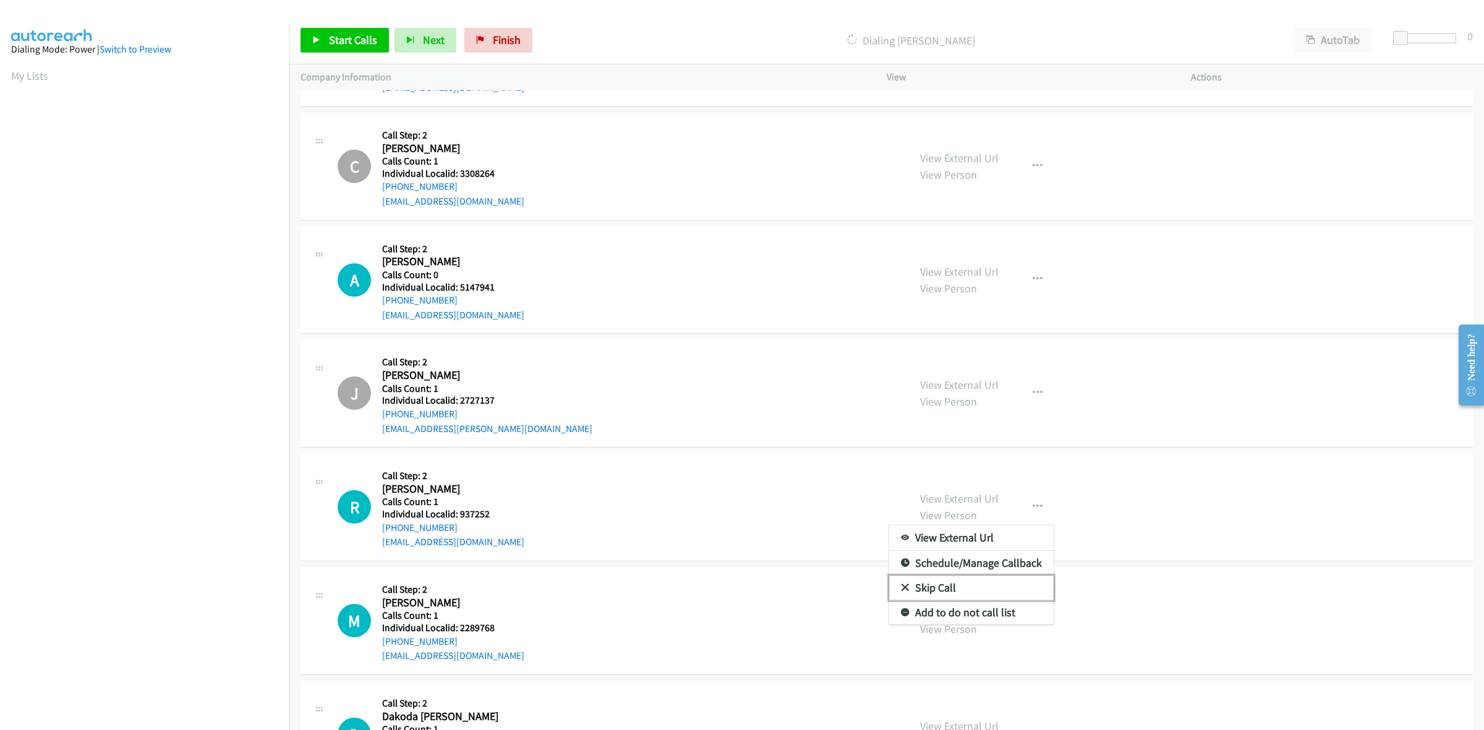
click at [974, 585] on link "Skip Call" at bounding box center [971, 588] width 165 height 25
click at [1022, 625] on button "button" at bounding box center [1037, 621] width 33 height 25
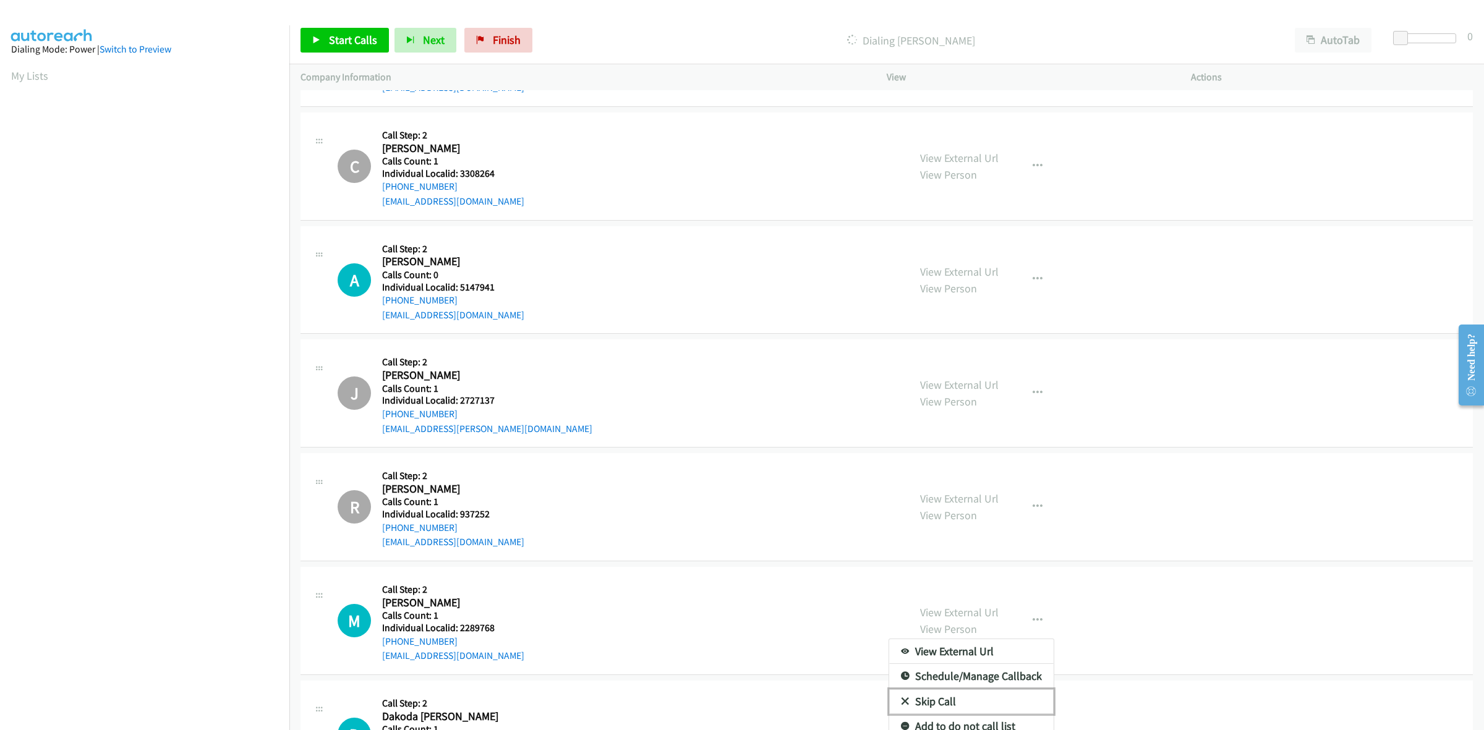
click at [982, 706] on link "Skip Call" at bounding box center [971, 702] width 165 height 25
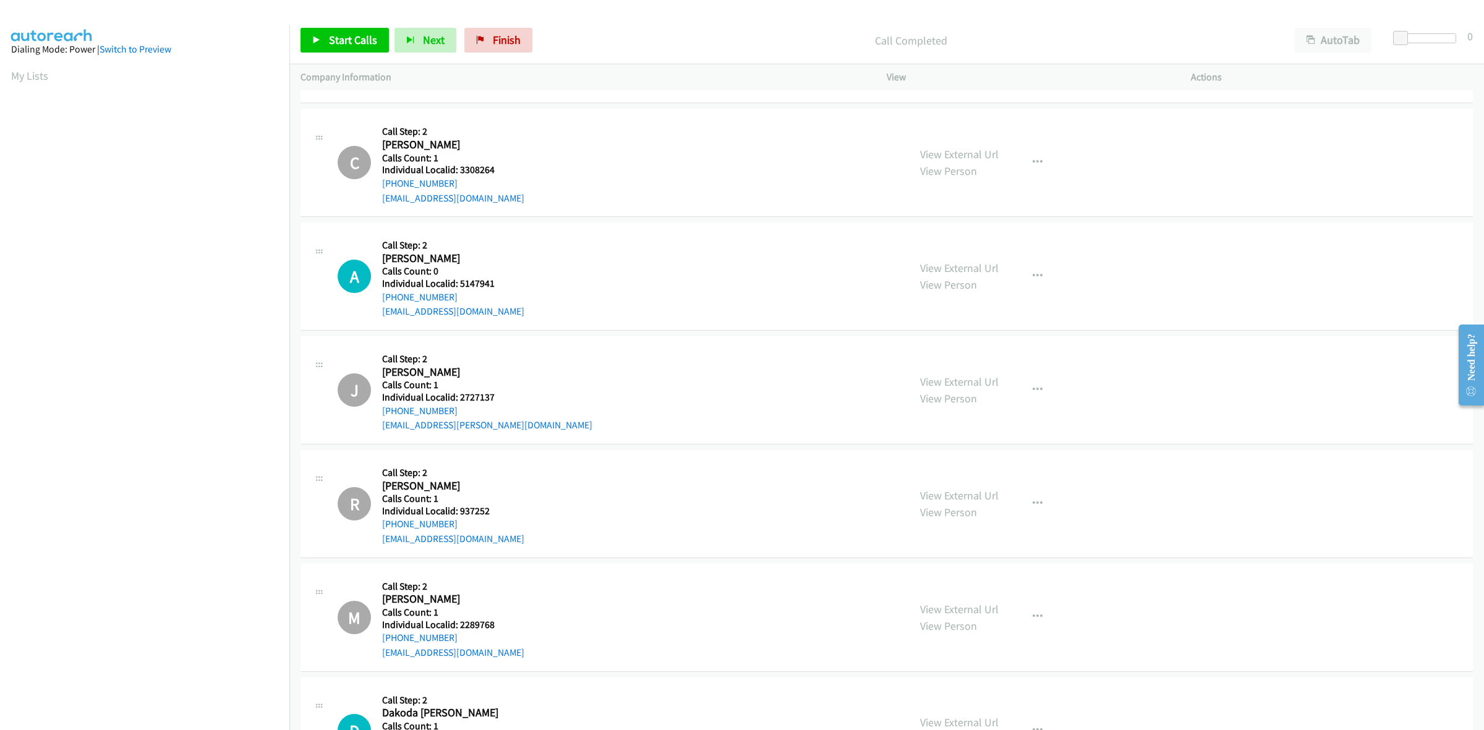
scroll to position [4685, 0]
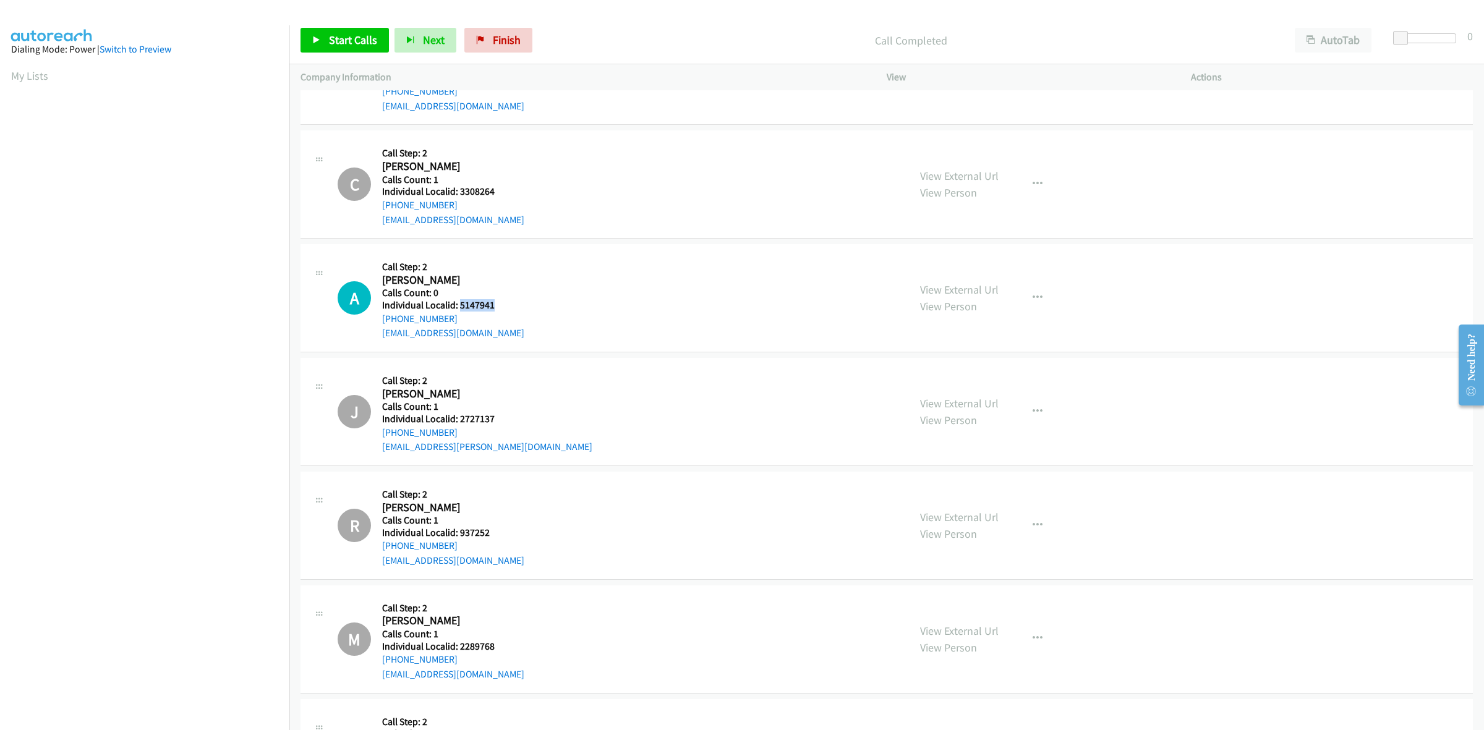
drag, startPoint x: 503, startPoint y: 305, endPoint x: 460, endPoint y: 308, distance: 43.4
click at [460, 308] on div "A Callback Scheduled Call Step: 2 Alan Beske America/New_York Calls Count: 0 In…" at bounding box center [618, 297] width 560 height 85
drag, startPoint x: 461, startPoint y: 322, endPoint x: 381, endPoint y: 319, distance: 80.5
click at [381, 319] on div "A Callback Scheduled Call Step: 2 Alan Beske America/New_York Calls Count: 0 In…" at bounding box center [618, 297] width 560 height 85
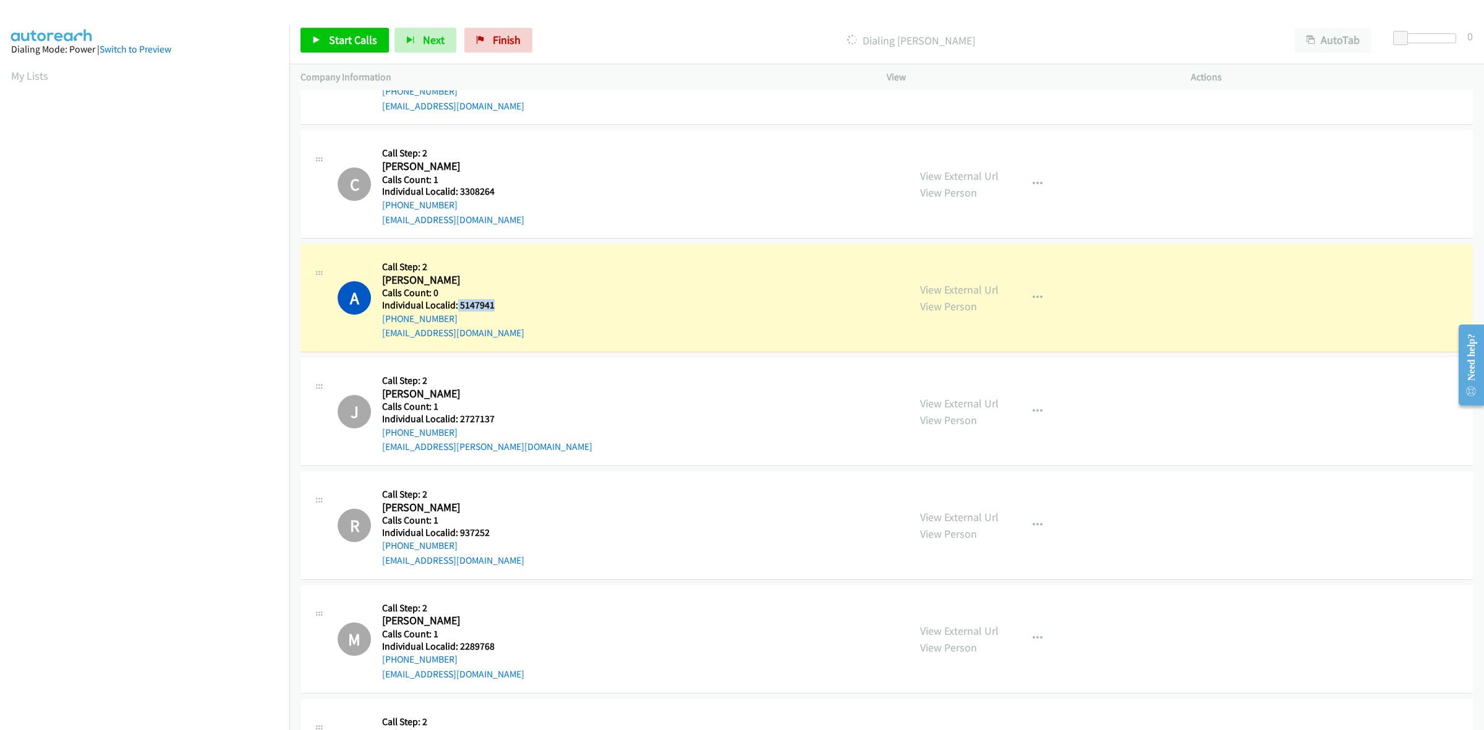
drag, startPoint x: 492, startPoint y: 310, endPoint x: 456, endPoint y: 311, distance: 36.5
click at [456, 311] on div "A Callback Scheduled Call Step: 2 Alan Beske America/New_York Calls Count: 0 In…" at bounding box center [618, 297] width 560 height 85
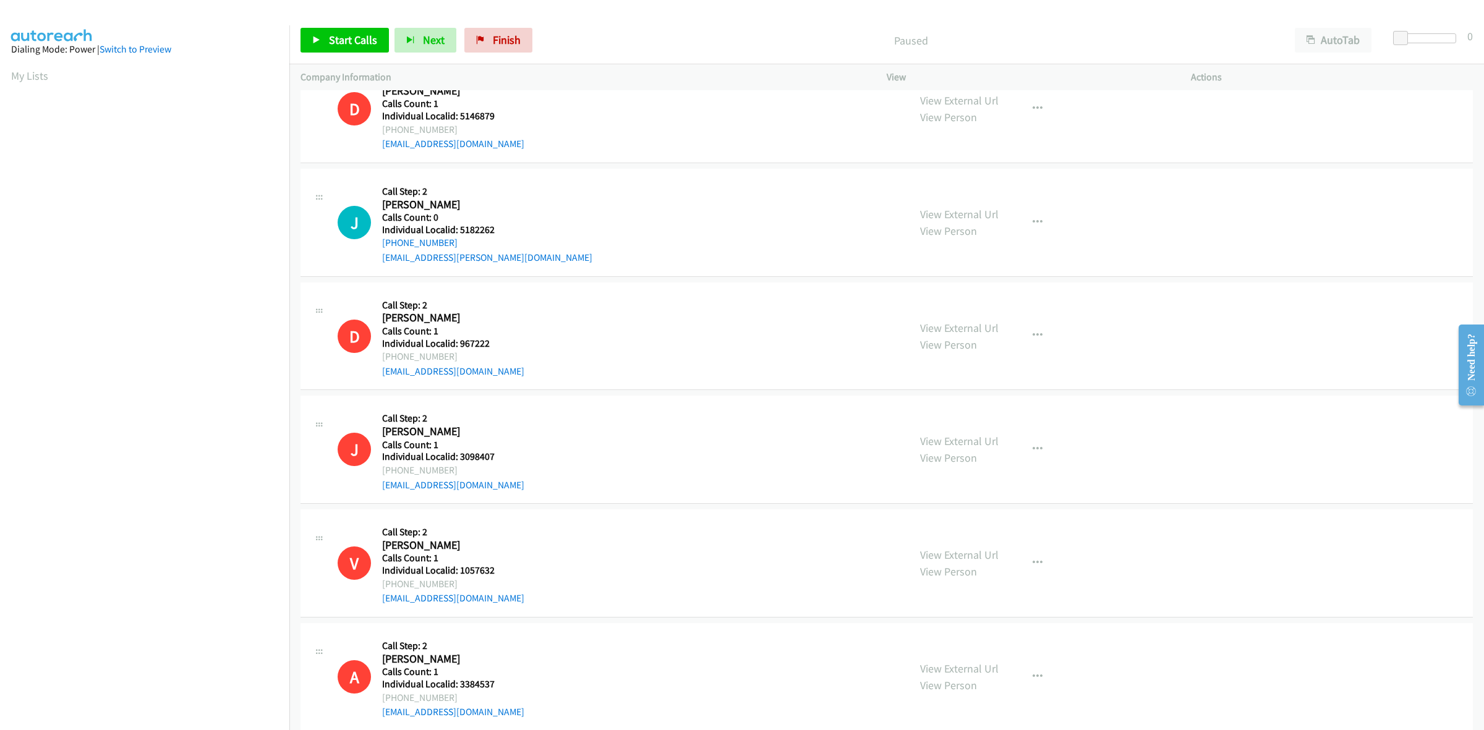
scroll to position [947, 0]
drag, startPoint x: 499, startPoint y: 229, endPoint x: 460, endPoint y: 228, distance: 39.0
click at [460, 228] on h5 "Individual Localid: 5182262" at bounding box center [487, 231] width 210 height 12
copy h5 "5182262"
drag, startPoint x: 478, startPoint y: 244, endPoint x: 381, endPoint y: 243, distance: 97.1
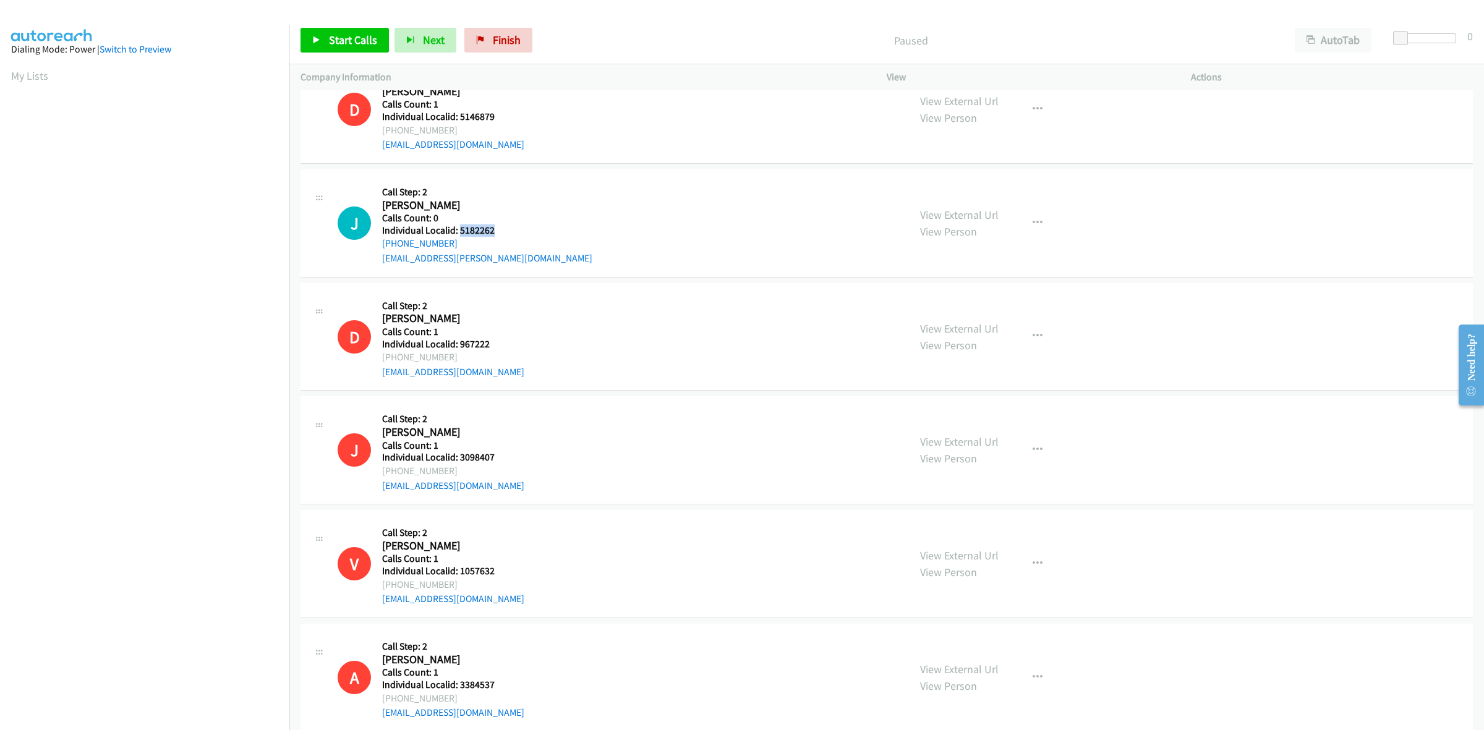
click at [381, 243] on div "J Callback Scheduled Call Step: 2 Jacob Schackman America/Chicago Calls Count: …" at bounding box center [618, 223] width 560 height 85
copy link "+1 210-560-8370"
drag, startPoint x: 497, startPoint y: 229, endPoint x: 459, endPoint y: 230, distance: 37.7
click at [459, 230] on h5 "Individual Localid: 5182262" at bounding box center [487, 231] width 210 height 12
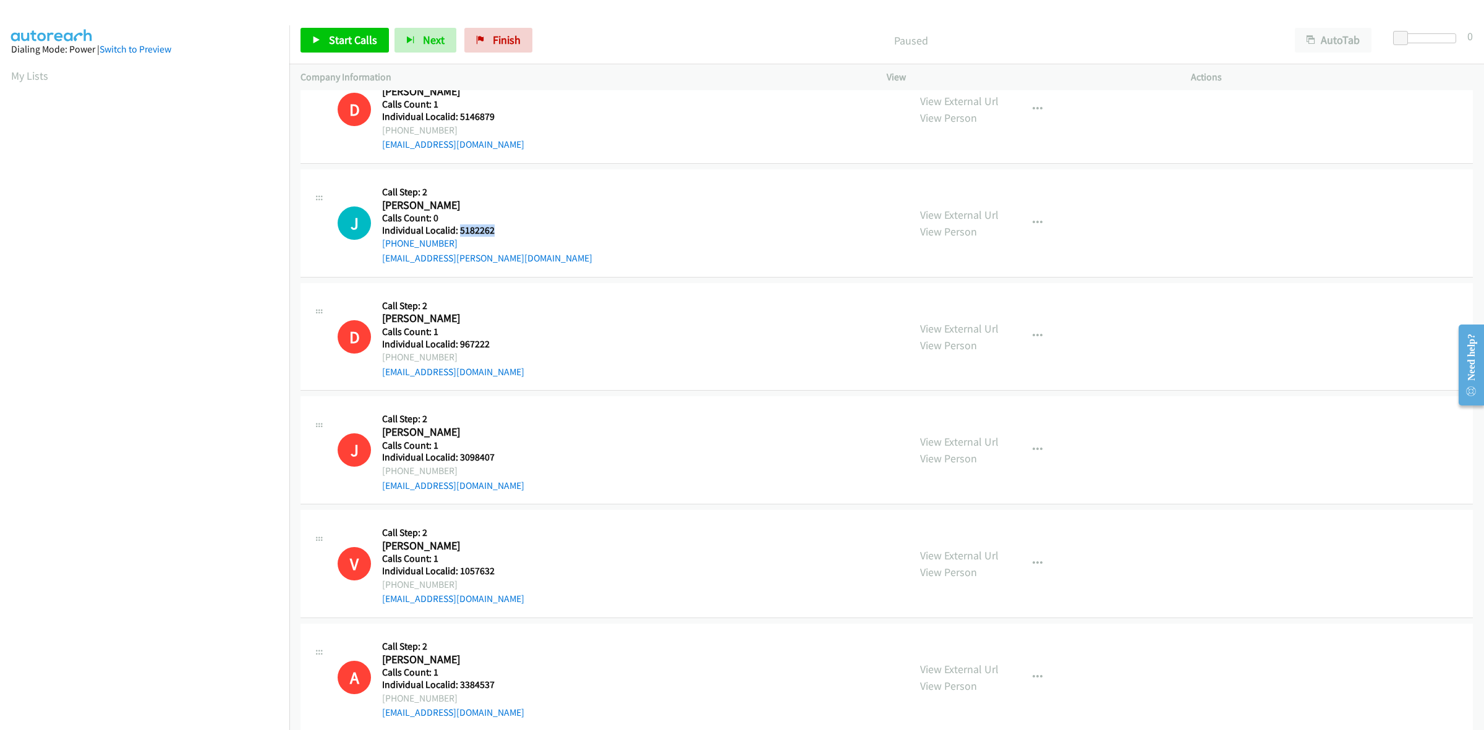
copy h5 "5182262"
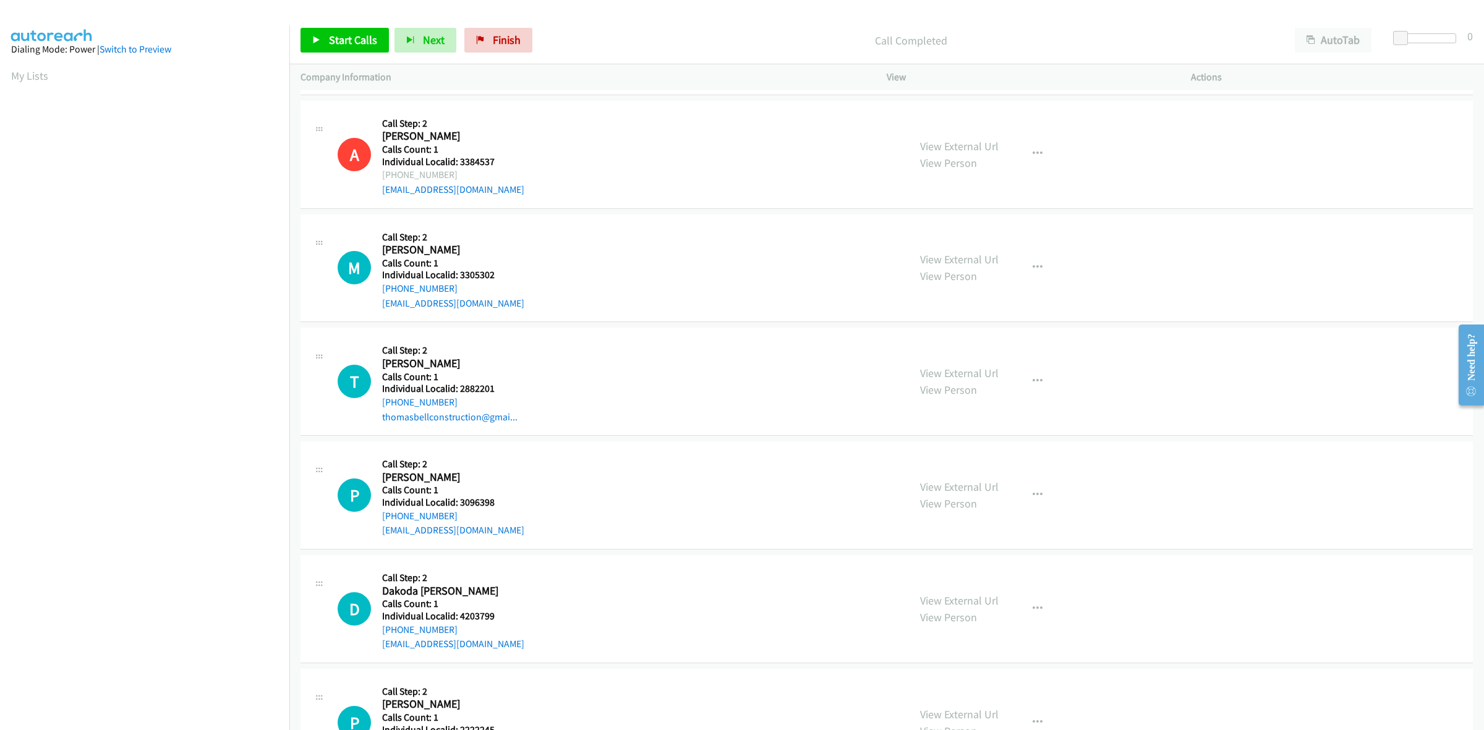
scroll to position [1469, 0]
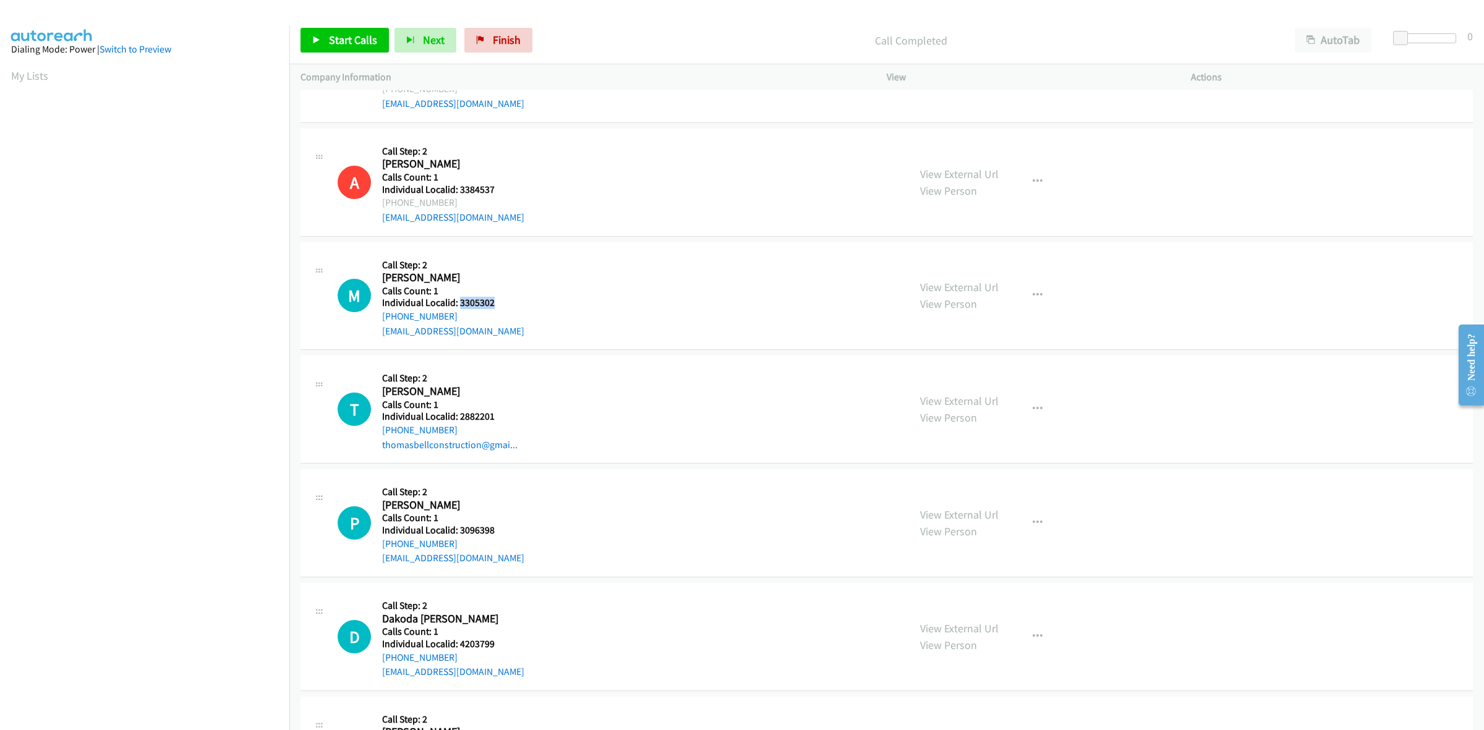
drag, startPoint x: 496, startPoint y: 305, endPoint x: 458, endPoint y: 304, distance: 37.8
click at [458, 304] on h5 "Individual Localid: 3305302" at bounding box center [453, 303] width 142 height 12
click at [1021, 285] on button "button" at bounding box center [1037, 295] width 33 height 25
click at [990, 380] on link "Skip Call" at bounding box center [971, 376] width 165 height 25
click at [1036, 413] on icon "button" at bounding box center [1038, 410] width 10 height 10
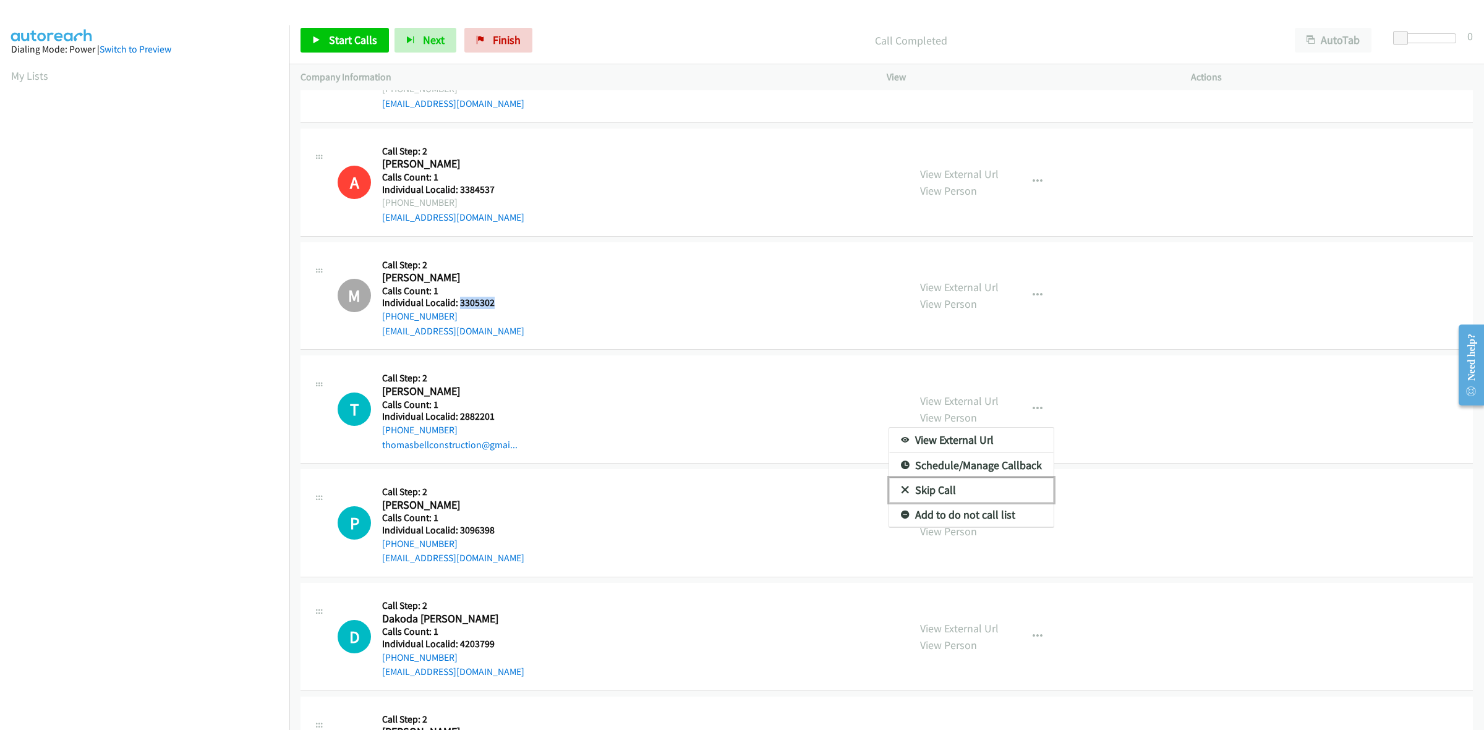
click at [982, 493] on link "Skip Call" at bounding box center [971, 490] width 165 height 25
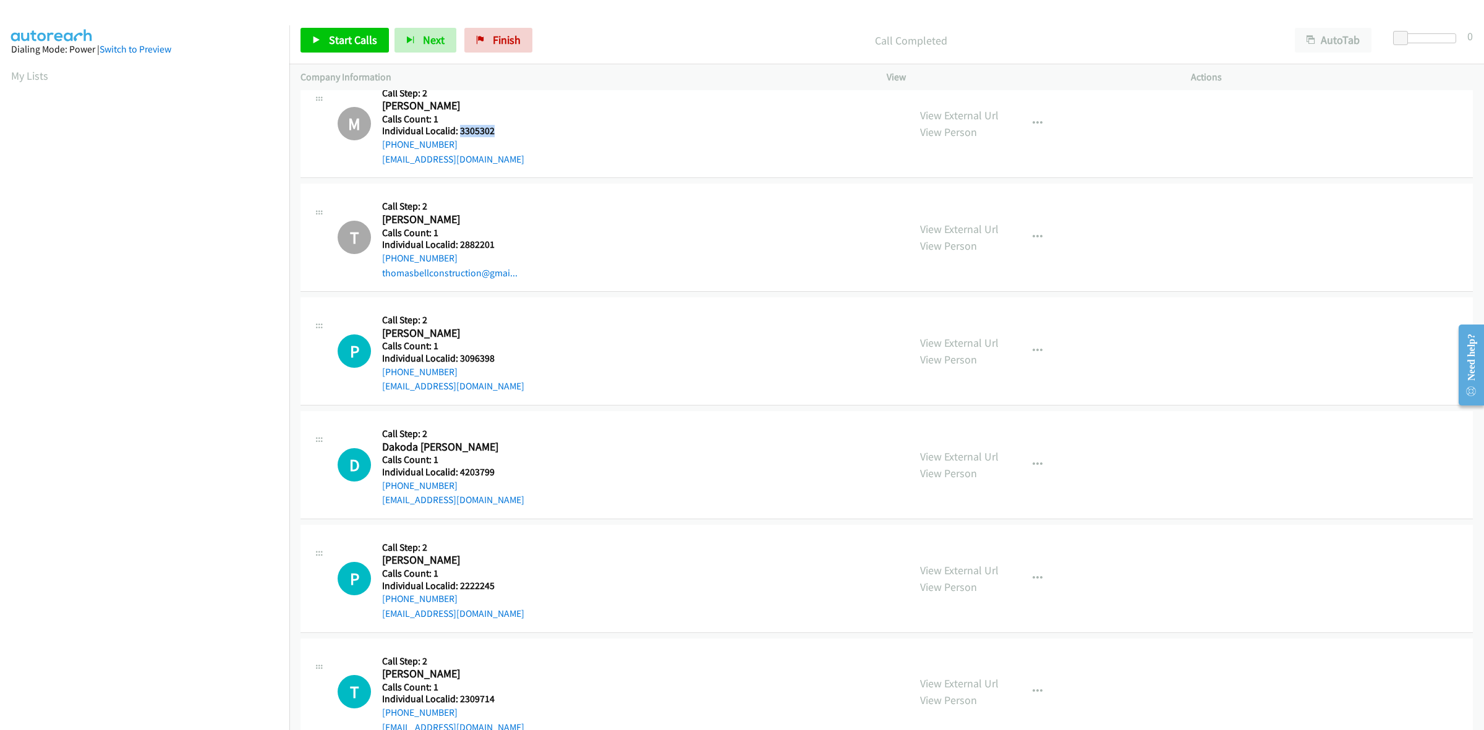
scroll to position [1720, 0]
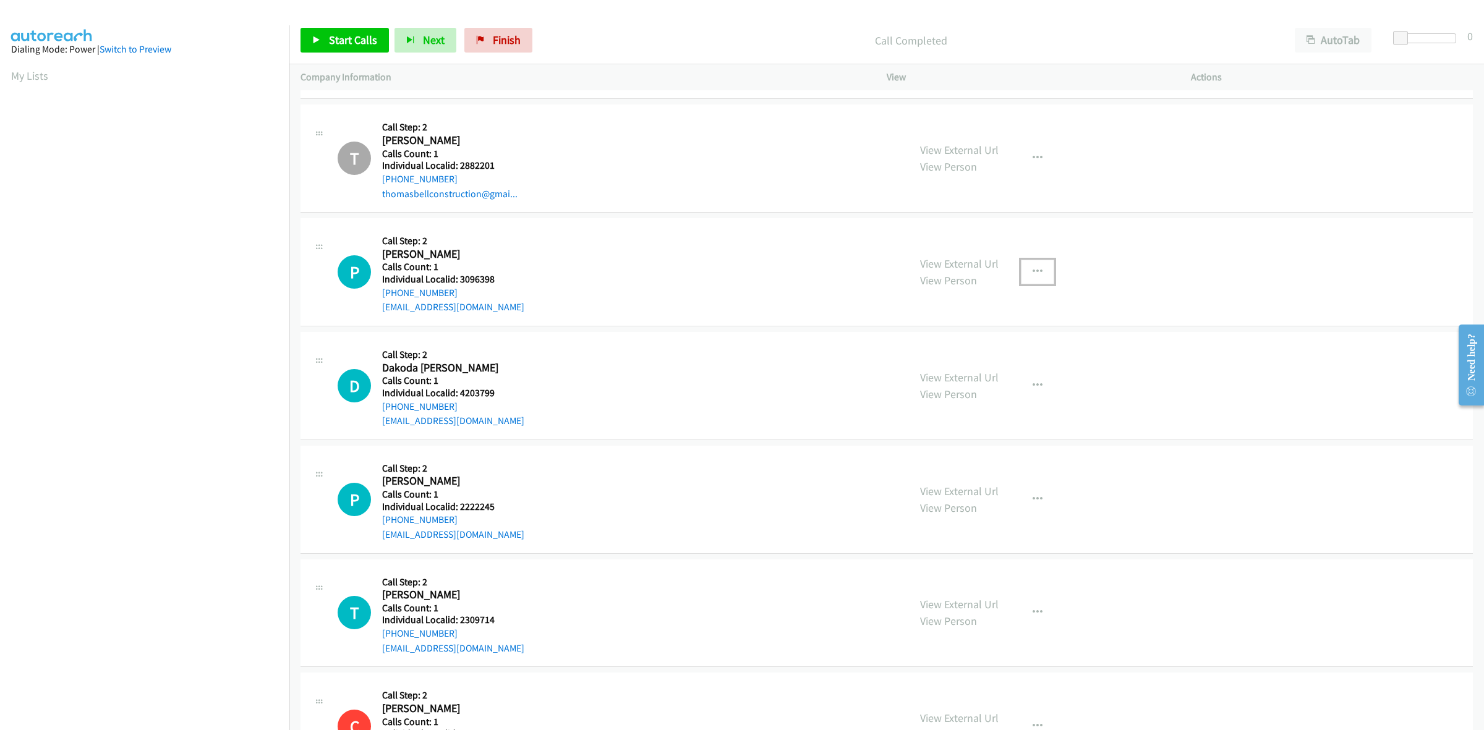
click at [1027, 265] on button "button" at bounding box center [1037, 272] width 33 height 25
click at [997, 353] on link "Skip Call" at bounding box center [971, 353] width 165 height 25
click at [1034, 384] on icon "button" at bounding box center [1038, 386] width 10 height 10
click at [990, 471] on link "Skip Call" at bounding box center [971, 466] width 165 height 25
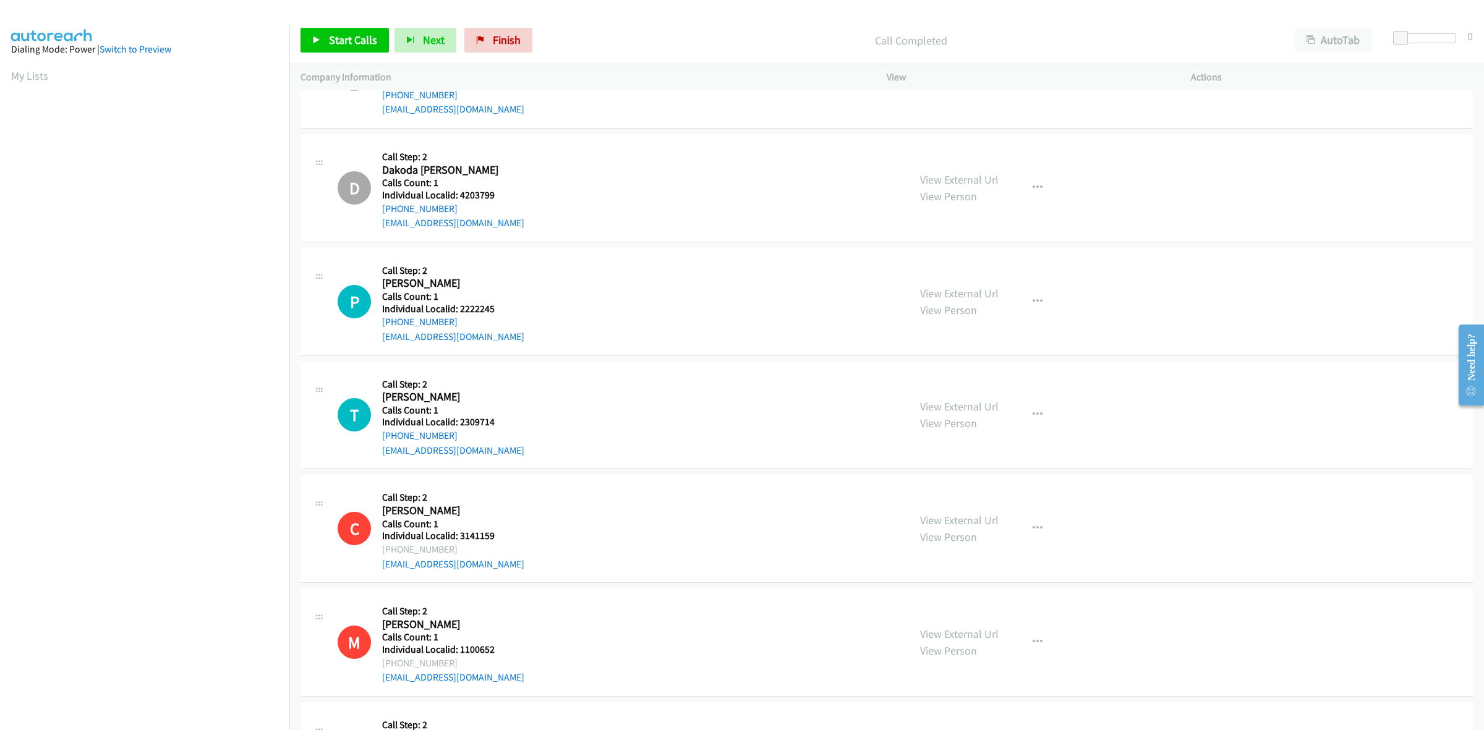
scroll to position [1952, 0]
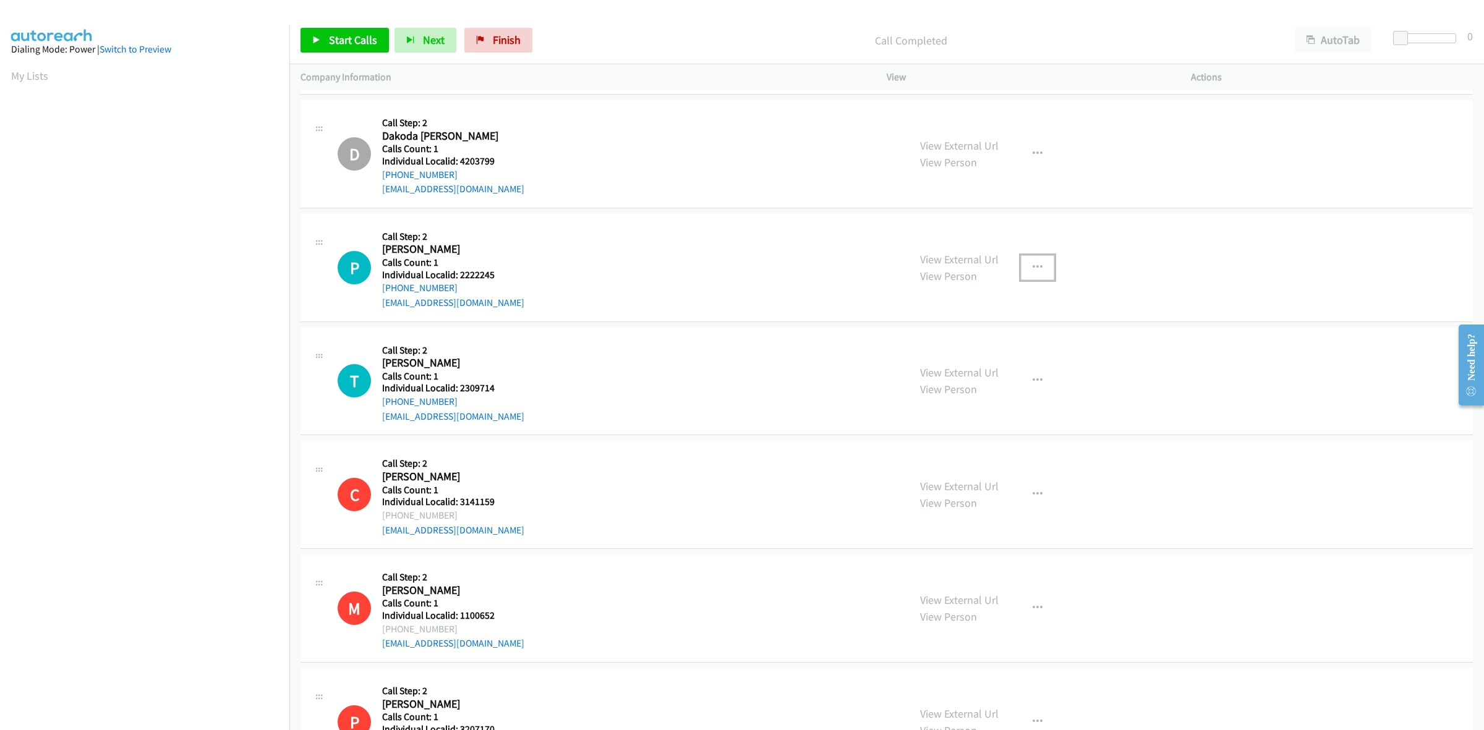
click at [1021, 265] on button "button" at bounding box center [1037, 267] width 33 height 25
click at [957, 354] on link "Skip Call" at bounding box center [971, 348] width 165 height 25
click at [1033, 379] on icon "button" at bounding box center [1038, 381] width 10 height 10
click at [948, 459] on link "Skip Call" at bounding box center [971, 462] width 165 height 25
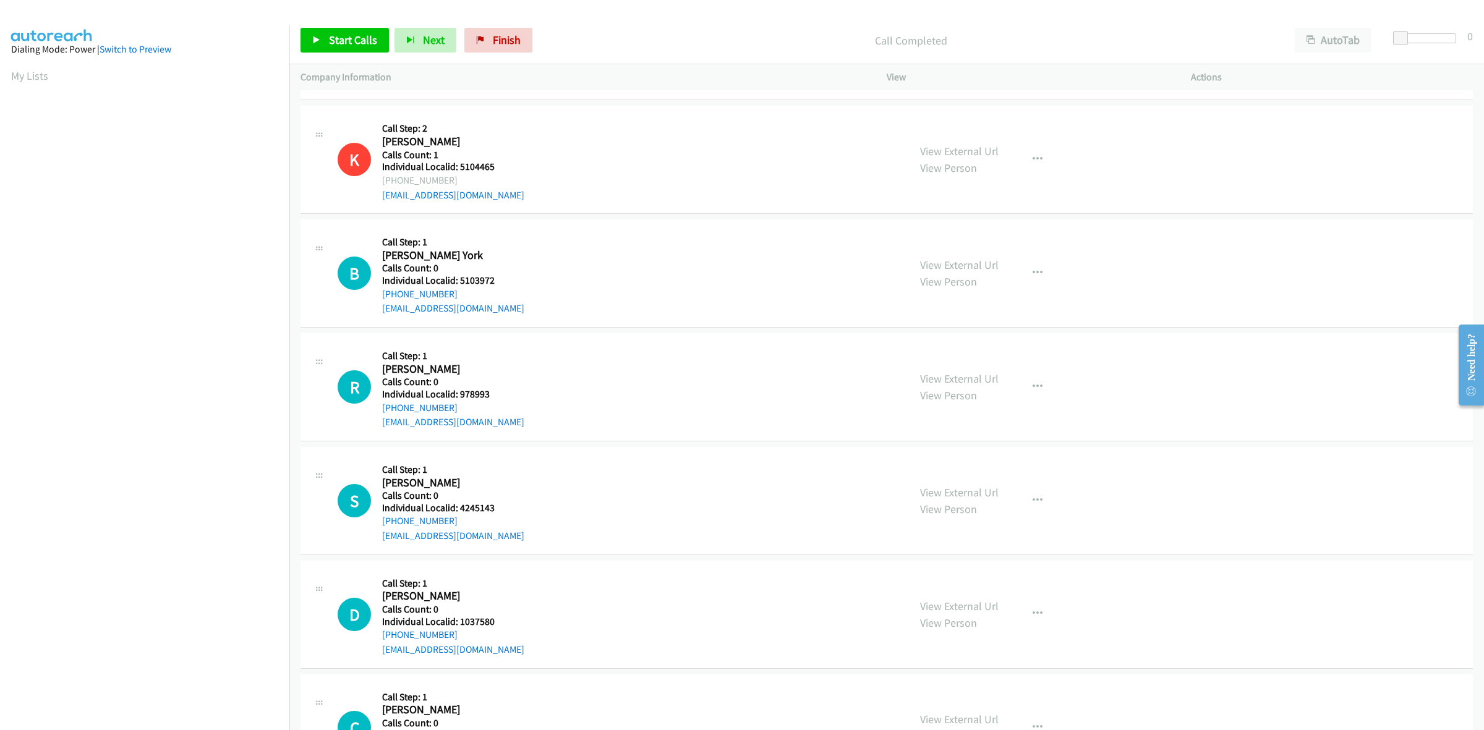
scroll to position [3073, 0]
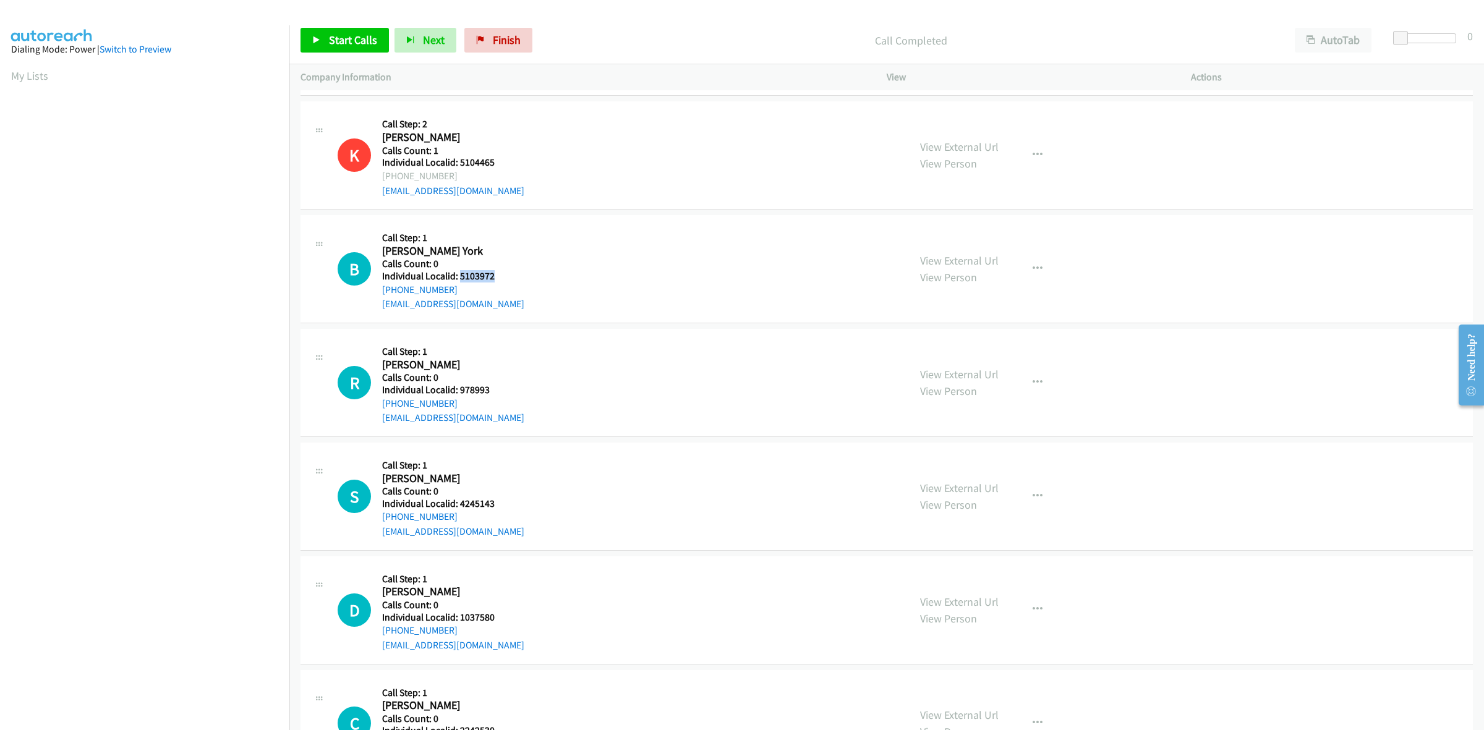
drag, startPoint x: 497, startPoint y: 280, endPoint x: 460, endPoint y: 277, distance: 37.2
click at [460, 277] on h5 "Individual Localid: 5103972" at bounding box center [453, 276] width 142 height 12
copy h5 "5103972"
drag, startPoint x: 506, startPoint y: 240, endPoint x: 455, endPoint y: 285, distance: 68.0
click at [506, 240] on h5 "Call Step: 1" at bounding box center [453, 238] width 142 height 12
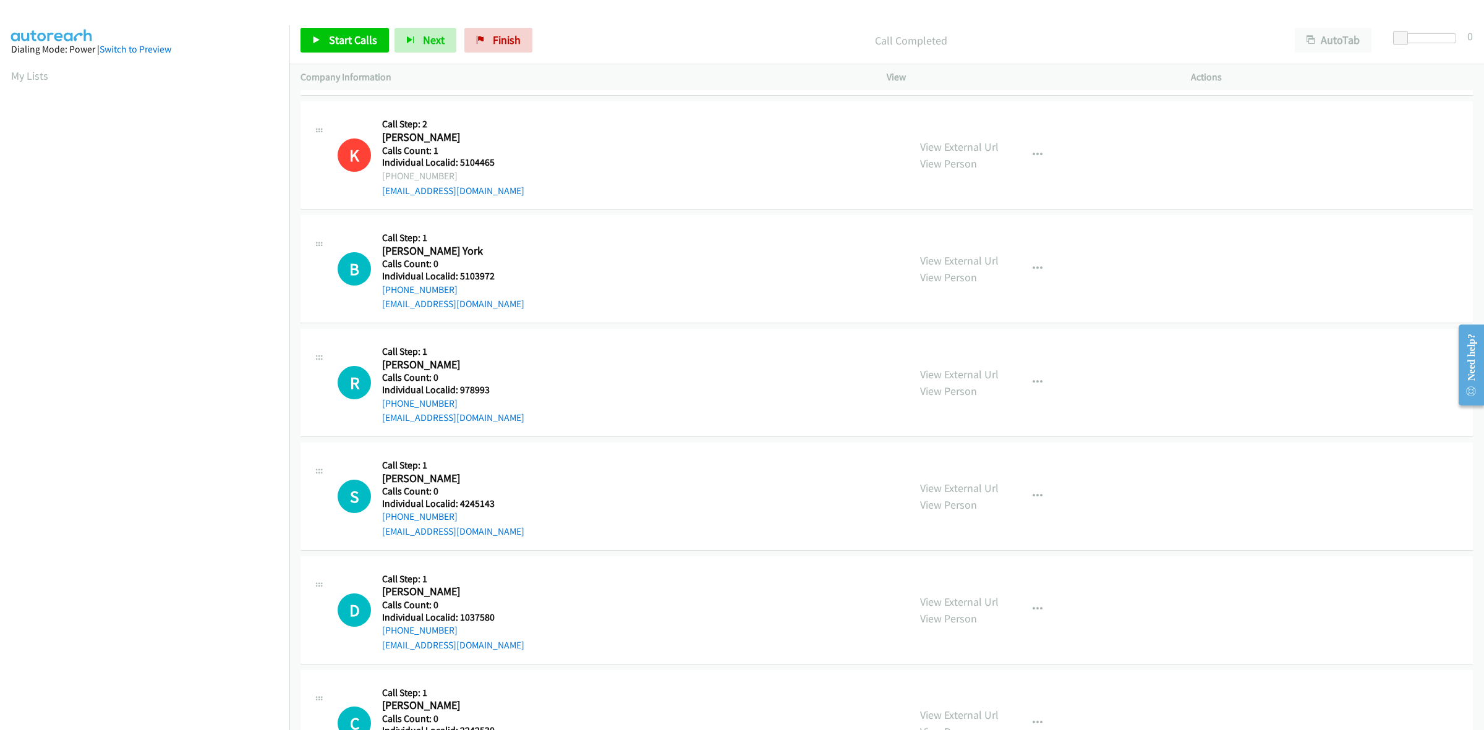
drag, startPoint x: 450, startPoint y: 286, endPoint x: 375, endPoint y: 294, distance: 75.9
click at [375, 294] on div "B Callback Scheduled Call Step: 1 Branden York America/Chicago Calls Count: 0 I…" at bounding box center [618, 268] width 560 height 85
copy link "+1 256-996-9990"
drag, startPoint x: 499, startPoint y: 276, endPoint x: 459, endPoint y: 275, distance: 39.6
click at [459, 275] on h5 "Individual Localid: 5103972" at bounding box center [453, 276] width 142 height 12
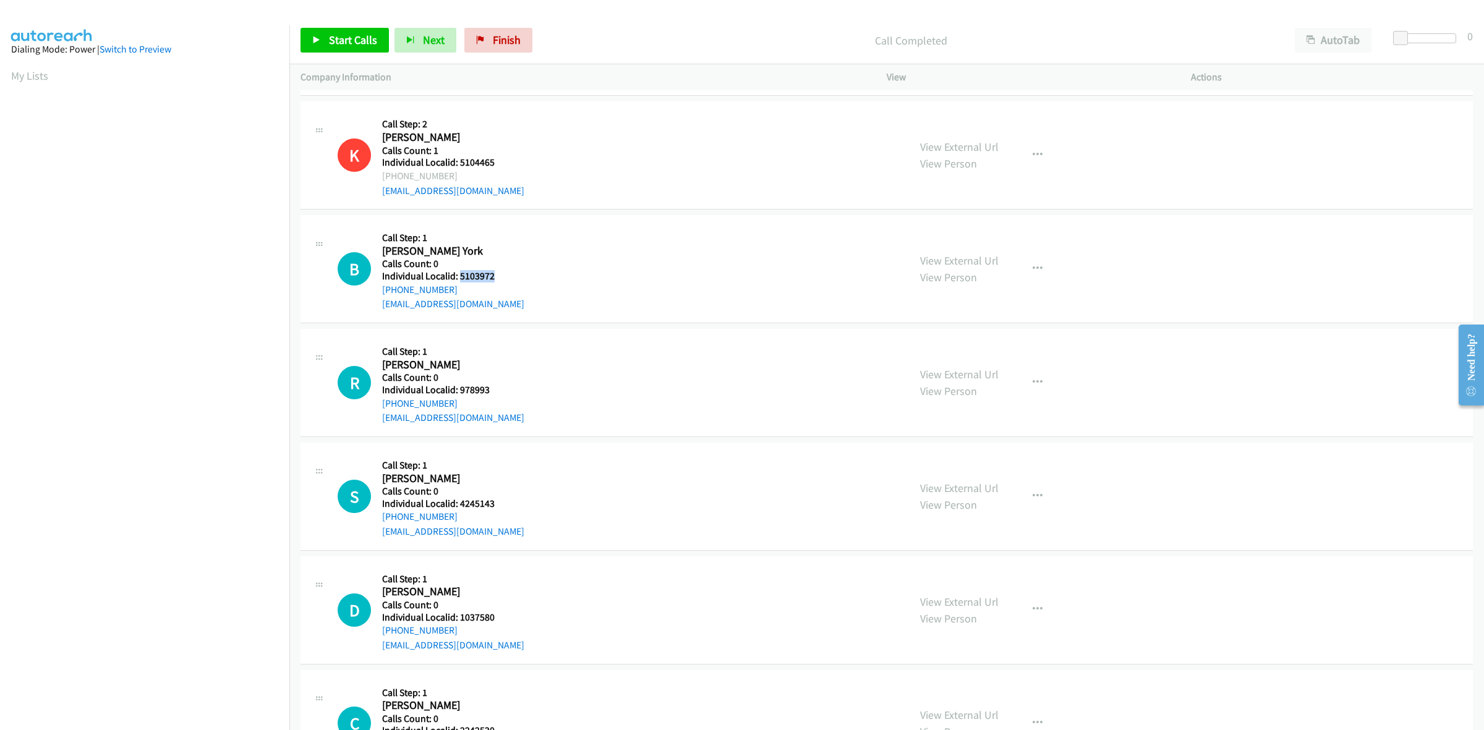
copy h5 "5103972"
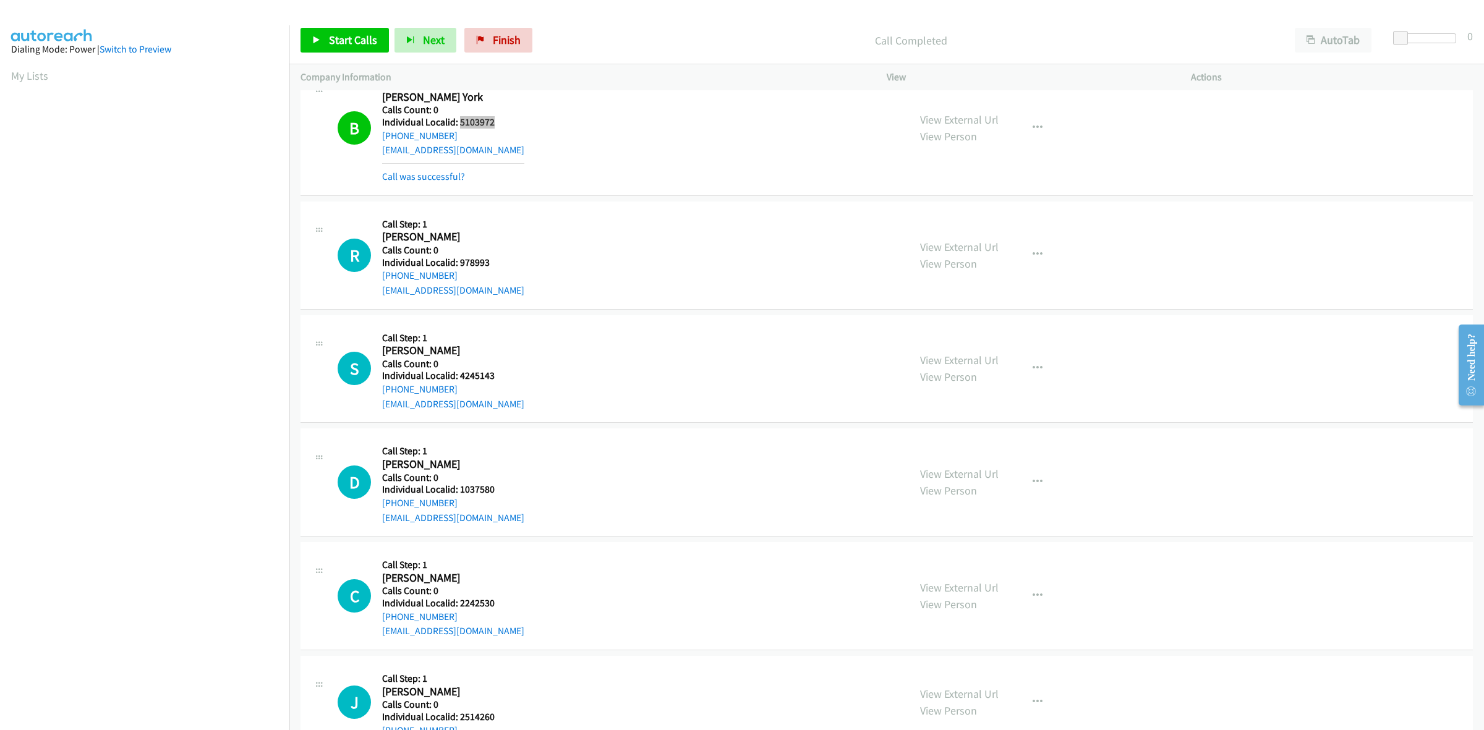
scroll to position [3227, 0]
drag, startPoint x: 480, startPoint y: 260, endPoint x: 458, endPoint y: 264, distance: 22.0
click at [458, 264] on h5 "Individual Localid: 978993" at bounding box center [453, 262] width 142 height 12
copy h5 "978993"
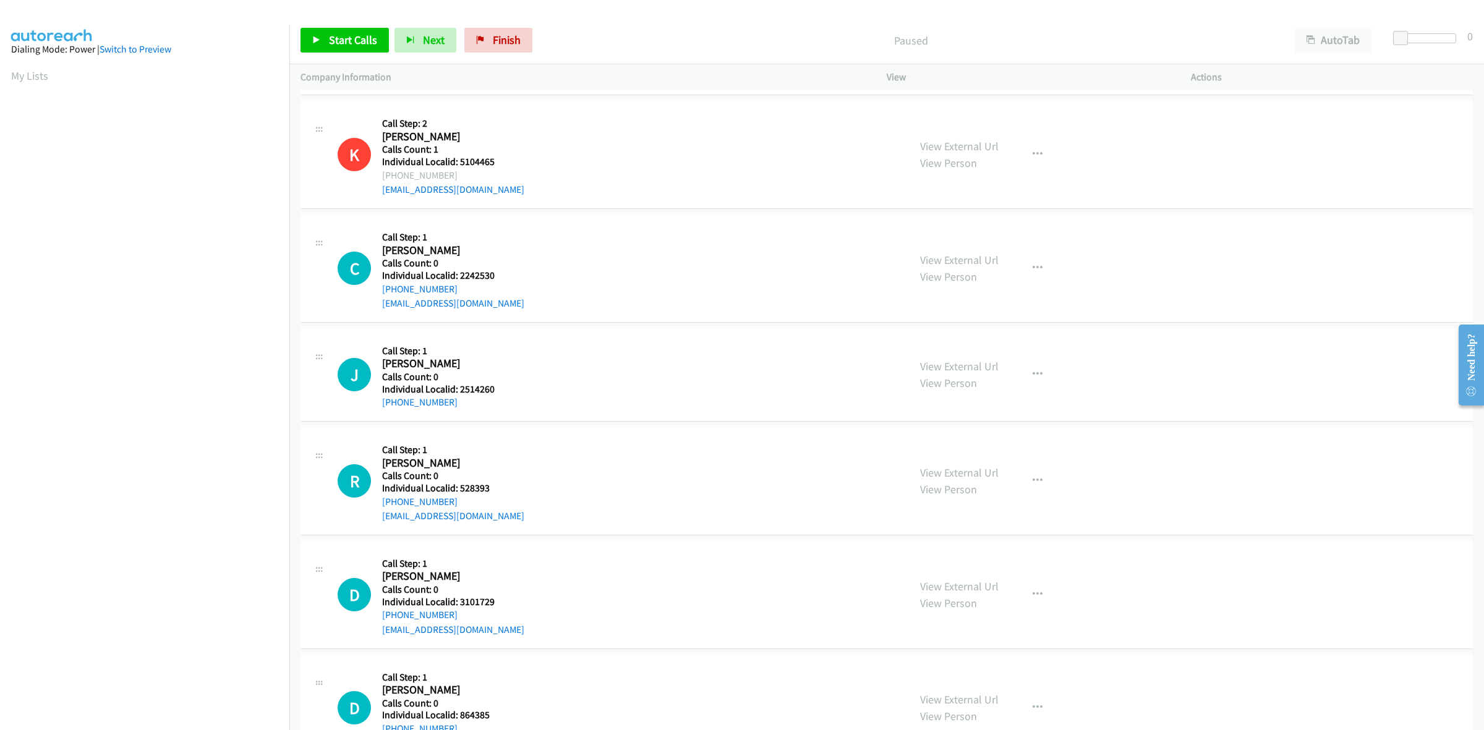
scroll to position [2242, 0]
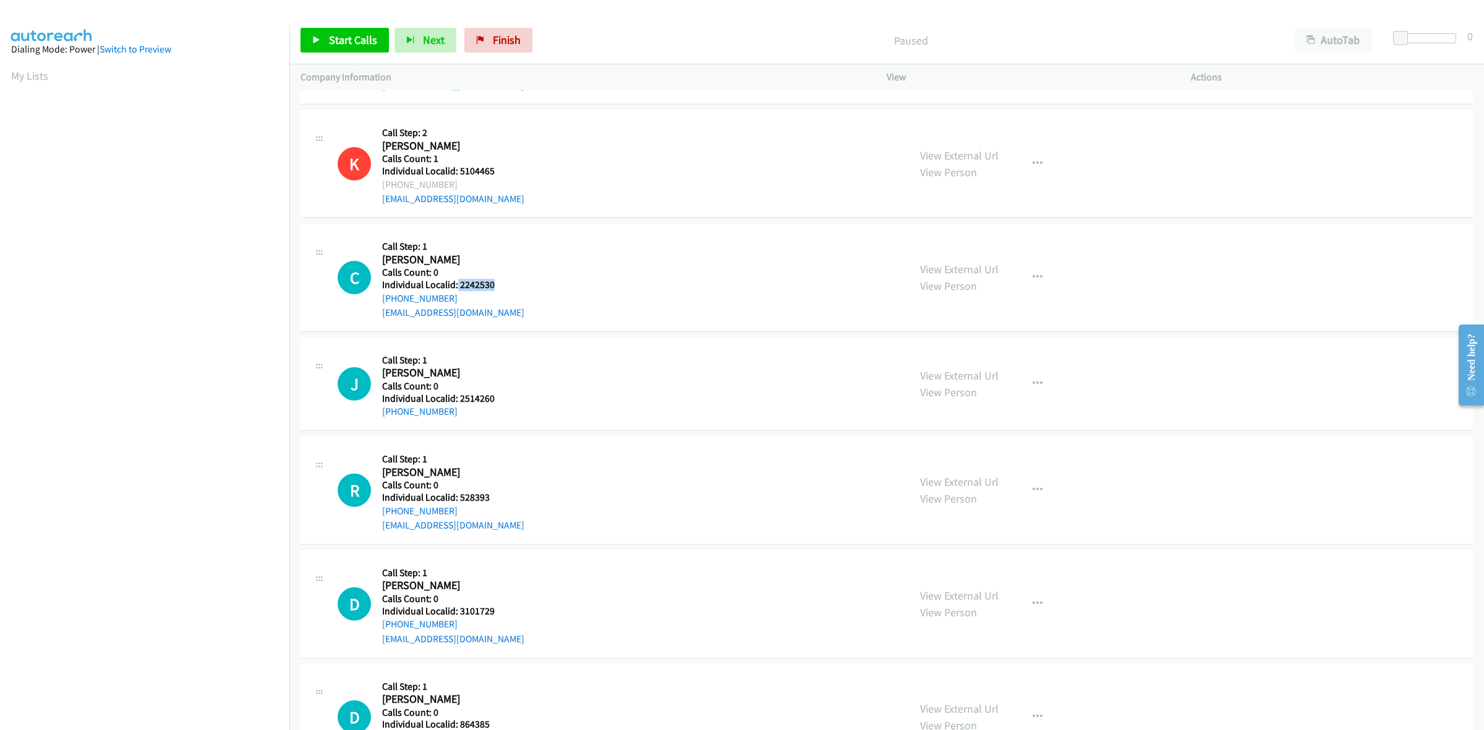
drag, startPoint x: 495, startPoint y: 285, endPoint x: 456, endPoint y: 291, distance: 39.5
click at [456, 291] on h5 "Individual Localid: 2242530" at bounding box center [453, 285] width 142 height 12
copy h5 "2242530"
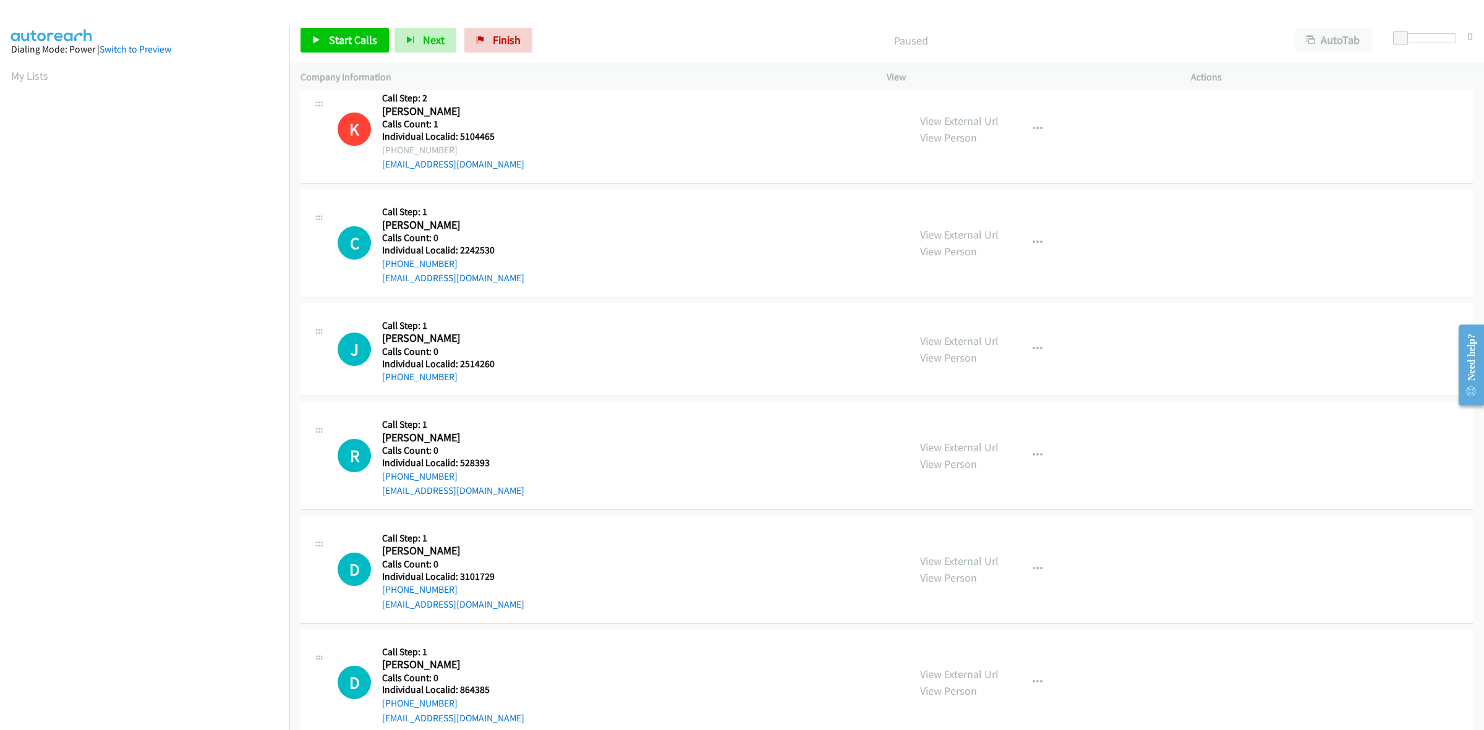
scroll to position [2319, 0]
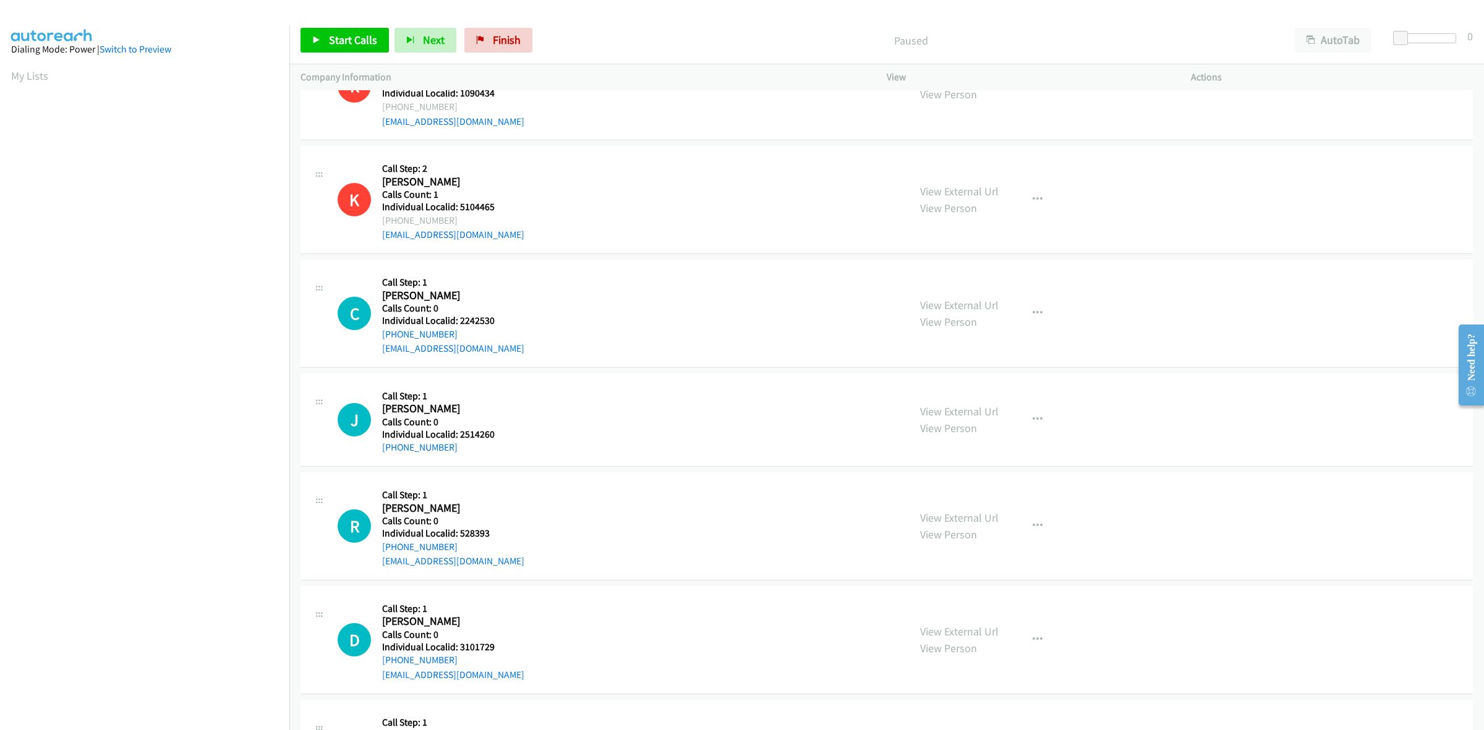
scroll to position [2281, 0]
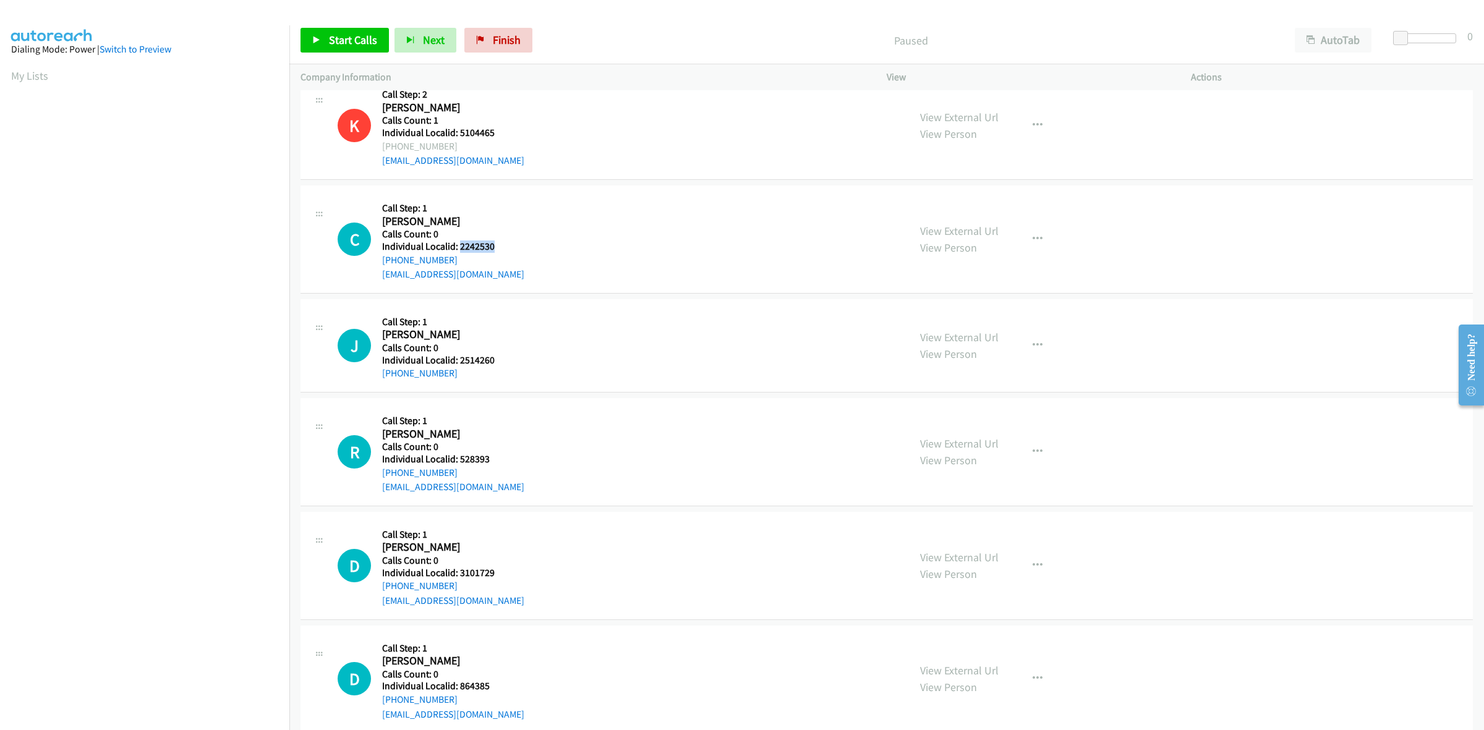
drag, startPoint x: 505, startPoint y: 244, endPoint x: 461, endPoint y: 246, distance: 44.0
click at [461, 246] on div "C Callback Scheduled Call Step: 1 [PERSON_NAME] America/[GEOGRAPHIC_DATA] Calls…" at bounding box center [618, 239] width 560 height 85
copy h5 "2242530"
click at [532, 228] on div "C Callback Scheduled Call Step: 1 [PERSON_NAME] America/[GEOGRAPHIC_DATA] Calls…" at bounding box center [618, 239] width 560 height 85
drag, startPoint x: 450, startPoint y: 258, endPoint x: 377, endPoint y: 265, distance: 72.7
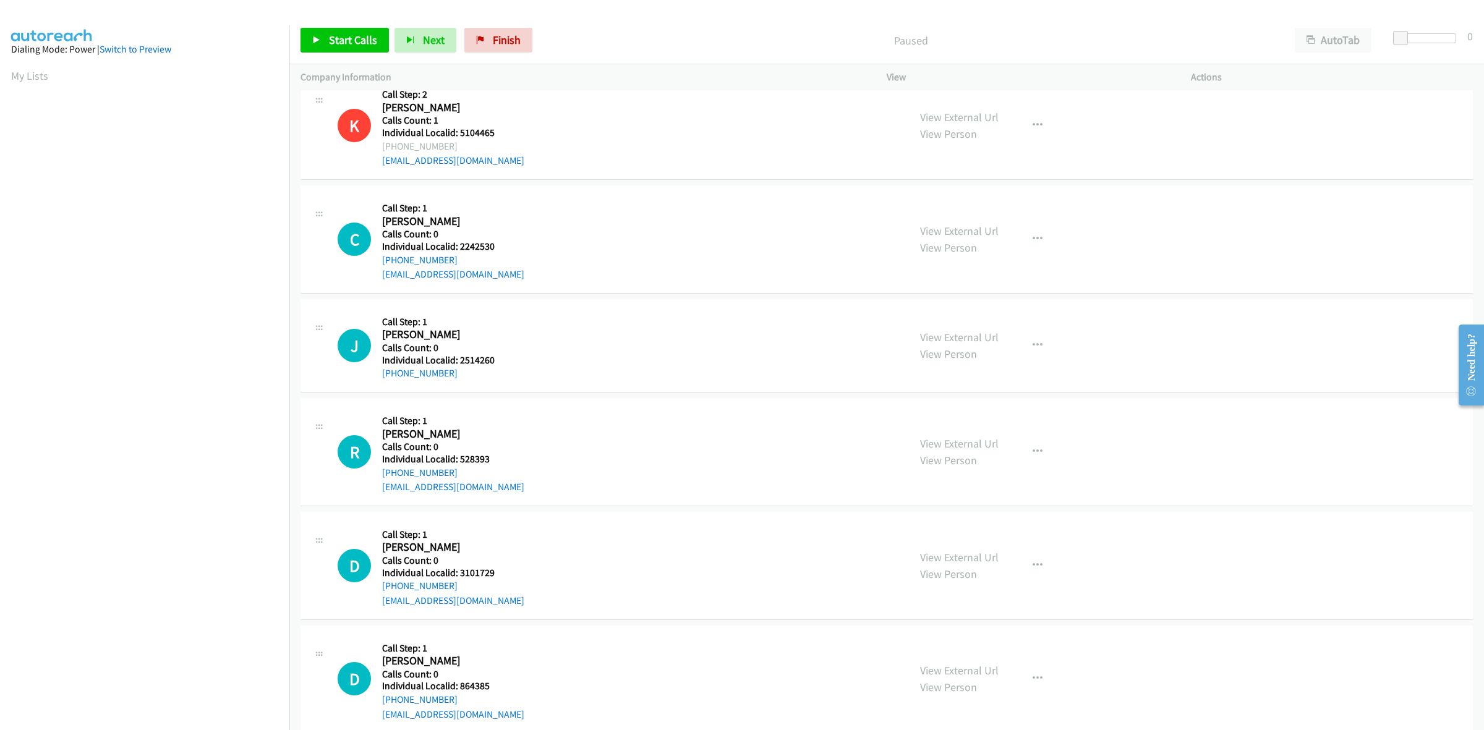
click at [377, 265] on div "C Callback Scheduled Call Step: 1 [PERSON_NAME] America/[GEOGRAPHIC_DATA] Calls…" at bounding box center [618, 239] width 560 height 85
copy link "[PHONE_NUMBER]"
drag, startPoint x: 476, startPoint y: 244, endPoint x: 459, endPoint y: 244, distance: 17.3
click at [459, 244] on h5 "Individual Localid: 2242530" at bounding box center [453, 247] width 142 height 12
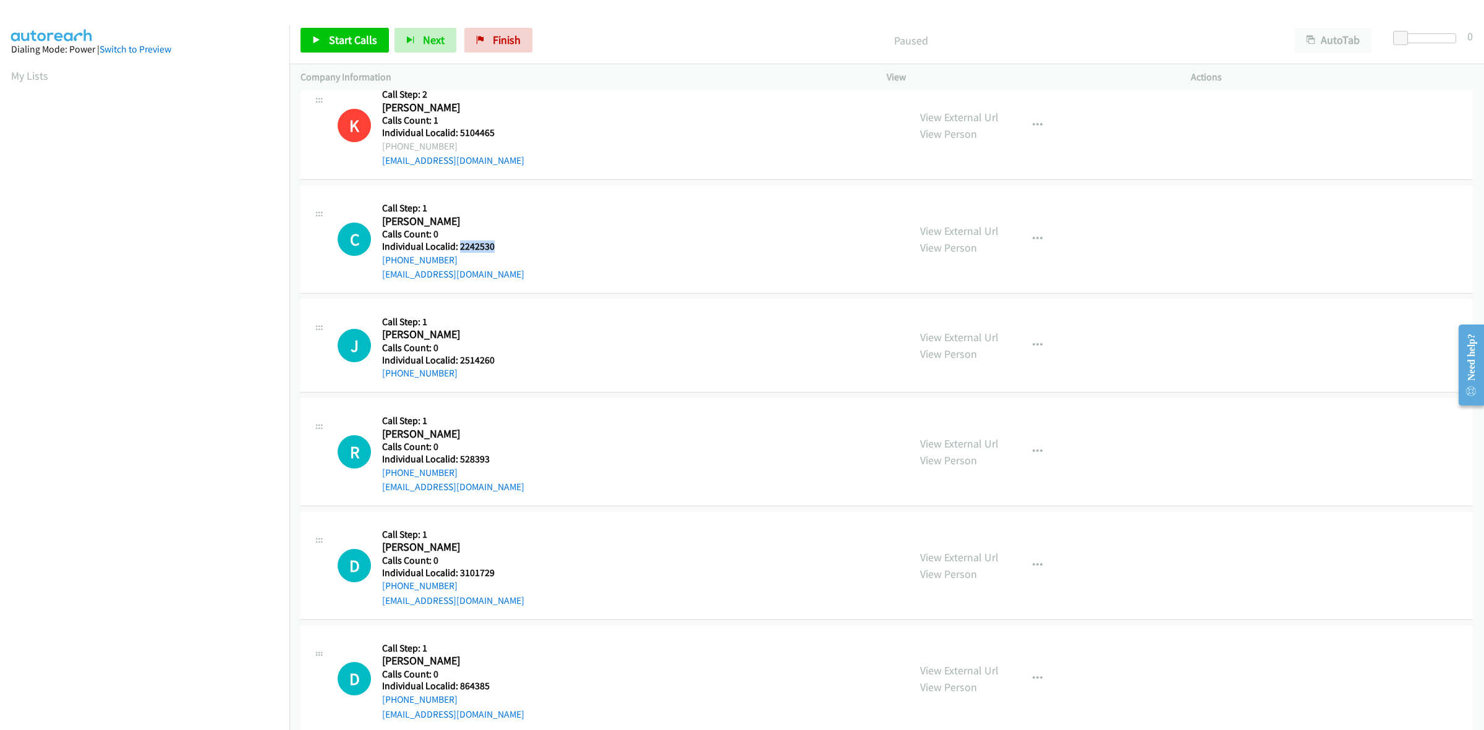
copy h5 "2242530"
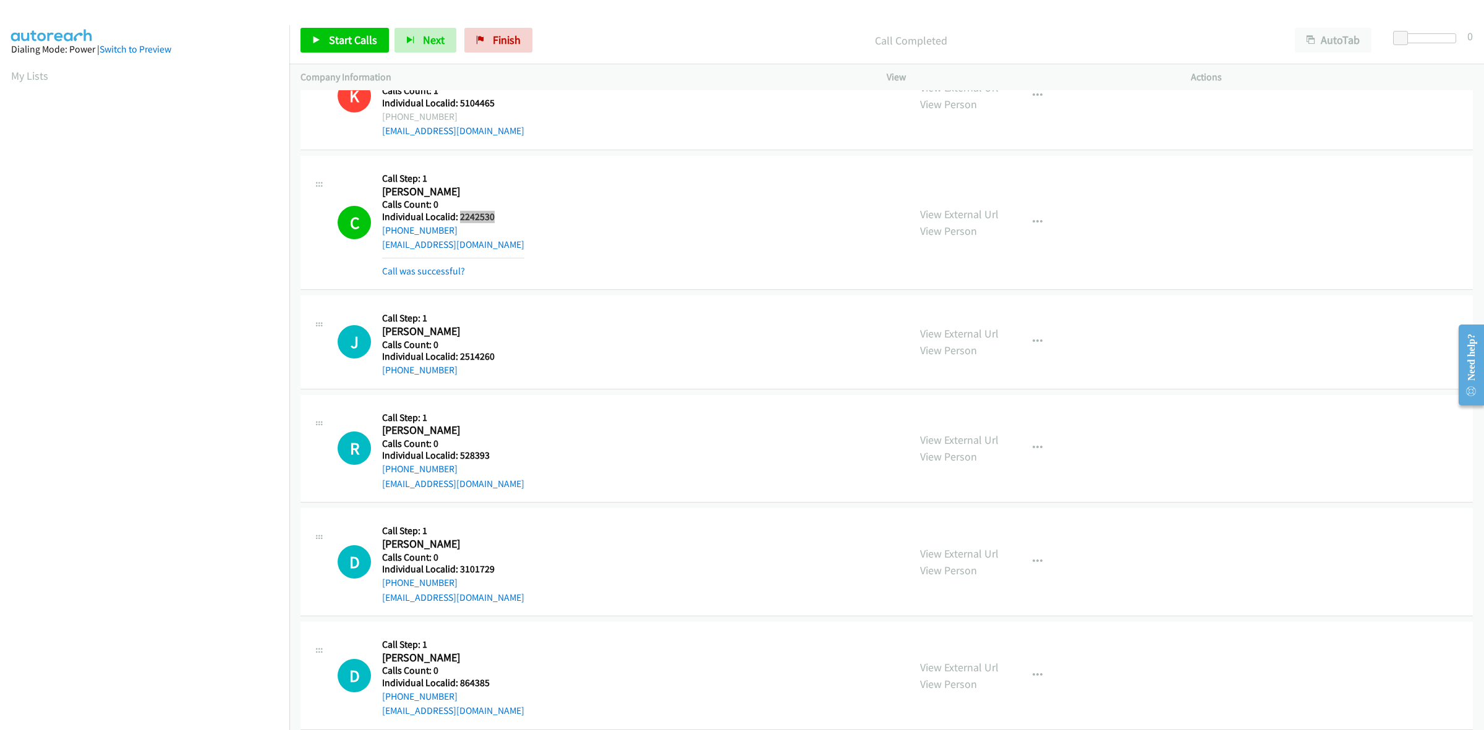
scroll to position [2435, 0]
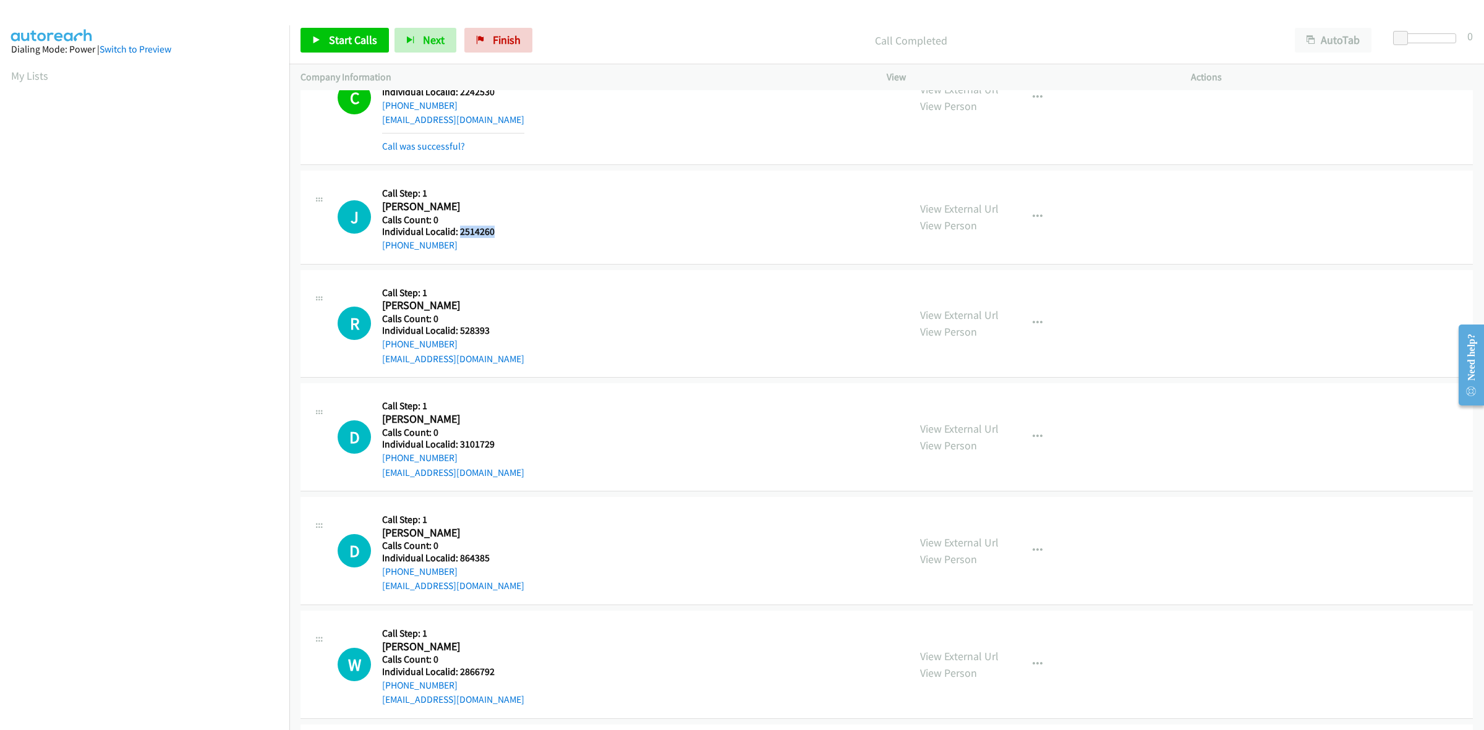
drag, startPoint x: 502, startPoint y: 233, endPoint x: 459, endPoint y: 233, distance: 43.3
click at [459, 233] on div "J Callback Scheduled Call Step: 1 [PERSON_NAME] America/[GEOGRAPHIC_DATA] Calls…" at bounding box center [618, 217] width 560 height 71
copy h5 "2514260"
drag, startPoint x: 452, startPoint y: 246, endPoint x: 377, endPoint y: 252, distance: 75.0
click at [377, 252] on div "J Callback Scheduled Call Step: 1 [PERSON_NAME] America/[GEOGRAPHIC_DATA] Calls…" at bounding box center [618, 217] width 560 height 71
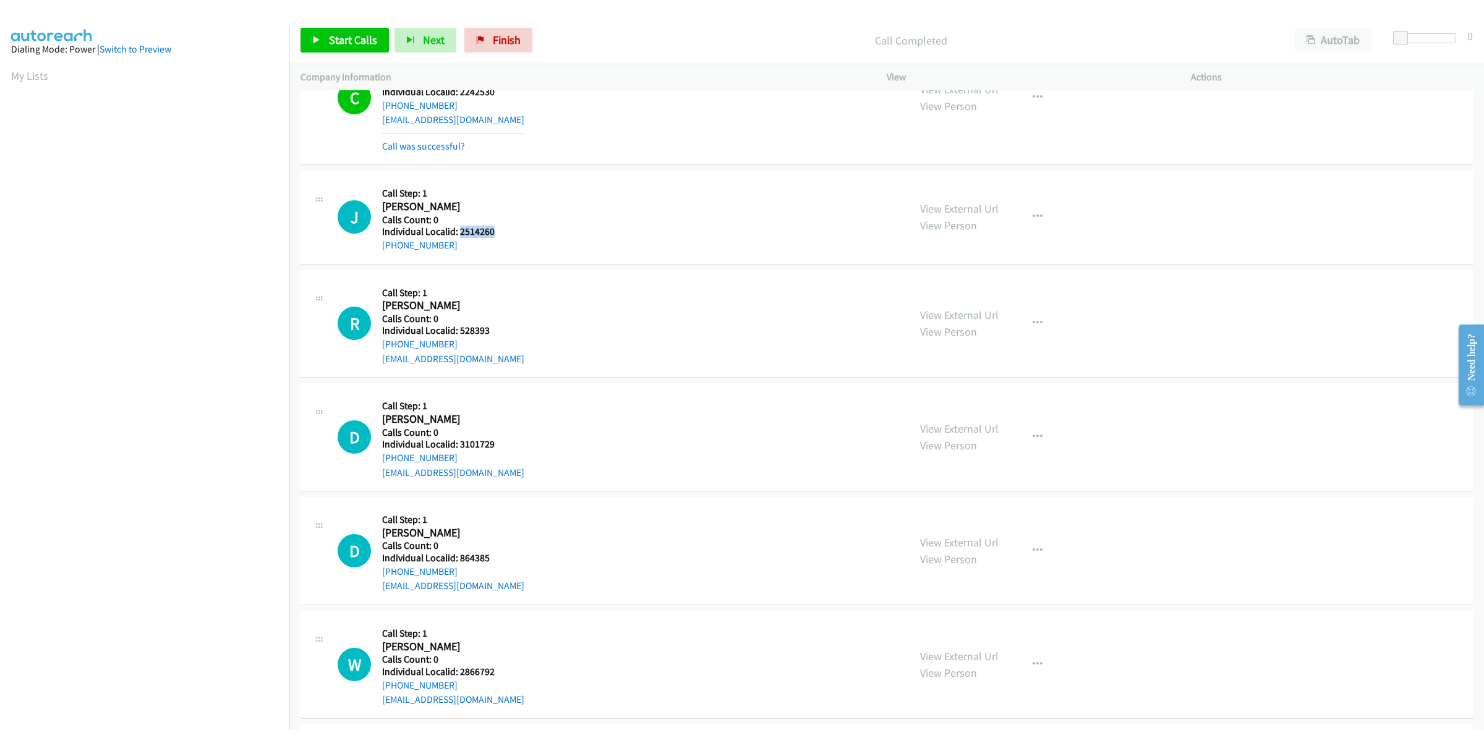
copy link "[PHONE_NUMBER]"
drag, startPoint x: 512, startPoint y: 236, endPoint x: 461, endPoint y: 232, distance: 51.5
click at [461, 232] on div "J Callback Scheduled Call Step: 1 [PERSON_NAME] America/[GEOGRAPHIC_DATA] Calls…" at bounding box center [618, 217] width 560 height 71
copy h5 "2514260"
